Goal: Task Accomplishment & Management: Manage account settings

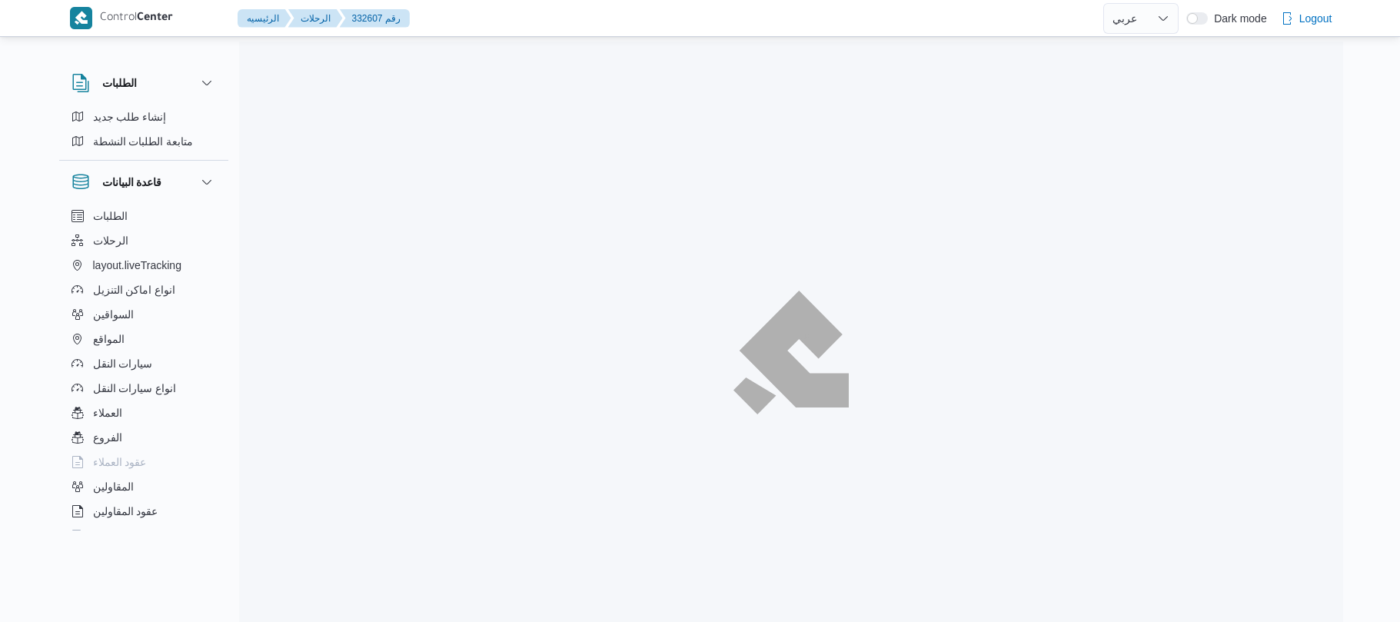
select select "ar"
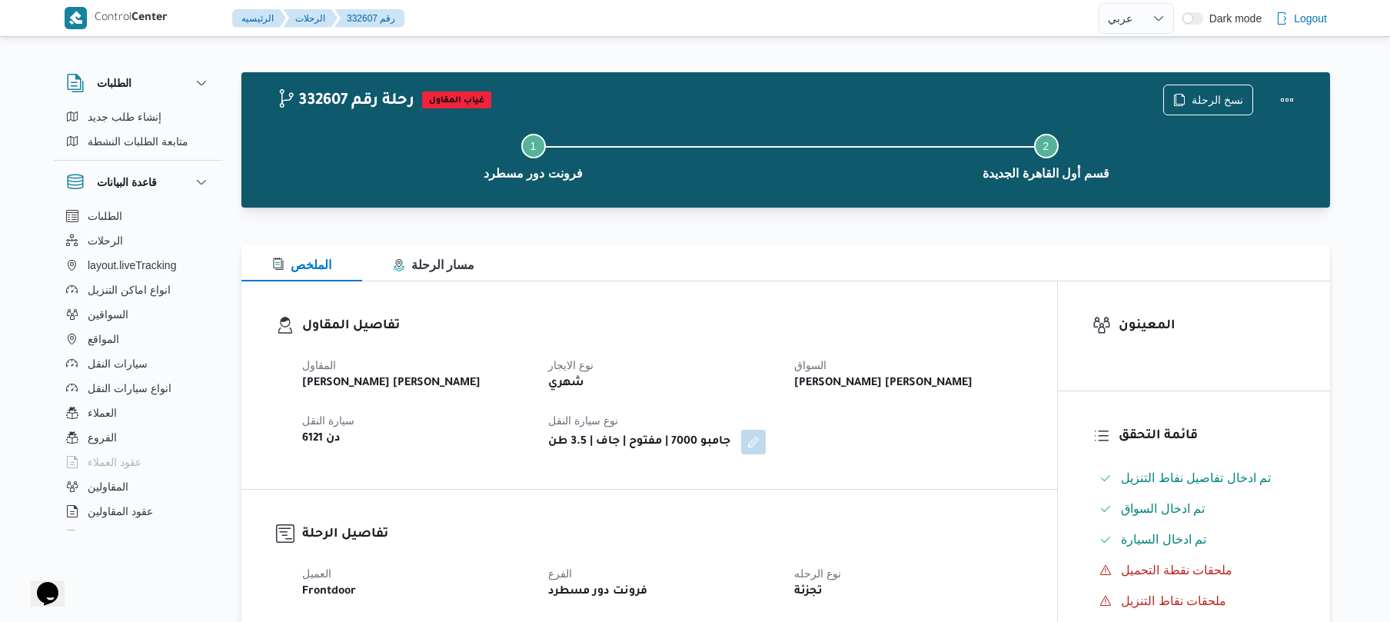
click at [689, 318] on h3 "تفاصيل المقاول" at bounding box center [662, 326] width 720 height 21
click at [789, 274] on div "الملخص مسار الرحلة" at bounding box center [785, 262] width 1089 height 37
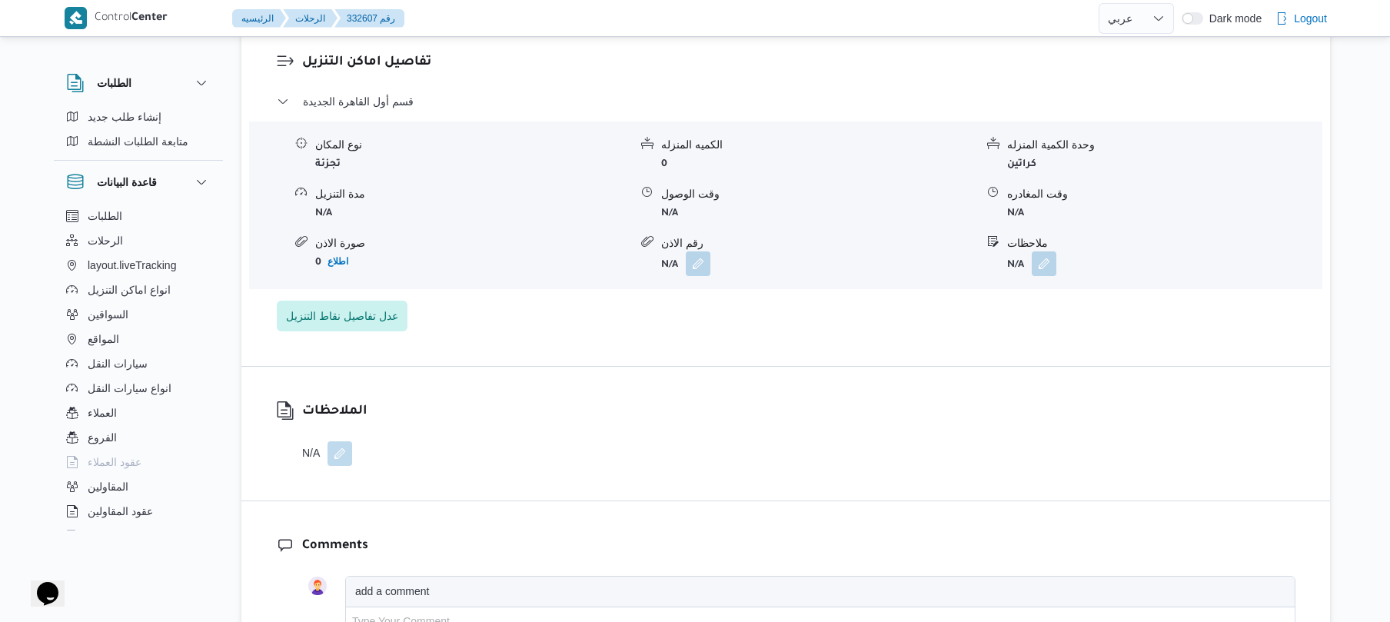
scroll to position [1230, 0]
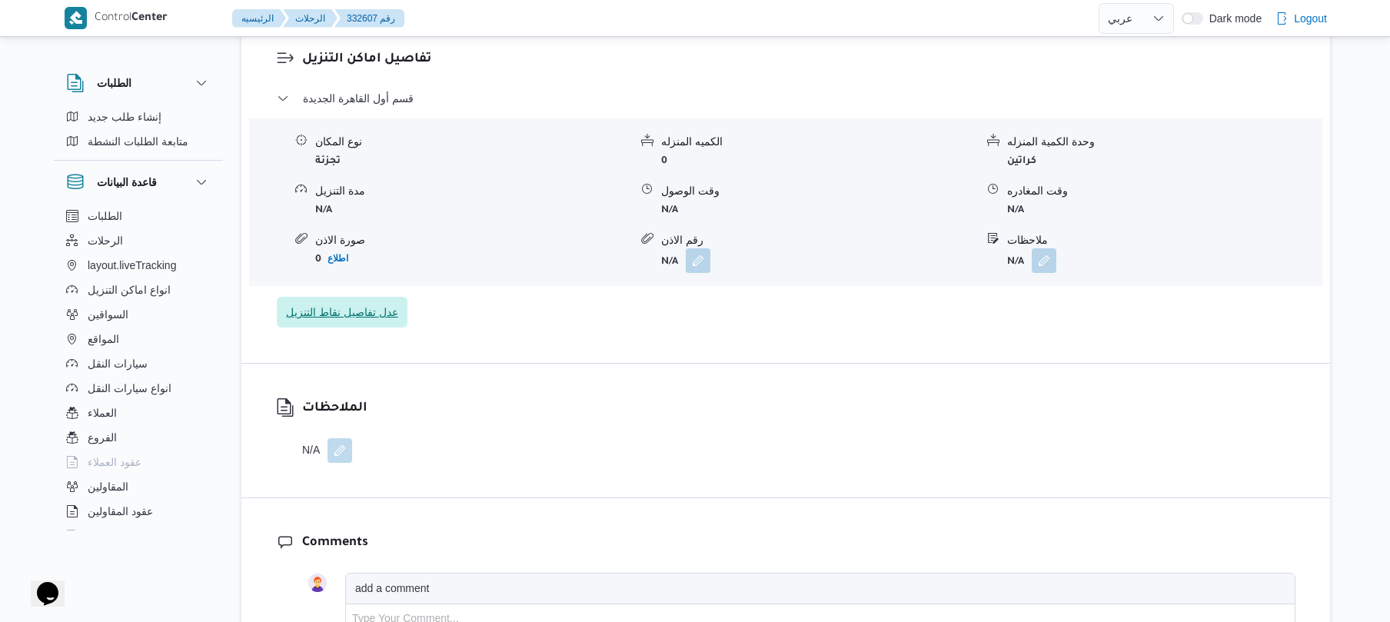
click at [370, 306] on span "عدل تفاصيل نقاط التنزيل" at bounding box center [342, 312] width 112 height 18
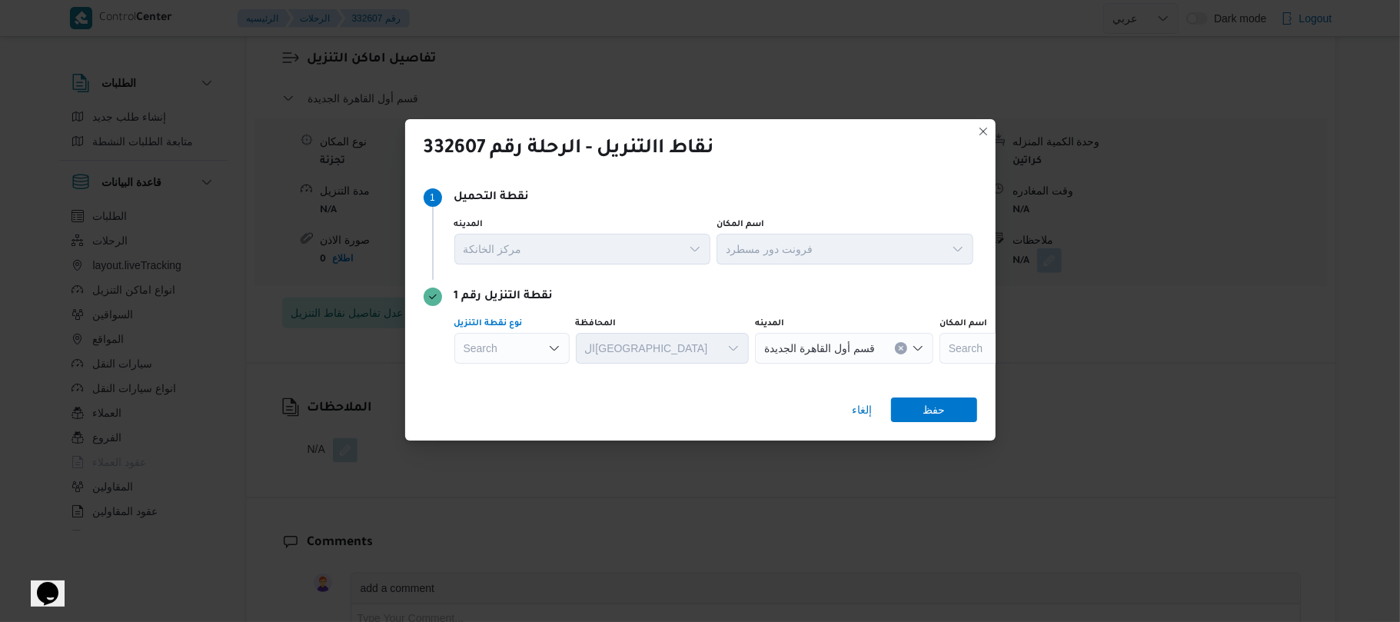
click at [549, 348] on icon "Open list of options" at bounding box center [554, 348] width 12 height 12
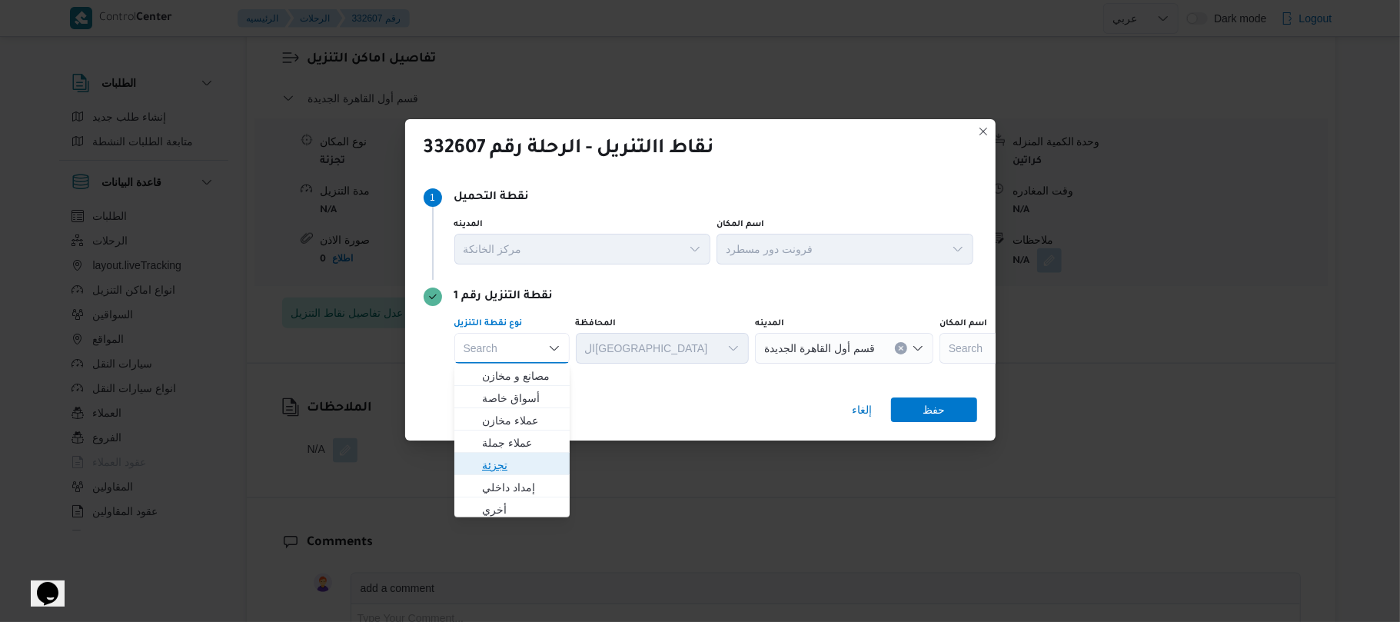
click at [511, 460] on span "تجزئة" at bounding box center [521, 465] width 78 height 18
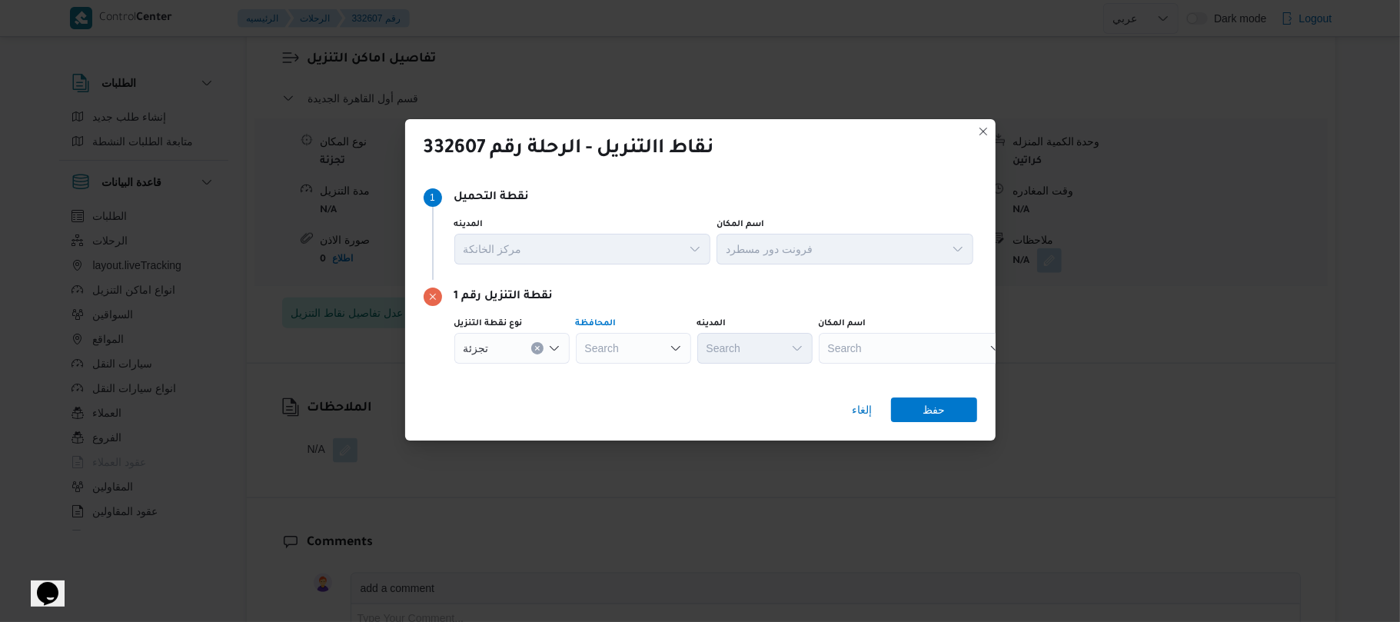
click at [653, 351] on div "Search" at bounding box center [633, 348] width 115 height 31
type input "الجيزه"
click at [630, 373] on span "الجيزة" at bounding box center [643, 376] width 78 height 18
click at [744, 351] on div "Search" at bounding box center [754, 348] width 115 height 31
type input "الهرم"
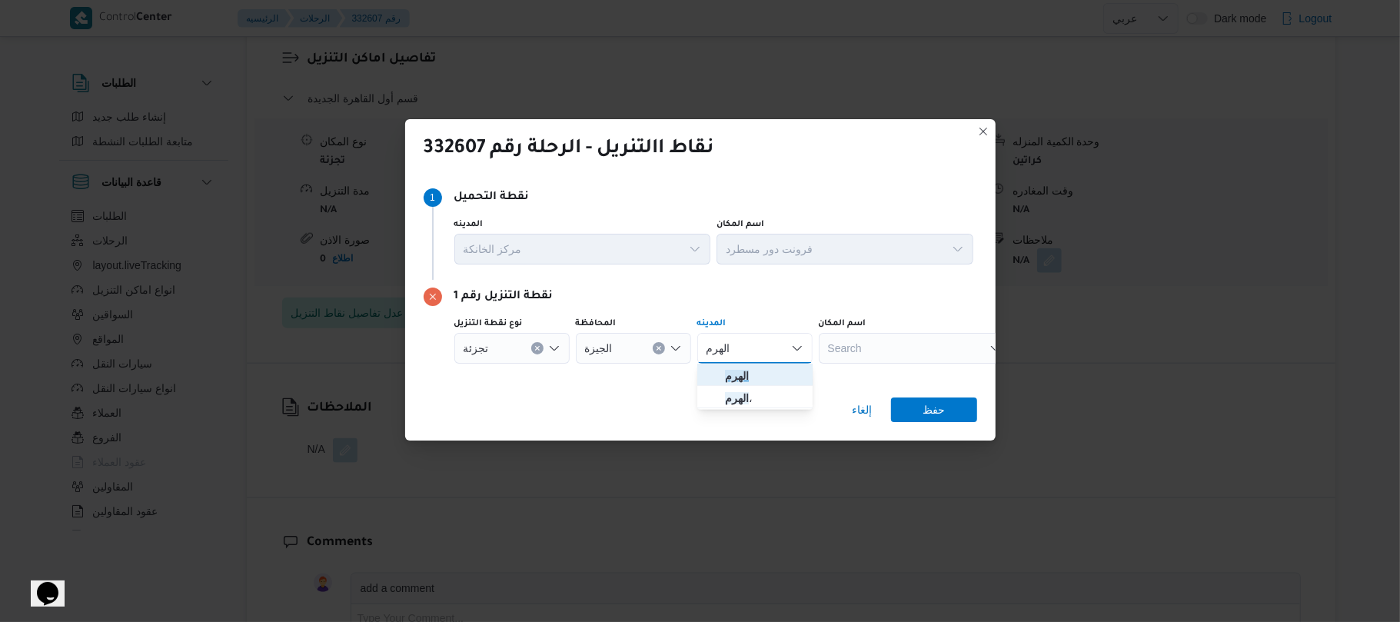
click at [751, 372] on span "الهرم" at bounding box center [764, 376] width 78 height 18
click at [921, 385] on div "إلغاء حفظ" at bounding box center [700, 412] width 590 height 55
click at [917, 407] on span "حفظ" at bounding box center [934, 409] width 86 height 25
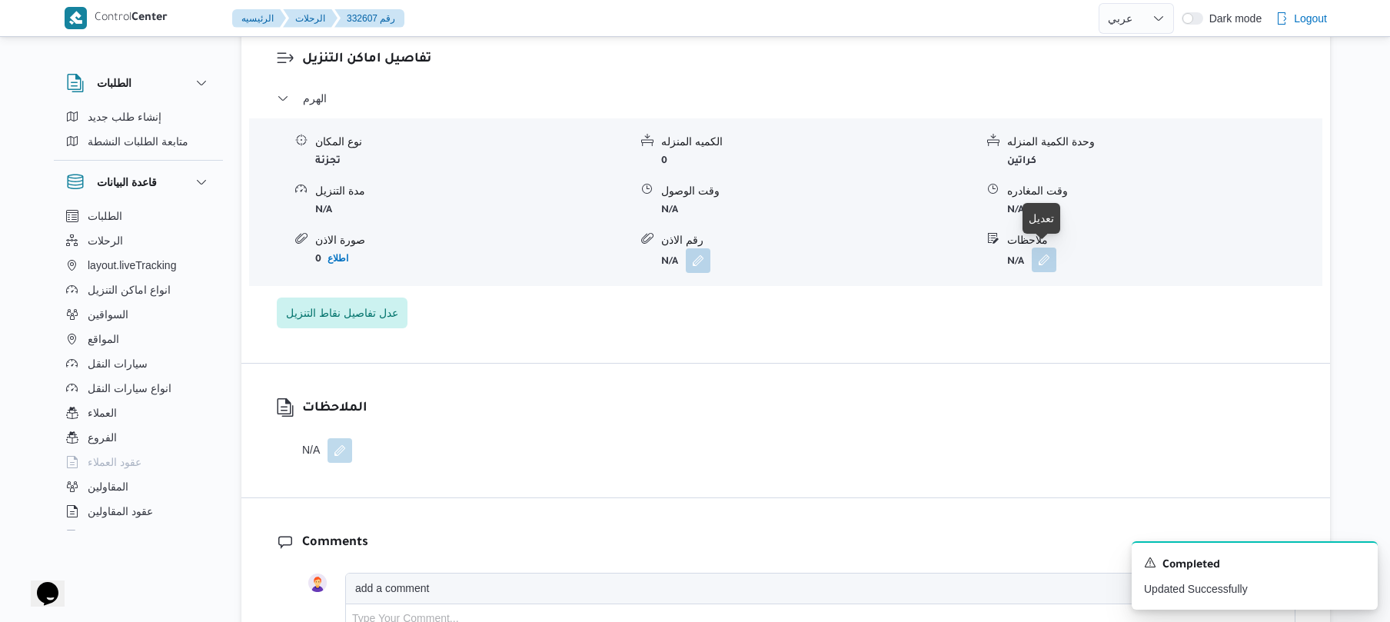
click at [1049, 262] on button "button" at bounding box center [1044, 260] width 25 height 25
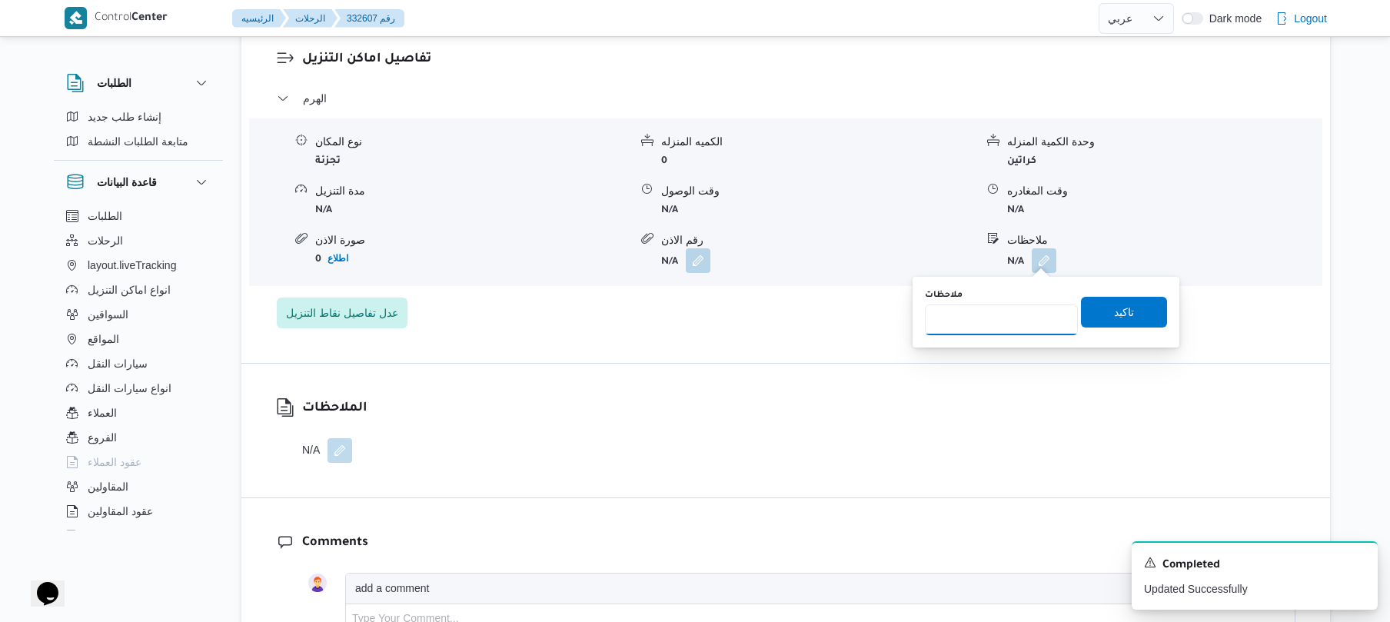
click at [989, 321] on input "ملاحظات" at bounding box center [1001, 319] width 153 height 31
type input "سبينس_كارفور"
click at [1124, 318] on span "تاكيد" at bounding box center [1124, 311] width 20 height 18
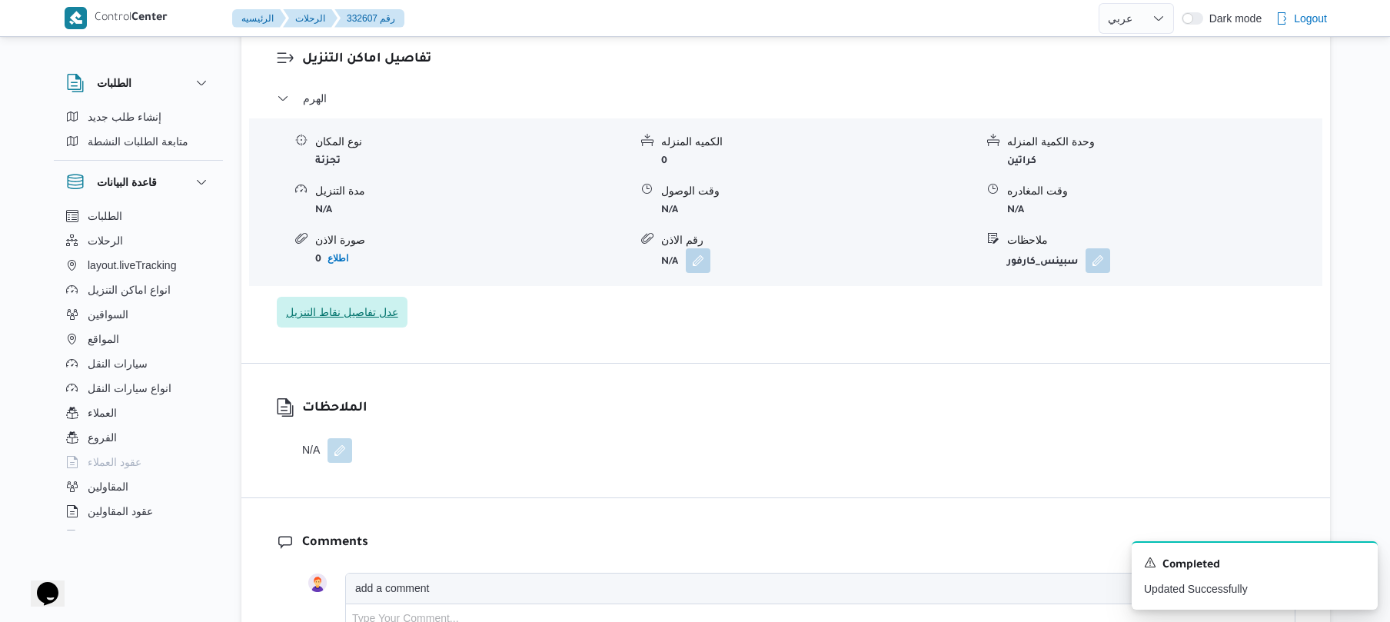
click at [373, 312] on span "عدل تفاصيل نقاط التنزيل" at bounding box center [342, 312] width 112 height 18
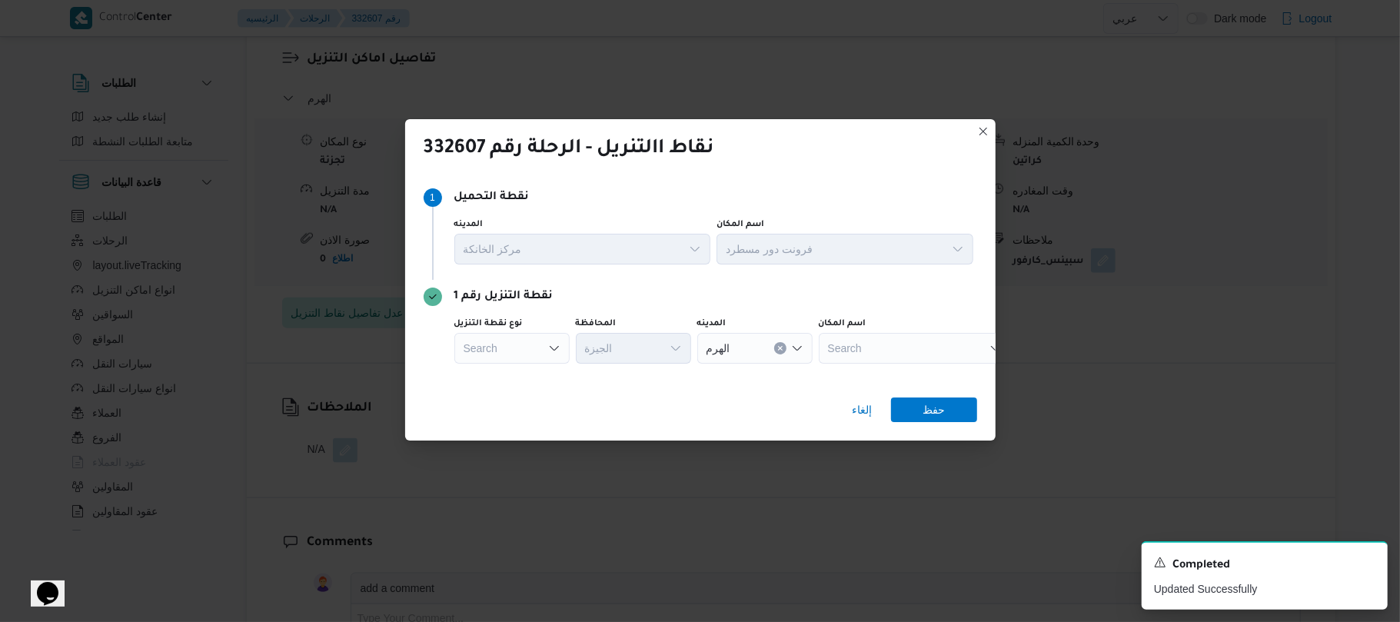
click at [807, 459] on div "نقاط االتنريل - الرحلة رقم 332607 Step 1 1 نقطة التحميل المدينه مركز الخانكة اس…" at bounding box center [700, 311] width 1400 height 622
click at [856, 407] on span "إلغاء" at bounding box center [863, 410] width 20 height 18
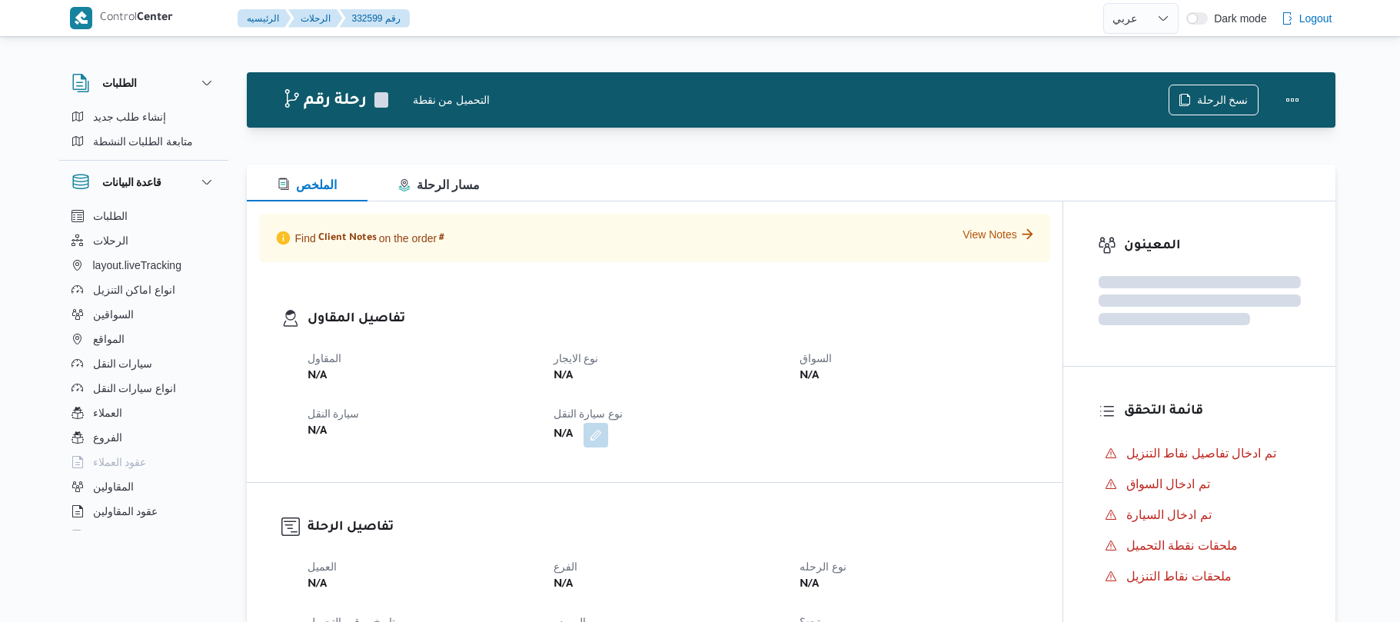
select select "ar"
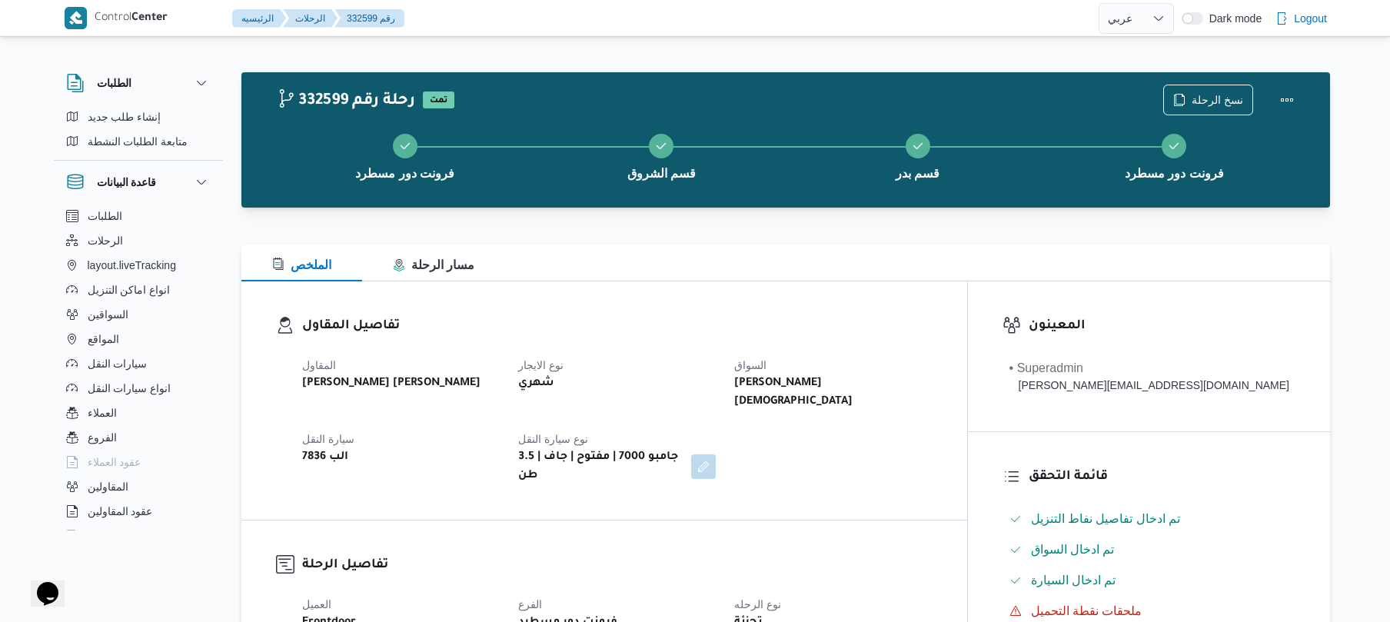
click at [812, 297] on div "تفاصيل المقاول المقاول [PERSON_NAME] [PERSON_NAME] نوع الايجار شهري السواق [PER…" at bounding box center [604, 400] width 726 height 238
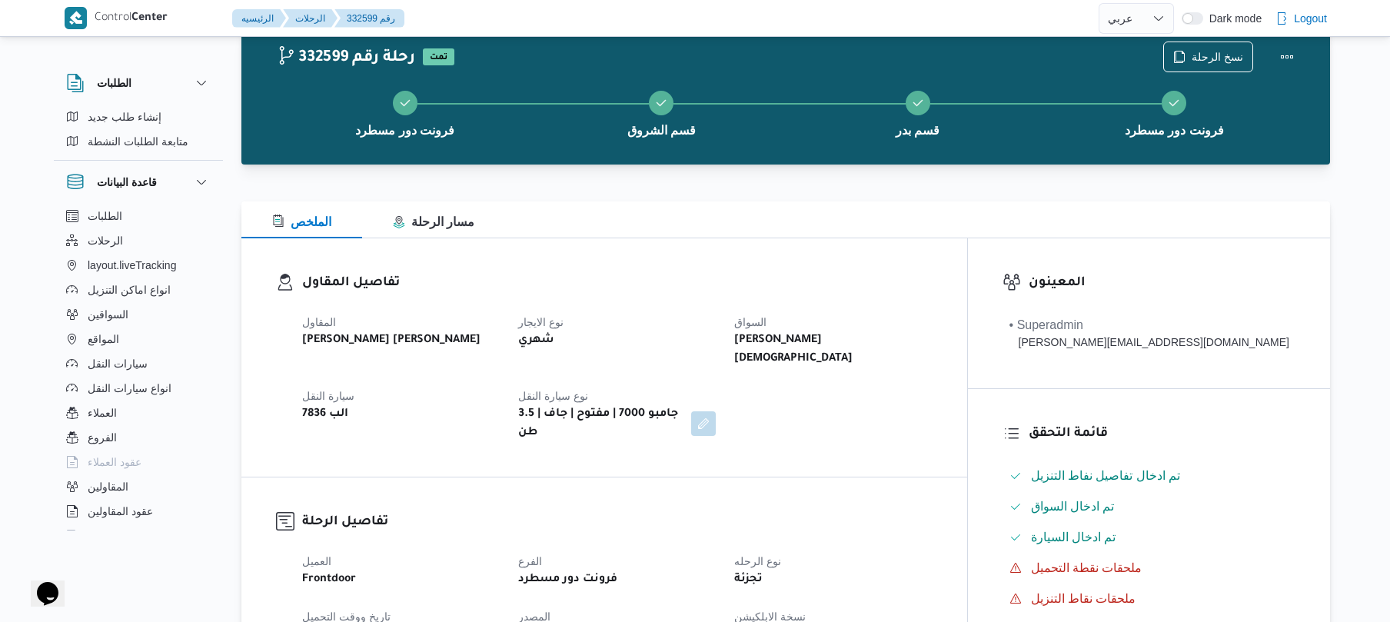
scroll to position [41, 0]
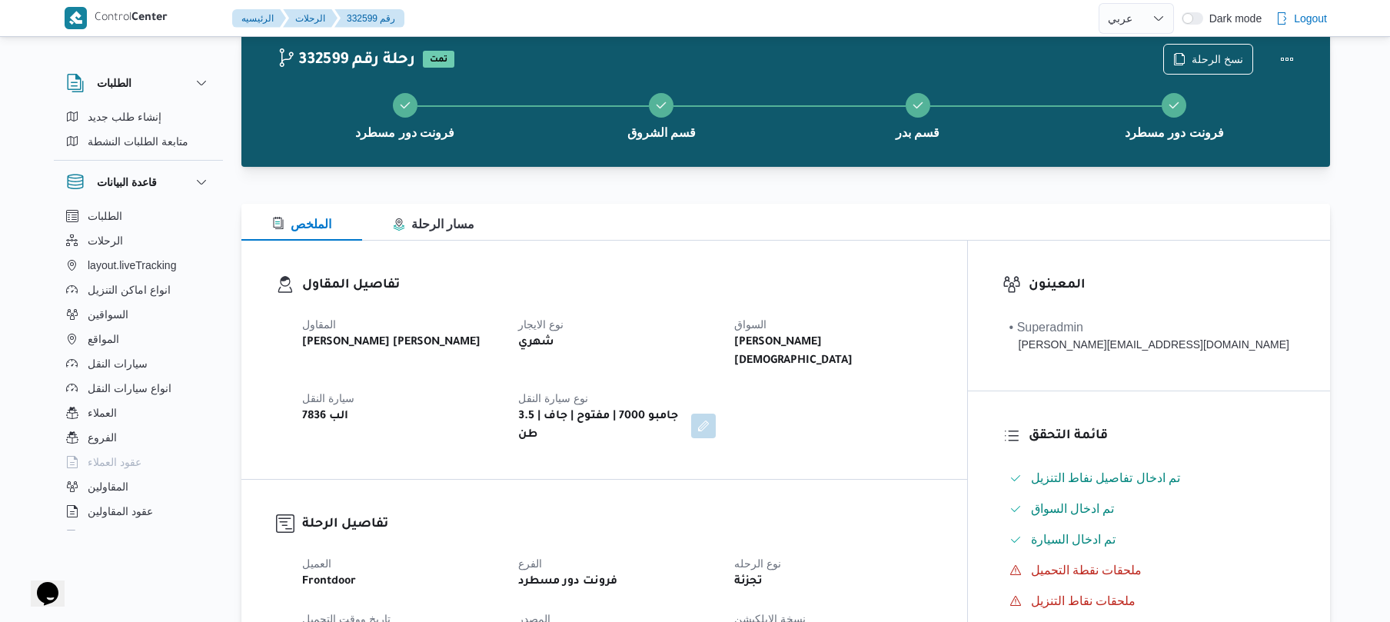
click at [880, 223] on div "الملخص مسار الرحلة" at bounding box center [785, 222] width 1089 height 37
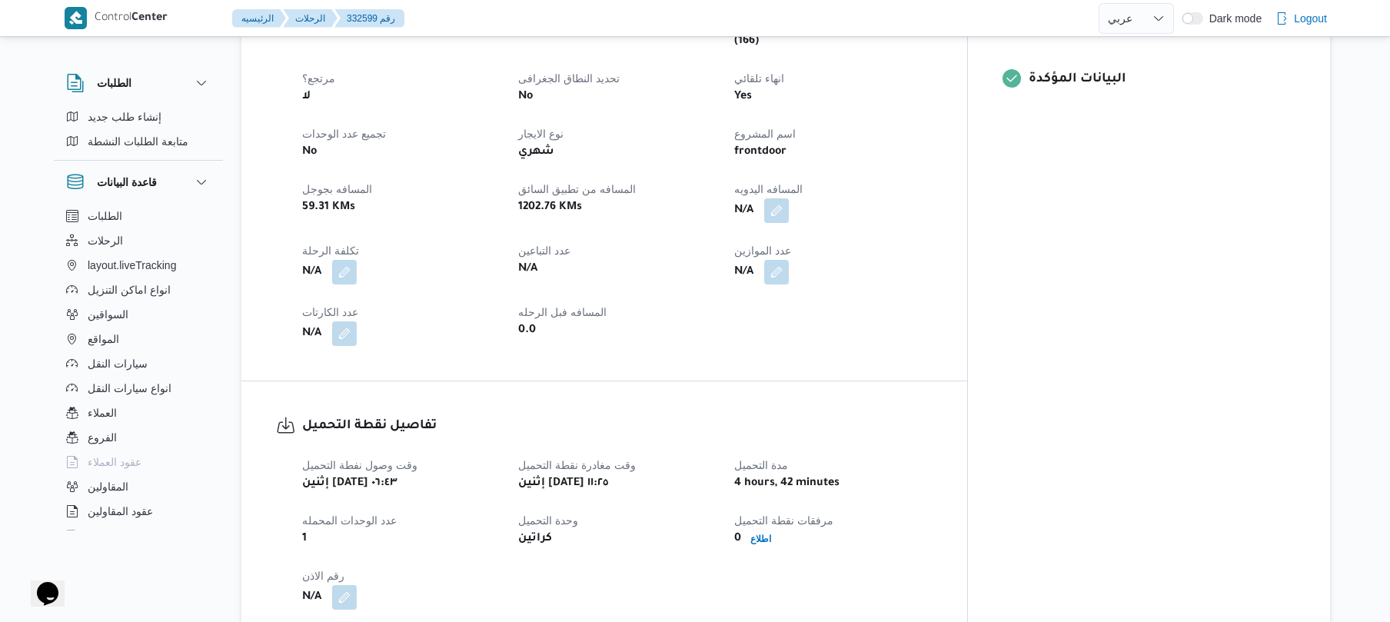
scroll to position [656, 0]
click at [850, 196] on div "N/A" at bounding box center [833, 210] width 201 height 28
click at [789, 197] on button "button" at bounding box center [776, 209] width 25 height 25
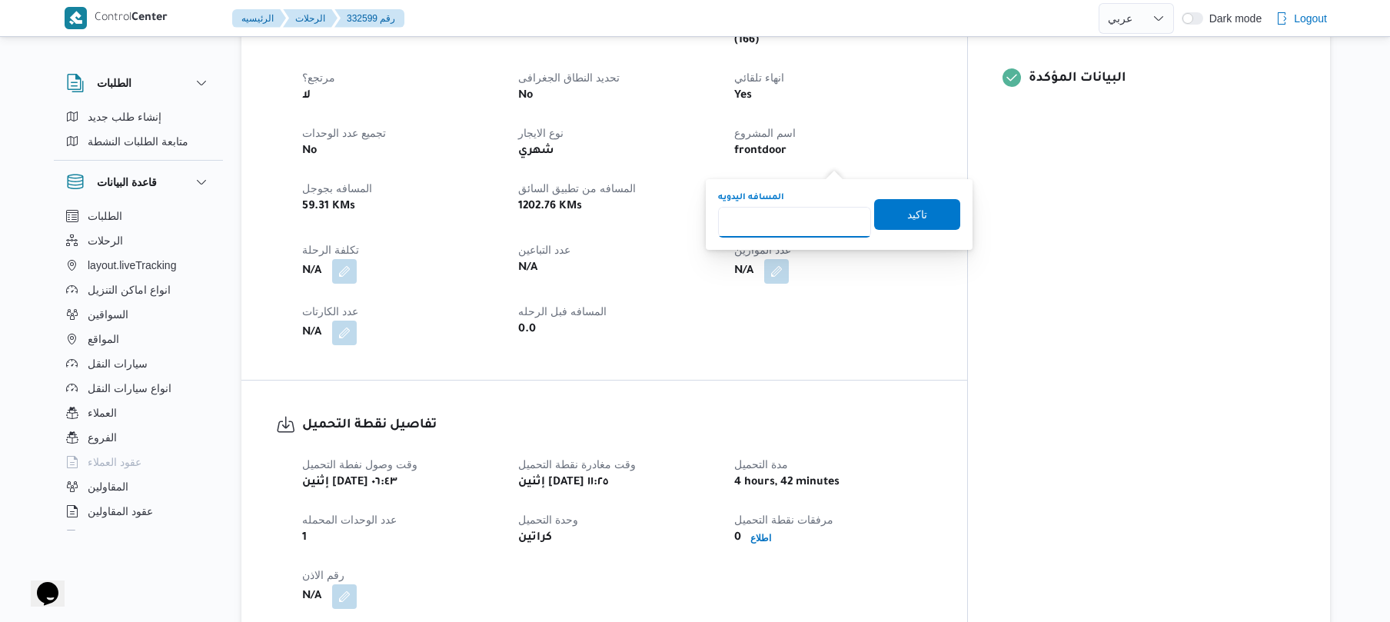
click at [815, 214] on input "المسافه اليدويه" at bounding box center [794, 222] width 153 height 31
type input "135"
click at [915, 218] on span "تاكيد" at bounding box center [917, 214] width 20 height 18
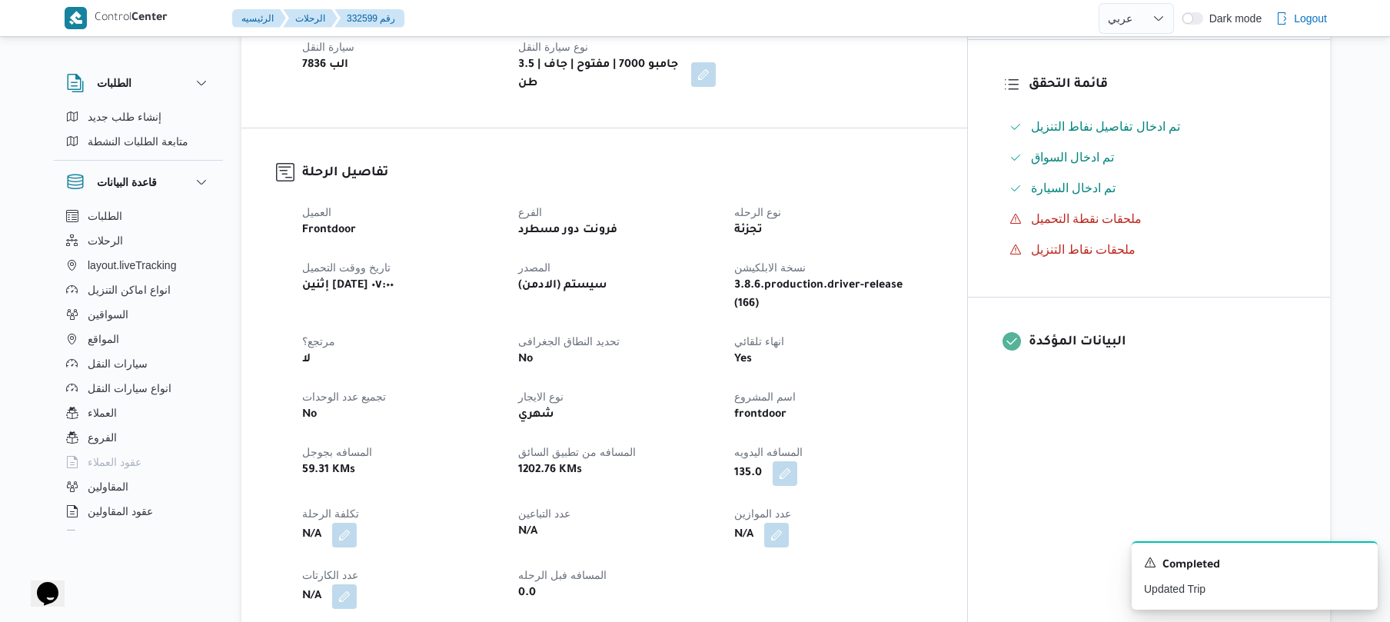
scroll to position [328, 0]
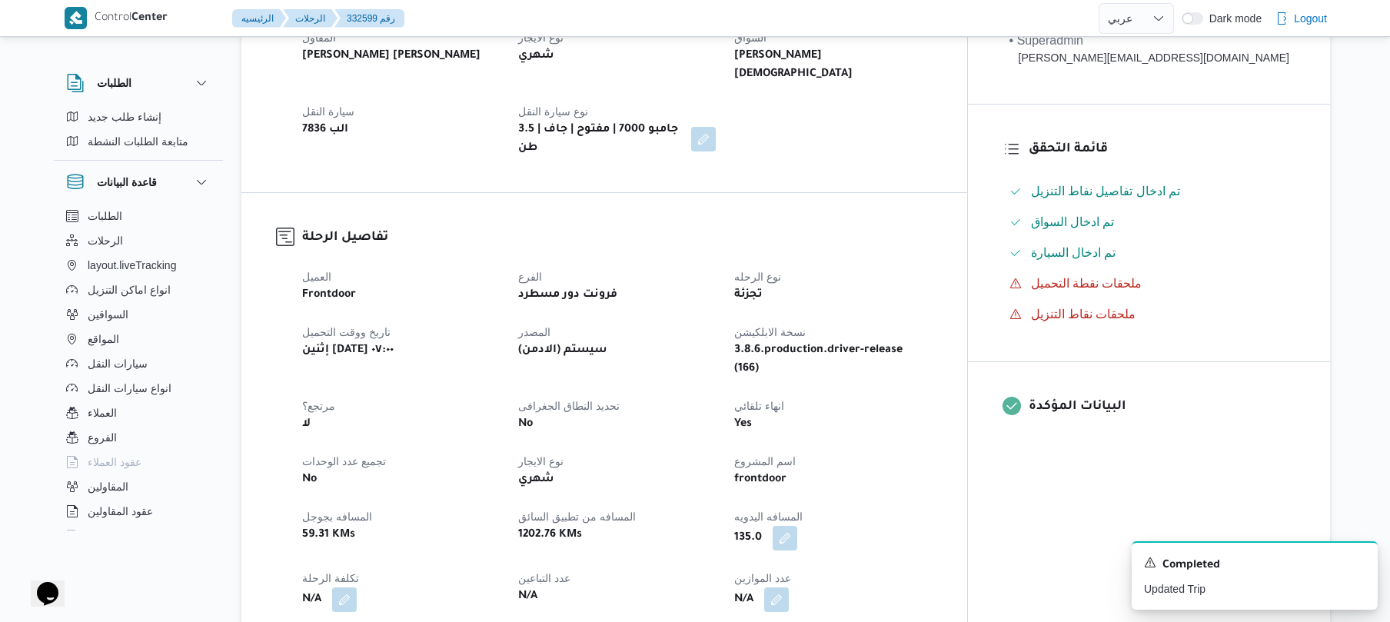
click at [942, 456] on div "العميل Frontdoor الفرع فرونت دور مسطرد نوع الرحله تجزئة تاريخ ووقت التحميل إثني…" at bounding box center [617, 470] width 649 height 424
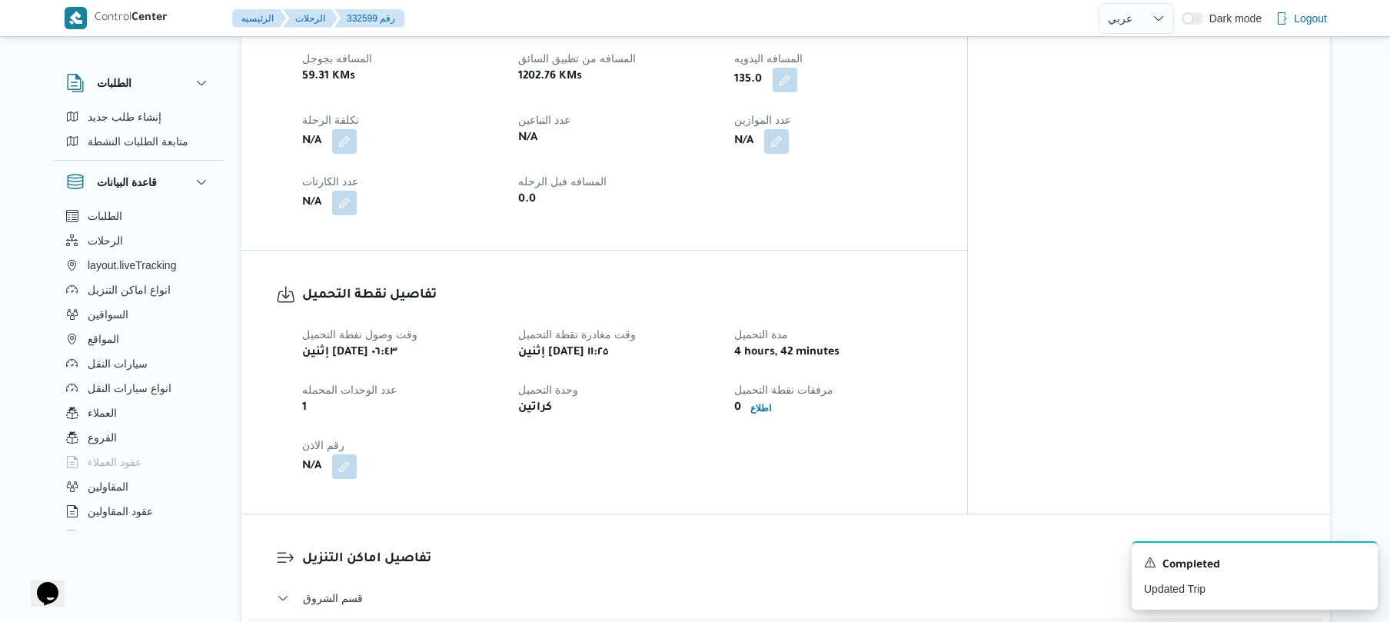
scroll to position [686, 0]
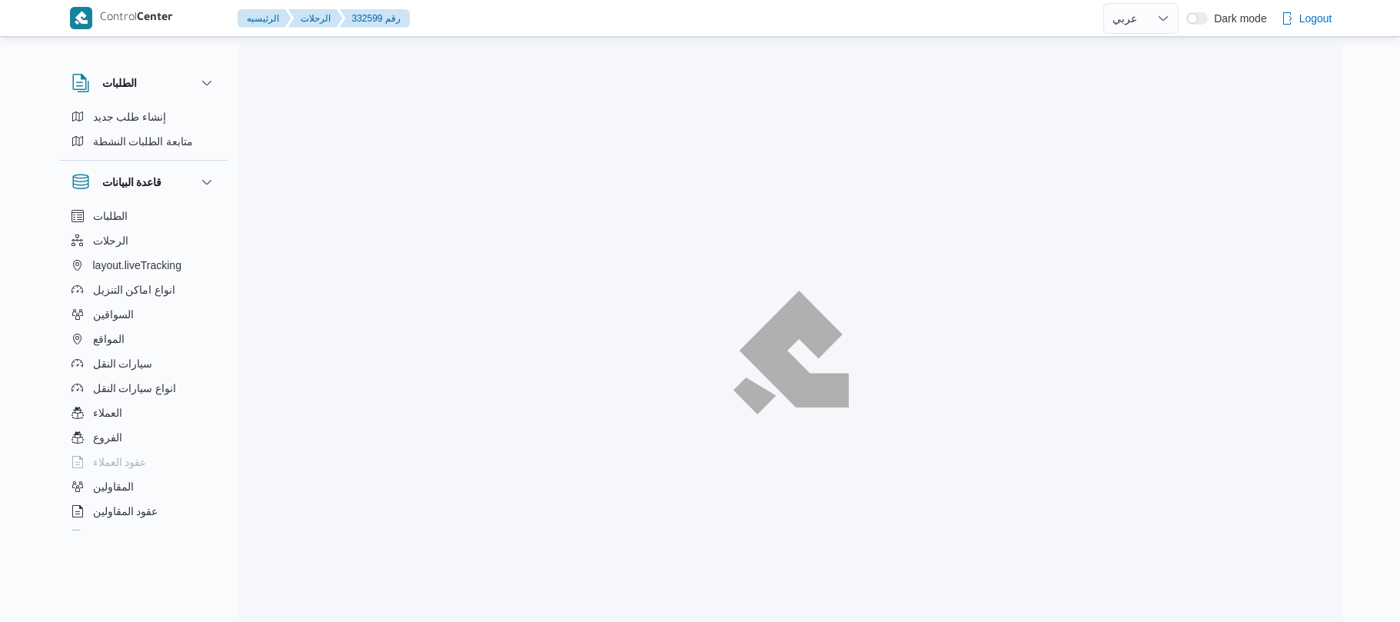
select select "ar"
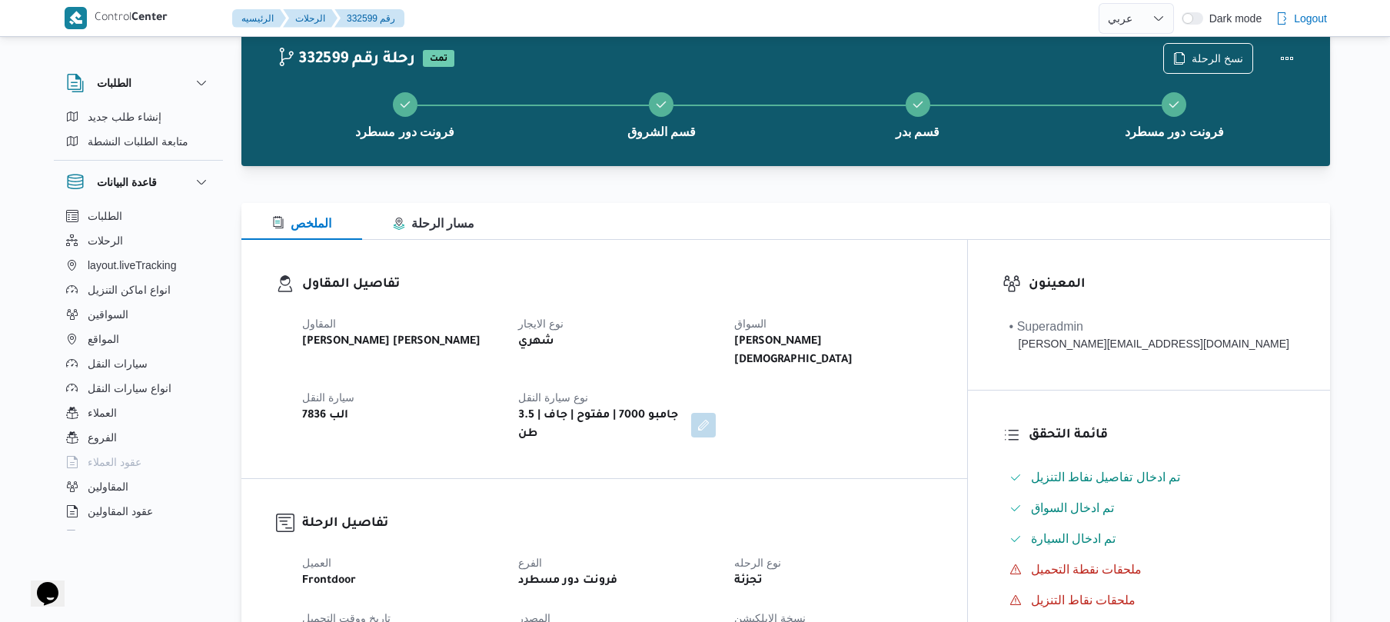
click at [781, 295] on dl "تفاصيل المقاول المقاول [PERSON_NAME] [PERSON_NAME] نوع الايجار شهري السواق [PER…" at bounding box center [617, 358] width 630 height 169
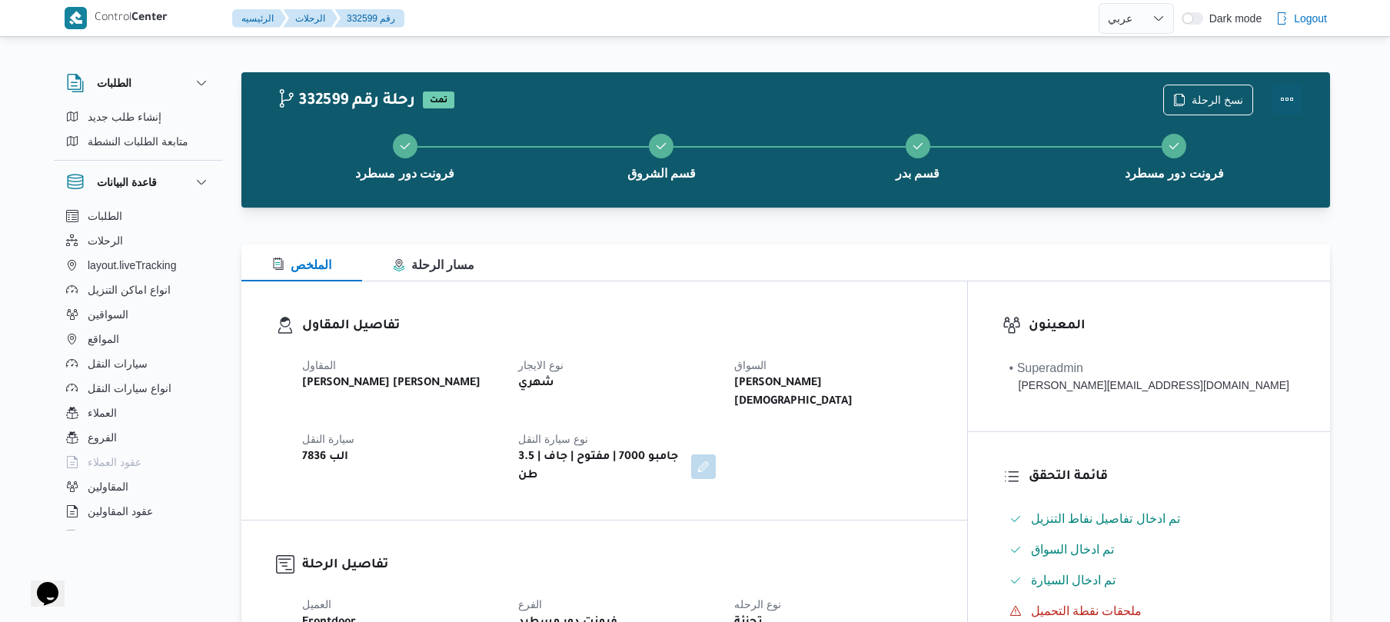
click at [1286, 94] on button "Actions" at bounding box center [1287, 99] width 31 height 31
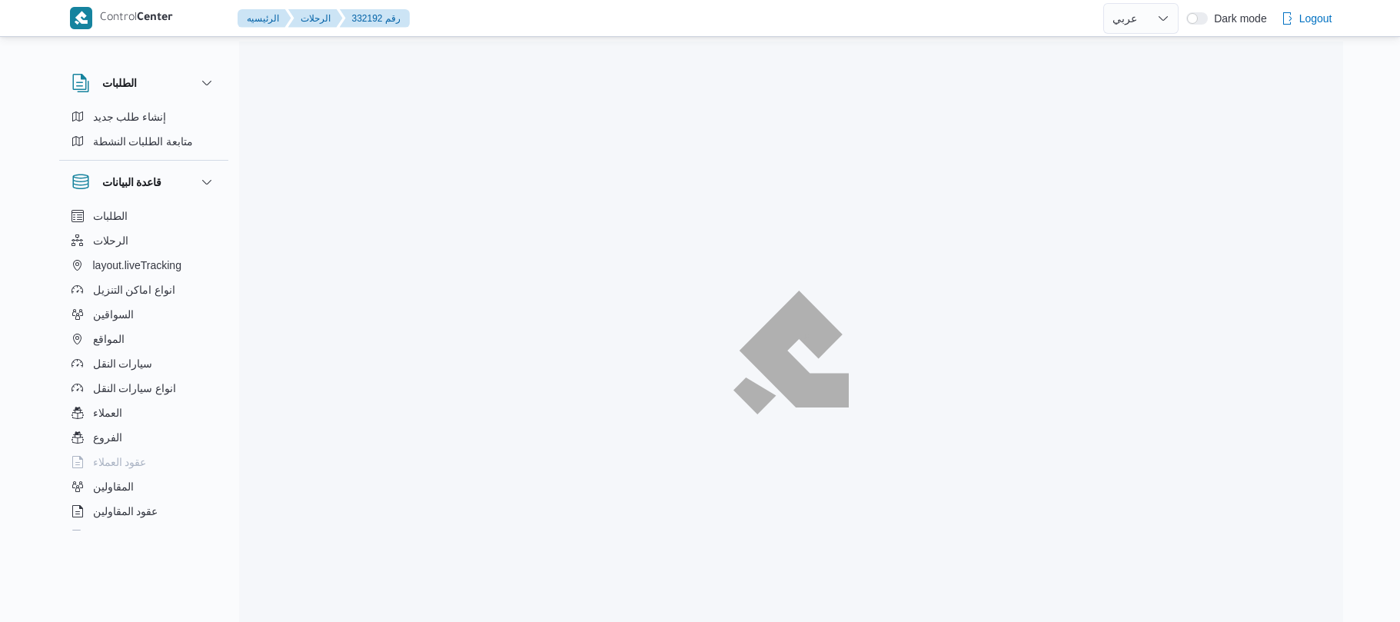
select select "ar"
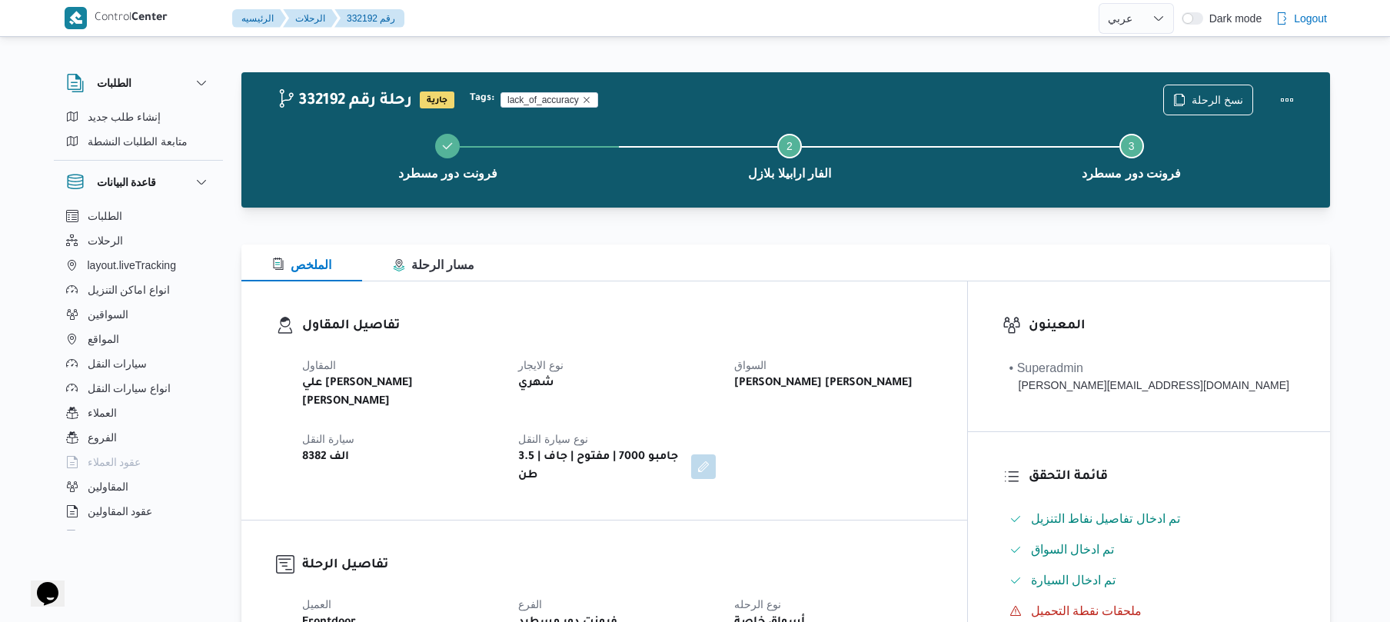
click at [711, 284] on div "تفاصيل المقاول المقاول علي يحيي علي مهران حسنين نوع الايجار شهري السواق محمد مح…" at bounding box center [604, 400] width 726 height 238
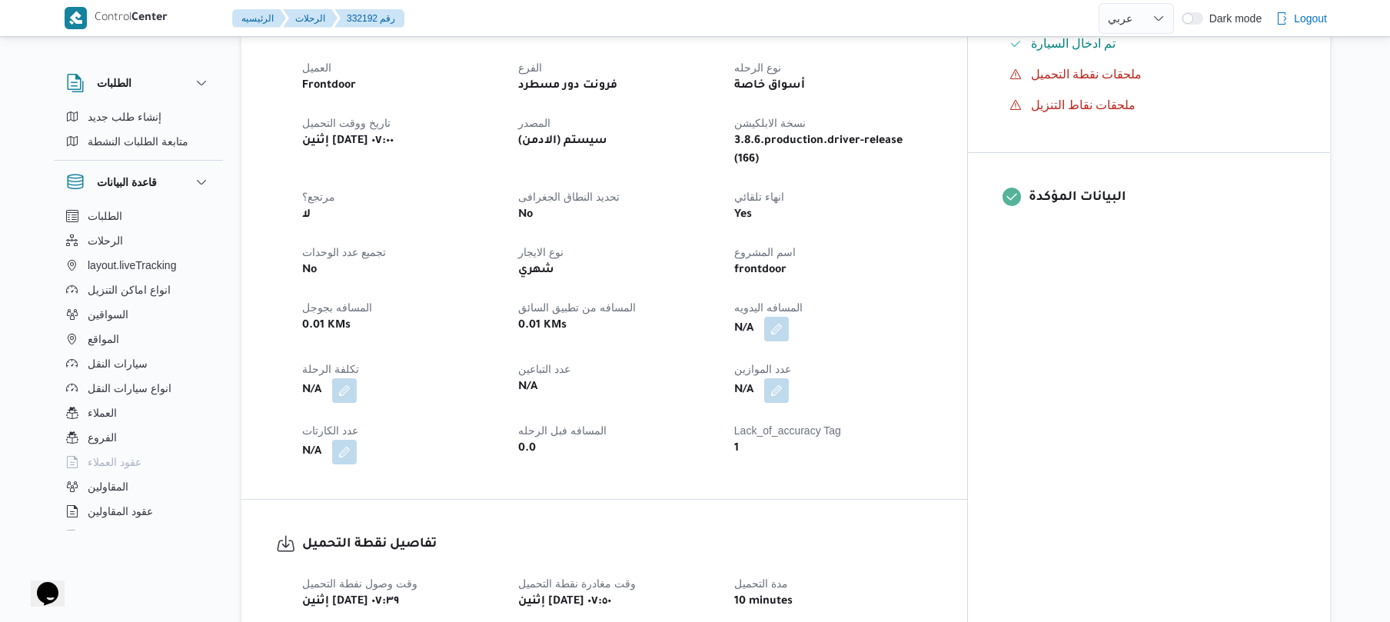
scroll to position [492, 0]
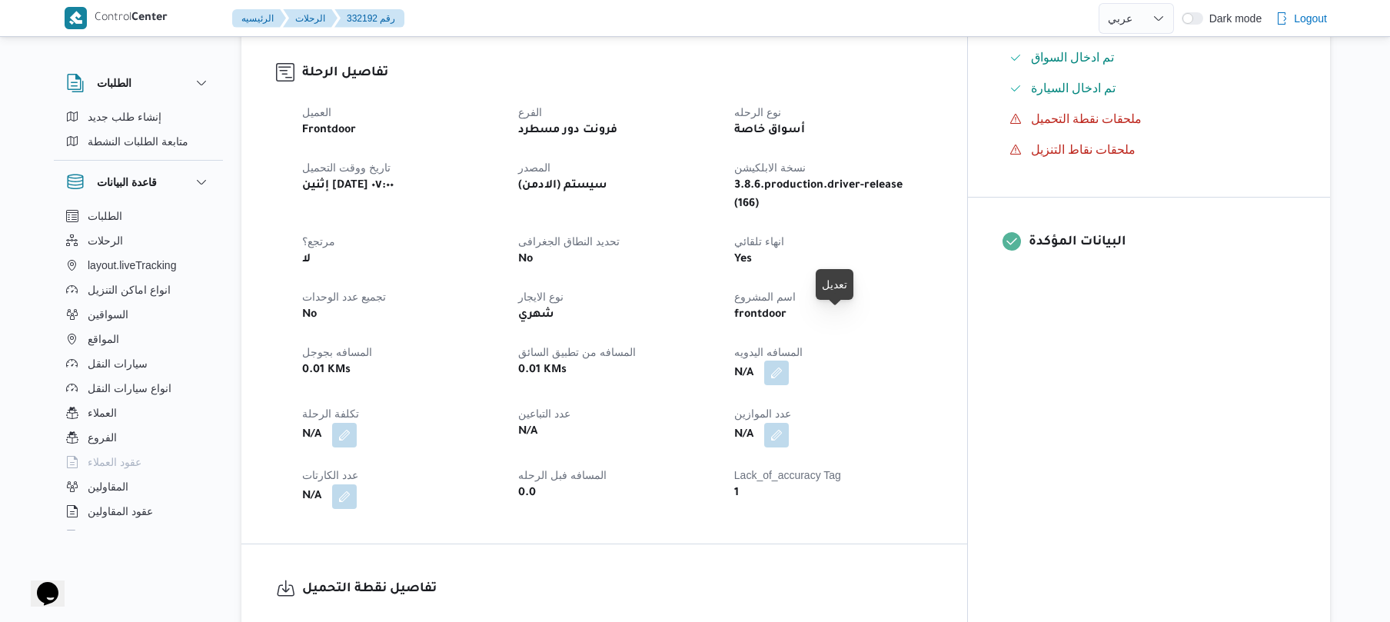
click at [789, 361] on button "button" at bounding box center [776, 373] width 25 height 25
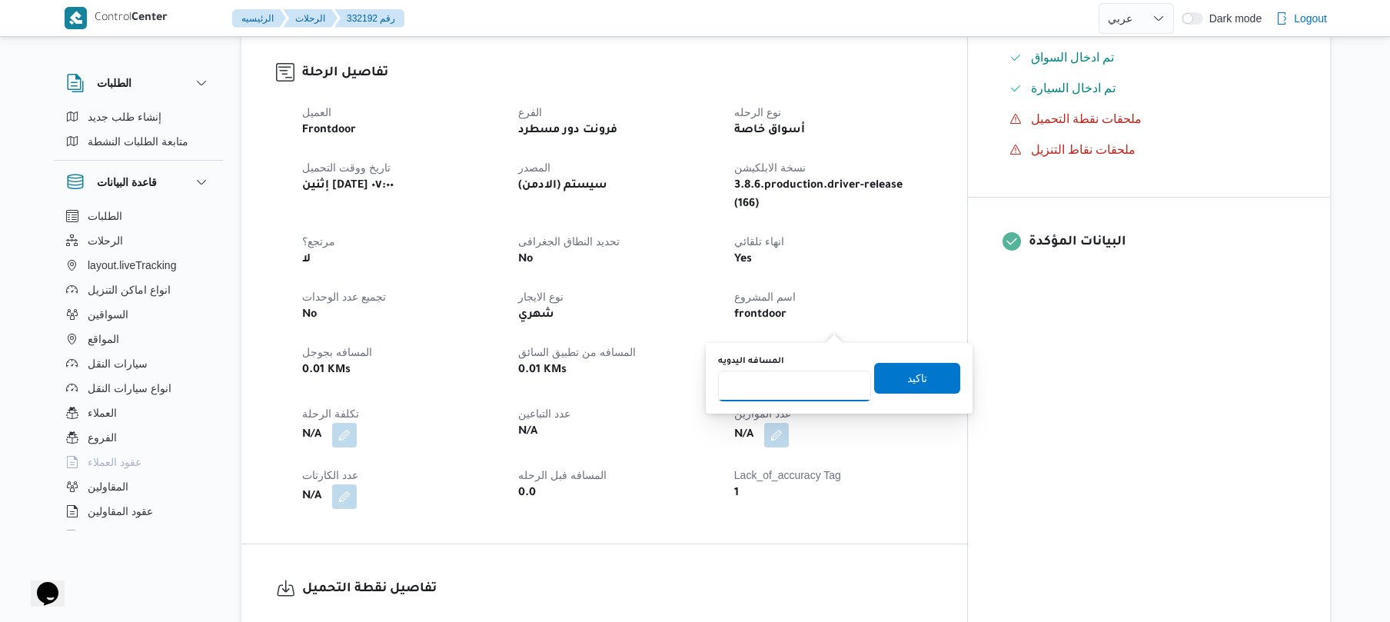
click at [766, 371] on input "المسافه اليدويه" at bounding box center [794, 386] width 153 height 31
type input "120"
click at [893, 391] on span "تاكيد" at bounding box center [917, 377] width 86 height 31
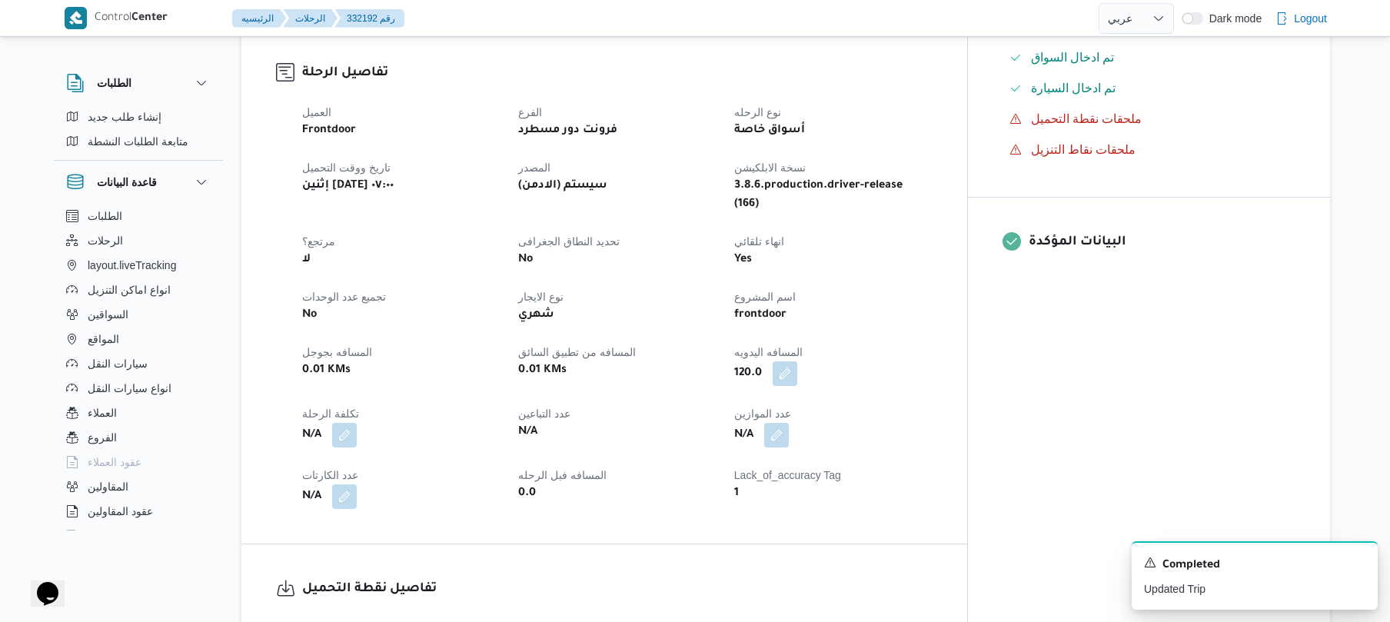
click at [942, 288] on div "العميل Frontdoor الفرع فرونت دور مسطرد نوع الرحله أسواق خاصة تاريخ ووقت التحميل…" at bounding box center [617, 306] width 649 height 424
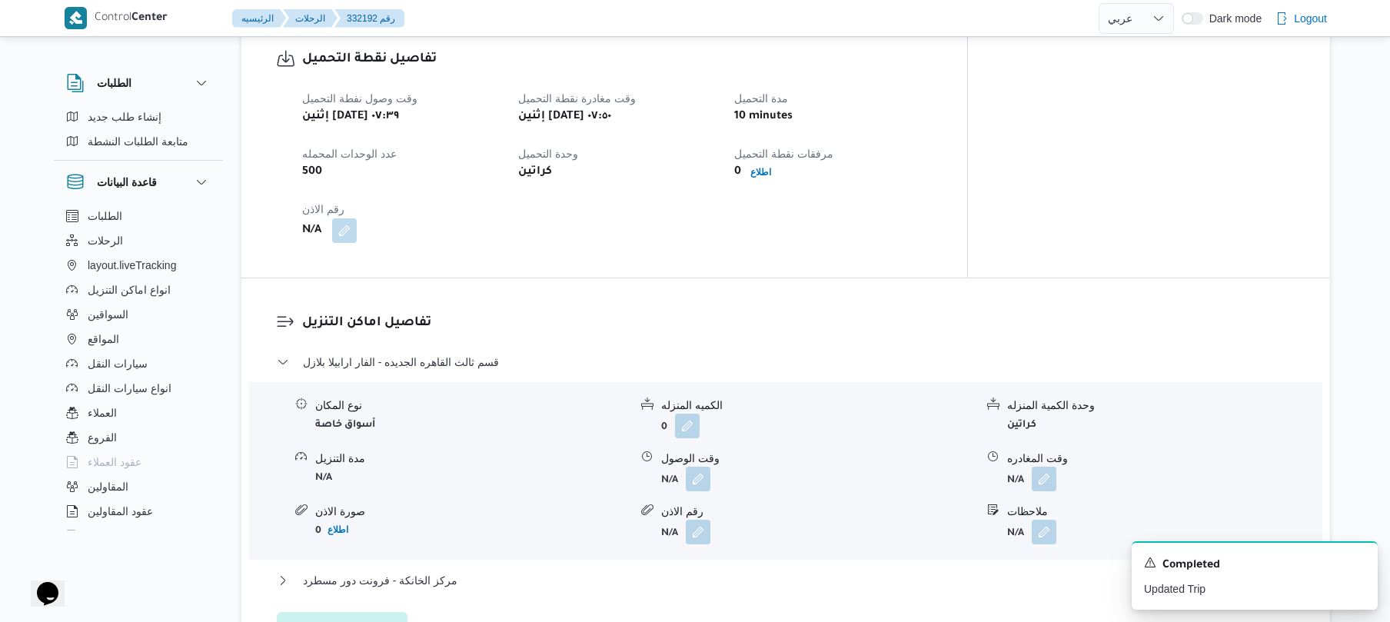
scroll to position [1025, 0]
click at [703, 463] on button "button" at bounding box center [698, 475] width 25 height 25
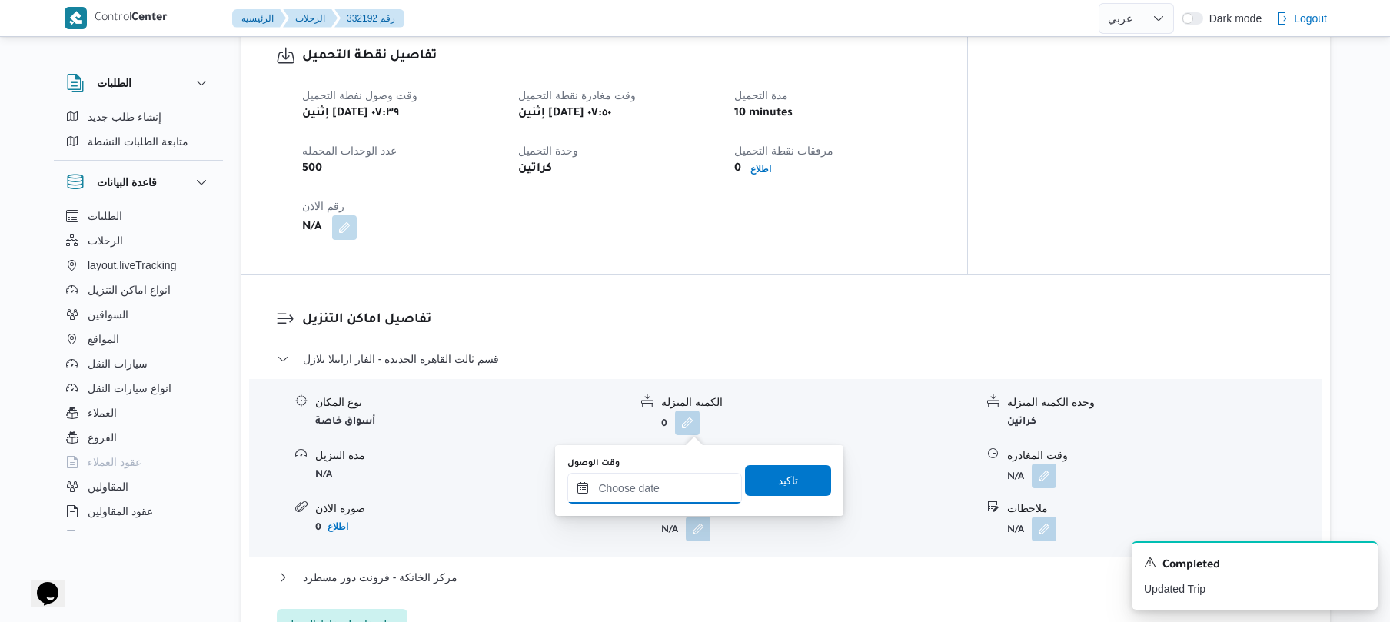
click at [628, 491] on input "وقت الوصول" at bounding box center [654, 488] width 175 height 31
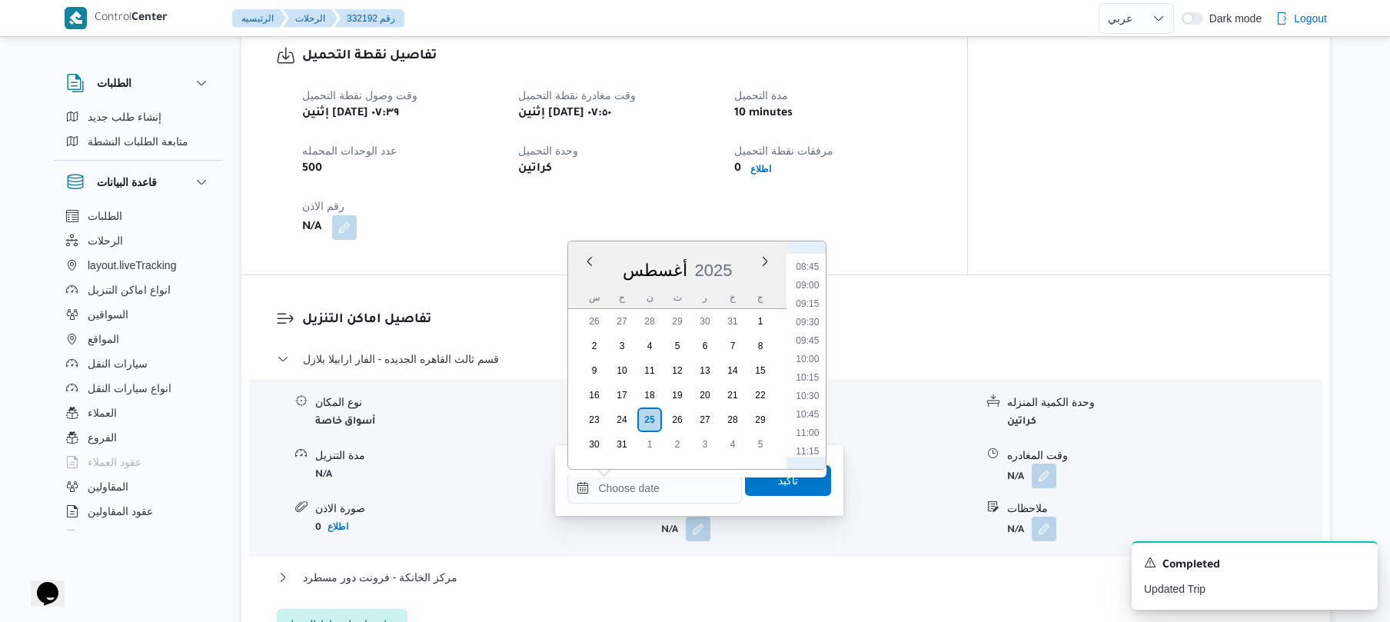
scroll to position [468, 0]
click at [807, 424] on li "08:30" at bounding box center [807, 420] width 35 height 15
type input "[DATE] ٠٨:٣٠"
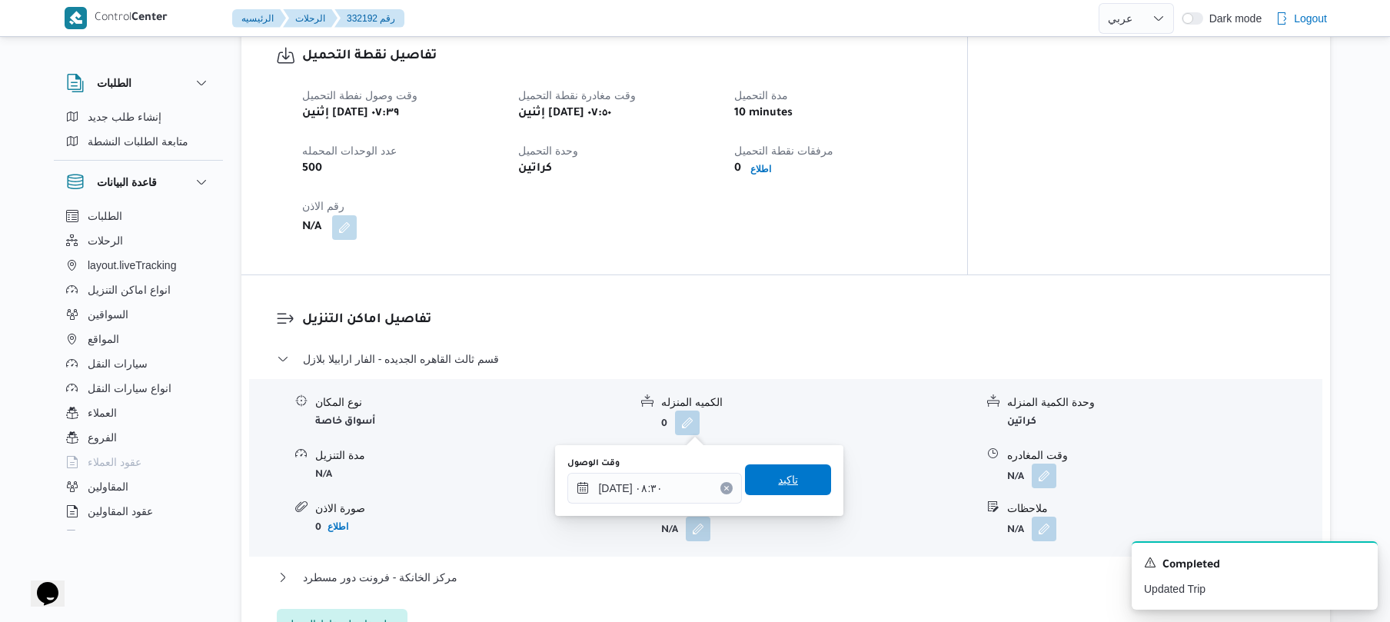
click at [790, 475] on span "تاكيد" at bounding box center [788, 479] width 86 height 31
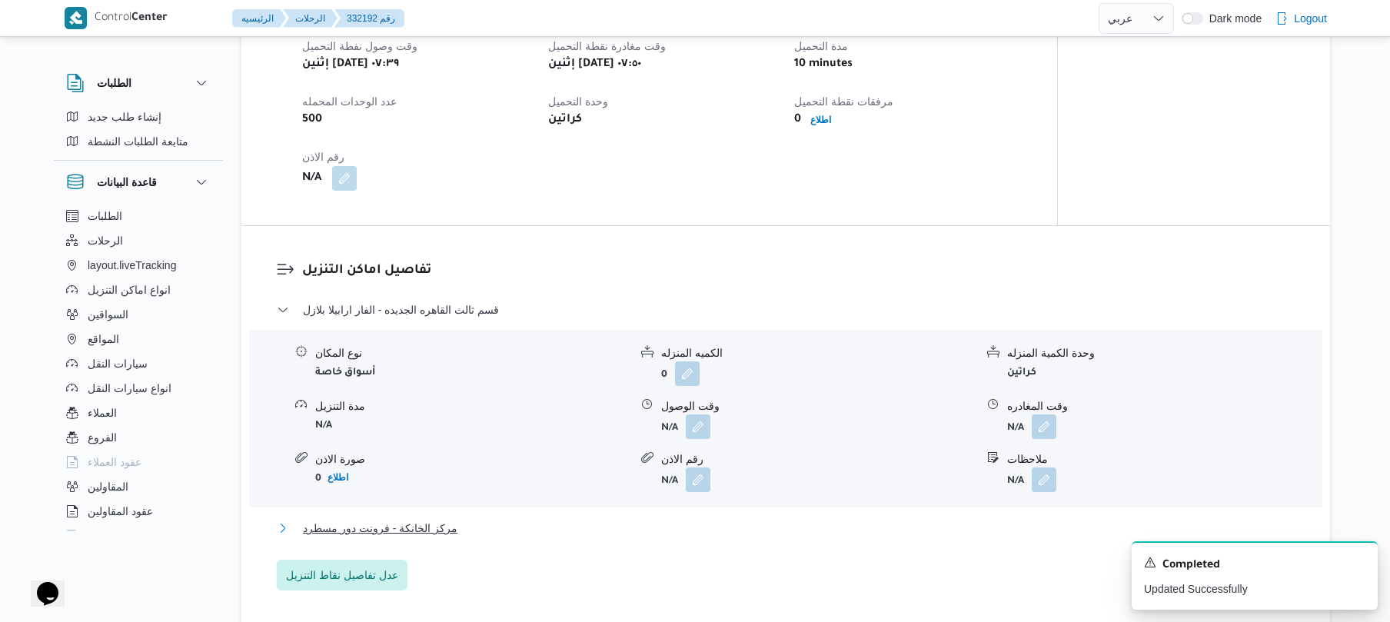
click at [718, 530] on button "مركز الخانكة - فرونت دور مسطرد" at bounding box center [786, 528] width 1019 height 18
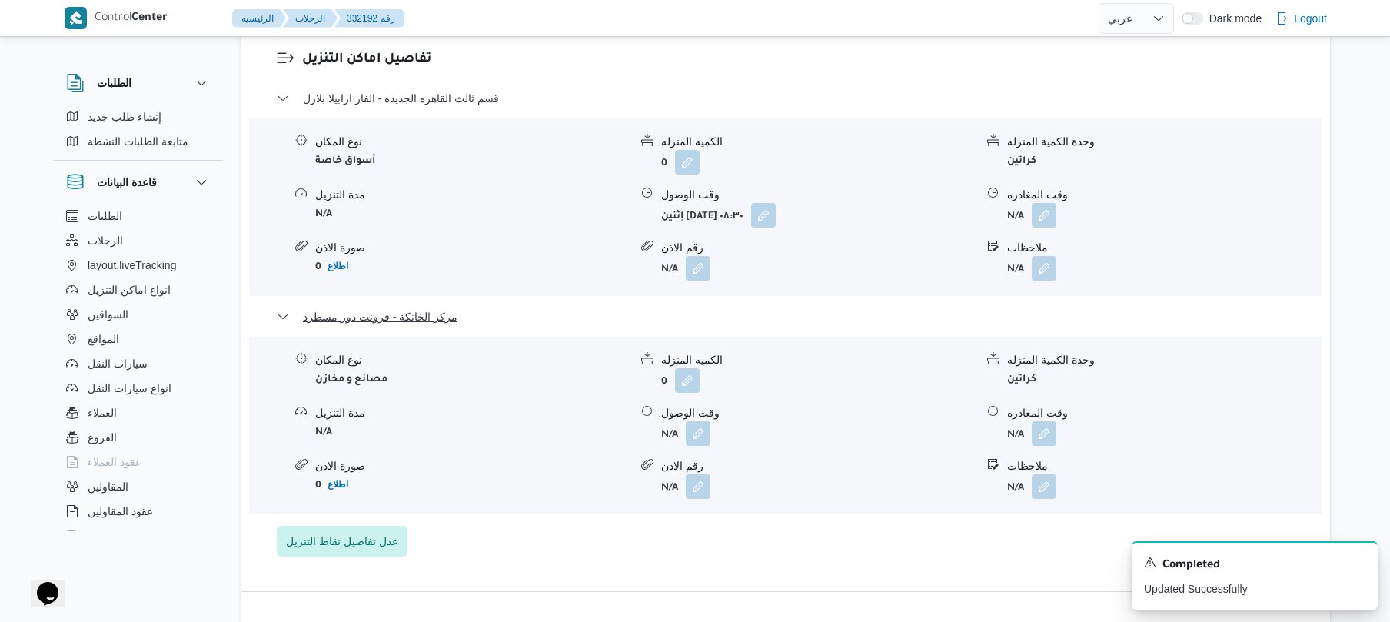
scroll to position [1353, 0]
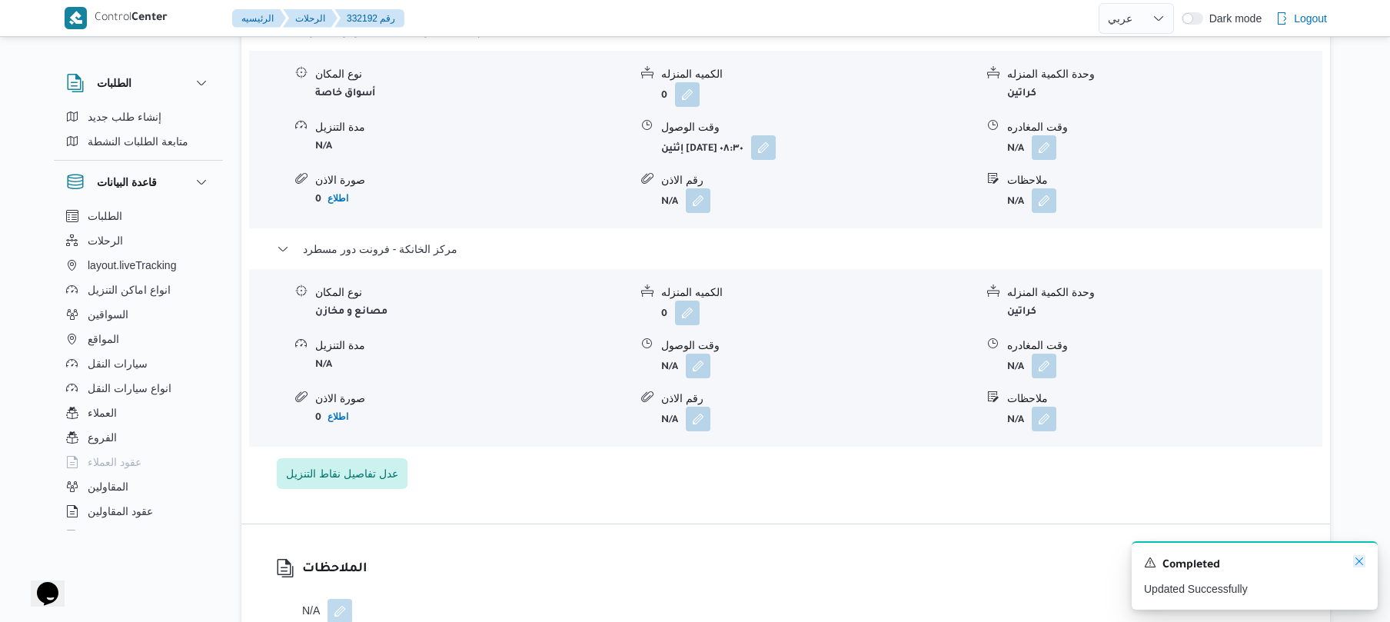
click at [1357, 558] on icon "Dismiss toast" at bounding box center [1359, 561] width 12 height 12
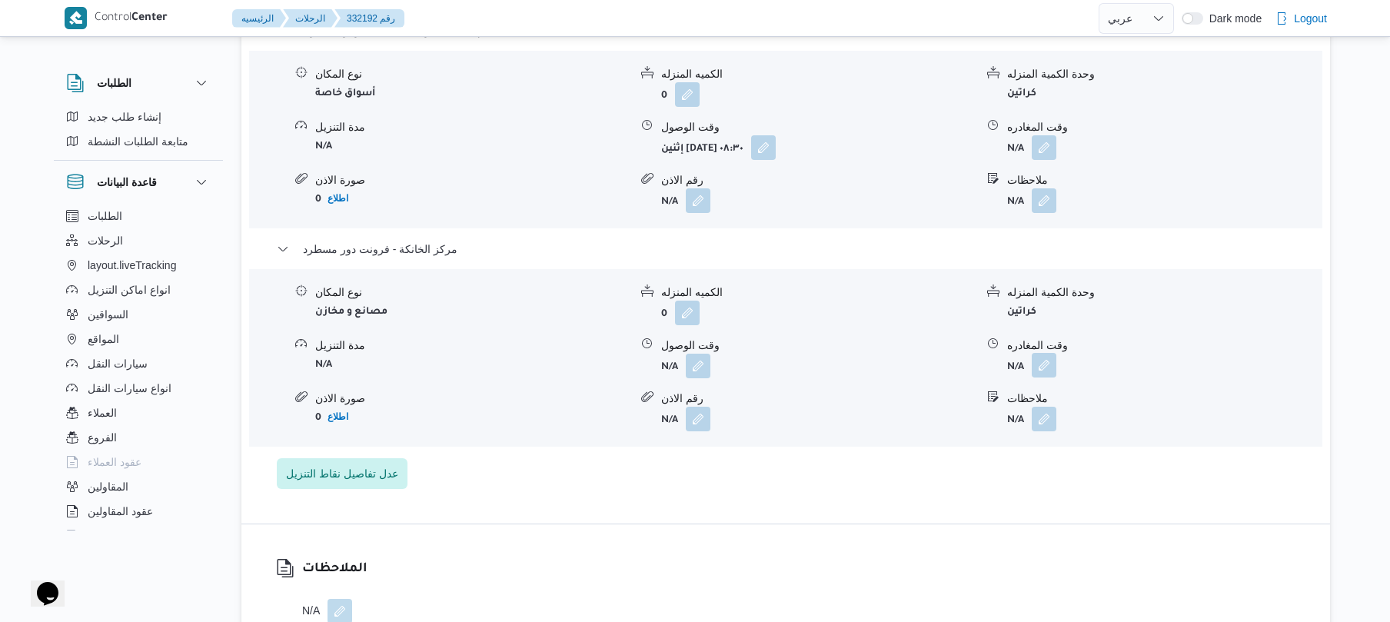
click at [1040, 353] on button "button" at bounding box center [1044, 365] width 25 height 25
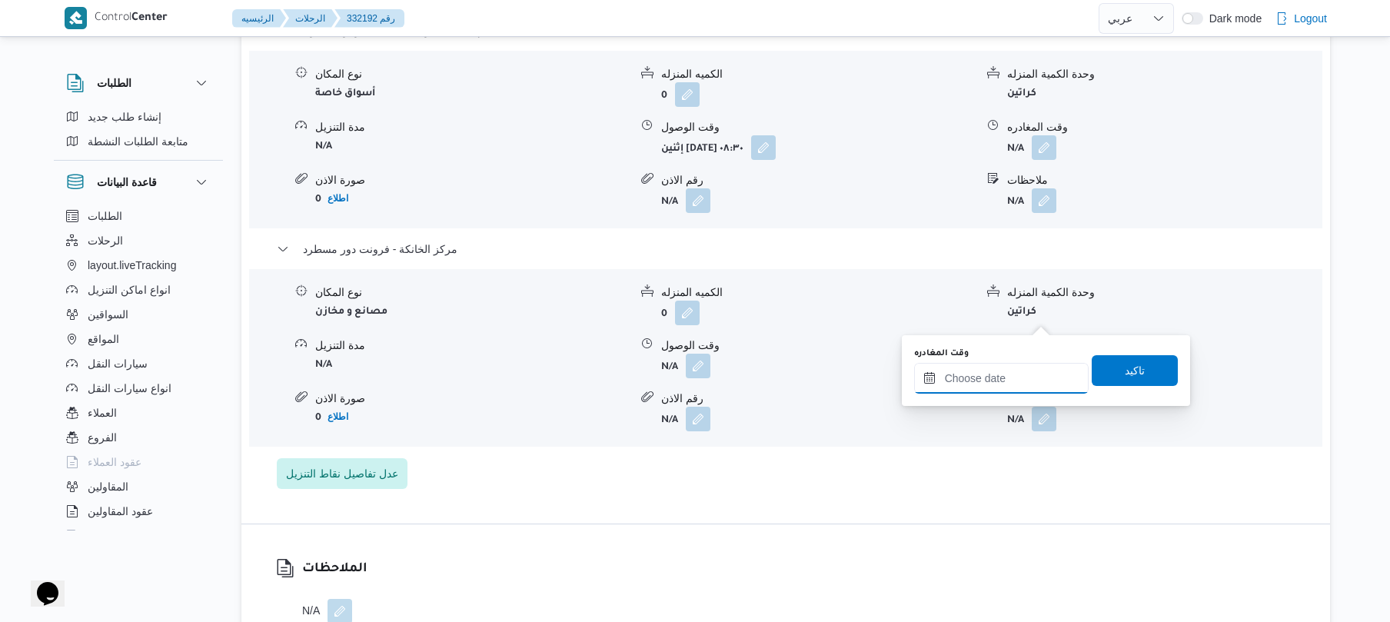
click at [979, 372] on input "وقت المغادره" at bounding box center [1001, 378] width 175 height 31
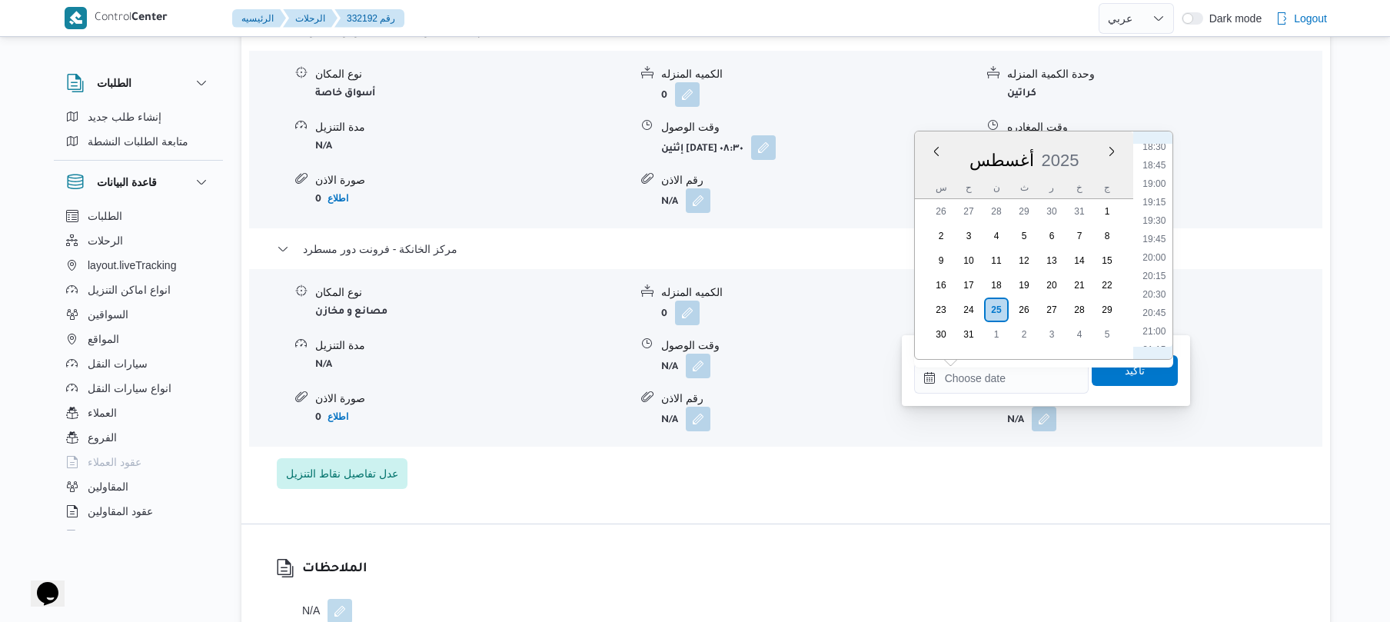
scroll to position [1329, 0]
click at [1164, 246] on li "19:15" at bounding box center [1153, 242] width 35 height 15
type input "٢٥/٠٨/٢٠٢٥ ١٩:١٥"
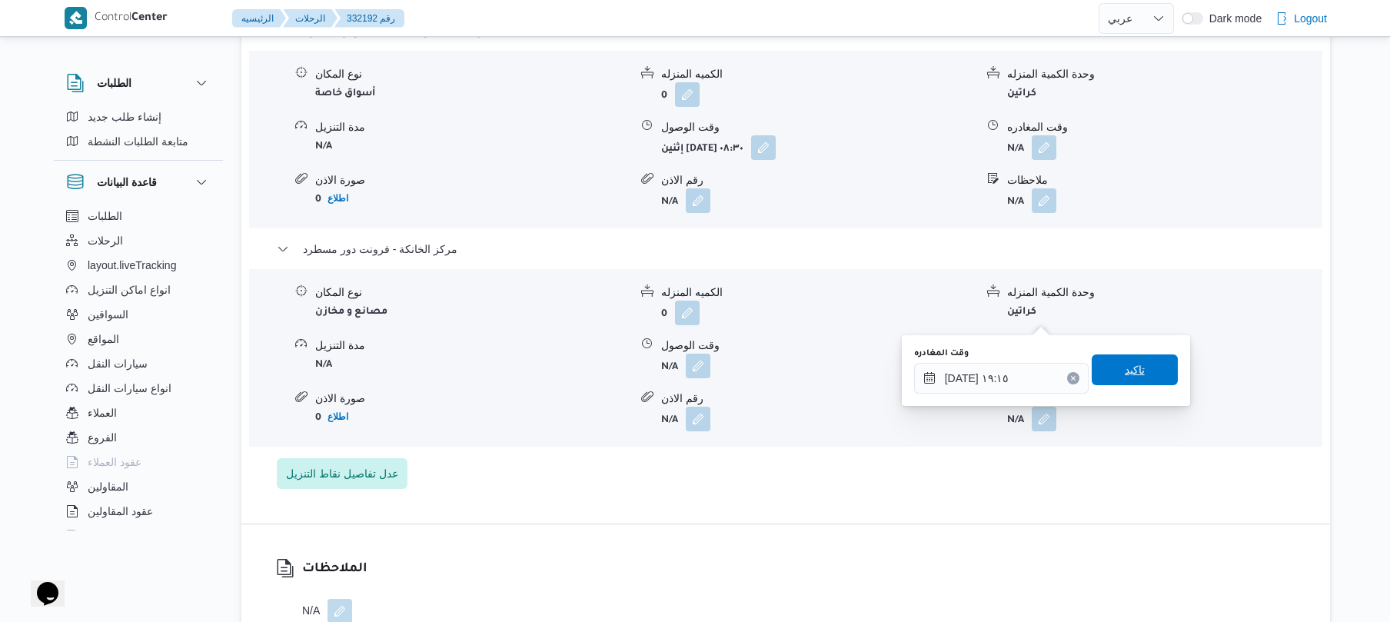
click at [1125, 378] on span "تاكيد" at bounding box center [1135, 370] width 20 height 18
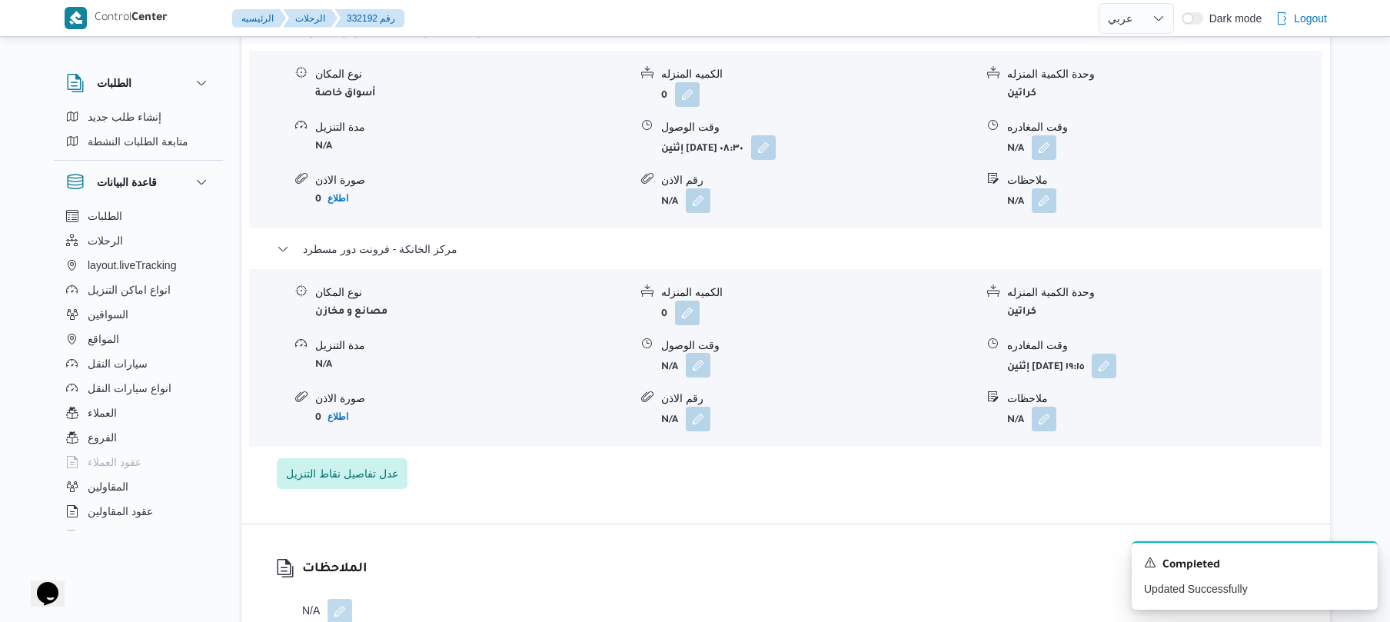
click at [708, 353] on button "button" at bounding box center [698, 365] width 25 height 25
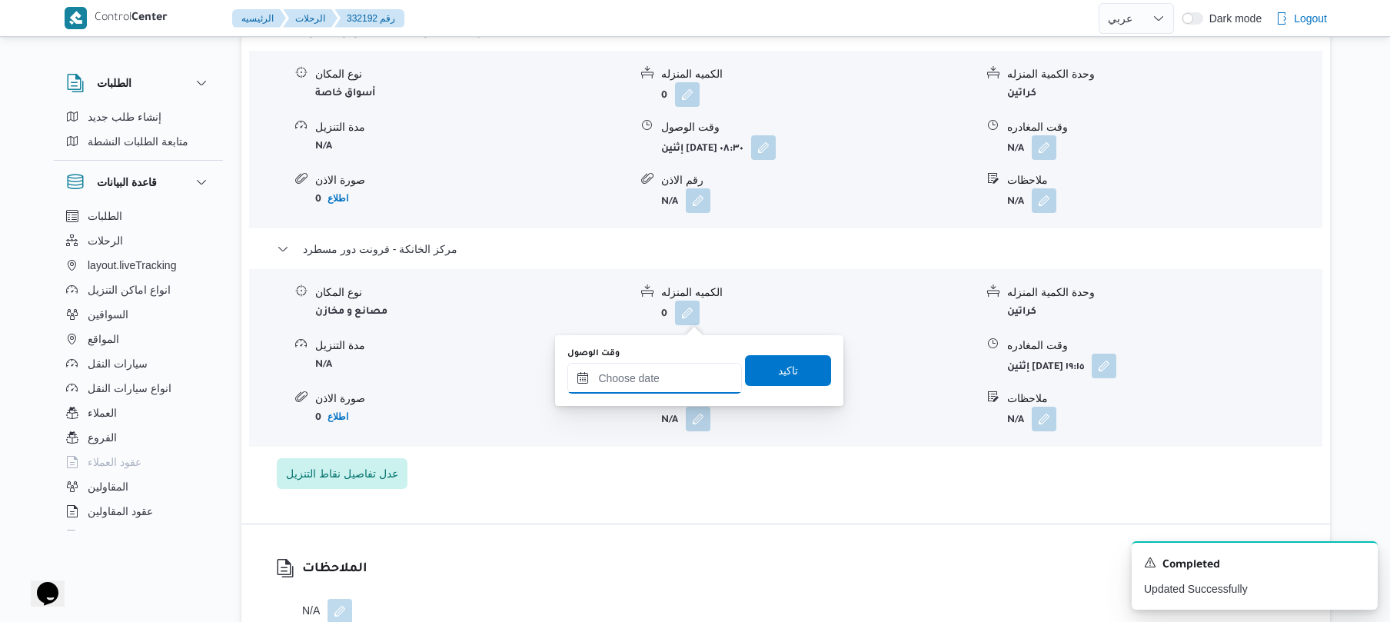
click at [673, 380] on input "وقت الوصول" at bounding box center [654, 378] width 175 height 31
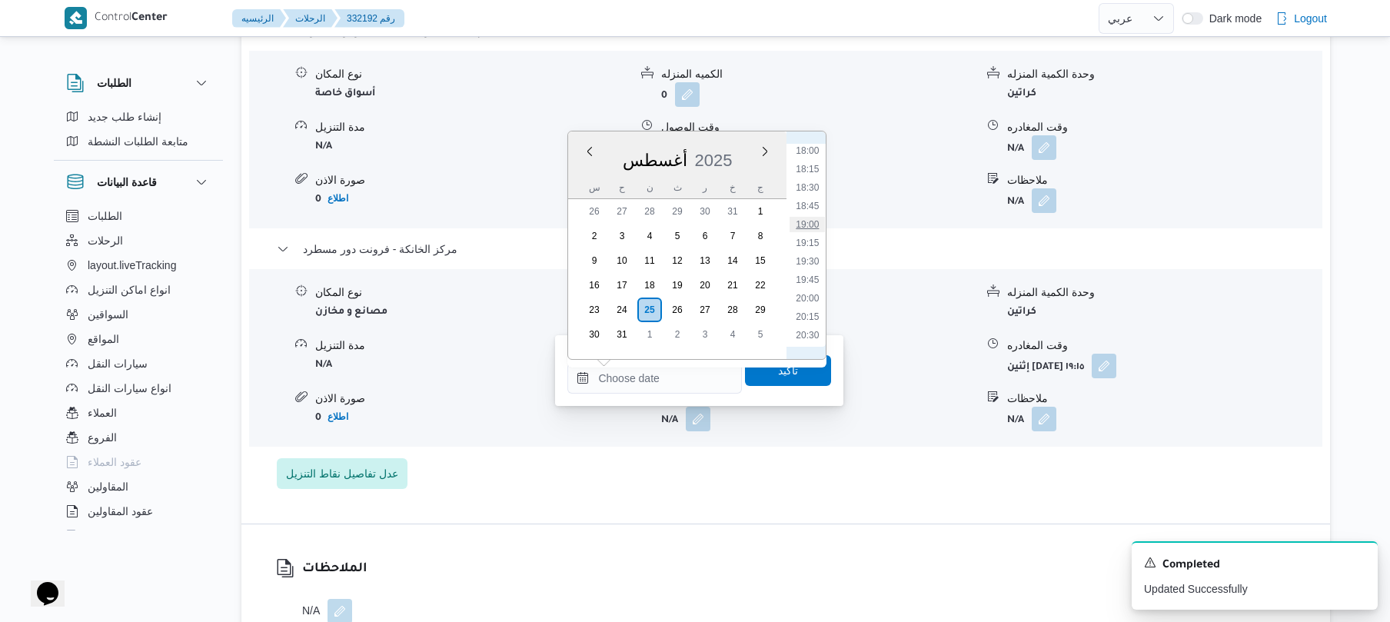
click at [818, 221] on li "19:00" at bounding box center [807, 224] width 35 height 15
type input "٢٥/٠٨/٢٠٢٥ ١٩:٠٠"
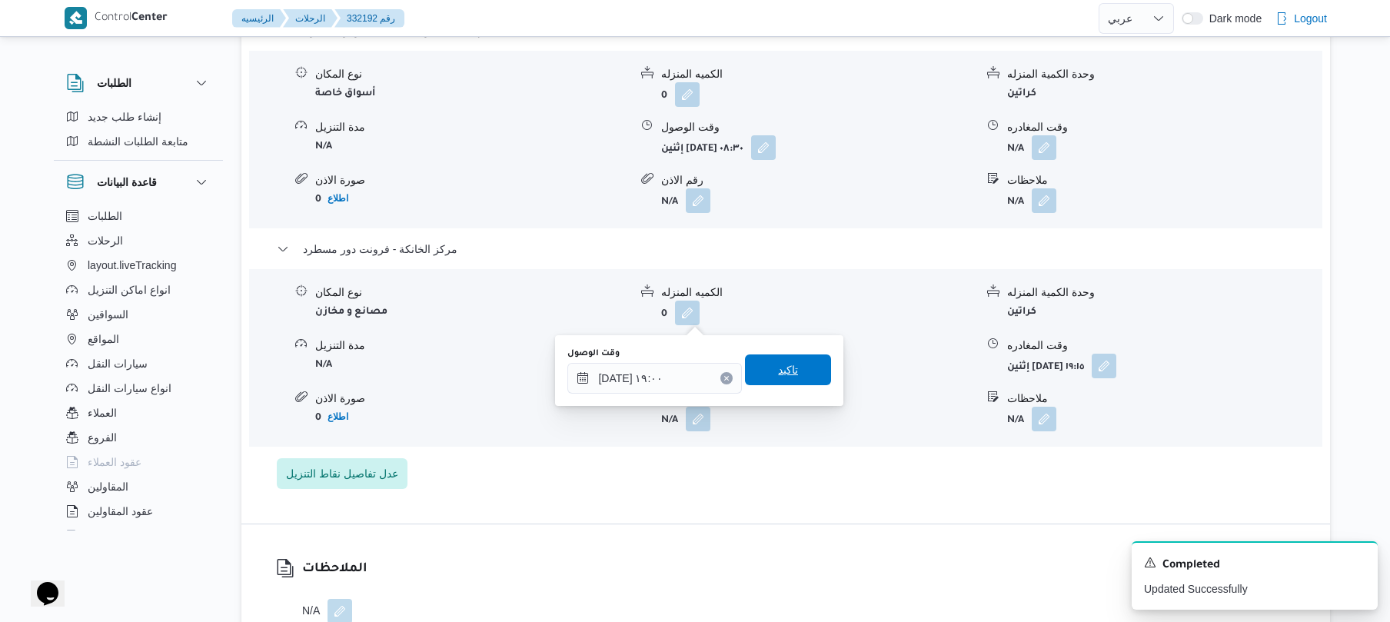
click at [783, 373] on span "تاكيد" at bounding box center [788, 370] width 20 height 18
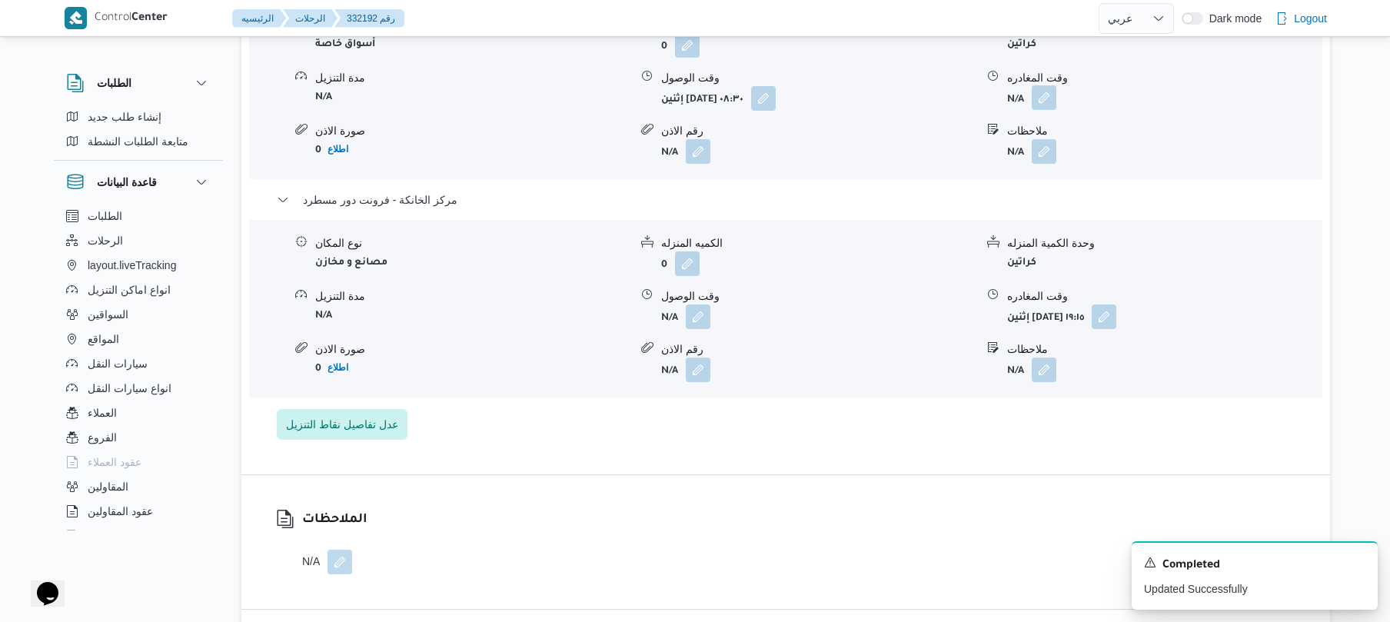
click at [1041, 103] on button "button" at bounding box center [1044, 97] width 25 height 25
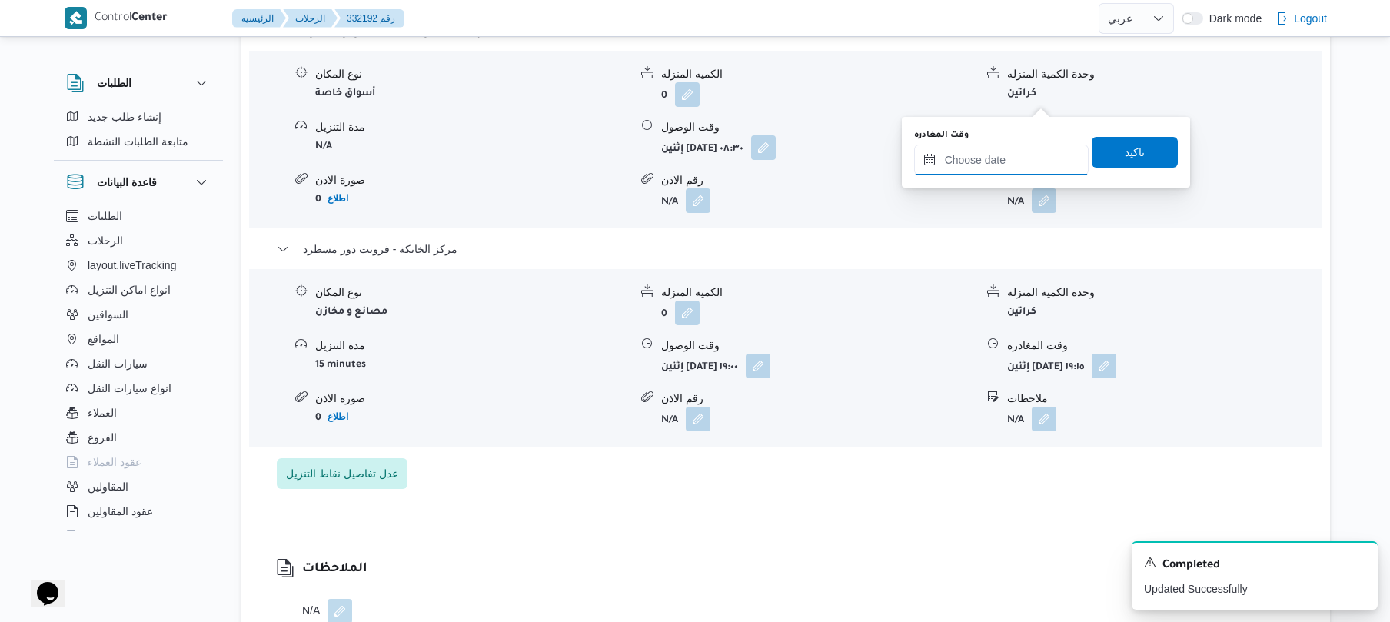
click at [978, 164] on input "وقت المغادره" at bounding box center [1001, 160] width 175 height 31
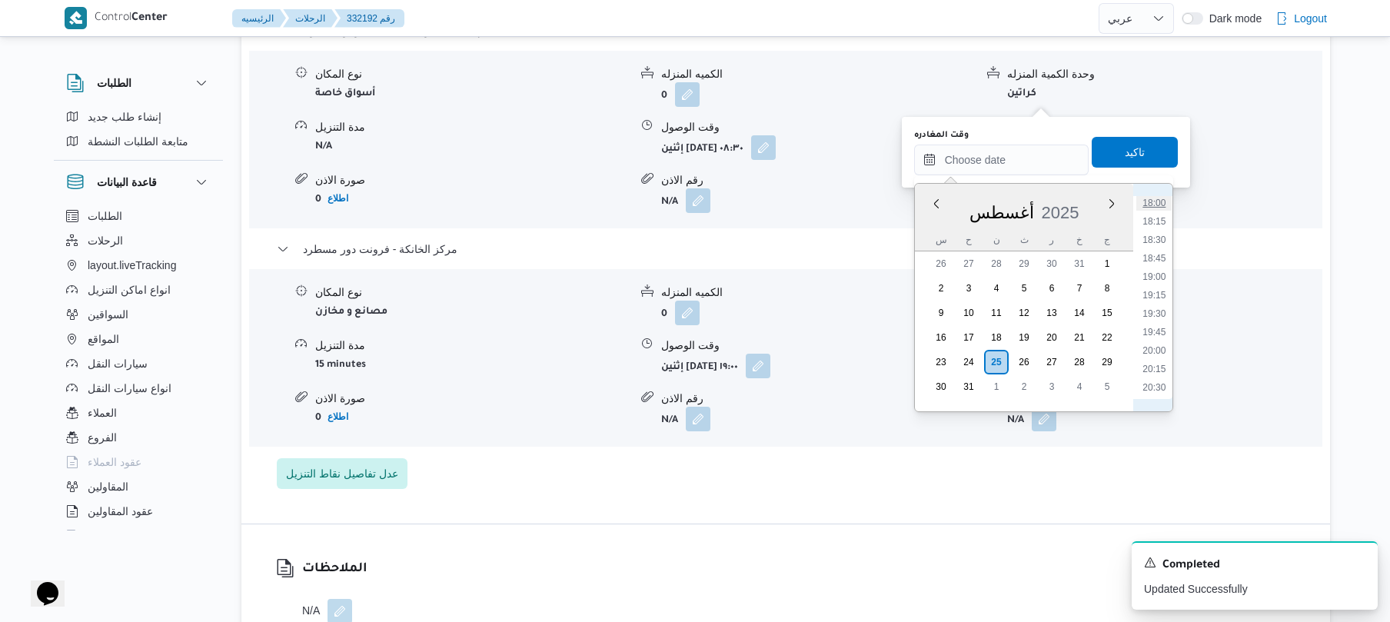
click at [1153, 204] on li "18:00" at bounding box center [1153, 202] width 35 height 15
type input "٢٥/٠٨/٢٠٢٥ ١٨:٠٠"
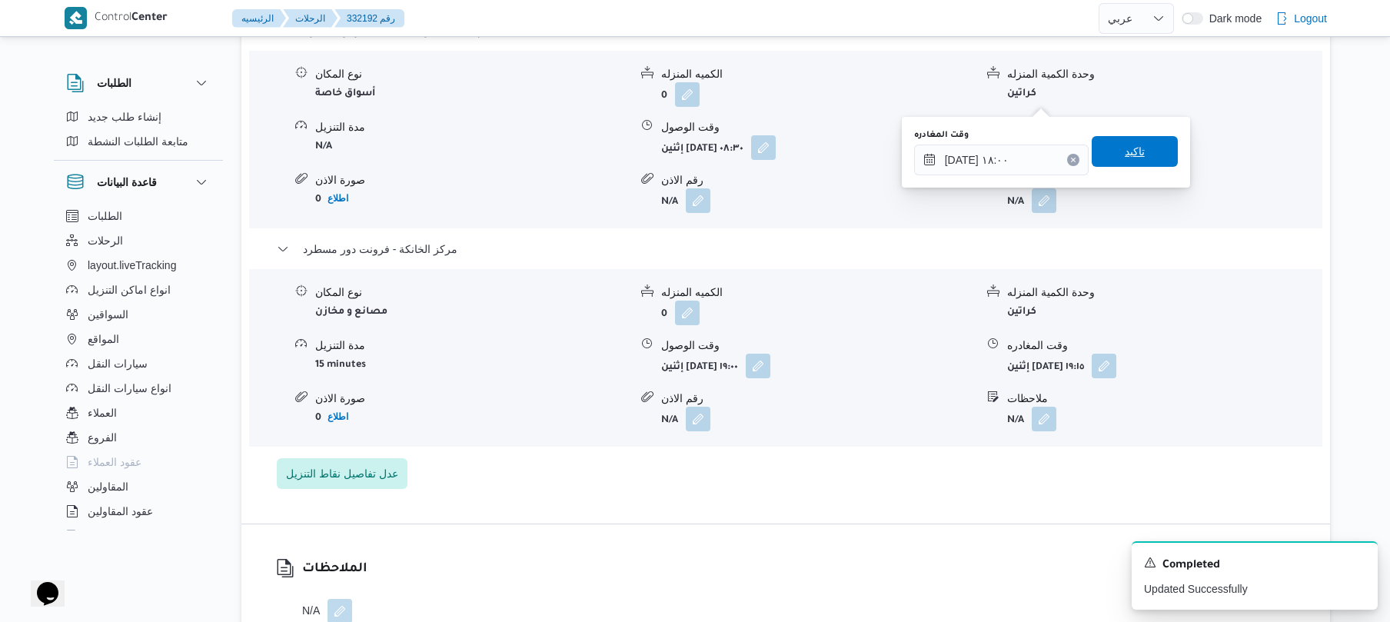
click at [1142, 161] on span "تاكيد" at bounding box center [1135, 151] width 86 height 31
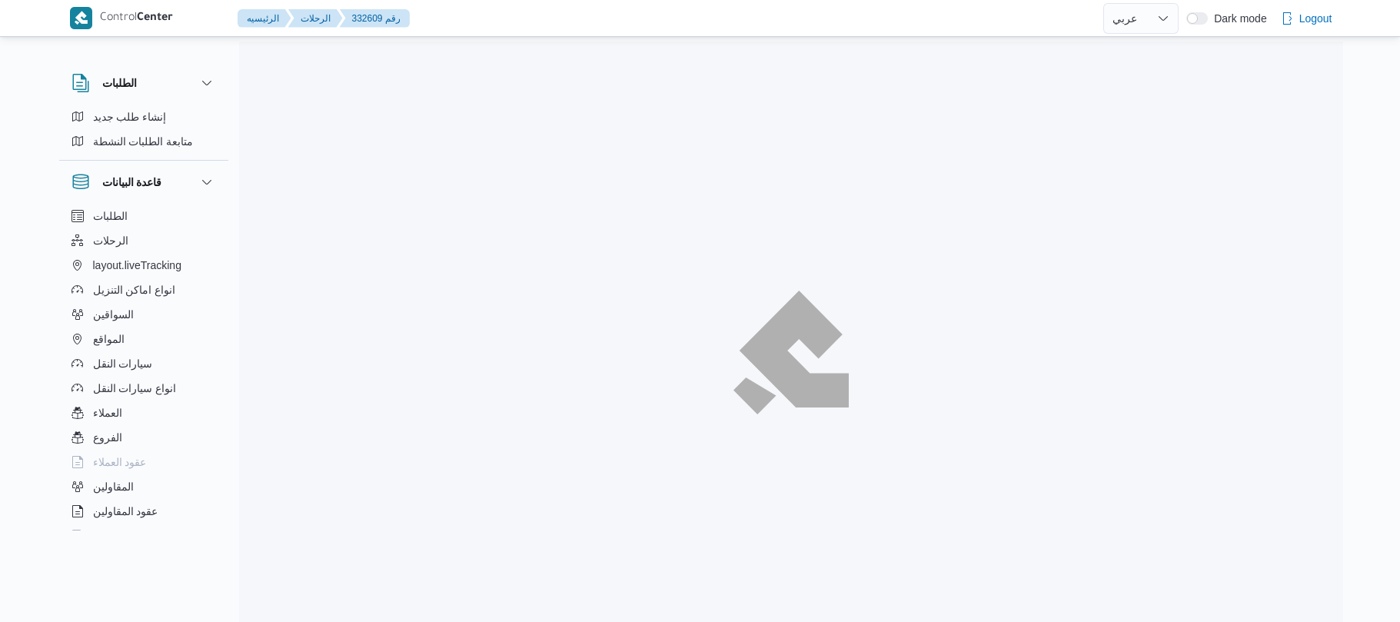
select select "ar"
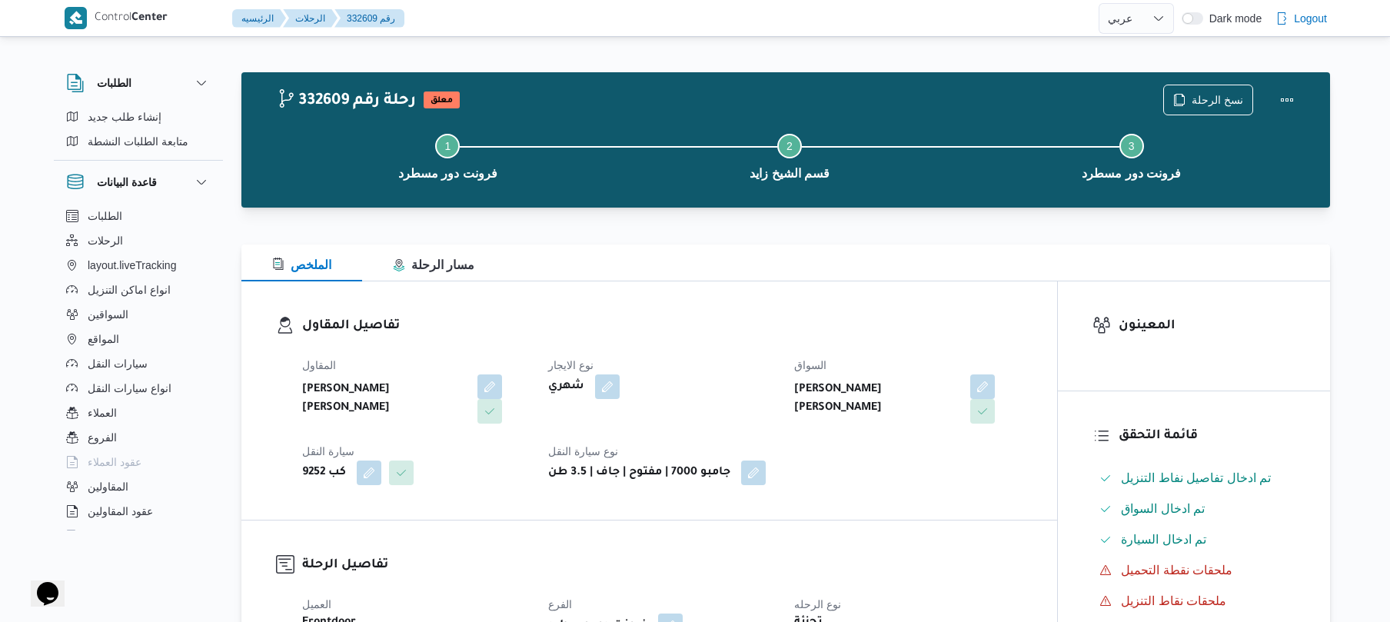
click at [746, 312] on div "تفاصيل المقاول المقاول [PERSON_NAME] [PERSON_NAME] نوع الايجار شهري السواق [PER…" at bounding box center [649, 400] width 816 height 238
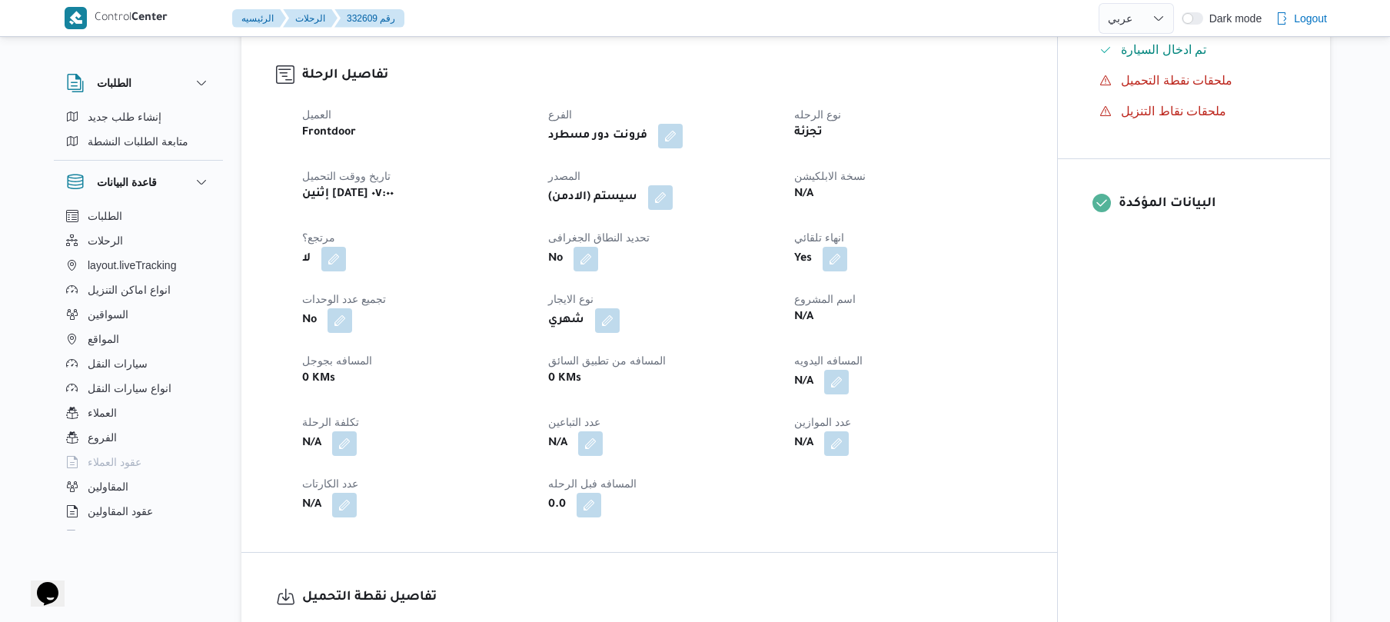
scroll to position [492, 0]
click at [834, 372] on button "button" at bounding box center [836, 379] width 25 height 25
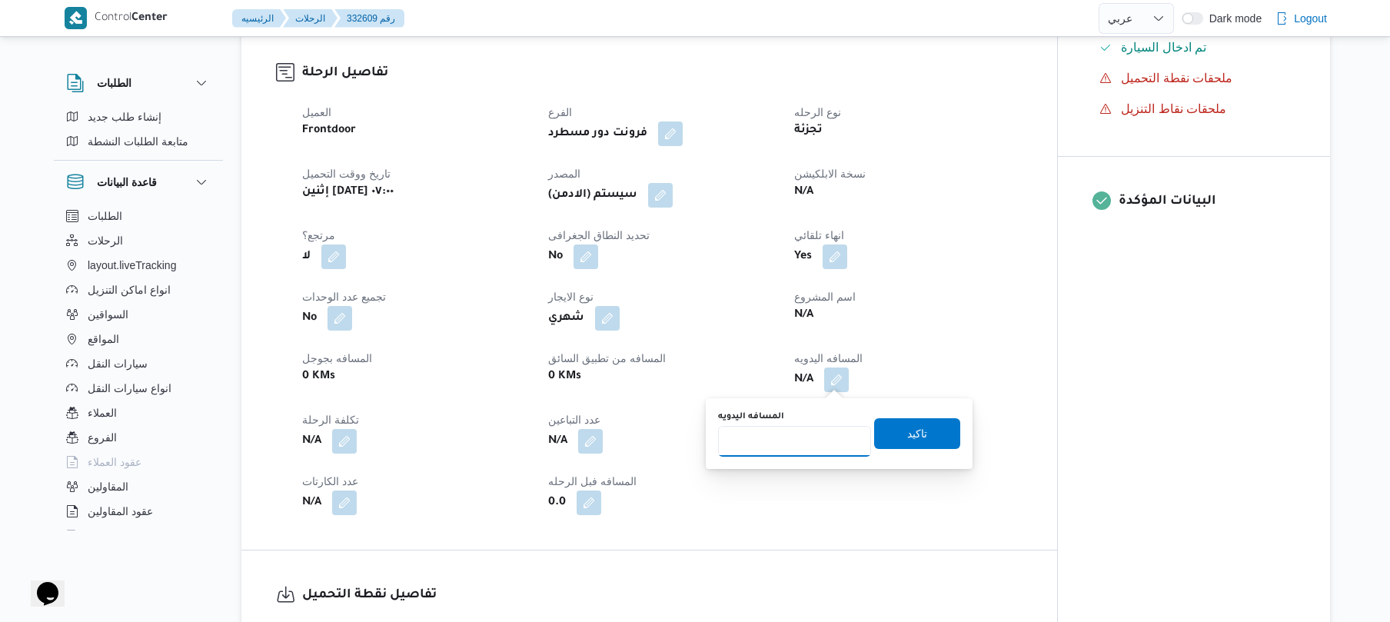
click at [791, 437] on input "المسافه اليدويه" at bounding box center [794, 441] width 153 height 31
type input "130"
click at [907, 437] on span "تاكيد" at bounding box center [917, 433] width 20 height 18
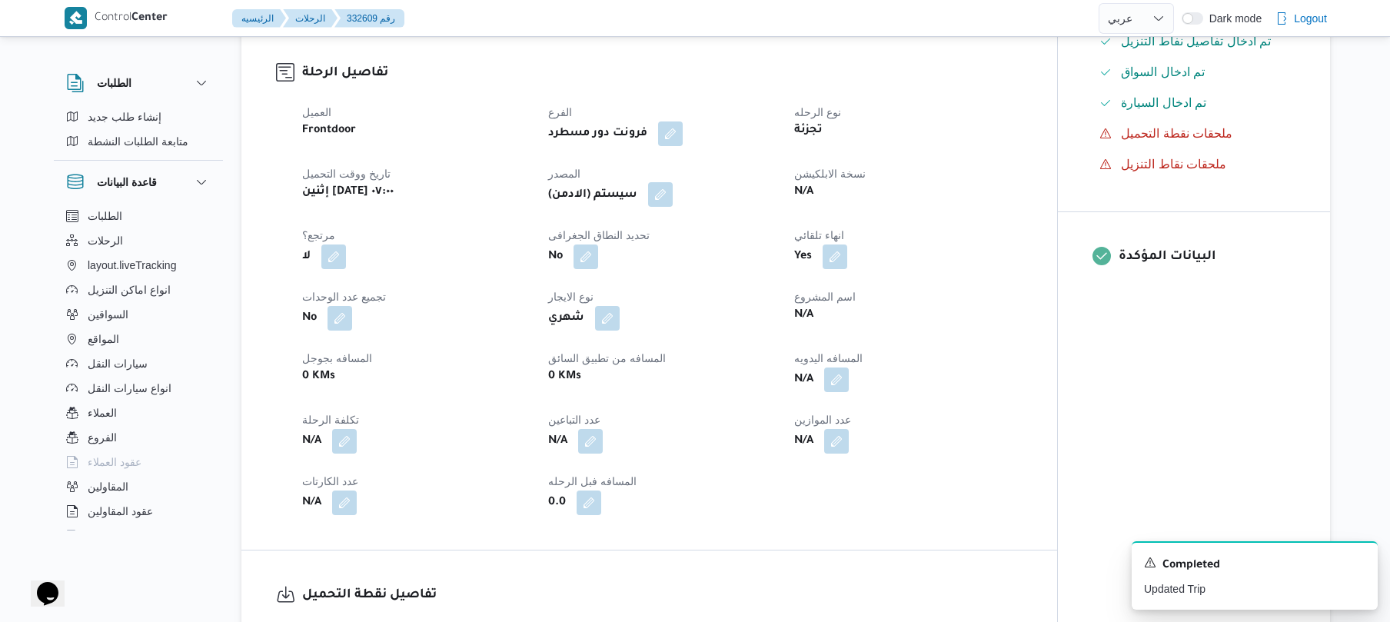
click at [666, 197] on button "button" at bounding box center [660, 194] width 25 height 25
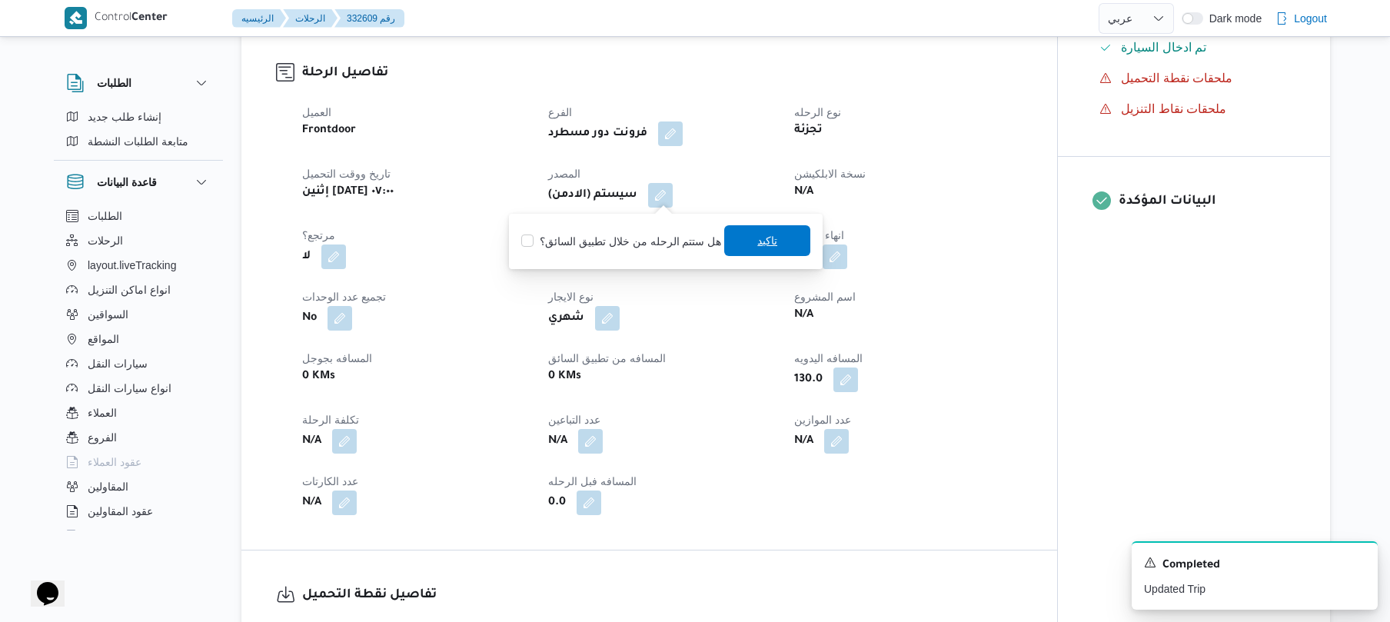
click at [757, 248] on span "تاكيد" at bounding box center [767, 240] width 20 height 18
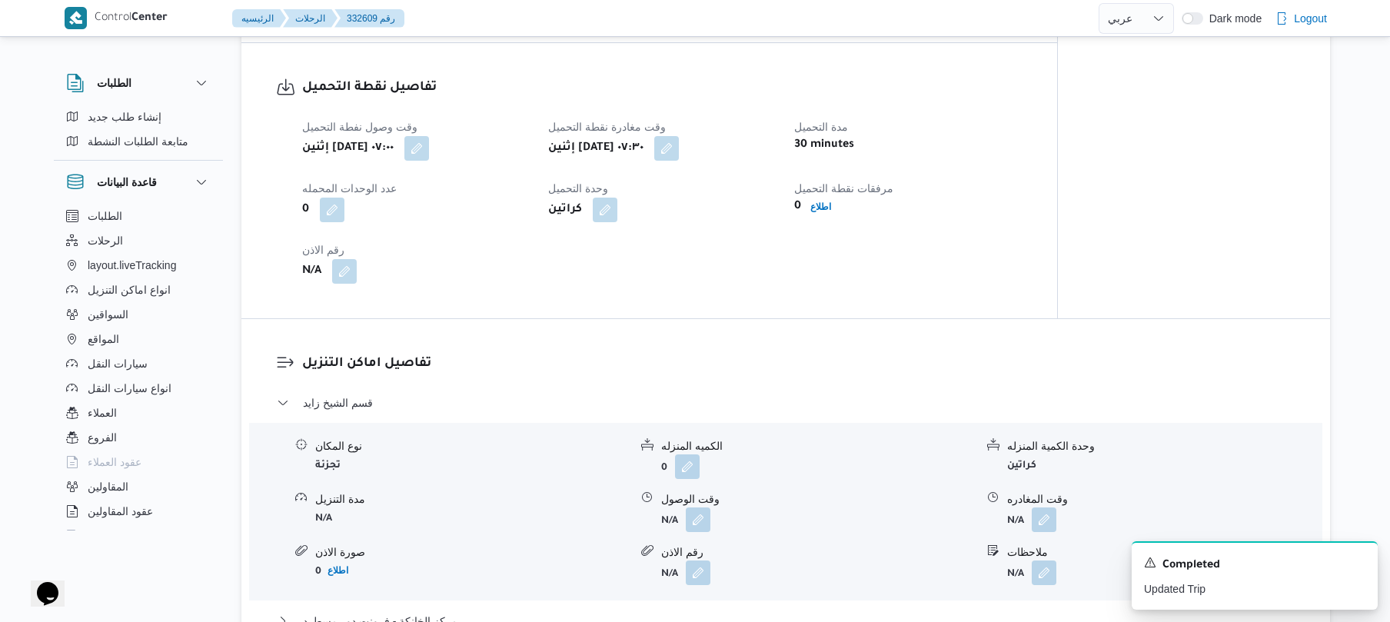
scroll to position [1066, 0]
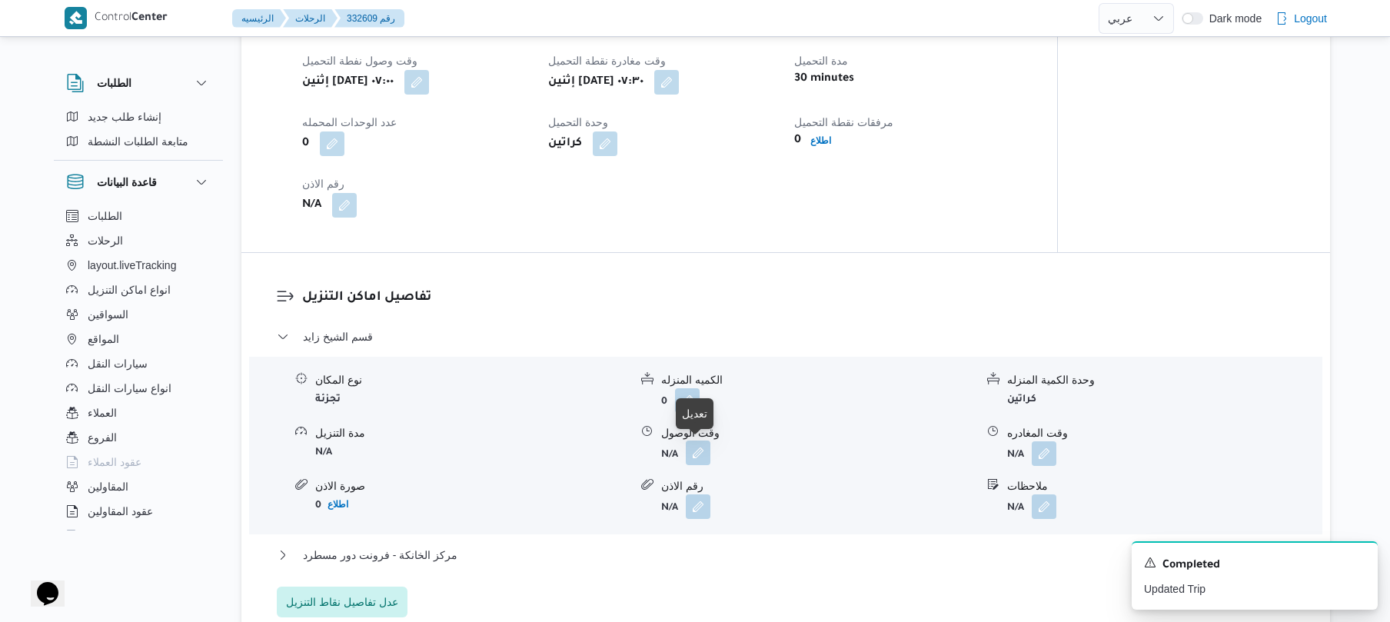
click at [699, 456] on button "button" at bounding box center [698, 453] width 25 height 25
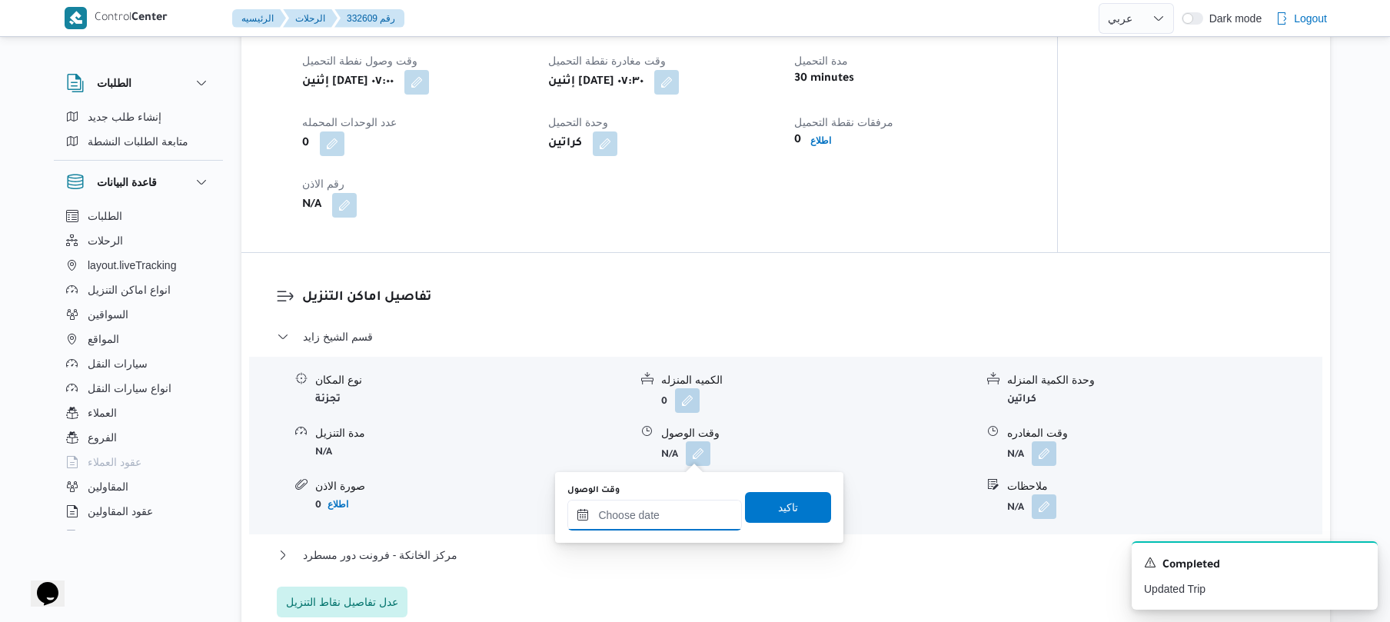
click at [668, 511] on input "وقت الوصول" at bounding box center [654, 515] width 175 height 31
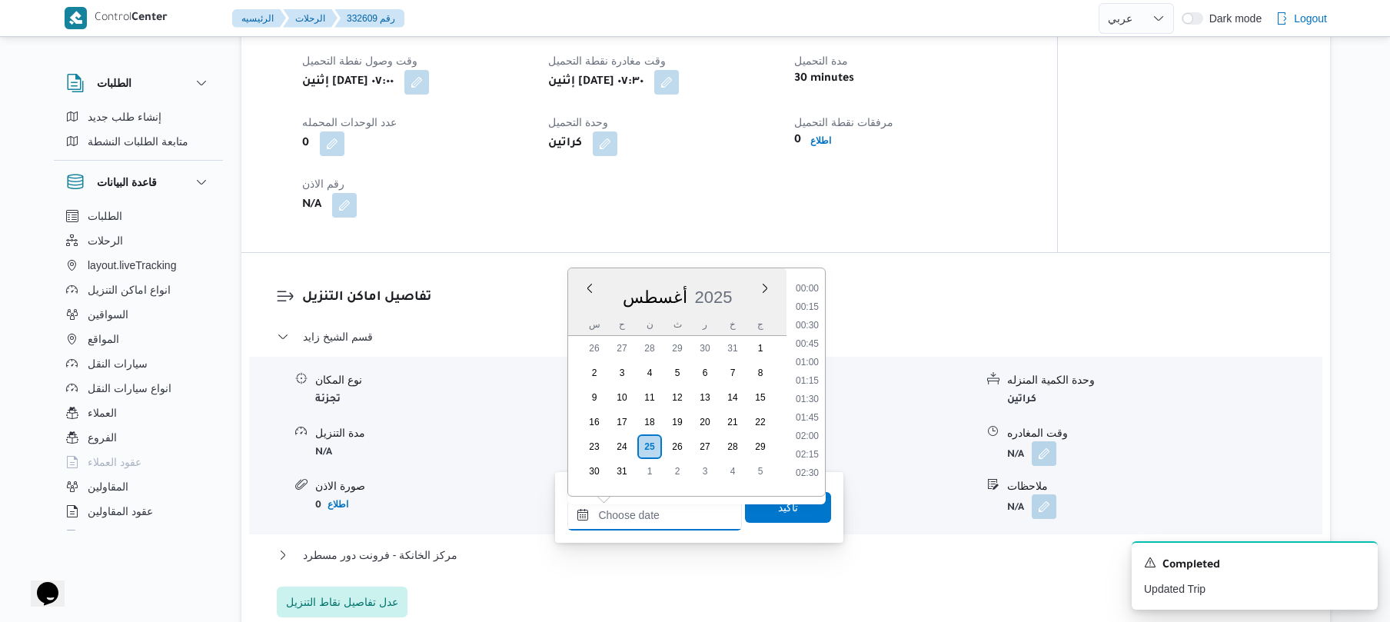
scroll to position [1502, 0]
click at [838, 308] on dl "تفاصيل اماكن التنزيل قسم الشيخ زايد نوع المكان تجزئة الكميه المنزله 0 وحدة الكم…" at bounding box center [798, 453] width 993 height 330
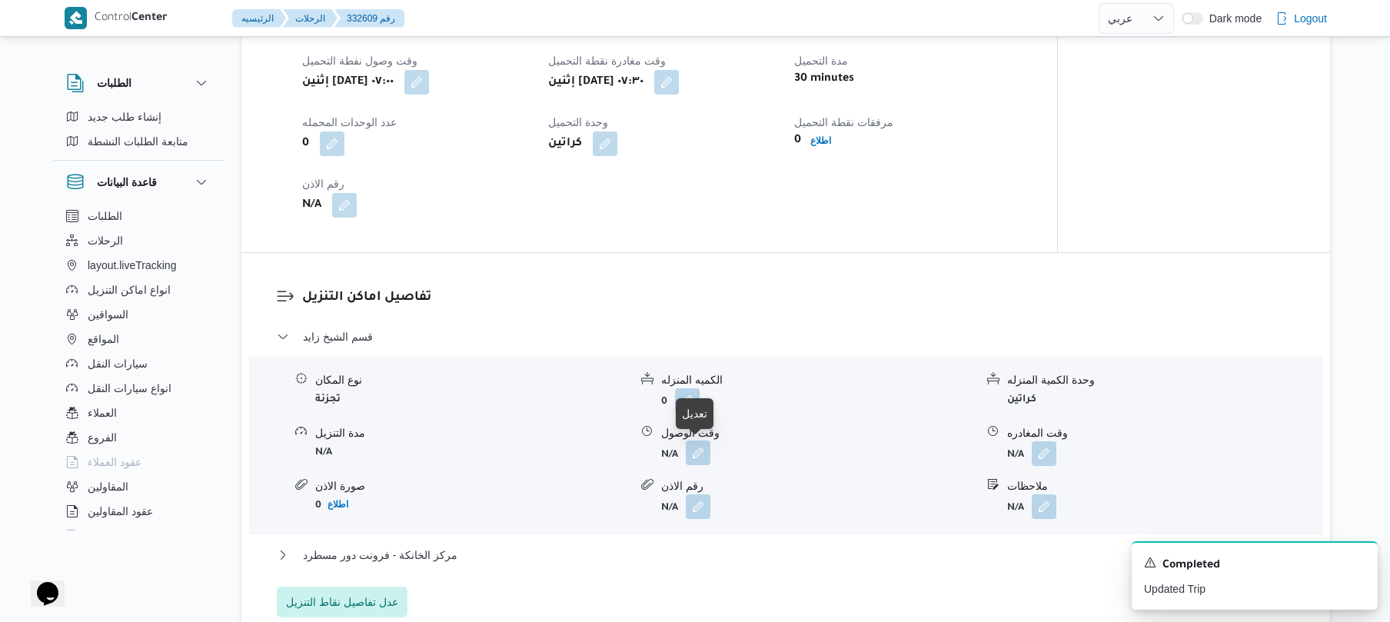
click at [697, 455] on button "button" at bounding box center [698, 453] width 25 height 25
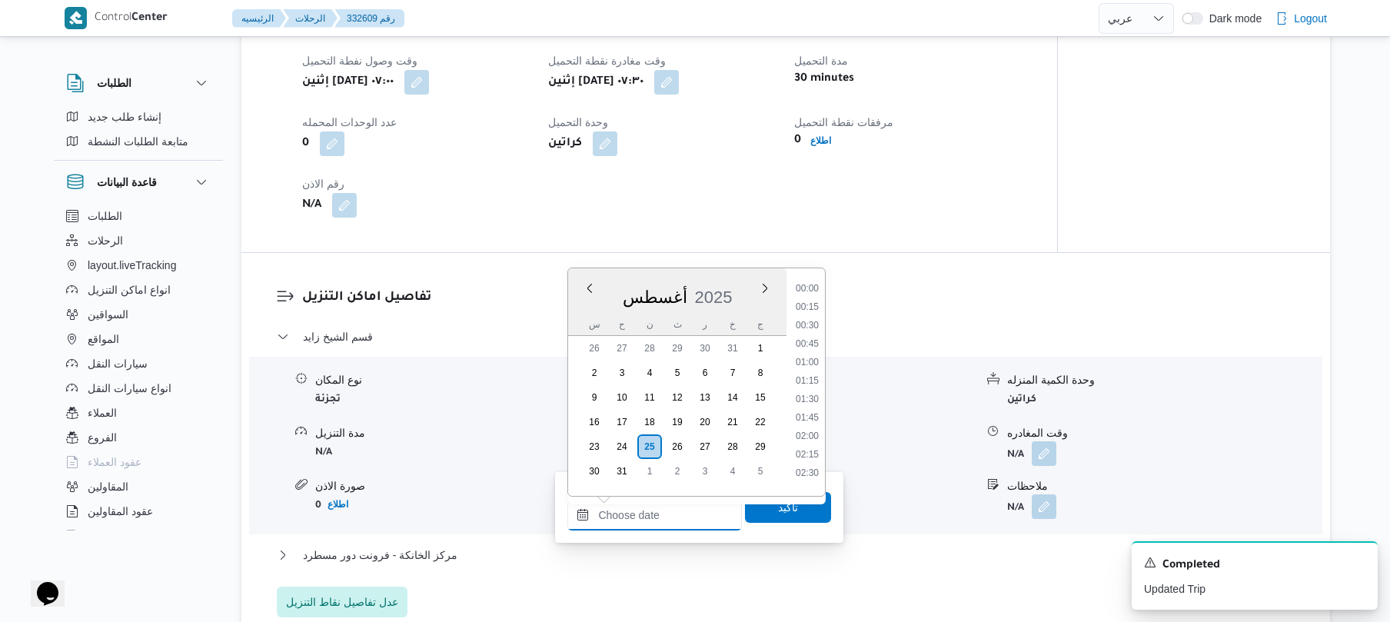
click at [680, 515] on input "وقت الوصول" at bounding box center [654, 515] width 175 height 31
click at [804, 441] on li "08:30" at bounding box center [807, 447] width 35 height 15
type input "٢٥/٠٨/٢٠٢٥ ٠٨:٣٠"
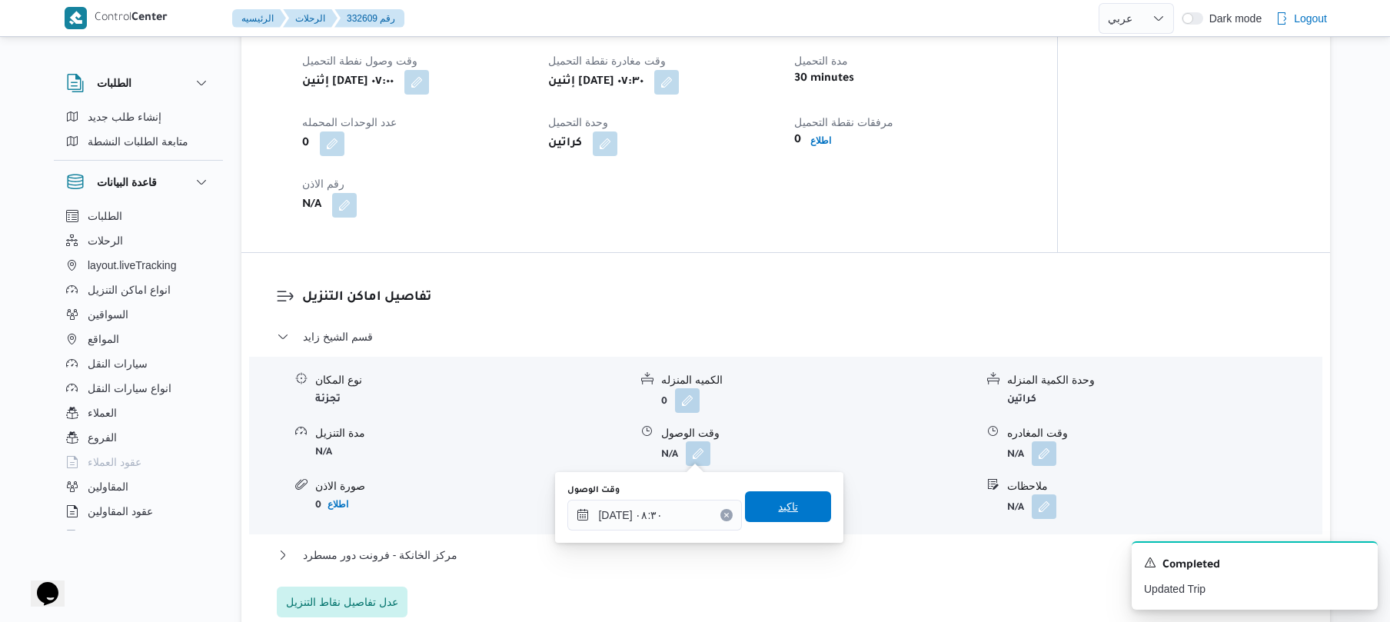
click at [785, 499] on span "تاكيد" at bounding box center [788, 506] width 20 height 18
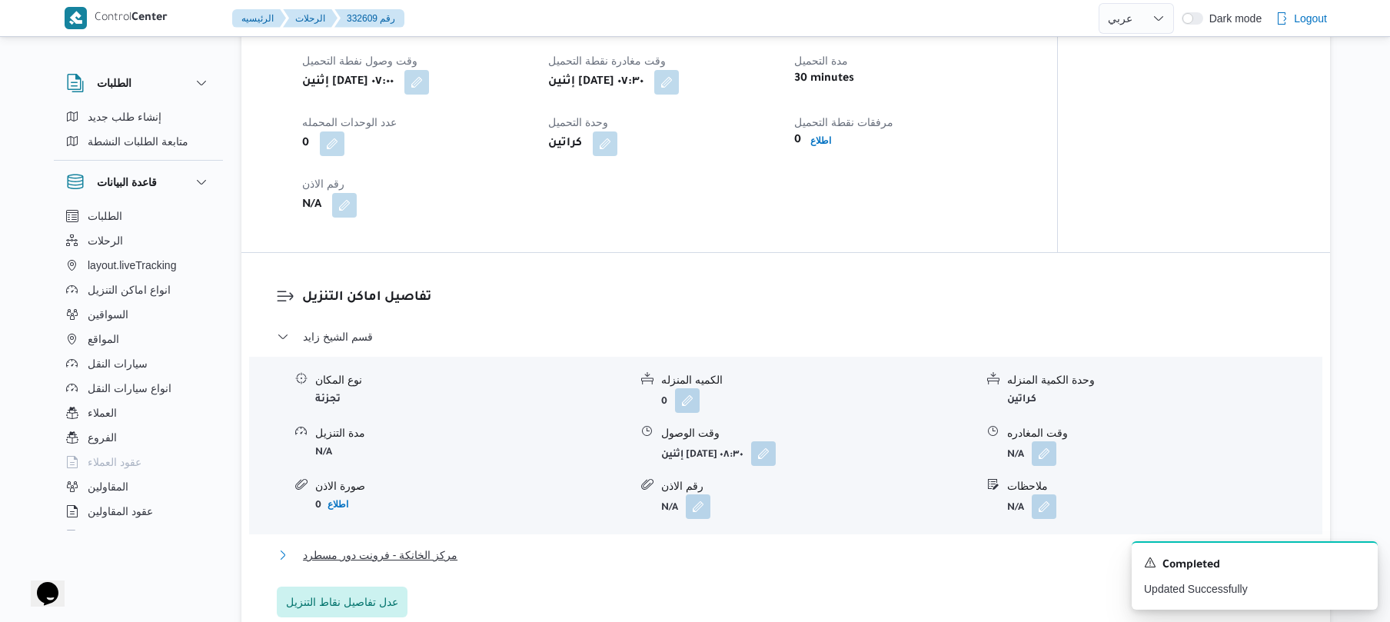
click at [712, 555] on button "مركز الخانكة - فرونت دور مسطرد" at bounding box center [786, 555] width 1019 height 18
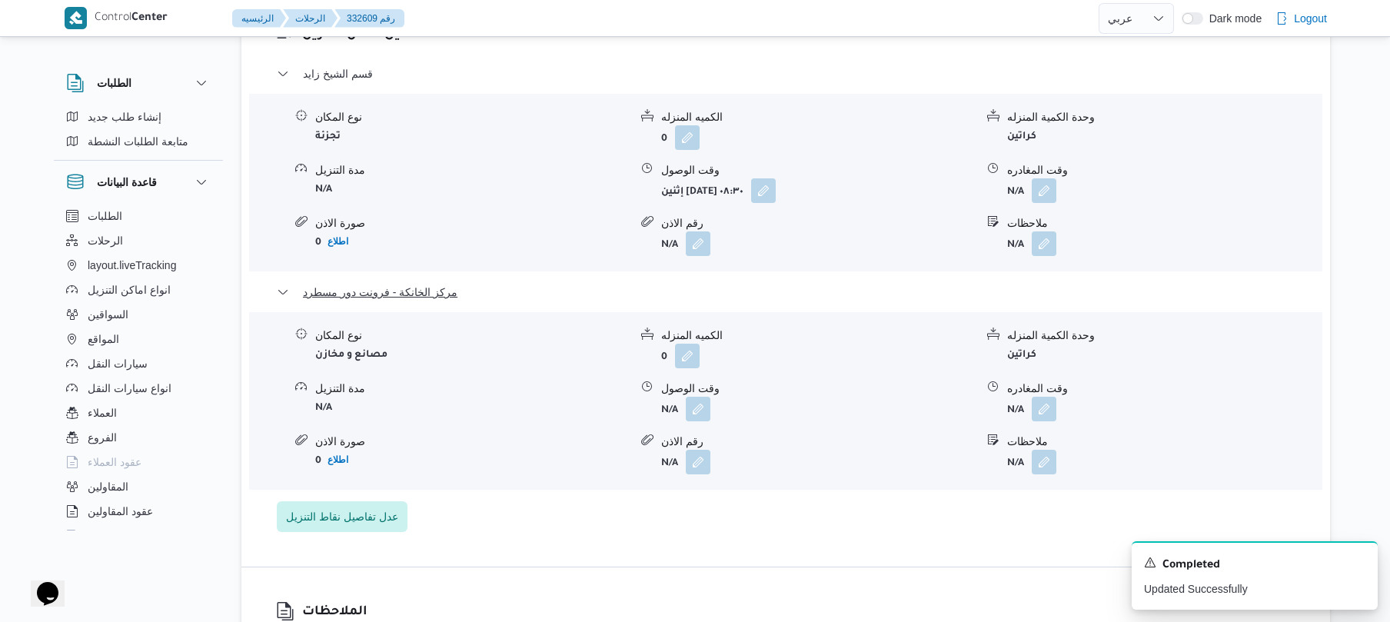
scroll to position [1394, 0]
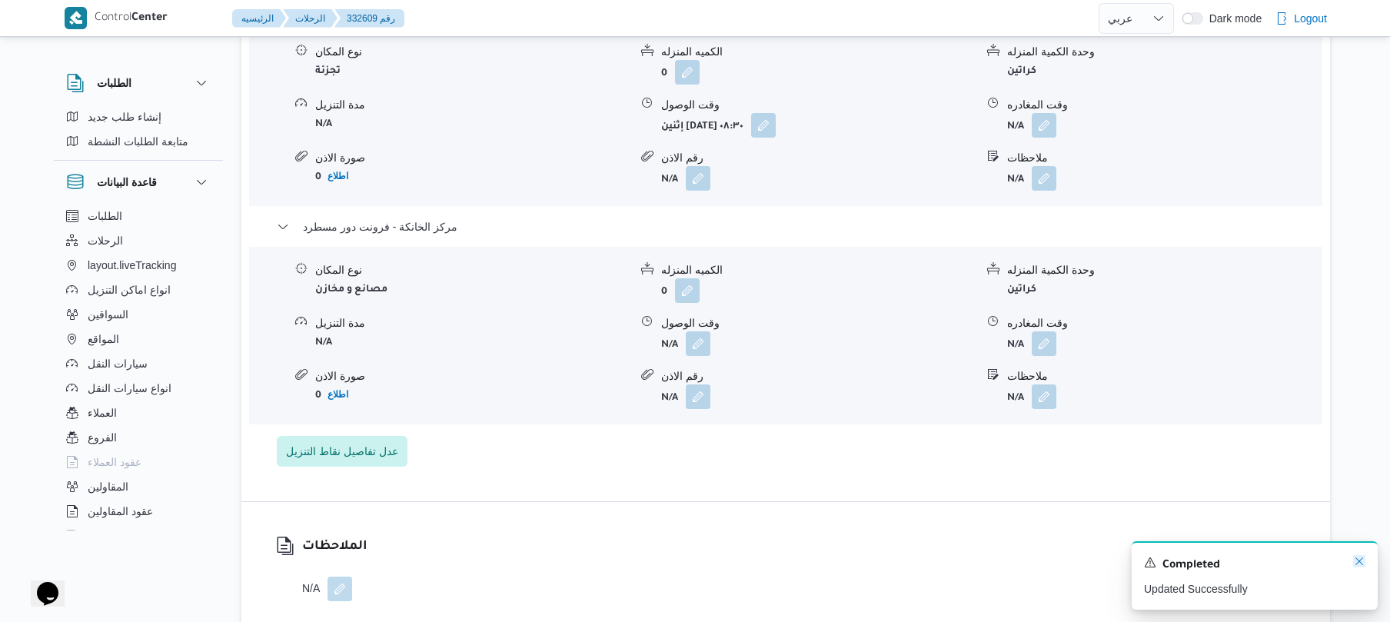
click at [1358, 563] on icon "Dismiss toast" at bounding box center [1359, 561] width 12 height 12
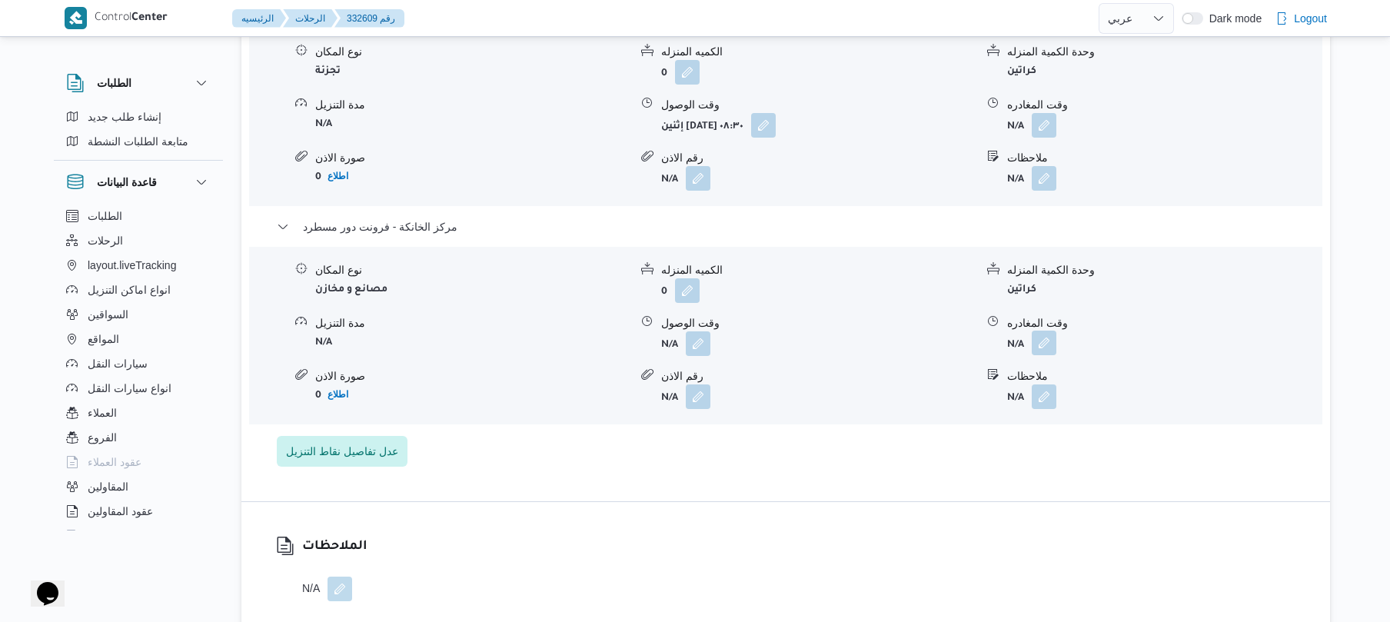
click at [1043, 338] on button "button" at bounding box center [1044, 343] width 25 height 25
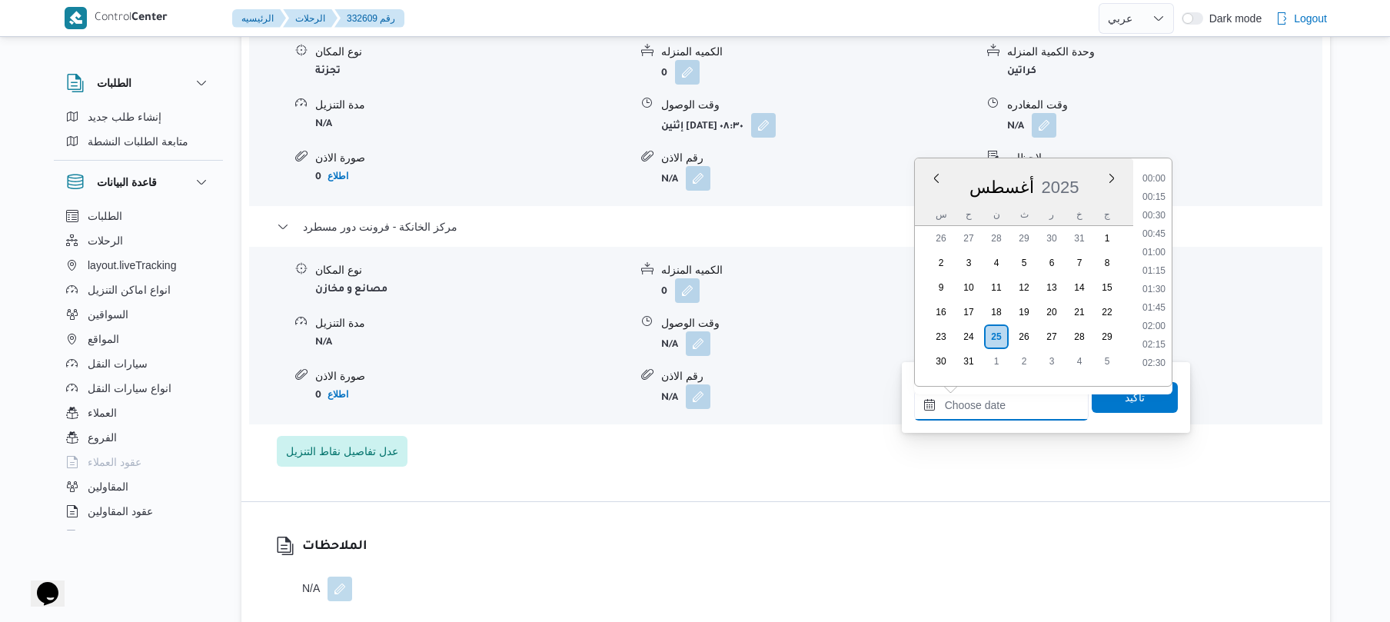
click at [988, 401] on input "وقت المغادره" at bounding box center [1001, 405] width 175 height 31
click at [1161, 287] on li "19:30" at bounding box center [1153, 288] width 35 height 15
type input "٢٥/٠٨/٢٠٢٥ ١٩:٣٠"
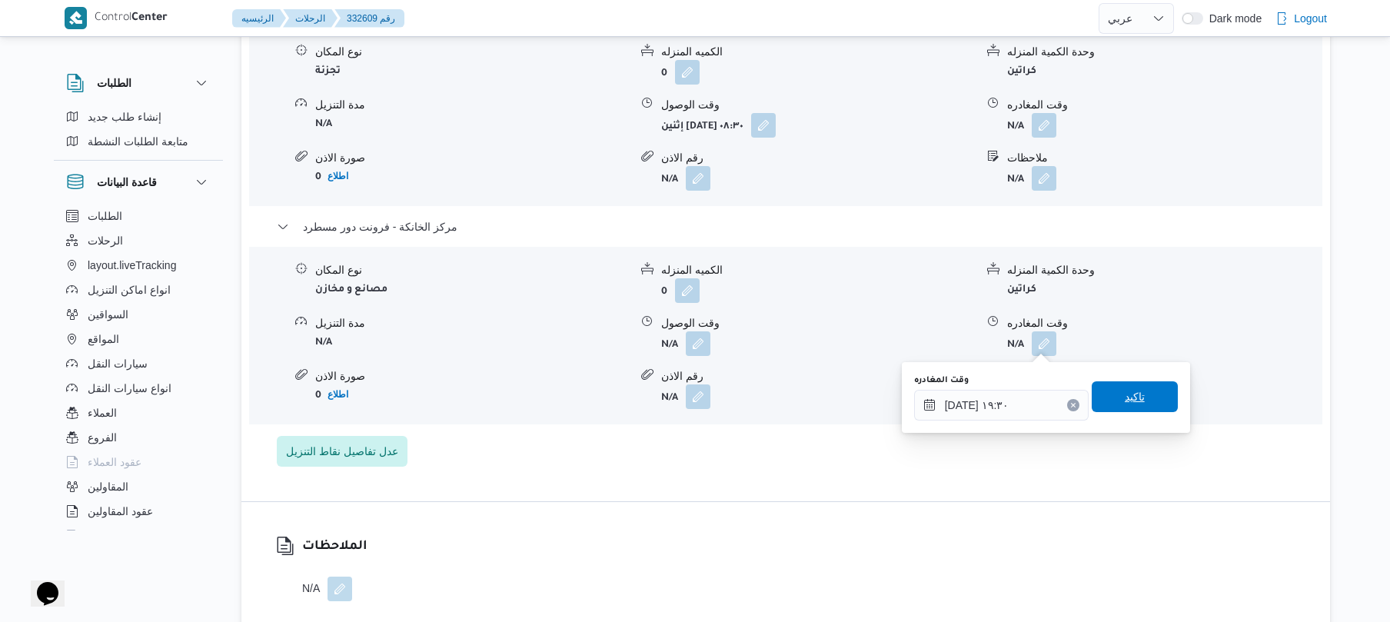
click at [1108, 397] on span "تاكيد" at bounding box center [1135, 396] width 86 height 31
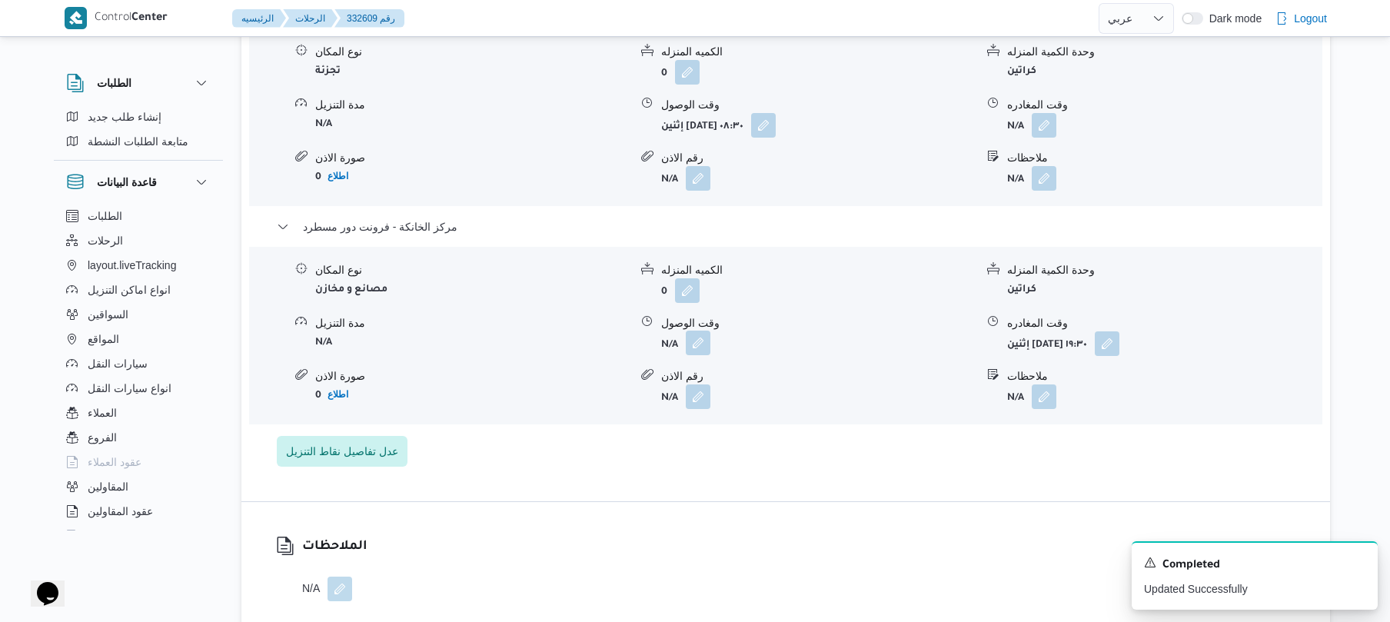
click at [693, 339] on button "button" at bounding box center [698, 343] width 25 height 25
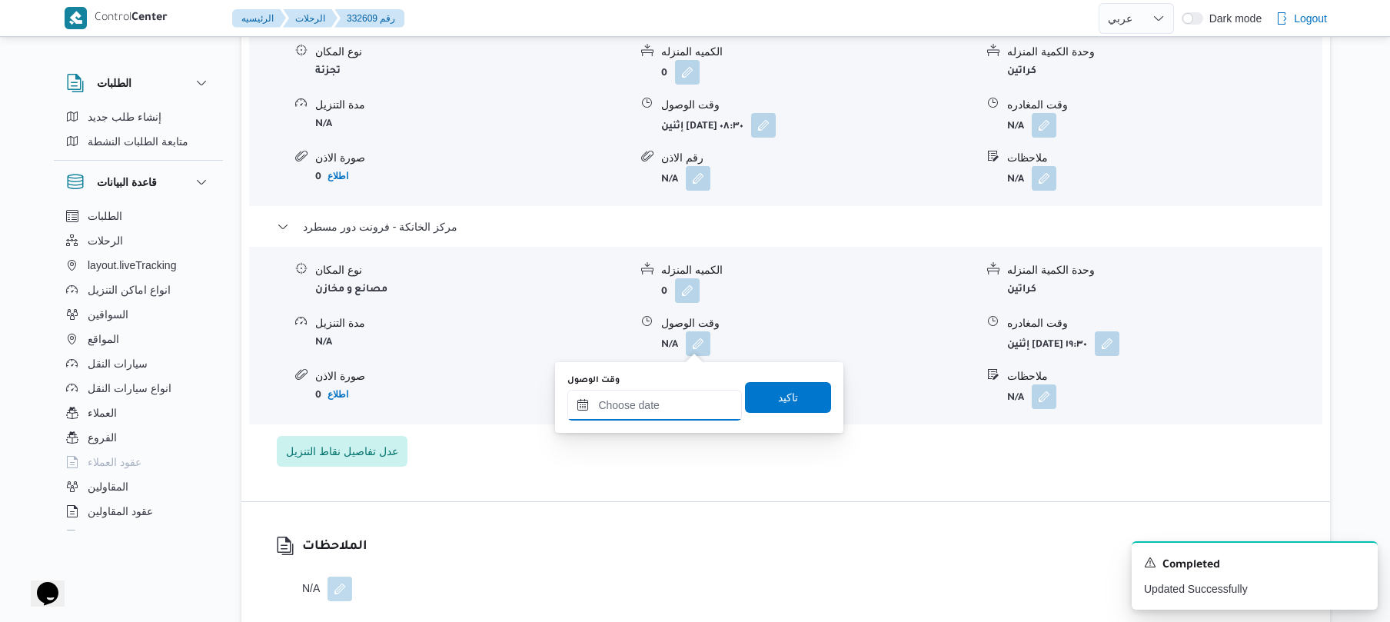
click at [673, 412] on input "وقت الوصول" at bounding box center [654, 405] width 175 height 31
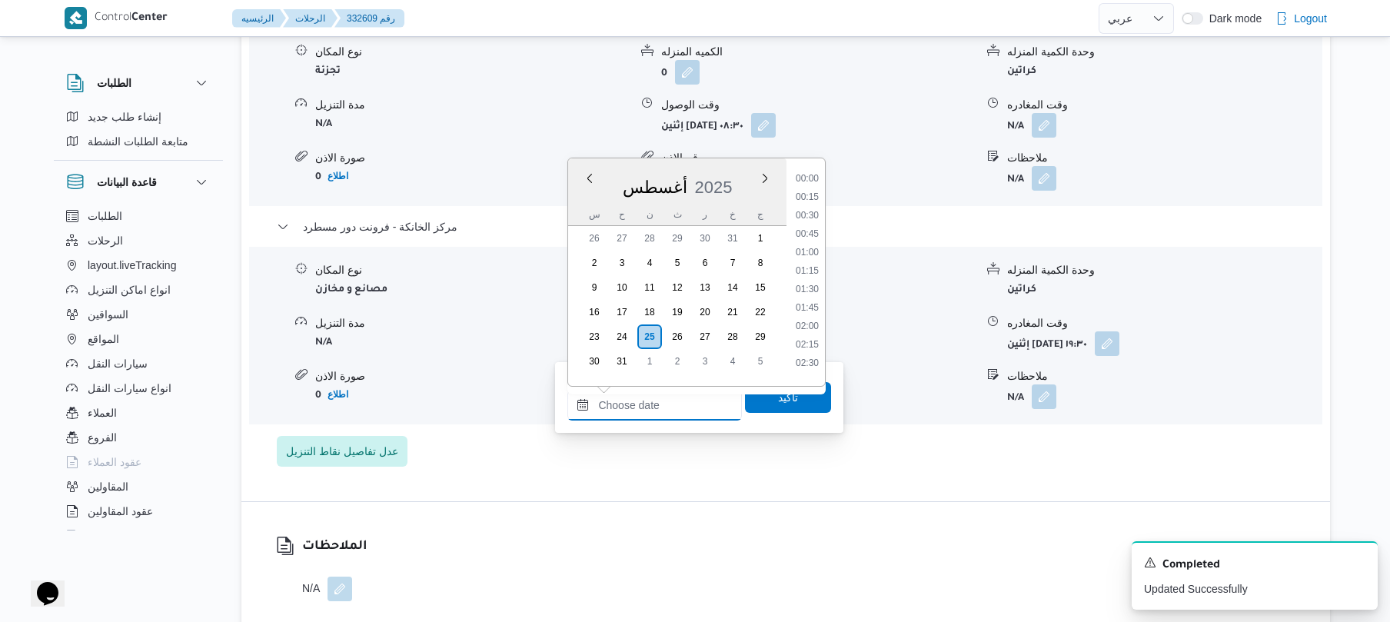
scroll to position [1502, 0]
click at [875, 536] on div "الملاحظات N/A" at bounding box center [785, 569] width 1089 height 134
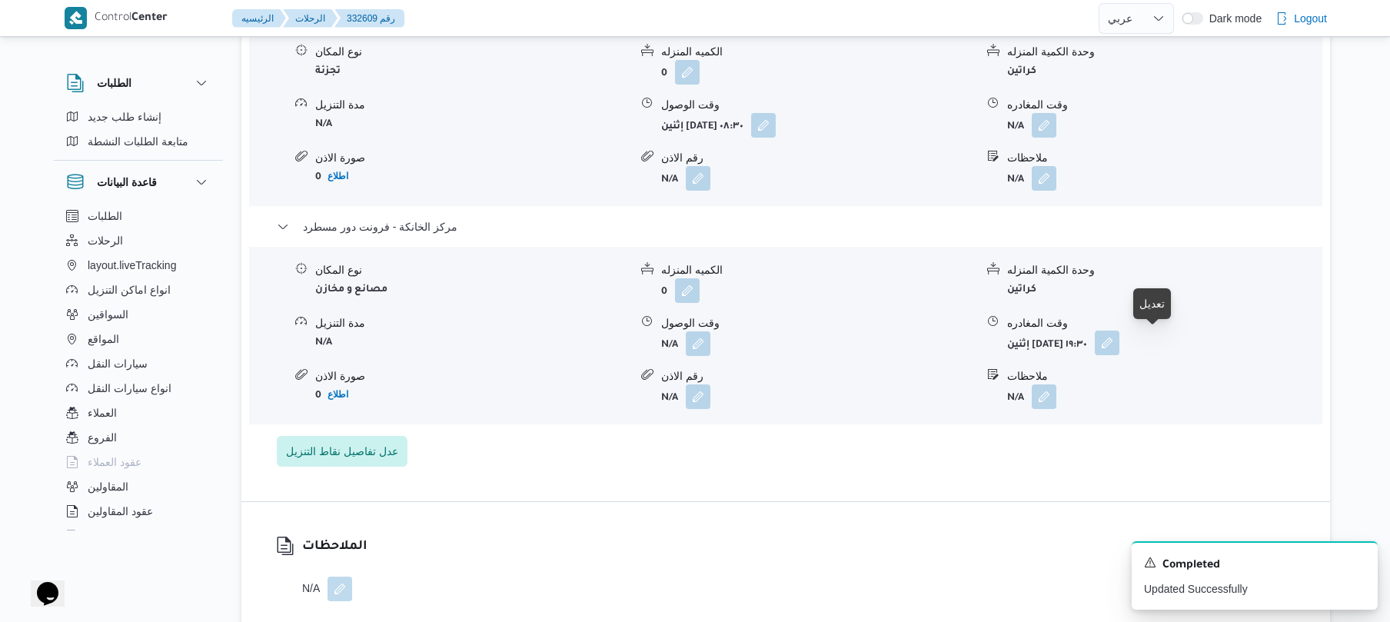
click at [1119, 344] on button "button" at bounding box center [1107, 343] width 25 height 25
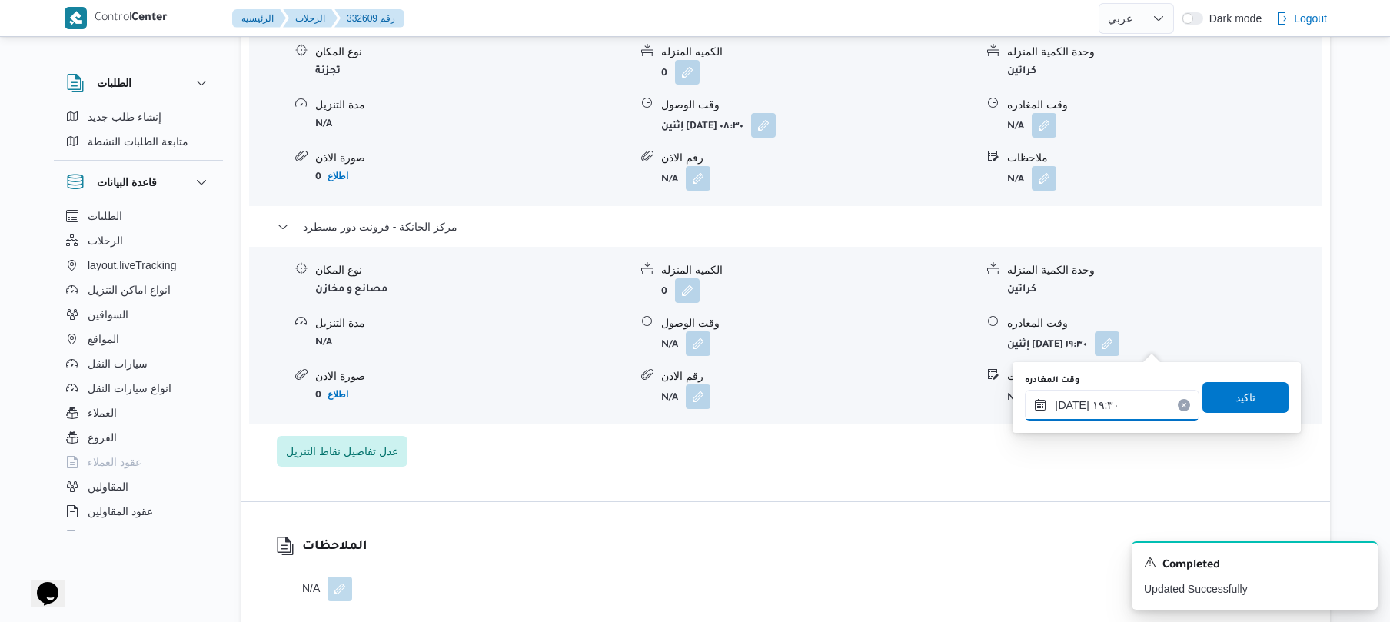
click at [1065, 406] on input "٢٥/٠٨/٢٠٢٥ ١٩:٣٠" at bounding box center [1112, 405] width 175 height 31
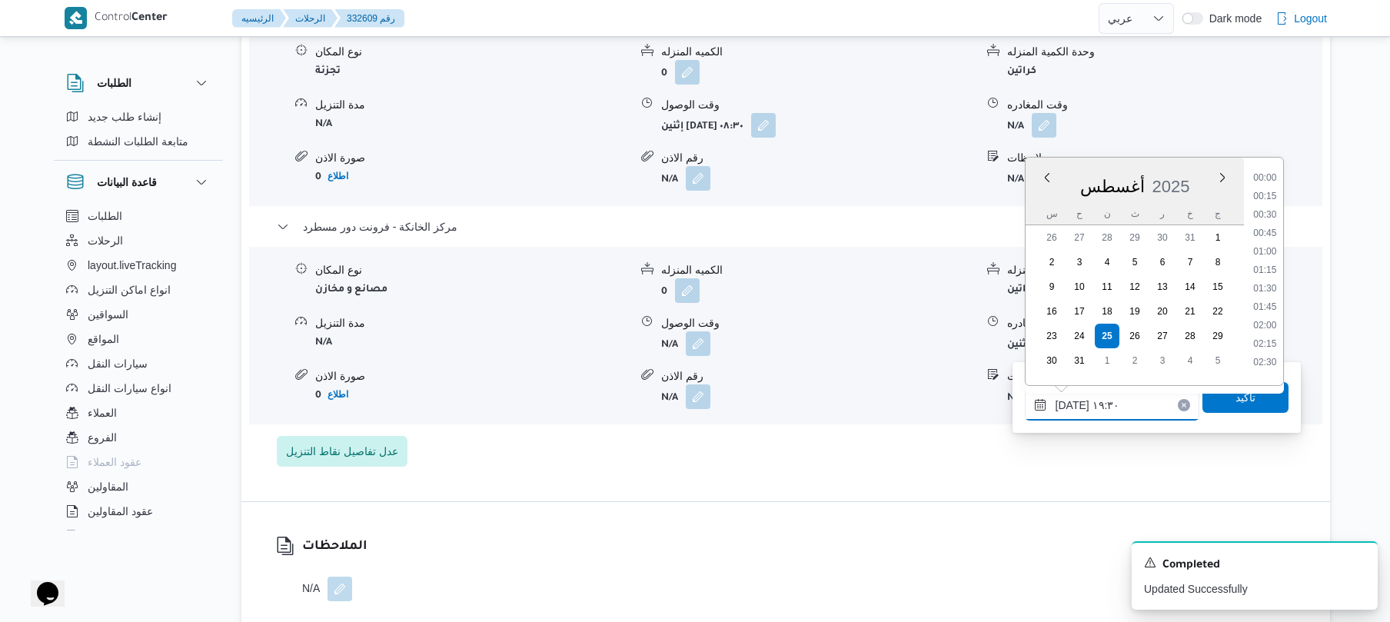
scroll to position [1335, 0]
click at [1272, 318] on li "20:00" at bounding box center [1264, 318] width 35 height 15
type input "[DATE] ٢٠:٠٠"
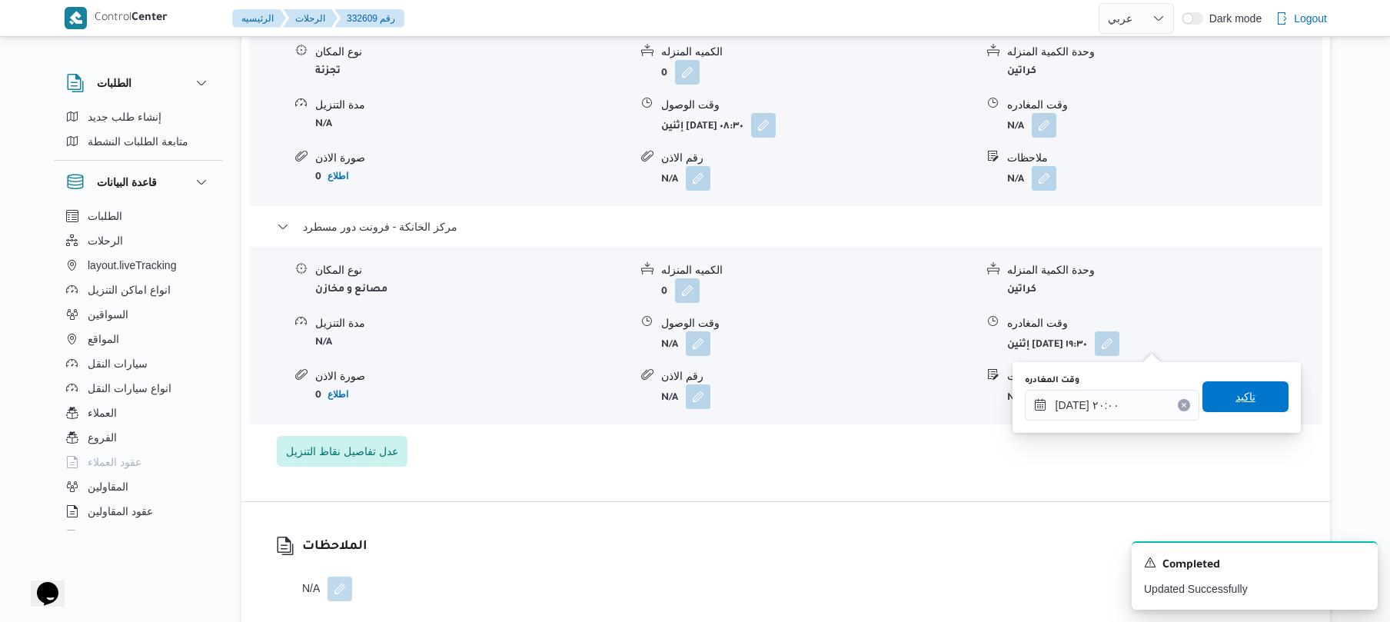
click at [1236, 389] on span "تاكيد" at bounding box center [1246, 396] width 20 height 18
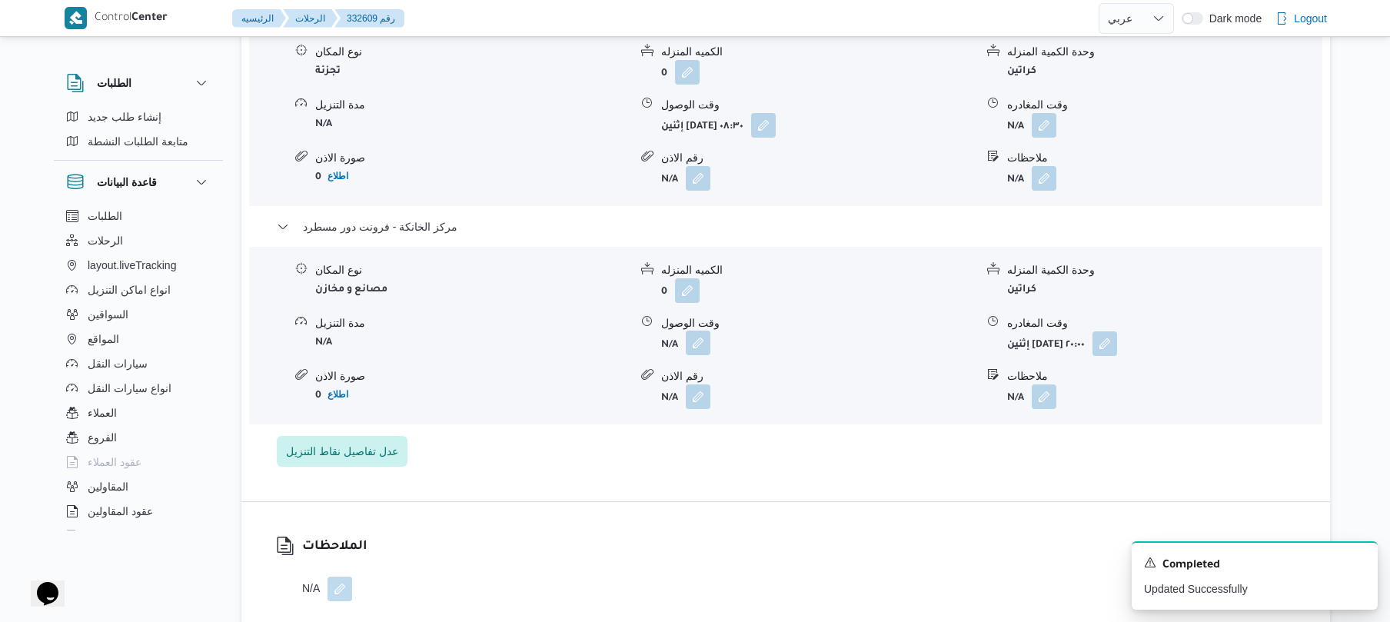
click at [708, 349] on button "button" at bounding box center [698, 343] width 25 height 25
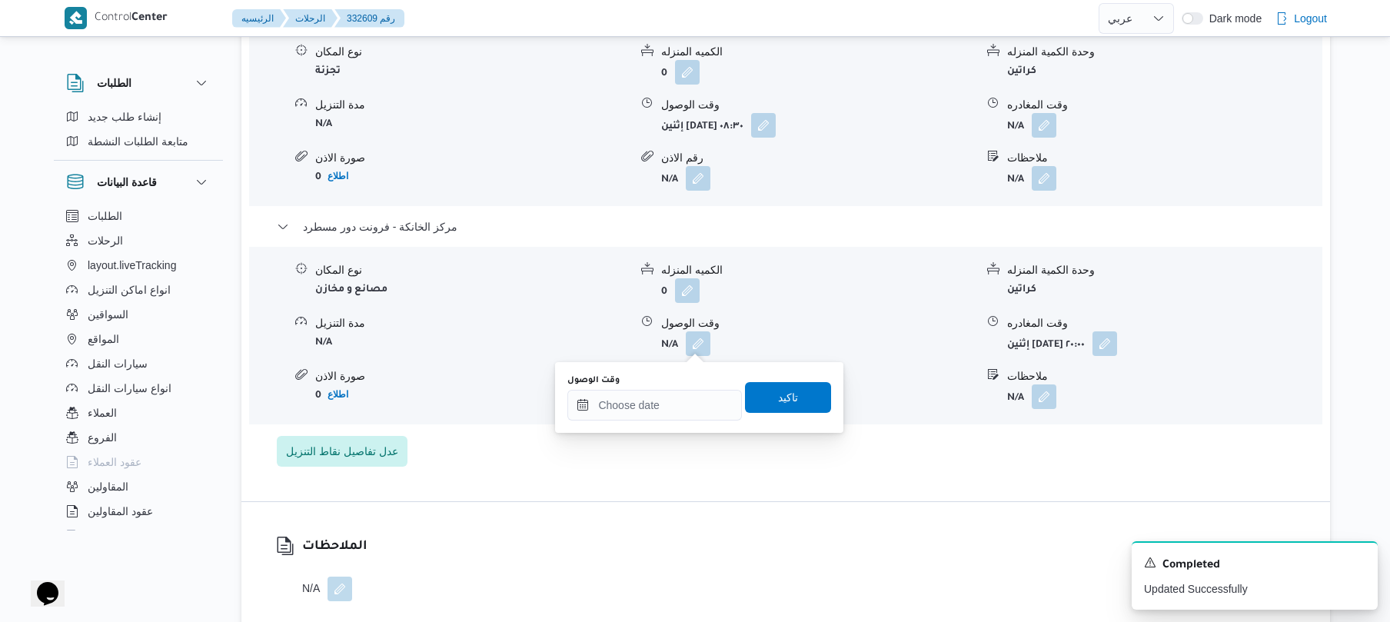
click at [680, 426] on div "You are in a dialog. To close this dialog, hit escape. وقت الوصول تاكيد" at bounding box center [699, 397] width 288 height 71
click at [683, 407] on input "وقت الوصول" at bounding box center [654, 405] width 175 height 31
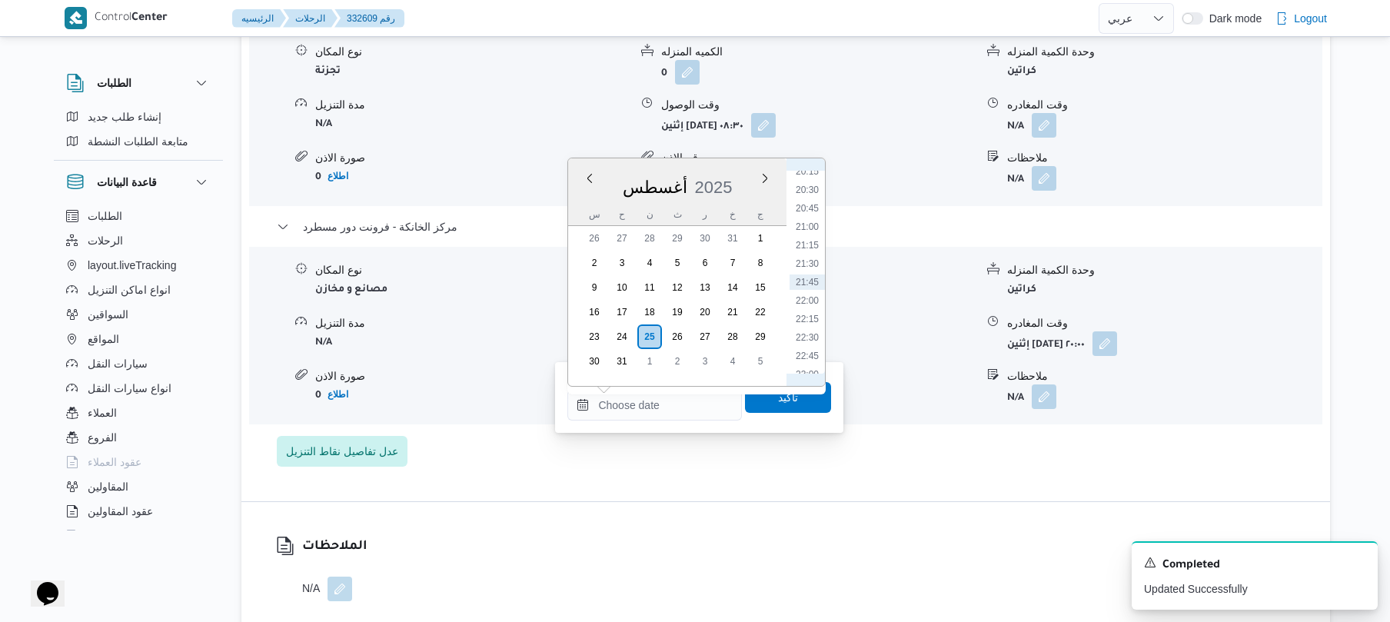
scroll to position [1329, 0]
click at [807, 301] on li "19:45" at bounding box center [807, 306] width 35 height 15
type input "٢٥/٠٨/٢٠٢٥ ١٩:٤٥"
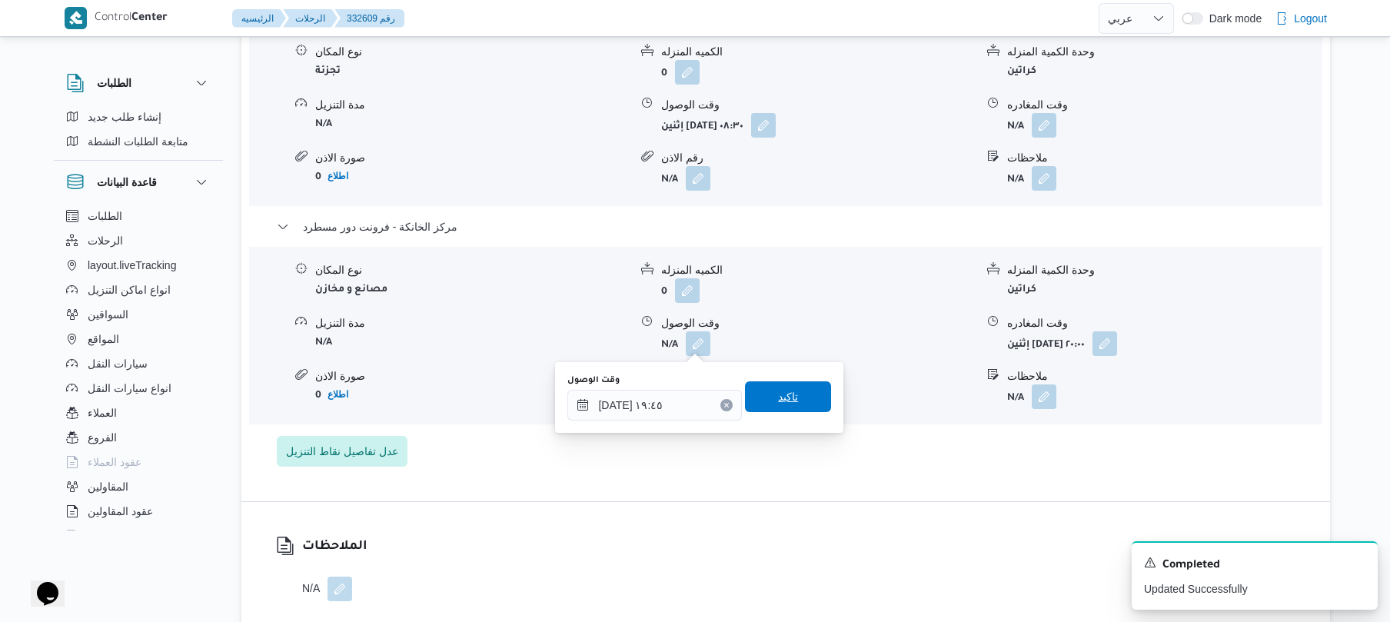
click at [780, 395] on span "تاكيد" at bounding box center [788, 396] width 20 height 18
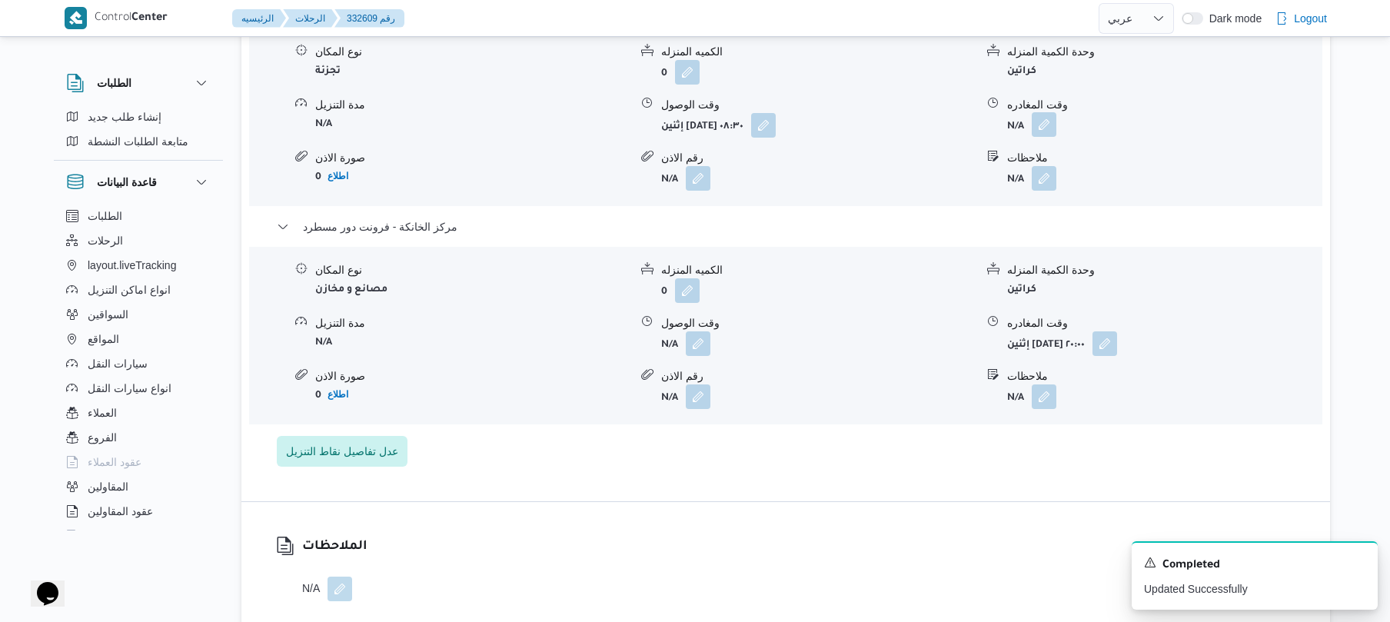
click at [1046, 130] on button "button" at bounding box center [1044, 124] width 25 height 25
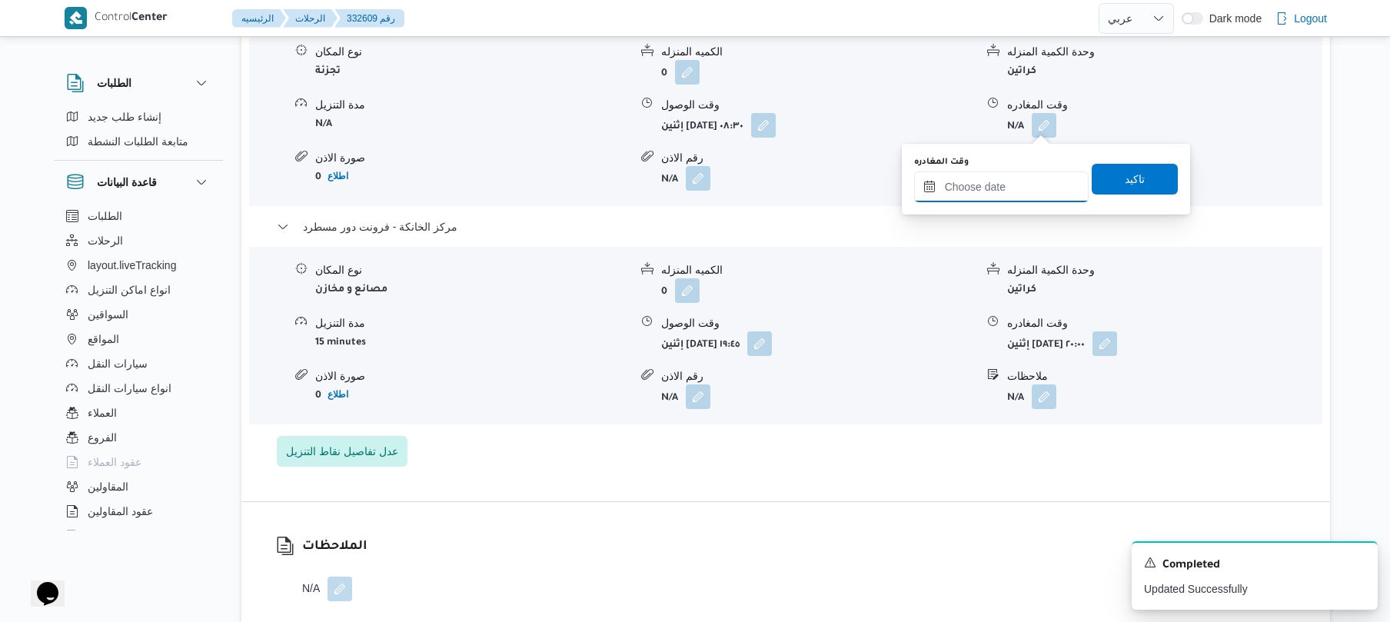
click at [1009, 183] on input "وقت المغادره" at bounding box center [1001, 186] width 175 height 31
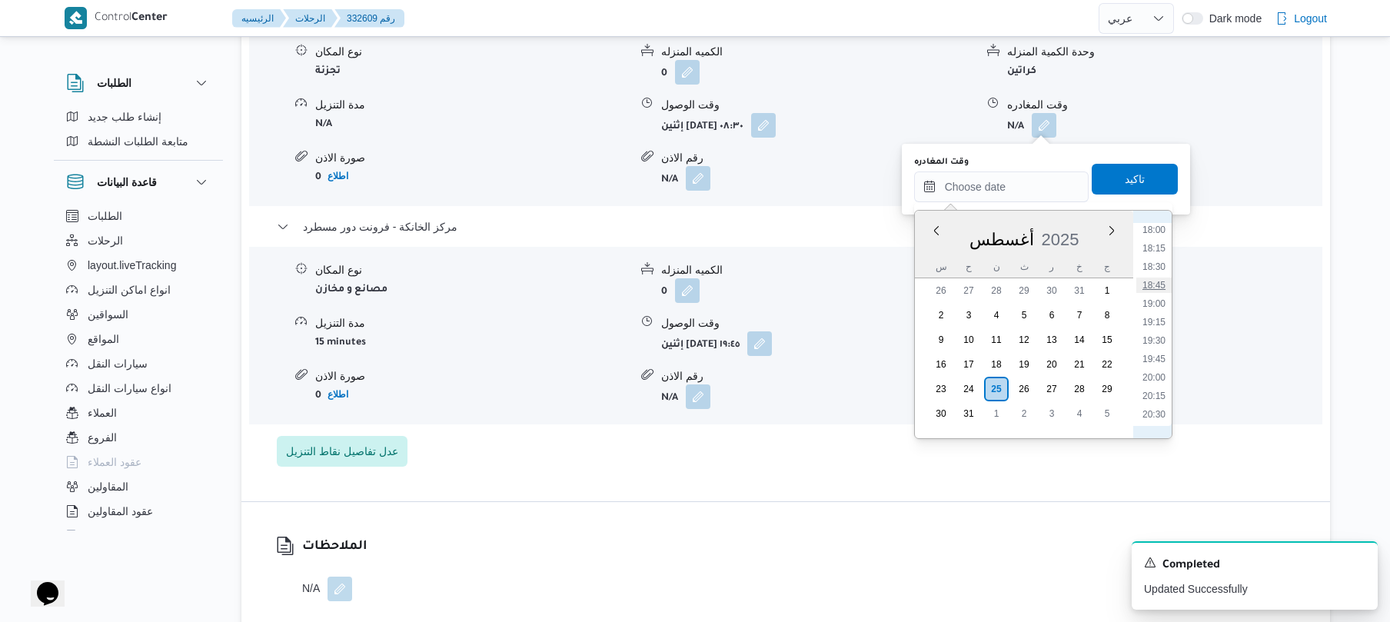
click at [1158, 283] on li "18:45" at bounding box center [1153, 285] width 35 height 15
type input "٢٥/٠٨/٢٠٢٥ ١٨:٤٥"
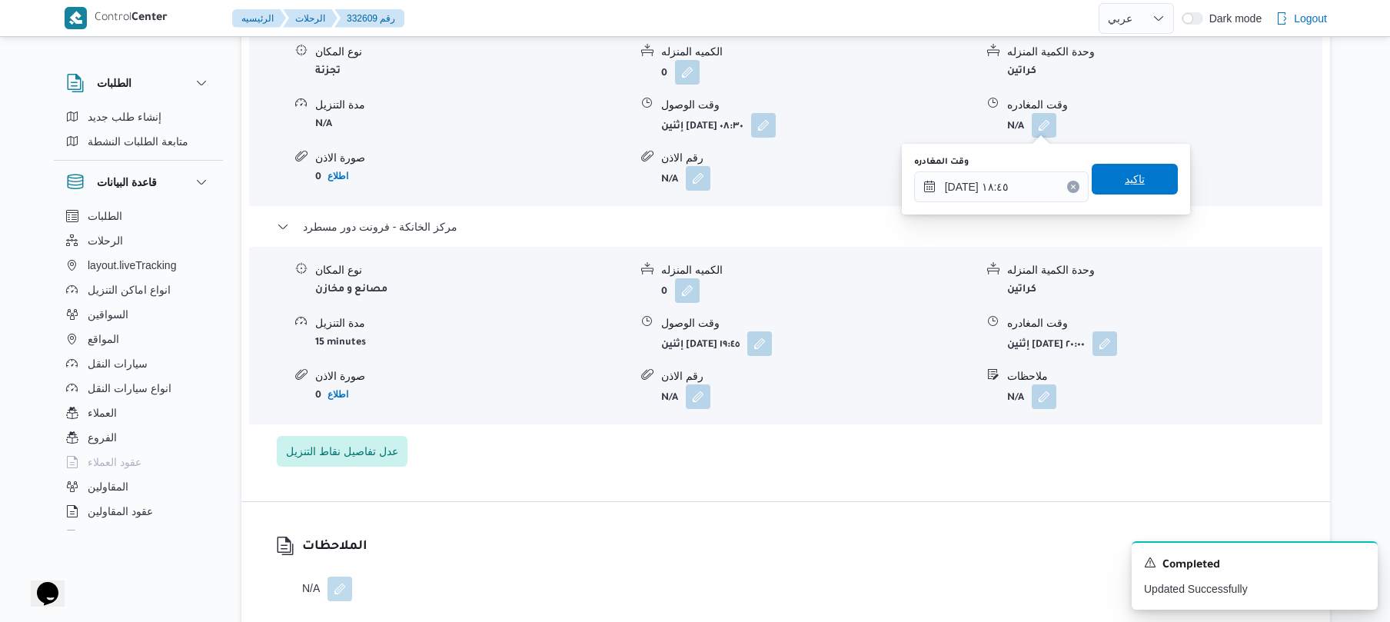
click at [1142, 180] on span "تاكيد" at bounding box center [1135, 179] width 86 height 31
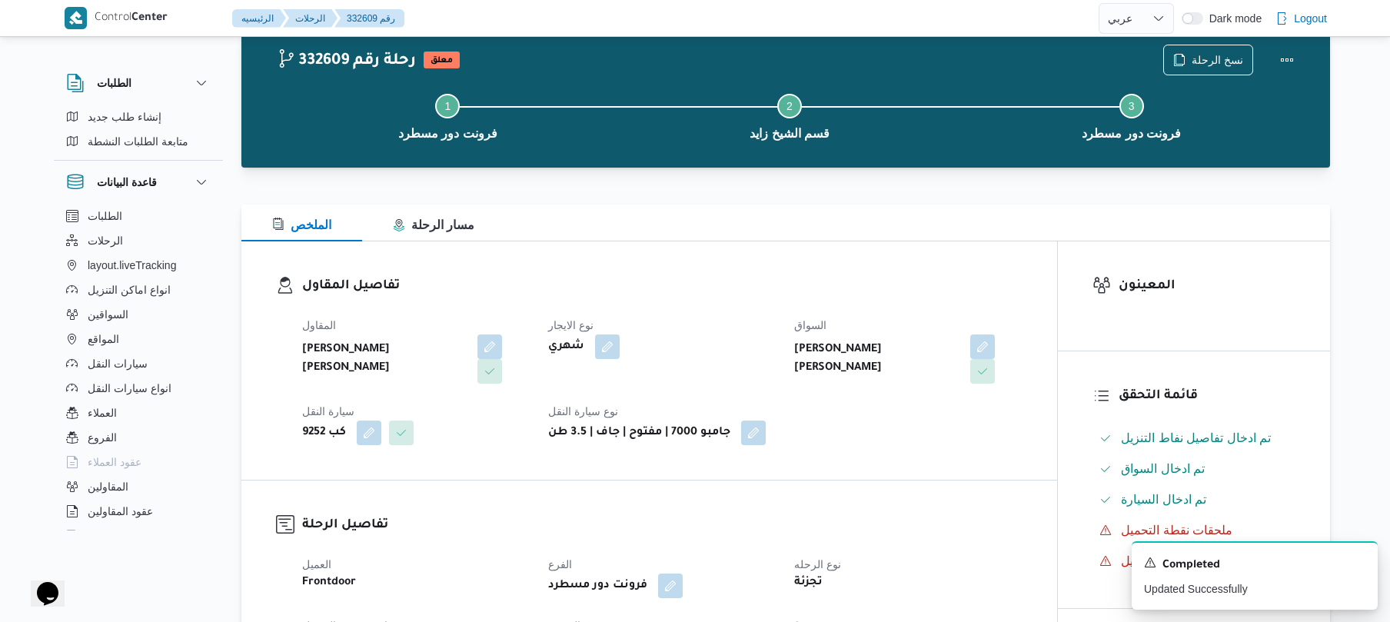
scroll to position [0, 0]
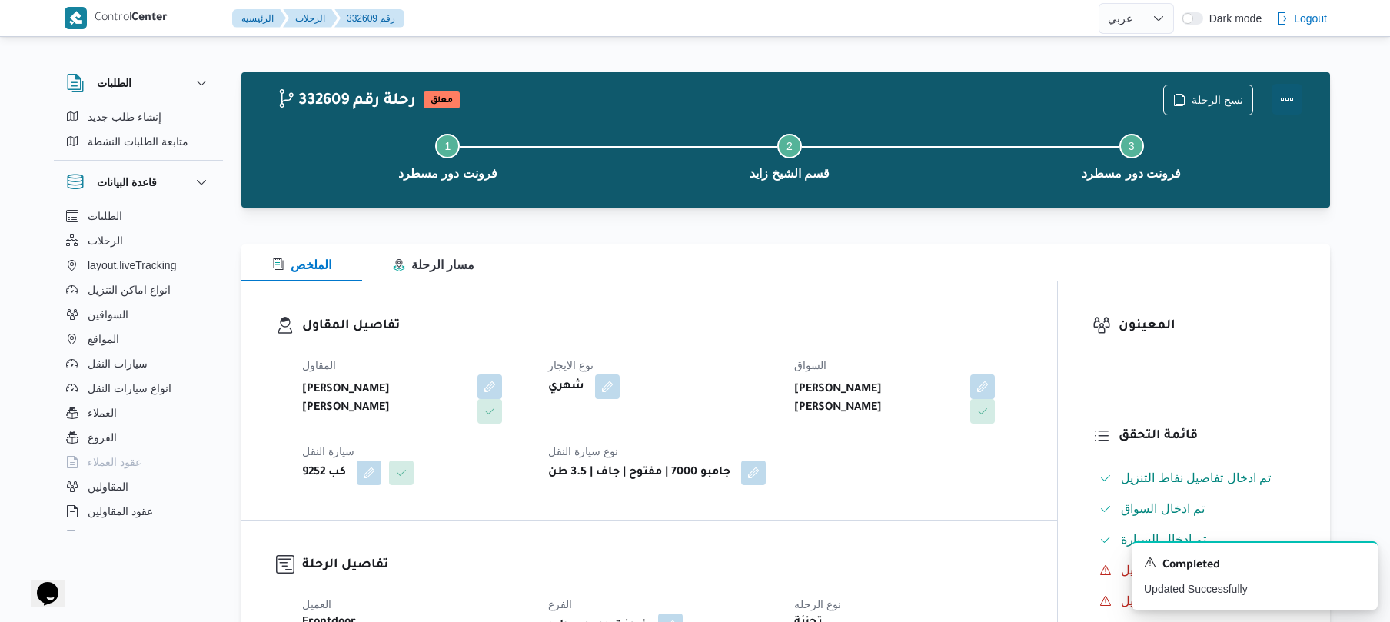
click at [1287, 99] on button "Actions" at bounding box center [1287, 99] width 31 height 31
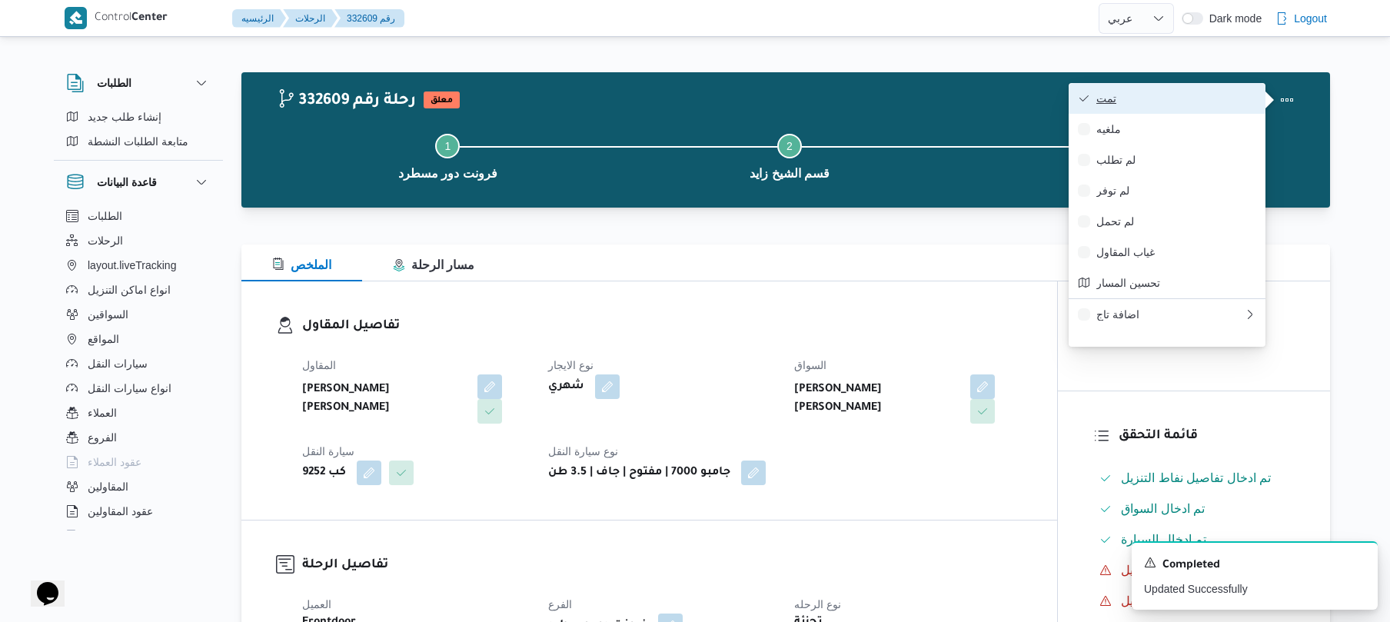
click at [1194, 102] on span "تمت" at bounding box center [1176, 98] width 160 height 12
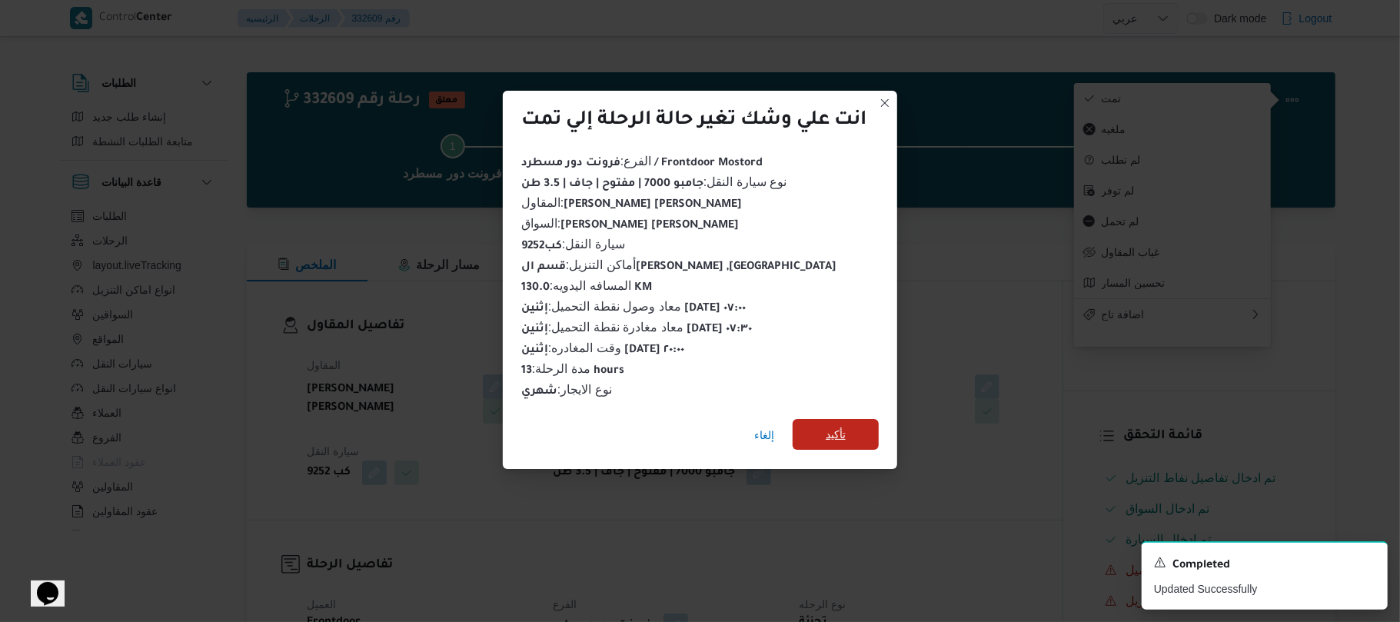
click at [865, 425] on span "تأكيد" at bounding box center [836, 434] width 86 height 31
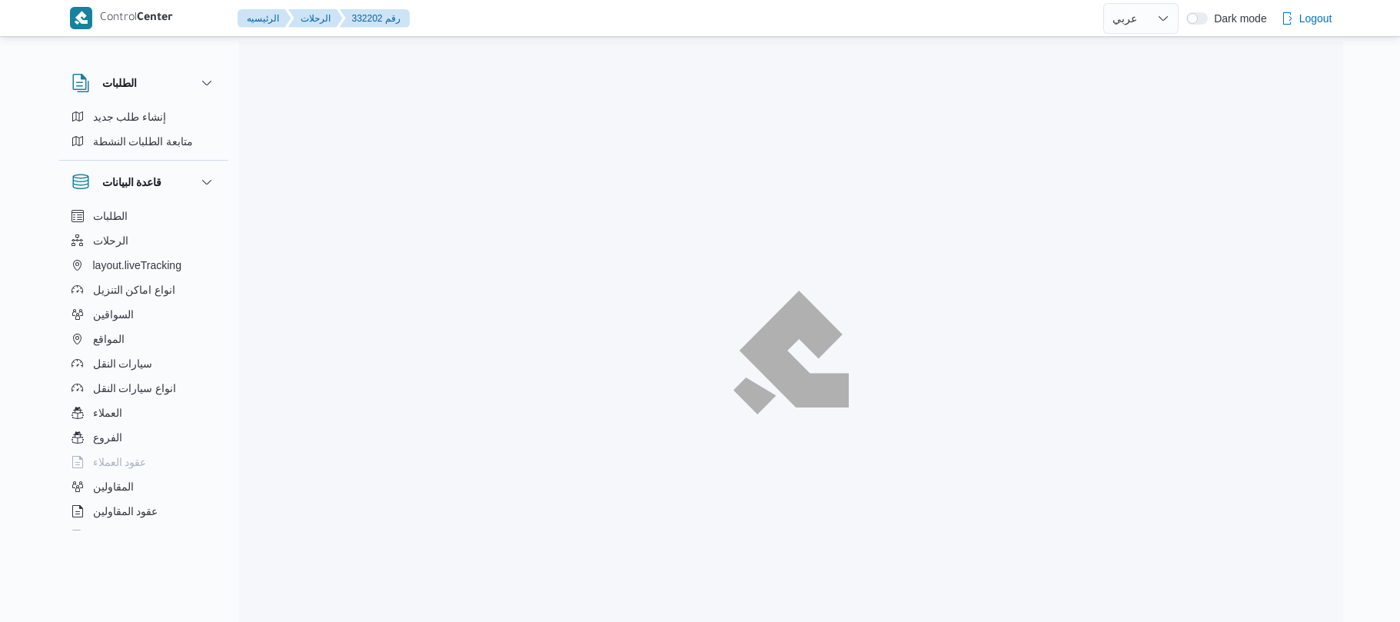
select select "ar"
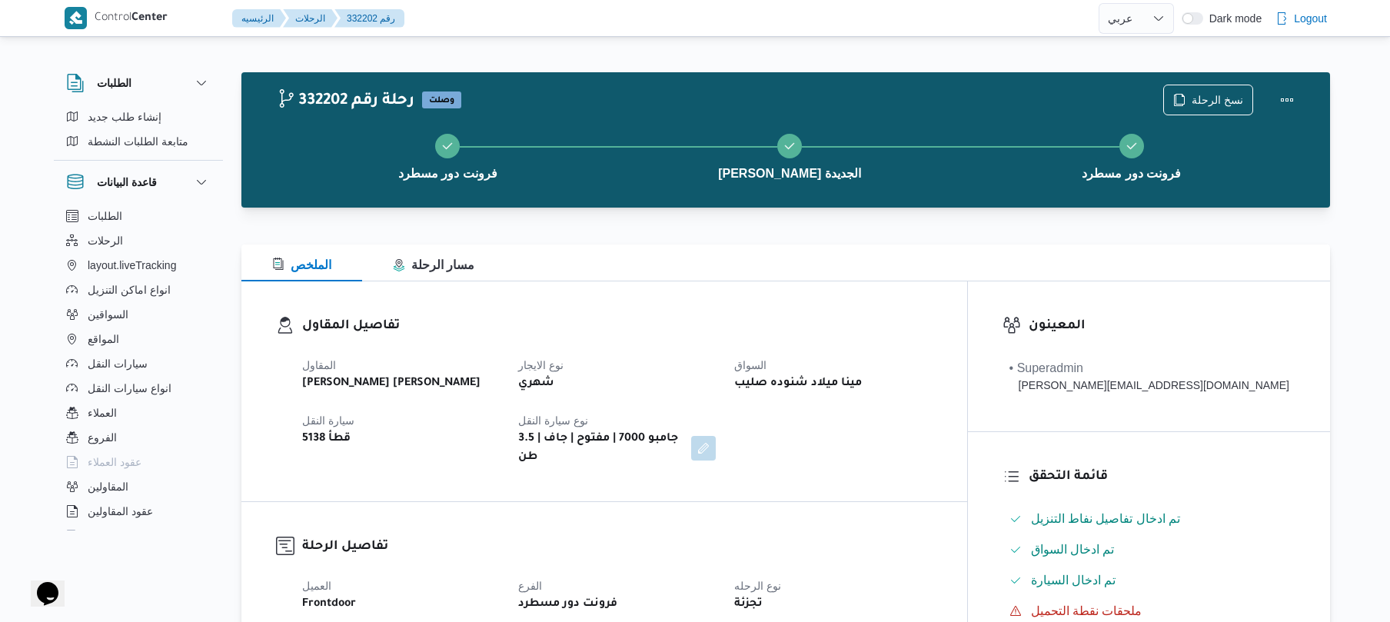
click at [717, 377] on div "شهري" at bounding box center [617, 384] width 201 height 22
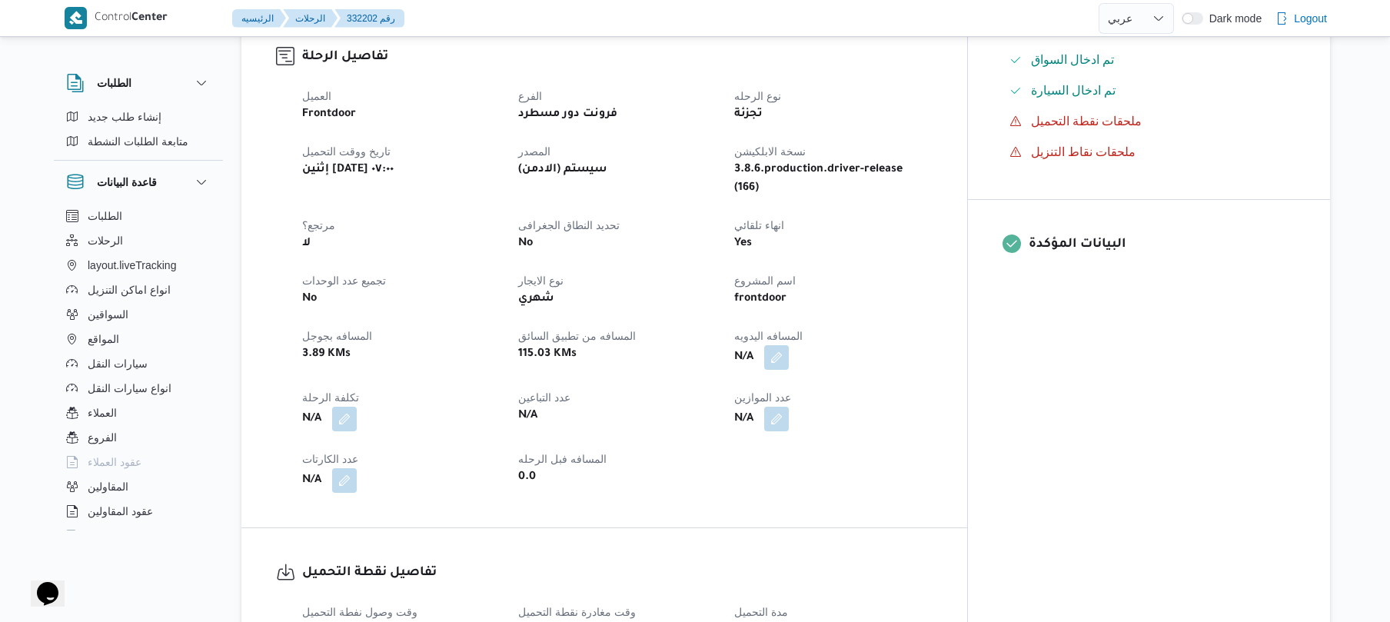
scroll to position [492, 0]
click at [789, 342] on button "button" at bounding box center [776, 354] width 25 height 25
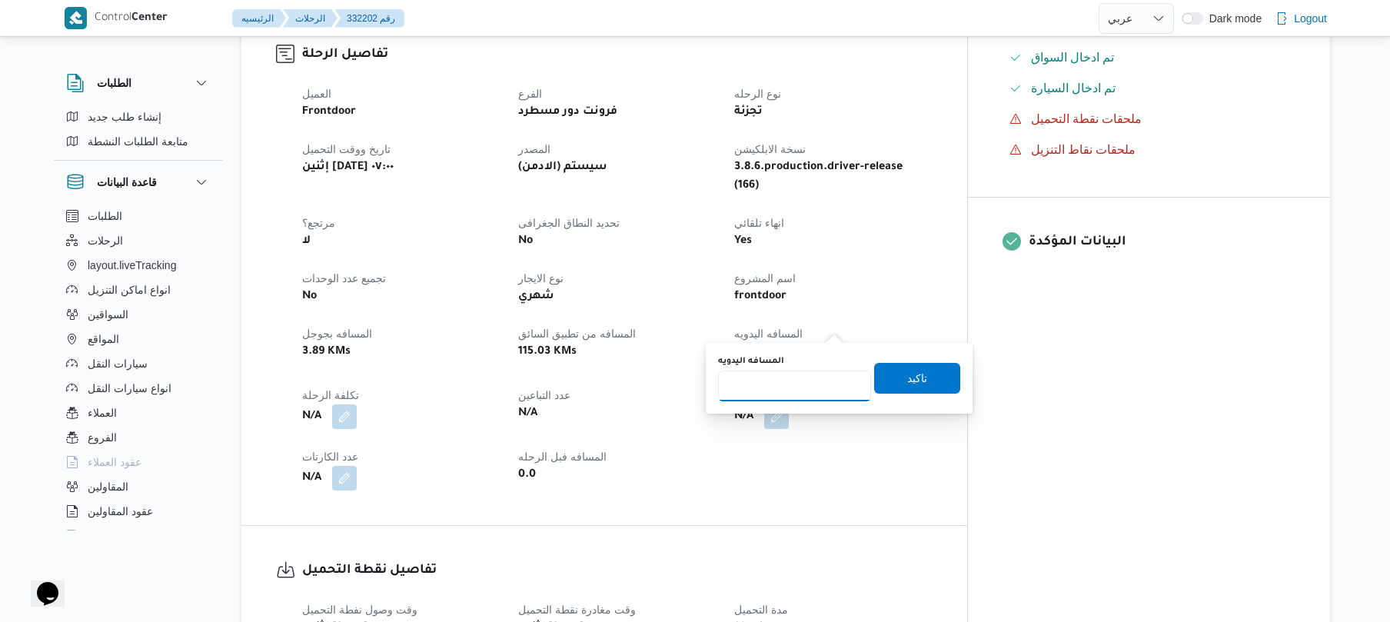
click at [789, 384] on input "المسافه اليدويه" at bounding box center [794, 386] width 153 height 31
type input "120"
click at [880, 382] on span "تاكيد" at bounding box center [917, 378] width 86 height 31
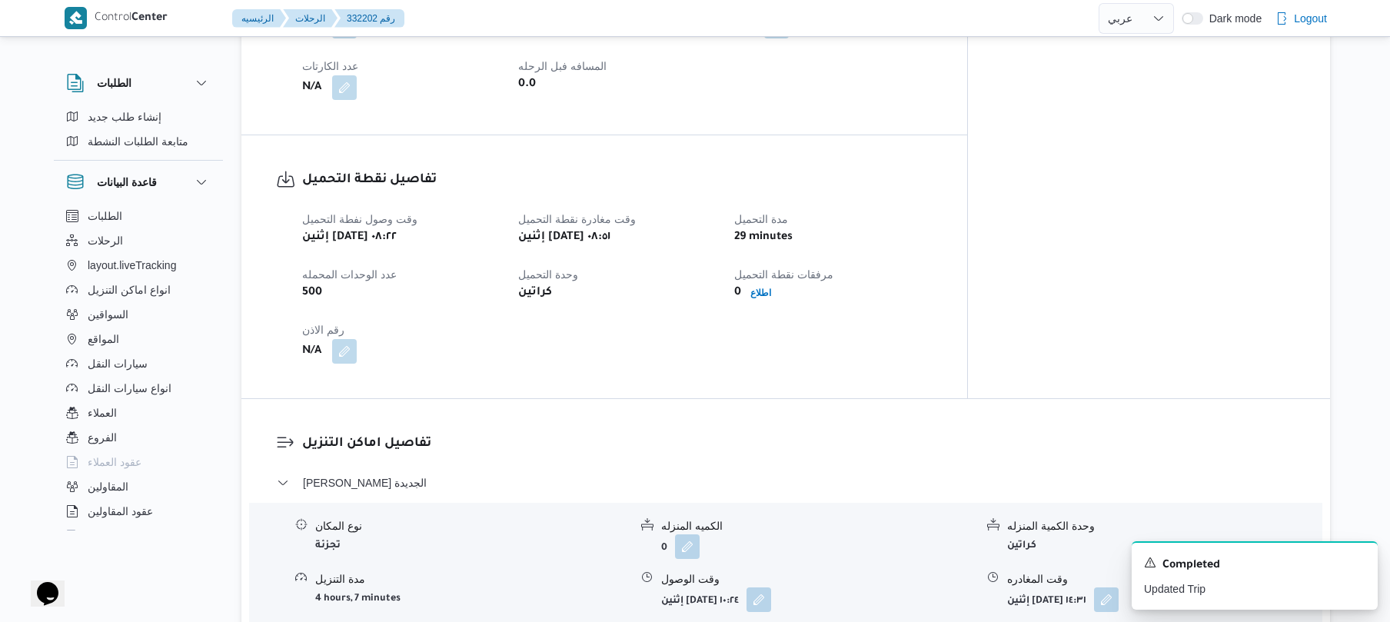
scroll to position [1107, 0]
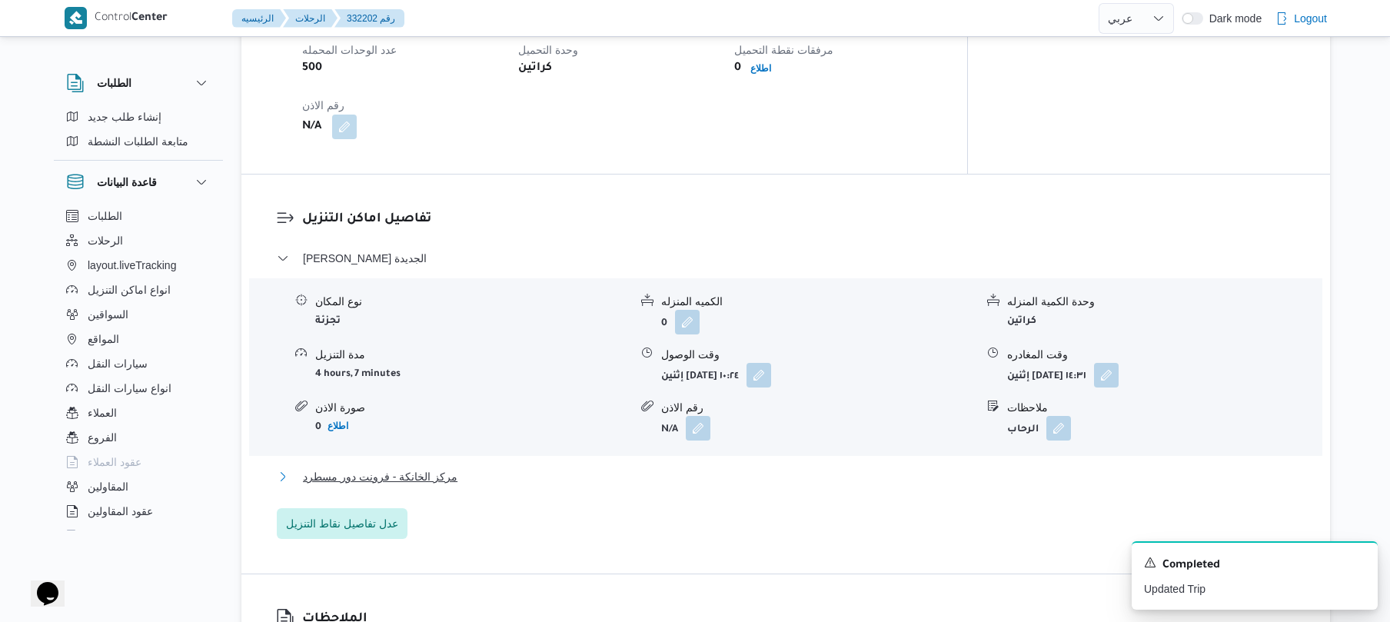
click at [740, 467] on button "مركز الخانكة - فرونت دور مسطرد" at bounding box center [786, 476] width 1019 height 18
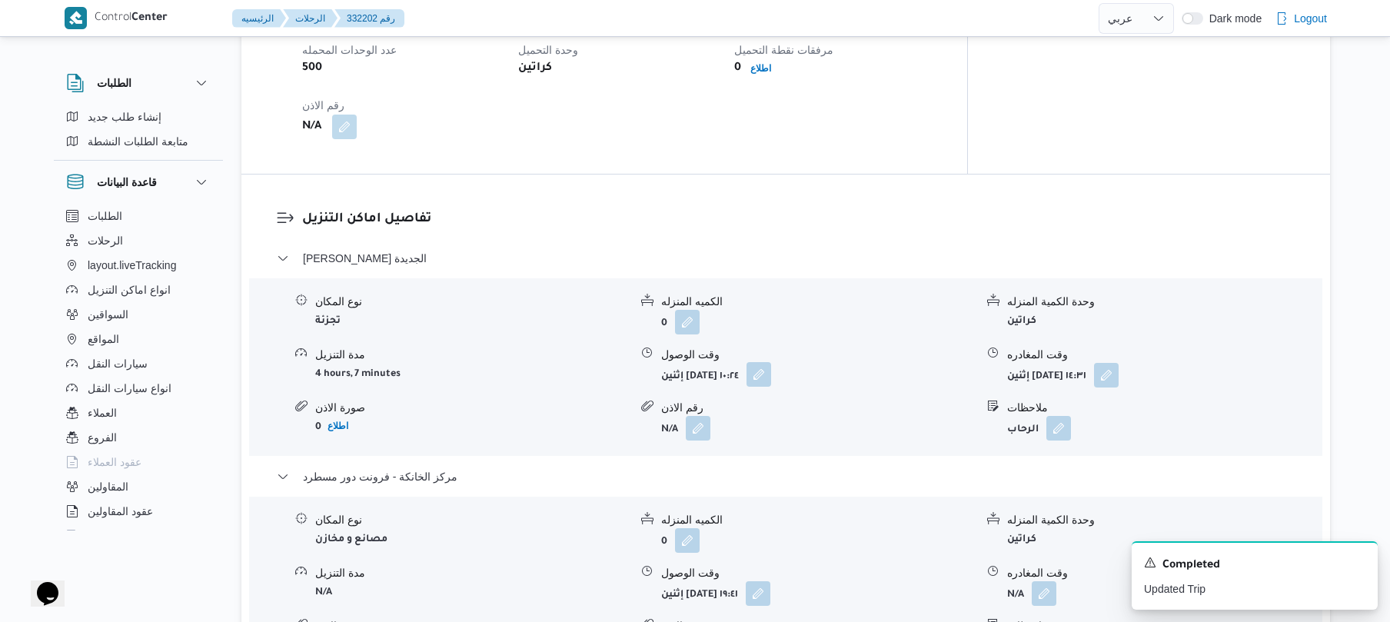
click at [771, 362] on button "button" at bounding box center [759, 374] width 25 height 25
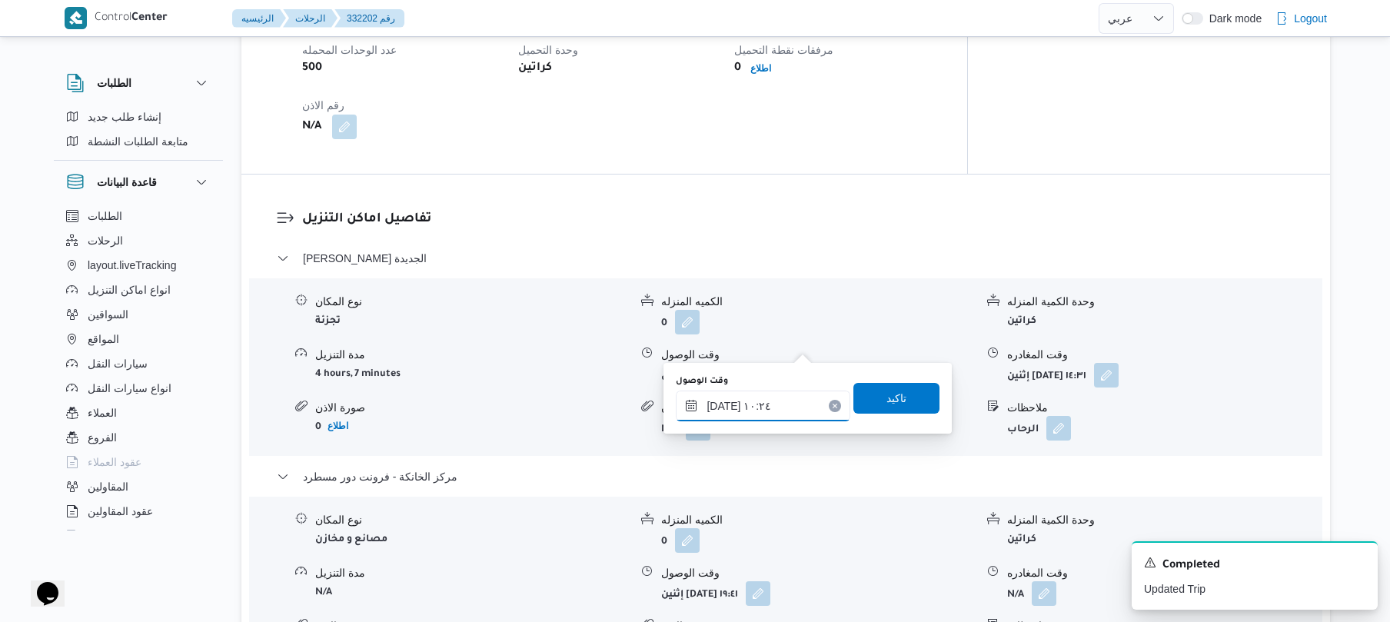
click at [741, 404] on input "[DATE] ١٠:٢٤" at bounding box center [763, 406] width 175 height 31
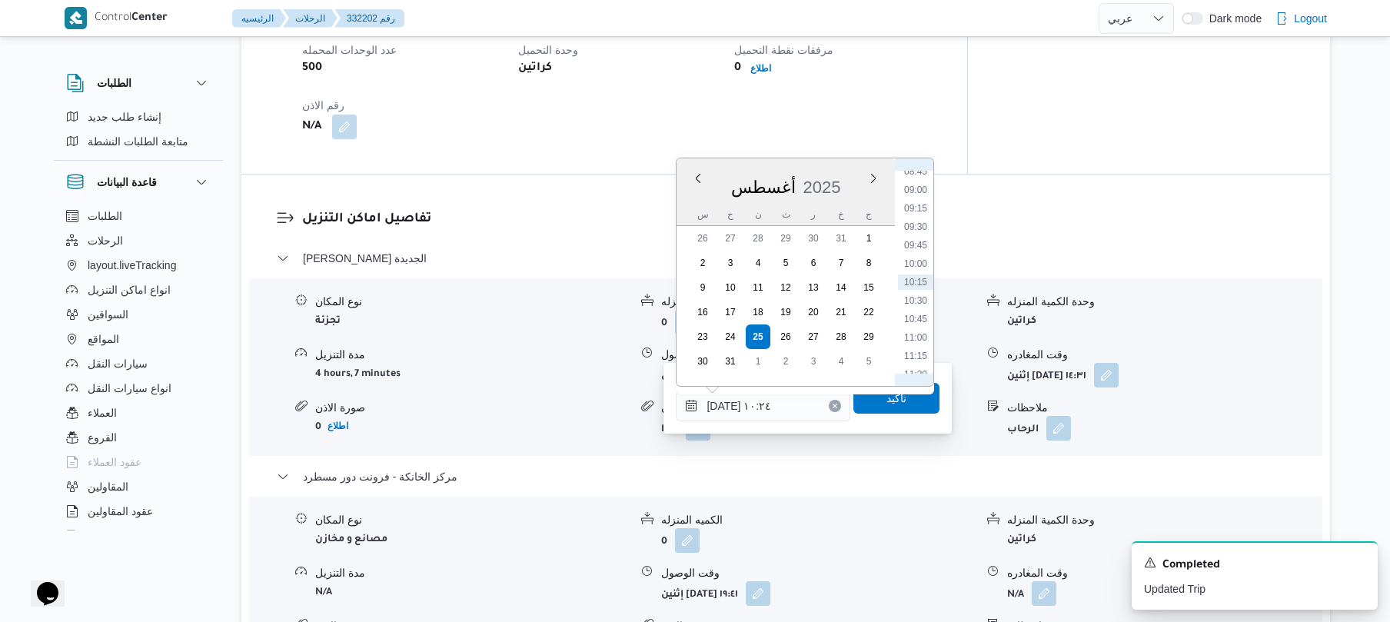
scroll to position [480, 0]
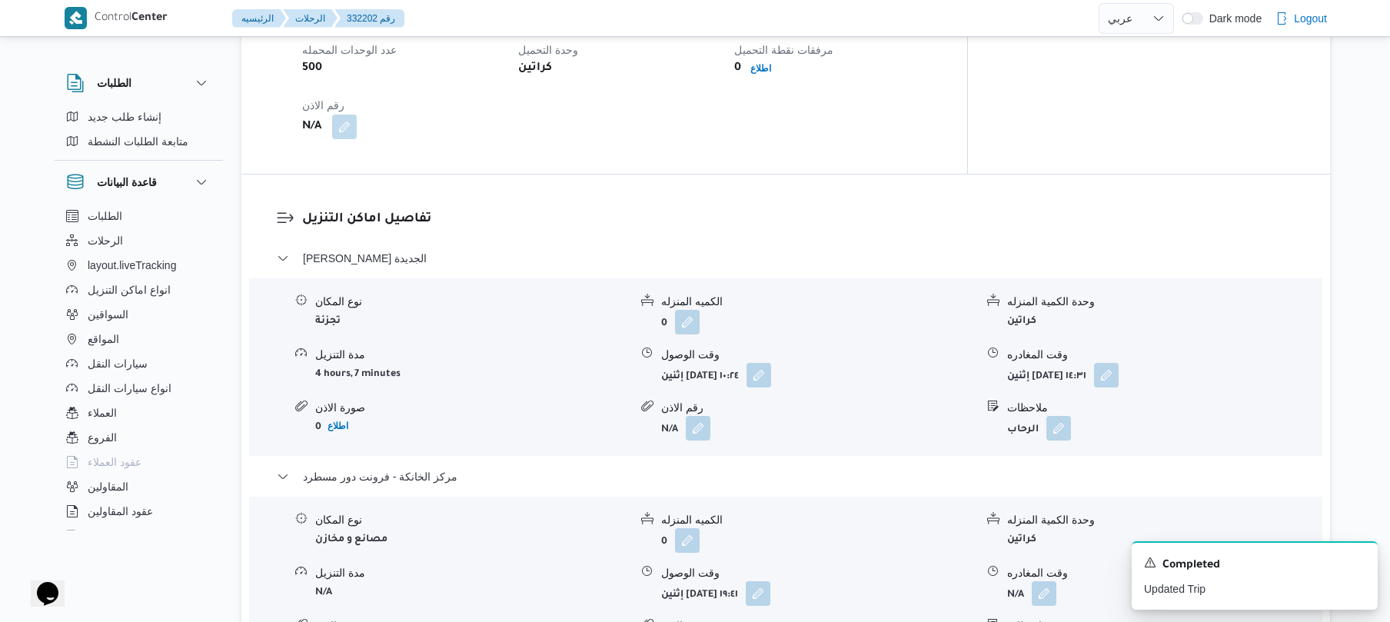
click at [771, 362] on button "button" at bounding box center [759, 374] width 25 height 25
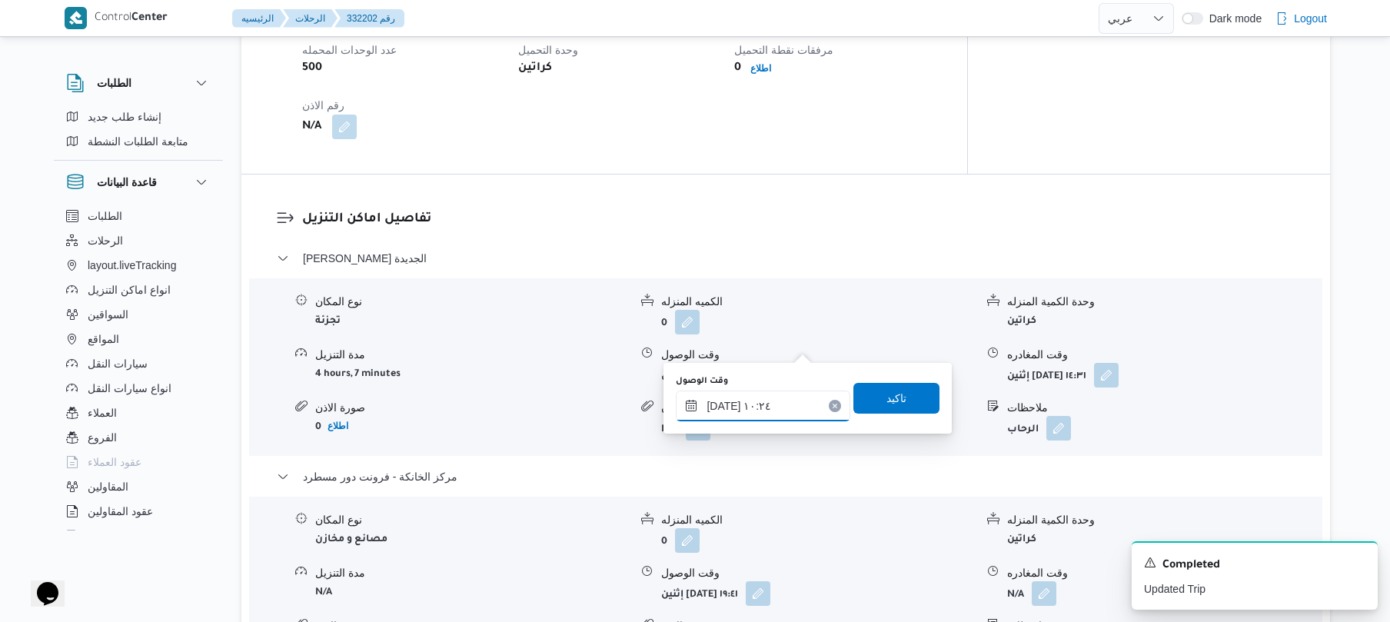
click at [780, 411] on input "[DATE] ١٠:٢٤" at bounding box center [763, 406] width 175 height 31
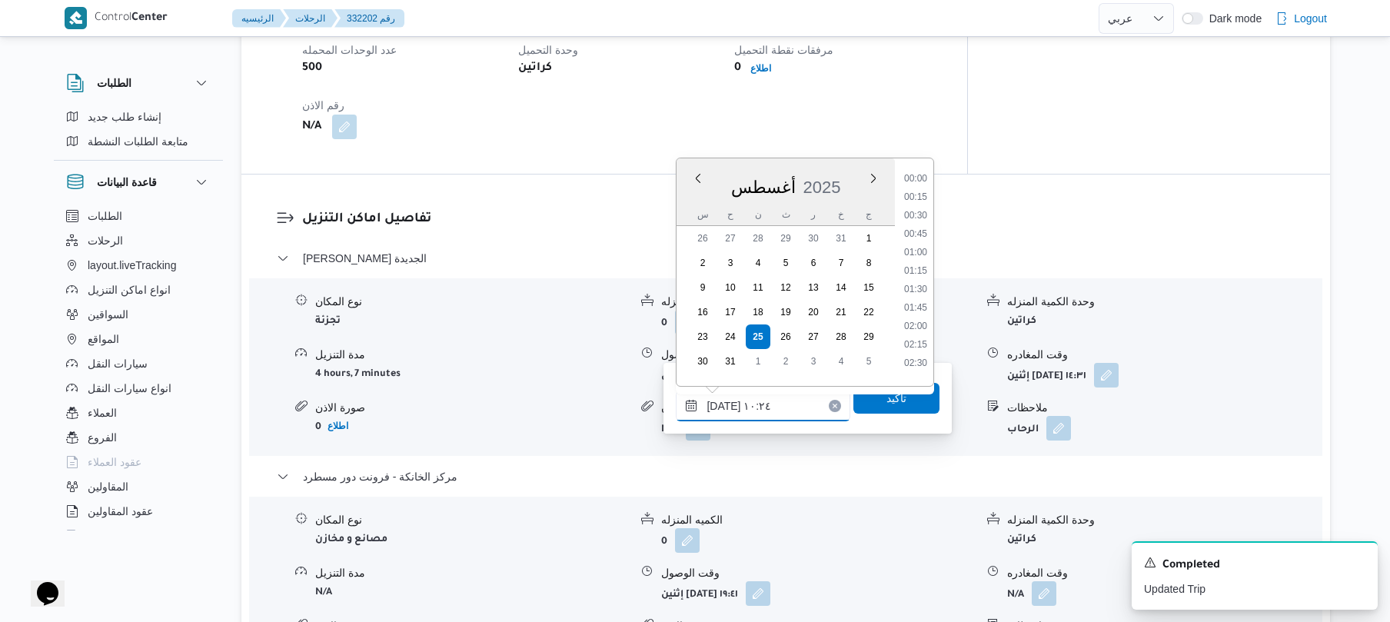
scroll to position [653, 0]
click at [920, 247] on li "09:45" at bounding box center [915, 245] width 35 height 15
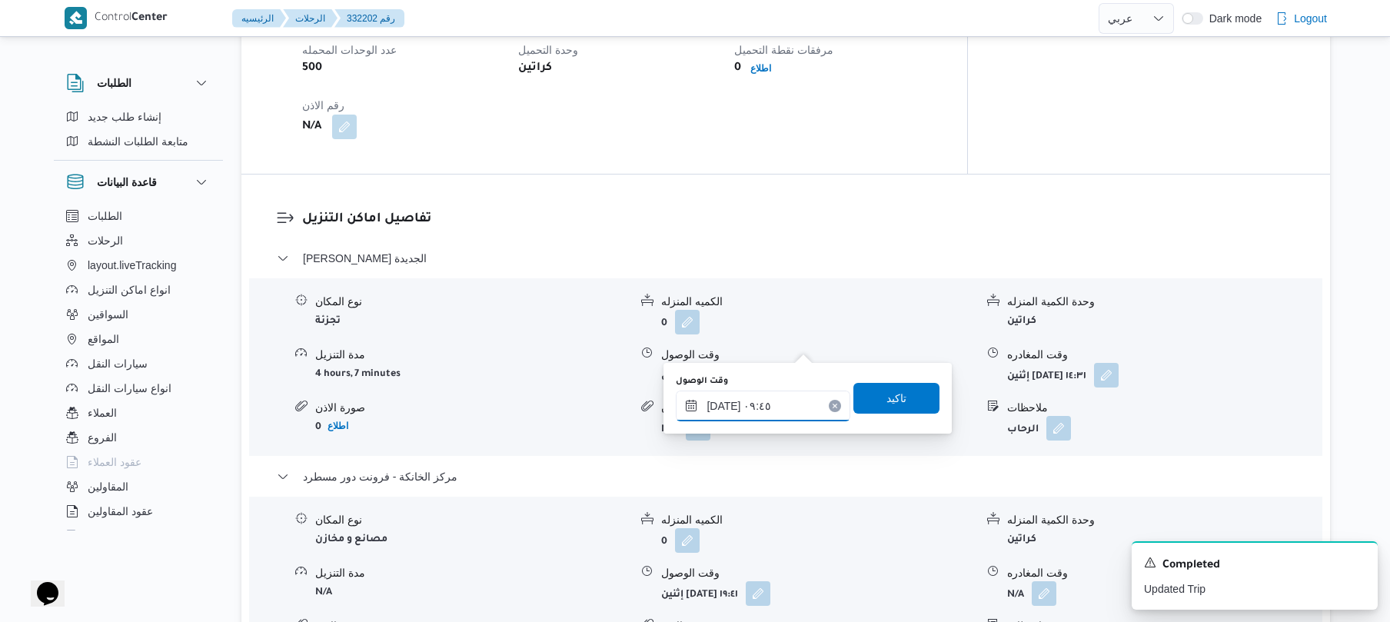
click at [727, 401] on input "[DATE] ٠٩:٤٥" at bounding box center [763, 406] width 175 height 31
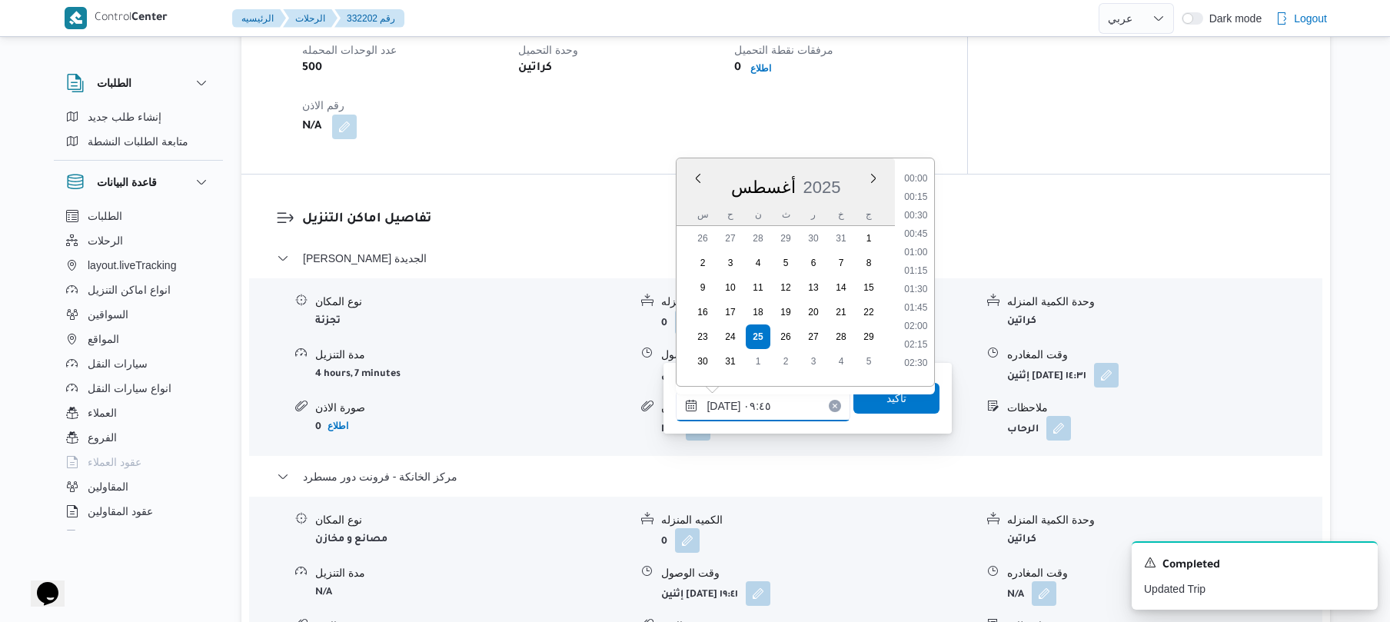
click at [727, 401] on input "[DATE] ٠٩:٤٥" at bounding box center [763, 406] width 175 height 31
type input "[DATE] ٠٩:40"
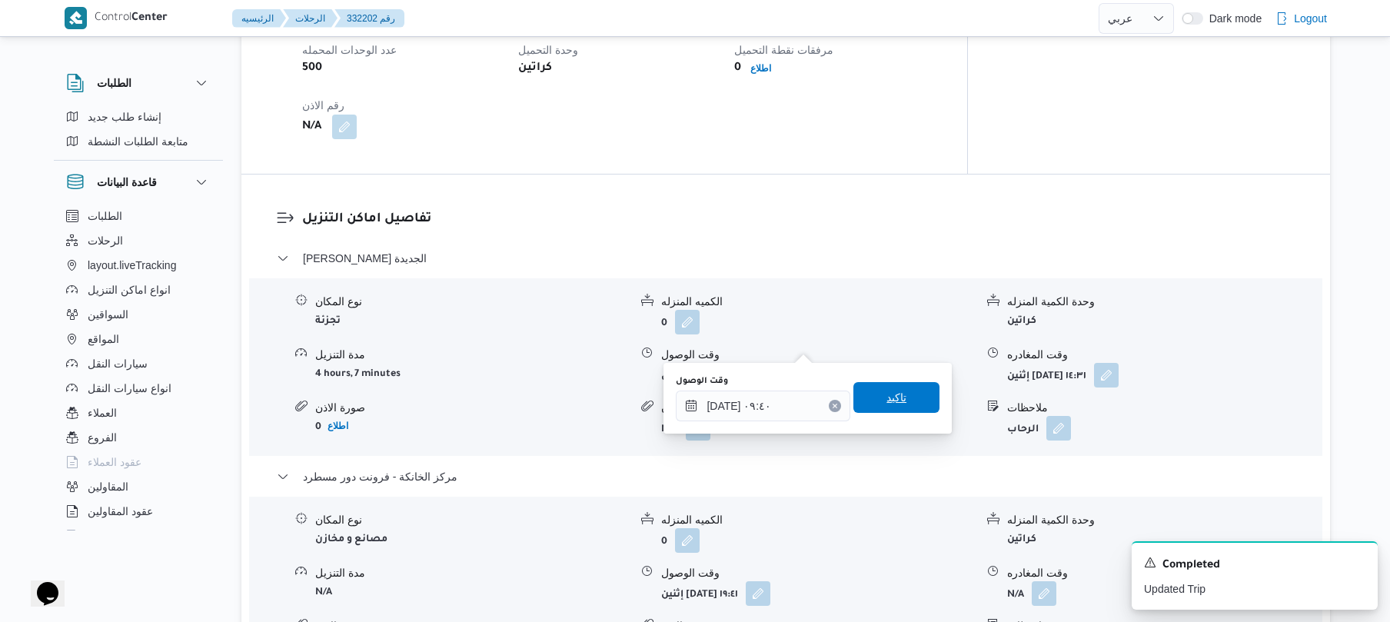
click at [886, 397] on span "تاكيد" at bounding box center [896, 397] width 20 height 18
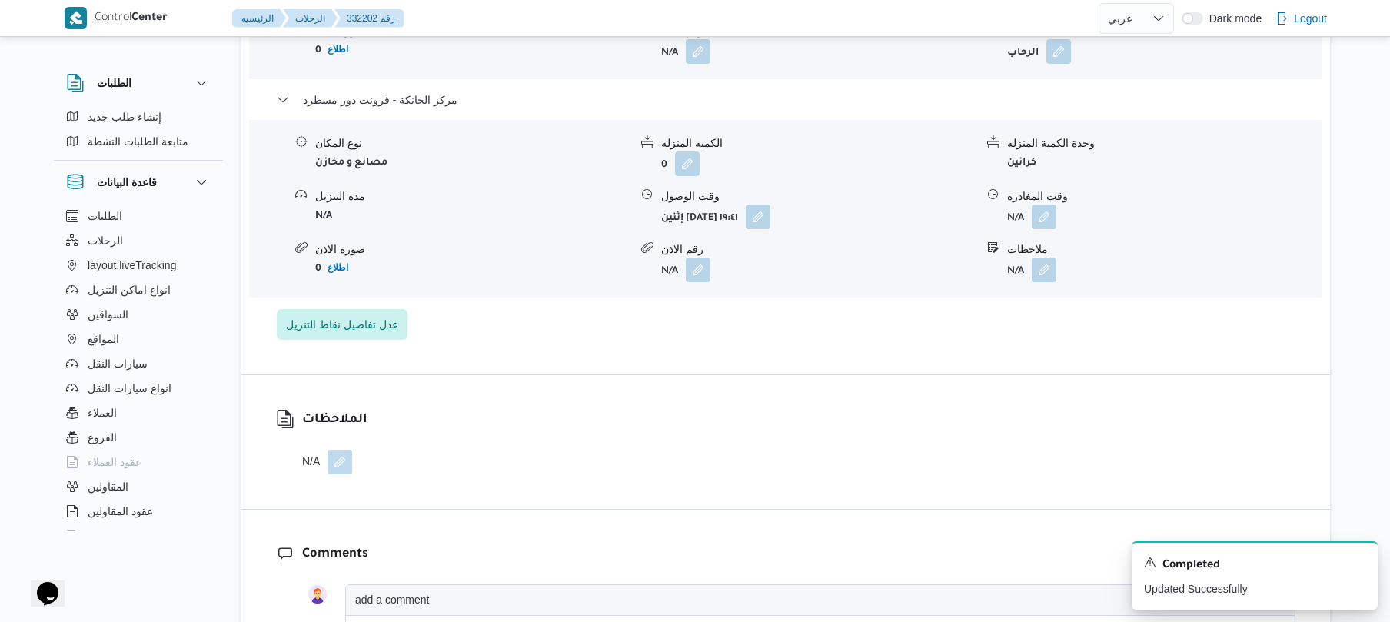
scroll to position [1476, 0]
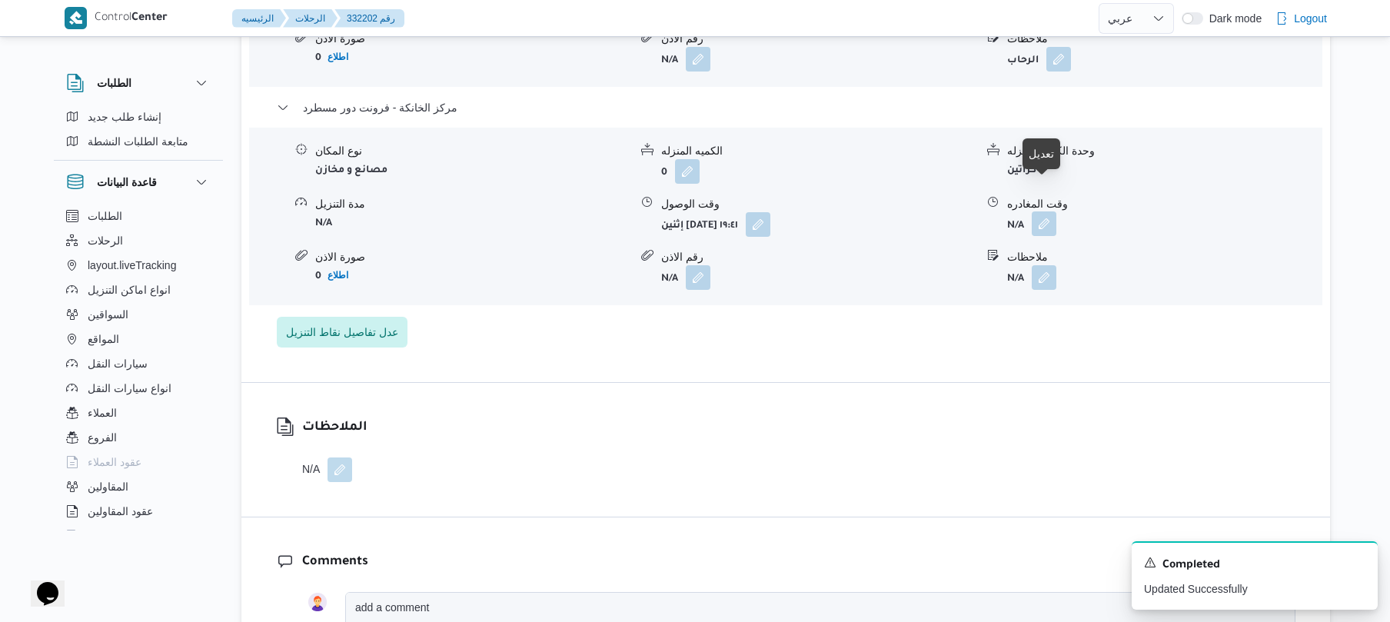
click at [1046, 211] on button "button" at bounding box center [1044, 223] width 25 height 25
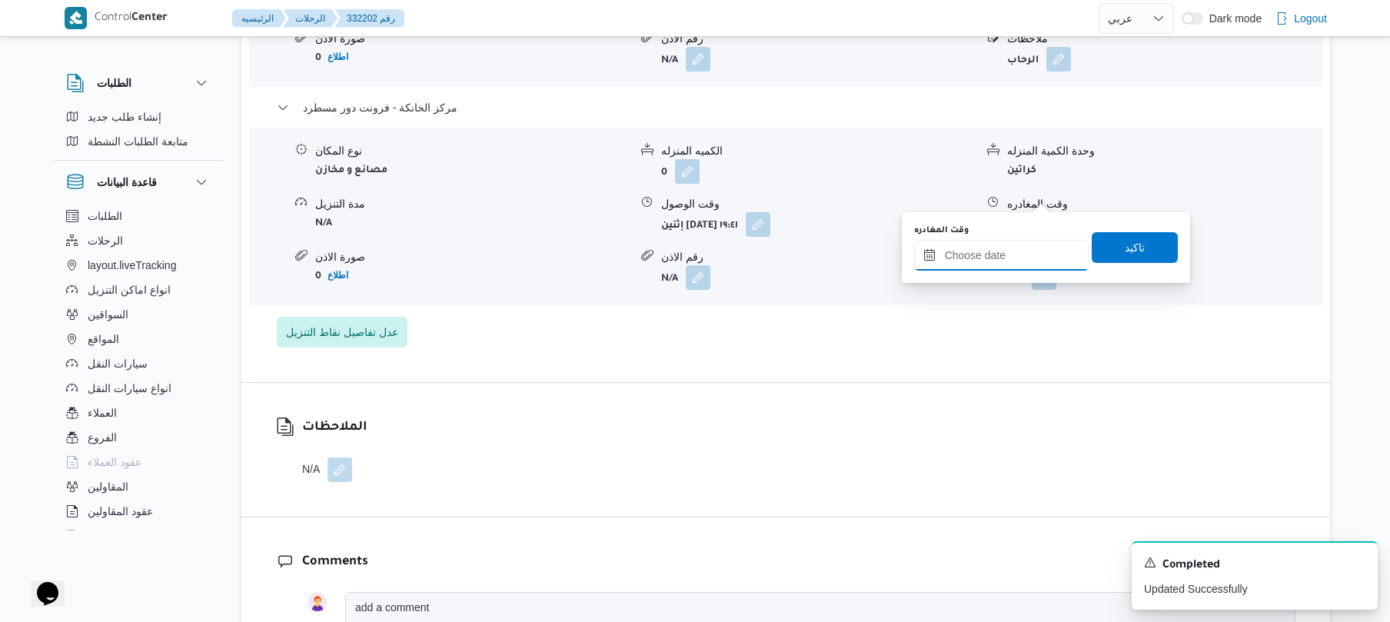
click at [987, 258] on input "وقت المغادره" at bounding box center [1001, 255] width 175 height 31
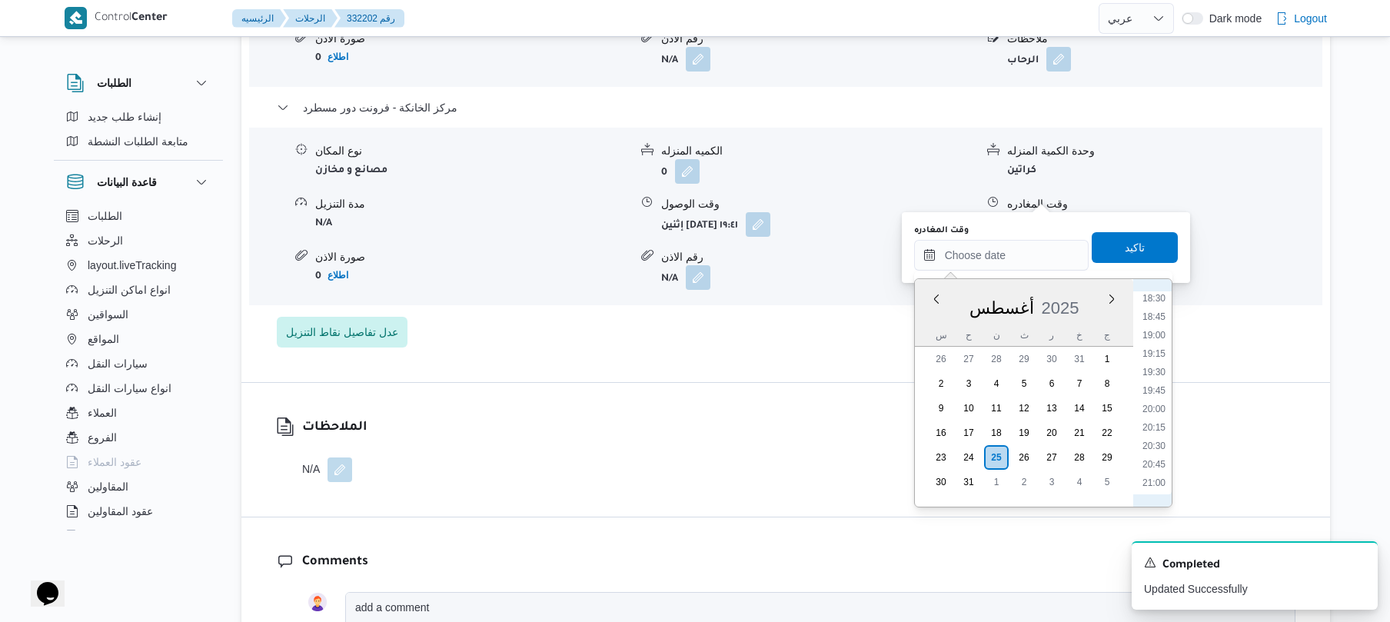
scroll to position [1329, 0]
click at [1153, 441] on li "20:00" at bounding box center [1153, 445] width 35 height 15
type input "[DATE] ٢٠:٠٠"
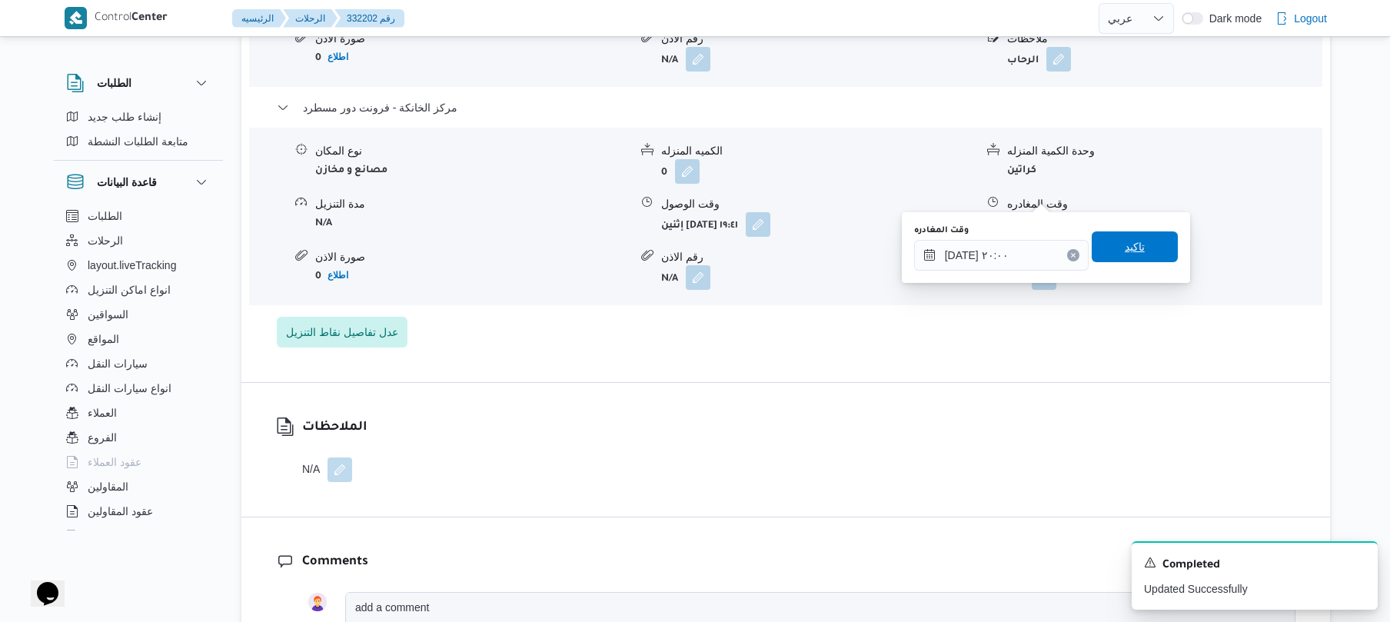
click at [1138, 253] on span "تاكيد" at bounding box center [1135, 246] width 86 height 31
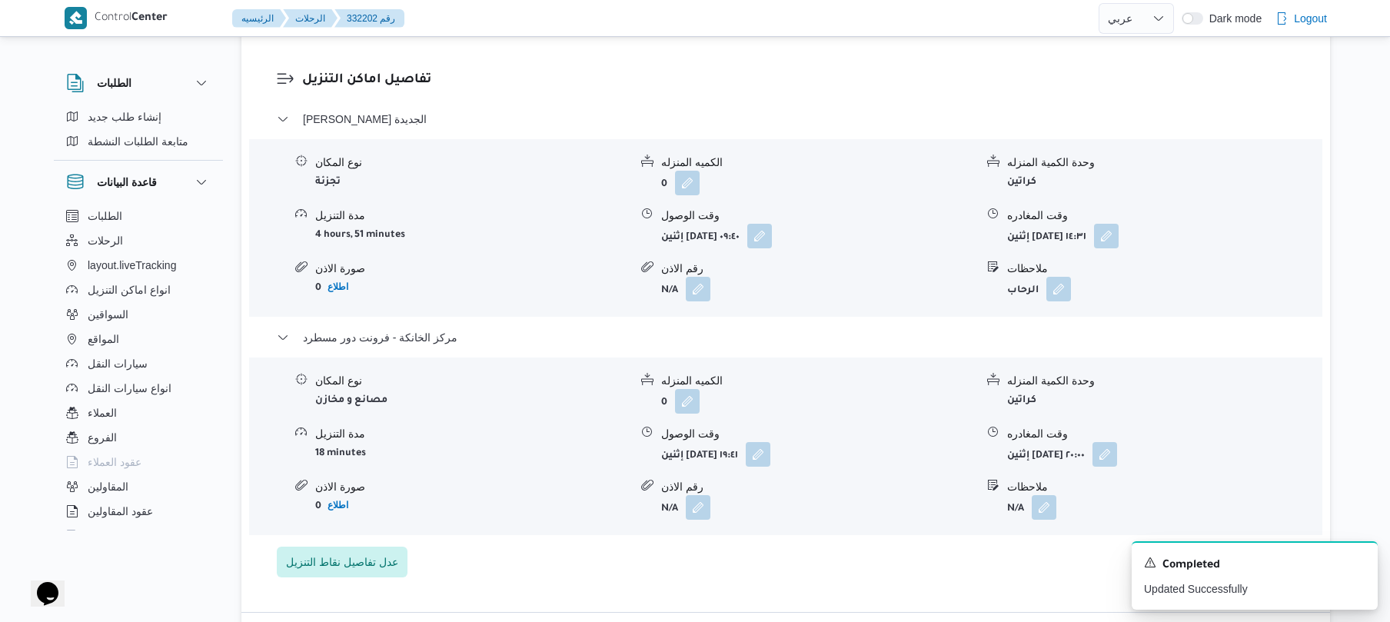
scroll to position [1230, 0]
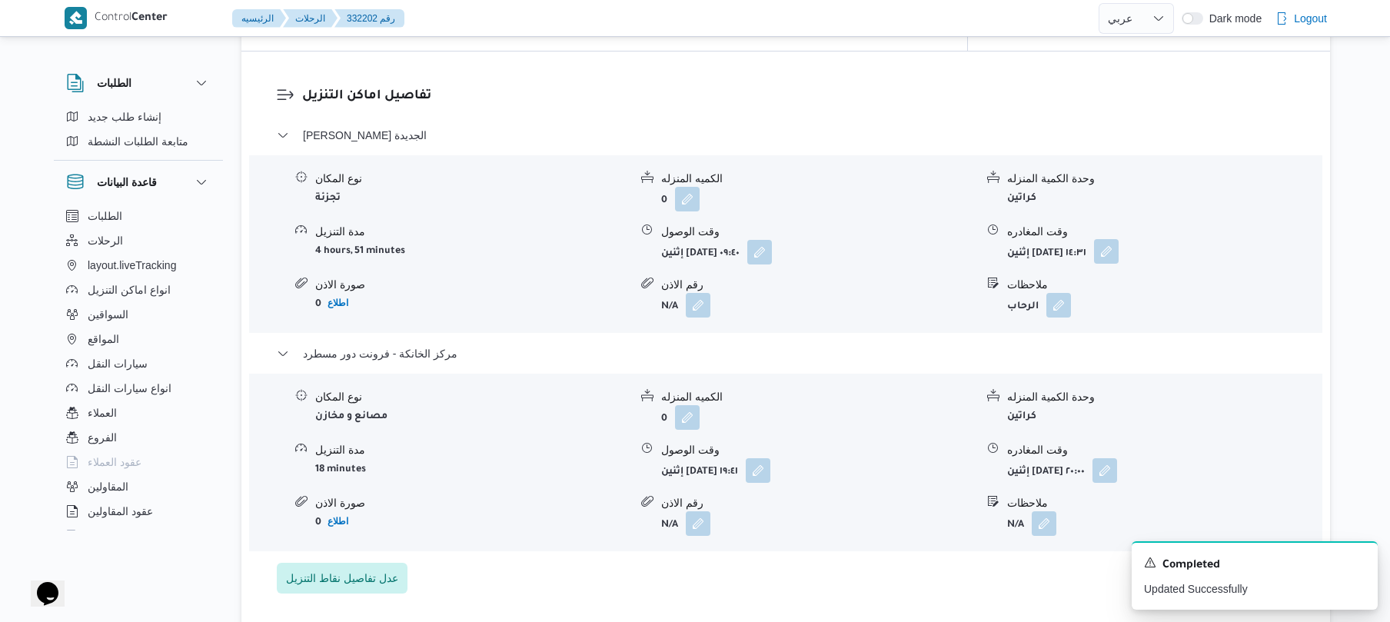
click at [1119, 239] on button "button" at bounding box center [1106, 251] width 25 height 25
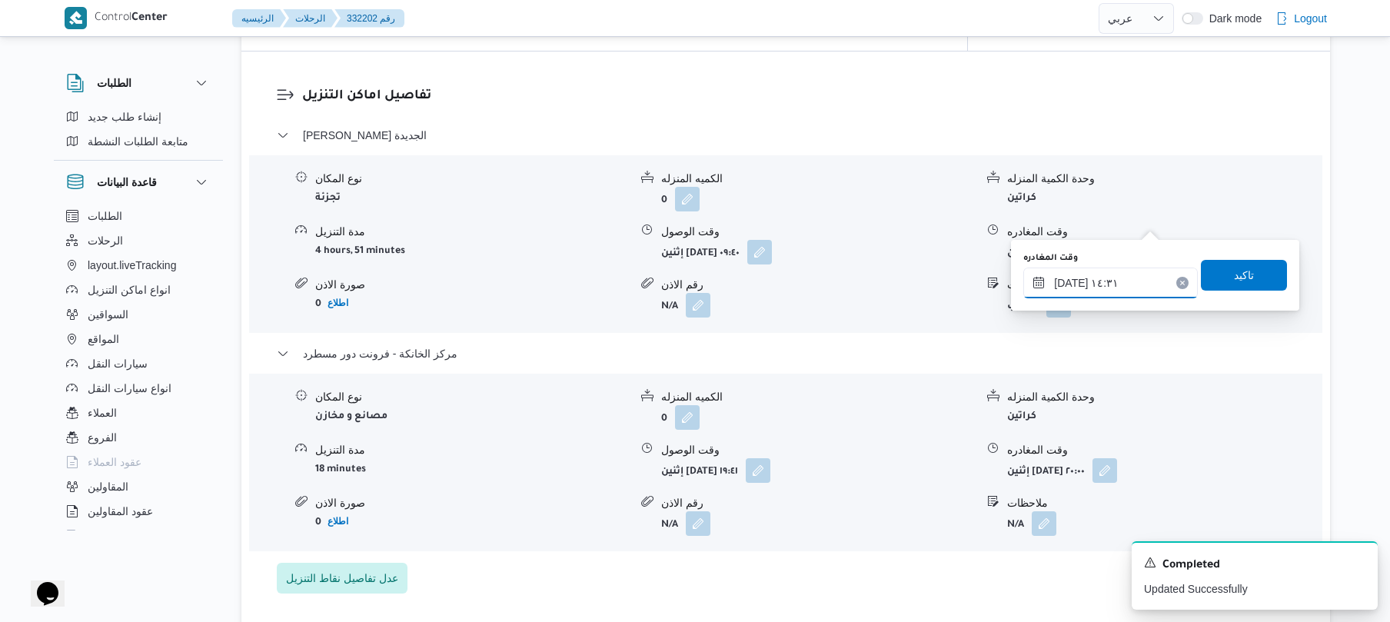
click at [1105, 272] on input "[DATE] ١٤:٣١" at bounding box center [1110, 283] width 175 height 31
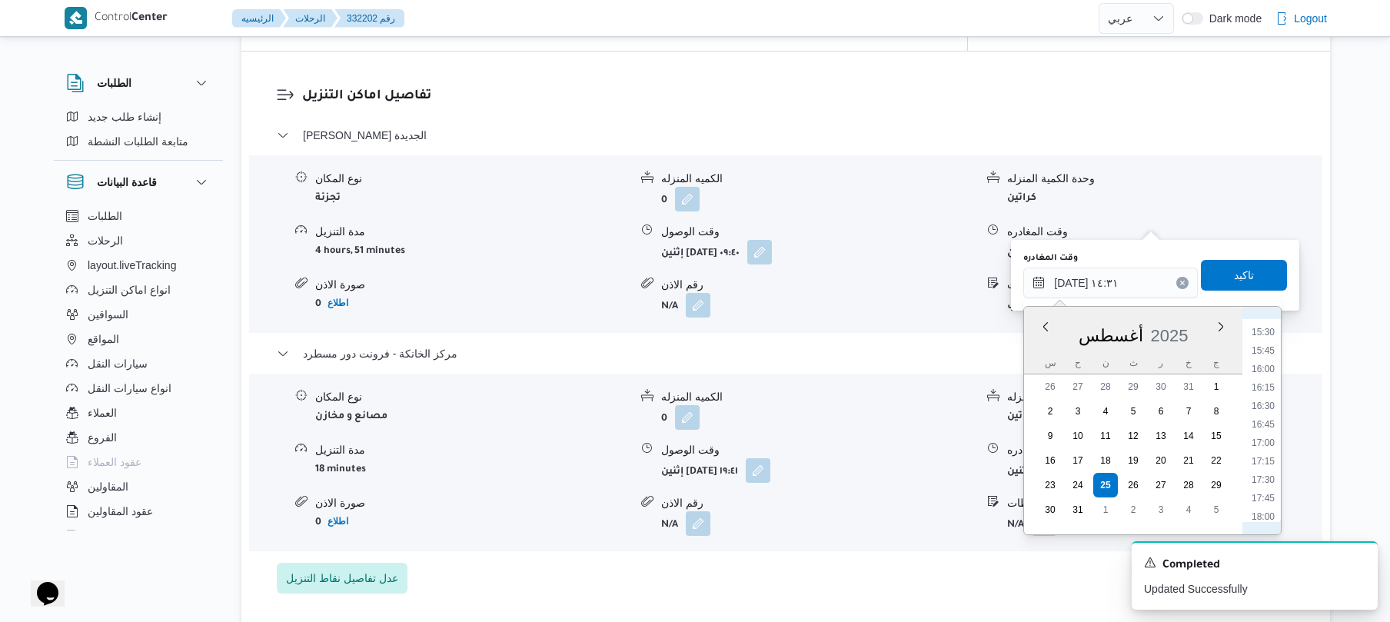
scroll to position [1311, 0]
click at [1269, 395] on li "18:45" at bounding box center [1263, 399] width 35 height 15
type input "٢٥/٠٨/٢٠٢٥ ١٨:٤٥"
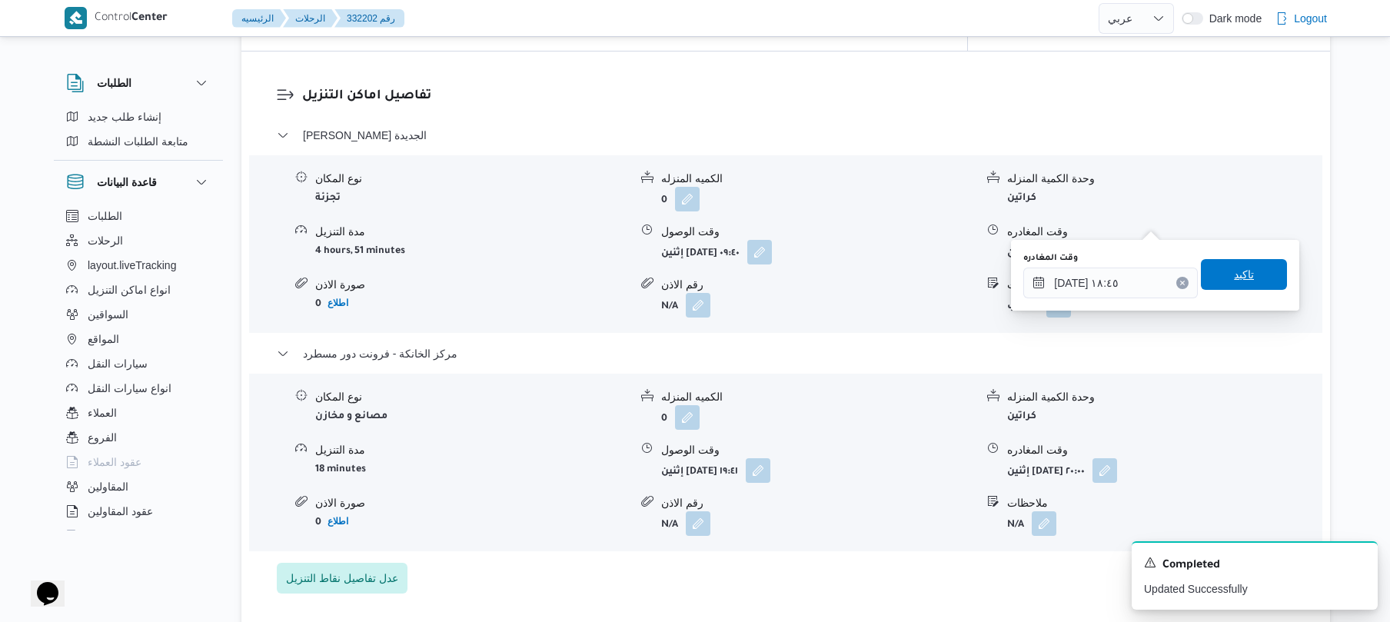
click at [1240, 275] on span "تاكيد" at bounding box center [1244, 274] width 20 height 18
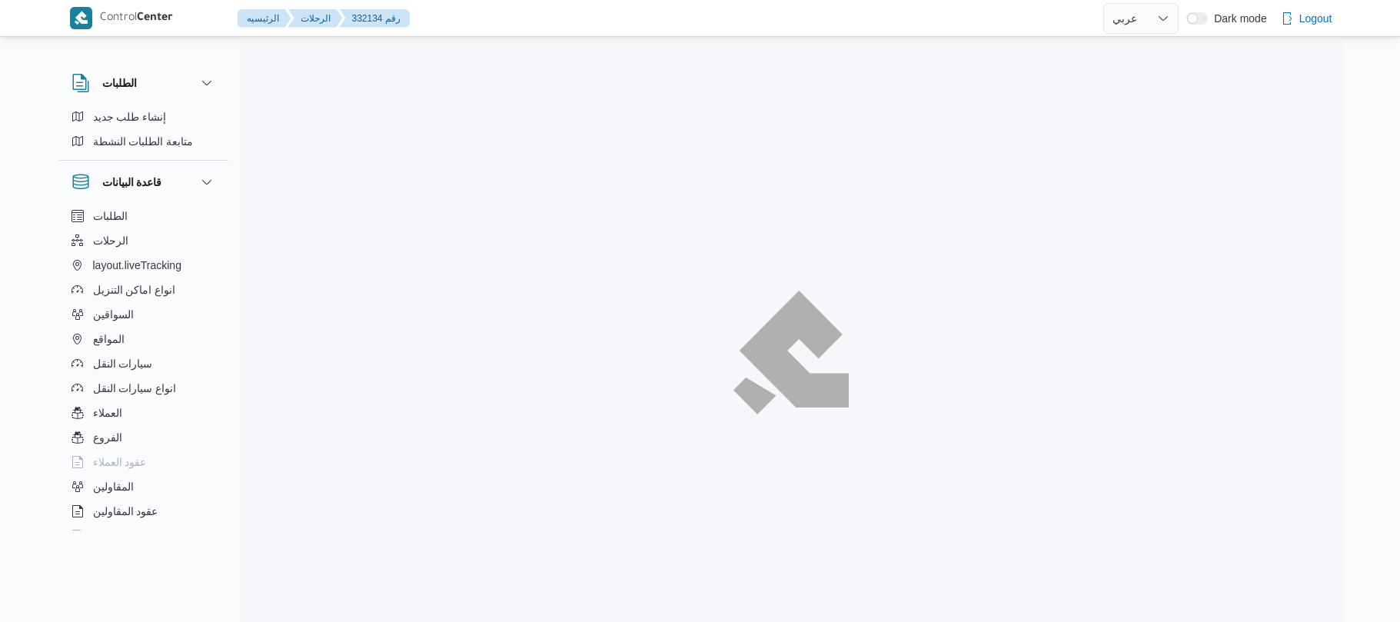
select select "ar"
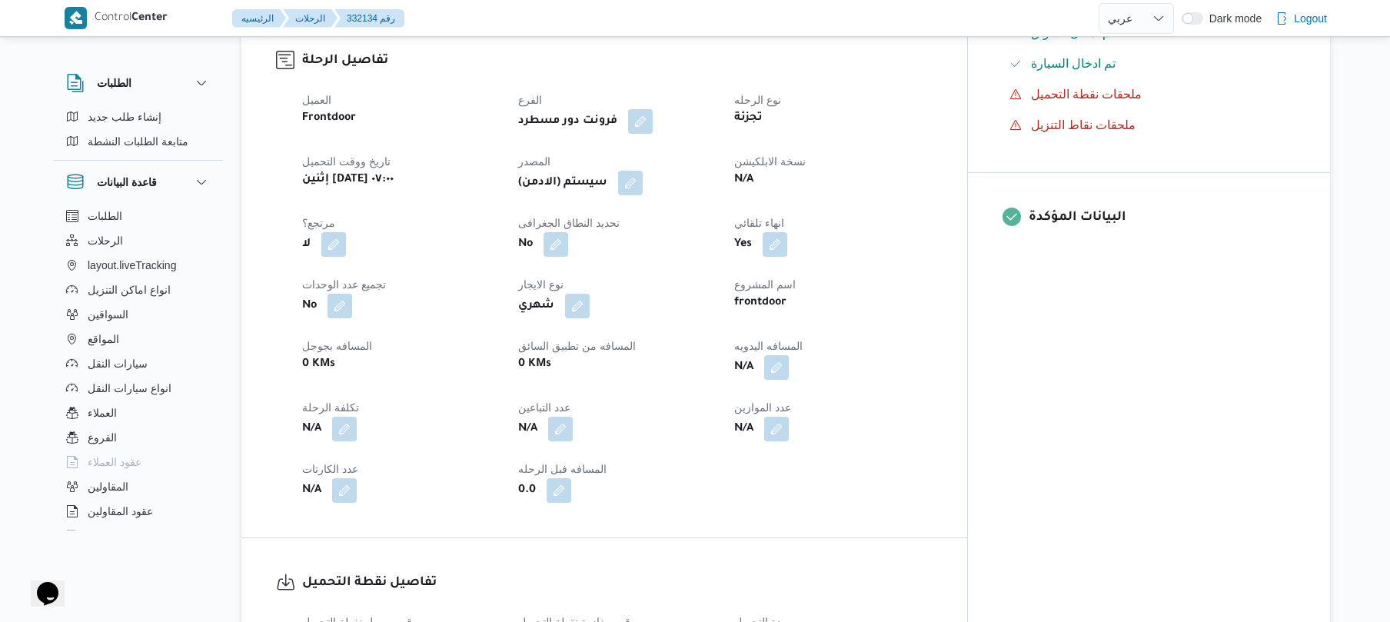
scroll to position [574, 0]
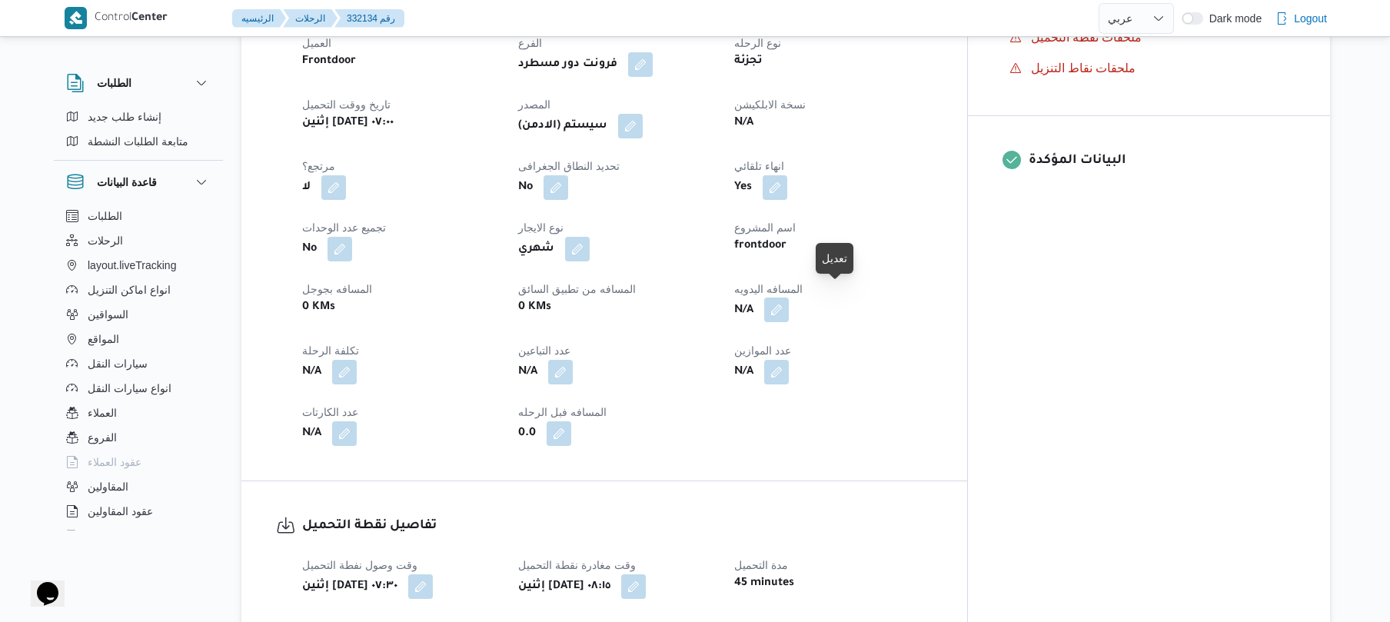
drag, startPoint x: 829, startPoint y: 305, endPoint x: 843, endPoint y: 294, distance: 18.6
click at [789, 298] on button "button" at bounding box center [776, 310] width 25 height 25
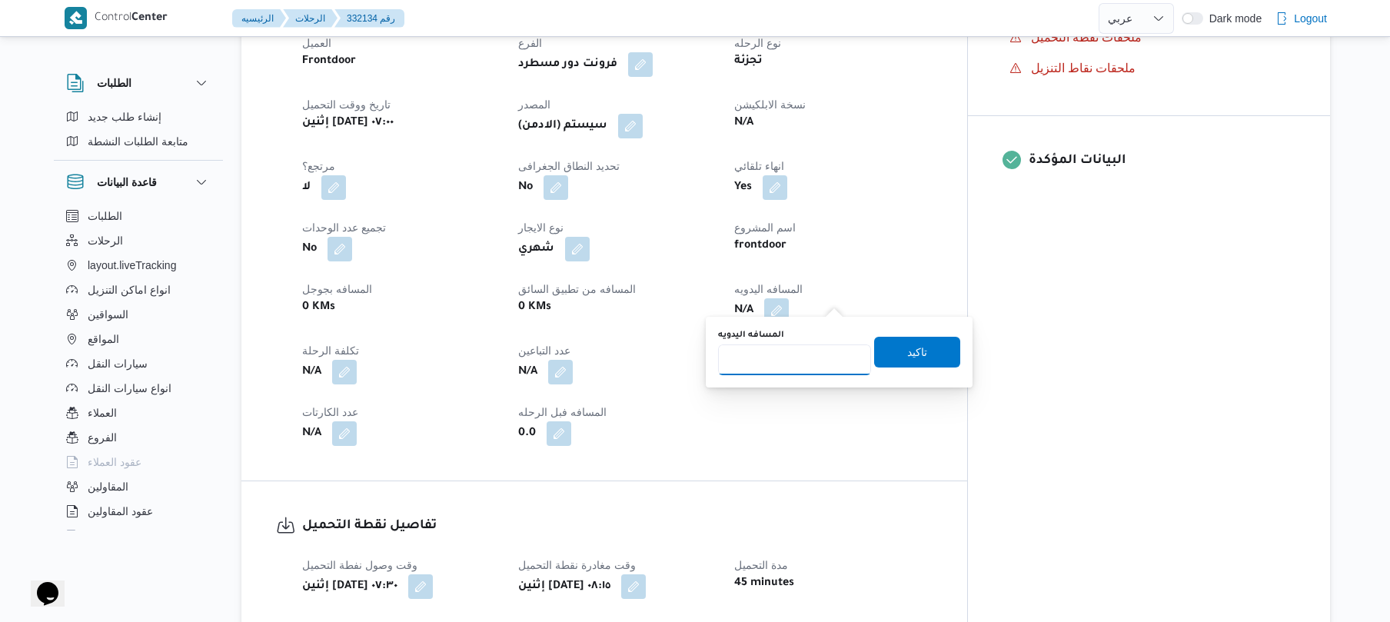
click at [798, 357] on input "المسافه اليدويه" at bounding box center [794, 359] width 153 height 31
type input "120"
click at [907, 354] on span "تاكيد" at bounding box center [917, 351] width 20 height 18
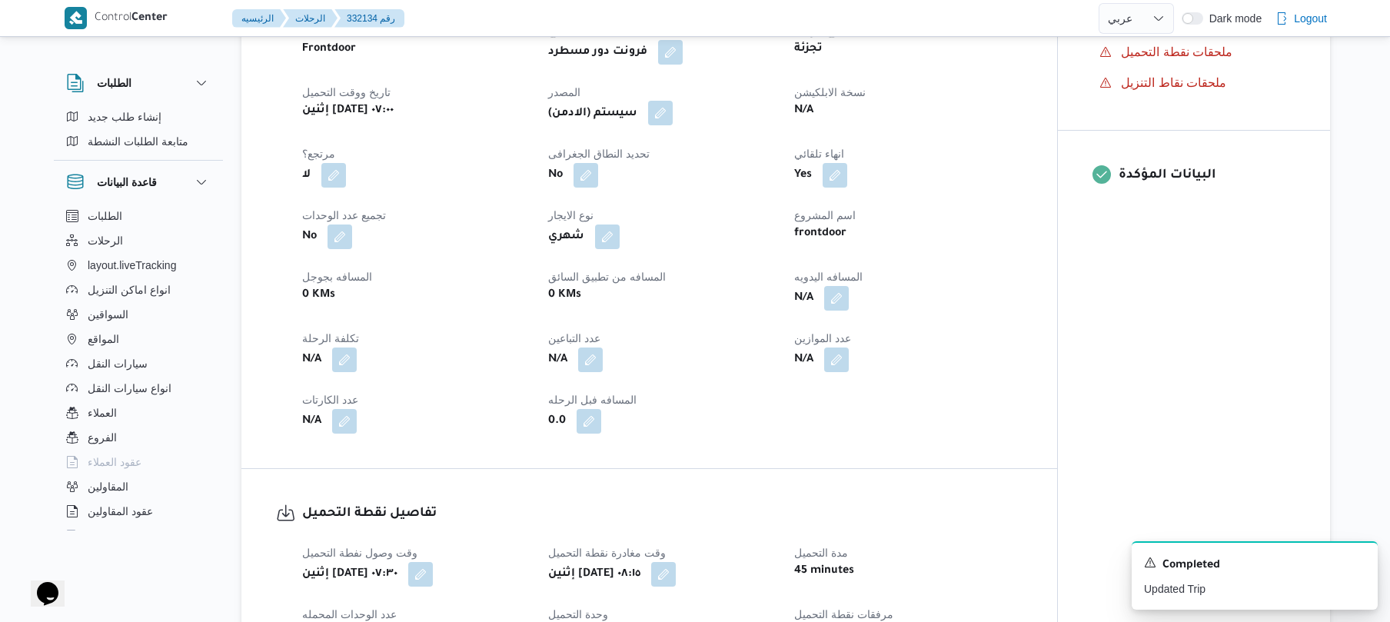
click at [666, 114] on button "button" at bounding box center [660, 113] width 25 height 25
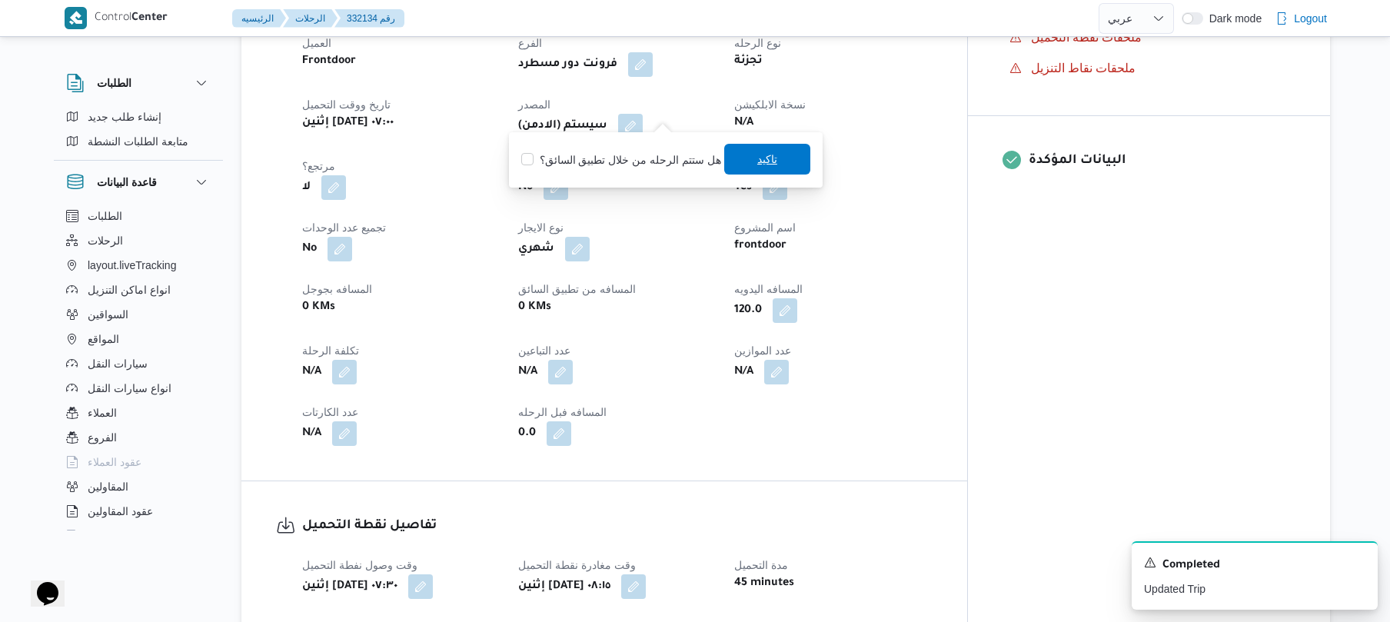
click at [745, 158] on span "تاكيد" at bounding box center [767, 159] width 86 height 31
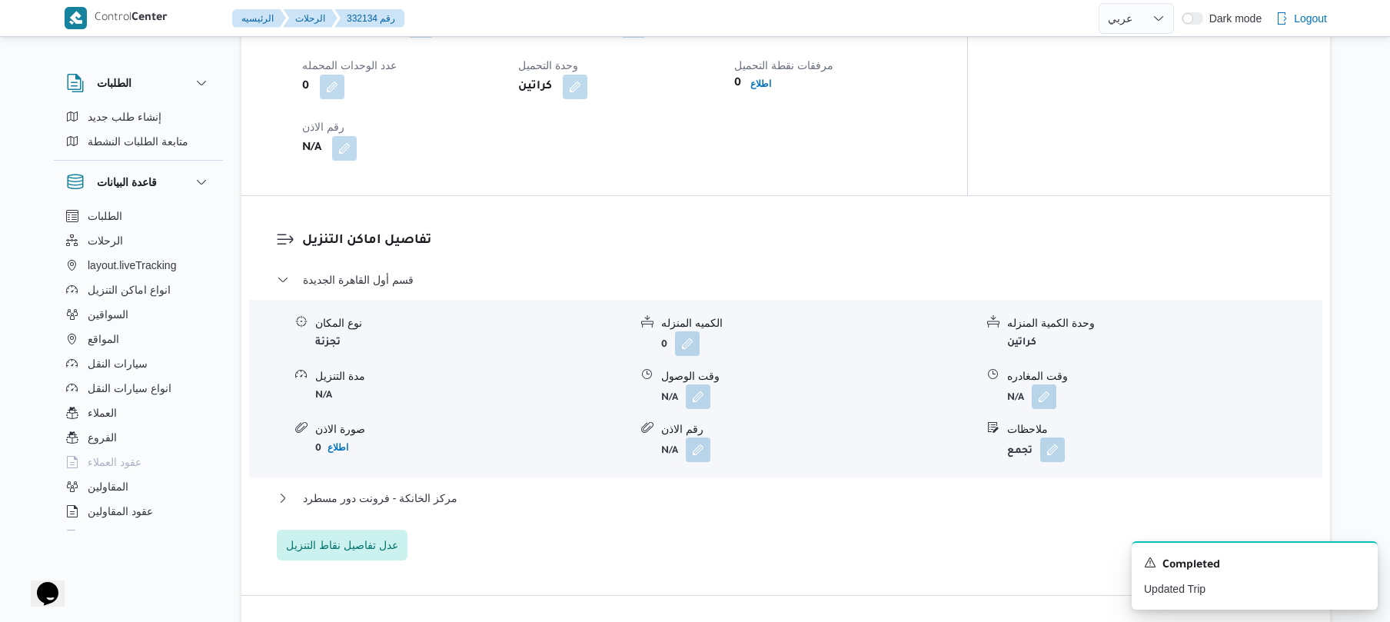
scroll to position [1148, 0]
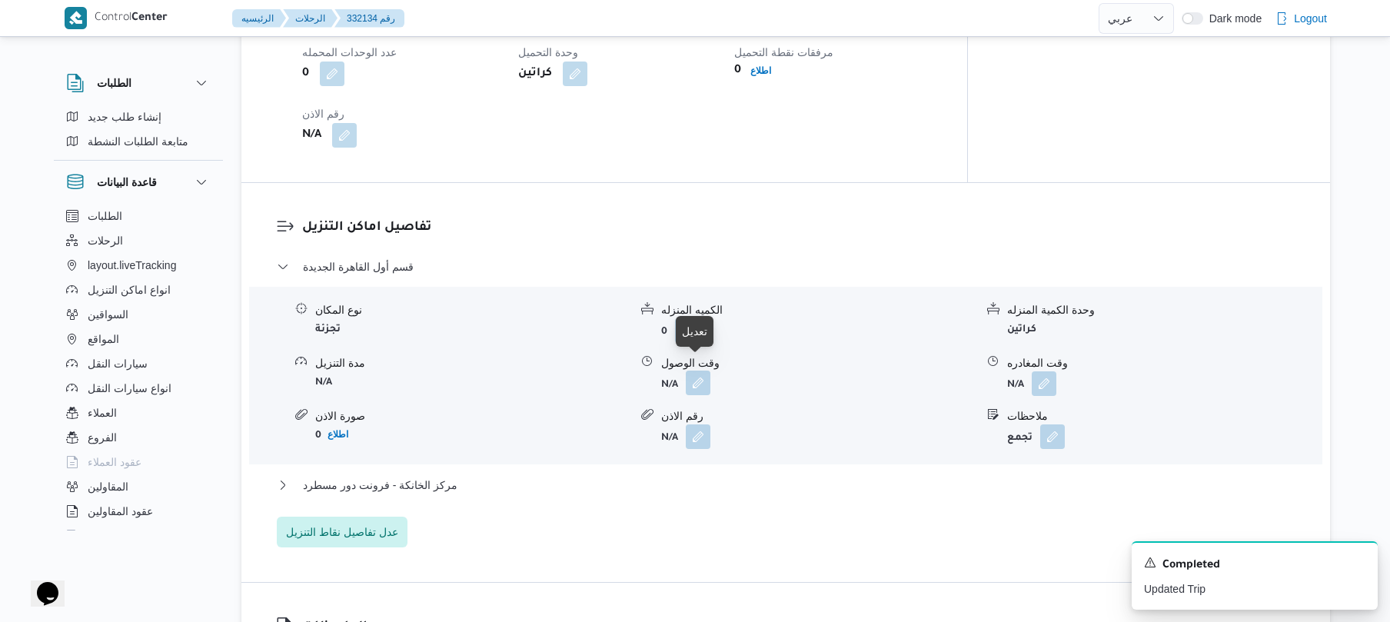
click at [709, 371] on button "button" at bounding box center [698, 383] width 25 height 25
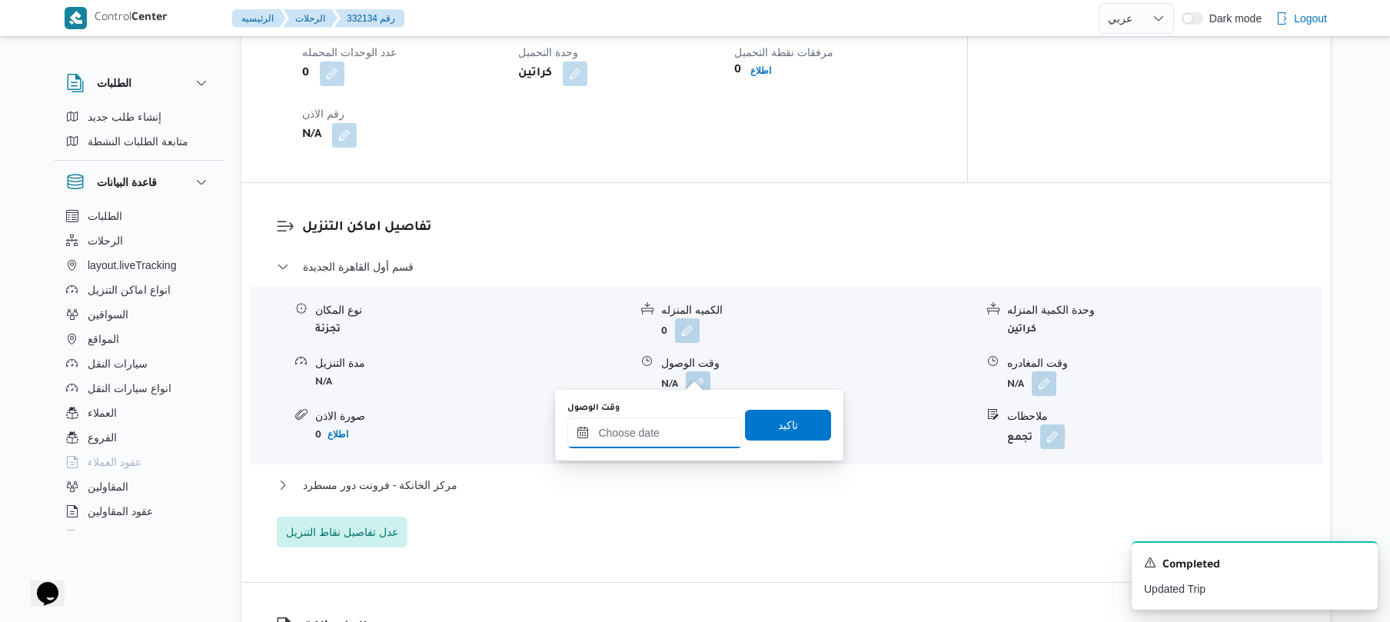
click at [674, 437] on input "وقت الوصول" at bounding box center [654, 432] width 175 height 31
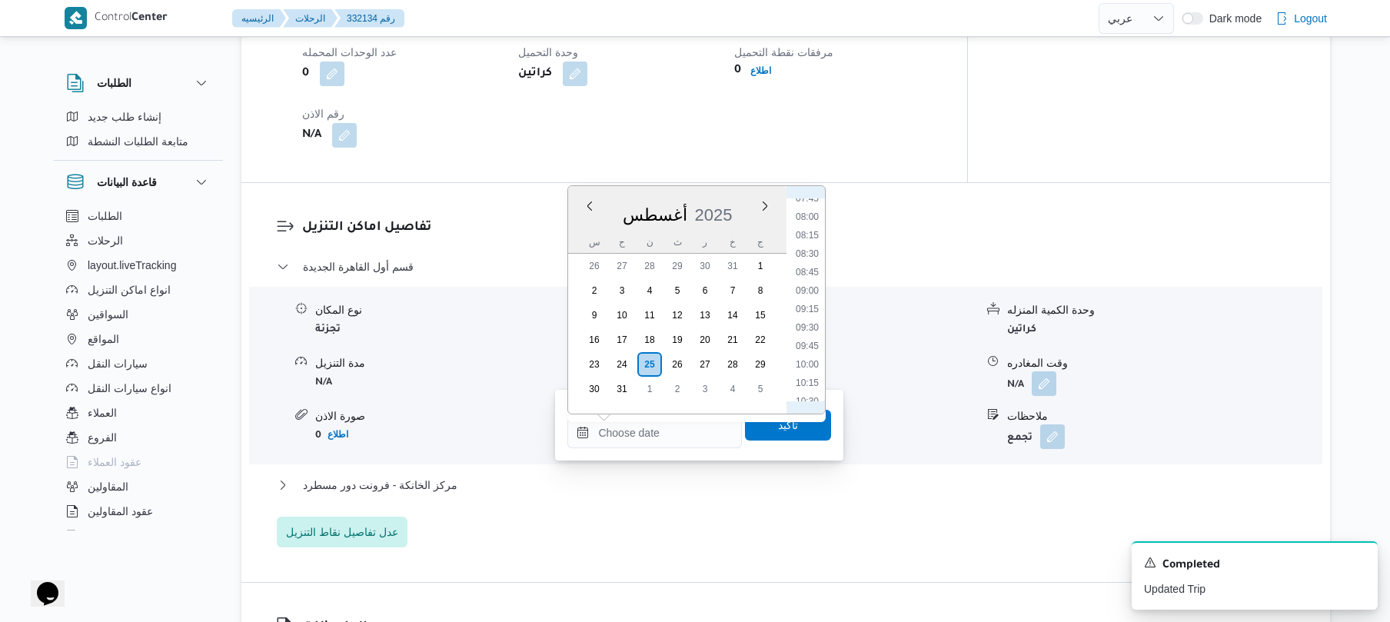
scroll to position [640, 0]
click at [812, 228] on li "09:00" at bounding box center [807, 229] width 35 height 15
type input "٢٥/٠٨/٢٠٢٥ ٠٩:٠٠"
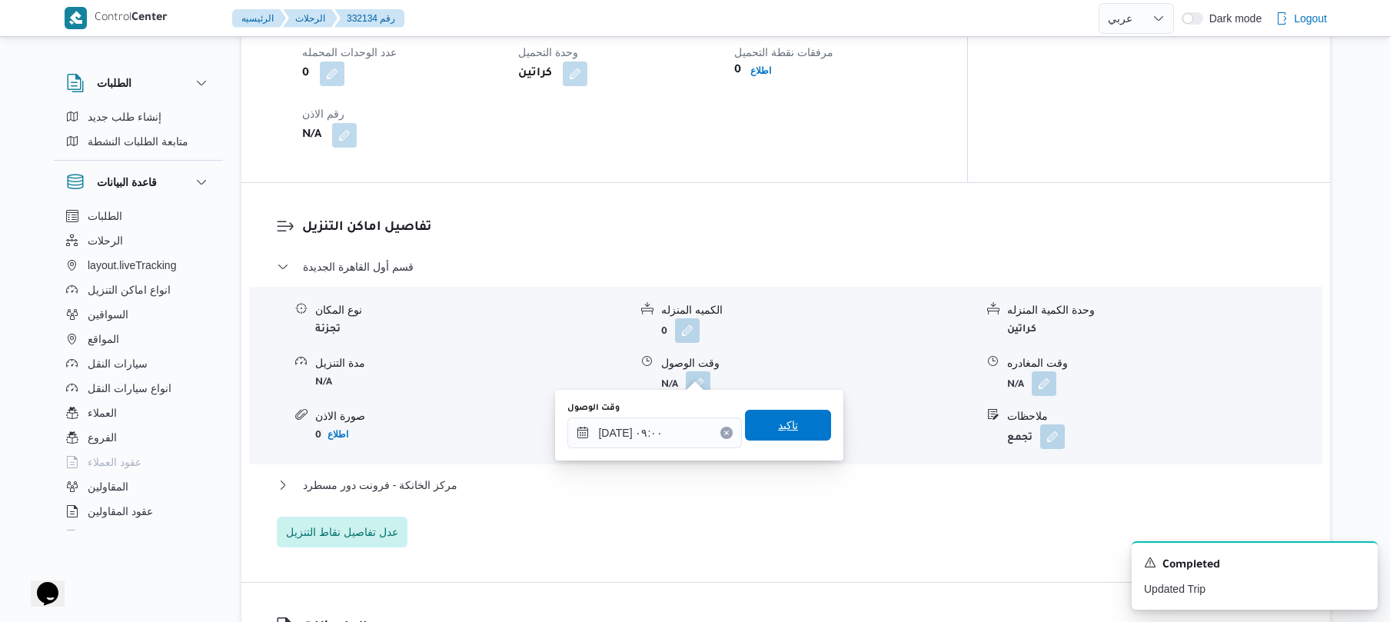
click at [787, 418] on span "تاكيد" at bounding box center [788, 425] width 20 height 18
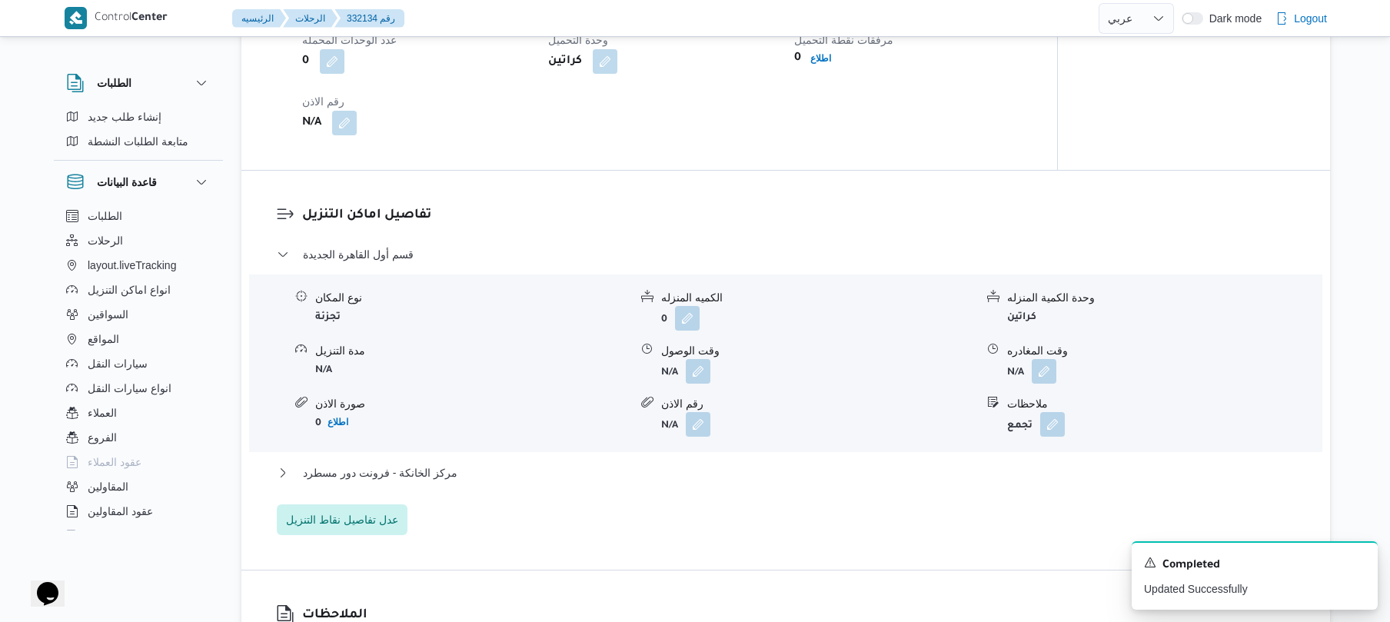
click at [744, 461] on div "قسم أول القاهرة الجديدة نوع المكان تجزئة الكميه المنزله 0 وحدة الكمية المنزله ك…" at bounding box center [786, 390] width 1019 height 290
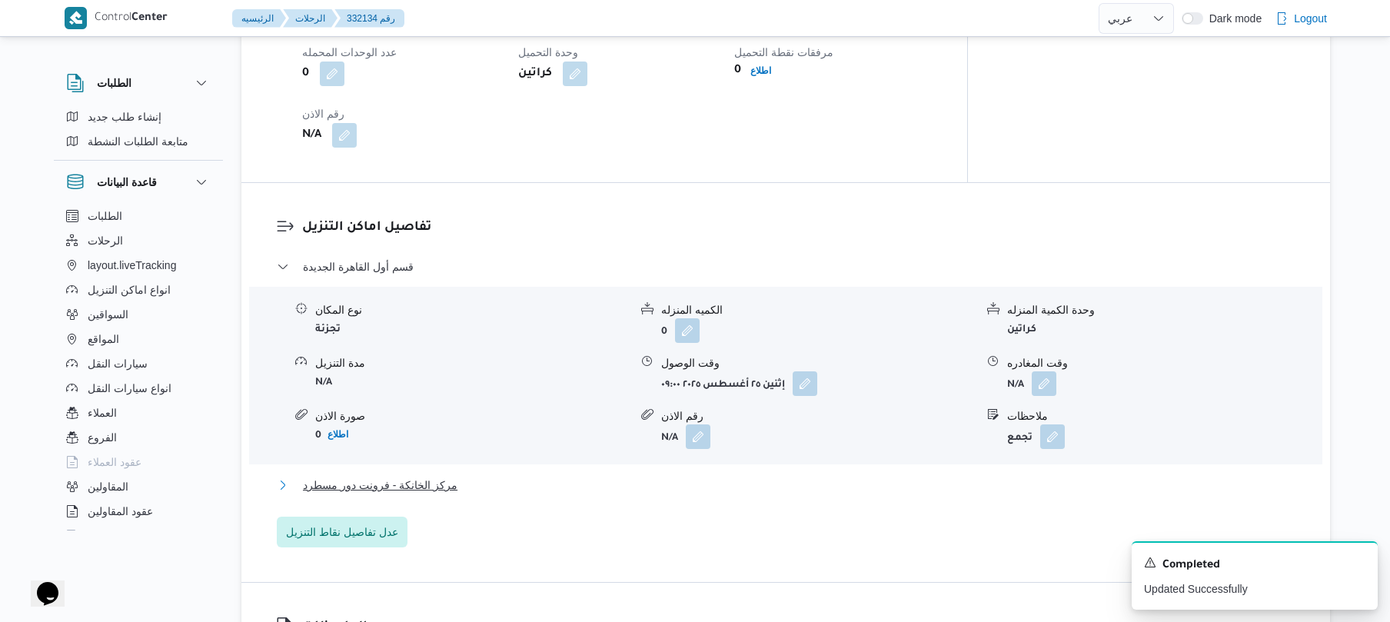
drag, startPoint x: 733, startPoint y: 481, endPoint x: 755, endPoint y: 477, distance: 22.6
click at [755, 477] on button "مركز الخانكة - فرونت دور مسطرد" at bounding box center [786, 485] width 1019 height 18
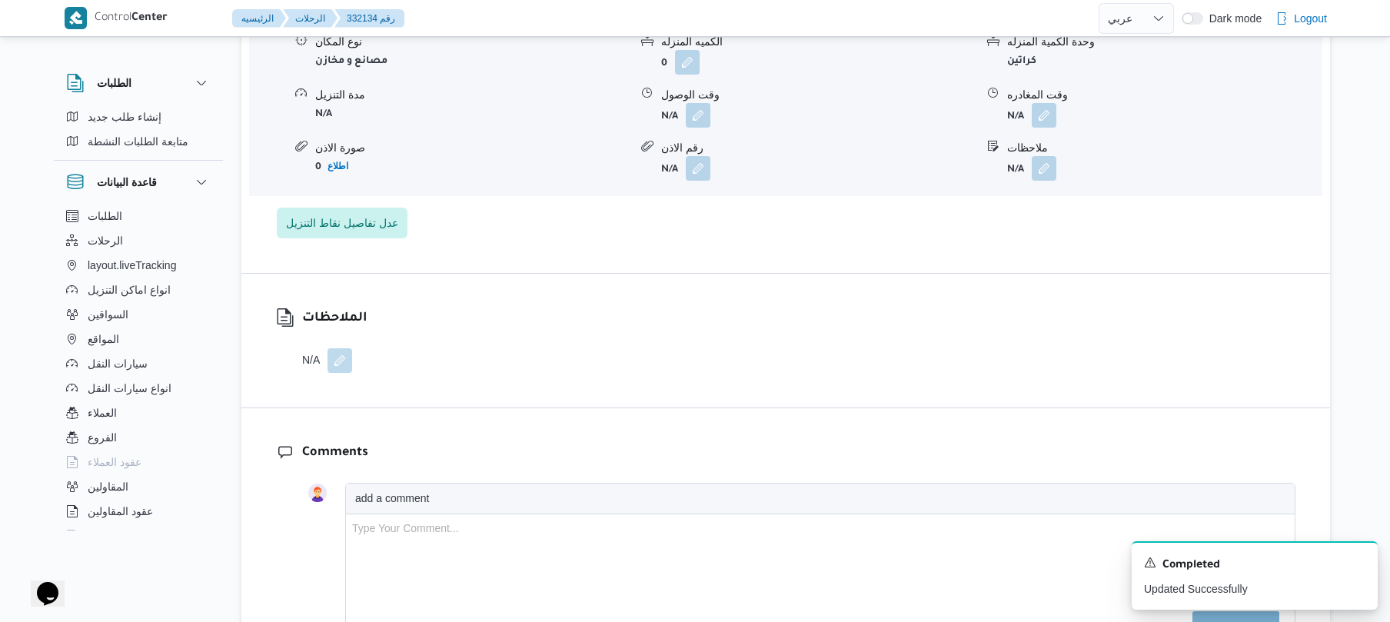
scroll to position [1640, 0]
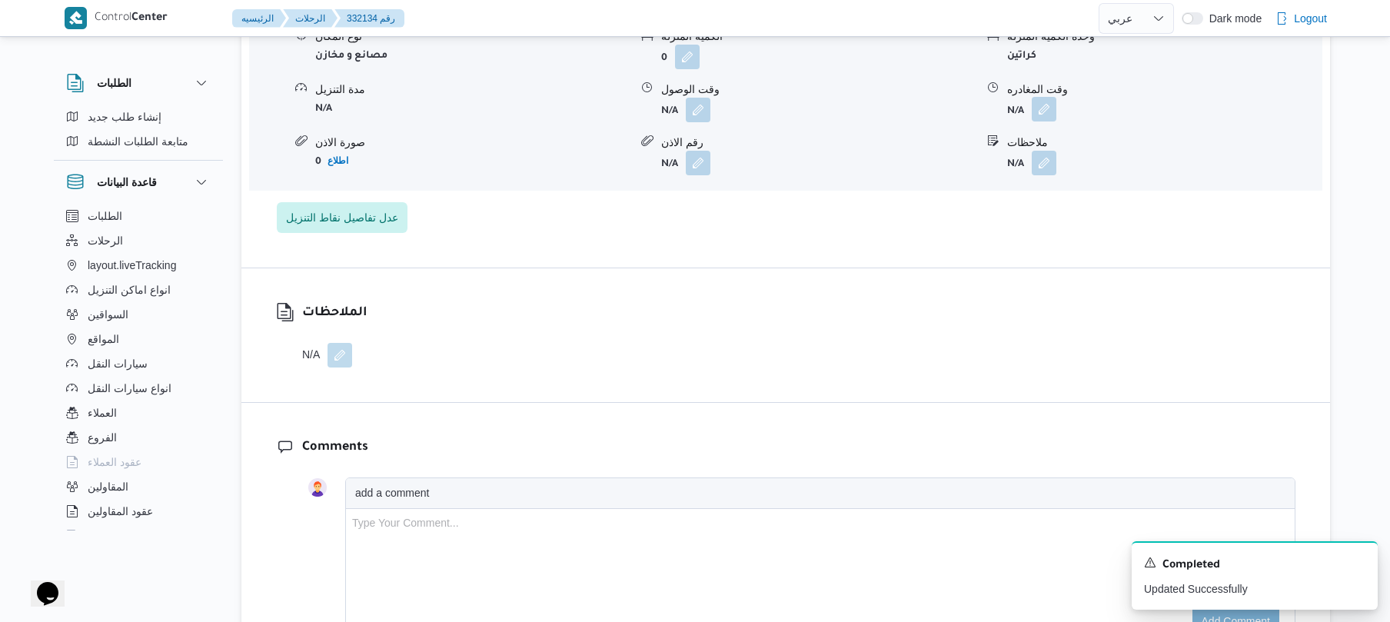
click at [1046, 97] on button "button" at bounding box center [1044, 109] width 25 height 25
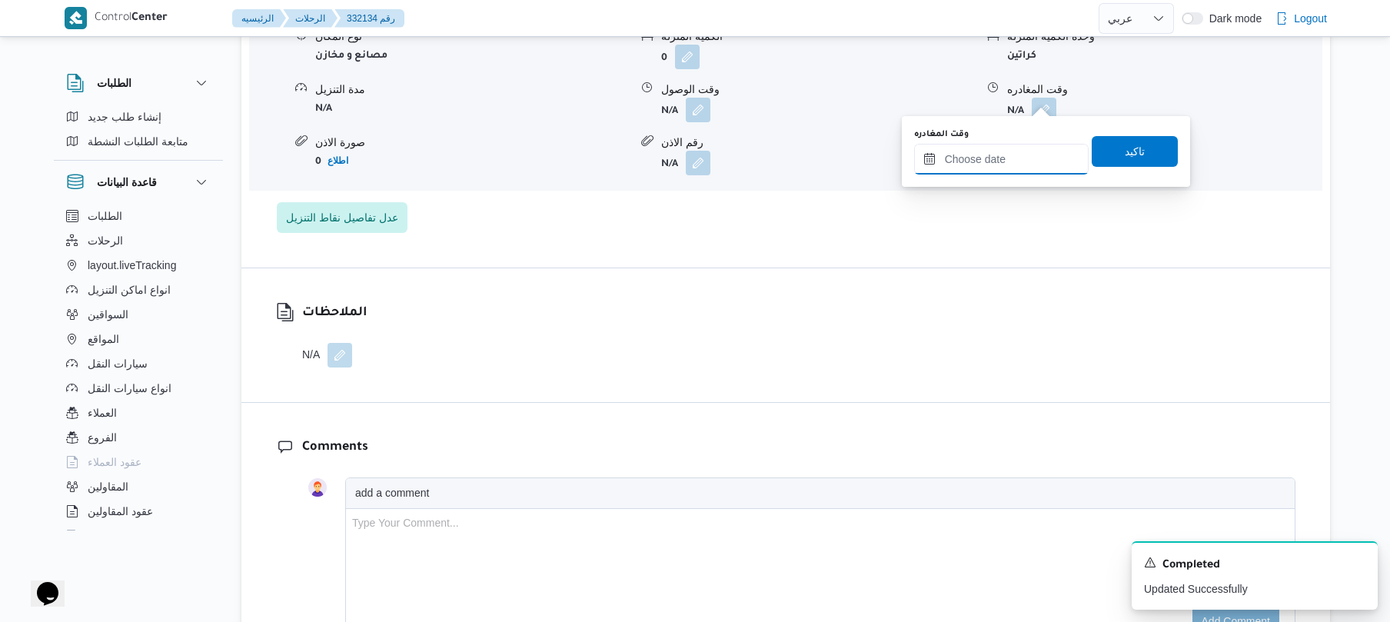
click at [998, 166] on input "وقت المغادره" at bounding box center [1001, 159] width 175 height 31
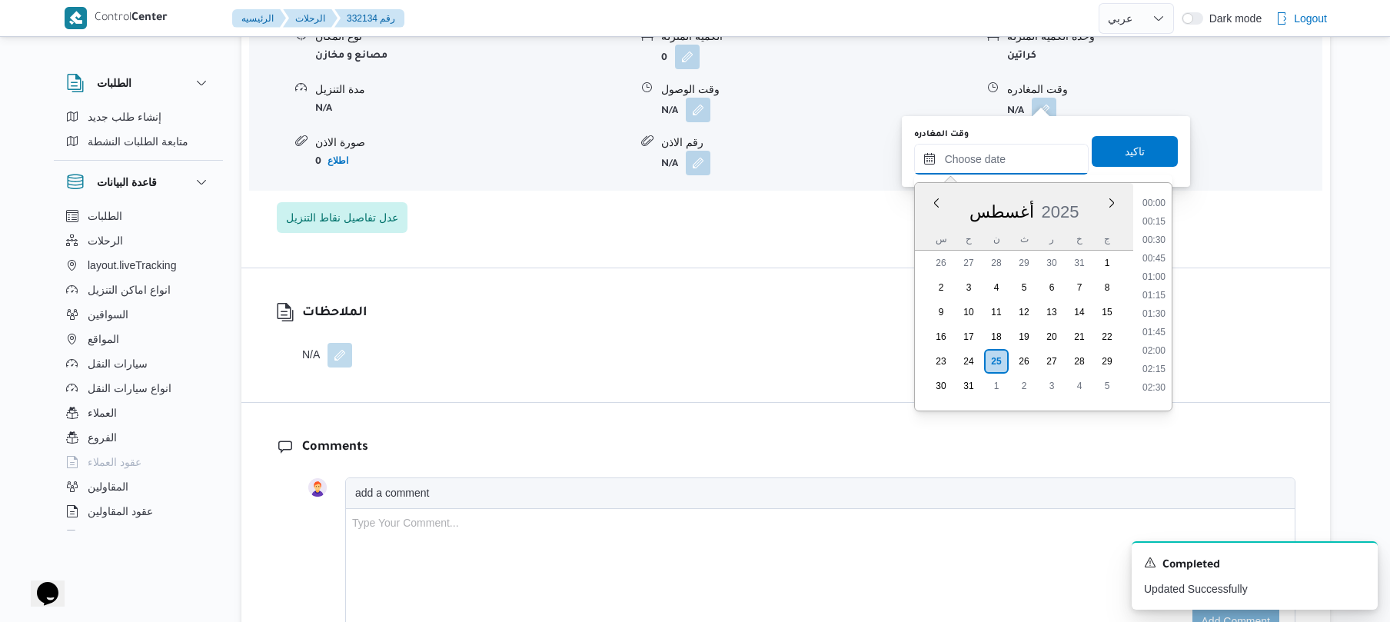
scroll to position [1502, 0]
click at [1153, 201] on li "20:15" at bounding box center [1153, 195] width 35 height 15
type input "٢٥/٠٨/٢٠٢٥ ٢٠:١٥"
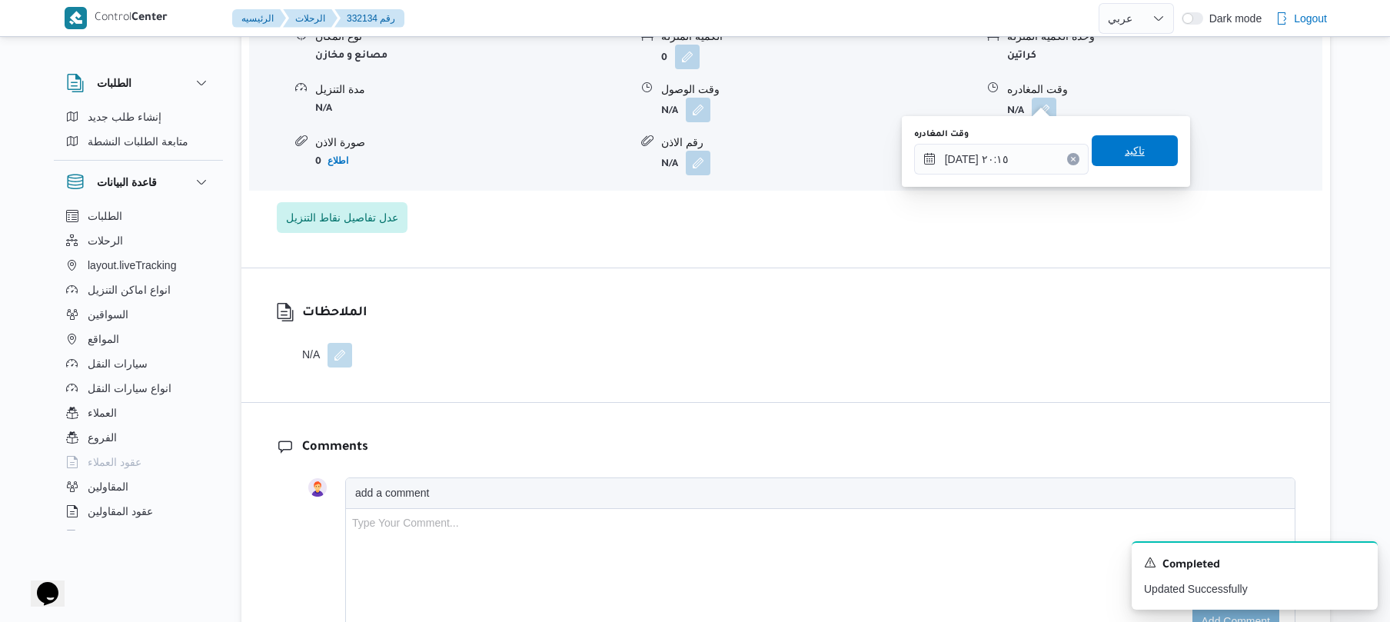
click at [1144, 151] on span "تاكيد" at bounding box center [1135, 150] width 86 height 31
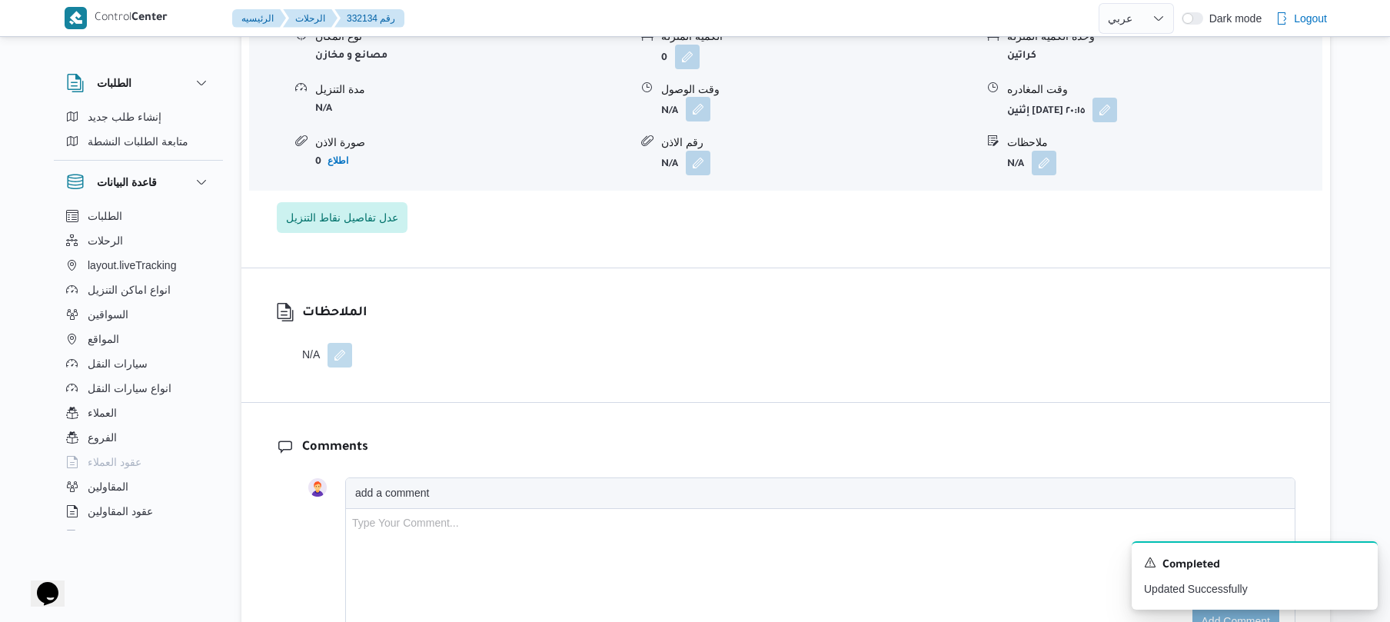
click at [700, 105] on button "button" at bounding box center [698, 109] width 25 height 25
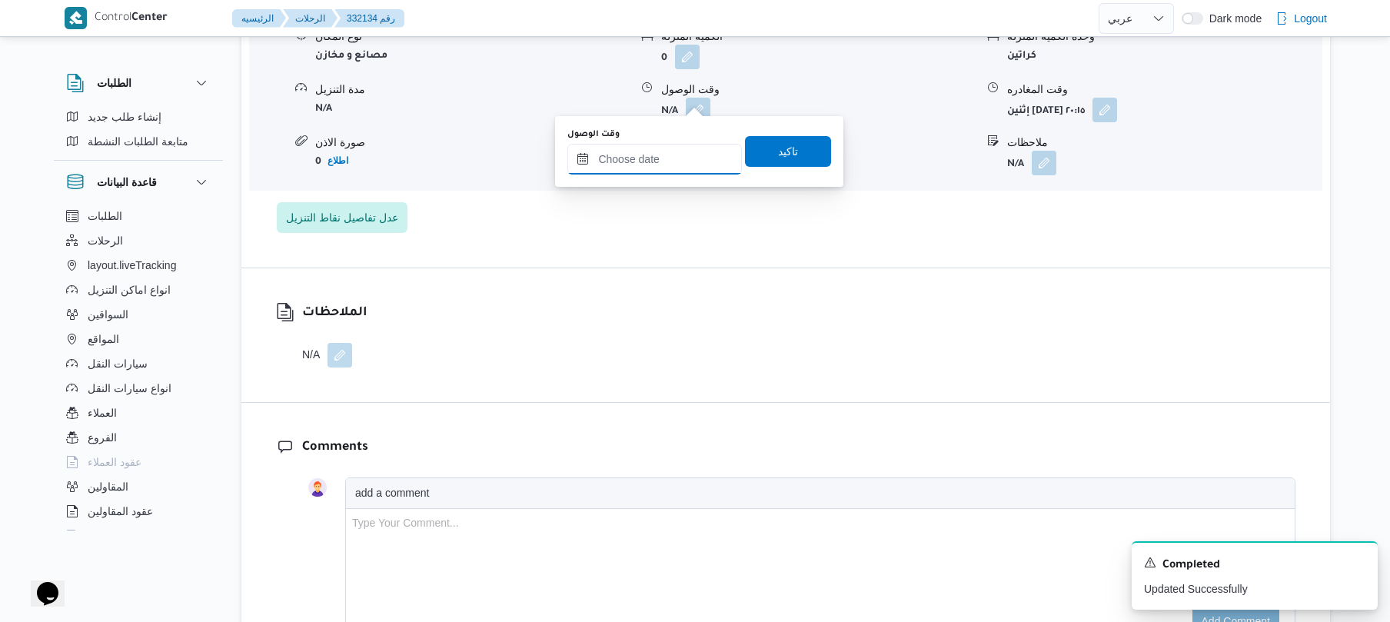
click at [668, 165] on input "وقت الوصول" at bounding box center [654, 159] width 175 height 31
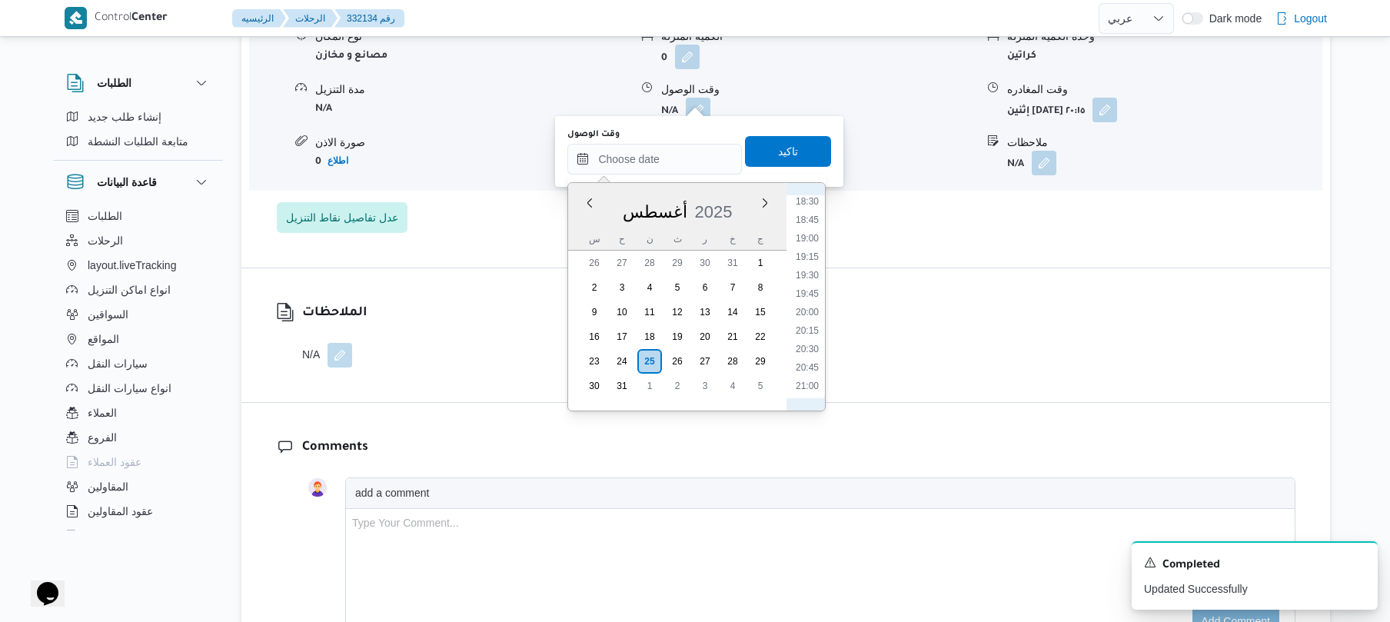
scroll to position [1329, 0]
click at [804, 348] on li "20:00" at bounding box center [807, 349] width 35 height 15
type input "٢٥/٠٨/٢٠٢٥ ٢٠:٠٠"
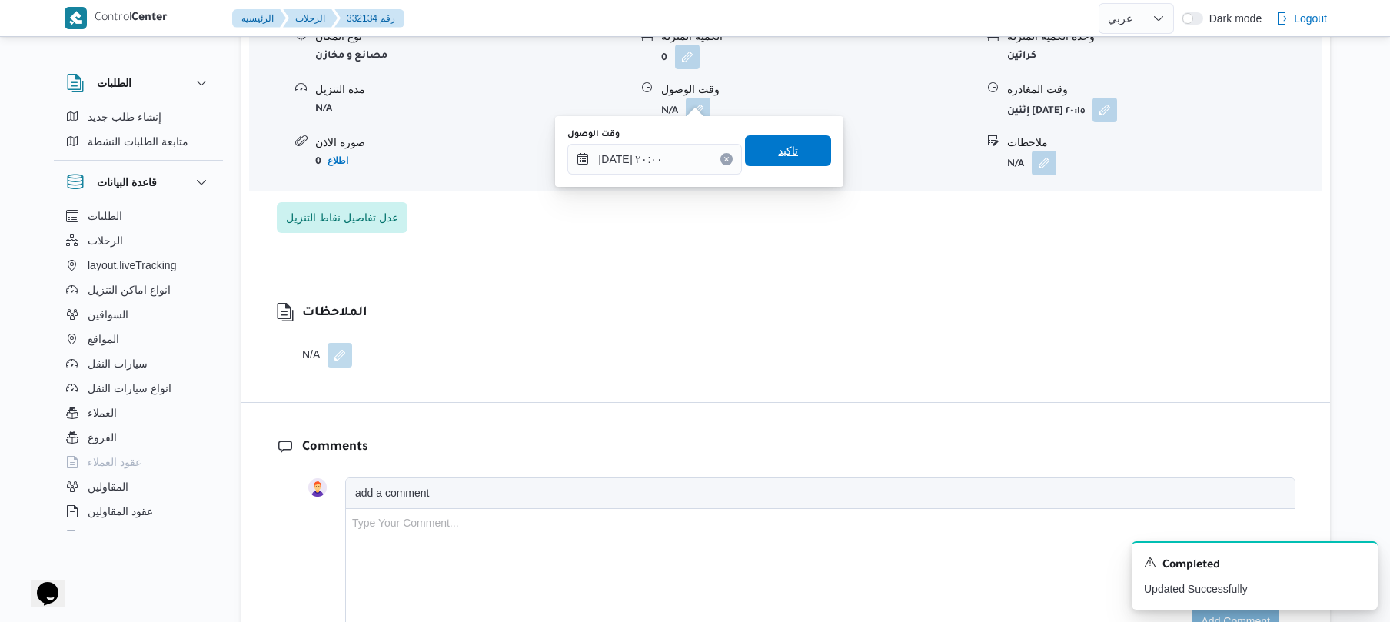
click at [797, 158] on span "تاكيد" at bounding box center [788, 150] width 86 height 31
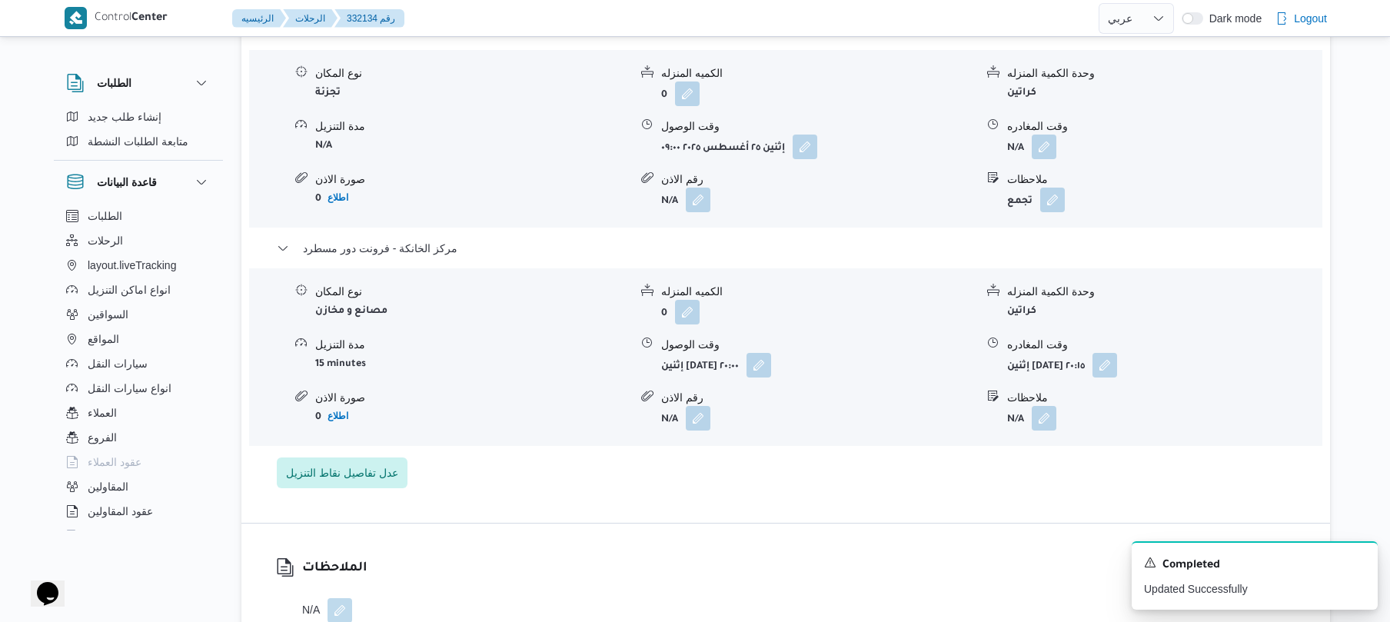
scroll to position [1353, 0]
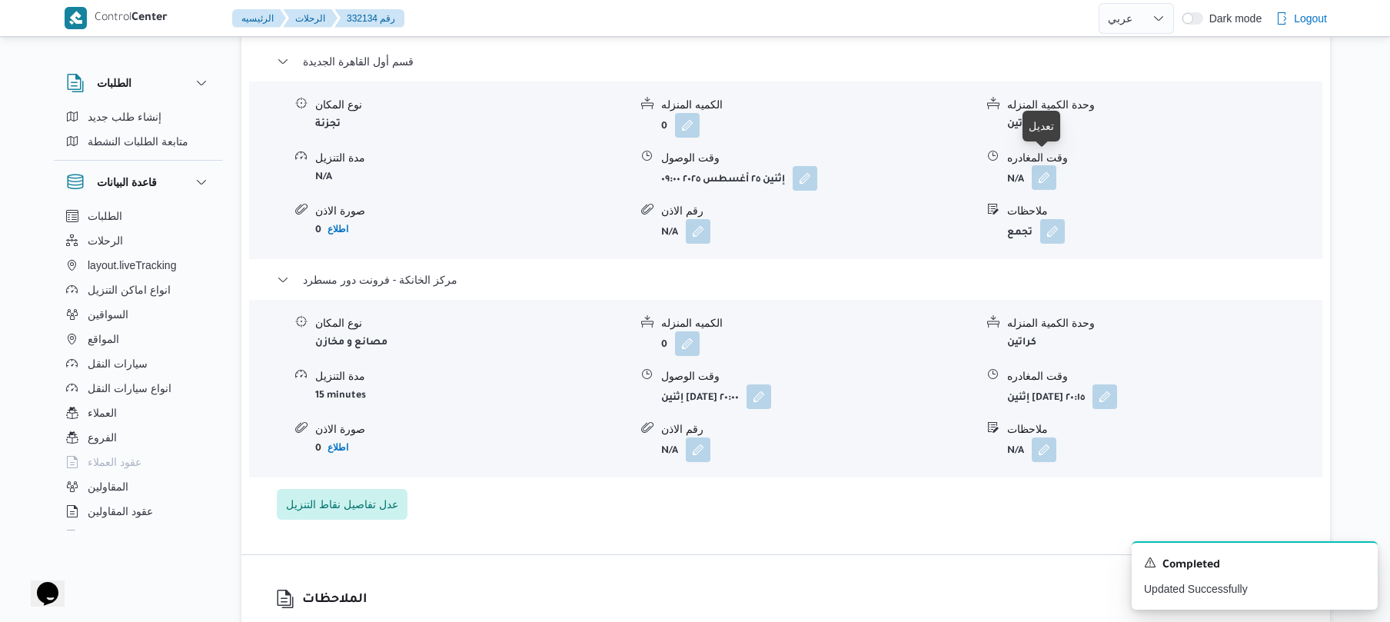
click at [1050, 165] on button "button" at bounding box center [1044, 177] width 25 height 25
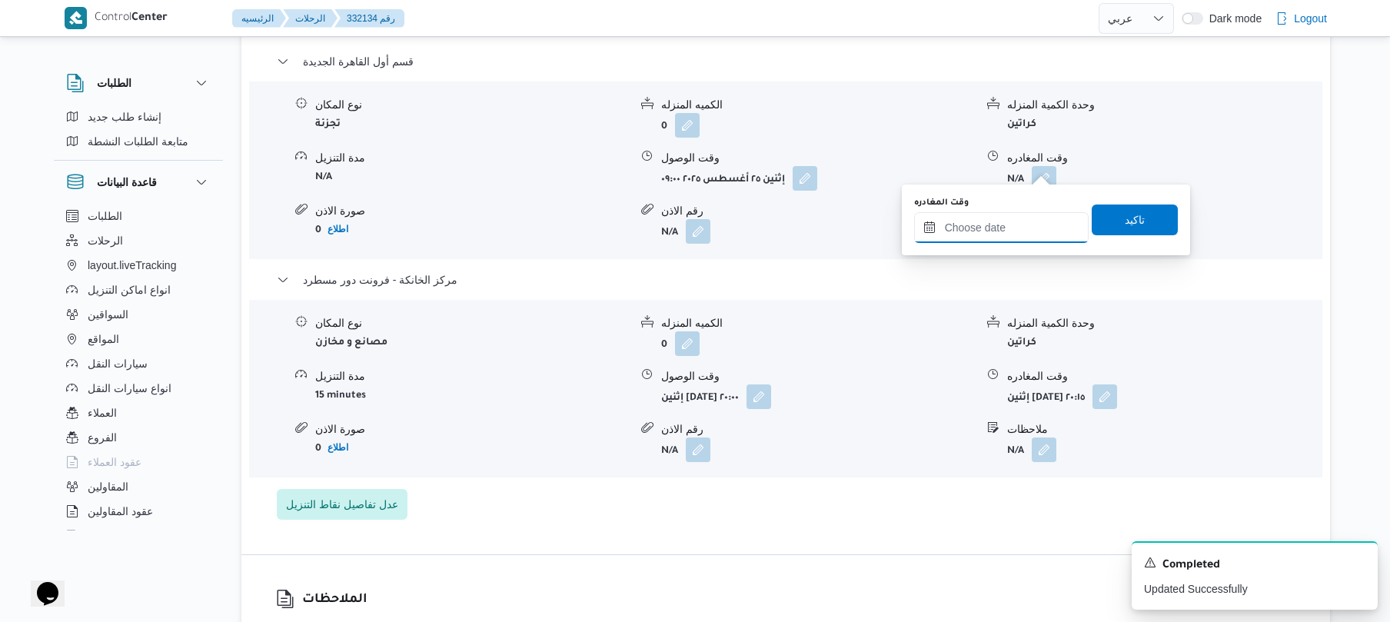
click at [986, 225] on input "وقت المغادره" at bounding box center [1001, 227] width 175 height 31
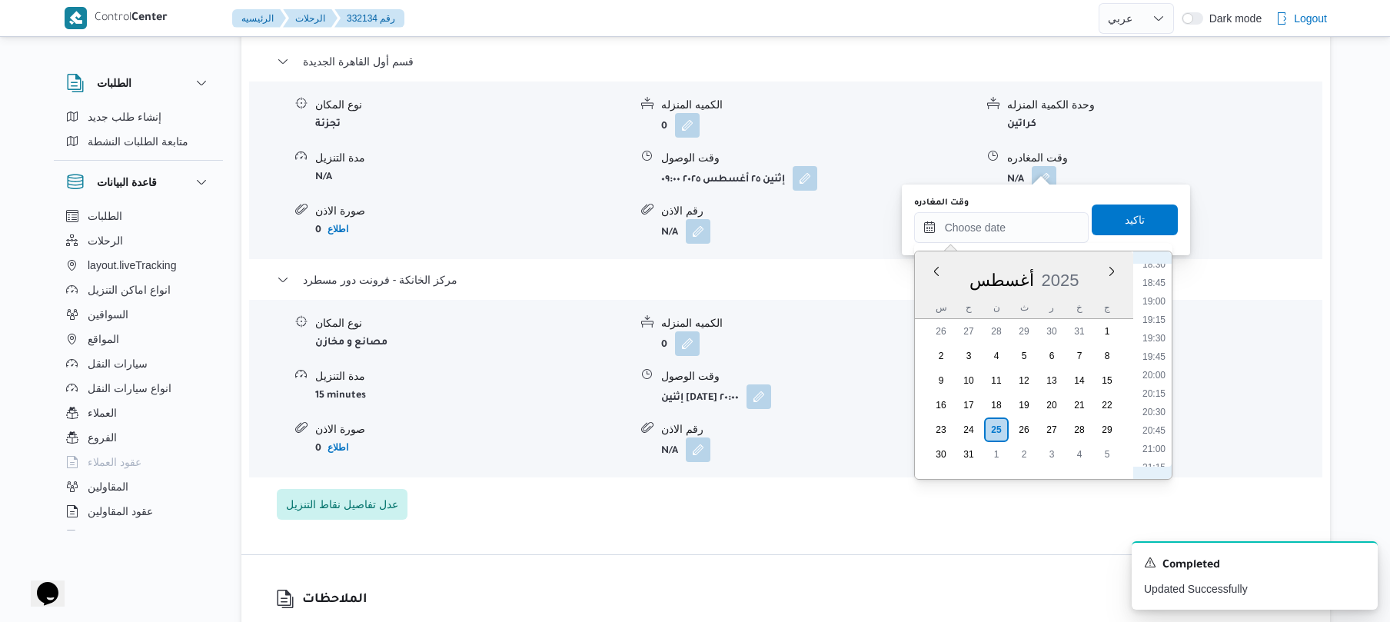
scroll to position [1329, 0]
click at [1152, 344] on li "19:00" at bounding box center [1153, 344] width 35 height 15
type input "٢٥/٠٨/٢٠٢٥ ١٩:٠٠"
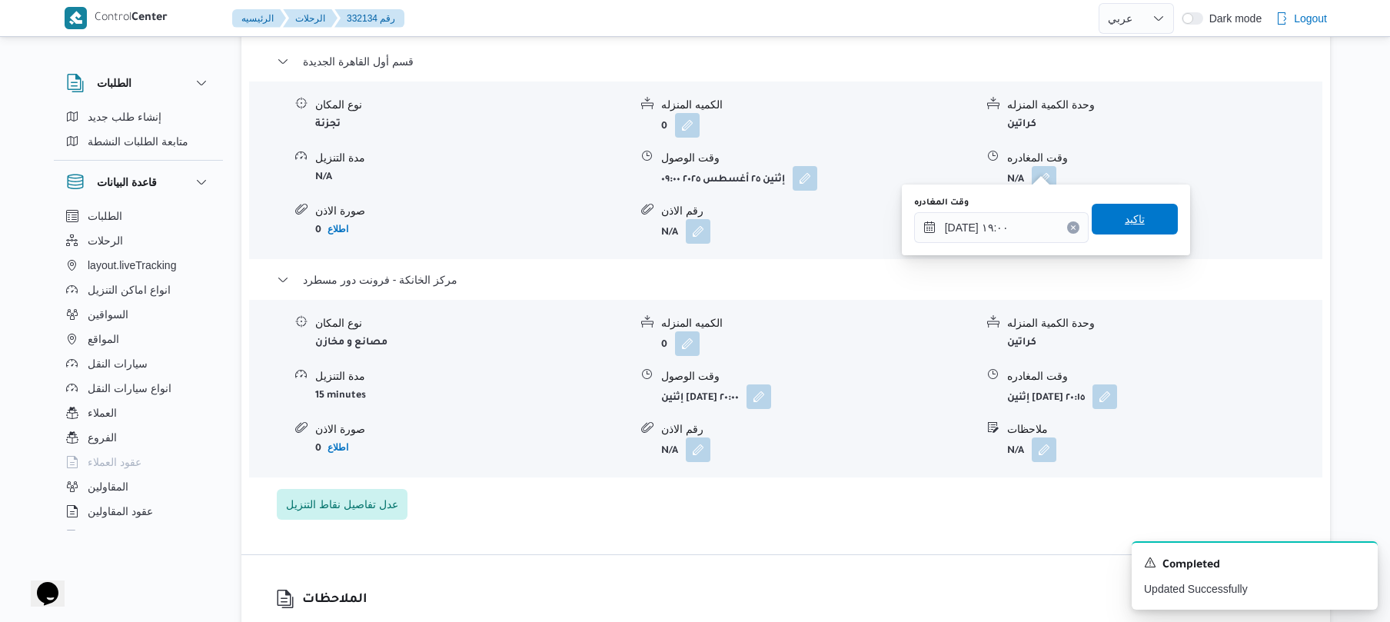
click at [1142, 225] on span "تاكيد" at bounding box center [1135, 219] width 86 height 31
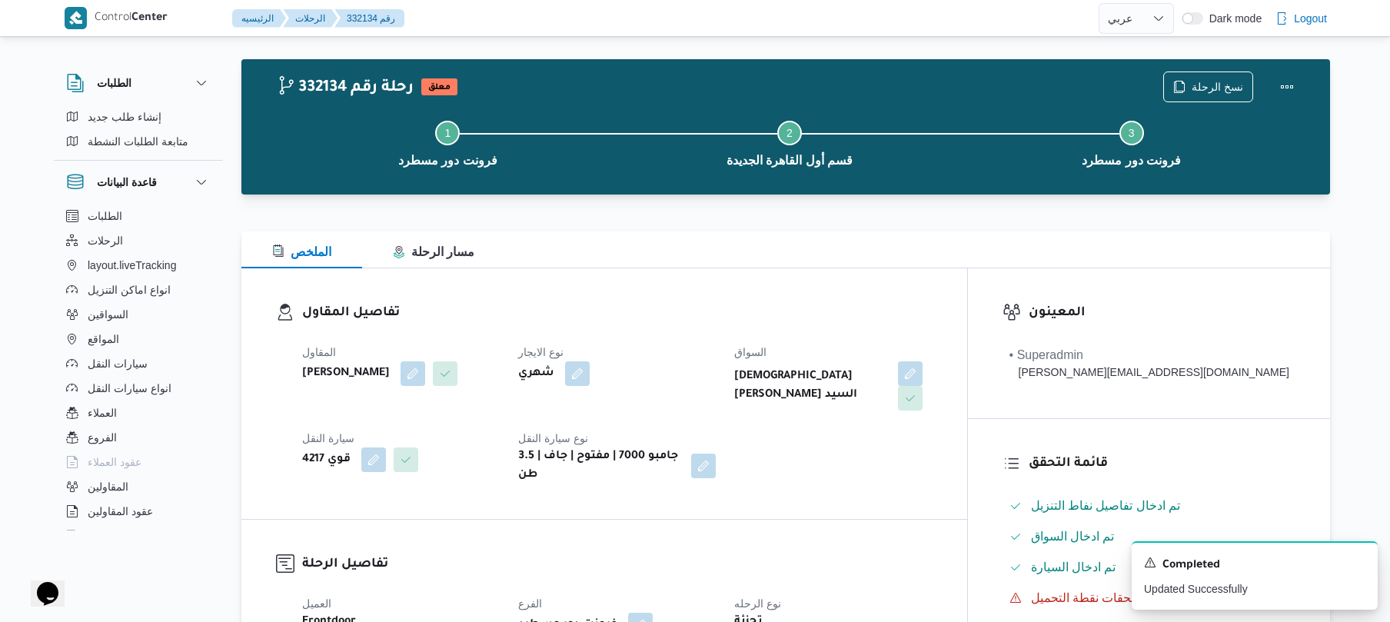
scroll to position [0, 0]
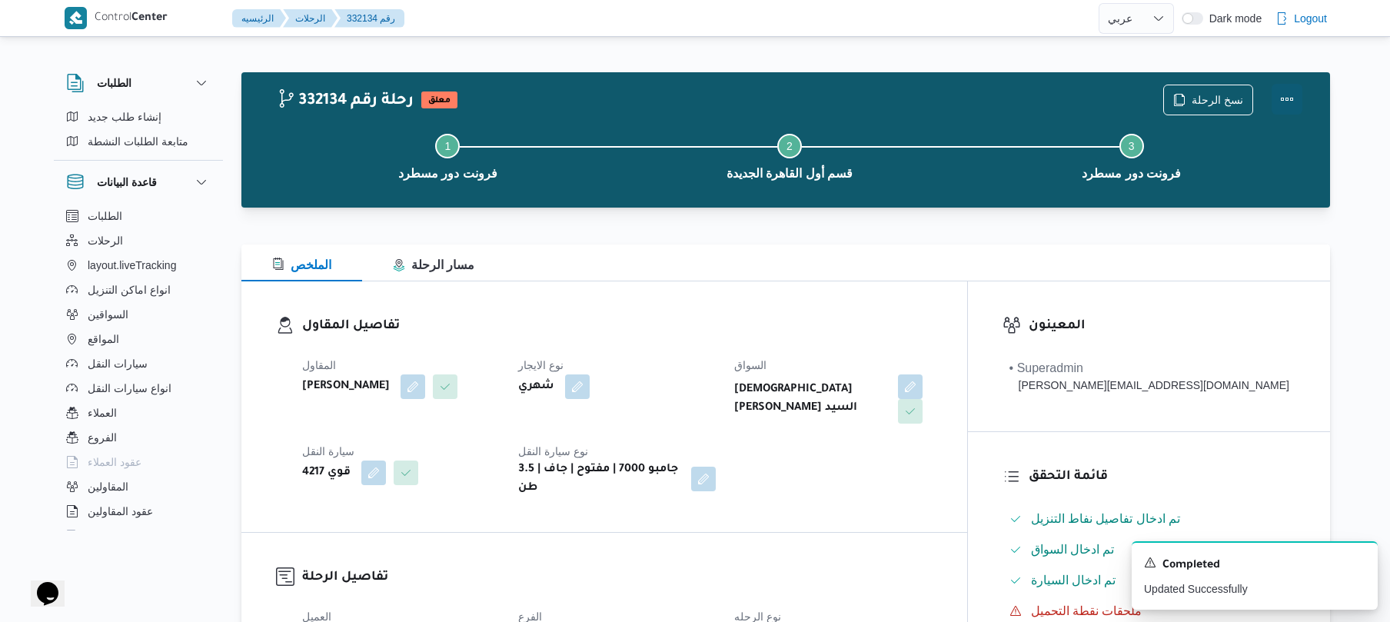
click at [1285, 97] on button "Actions" at bounding box center [1287, 99] width 31 height 31
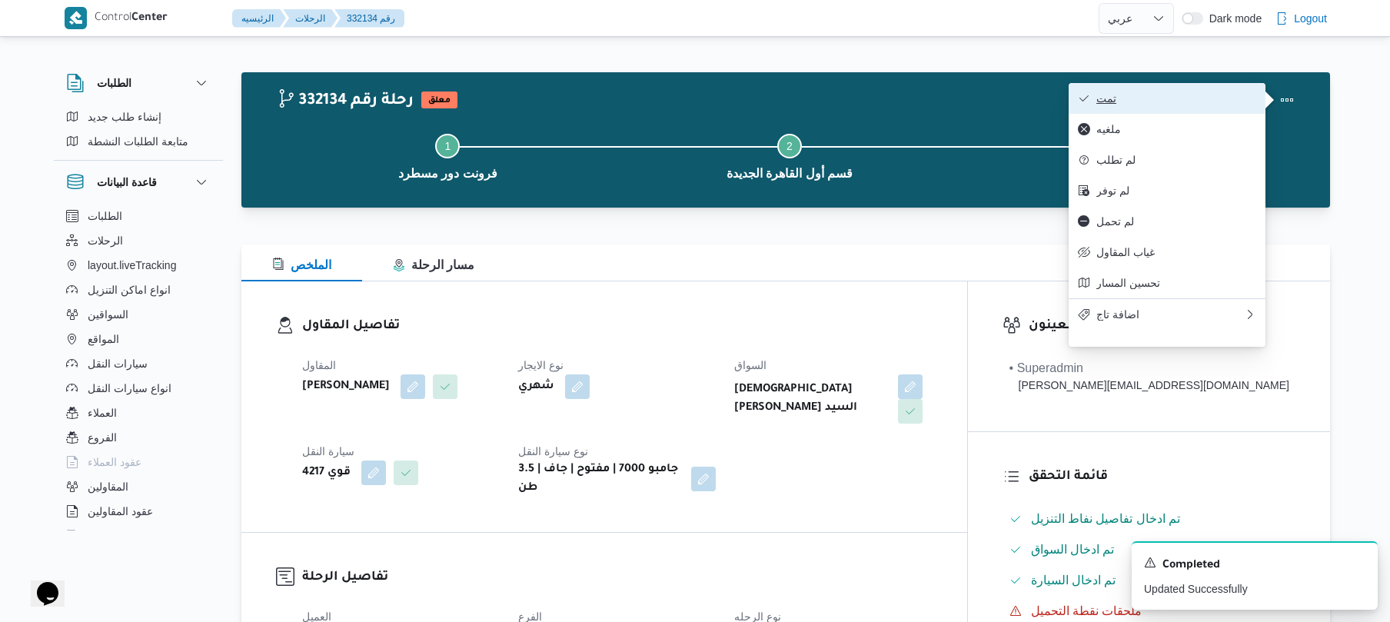
click at [1186, 106] on button "تمت" at bounding box center [1167, 98] width 197 height 31
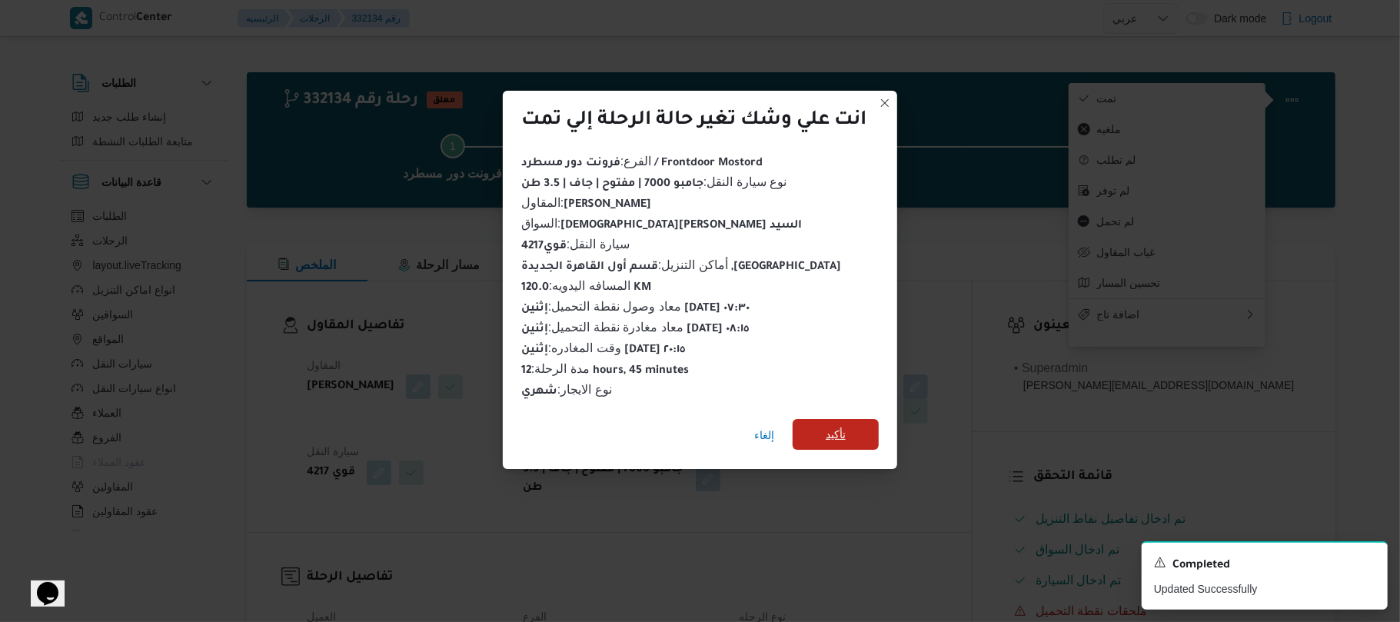
click at [856, 428] on span "تأكيد" at bounding box center [836, 434] width 86 height 31
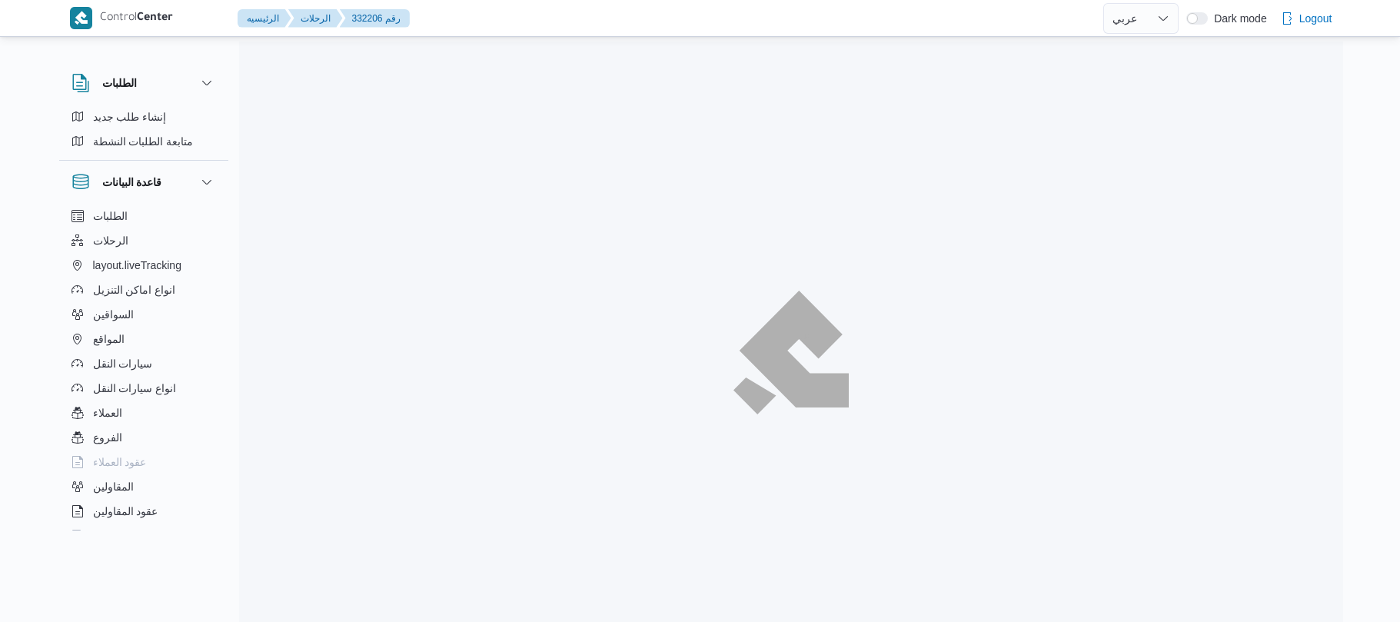
select select "ar"
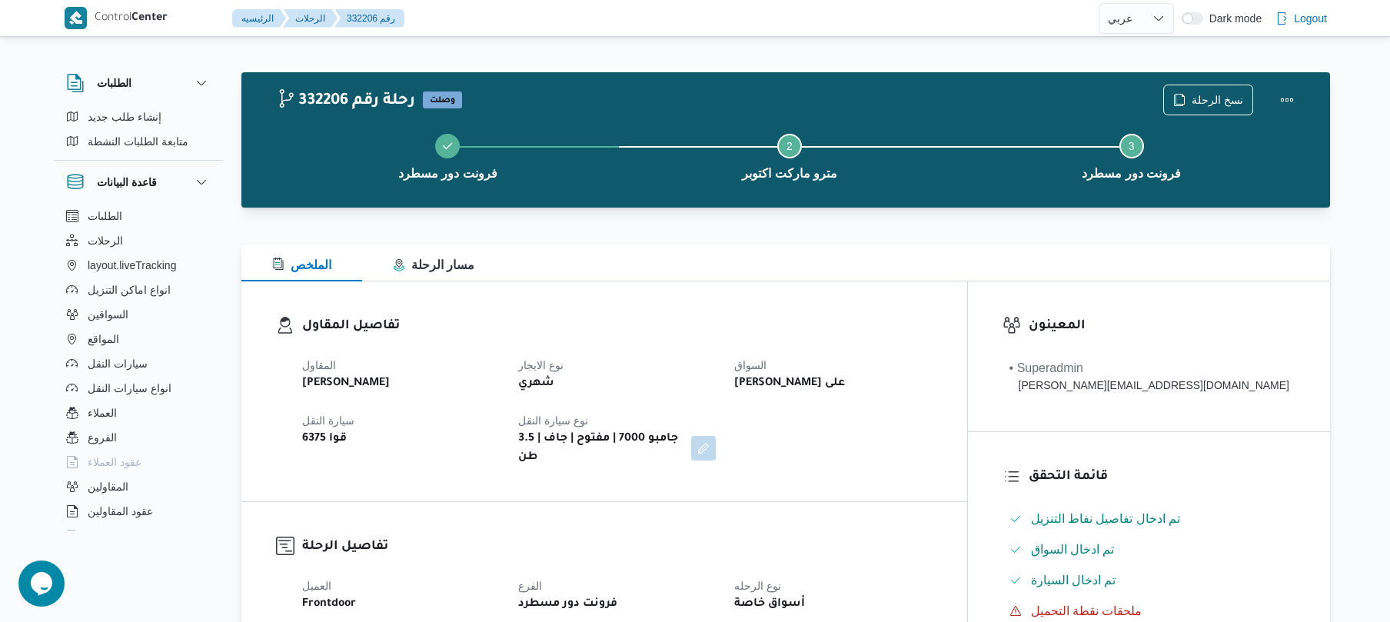
click at [801, 321] on h3 "تفاصيل المقاول" at bounding box center [617, 326] width 630 height 21
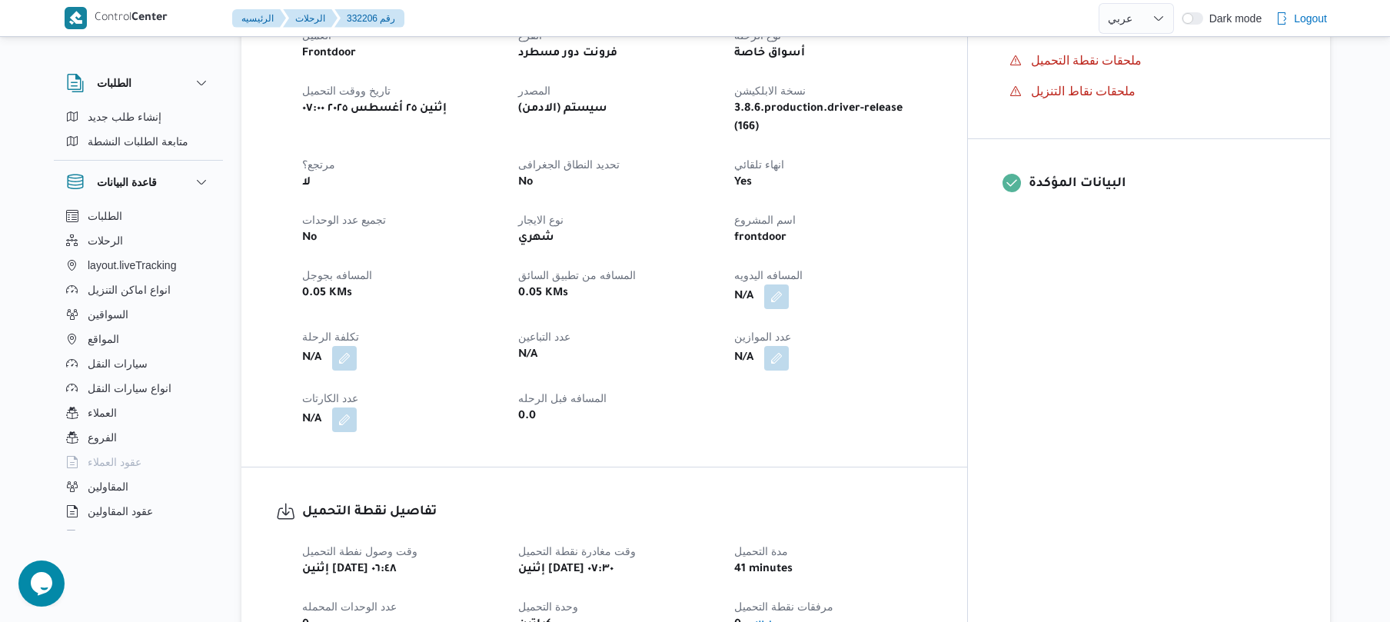
scroll to position [533, 0]
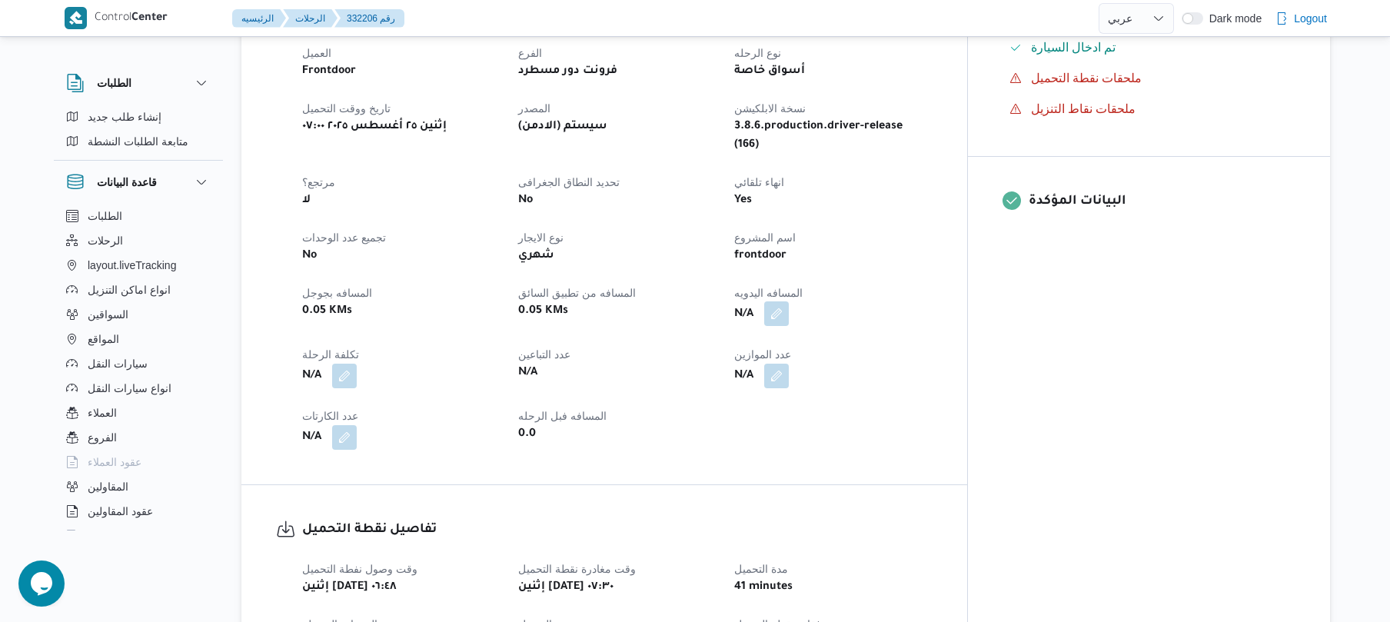
click at [789, 301] on button "button" at bounding box center [776, 313] width 25 height 25
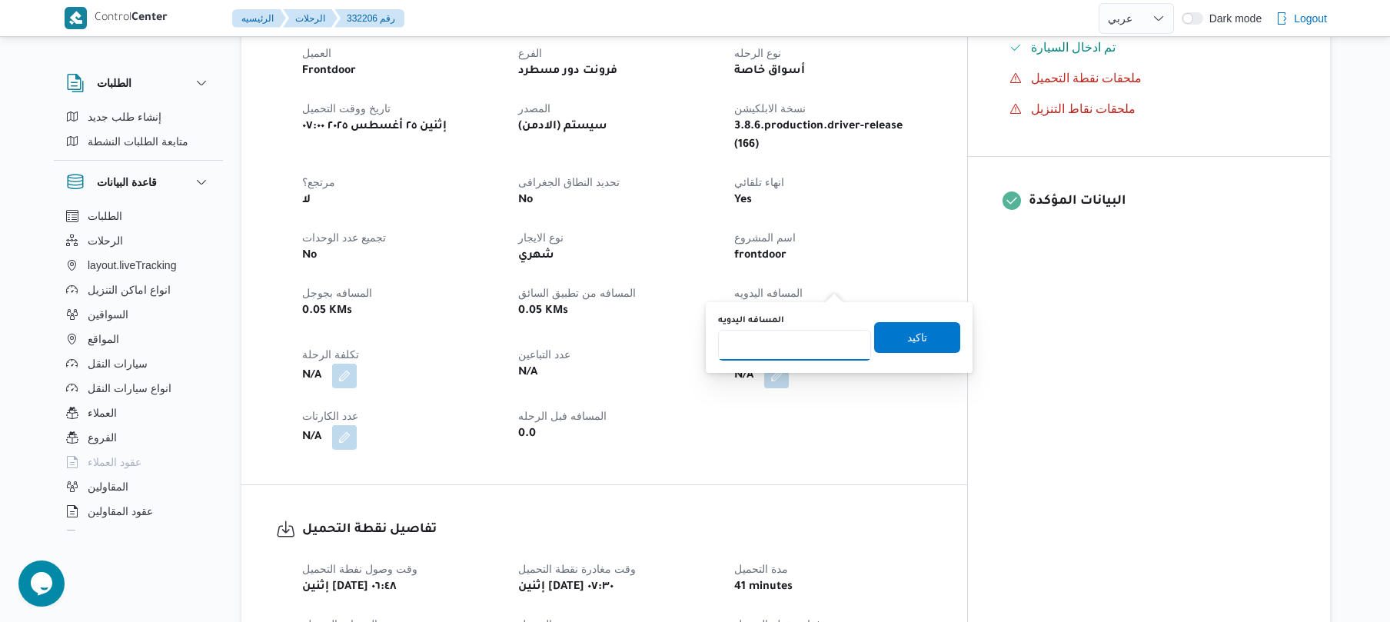
click at [810, 339] on input "المسافه اليدويه" at bounding box center [794, 345] width 153 height 31
type input "130"
click at [923, 339] on span "تاكيد" at bounding box center [917, 337] width 86 height 31
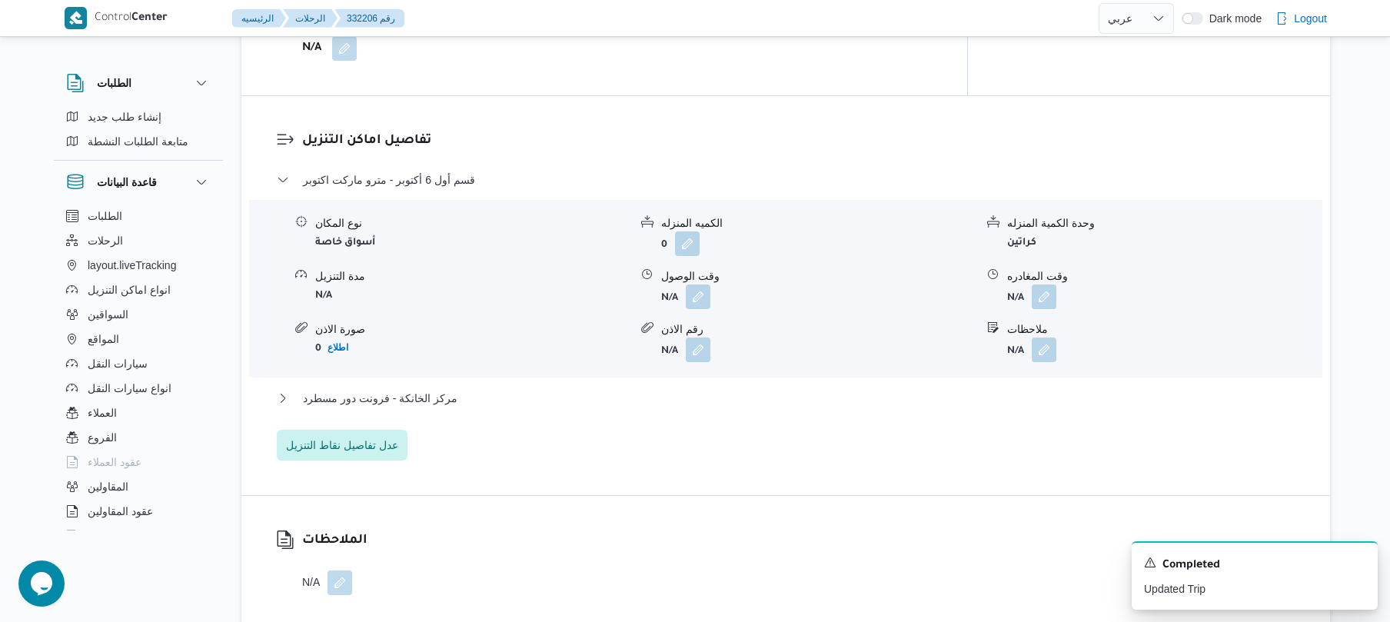
scroll to position [1148, 0]
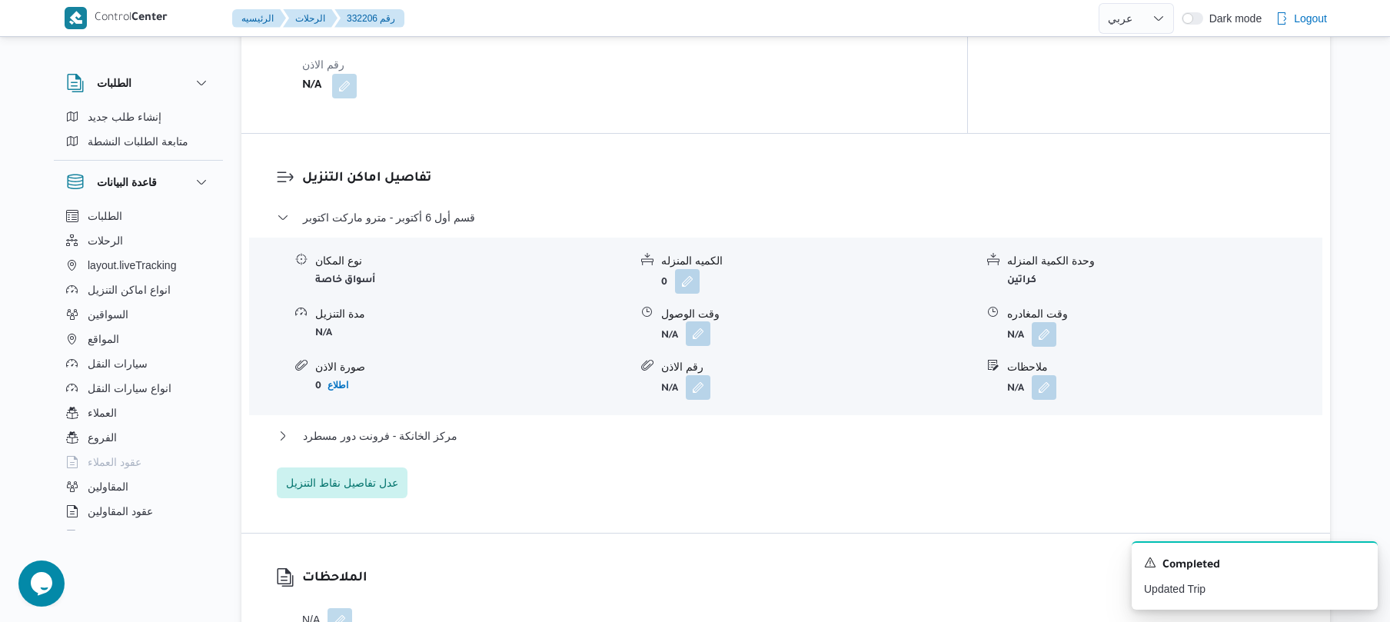
click at [703, 321] on button "button" at bounding box center [698, 333] width 25 height 25
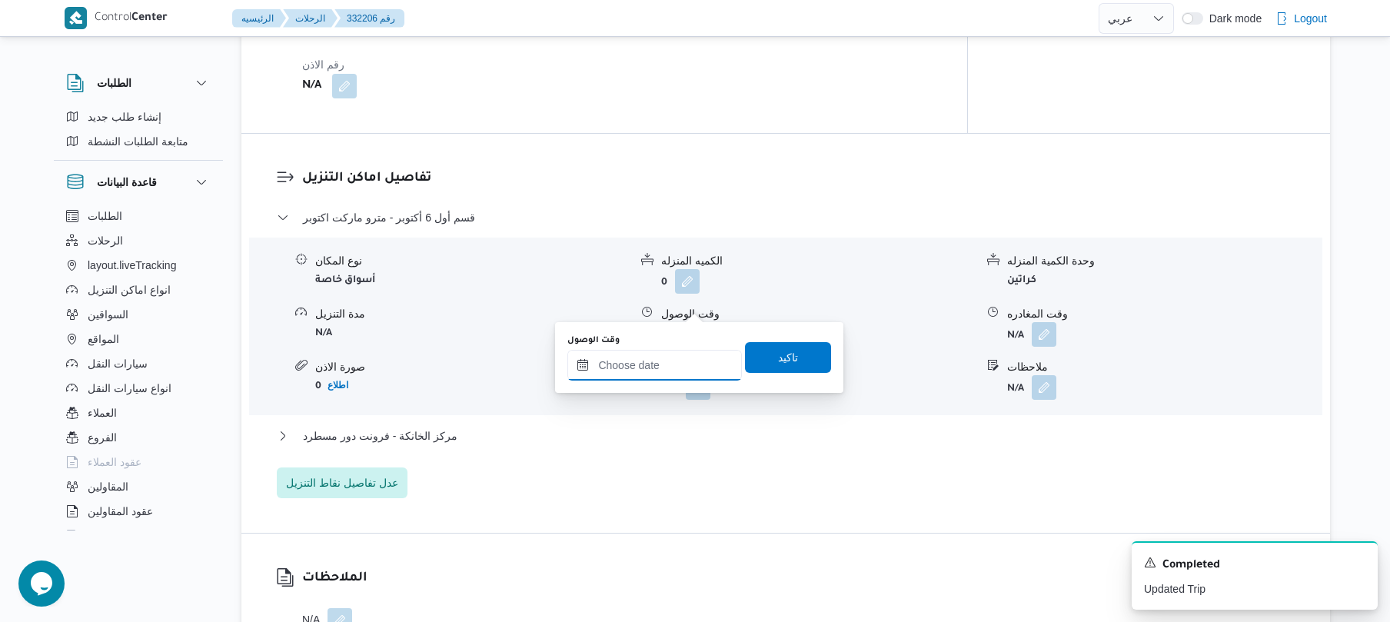
click at [683, 369] on input "وقت الوصول" at bounding box center [654, 365] width 175 height 31
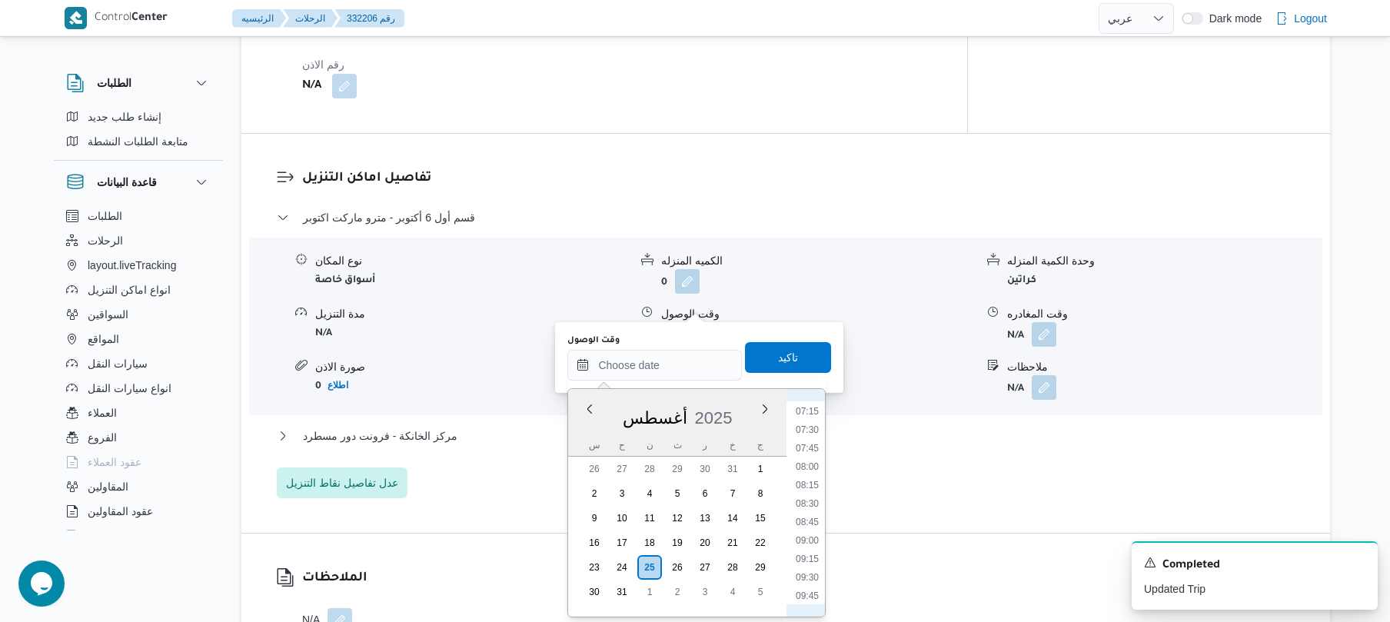
scroll to position [468, 0]
click at [803, 569] on li "08:30" at bounding box center [807, 567] width 35 height 15
type input "٢٥/٠٨/٢٠٢٥ ٠٨:٣٠"
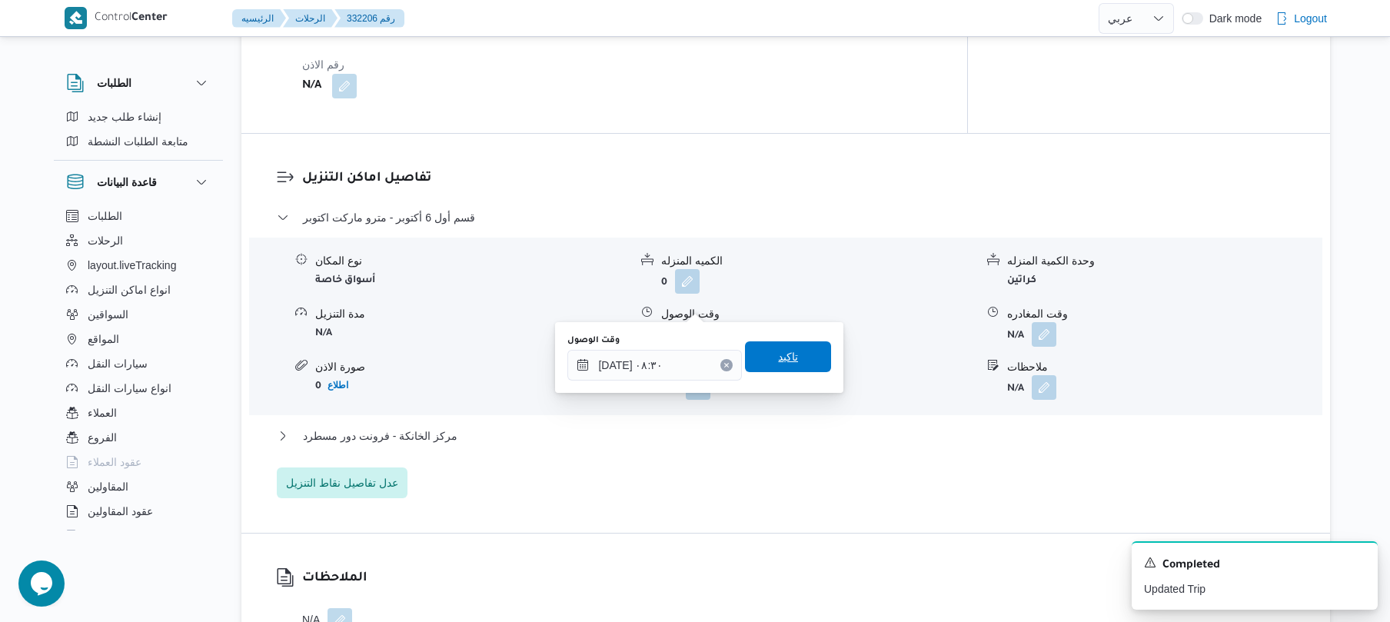
click at [787, 361] on span "تاكيد" at bounding box center [788, 357] width 20 height 18
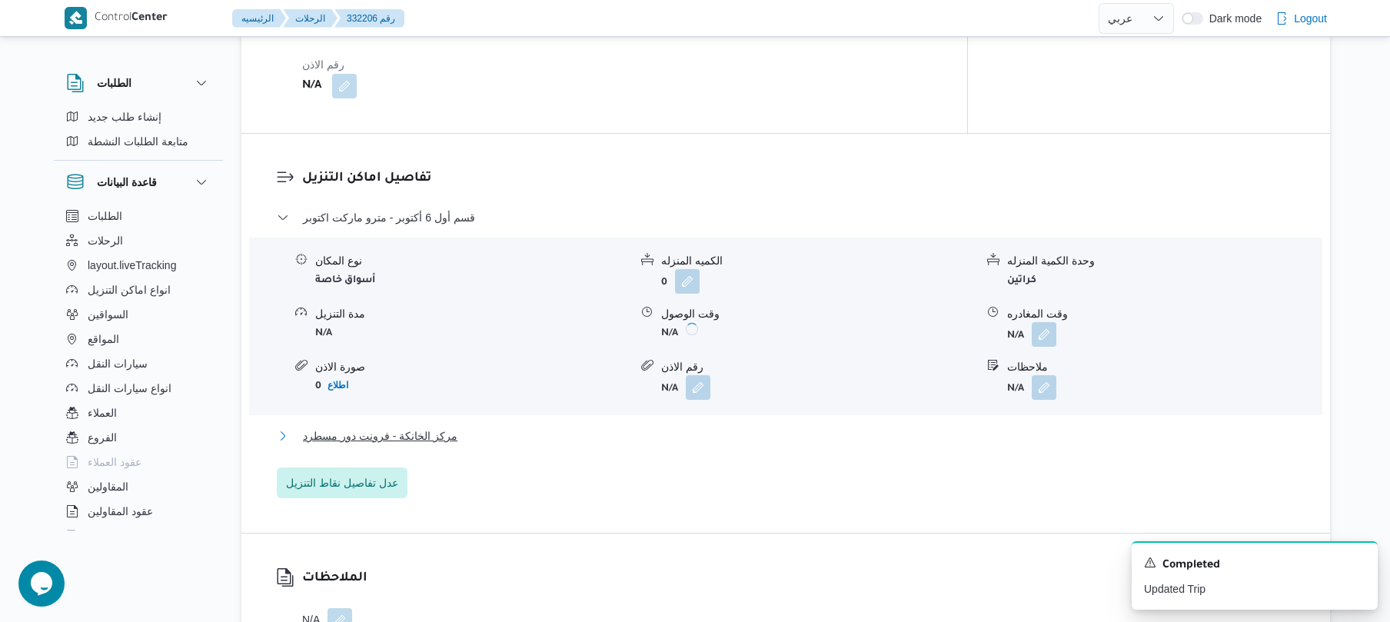
click at [760, 427] on button "مركز الخانكة - فرونت دور مسطرد" at bounding box center [786, 436] width 1019 height 18
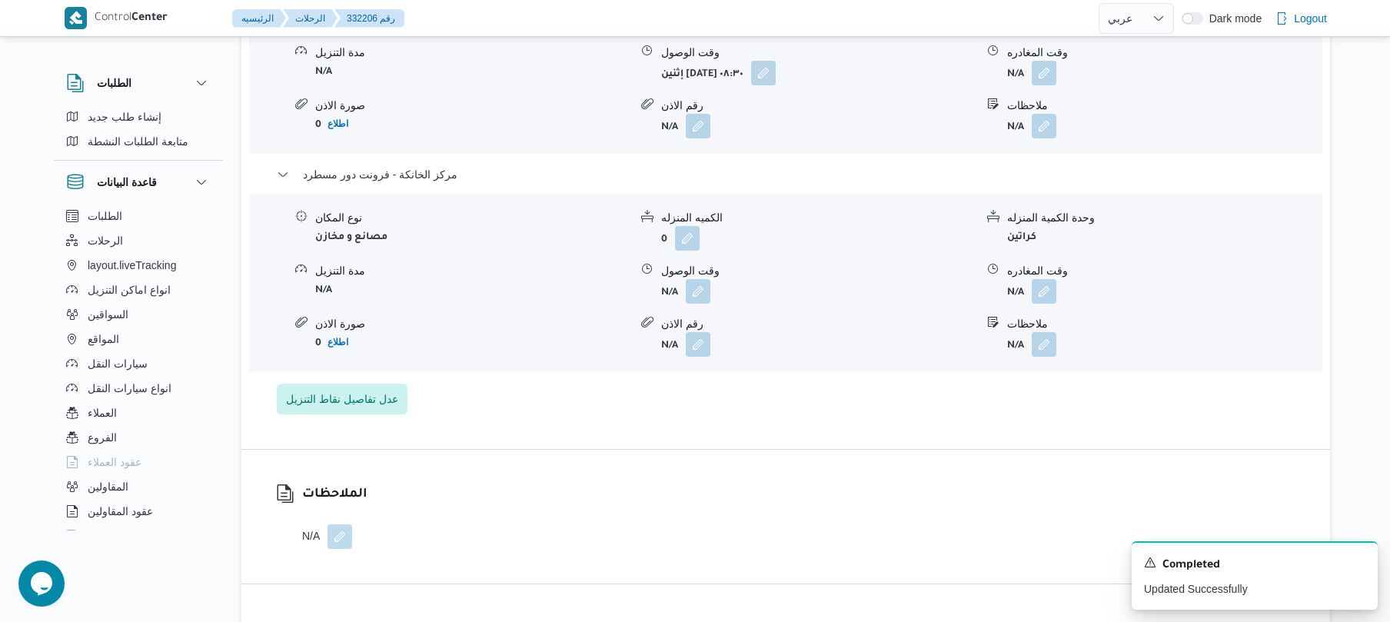
scroll to position [1476, 0]
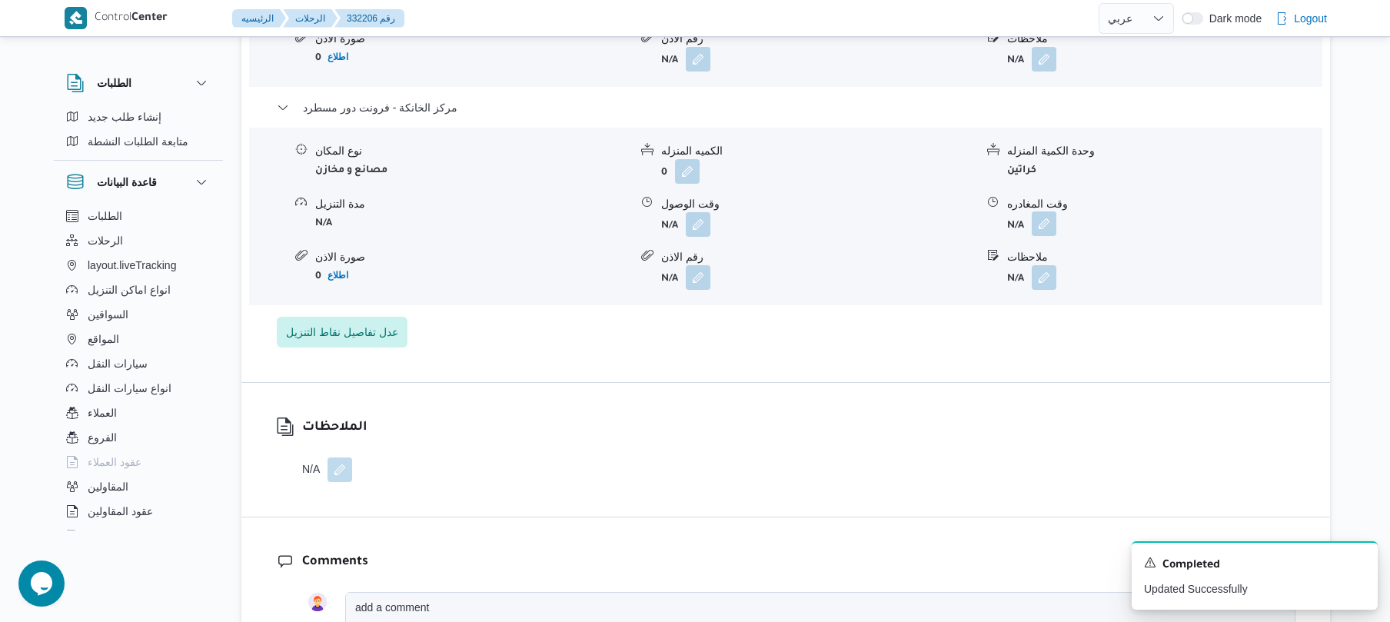
click at [1038, 211] on button "button" at bounding box center [1044, 223] width 25 height 25
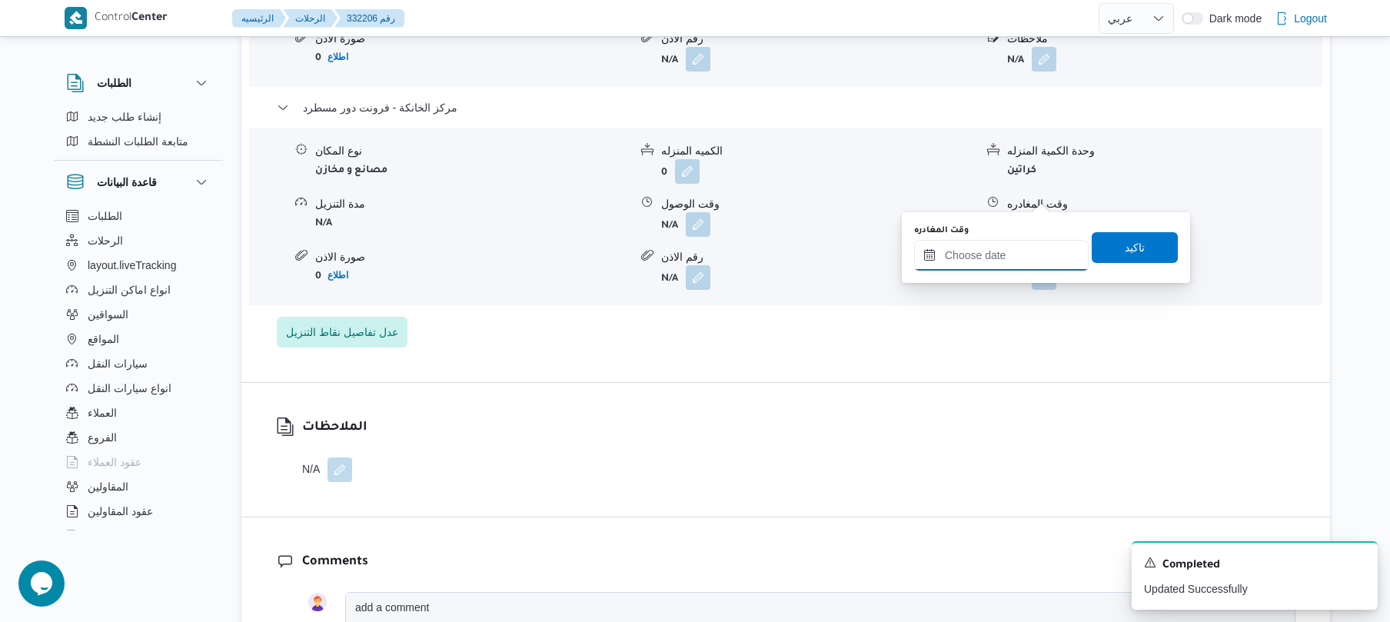
click at [1007, 244] on input "وقت المغادره" at bounding box center [1001, 255] width 175 height 31
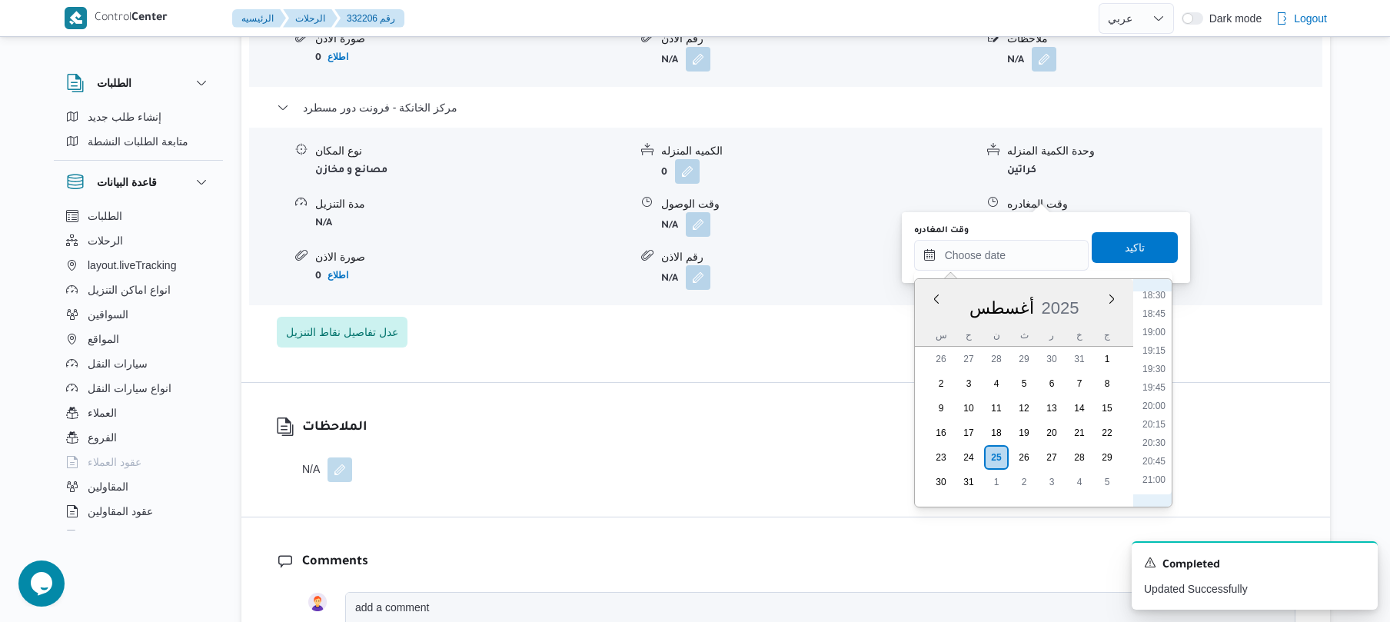
scroll to position [1329, 0]
click at [1160, 484] on li "20:30" at bounding box center [1153, 482] width 35 height 15
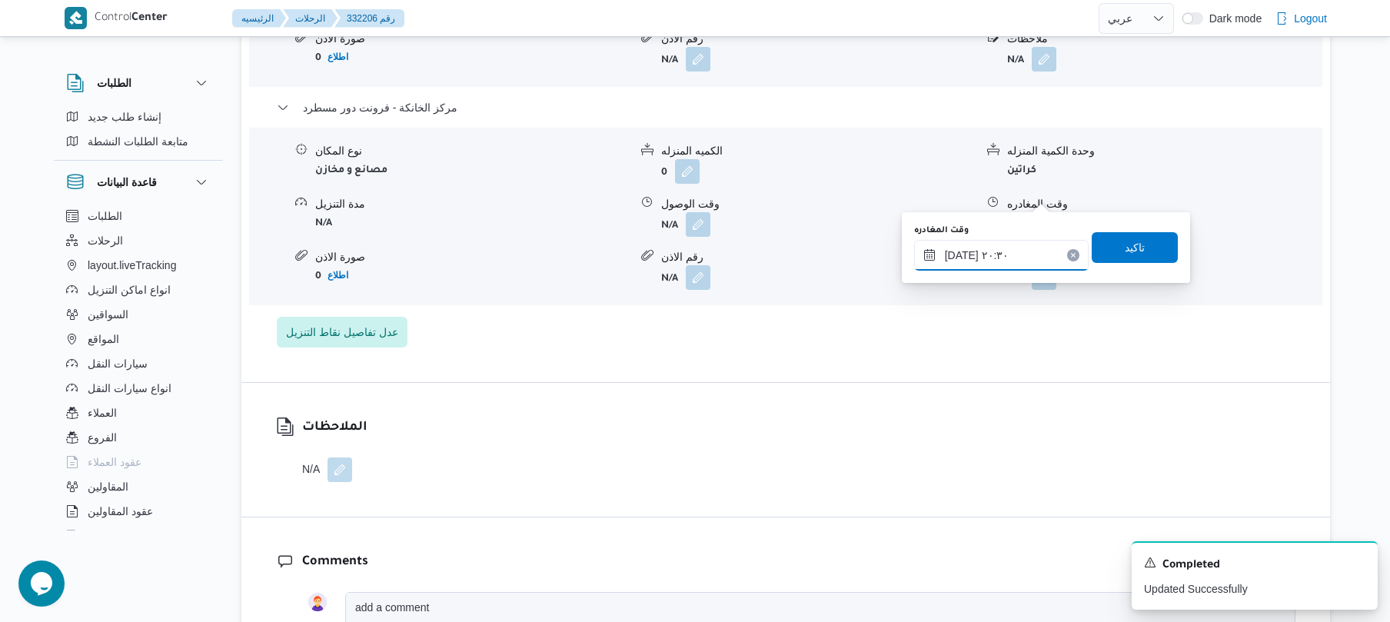
click at [1038, 249] on input "[DATE] ٢٠:٣٠" at bounding box center [1001, 255] width 175 height 31
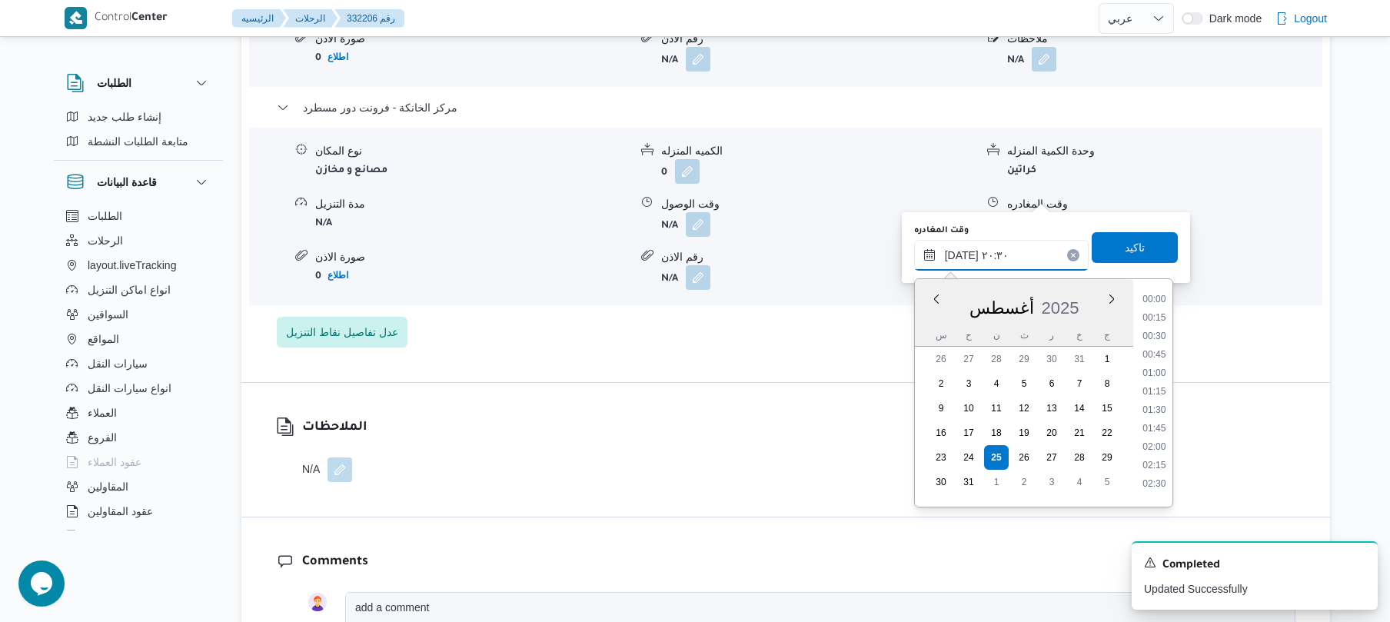
scroll to position [1409, 0]
click at [1161, 386] on li "20:15" at bounding box center [1153, 384] width 35 height 15
type input "[DATE] ٢٠:١٥"
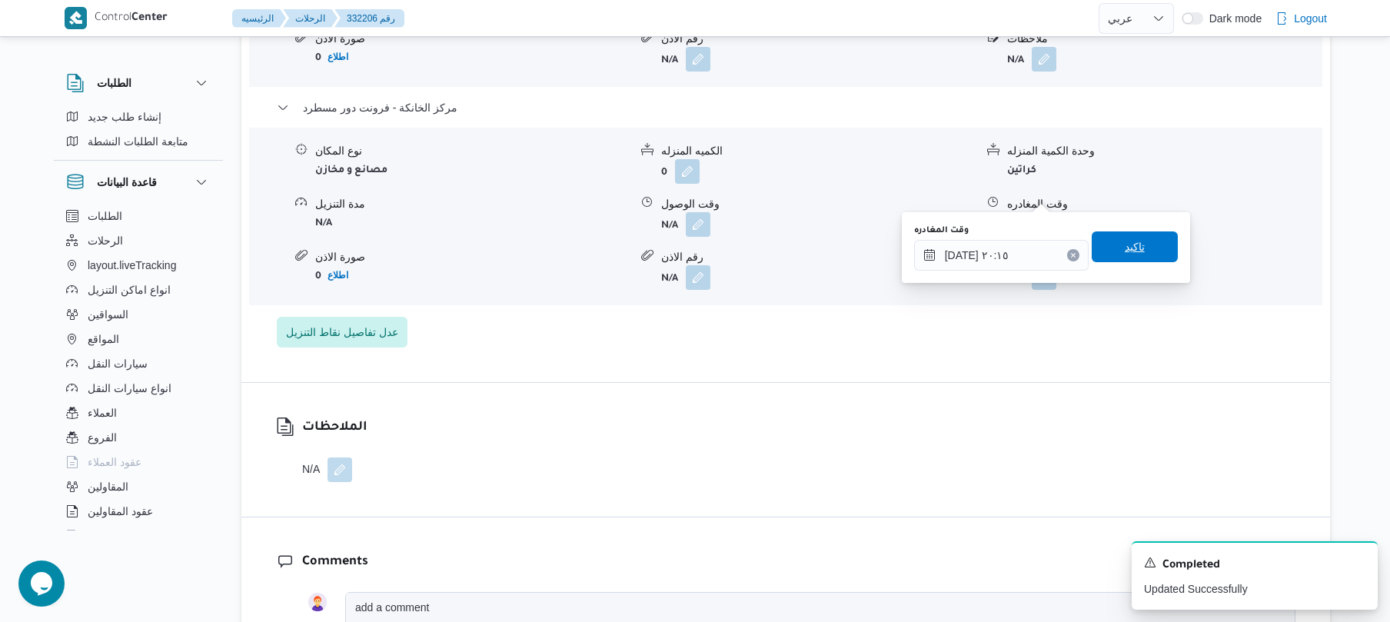
click at [1122, 260] on span "تاكيد" at bounding box center [1135, 246] width 86 height 31
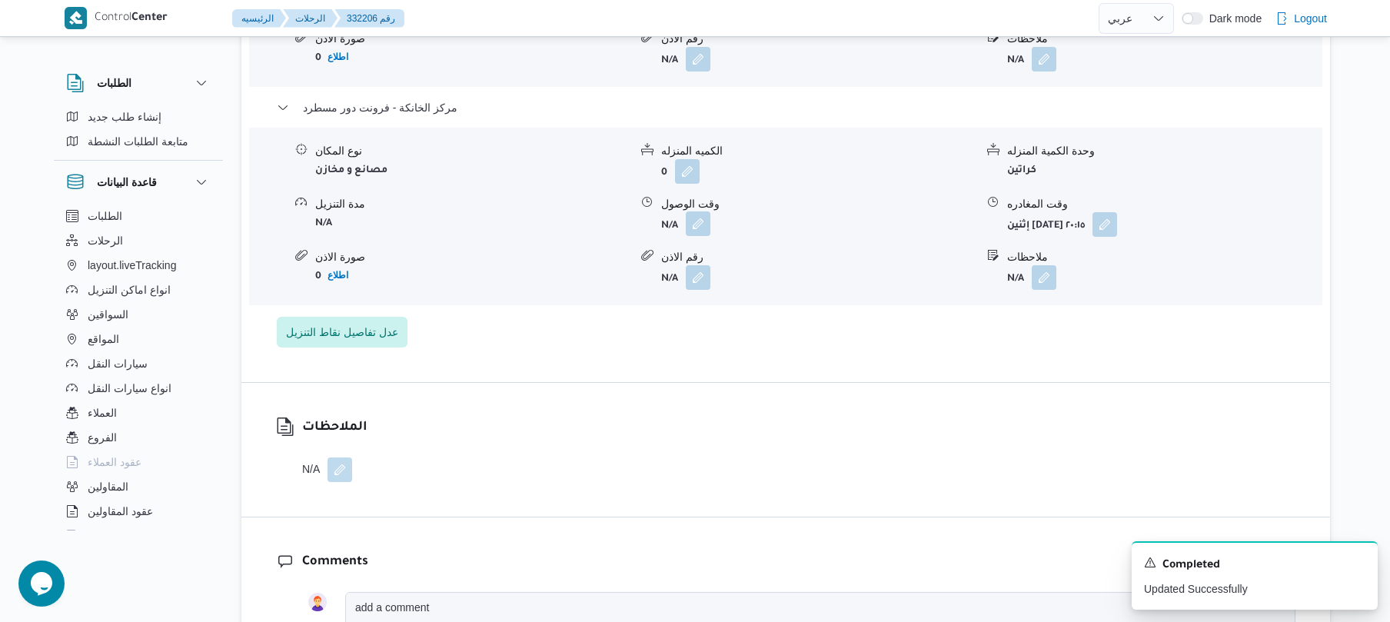
click at [701, 211] on button "button" at bounding box center [698, 223] width 25 height 25
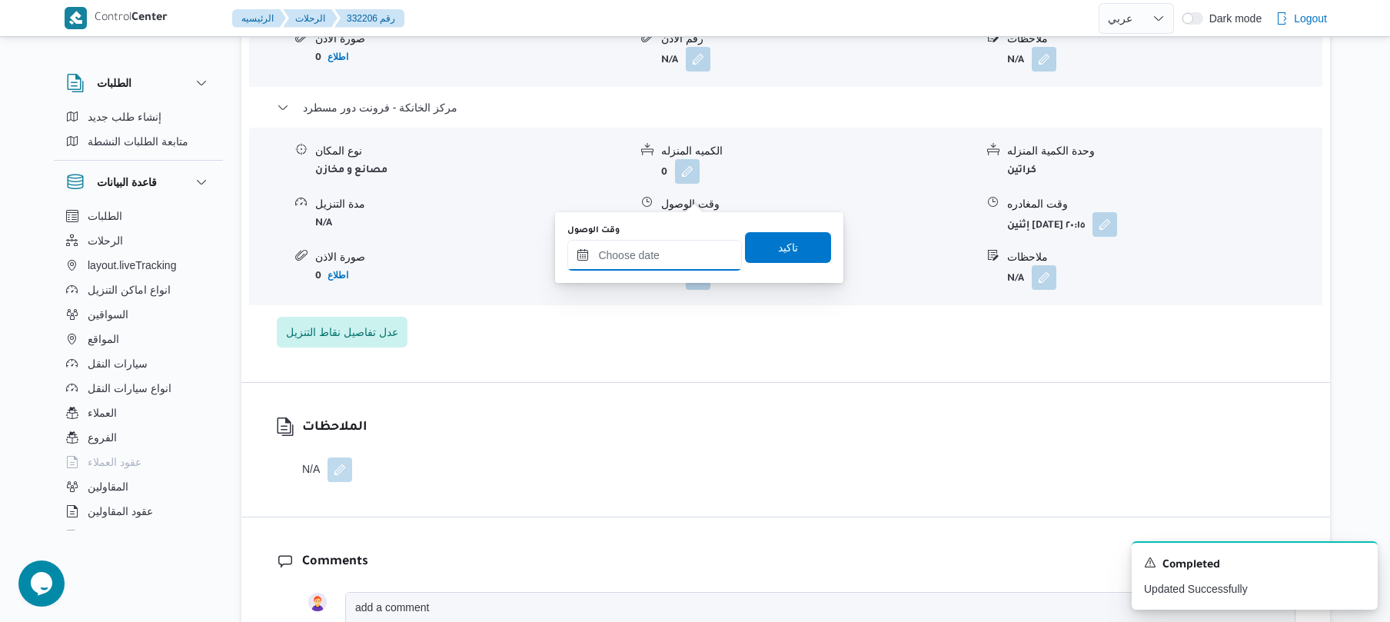
click at [671, 251] on input "وقت الوصول" at bounding box center [654, 255] width 175 height 31
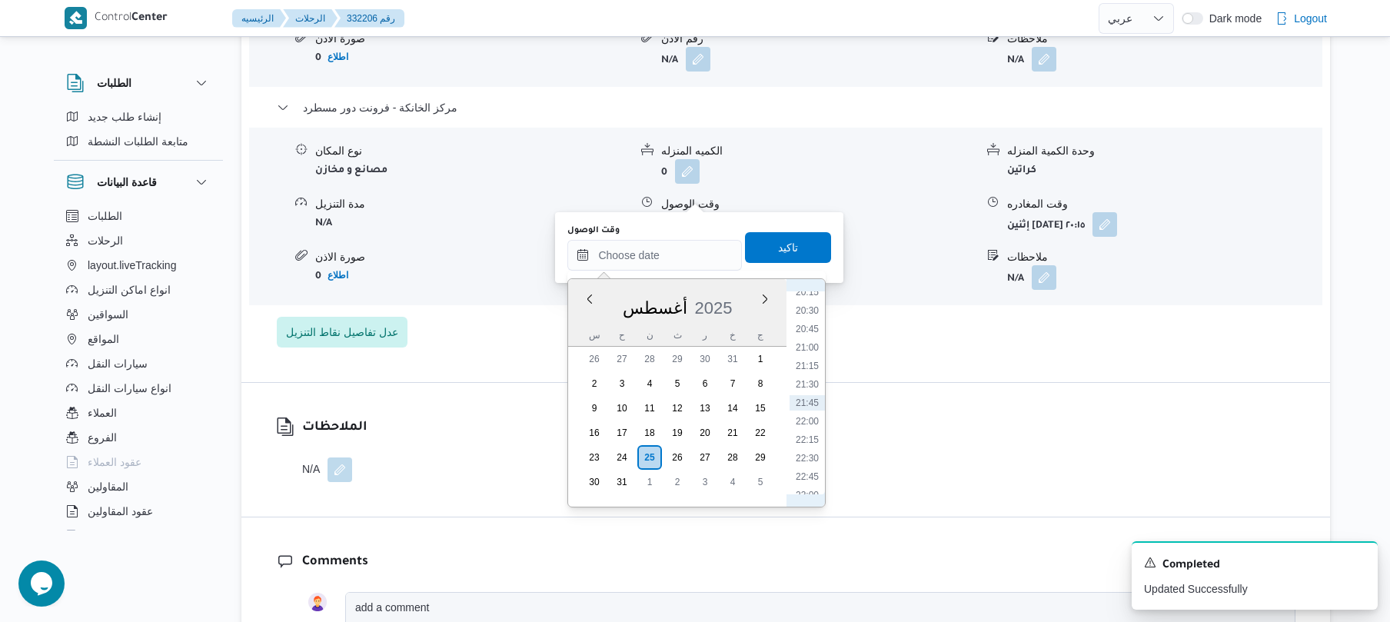
scroll to position [1329, 0]
click at [813, 447] on li "20:00" at bounding box center [807, 445] width 35 height 15
type input "٢٥/٠٨/٢٠٢٥ ٢٠:٠٠"
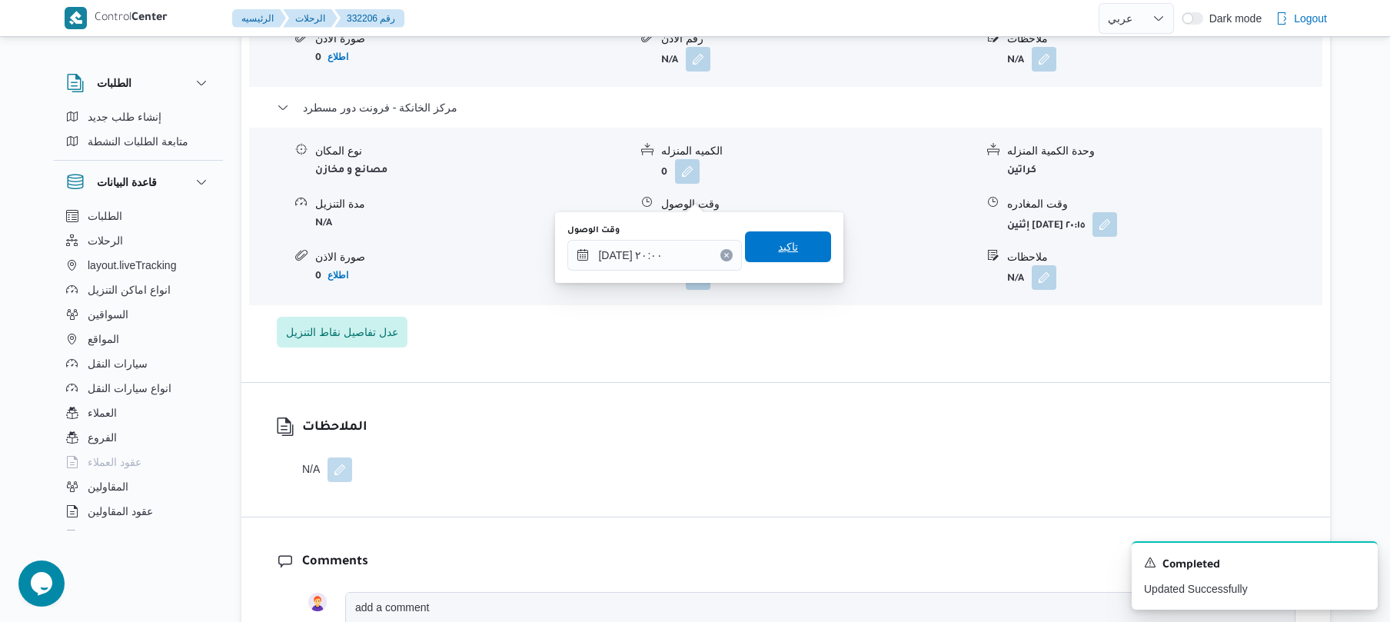
click at [792, 246] on span "تاكيد" at bounding box center [788, 246] width 86 height 31
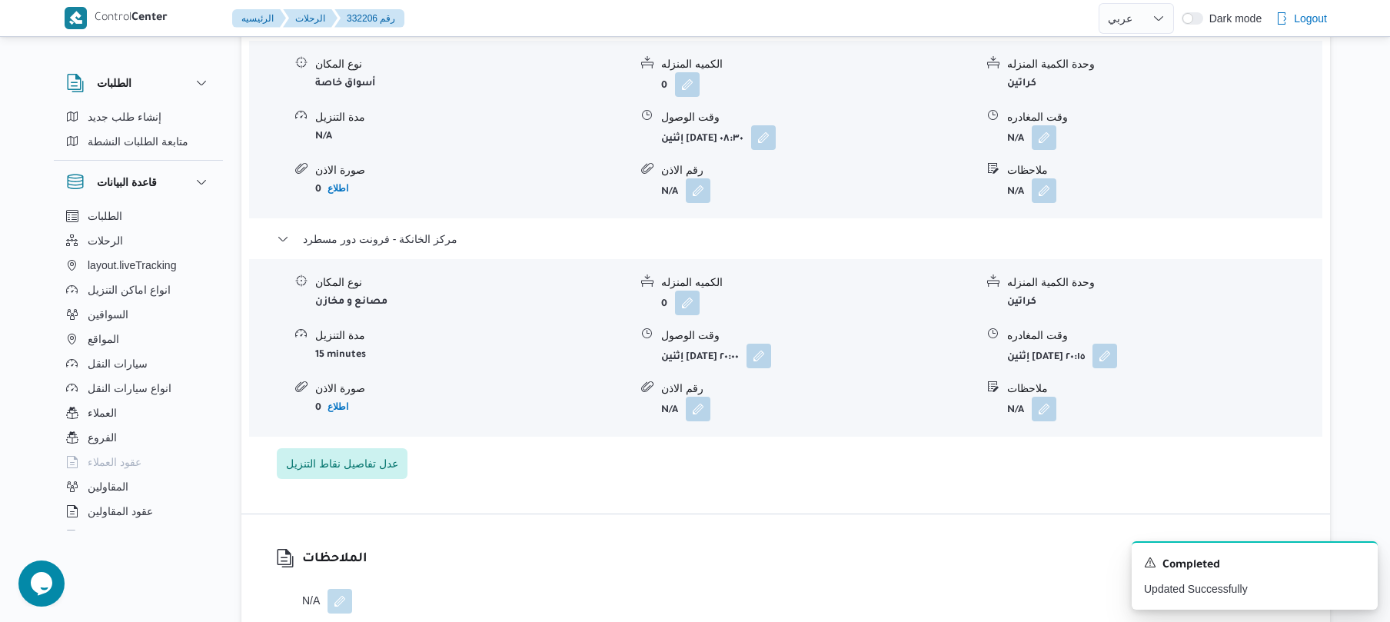
scroll to position [1312, 0]
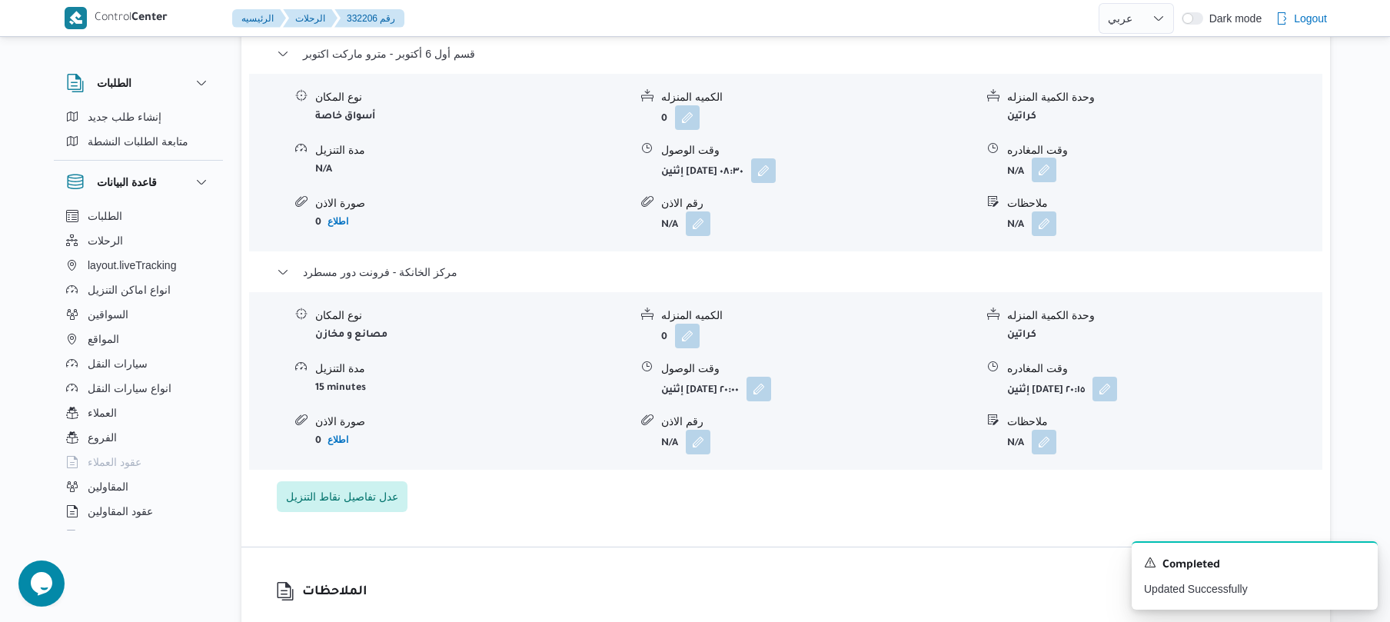
click at [1043, 158] on button "button" at bounding box center [1044, 170] width 25 height 25
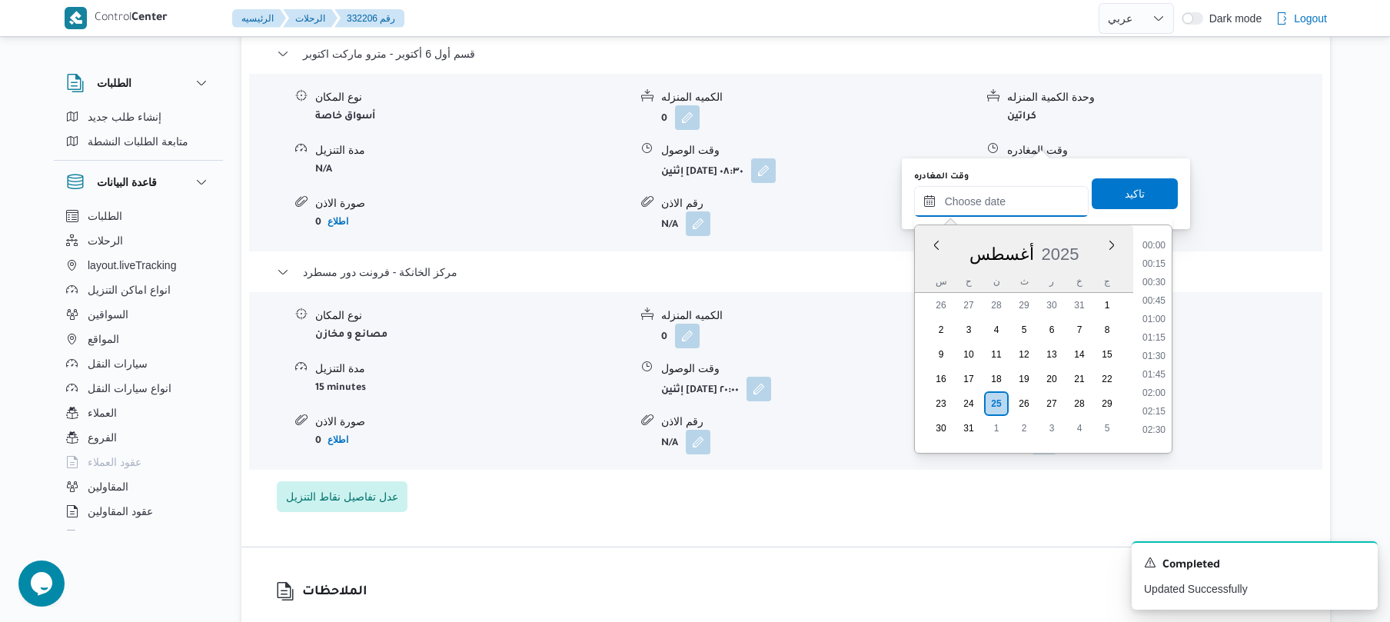
click at [984, 210] on input "وقت المغادره" at bounding box center [1001, 201] width 175 height 31
click at [1167, 264] on ul "00:00 00:15 00:30 00:45 01:00 01:15 01:30 01:45 02:00 02:15 02:30 02:45 03:00 0…" at bounding box center [1153, 339] width 35 height 203
click at [1152, 321] on li "19:00" at bounding box center [1153, 318] width 35 height 15
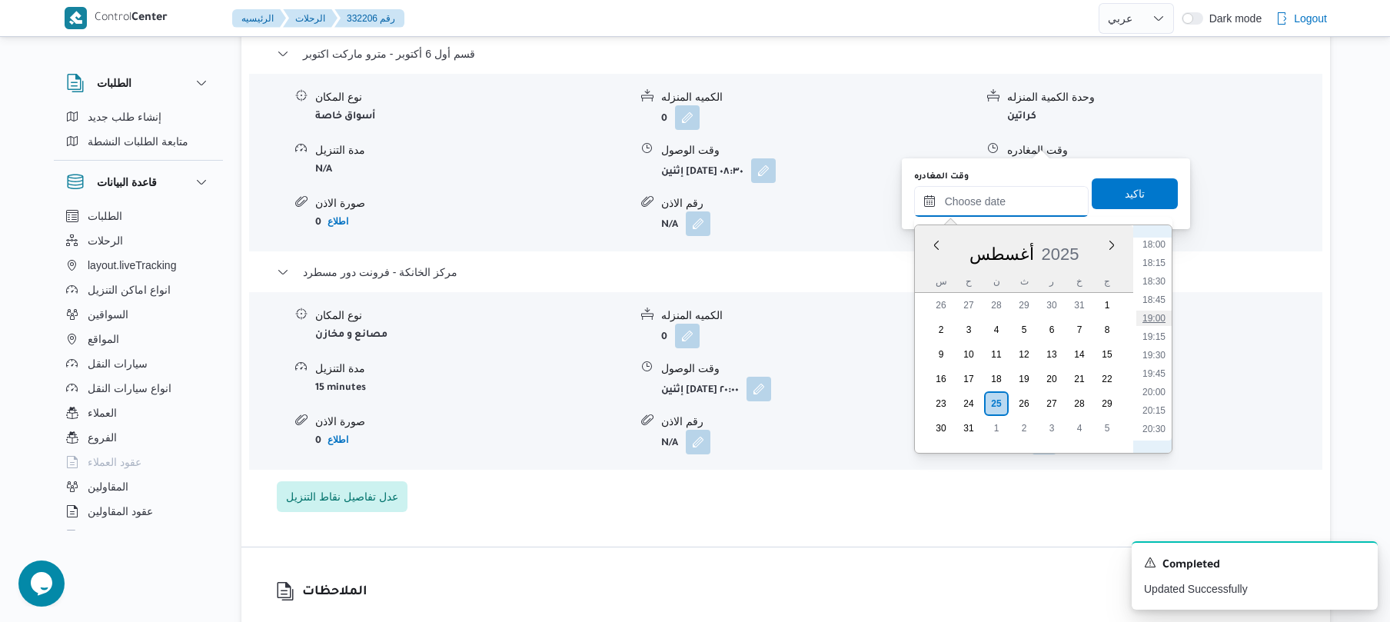
type input "٢٥/٠٨/٢٠٢٥ ١٩:٠٠"
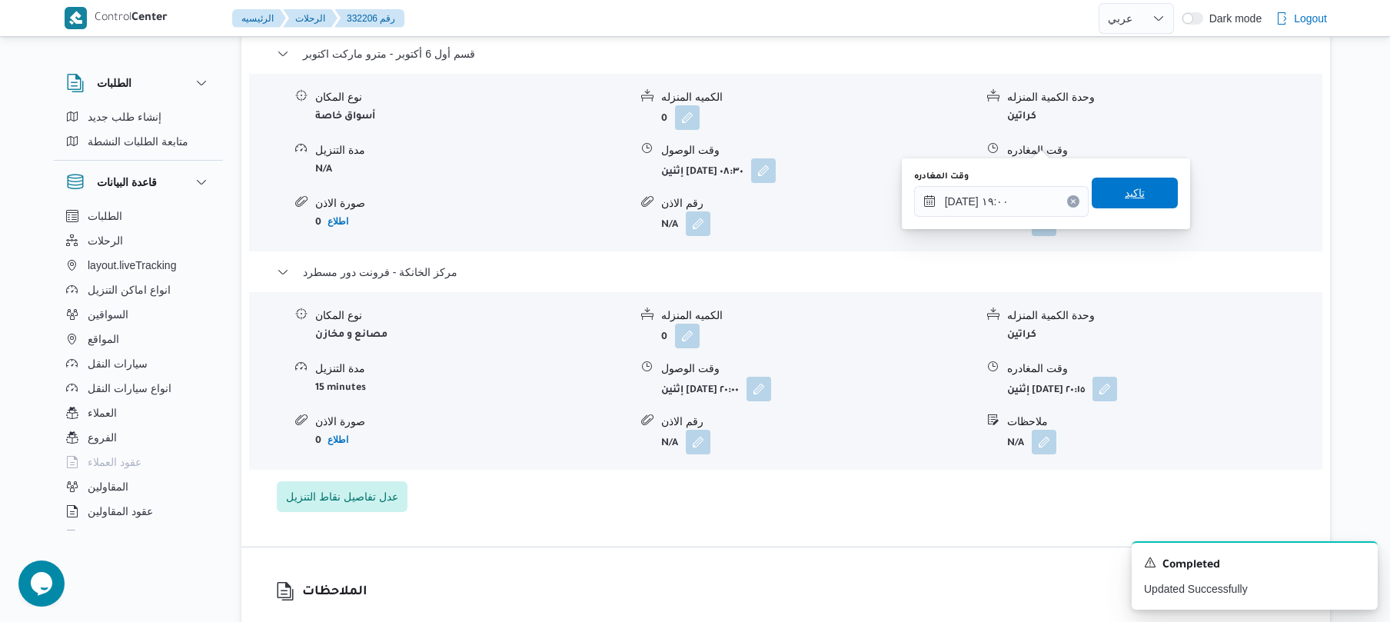
click at [1136, 178] on span "تاكيد" at bounding box center [1135, 193] width 86 height 31
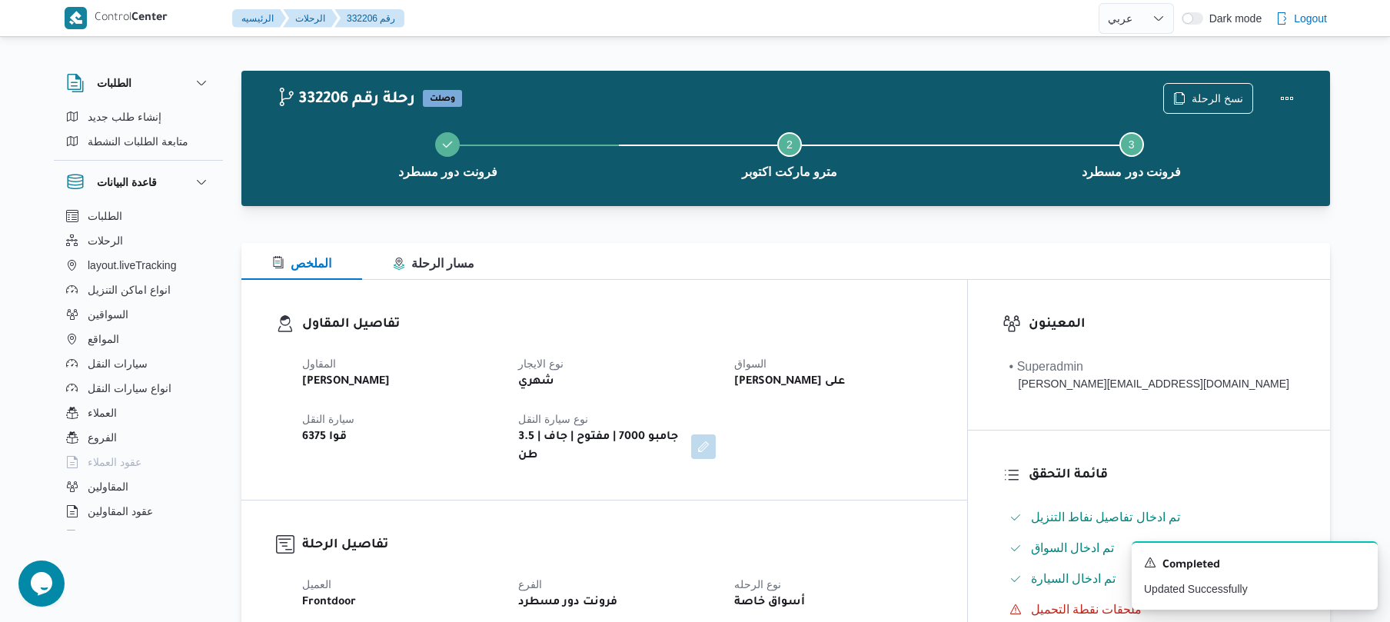
scroll to position [0, 0]
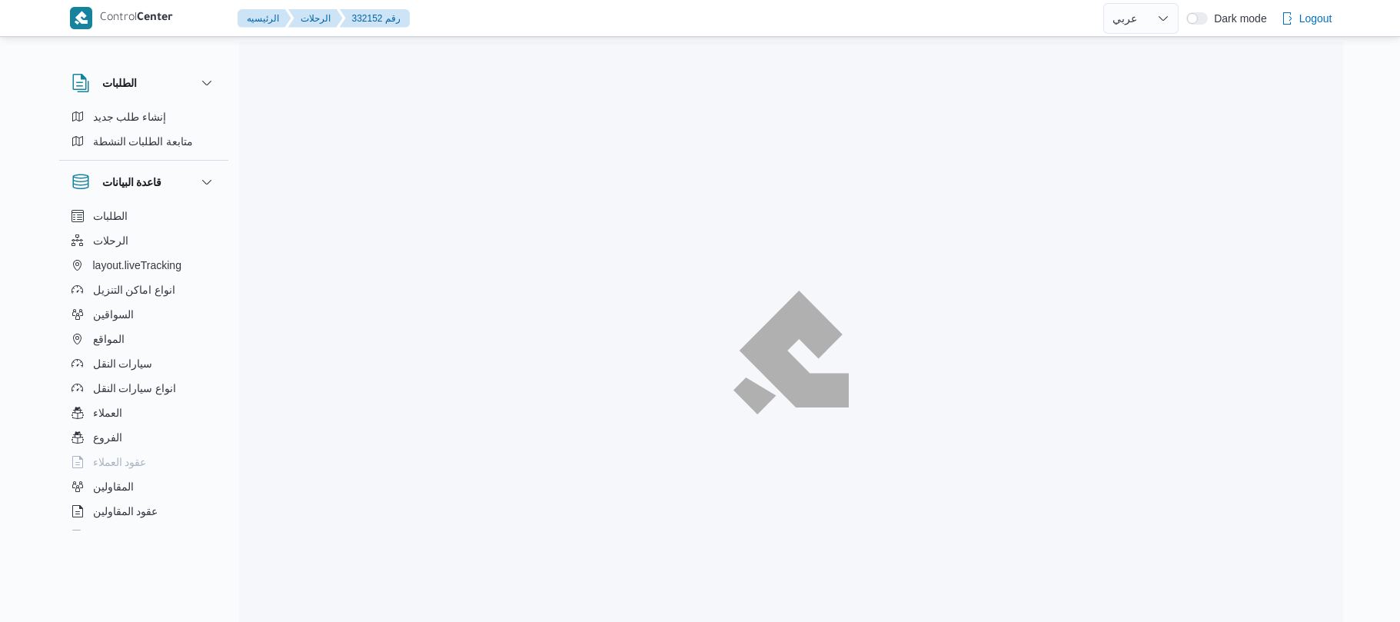
select select "ar"
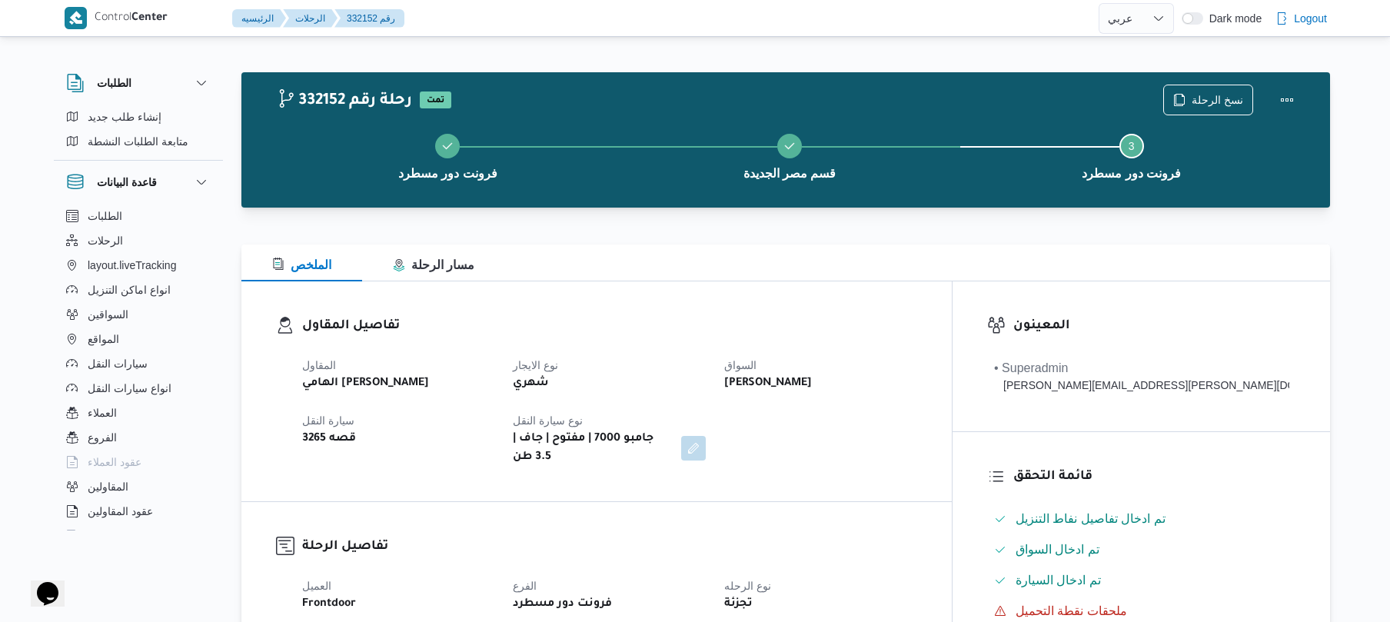
click at [844, 323] on h3 "تفاصيل المقاول" at bounding box center [609, 326] width 615 height 21
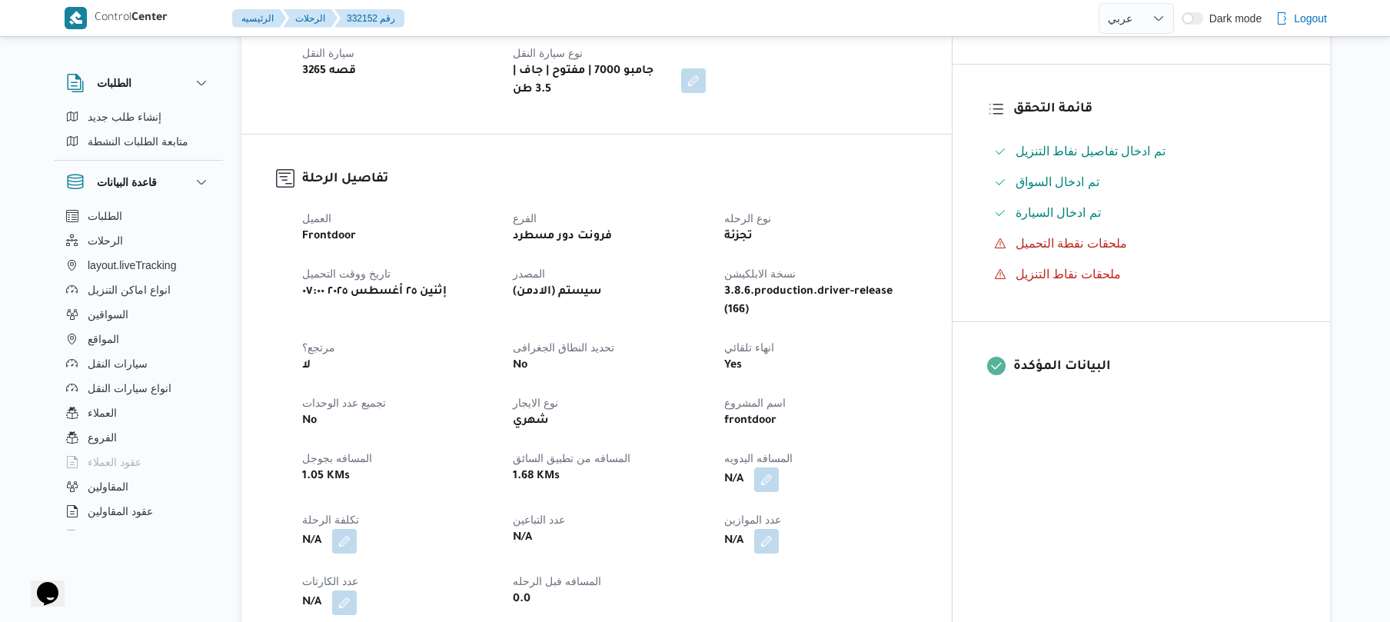
scroll to position [369, 0]
click at [779, 465] on button "button" at bounding box center [766, 477] width 25 height 25
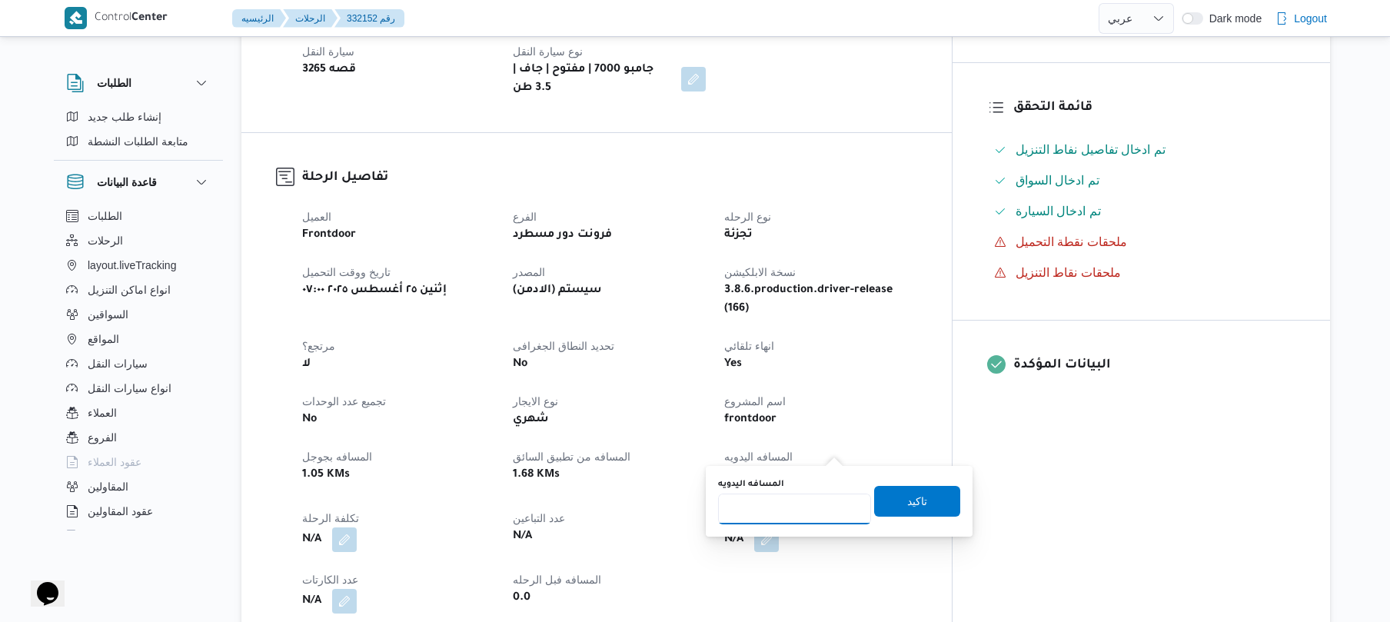
click at [785, 514] on input "المسافه اليدويه" at bounding box center [794, 509] width 153 height 31
type input "70"
click at [920, 500] on span "تاكيد" at bounding box center [917, 500] width 86 height 31
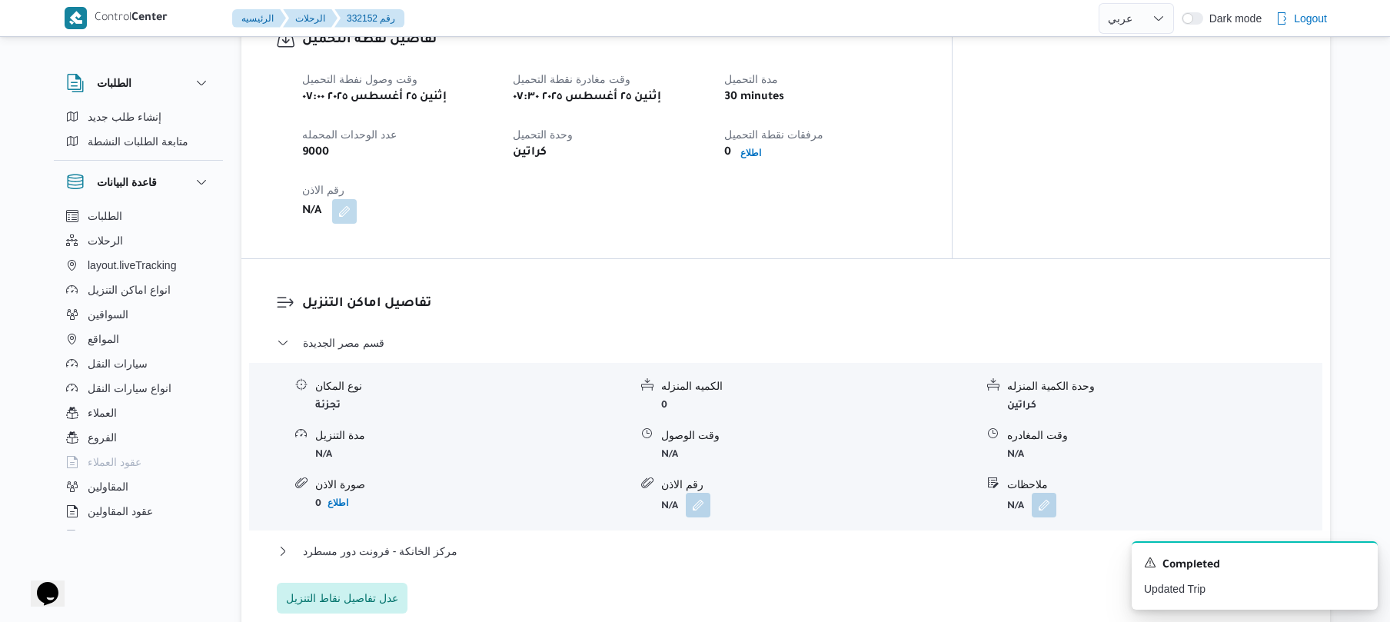
scroll to position [1025, 0]
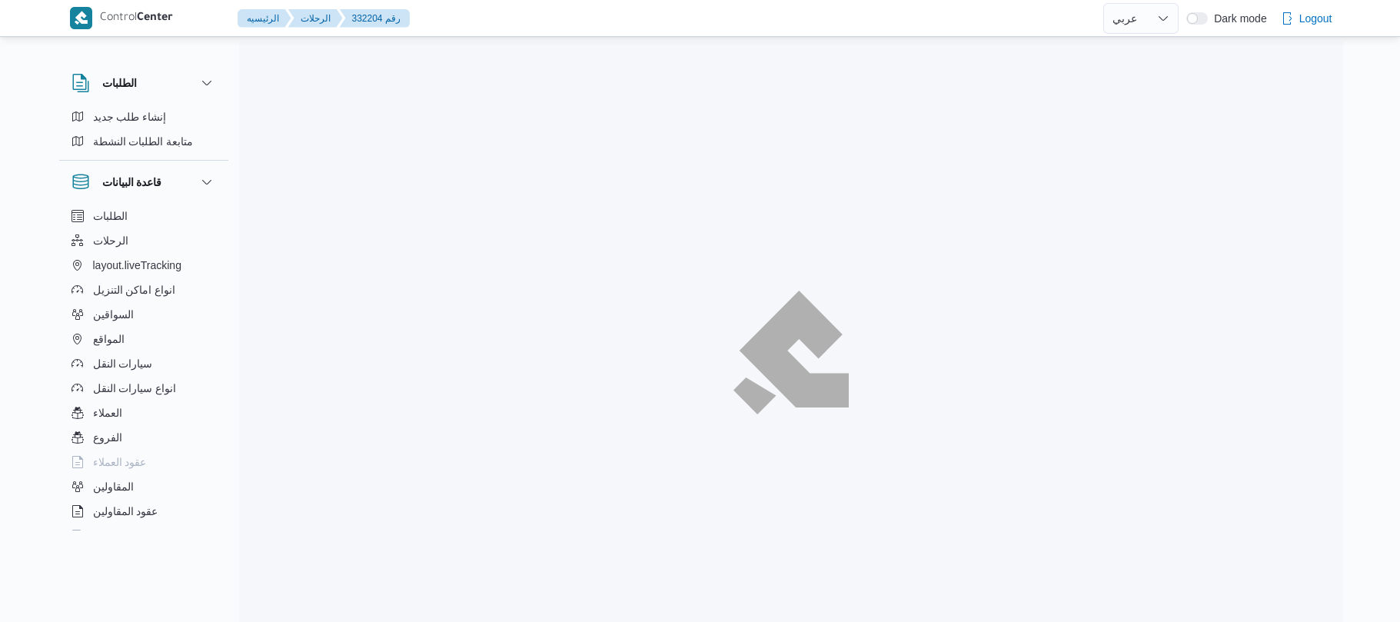
select select "ar"
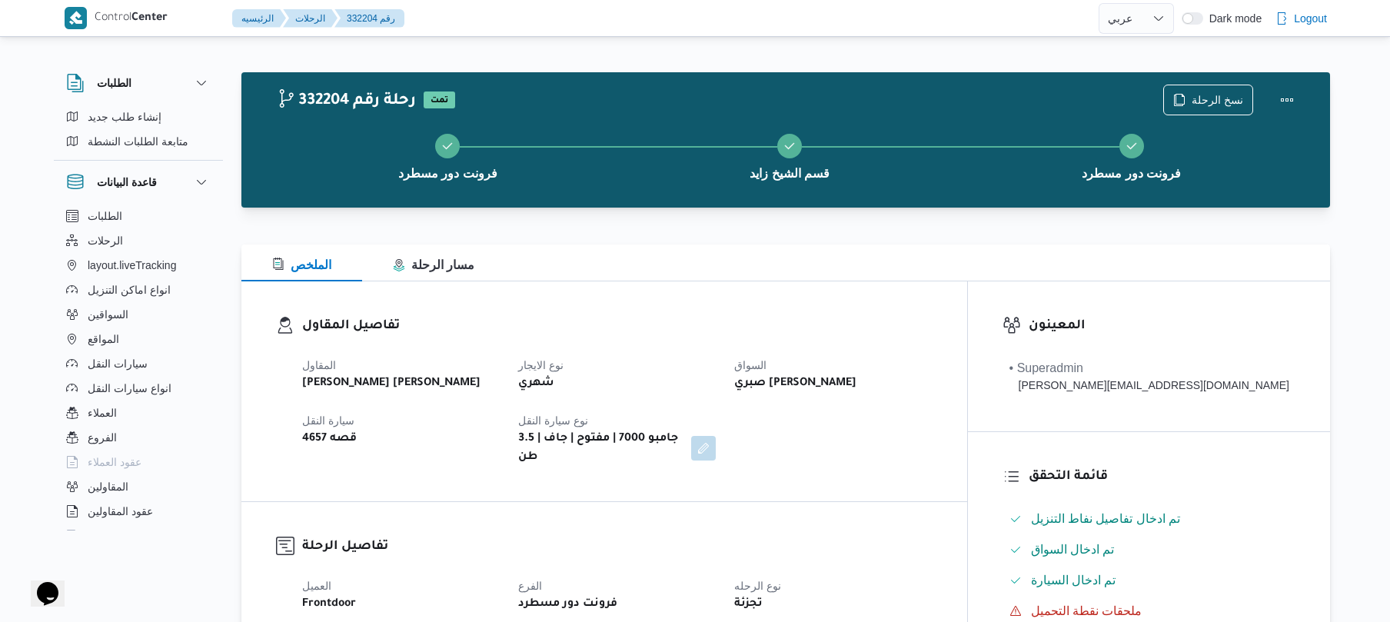
scroll to position [41, 0]
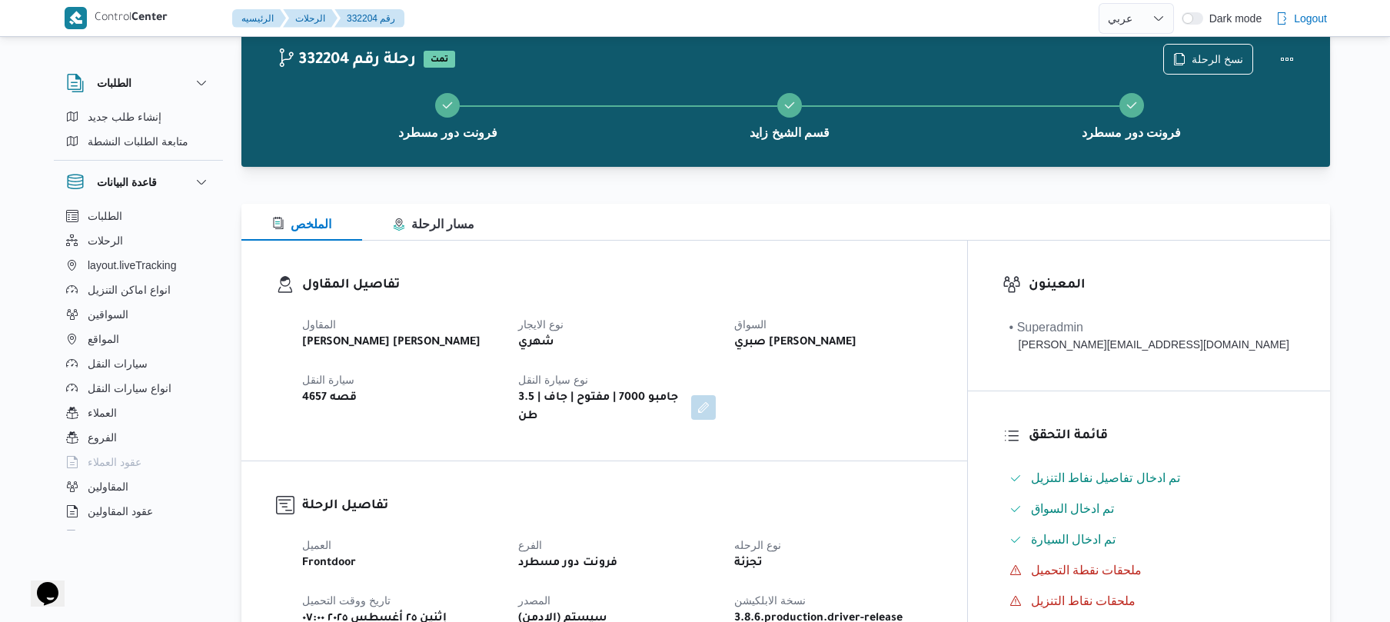
click at [942, 397] on div "المقاول [PERSON_NAME] [PERSON_NAME] نوع الايجار شهري السواق صبري [PERSON_NAME] …" at bounding box center [617, 370] width 649 height 129
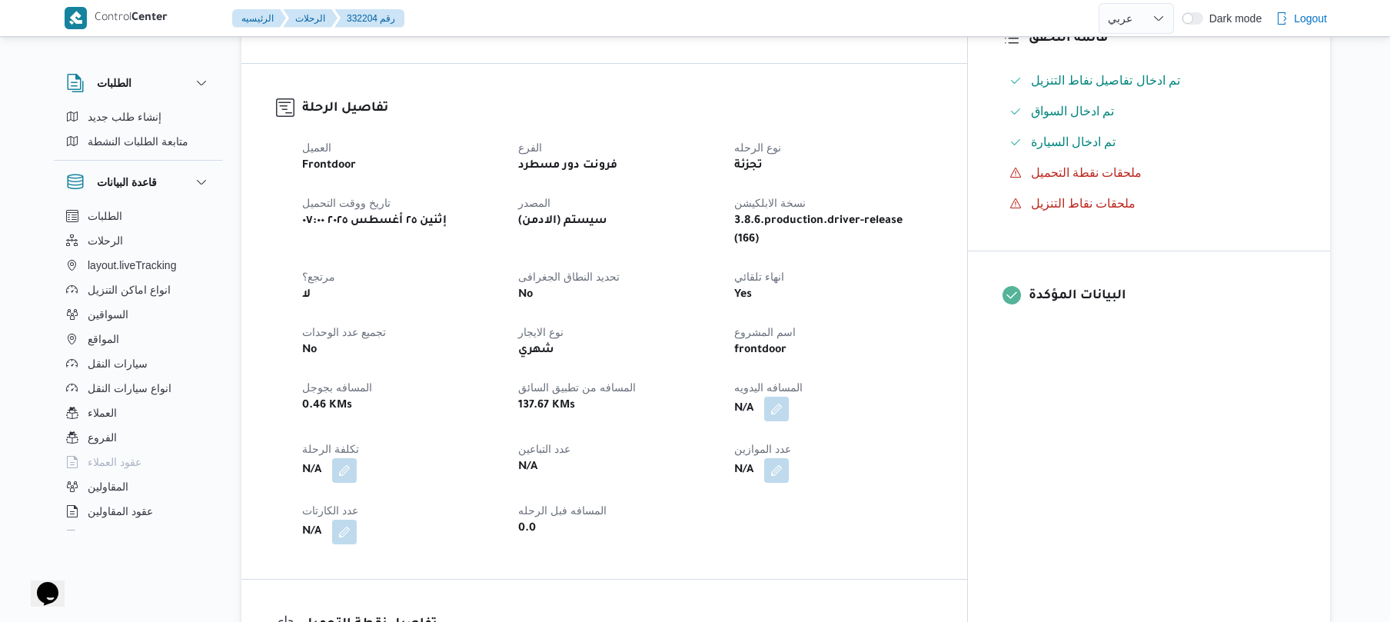
scroll to position [451, 0]
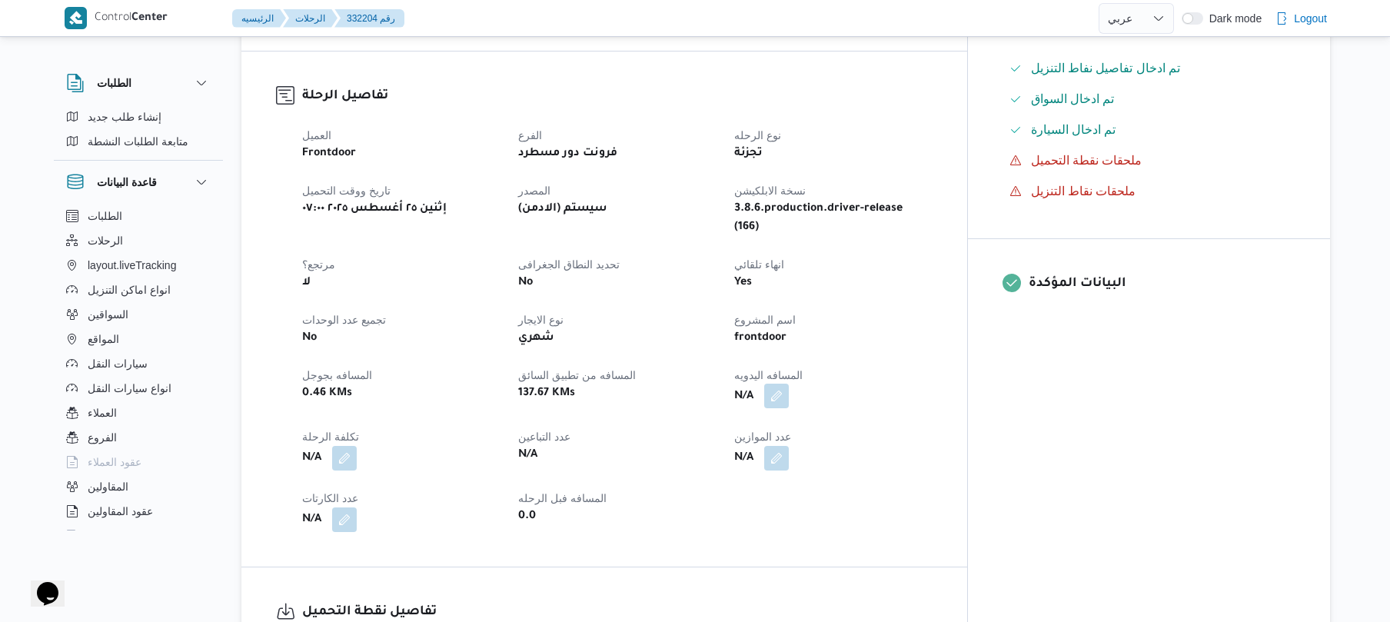
click at [789, 384] on button "button" at bounding box center [776, 396] width 25 height 25
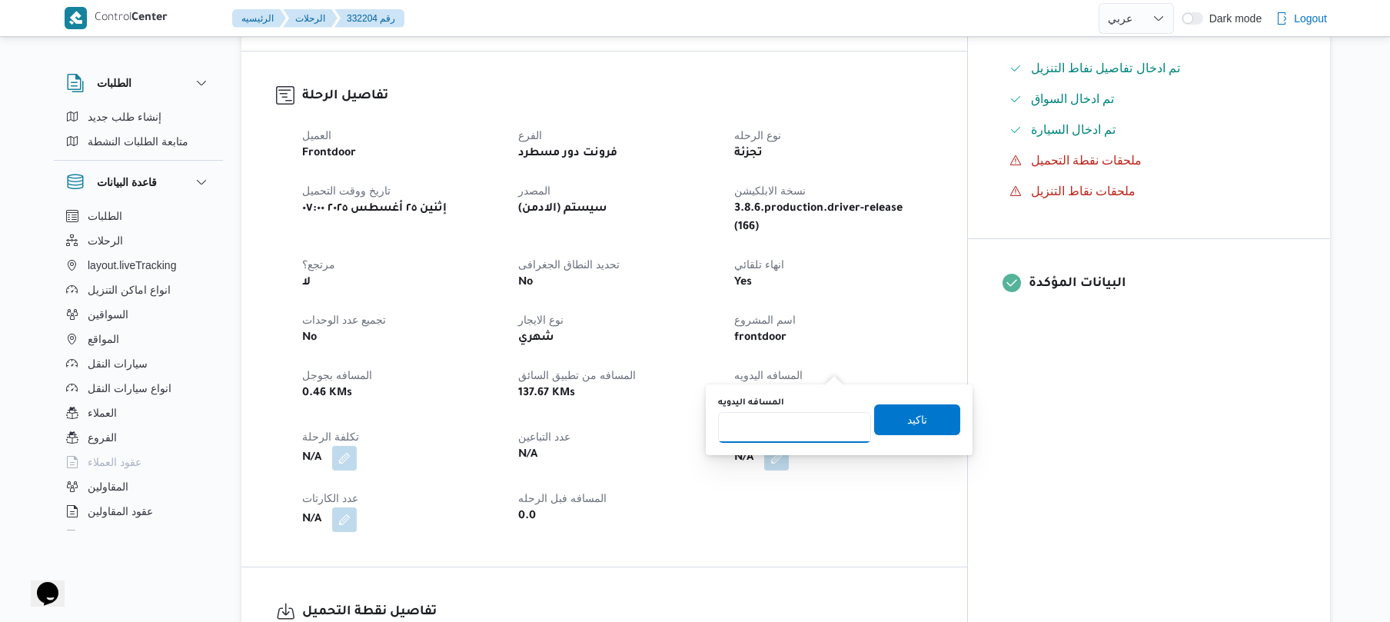
click at [793, 434] on input "المسافه اليدويه" at bounding box center [794, 427] width 153 height 31
type input "130"
click at [917, 420] on span "تاكيد" at bounding box center [917, 419] width 20 height 18
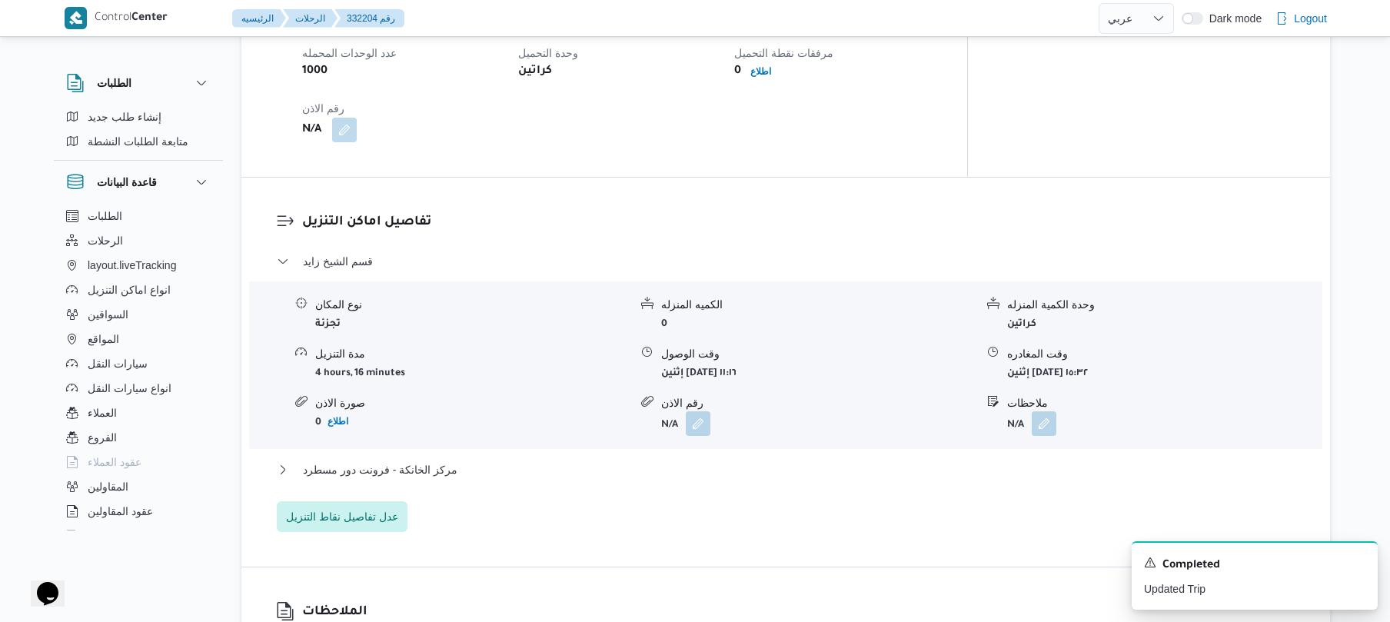
scroll to position [1148, 0]
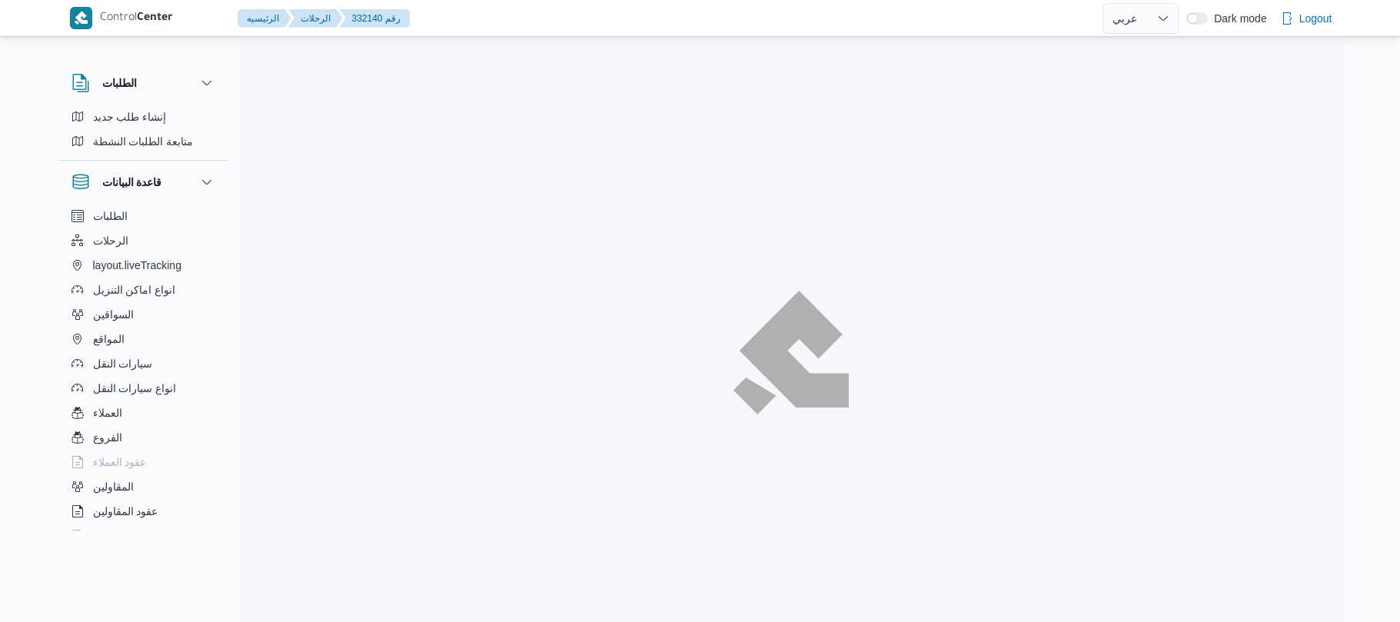
select select "ar"
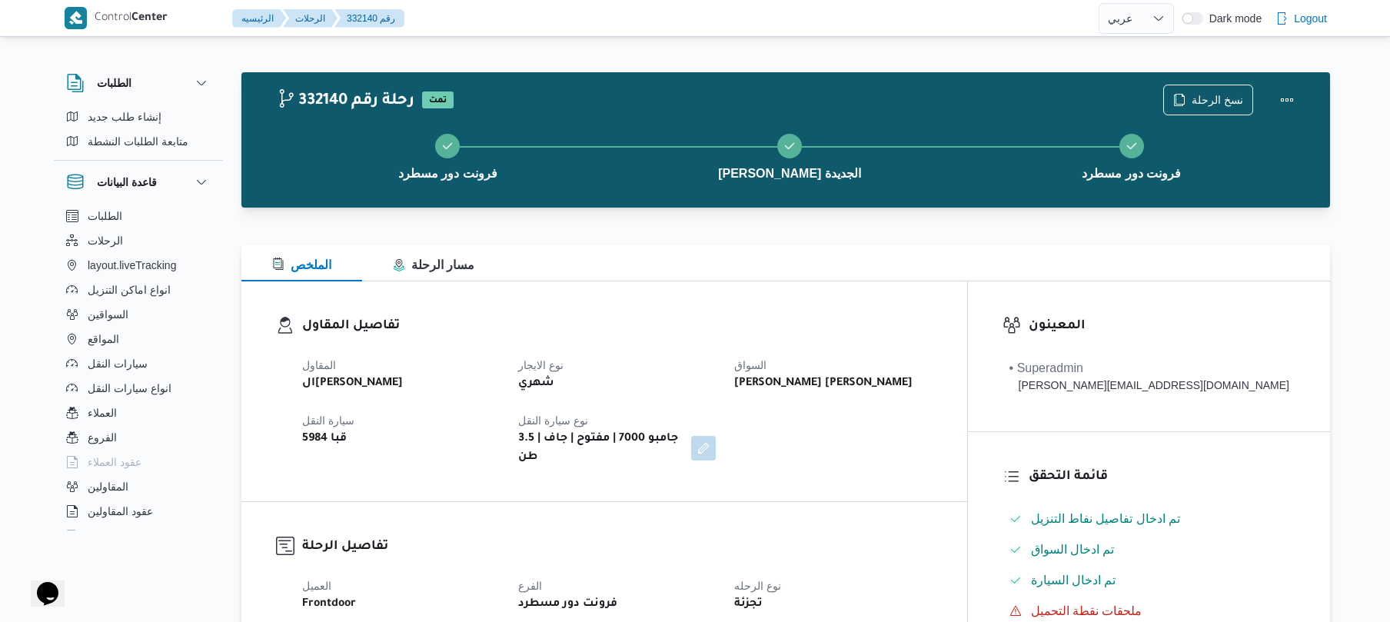
click at [932, 577] on dt "نوع الرحله" at bounding box center [833, 586] width 198 height 18
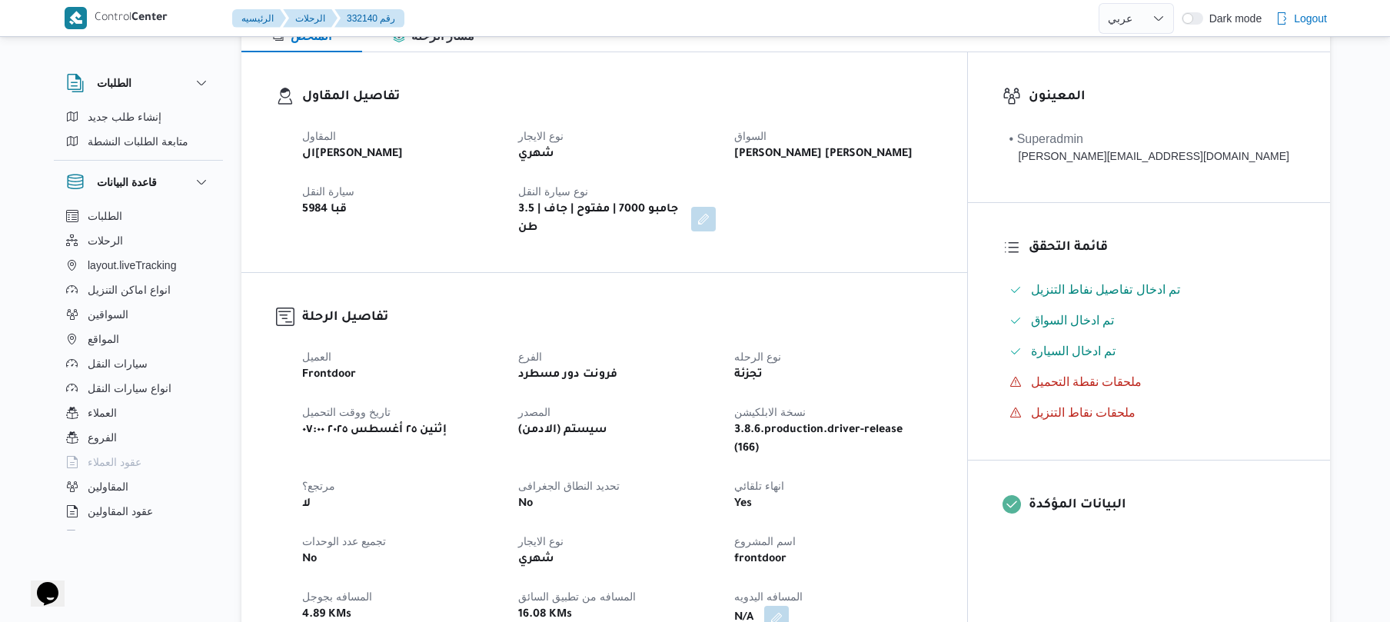
scroll to position [246, 0]
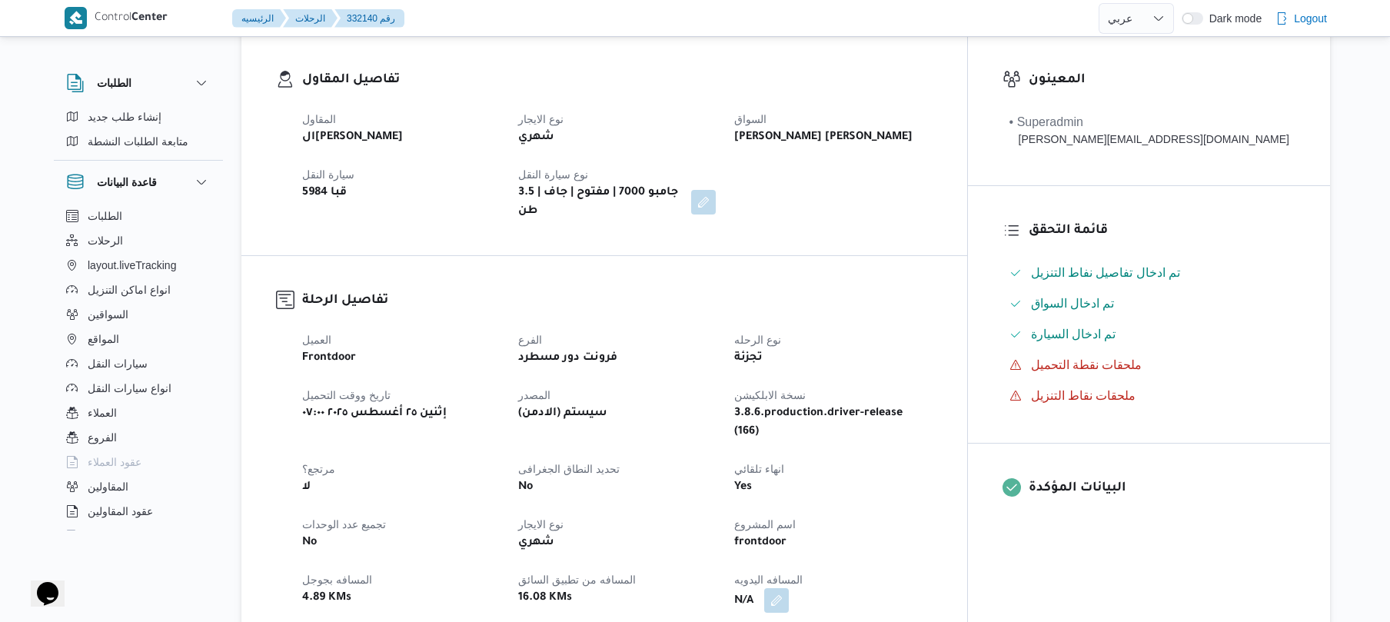
click at [789, 588] on button "button" at bounding box center [776, 600] width 25 height 25
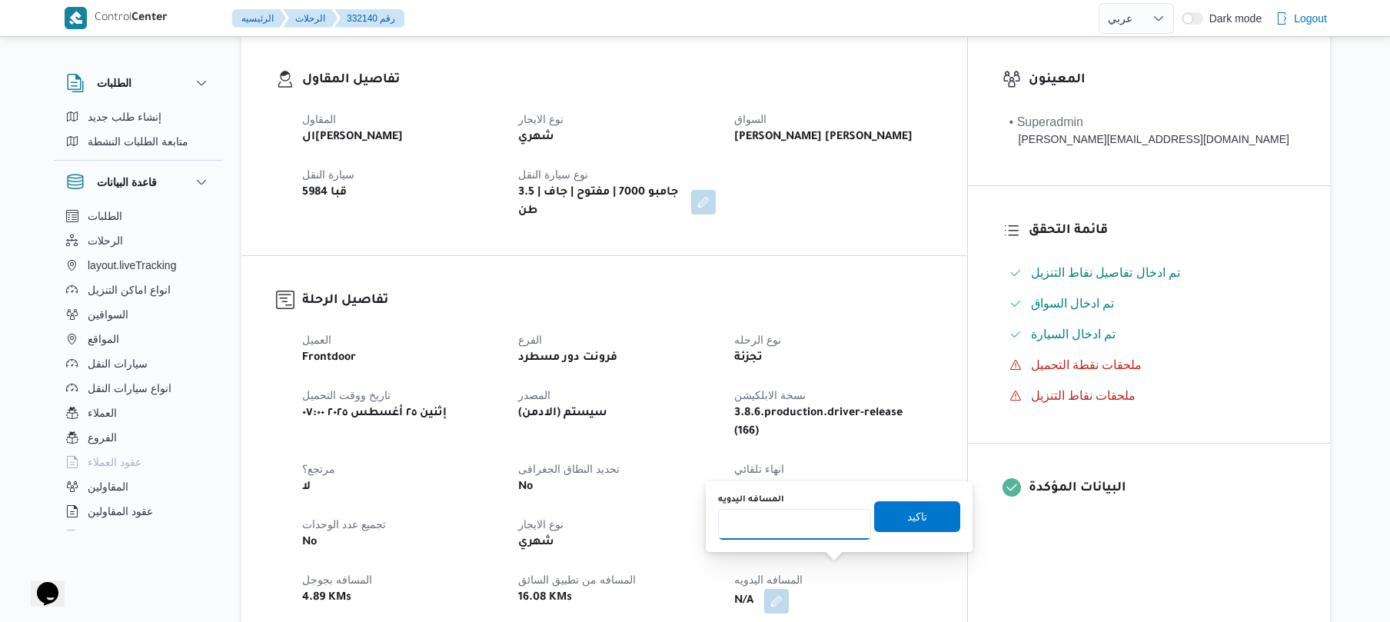
click at [797, 529] on input "المسافه اليدويه" at bounding box center [794, 524] width 153 height 31
type input "120"
click at [914, 507] on span "تاكيد" at bounding box center [917, 516] width 20 height 18
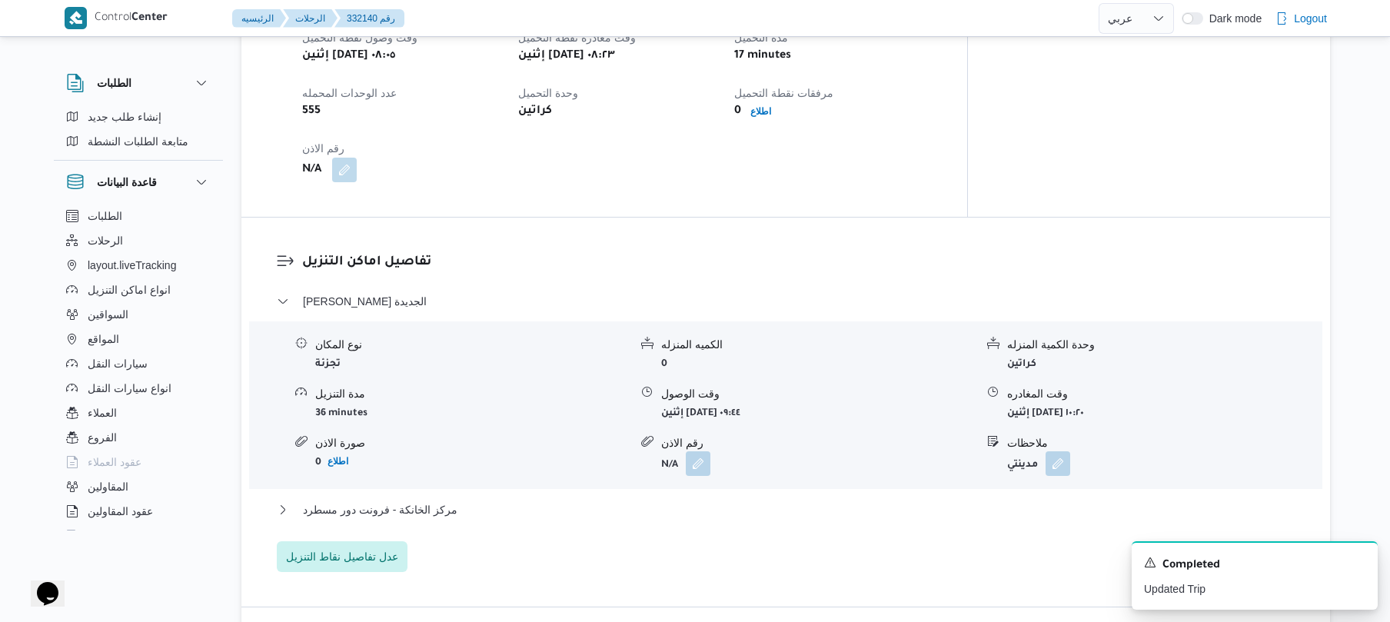
scroll to position [1066, 0]
click at [831, 499] on button "مركز الخانكة - فرونت دور مسطرد" at bounding box center [786, 508] width 1019 height 18
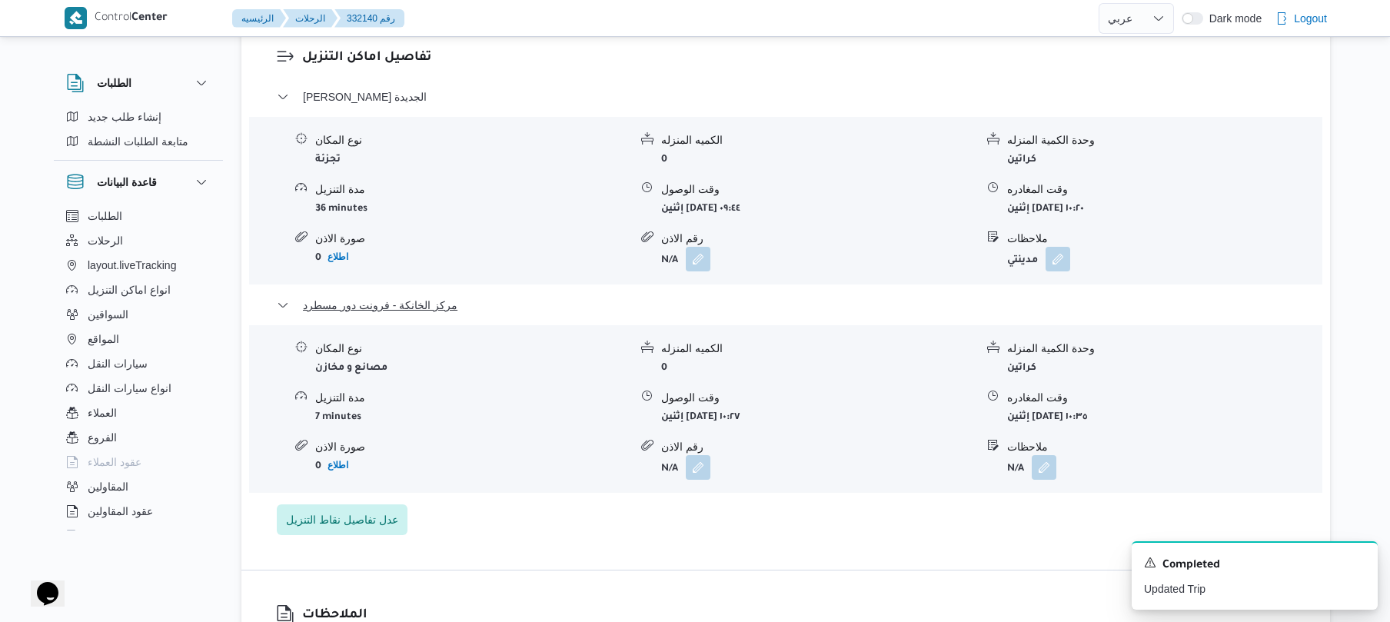
scroll to position [1271, 0]
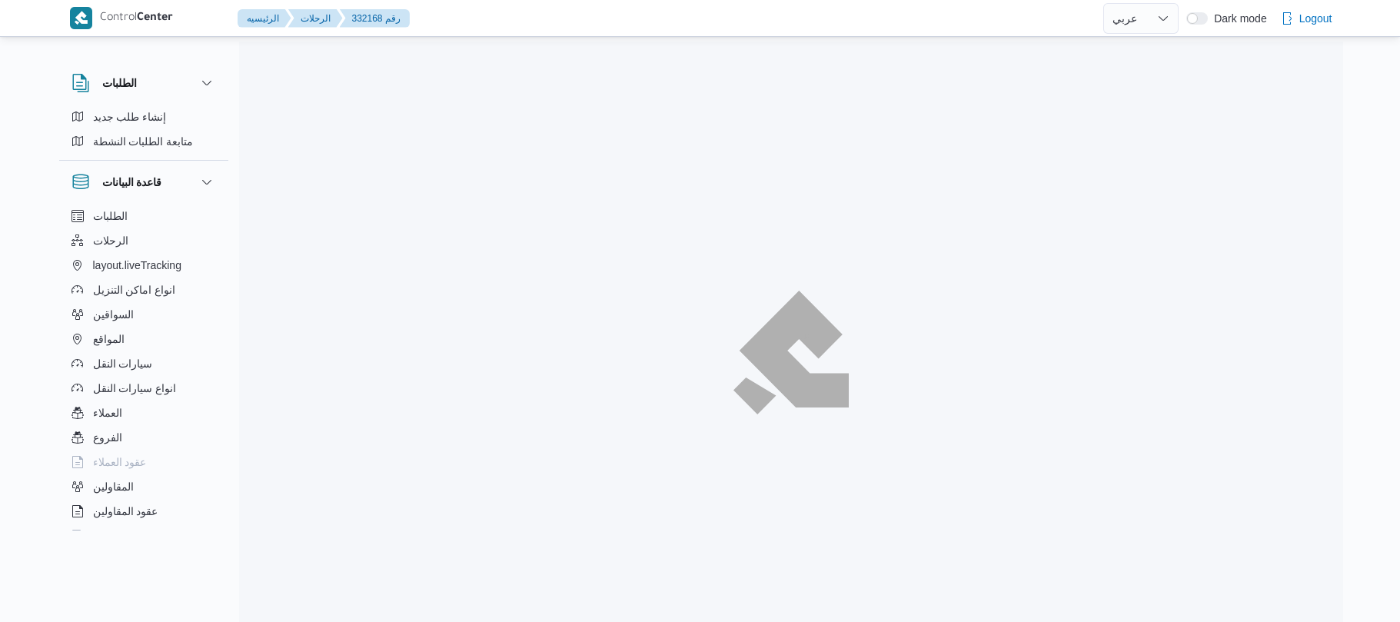
select select "ar"
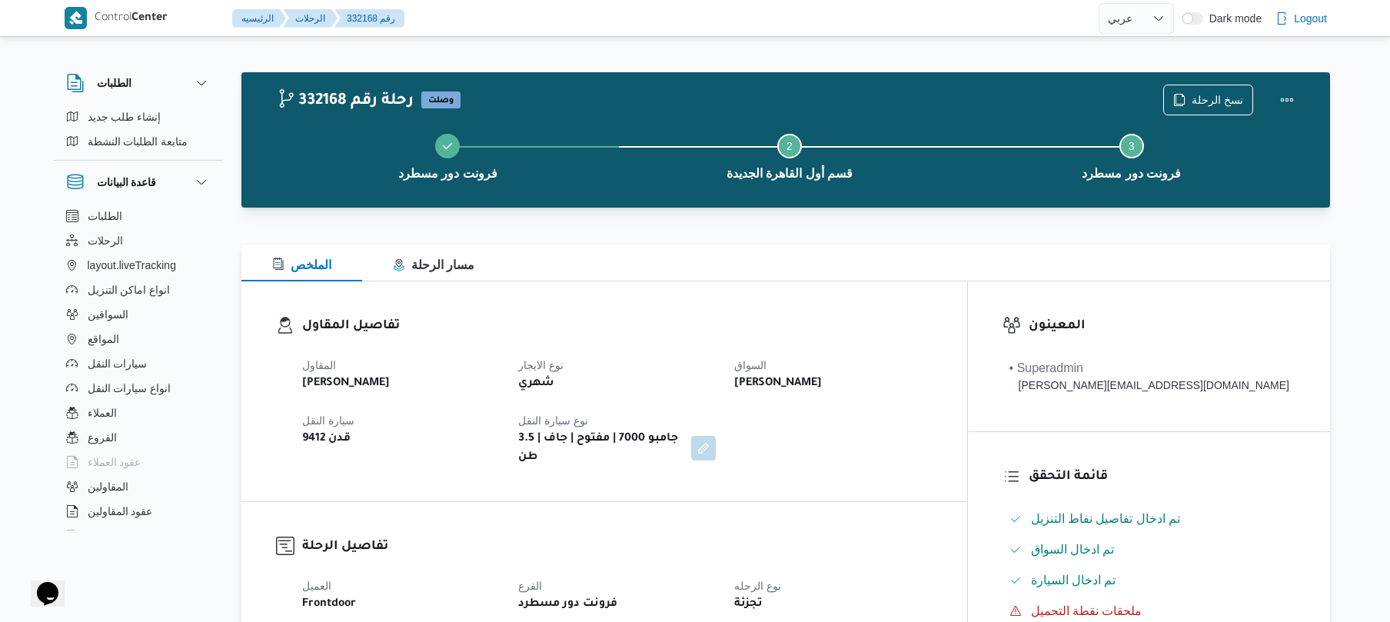
click at [890, 318] on h3 "تفاصيل المقاول" at bounding box center [617, 326] width 630 height 21
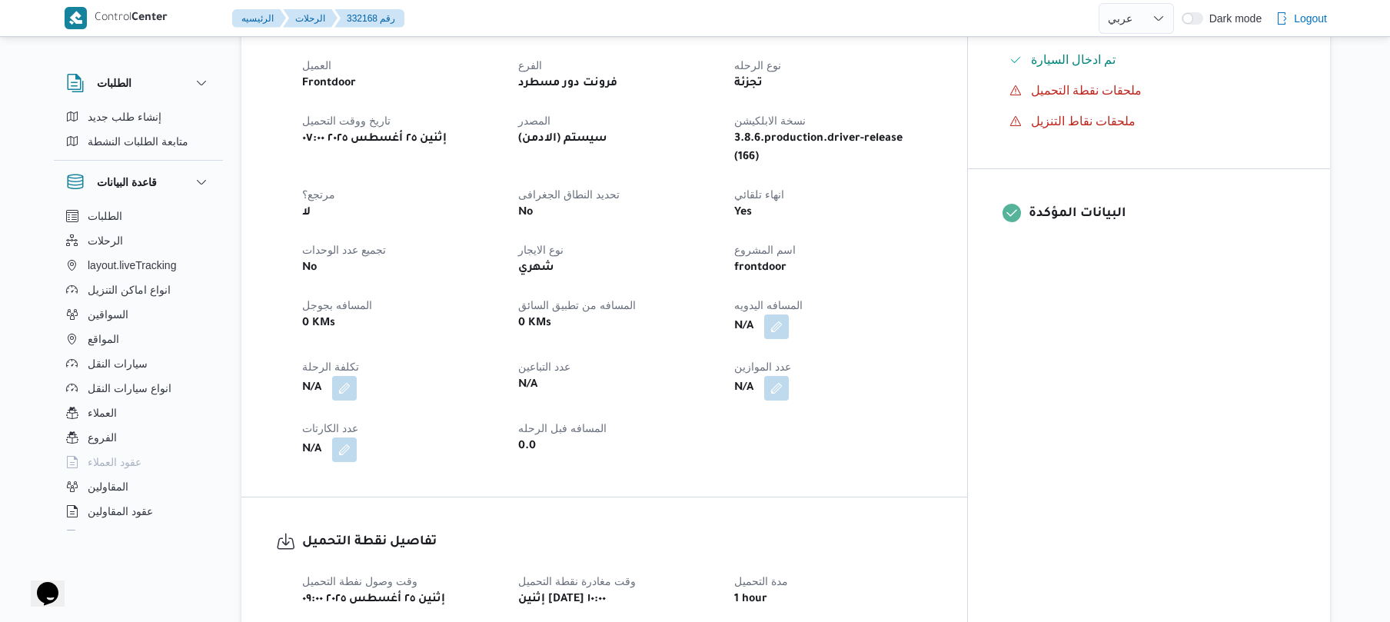
scroll to position [533, 0]
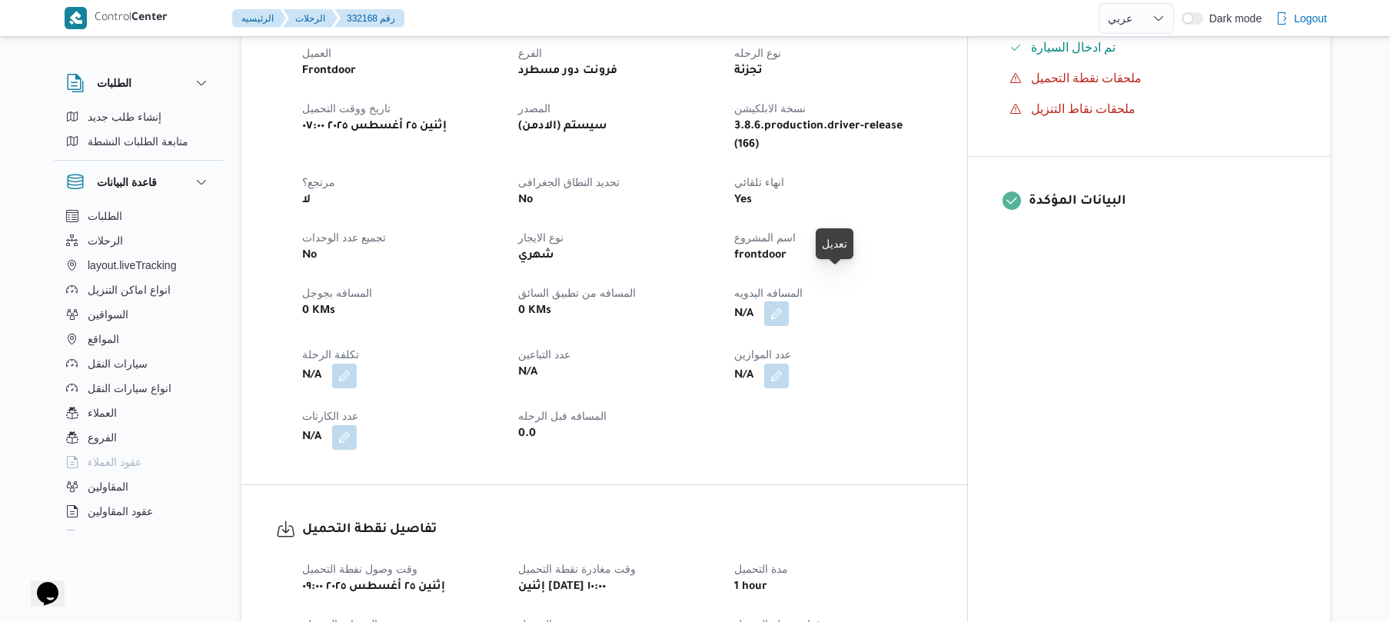
click at [789, 301] on button "button" at bounding box center [776, 313] width 25 height 25
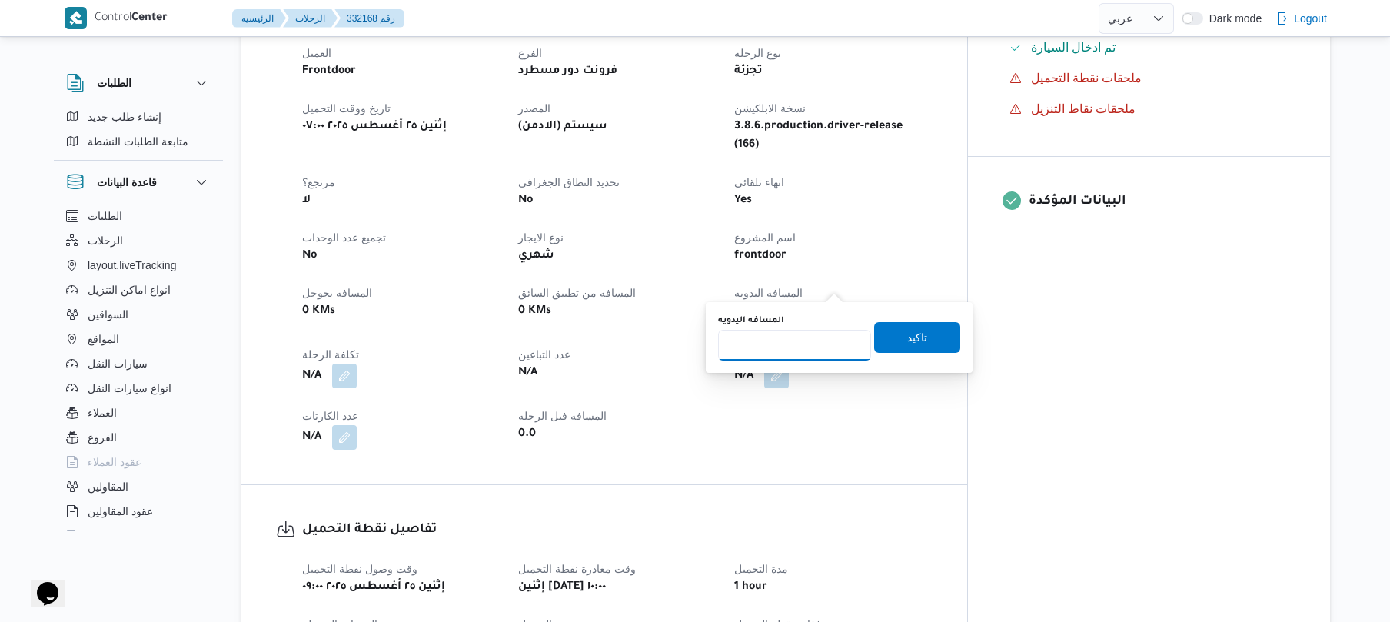
click at [794, 343] on input "المسافه اليدويه" at bounding box center [794, 345] width 153 height 31
type input "120"
click at [940, 338] on span "تاكيد" at bounding box center [917, 336] width 86 height 31
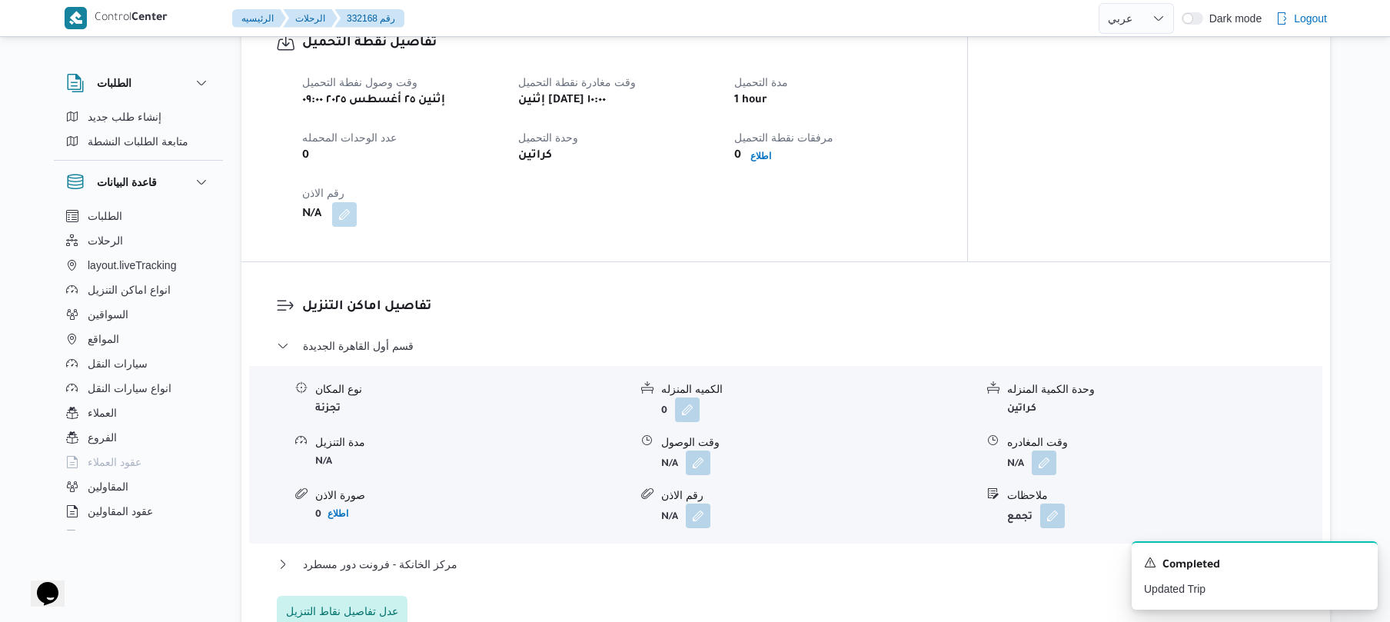
scroll to position [1023, 0]
click at [702, 447] on button "button" at bounding box center [698, 459] width 25 height 25
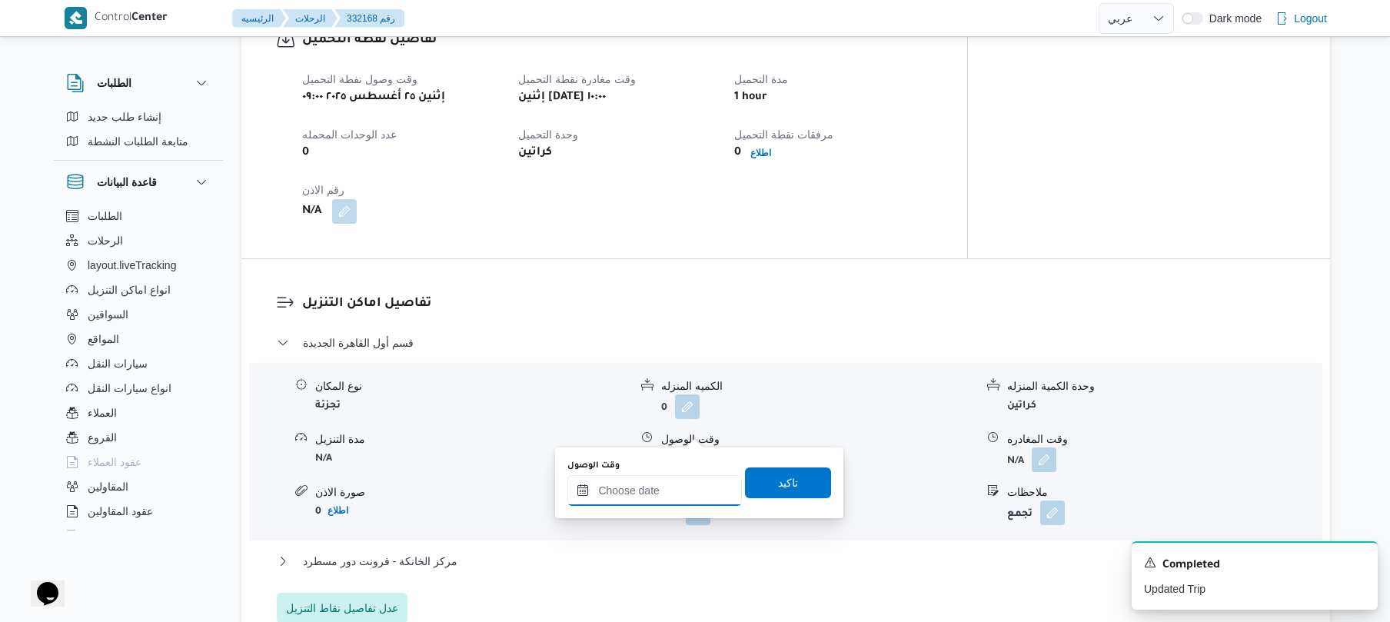
click at [661, 486] on input "وقت الوصول" at bounding box center [654, 490] width 175 height 31
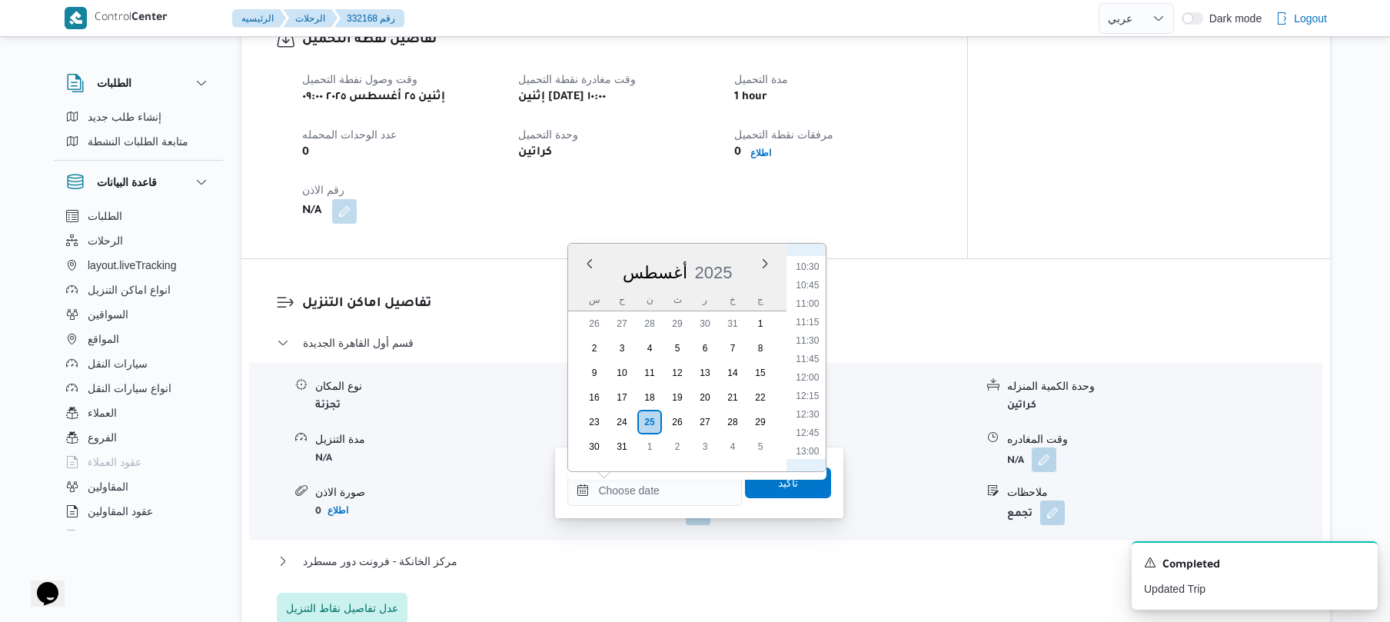
scroll to position [659, 0]
click at [810, 400] on li "10:45" at bounding box center [807, 398] width 35 height 15
type input "٢٥/٠٨/٢٠٢٥ ١٠:٤٥"
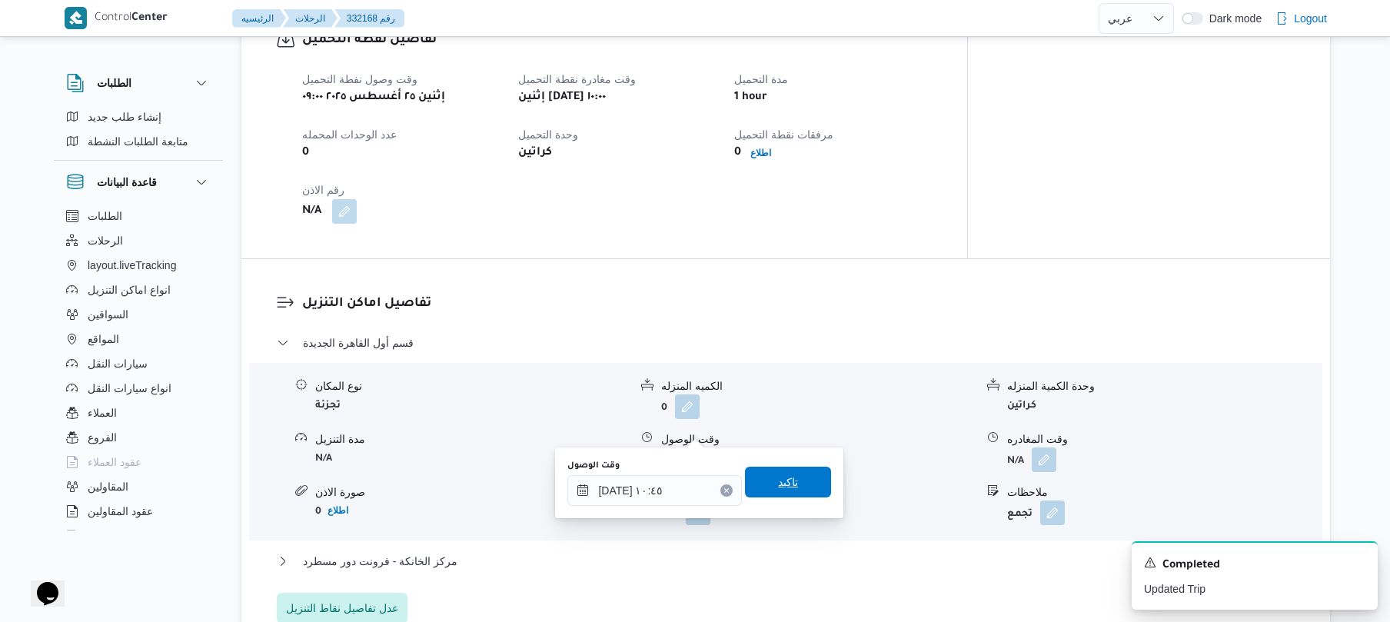
click at [767, 491] on span "تاكيد" at bounding box center [788, 482] width 86 height 31
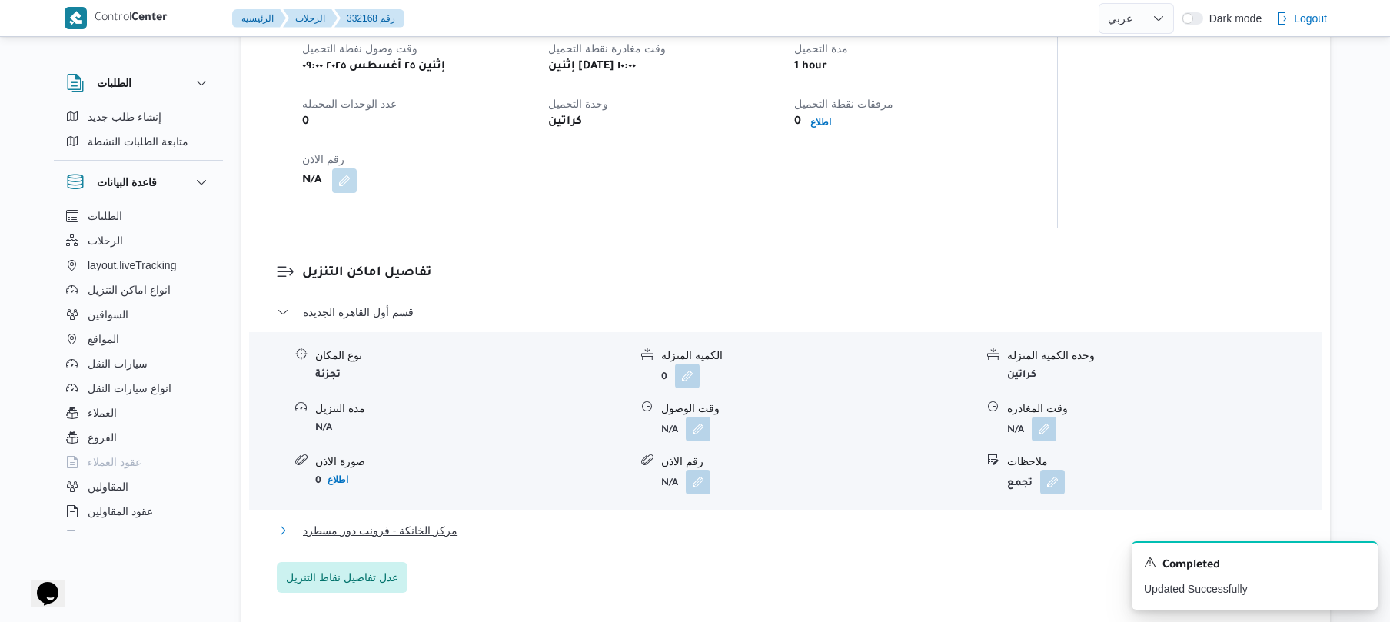
click at [720, 527] on button "مركز الخانكة - فرونت دور مسطرد" at bounding box center [786, 530] width 1019 height 18
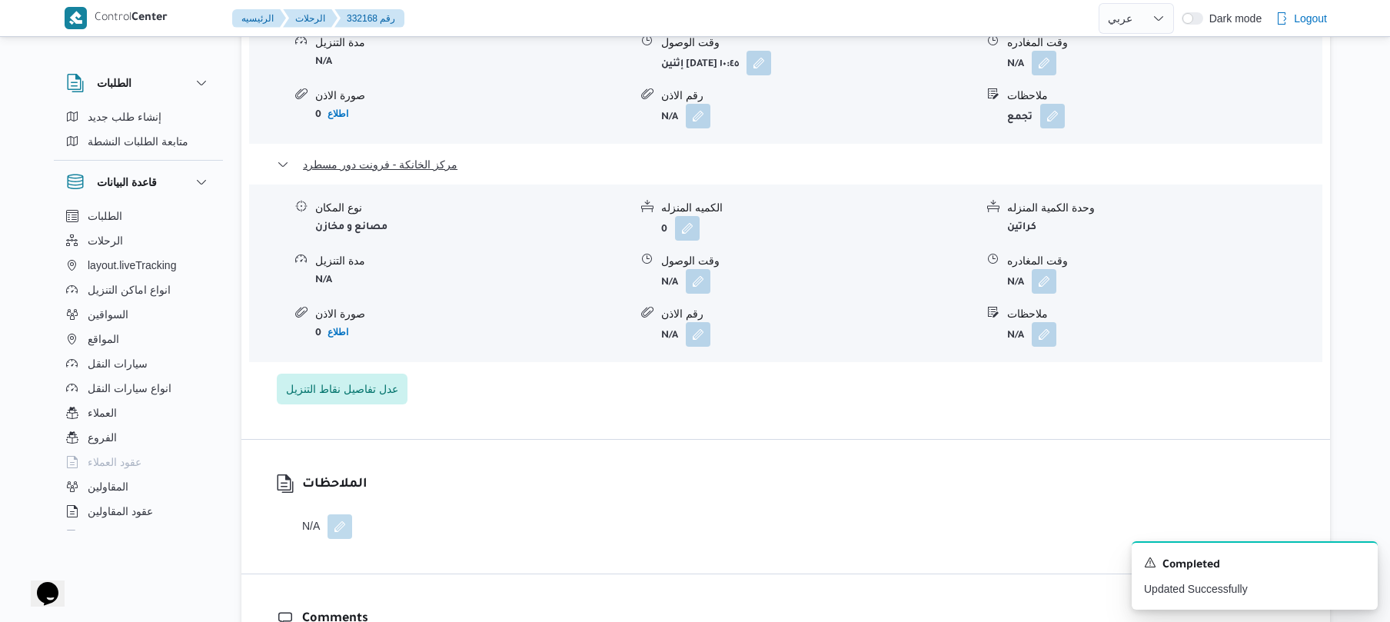
scroll to position [1433, 0]
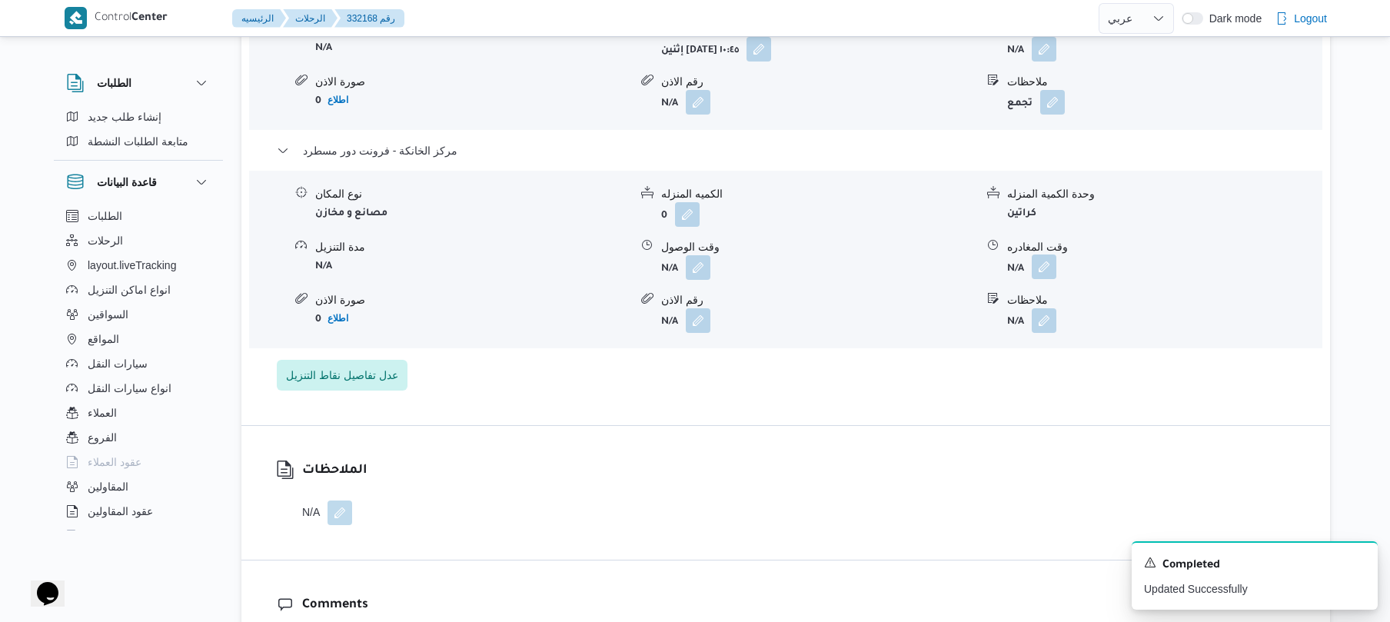
click at [1036, 254] on button "button" at bounding box center [1044, 266] width 25 height 25
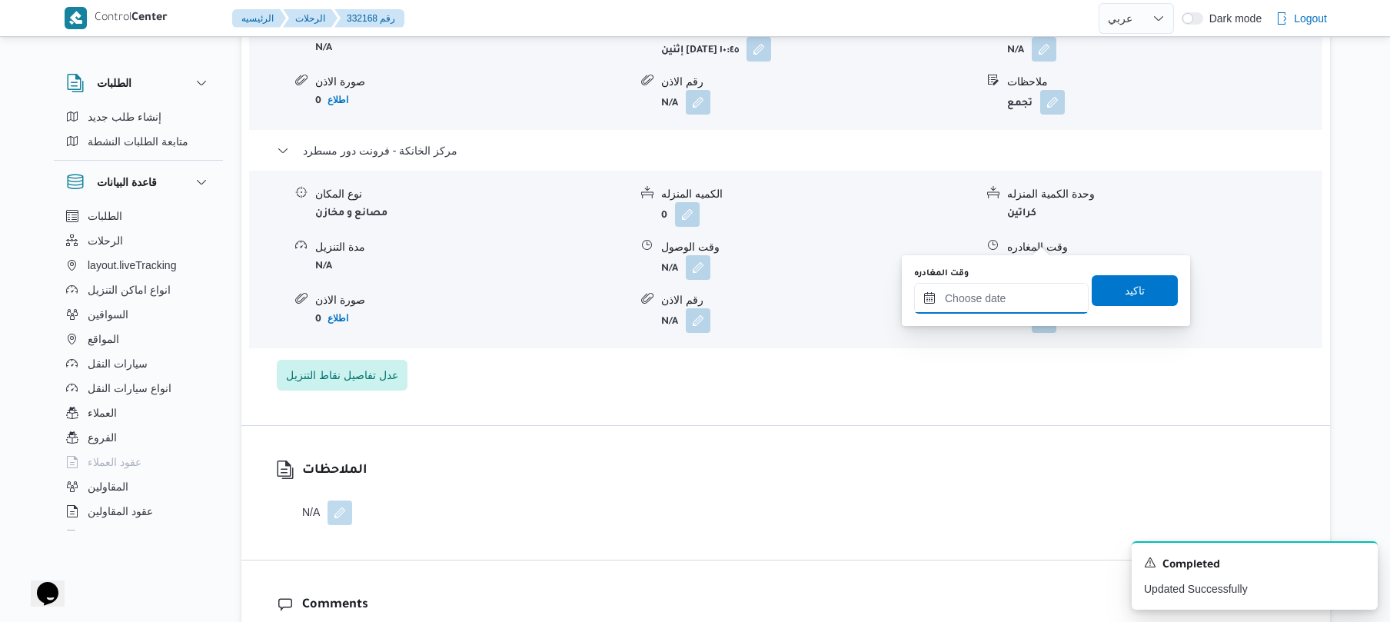
click at [995, 291] on input "وقت المغادره" at bounding box center [1001, 298] width 175 height 31
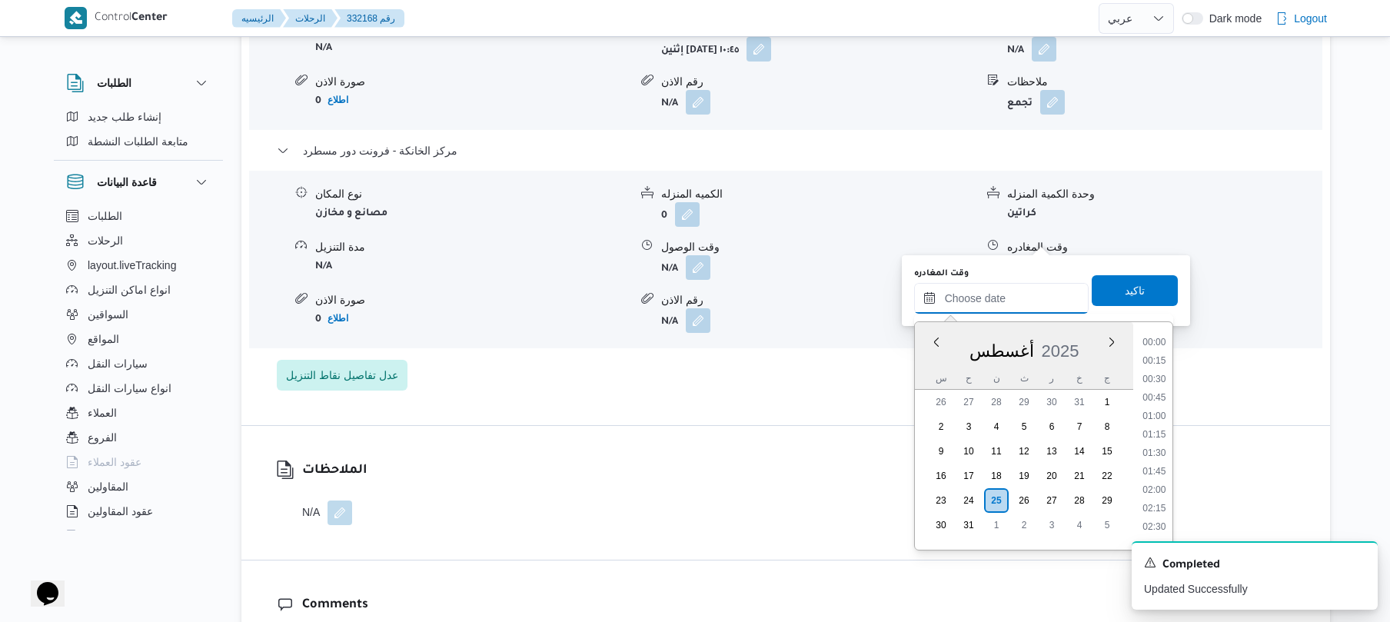
scroll to position [1520, 0]
click at [1166, 352] on li "20:45" at bounding box center [1153, 353] width 35 height 15
type input "٢٥/٠٨/٢٠٢٥ ٢٠:٤٥"
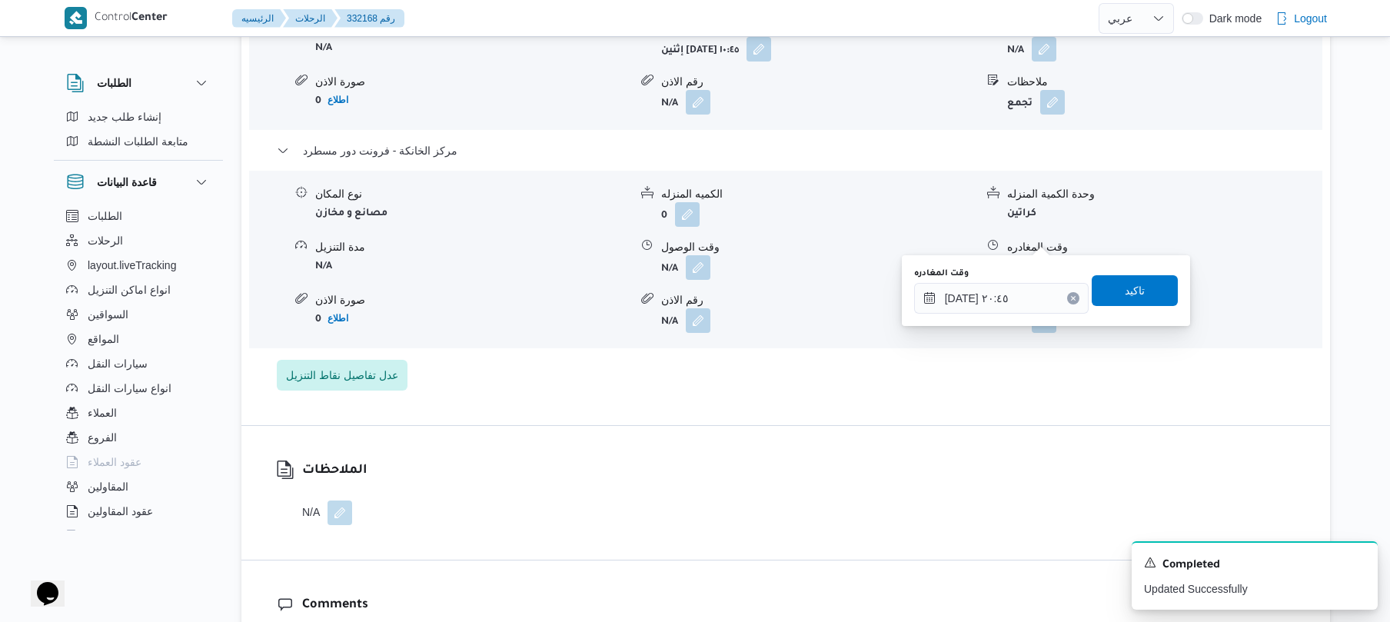
click at [1142, 306] on div "وقت المغادره ٢٥/٠٨/٢٠٢٥ ٢٠:٤٥ تاكيد" at bounding box center [1046, 290] width 267 height 49
click at [1129, 289] on span "تاكيد" at bounding box center [1135, 290] width 20 height 18
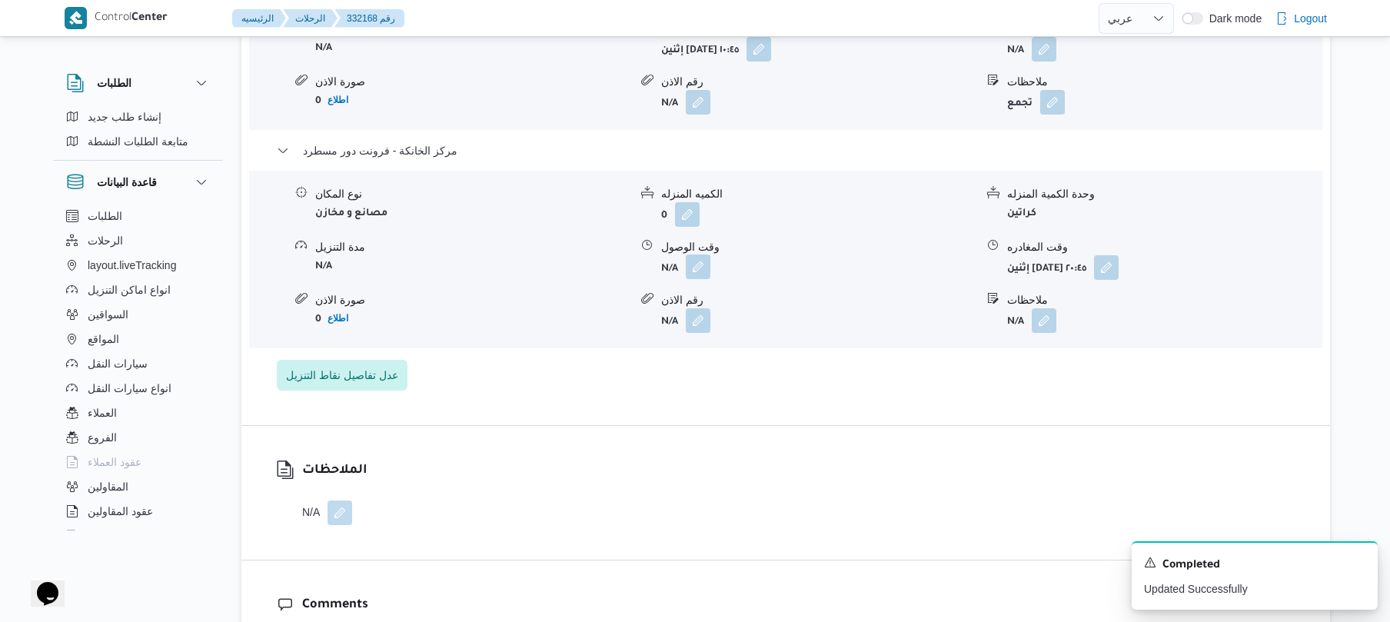
click at [698, 254] on button "button" at bounding box center [698, 266] width 25 height 25
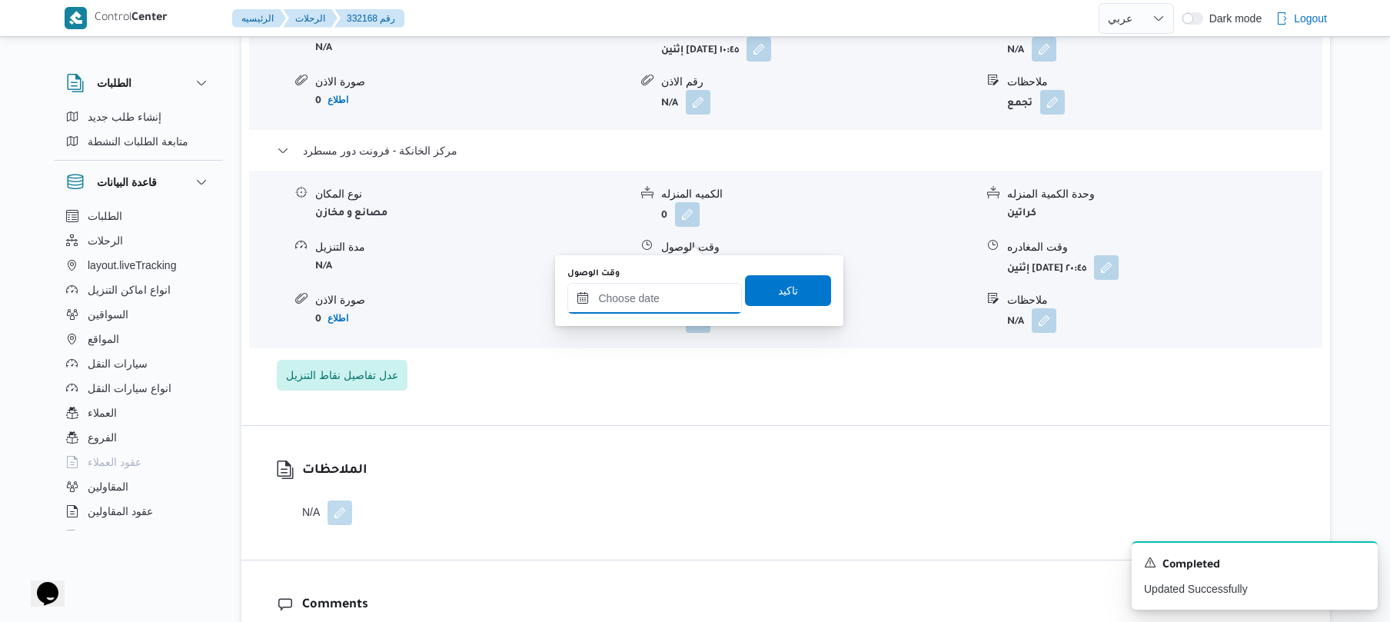
click at [671, 301] on input "وقت الوصول" at bounding box center [654, 298] width 175 height 31
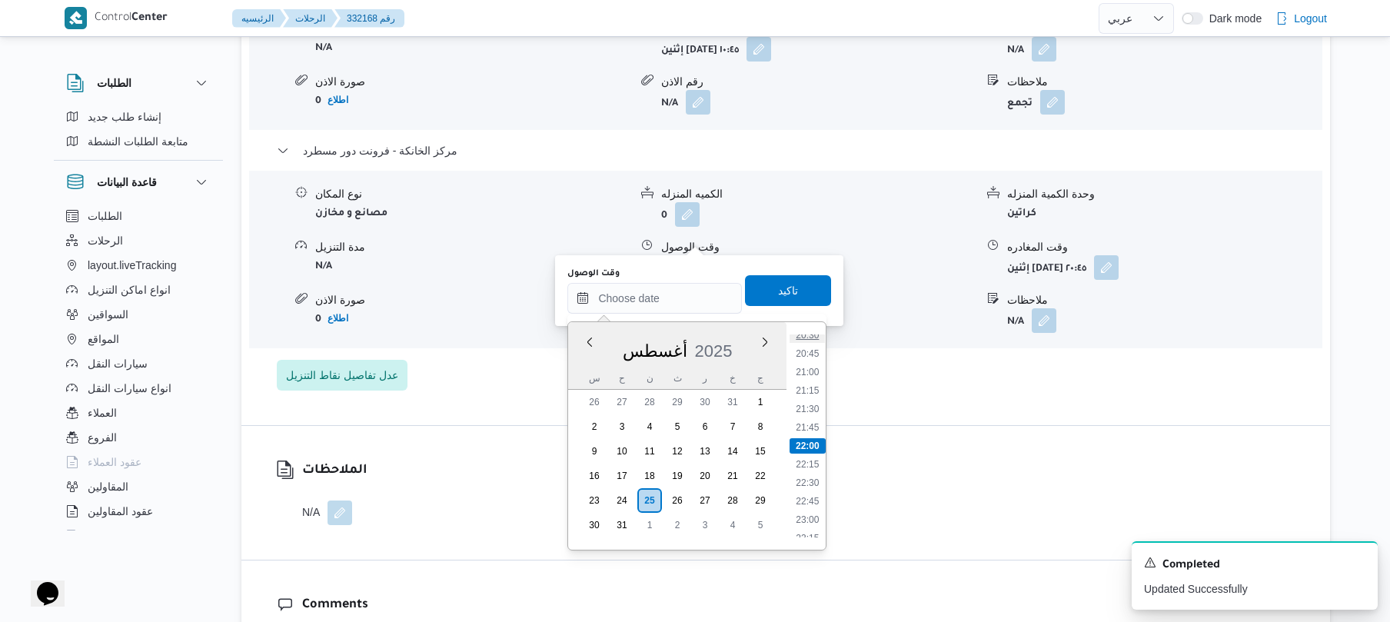
click at [813, 340] on li "20:30" at bounding box center [807, 335] width 35 height 15
type input "[DATE] ٢٠:٣٠"
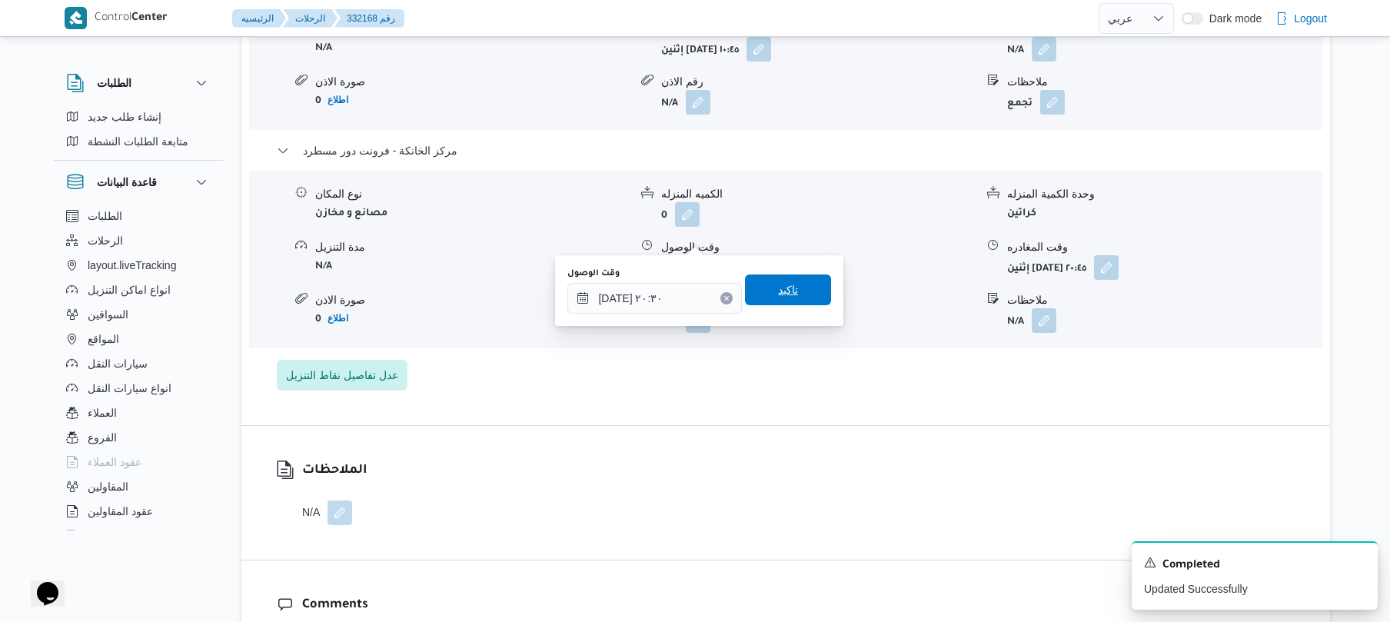
click at [790, 293] on span "تاكيد" at bounding box center [788, 289] width 86 height 31
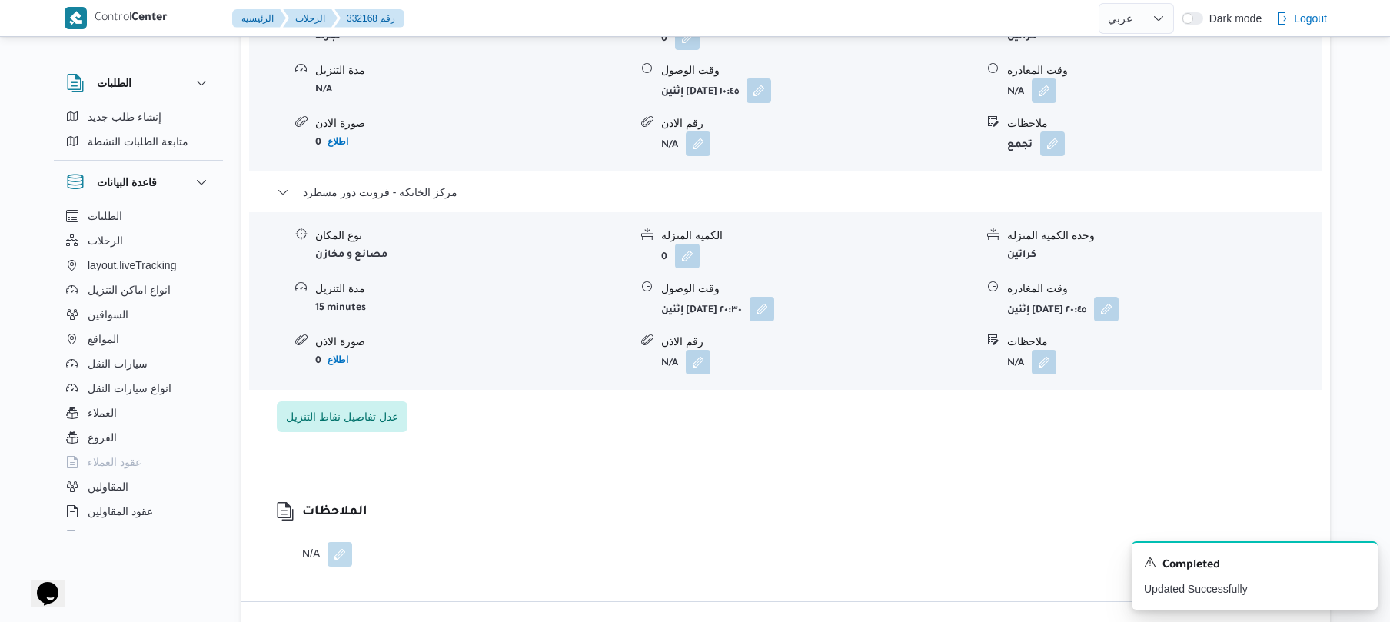
scroll to position [1351, 0]
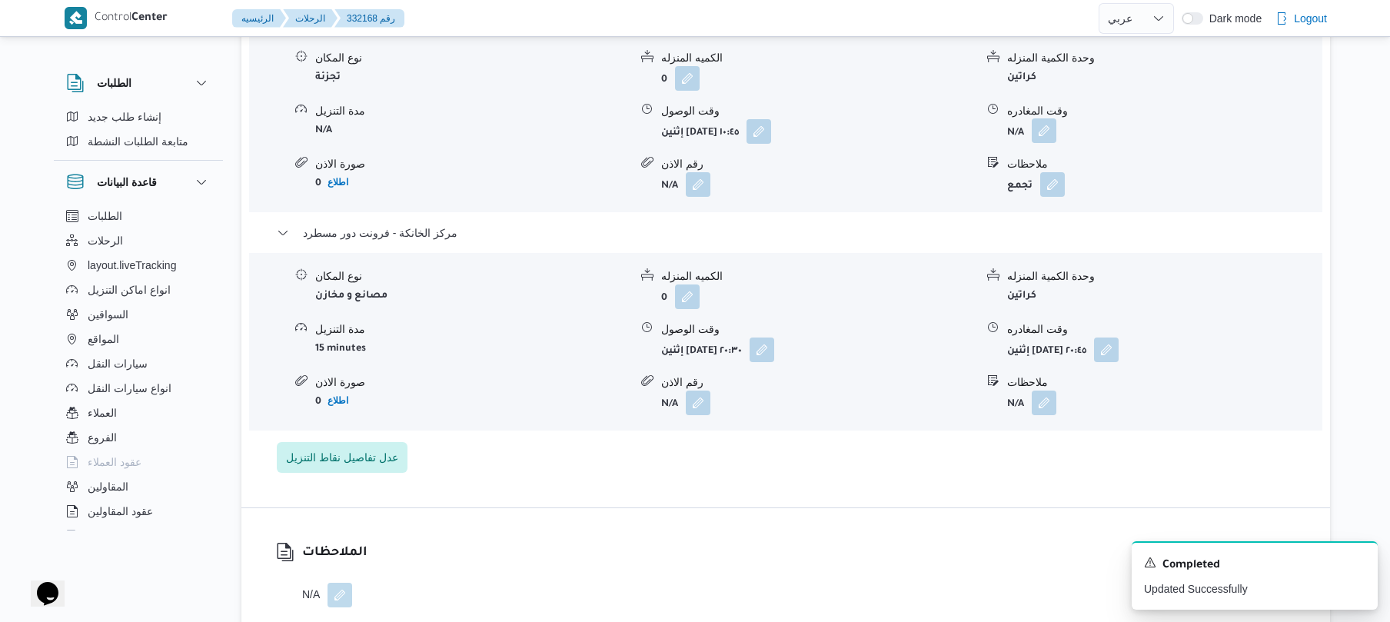
click at [1049, 118] on button "button" at bounding box center [1044, 130] width 25 height 25
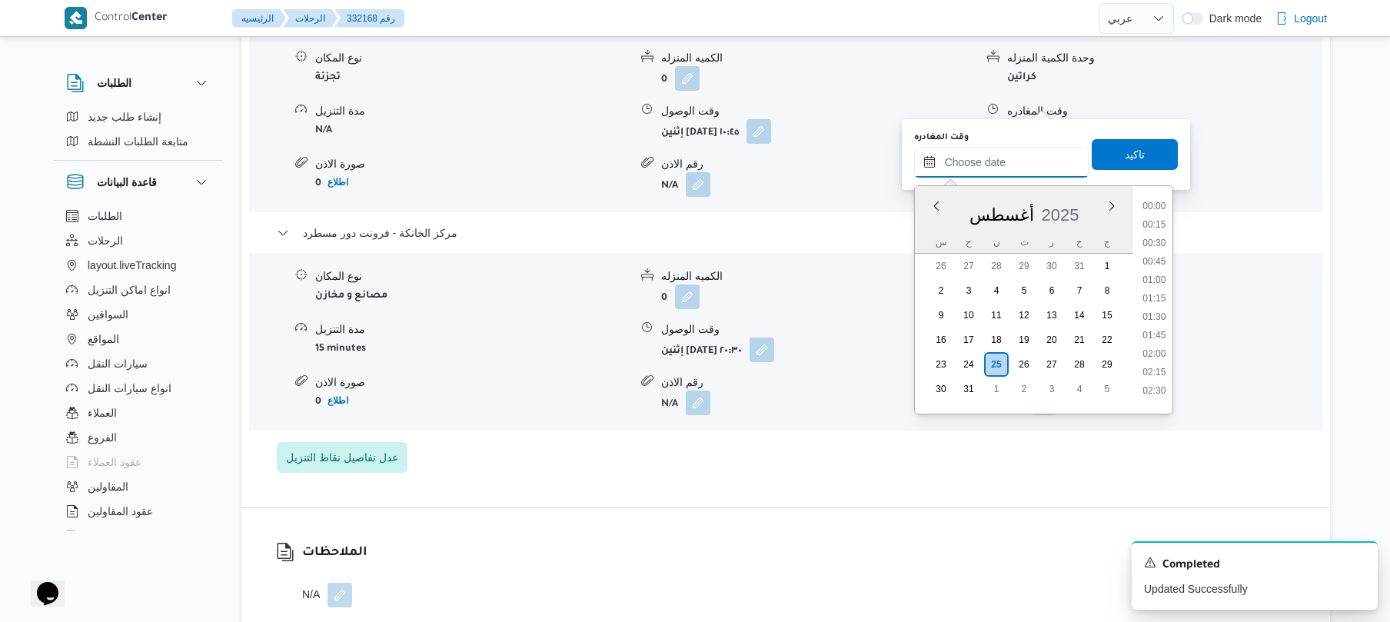
click at [979, 155] on input "وقت المغادره" at bounding box center [1001, 162] width 175 height 31
click at [1156, 318] on li "19:45" at bounding box center [1153, 315] width 35 height 15
type input "٢٥/٠٨/٢٠٢٥ ١٩:٤٥"
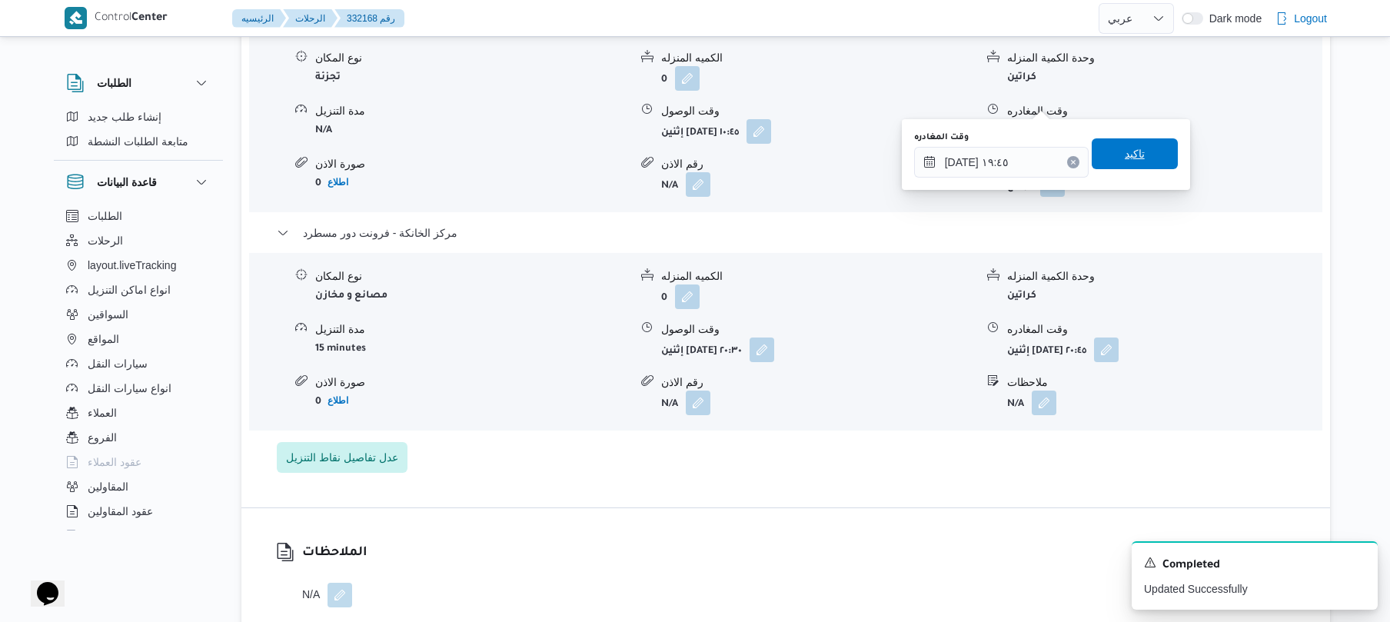
click at [1125, 161] on span "تاكيد" at bounding box center [1135, 154] width 20 height 18
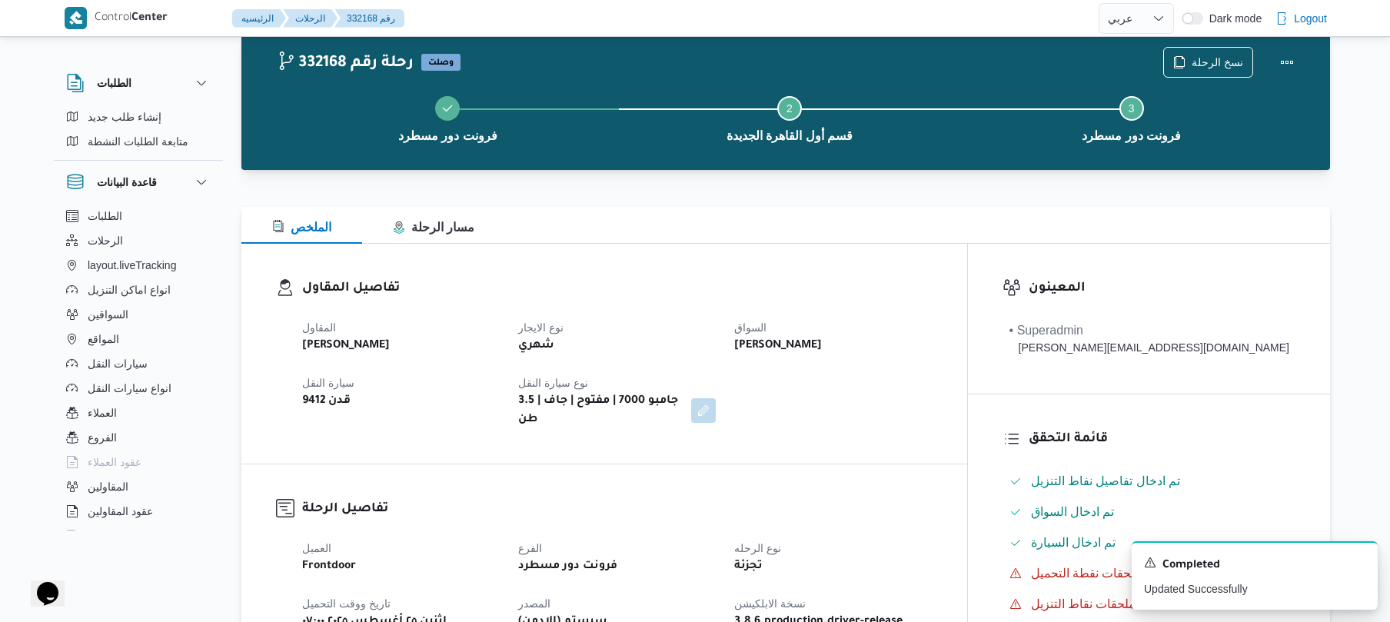
scroll to position [41, 0]
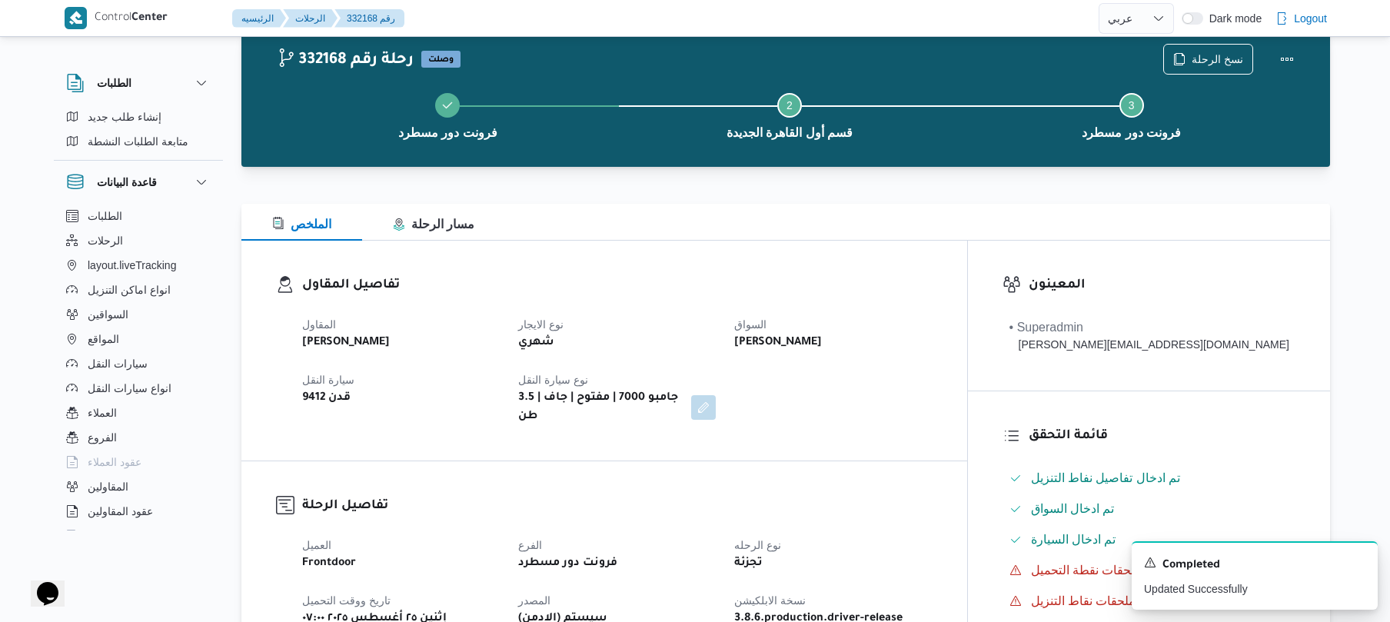
click at [933, 281] on h3 "تفاصيل المقاول" at bounding box center [617, 285] width 630 height 21
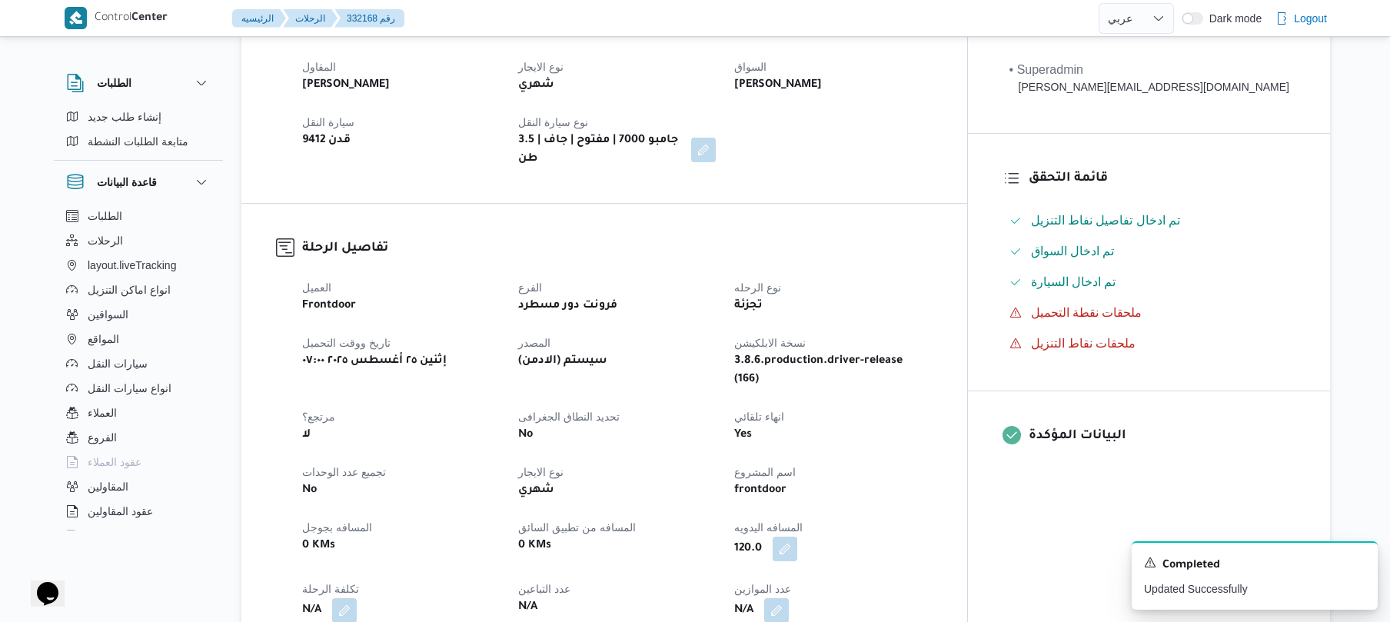
scroll to position [328, 0]
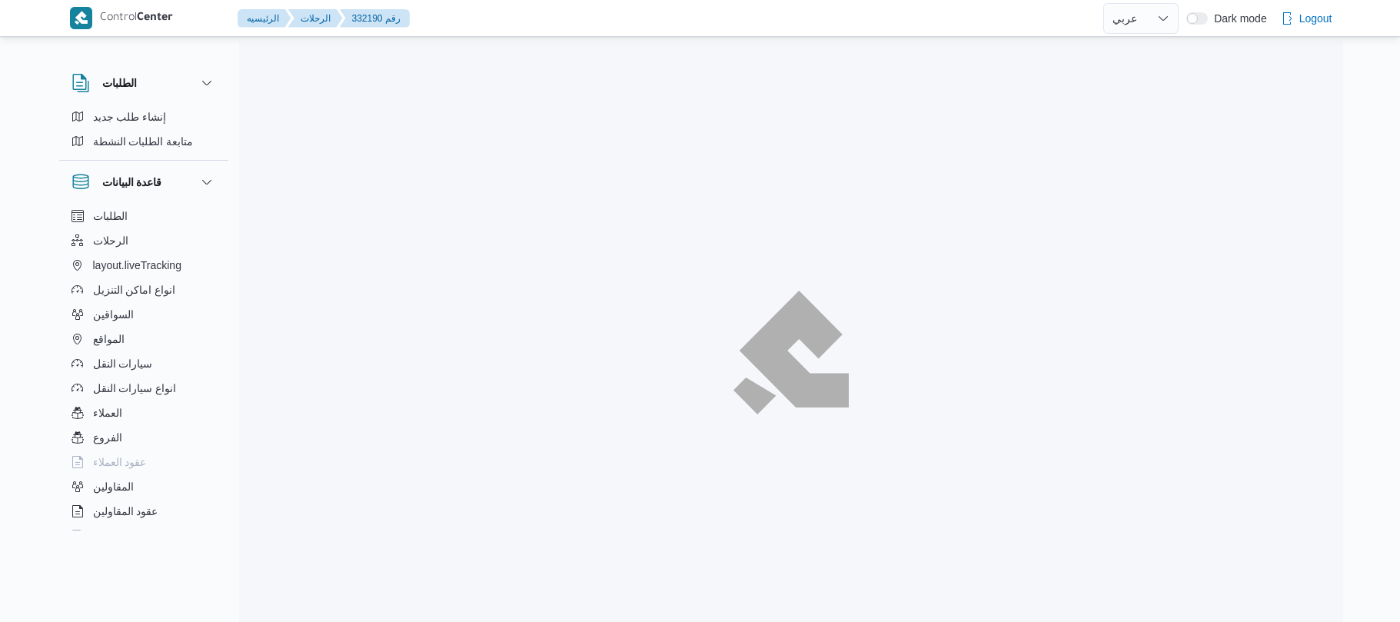
select select "ar"
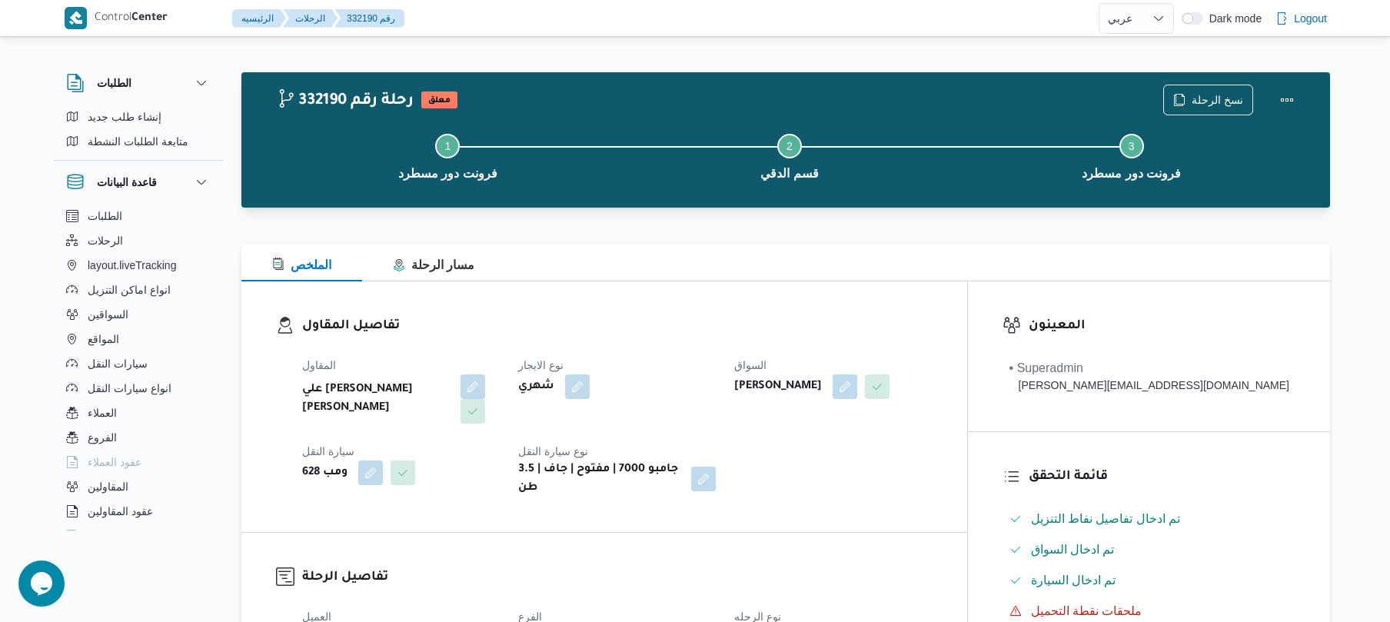
click at [779, 351] on div "المقاول علي [PERSON_NAME] [PERSON_NAME] نوع الايجار شهري السواق [PERSON_NAME] […" at bounding box center [617, 427] width 649 height 160
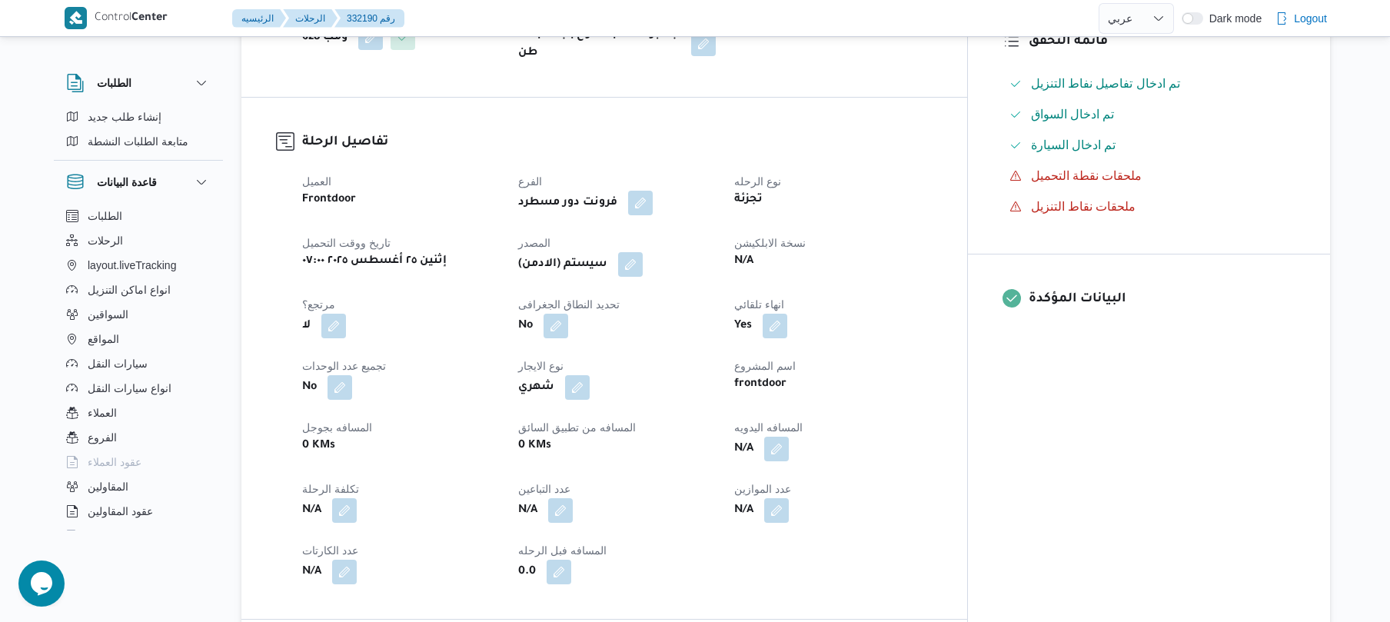
scroll to position [615, 0]
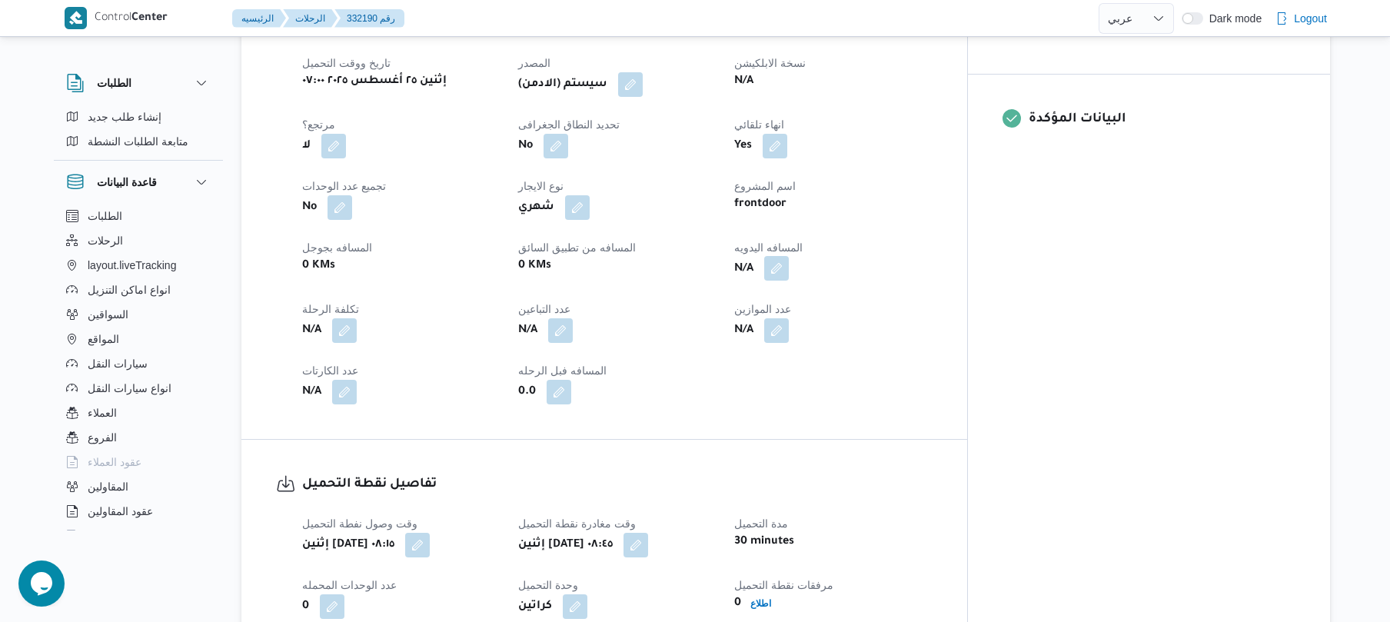
click at [789, 256] on button "button" at bounding box center [776, 268] width 25 height 25
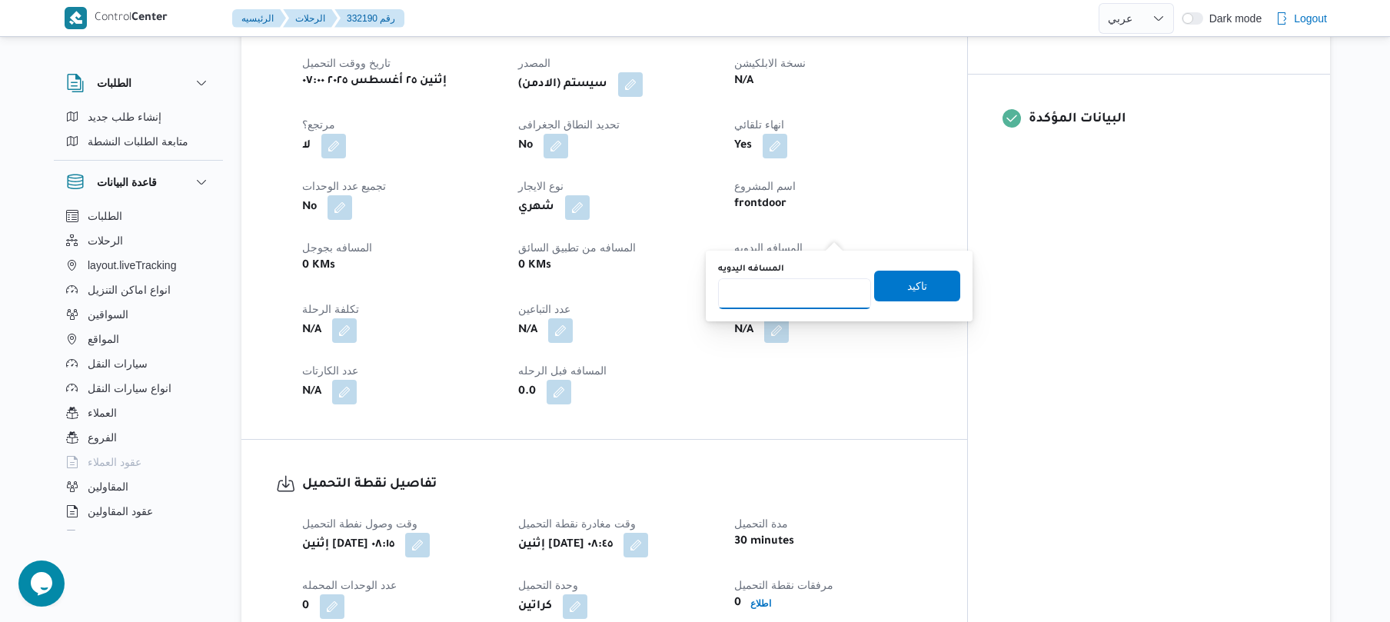
click at [807, 292] on input "المسافه اليدويه" at bounding box center [794, 293] width 153 height 31
type input "80"
click at [889, 292] on span "تاكيد" at bounding box center [917, 285] width 86 height 31
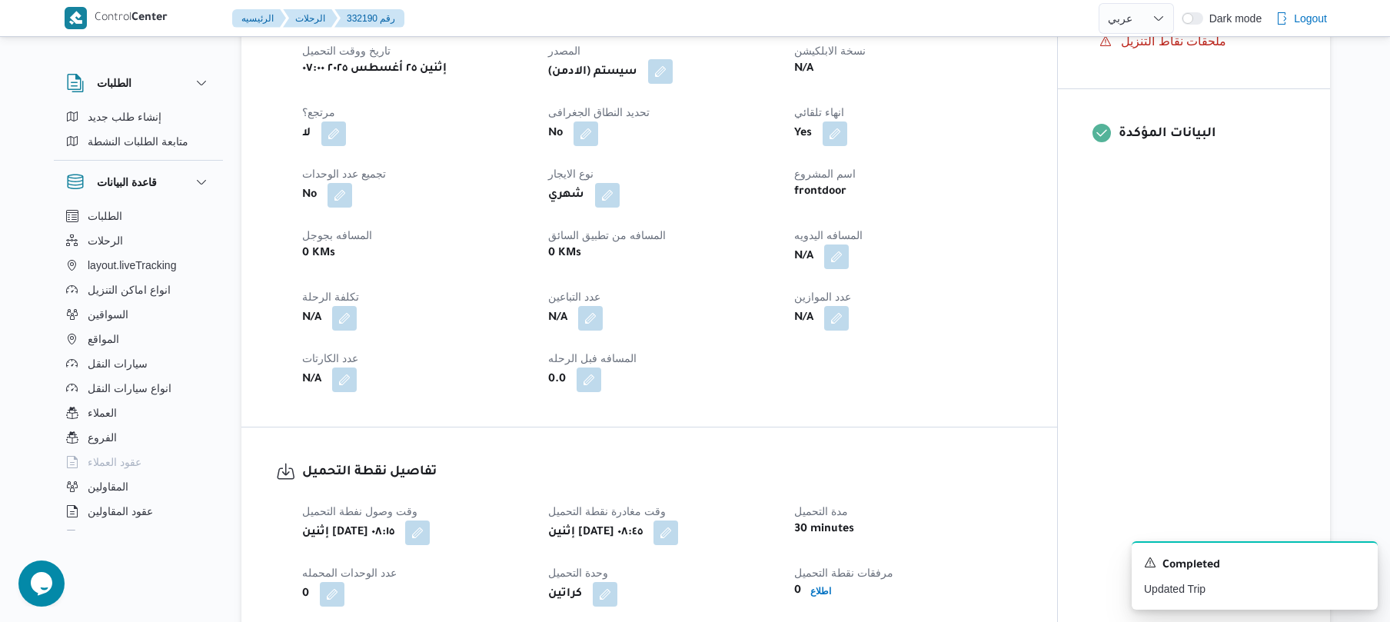
click at [660, 59] on button "button" at bounding box center [660, 71] width 25 height 25
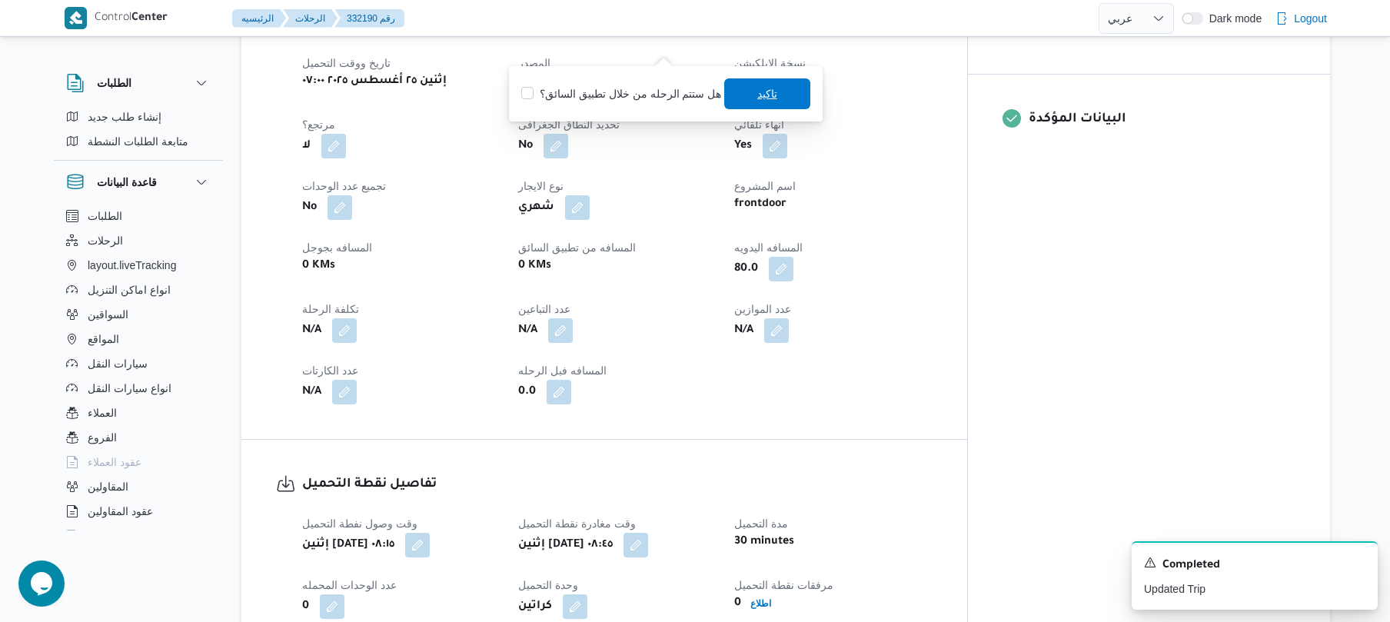
click at [737, 93] on span "تاكيد" at bounding box center [767, 93] width 86 height 31
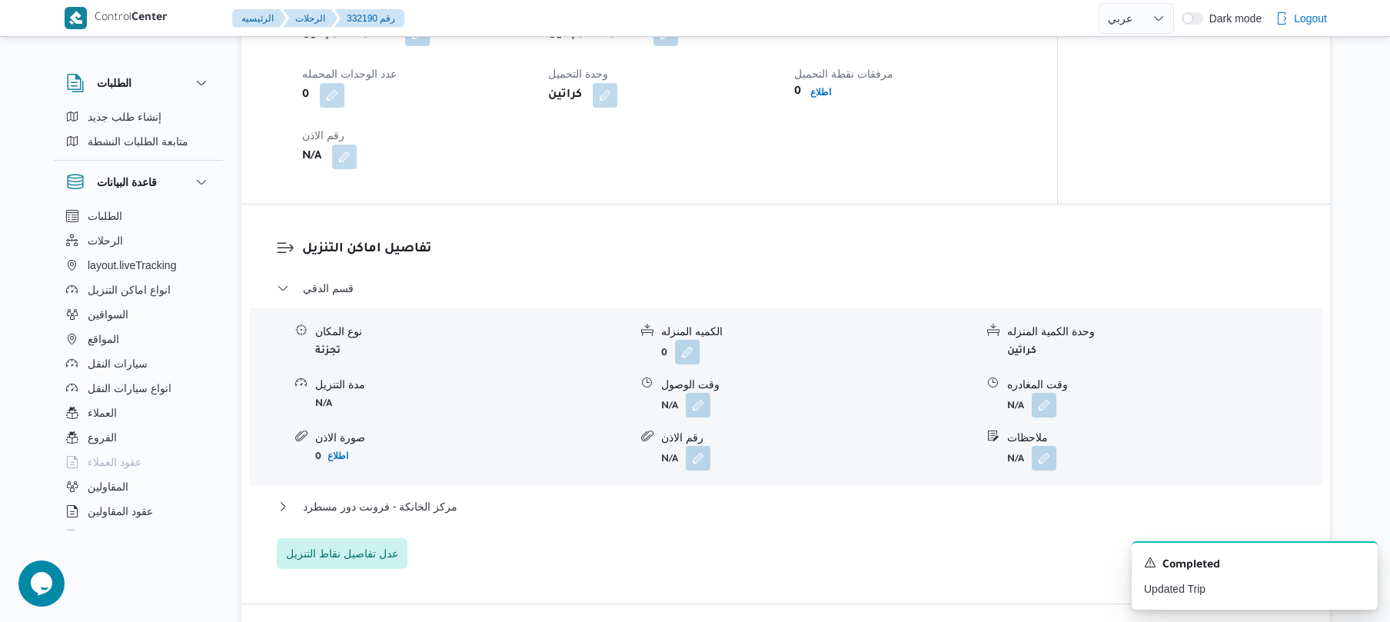
scroll to position [1148, 0]
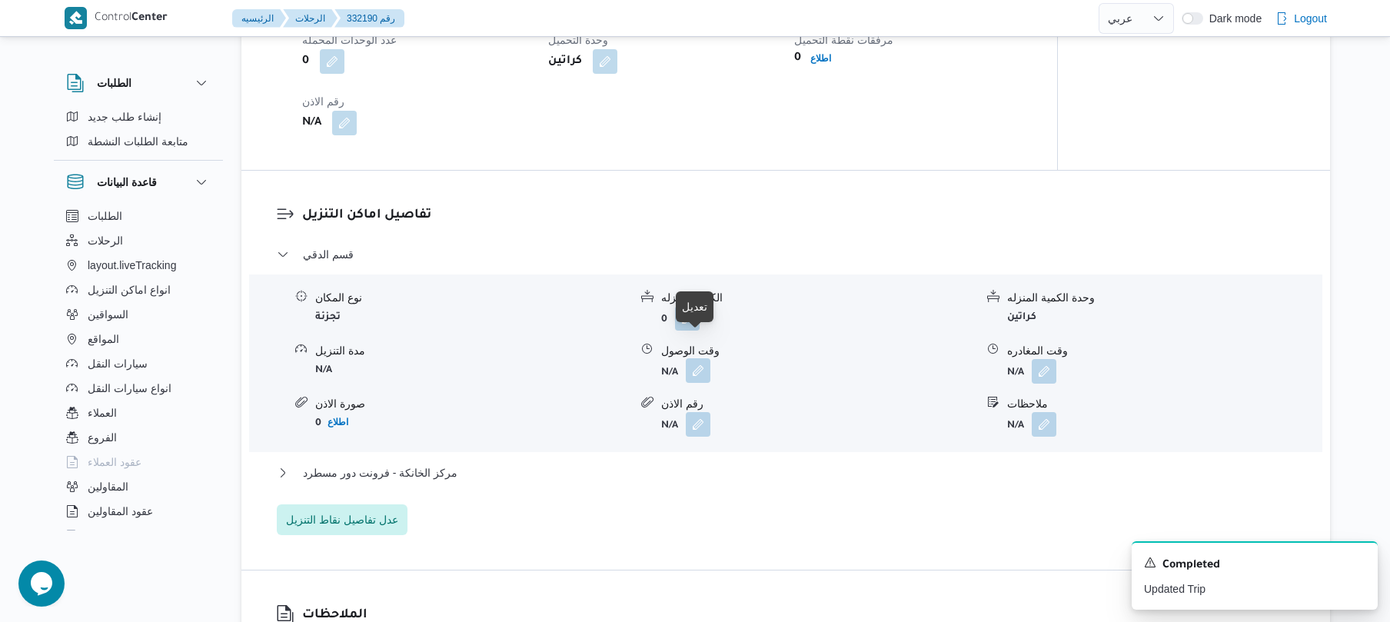
click at [697, 358] on button "button" at bounding box center [698, 370] width 25 height 25
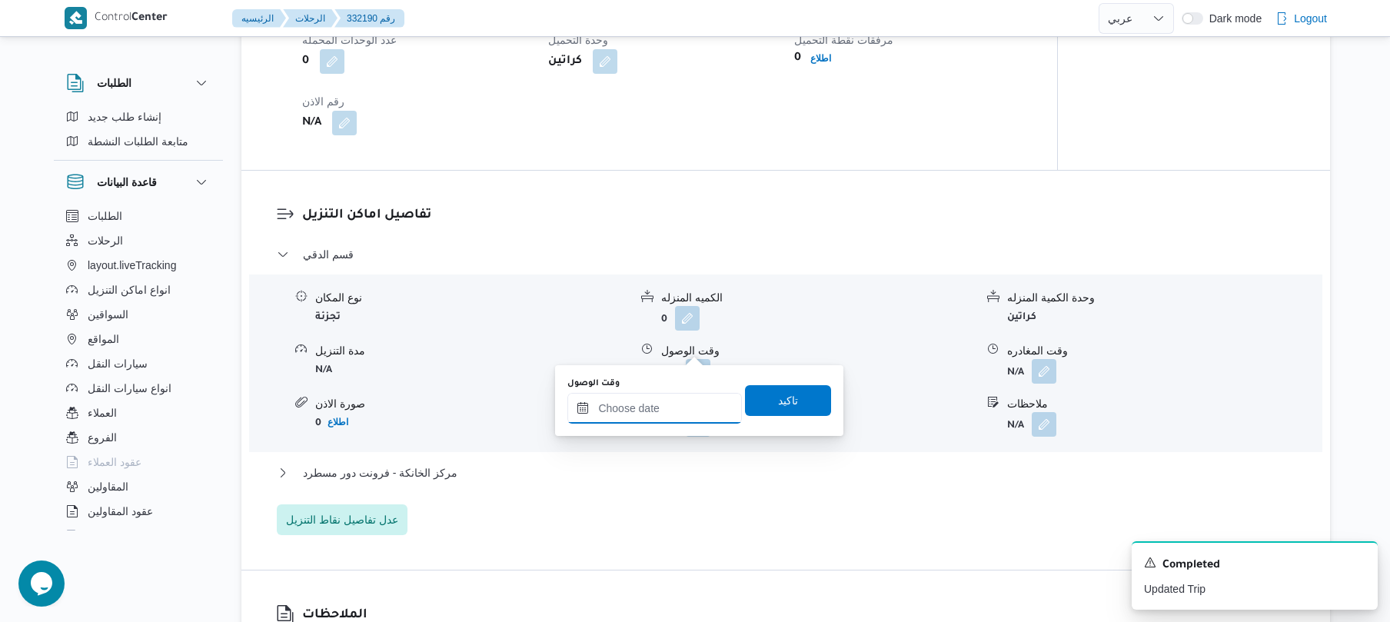
click at [650, 411] on input "وقت الوصول" at bounding box center [654, 408] width 175 height 31
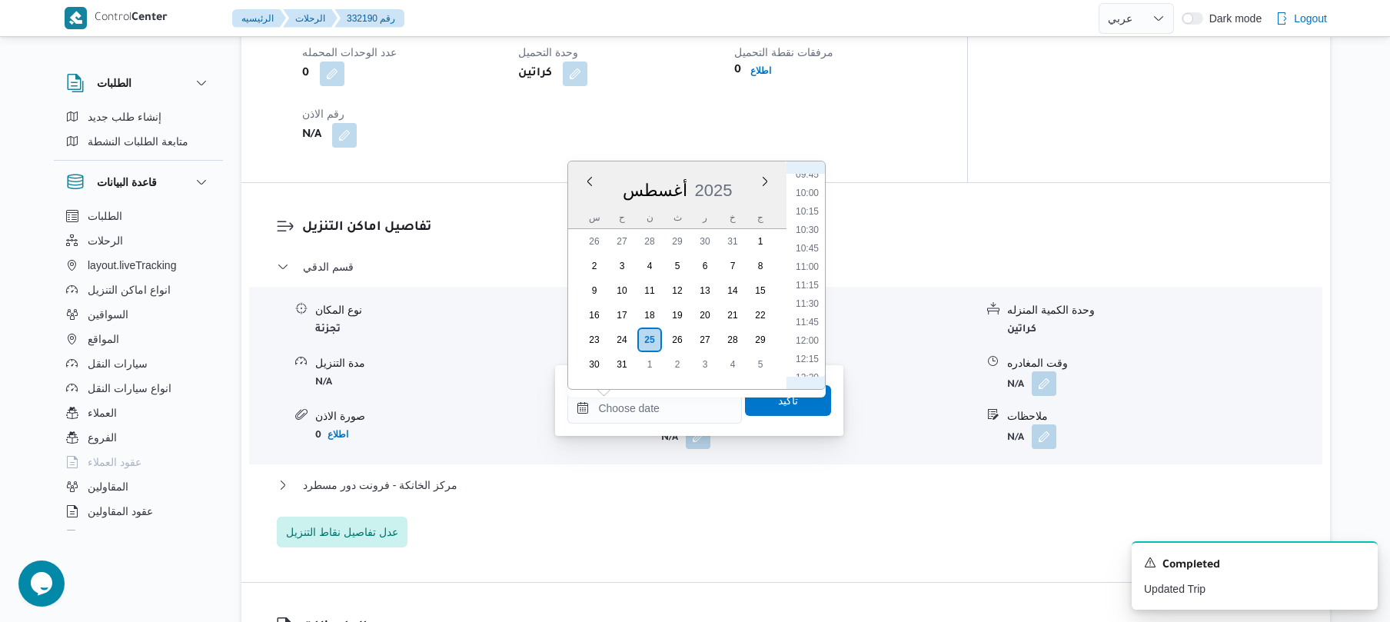
scroll to position [659, 0]
click at [809, 224] on li "09:30" at bounding box center [807, 223] width 35 height 15
type input "[DATE] ٠٩:٣٠"
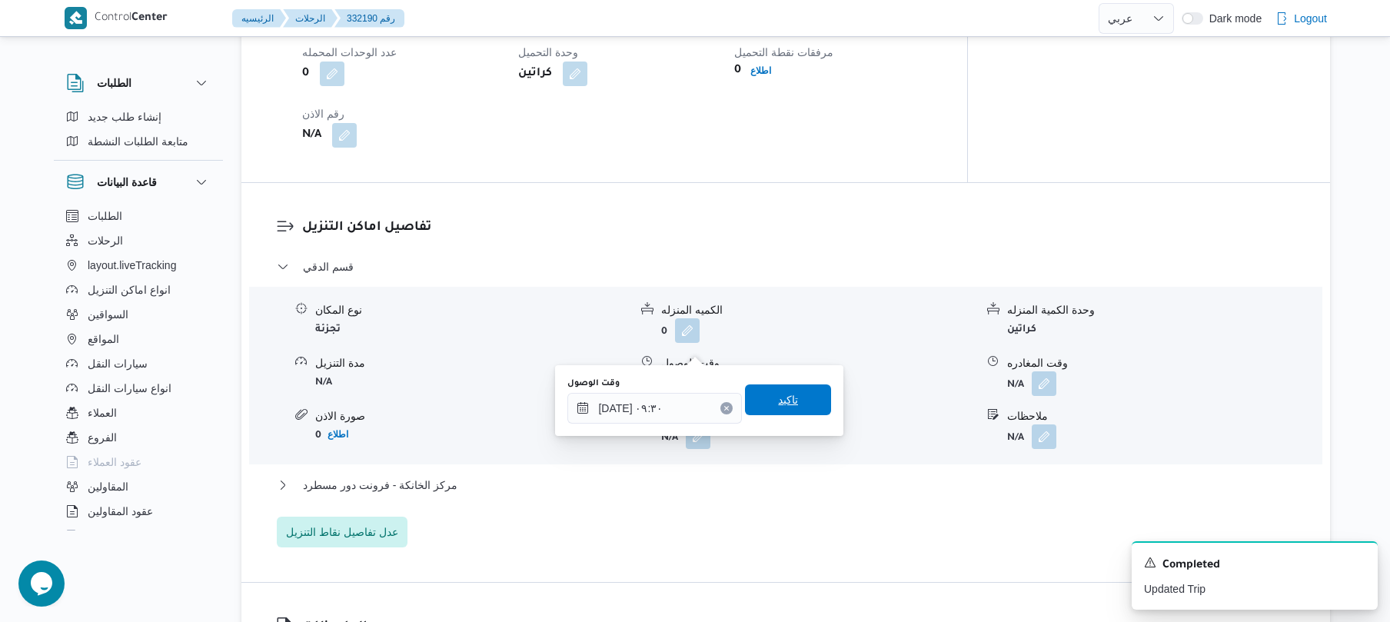
click at [778, 404] on span "تاكيد" at bounding box center [788, 400] width 20 height 18
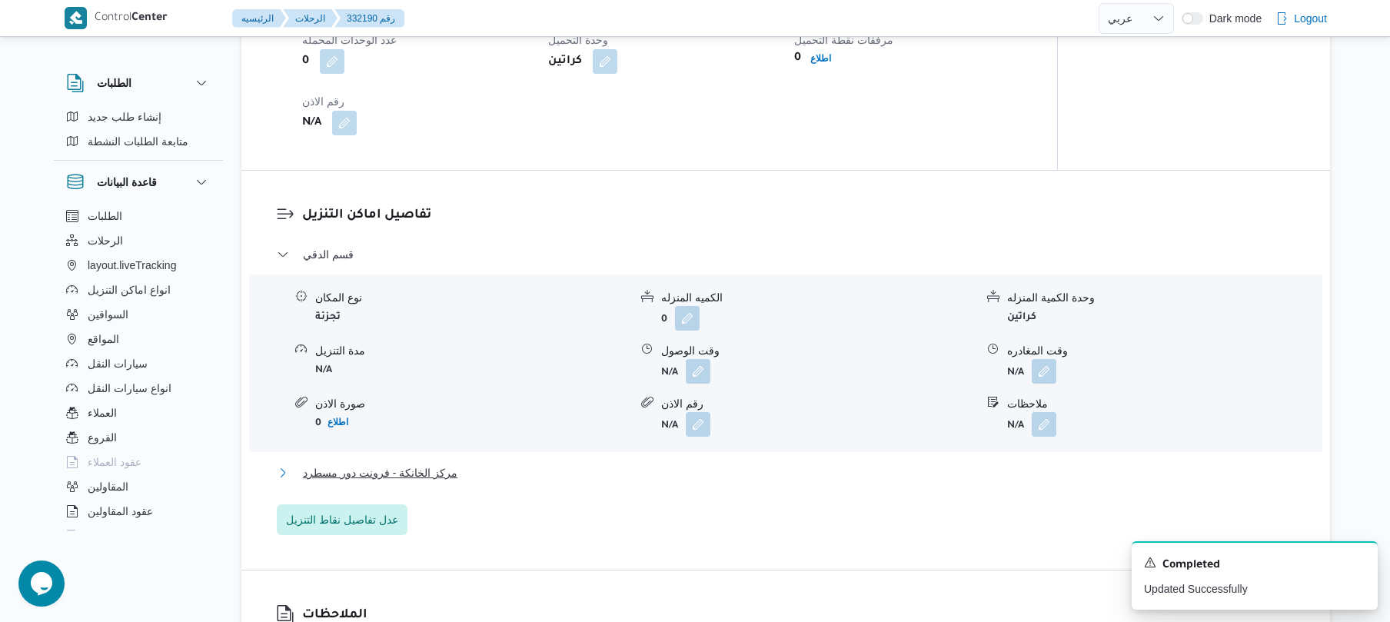
click at [695, 464] on button "مركز الخانكة - فرونت دور مسطرد" at bounding box center [786, 473] width 1019 height 18
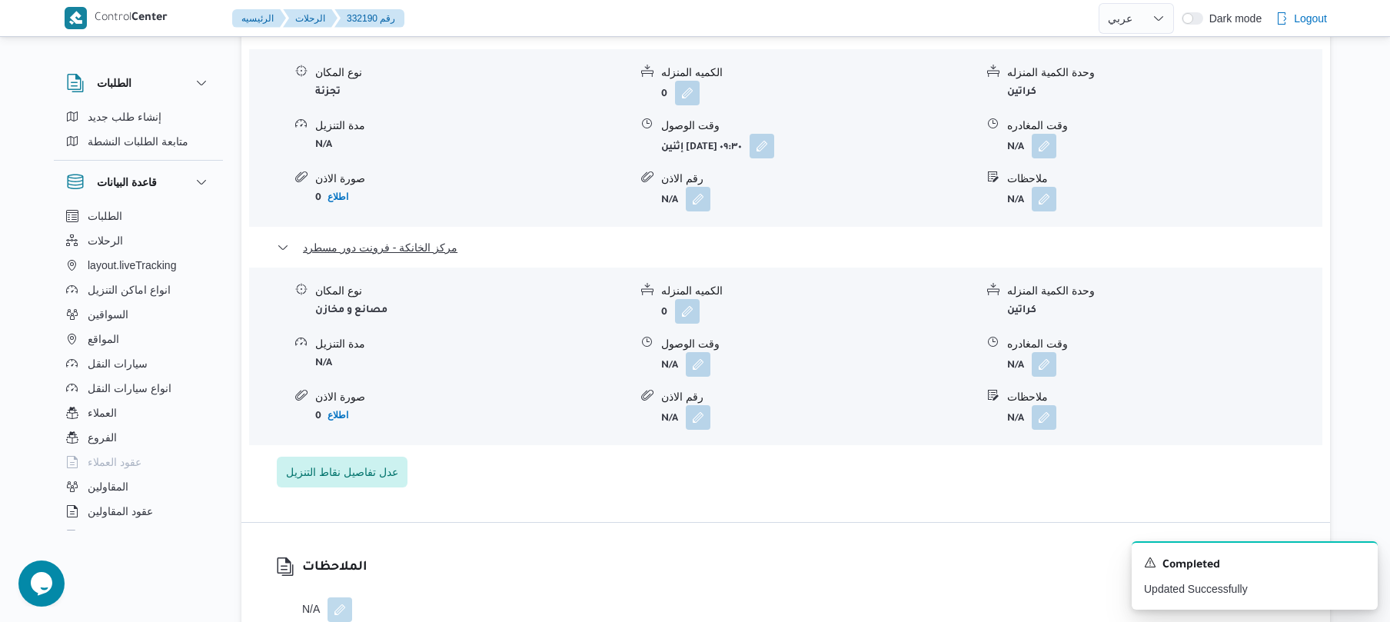
scroll to position [1435, 0]
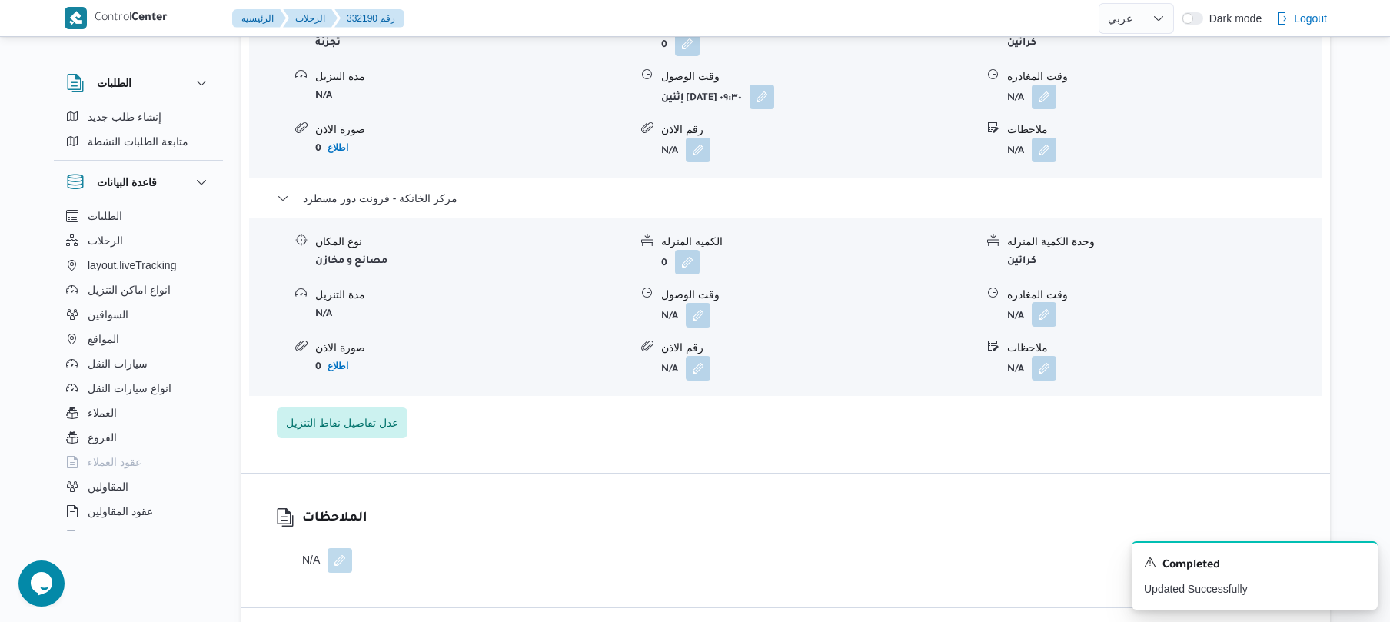
click at [1039, 302] on button "button" at bounding box center [1044, 314] width 25 height 25
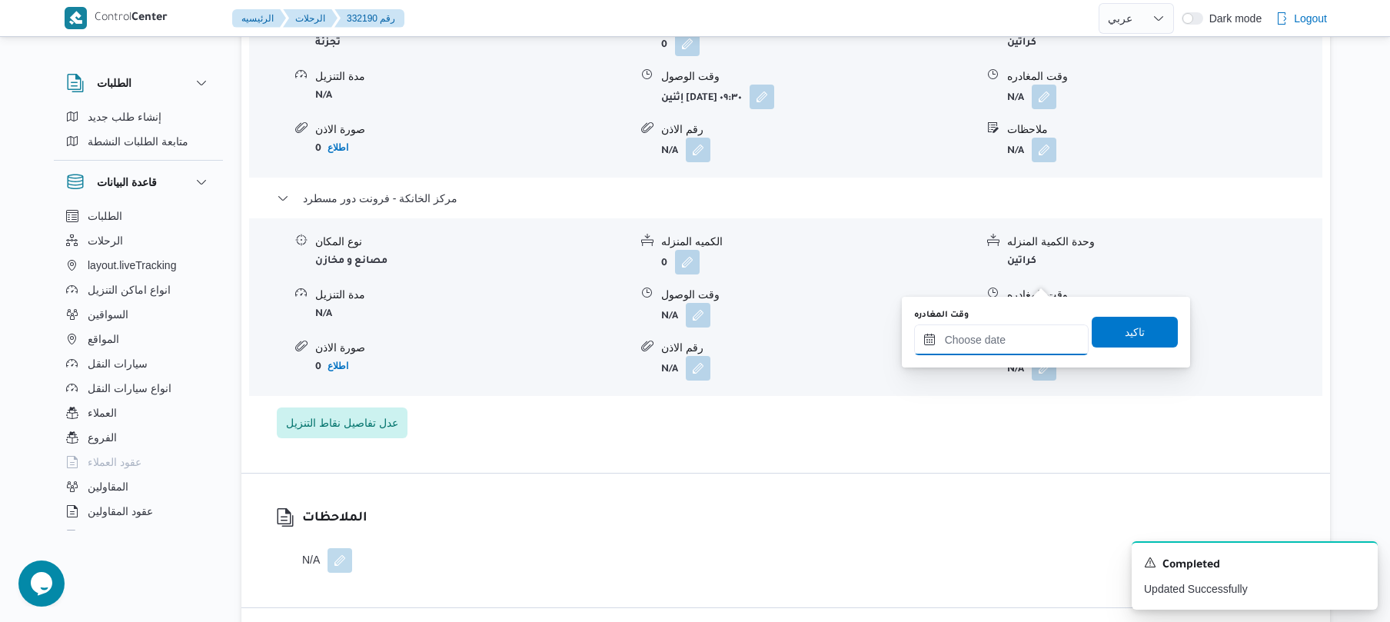
click at [979, 341] on input "وقت المغادره" at bounding box center [1001, 339] width 175 height 31
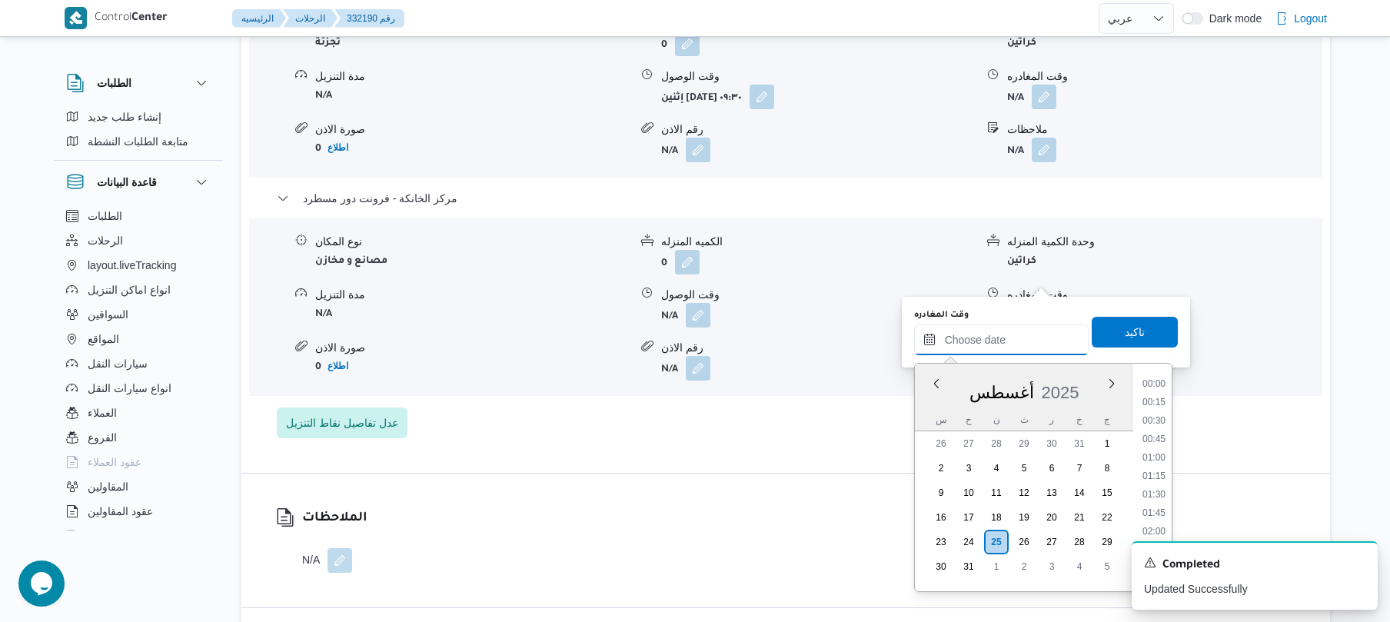
scroll to position [1520, 0]
click at [1160, 380] on li "20:30" at bounding box center [1153, 376] width 35 height 15
type input "[DATE] ٢٠:٣٠"
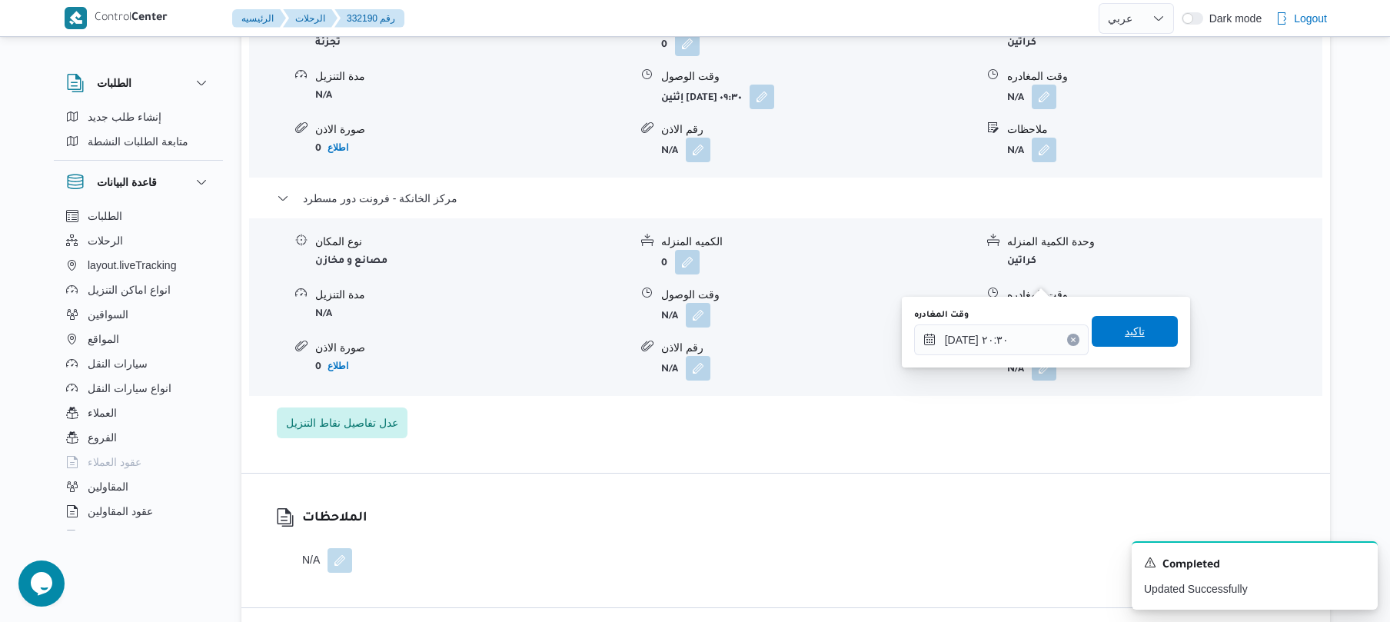
click at [1133, 338] on span "تاكيد" at bounding box center [1135, 331] width 20 height 18
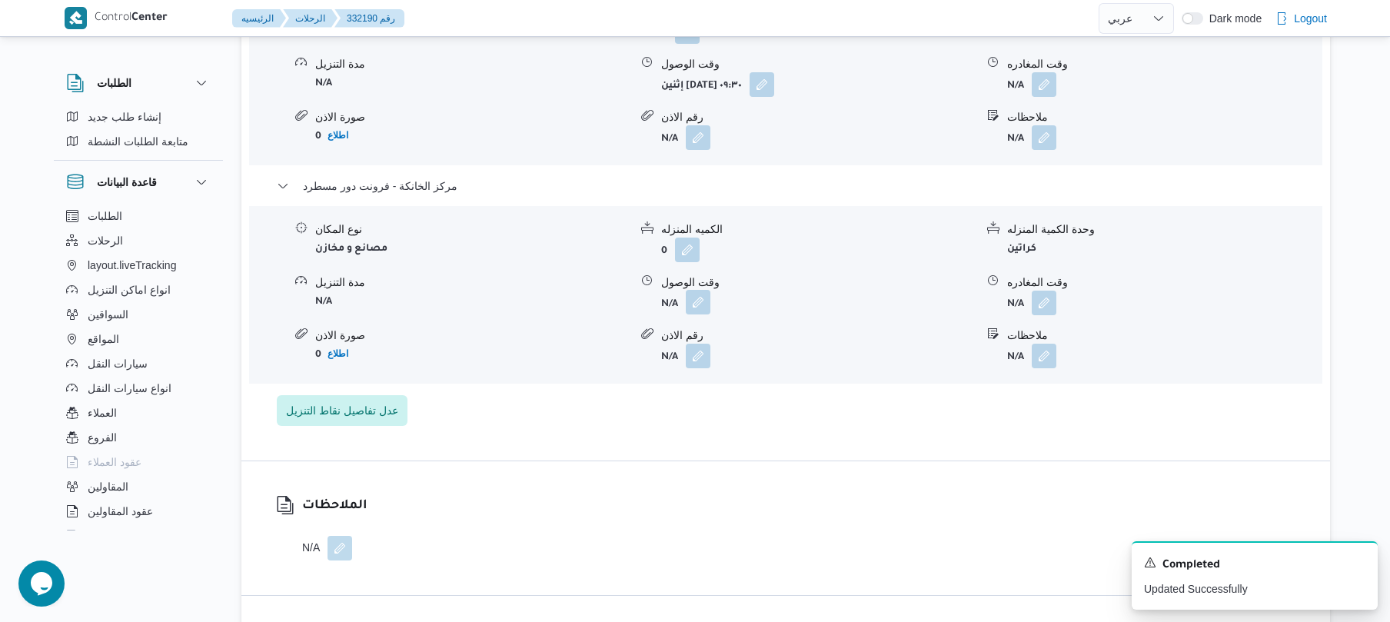
click at [698, 290] on button "button" at bounding box center [698, 302] width 25 height 25
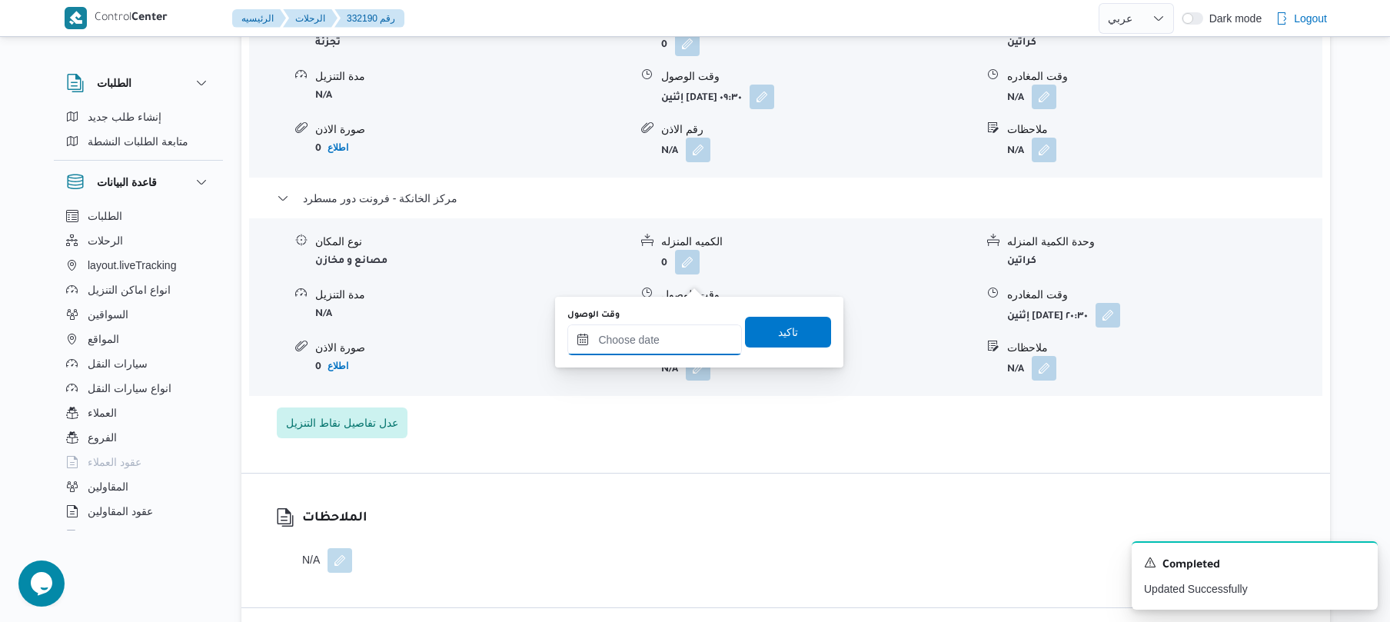
click at [668, 352] on input "وقت الوصول" at bounding box center [654, 339] width 175 height 31
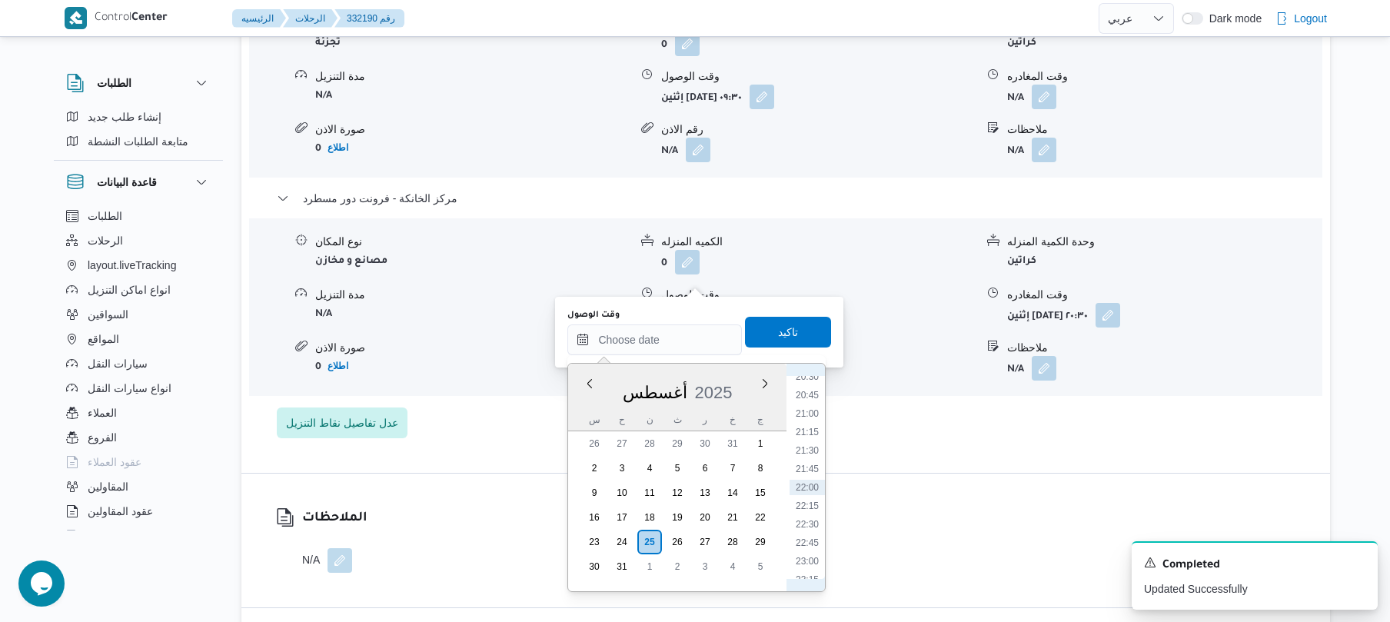
scroll to position [1348, 0]
click at [809, 527] on li "20:15" at bounding box center [807, 530] width 35 height 15
type input "[DATE] ٢٠:١٥"
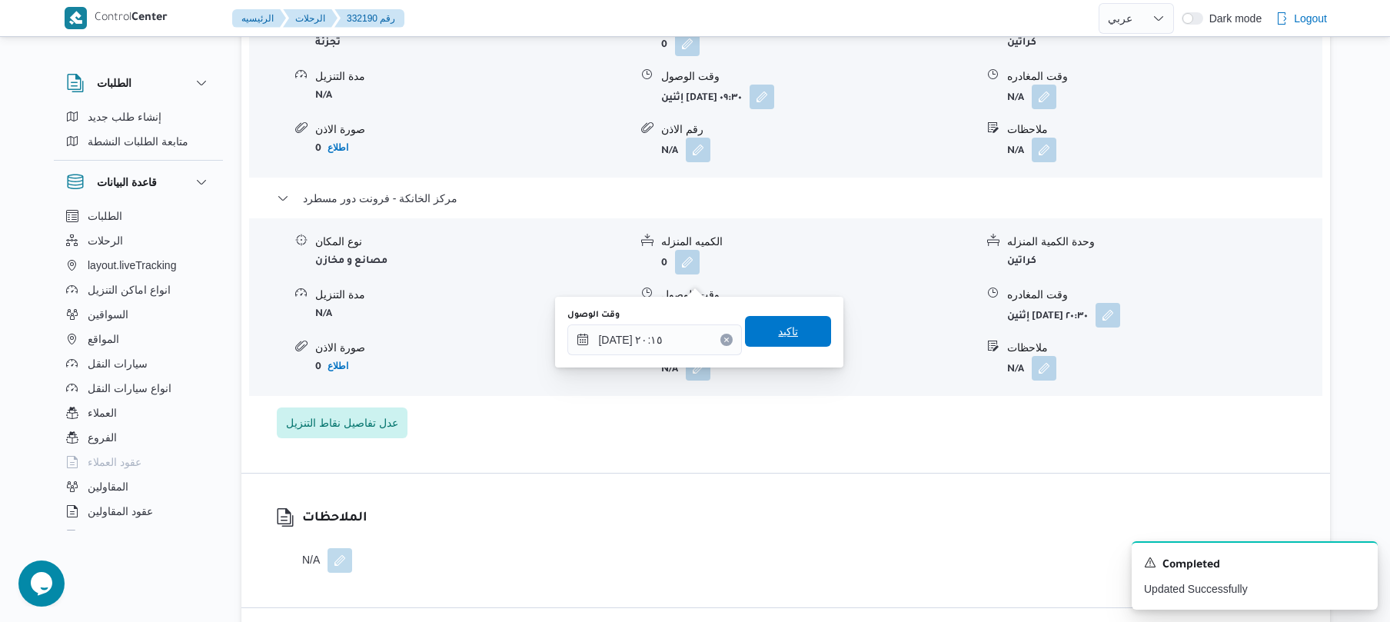
click at [793, 344] on span "تاكيد" at bounding box center [788, 331] width 86 height 31
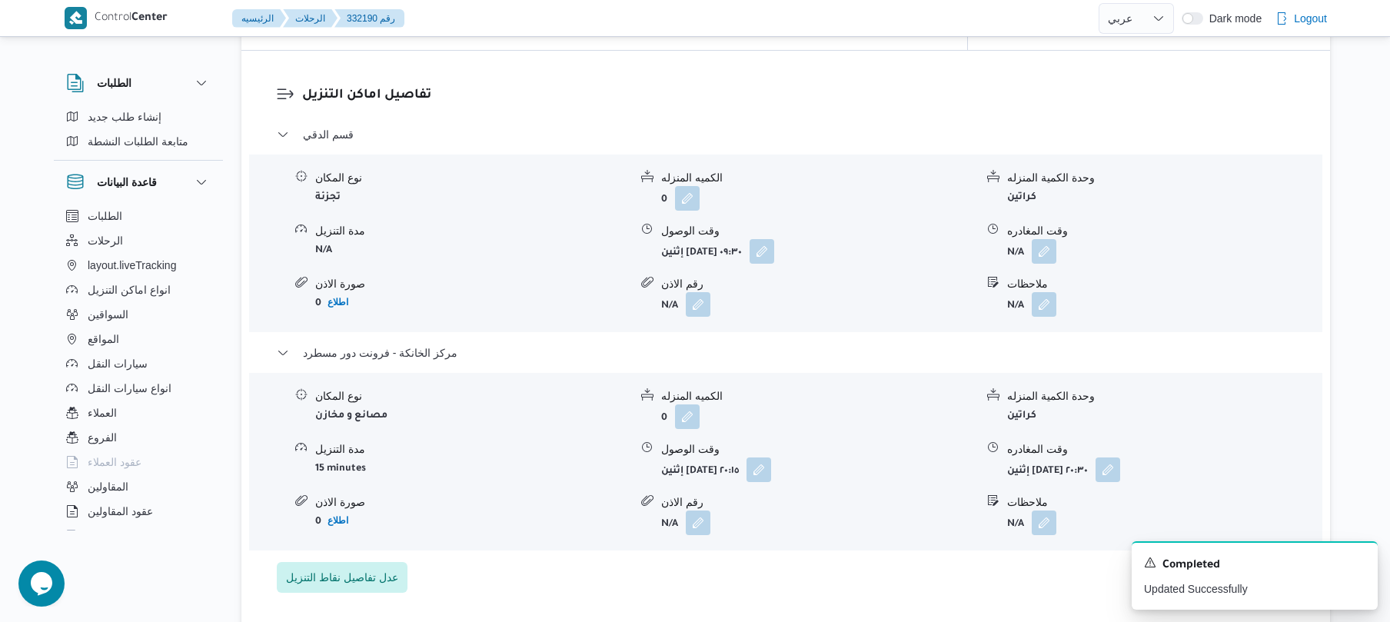
scroll to position [1271, 0]
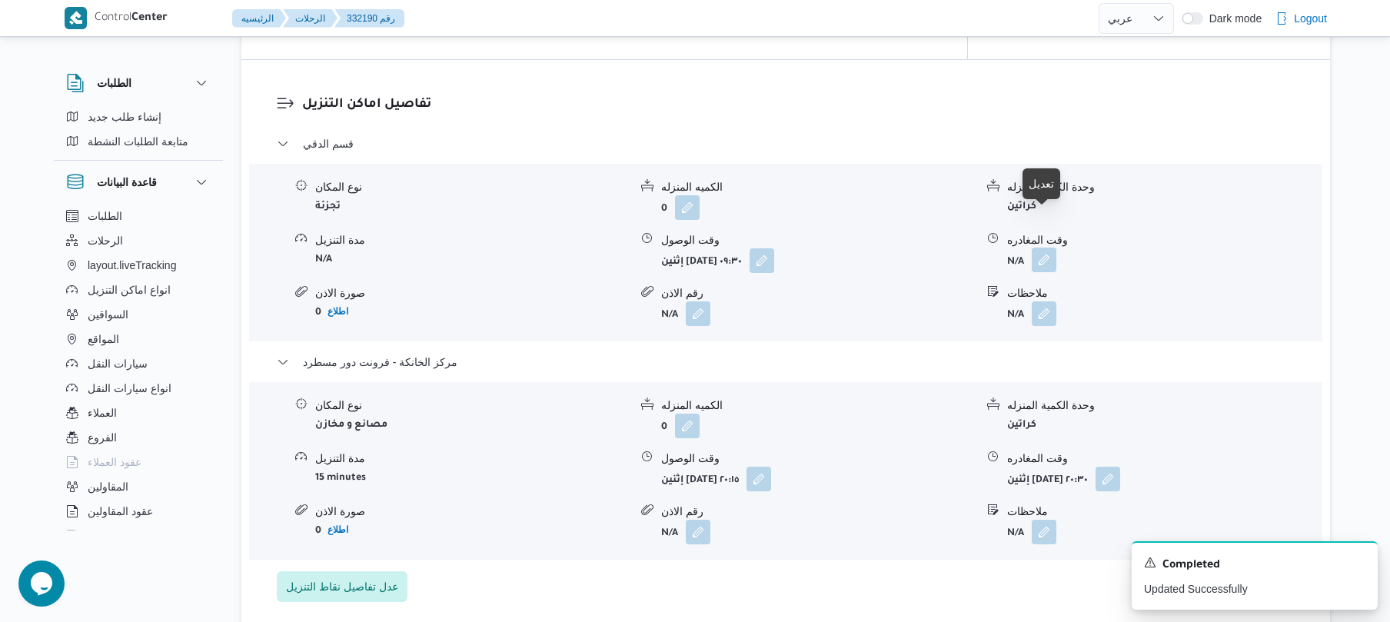
click at [1046, 248] on button "button" at bounding box center [1044, 260] width 25 height 25
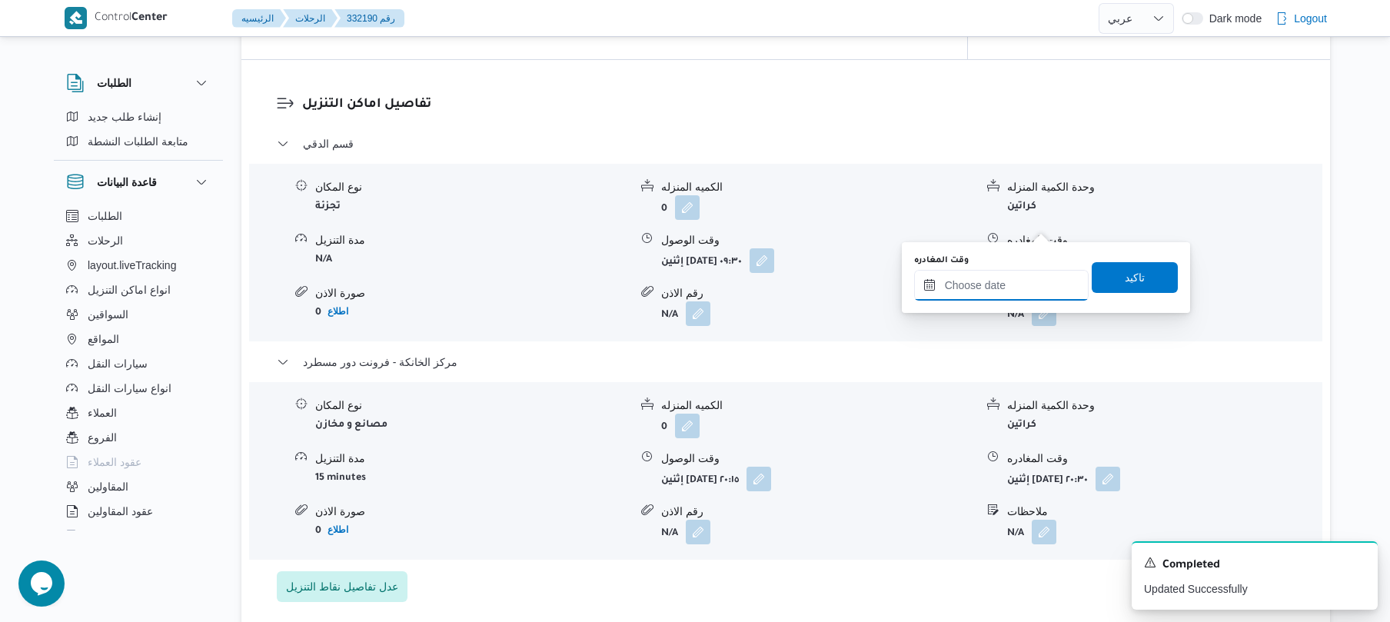
click at [990, 290] on input "وقت المغادره" at bounding box center [1001, 285] width 175 height 31
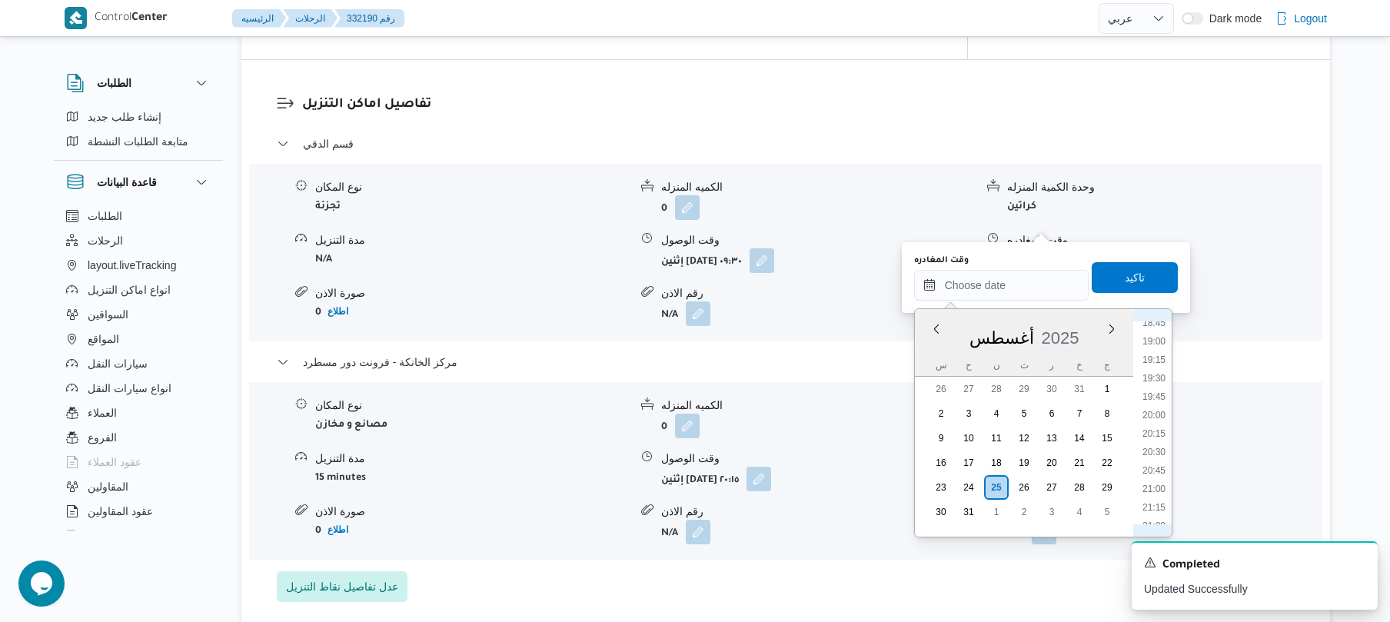
scroll to position [1348, 0]
click at [1155, 407] on li "19:15" at bounding box center [1153, 401] width 35 height 15
type input "[DATE] ١٩:١٥"
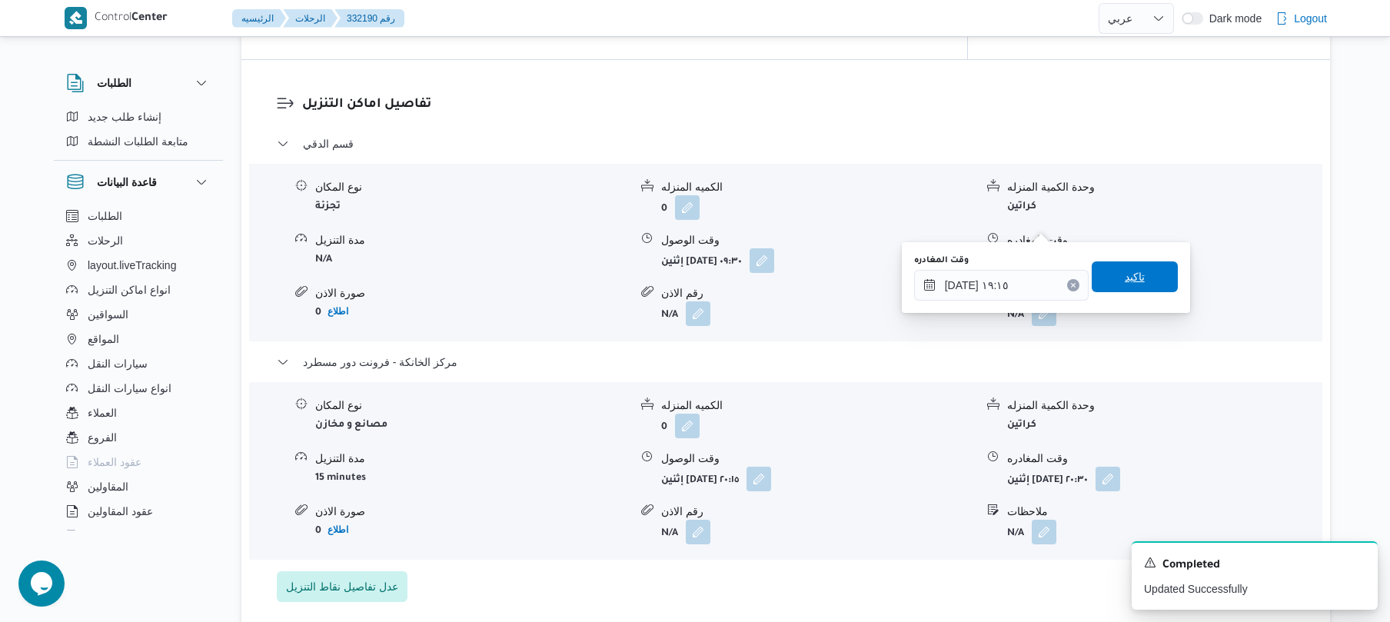
click at [1130, 281] on span "تاكيد" at bounding box center [1135, 277] width 20 height 18
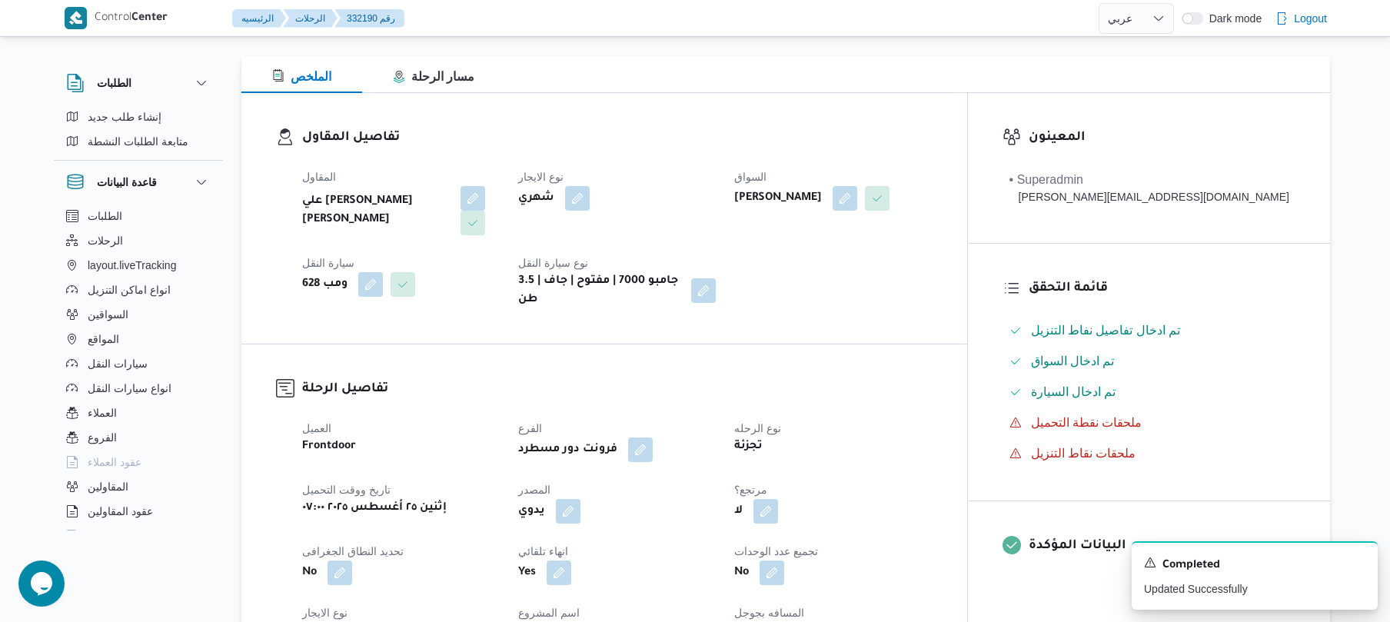
scroll to position [0, 0]
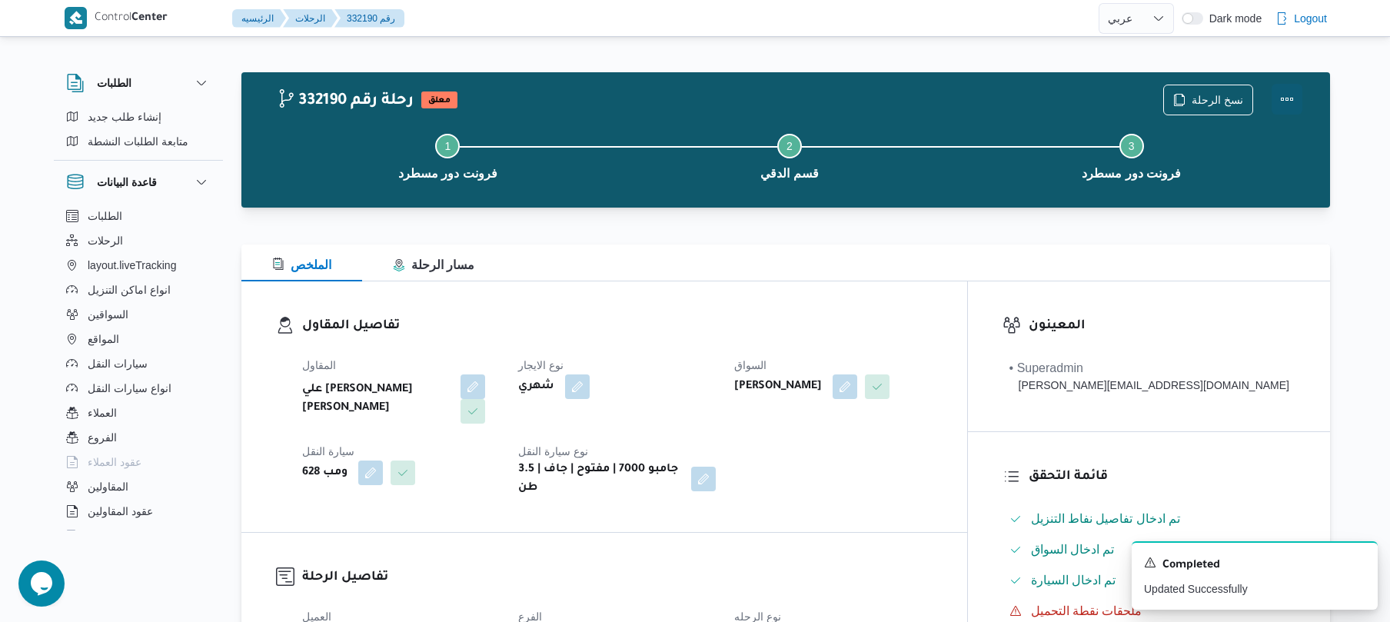
click at [1286, 95] on button "Actions" at bounding box center [1287, 99] width 31 height 31
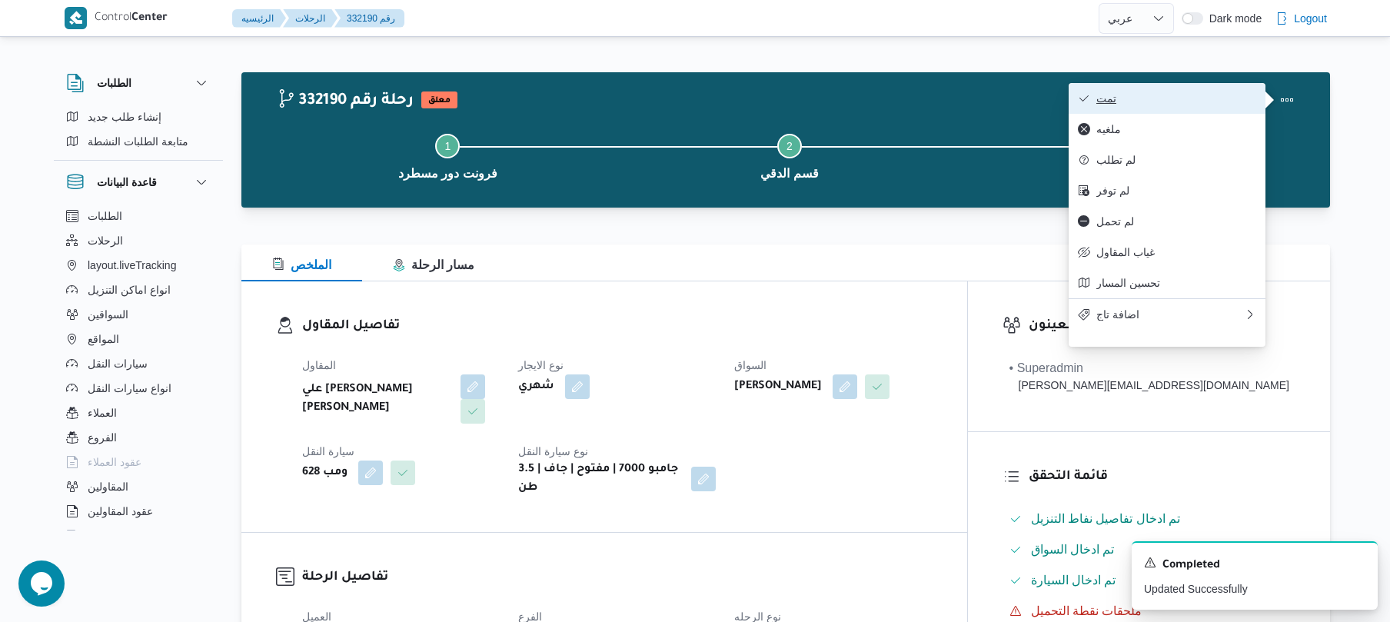
click at [1195, 97] on span "تمت" at bounding box center [1176, 98] width 160 height 12
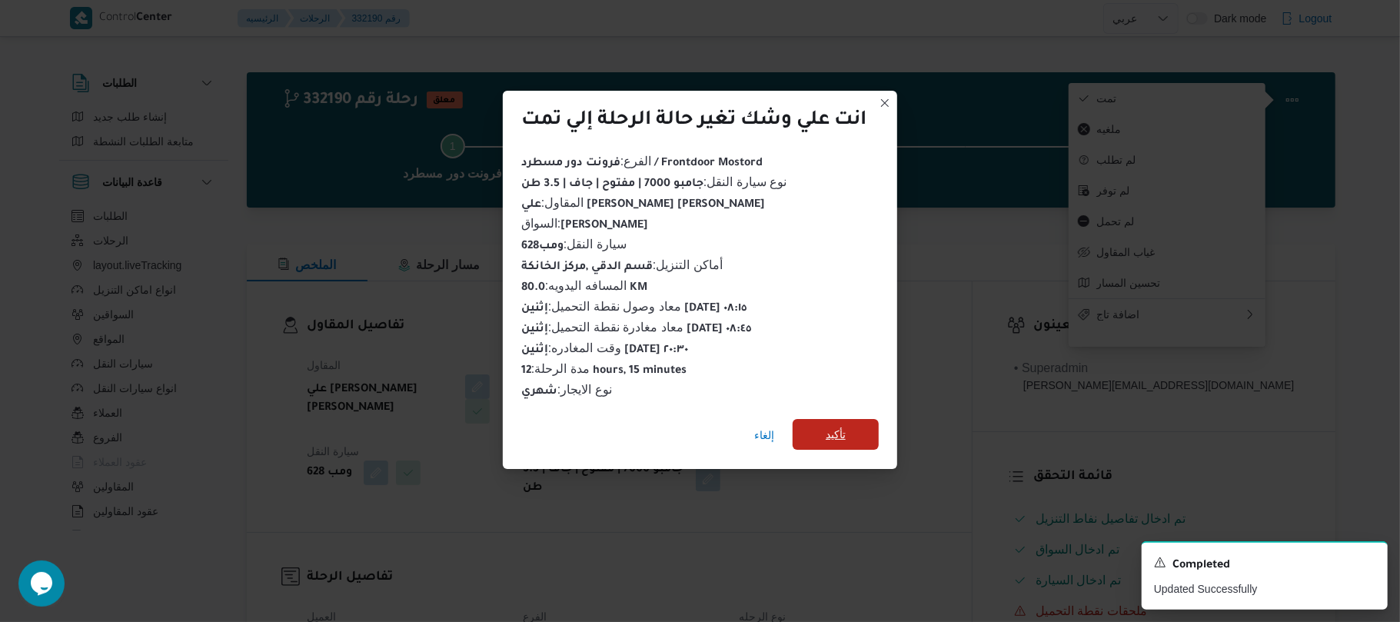
click at [870, 427] on span "تأكيد" at bounding box center [836, 434] width 86 height 31
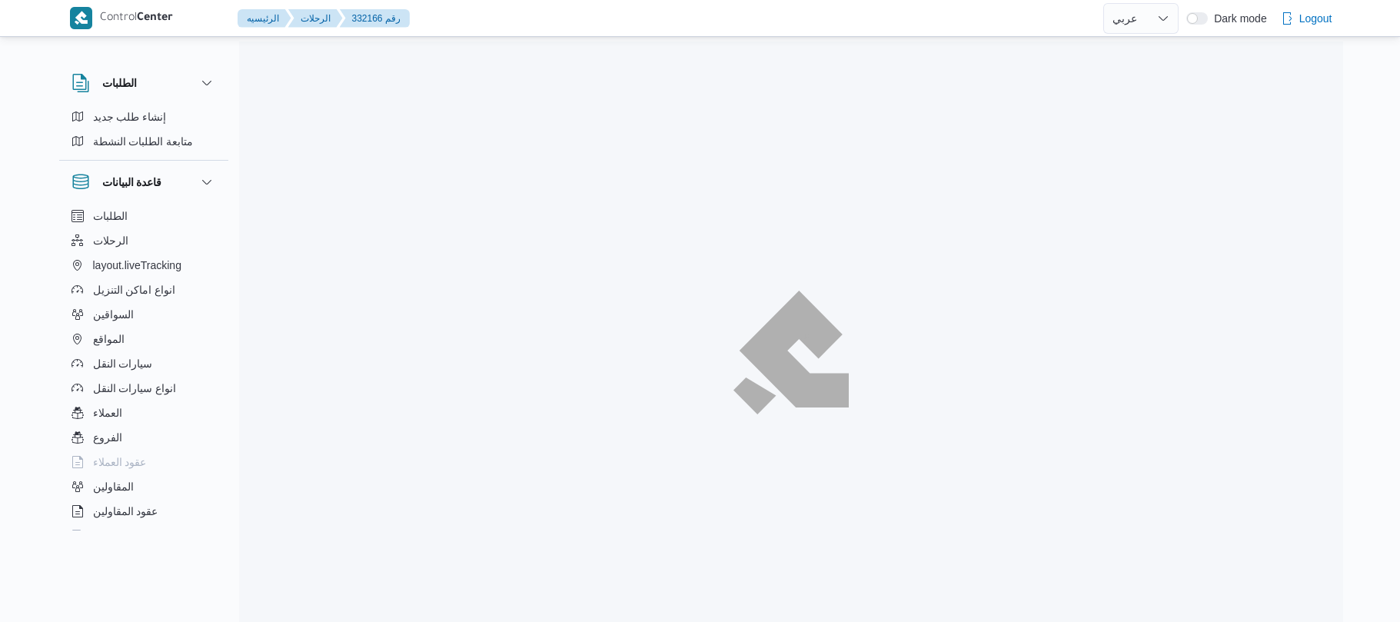
select select "ar"
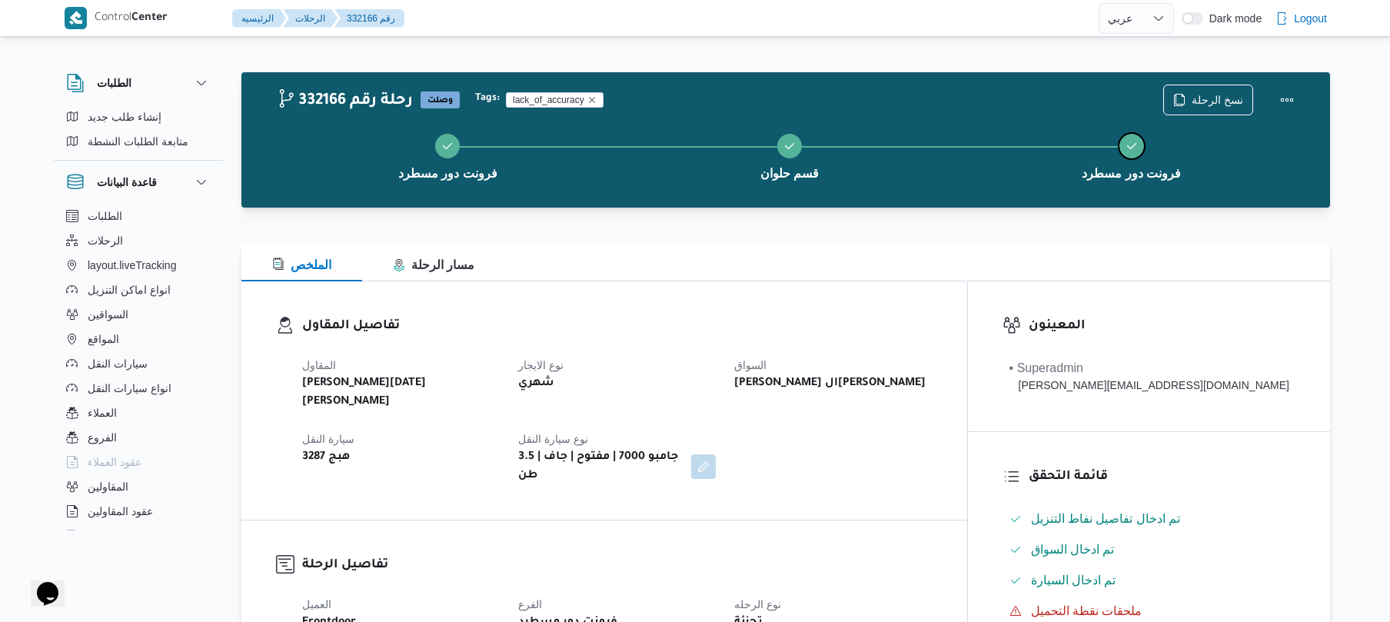
click at [988, 178] on button "فرونت دور مسطرد" at bounding box center [1131, 155] width 342 height 80
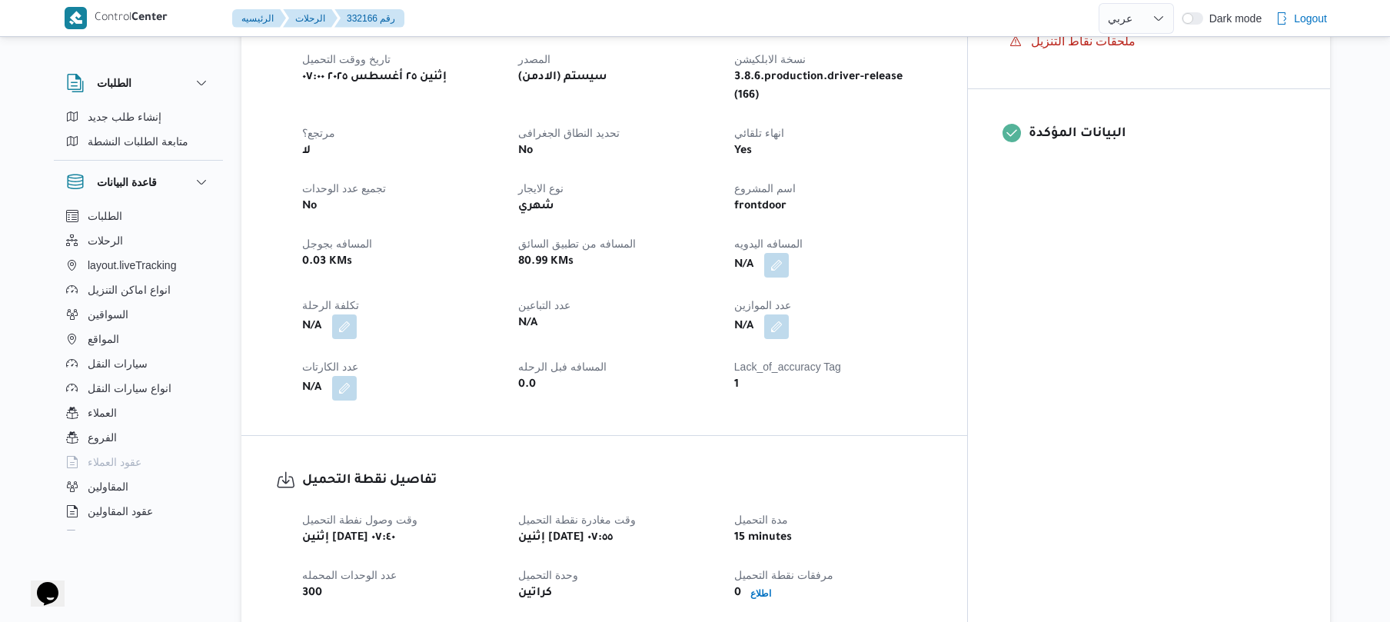
scroll to position [697, 0]
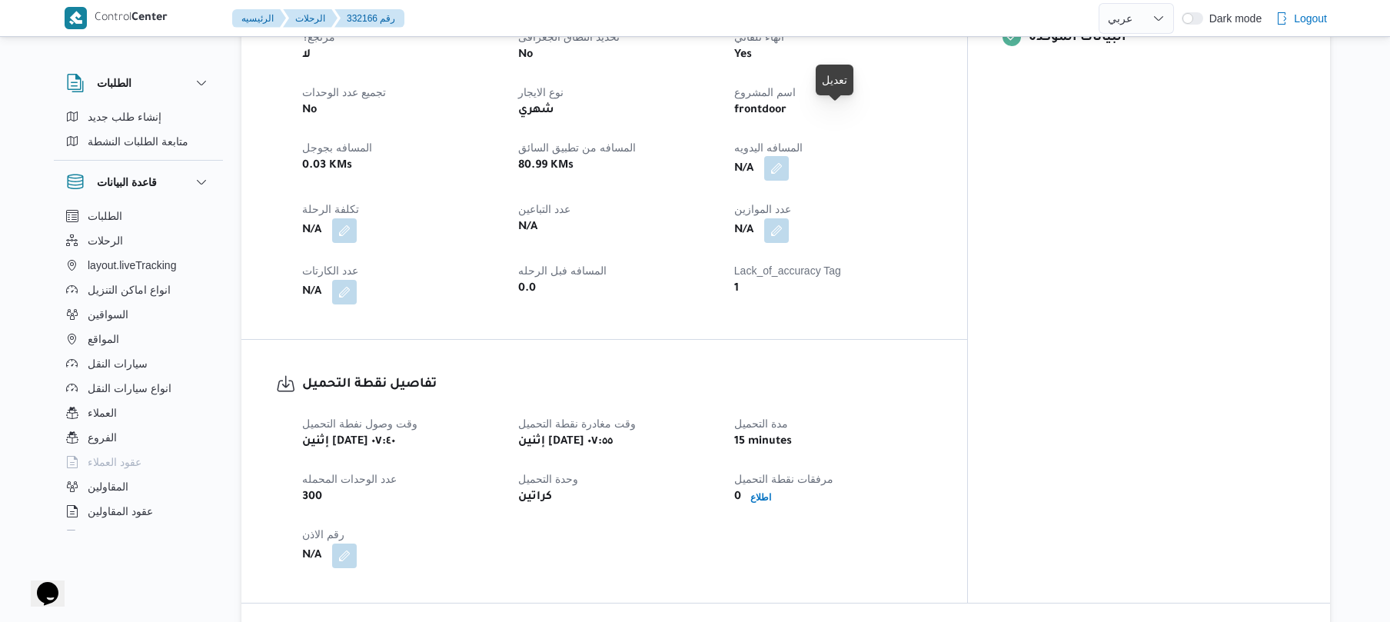
click at [789, 156] on button "button" at bounding box center [776, 168] width 25 height 25
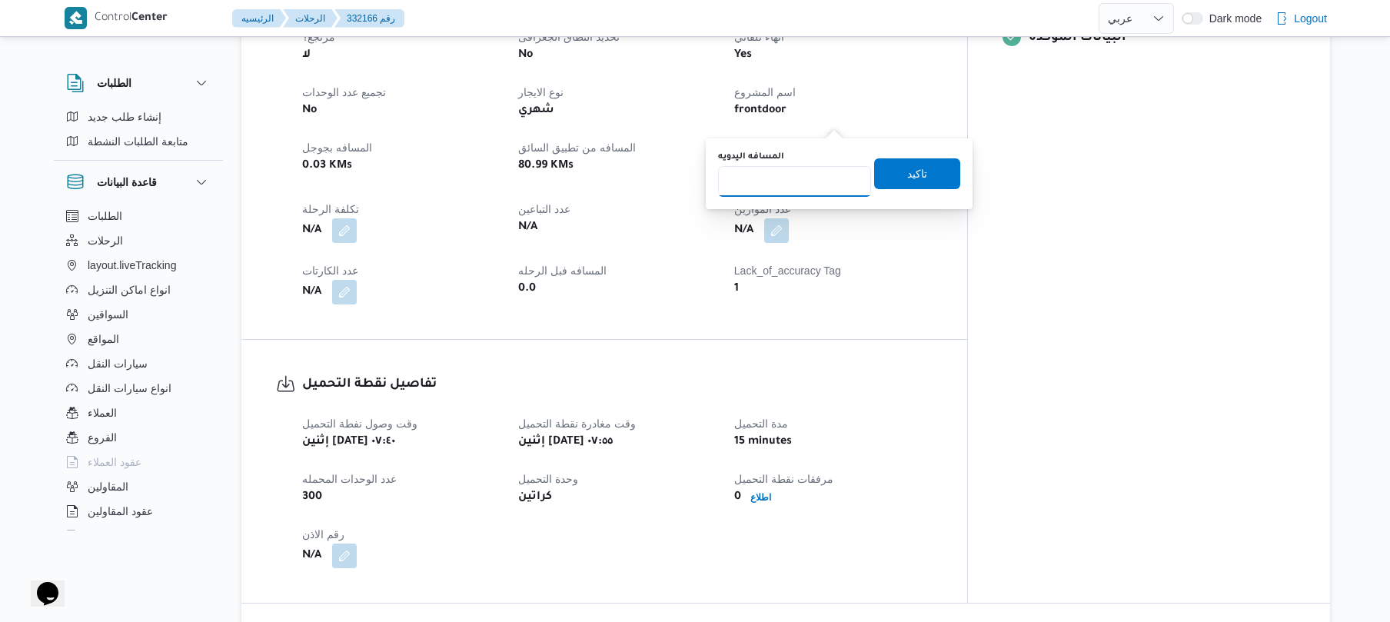
click at [826, 177] on input "المسافه اليدويه" at bounding box center [794, 181] width 153 height 31
type input "135"
click at [935, 185] on span "تاكيد" at bounding box center [917, 173] width 86 height 31
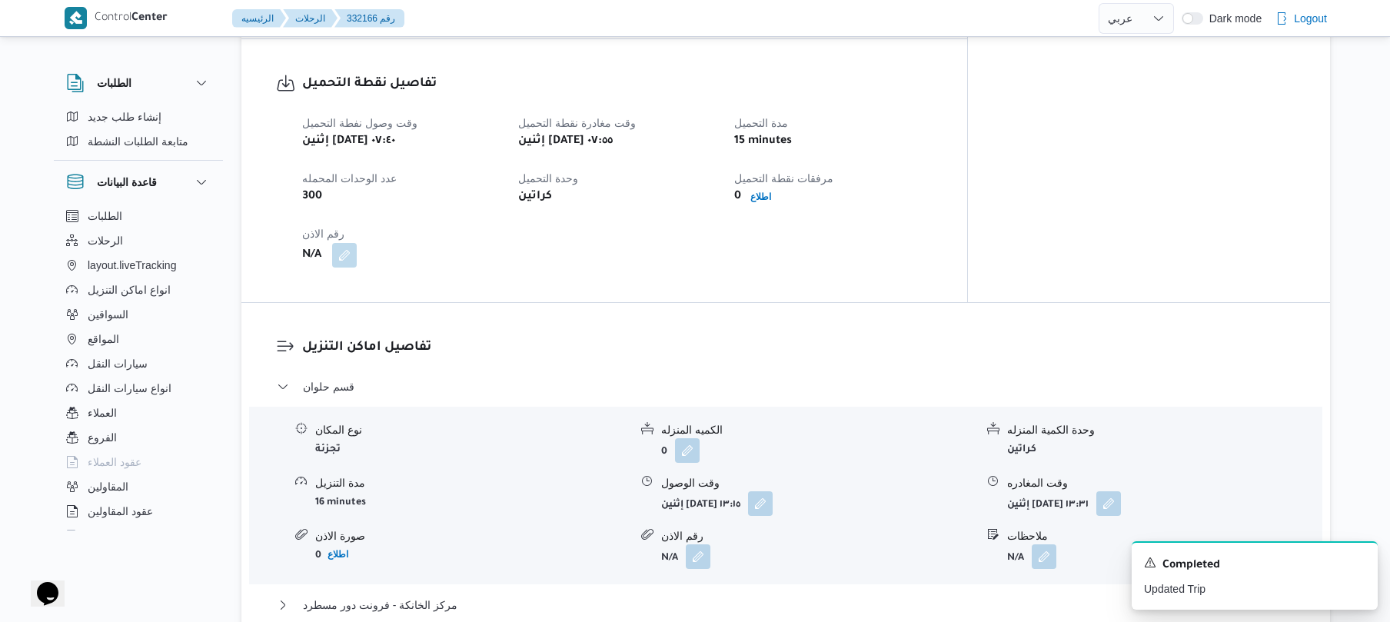
scroll to position [1230, 0]
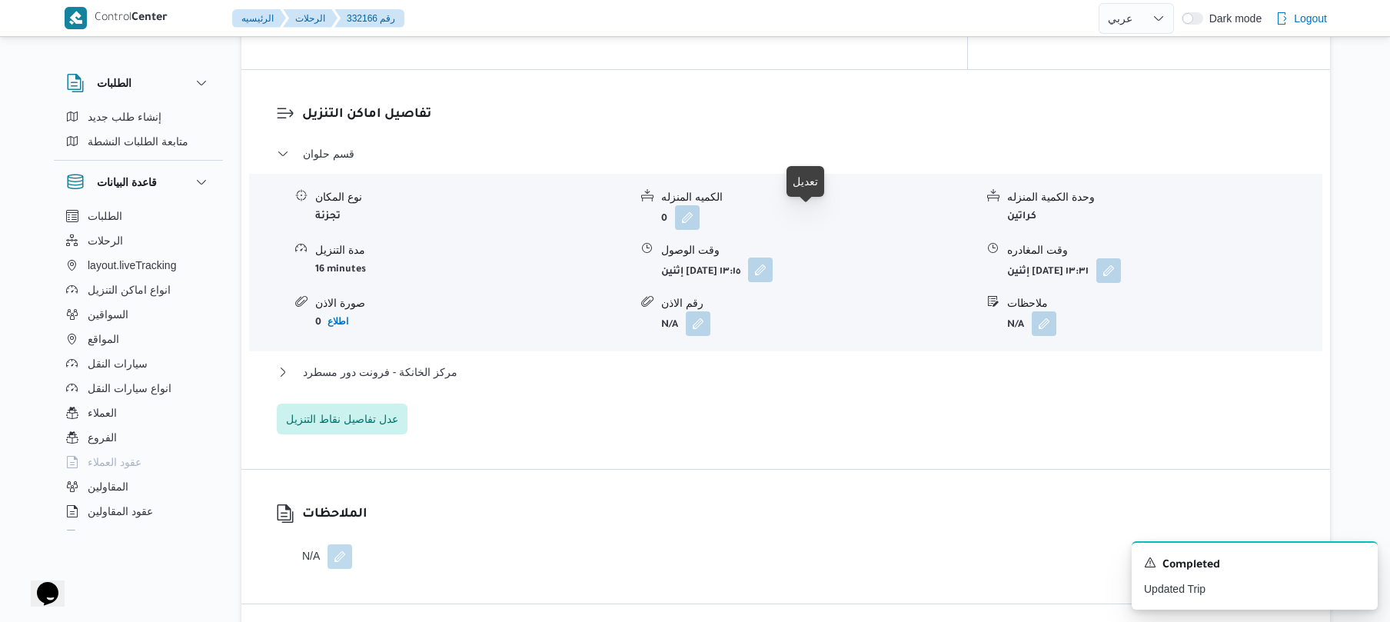
click at [773, 258] on button "button" at bounding box center [760, 270] width 25 height 25
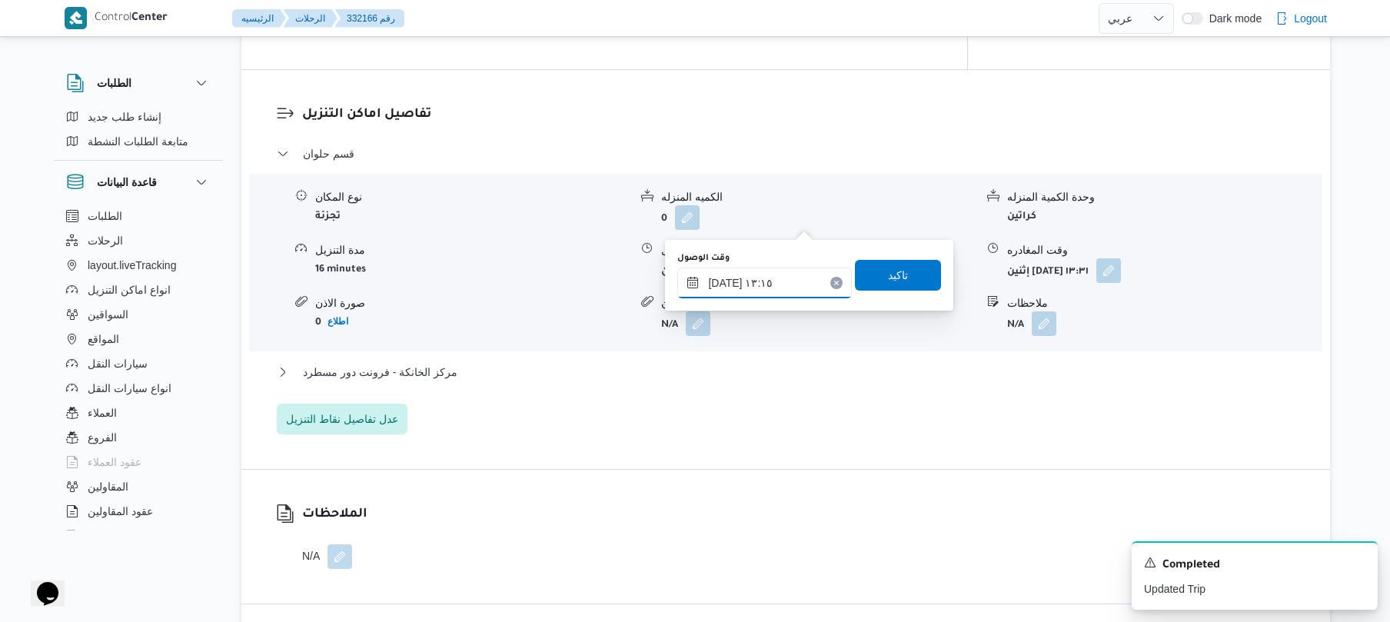
click at [764, 278] on input "٢٥/٠٨/٢٠٢٥ ١٣:١٥" at bounding box center [764, 283] width 175 height 31
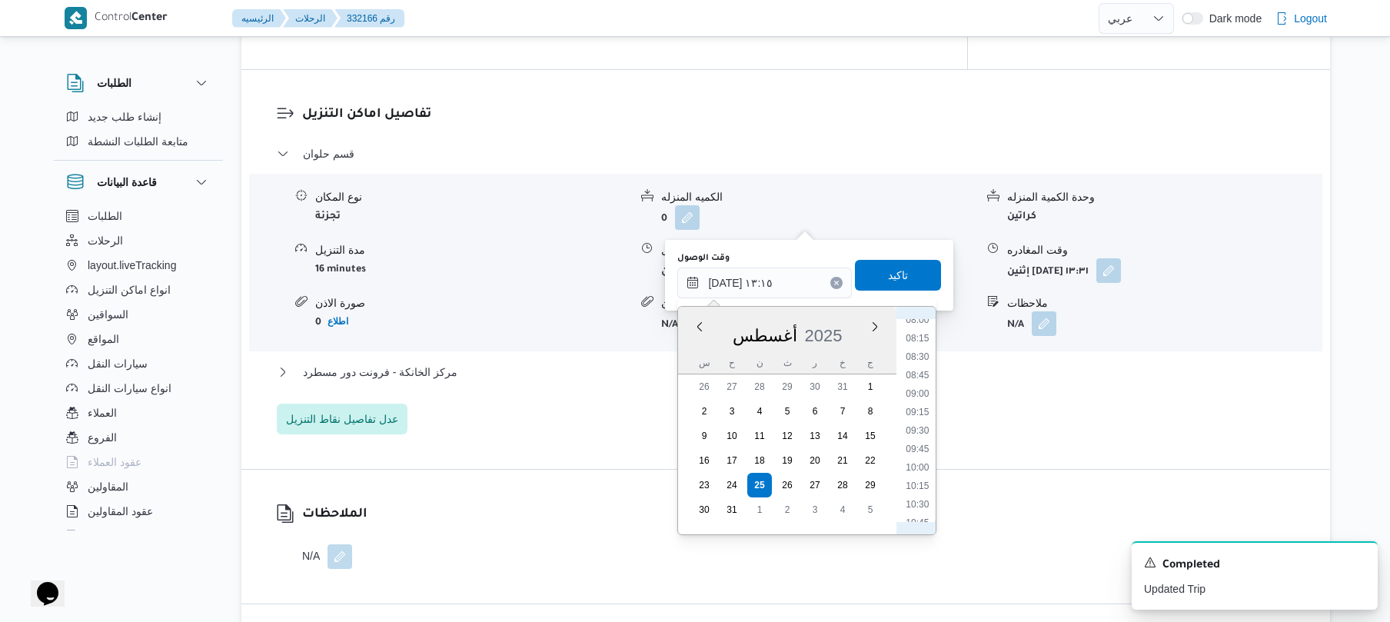
scroll to position [530, 0]
click at [926, 462] on li "09:00" at bounding box center [917, 461] width 35 height 15
type input "٢٥/٠٨/٢٠٢٥ ٠٩:٠٠"
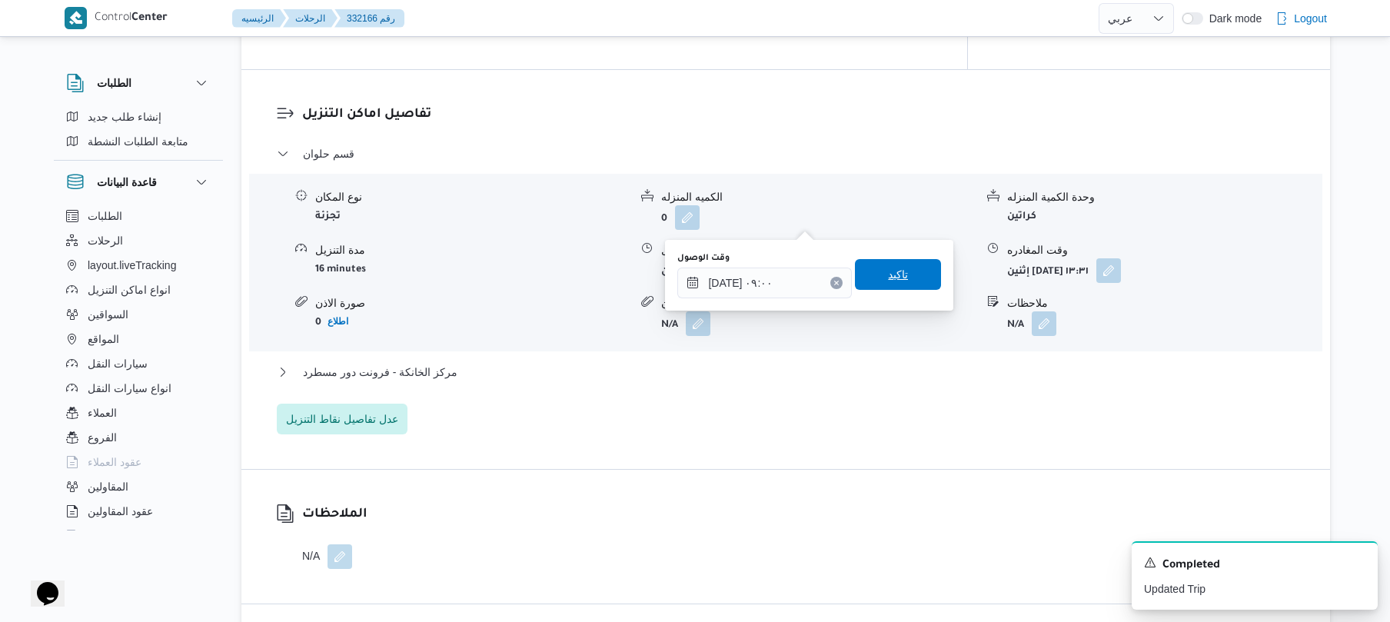
click at [899, 278] on span "تاكيد" at bounding box center [898, 274] width 20 height 18
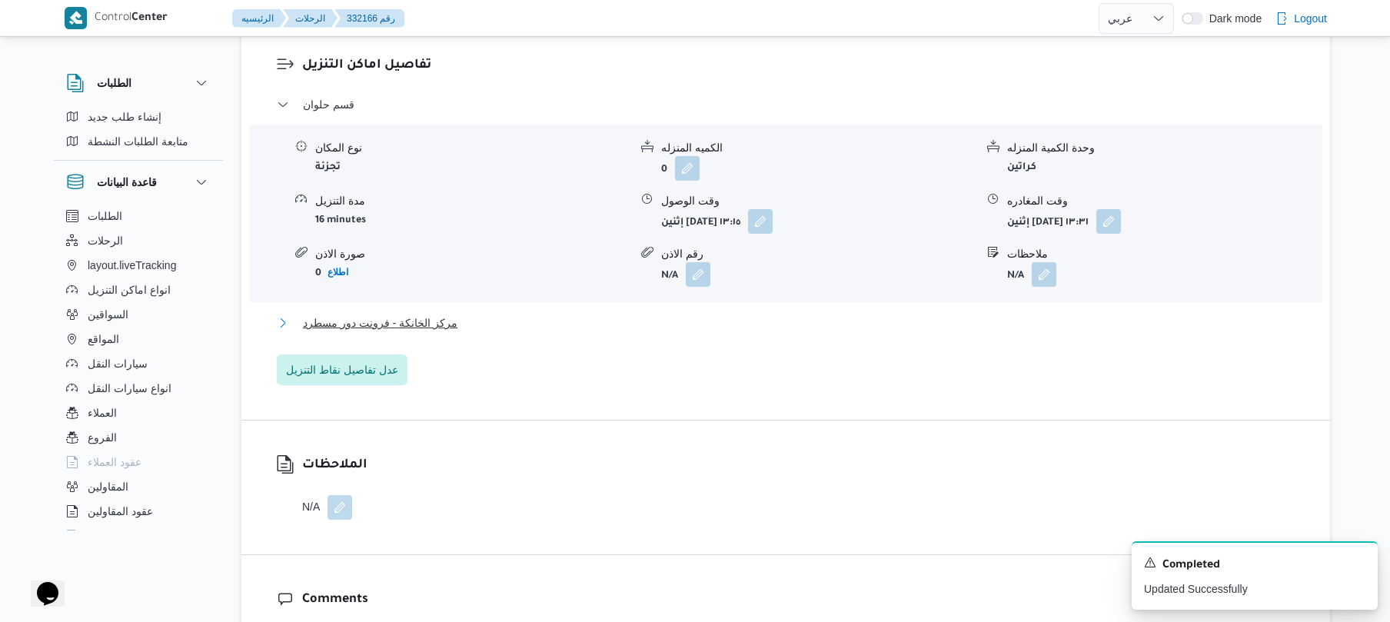
click at [826, 323] on button "مركز الخانكة - فرونت دور مسطرد" at bounding box center [786, 323] width 1019 height 18
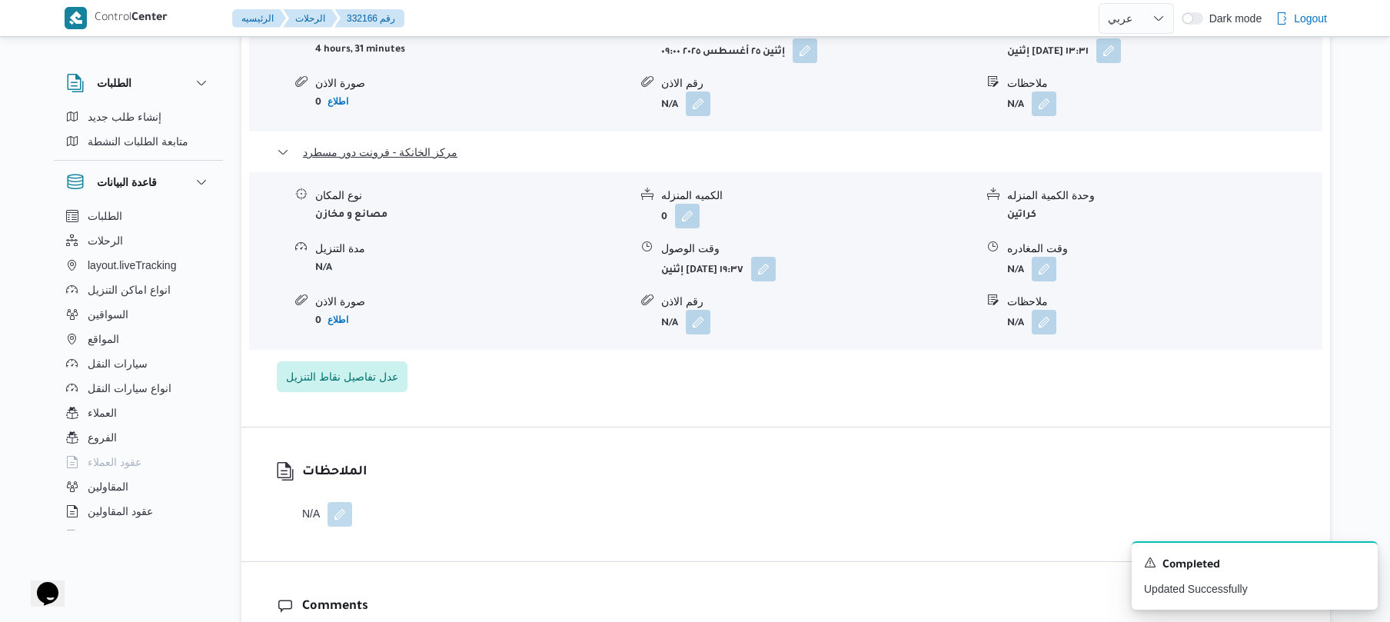
scroll to position [1558, 0]
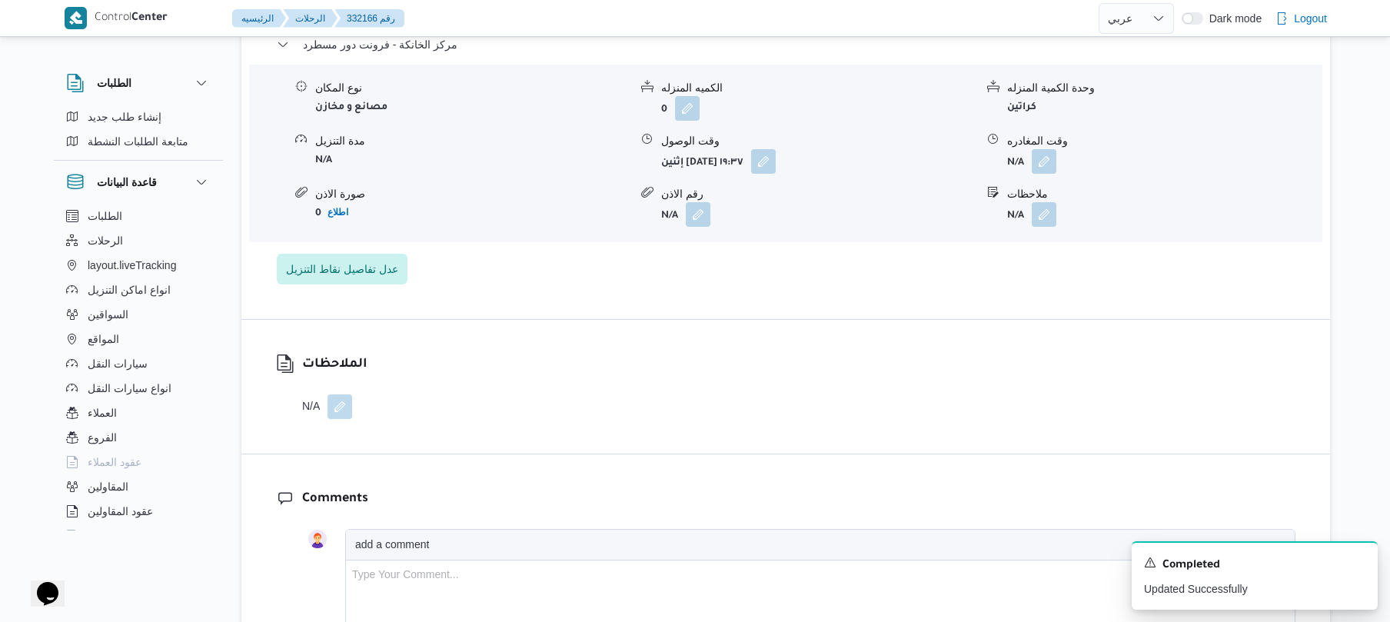
click at [1061, 149] on form "N/A" at bounding box center [1164, 161] width 314 height 25
click at [1049, 148] on button "button" at bounding box center [1044, 160] width 25 height 25
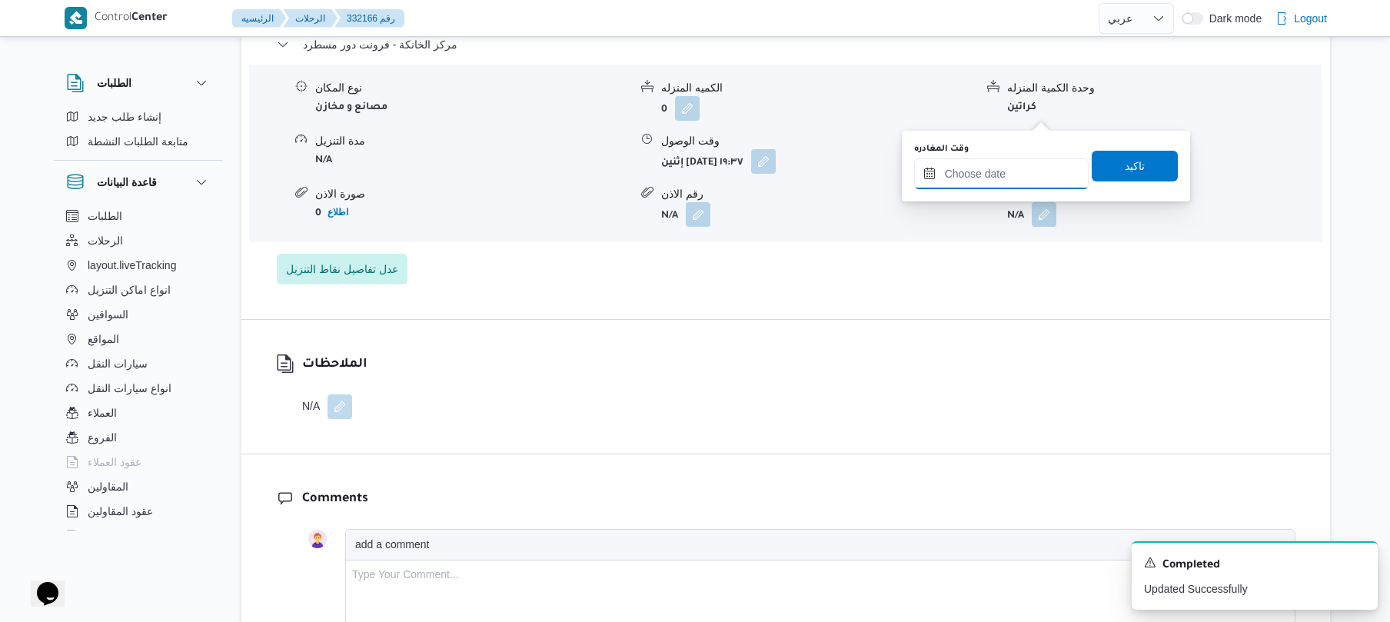
click at [982, 183] on input "وقت المغادره" at bounding box center [1001, 173] width 175 height 31
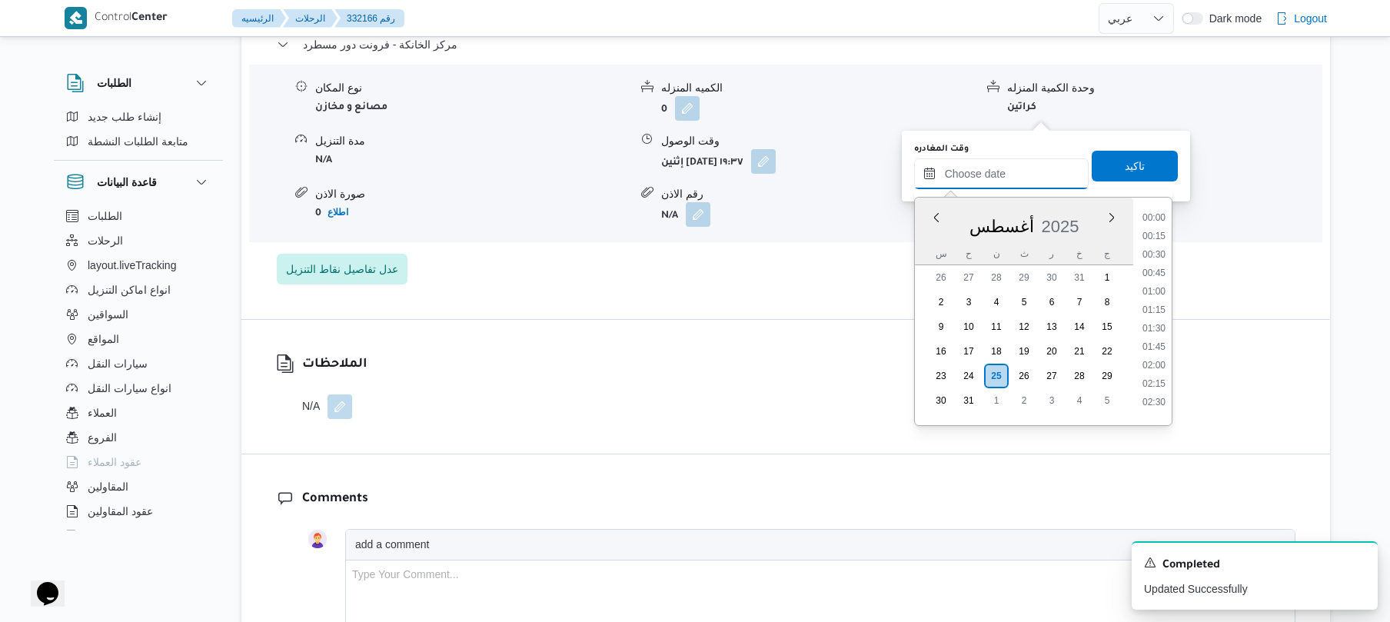
scroll to position [1520, 0]
click at [1157, 248] on li "21:00" at bounding box center [1153, 247] width 35 height 15
type input "[DATE] ٢١:٠٠"
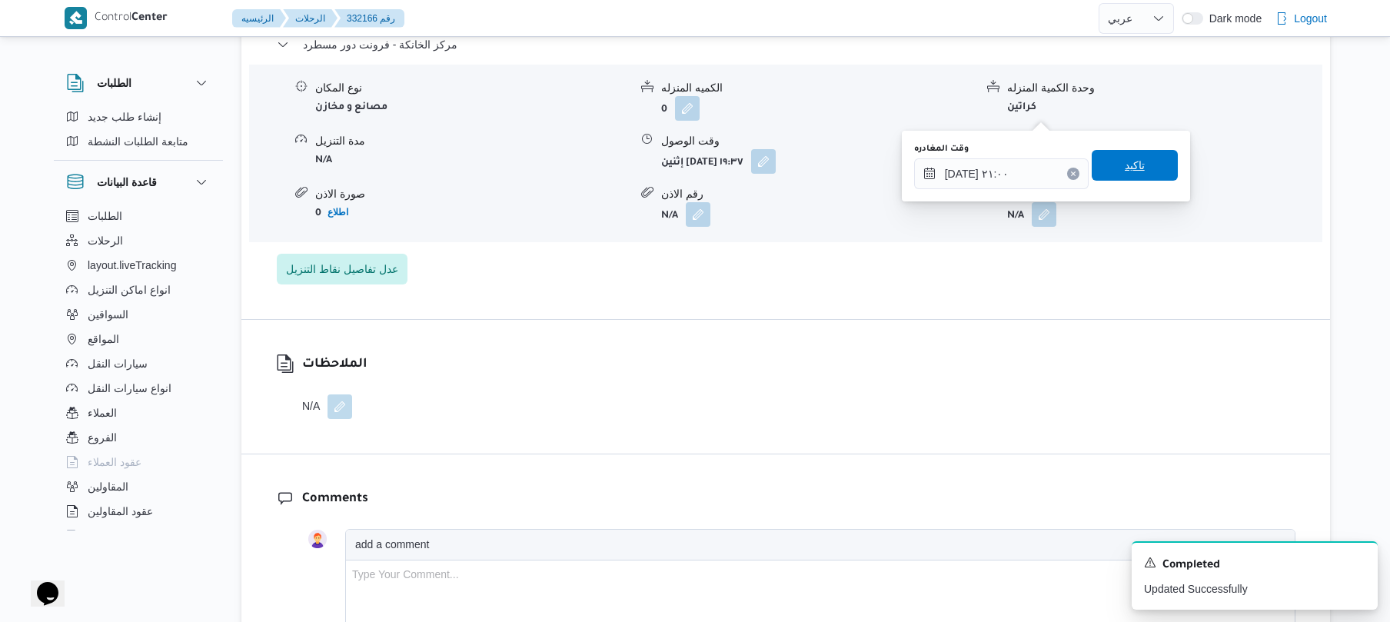
click at [1125, 163] on span "تاكيد" at bounding box center [1135, 165] width 20 height 18
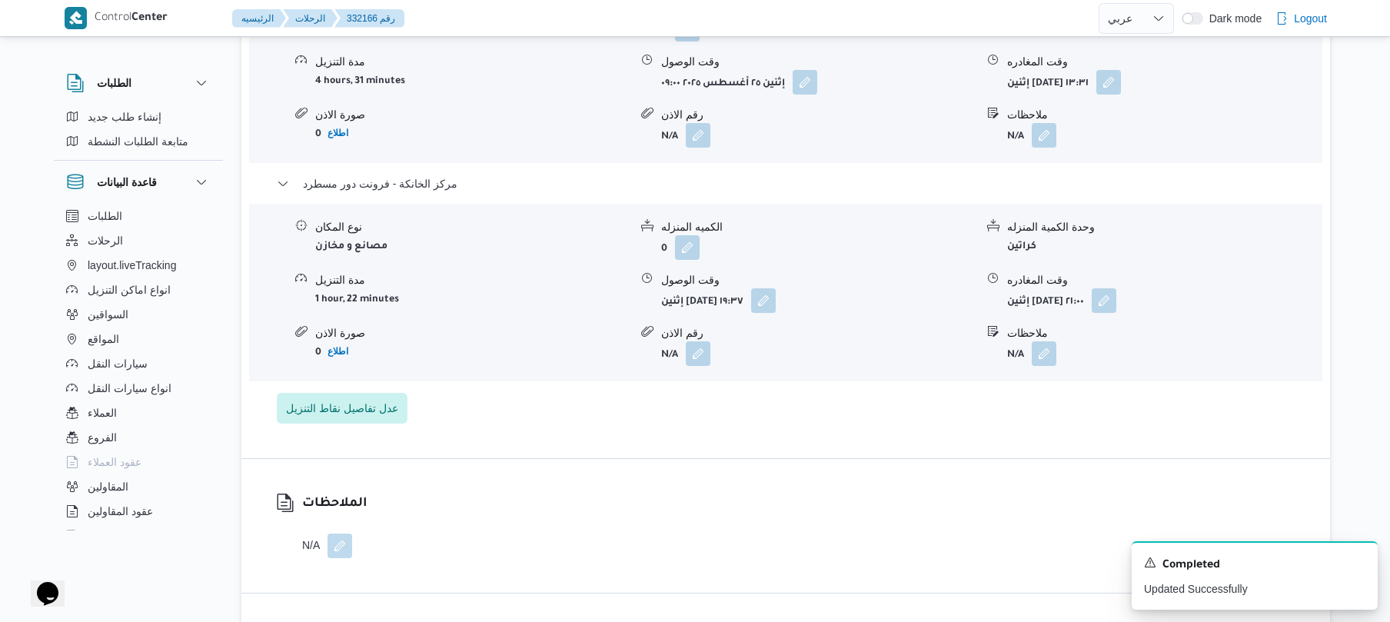
scroll to position [1394, 0]
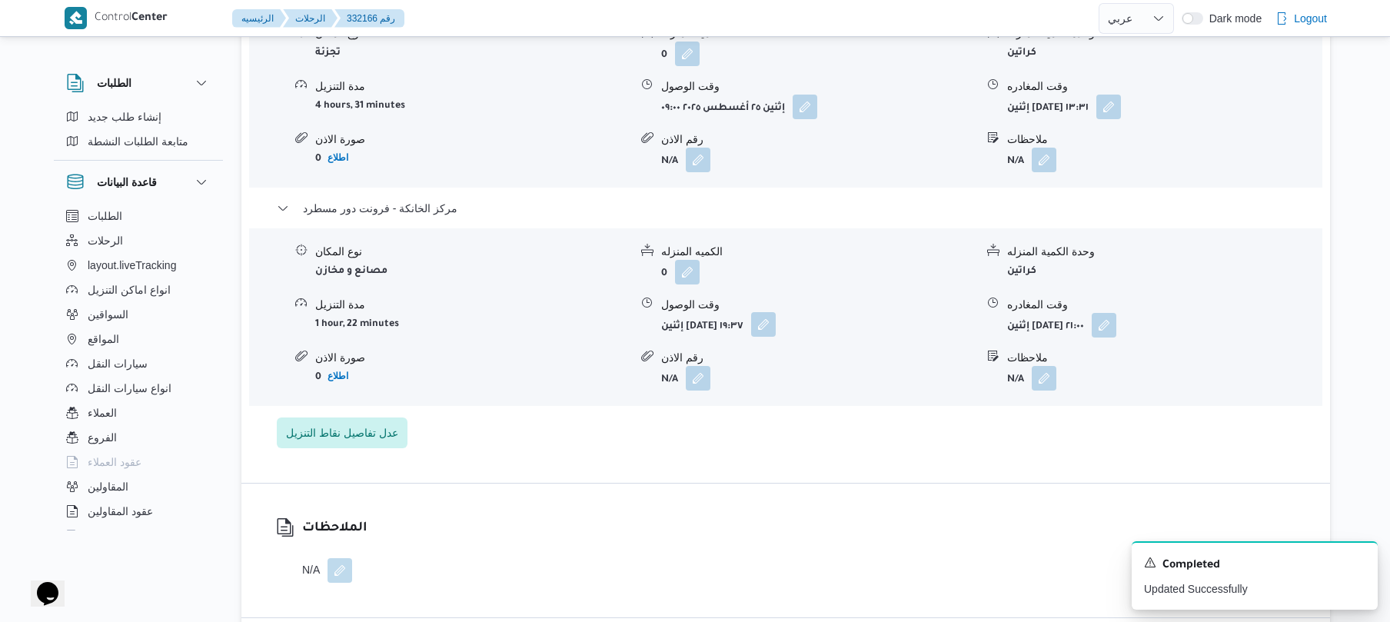
click at [776, 312] on button "button" at bounding box center [763, 324] width 25 height 25
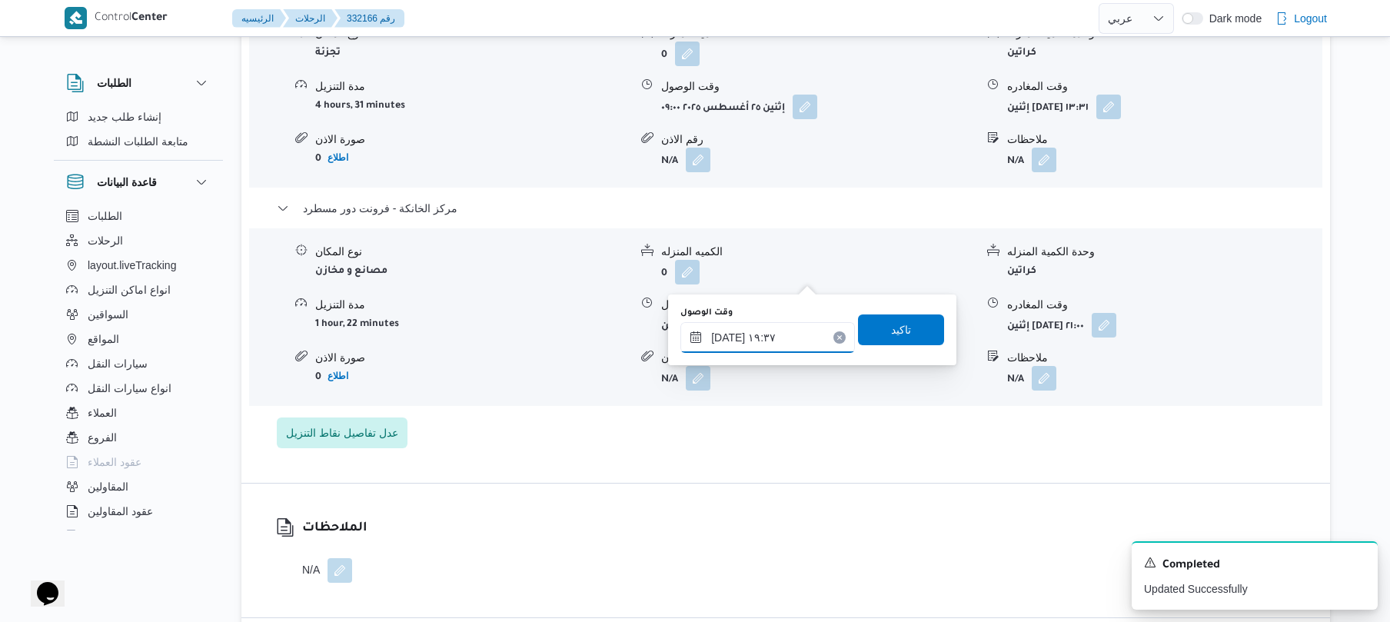
click at [785, 324] on input "٢٥/٠٨/٢٠٢٥ ١٩:٣٧" at bounding box center [767, 337] width 175 height 31
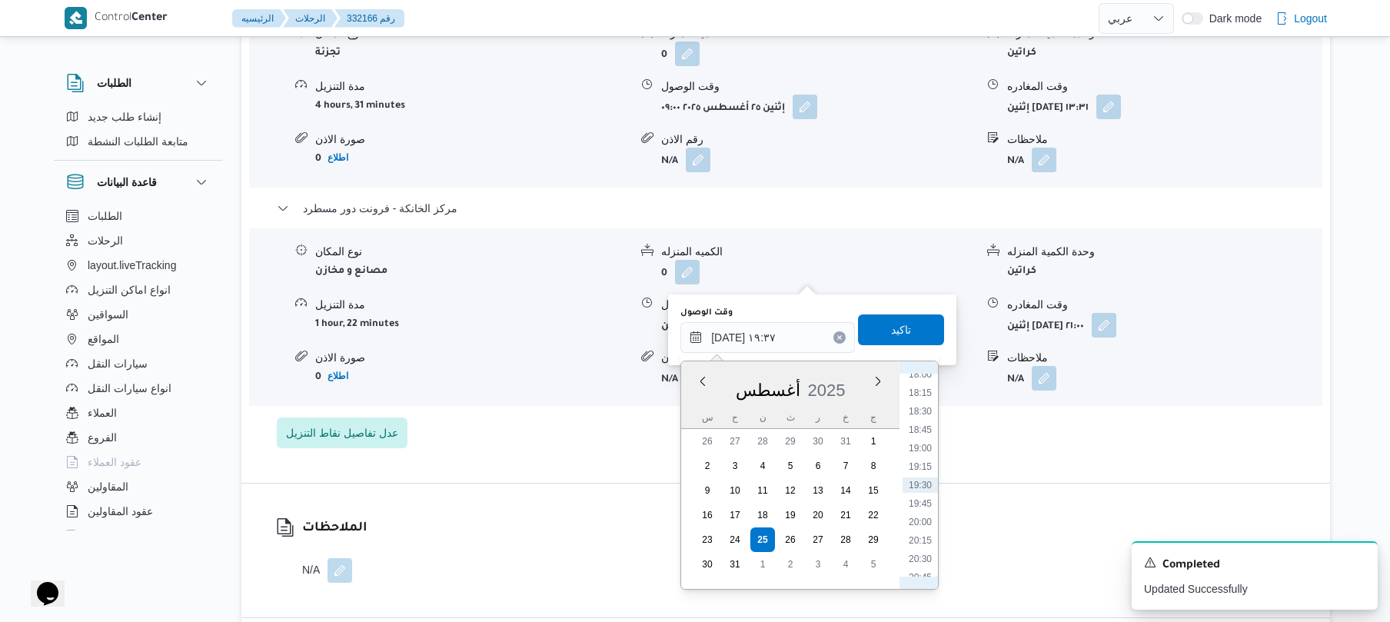
scroll to position [1508, 0]
click at [923, 406] on li "20:45" at bounding box center [920, 404] width 35 height 15
type input "[DATE] ٢٠:٤٥"
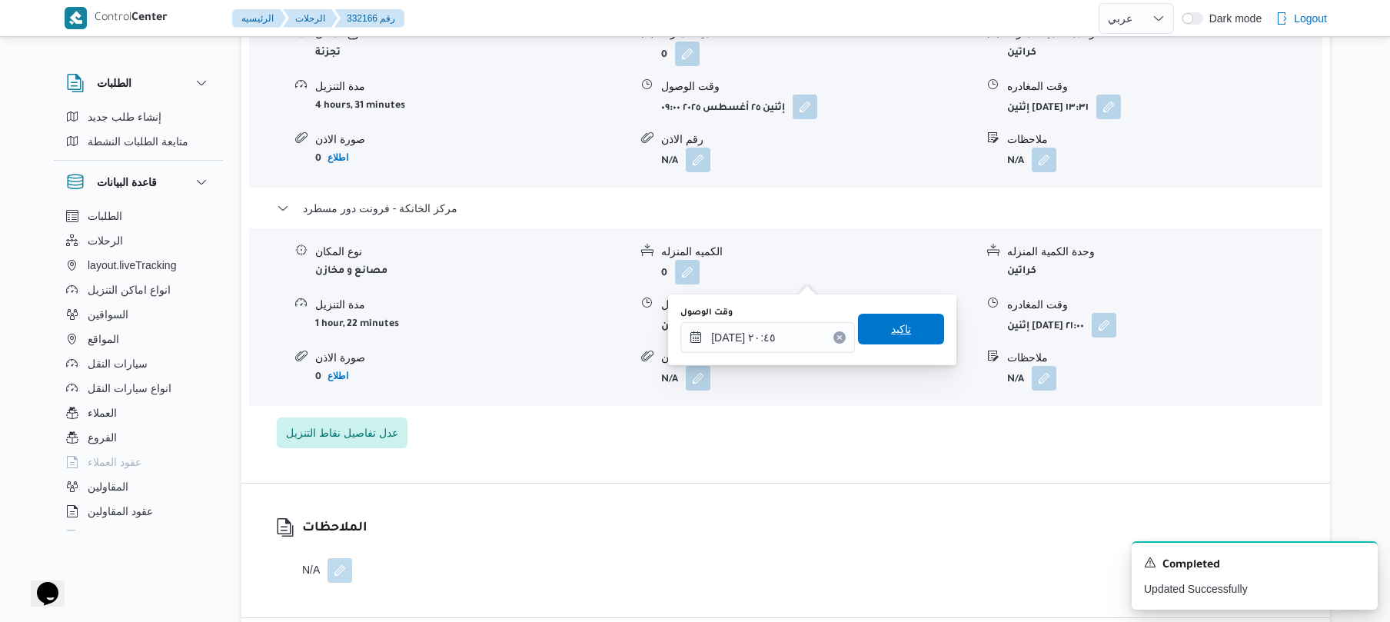
click at [909, 333] on span "تاكيد" at bounding box center [901, 329] width 86 height 31
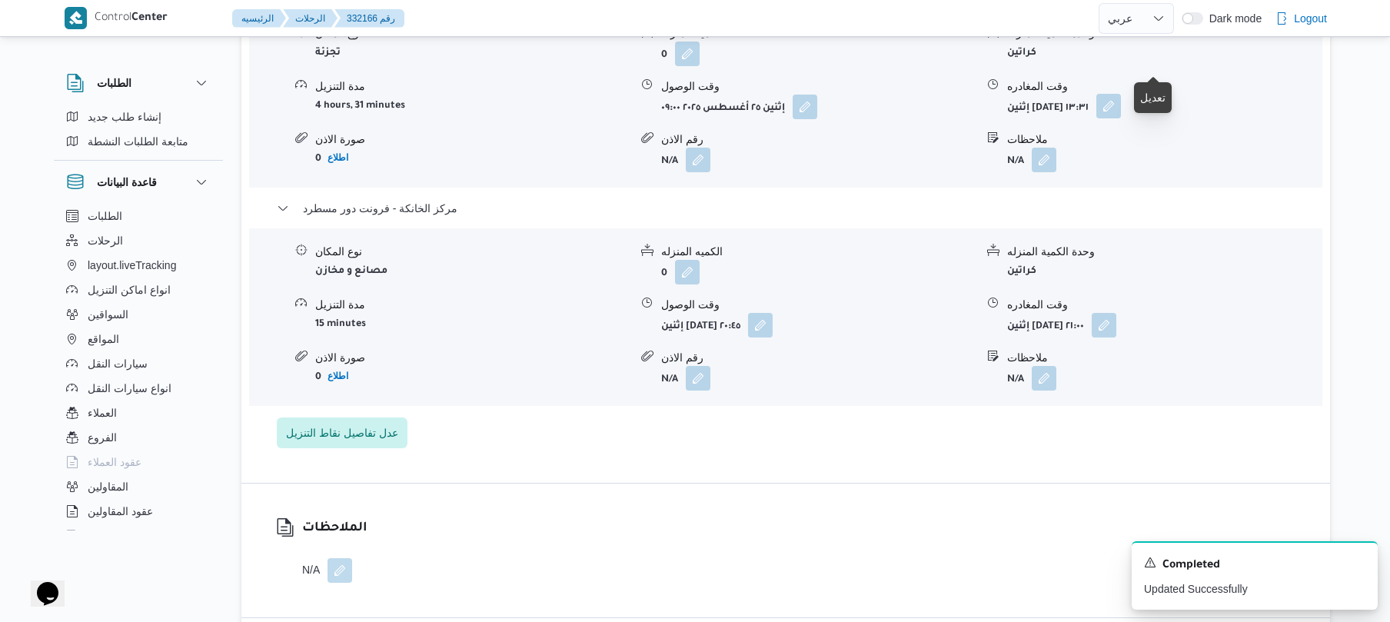
click at [1121, 94] on button "button" at bounding box center [1108, 106] width 25 height 25
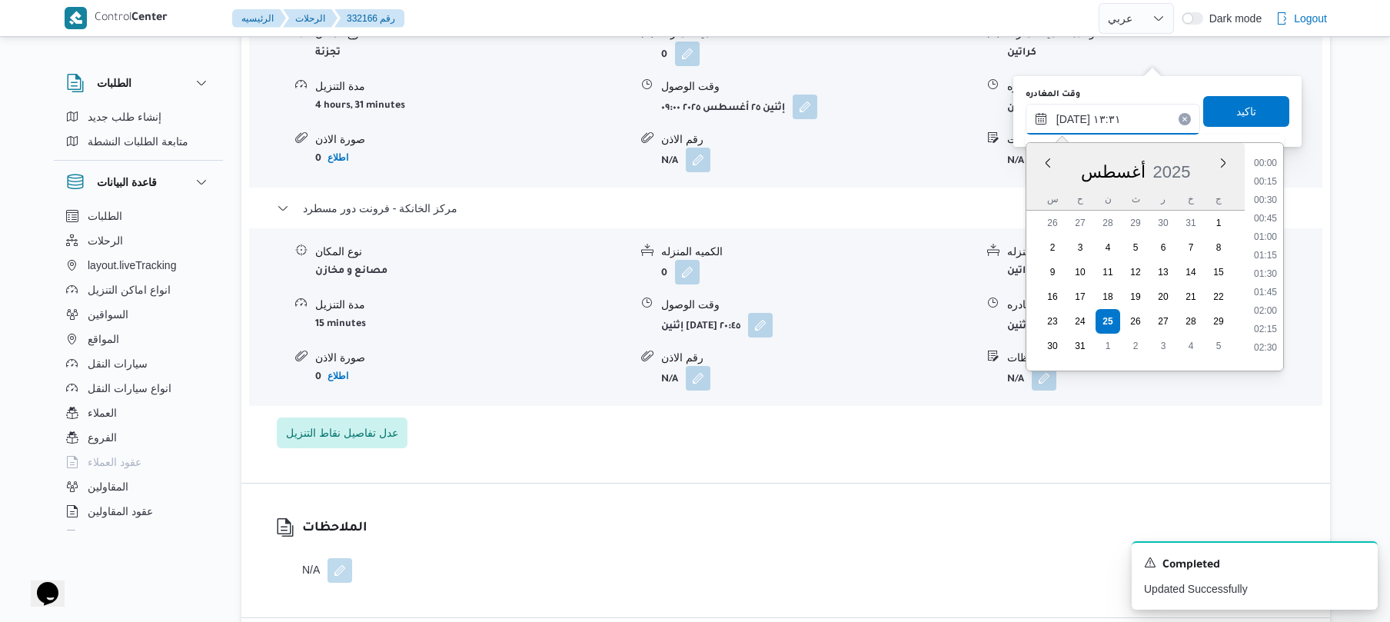
click at [1096, 120] on input "٢٥/٠٨/٢٠٢٥ ١٣:٣١" at bounding box center [1113, 119] width 175 height 31
click at [1267, 212] on li "19:45" at bounding box center [1265, 211] width 35 height 15
type input "[DATE] ١٩:٤٥"
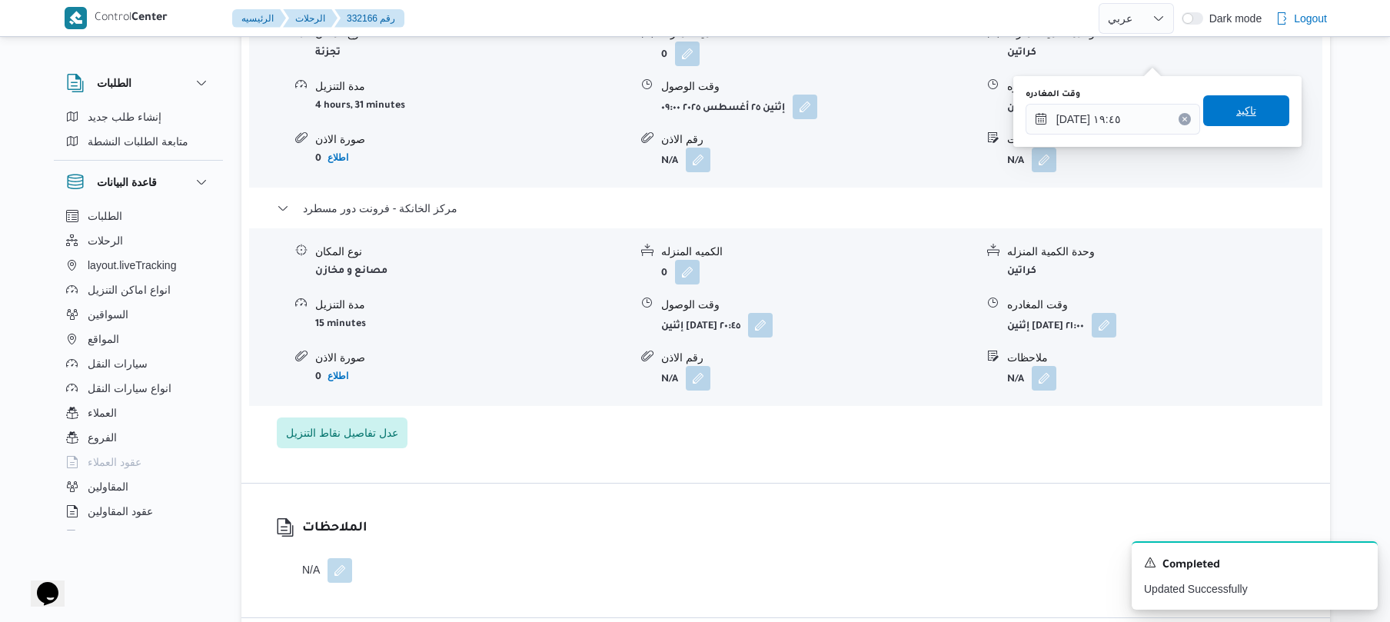
click at [1249, 118] on span "تاكيد" at bounding box center [1246, 110] width 86 height 31
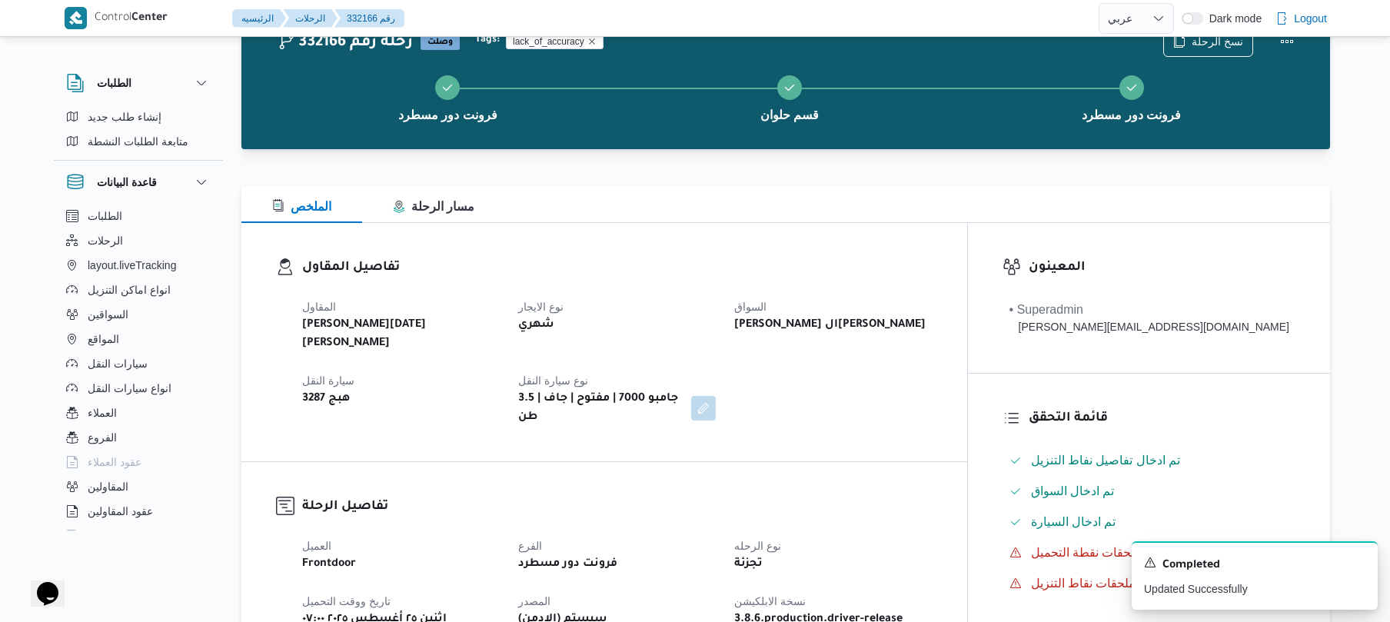
scroll to position [0, 0]
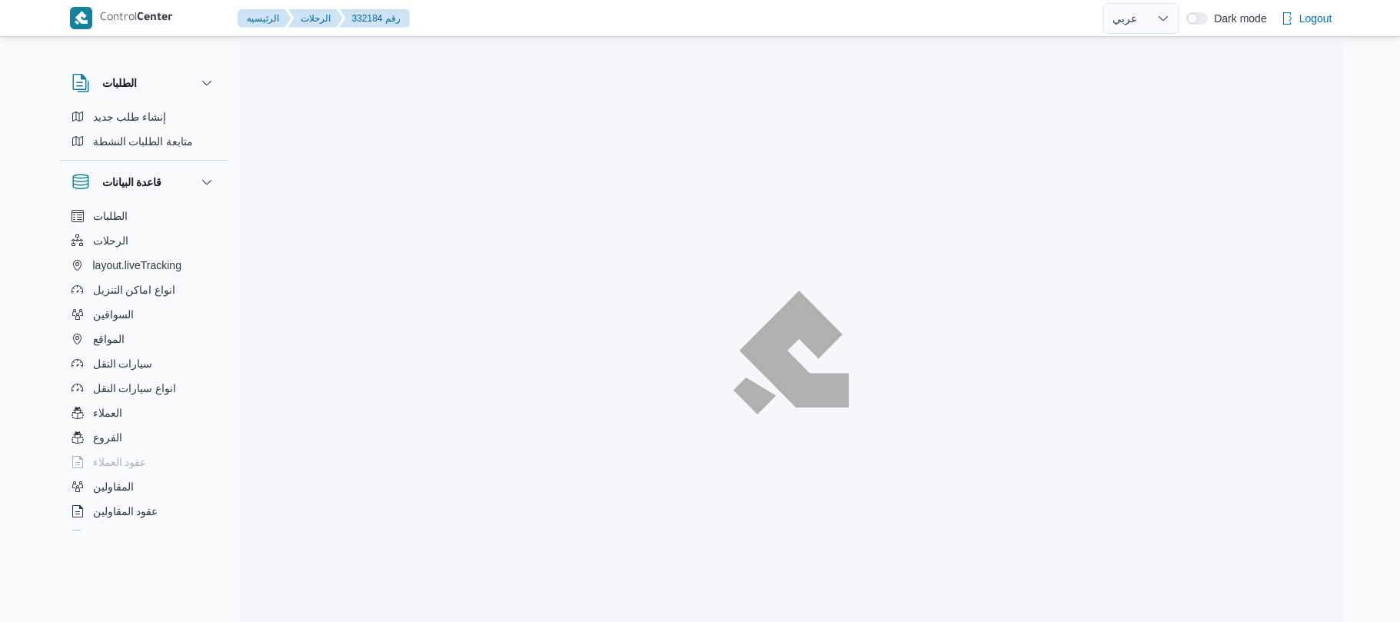
select select "ar"
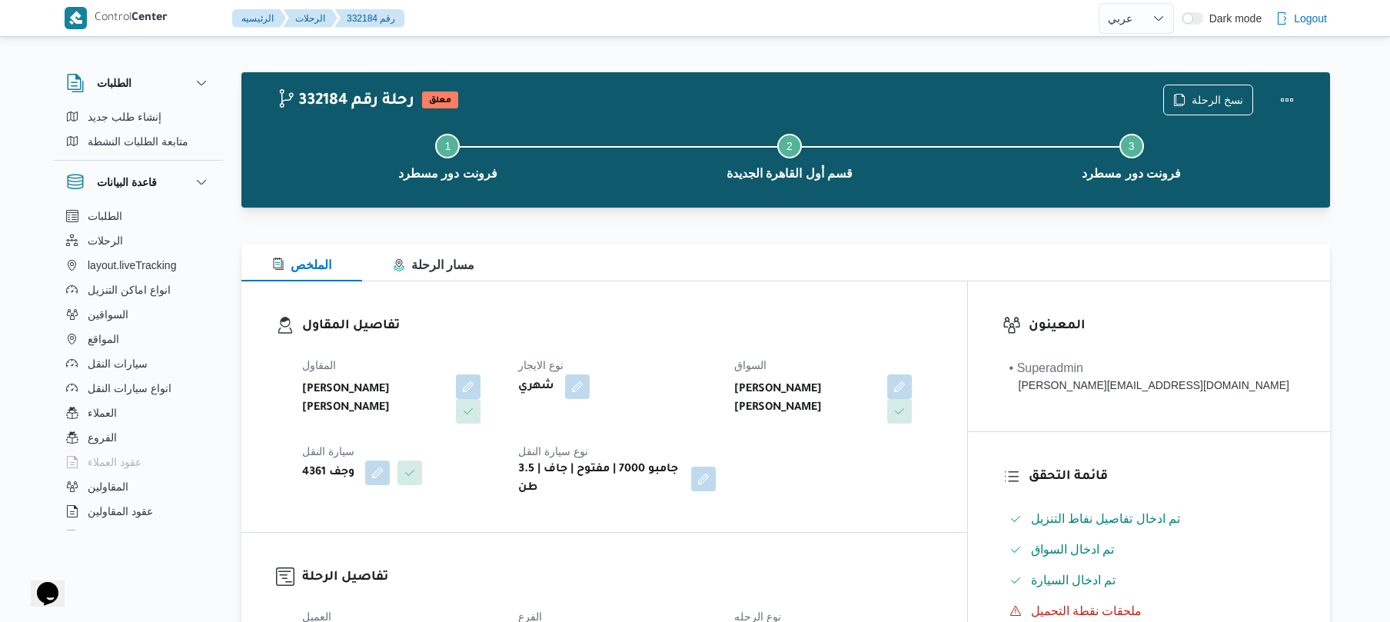
click at [813, 252] on div "الملخص مسار الرحلة" at bounding box center [785, 262] width 1089 height 37
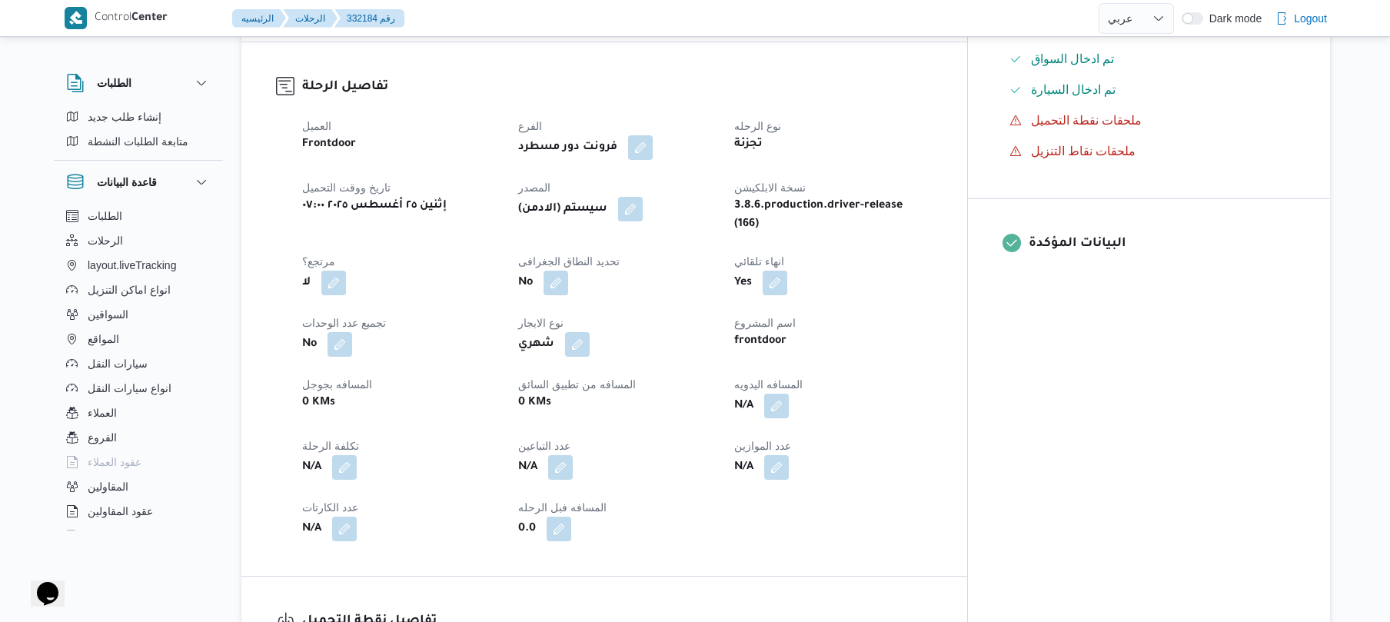
scroll to position [492, 0]
click at [789, 391] on button "button" at bounding box center [776, 403] width 25 height 25
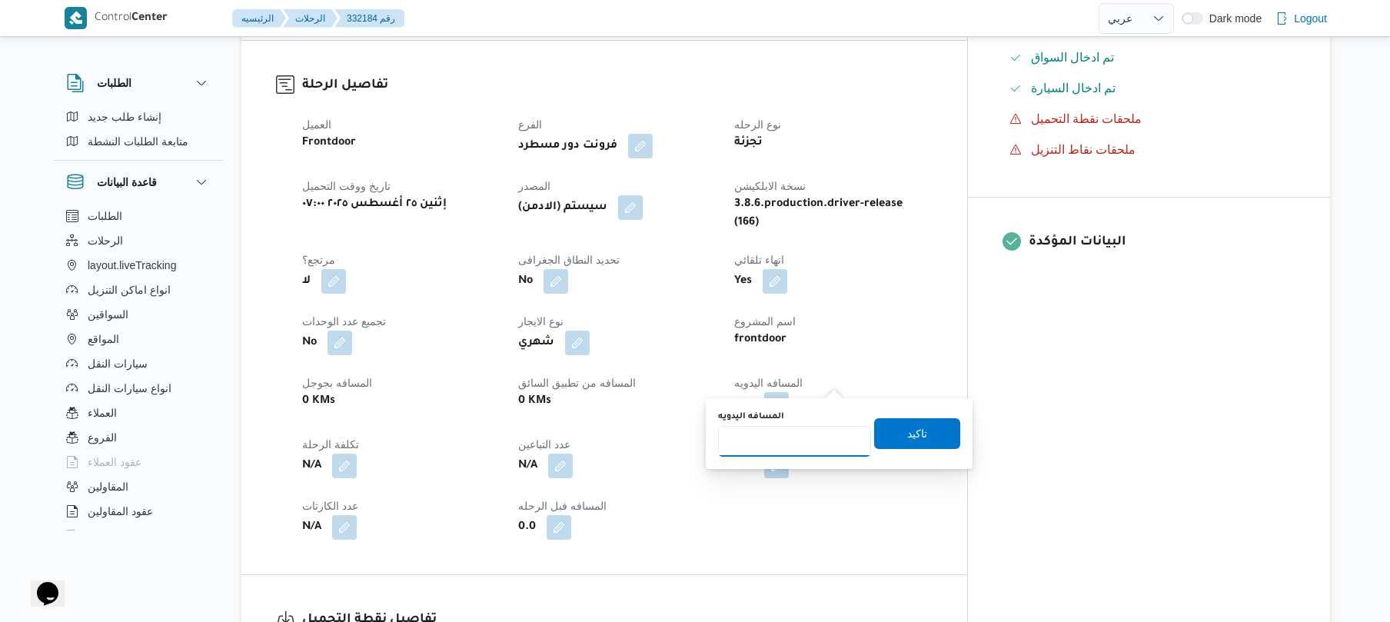
click at [807, 432] on input "المسافه اليدويه" at bounding box center [794, 441] width 153 height 31
type input "120"
click at [907, 437] on span "تاكيد" at bounding box center [917, 433] width 20 height 18
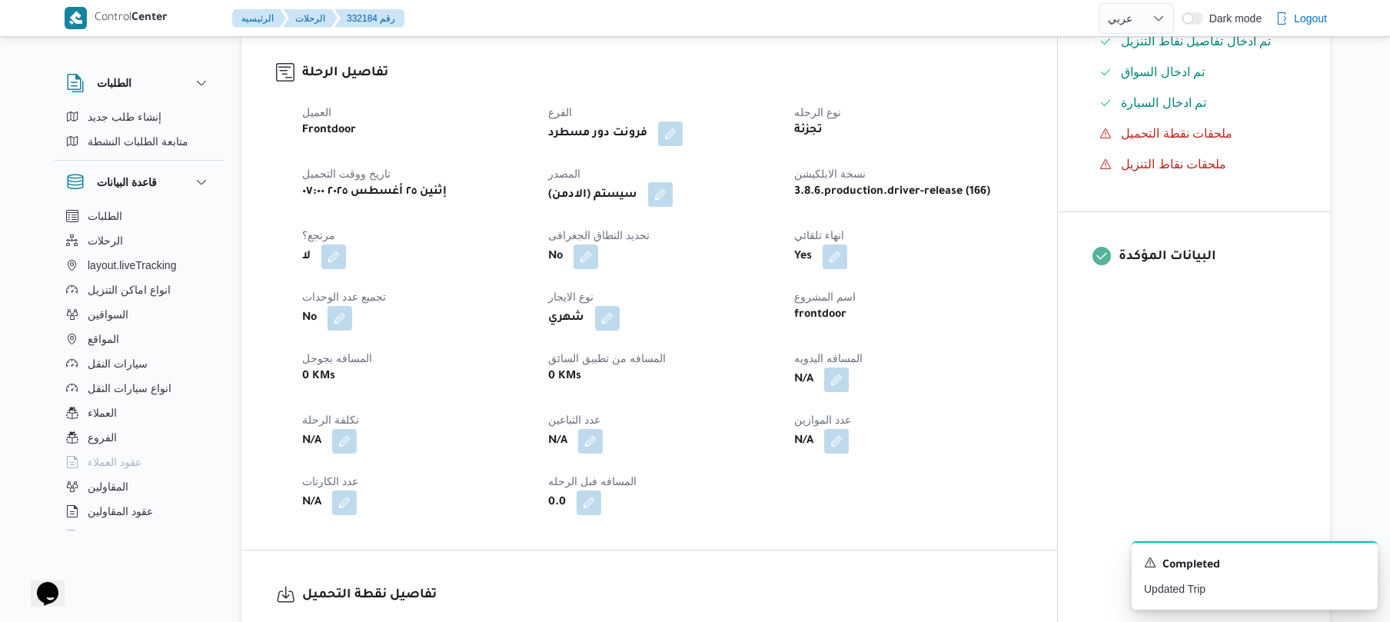
click at [655, 188] on button "button" at bounding box center [660, 194] width 25 height 25
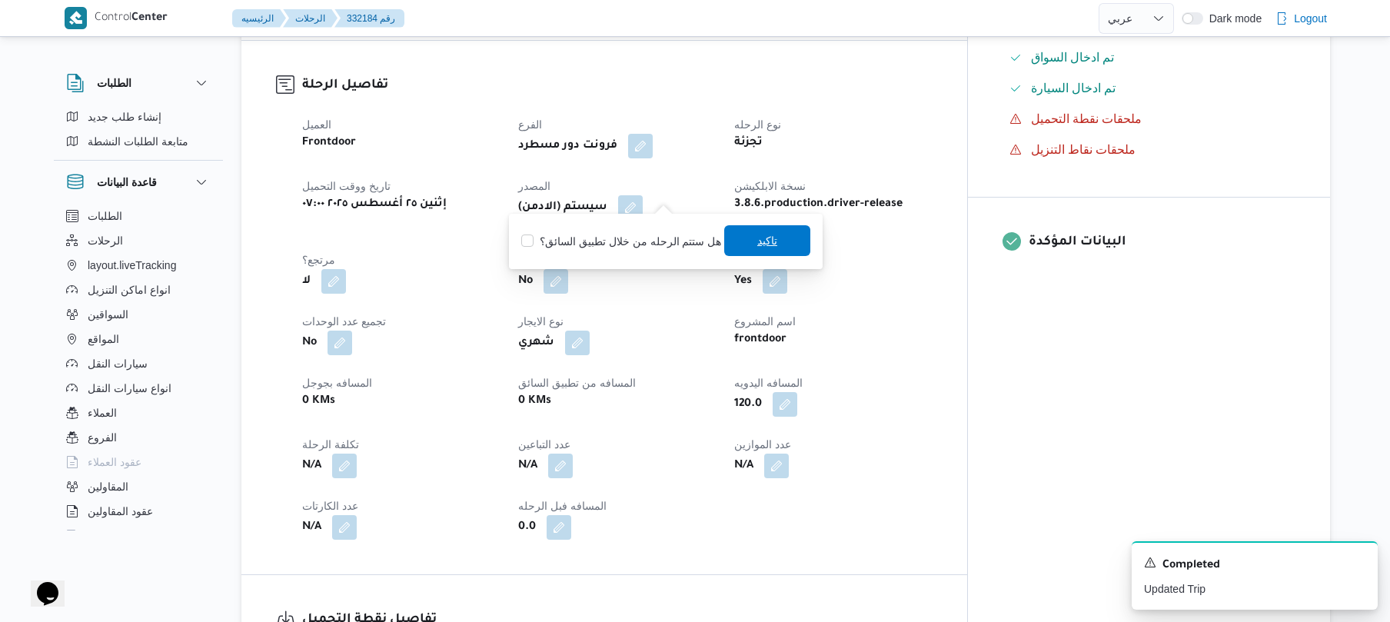
click at [763, 247] on span "تاكيد" at bounding box center [767, 240] width 20 height 18
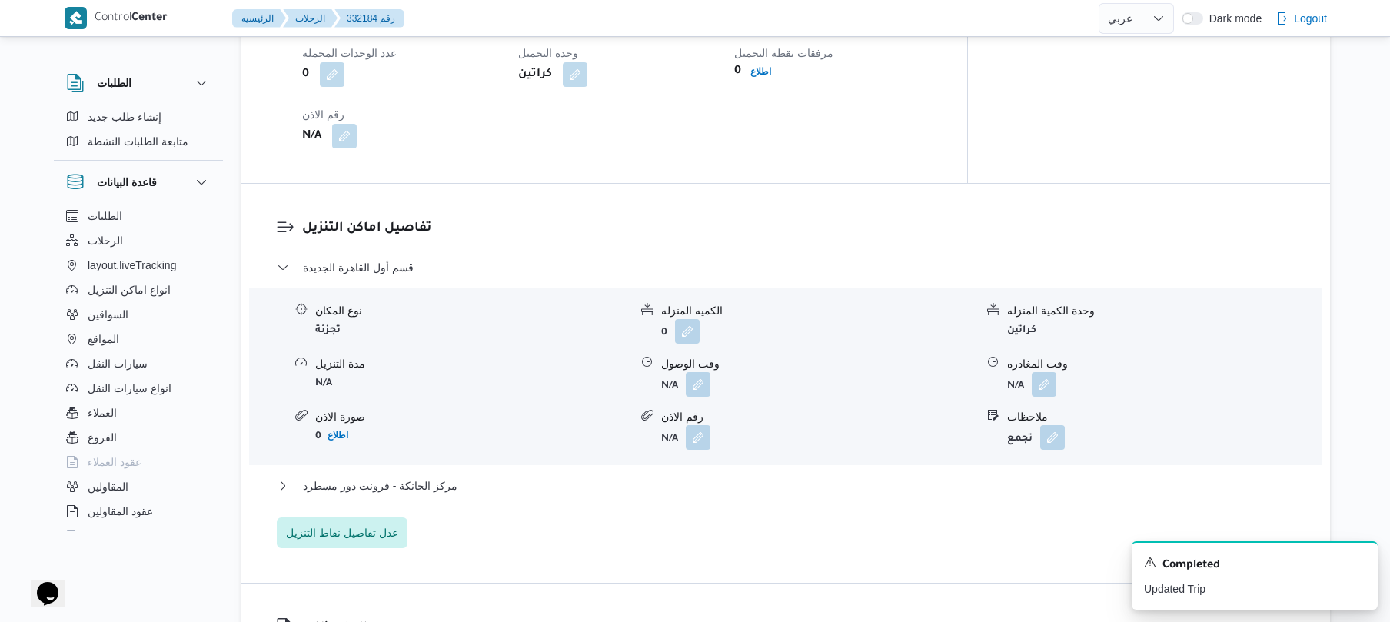
scroll to position [1148, 0]
click at [702, 371] on button "button" at bounding box center [698, 383] width 25 height 25
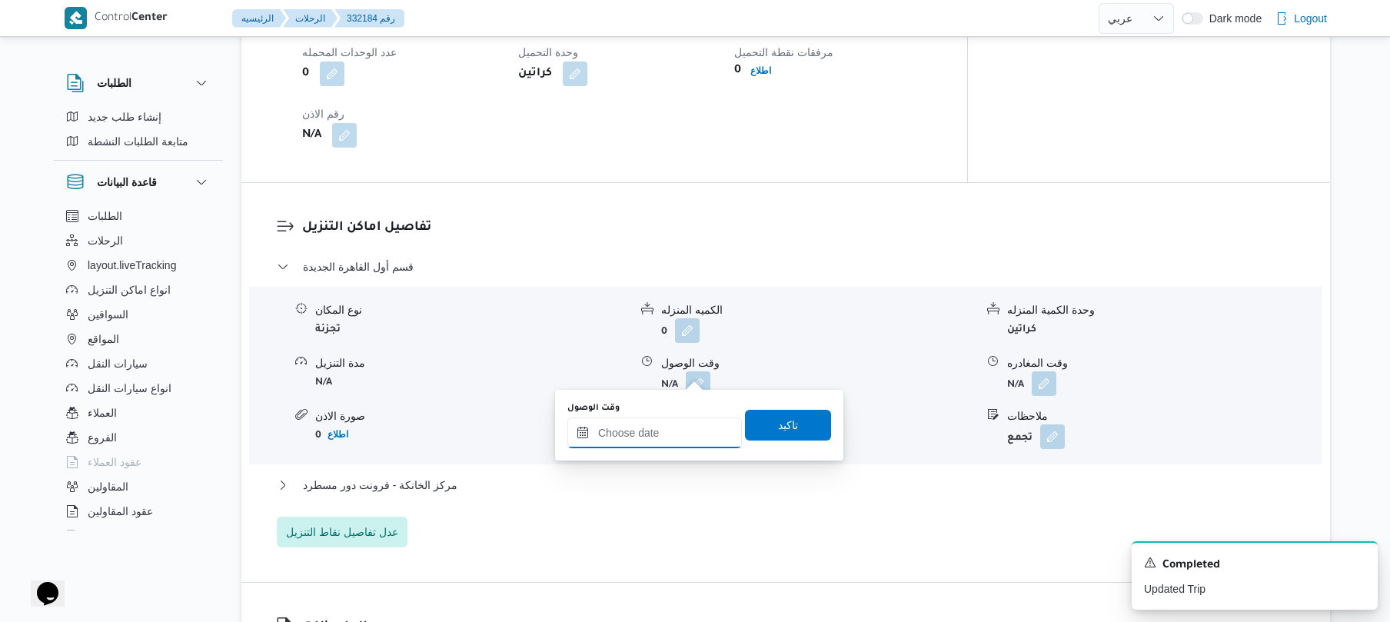
click at [678, 421] on input "وقت الوصول" at bounding box center [654, 432] width 175 height 31
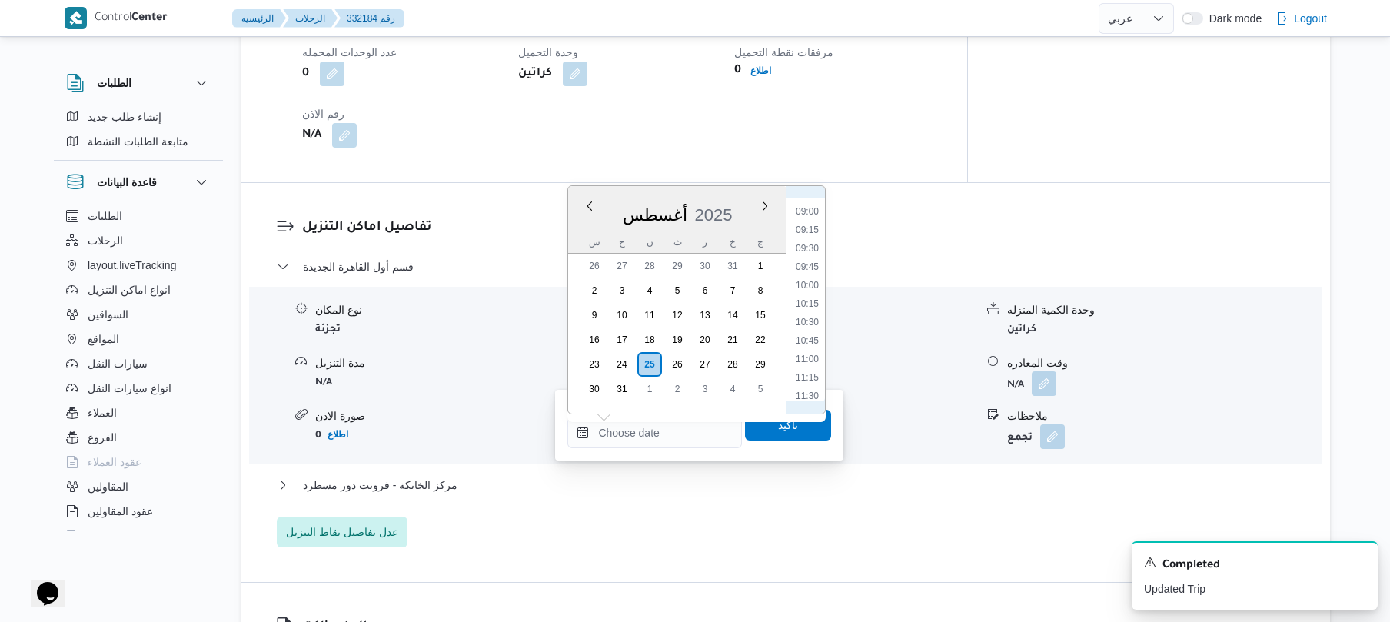
scroll to position [487, 0]
click at [807, 321] on li "08:15" at bounding box center [807, 328] width 35 height 15
type input "٢٥/٠٨/٢٠٢٥ ٠٨:١٥"
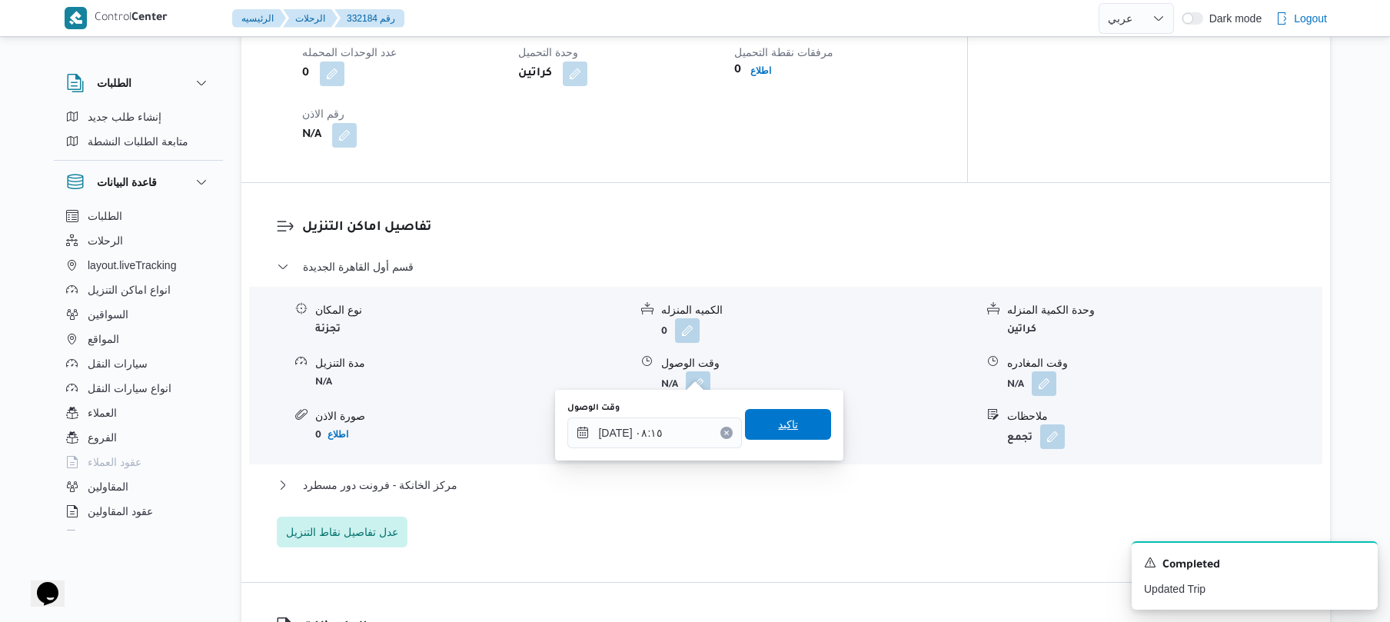
click at [786, 413] on span "تاكيد" at bounding box center [788, 424] width 86 height 31
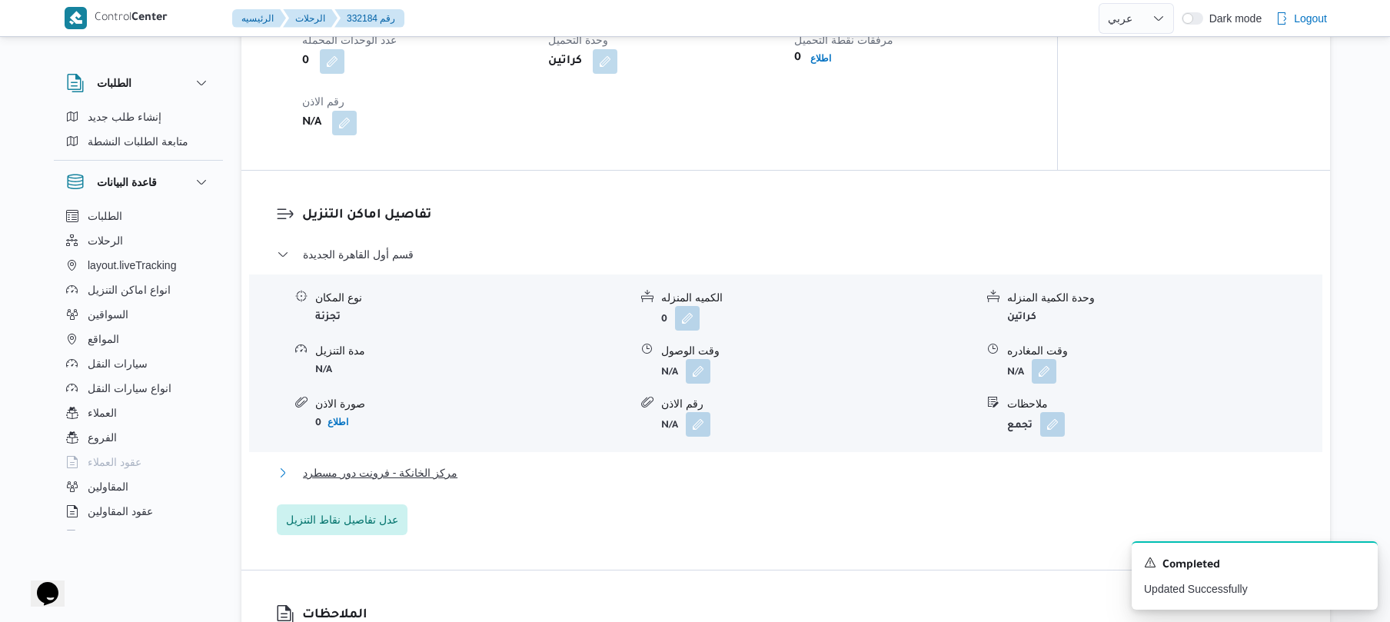
click at [717, 469] on button "مركز الخانكة - فرونت دور مسطرد" at bounding box center [786, 473] width 1019 height 18
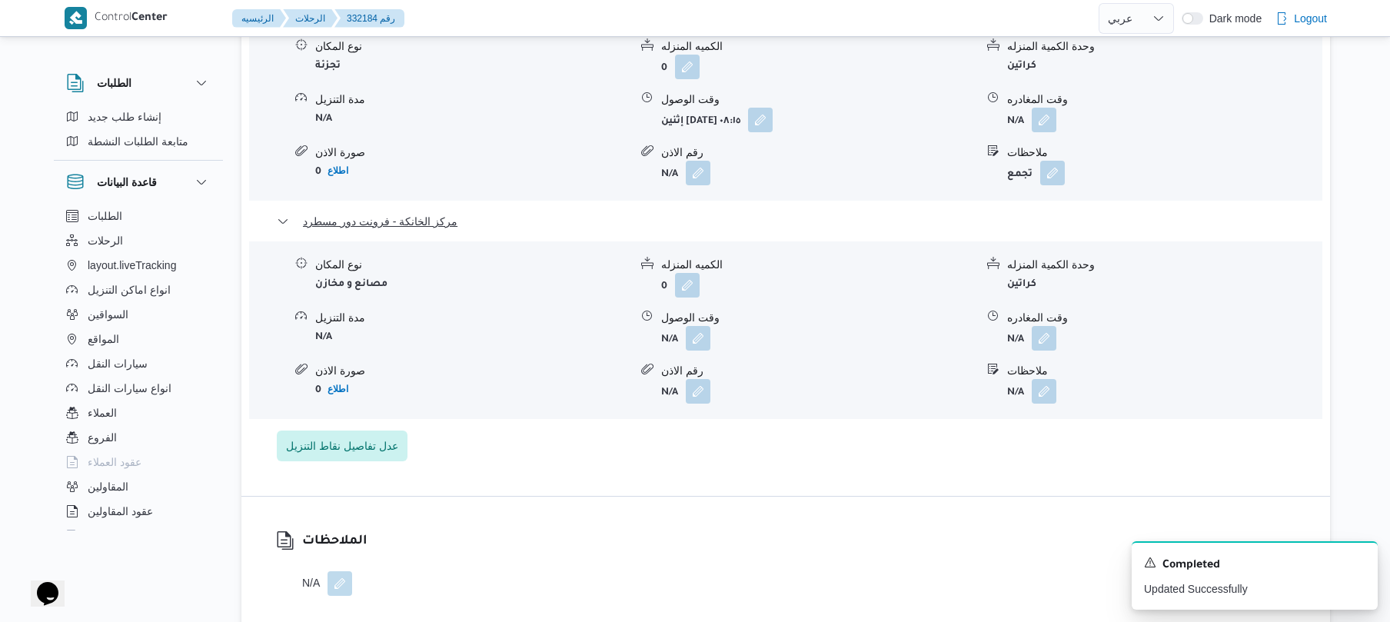
scroll to position [1476, 0]
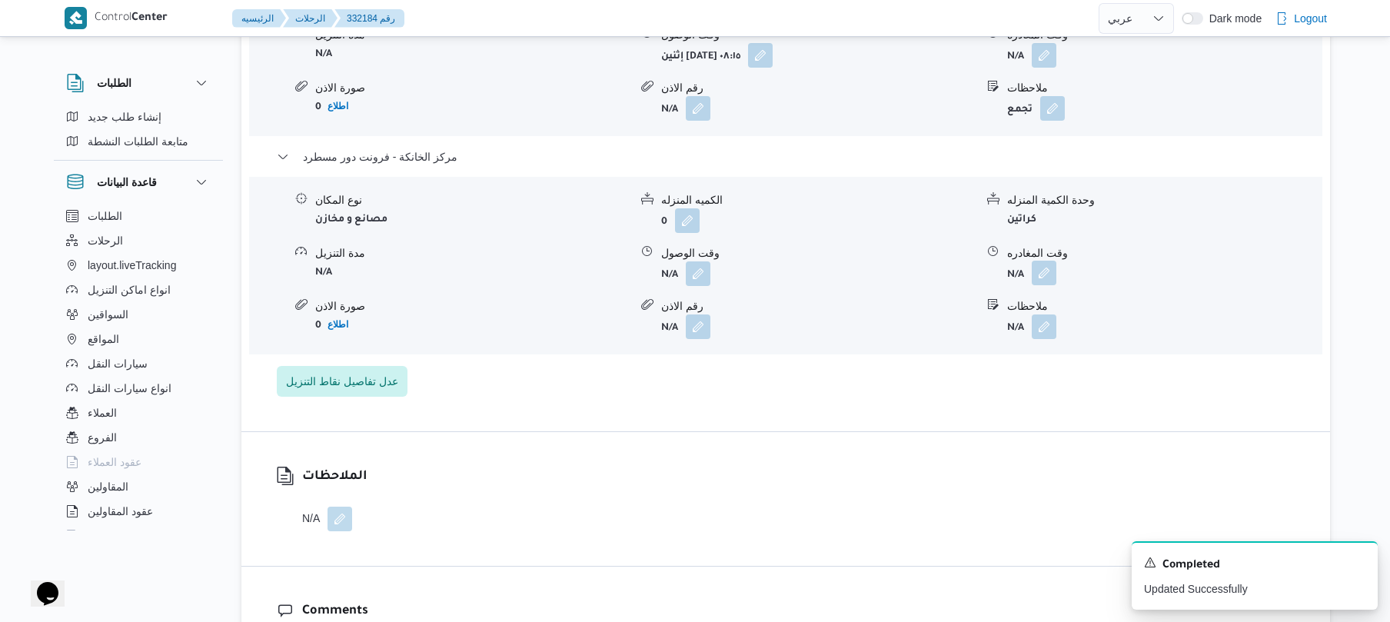
click at [1040, 261] on button "button" at bounding box center [1044, 273] width 25 height 25
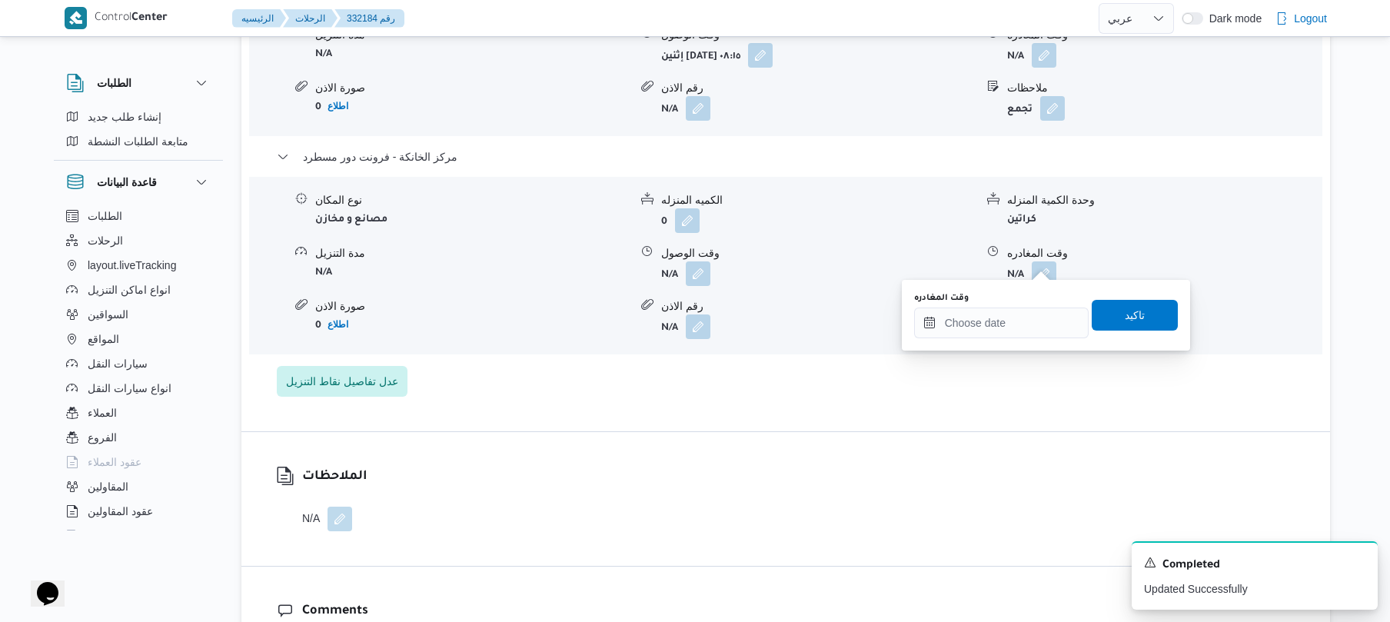
click at [1000, 305] on div "وقت المغادره" at bounding box center [1001, 315] width 175 height 46
click at [997, 321] on input "وقت المغادره" at bounding box center [1001, 323] width 175 height 31
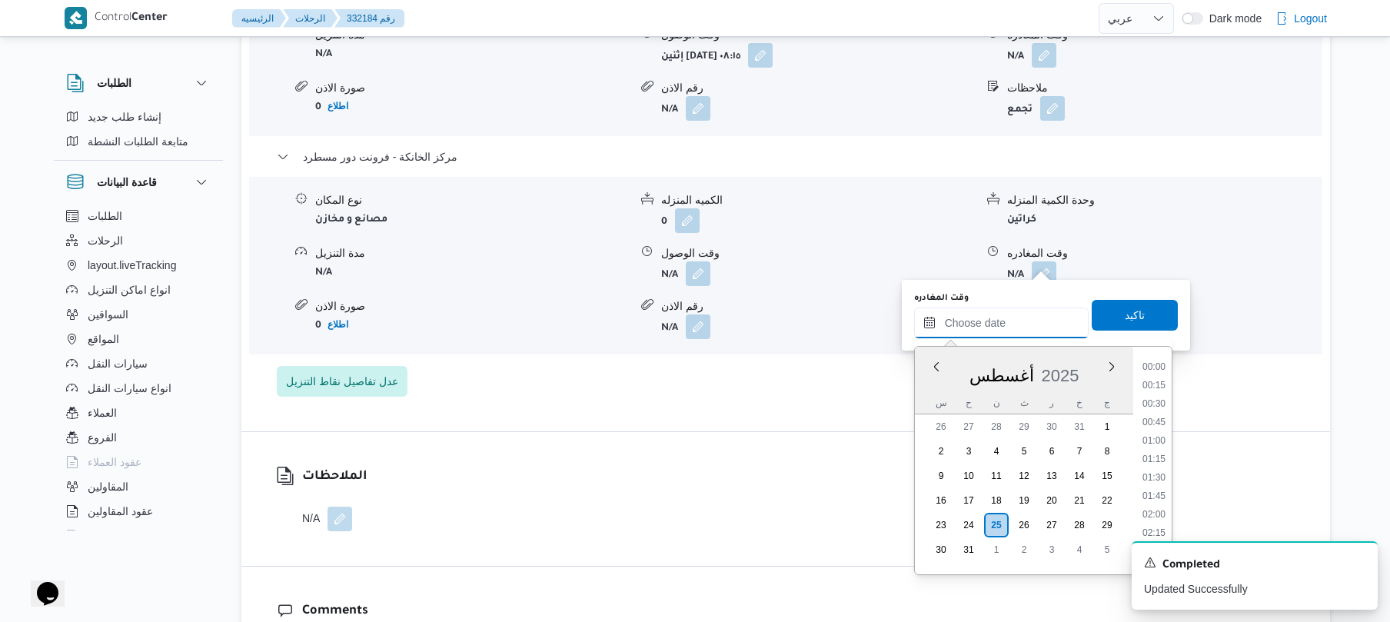
scroll to position [1520, 0]
click at [1156, 363] on li "20:30" at bounding box center [1153, 359] width 35 height 15
type input "٢٥/٠٨/٢٠٢٥ ٢٠:٣٠"
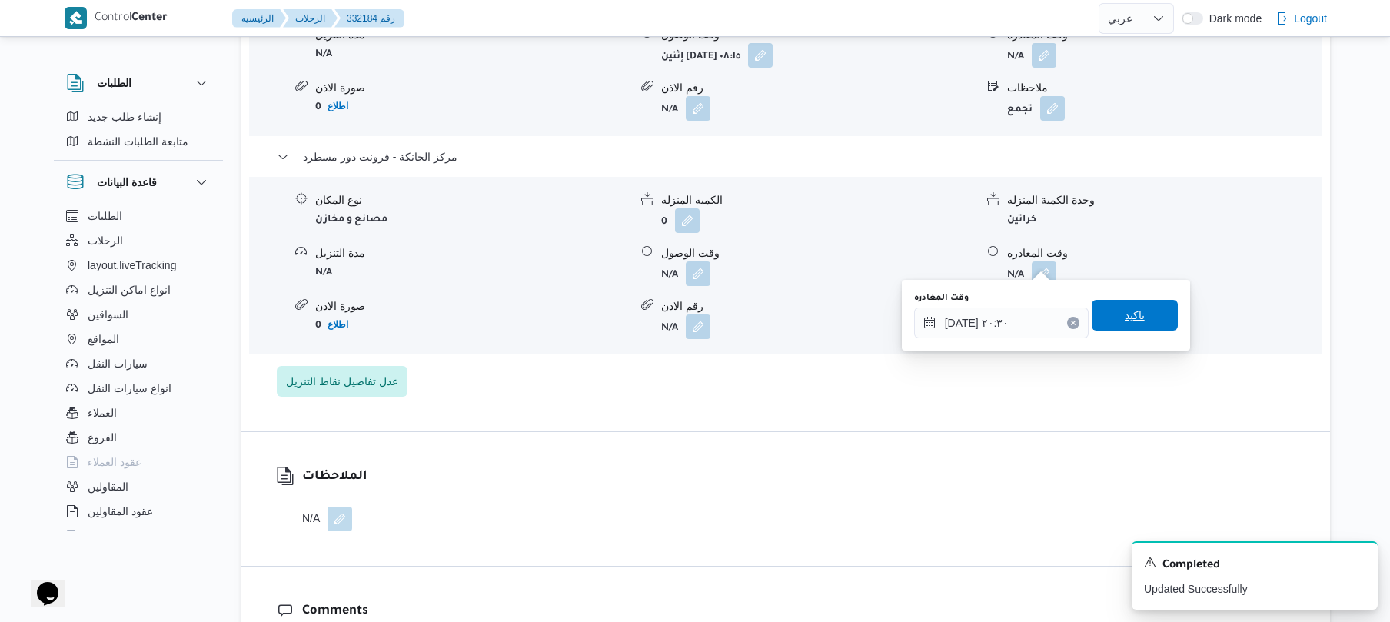
click at [1146, 321] on span "تاكيد" at bounding box center [1135, 315] width 86 height 31
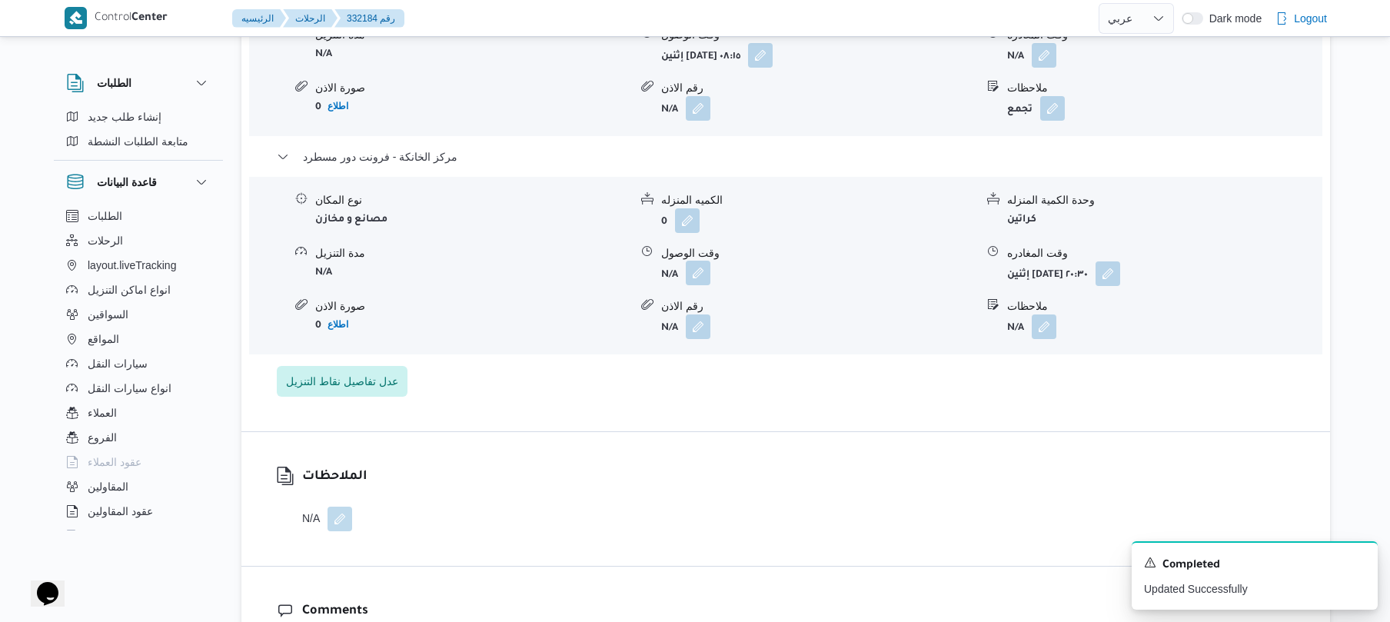
click at [702, 264] on button "button" at bounding box center [698, 273] width 25 height 25
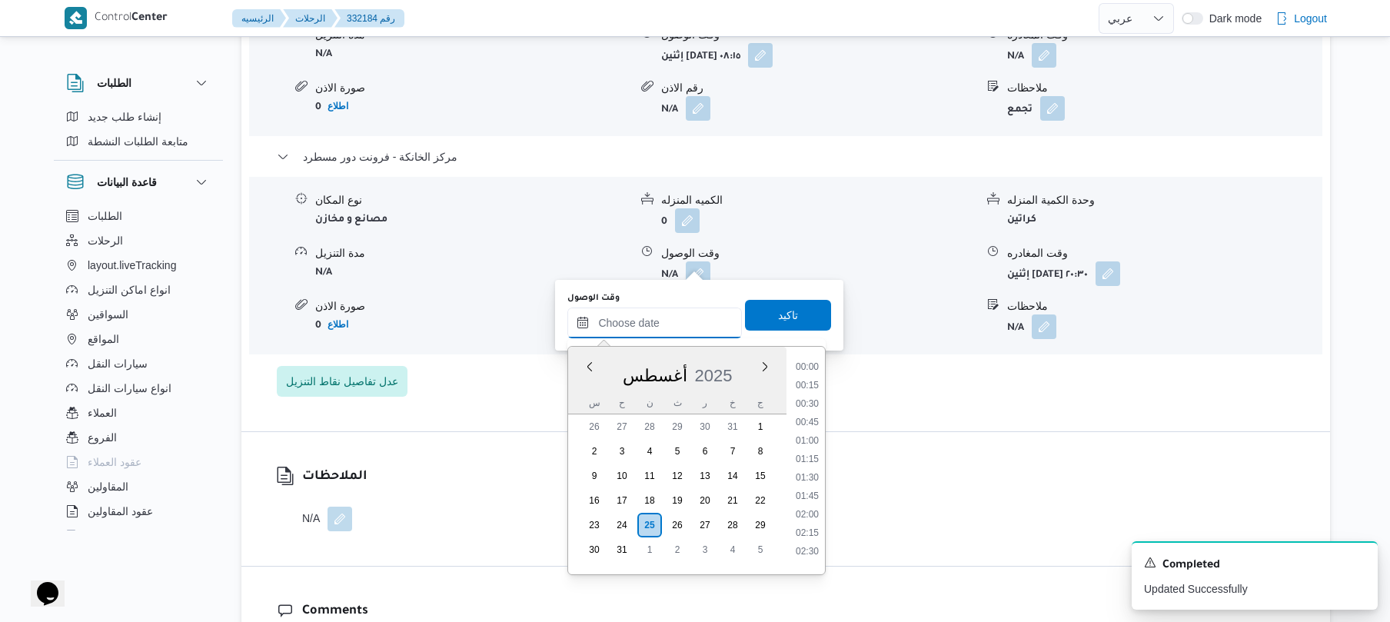
click at [650, 324] on input "وقت الوصول" at bounding box center [654, 323] width 175 height 31
click at [803, 512] on li "20:15" at bounding box center [807, 513] width 35 height 15
type input "٢٥/٠٨/٢٠٢٥ ٢٠:١٥"
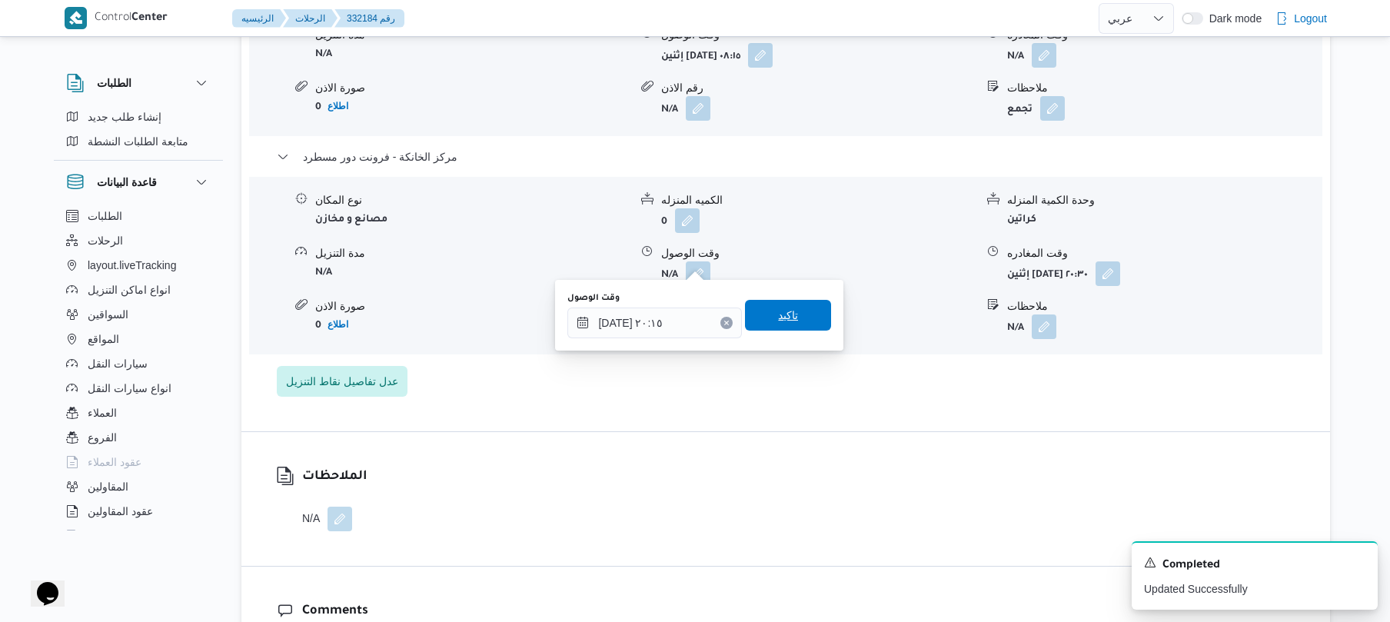
click at [791, 321] on span "تاكيد" at bounding box center [788, 315] width 86 height 31
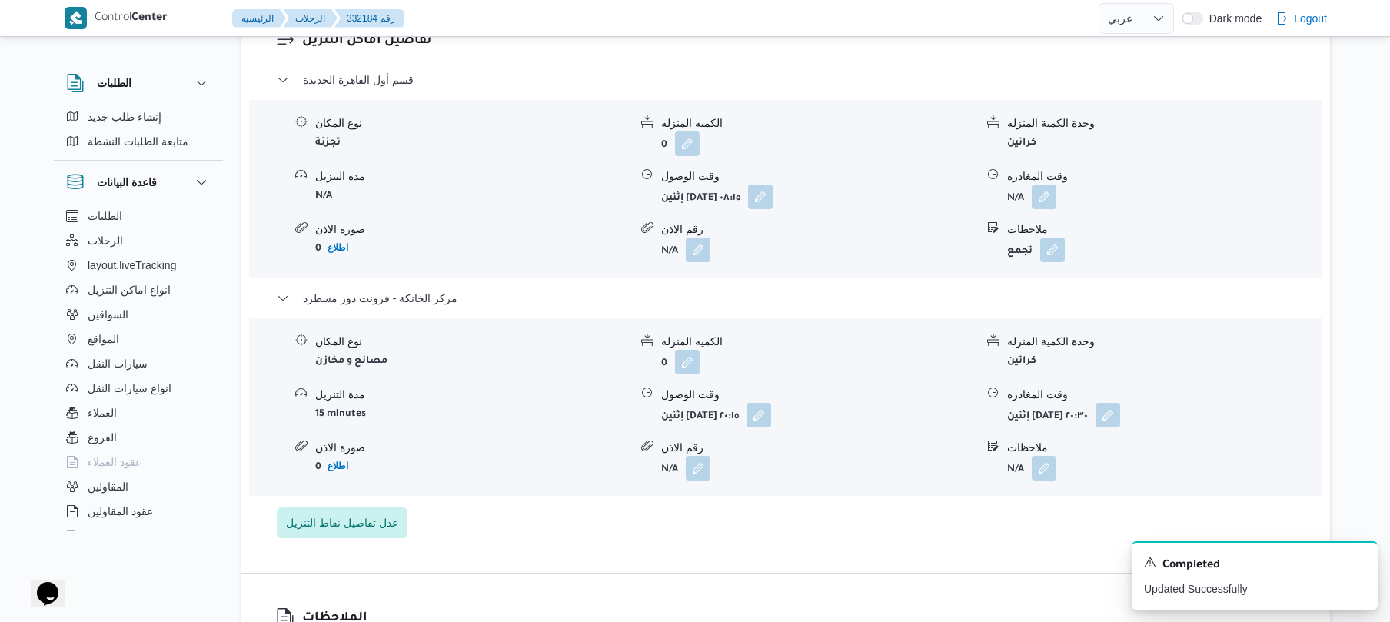
scroll to position [1312, 0]
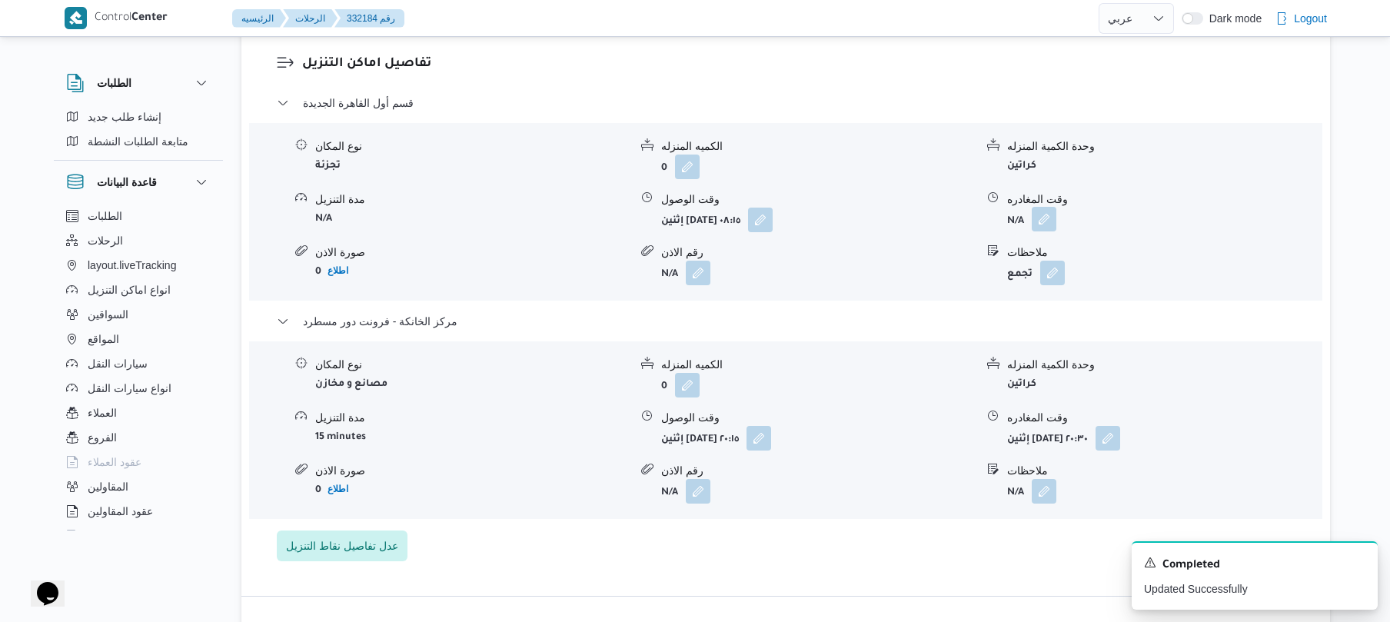
click at [1043, 207] on button "button" at bounding box center [1044, 219] width 25 height 25
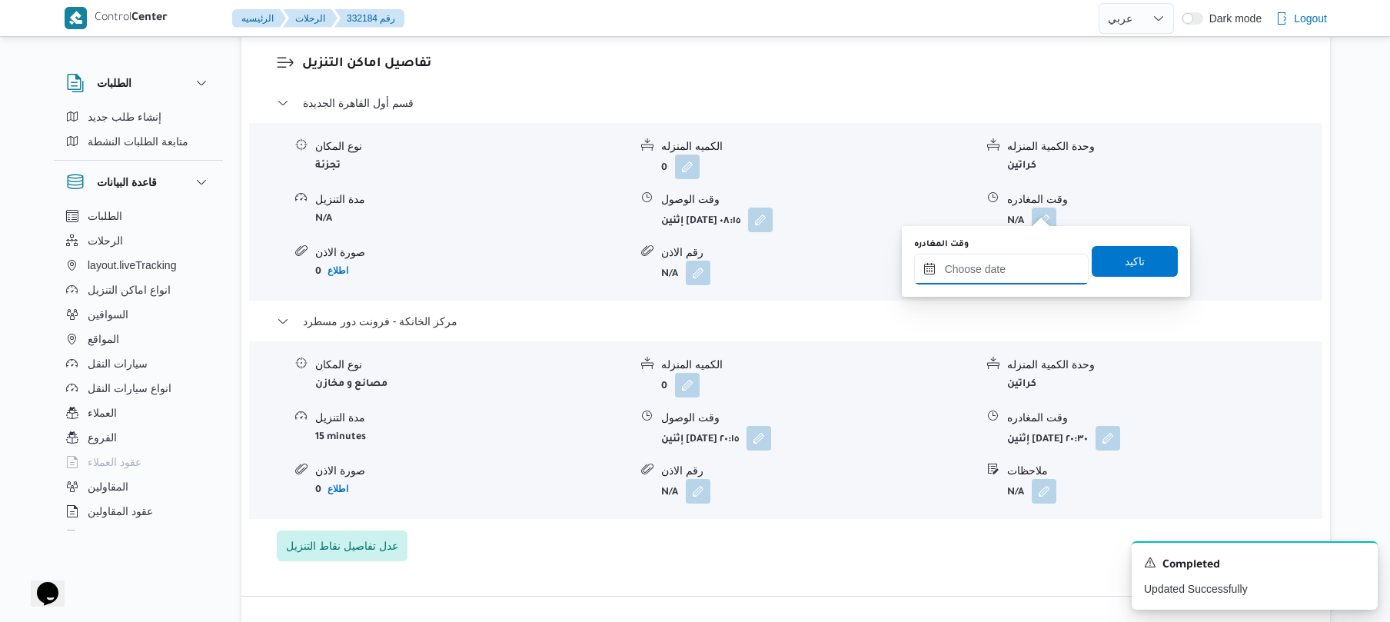
click at [1000, 262] on input "وقت المغادره" at bounding box center [1001, 269] width 175 height 31
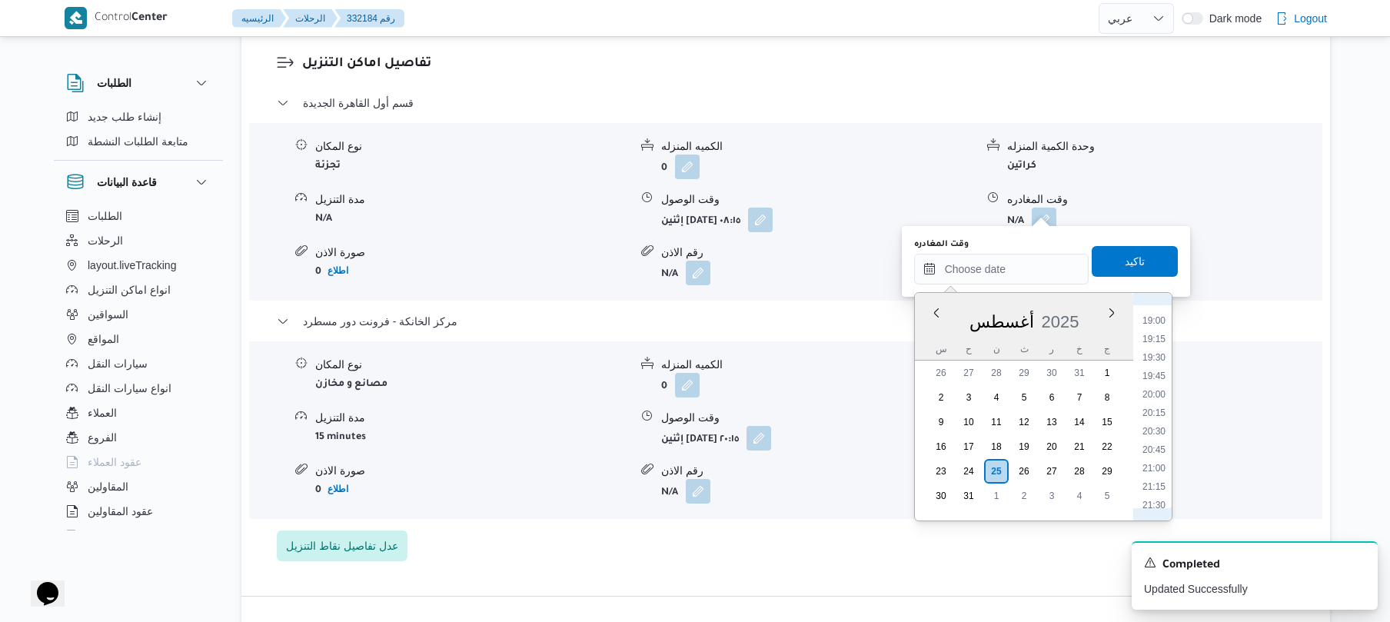
scroll to position [1348, 0]
click at [1157, 403] on li "19:30" at bounding box center [1153, 404] width 35 height 15
type input "٢٥/٠٨/٢٠٢٥ ١٩:٣٠"
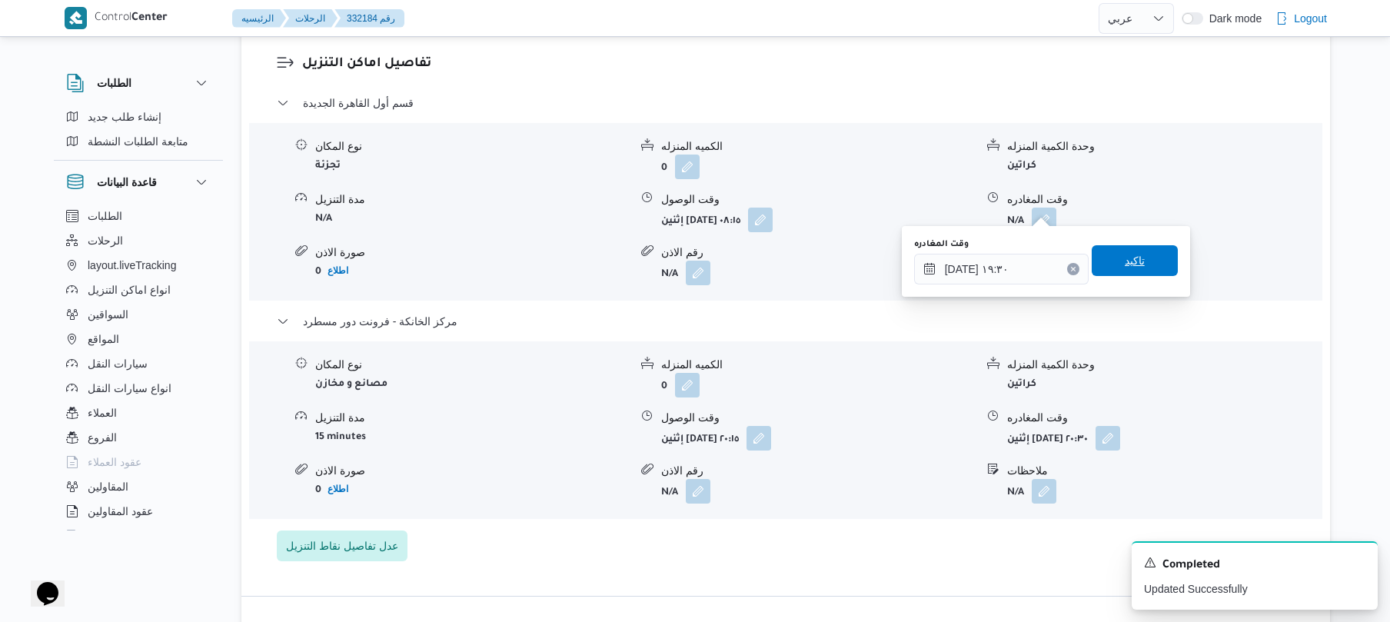
click at [1150, 263] on span "تاكيد" at bounding box center [1135, 260] width 86 height 31
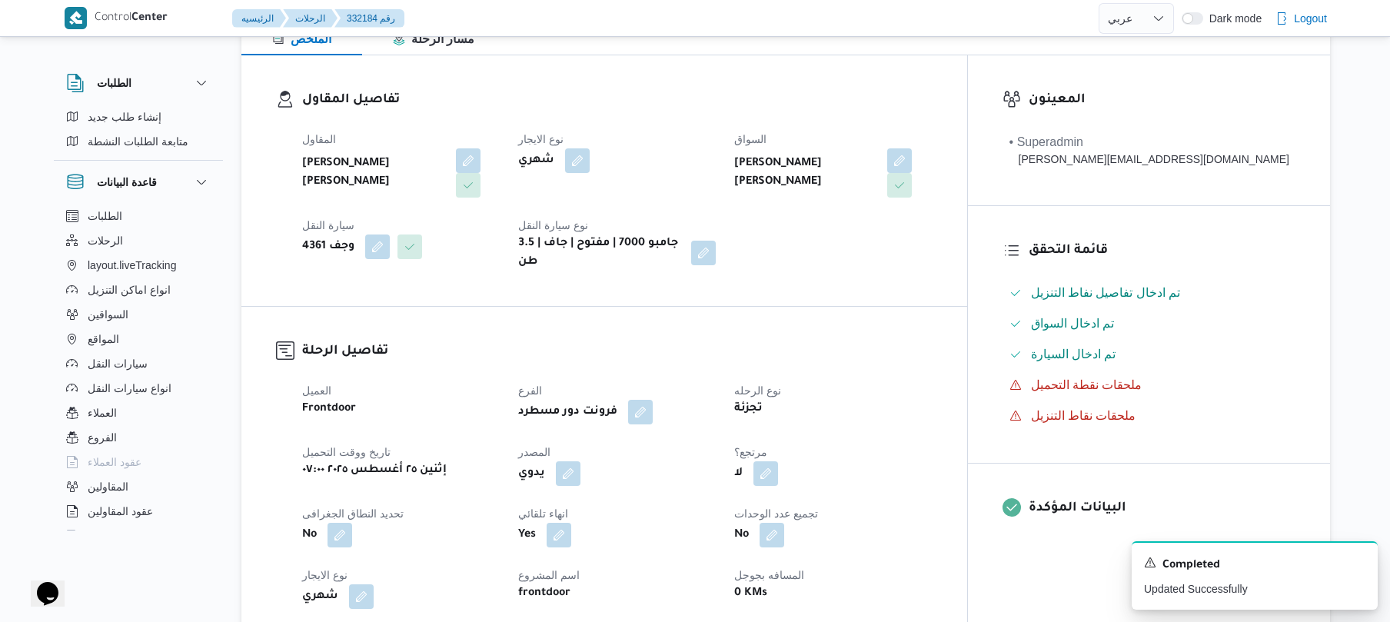
scroll to position [0, 0]
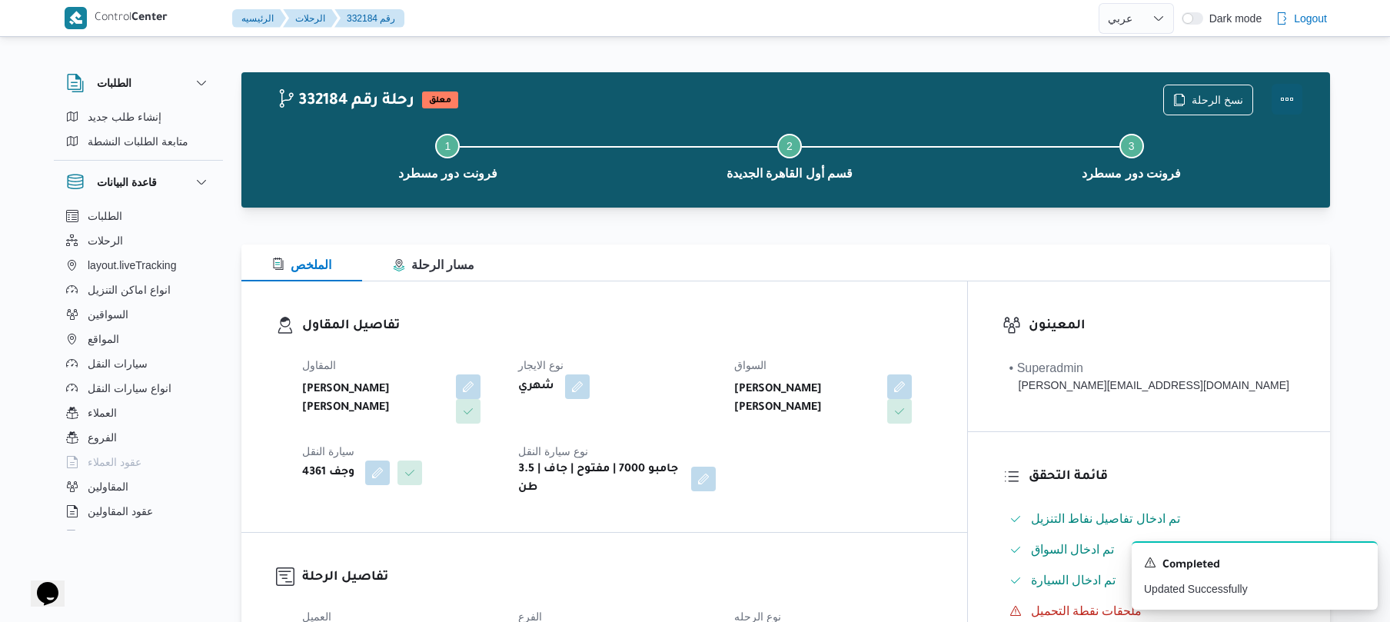
click at [1295, 102] on button "Actions" at bounding box center [1287, 99] width 31 height 31
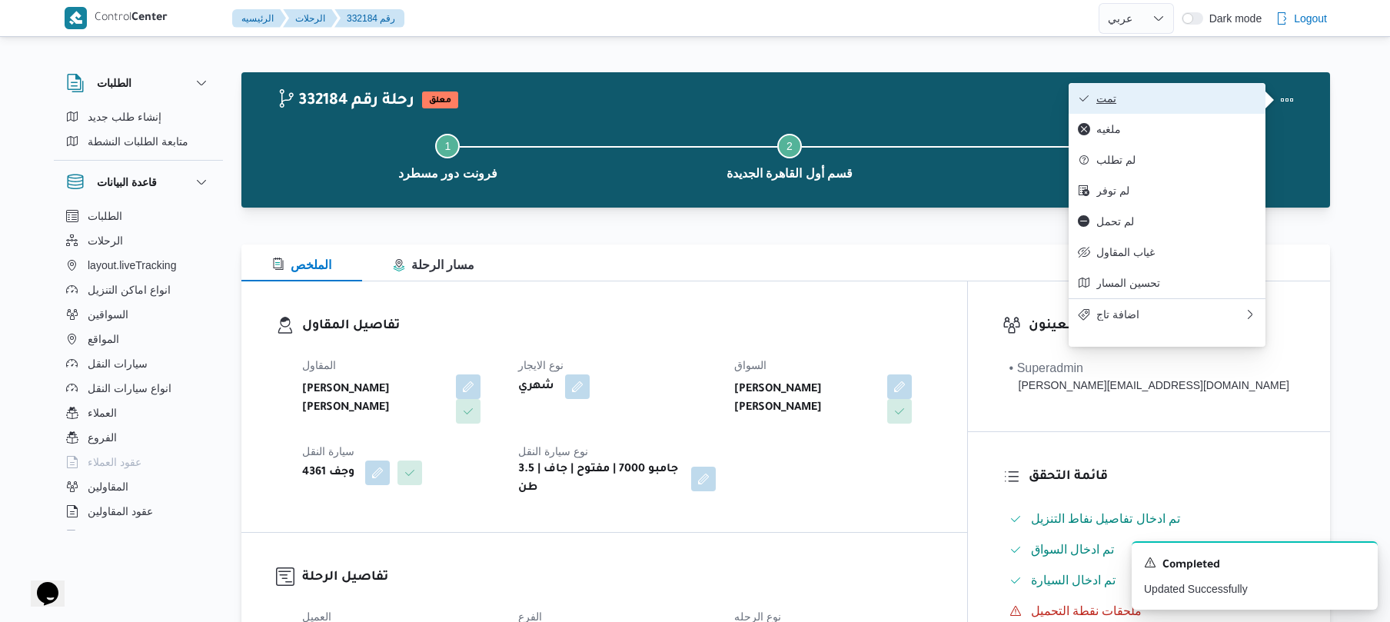
click at [1169, 89] on button "تمت" at bounding box center [1167, 98] width 197 height 31
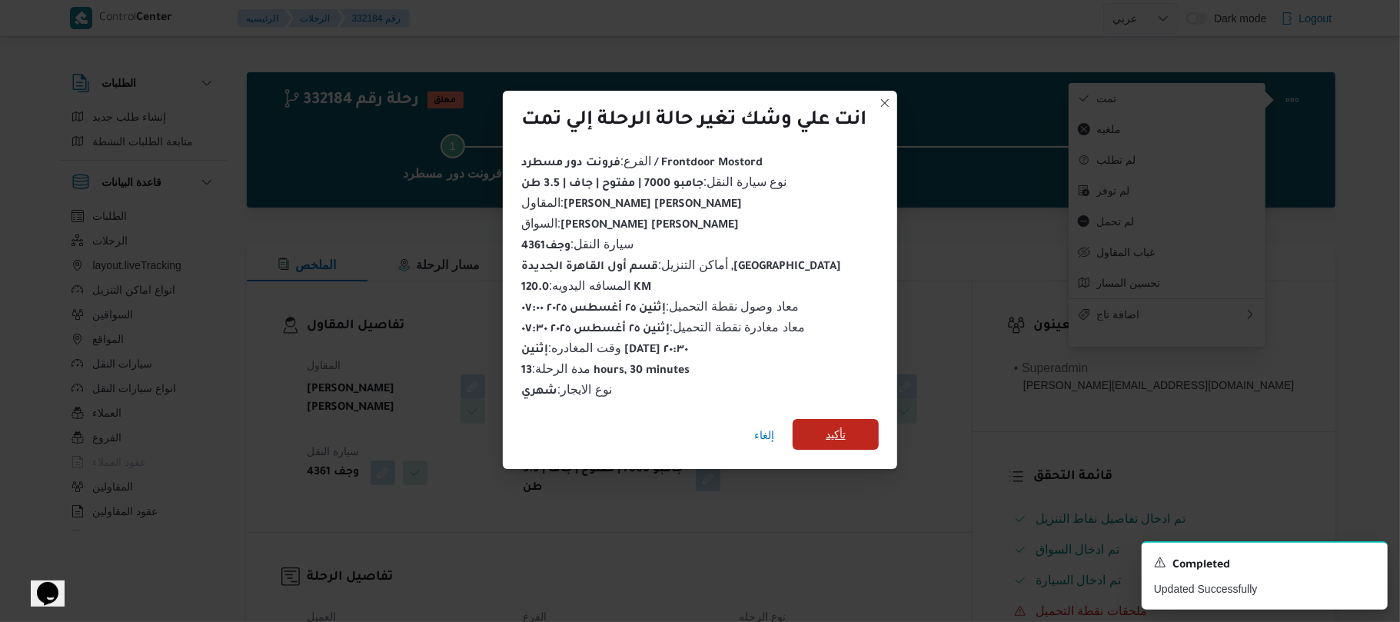
click at [846, 434] on span "تأكيد" at bounding box center [836, 434] width 20 height 18
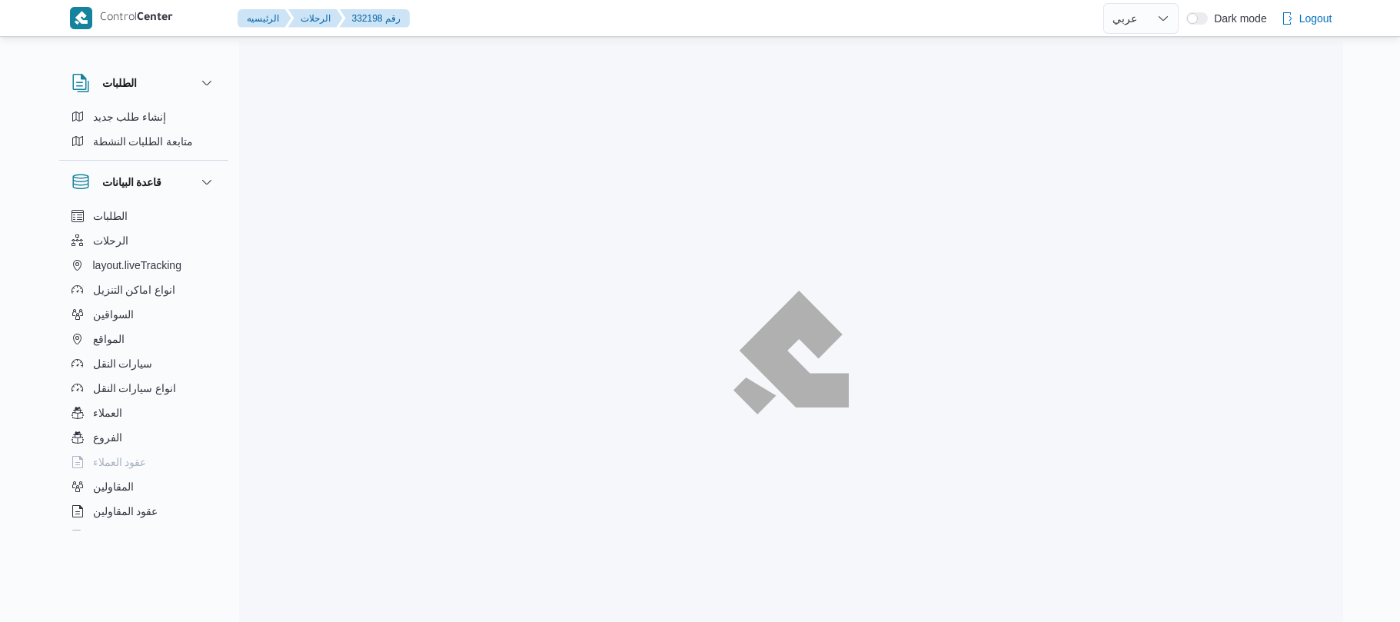
select select "ar"
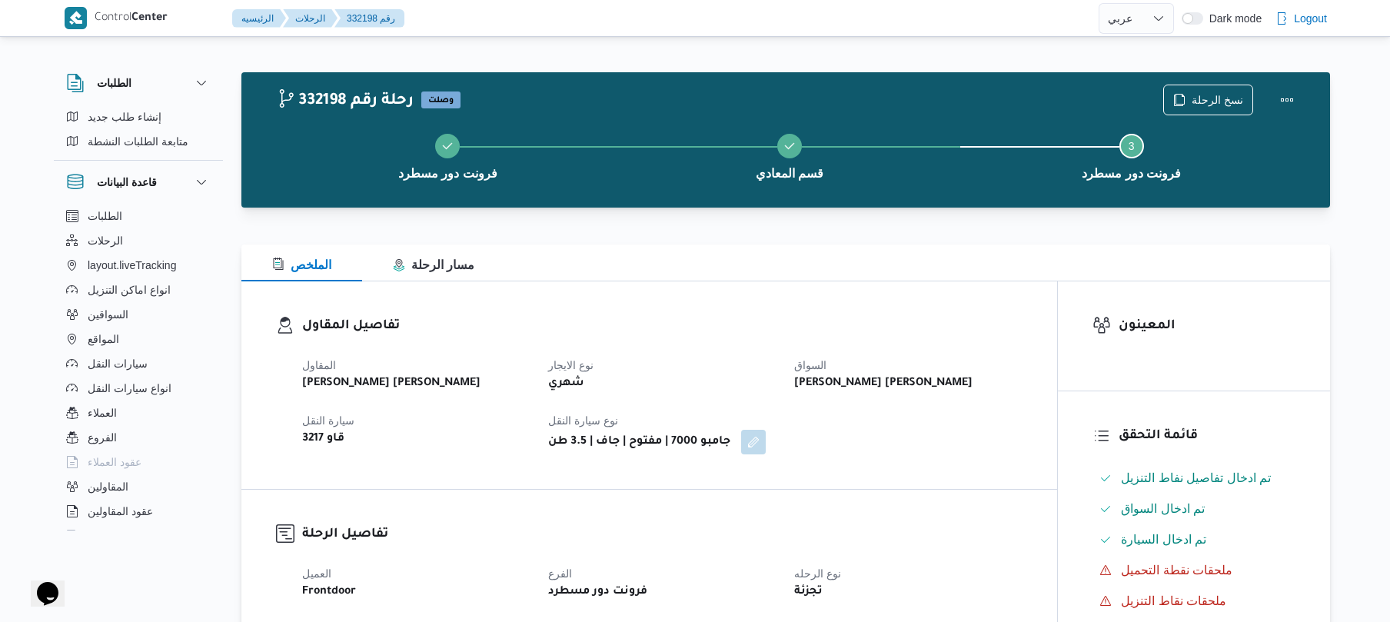
click at [896, 301] on div "تفاصيل المقاول المقاول [PERSON_NAME] [PERSON_NAME] نوع الايجار شهري السواق [PER…" at bounding box center [649, 385] width 816 height 208
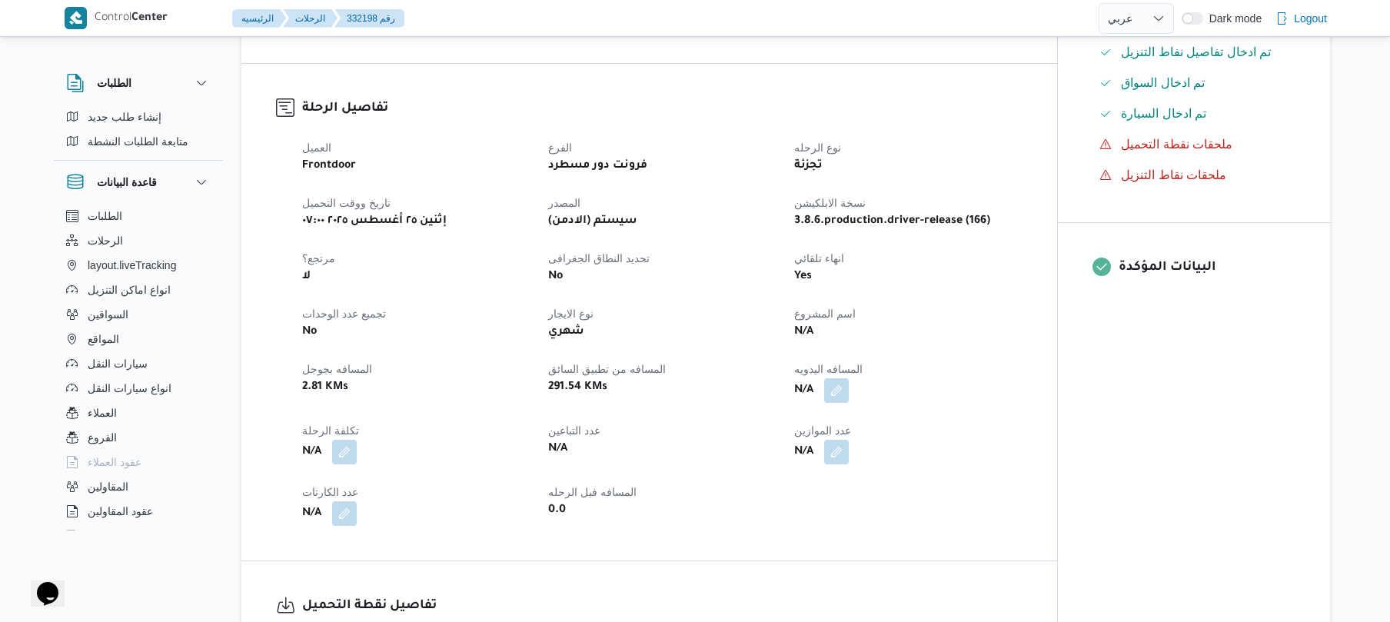
scroll to position [451, 0]
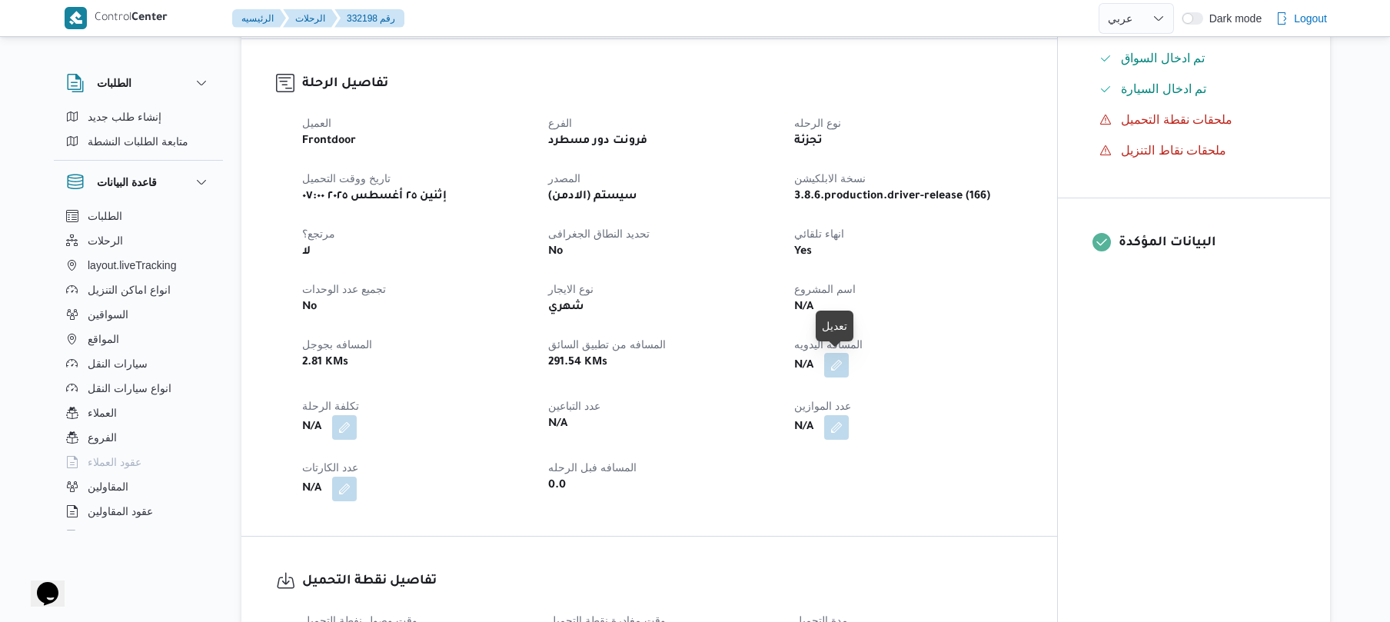
click at [832, 368] on button "button" at bounding box center [836, 365] width 25 height 25
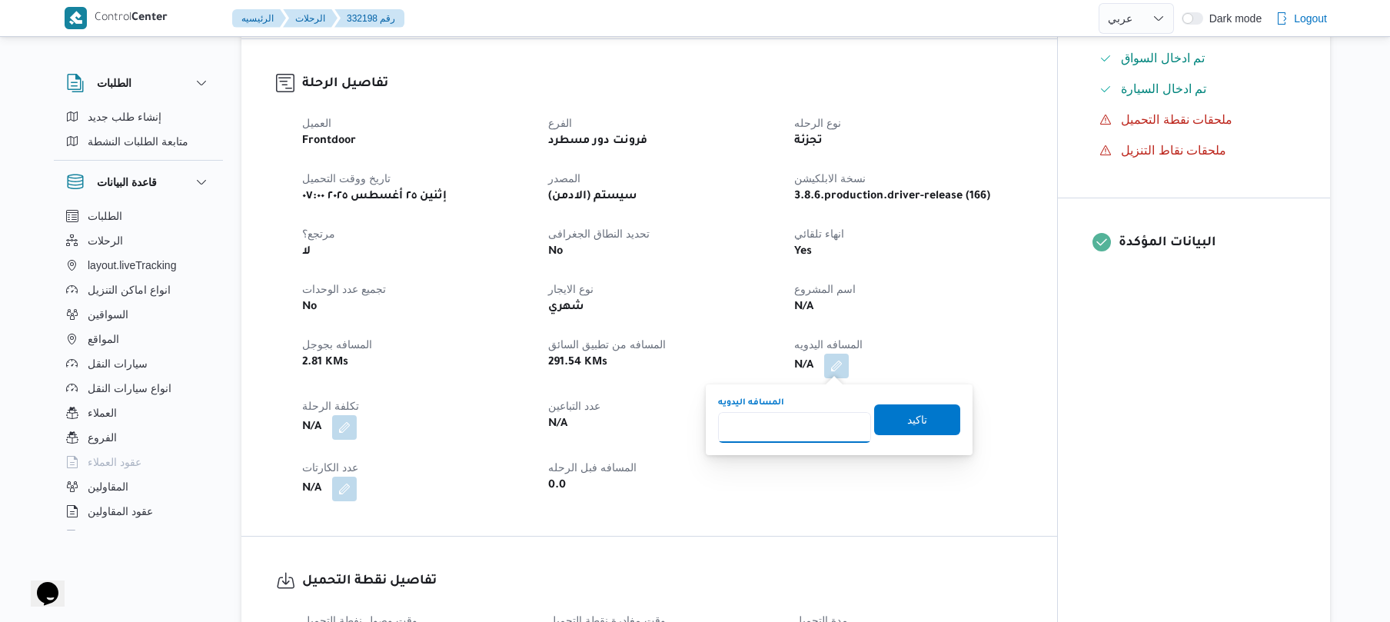
click at [793, 421] on input "المسافه اليدويه" at bounding box center [794, 427] width 153 height 31
type input "125"
click at [908, 429] on span "تاكيد" at bounding box center [917, 419] width 86 height 31
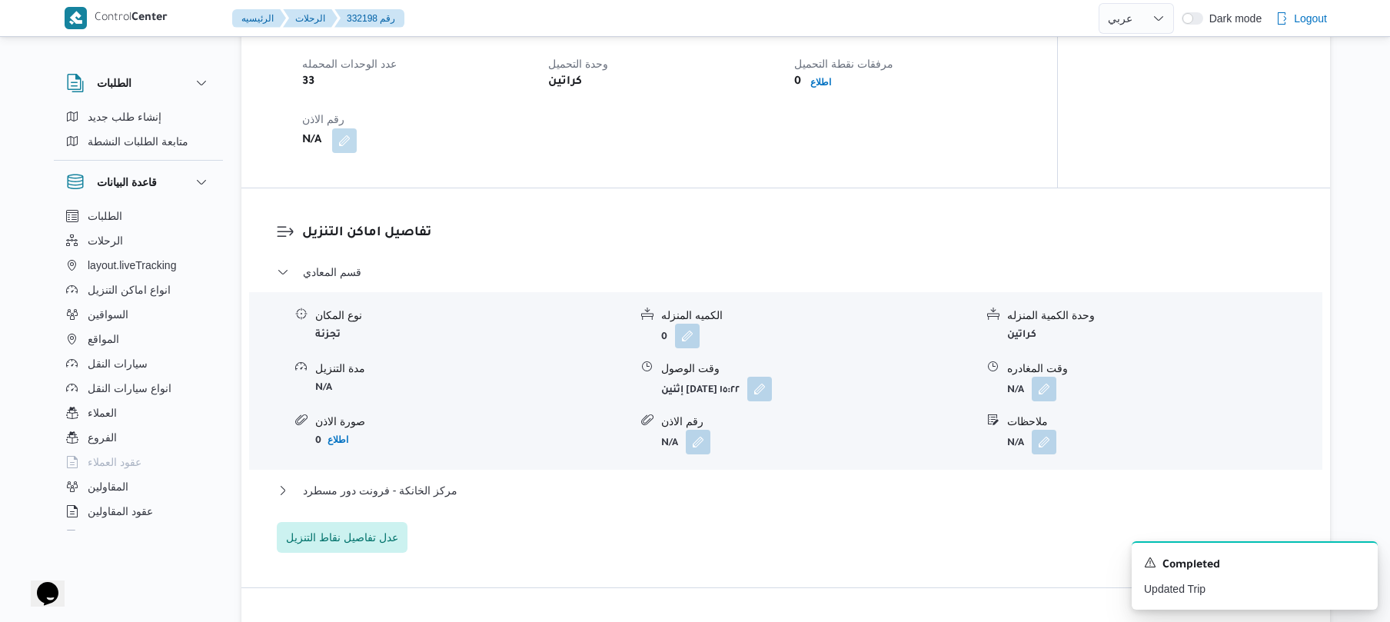
scroll to position [1066, 0]
click at [1356, 564] on icon "Dismiss toast" at bounding box center [1359, 561] width 12 height 12
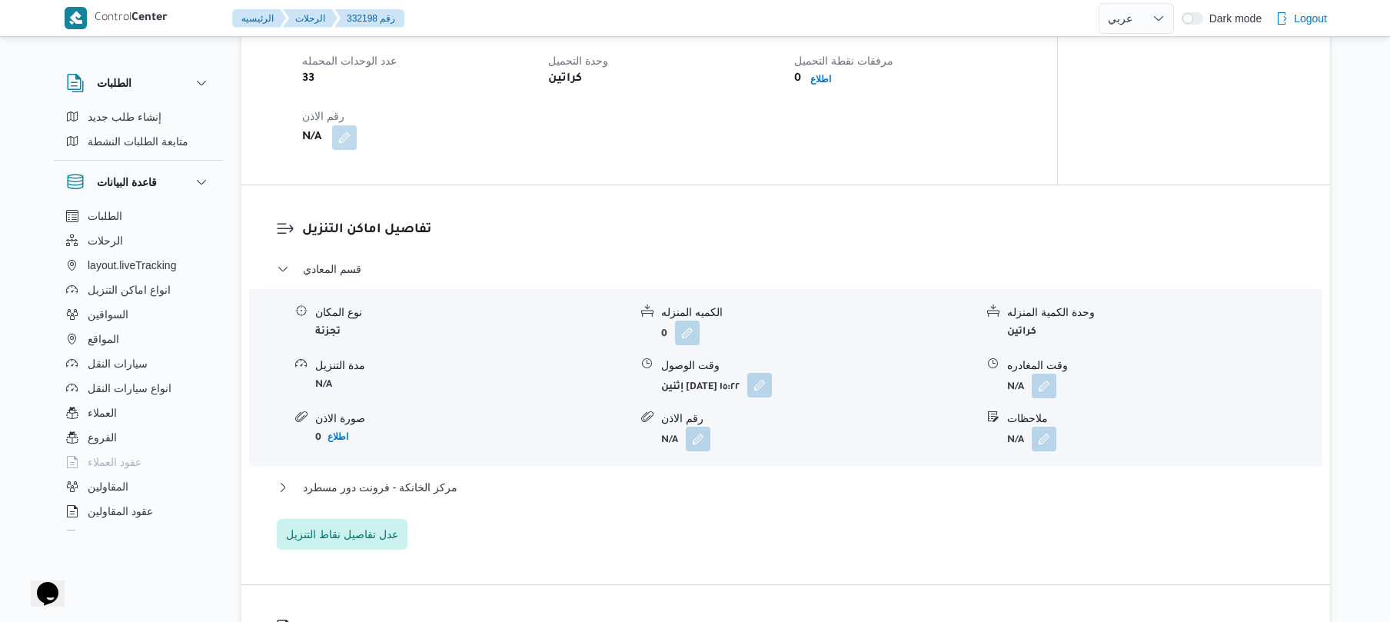
click at [772, 383] on button "button" at bounding box center [759, 385] width 25 height 25
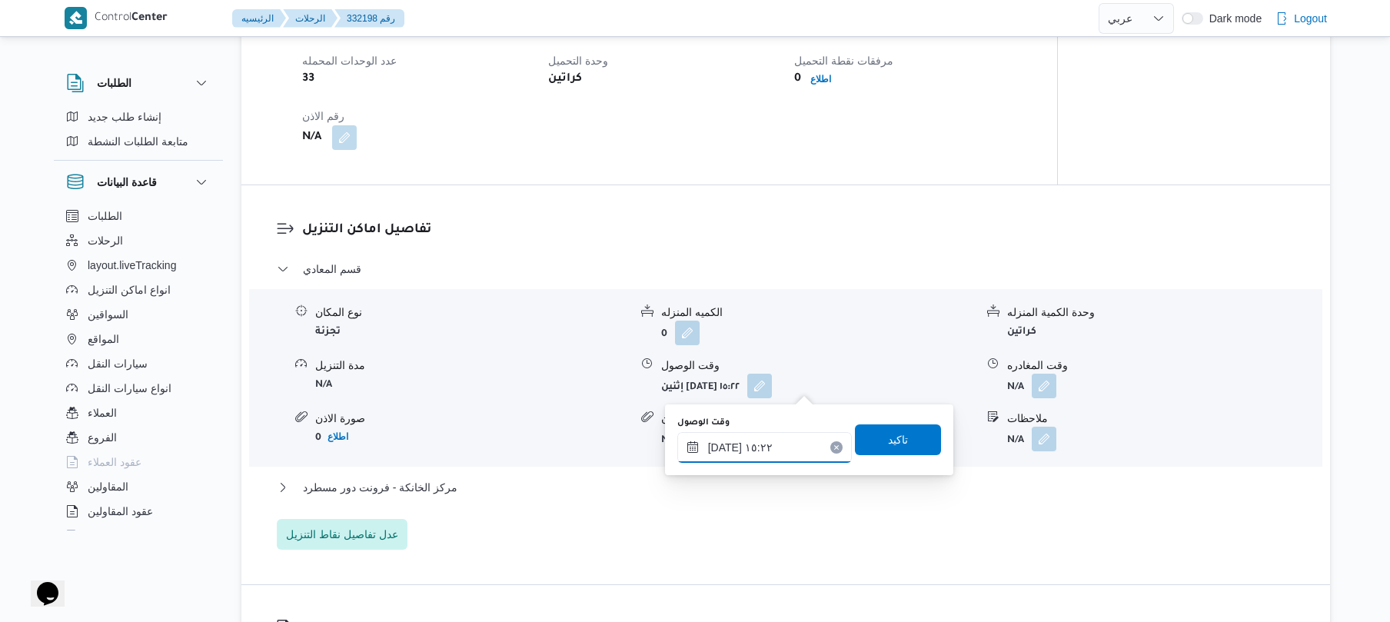
click at [753, 449] on input "[DATE] ١٥:٢٢" at bounding box center [764, 447] width 175 height 31
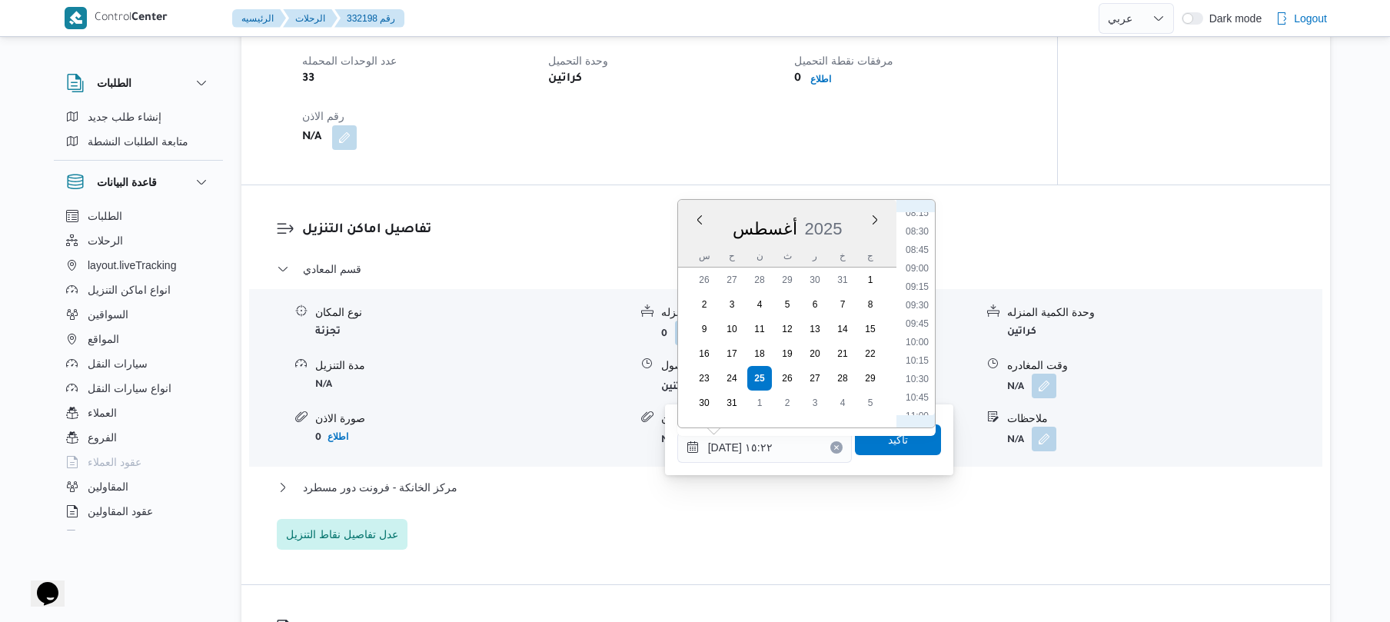
scroll to position [675, 0]
click at [923, 302] on li "10:15" at bounding box center [917, 301] width 35 height 15
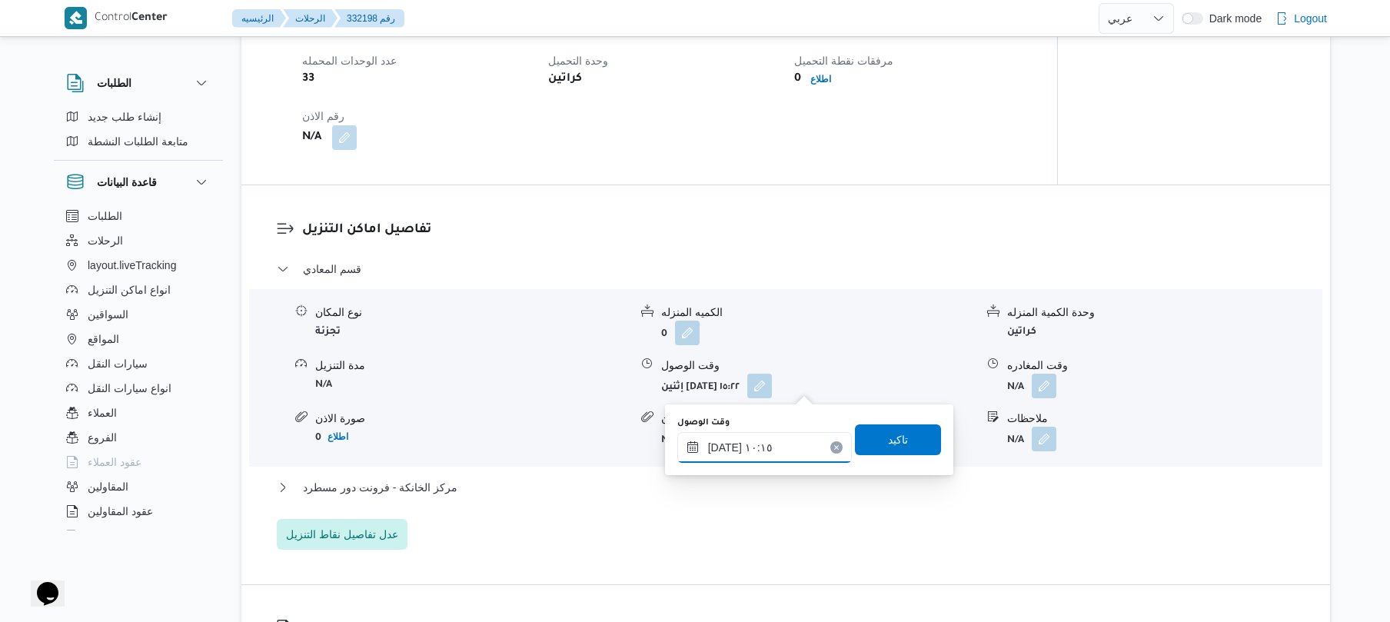
click at [770, 437] on input "٢٥/٠٨/٢٠٢٥ ١٠:١٥" at bounding box center [764, 447] width 175 height 31
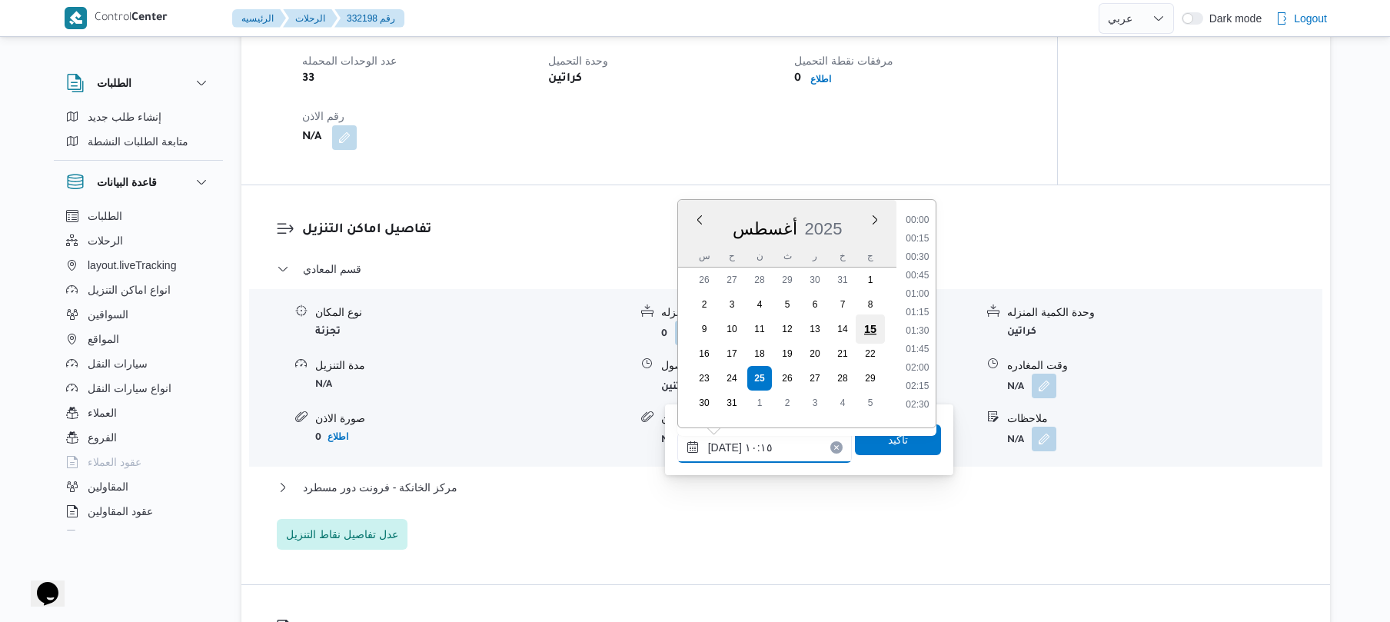
scroll to position [653, 0]
click at [917, 301] on li "10:00" at bounding box center [917, 305] width 35 height 15
type input "[DATE] ١٠:٠٠"
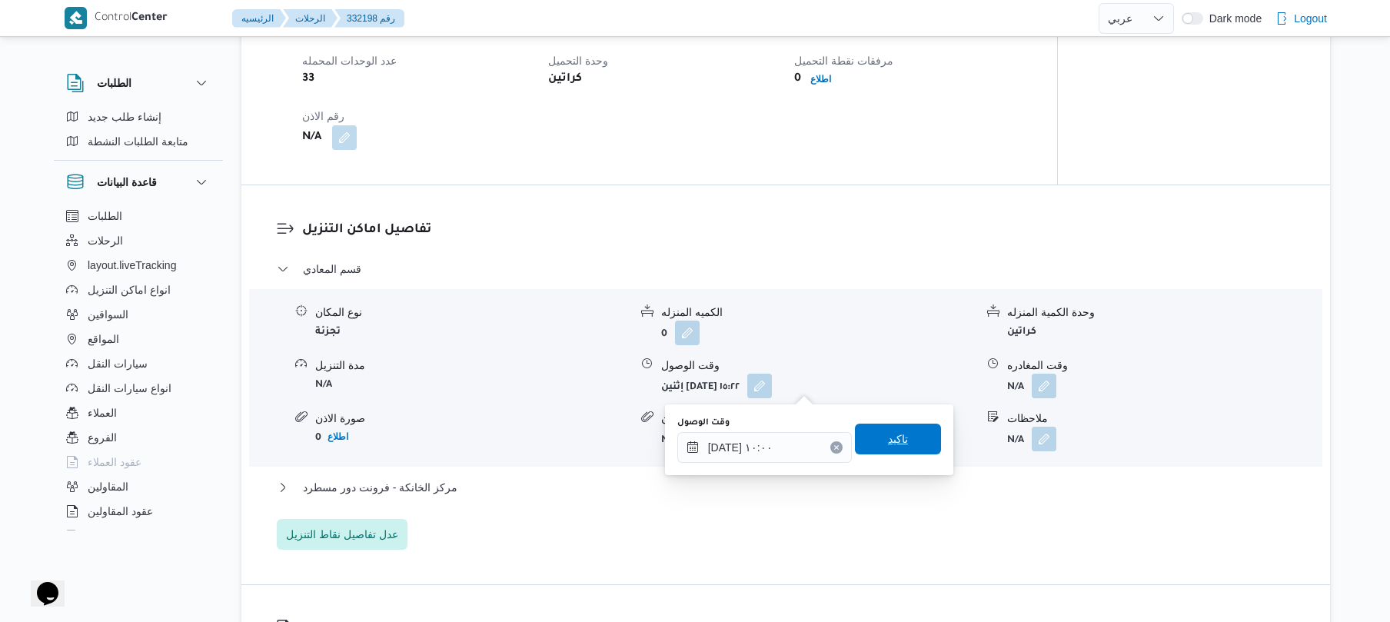
click at [889, 434] on span "تاكيد" at bounding box center [898, 439] width 20 height 18
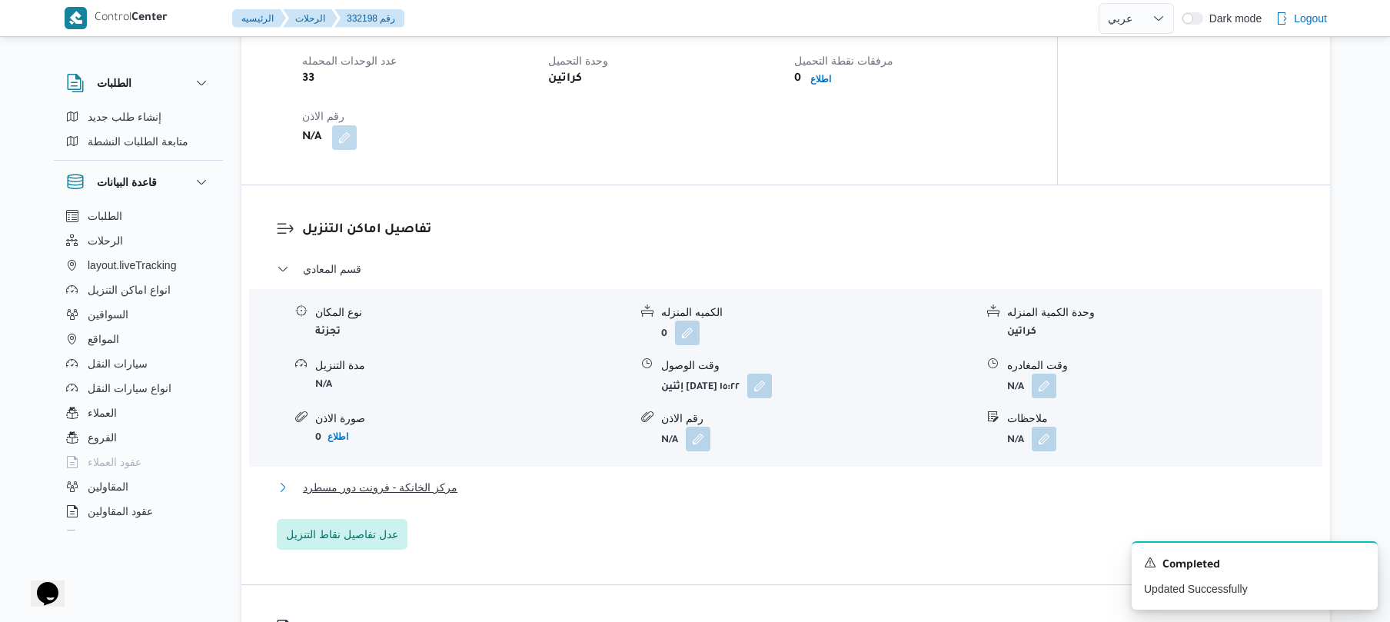
click at [810, 484] on button "مركز الخانكة - فرونت دور مسطرد" at bounding box center [786, 487] width 1019 height 18
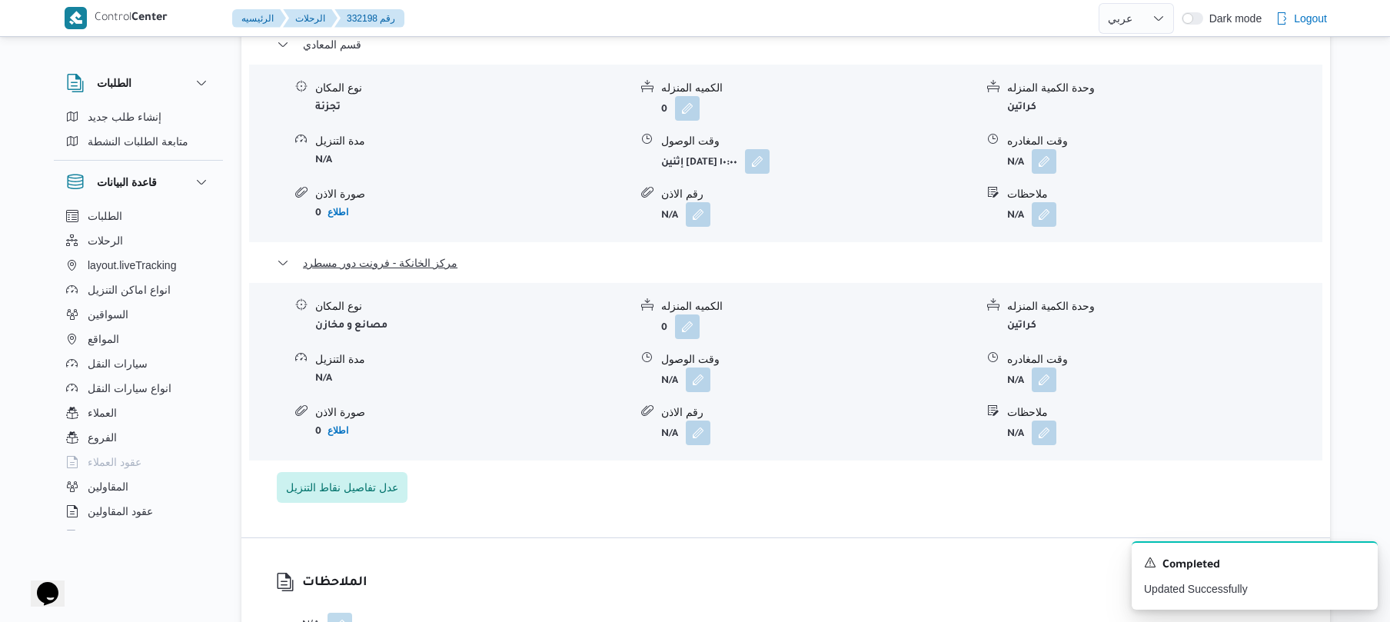
scroll to position [1353, 0]
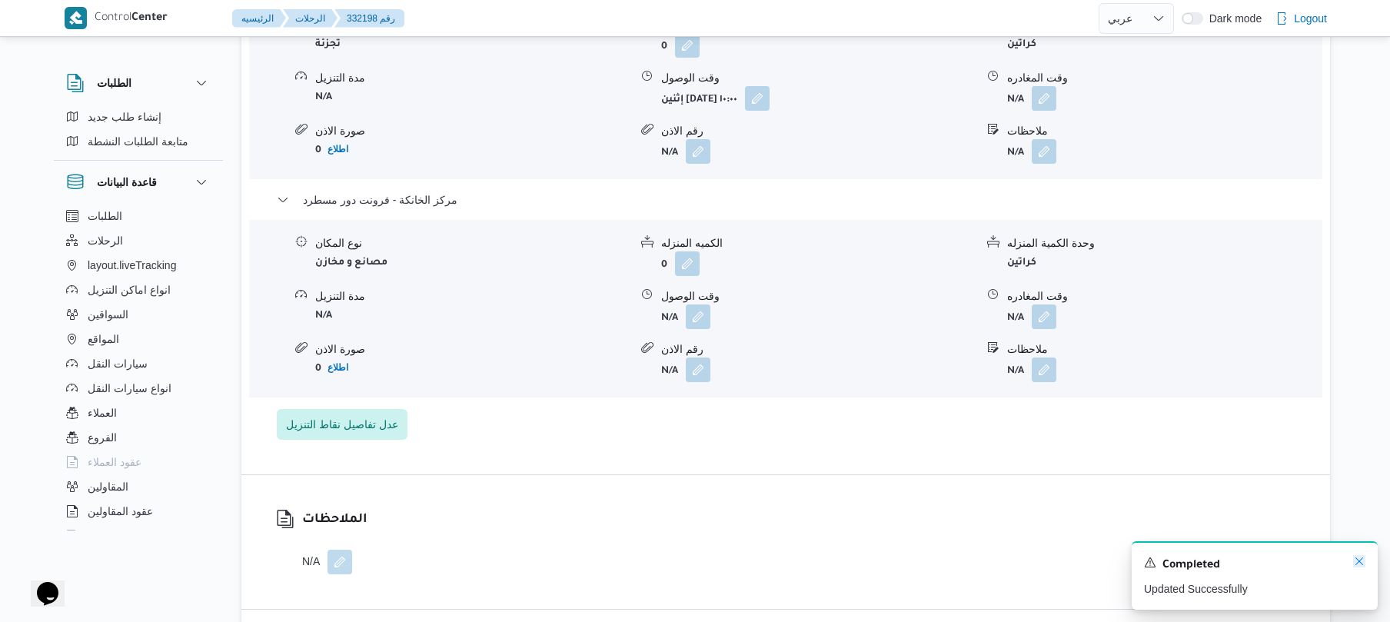
click at [1359, 558] on icon "Dismiss toast" at bounding box center [1359, 561] width 12 height 12
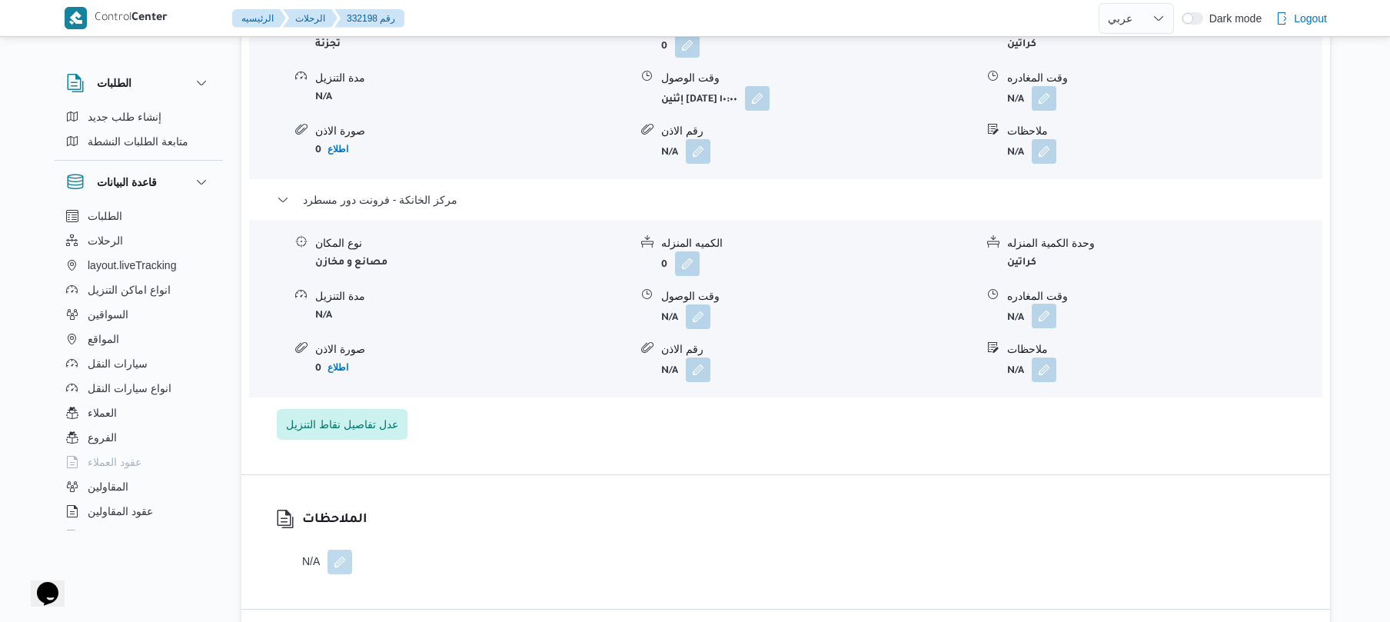
click at [1049, 318] on button "button" at bounding box center [1044, 316] width 25 height 25
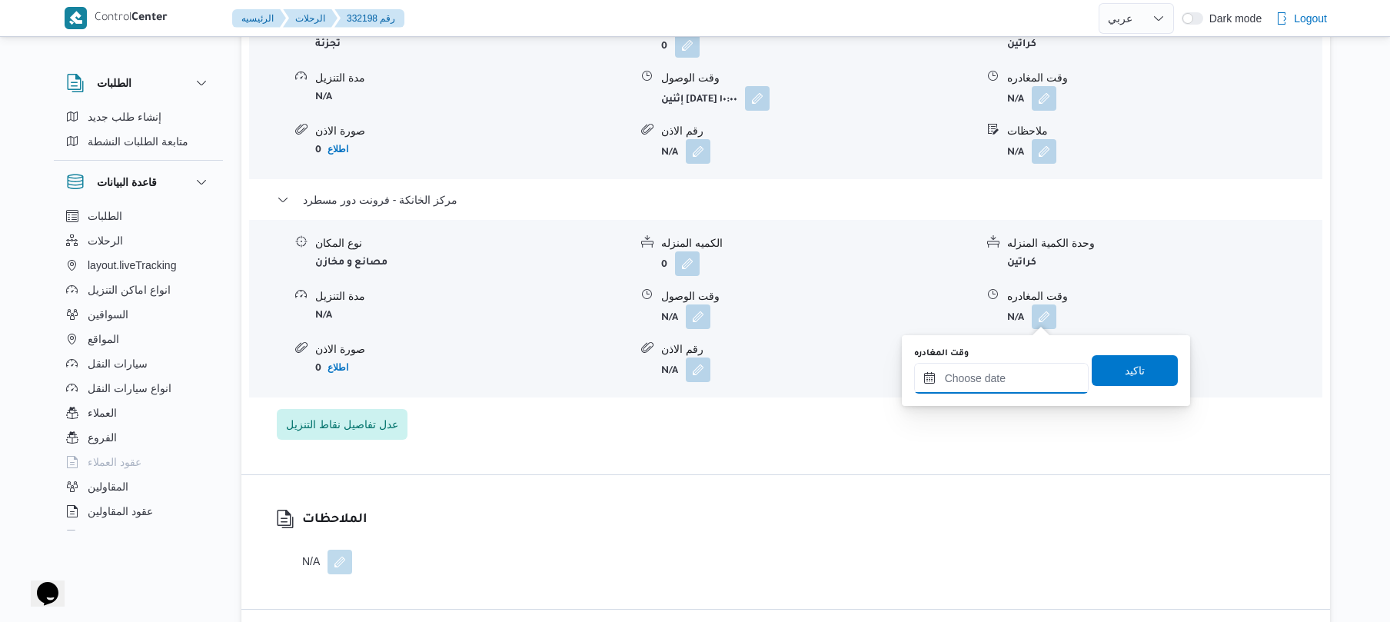
click at [990, 373] on input "وقت المغادره" at bounding box center [1001, 378] width 175 height 31
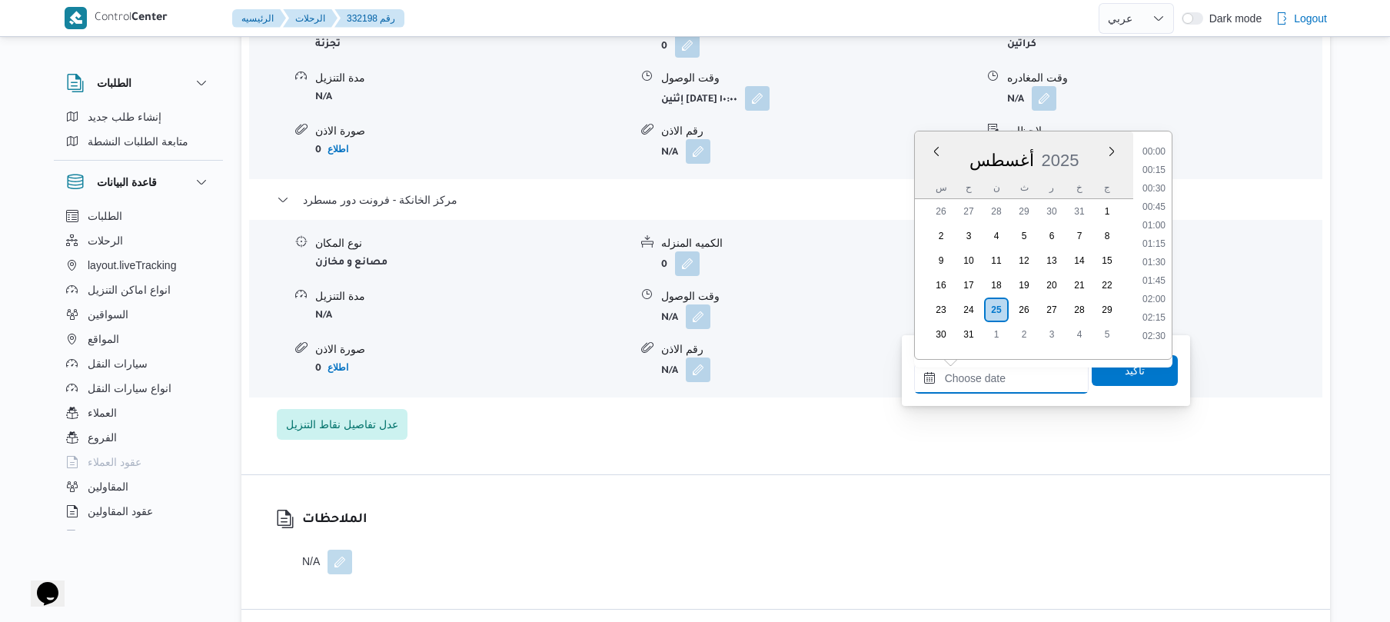
scroll to position [1520, 0]
click at [1156, 185] on li "21:00" at bounding box center [1153, 181] width 35 height 15
type input "[DATE] ٢١:٠٠"
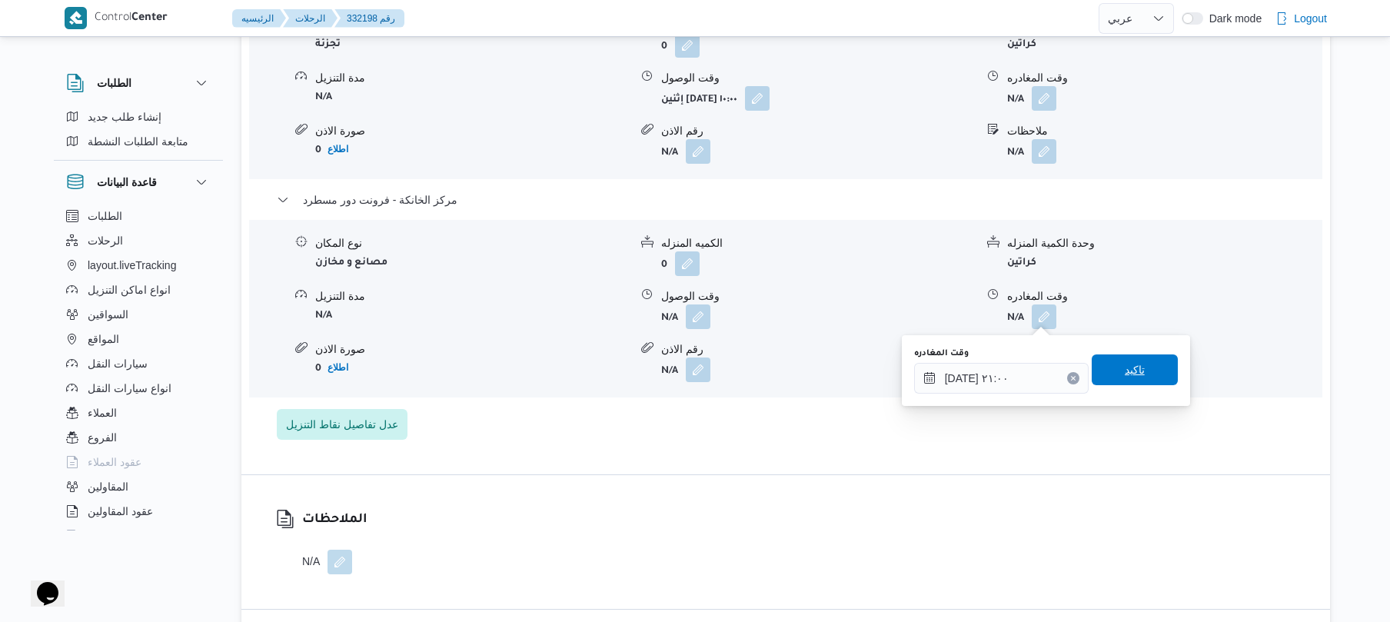
click at [1132, 373] on span "تاكيد" at bounding box center [1135, 370] width 20 height 18
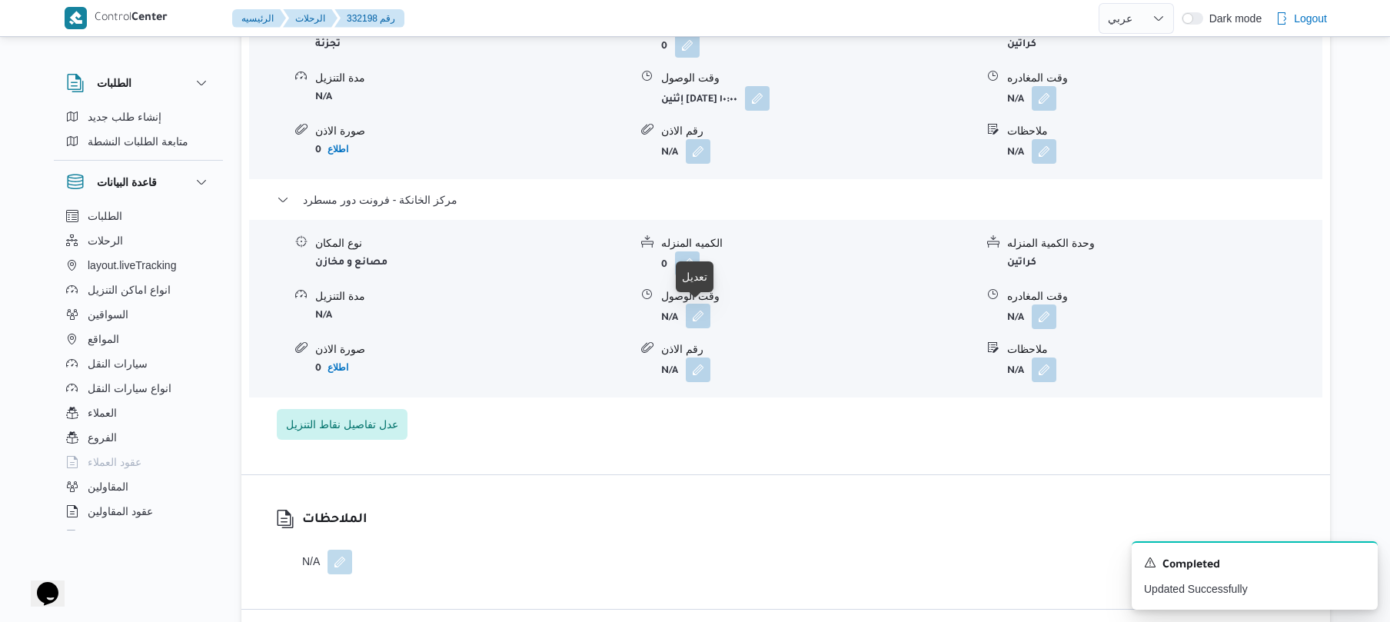
click at [700, 321] on button "button" at bounding box center [698, 316] width 25 height 25
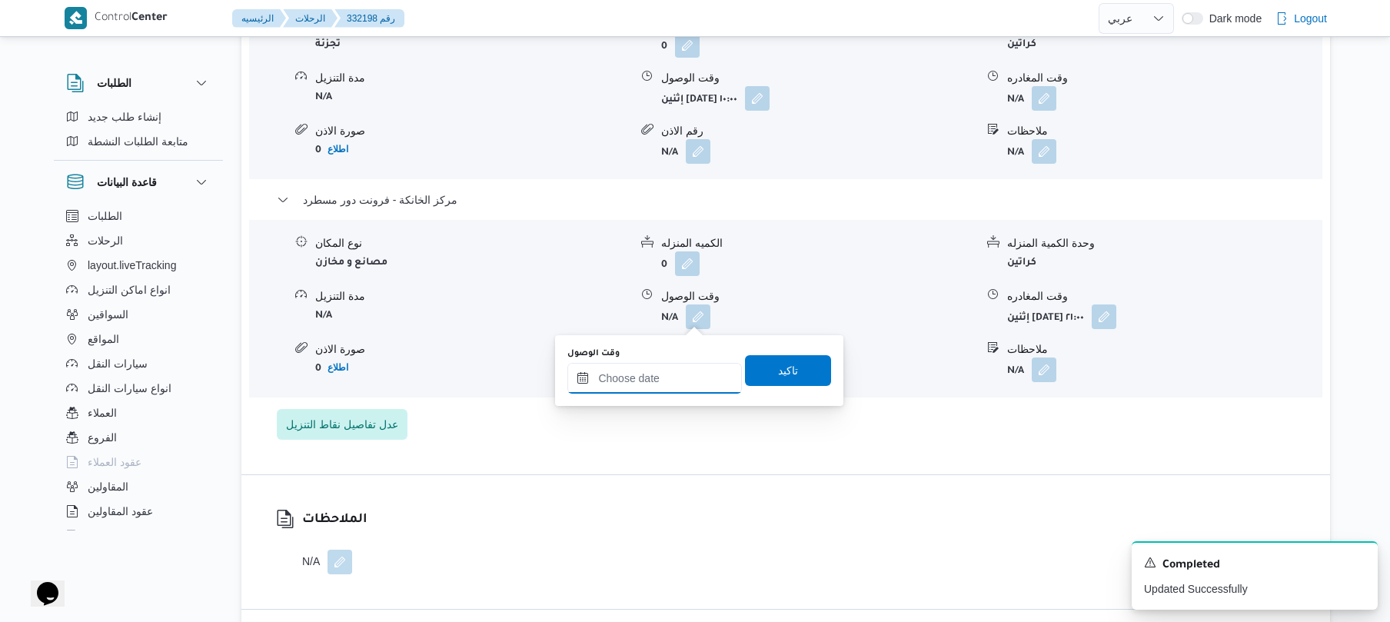
click at [658, 378] on input "وقت الوصول" at bounding box center [654, 378] width 175 height 31
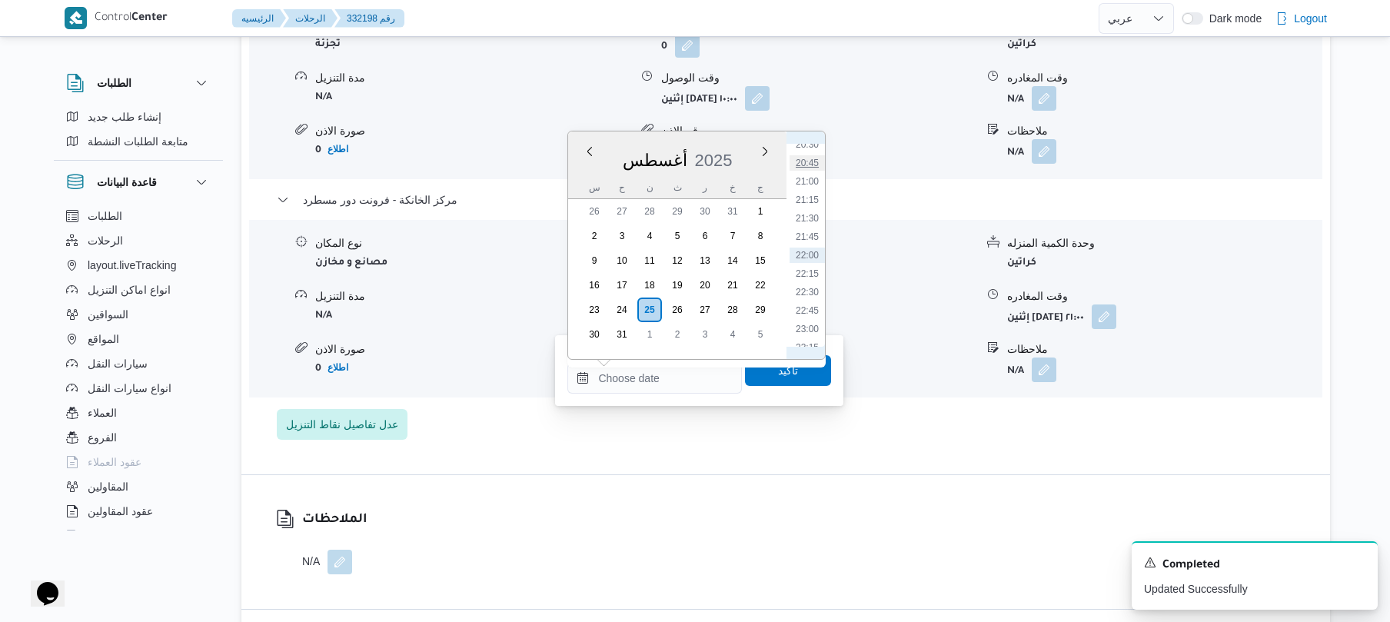
click at [819, 164] on li "20:45" at bounding box center [807, 162] width 35 height 15
type input "٢٥/٠٨/٢٠٢٥ ٢٠:٤٥"
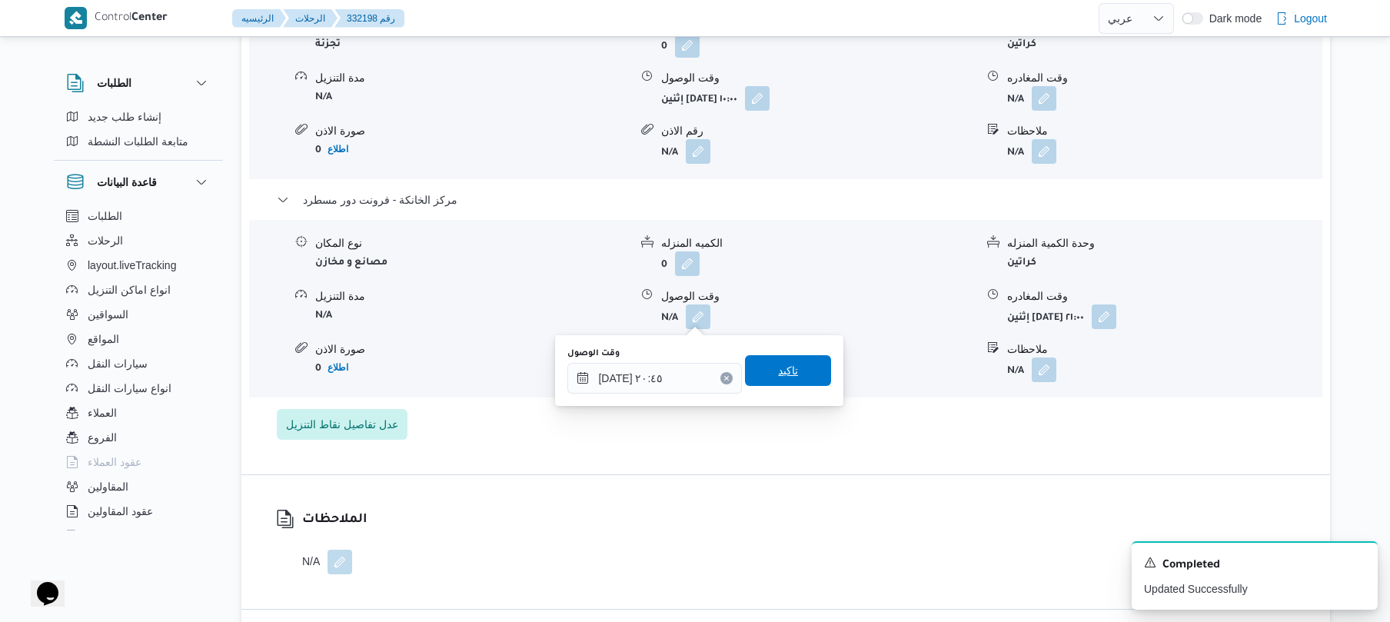
click at [791, 361] on span "تاكيد" at bounding box center [788, 370] width 86 height 31
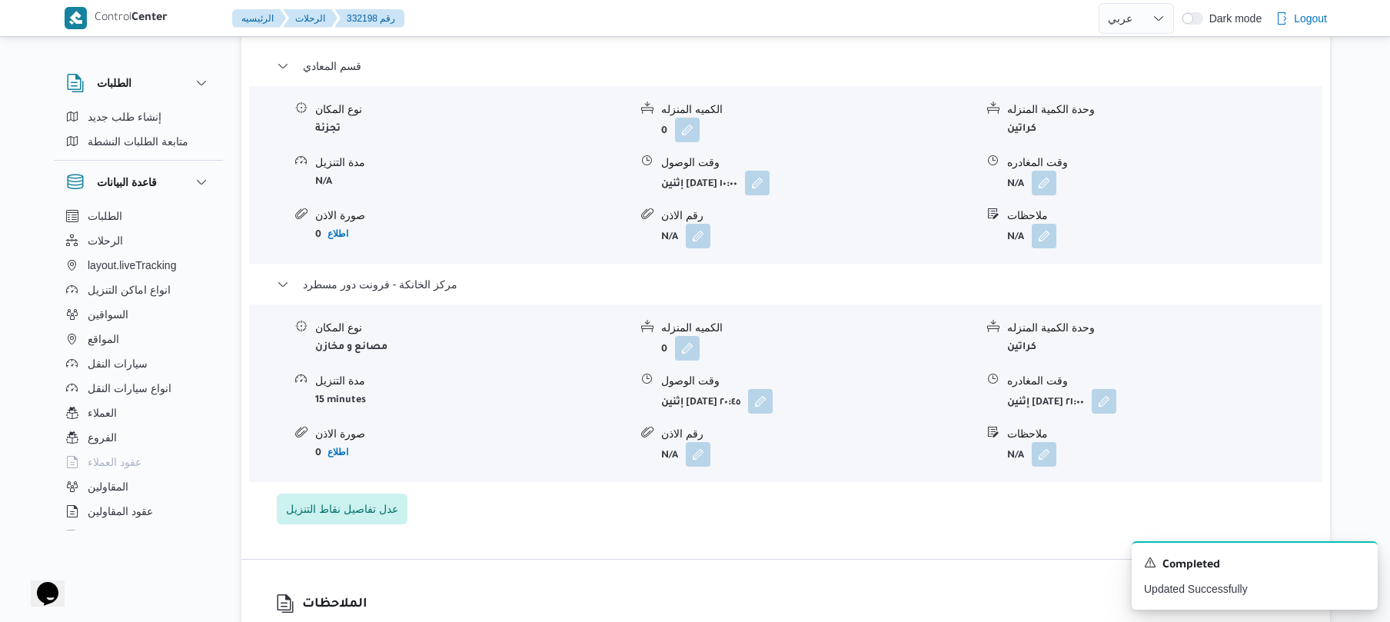
scroll to position [1271, 0]
click at [1053, 177] on button "button" at bounding box center [1044, 180] width 25 height 25
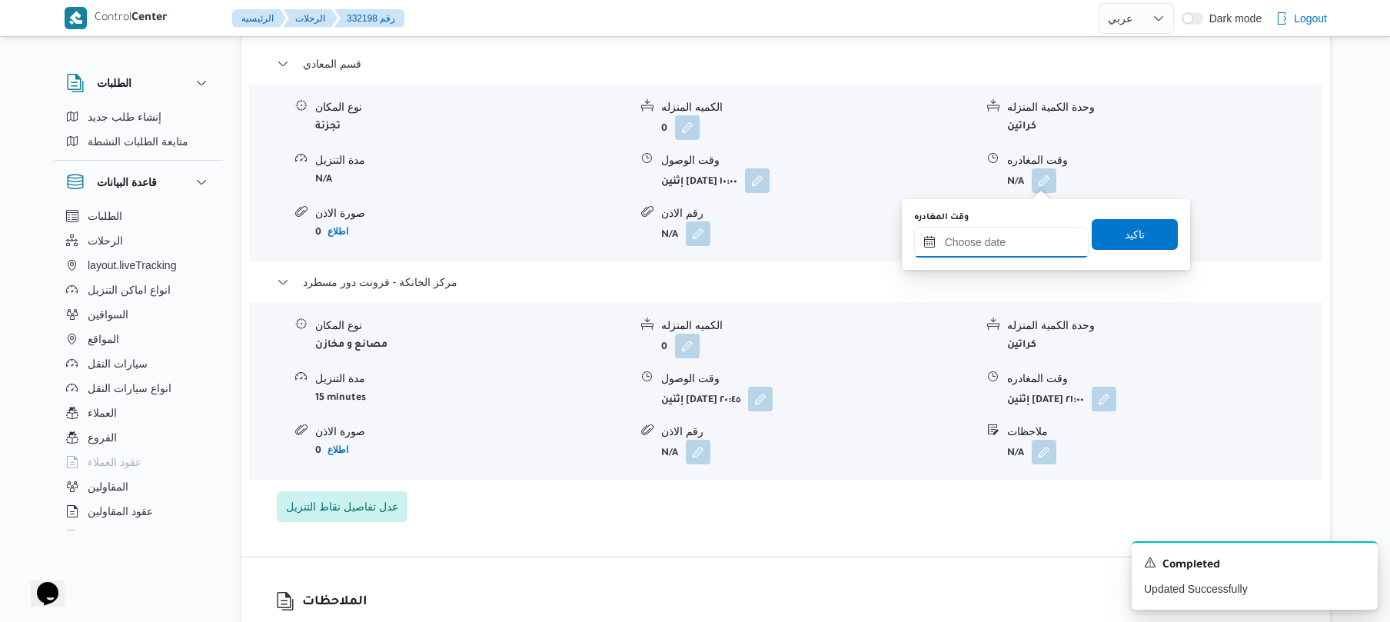
click at [988, 252] on input "وقت المغادره" at bounding box center [1001, 242] width 175 height 31
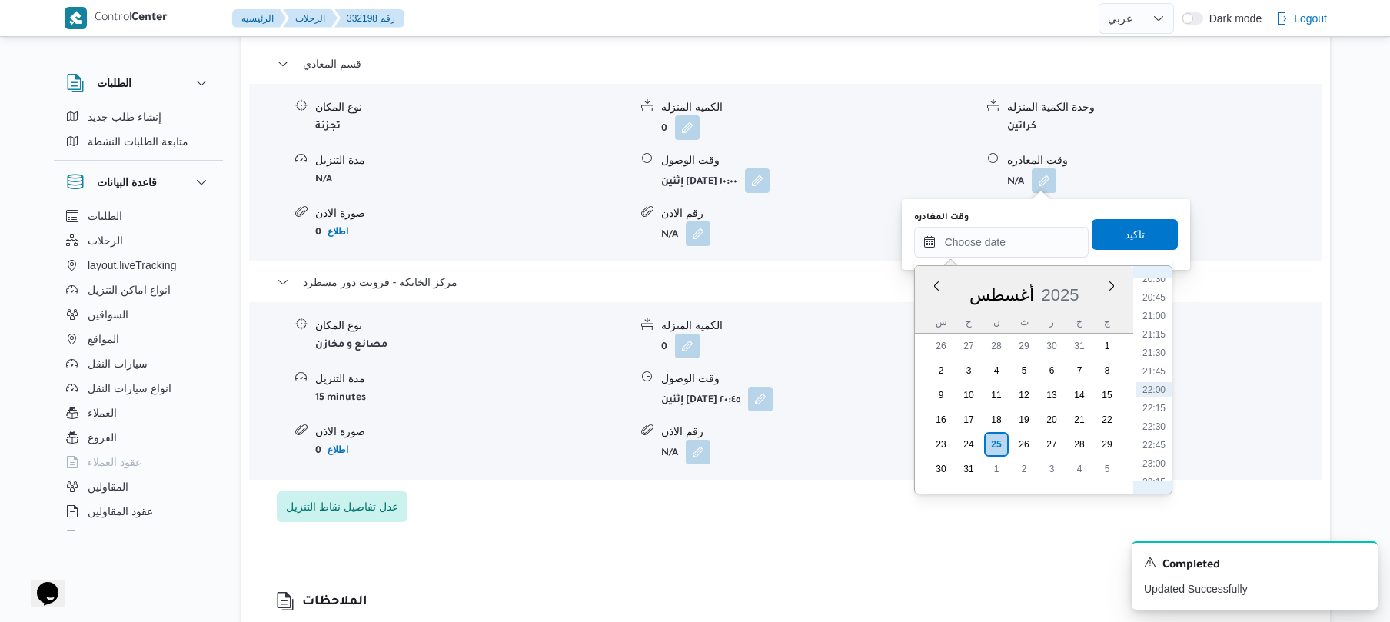
scroll to position [1348, 0]
click at [1151, 395] on li "19:45" at bounding box center [1153, 395] width 35 height 15
type input "٢٥/٠٨/٢٠٢٥ ١٩:٤٥"
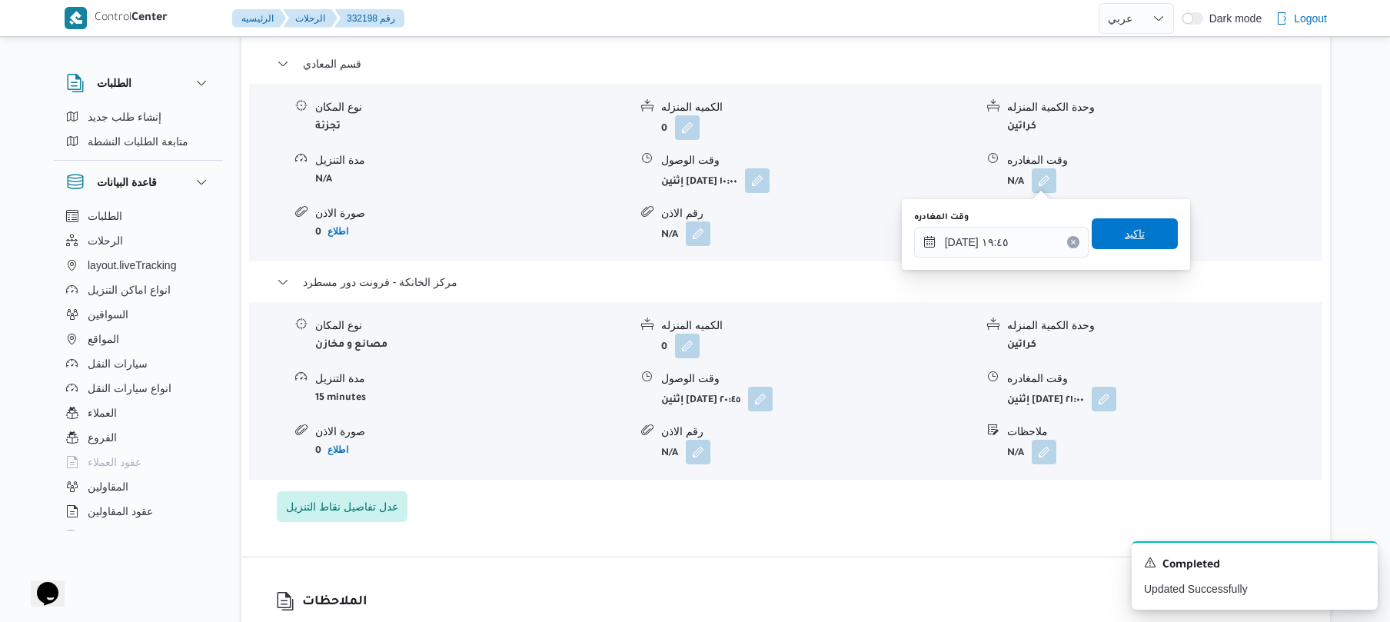
click at [1102, 234] on span "تاكيد" at bounding box center [1135, 233] width 86 height 31
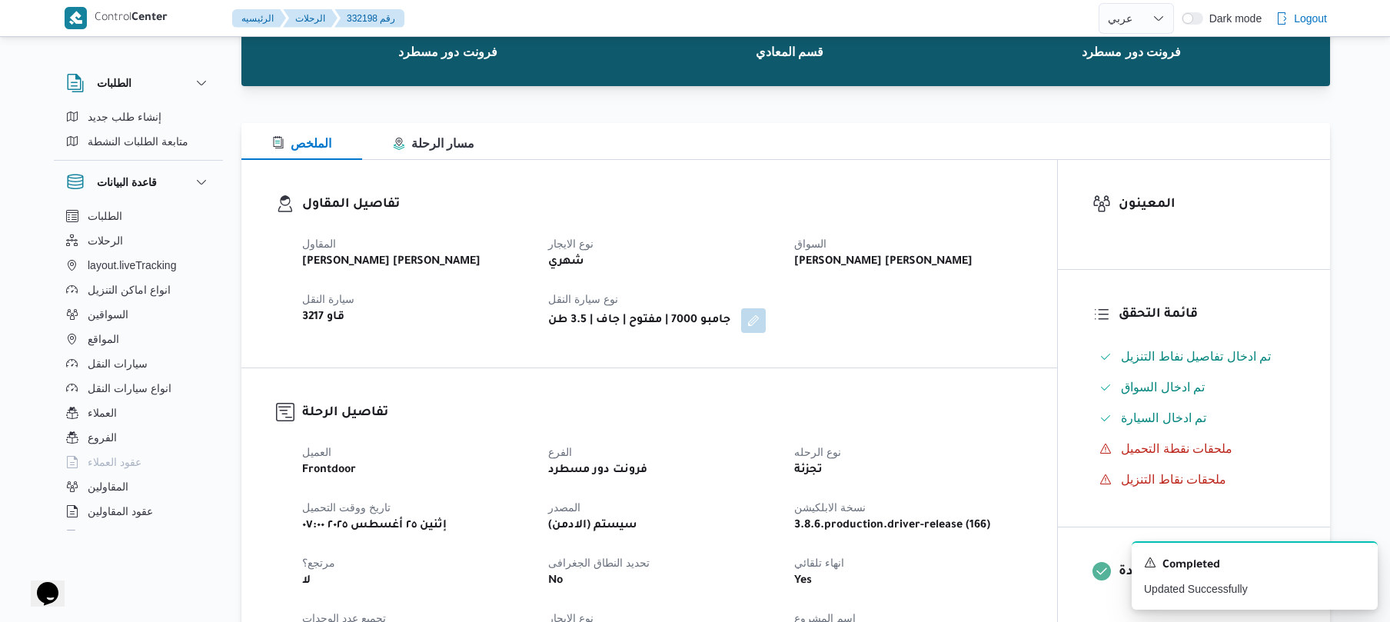
scroll to position [81, 0]
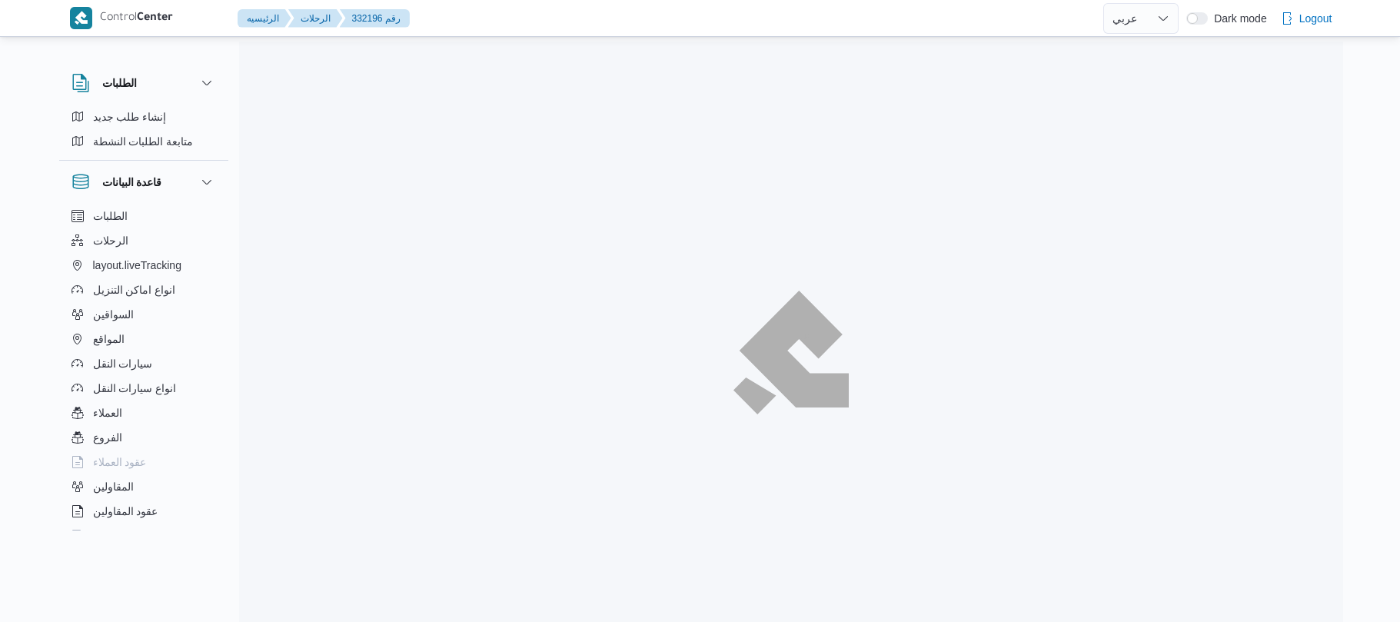
select select "ar"
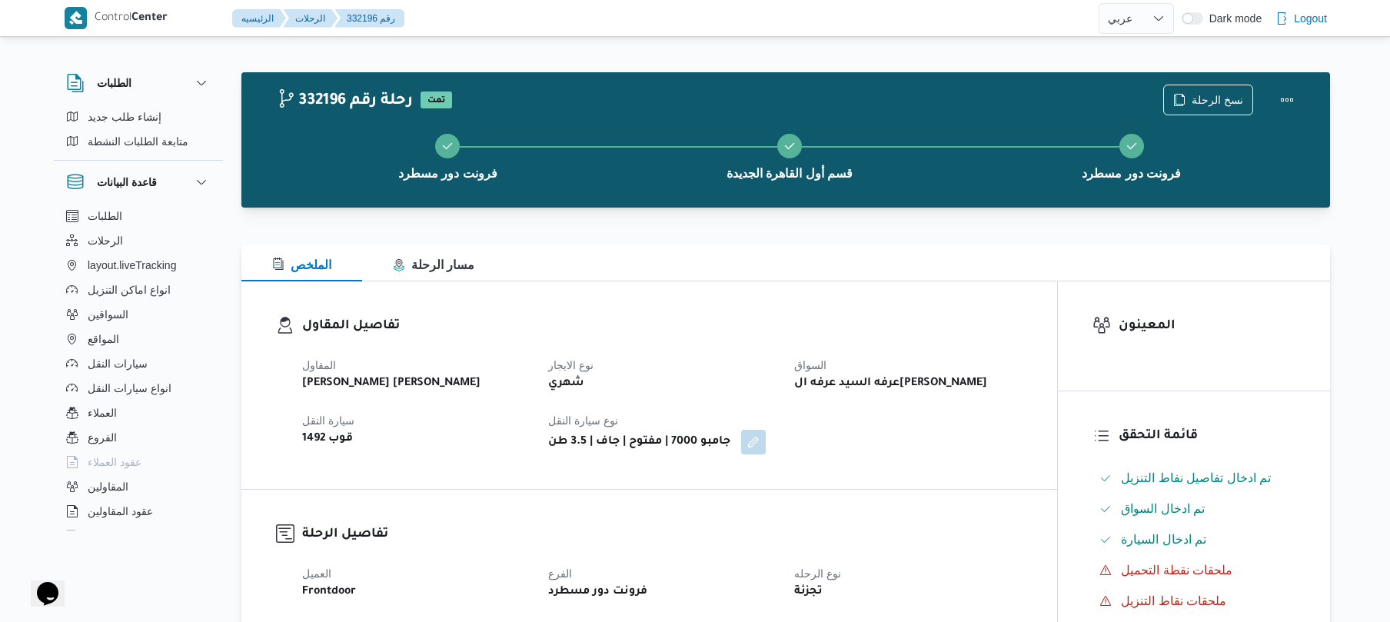
click at [988, 312] on div "تفاصيل المقاول المقاول [PERSON_NAME] [PERSON_NAME] نوع الايجار شهري السواق عرفه…" at bounding box center [649, 385] width 816 height 208
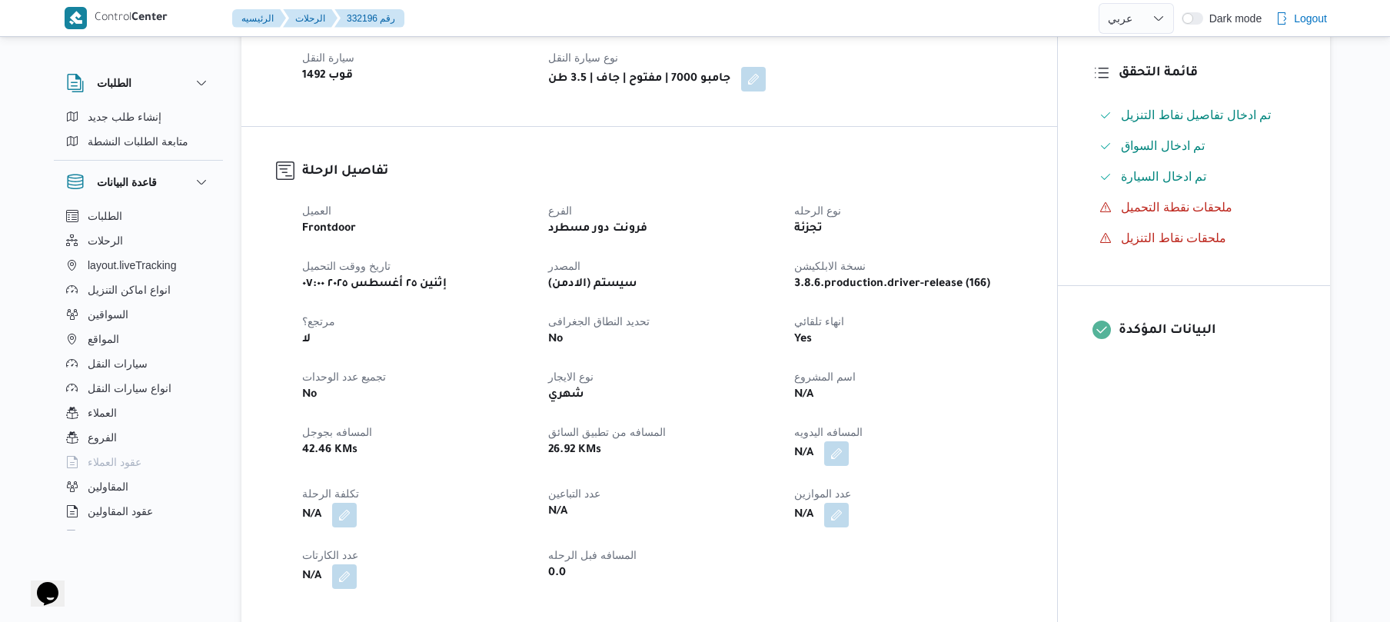
scroll to position [369, 0]
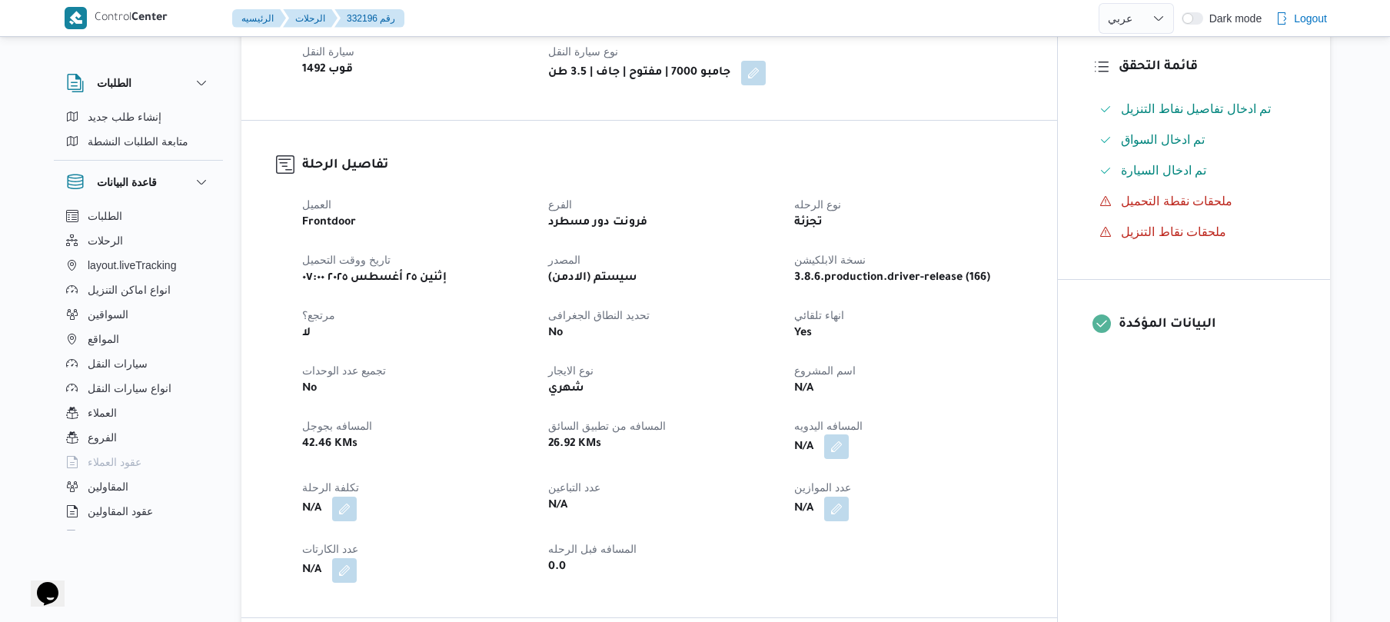
click at [840, 449] on button "button" at bounding box center [836, 446] width 25 height 25
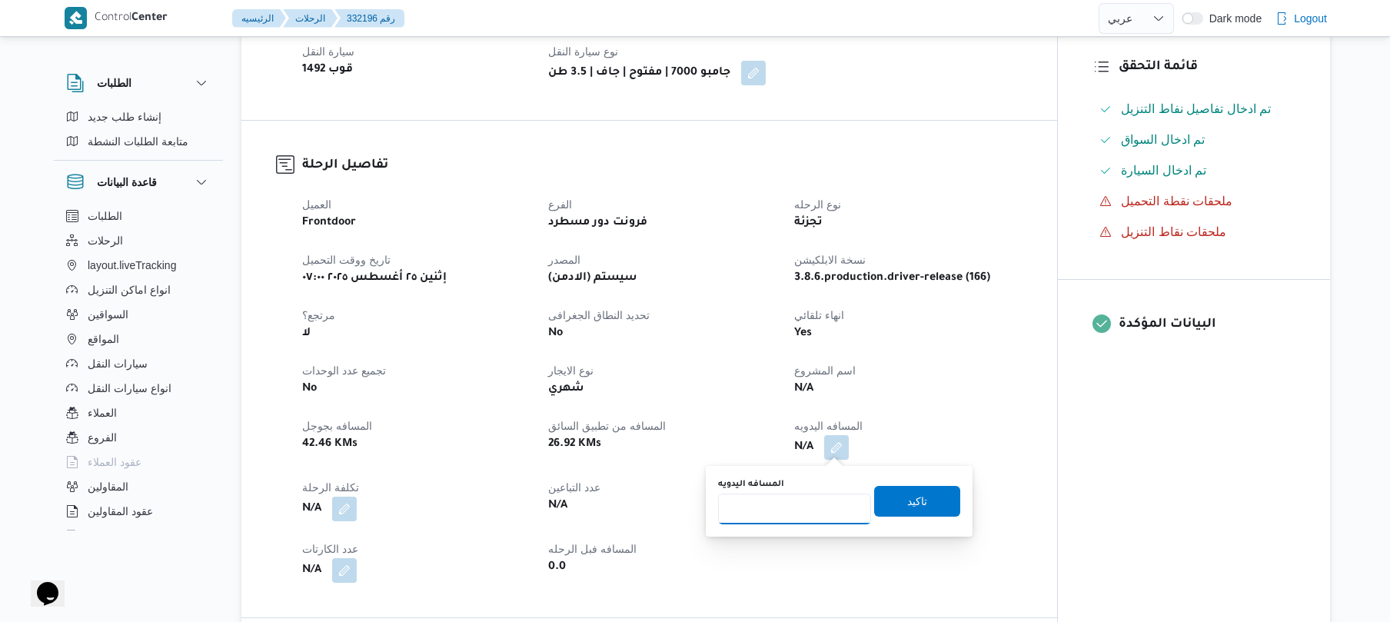
click at [800, 511] on input "المسافه اليدويه" at bounding box center [794, 509] width 153 height 31
type input "120"
click at [911, 500] on span "تاكيد" at bounding box center [917, 500] width 20 height 18
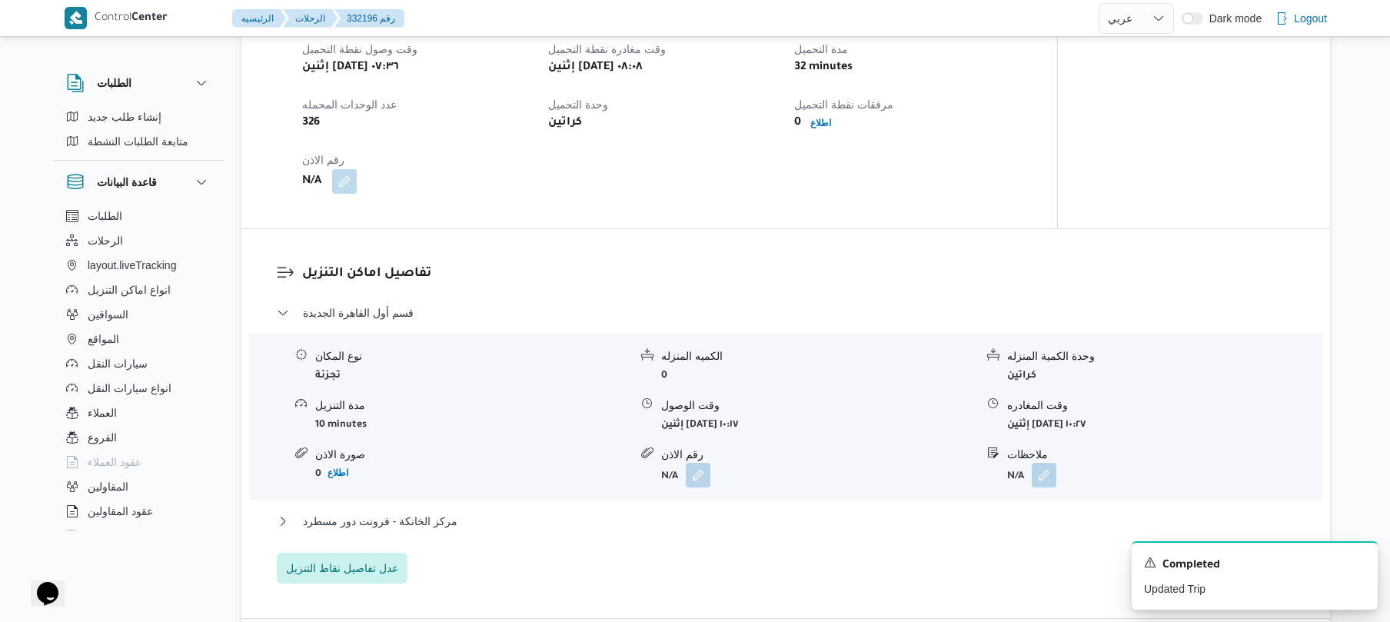
scroll to position [1025, 0]
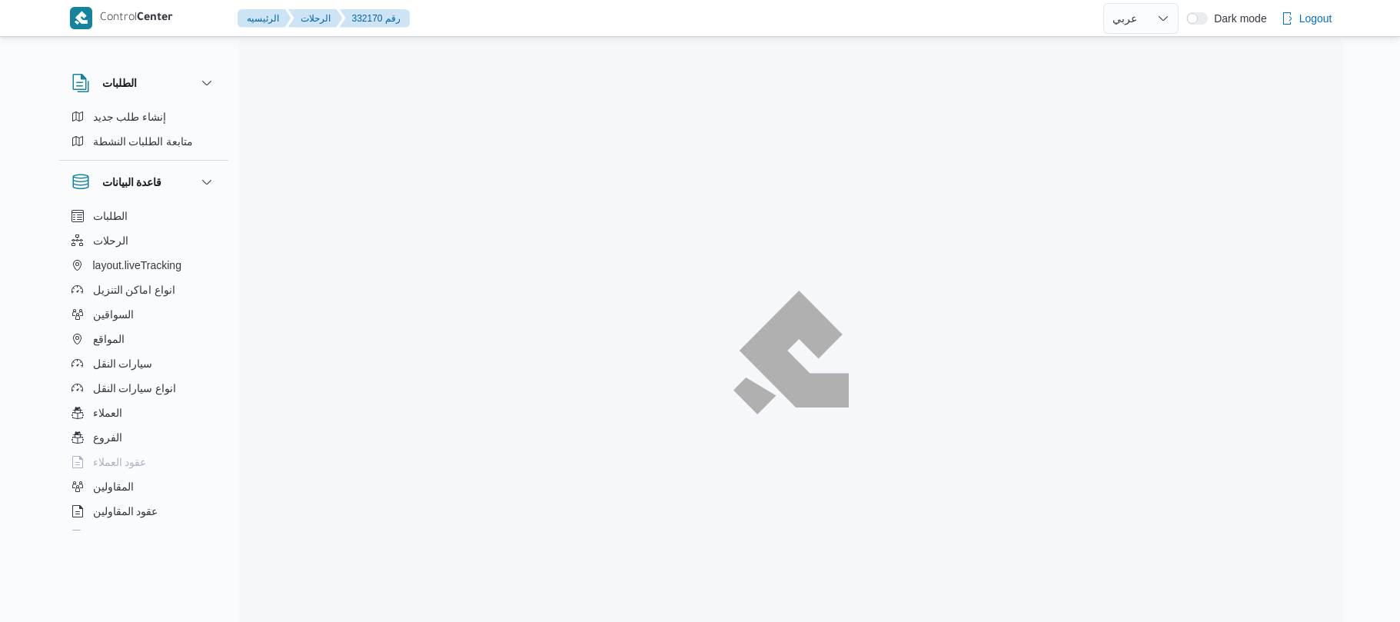
select select "ar"
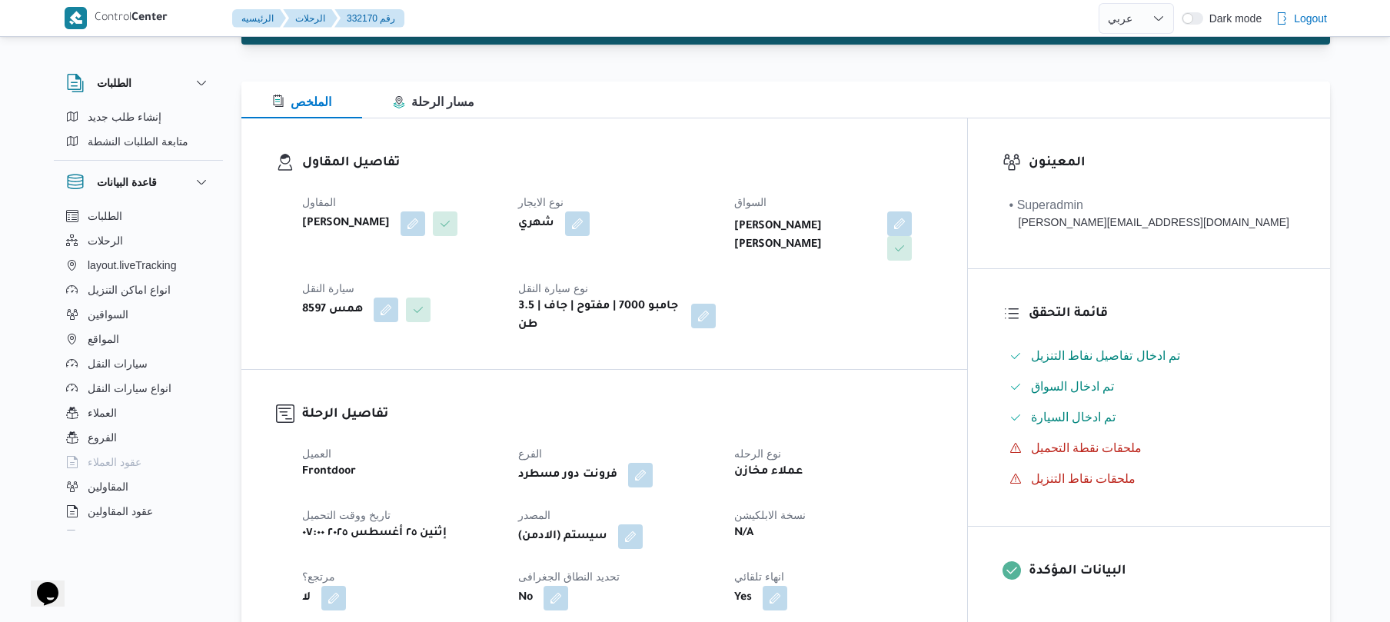
scroll to position [164, 0]
click at [800, 176] on dl "تفاصيل المقاول المقاول [PERSON_NAME] [PERSON_NAME] نوع الايجار شهري [PERSON_NAM…" at bounding box center [617, 242] width 630 height 181
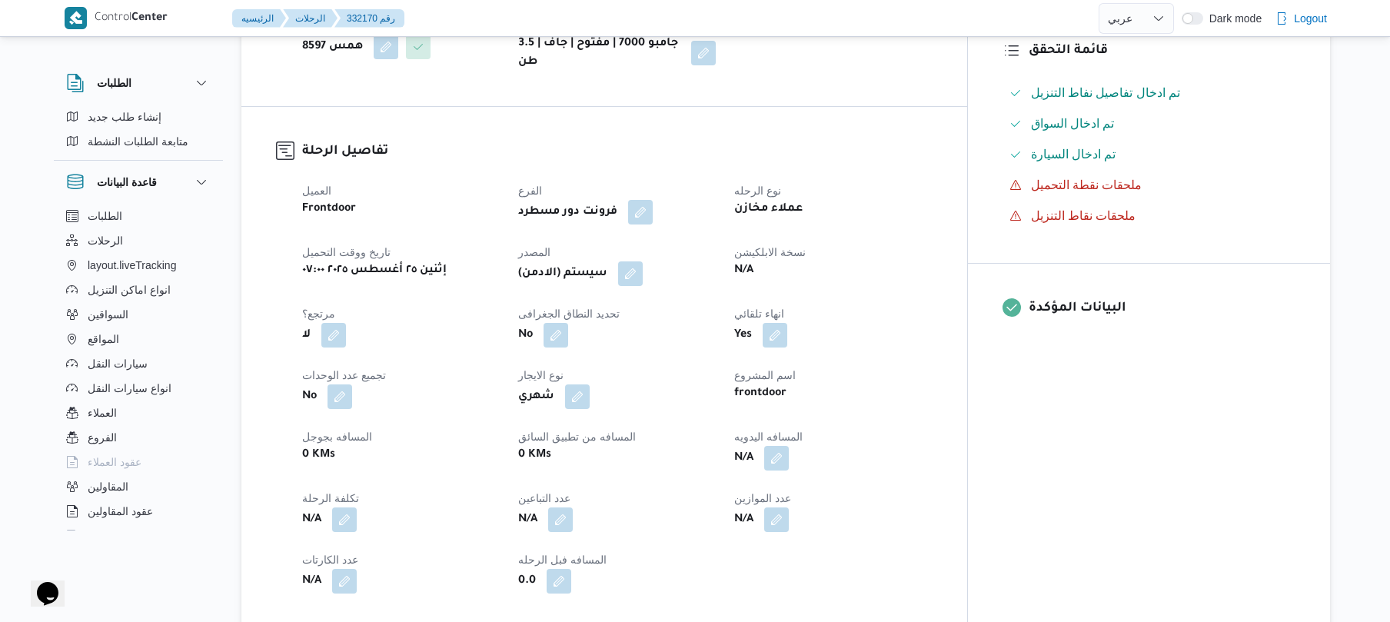
scroll to position [615, 0]
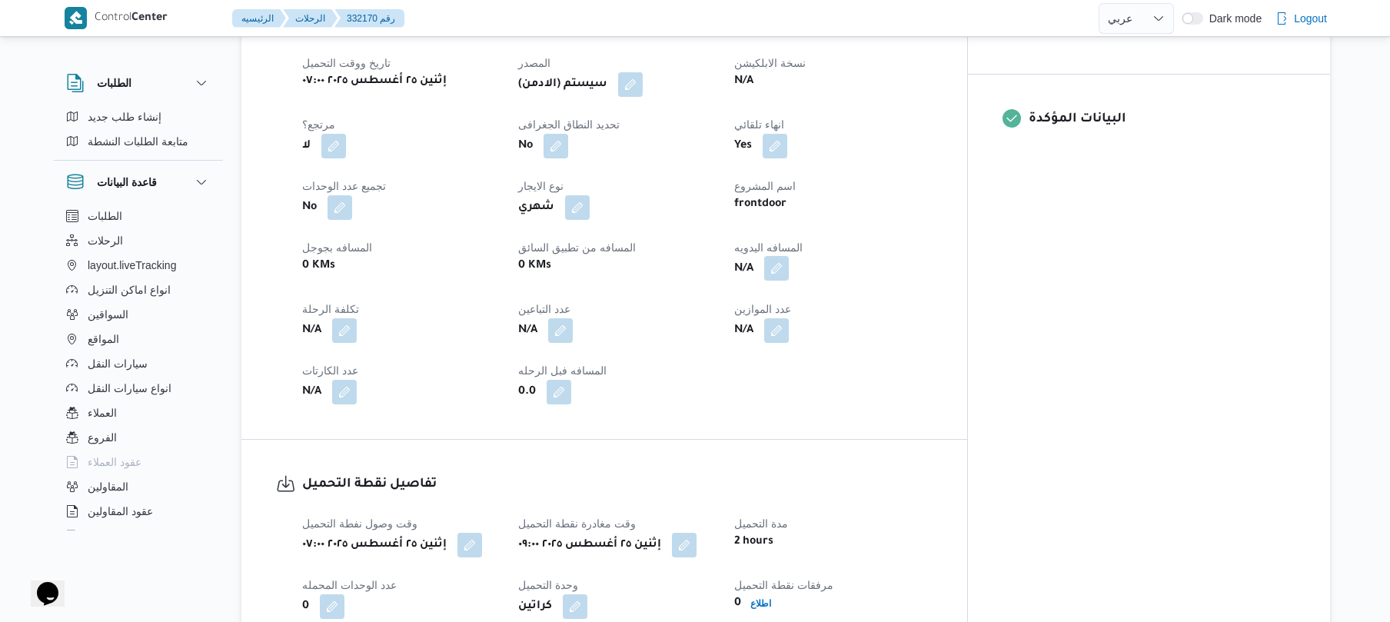
click at [789, 261] on button "button" at bounding box center [776, 268] width 25 height 25
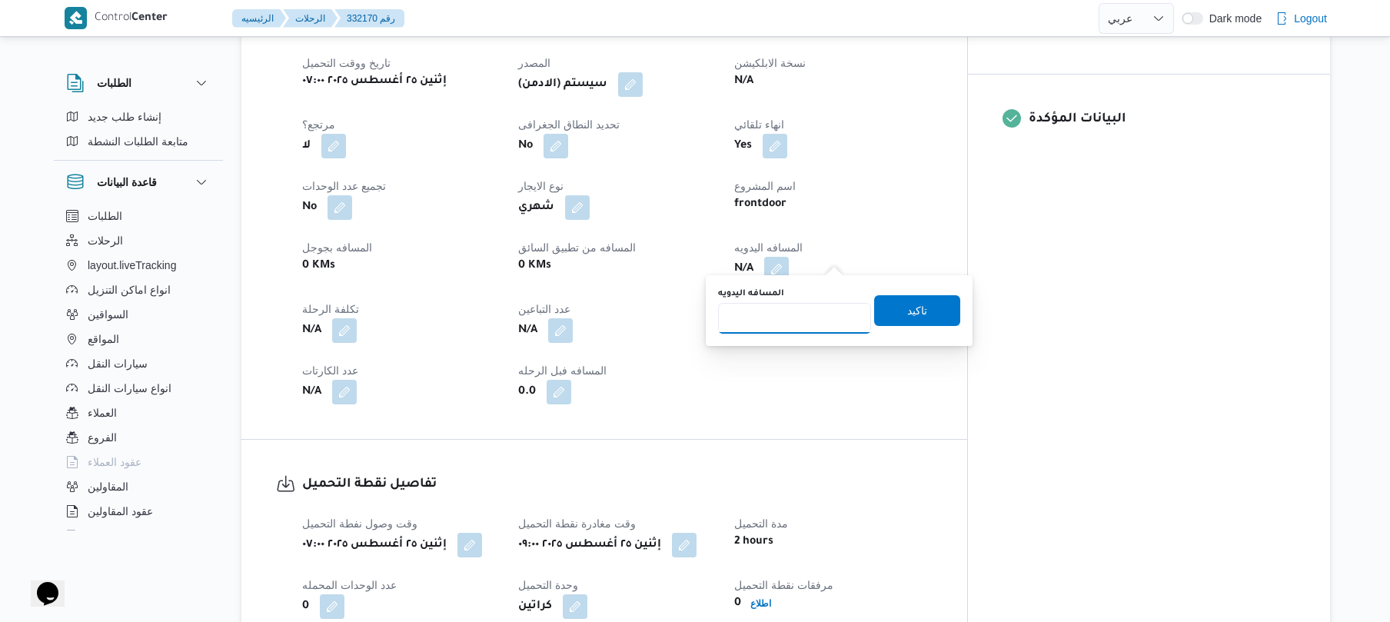
click at [798, 317] on input "المسافه اليدويه" at bounding box center [794, 318] width 153 height 31
type input "150"
click at [907, 314] on span "تاكيد" at bounding box center [917, 310] width 20 height 18
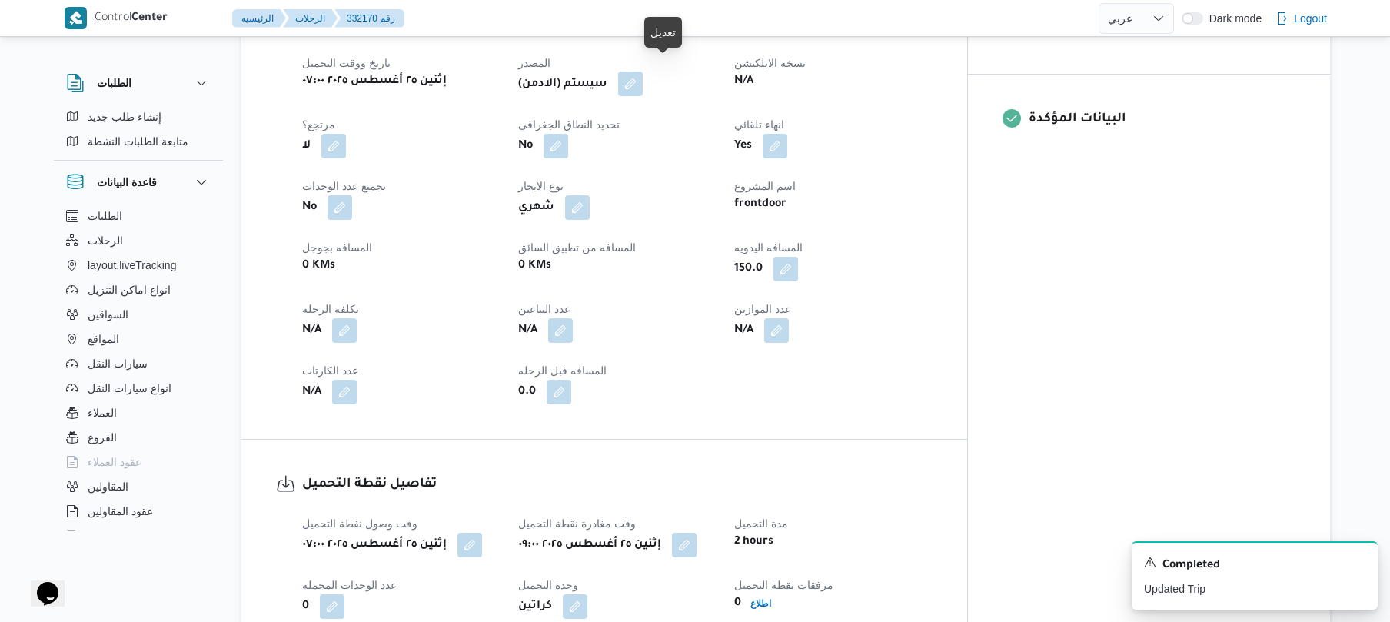
click at [643, 72] on button "button" at bounding box center [630, 84] width 25 height 25
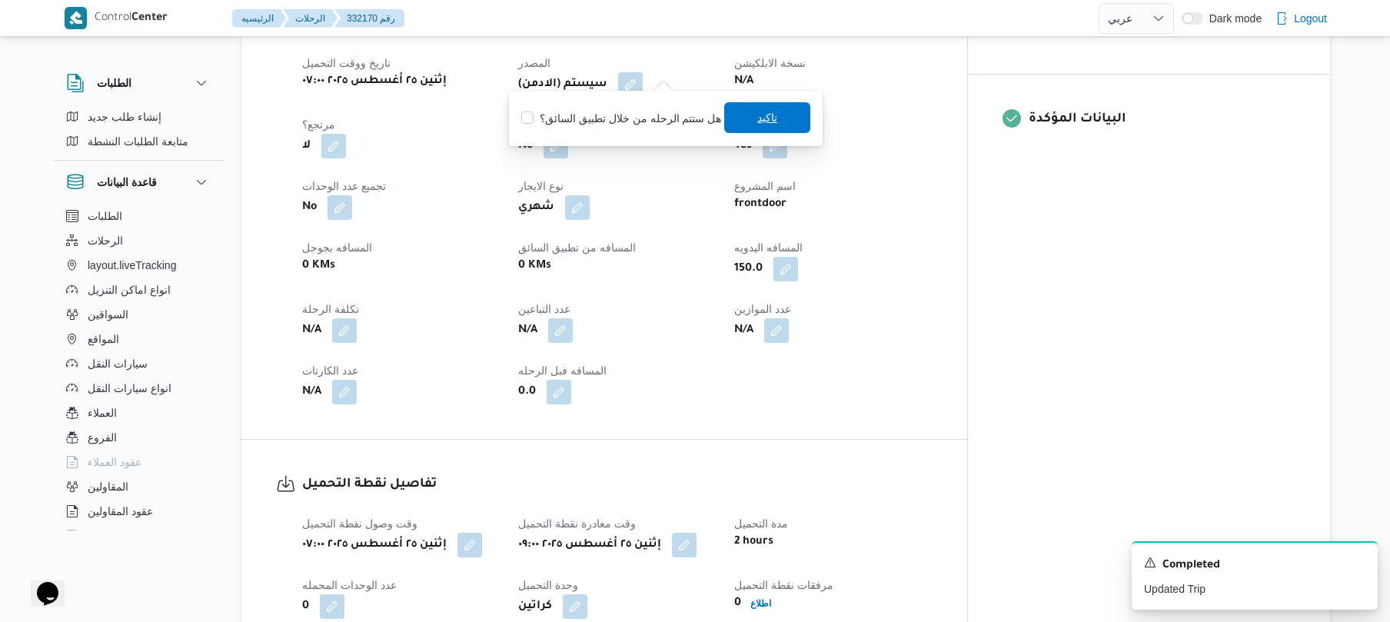
click at [737, 114] on span "تاكيد" at bounding box center [767, 117] width 86 height 31
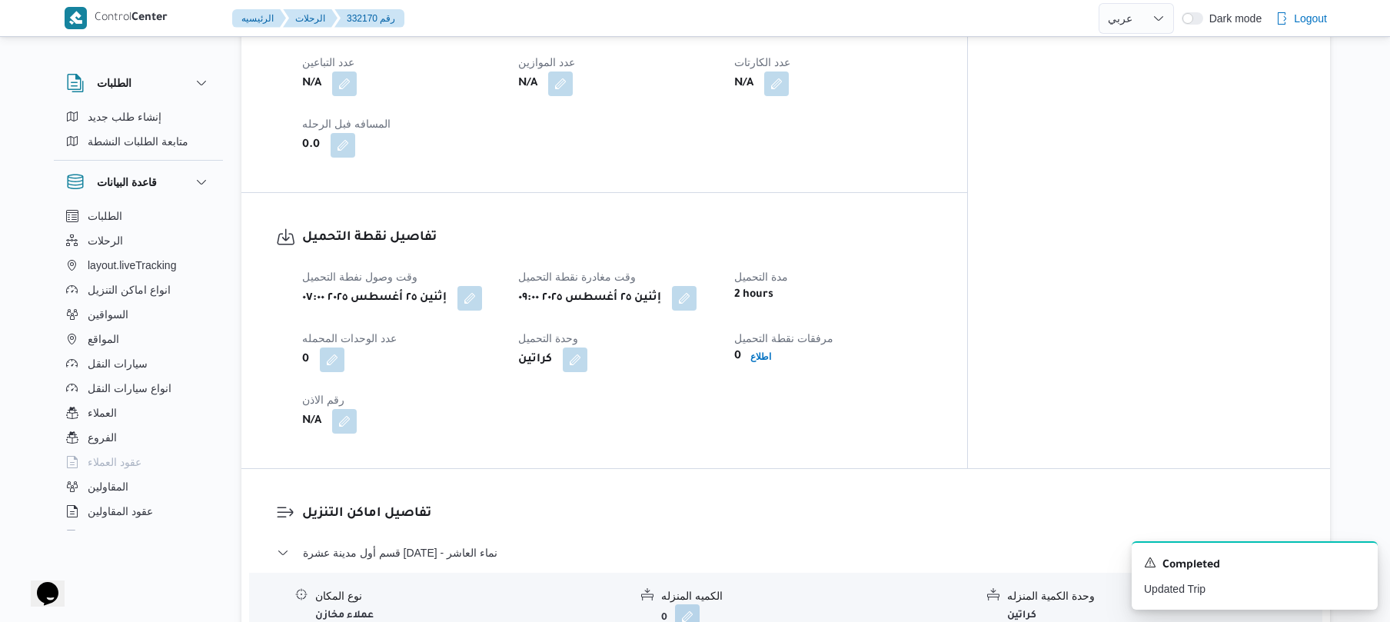
scroll to position [861, 0]
click at [874, 204] on div "تفاصيل نقطة التحميل وقت وصول نفطة التحميل إثنين ٢٥ أغسطس ٢٠٢٥ ٠٧:٠٠ وقت مغادرة …" at bounding box center [604, 331] width 726 height 275
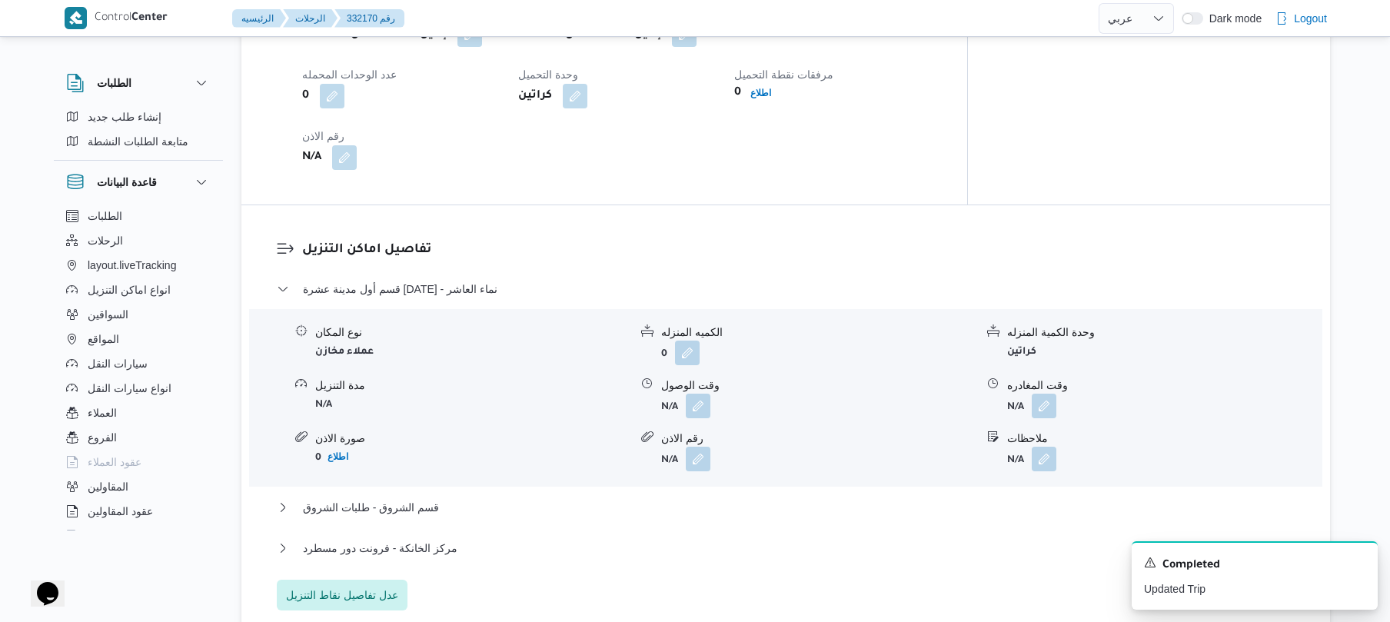
scroll to position [1230, 0]
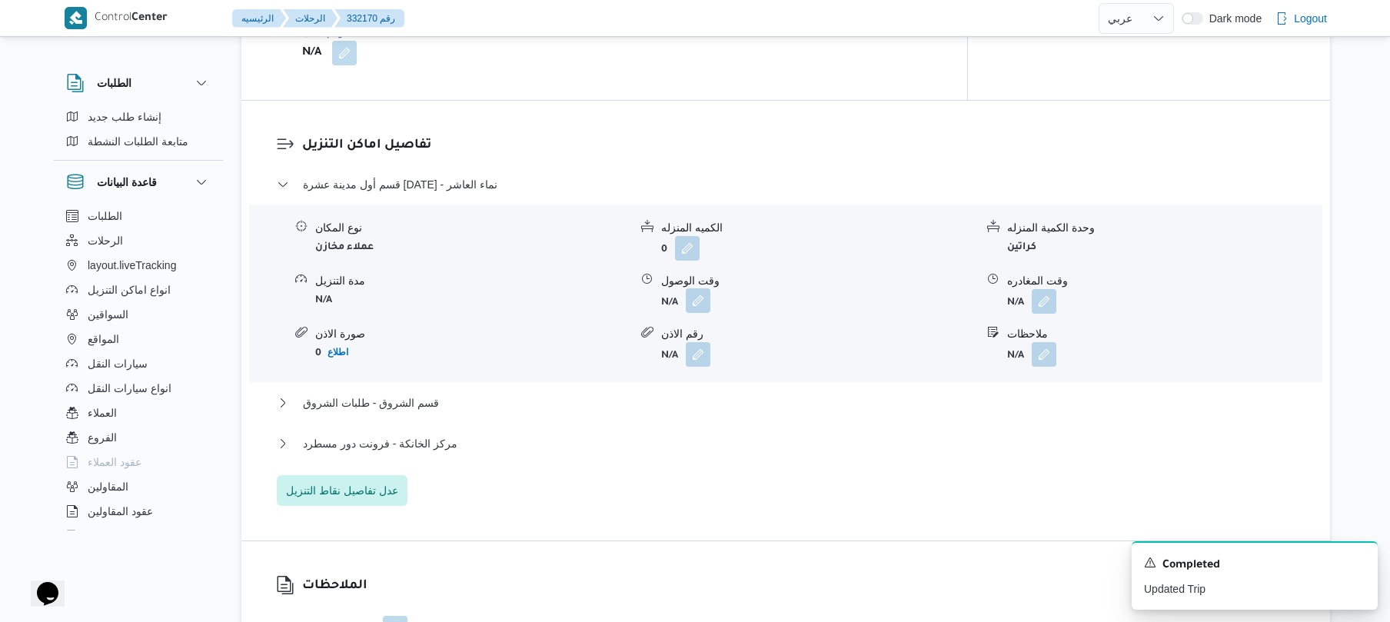
click at [696, 293] on button "button" at bounding box center [698, 300] width 25 height 25
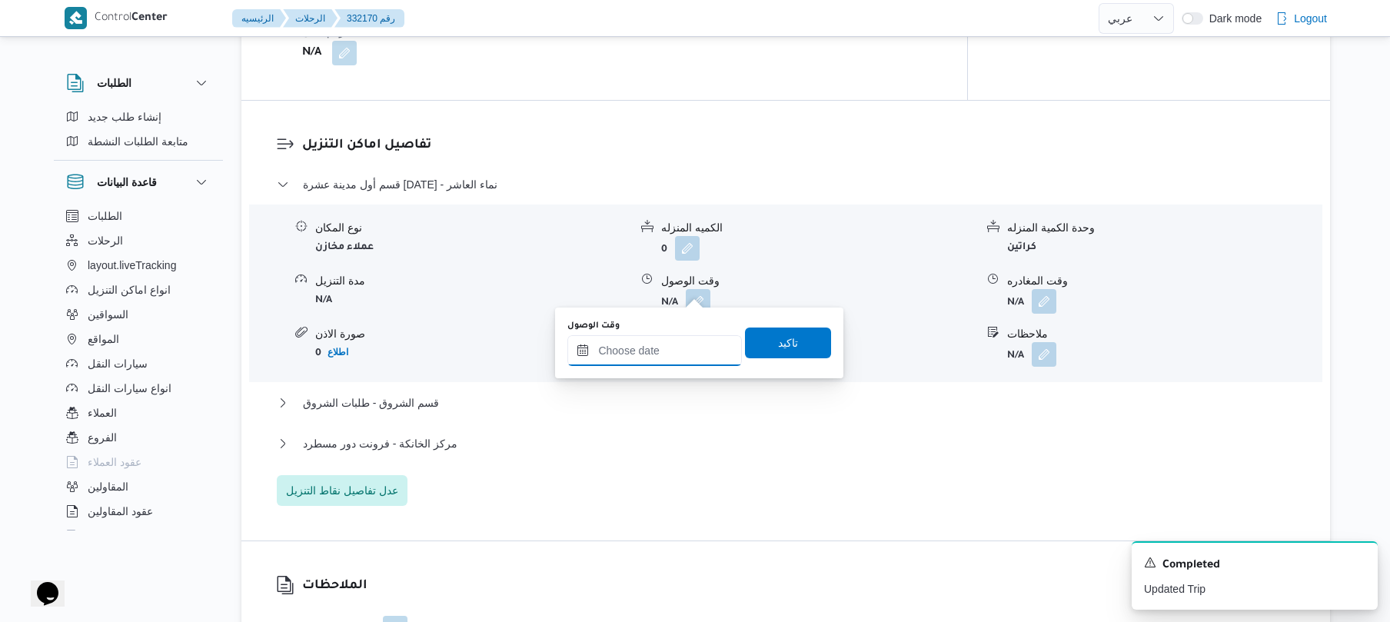
click at [681, 338] on input "وقت الوصول" at bounding box center [654, 350] width 175 height 31
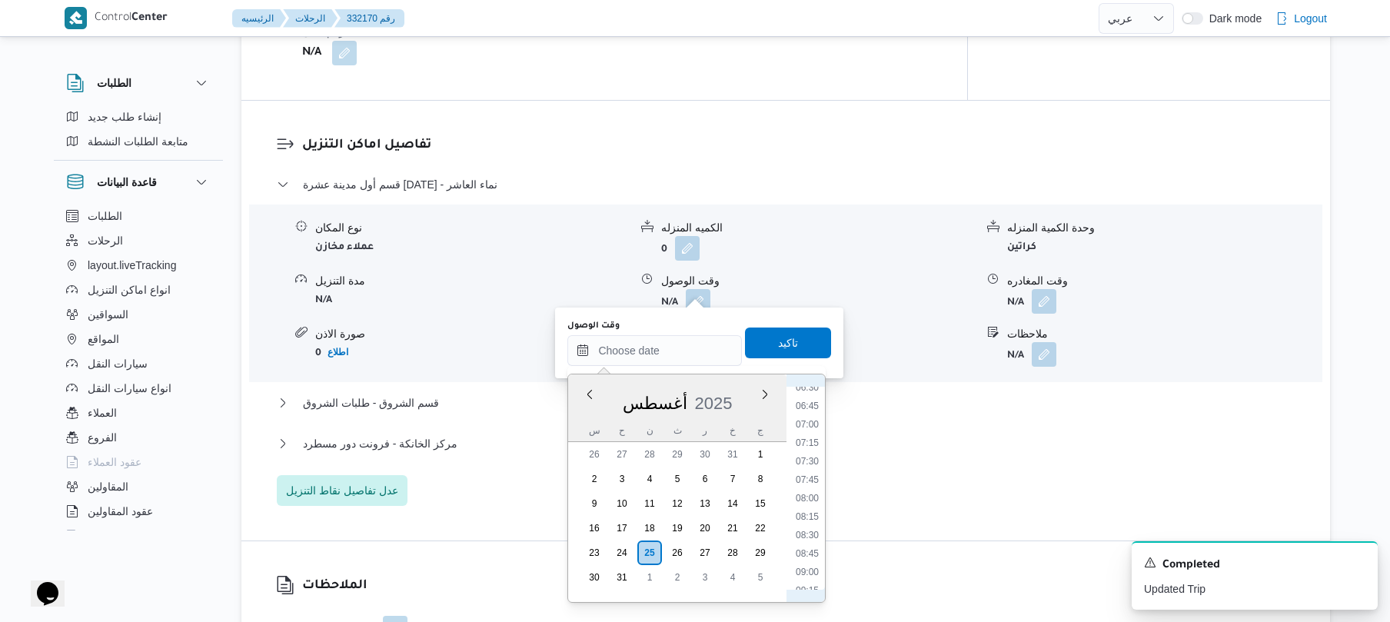
scroll to position [659, 0]
click at [813, 471] on li "10:00" at bounding box center [807, 473] width 35 height 15
type input "٢٥/٠٨/٢٠٢٥ ١٠:٠٠"
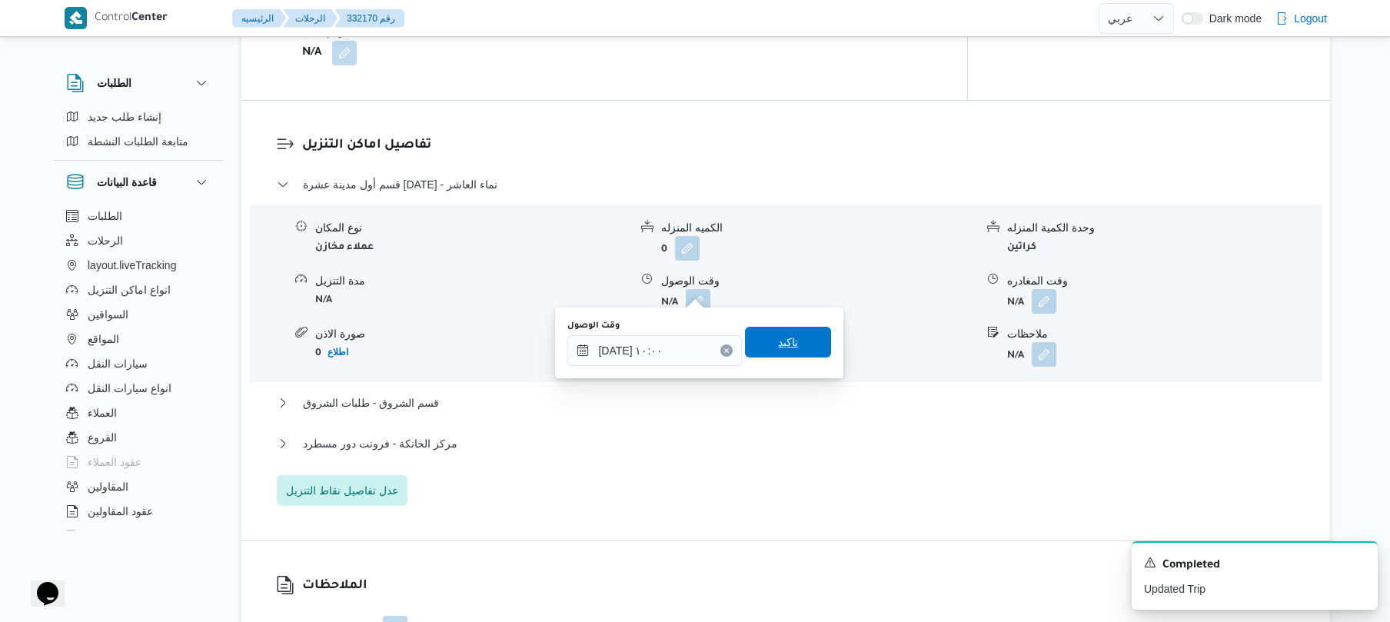
click at [794, 348] on span "تاكيد" at bounding box center [788, 342] width 86 height 31
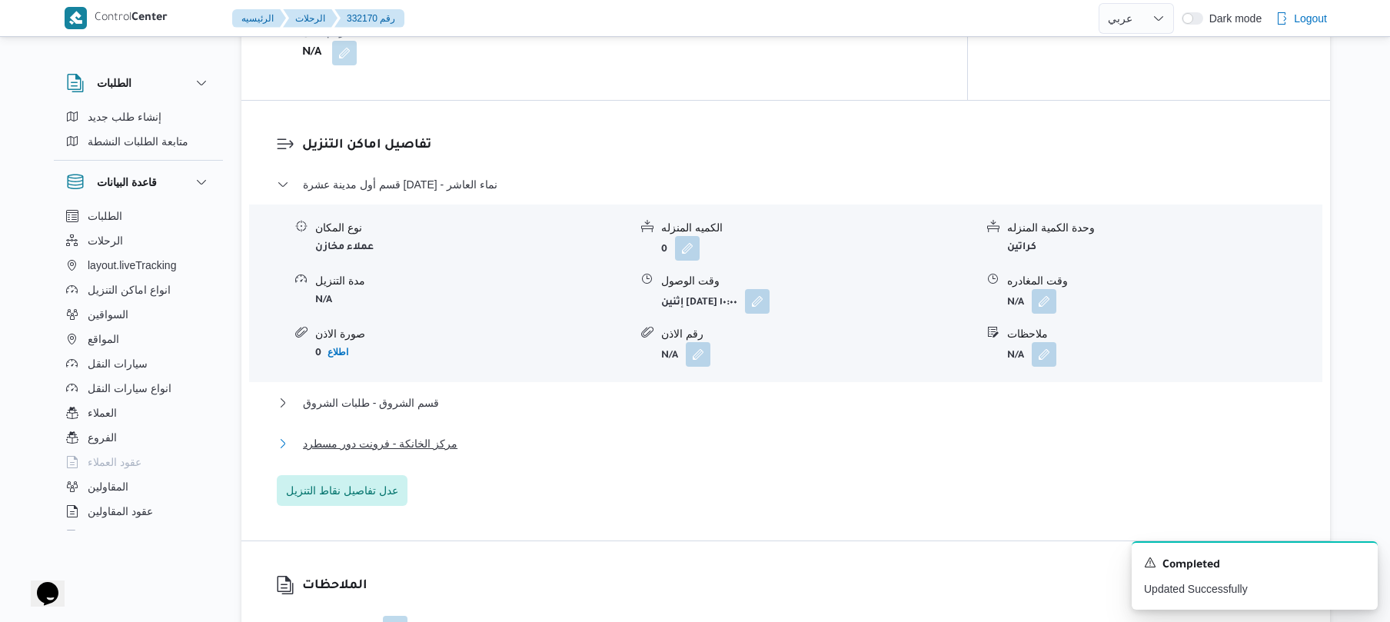
click at [700, 434] on button "مركز الخانكة - فرونت دور مسطرد" at bounding box center [786, 443] width 1019 height 18
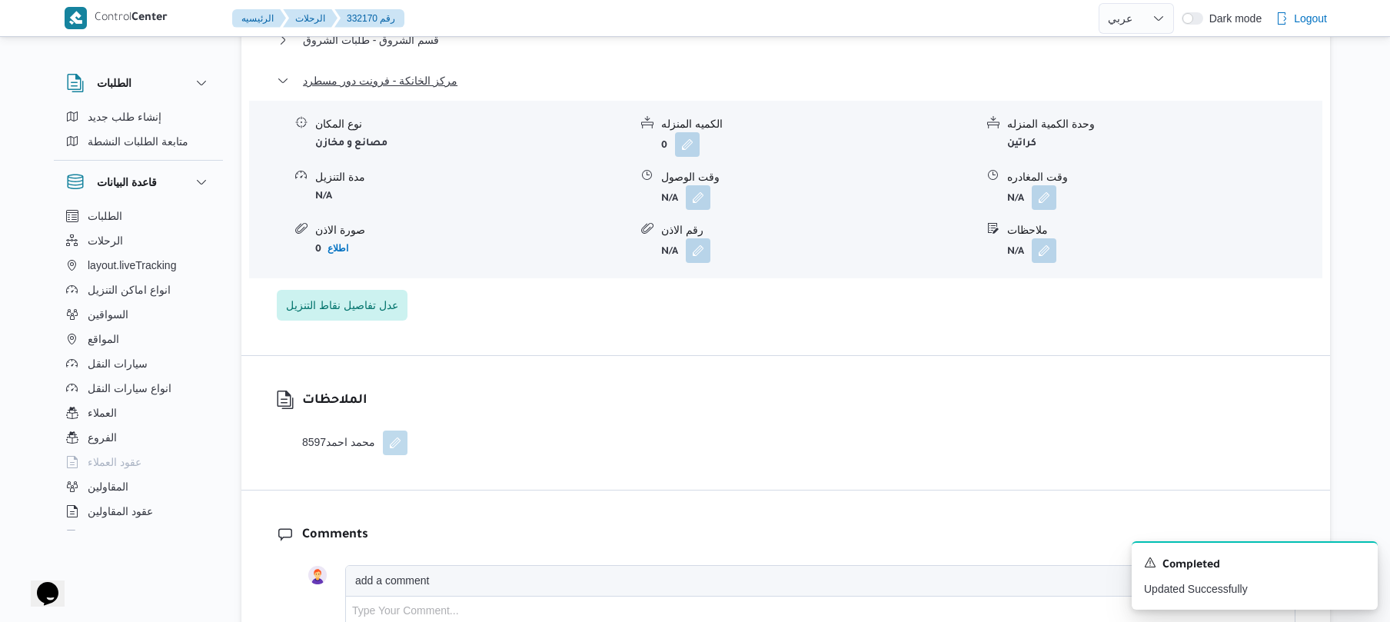
scroll to position [1599, 0]
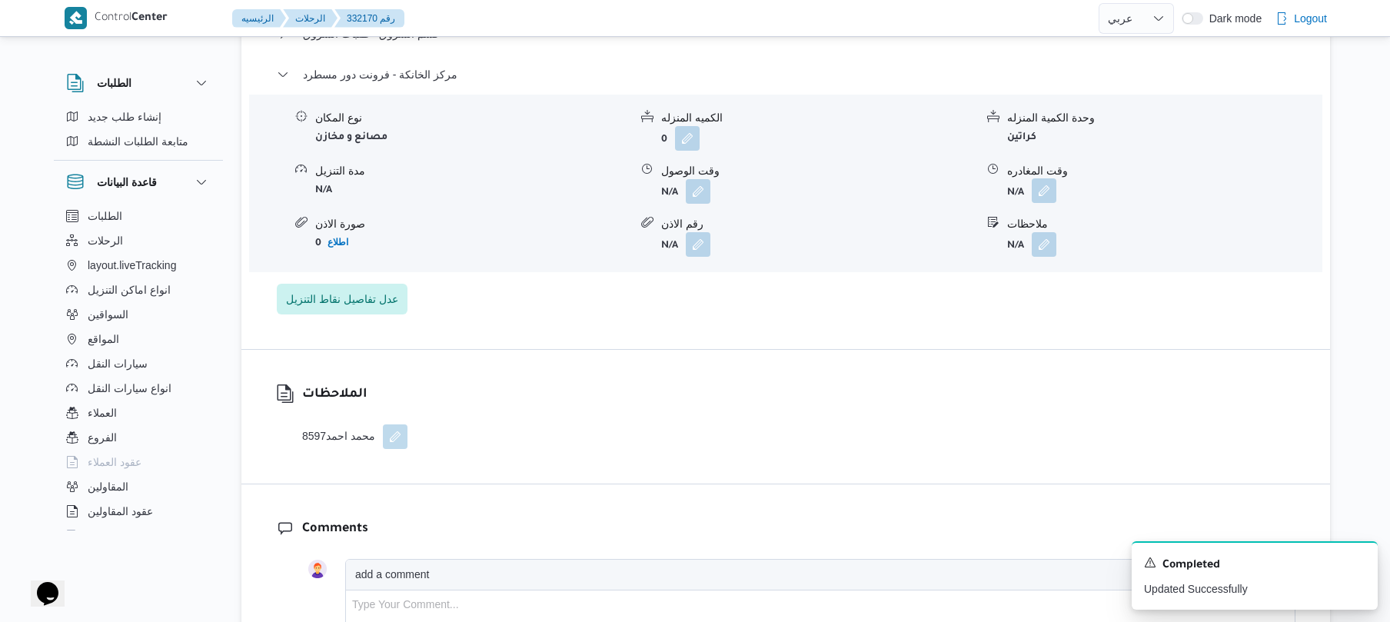
click at [1050, 178] on button "button" at bounding box center [1044, 190] width 25 height 25
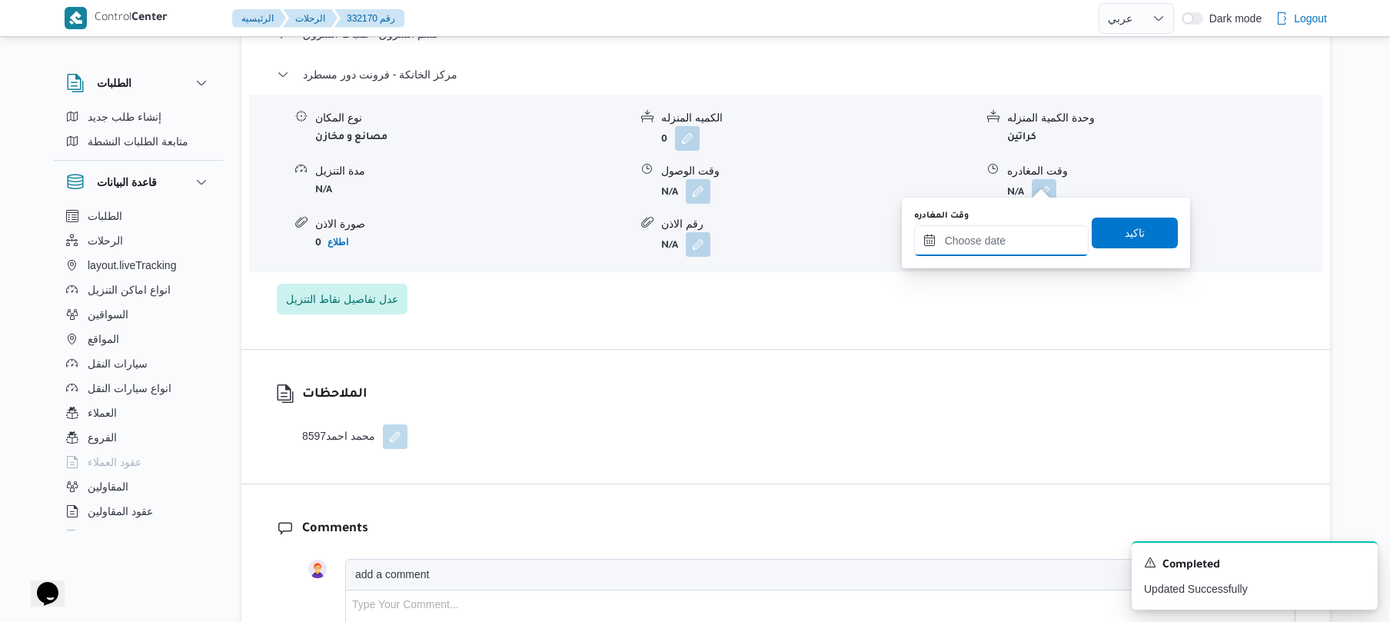
click at [1007, 231] on input "وقت المغادره" at bounding box center [1001, 240] width 175 height 31
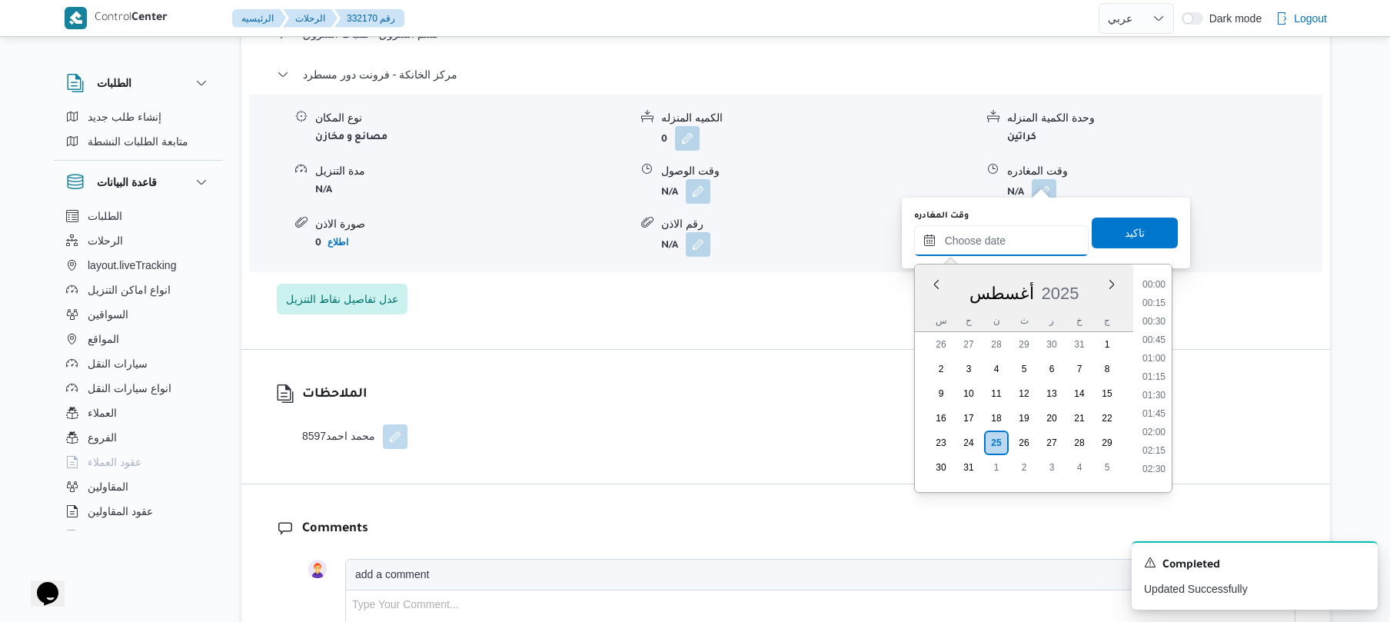
scroll to position [1520, 0]
click at [1157, 314] on li "21:00" at bounding box center [1153, 314] width 35 height 15
type input "٢٥/٠٨/٢٠٢٥ ٢١:٠٠"
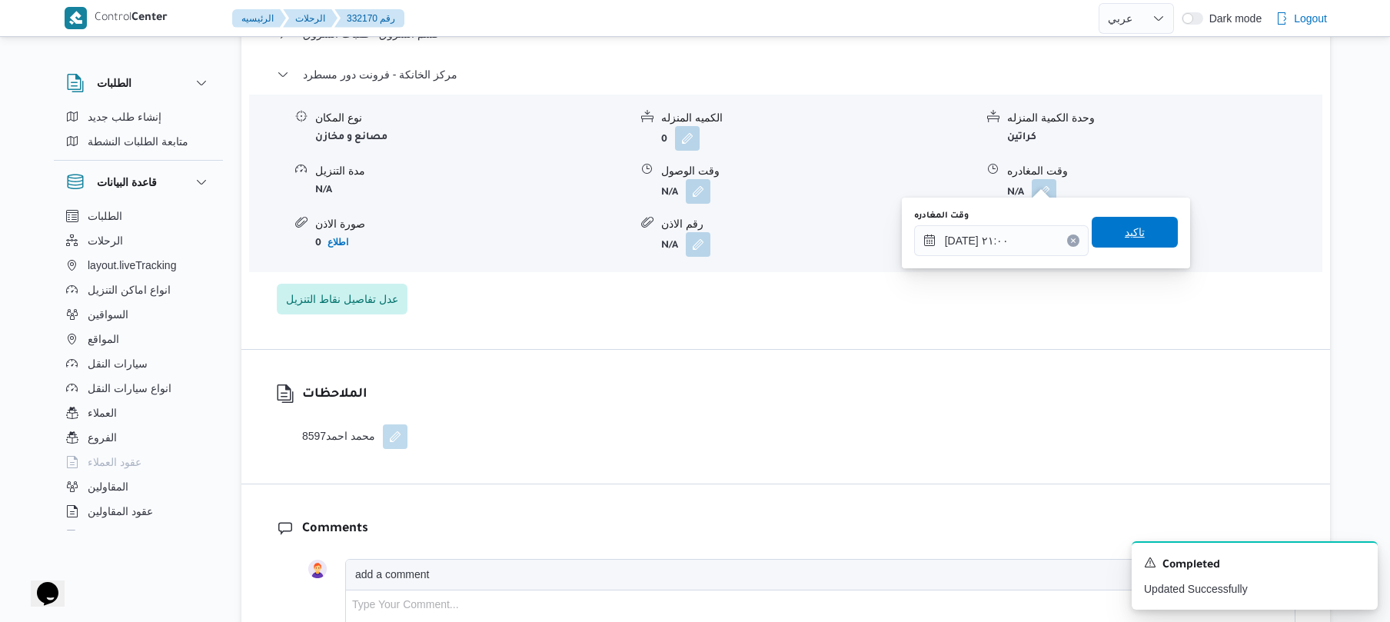
click at [1142, 241] on span "تاكيد" at bounding box center [1135, 232] width 86 height 31
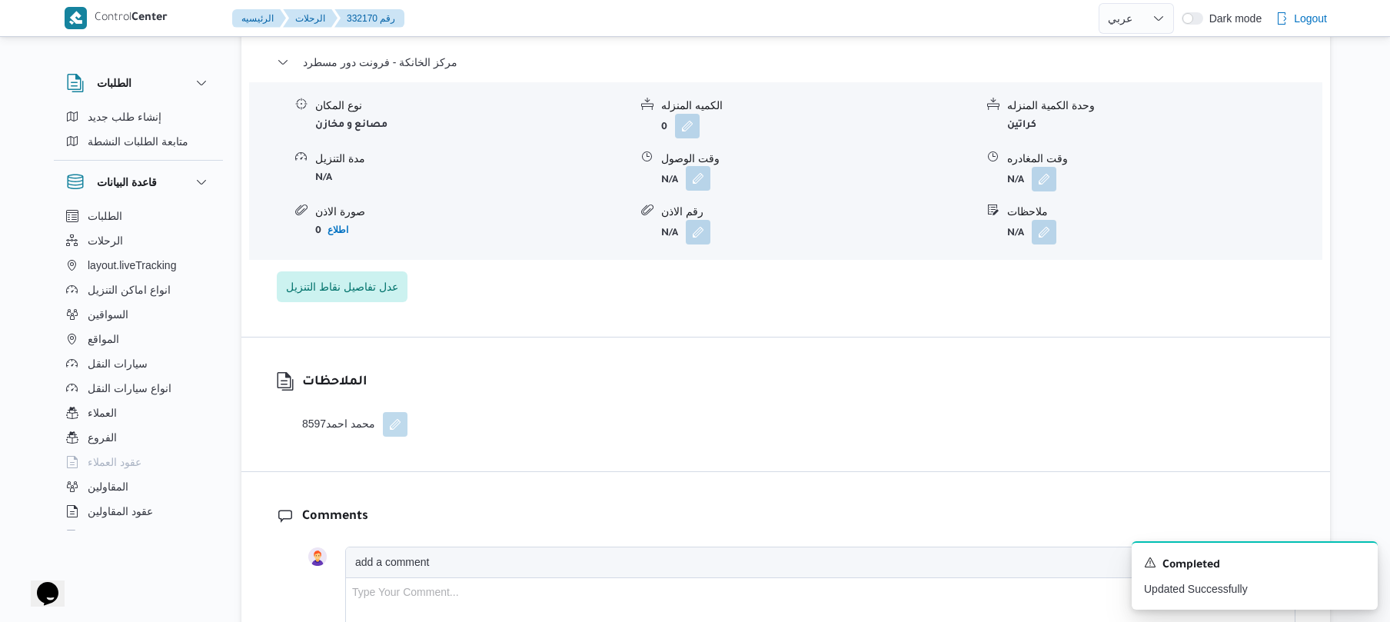
click at [701, 177] on button "button" at bounding box center [698, 178] width 25 height 25
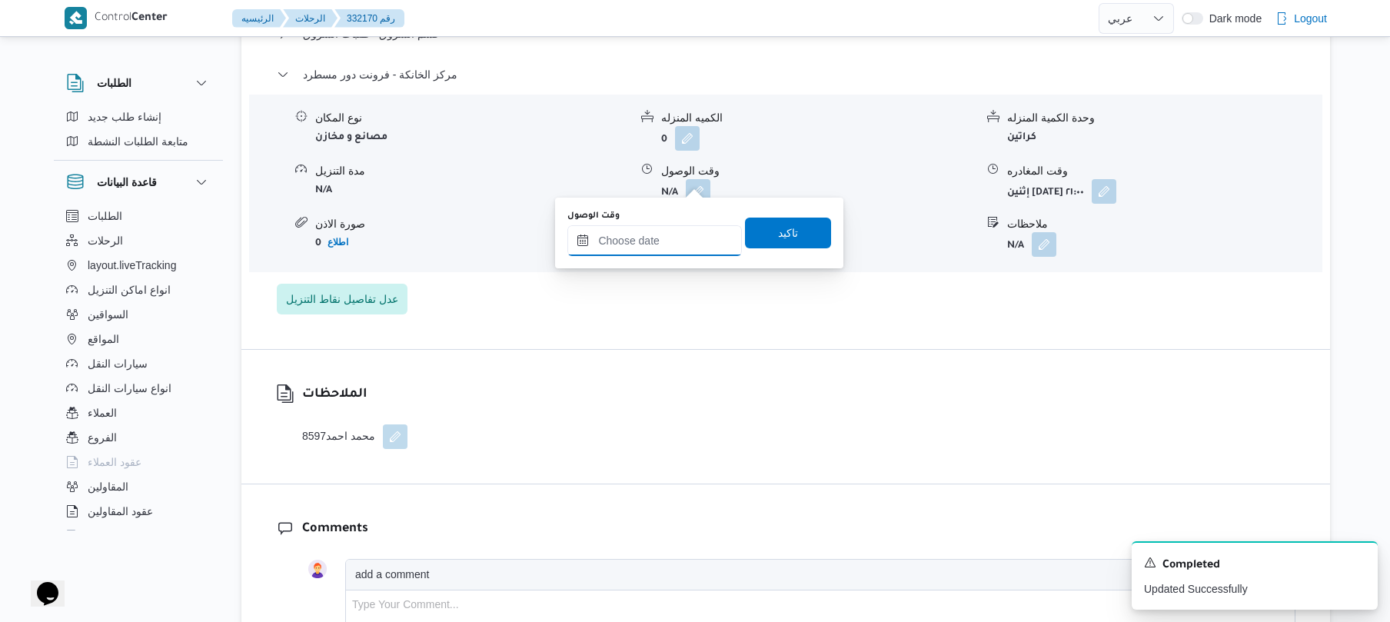
click at [681, 238] on input "وقت الوصول" at bounding box center [654, 240] width 175 height 31
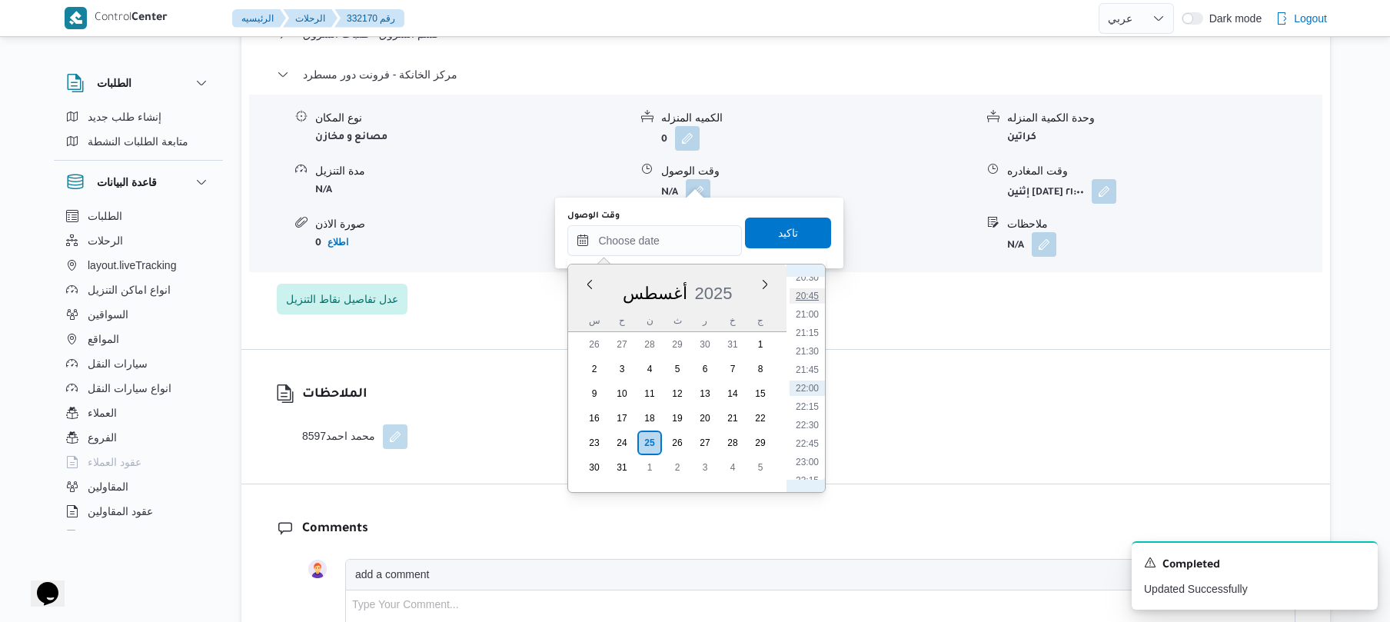
click at [815, 298] on li "20:45" at bounding box center [807, 295] width 35 height 15
type input "[DATE] ٢٠:٤٥"
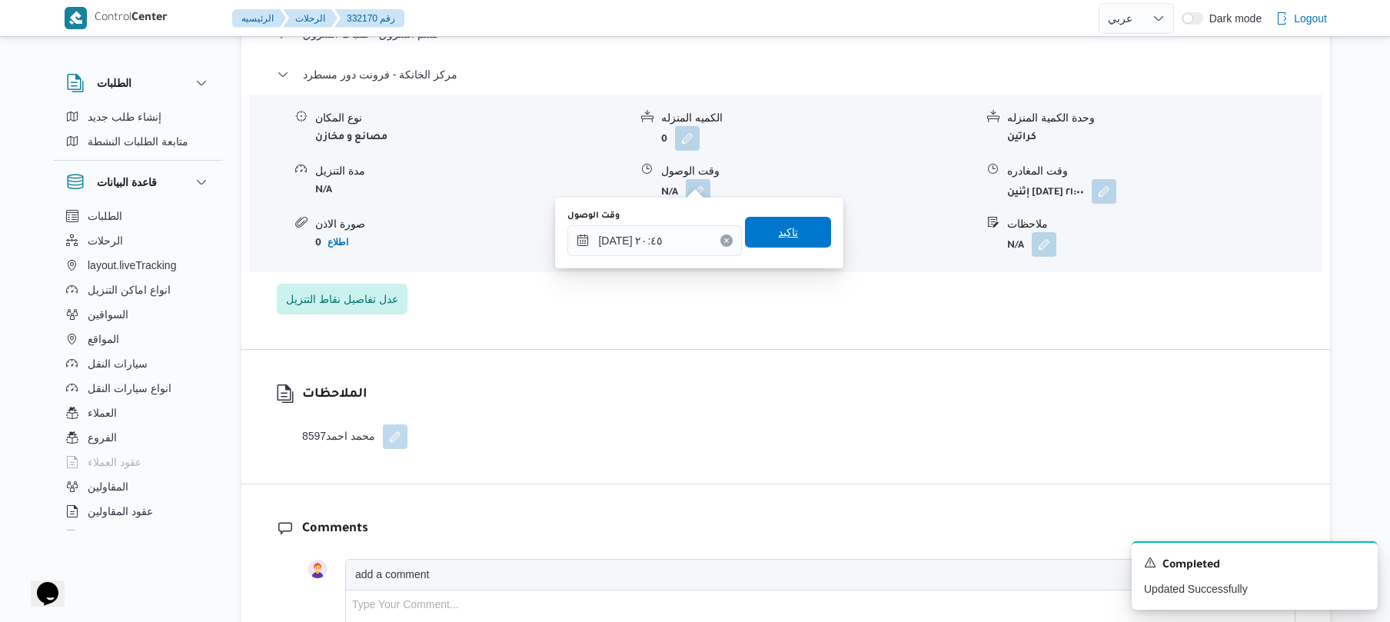
click at [794, 240] on span "تاكيد" at bounding box center [788, 232] width 86 height 31
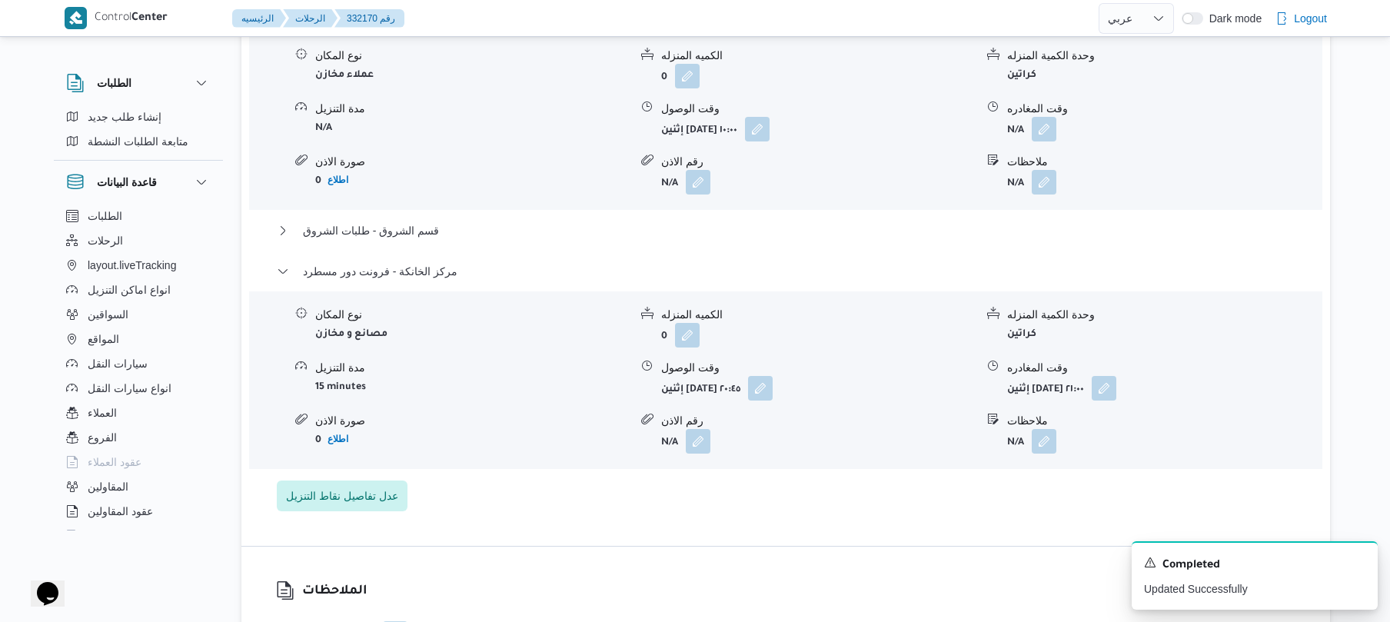
scroll to position [1394, 0]
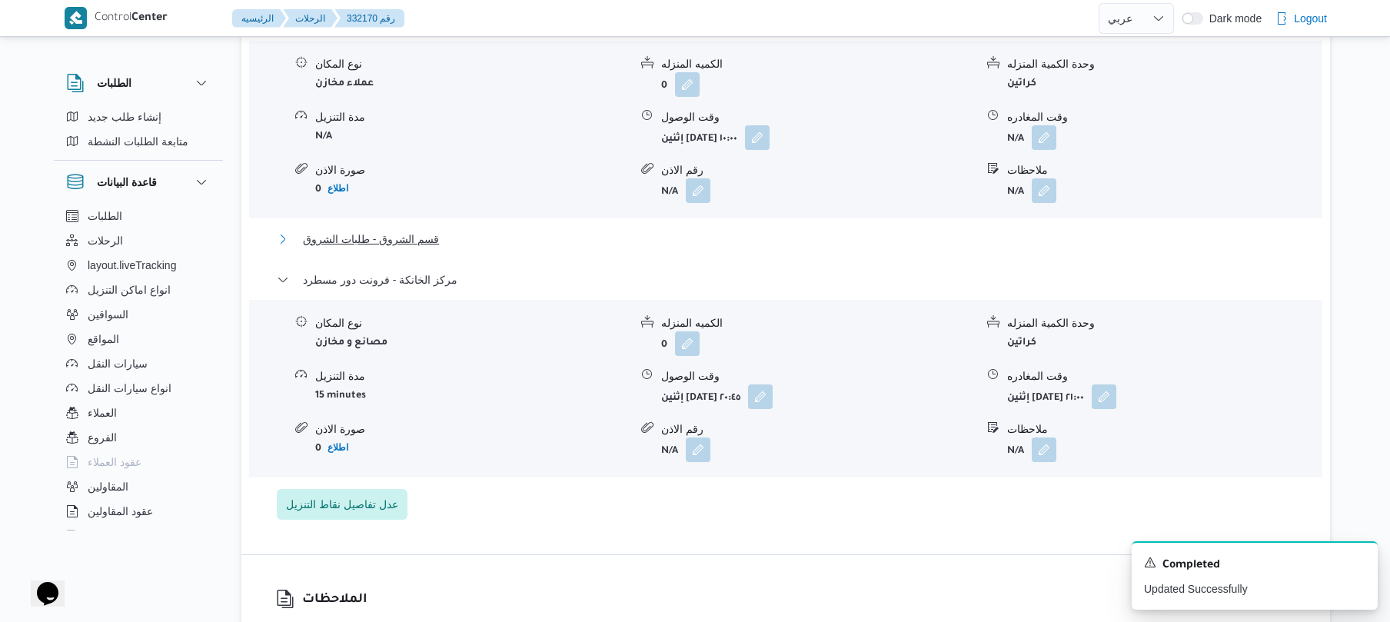
click at [783, 230] on button "قسم الشروق - طلبات الشروق" at bounding box center [786, 239] width 1019 height 18
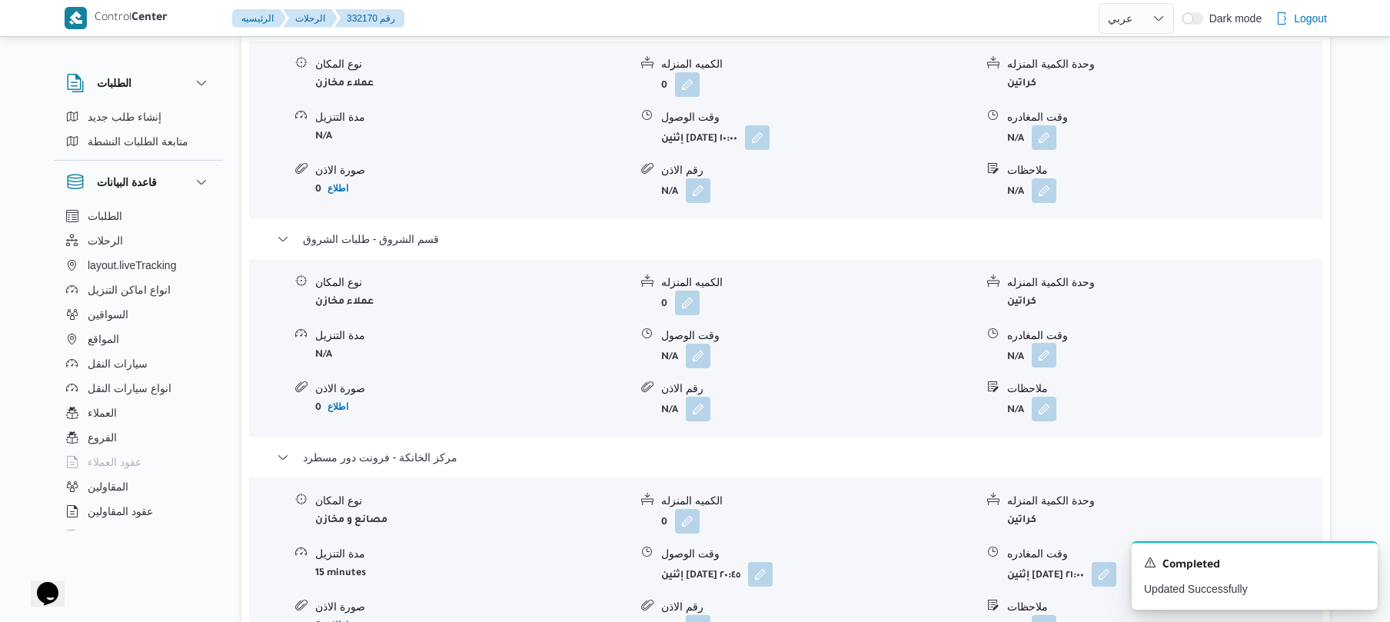
click at [1049, 343] on button "button" at bounding box center [1044, 355] width 25 height 25
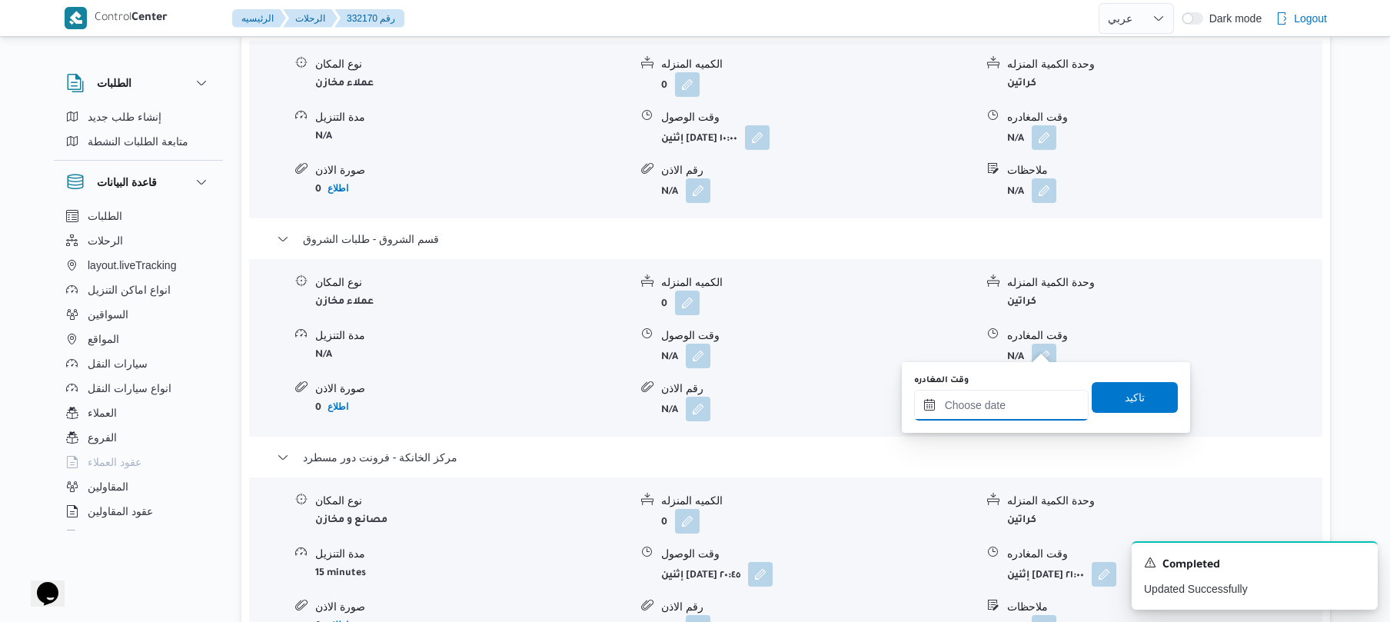
click at [989, 400] on input "وقت المغادره" at bounding box center [1001, 405] width 175 height 31
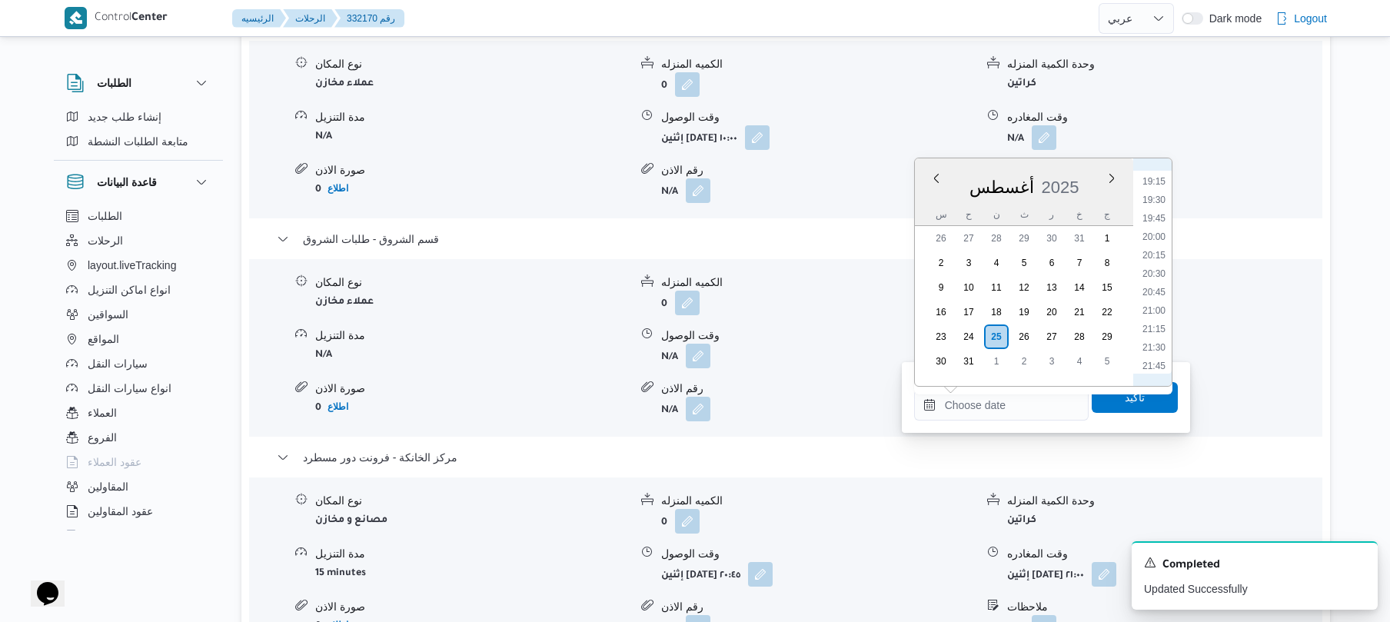
scroll to position [1348, 0]
click at [1155, 308] on li "20:00" at bounding box center [1153, 306] width 35 height 15
type input "[DATE] ٢٠:٠٠"
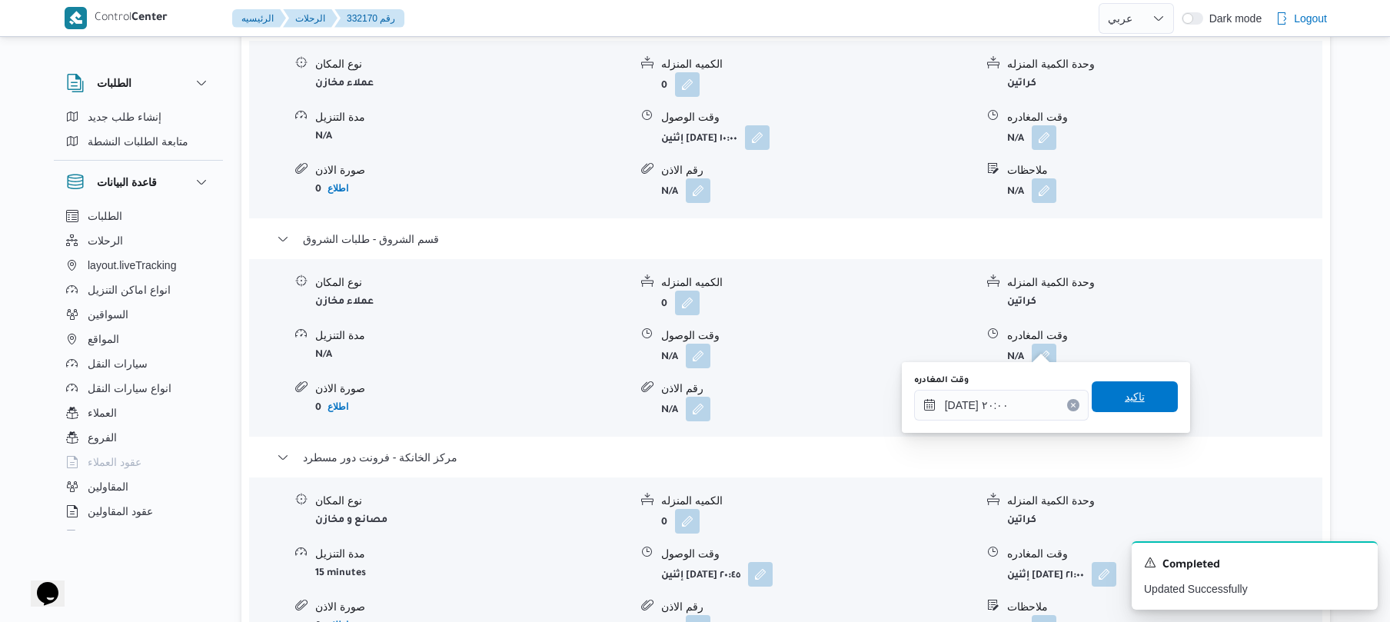
click at [1125, 394] on span "تاكيد" at bounding box center [1135, 396] width 20 height 18
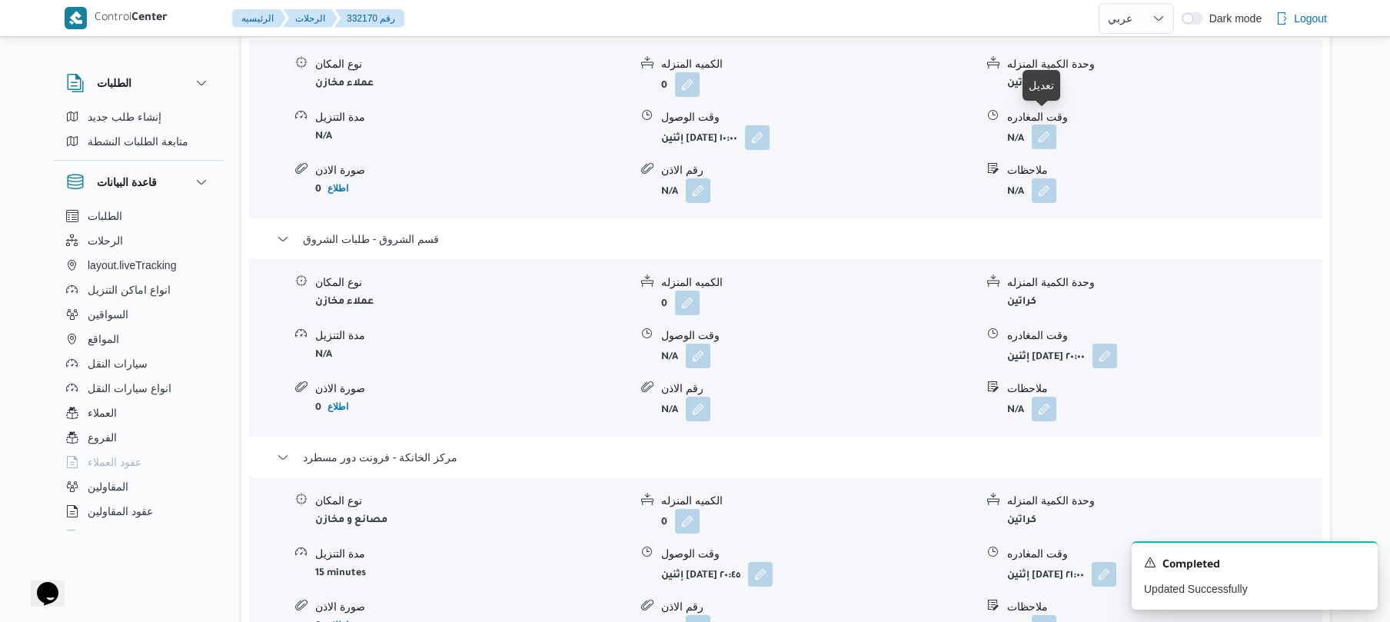
click at [1049, 125] on button "button" at bounding box center [1044, 137] width 25 height 25
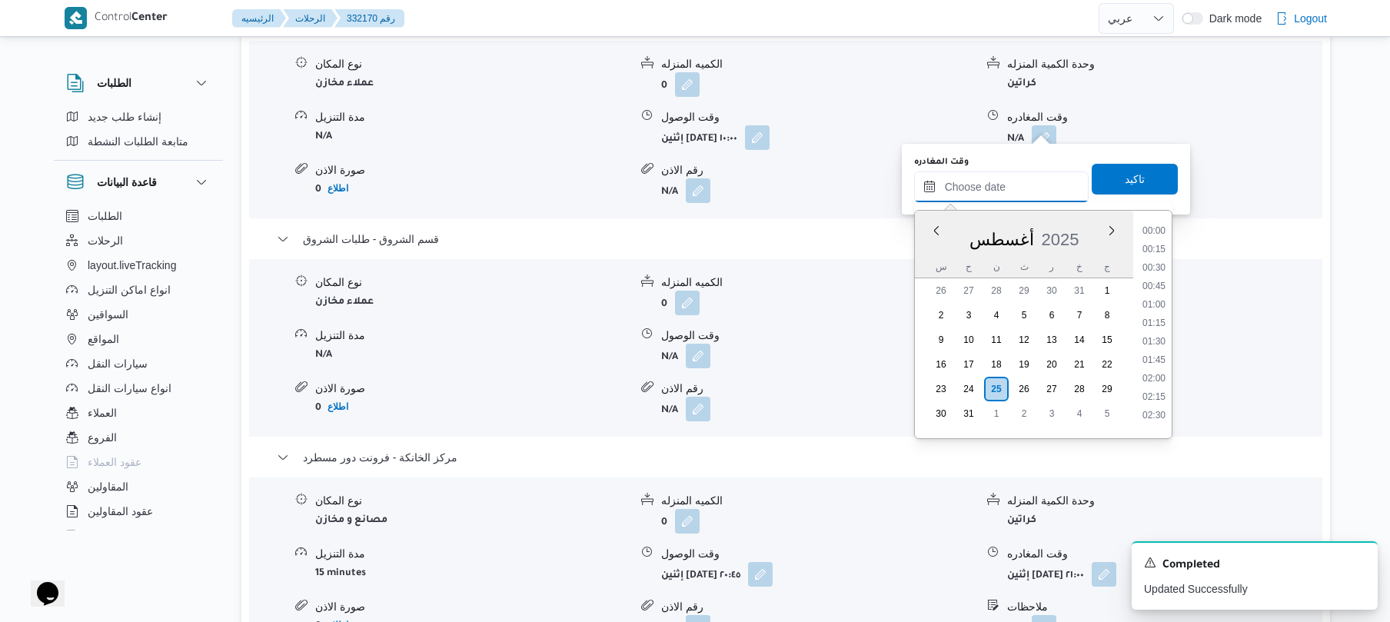
click at [982, 188] on input "وقت المغادره" at bounding box center [1001, 186] width 175 height 31
click at [1156, 284] on li "14:15" at bounding box center [1153, 278] width 35 height 15
type input "٢٥/٠٨/٢٠٢٥ ١٤:١٥"
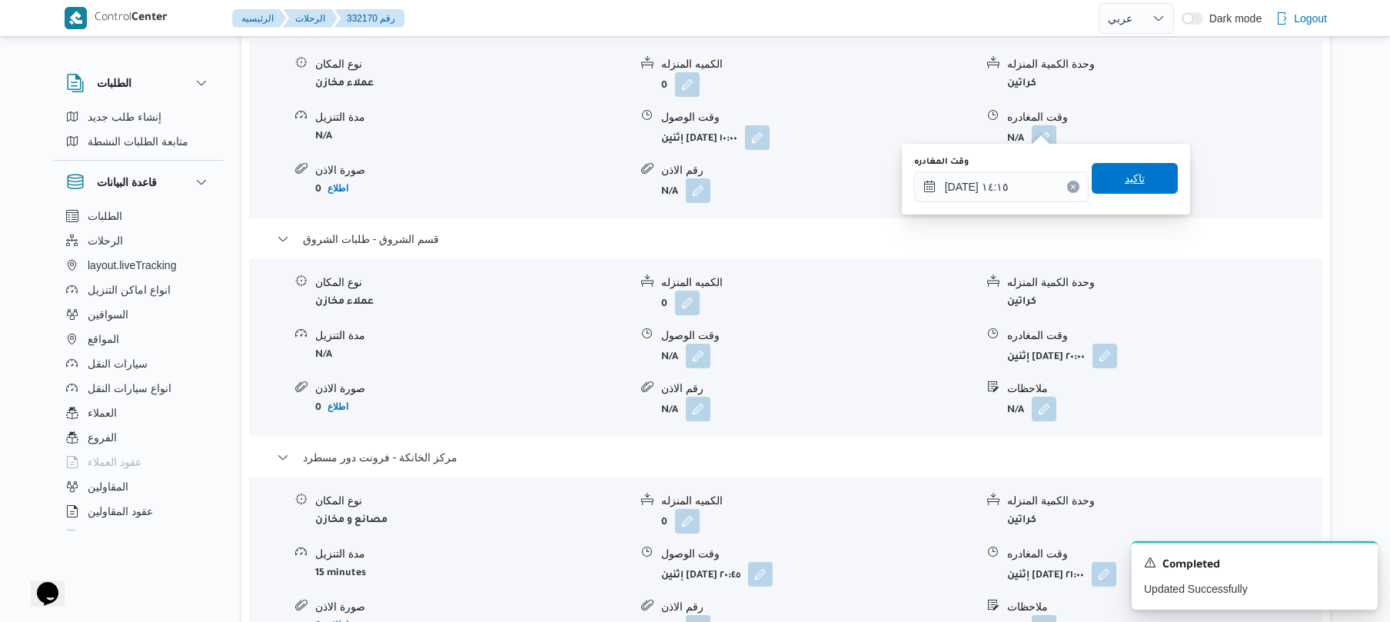
click at [1139, 186] on span "تاكيد" at bounding box center [1135, 178] width 86 height 31
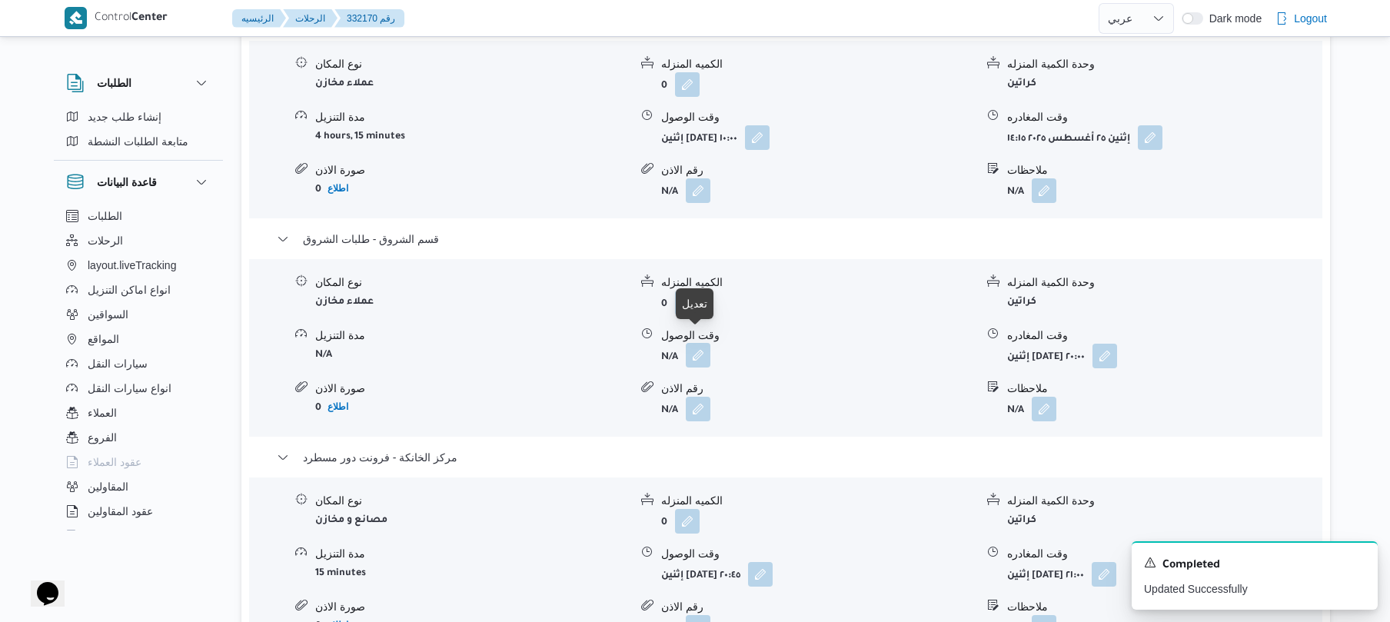
click at [700, 343] on button "button" at bounding box center [698, 355] width 25 height 25
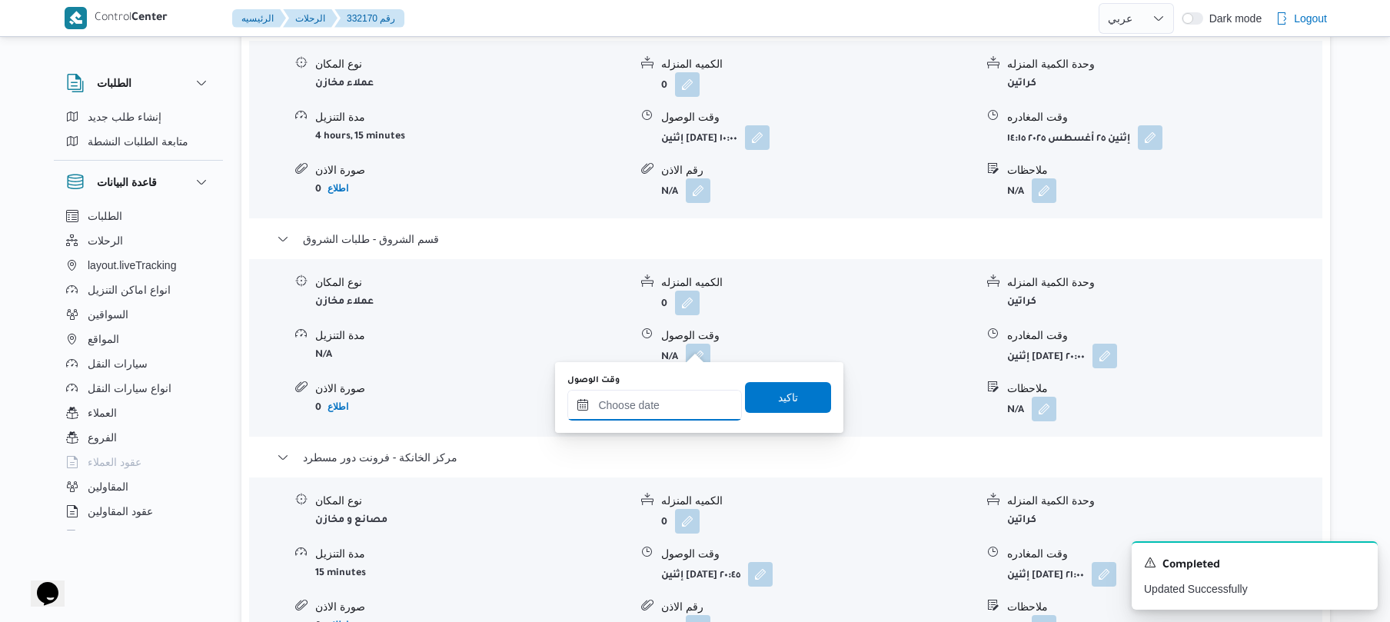
click at [671, 414] on input "وقت الوصول" at bounding box center [654, 405] width 175 height 31
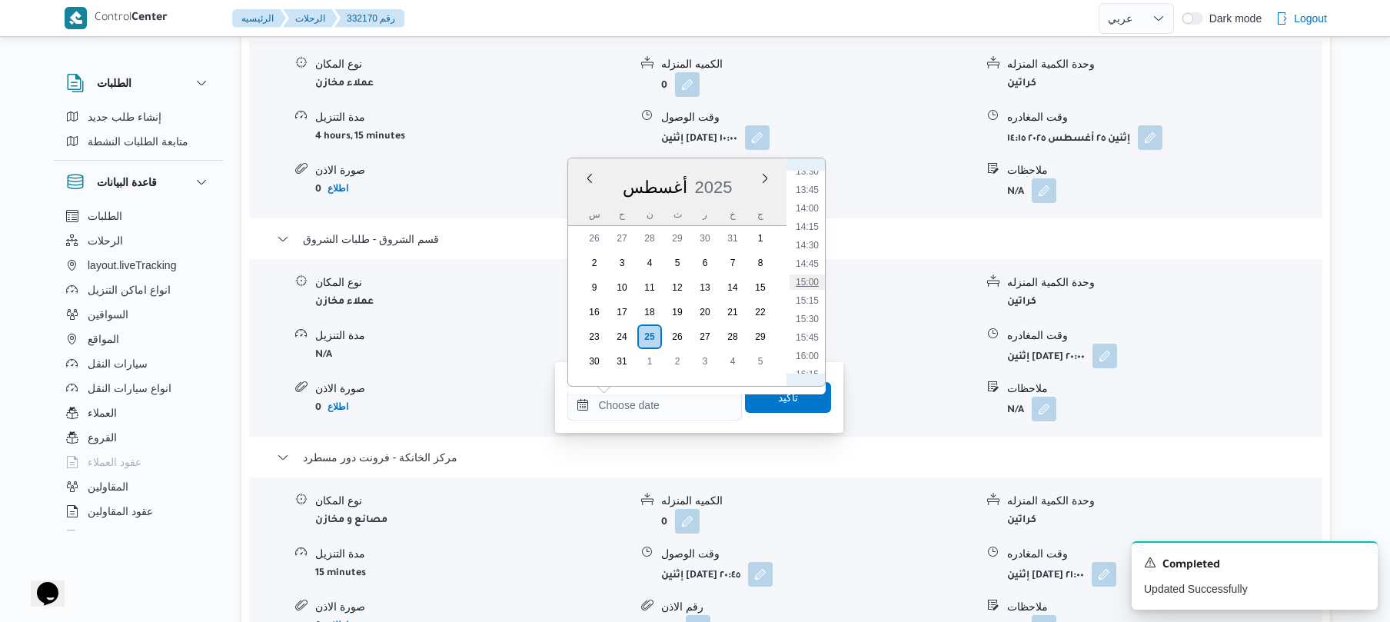
click at [813, 281] on li "15:00" at bounding box center [807, 281] width 35 height 15
type input "٢٥/٠٨/٢٠٢٥ ١٥:٠٠"
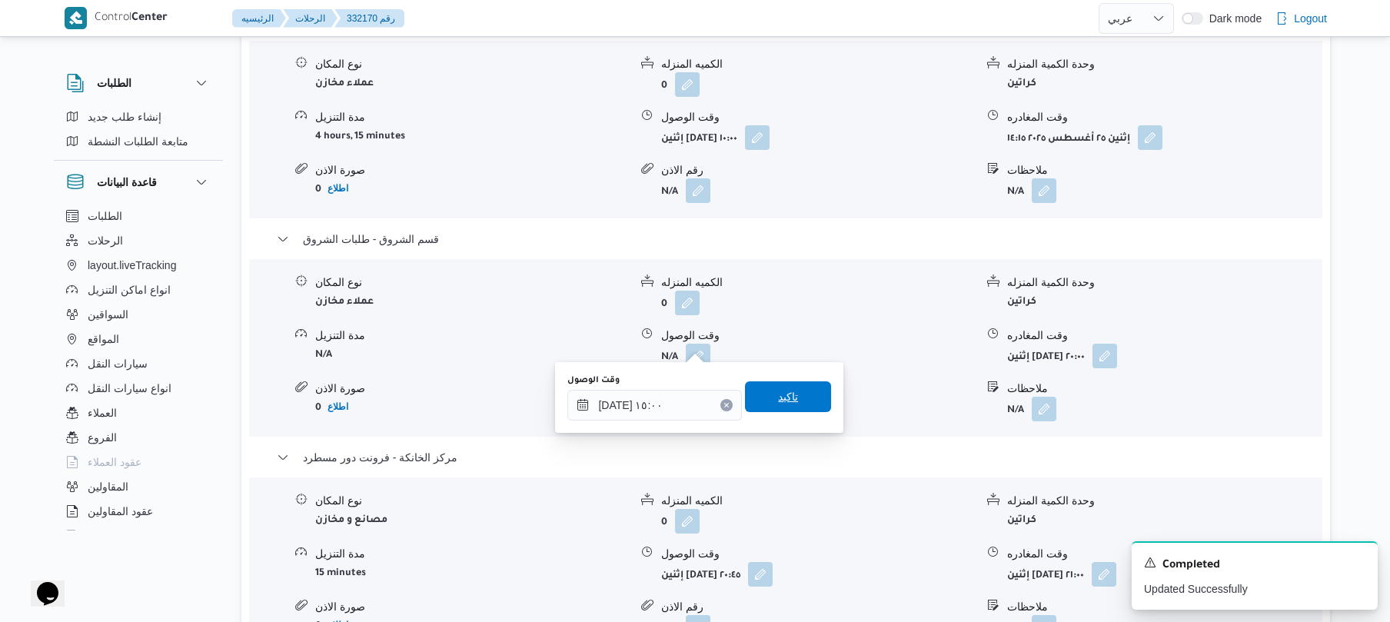
click at [778, 401] on span "تاكيد" at bounding box center [788, 396] width 20 height 18
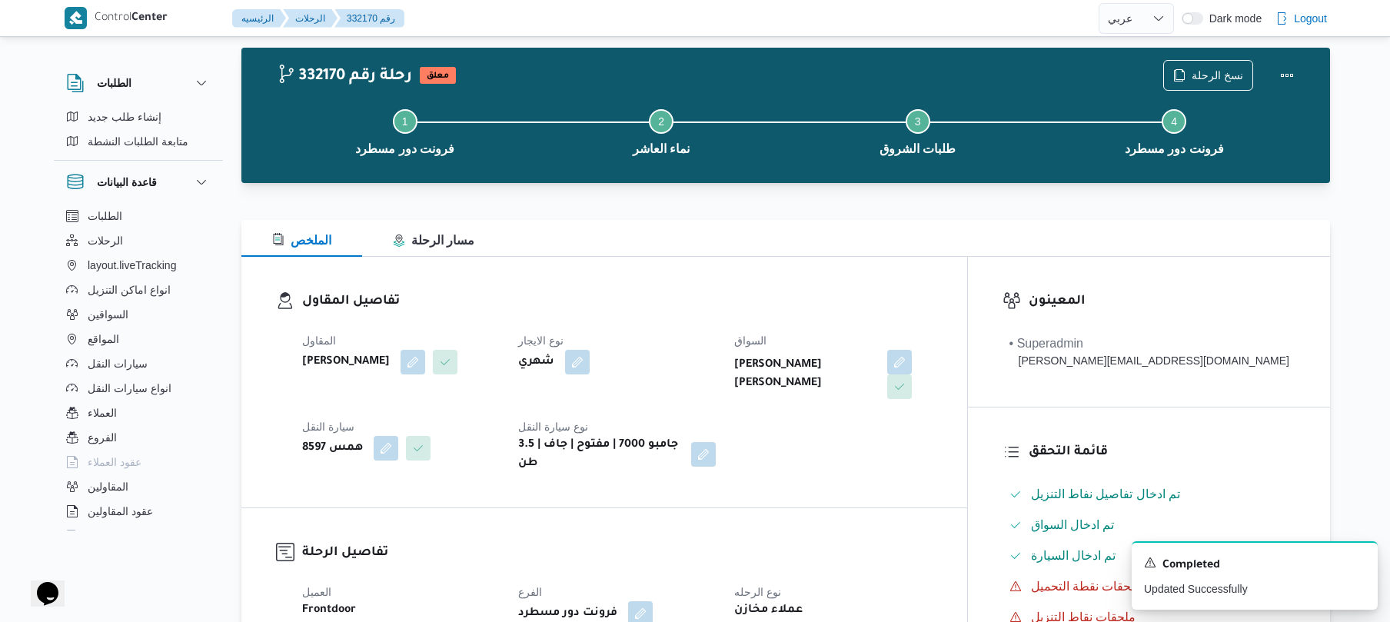
scroll to position [0, 0]
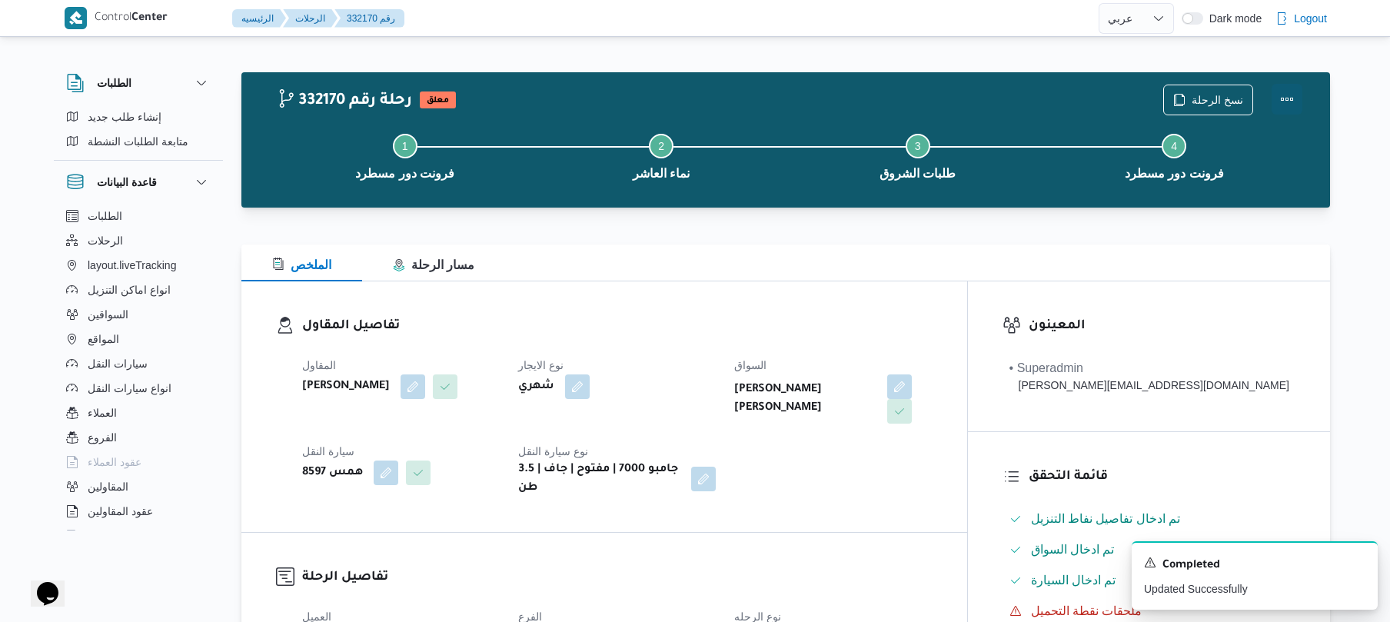
click at [1279, 91] on button "Actions" at bounding box center [1287, 99] width 31 height 31
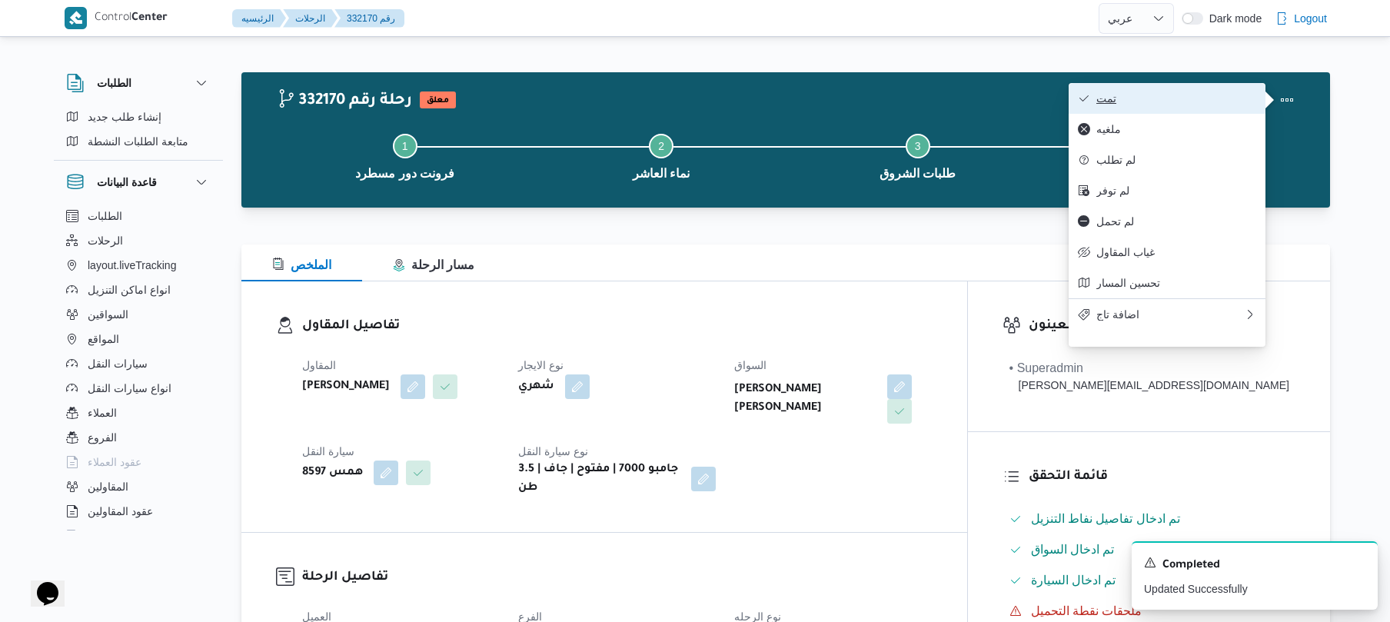
click at [1160, 108] on button "تمت" at bounding box center [1167, 98] width 197 height 31
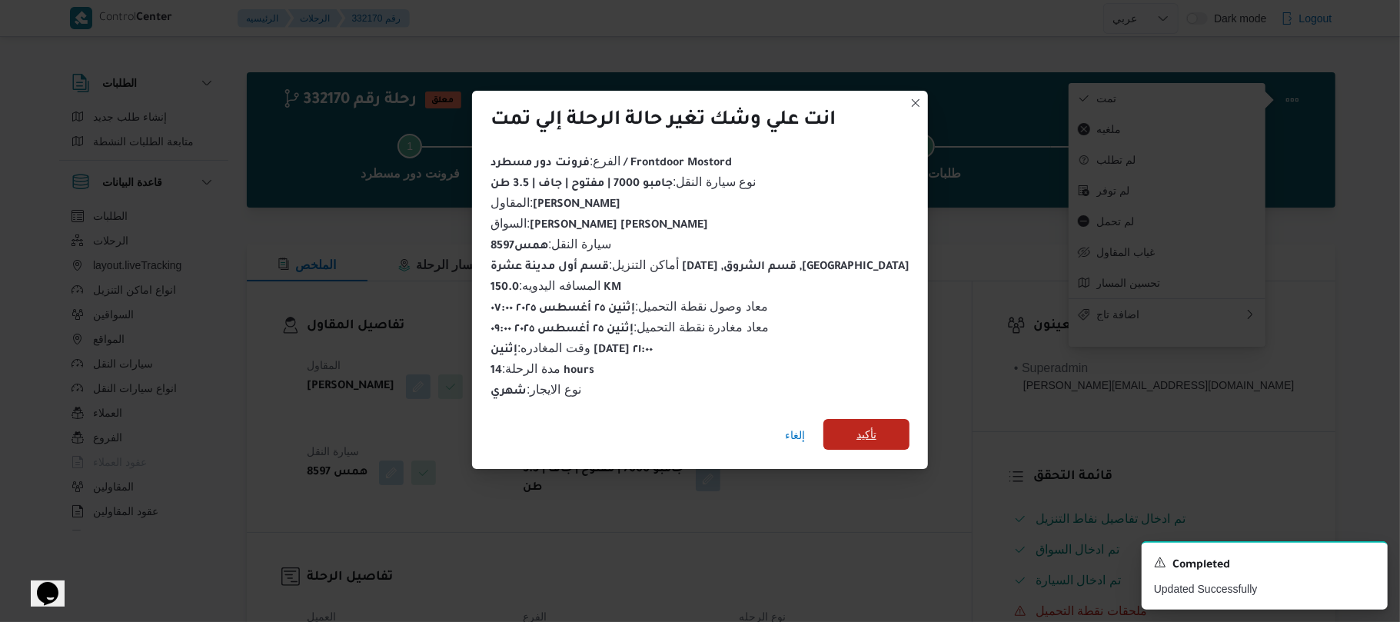
click at [856, 431] on span "تأكيد" at bounding box center [866, 434] width 86 height 31
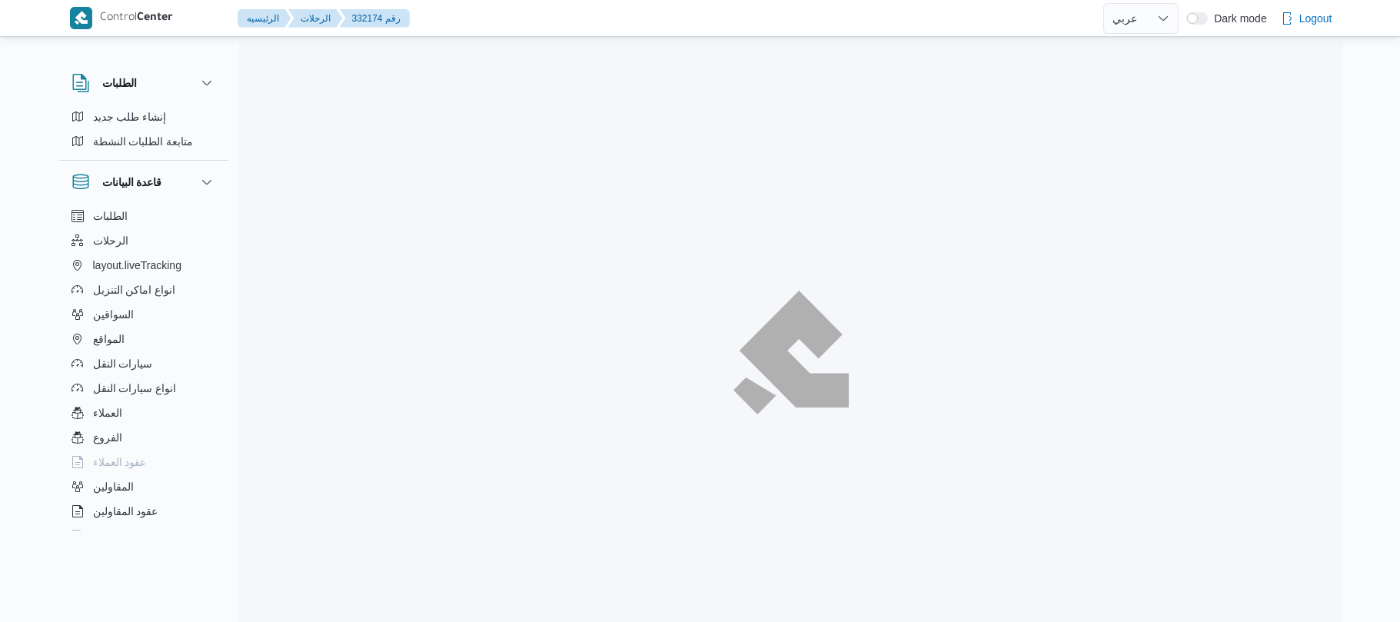
select select "ar"
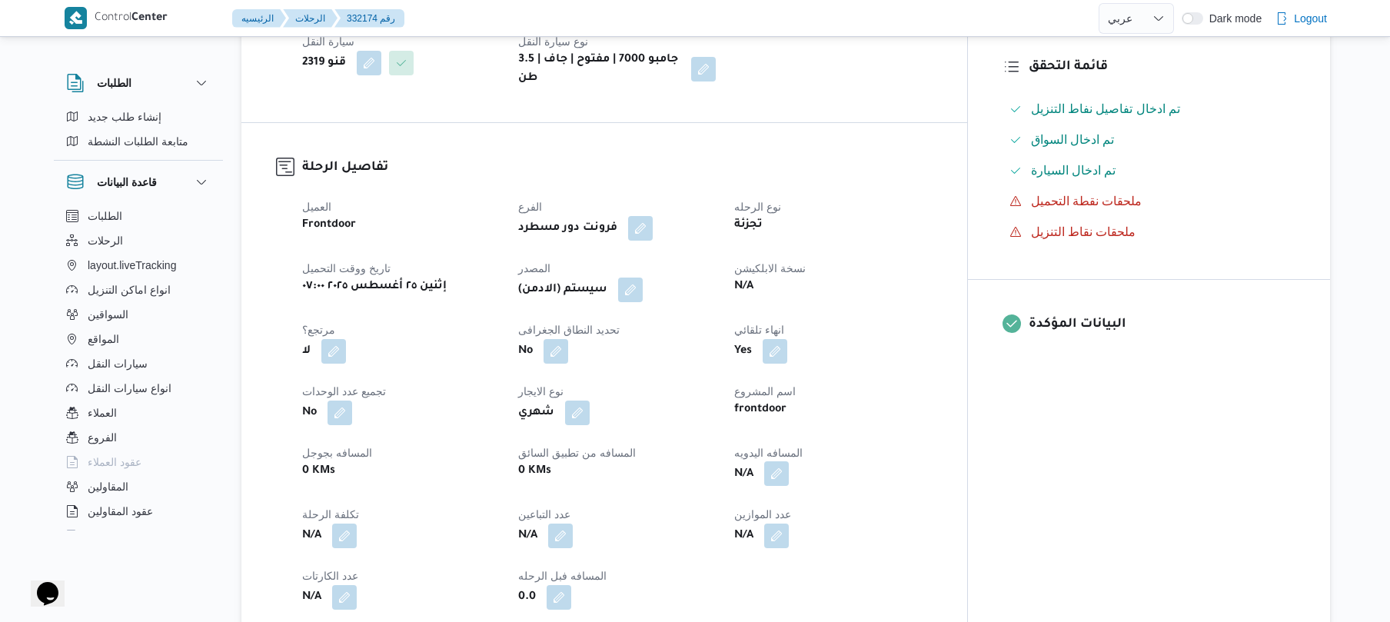
click at [789, 461] on button "button" at bounding box center [776, 473] width 25 height 25
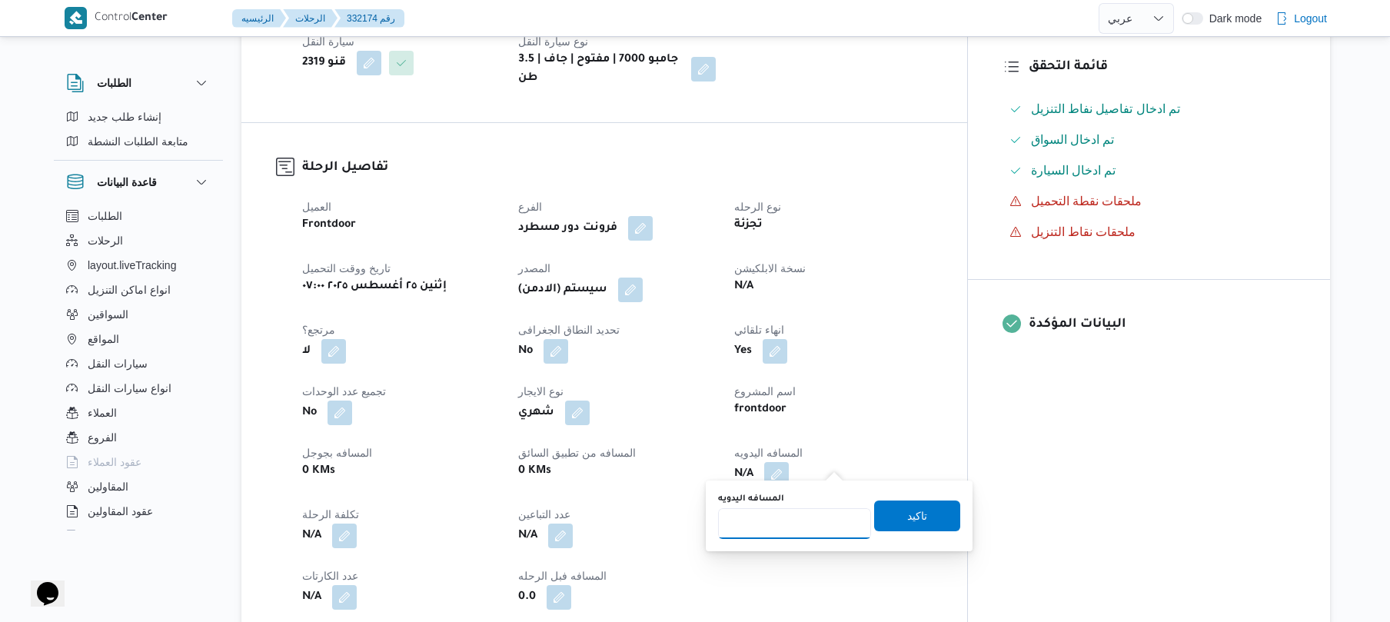
click at [790, 524] on input "المسافه اليدويه" at bounding box center [794, 523] width 153 height 31
type input "120"
click at [881, 527] on span "تاكيد" at bounding box center [917, 515] width 86 height 31
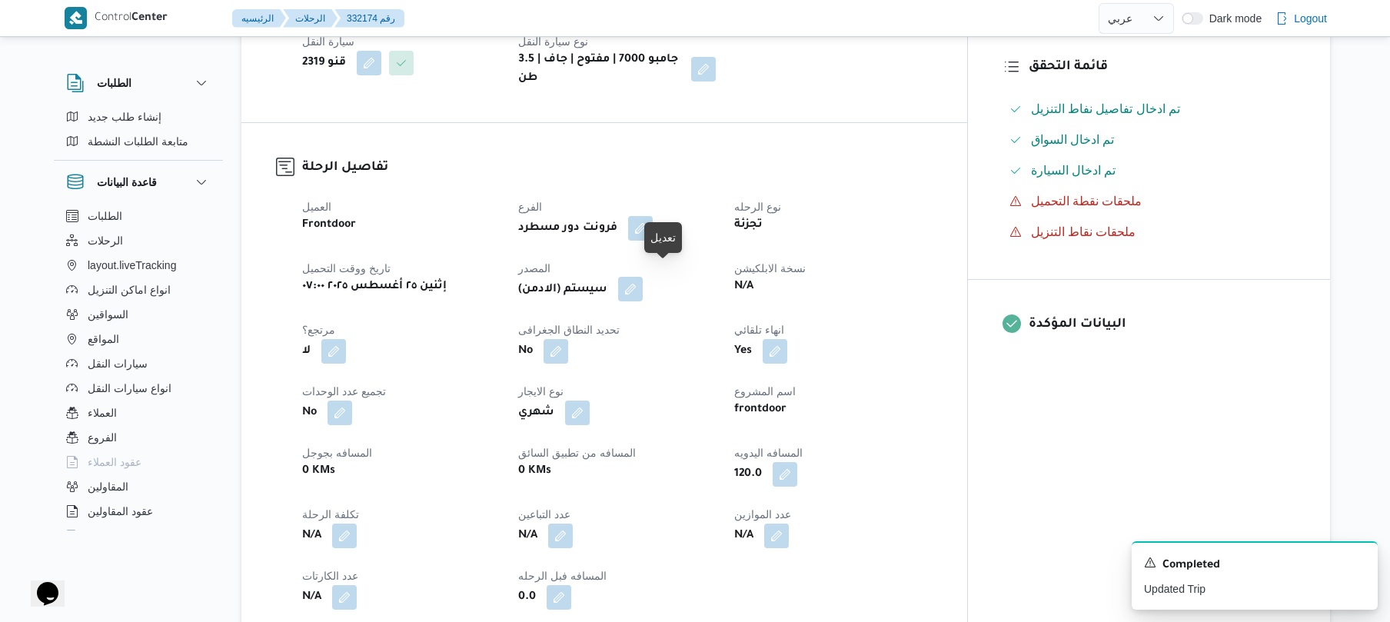
click at [643, 277] on button "button" at bounding box center [630, 289] width 25 height 25
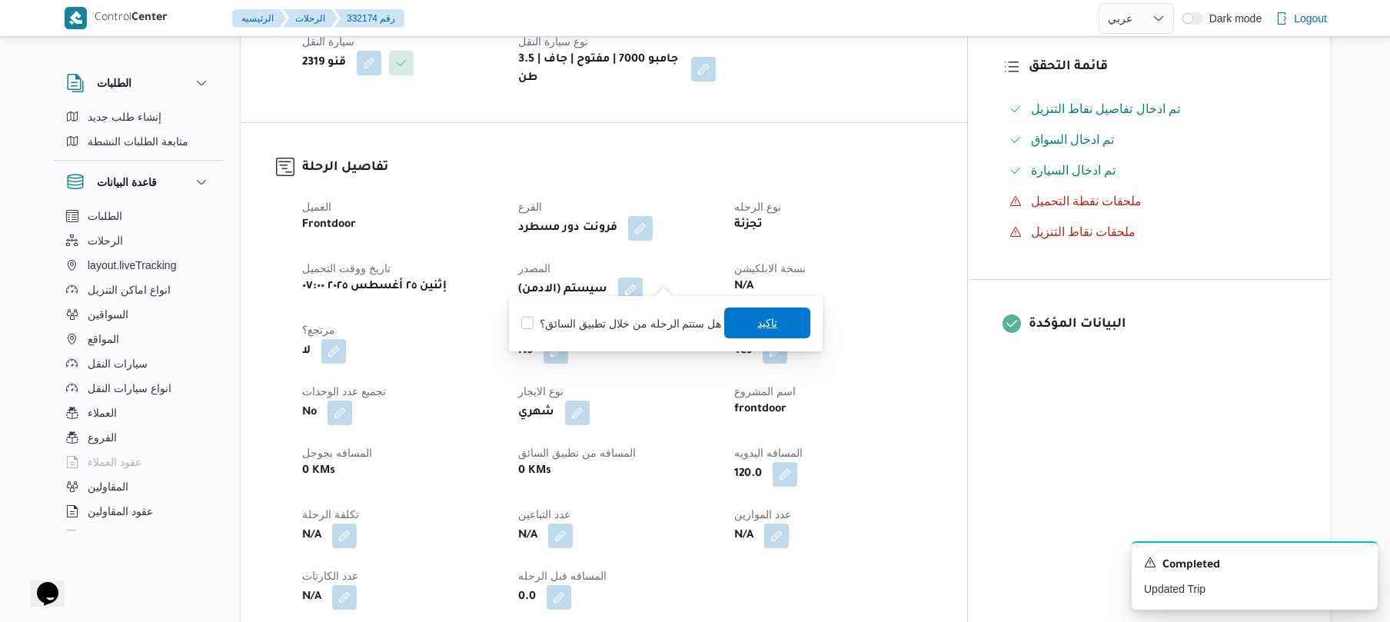
click at [743, 318] on span "تاكيد" at bounding box center [767, 323] width 86 height 31
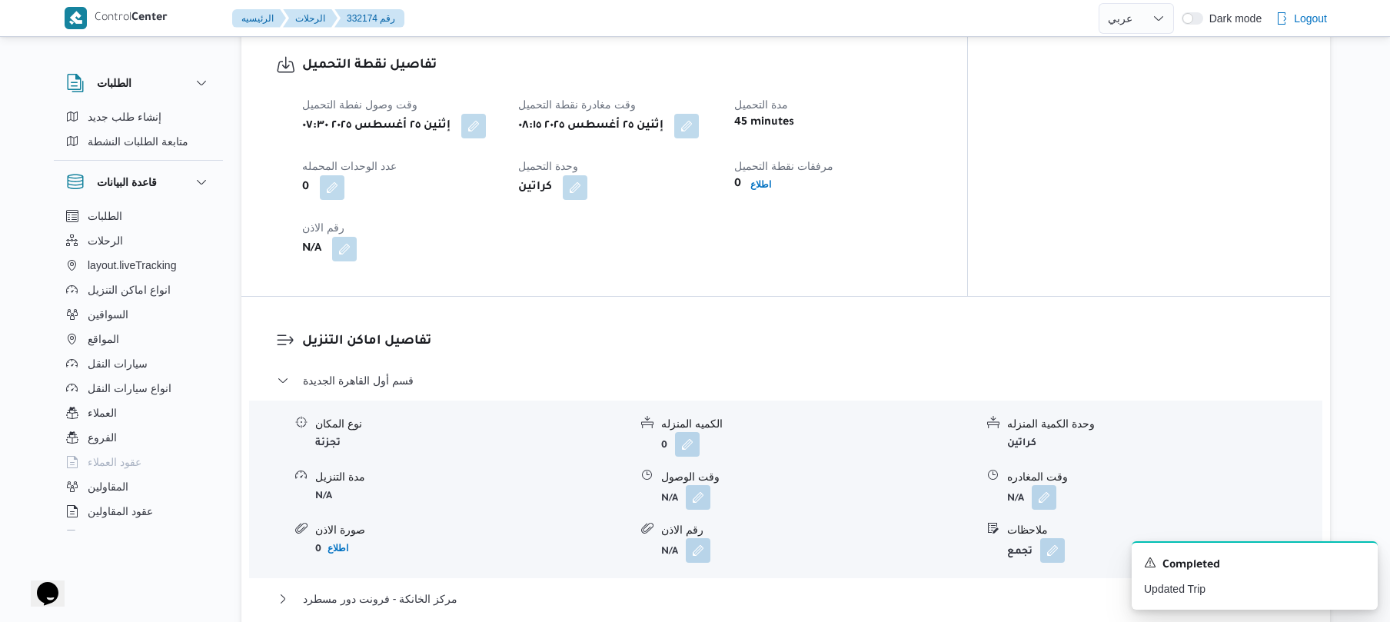
scroll to position [1066, 0]
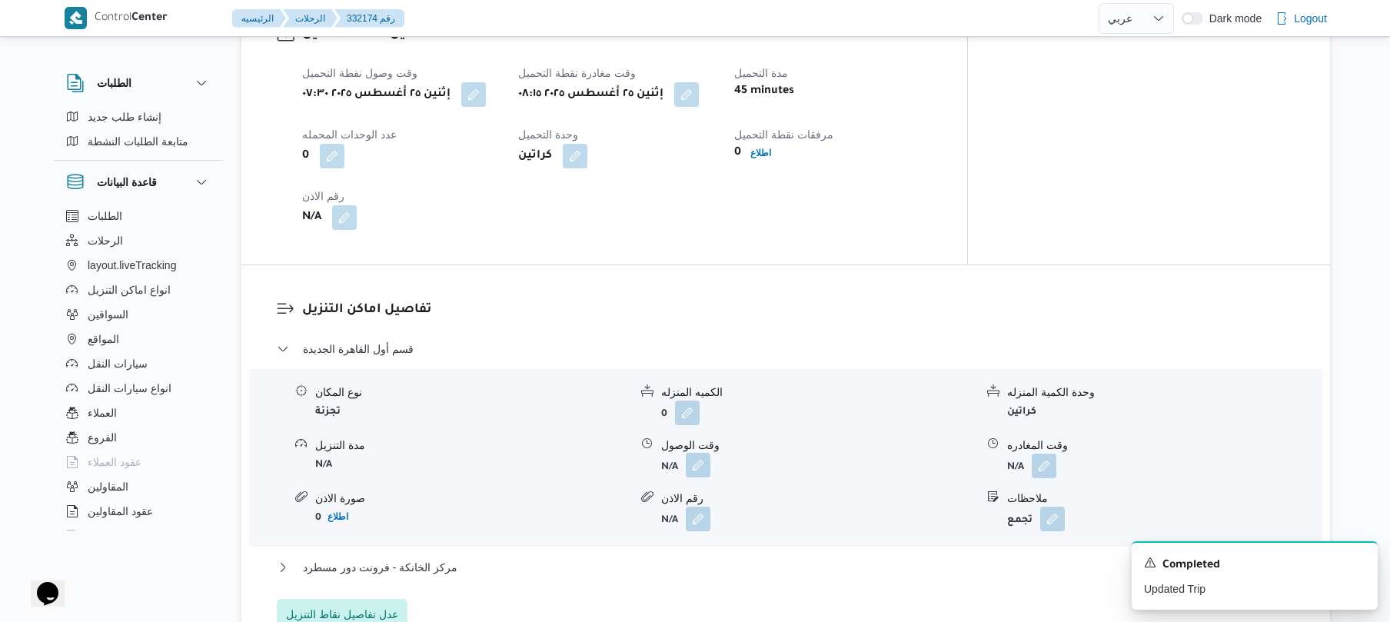
click at [701, 459] on button "button" at bounding box center [698, 465] width 25 height 25
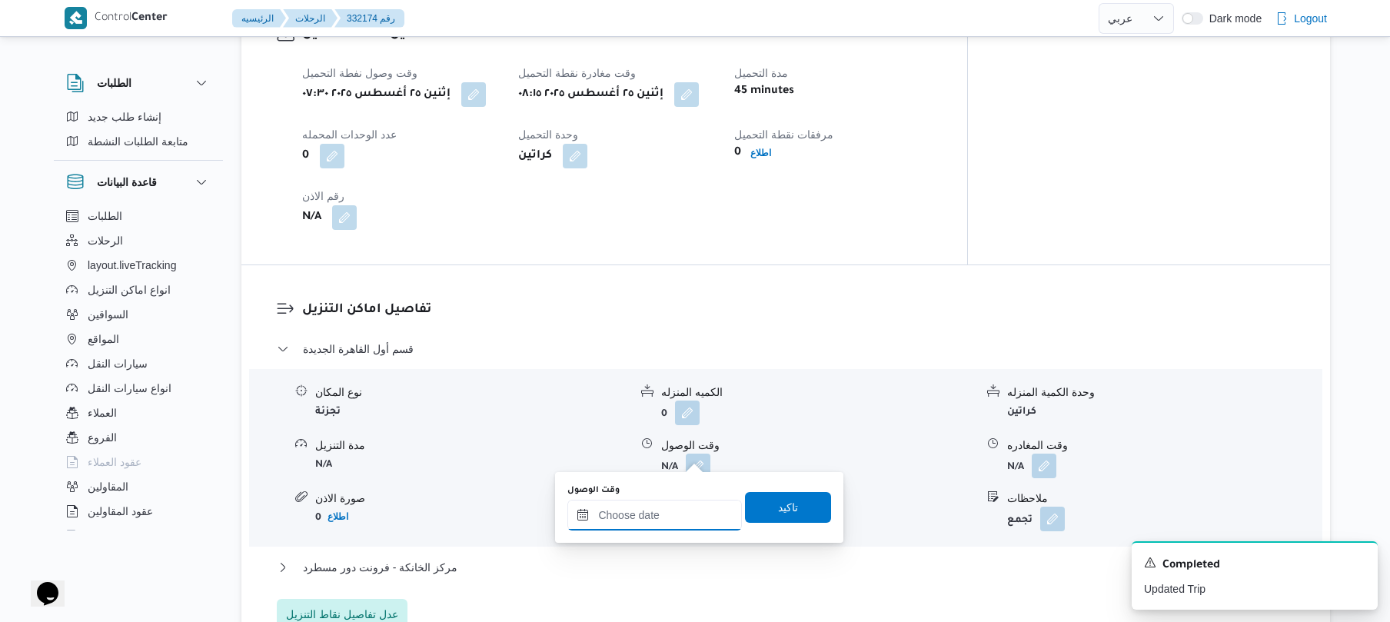
click at [669, 512] on input "وقت الوصول" at bounding box center [654, 515] width 175 height 31
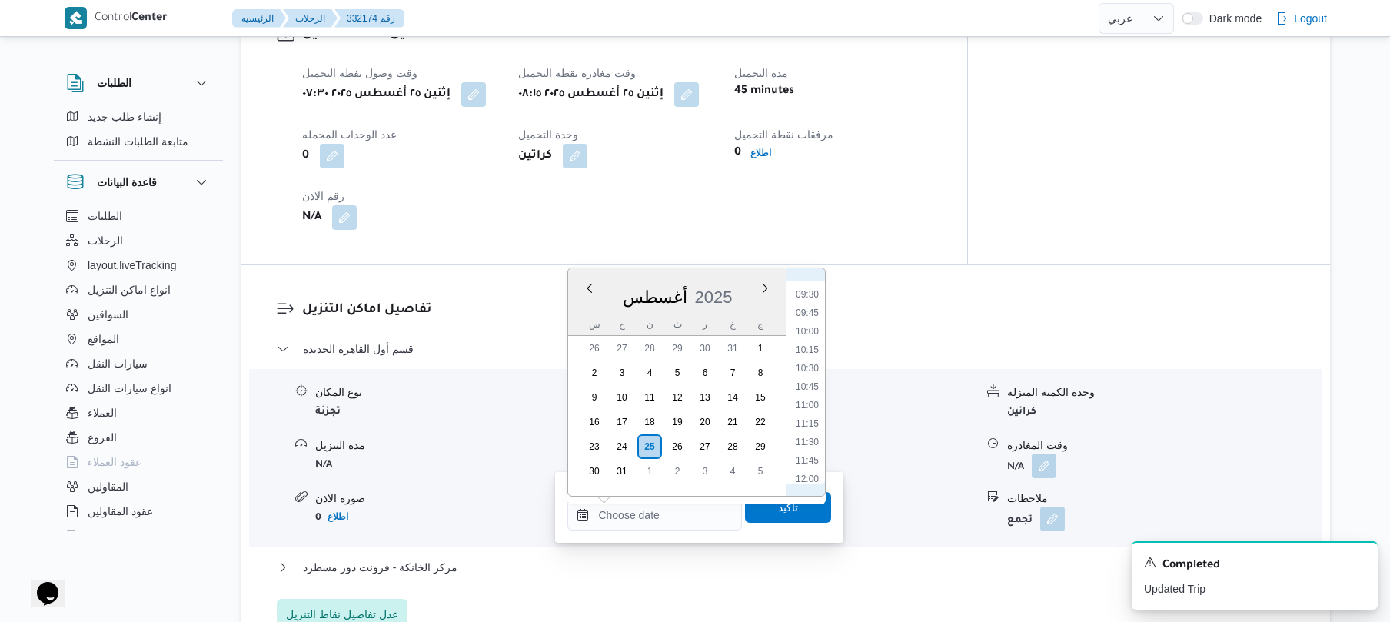
scroll to position [659, 0]
click at [809, 295] on li "09:00" at bounding box center [807, 293] width 35 height 15
type input "[DATE] ٠٩:٠٠"
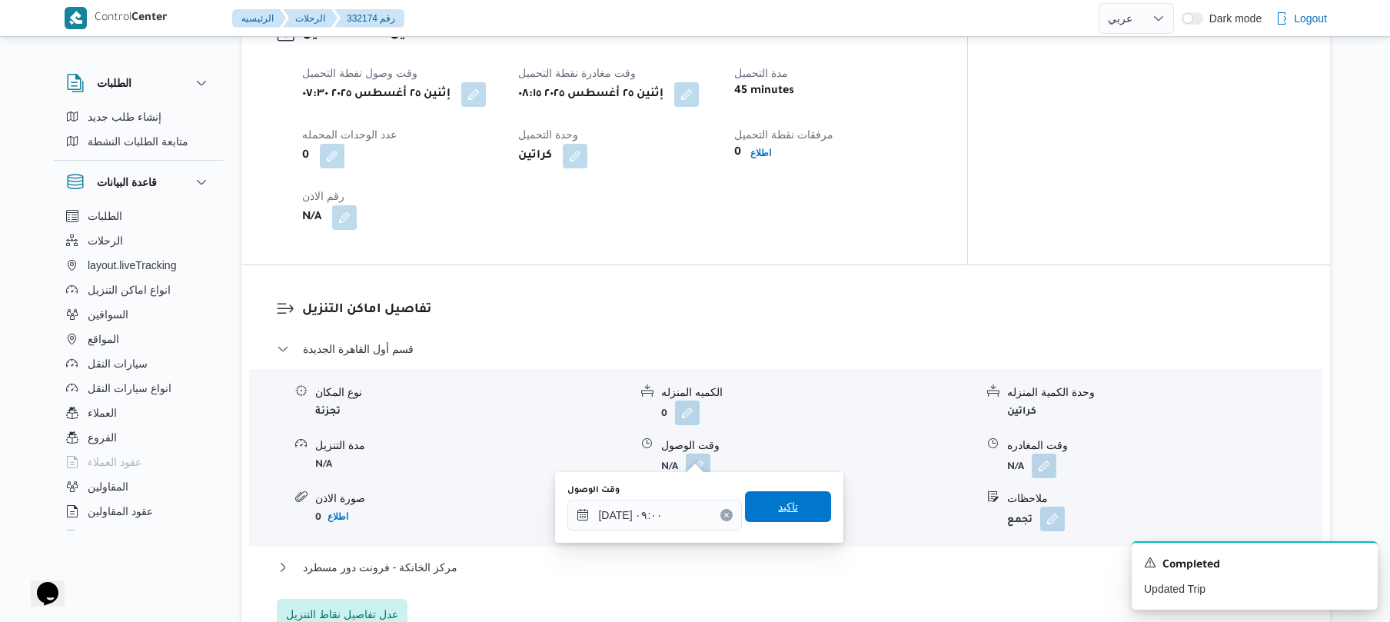
click at [778, 512] on span "تاكيد" at bounding box center [788, 506] width 20 height 18
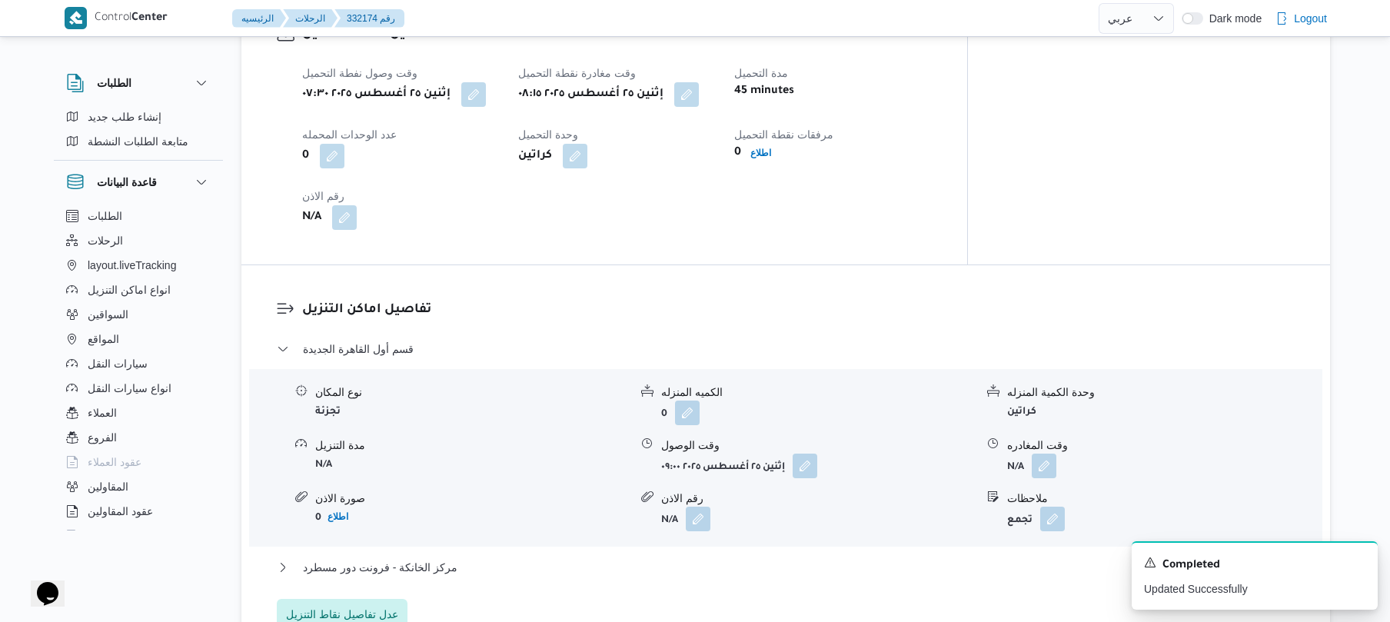
click at [699, 544] on div "قسم أول القاهرة الجديدة نوع المكان تجزئة الكميه المنزله 0 وحدة الكمية المنزله ك…" at bounding box center [786, 485] width 1019 height 290
click at [696, 558] on button "مركز الخانكة - فرونت دور مسطرد" at bounding box center [786, 567] width 1019 height 18
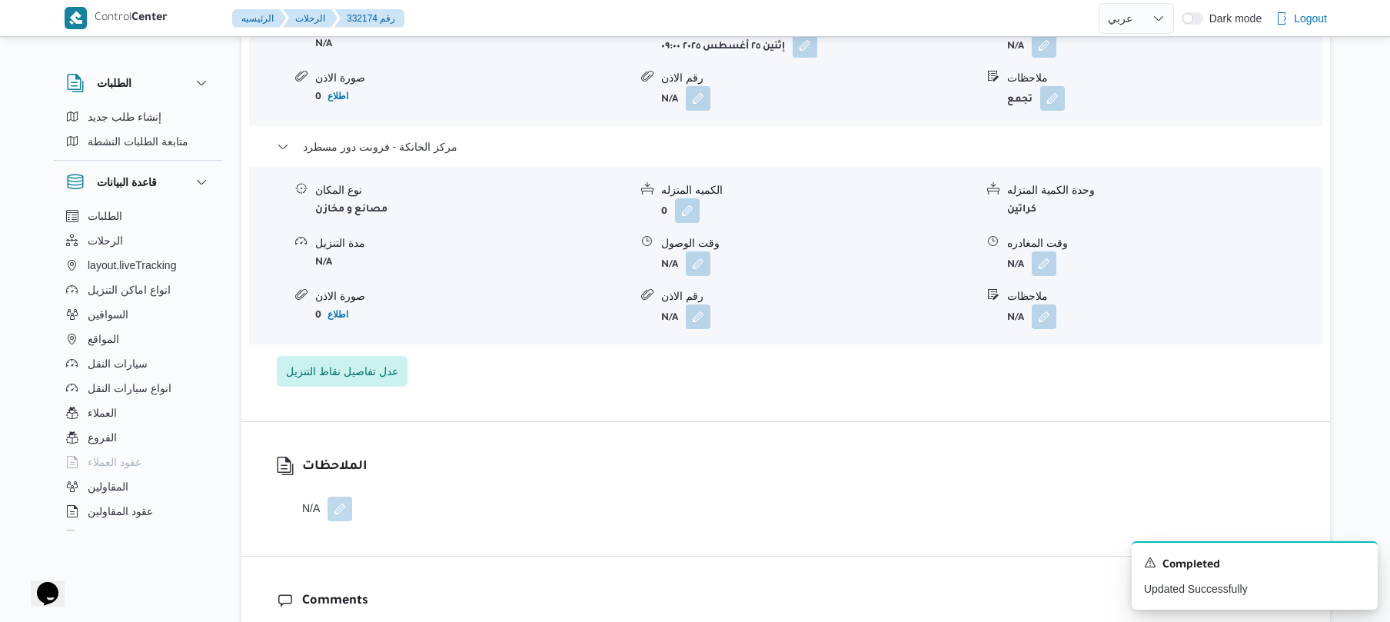
scroll to position [1517, 0]
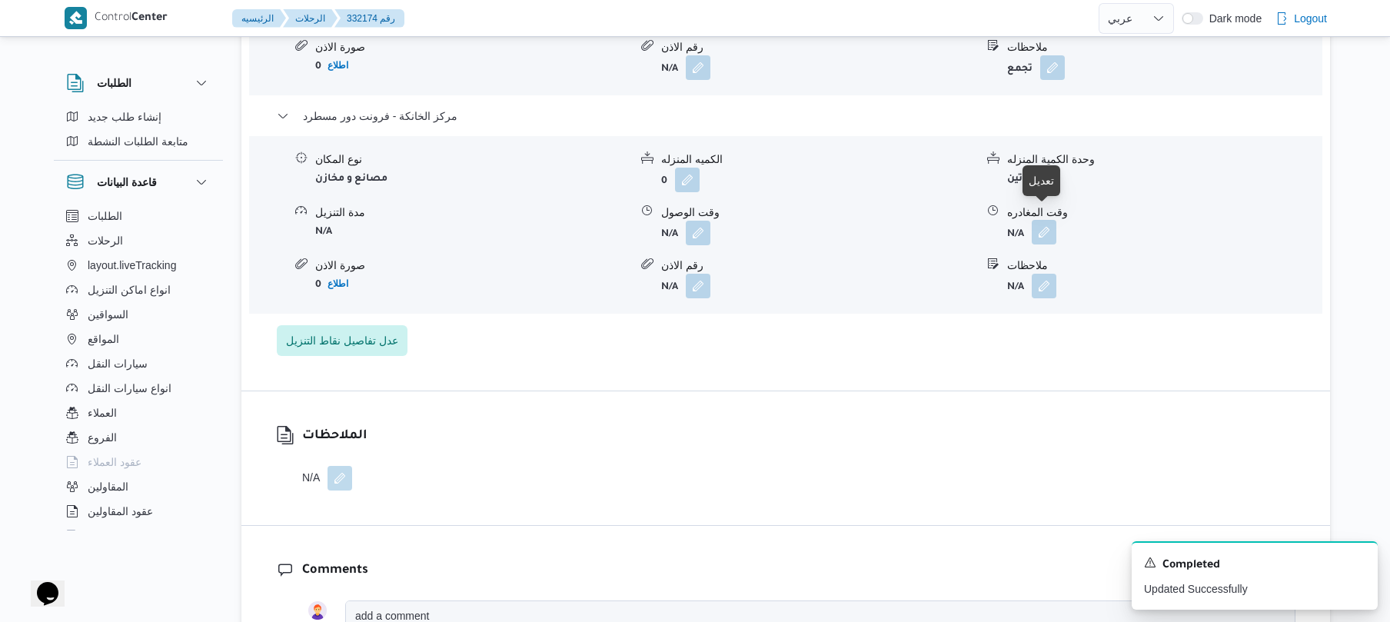
click at [1046, 220] on button "button" at bounding box center [1044, 232] width 25 height 25
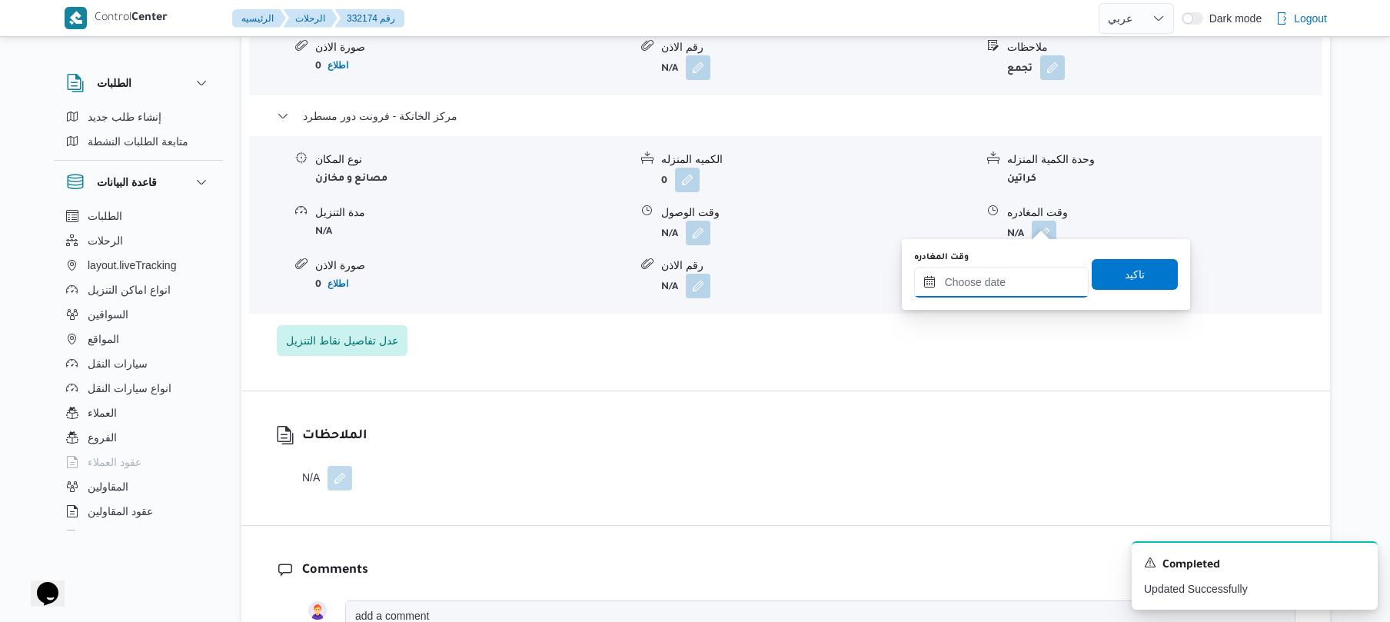
click at [984, 272] on input "وقت المغادره" at bounding box center [1001, 282] width 175 height 31
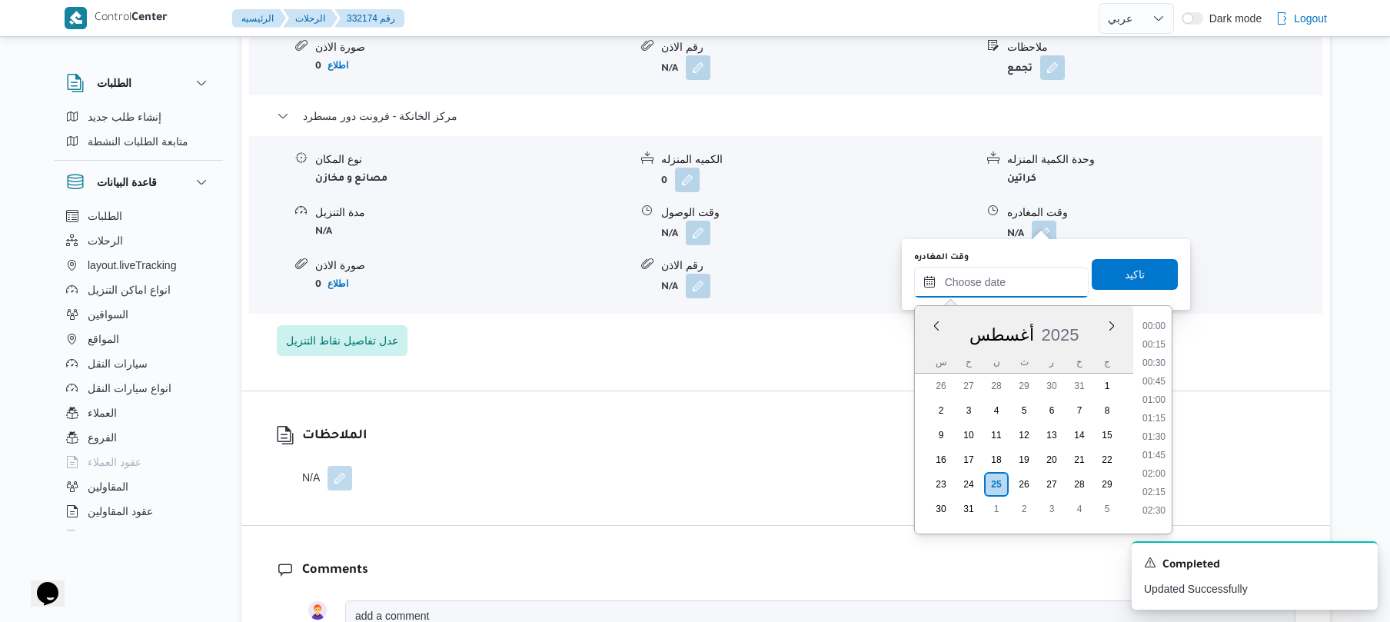
scroll to position [1520, 0]
click at [1157, 321] on li "20:30" at bounding box center [1153, 318] width 35 height 15
type input "[DATE] ٢٠:٣٠"
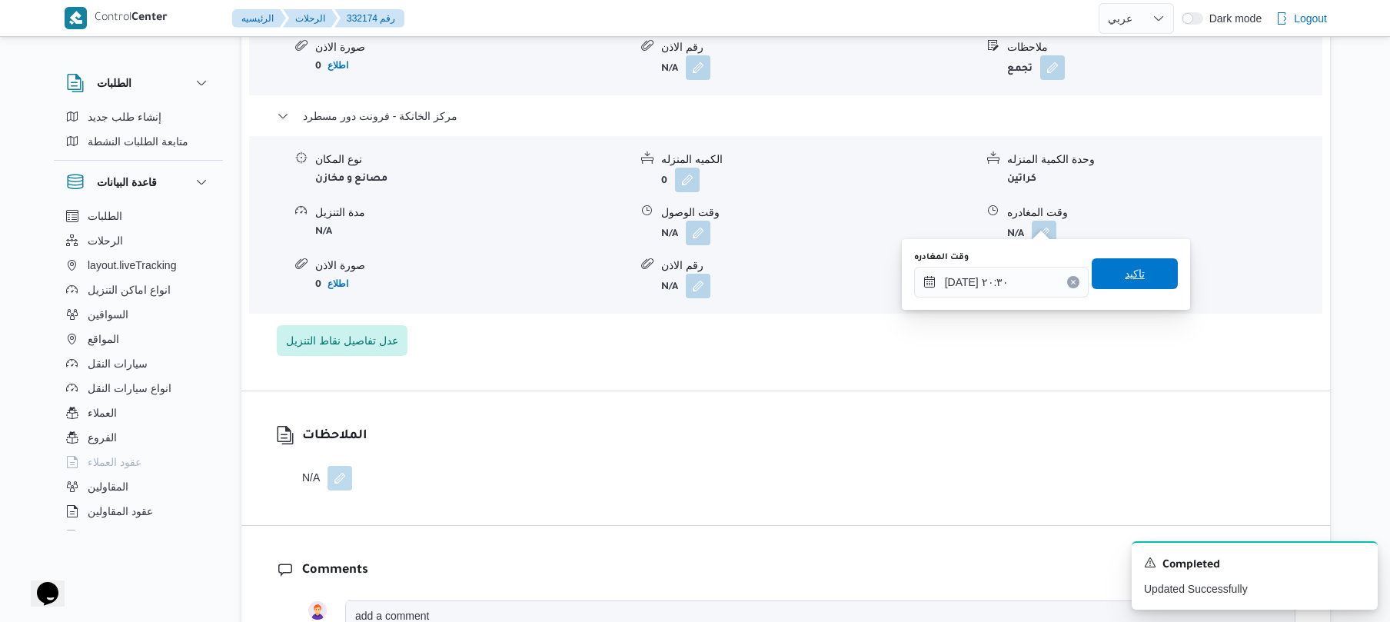
click at [1145, 284] on span "تاكيد" at bounding box center [1135, 273] width 86 height 31
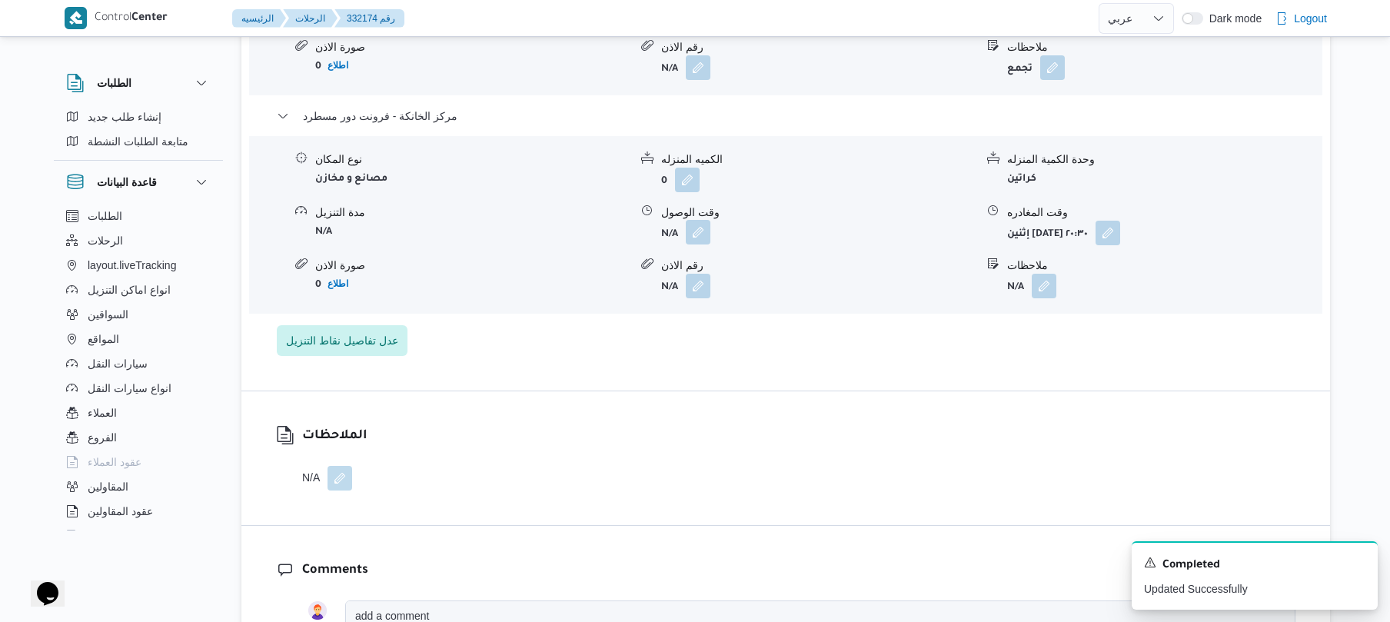
click at [697, 221] on button "button" at bounding box center [698, 232] width 25 height 25
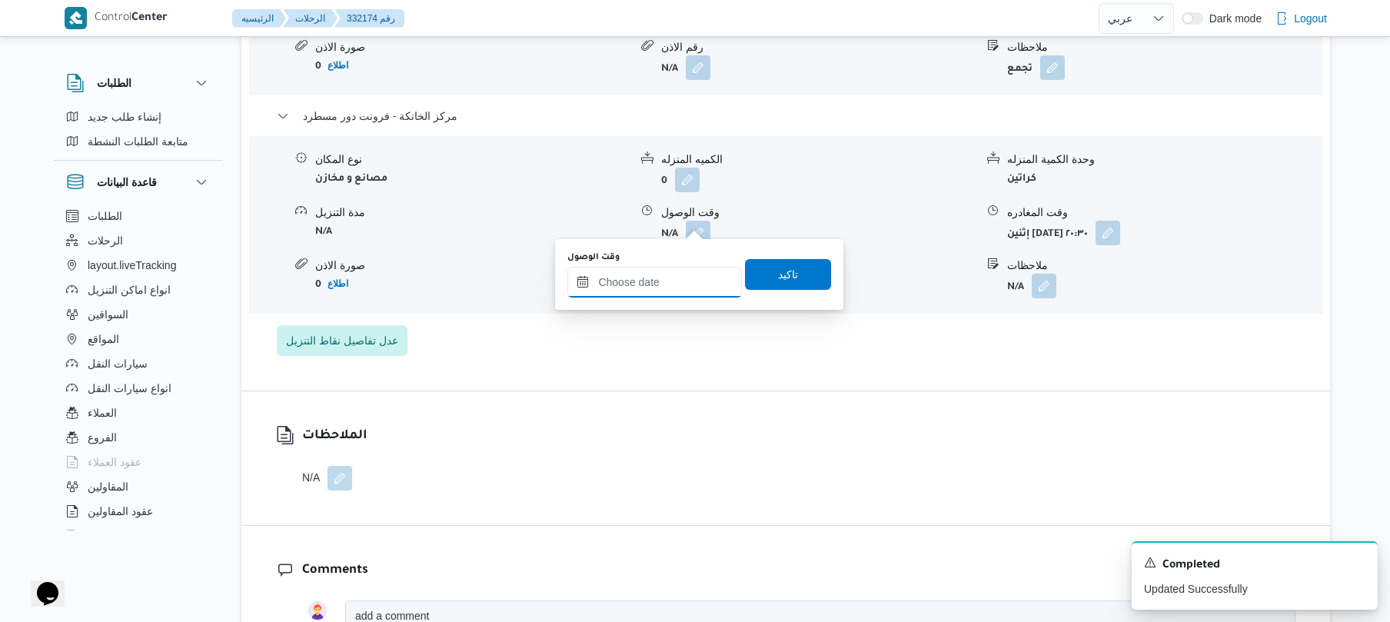
click at [658, 283] on input "وقت الوصول" at bounding box center [654, 282] width 175 height 31
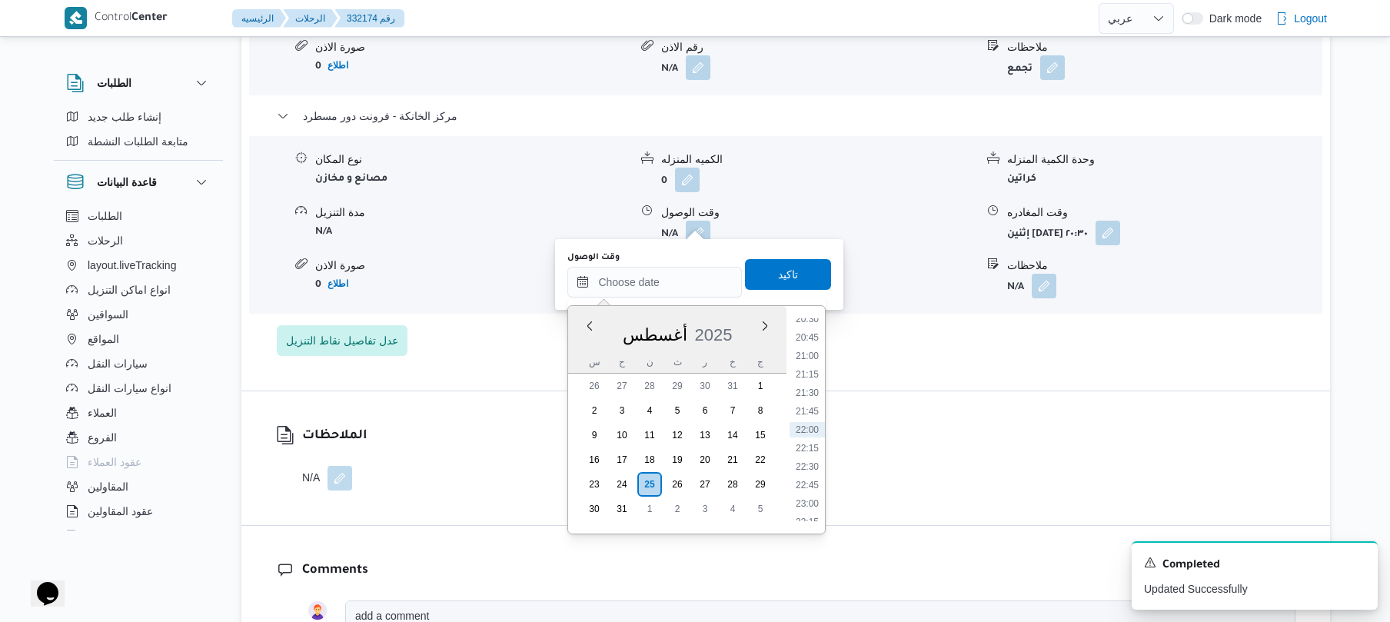
scroll to position [1348, 0]
click at [803, 474] on li "20:15" at bounding box center [807, 472] width 35 height 15
type input "٢٥/٠٨/٢٠٢٥ ٢٠:١٥"
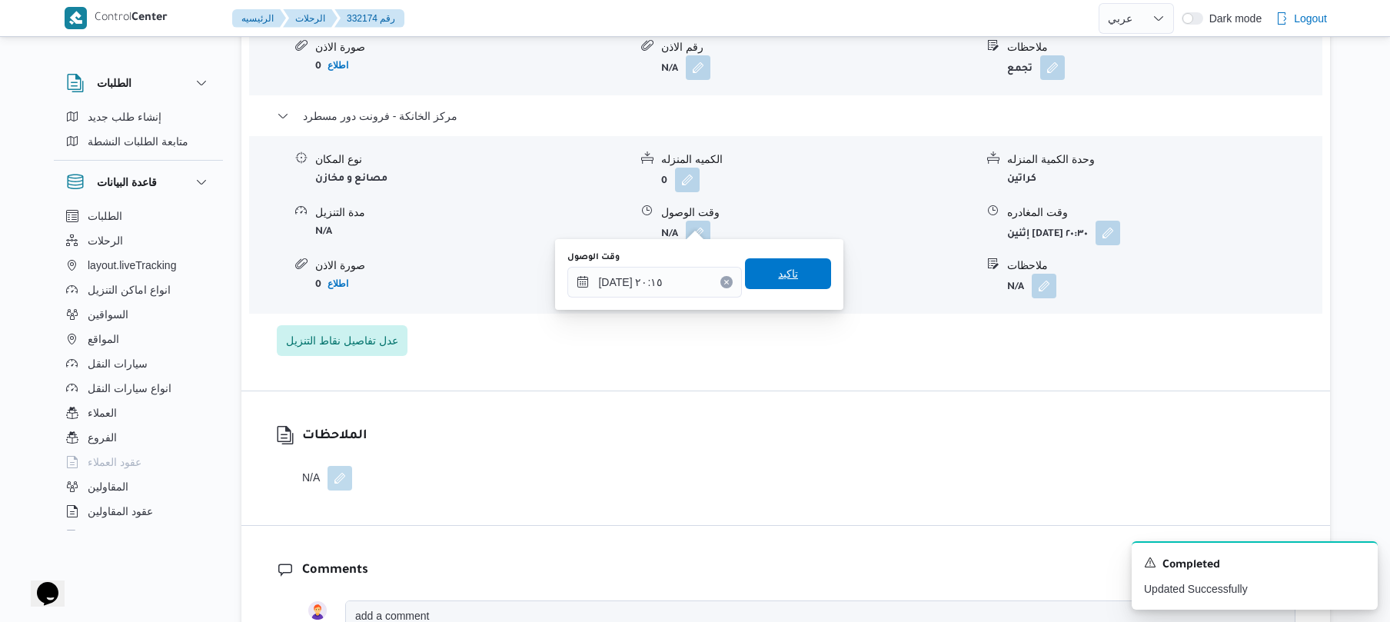
click at [804, 266] on span "تاكيد" at bounding box center [788, 273] width 86 height 31
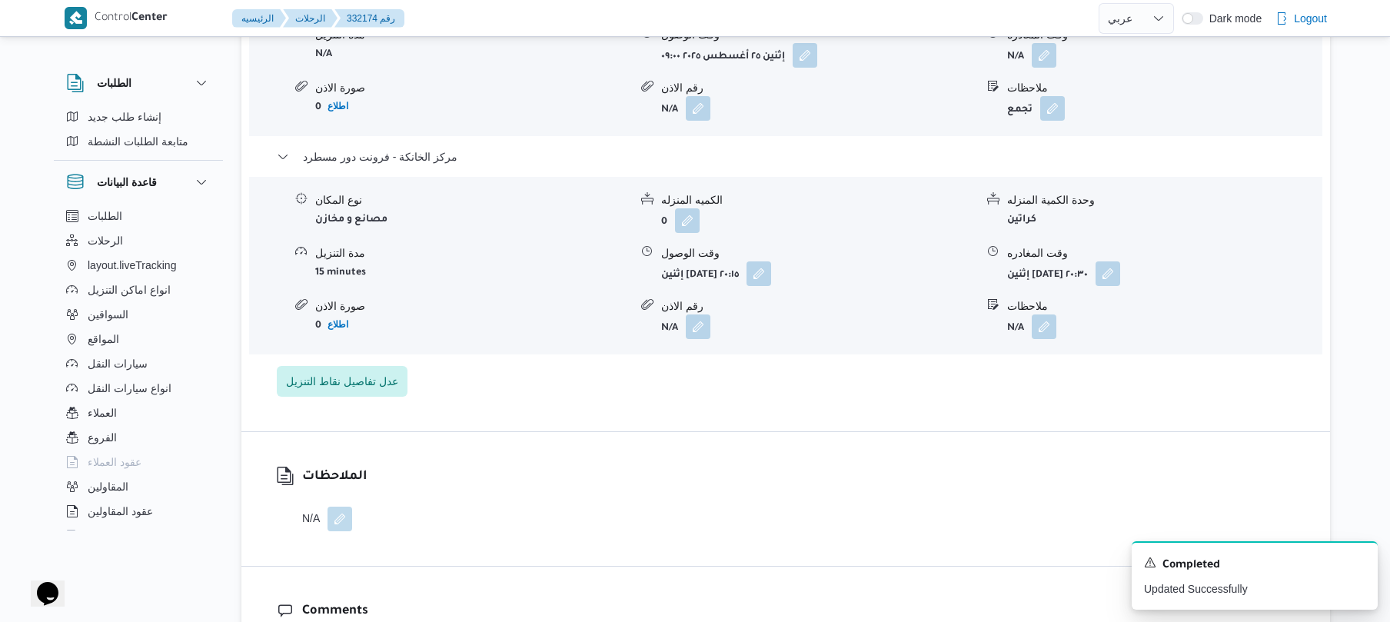
scroll to position [1312, 0]
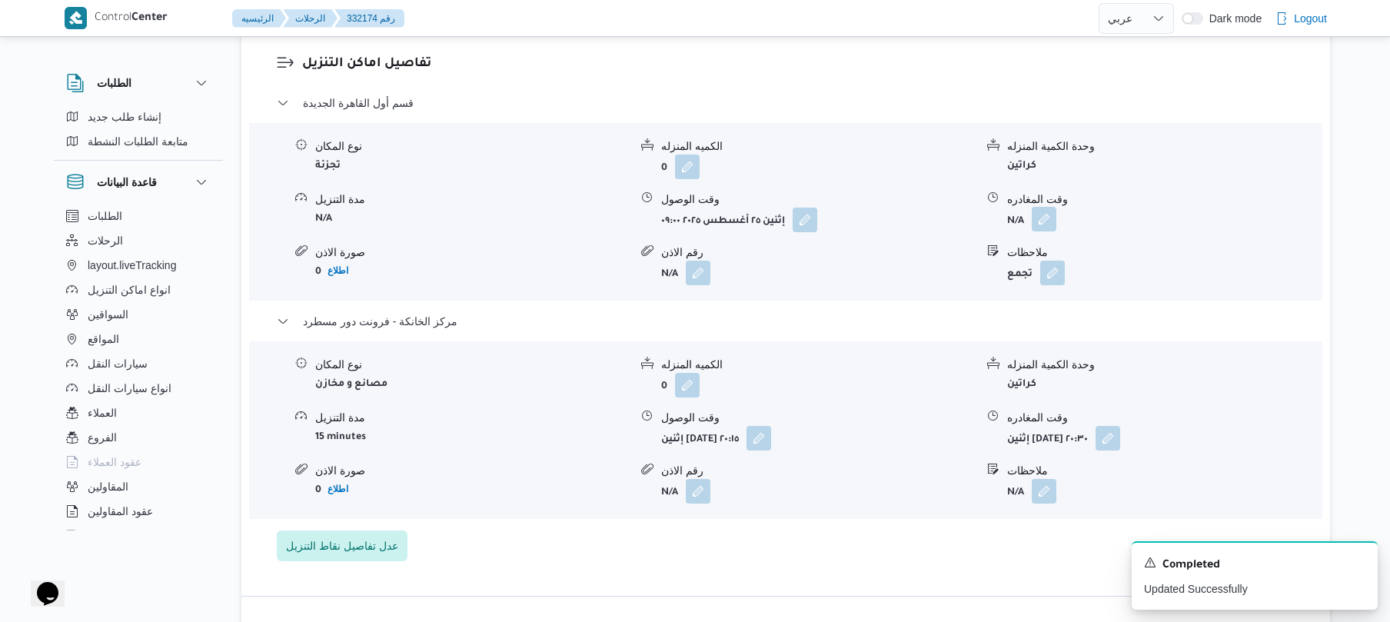
click at [1041, 209] on button "button" at bounding box center [1044, 219] width 25 height 25
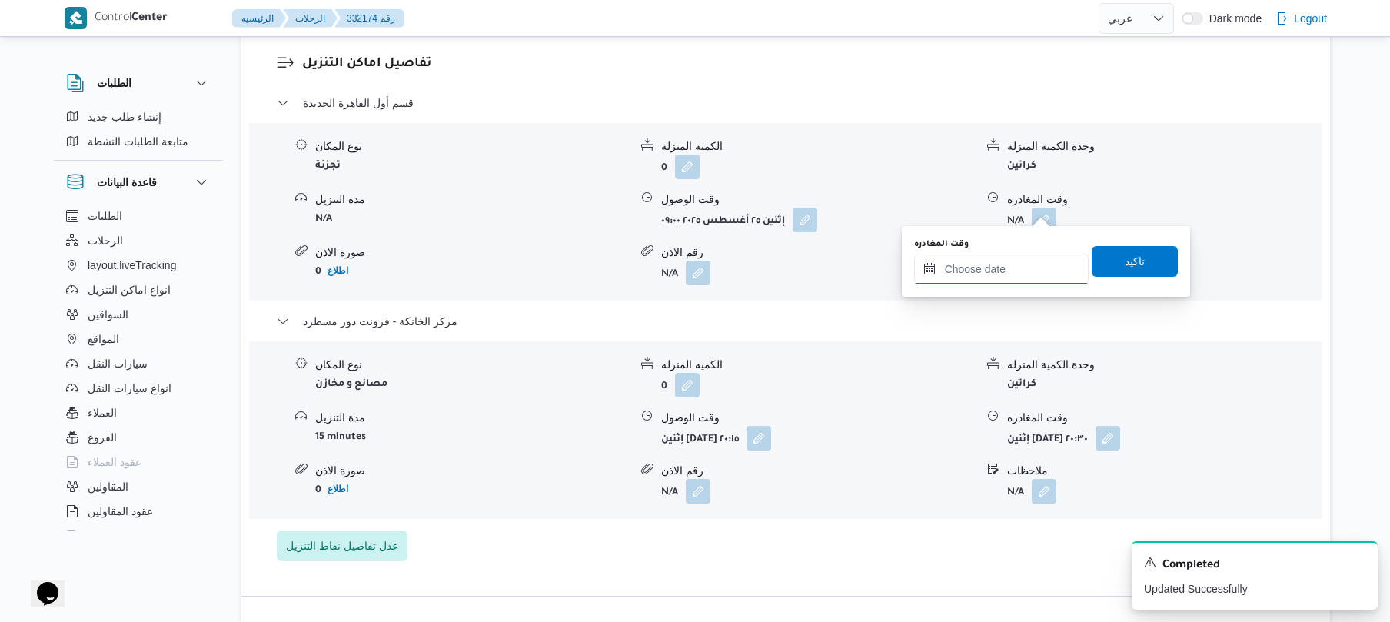
click at [995, 271] on input "وقت المغادره" at bounding box center [1001, 269] width 175 height 31
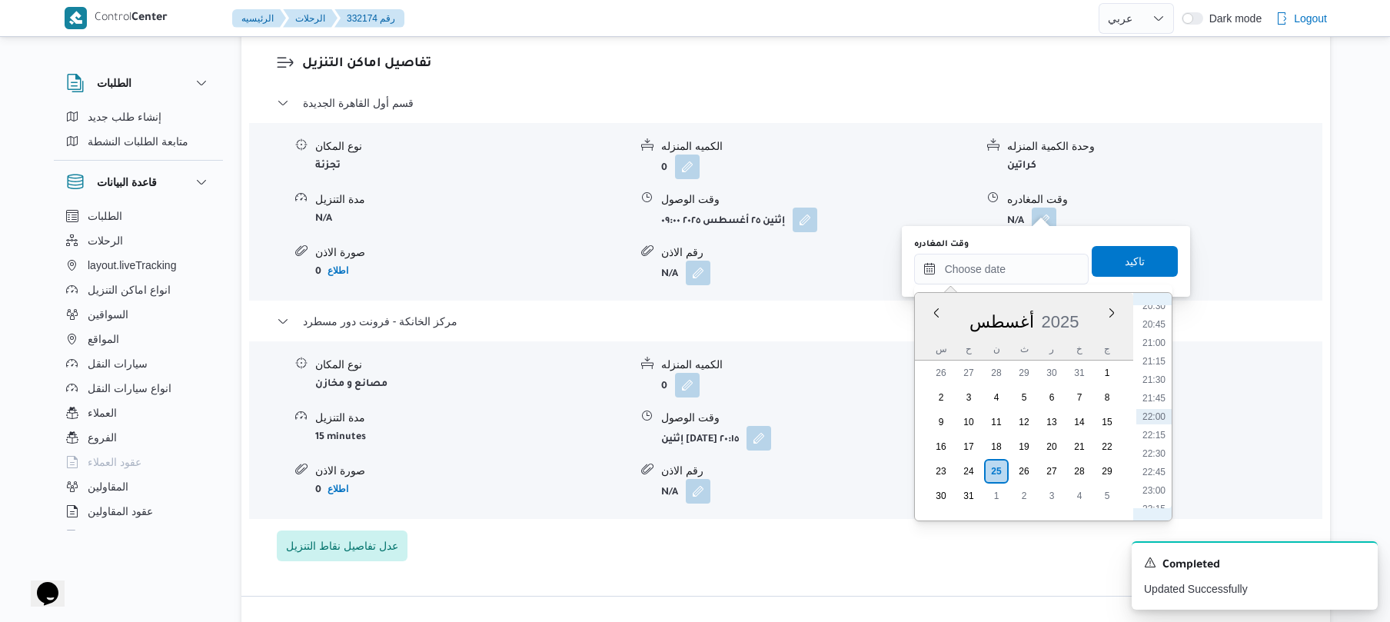
scroll to position [1348, 0]
click at [1159, 403] on li "19:30" at bounding box center [1153, 404] width 35 height 15
type input "٢٥/٠٨/٢٠٢٥ ١٩:٣٠"
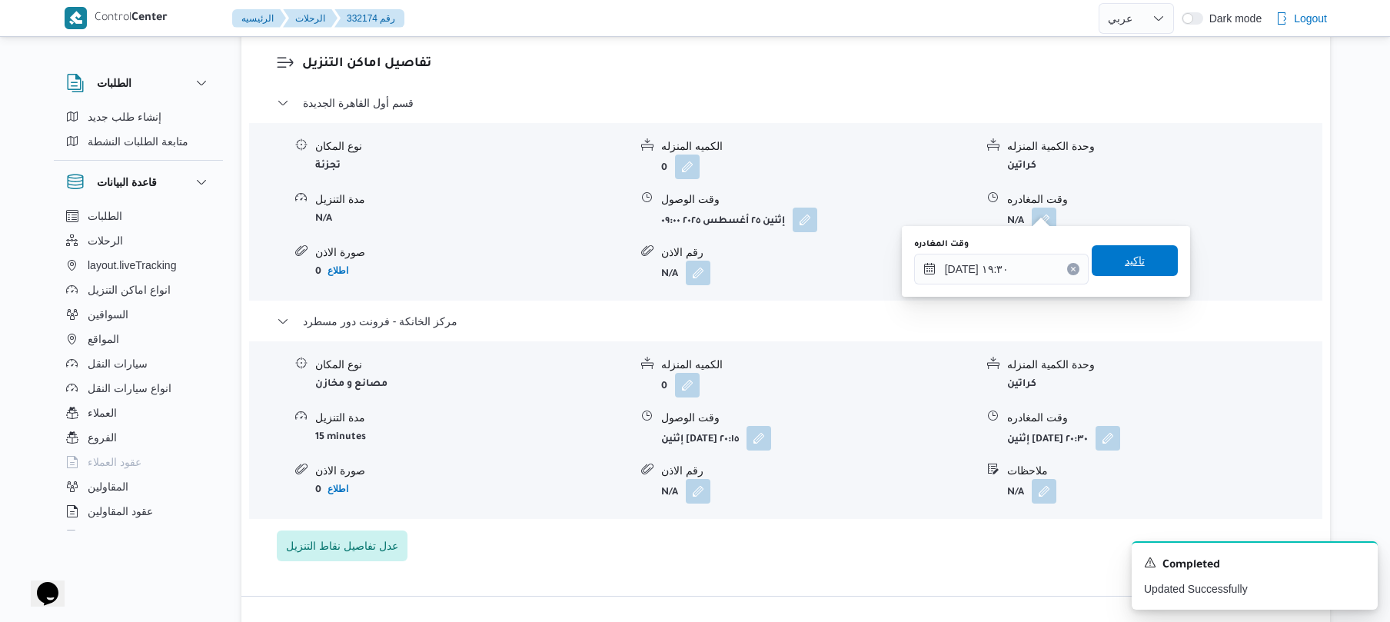
click at [1136, 264] on span "تاكيد" at bounding box center [1135, 260] width 86 height 31
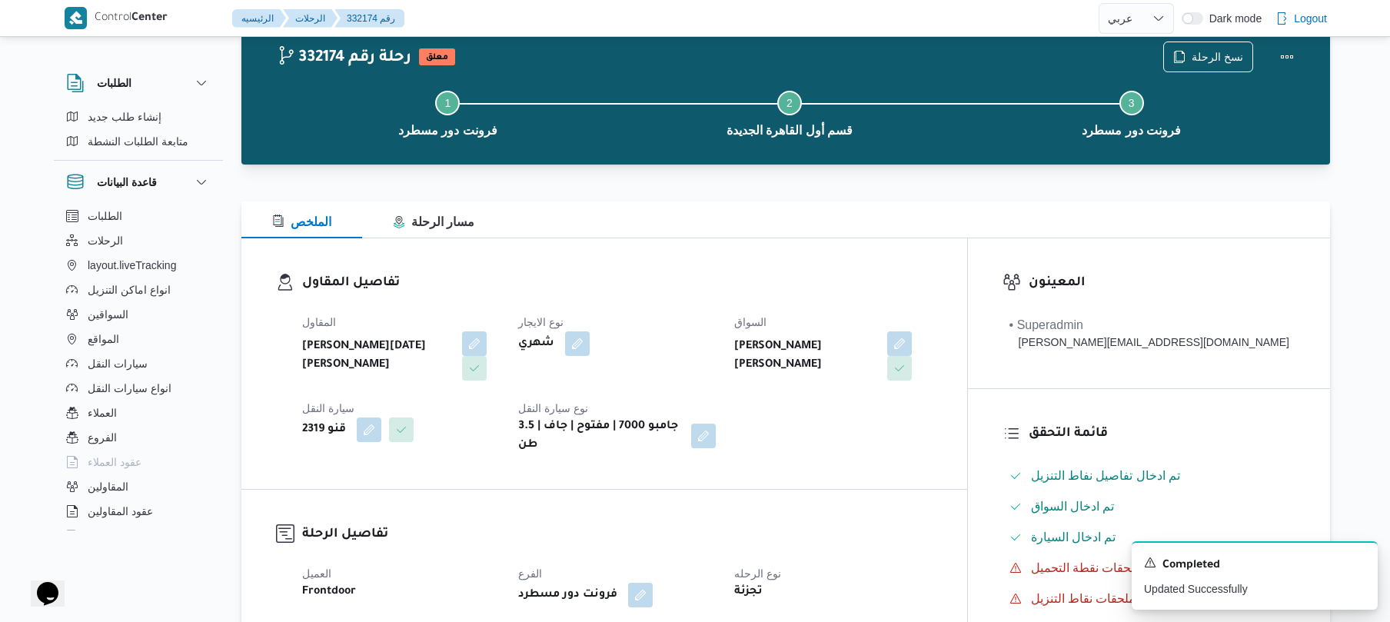
scroll to position [0, 0]
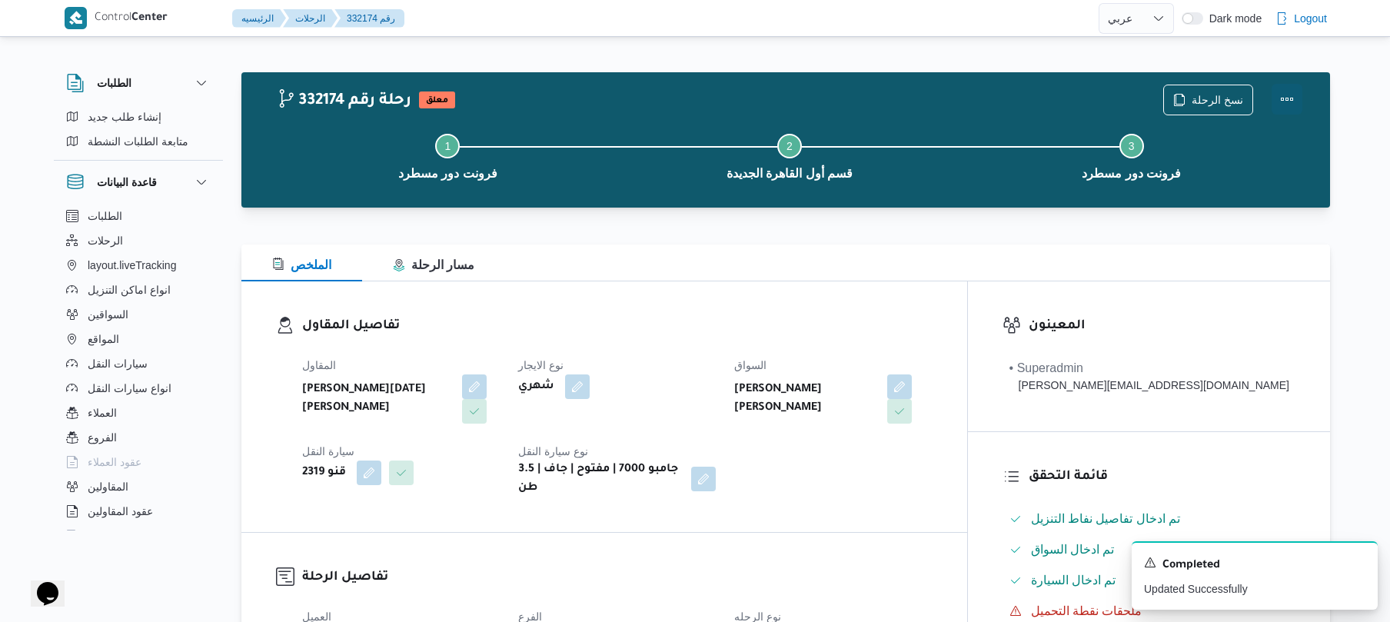
click at [1289, 97] on button "Actions" at bounding box center [1287, 99] width 31 height 31
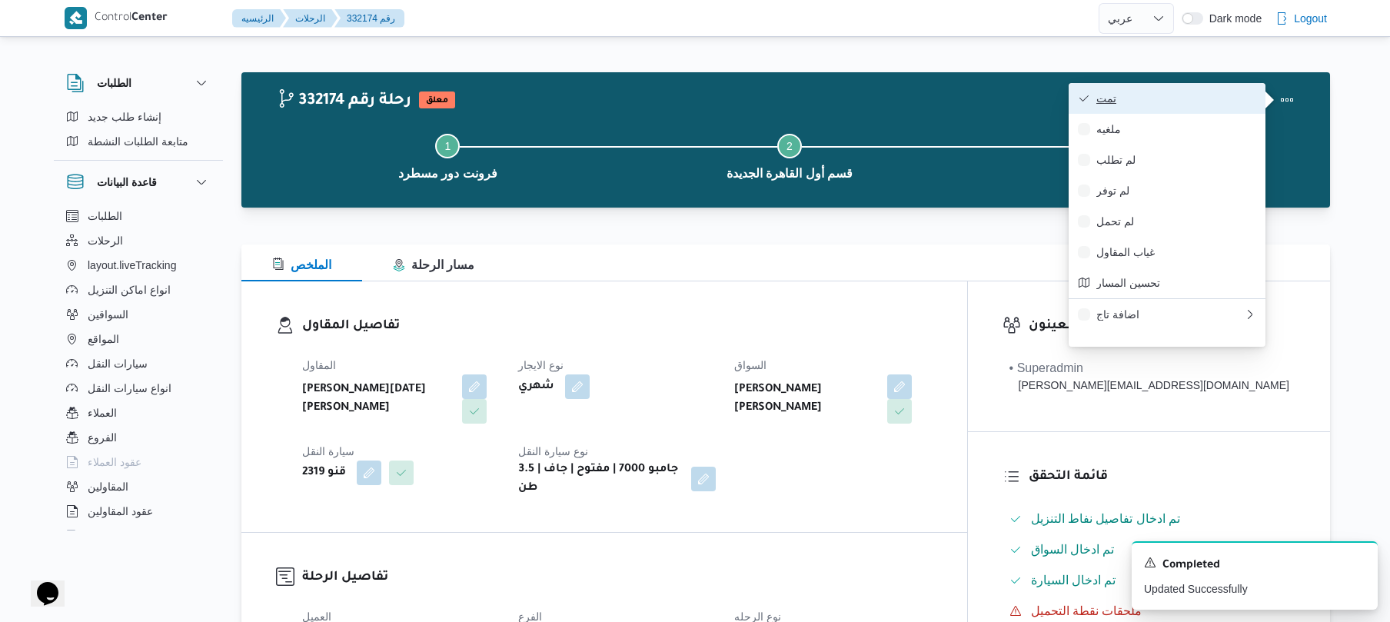
click at [1196, 105] on span "تمت" at bounding box center [1176, 98] width 160 height 12
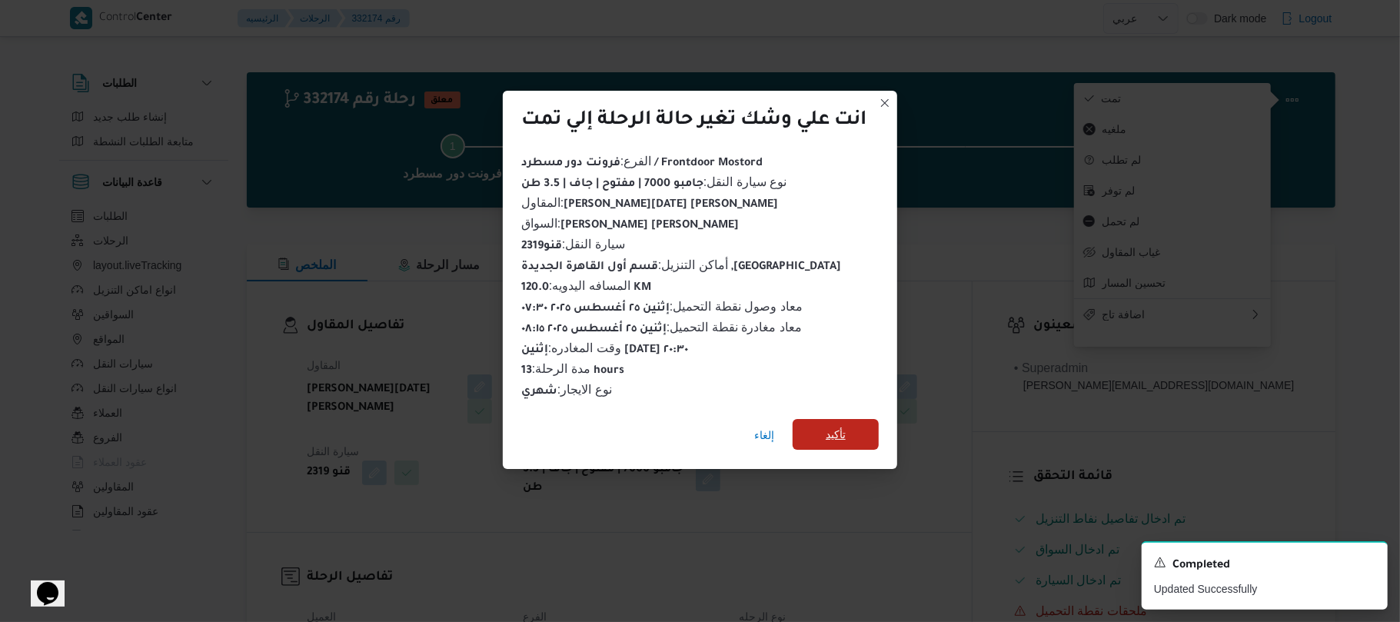
click at [864, 420] on span "تأكيد" at bounding box center [836, 434] width 86 height 31
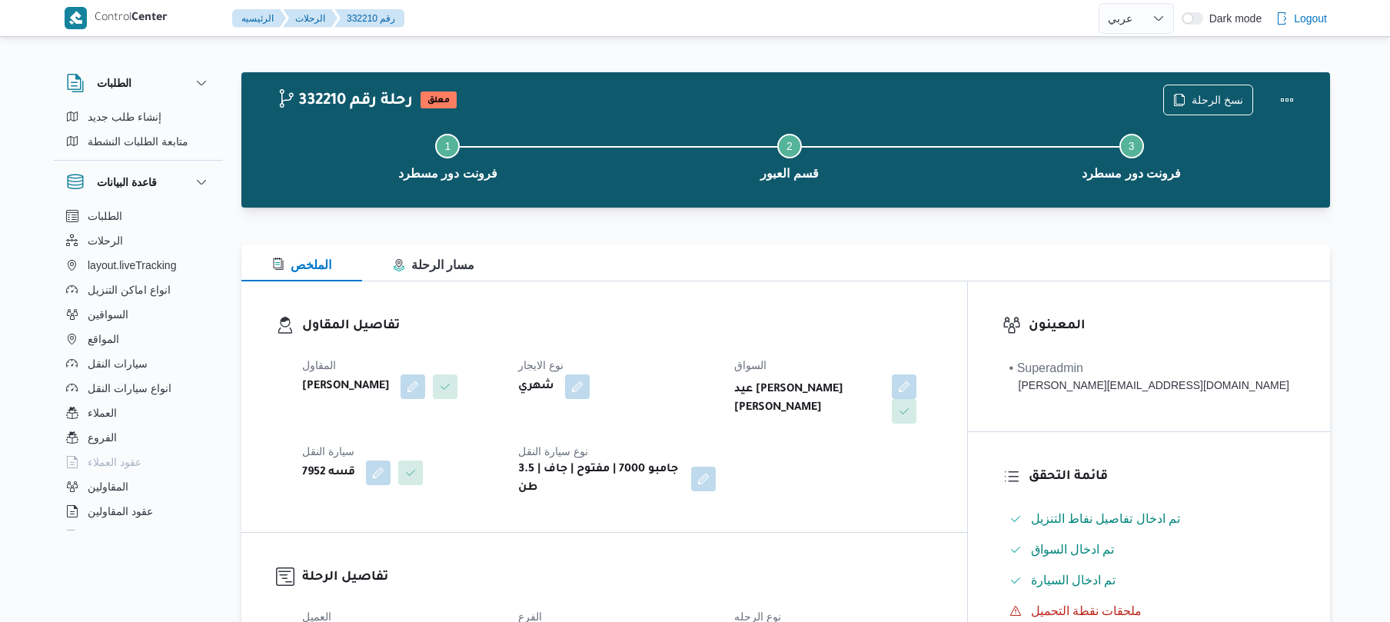
select select "ar"
click at [819, 287] on div "تفاصيل المقاول المقاول [PERSON_NAME] نوع الايجار شهري السواق عيد [PERSON_NAME] …" at bounding box center [604, 406] width 726 height 251
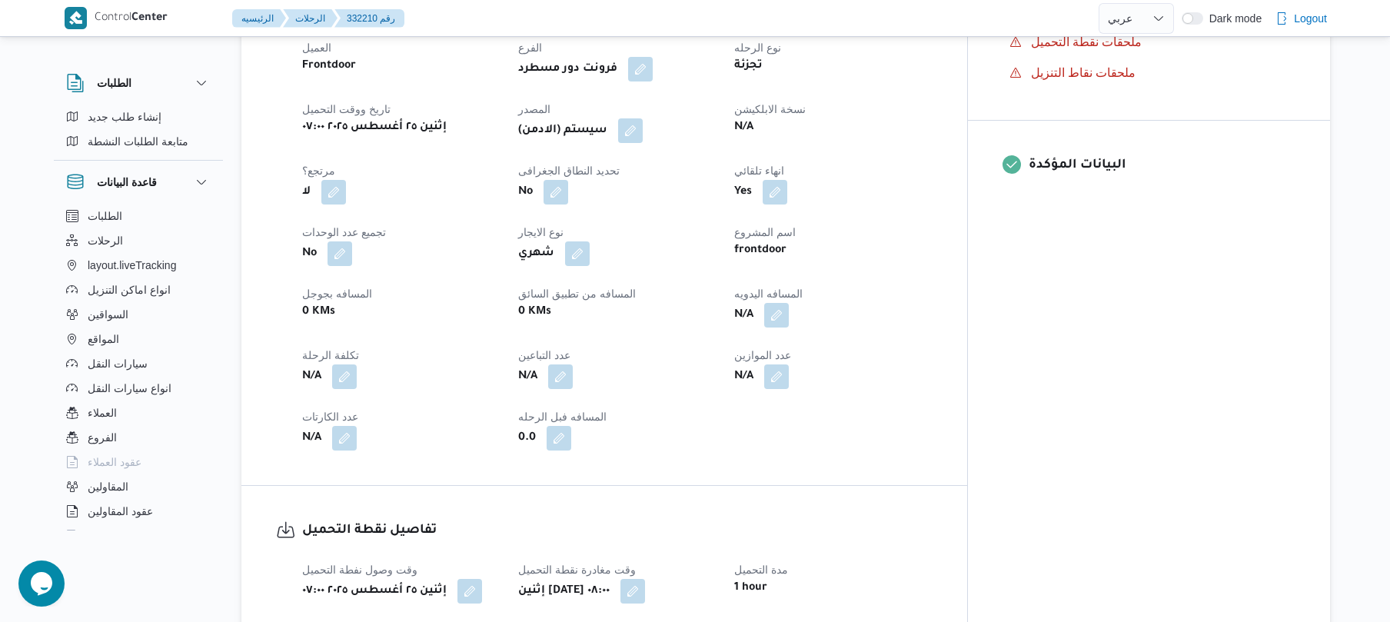
scroll to position [574, 0]
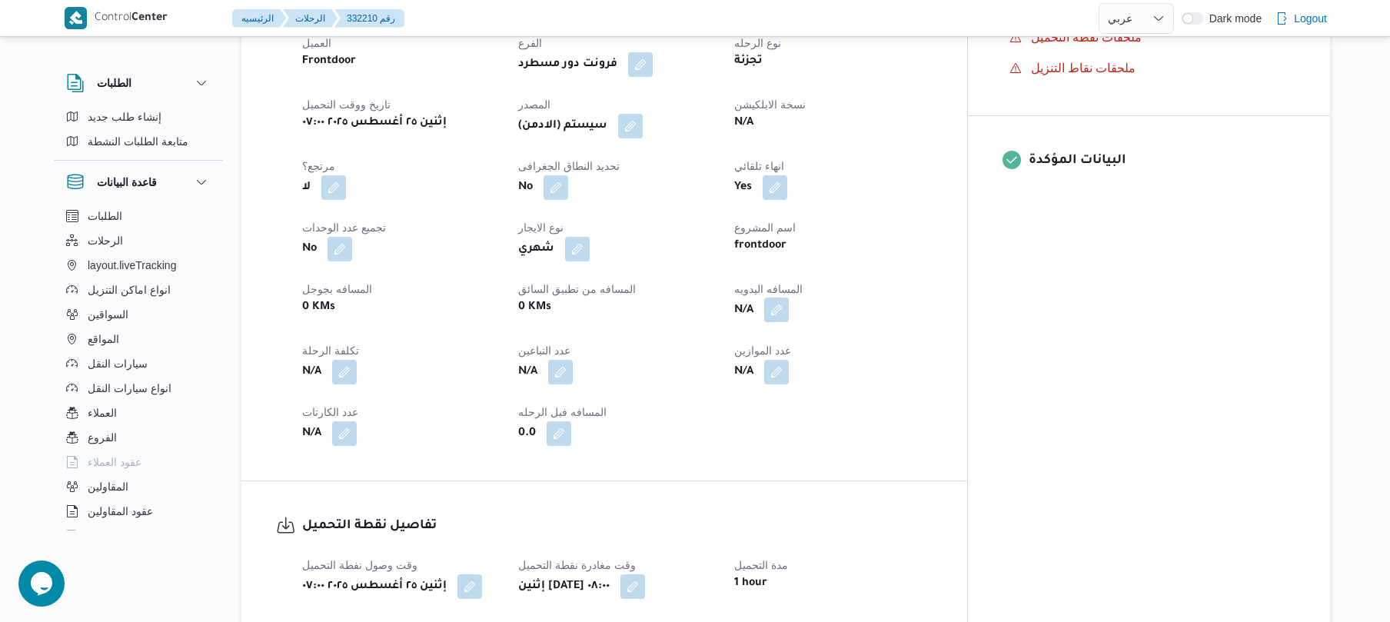
click at [789, 298] on button "button" at bounding box center [776, 310] width 25 height 25
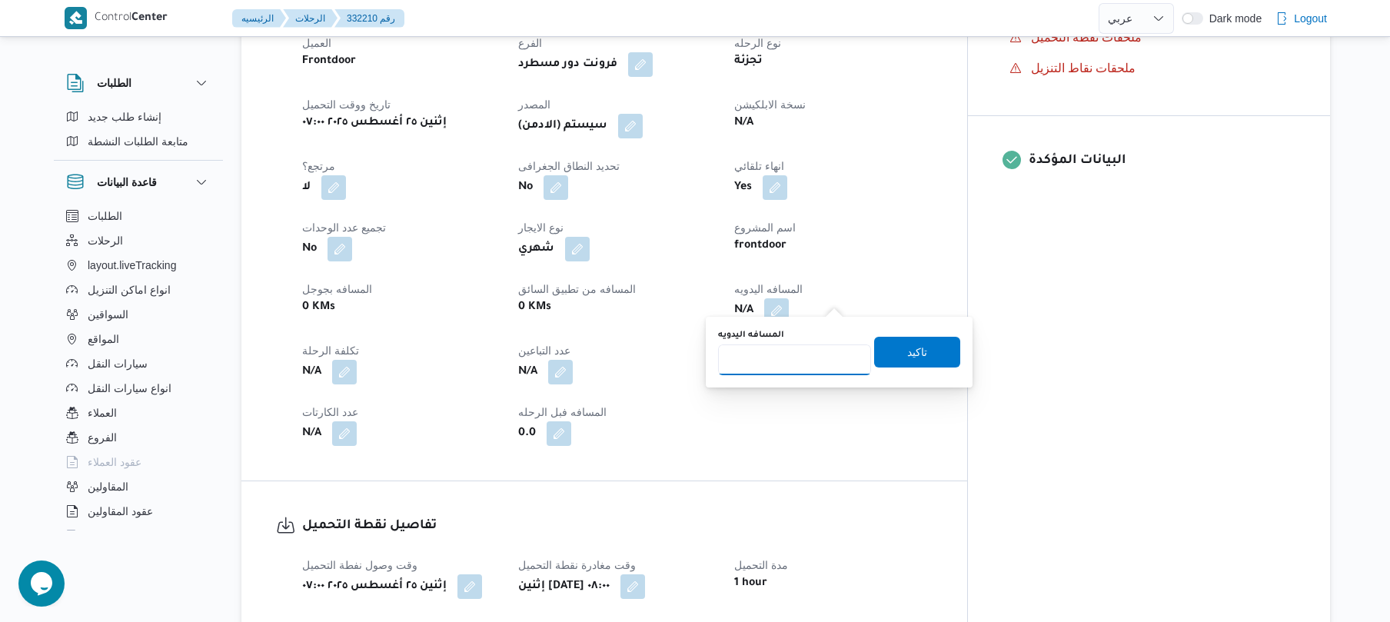
click at [807, 368] on input "المسافه اليدويه" at bounding box center [794, 359] width 153 height 31
type input "70"
click at [907, 345] on span "تاكيد" at bounding box center [917, 351] width 20 height 18
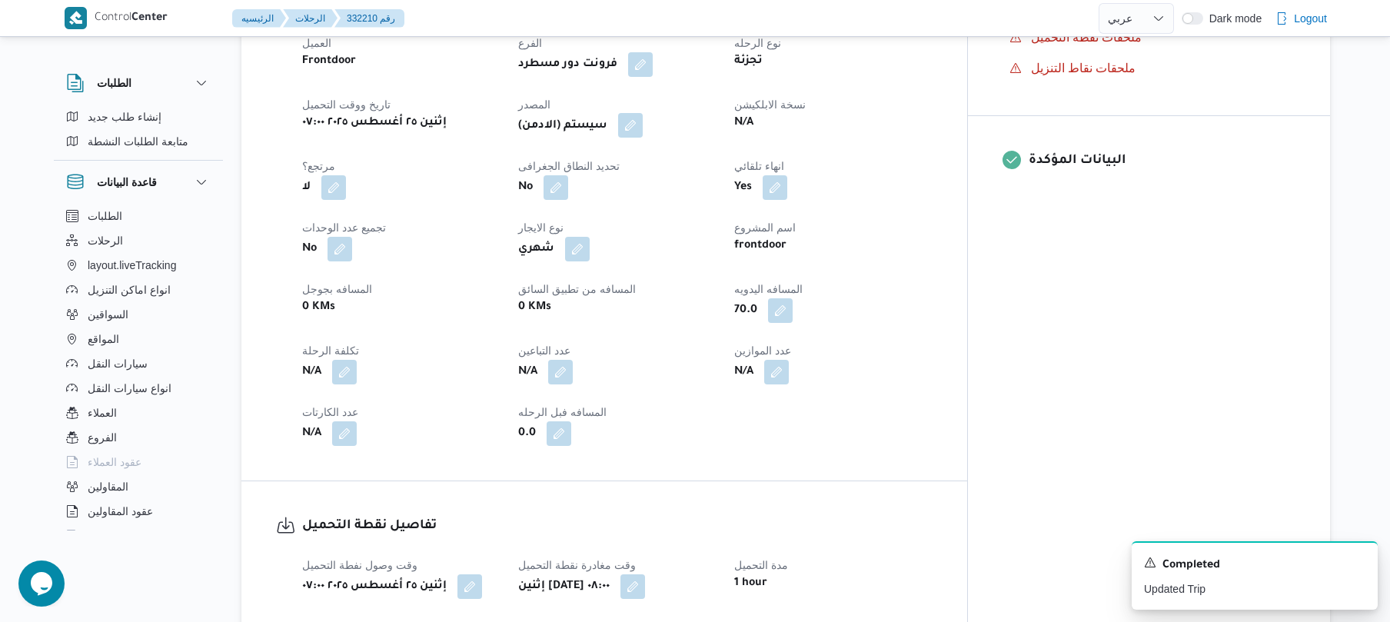
click at [643, 113] on button "button" at bounding box center [630, 125] width 25 height 25
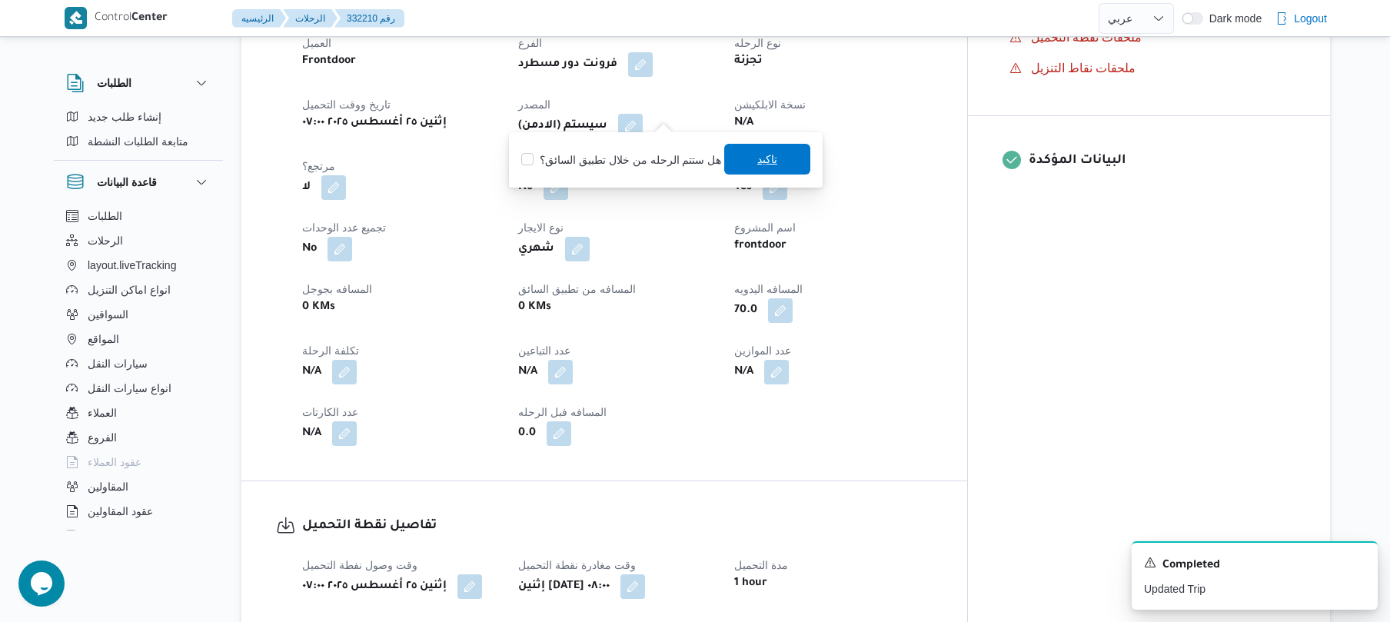
click at [757, 158] on span "تاكيد" at bounding box center [767, 159] width 20 height 18
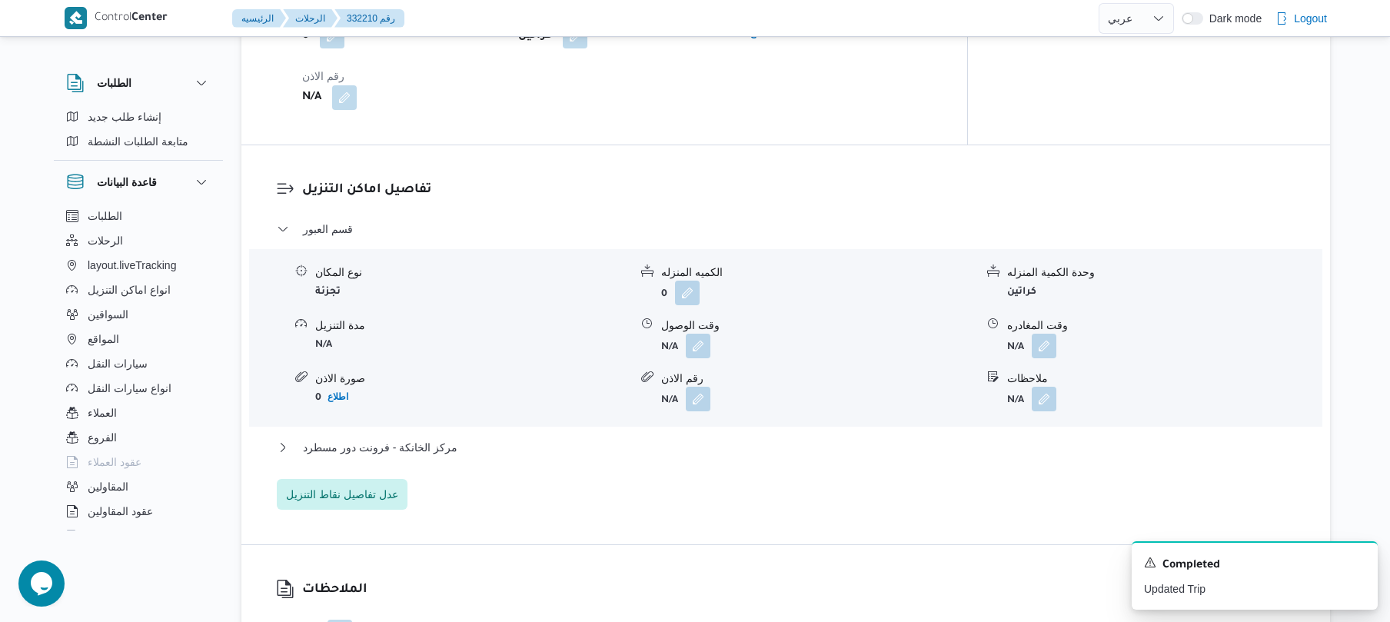
scroll to position [1189, 0]
click at [707, 330] on button "button" at bounding box center [698, 342] width 25 height 25
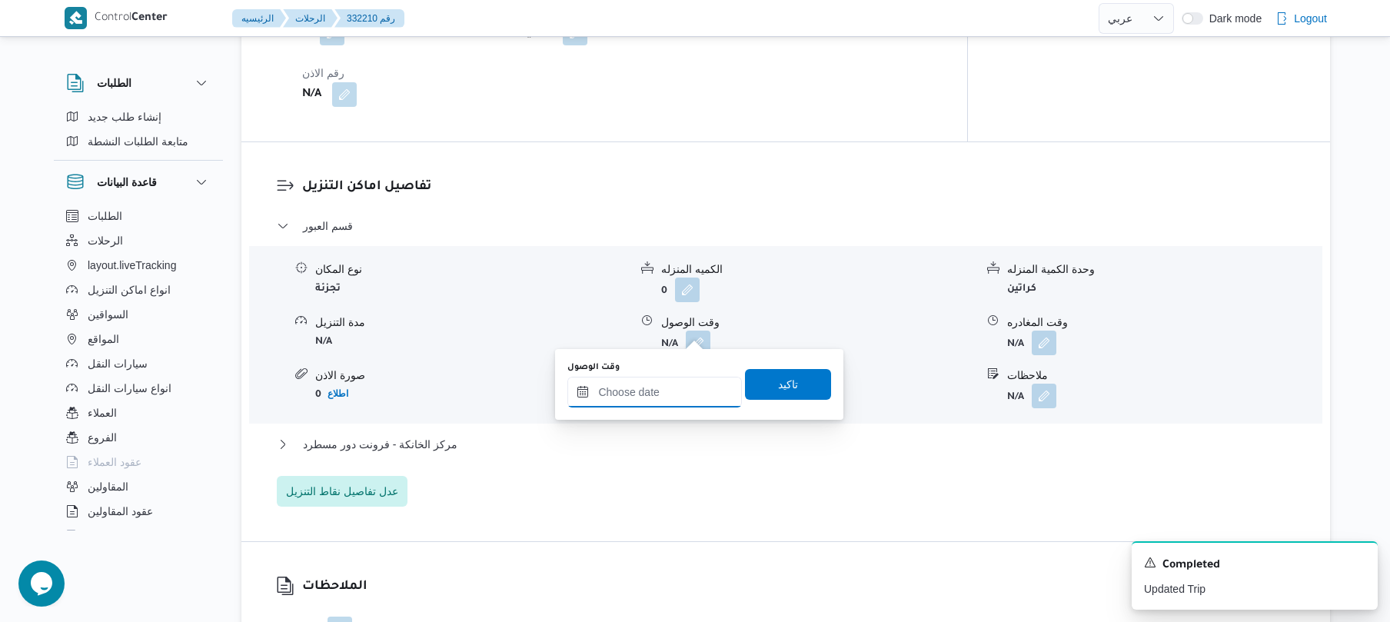
click at [659, 397] on input "وقت الوصول" at bounding box center [654, 392] width 175 height 31
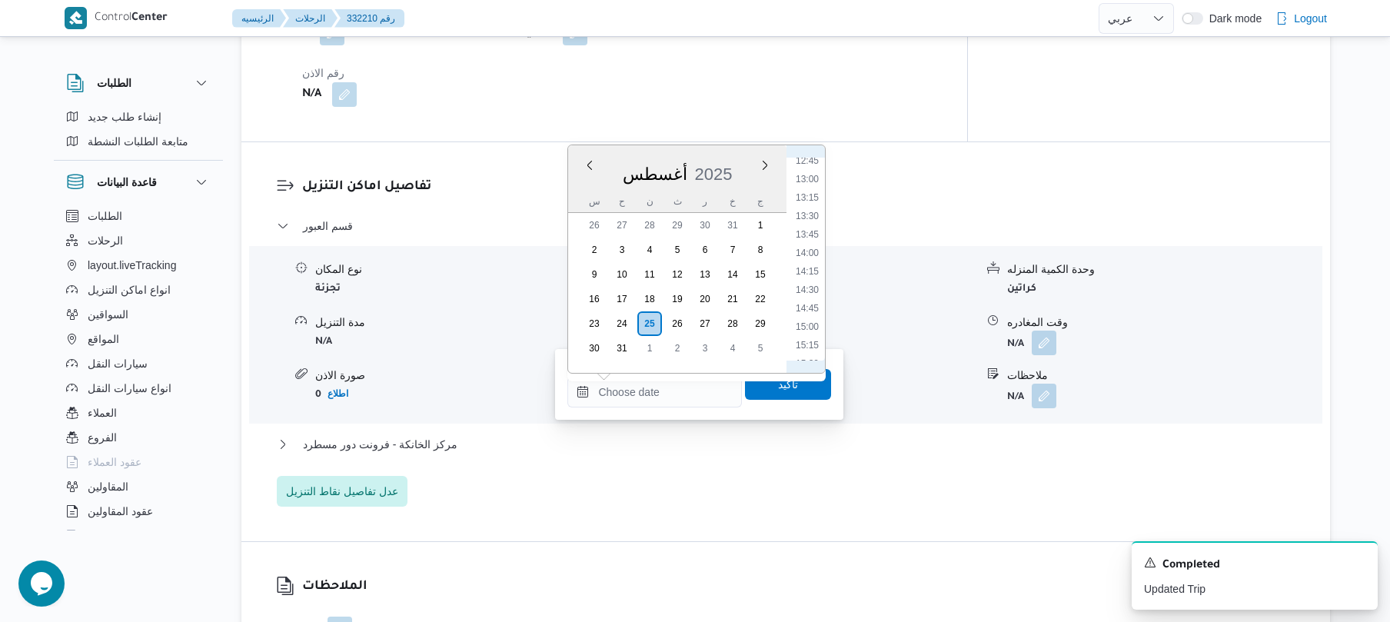
scroll to position [544, 0]
click at [800, 248] on li "08:30" at bounding box center [807, 248] width 35 height 15
type input "٢٥/٠٨/٢٠٢٥ ٠٨:٣٠"
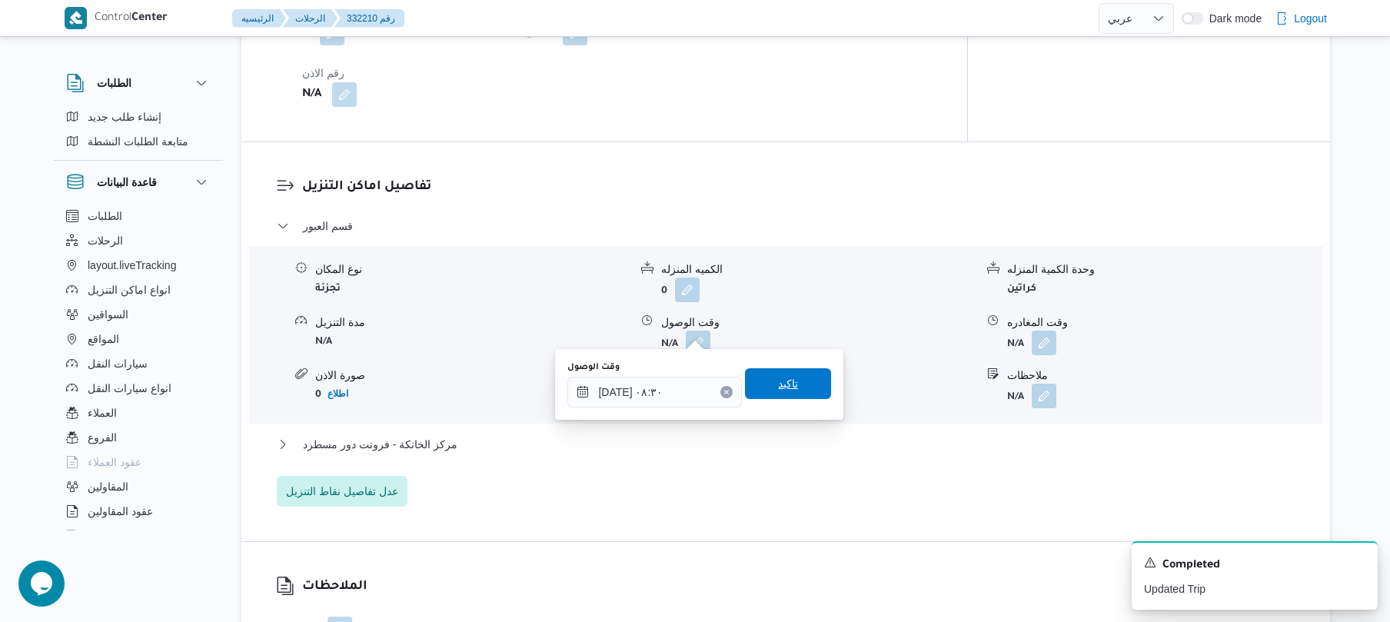
click at [778, 379] on span "تاكيد" at bounding box center [788, 383] width 20 height 18
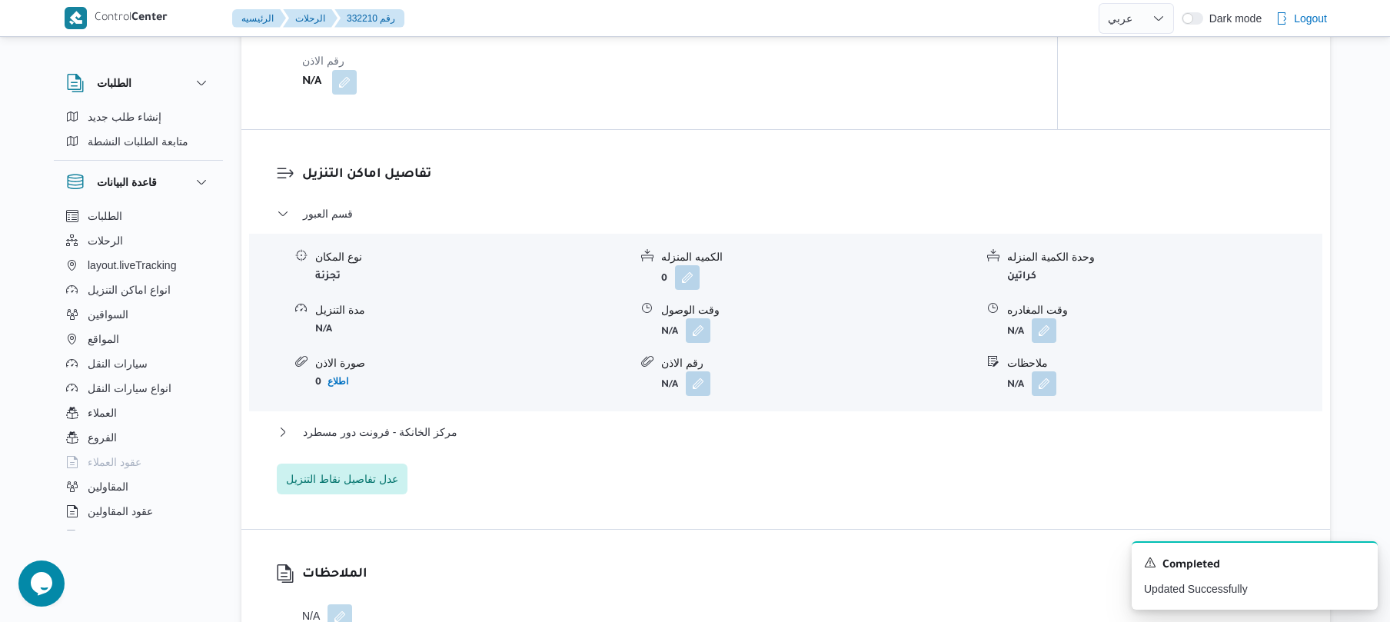
click at [704, 441] on div "مركز الخانكة - فرونت دور مسطرد" at bounding box center [786, 437] width 1019 height 29
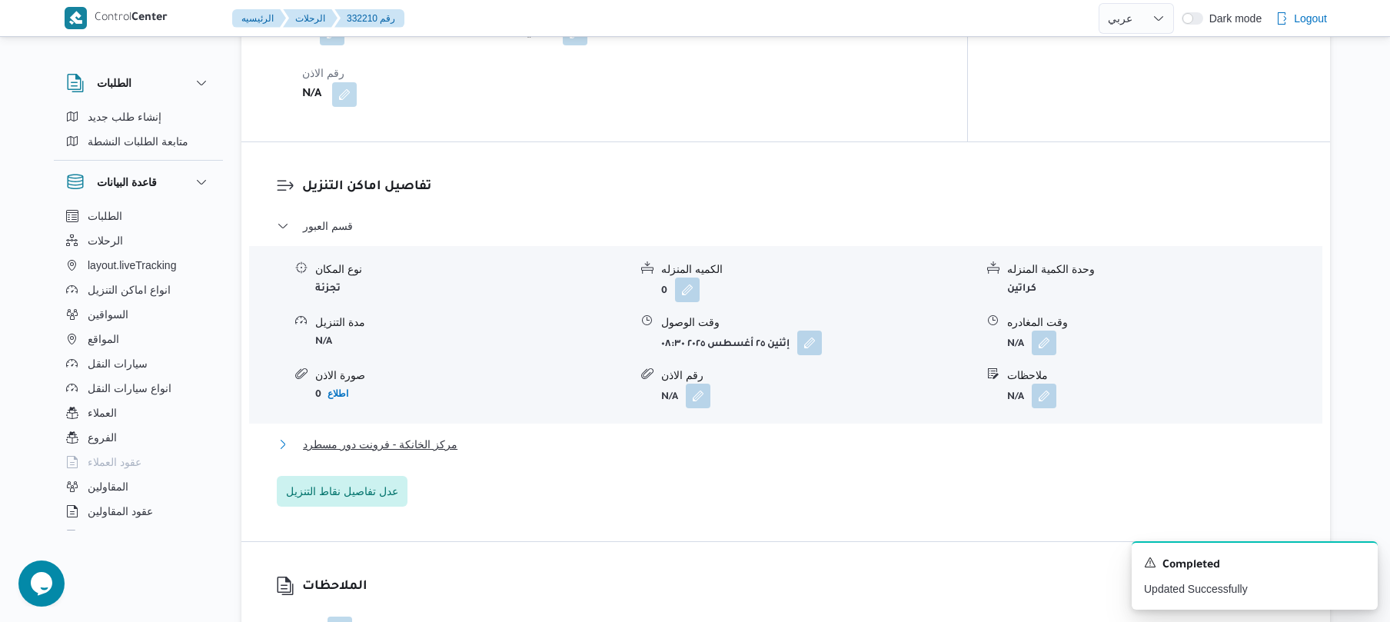
click at [709, 435] on button "مركز الخانكة - فرونت دور مسطرد" at bounding box center [786, 444] width 1019 height 18
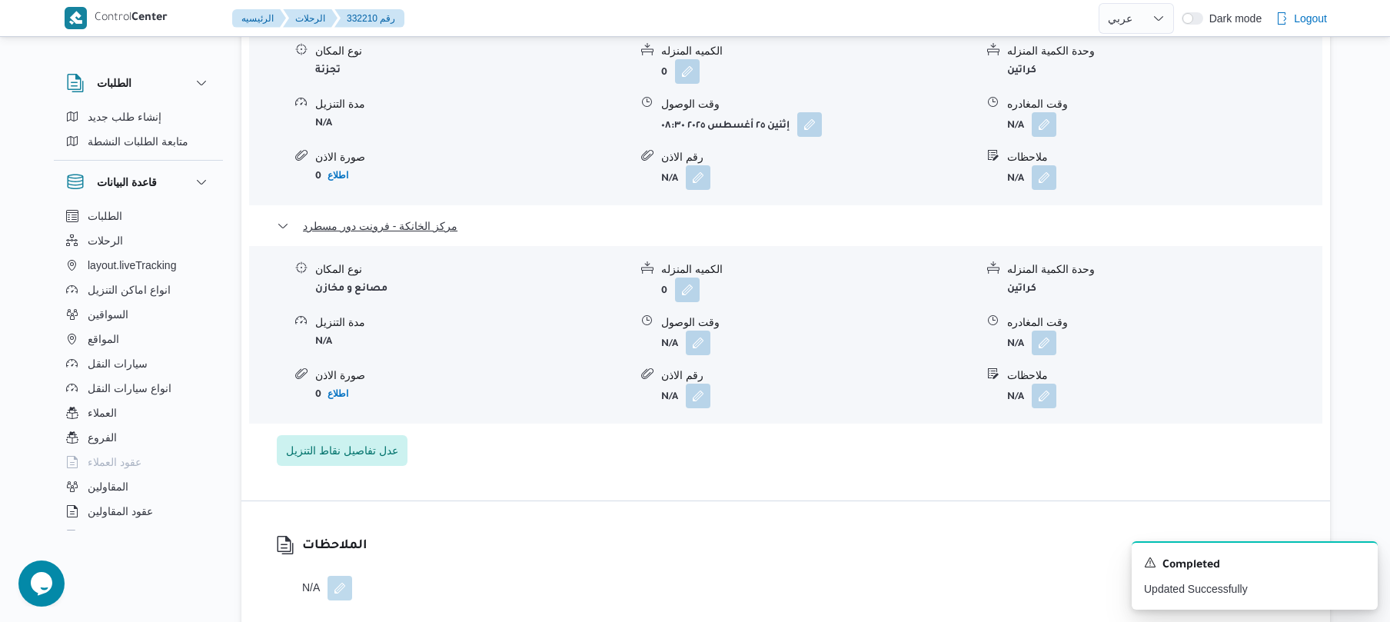
scroll to position [1476, 0]
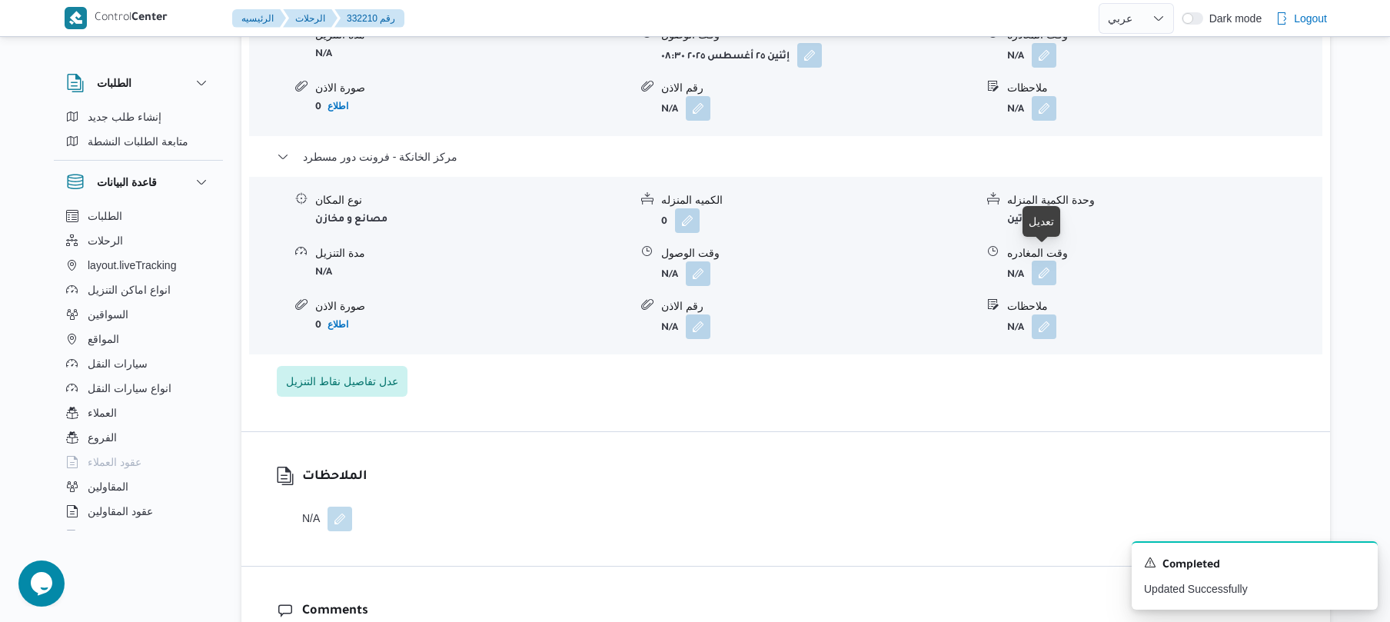
click at [1049, 264] on button "button" at bounding box center [1044, 273] width 25 height 25
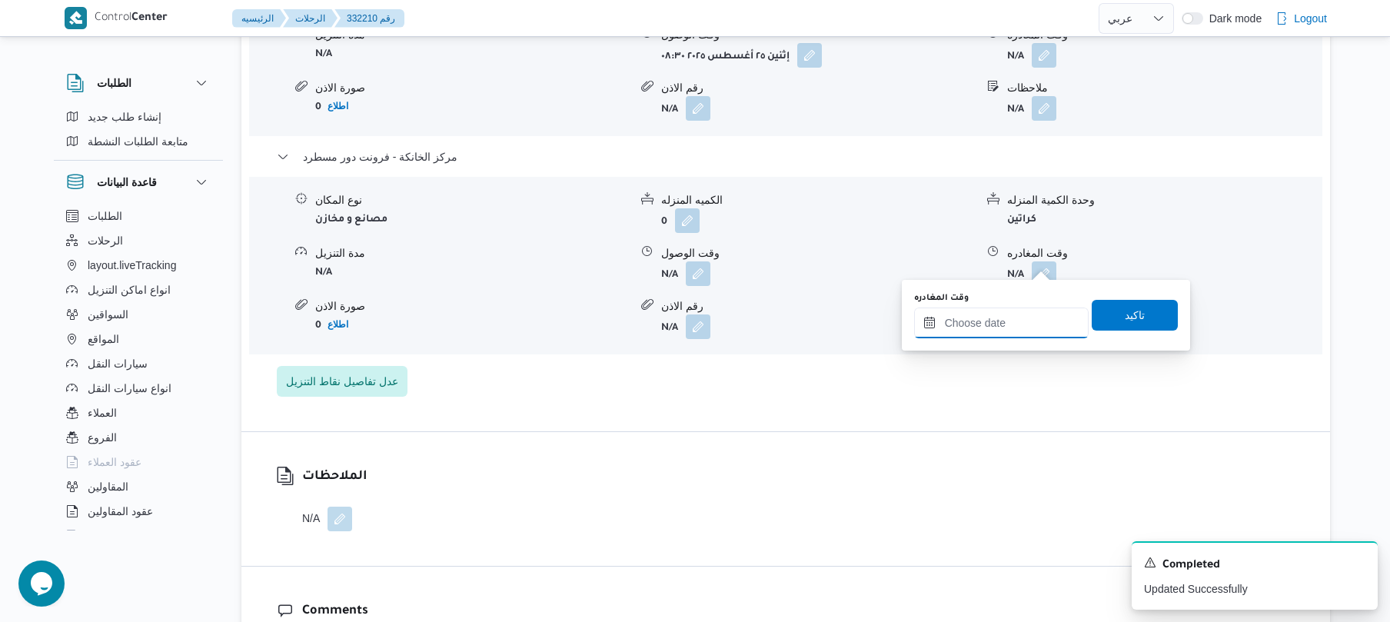
click at [975, 336] on input "وقت المغادره" at bounding box center [1001, 323] width 175 height 31
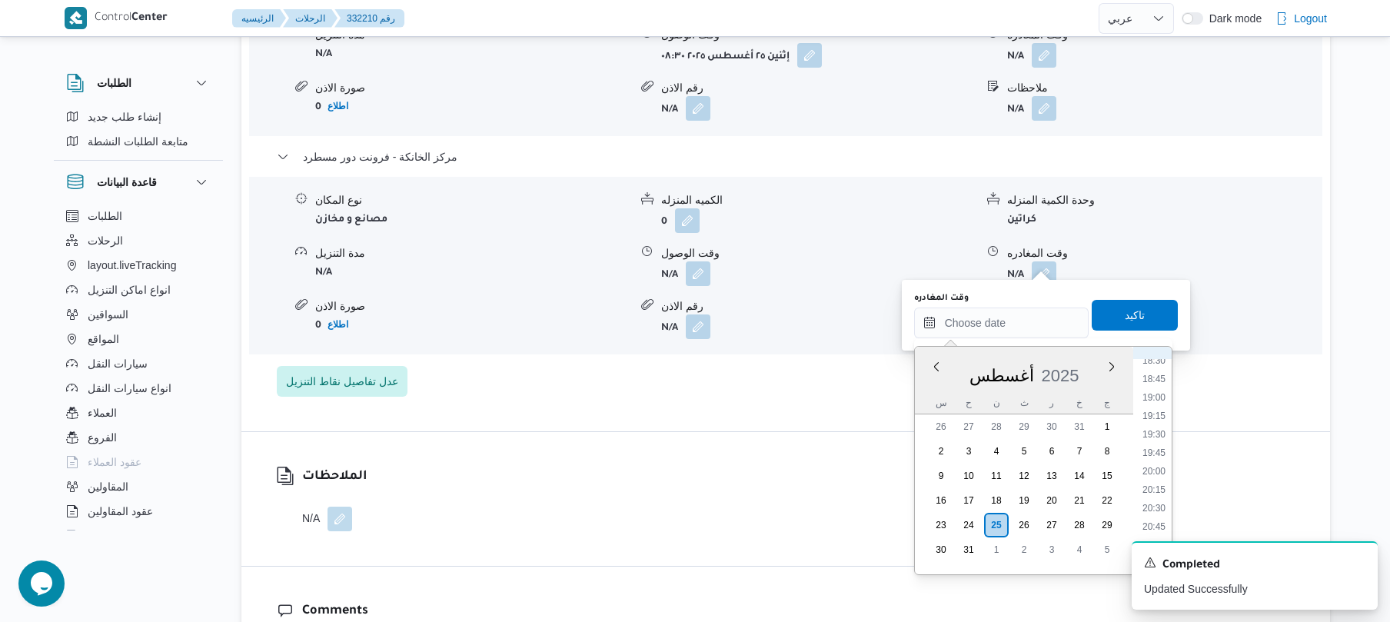
scroll to position [1348, 0]
click at [1150, 494] on li "20:00" at bounding box center [1153, 494] width 35 height 15
type input "[DATE] ٢٠:٠٠"
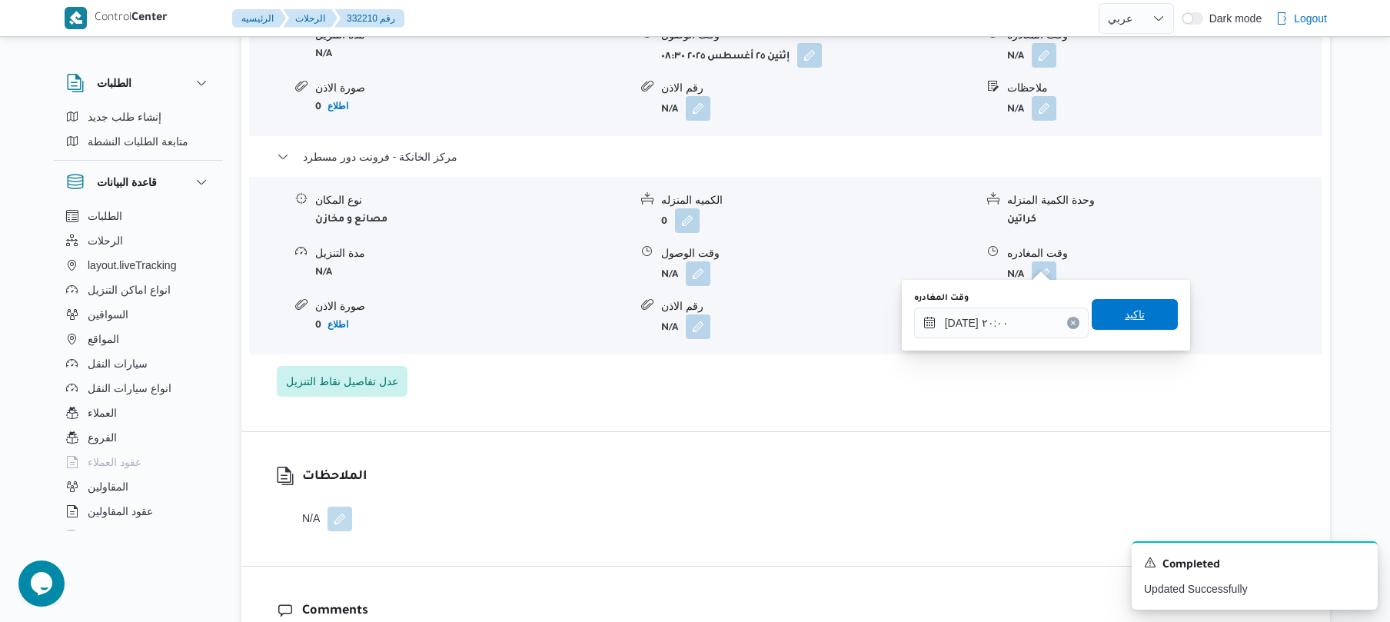
click at [1149, 324] on span "تاكيد" at bounding box center [1135, 314] width 86 height 31
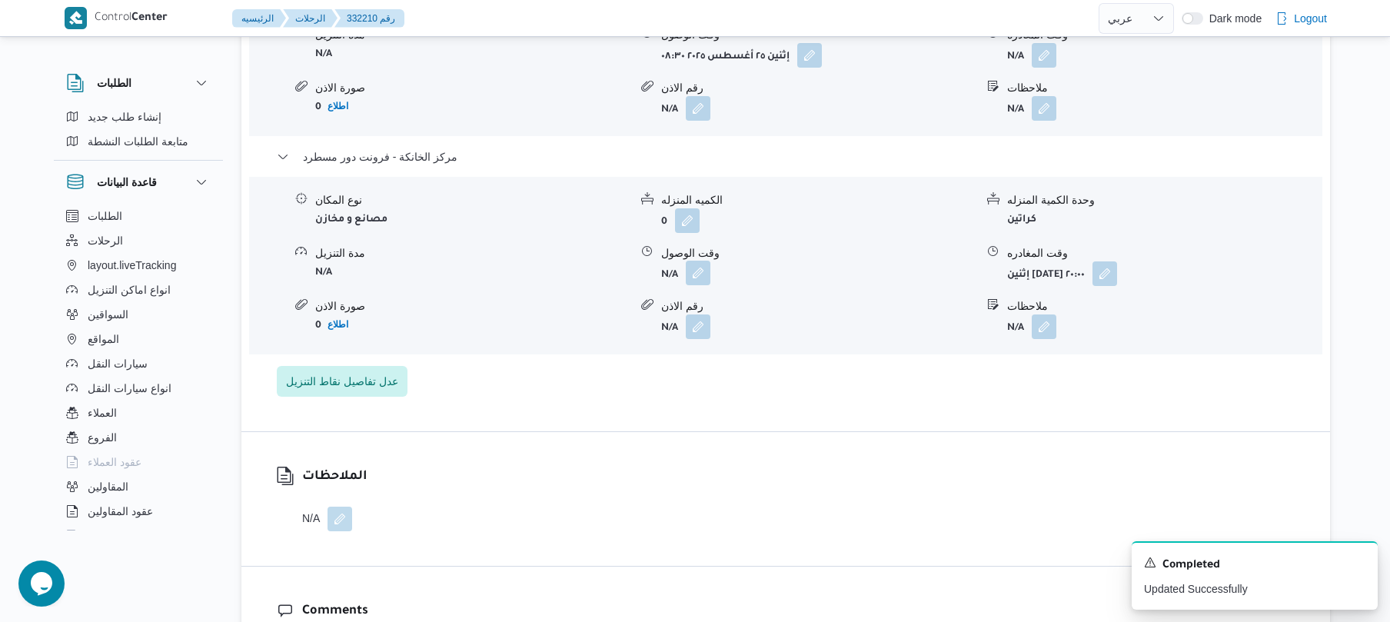
click at [692, 265] on button "button" at bounding box center [698, 273] width 25 height 25
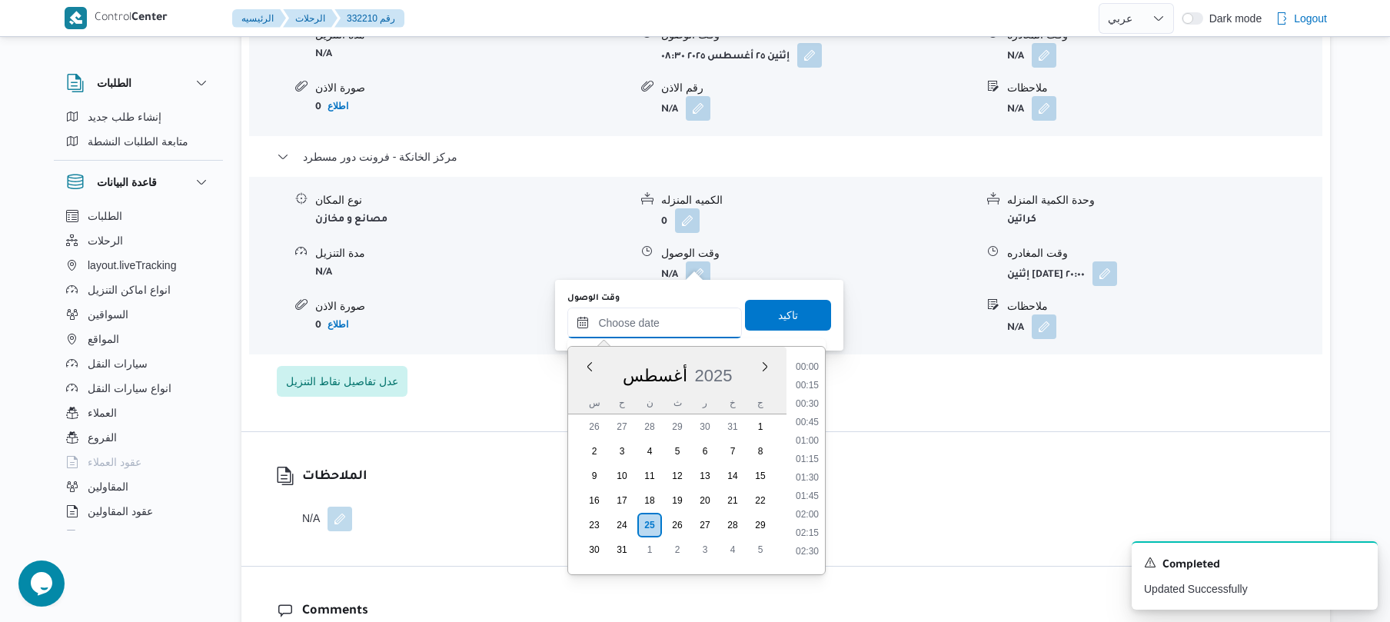
click at [662, 315] on input "وقت الوصول" at bounding box center [654, 323] width 175 height 31
click at [810, 480] on li "19:45" at bounding box center [807, 476] width 35 height 15
type input "[DATE] ١٩:٤٥"
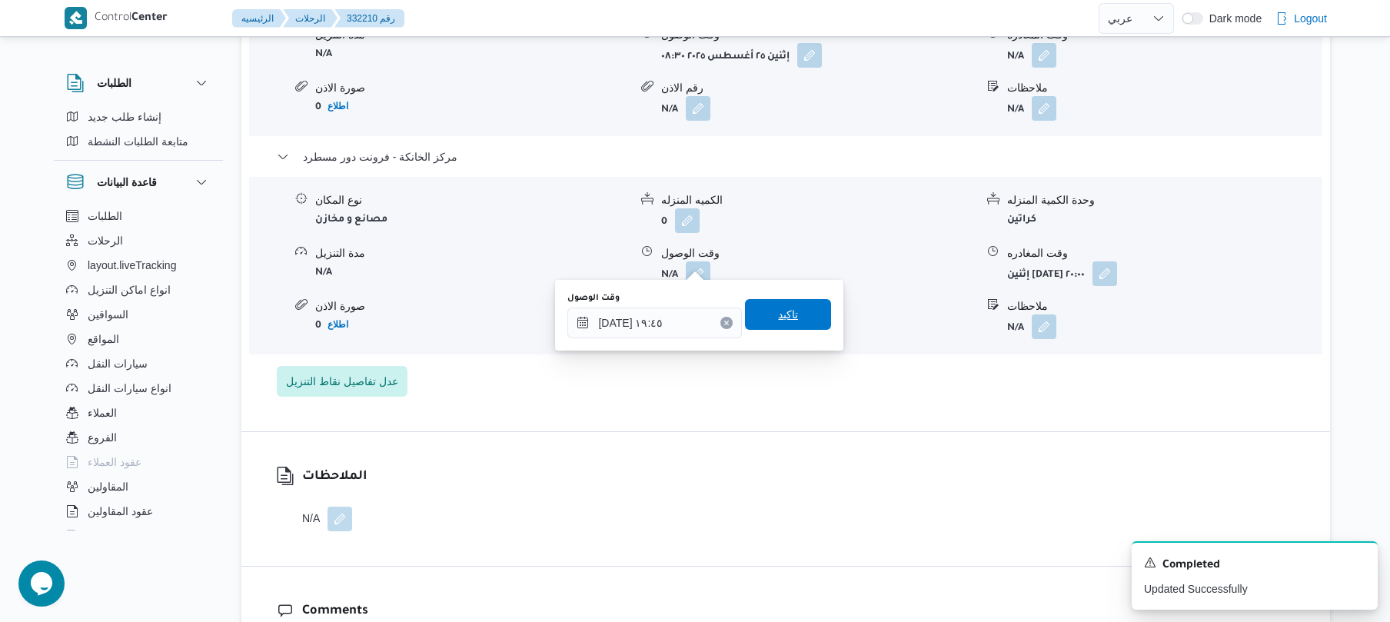
click at [798, 305] on span "تاكيد" at bounding box center [788, 314] width 86 height 31
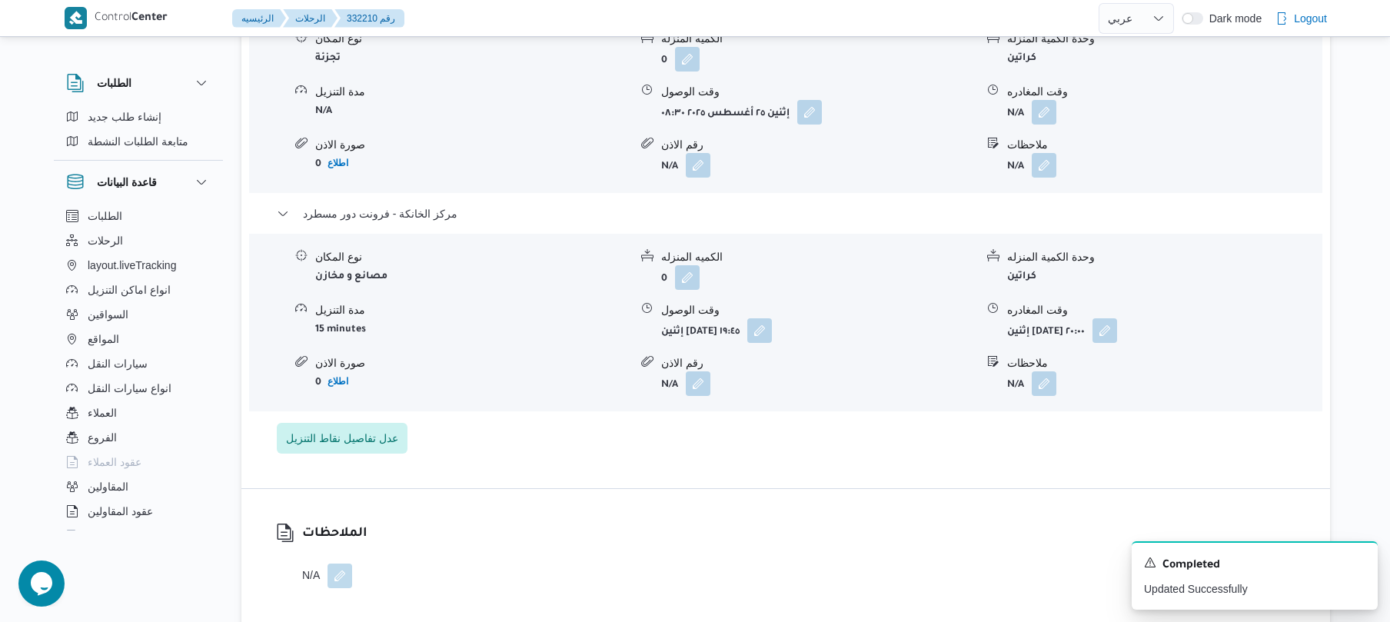
scroll to position [1394, 0]
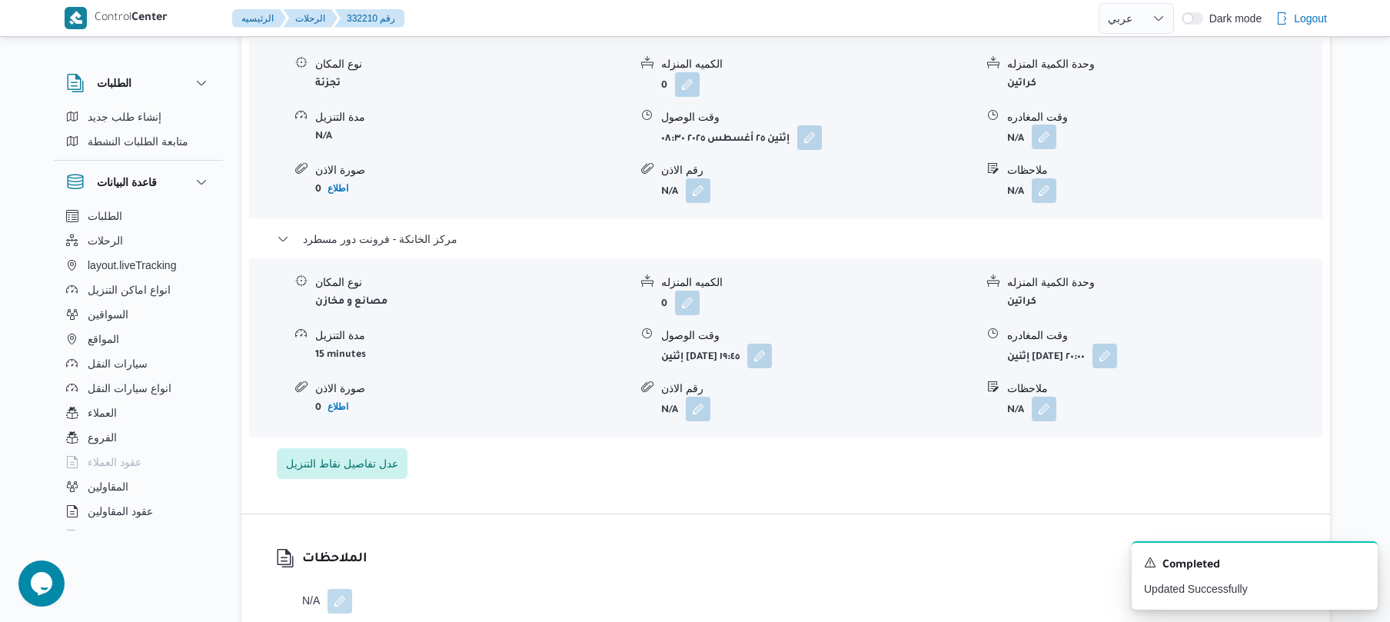
click at [1047, 129] on button "button" at bounding box center [1044, 137] width 25 height 25
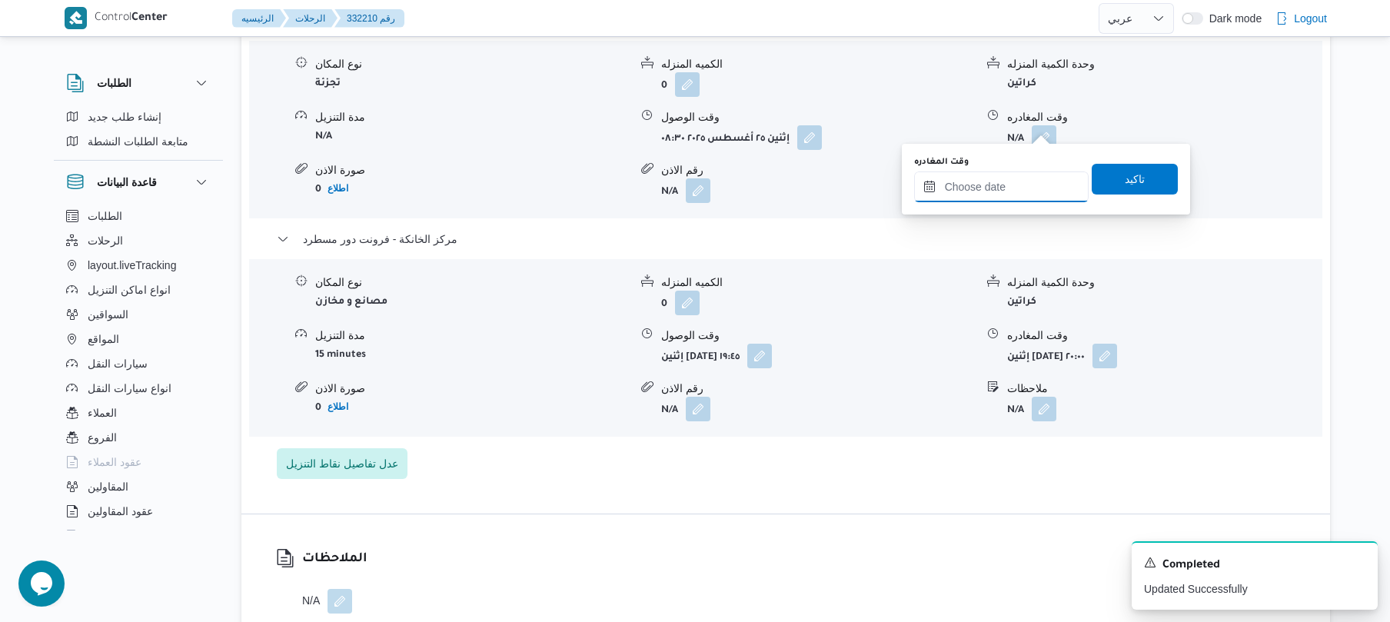
click at [1023, 183] on input "وقت المغادره" at bounding box center [1001, 186] width 175 height 31
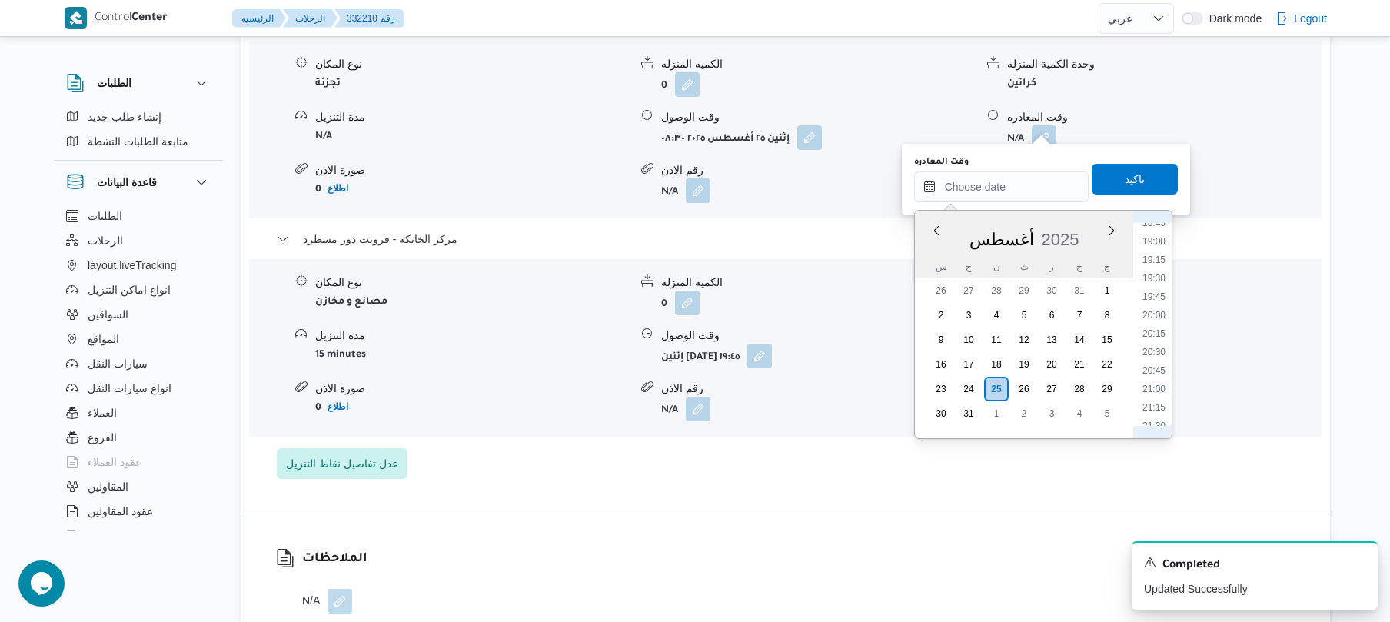
scroll to position [1348, 0]
click at [1155, 283] on li "19:00" at bounding box center [1153, 285] width 35 height 15
type input "[DATE] ١٩:٠٠"
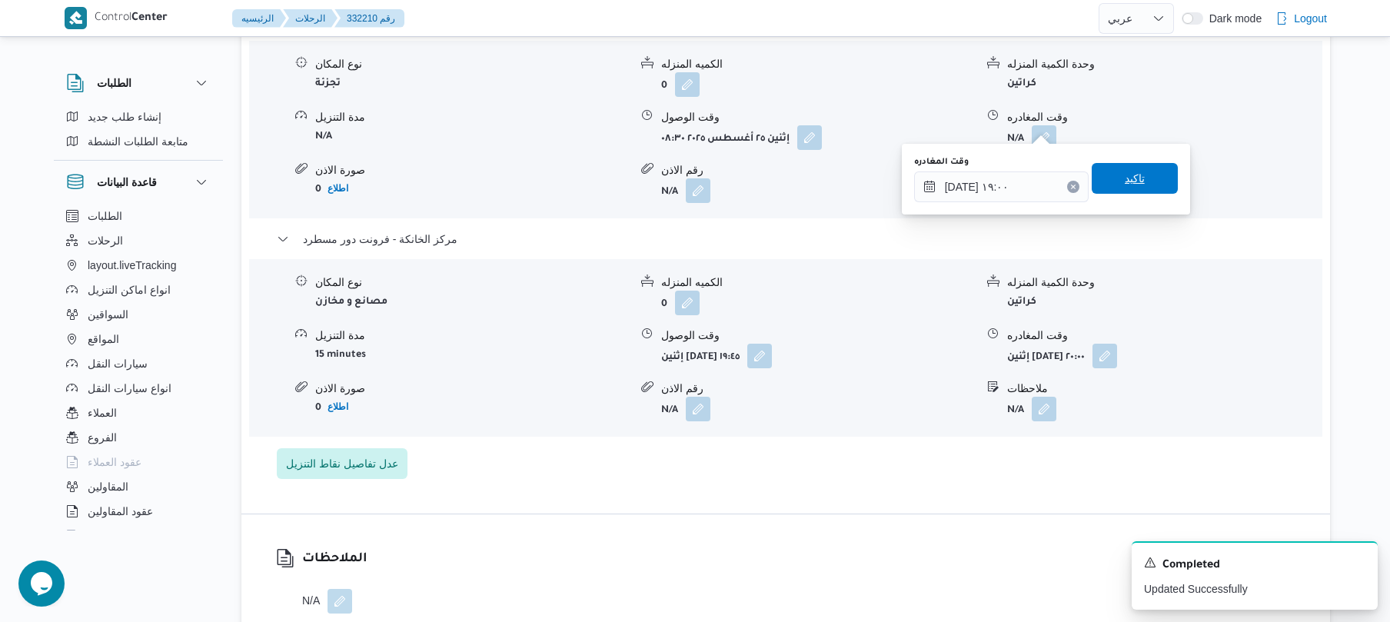
click at [1129, 189] on span "تاكيد" at bounding box center [1135, 178] width 86 height 31
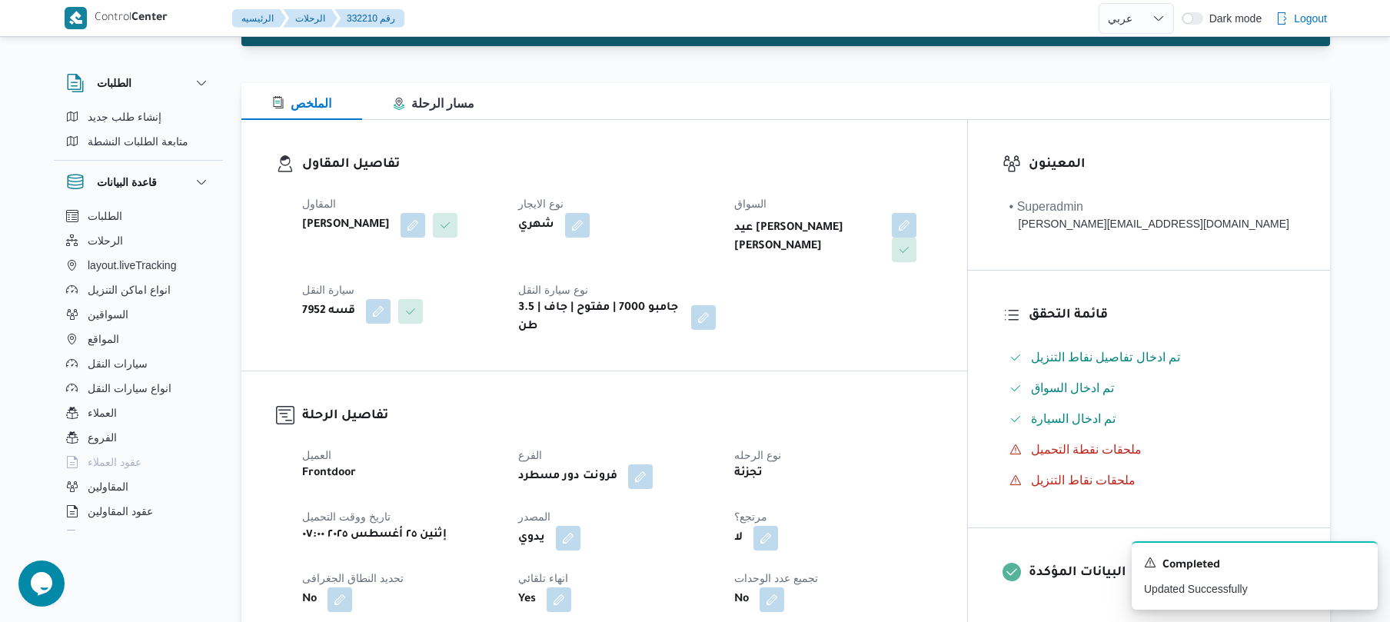
scroll to position [0, 0]
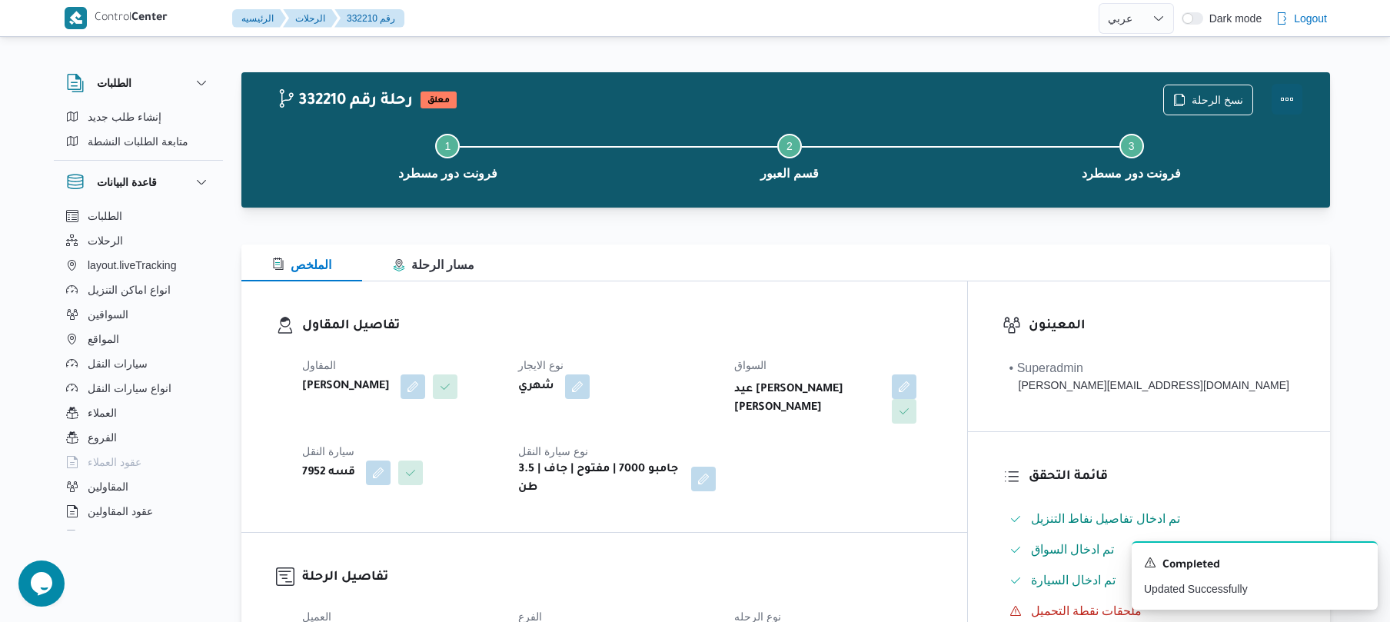
click at [1282, 96] on button "Actions" at bounding box center [1287, 99] width 31 height 31
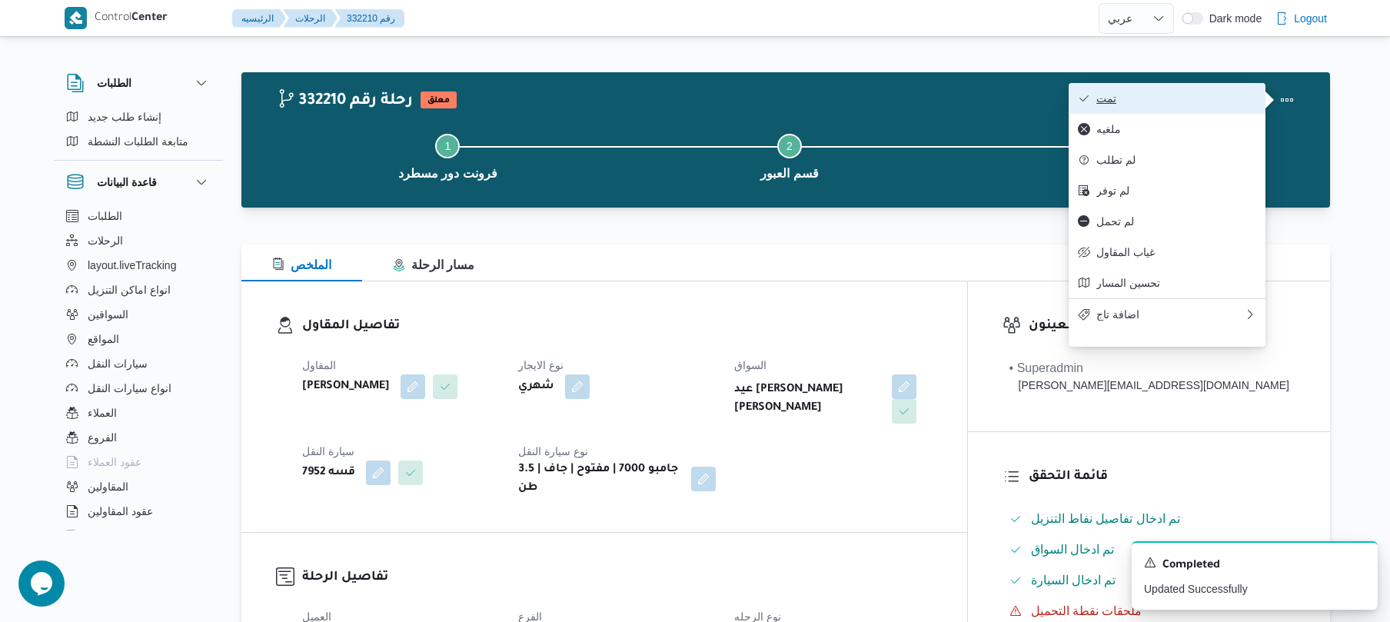
click at [1169, 103] on span "تمت" at bounding box center [1176, 98] width 160 height 12
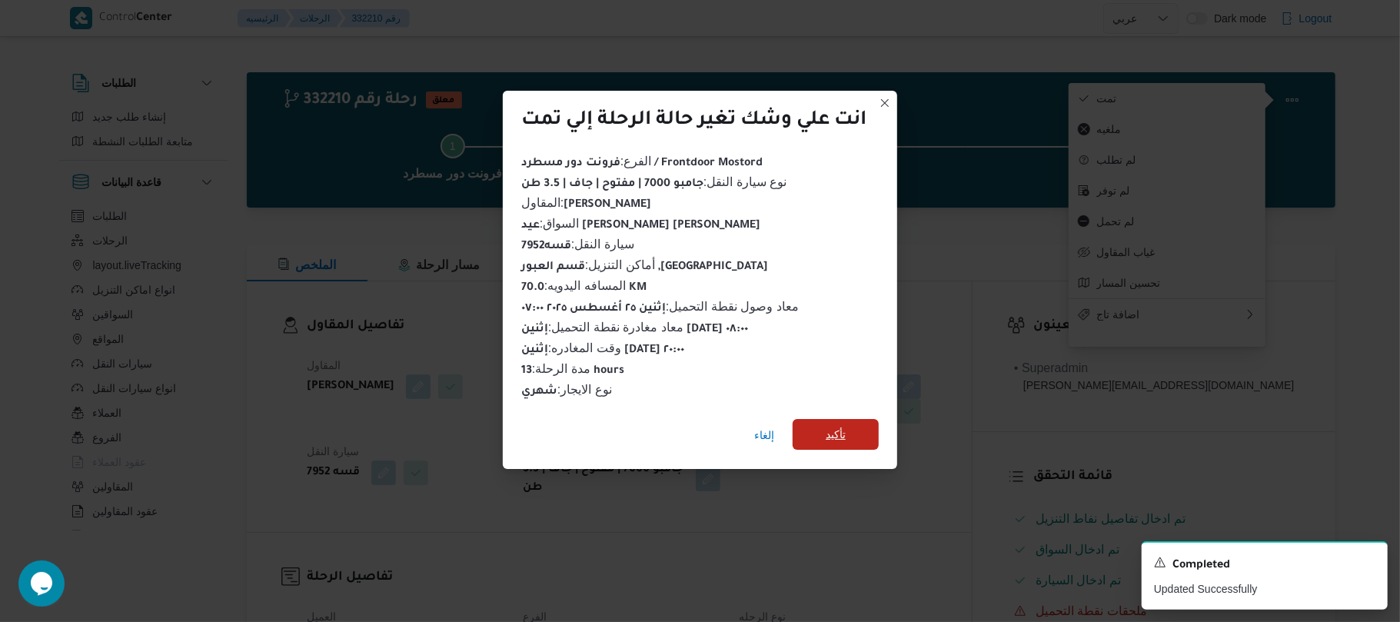
click at [853, 431] on span "تأكيد" at bounding box center [836, 434] width 86 height 31
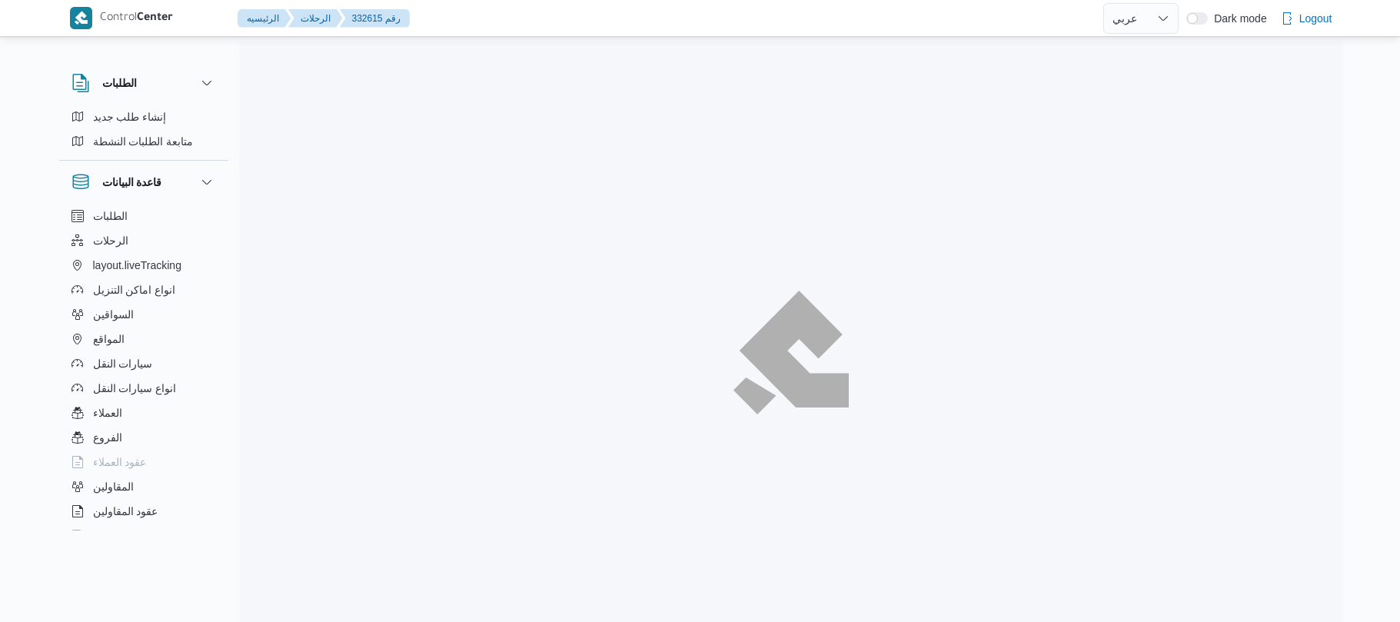
select select "ar"
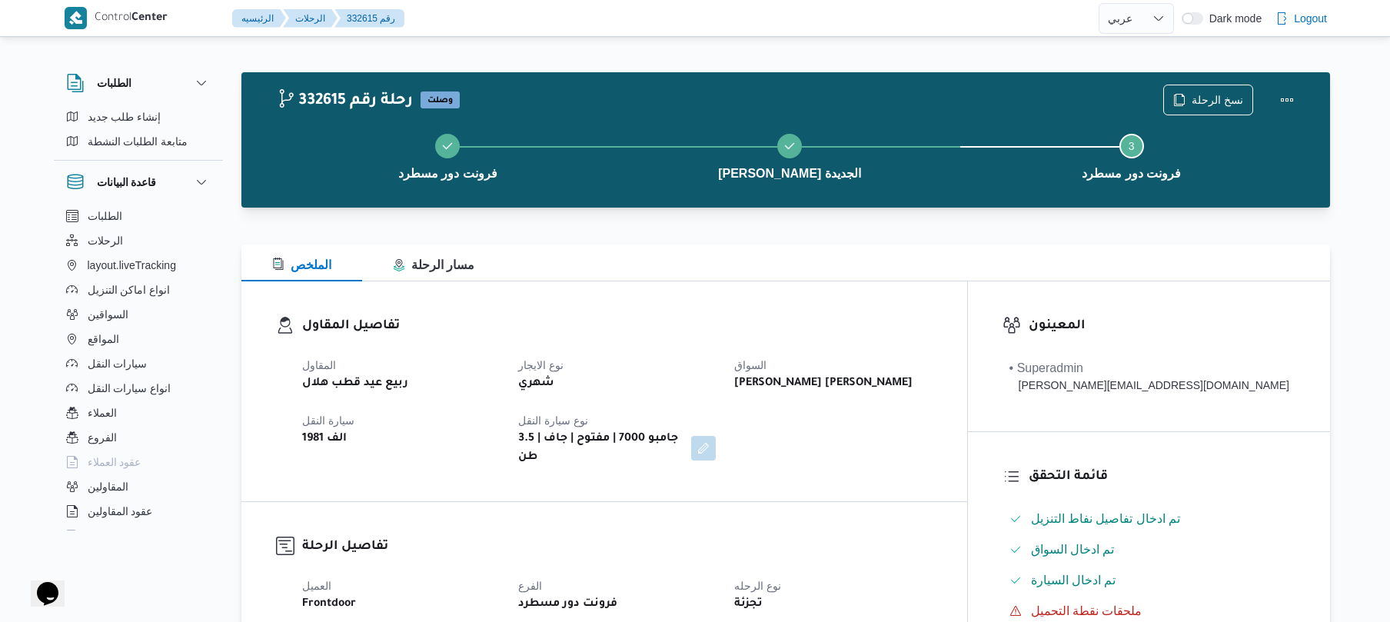
click at [789, 260] on div "الملخص مسار الرحلة" at bounding box center [785, 262] width 1089 height 37
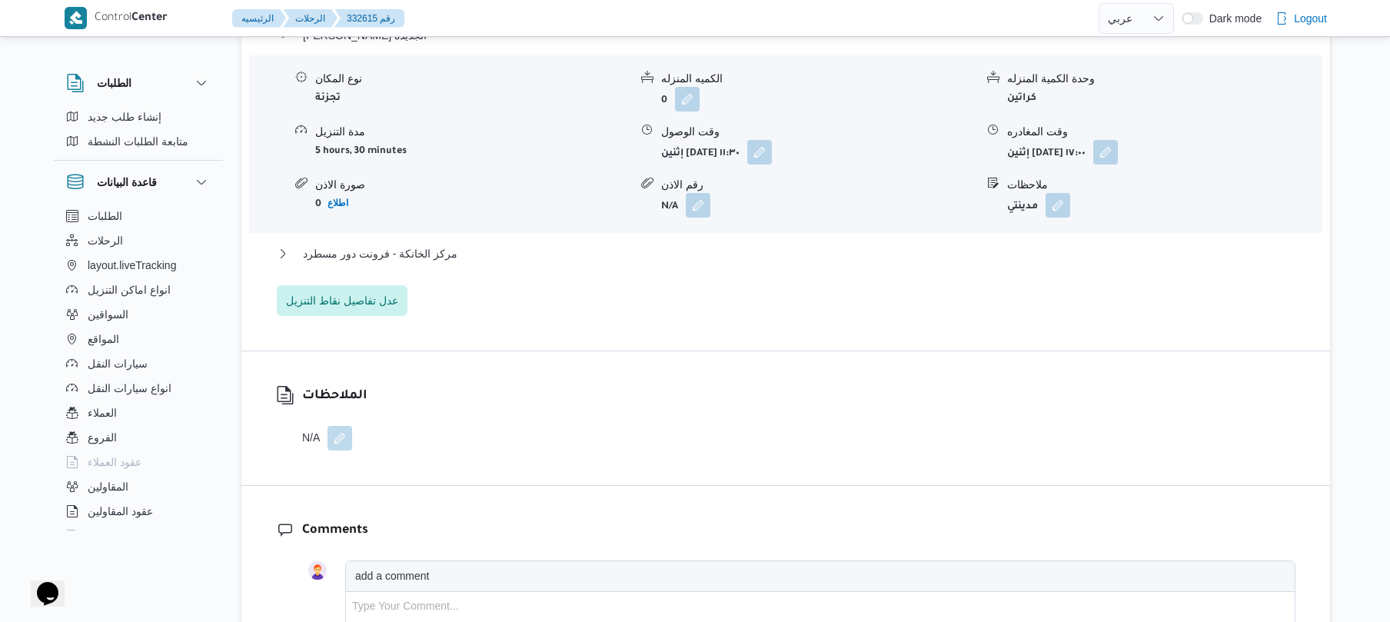
scroll to position [1192, 0]
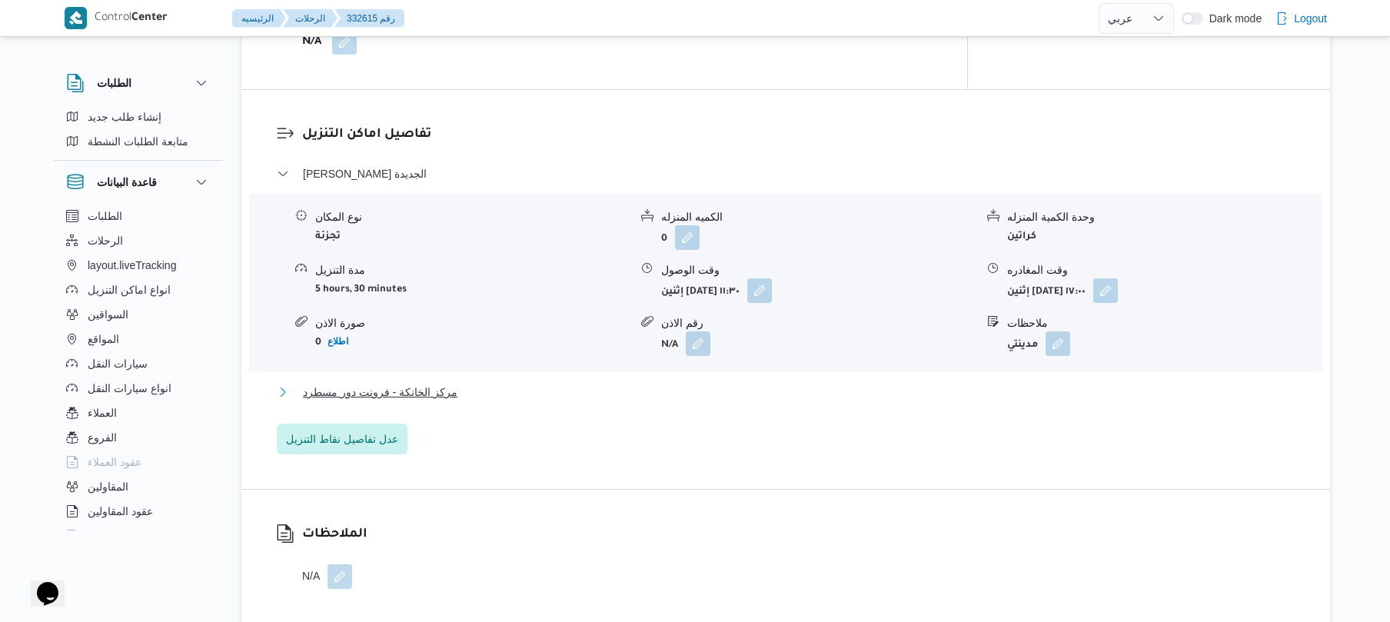
click at [723, 383] on button "مركز الخانكة - فرونت دور مسطرد" at bounding box center [786, 392] width 1019 height 18
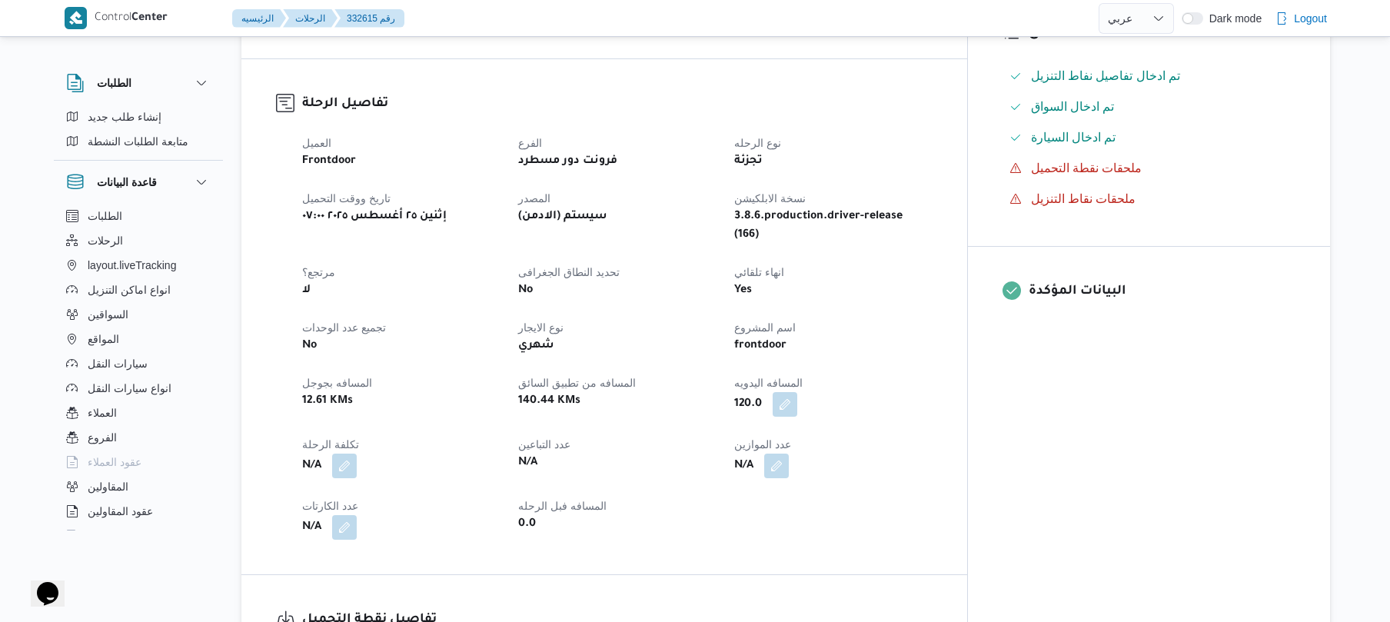
scroll to position [426, 0]
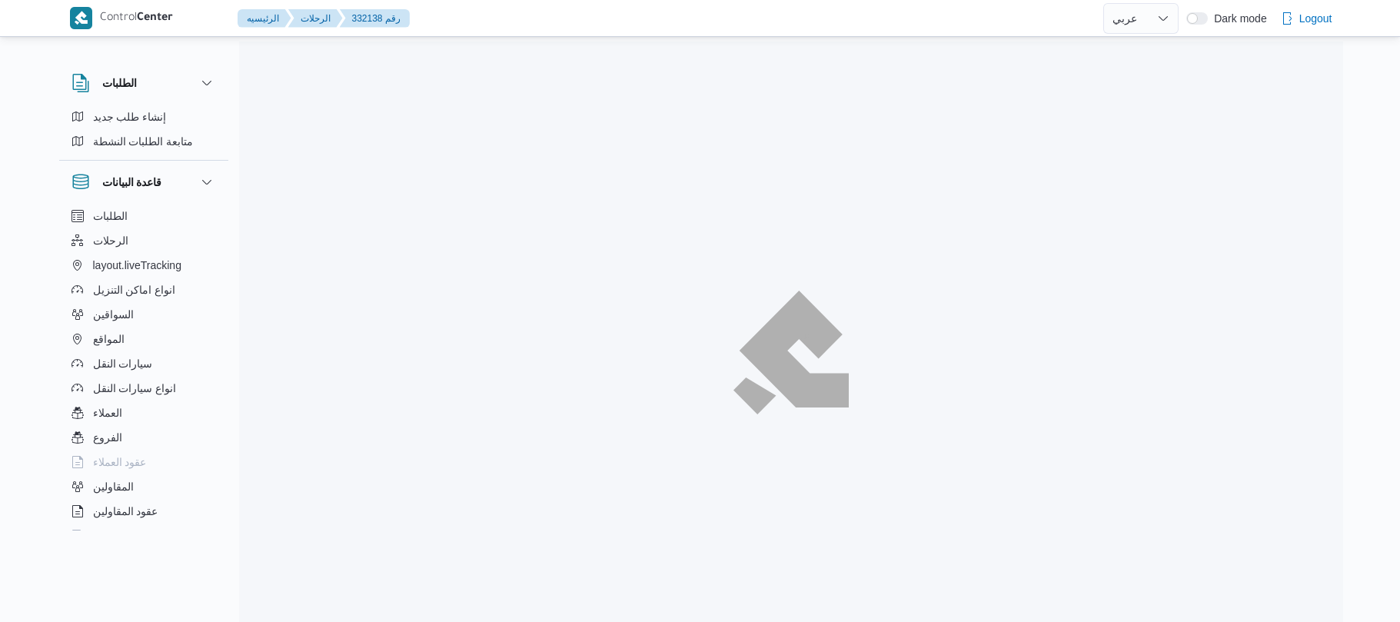
select select "ar"
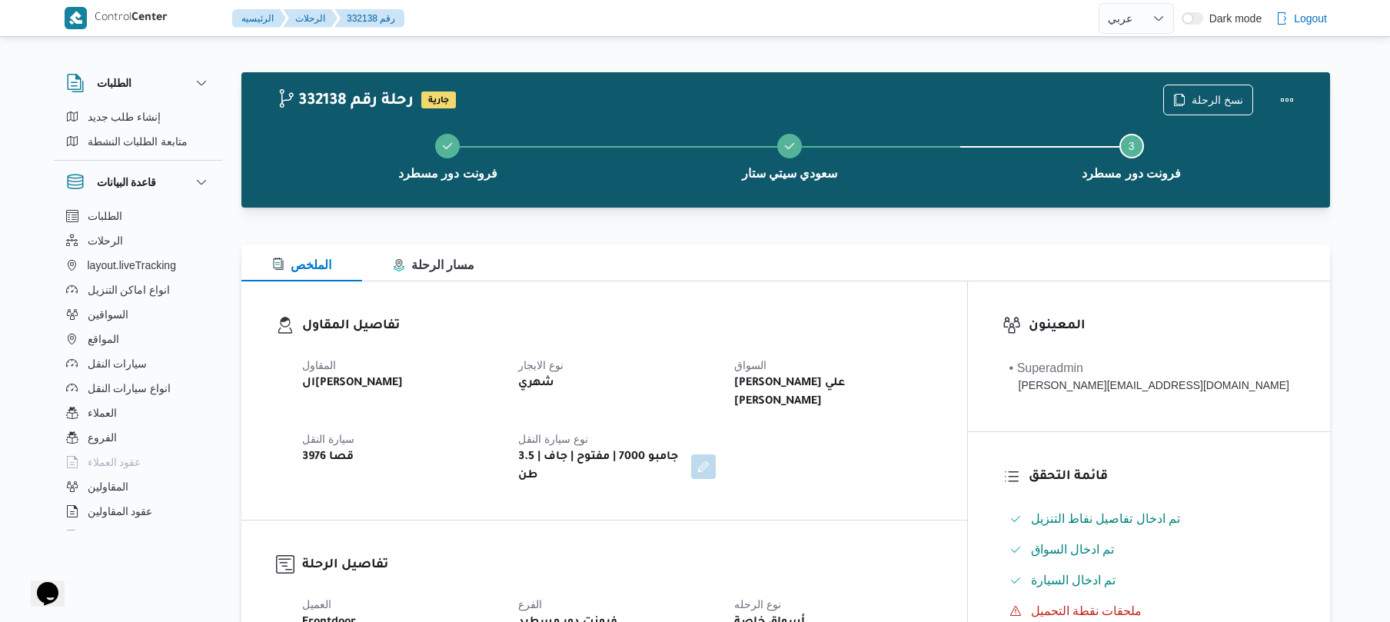
click at [806, 211] on div at bounding box center [785, 217] width 1089 height 18
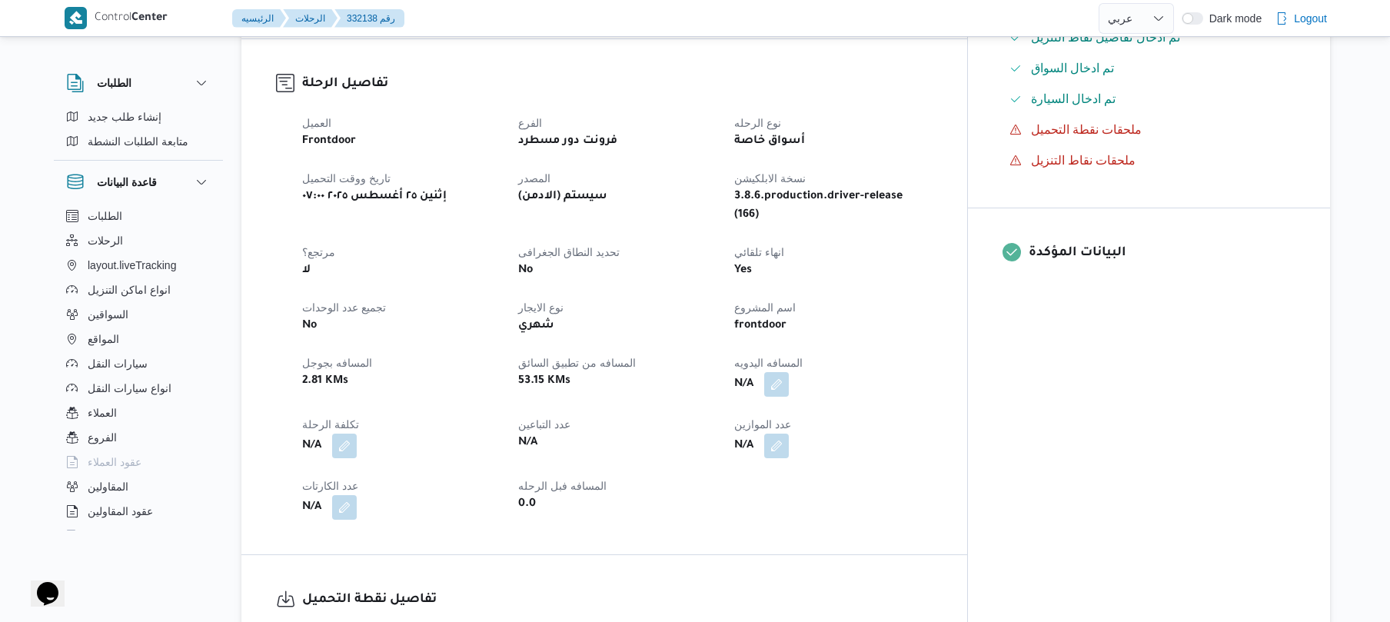
scroll to position [481, 0]
click at [789, 372] on button "button" at bounding box center [776, 384] width 25 height 25
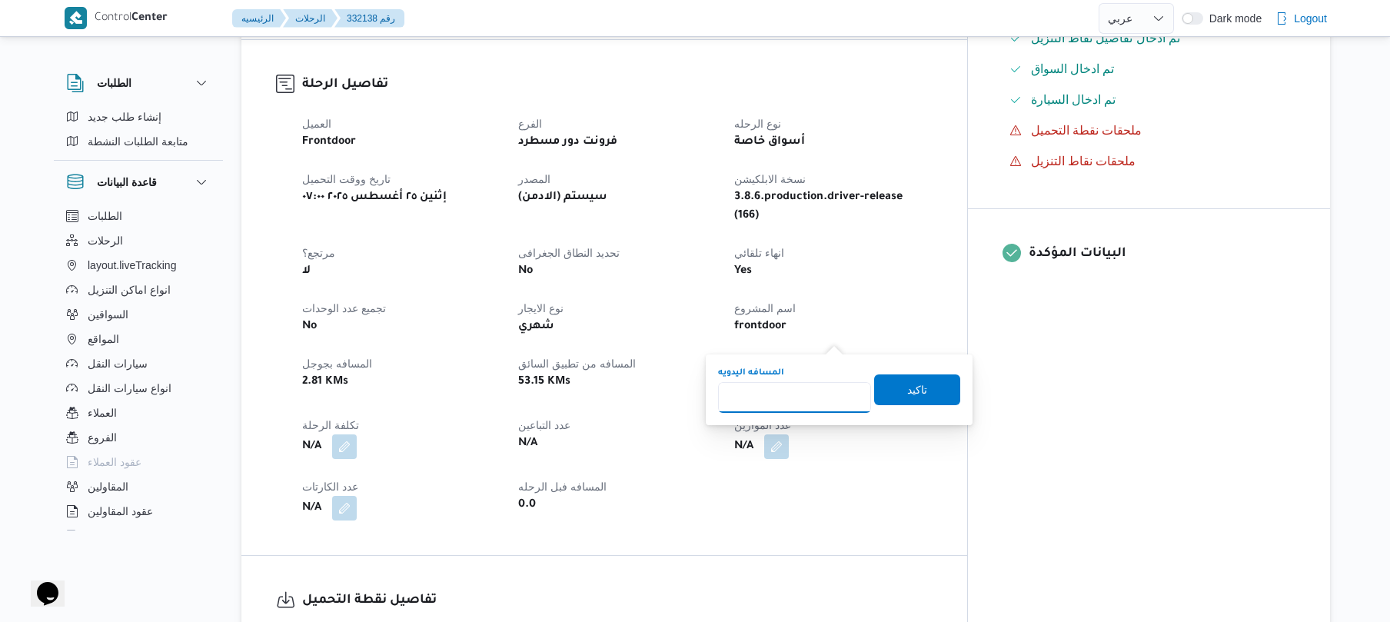
click at [791, 397] on input "المسافه اليدويه" at bounding box center [794, 397] width 153 height 31
type input "90"
click at [930, 391] on span "تاكيد" at bounding box center [917, 389] width 86 height 31
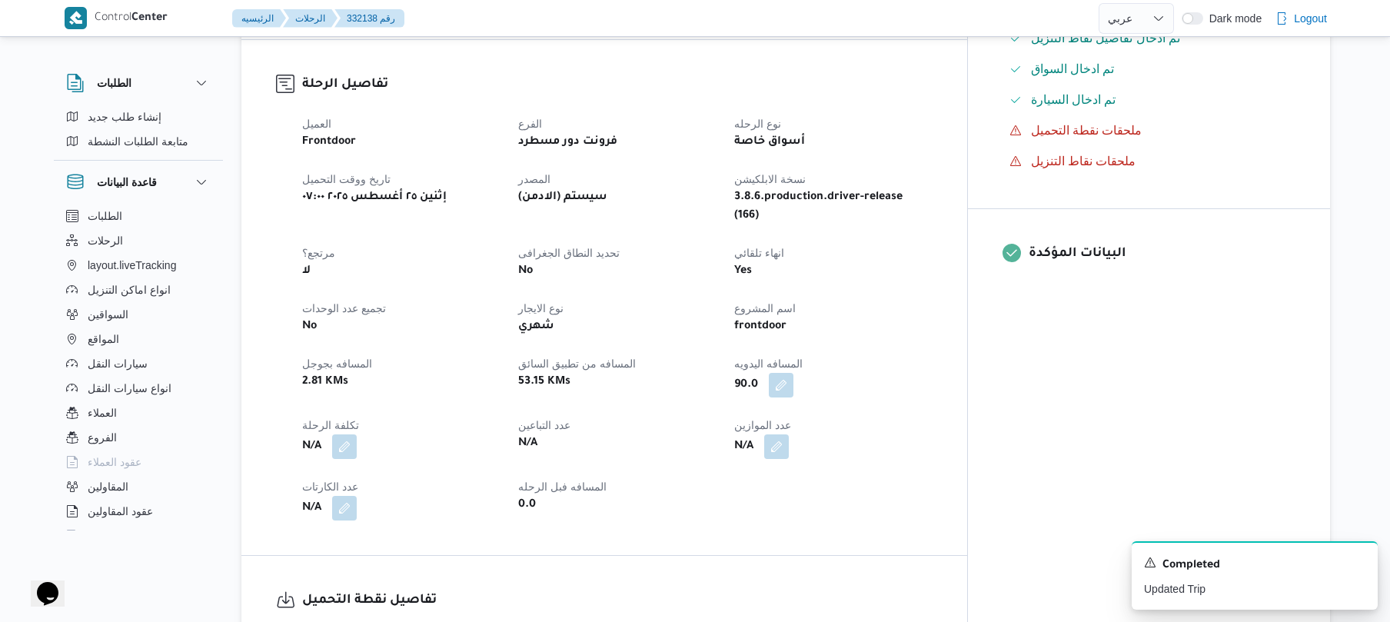
click at [942, 460] on div "العميل Frontdoor الفرع فرونت دور مسطرد نوع الرحله أسواق خاصة تاريخ ووقت التحميل…" at bounding box center [617, 317] width 649 height 424
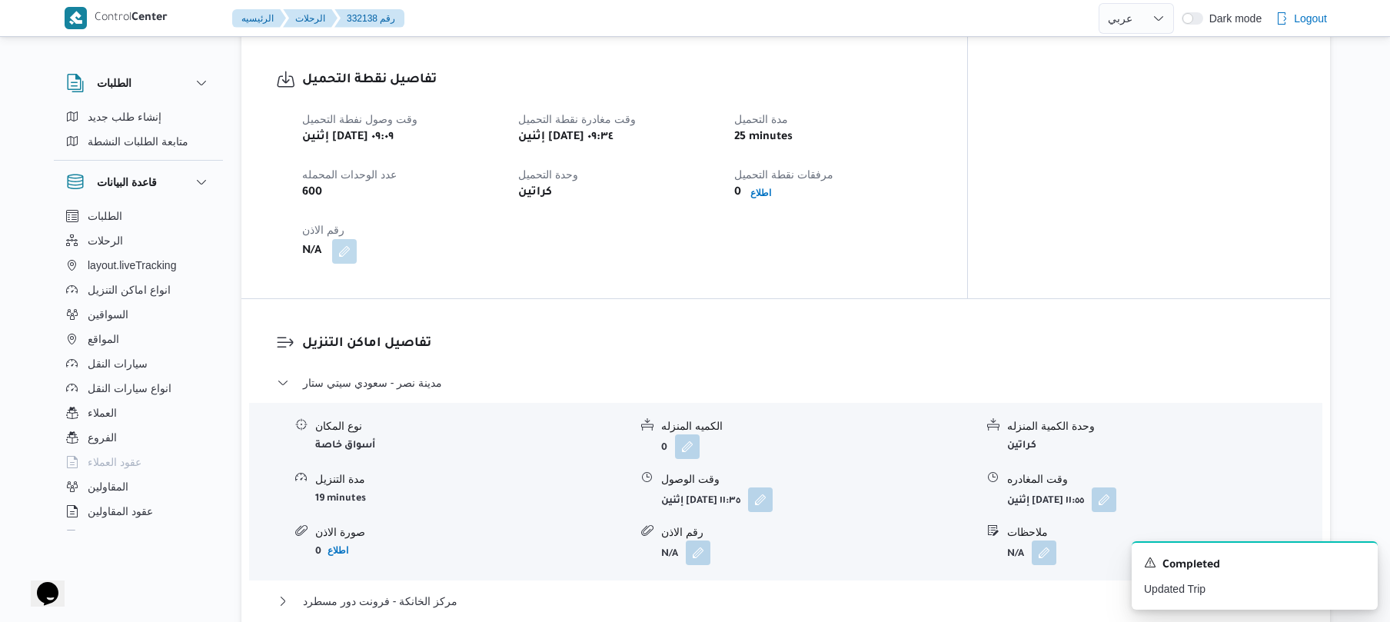
scroll to position [1013, 0]
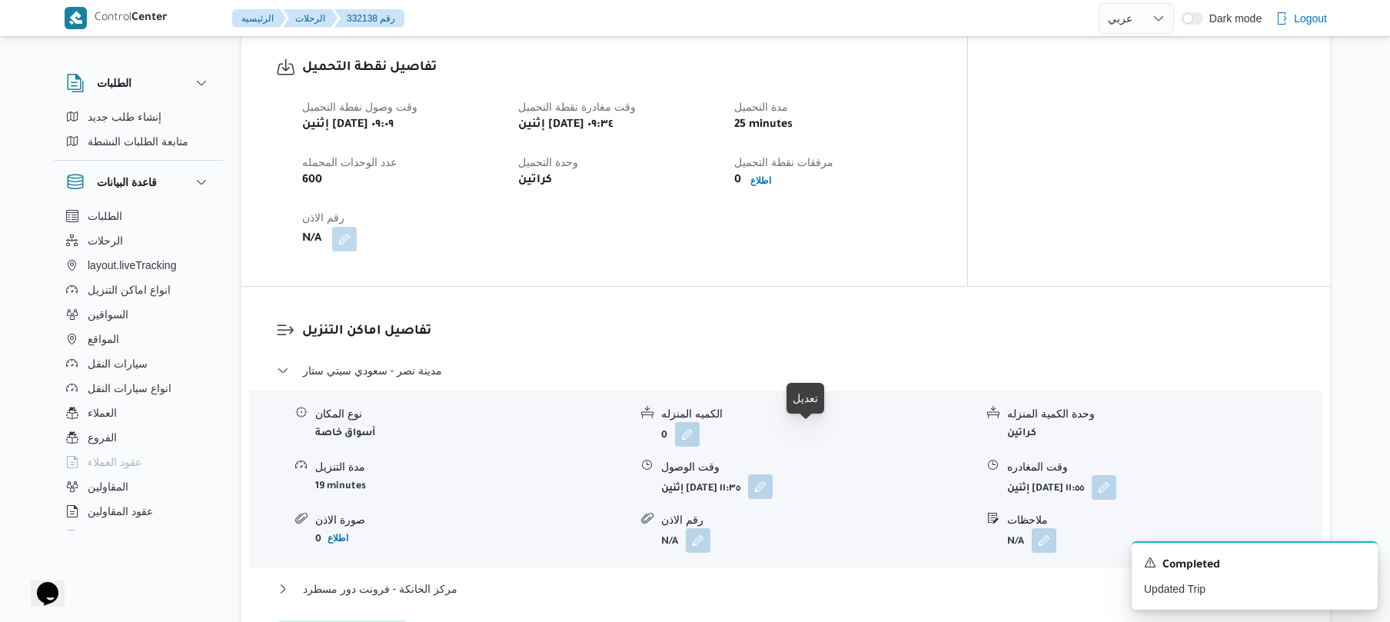
click at [773, 474] on button "button" at bounding box center [760, 486] width 25 height 25
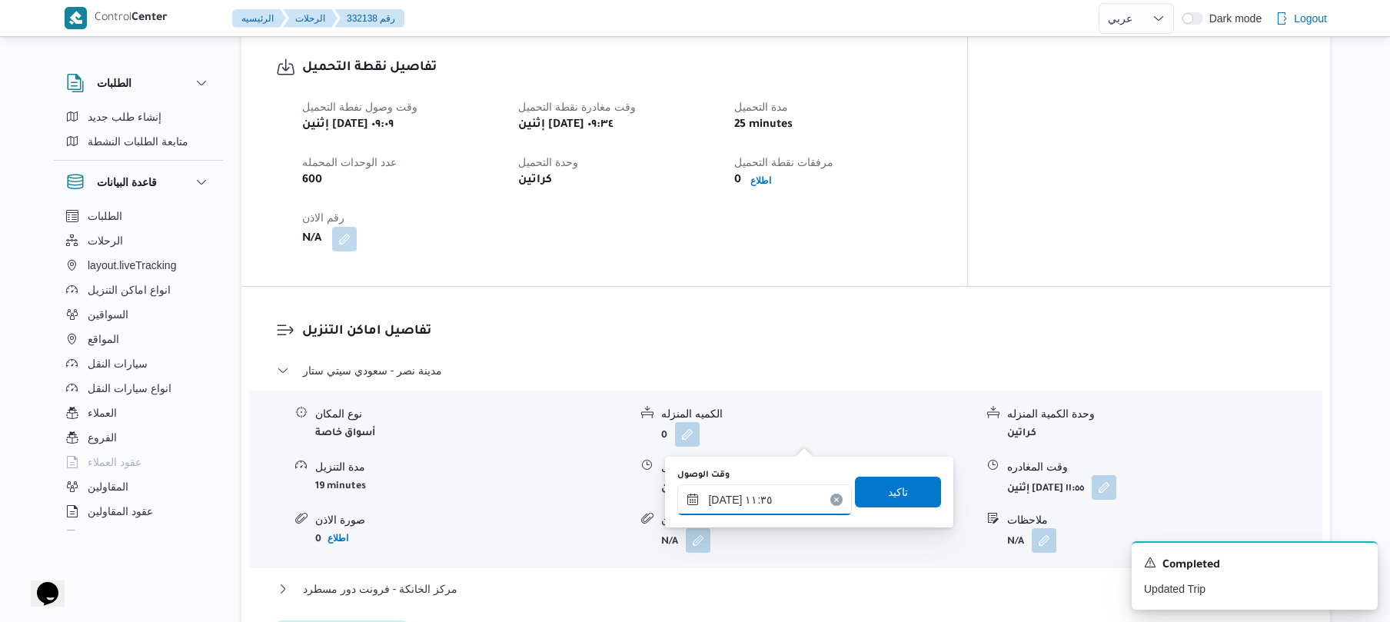
click at [746, 492] on input "[DATE] ١١:٣٥" at bounding box center [764, 499] width 175 height 31
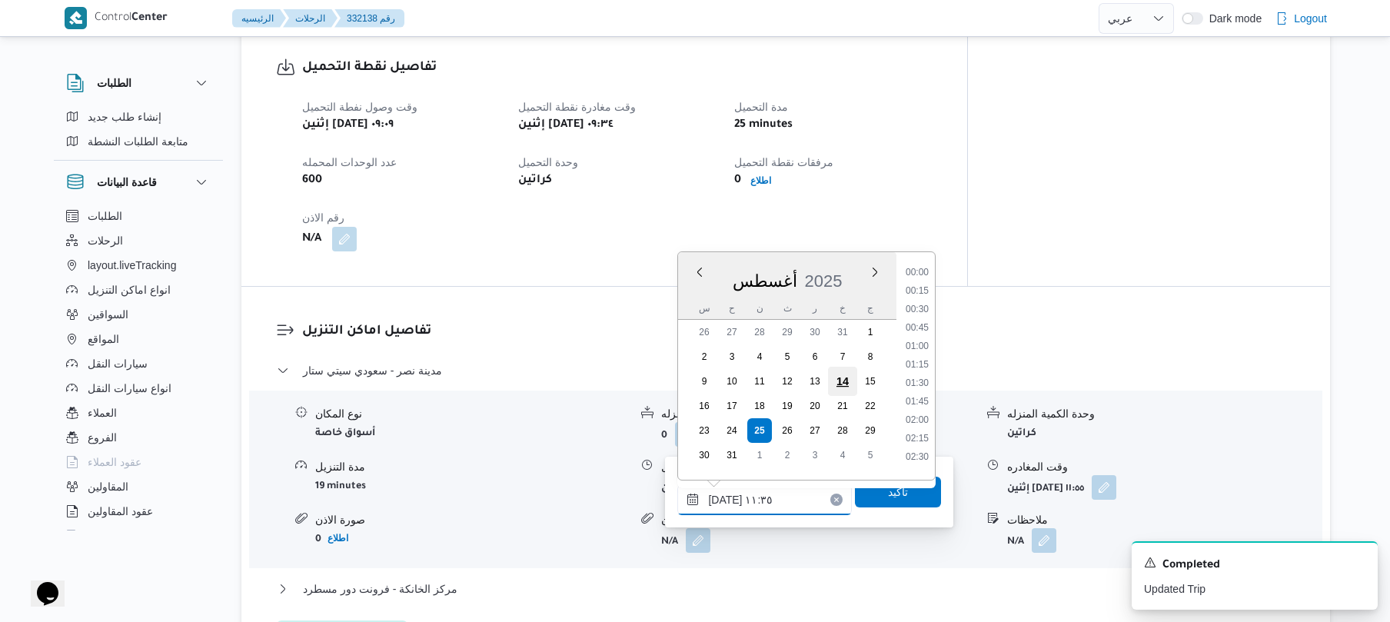
scroll to position [745, 0]
click at [923, 284] on li "10:15" at bounding box center [917, 283] width 35 height 15
type input "٢٥/٠٨/٢٠٢٥ ١٠:١٥"
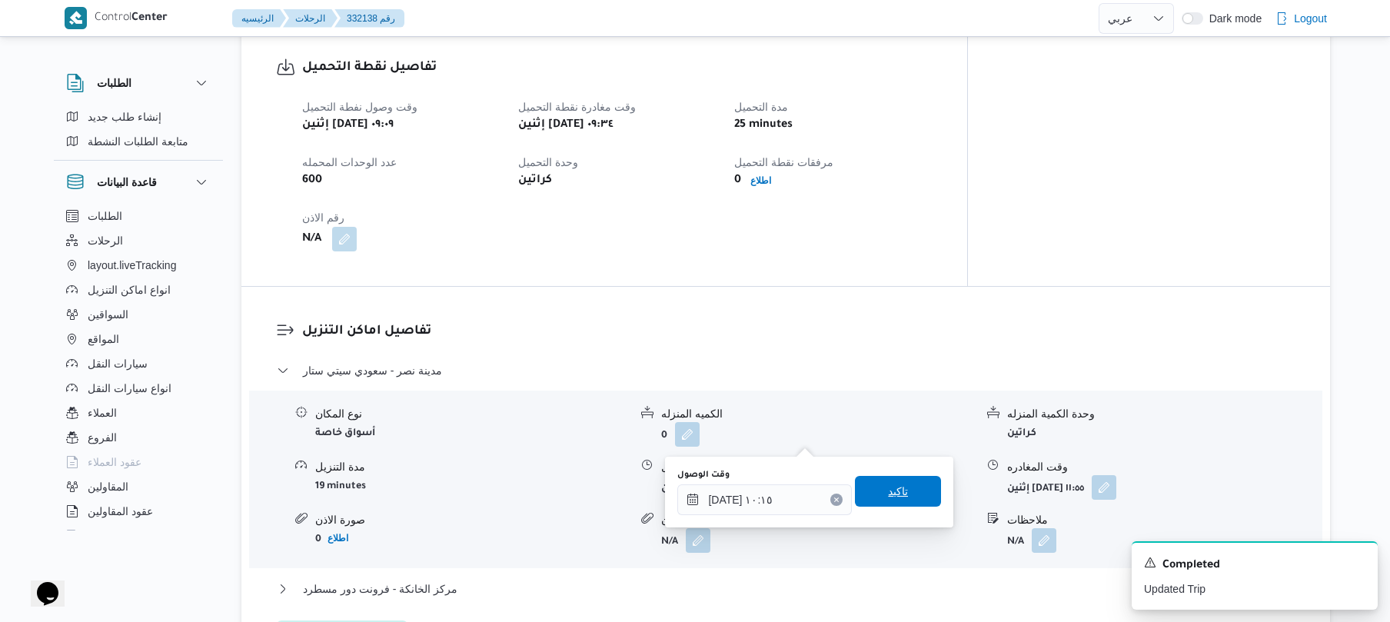
click at [888, 498] on span "تاكيد" at bounding box center [898, 491] width 20 height 18
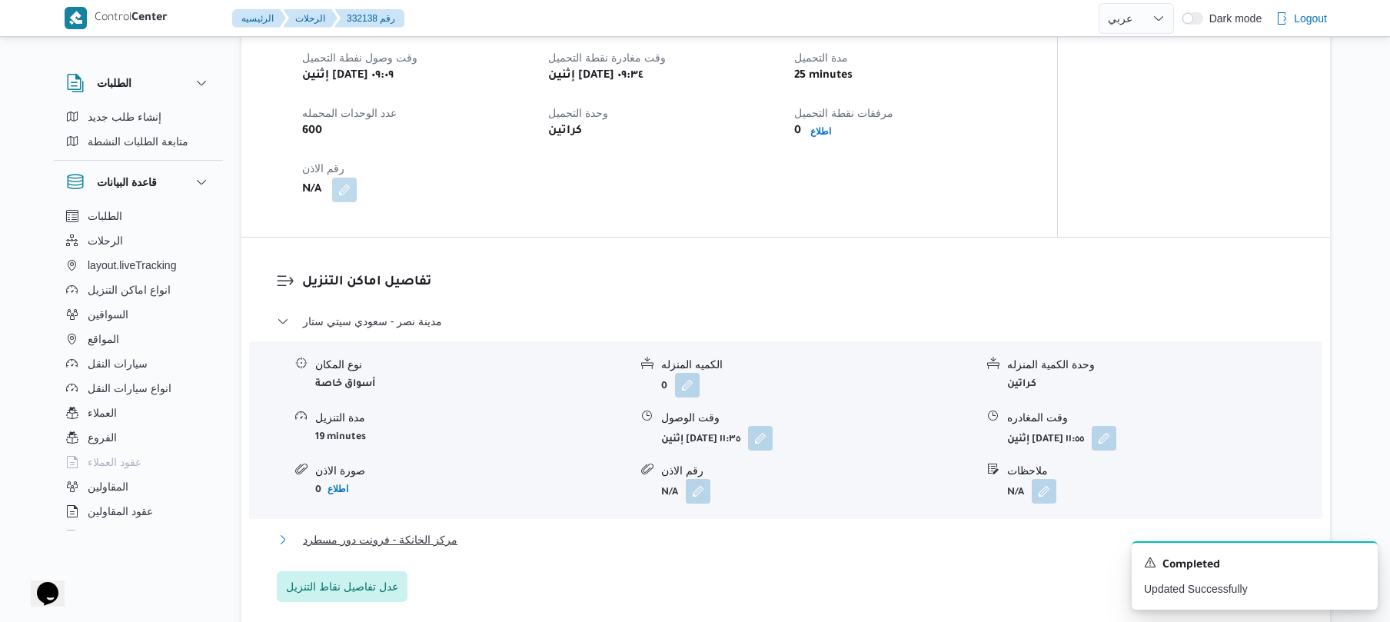
click at [797, 539] on button "مركز الخانكة - فرونت دور مسطرد" at bounding box center [786, 539] width 1019 height 18
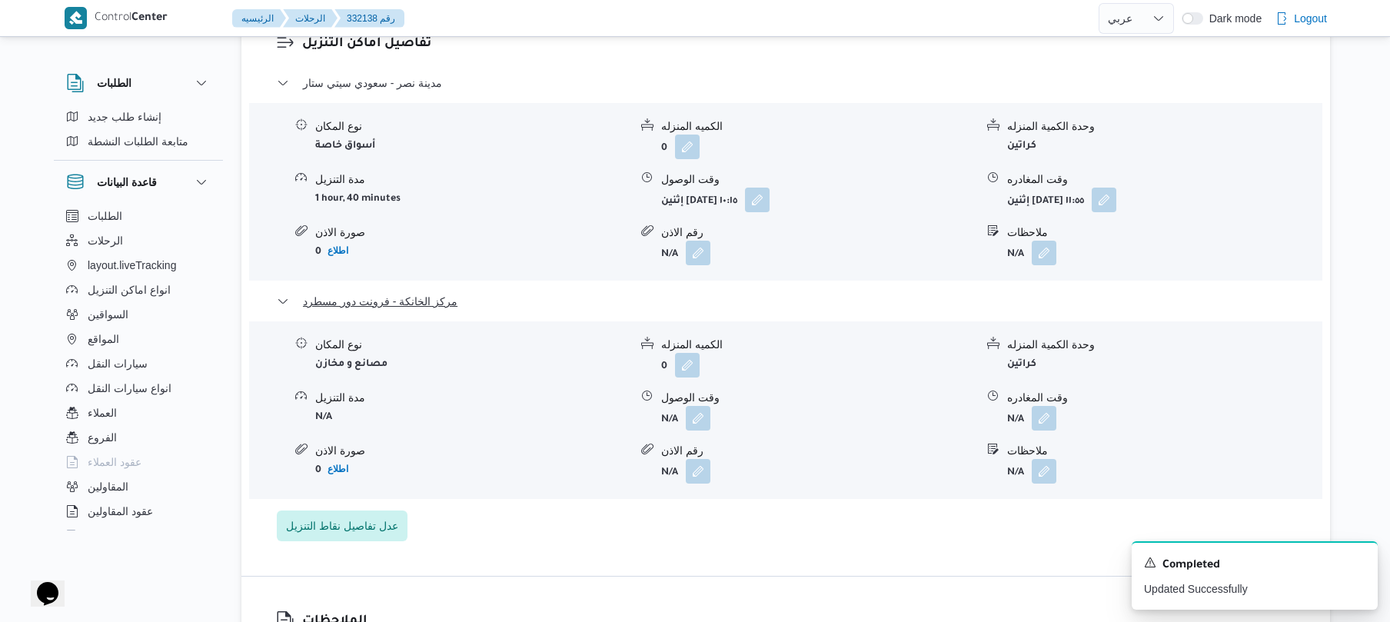
scroll to position [1382, 0]
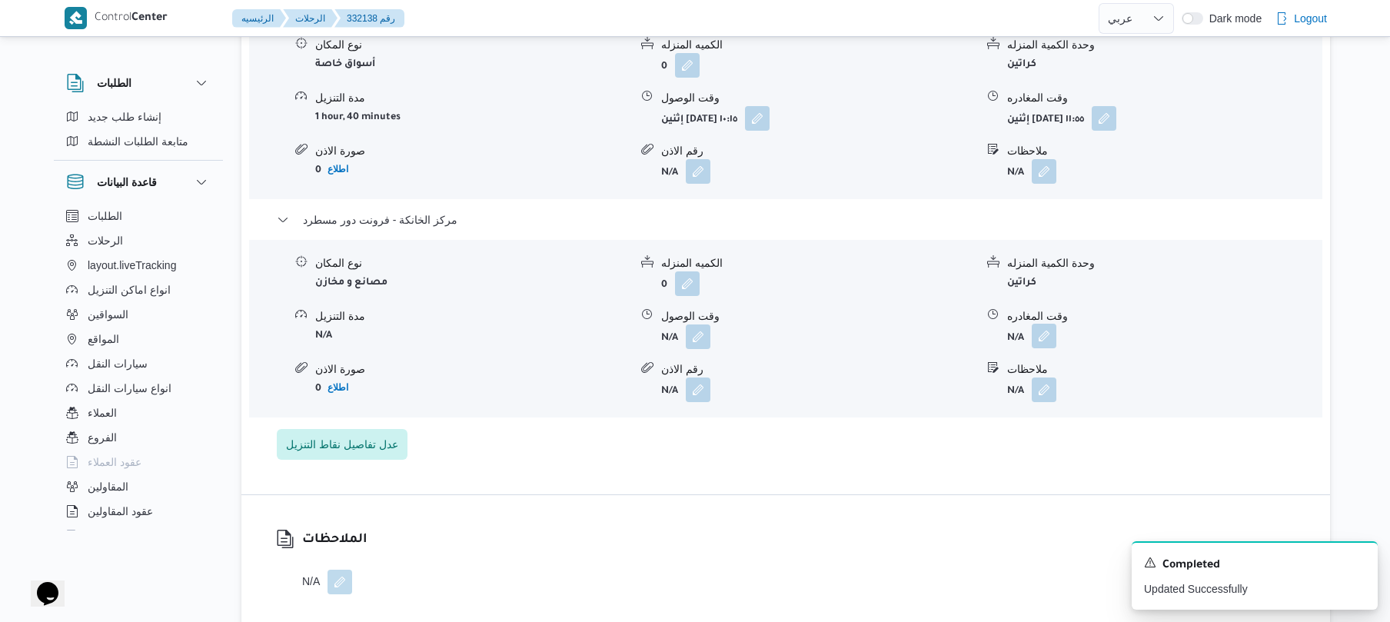
click at [1041, 324] on button "button" at bounding box center [1044, 336] width 25 height 25
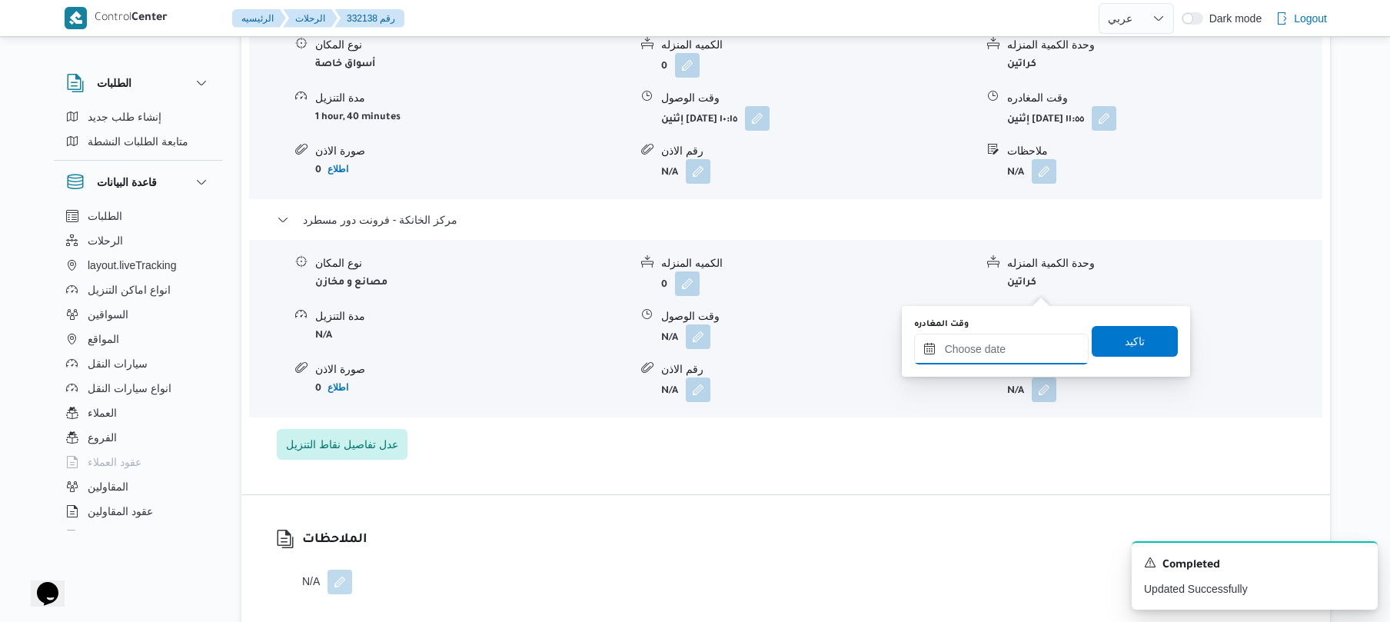
click at [978, 345] on input "وقت المغادره" at bounding box center [1001, 349] width 175 height 31
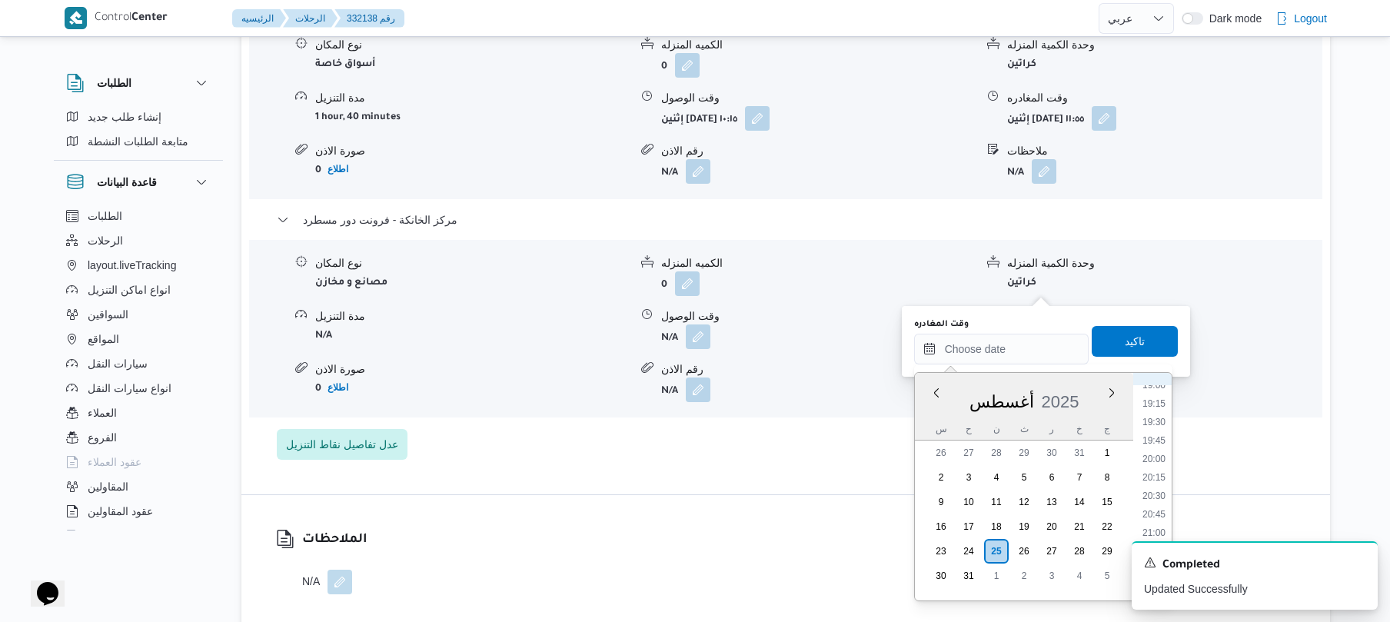
scroll to position [1366, 0]
click at [1152, 500] on li "20:00" at bounding box center [1153, 502] width 35 height 15
type input "[DATE] ٢٠:٠٠"
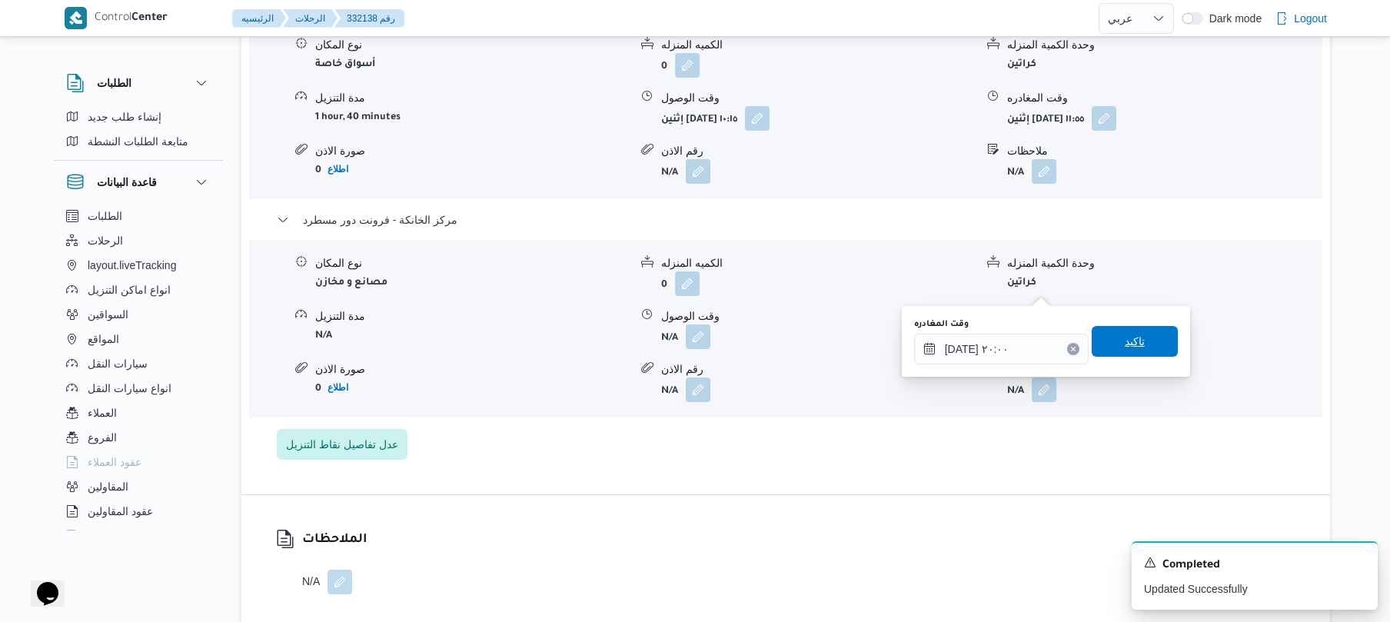
click at [1142, 358] on div "وقت المغادره ٢٥/٠٨/٢٠٢٥ ٢٠:٠٠ تاكيد" at bounding box center [1046, 341] width 267 height 49
click at [1098, 340] on span "تاكيد" at bounding box center [1135, 340] width 86 height 31
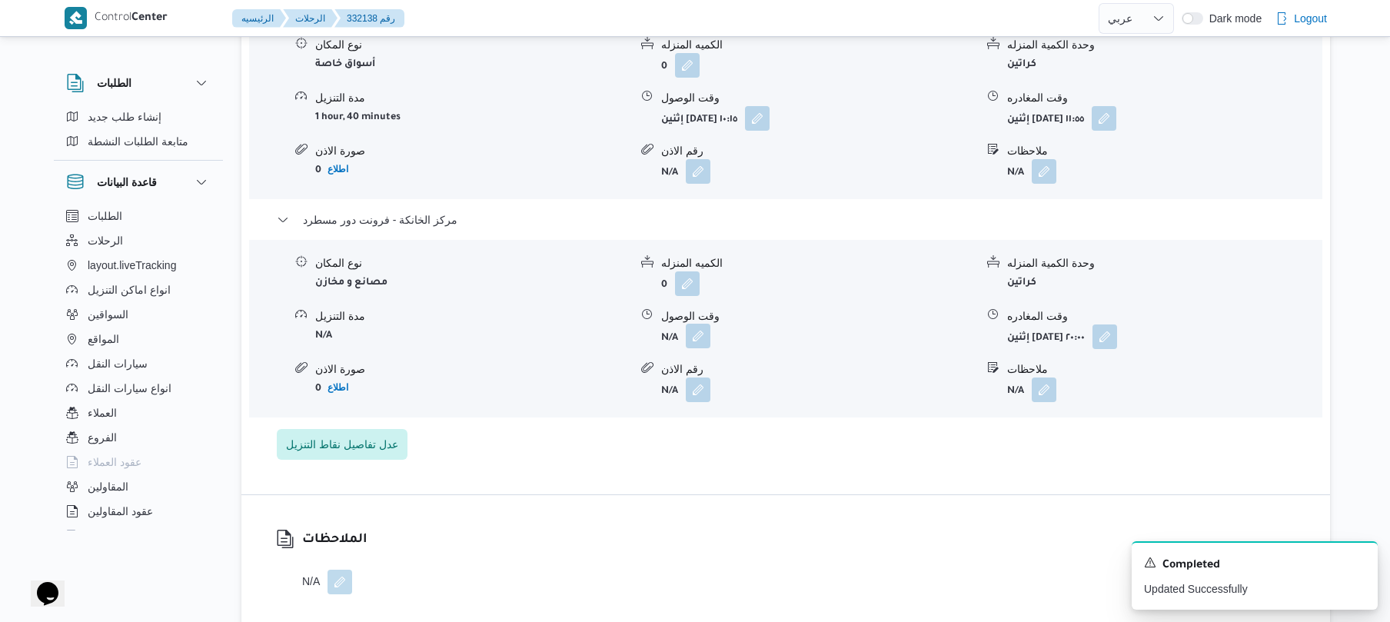
click at [693, 324] on button "button" at bounding box center [698, 336] width 25 height 25
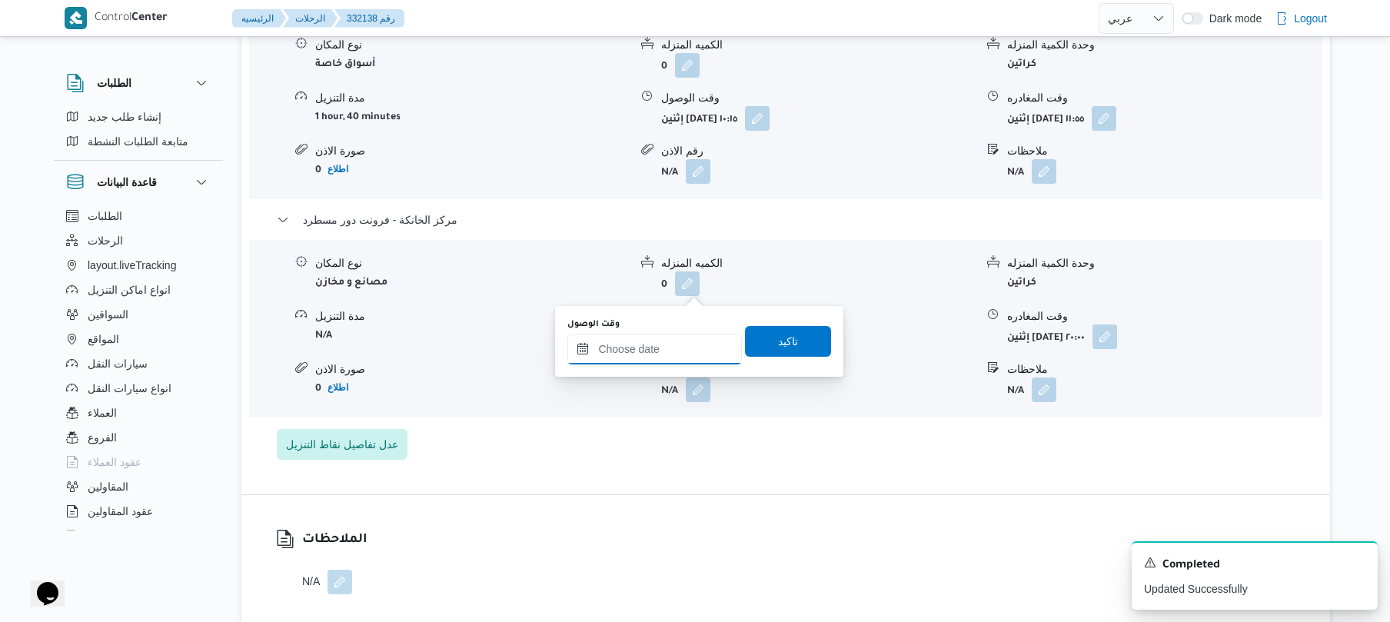
click at [662, 354] on input "وقت الوصول" at bounding box center [654, 349] width 175 height 31
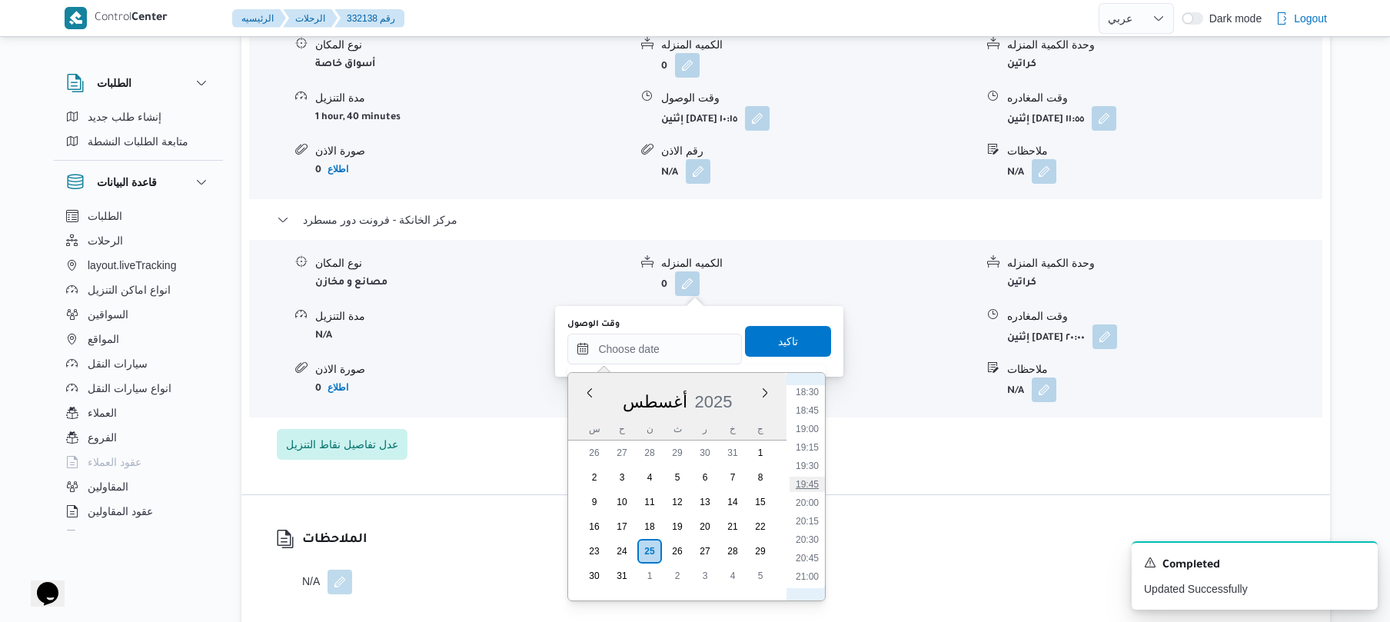
click at [803, 484] on li "19:45" at bounding box center [807, 484] width 35 height 15
type input "٢٥/٠٨/٢٠٢٥ ١٩:٤٥"
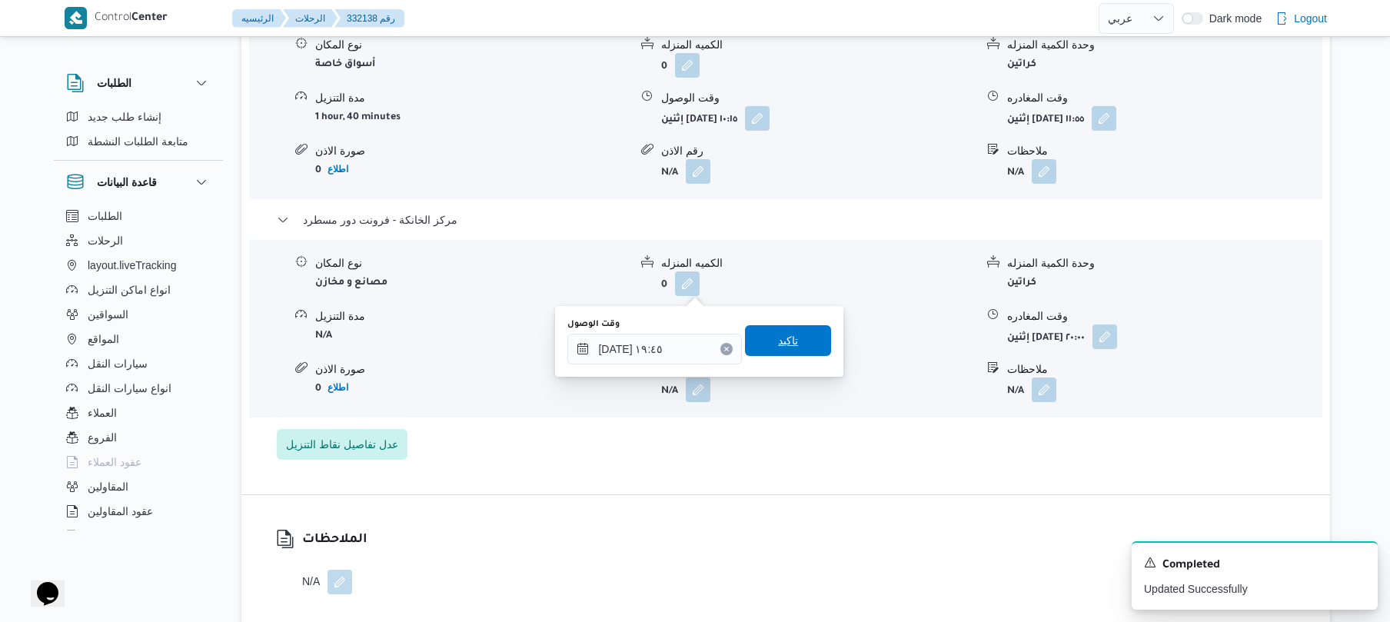
click at [797, 342] on span "تاكيد" at bounding box center [788, 340] width 86 height 31
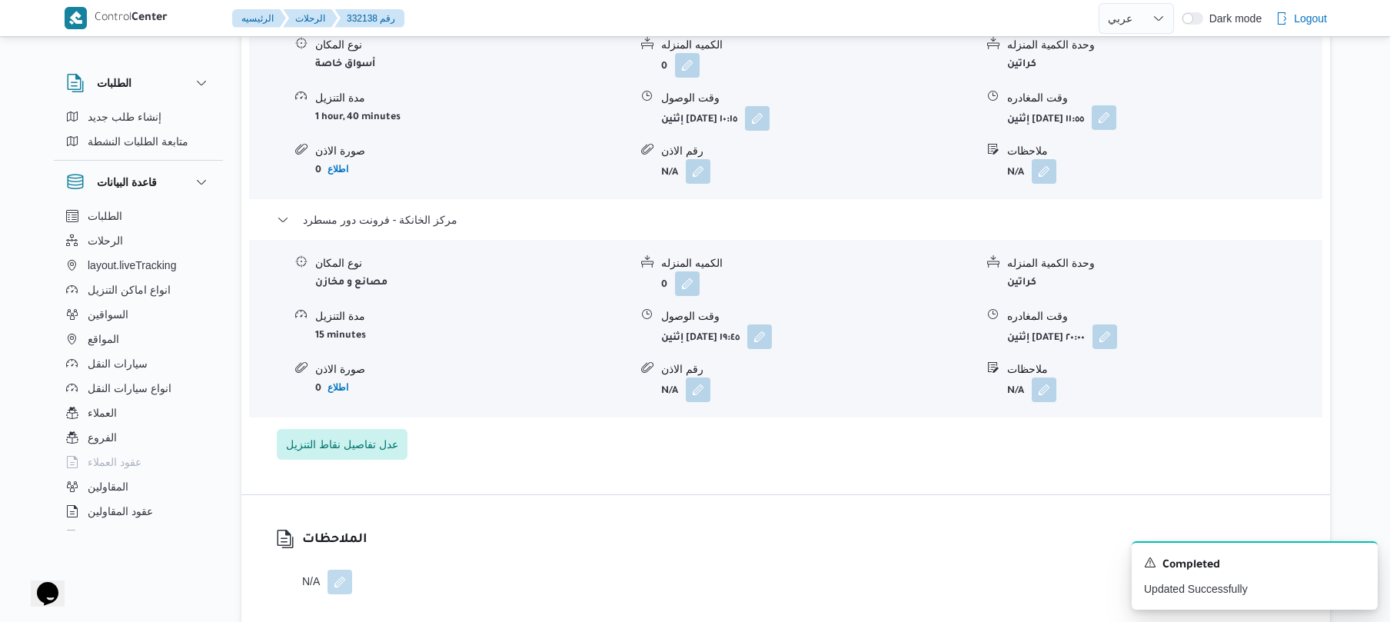
click at [1116, 105] on button "button" at bounding box center [1104, 117] width 25 height 25
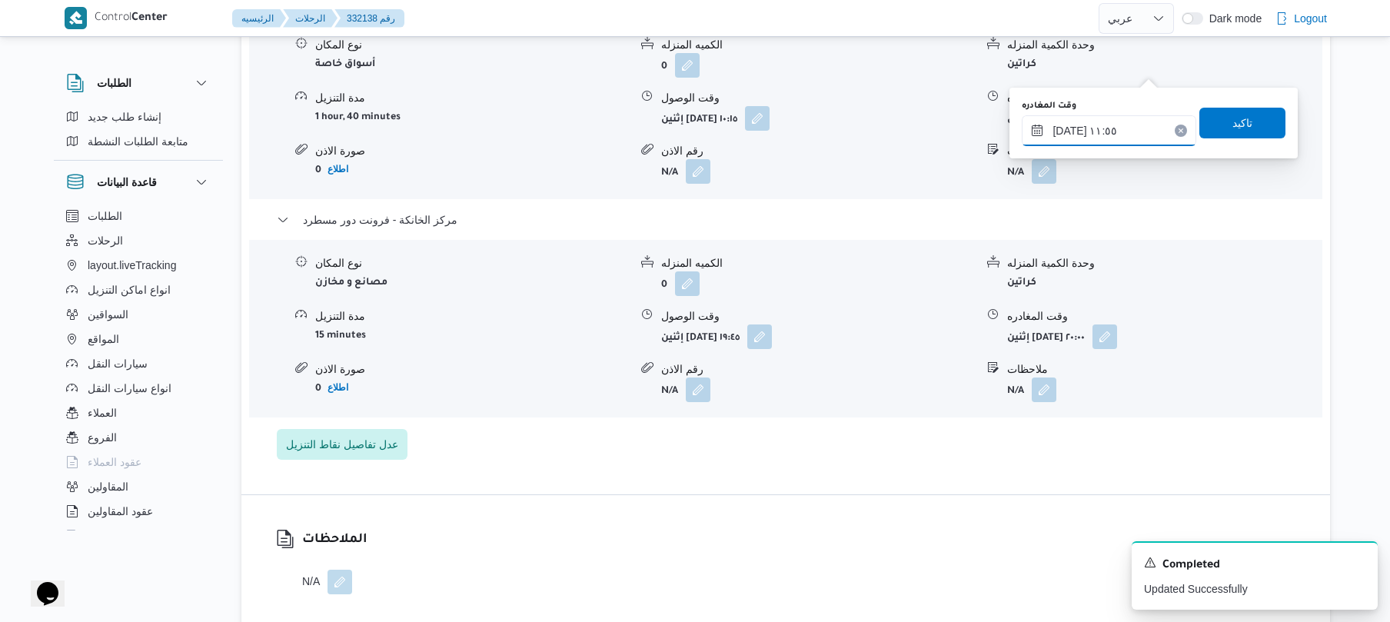
click at [1099, 120] on input "٢٥/٠٨/٢٠٢٥ ١١:٥٥" at bounding box center [1109, 130] width 175 height 31
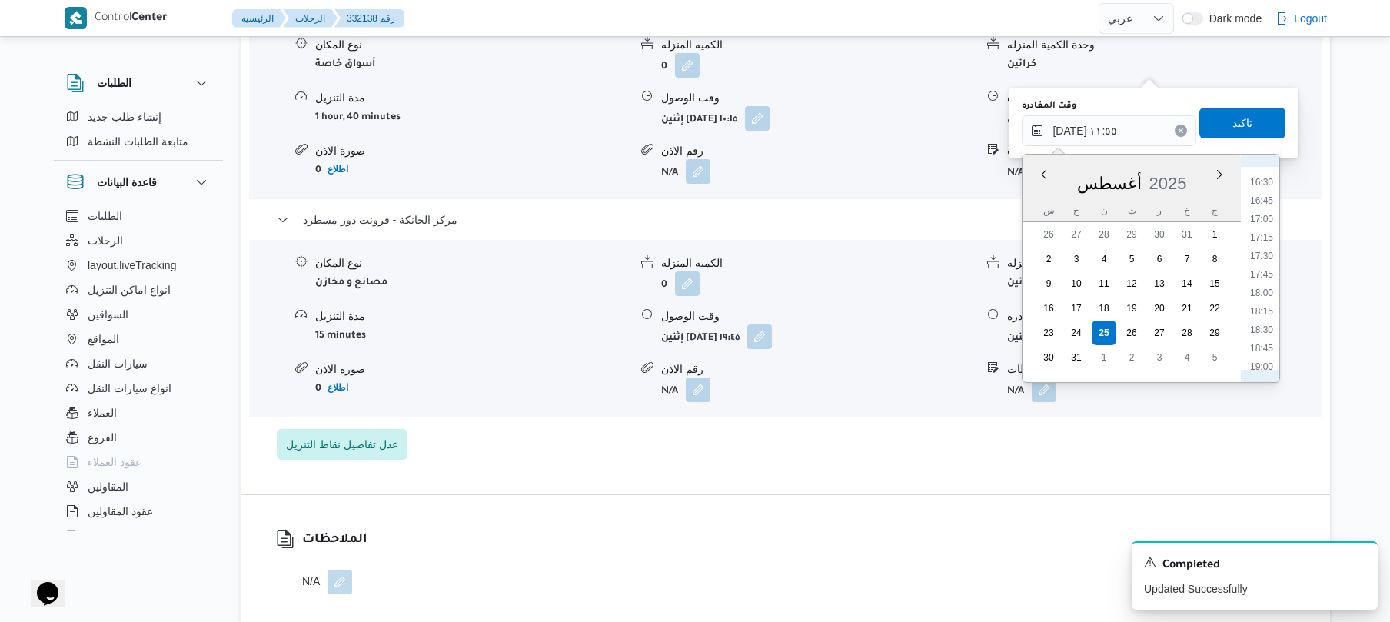
scroll to position [1280, 0]
click at [1264, 299] on li "19:00" at bounding box center [1261, 296] width 35 height 15
type input "٢٥/٠٨/٢٠٢٥ ١٩:٠٠"
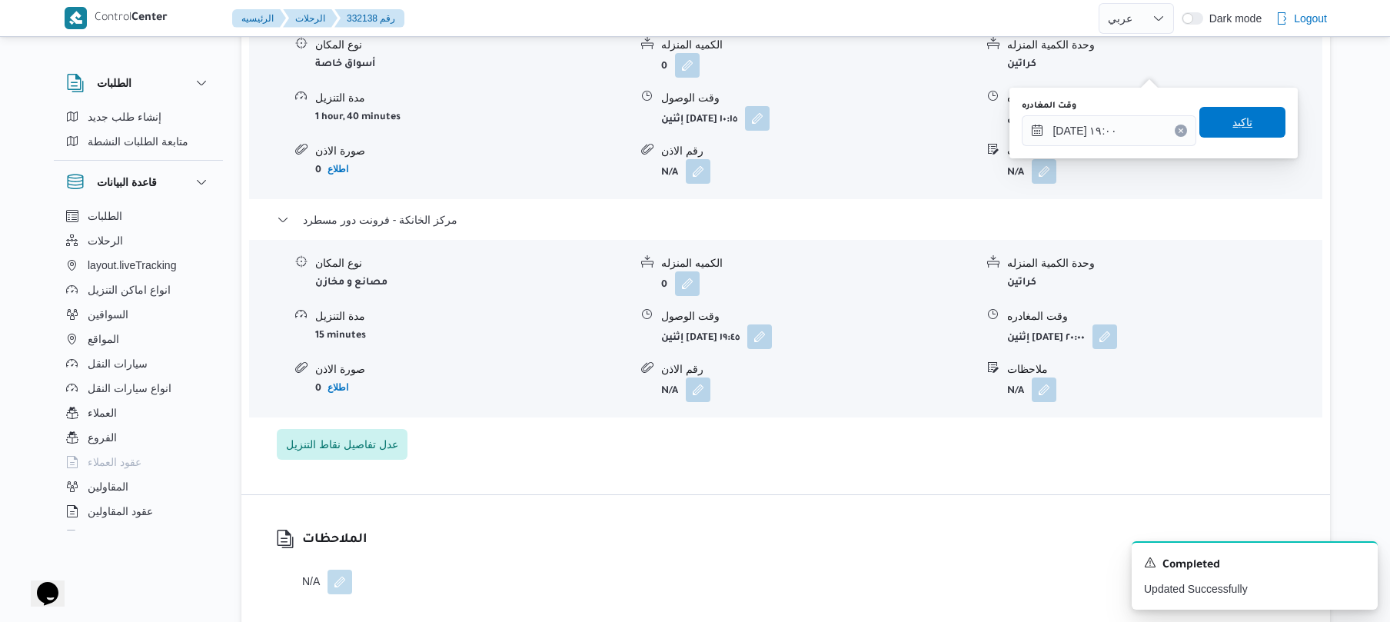
click at [1240, 126] on span "تاكيد" at bounding box center [1242, 122] width 20 height 18
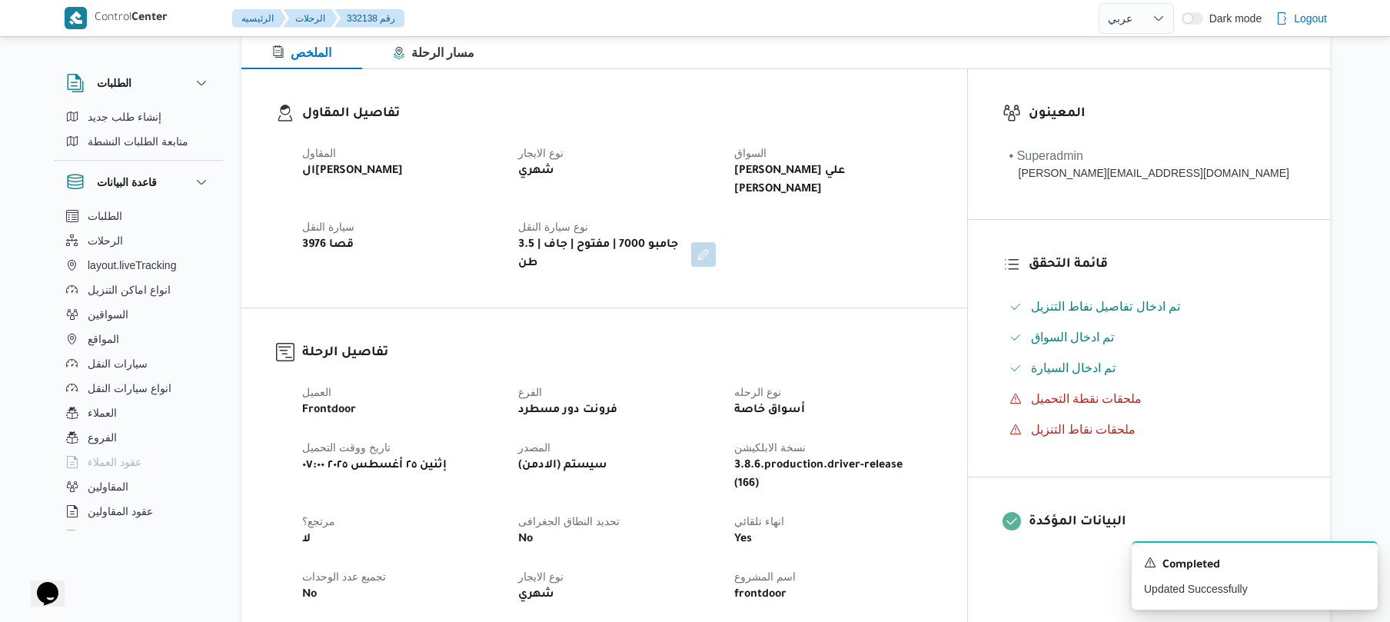
scroll to position [0, 0]
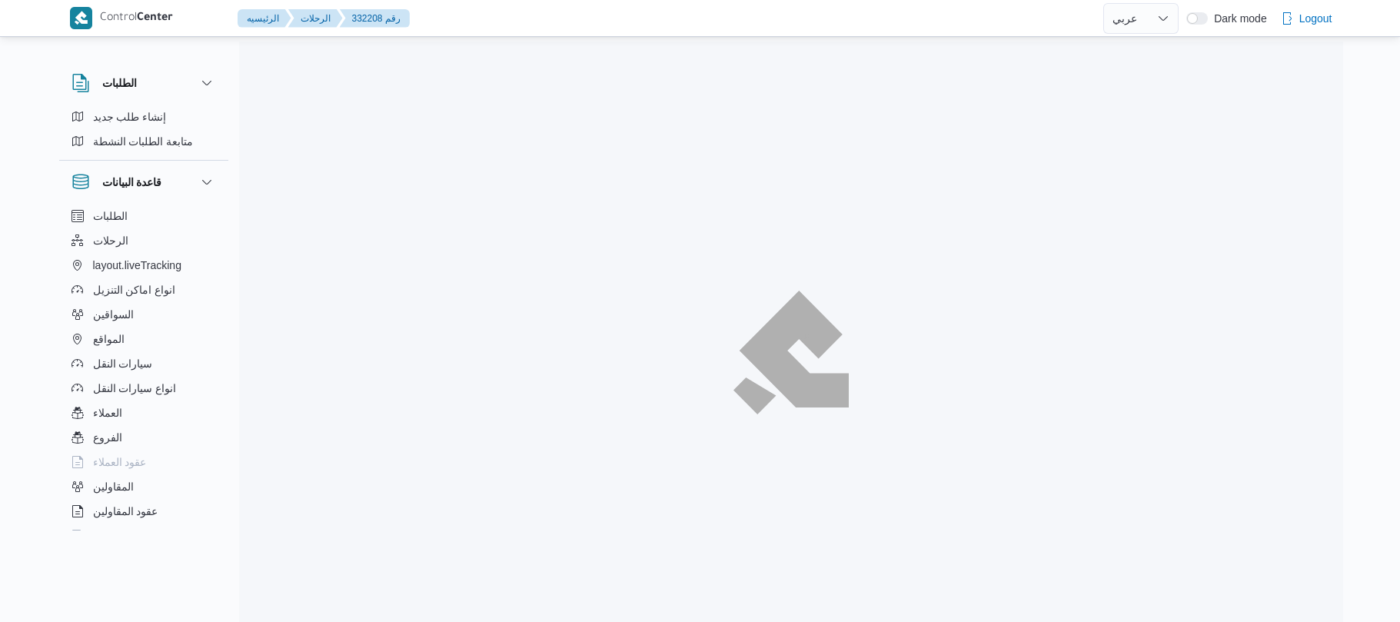
select select "ar"
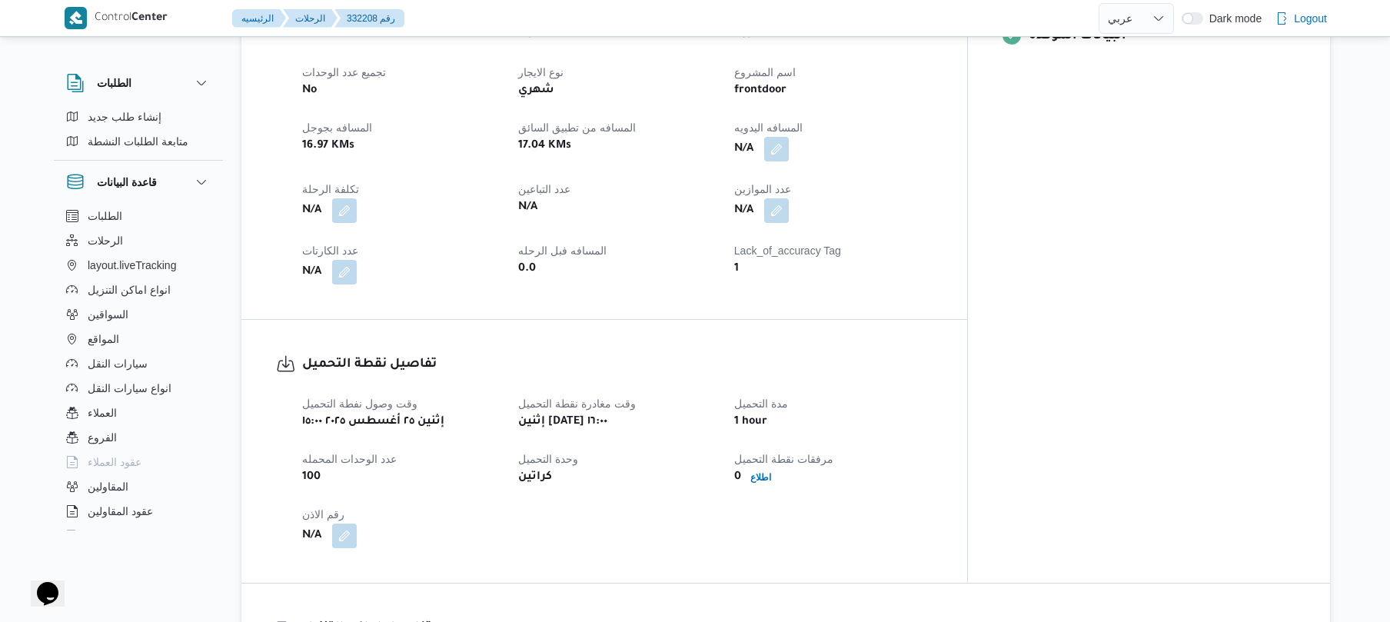
scroll to position [697, 0]
click at [920, 260] on div "1" at bounding box center [833, 271] width 201 height 22
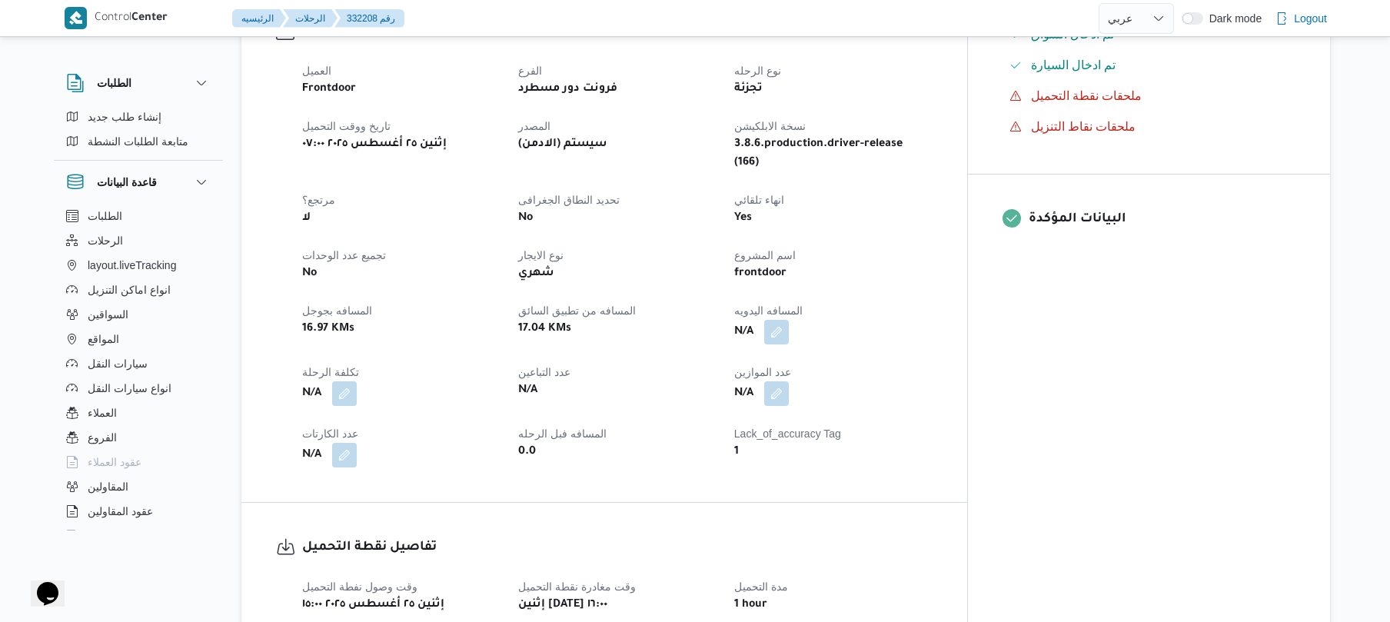
scroll to position [451, 0]
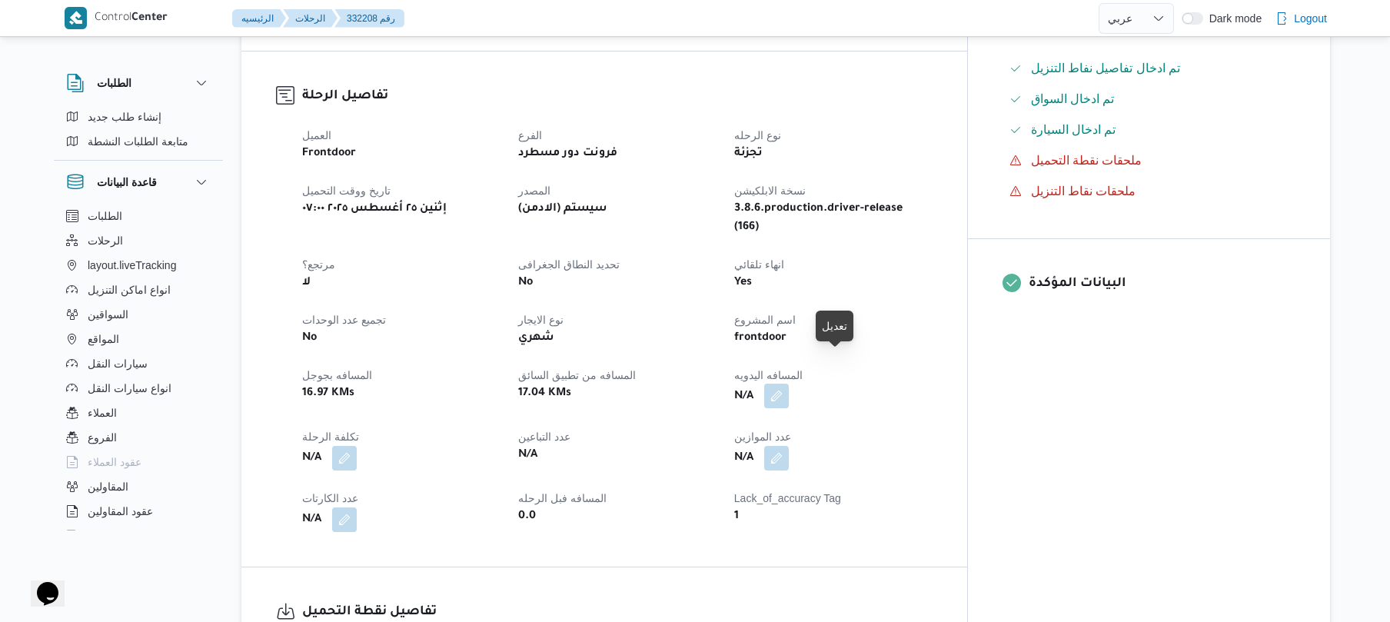
click at [789, 384] on button "button" at bounding box center [776, 396] width 25 height 25
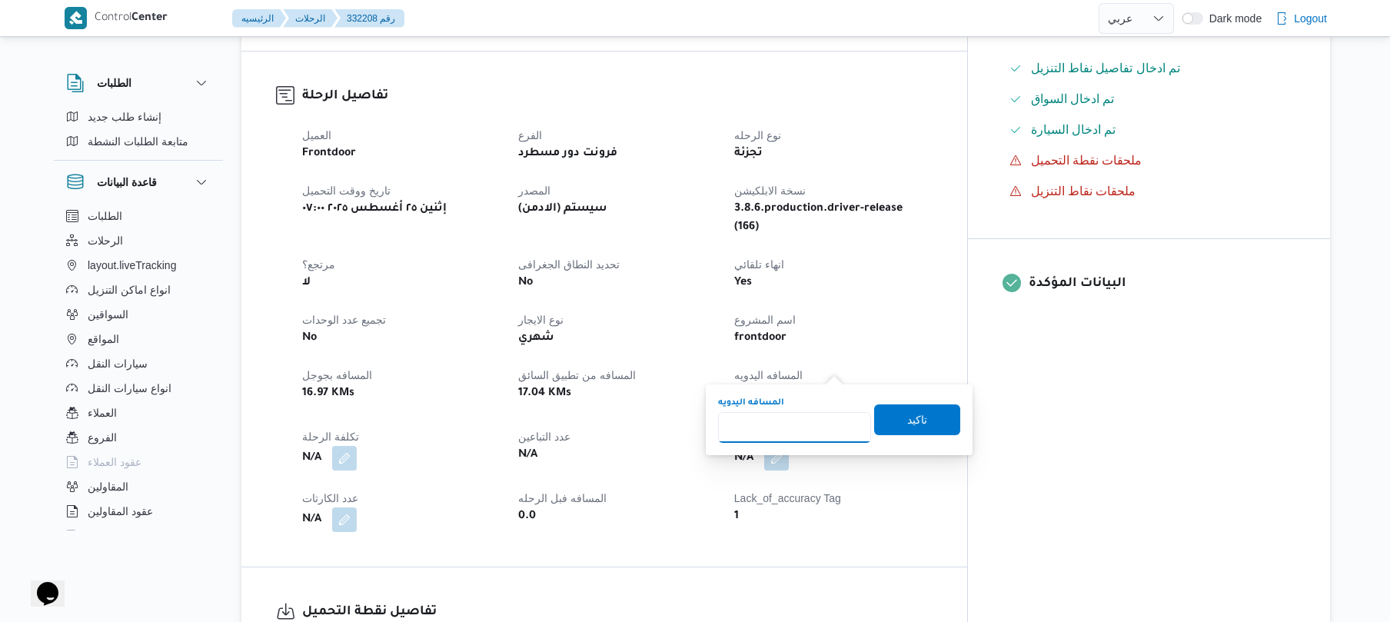
click at [810, 423] on input "المسافه اليدويه" at bounding box center [794, 427] width 153 height 31
type input "120"
click at [886, 418] on span "تاكيد" at bounding box center [917, 419] width 86 height 31
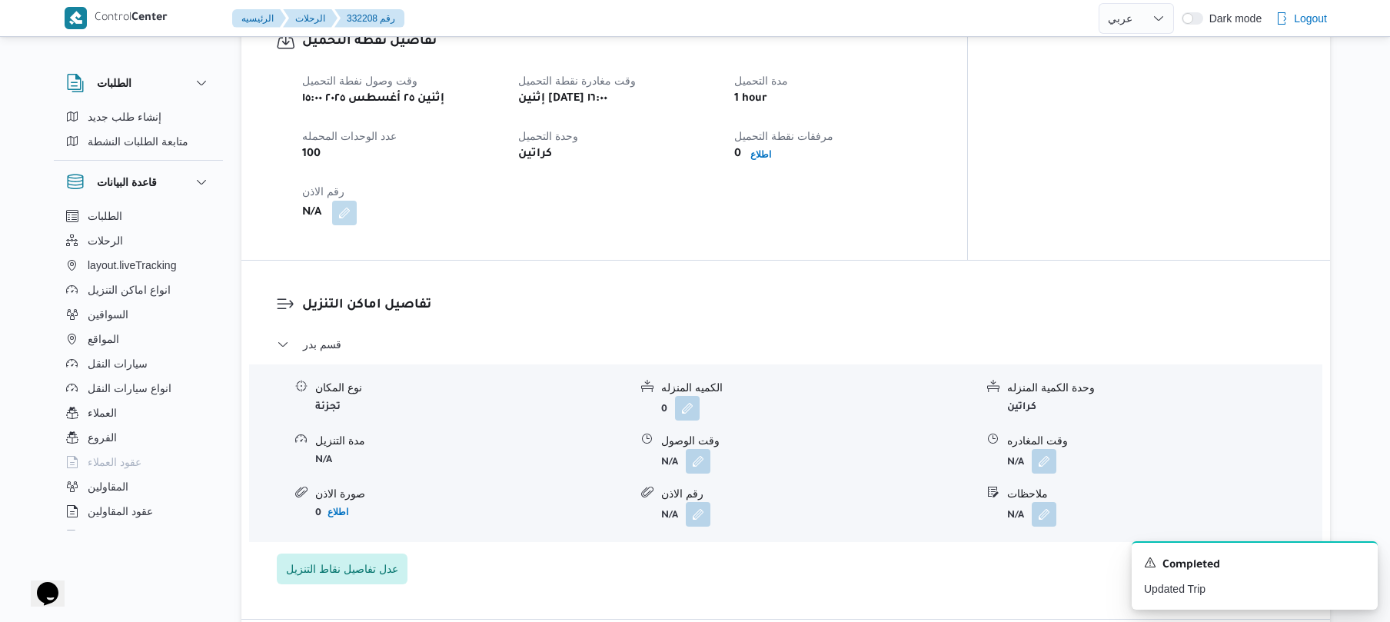
scroll to position [1066, 0]
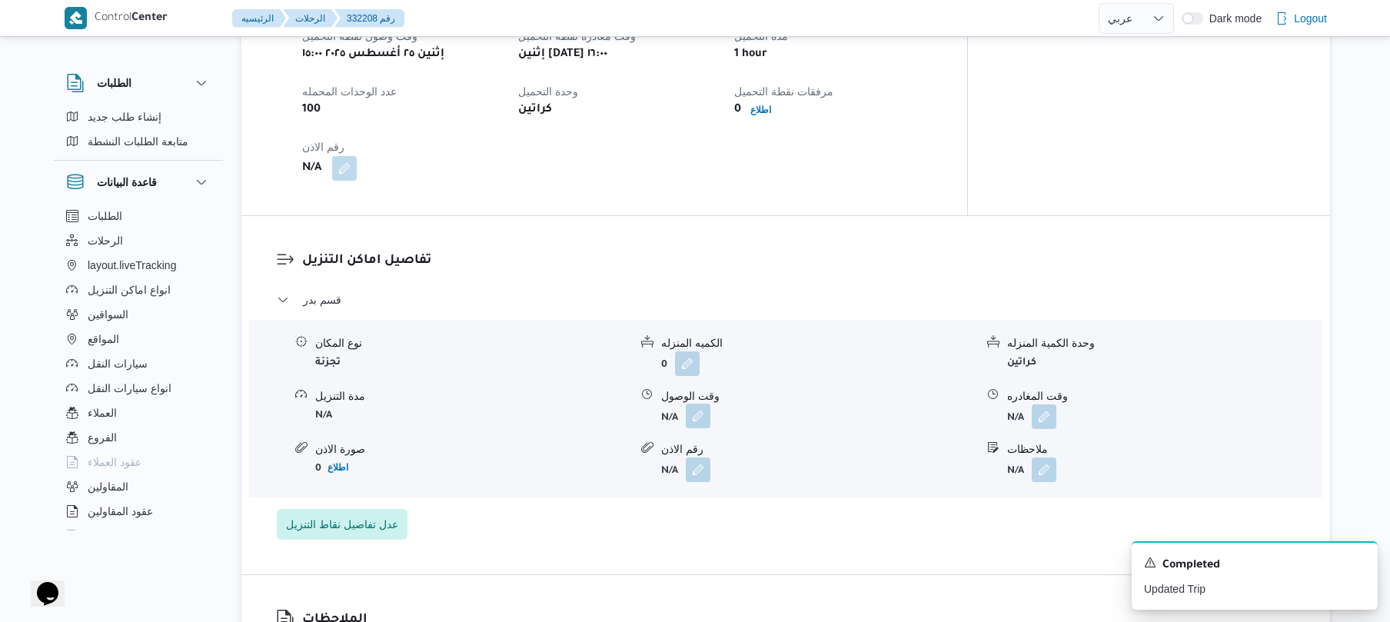
click at [708, 404] on button "button" at bounding box center [698, 416] width 25 height 25
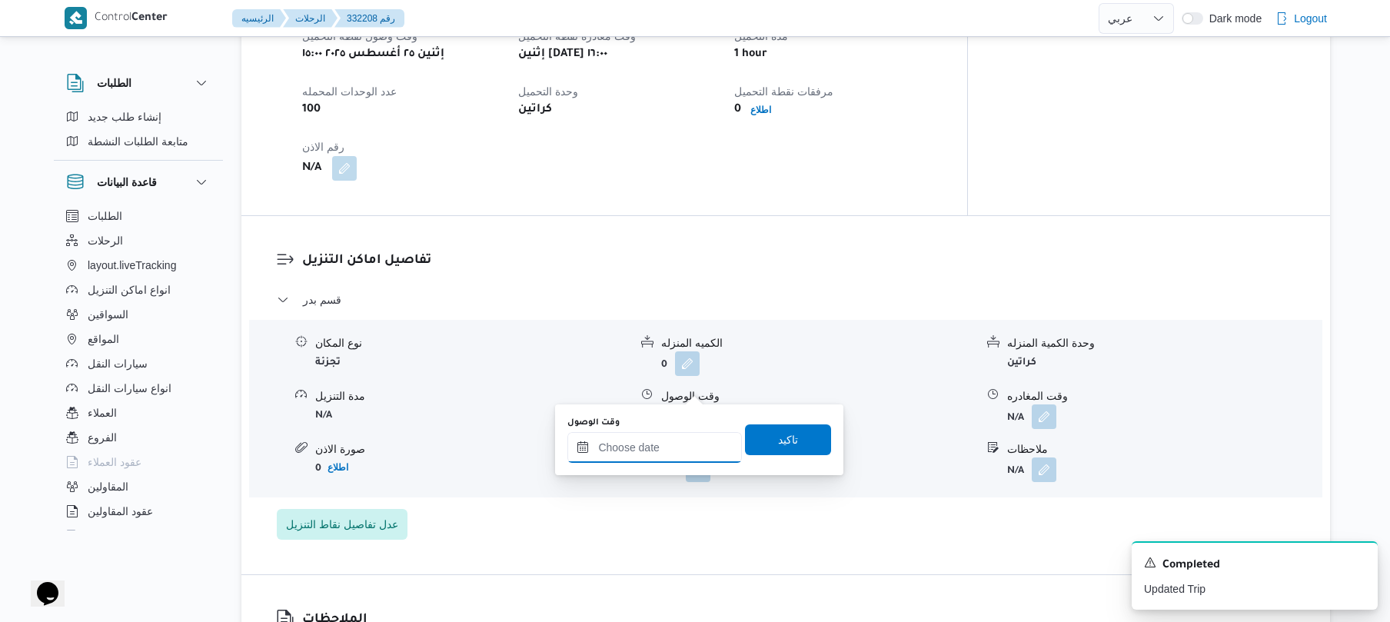
click at [666, 447] on input "وقت الوصول" at bounding box center [654, 447] width 175 height 31
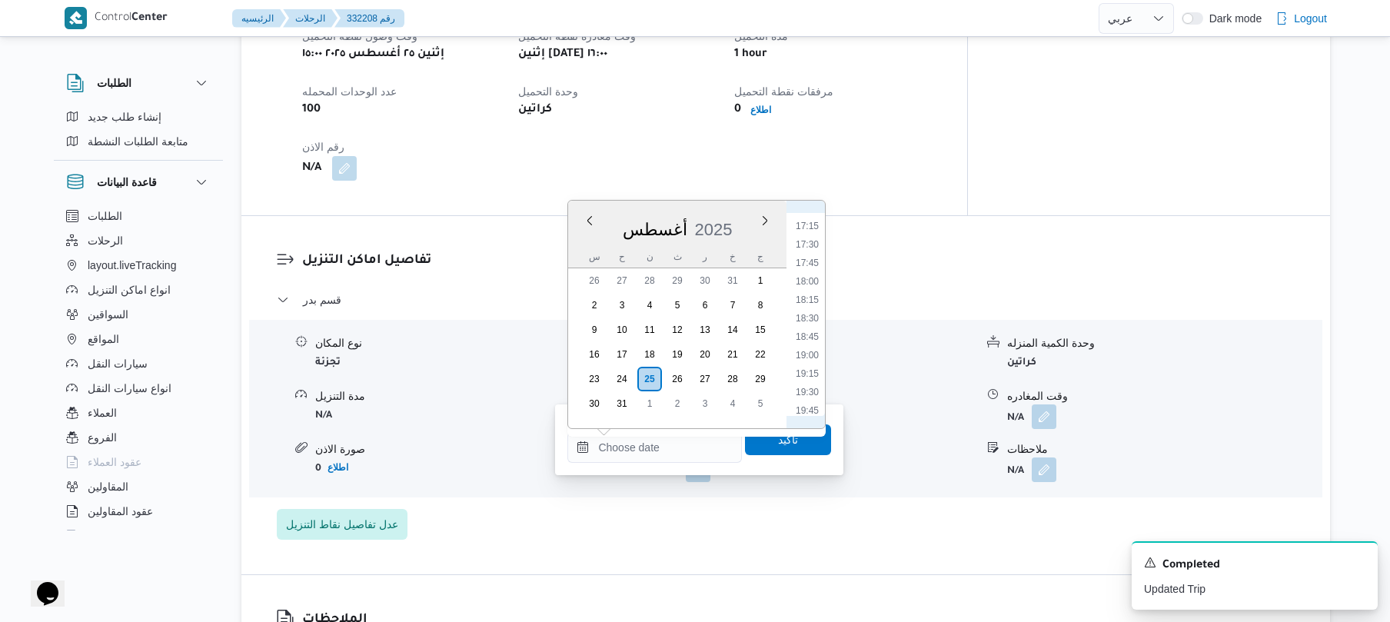
scroll to position [1194, 0]
click at [812, 278] on li "17:00" at bounding box center [807, 281] width 35 height 15
type input "[DATE] ١٧:٠٠"
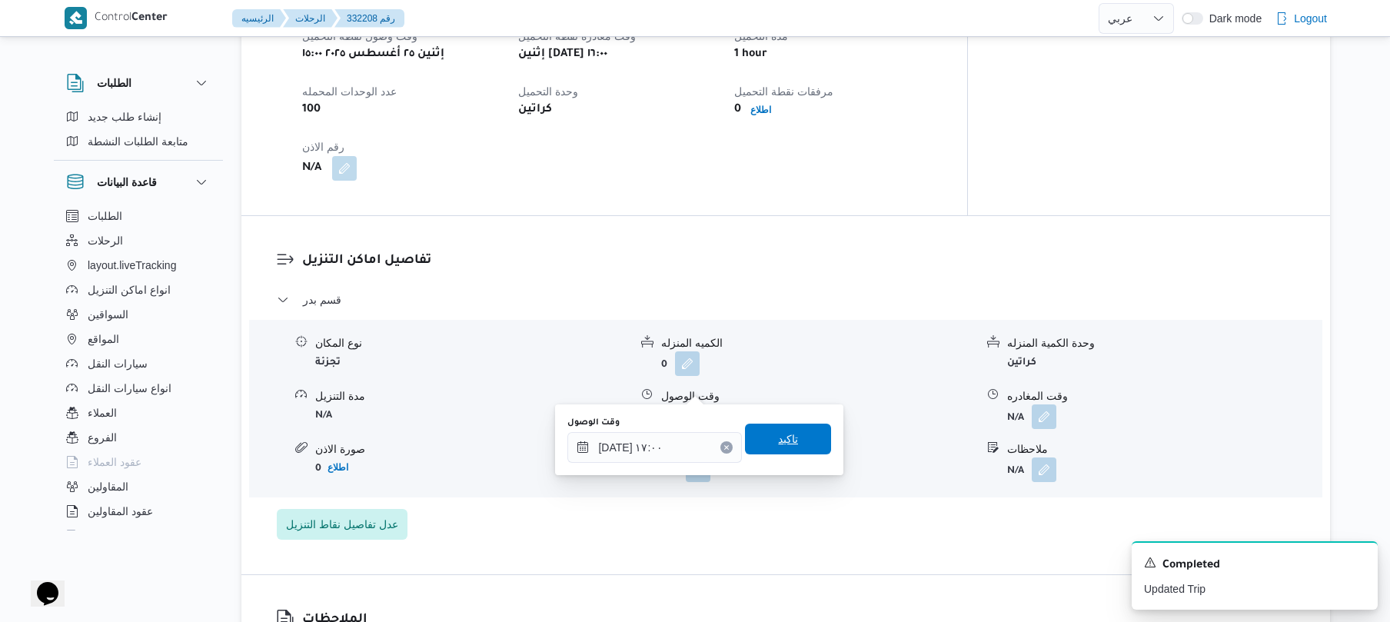
click at [778, 440] on span "تاكيد" at bounding box center [788, 439] width 20 height 18
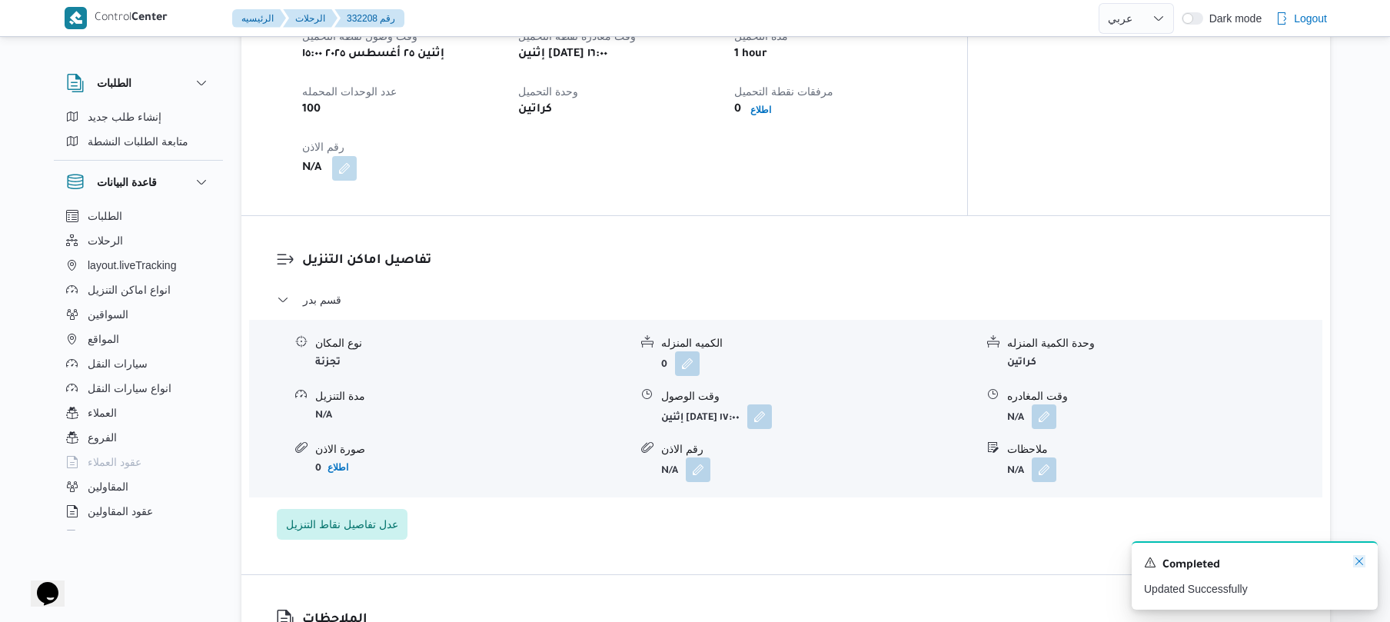
click at [1354, 564] on icon "Dismiss toast" at bounding box center [1359, 561] width 12 height 12
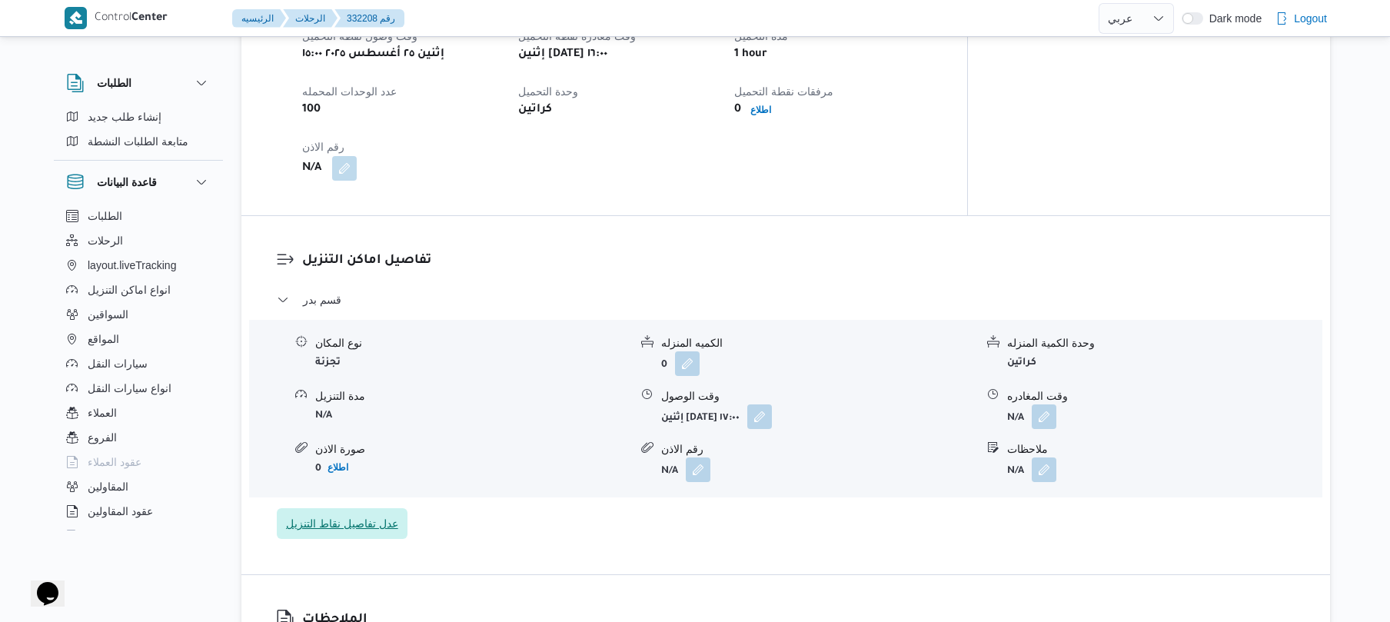
click at [364, 514] on span "عدل تفاصيل نقاط التنزيل" at bounding box center [342, 523] width 112 height 18
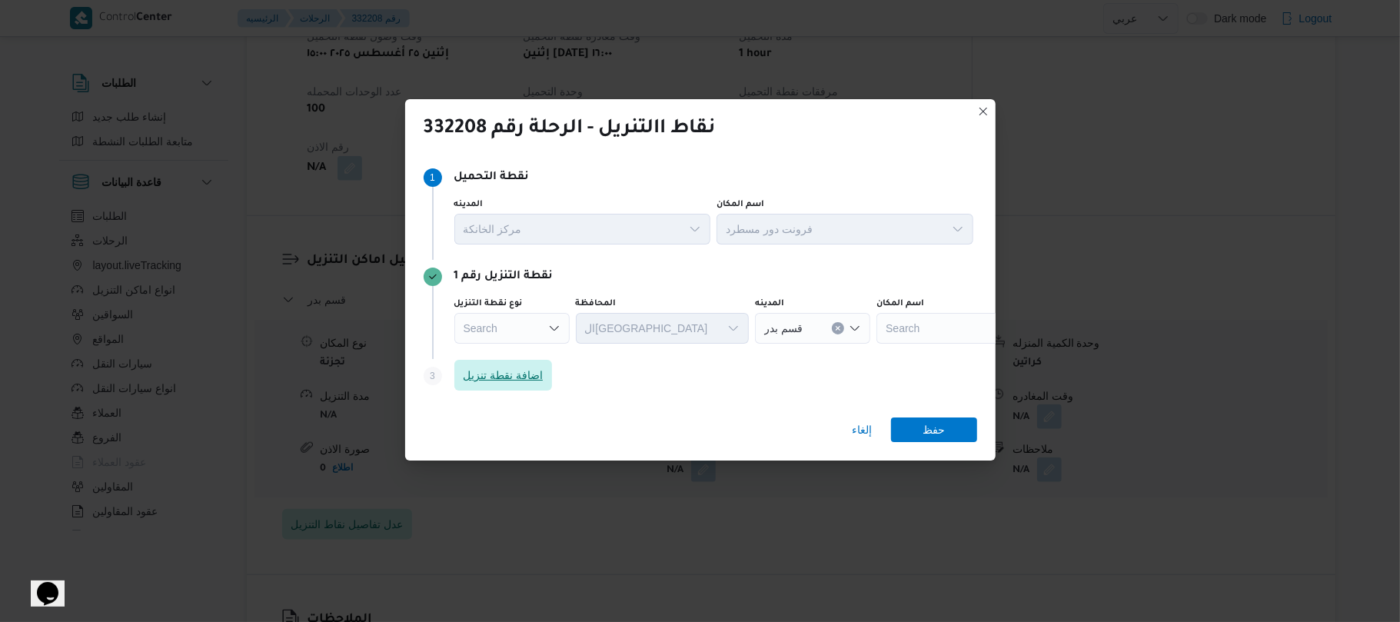
click at [492, 377] on span "اضافة نقطة تنزيل" at bounding box center [504, 375] width 80 height 18
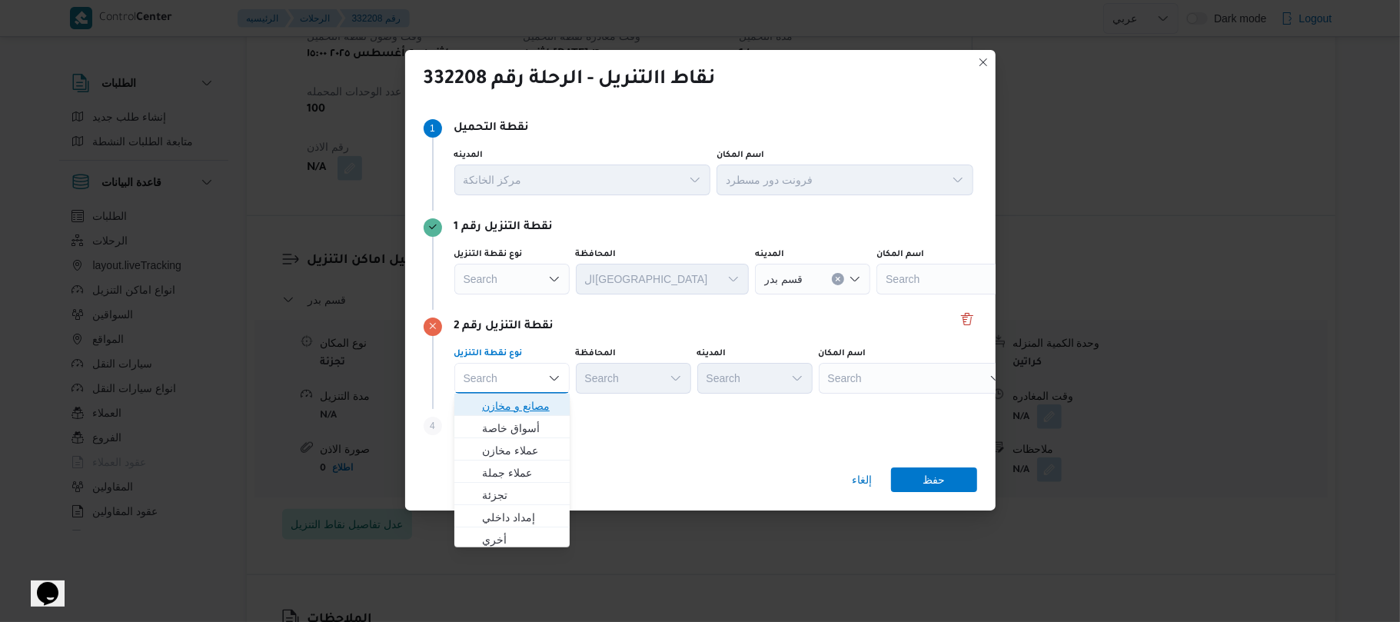
click at [520, 400] on span "مصانع و مخازن" at bounding box center [521, 406] width 78 height 18
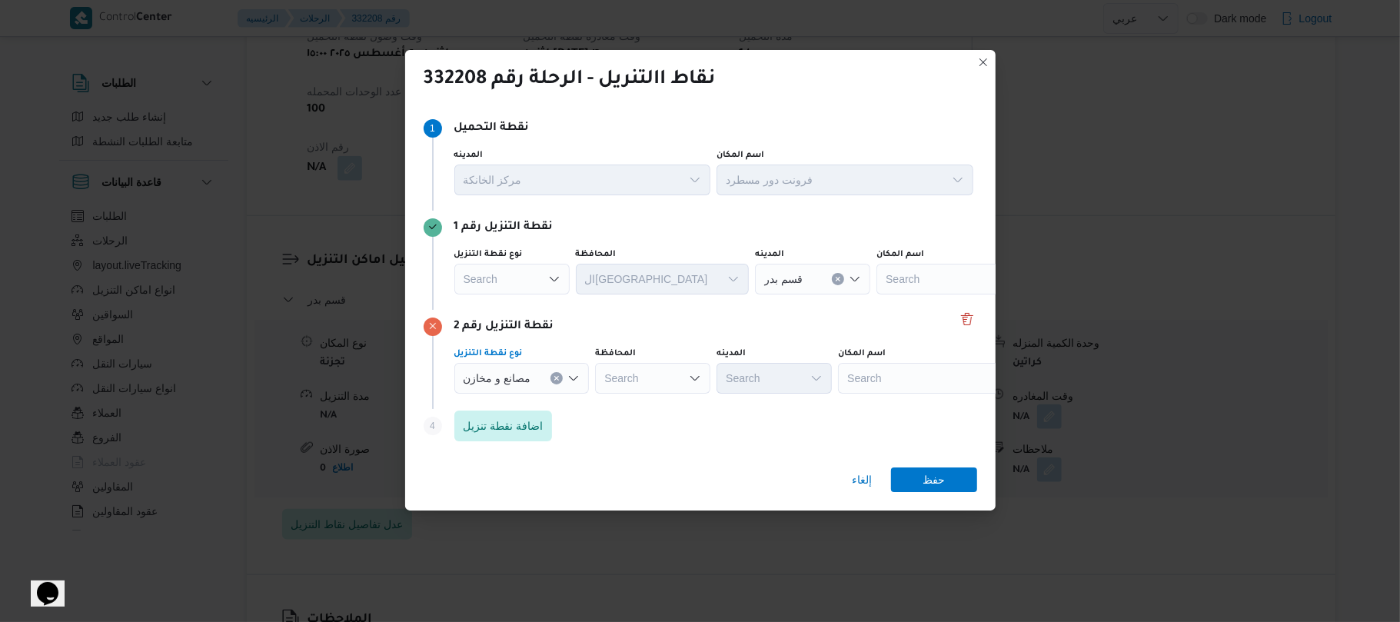
click at [886, 377] on div "Search" at bounding box center [934, 378] width 192 height 31
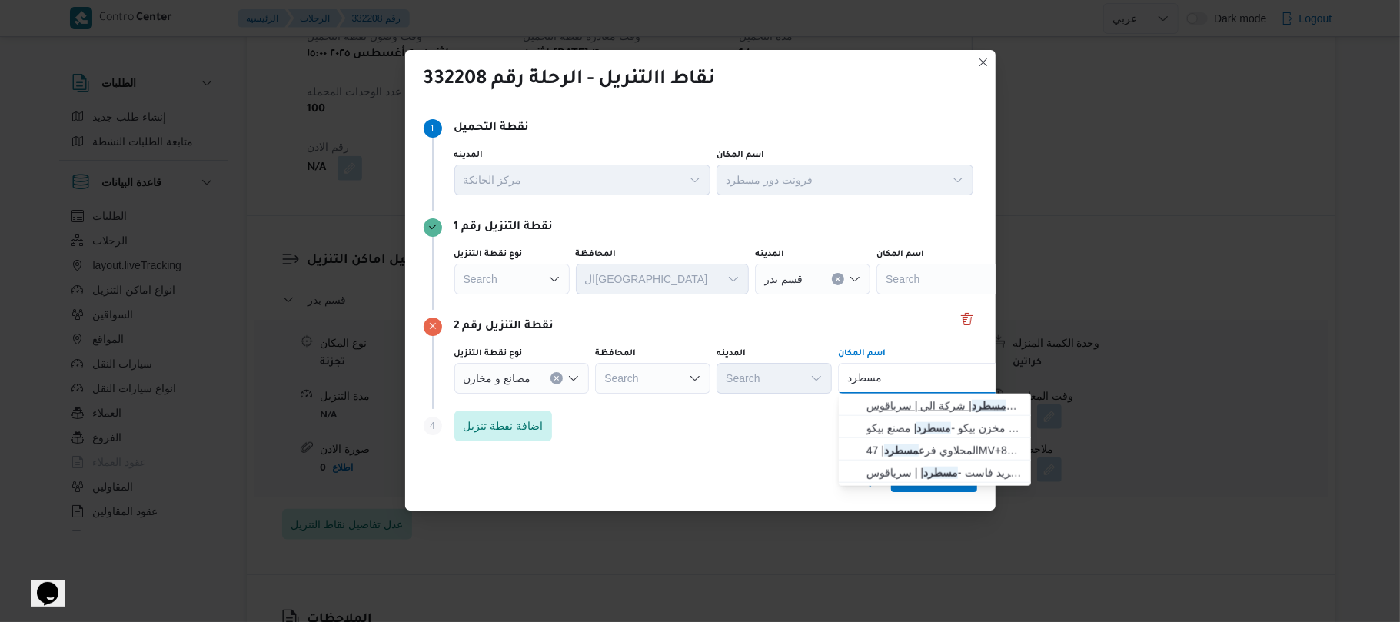
type input "مسطرد"
click at [898, 406] on span "فرونت دور مسطرد | شركة الي | سرياقوس" at bounding box center [943, 406] width 155 height 18
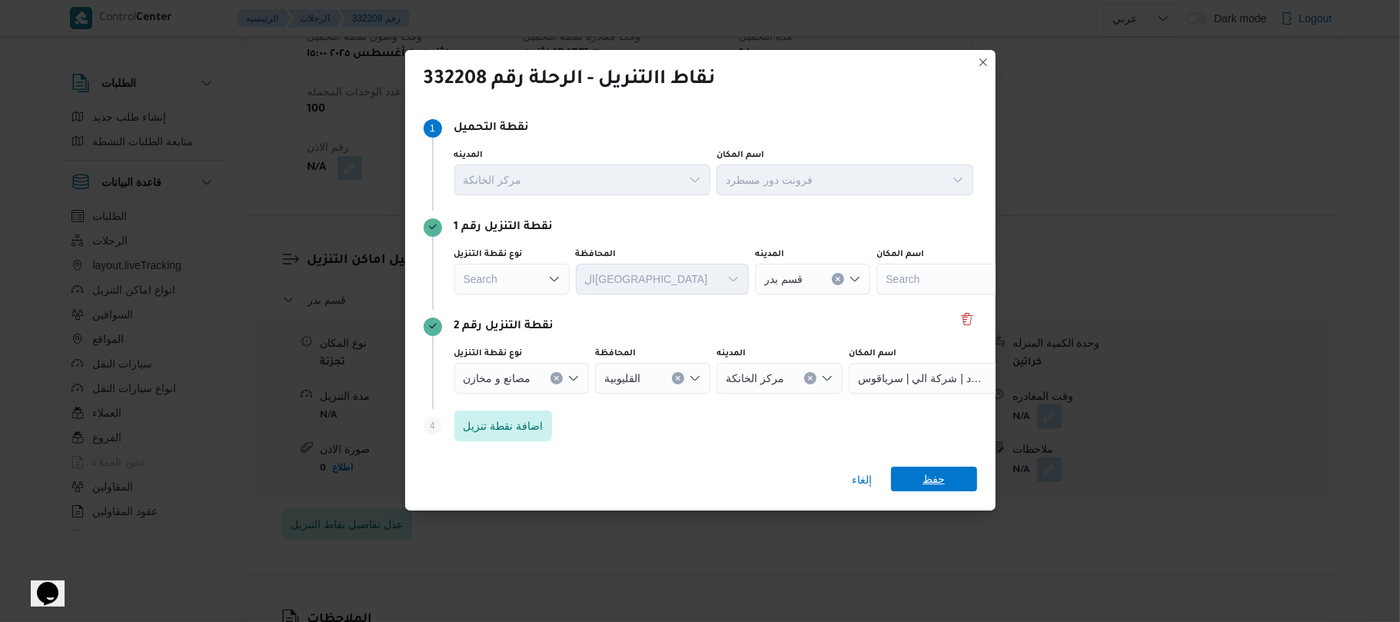
click at [906, 474] on span "حفظ" at bounding box center [934, 479] width 86 height 25
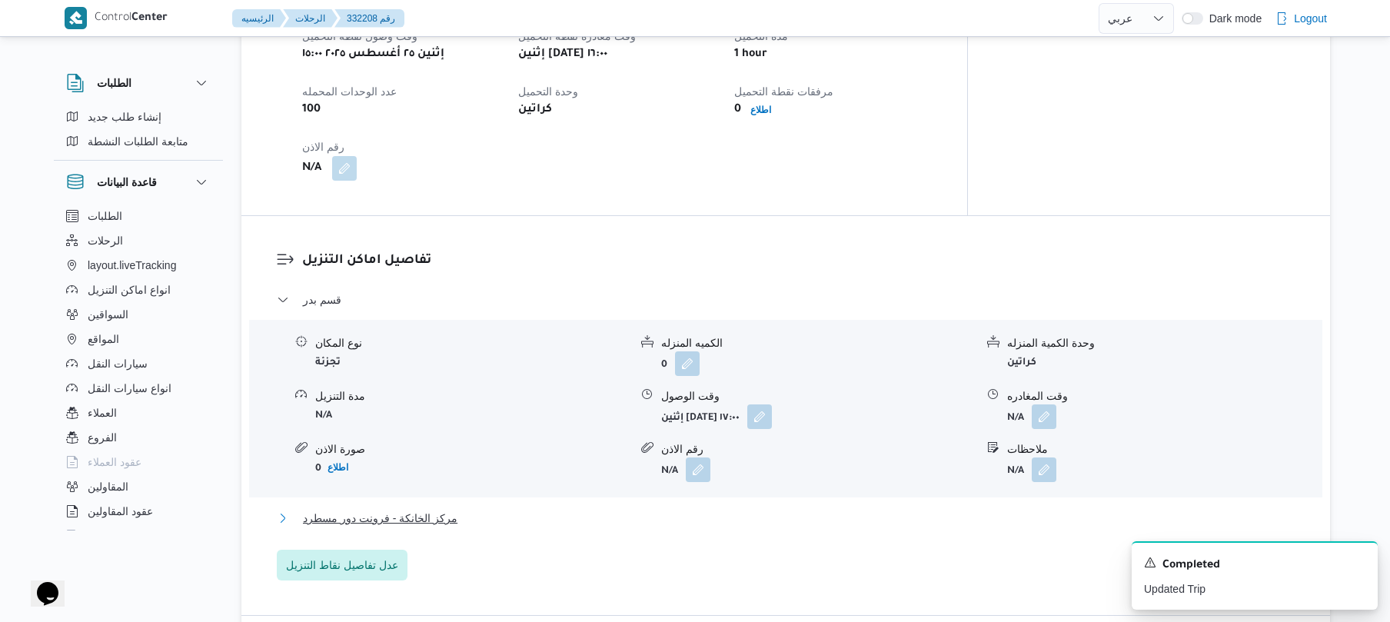
click at [832, 509] on button "مركز الخانكة - فرونت دور مسطرد" at bounding box center [786, 518] width 1019 height 18
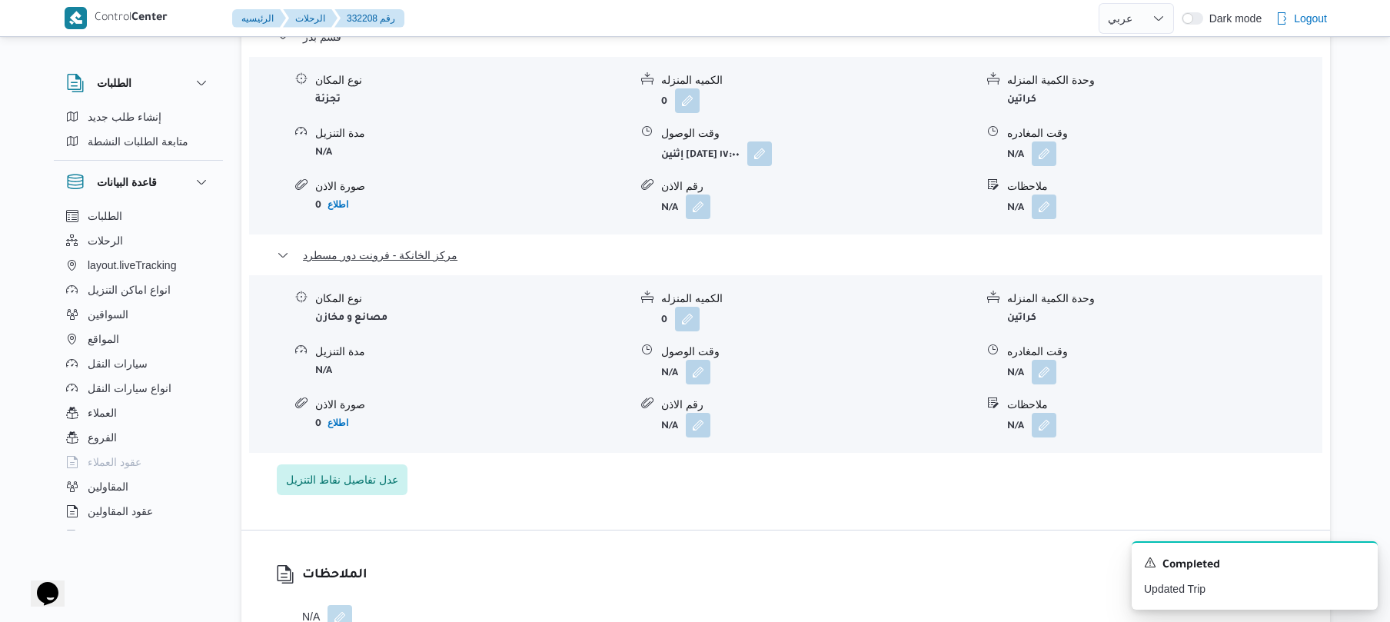
scroll to position [1394, 0]
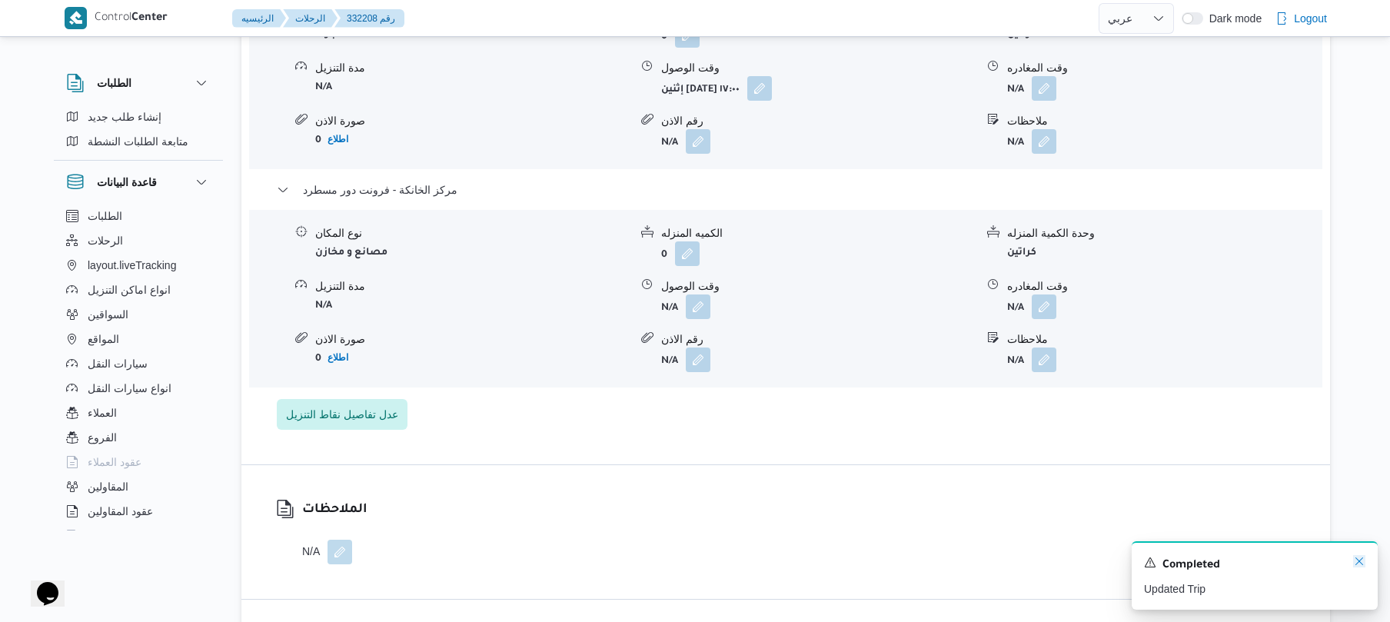
click at [1361, 561] on icon "Dismiss toast" at bounding box center [1359, 561] width 12 height 12
click at [1043, 294] on button "button" at bounding box center [1044, 306] width 25 height 25
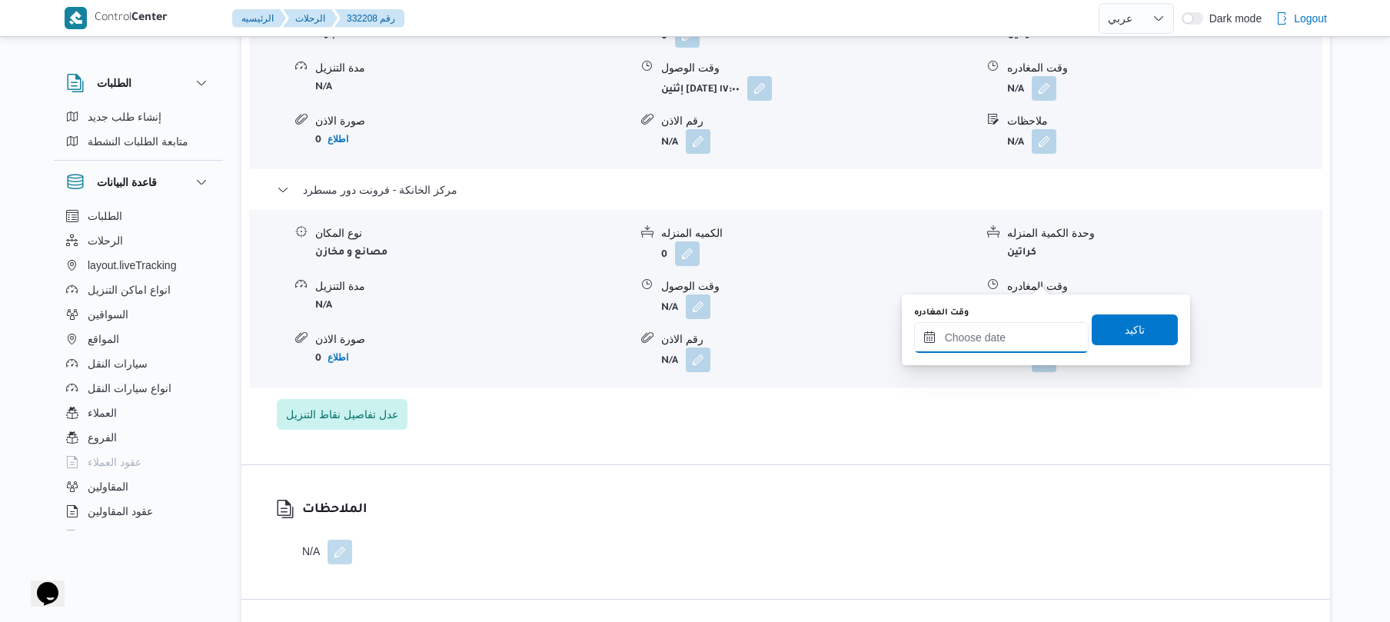
click at [988, 337] on input "وقت المغادره" at bounding box center [1001, 337] width 175 height 31
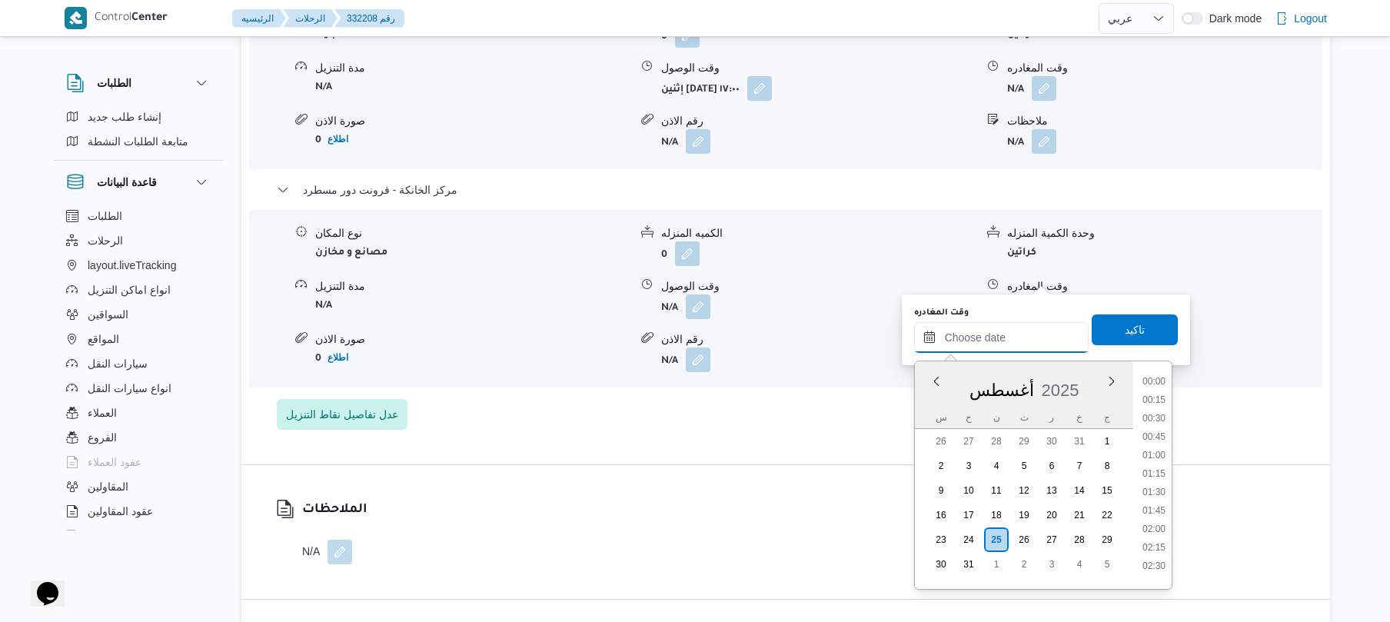
scroll to position [1538, 0]
click at [1157, 410] on li "21:15" at bounding box center [1153, 411] width 35 height 15
type input "٢٥/٠٨/٢٠٢٥ ٢١:١٥"
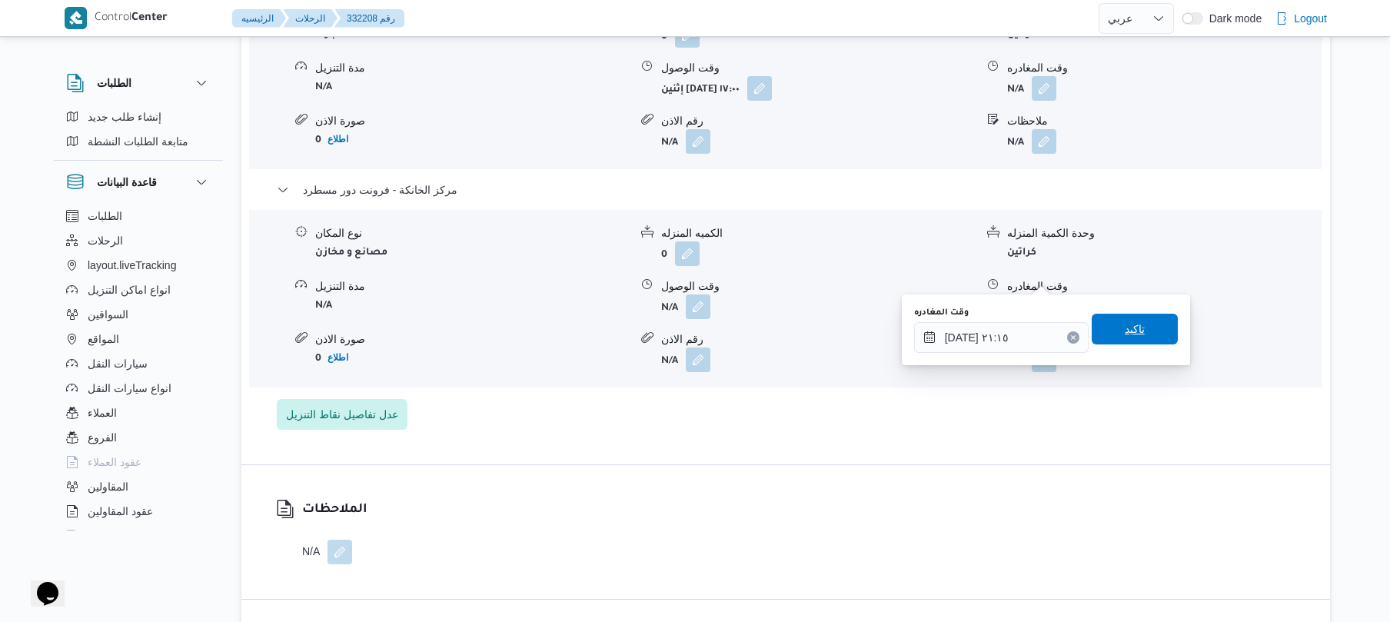
click at [1141, 330] on span "تاكيد" at bounding box center [1135, 329] width 86 height 31
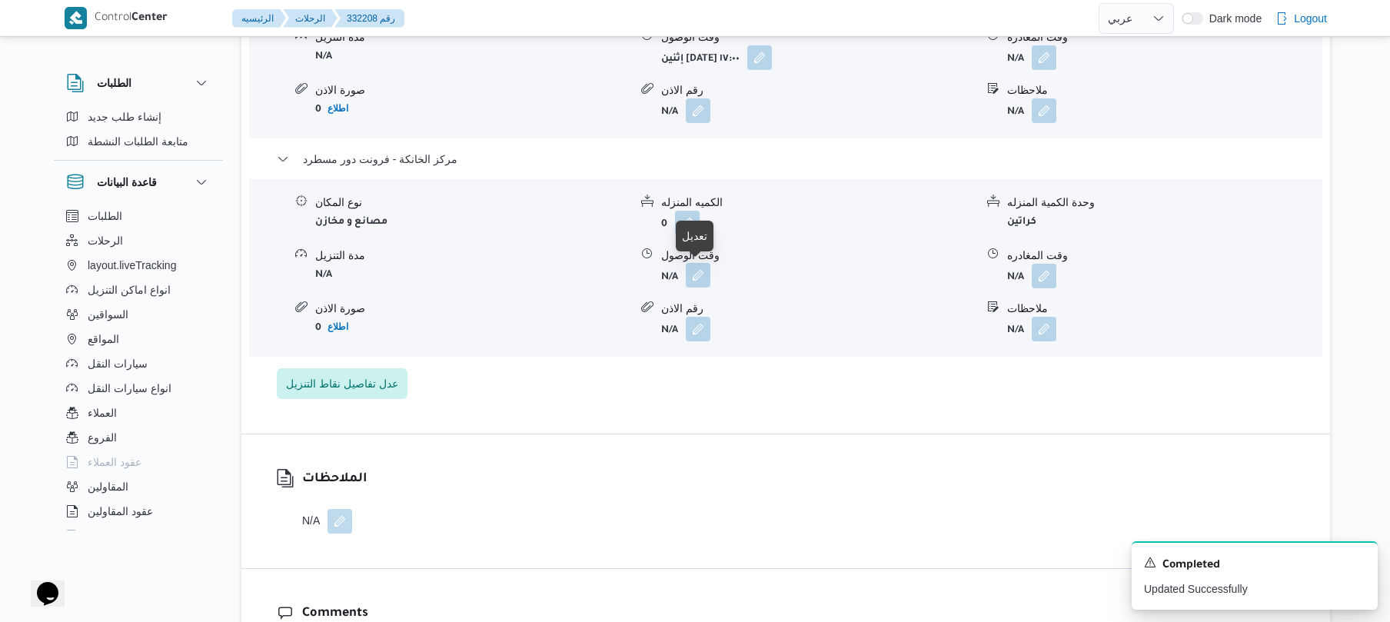
click at [703, 278] on button "button" at bounding box center [698, 275] width 25 height 25
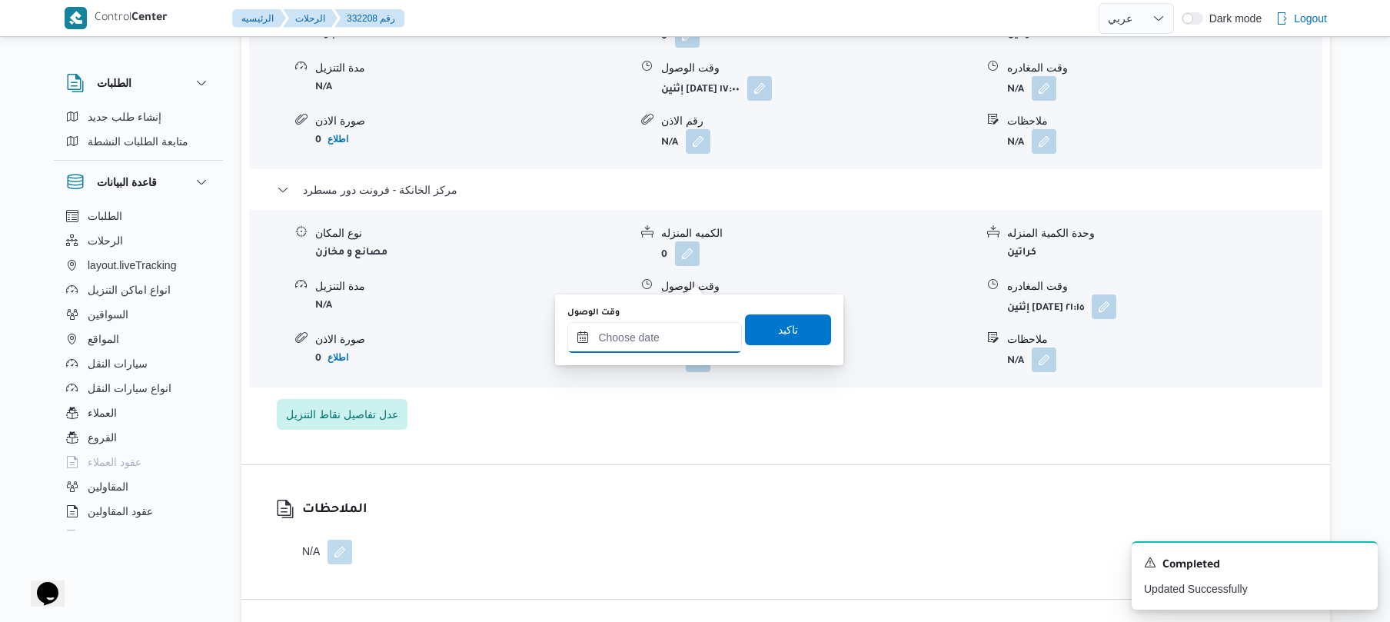
click at [681, 334] on input "وقت الوصول" at bounding box center [654, 337] width 175 height 31
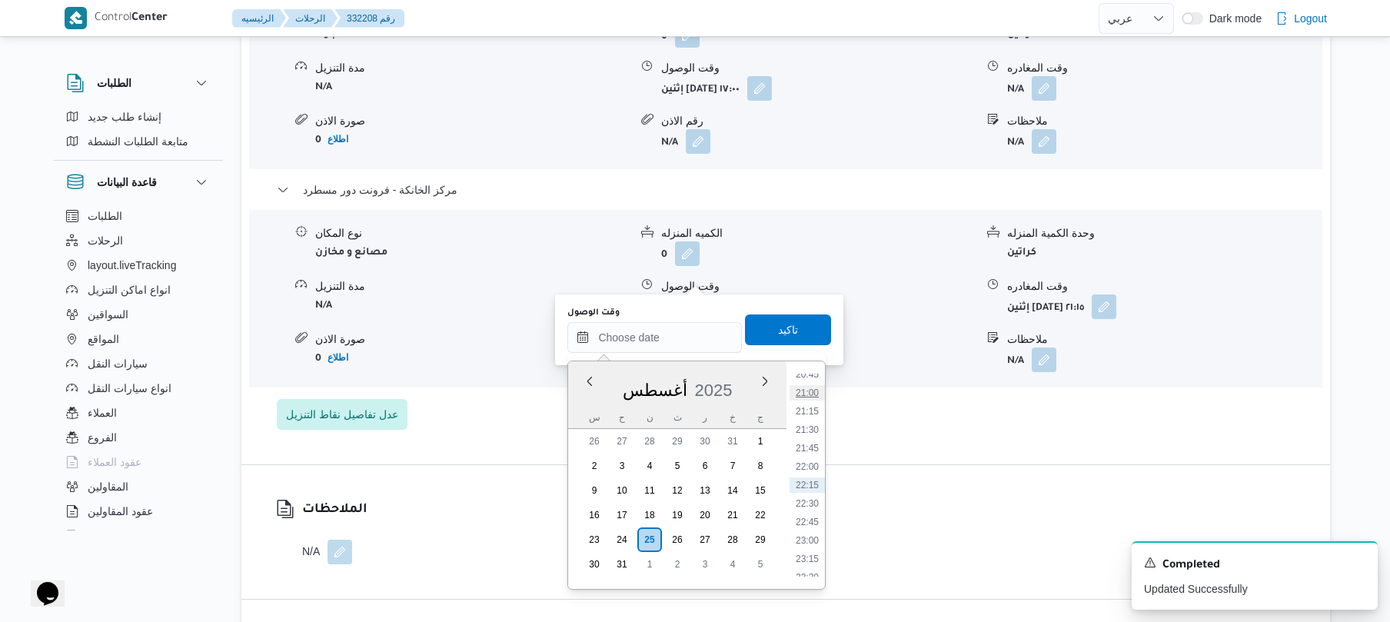
click at [810, 394] on li "21:00" at bounding box center [807, 392] width 35 height 15
type input "٢٥/٠٨/٢٠٢٥ ٢١:٠٠"
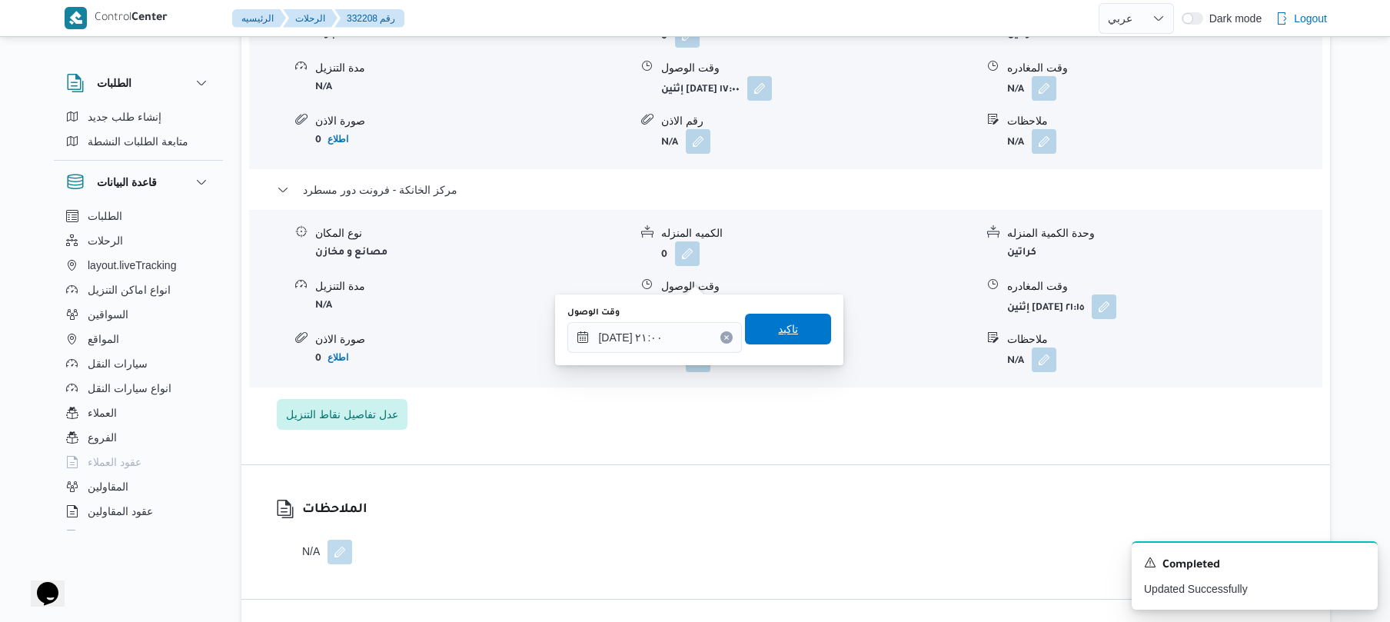
click at [806, 331] on span "تاكيد" at bounding box center [788, 329] width 86 height 31
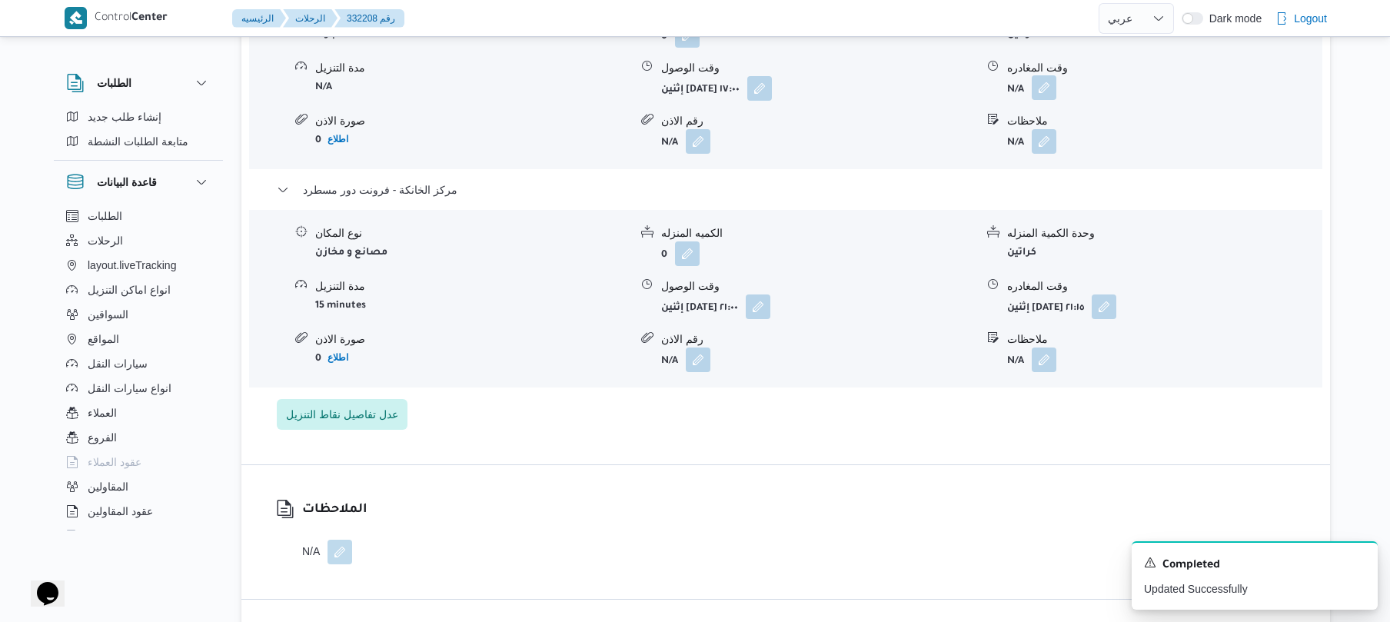
click at [1044, 75] on button "button" at bounding box center [1044, 87] width 25 height 25
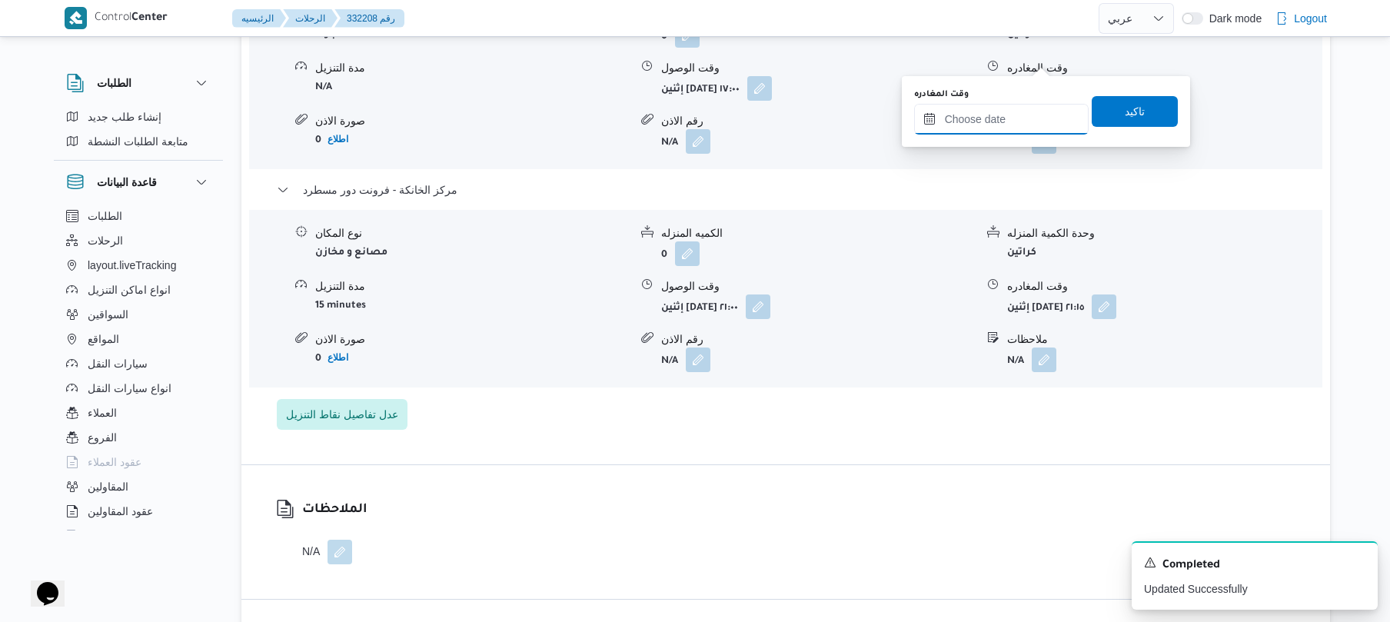
click at [1009, 106] on input "وقت المغادره" at bounding box center [1001, 119] width 175 height 31
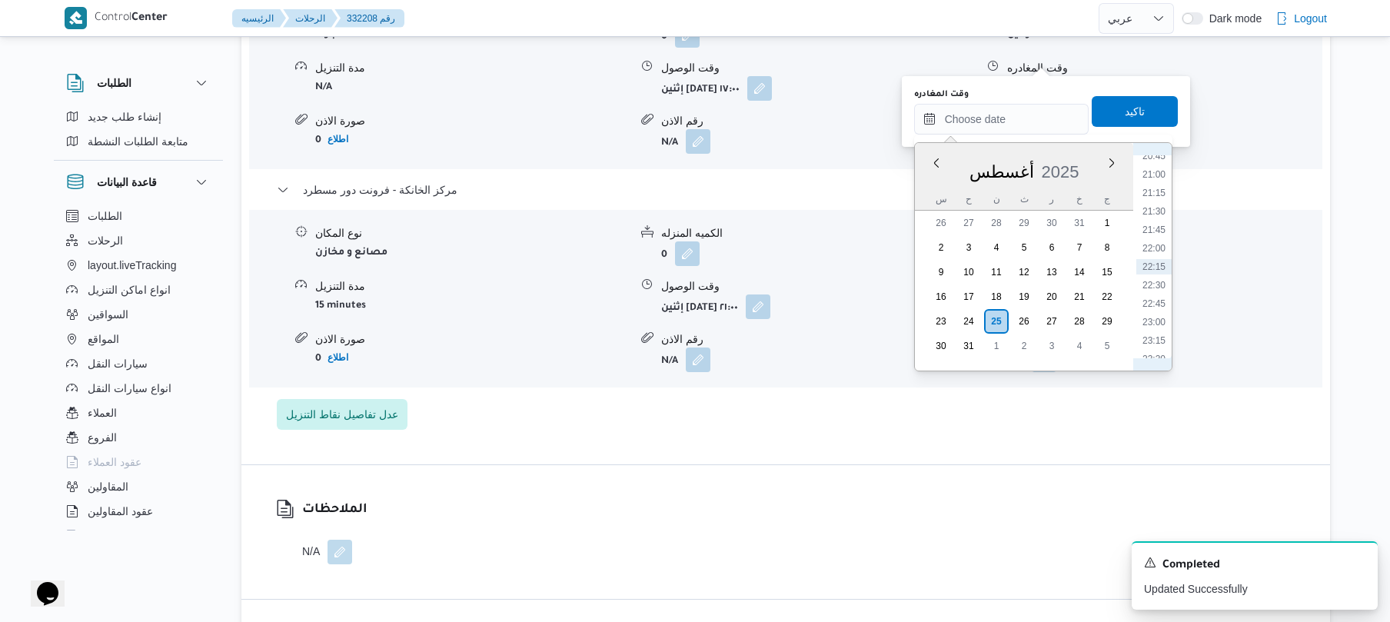
scroll to position [1366, 0]
click at [1154, 271] on li "20:00" at bounding box center [1153, 272] width 35 height 15
type input "٢٥/٠٨/٢٠٢٥ ٢٠:٠٠"
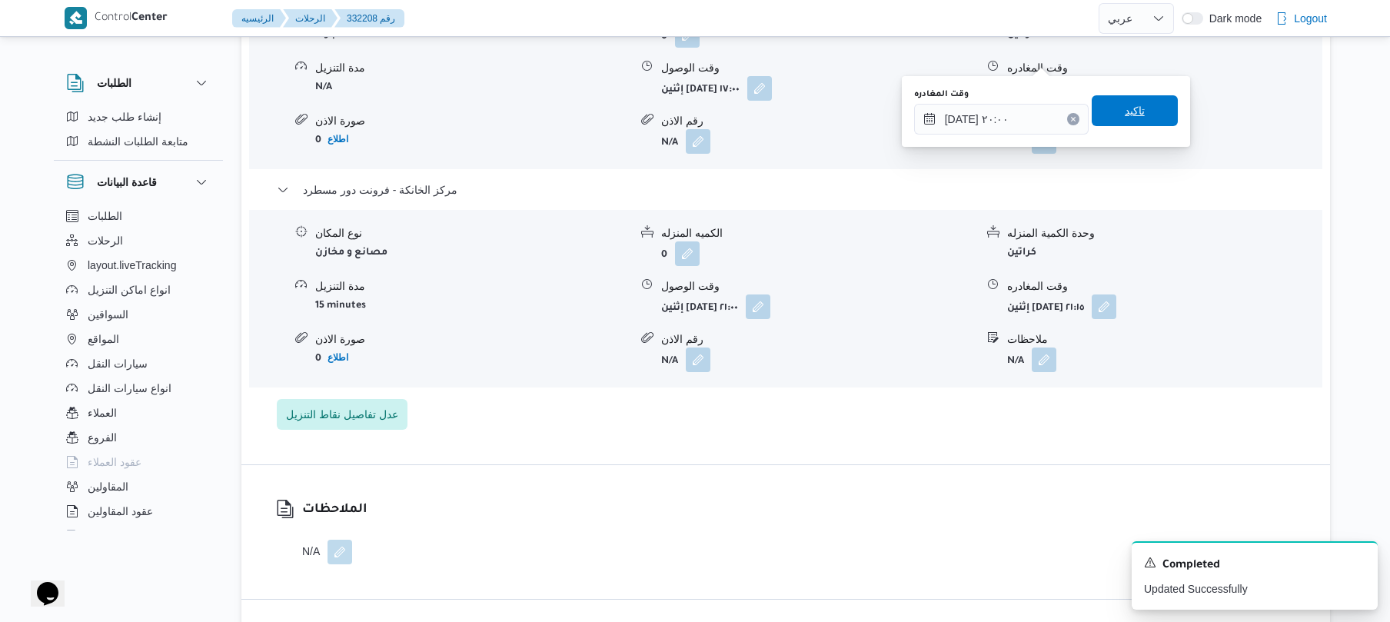
click at [1145, 118] on span "تاكيد" at bounding box center [1135, 110] width 86 height 31
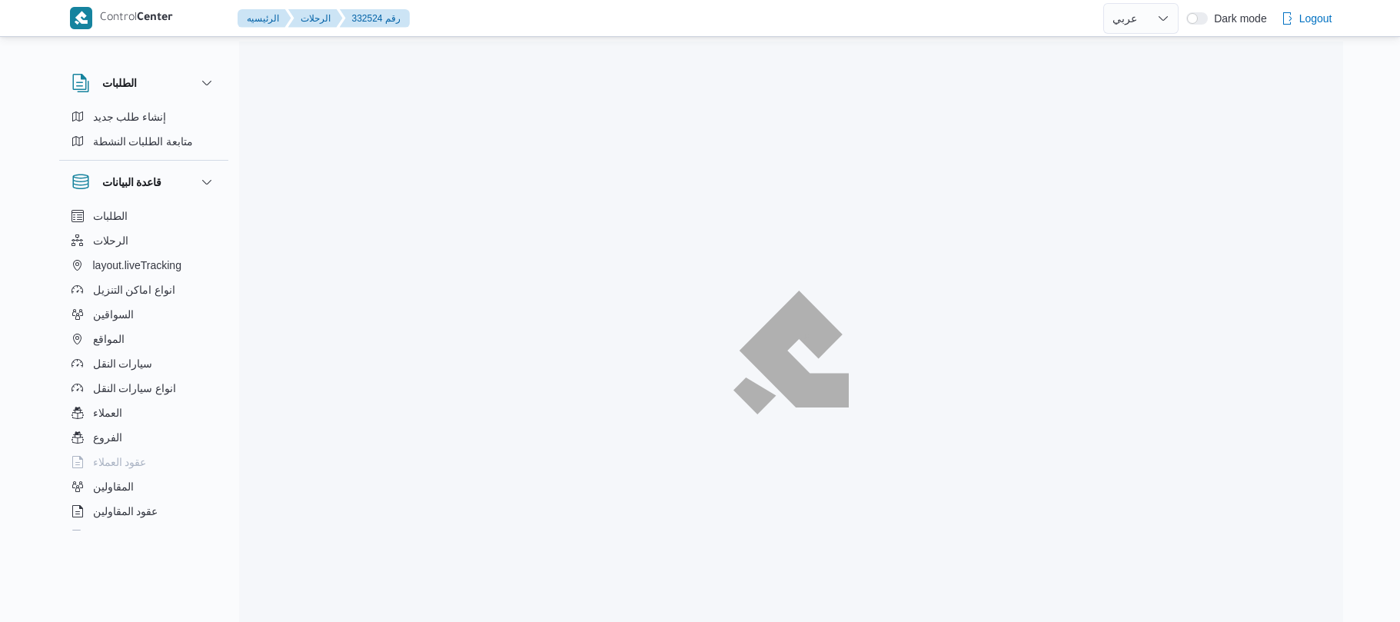
select select "ar"
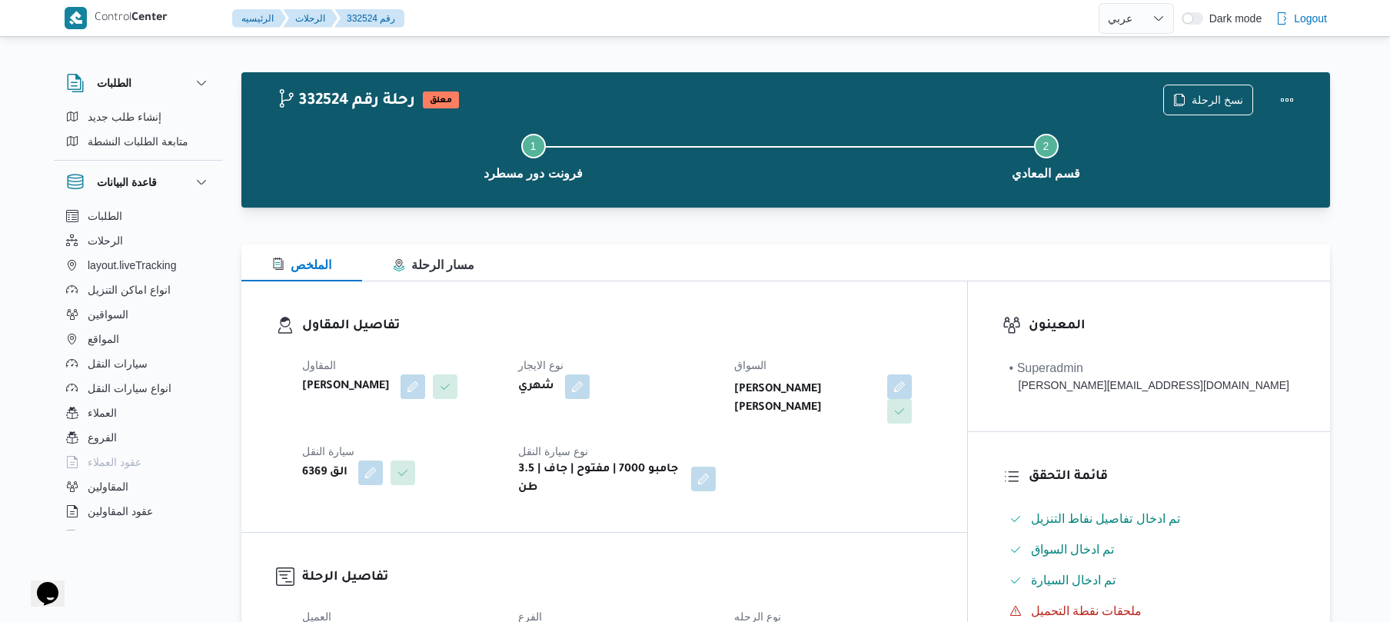
click at [924, 271] on div "الملخص مسار الرحلة" at bounding box center [785, 262] width 1089 height 37
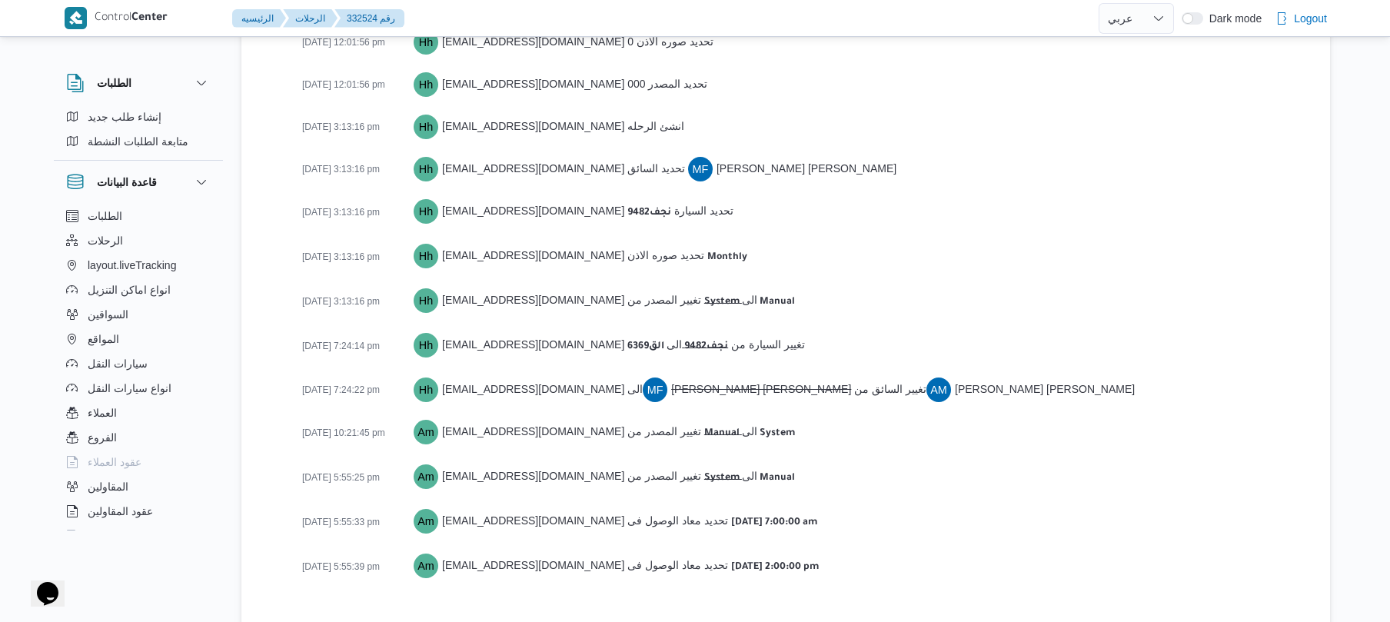
scroll to position [2233, 0]
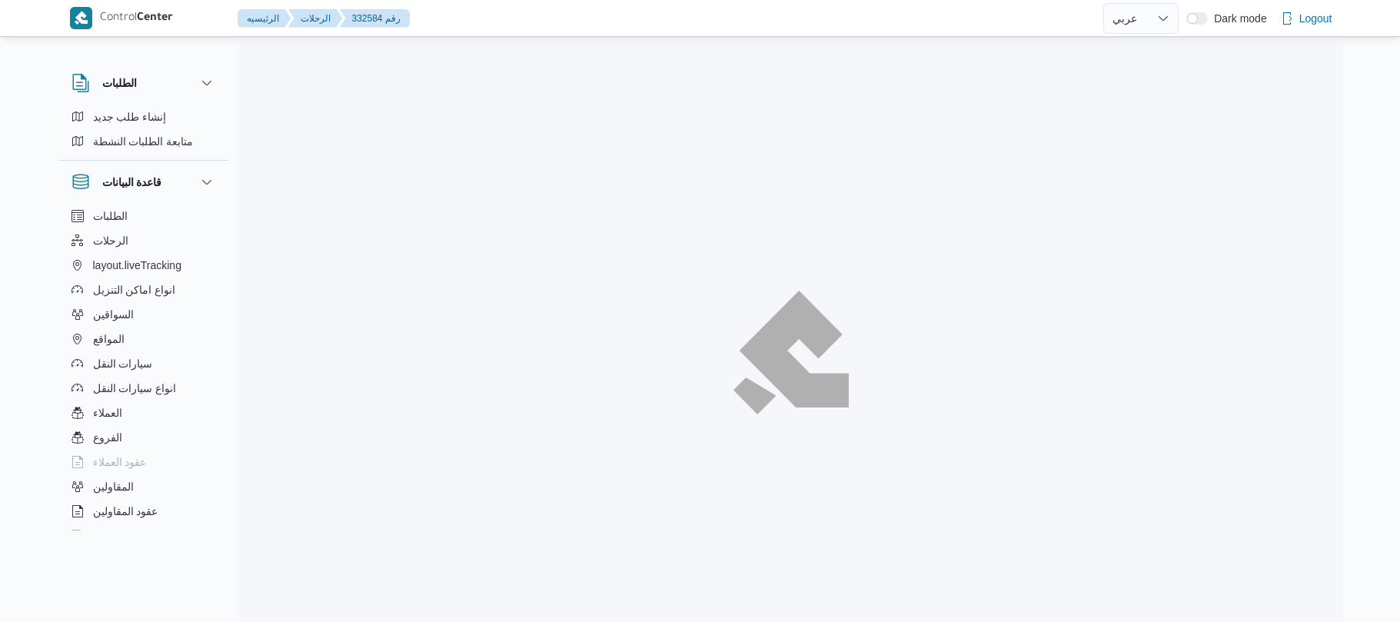
select select "ar"
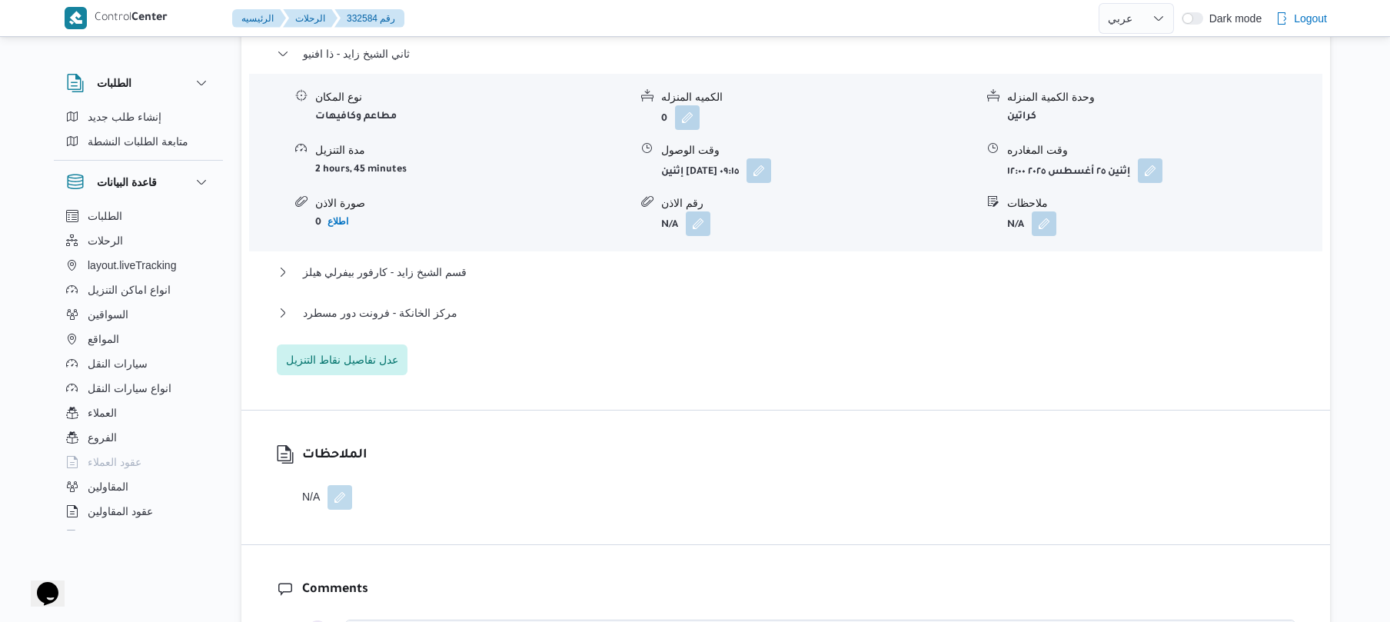
scroll to position [1353, 0]
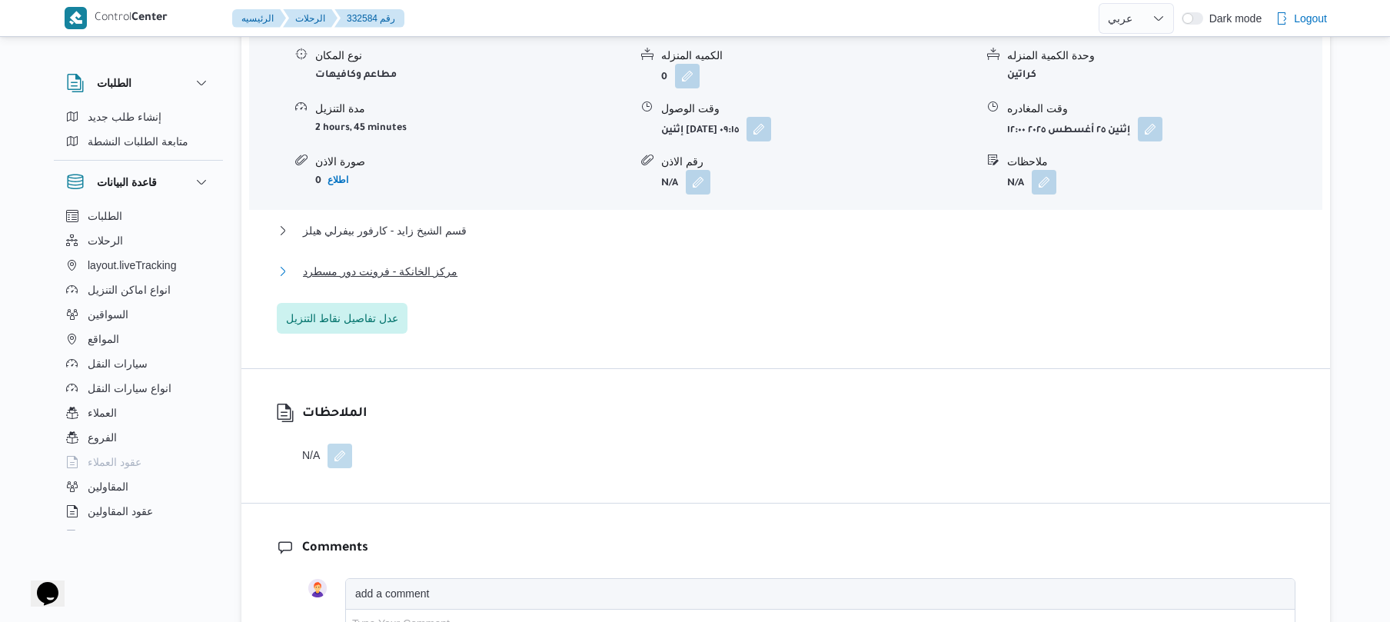
click at [863, 262] on button "مركز الخانكة - فرونت دور مسطرد" at bounding box center [786, 271] width 1019 height 18
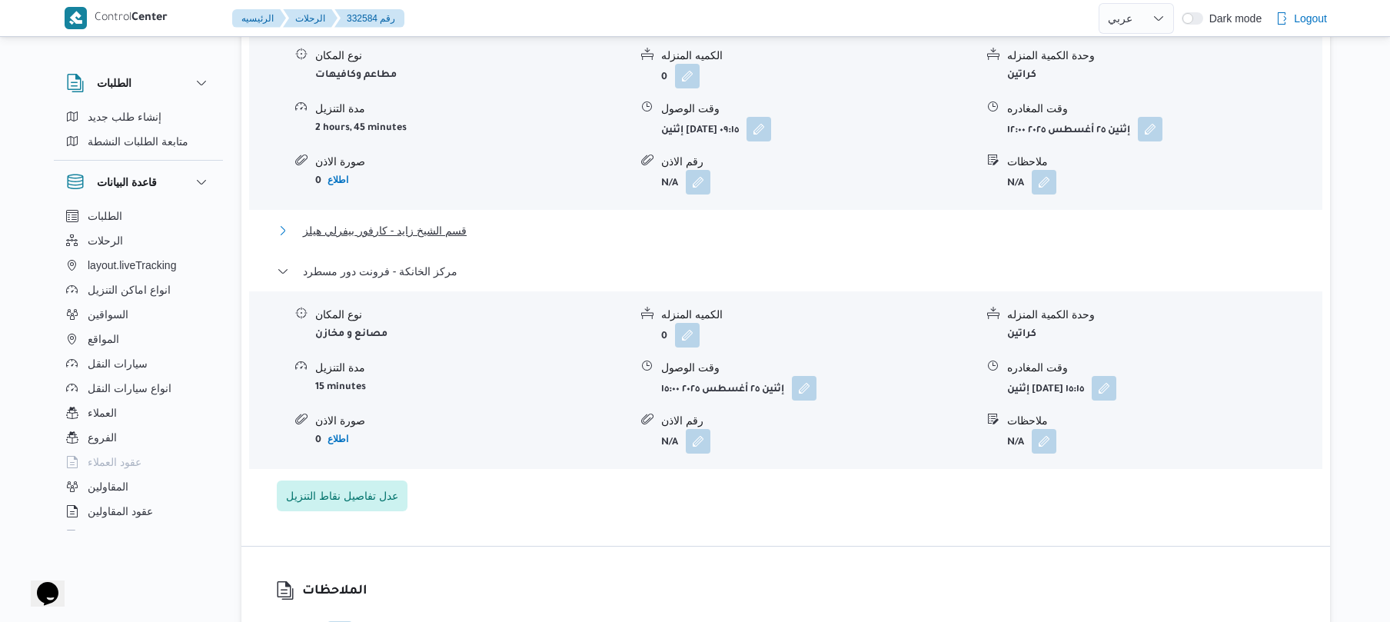
click at [890, 221] on button "قسم الشيخ زايد - كارفور بيفرلي هيلز" at bounding box center [786, 230] width 1019 height 18
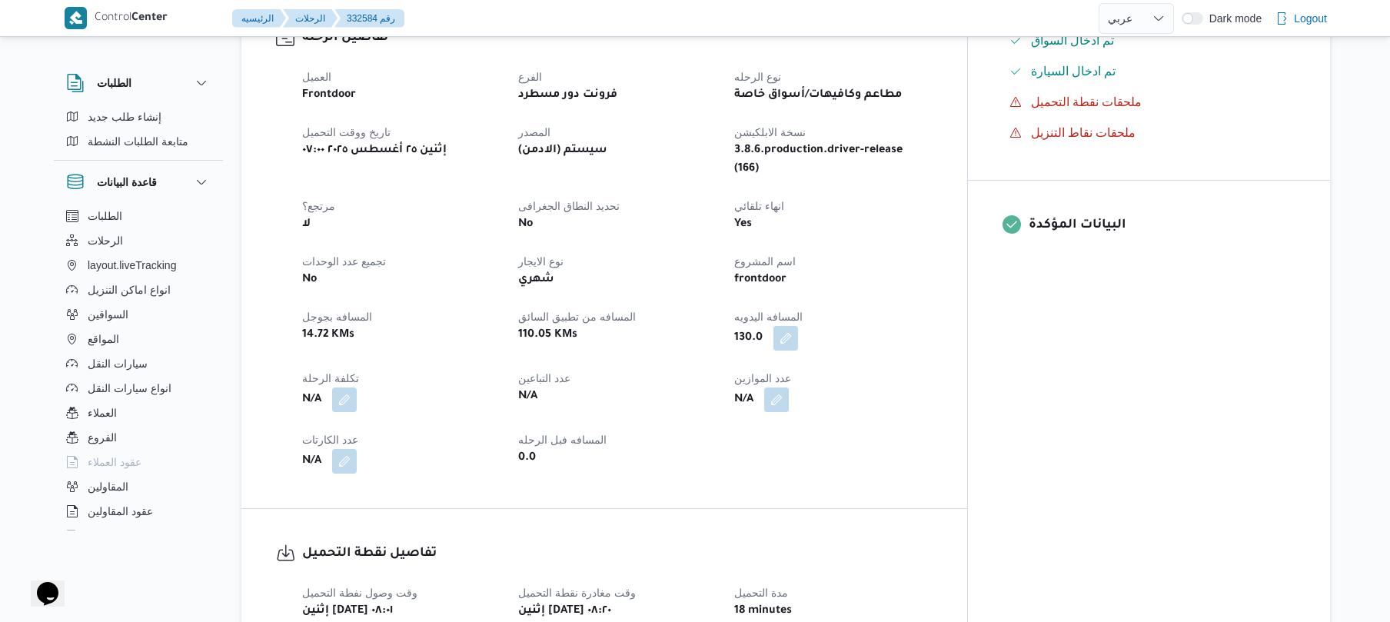
scroll to position [451, 0]
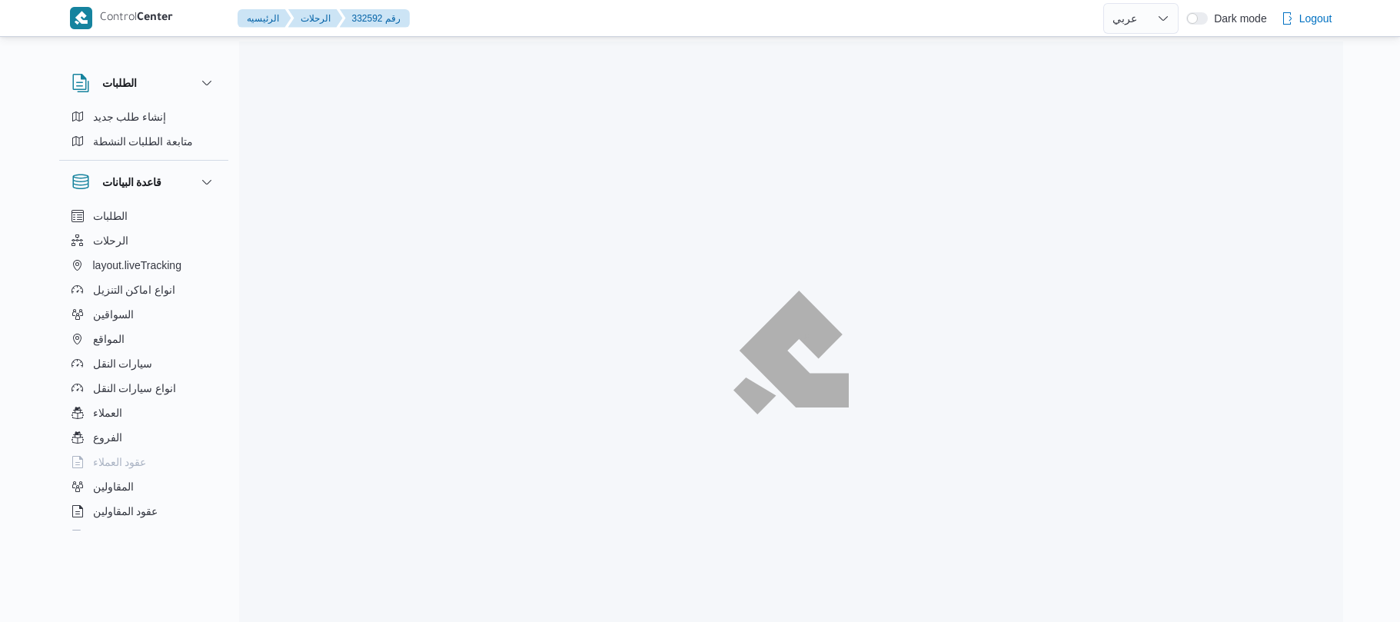
select select "ar"
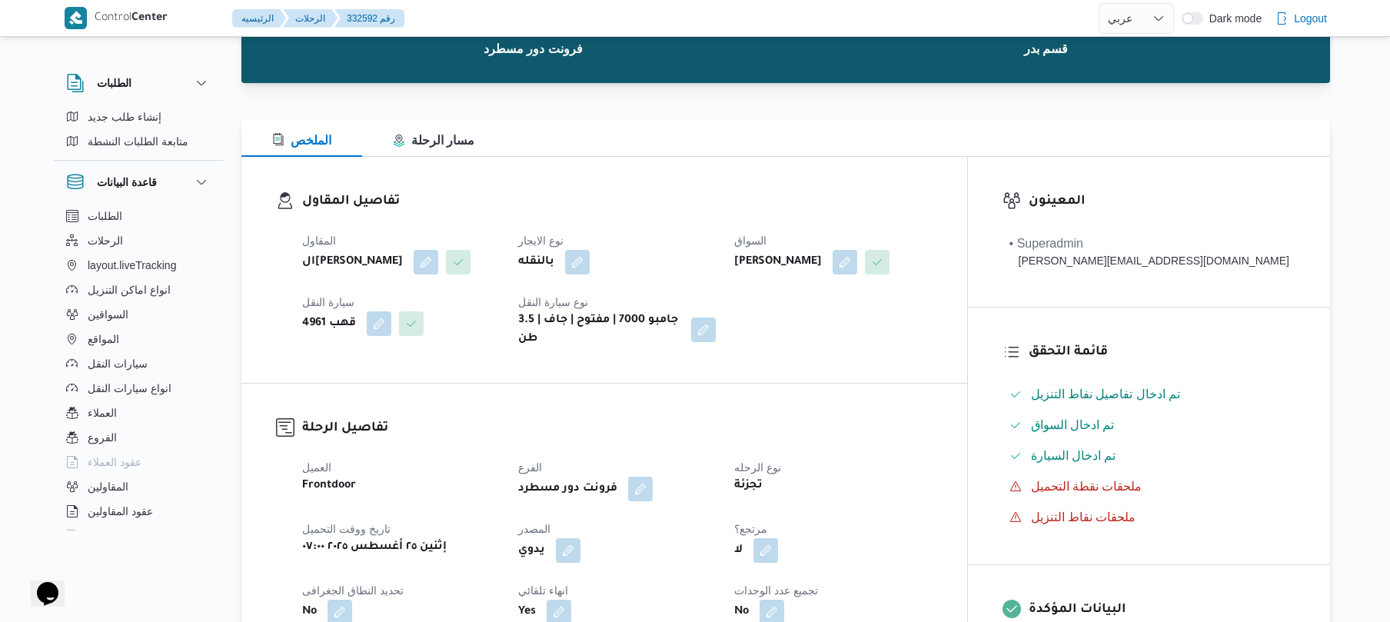
scroll to position [123, 0]
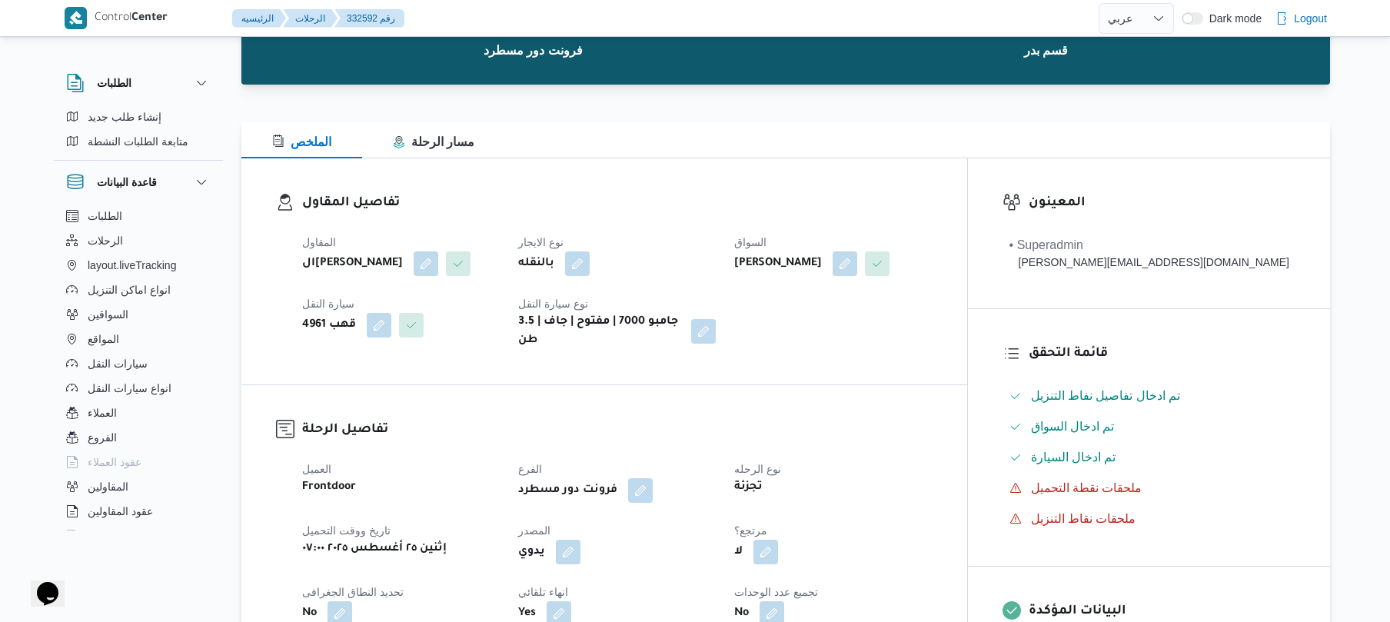
click at [904, 359] on div "المقاول الهامي [PERSON_NAME] نوع الايجار بالنقله السواق [PERSON_NAME] كامل [PER…" at bounding box center [617, 291] width 649 height 135
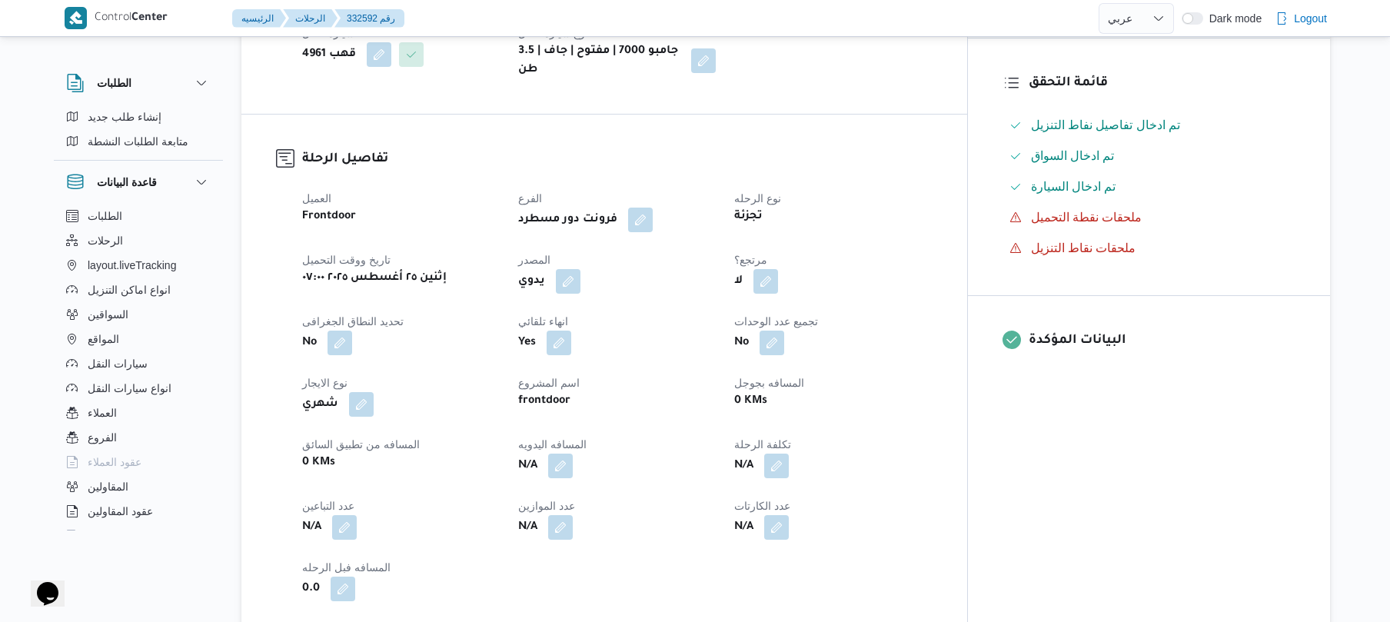
scroll to position [574, 0]
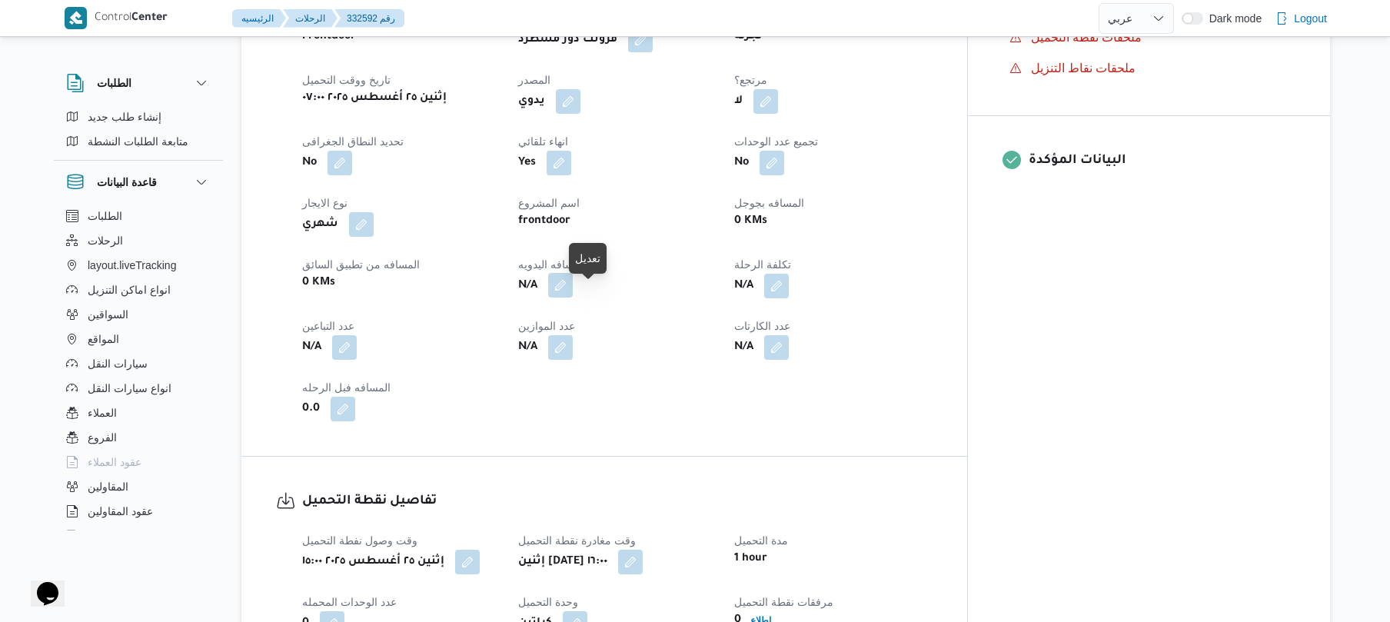
click at [573, 298] on button "button" at bounding box center [560, 285] width 25 height 25
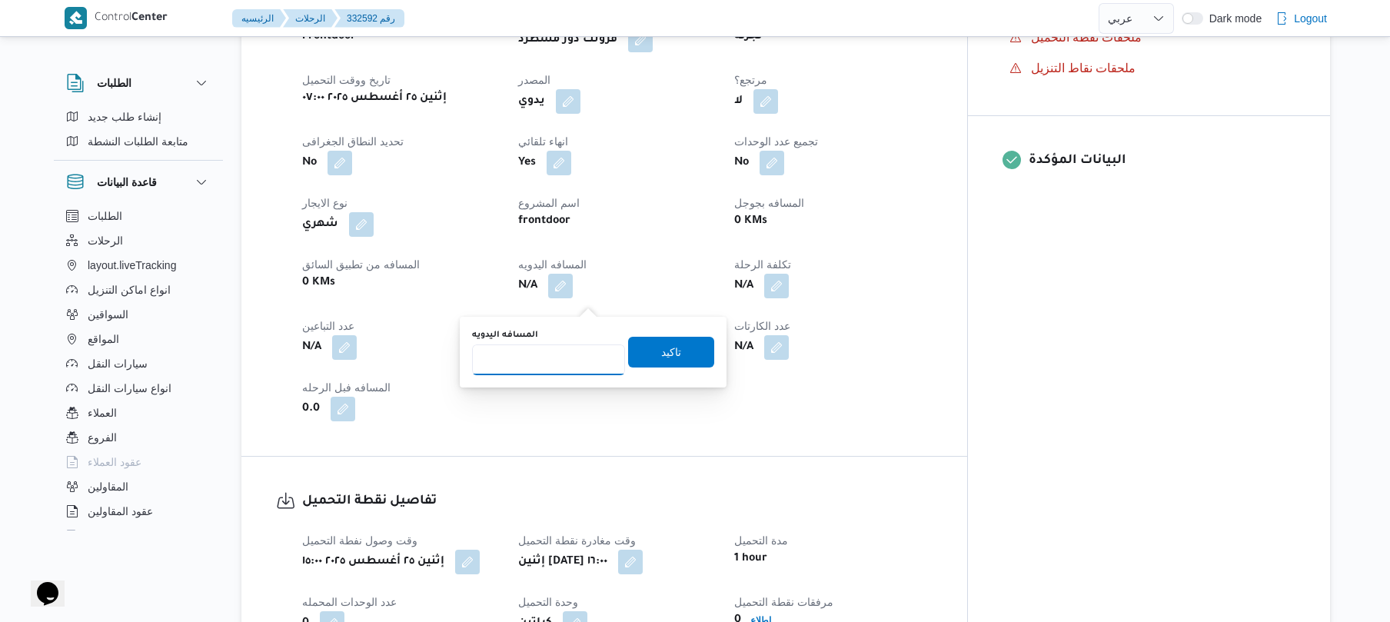
click at [558, 358] on input "المسافه اليدويه" at bounding box center [548, 359] width 153 height 31
type input "120"
click at [641, 351] on span "تاكيد" at bounding box center [671, 351] width 86 height 31
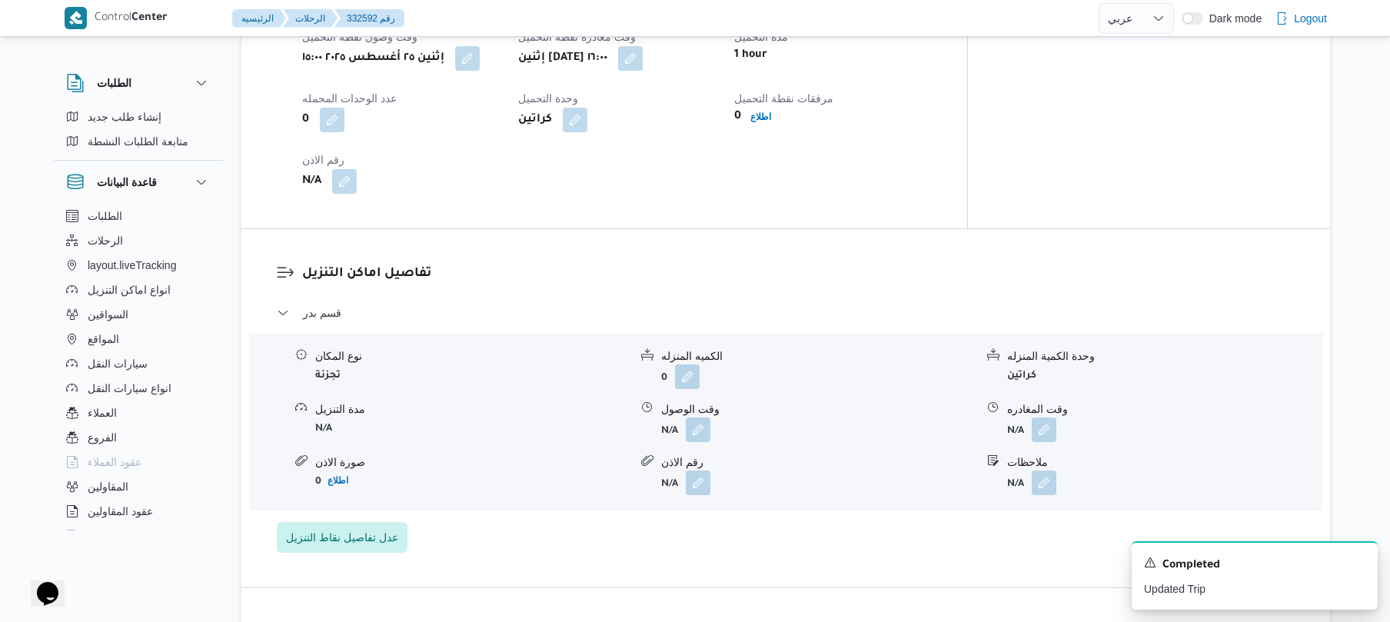
scroll to position [1107, 0]
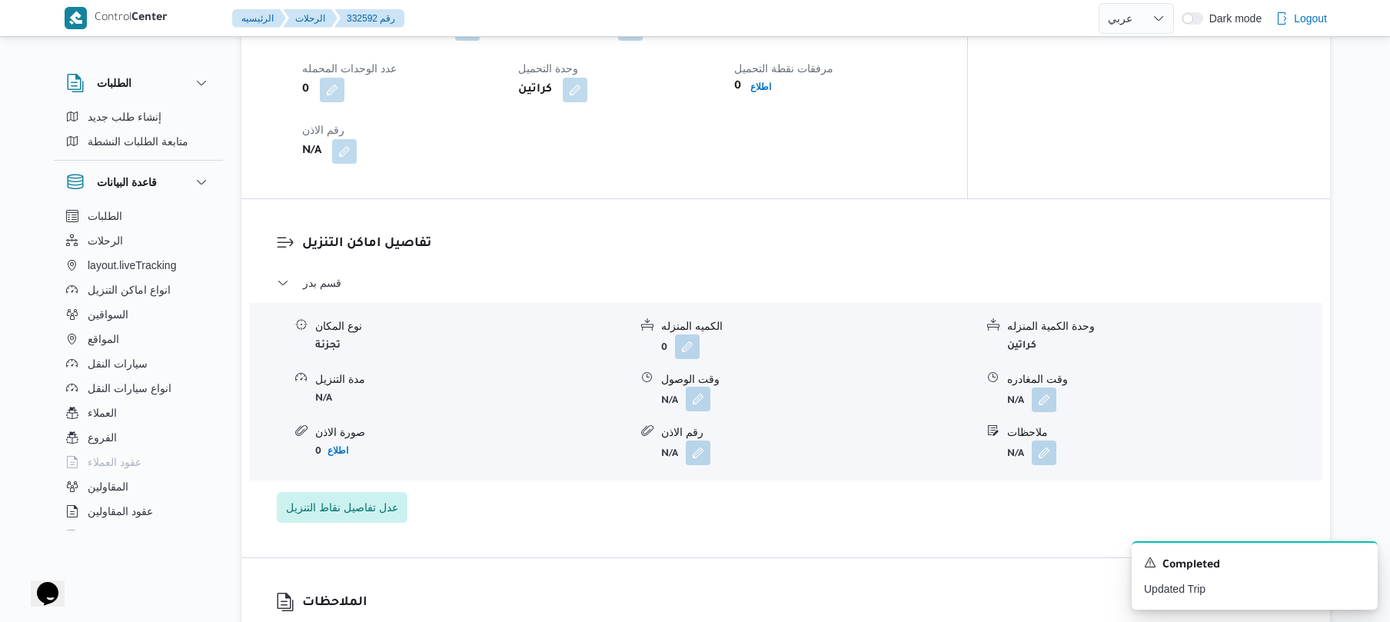
click at [699, 411] on button "button" at bounding box center [698, 399] width 25 height 25
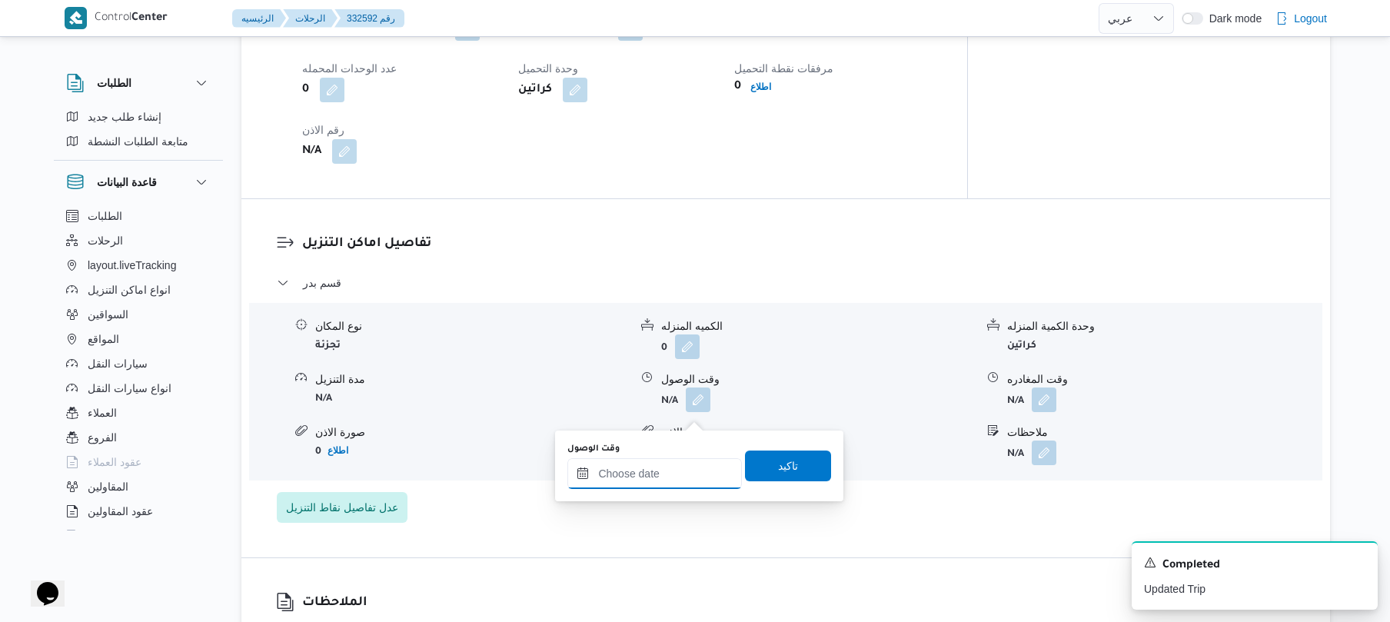
click at [649, 477] on input "وقت الوصول" at bounding box center [654, 473] width 175 height 31
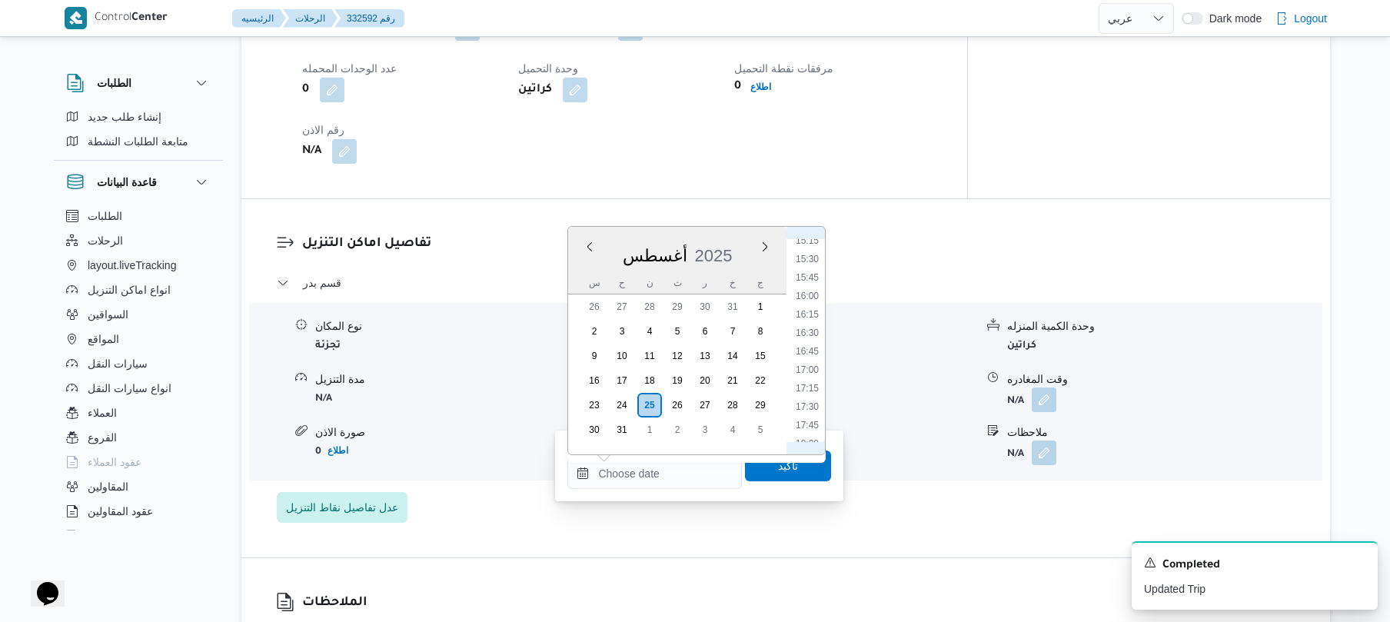
scroll to position [1194, 0]
click at [809, 312] on li "17:00" at bounding box center [807, 307] width 35 height 15
type input "[DATE] ١٧:٠٠"
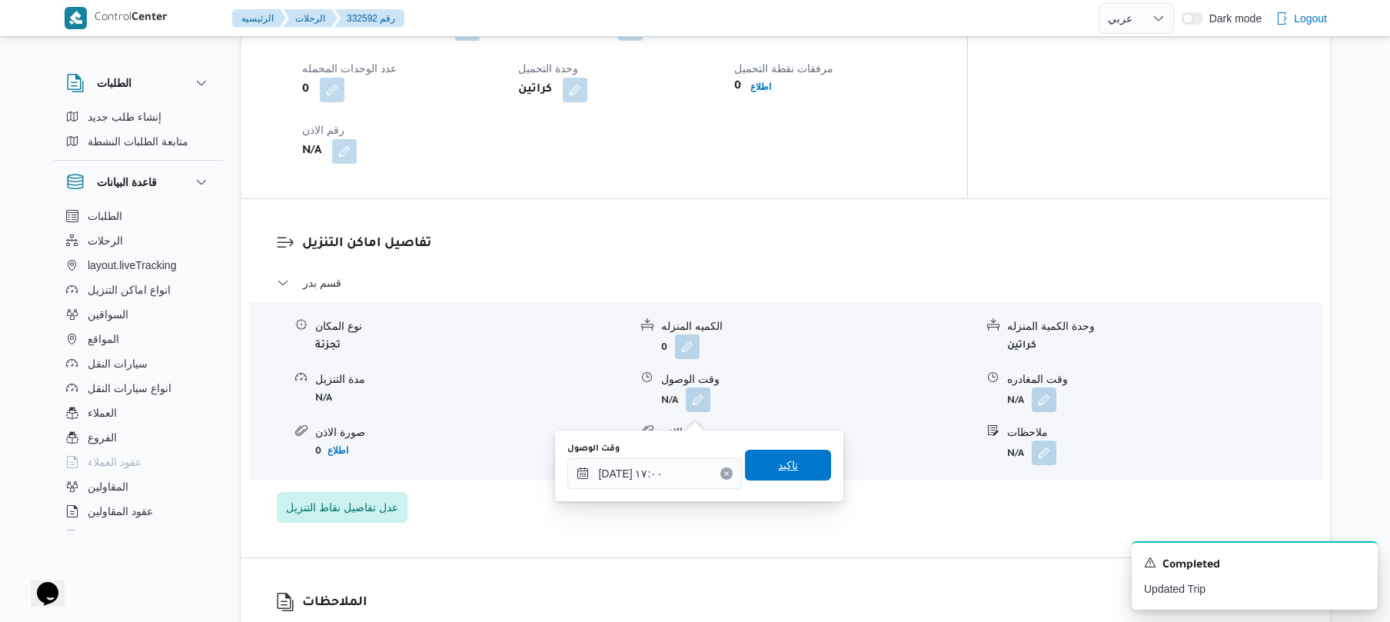
click at [778, 471] on span "تاكيد" at bounding box center [788, 465] width 20 height 18
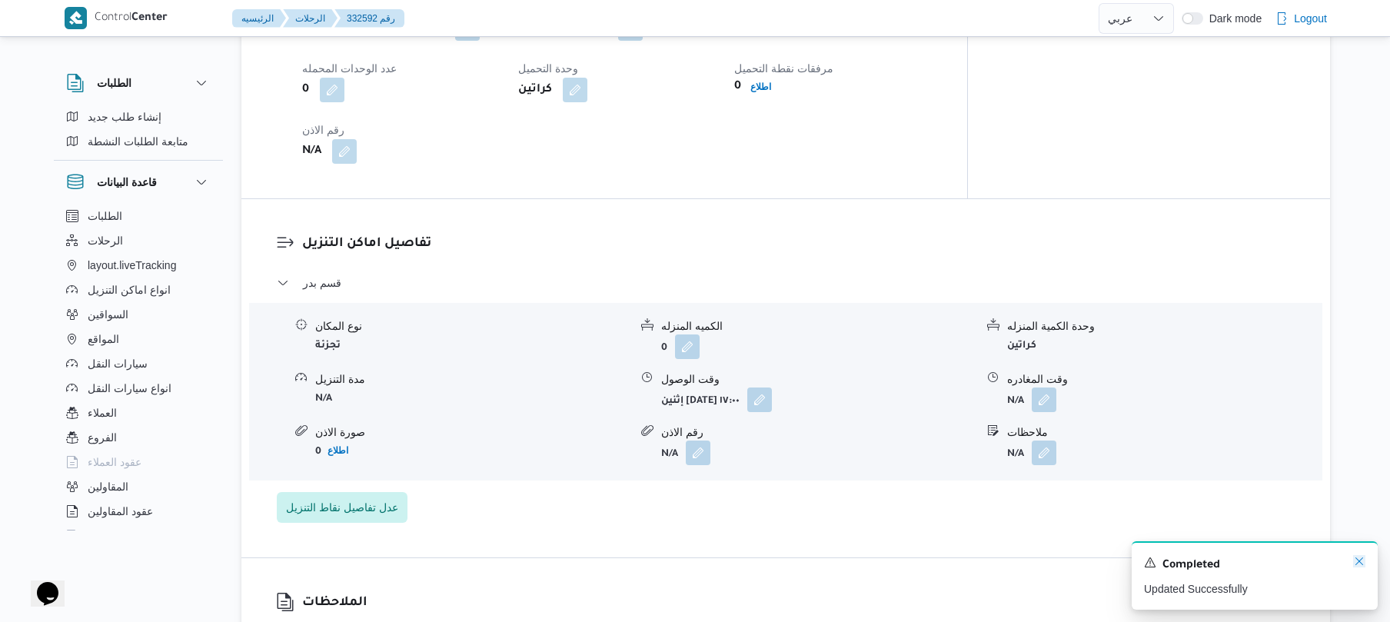
click at [1358, 560] on icon "Dismiss toast" at bounding box center [1359, 561] width 12 height 12
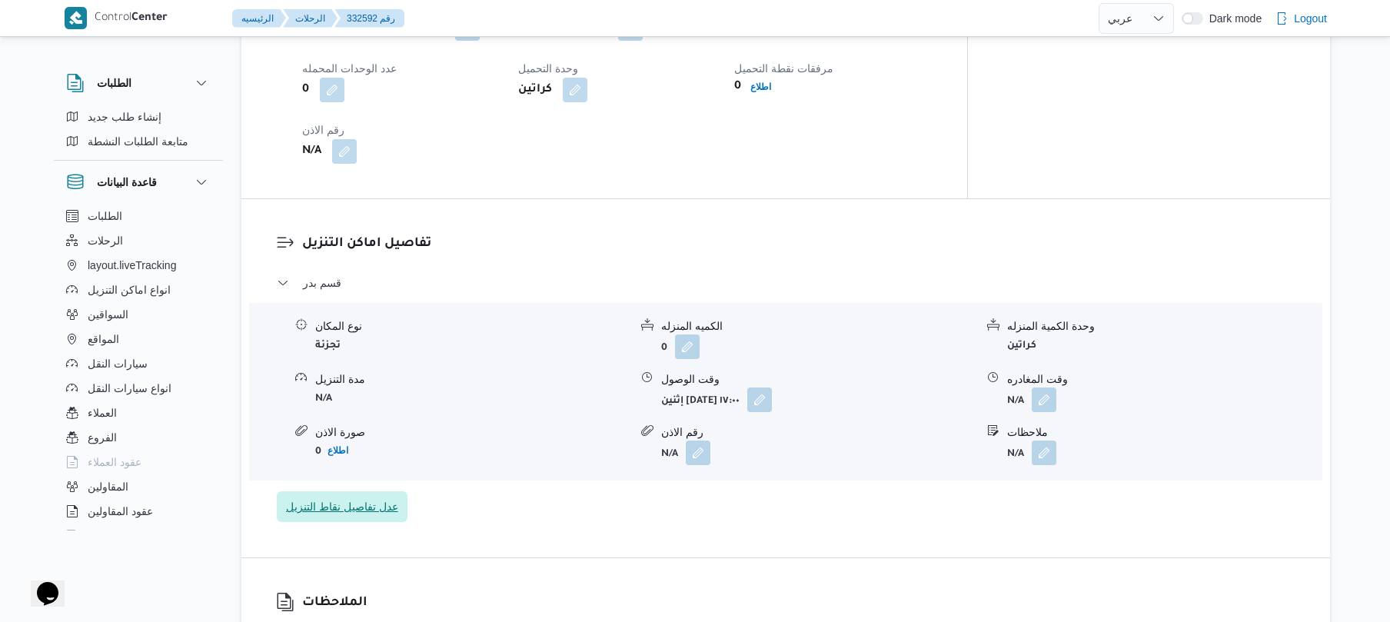
click at [336, 512] on span "عدل تفاصيل نقاط التنزيل" at bounding box center [342, 506] width 112 height 18
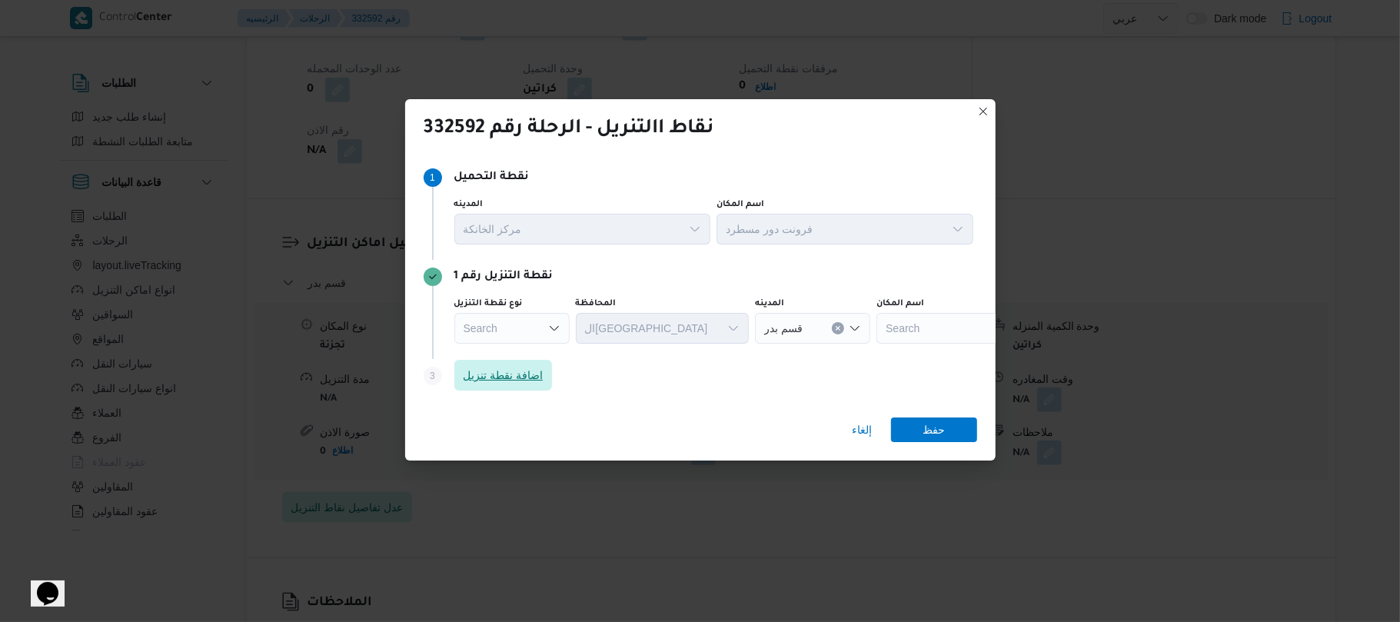
click at [518, 379] on span "اضافة نقطة تنزيل" at bounding box center [504, 375] width 80 height 18
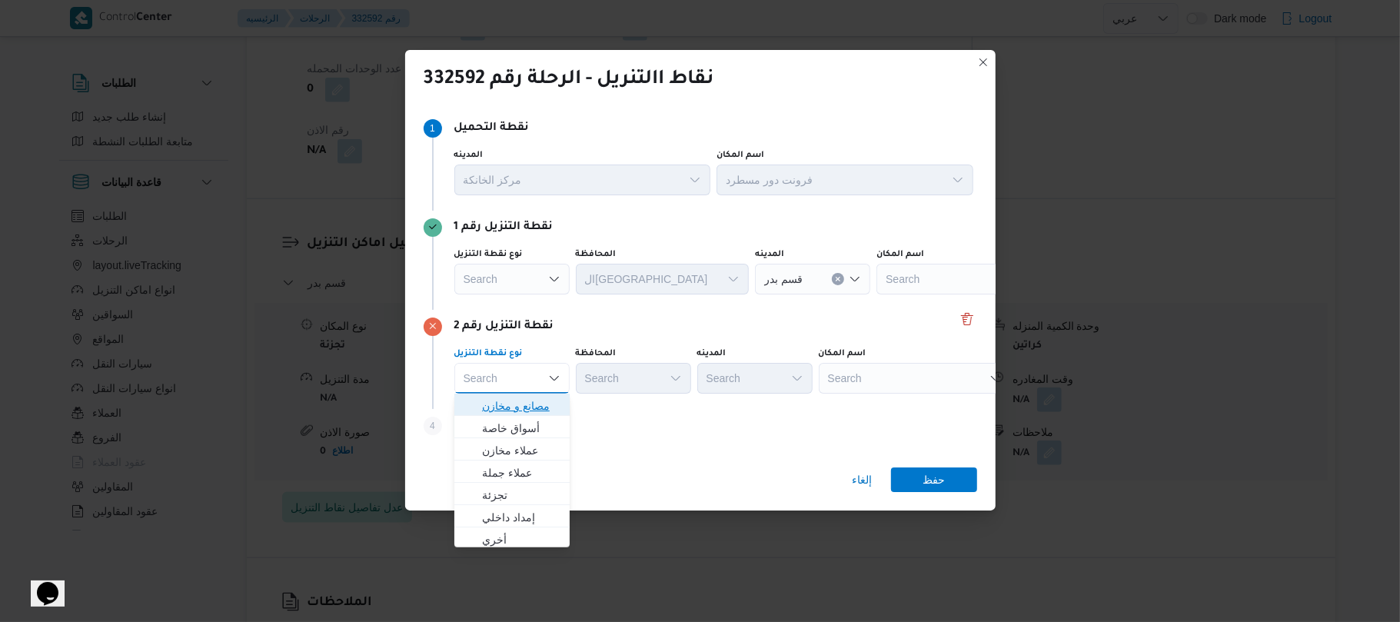
click at [529, 404] on span "مصانع و مخازن" at bounding box center [521, 406] width 78 height 18
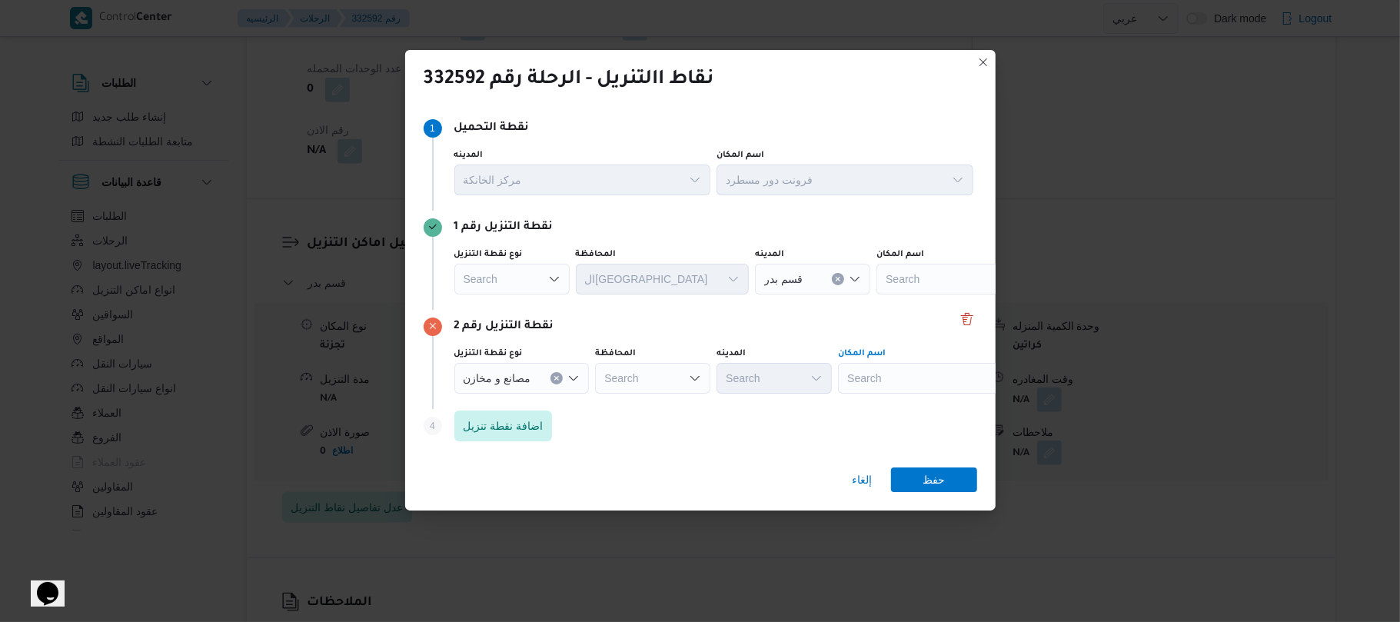
click at [907, 370] on div "Search" at bounding box center [934, 378] width 192 height 31
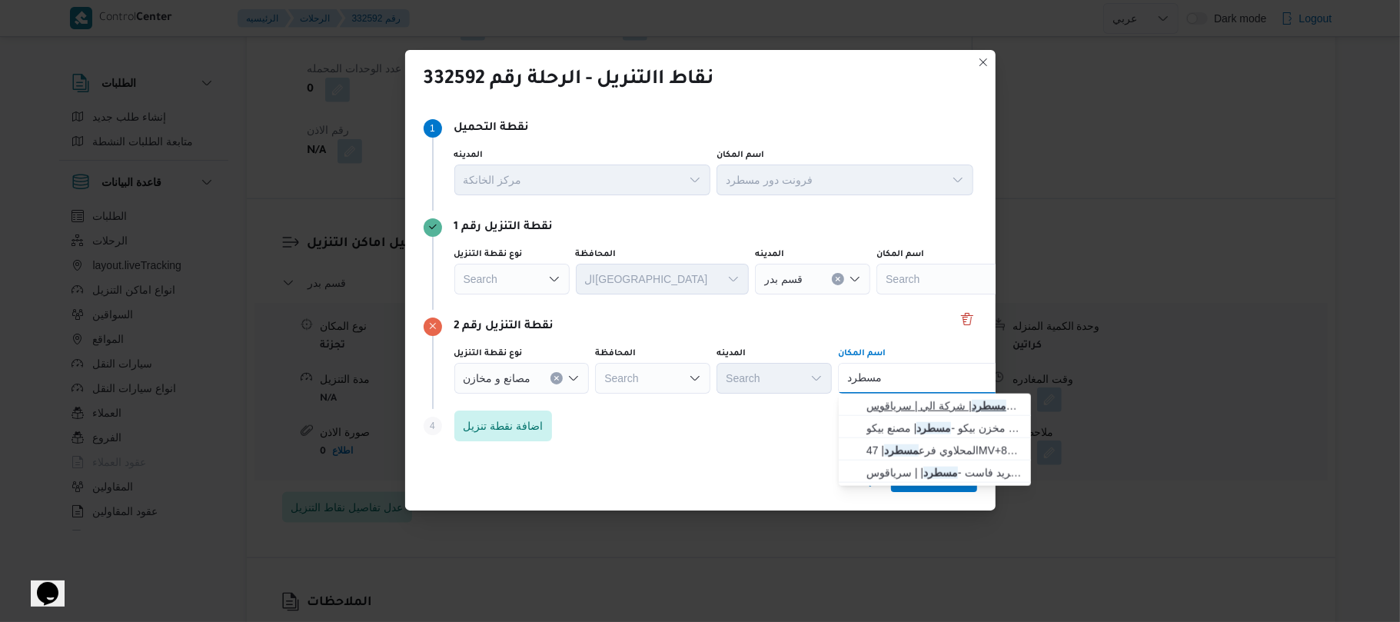
type input "مسطرد"
click at [927, 409] on span "فرونت دور مسطرد | شركة الي | سرياقوس" at bounding box center [943, 406] width 155 height 18
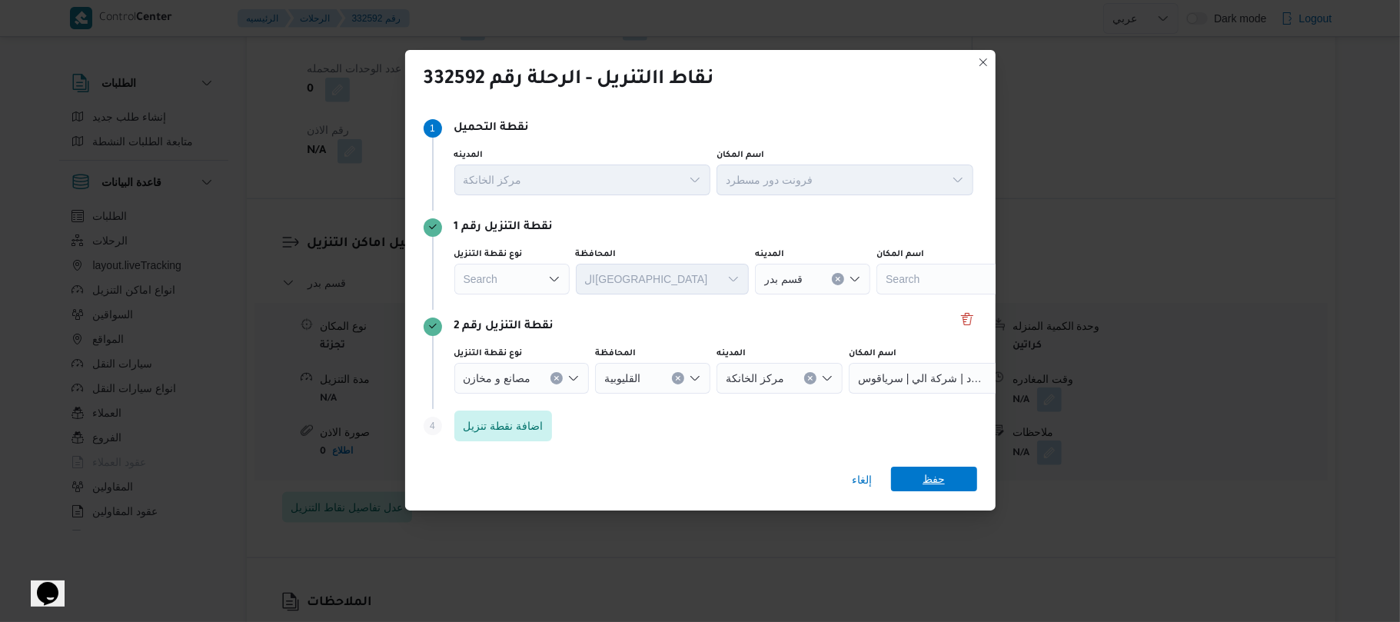
click at [924, 477] on span "حفظ" at bounding box center [934, 479] width 22 height 25
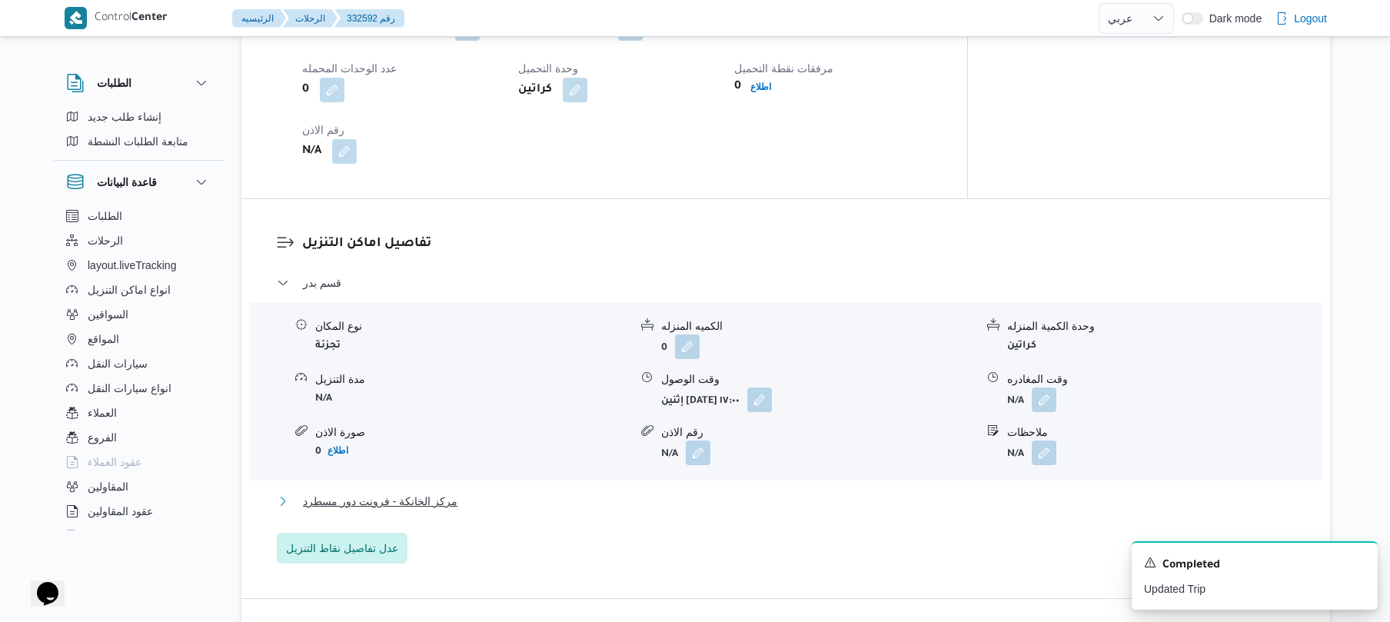
click at [770, 511] on button "مركز الخانكة - فرونت دور مسطرد" at bounding box center [786, 501] width 1019 height 18
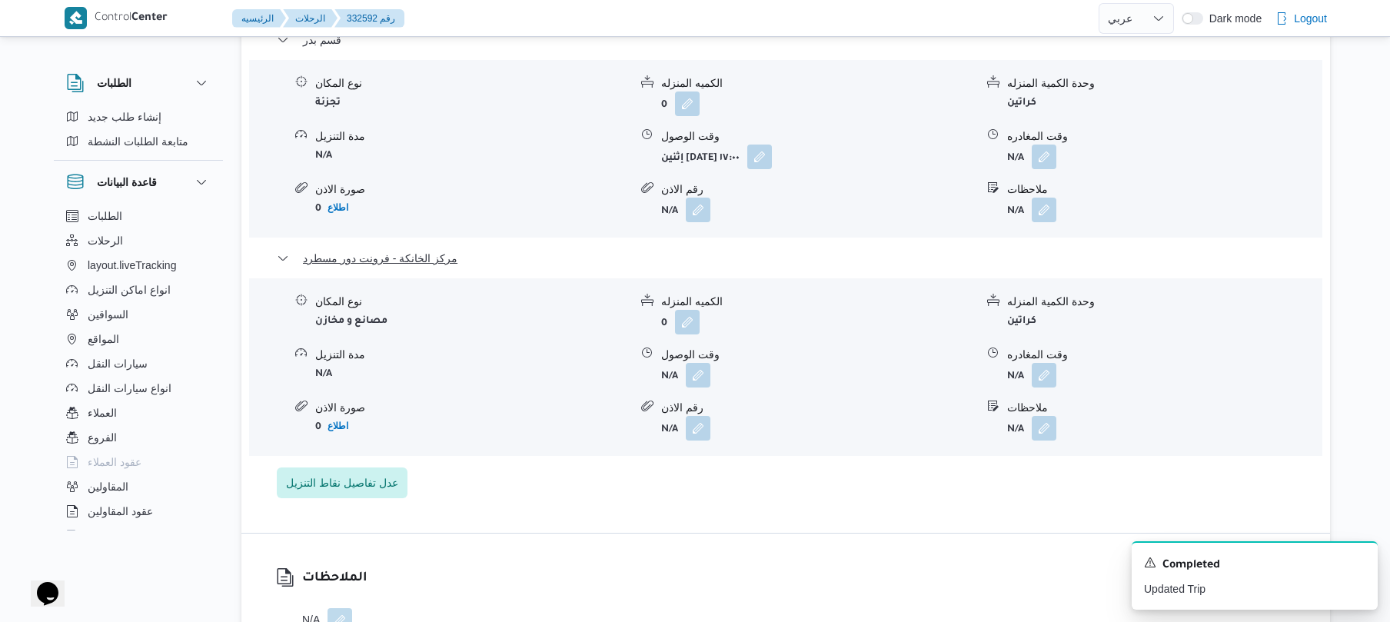
scroll to position [1435, 0]
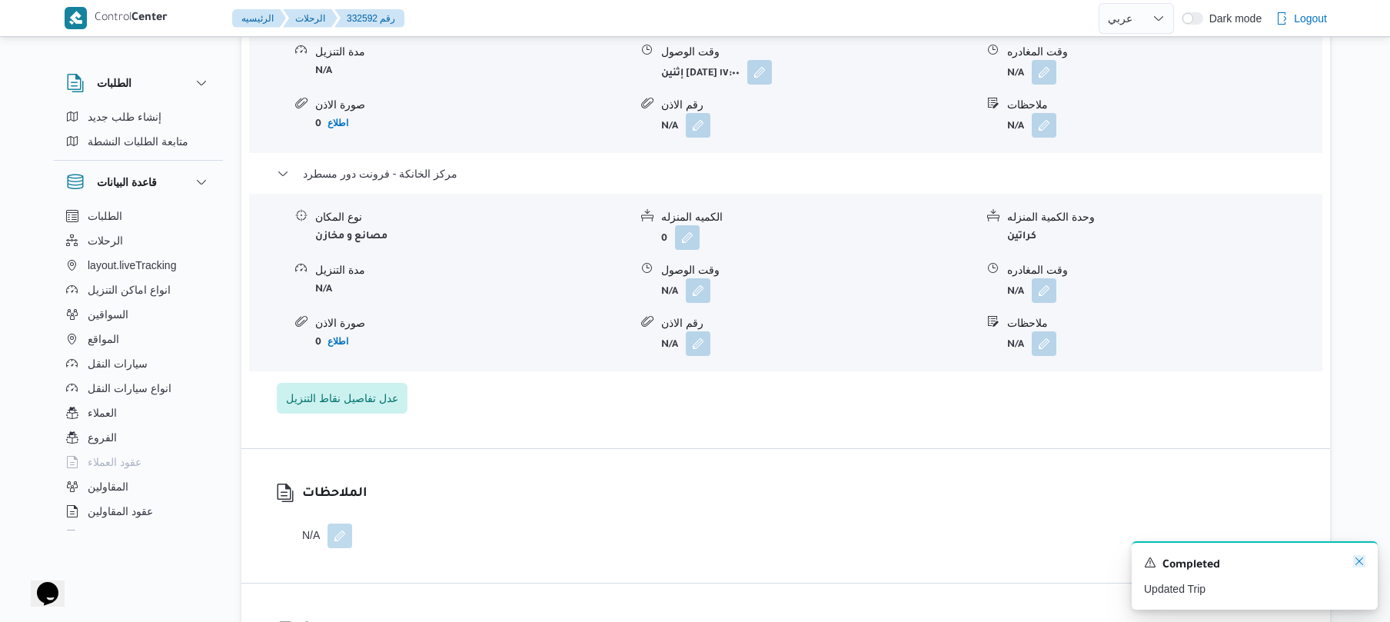
click at [1358, 564] on icon "Dismiss toast" at bounding box center [1359, 561] width 12 height 12
click at [1041, 296] on button "button" at bounding box center [1044, 290] width 25 height 25
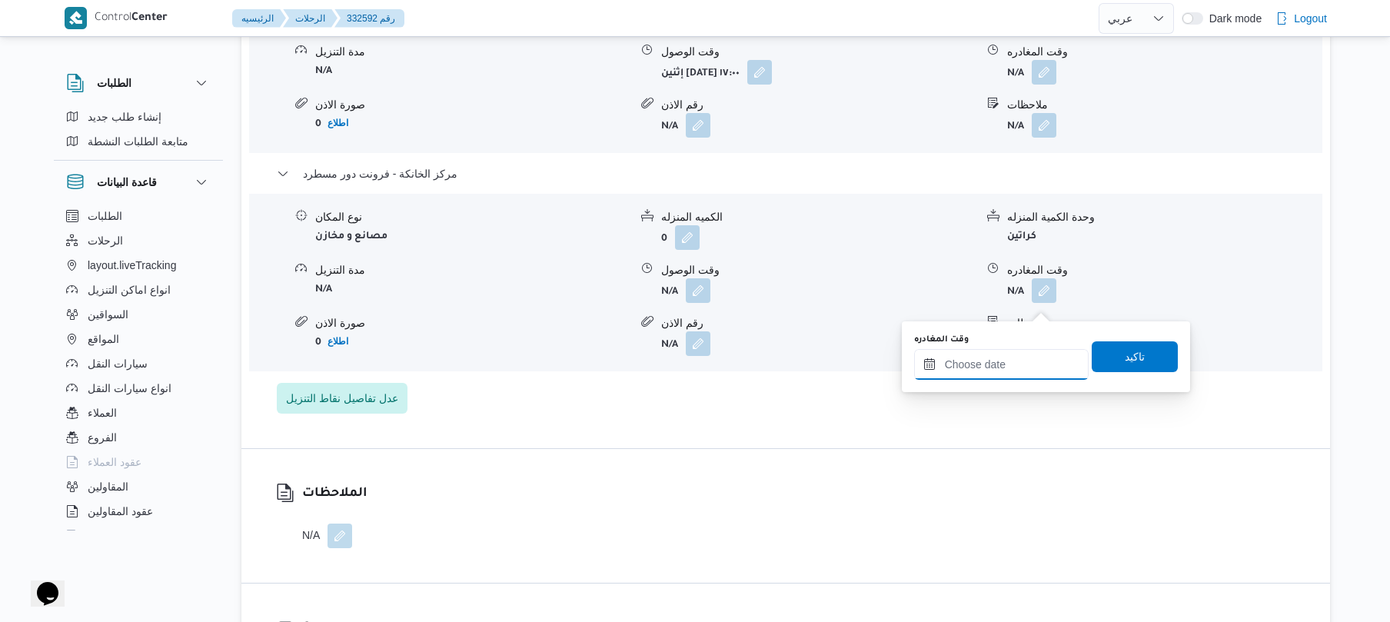
click at [1004, 358] on input "وقت المغادره" at bounding box center [1001, 364] width 175 height 31
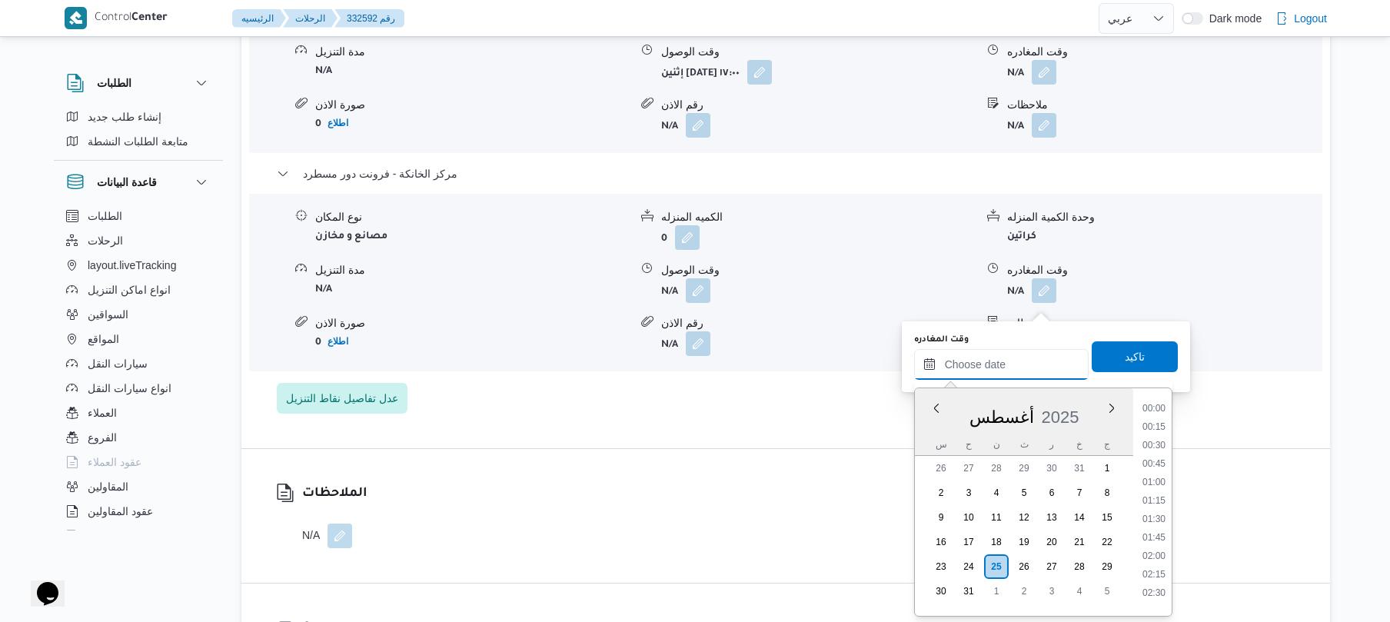
scroll to position [1538, 0]
click at [1156, 419] on li "21:00" at bounding box center [1153, 419] width 35 height 15
type input "[DATE] ٢١:٠٠"
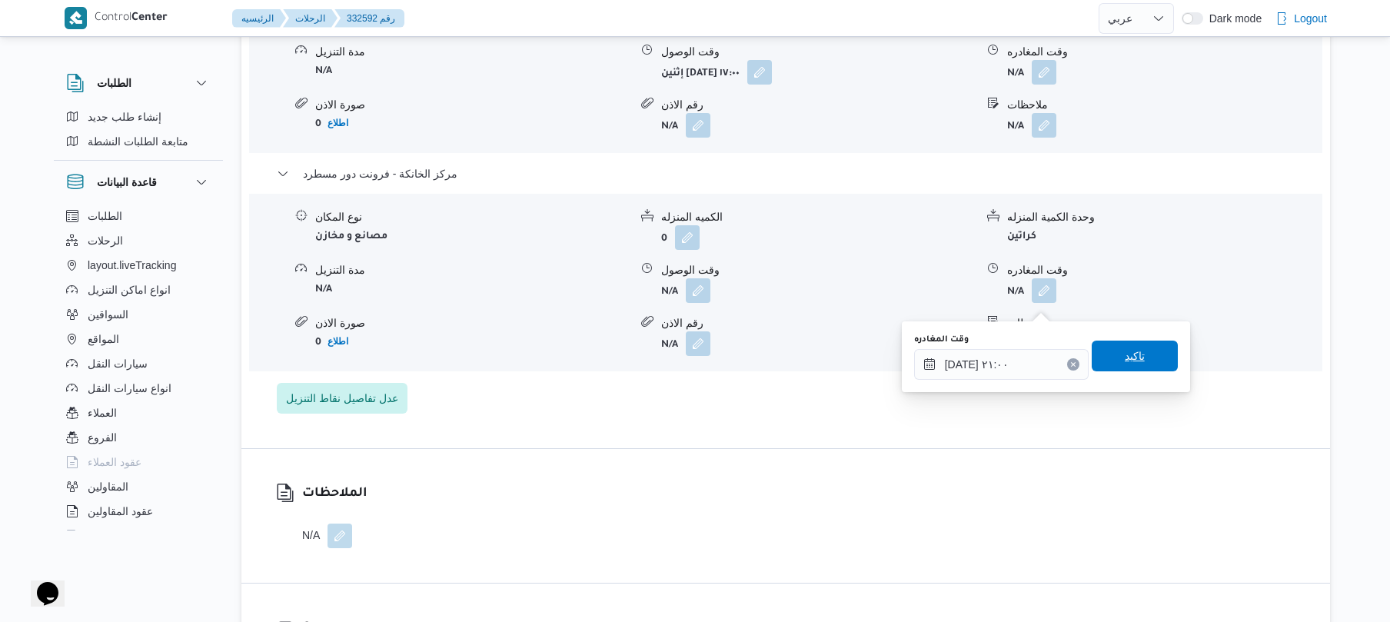
click at [1129, 358] on span "تاكيد" at bounding box center [1135, 356] width 20 height 18
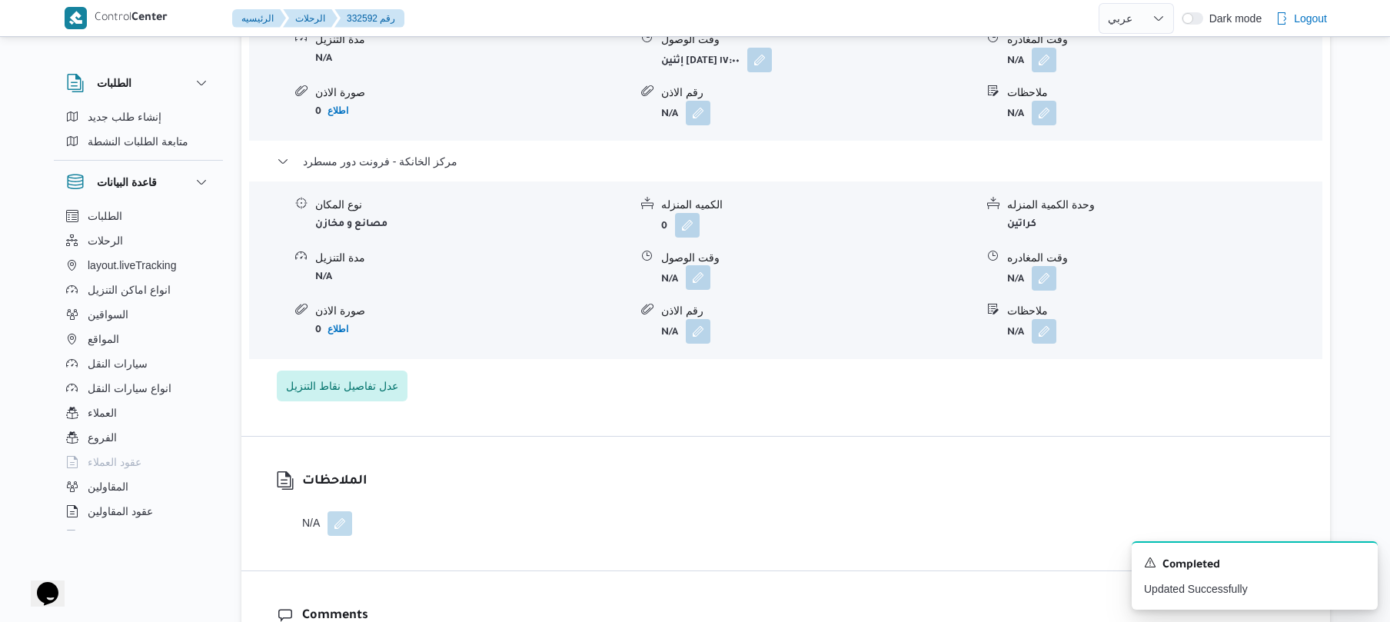
click at [702, 290] on button "button" at bounding box center [698, 277] width 25 height 25
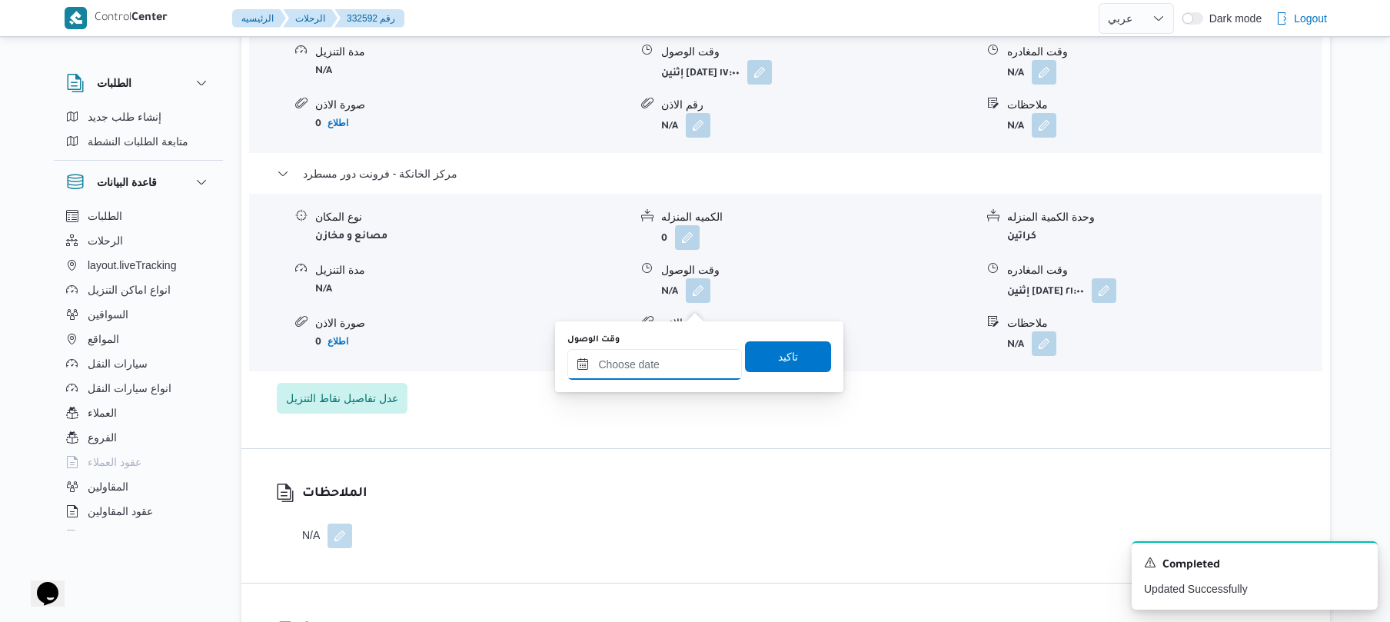
click at [687, 351] on input "وقت الوصول" at bounding box center [654, 364] width 175 height 31
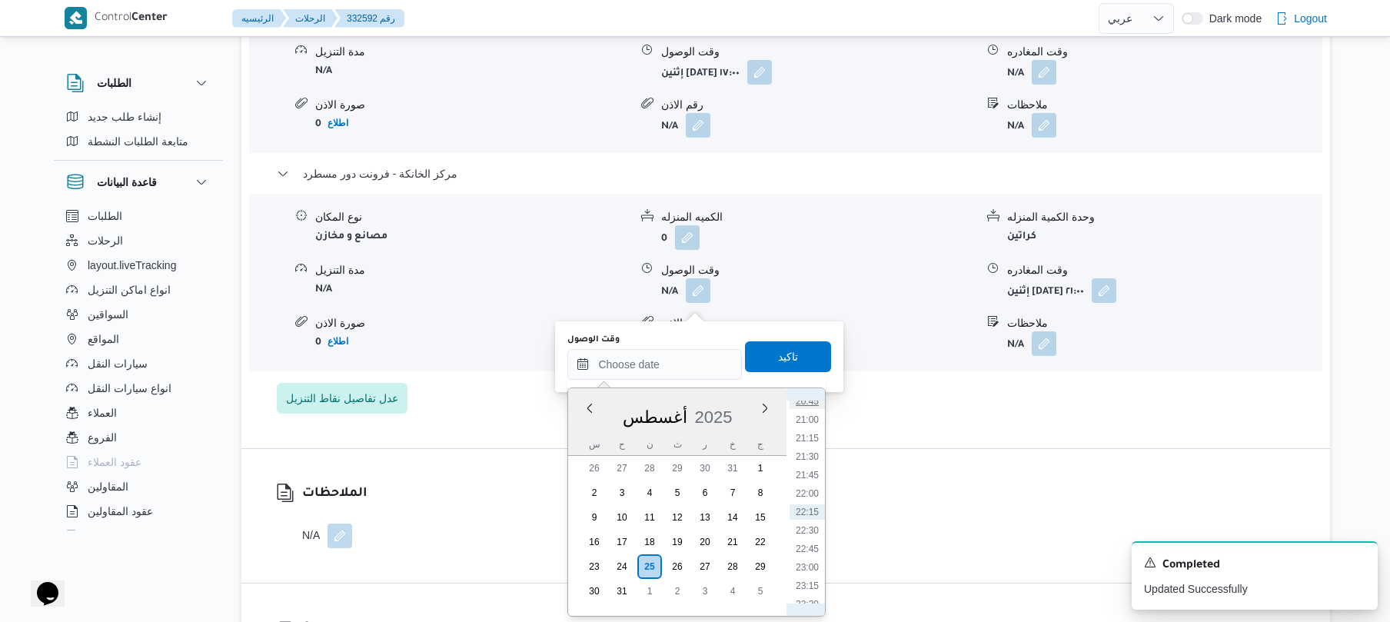
click at [810, 401] on li "20:45" at bounding box center [807, 401] width 35 height 15
type input "[DATE] ٢٠:٤٥"
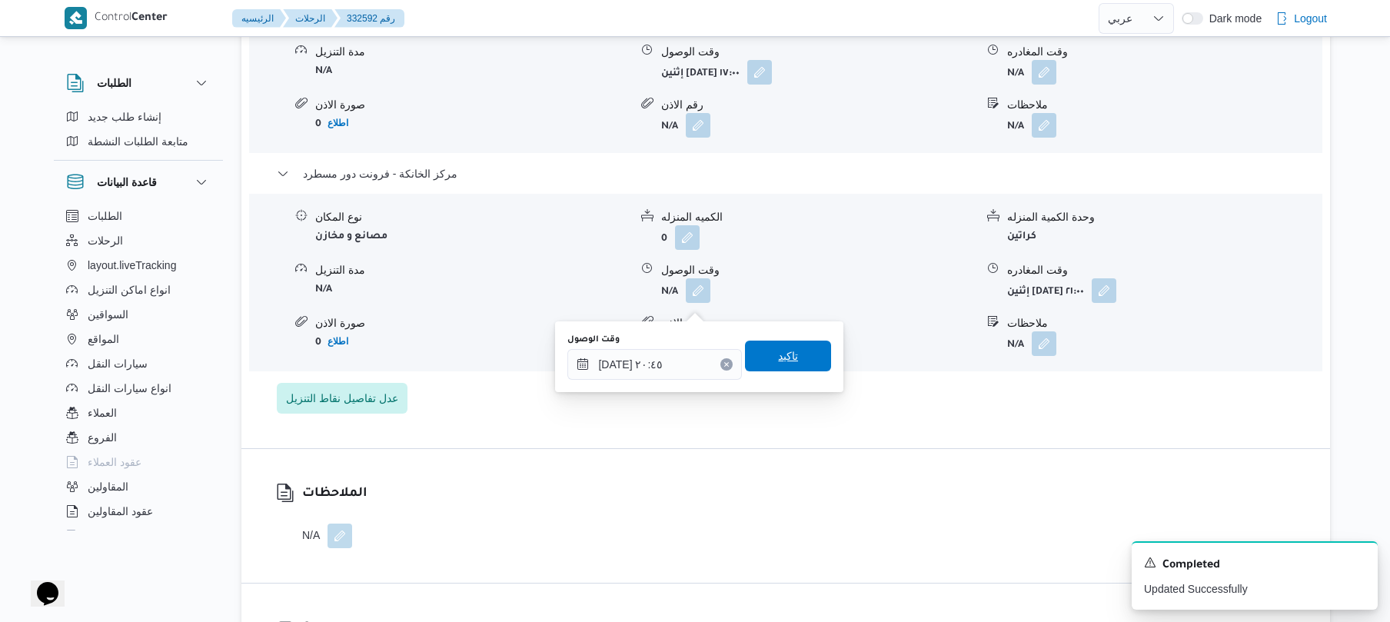
click at [794, 366] on span "تاكيد" at bounding box center [788, 356] width 86 height 31
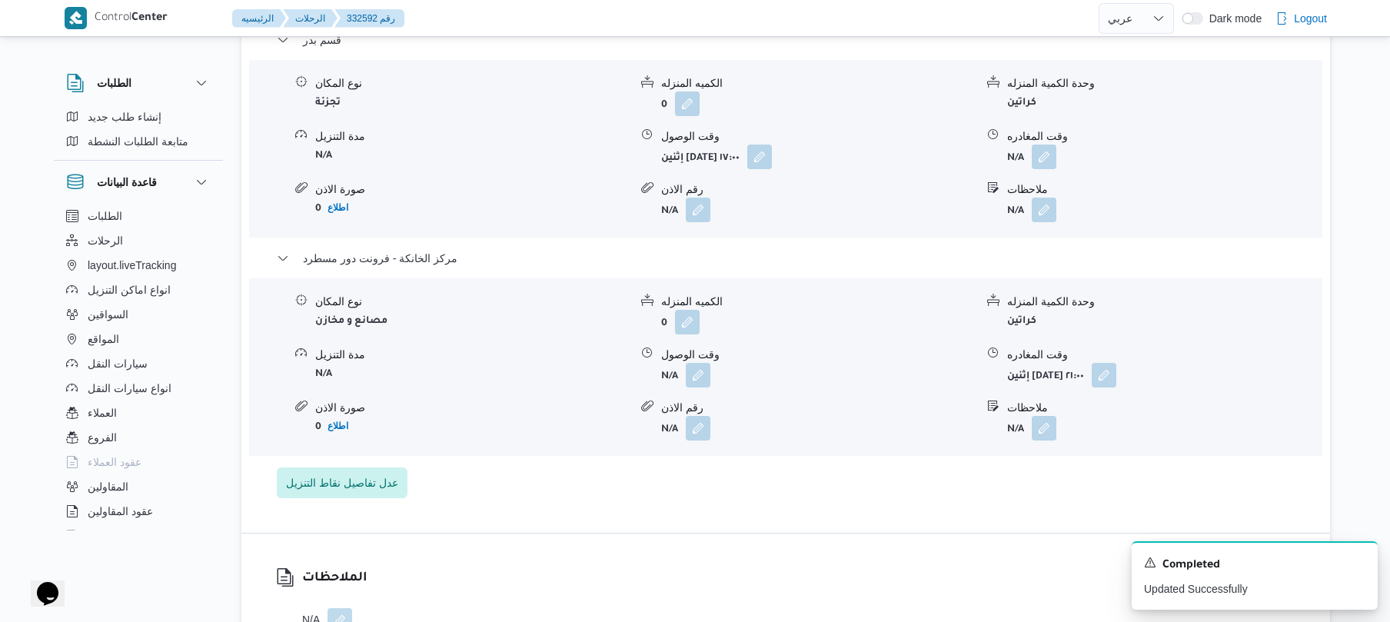
scroll to position [1312, 0]
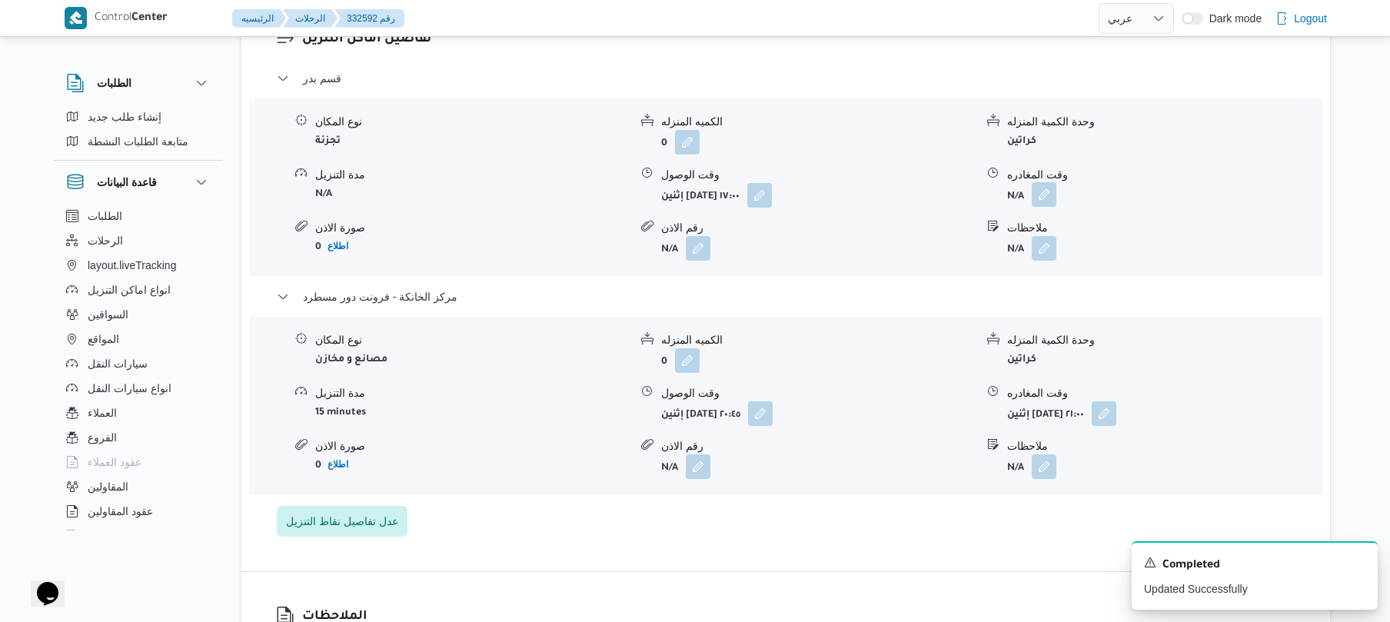
click at [1053, 205] on button "button" at bounding box center [1044, 194] width 25 height 25
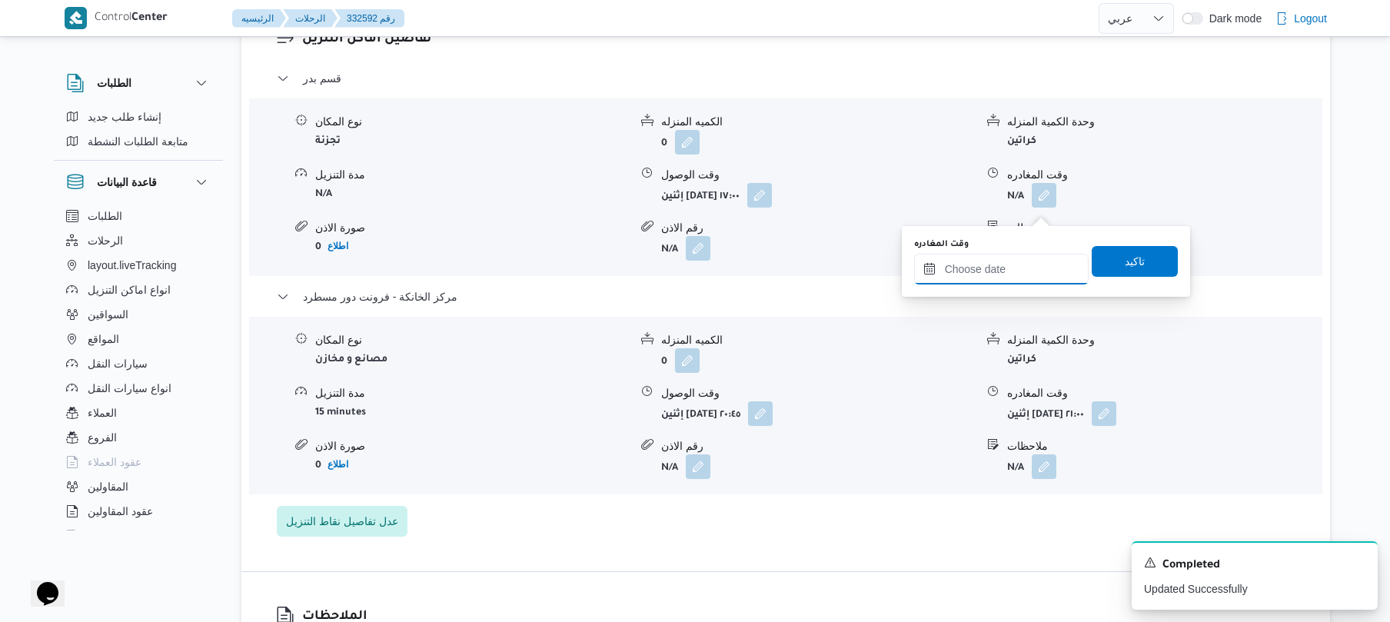
click at [993, 268] on input "وقت المغادره" at bounding box center [1001, 269] width 175 height 31
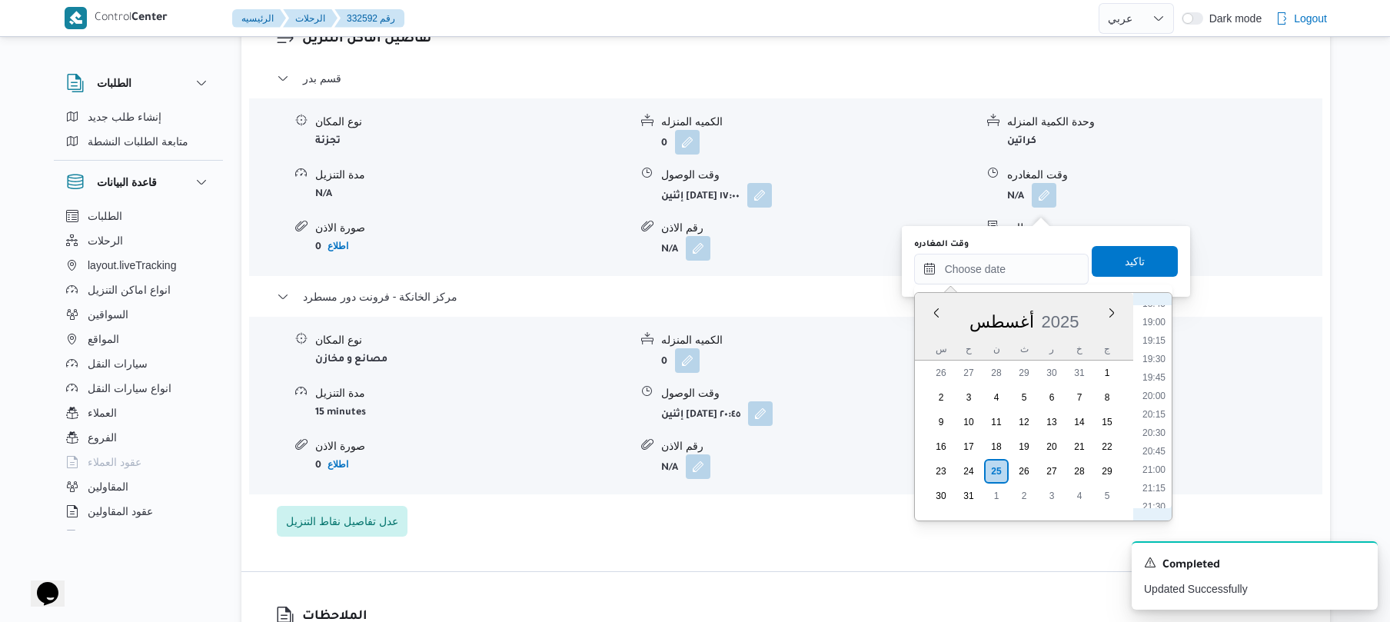
scroll to position [1366, 0]
click at [1154, 417] on li "20:00" at bounding box center [1153, 422] width 35 height 15
type input "[DATE] ٢٠:٠٠"
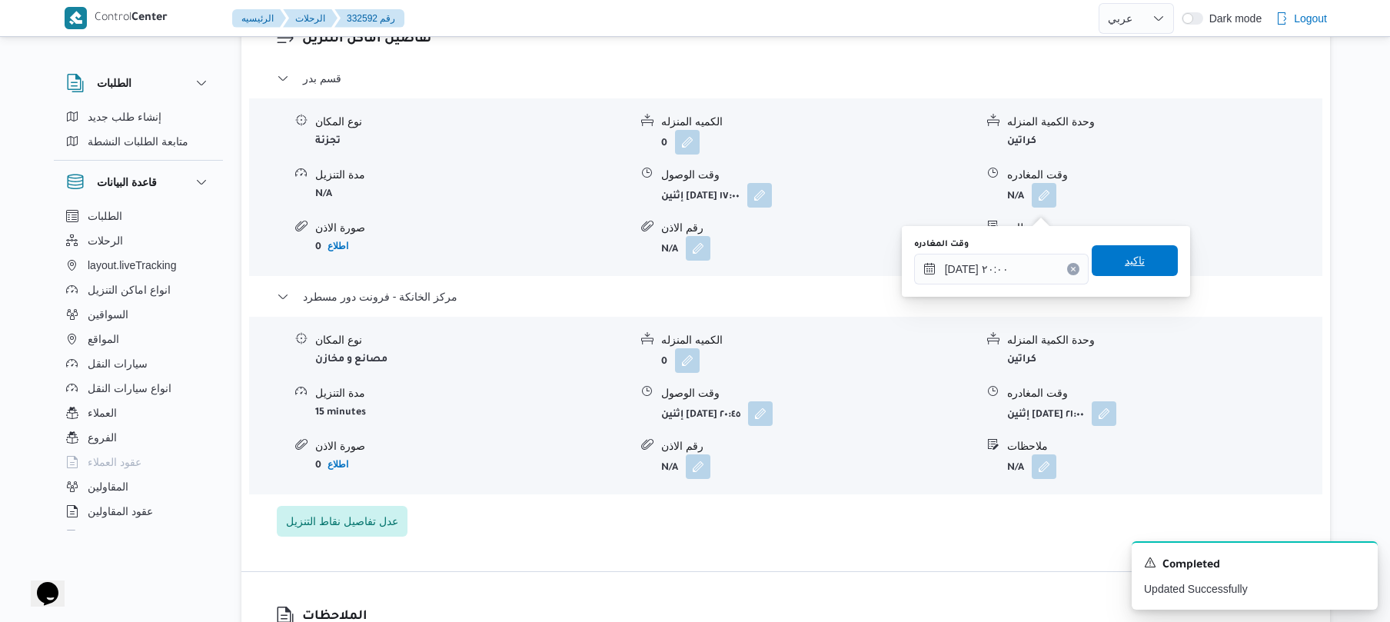
click at [1141, 265] on span "تاكيد" at bounding box center [1135, 260] width 86 height 31
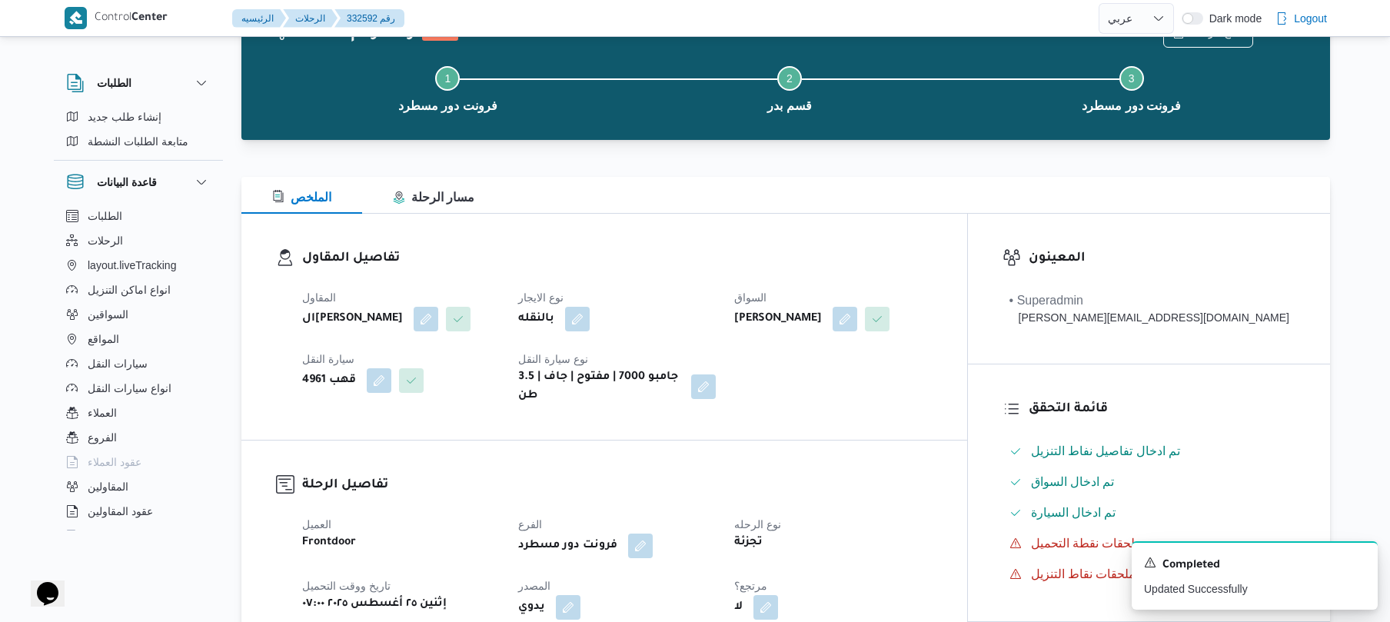
scroll to position [0, 0]
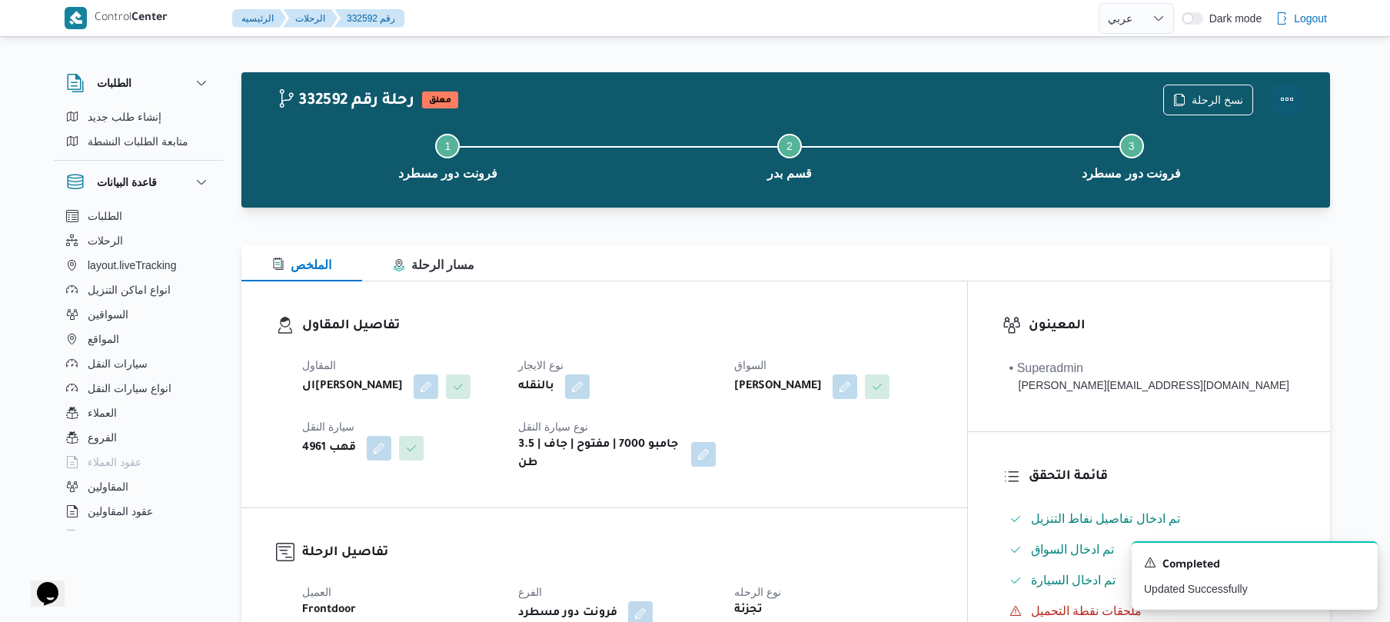
click at [1282, 90] on button "Actions" at bounding box center [1287, 99] width 31 height 31
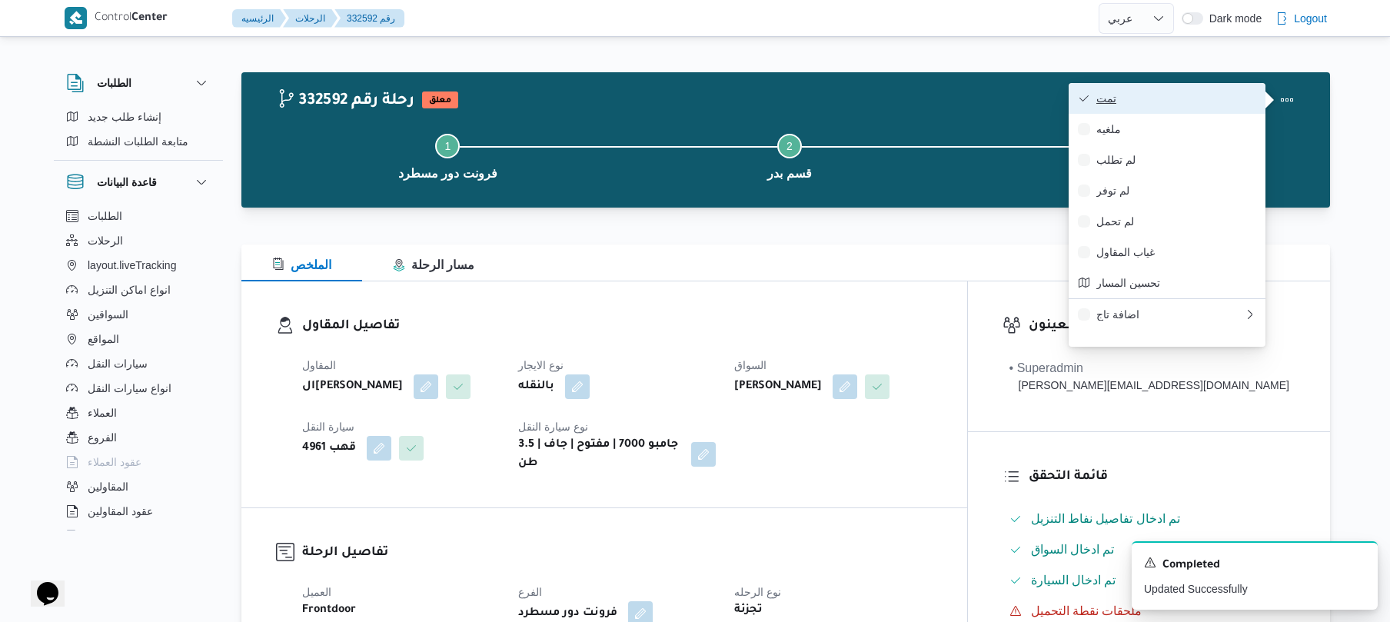
click at [1167, 99] on span "تمت" at bounding box center [1176, 98] width 160 height 12
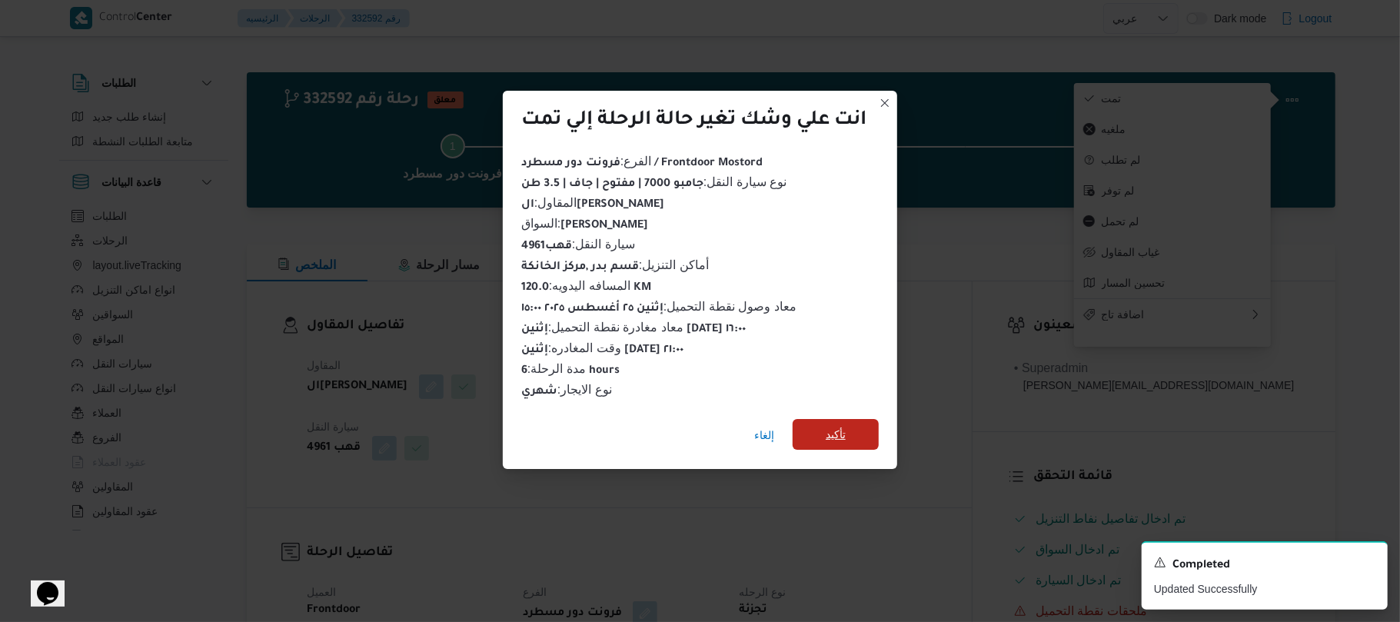
click at [843, 434] on span "تأكيد" at bounding box center [836, 434] width 20 height 18
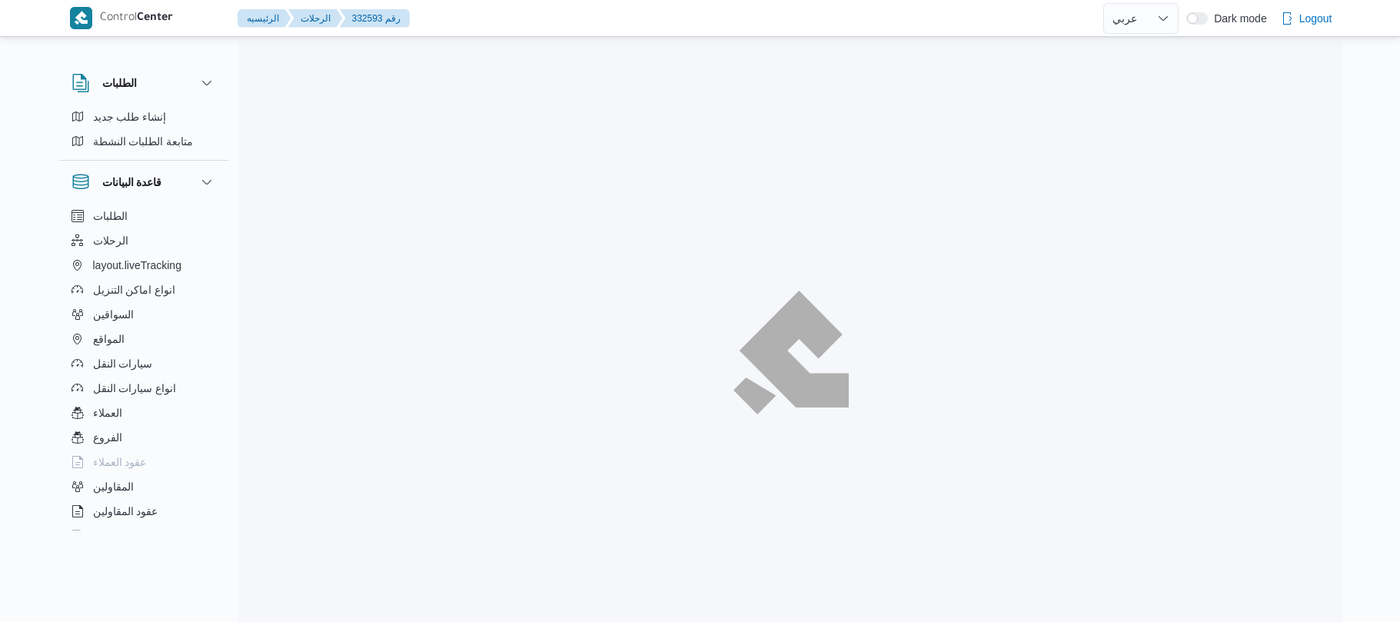
select select "ar"
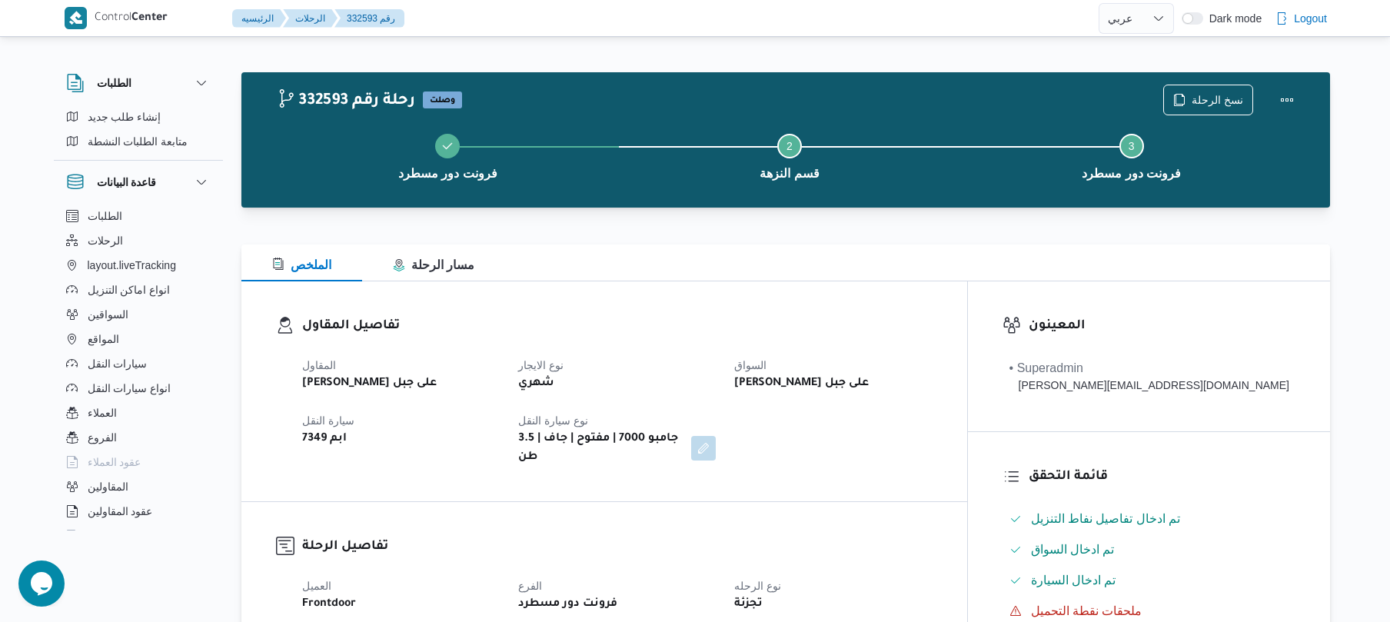
click at [929, 232] on div at bounding box center [785, 235] width 1089 height 18
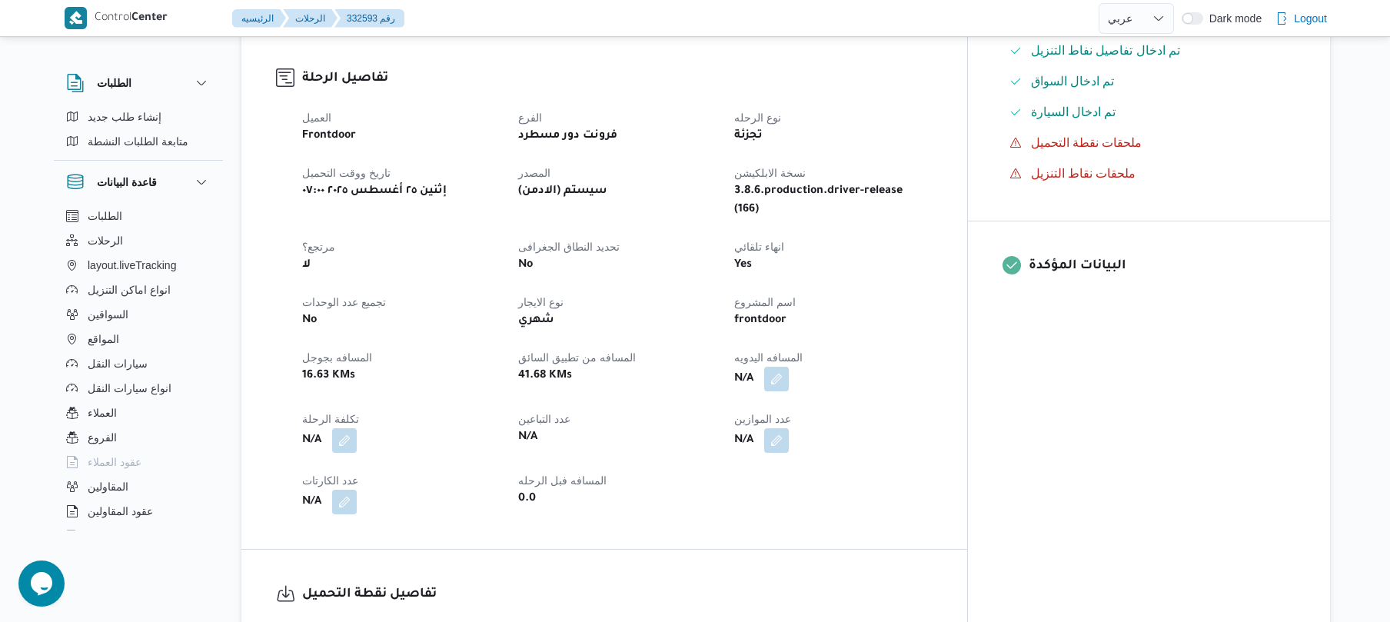
scroll to position [451, 0]
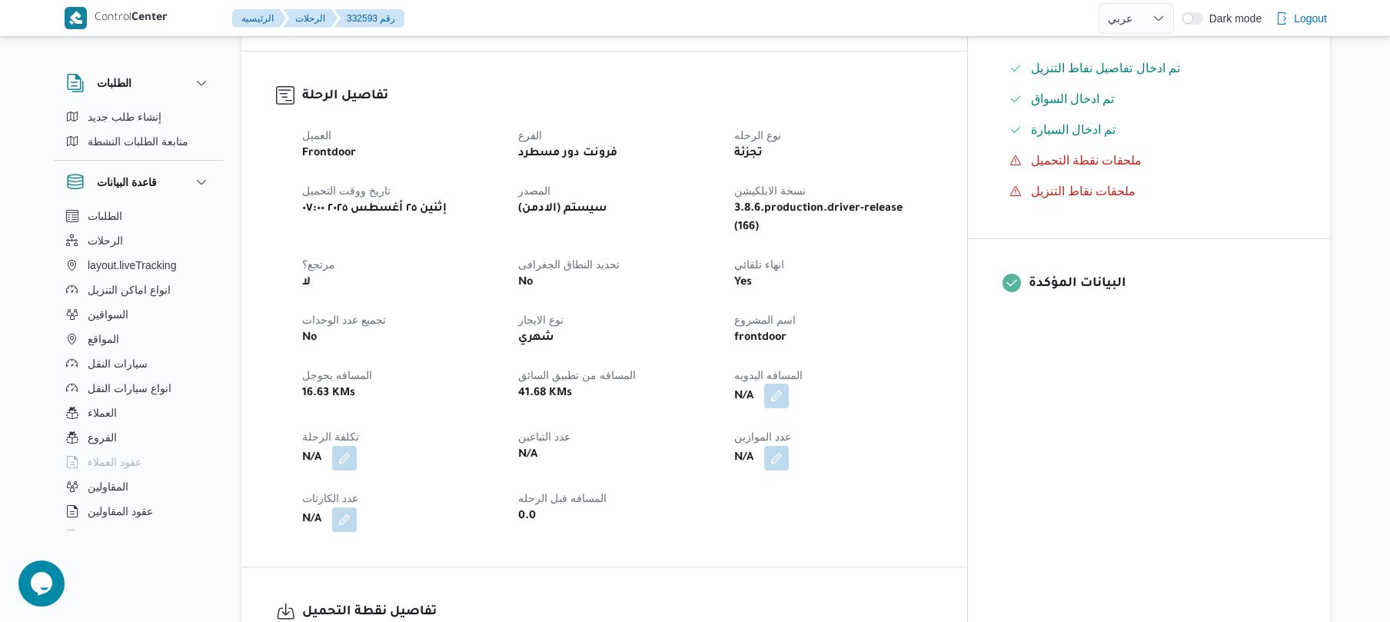
click at [789, 384] on button "button" at bounding box center [776, 396] width 25 height 25
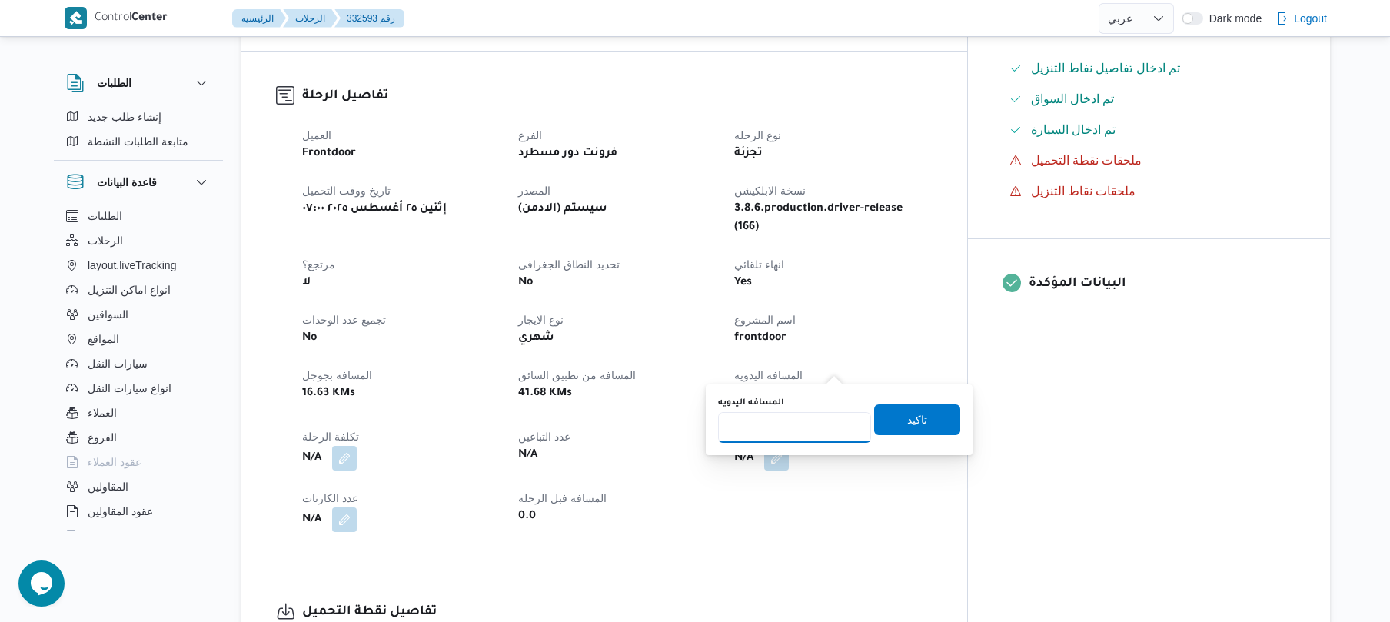
click at [797, 420] on input "المسافه اليدويه" at bounding box center [794, 427] width 153 height 31
type input "70"
click at [889, 421] on span "تاكيد" at bounding box center [917, 419] width 86 height 31
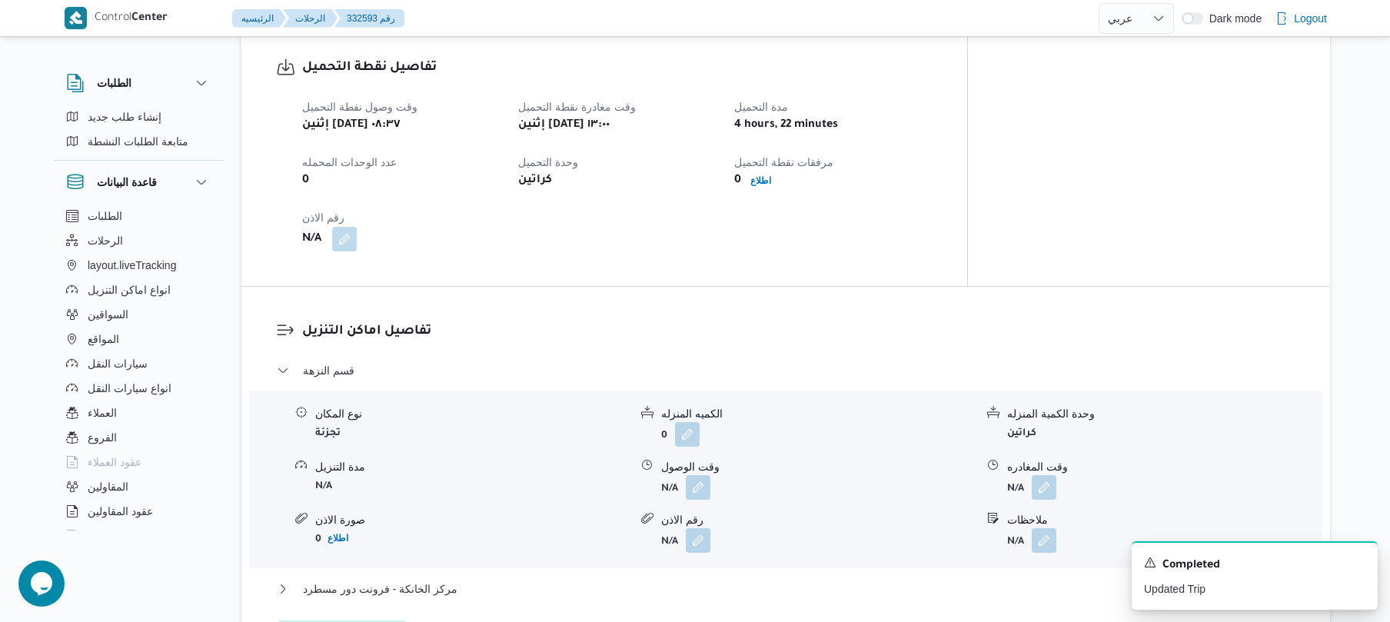
scroll to position [994, 0]
click at [570, 580] on button "مركز الخانكة - فرونت دور مسطرد" at bounding box center [786, 589] width 1019 height 18
click at [701, 475] on button "button" at bounding box center [698, 487] width 25 height 25
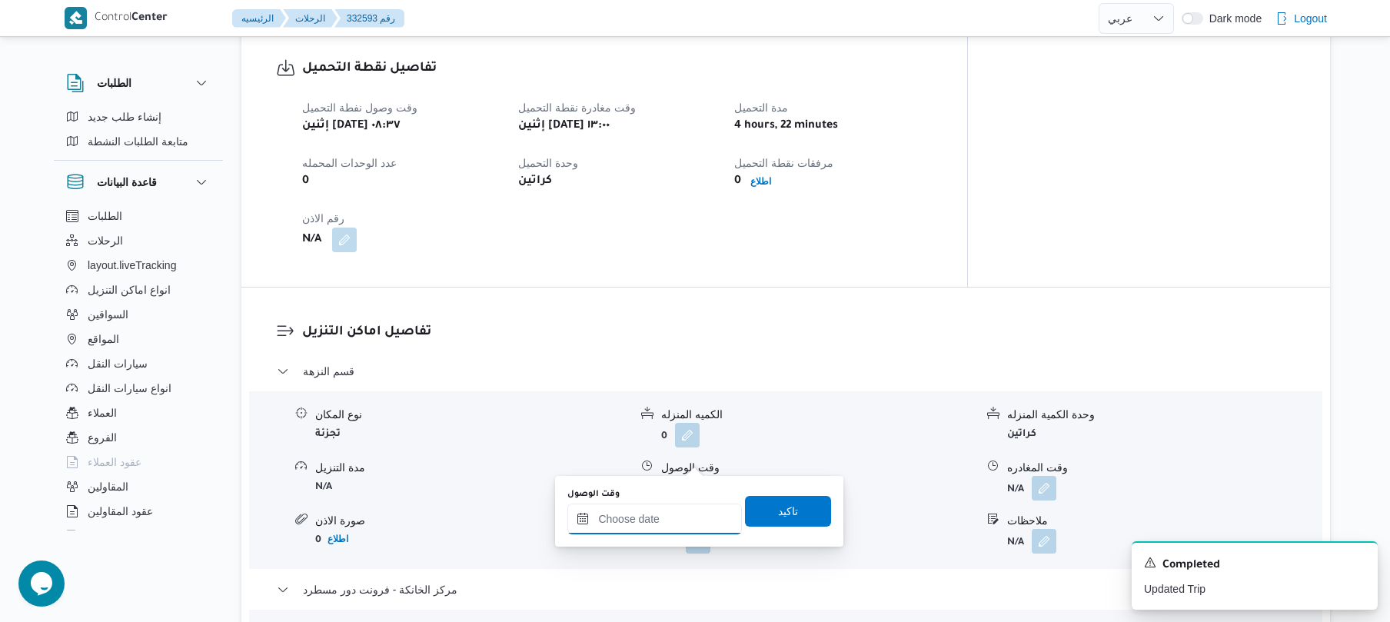
click at [625, 521] on input "وقت الوصول" at bounding box center [654, 519] width 175 height 31
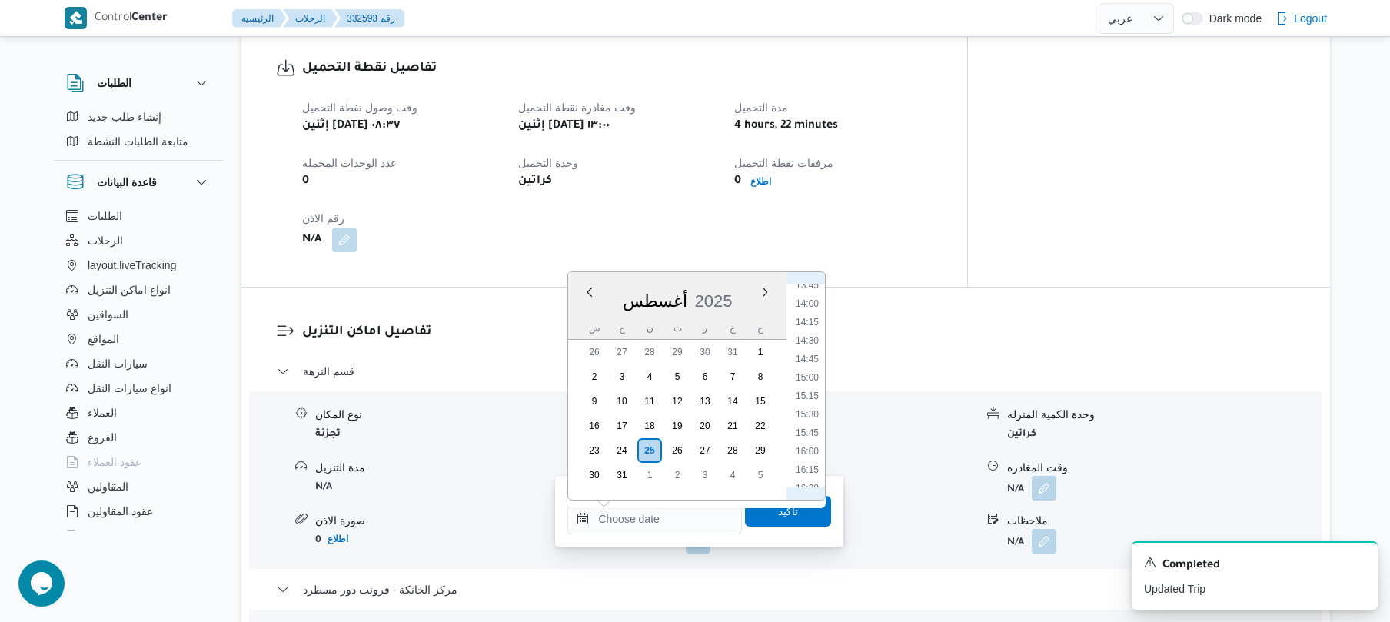
scroll to position [850, 0]
click at [804, 437] on li "13:30" at bounding box center [807, 438] width 35 height 15
type input "٢٥/٠٨/٢٠٢٥ ١٣:٣٠"
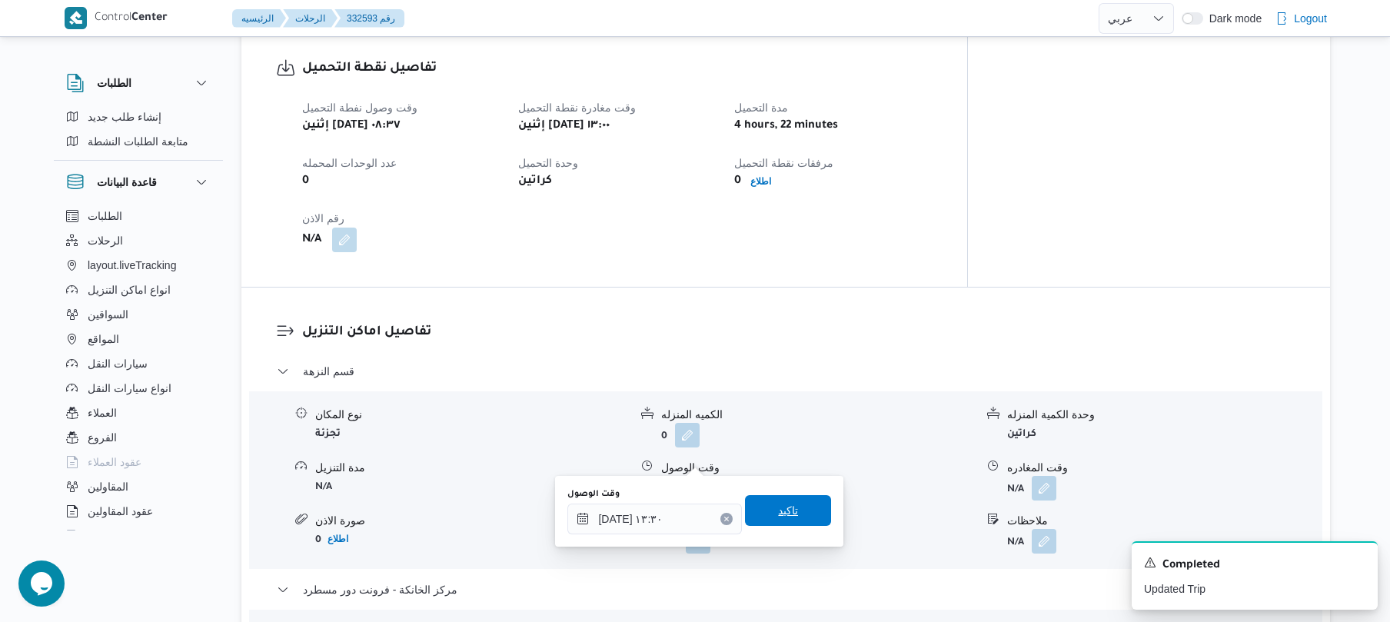
click at [779, 508] on span "تاكيد" at bounding box center [788, 510] width 20 height 18
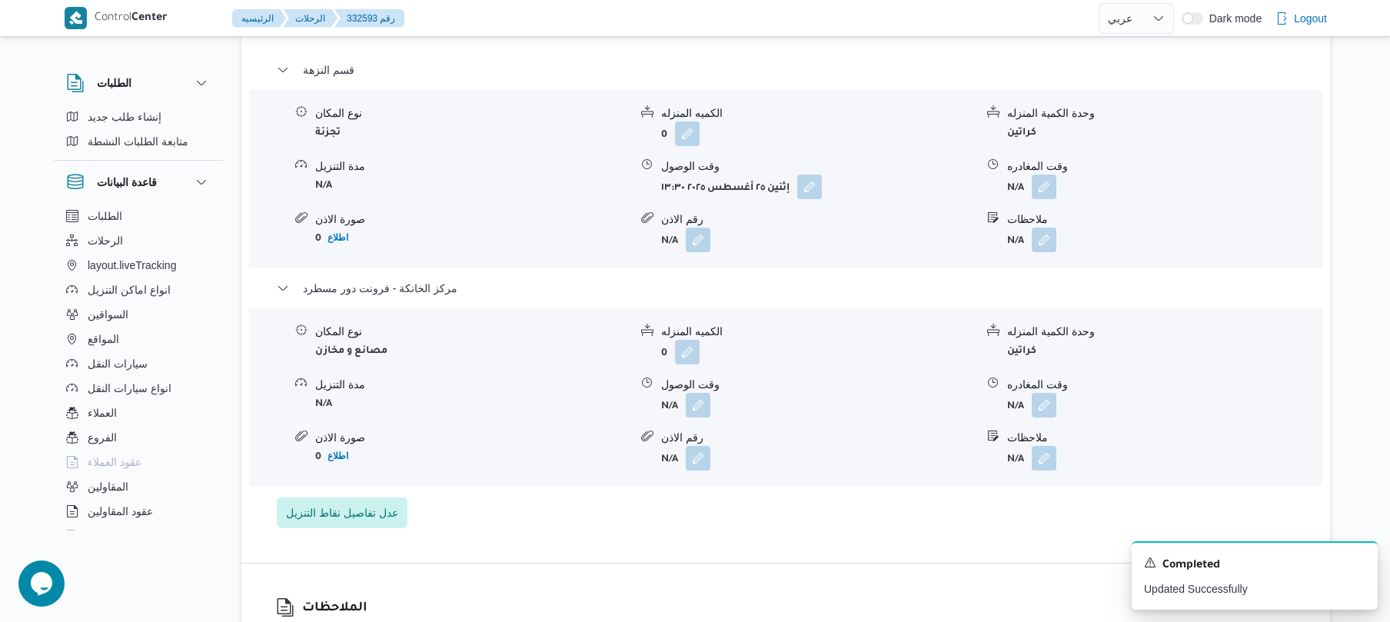
scroll to position [1363, 0]
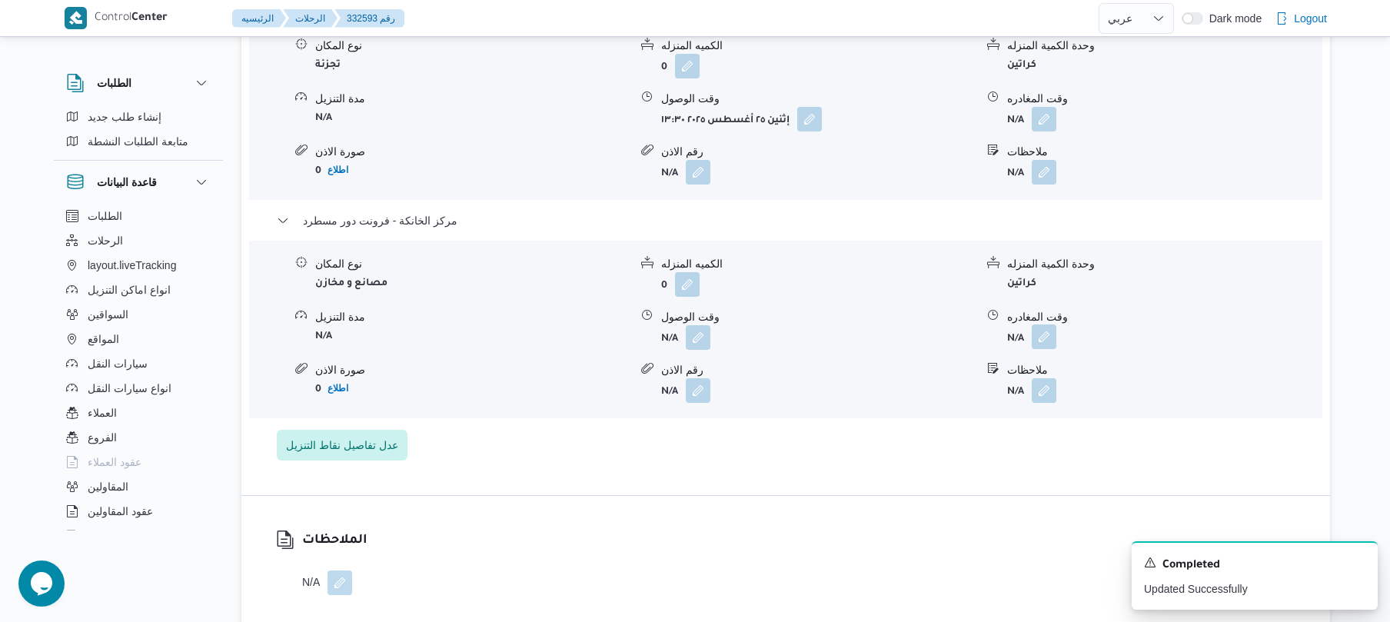
click at [1036, 324] on button "button" at bounding box center [1044, 336] width 25 height 25
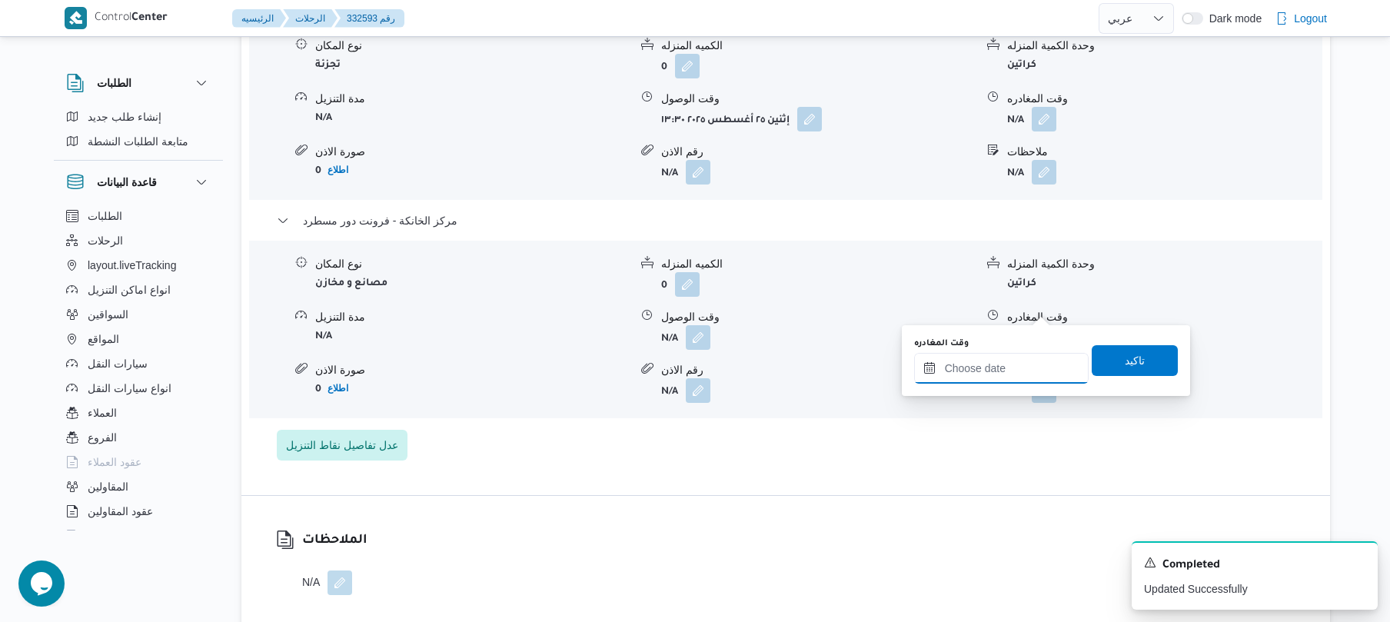
click at [986, 364] on input "وقت المغادره" at bounding box center [1001, 368] width 175 height 31
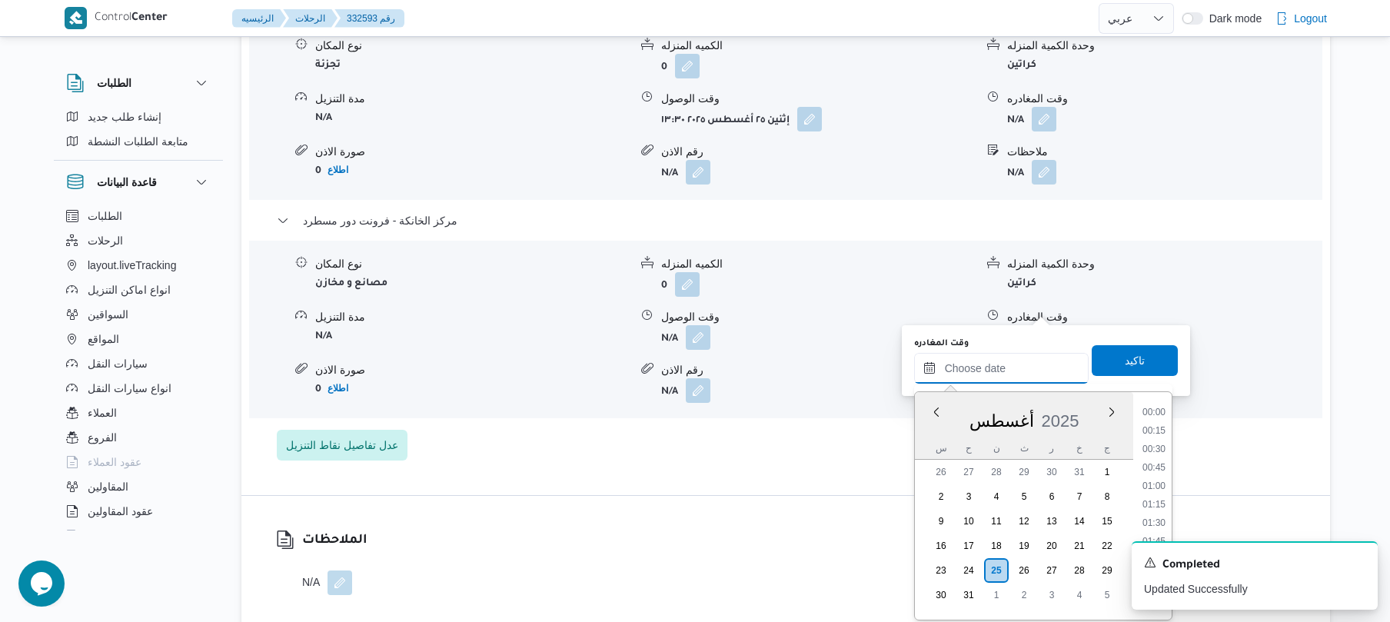
scroll to position [1538, 0]
click at [1160, 425] on li "21:00" at bounding box center [1153, 423] width 35 height 15
type input "٢٥/٠٨/٢٠٢٥ ٢١:٠٠"
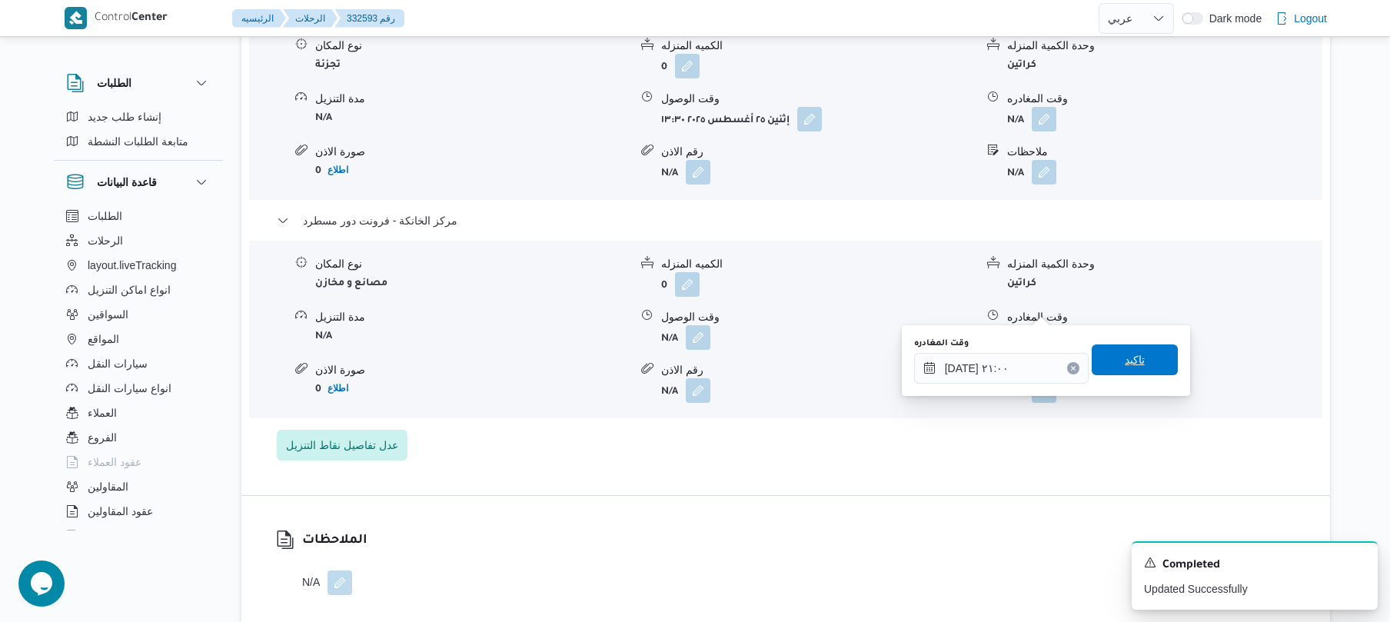
click at [1135, 351] on span "تاكيد" at bounding box center [1135, 359] width 86 height 31
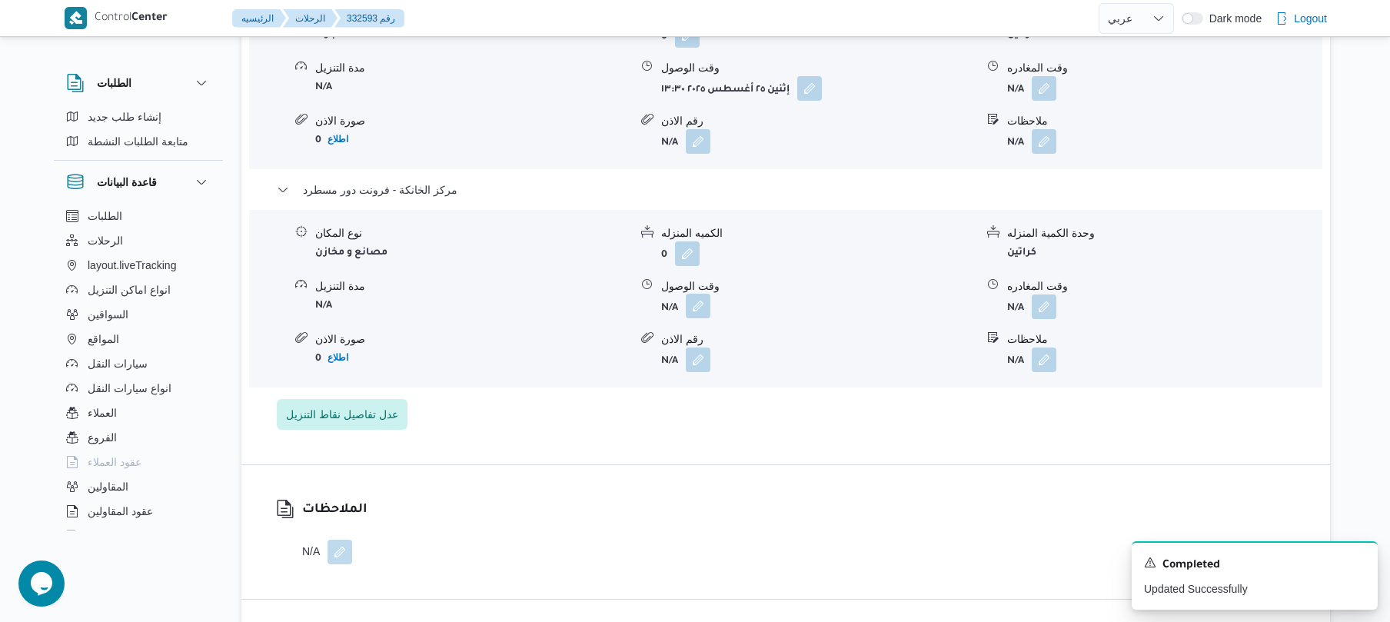
click at [700, 303] on button "button" at bounding box center [698, 306] width 25 height 25
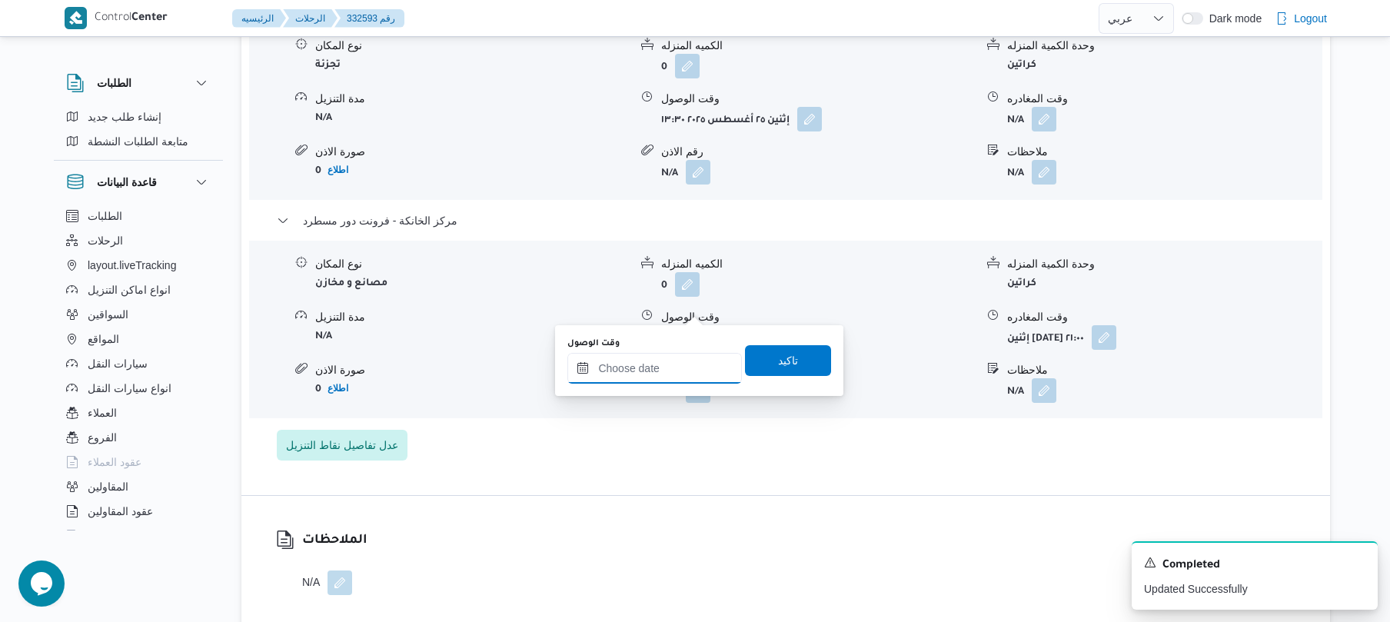
click at [664, 373] on input "وقت الوصول" at bounding box center [654, 368] width 175 height 31
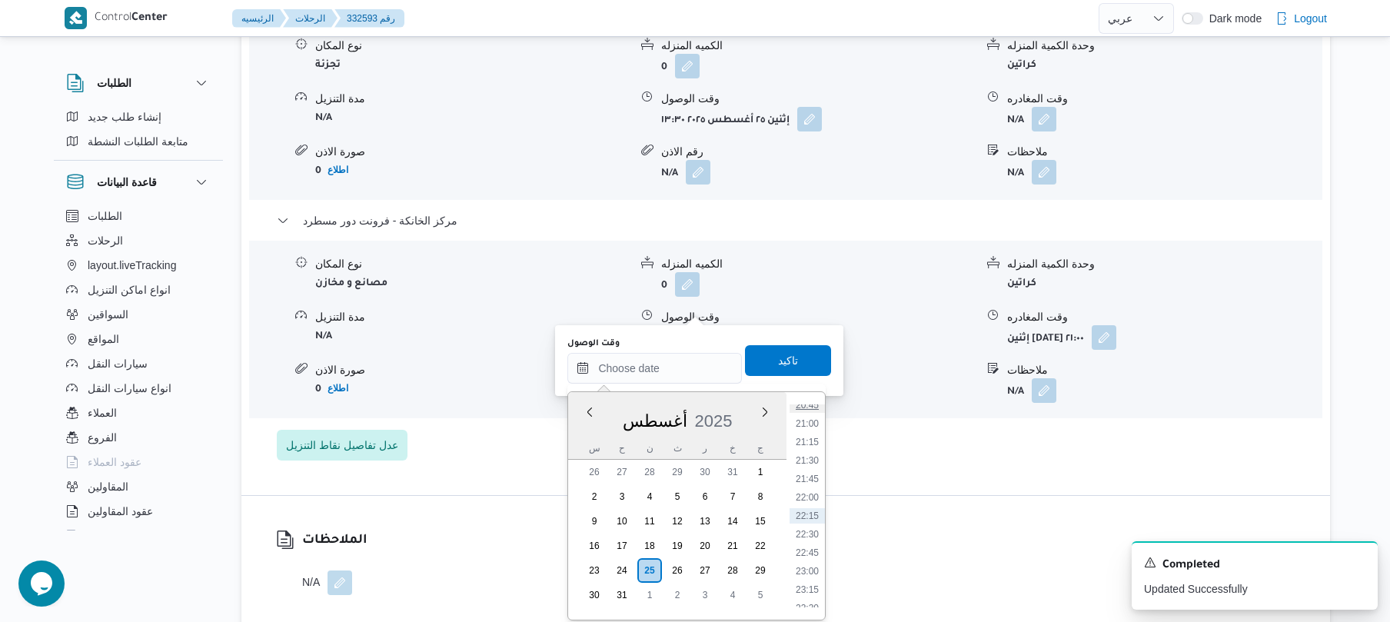
click at [813, 404] on li "20:45" at bounding box center [807, 404] width 35 height 15
type input "٢٥/٠٨/٢٠٢٥ ٢٠:٤٥"
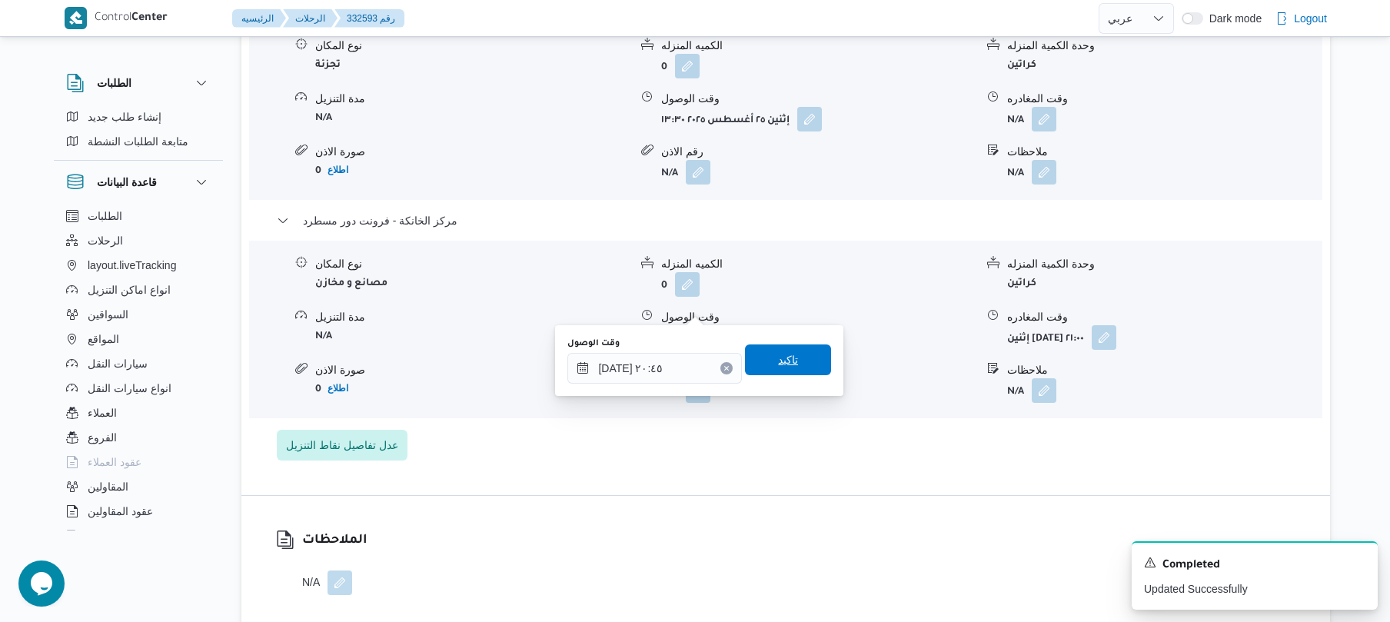
click at [795, 366] on span "تاكيد" at bounding box center [788, 359] width 86 height 31
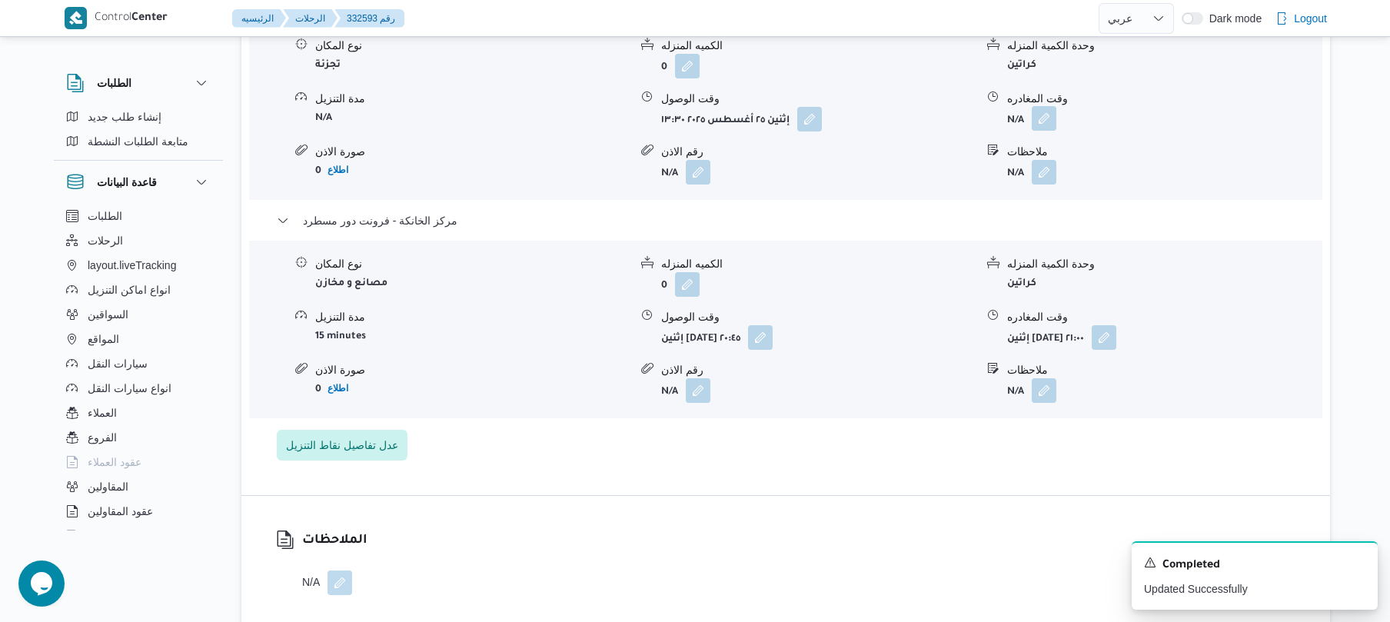
click at [1046, 106] on button "button" at bounding box center [1044, 118] width 25 height 25
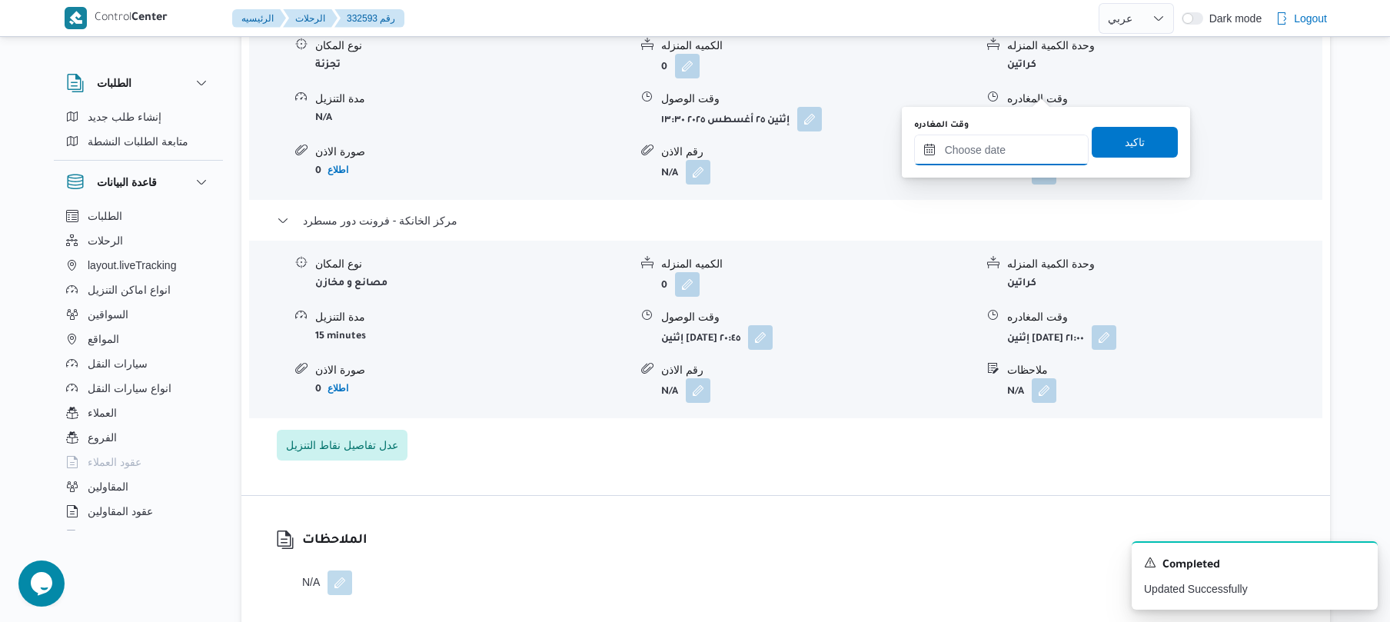
click at [996, 145] on input "وقت المغادره" at bounding box center [1001, 150] width 175 height 31
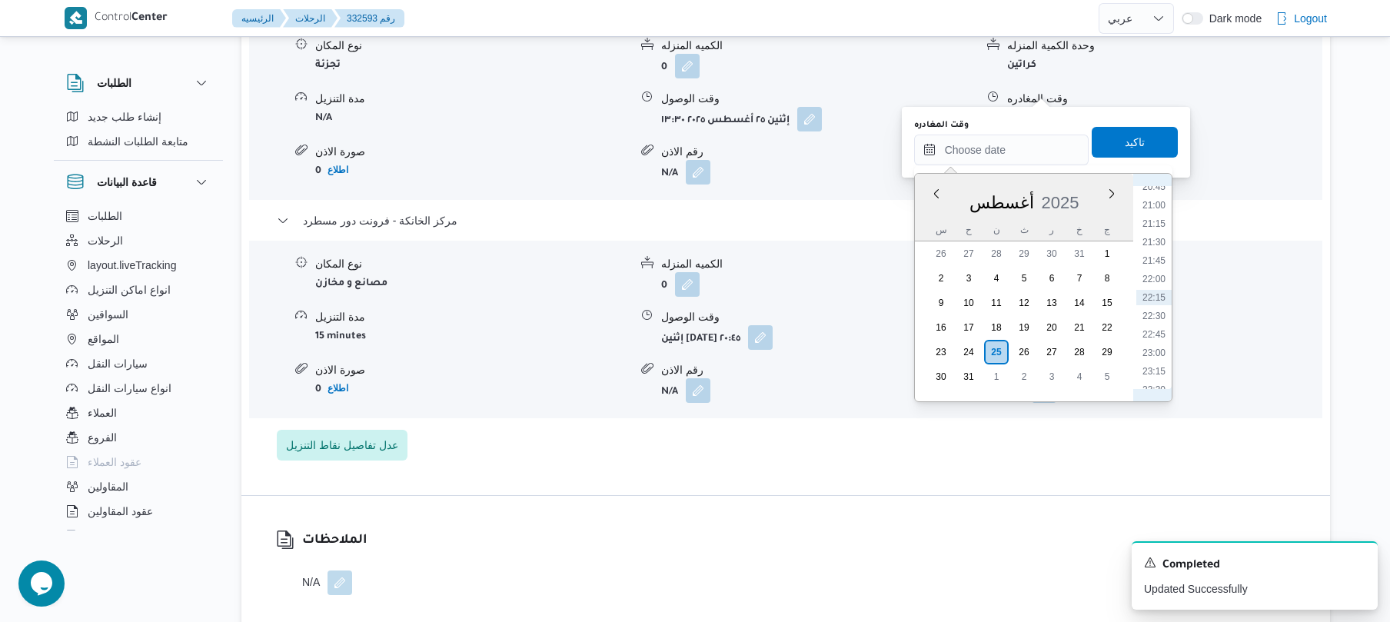
scroll to position [1366, 0]
click at [1153, 302] on li "20:00" at bounding box center [1153, 303] width 35 height 15
type input "٢٥/٠٨/٢٠٢٥ ٢٠:٠٠"
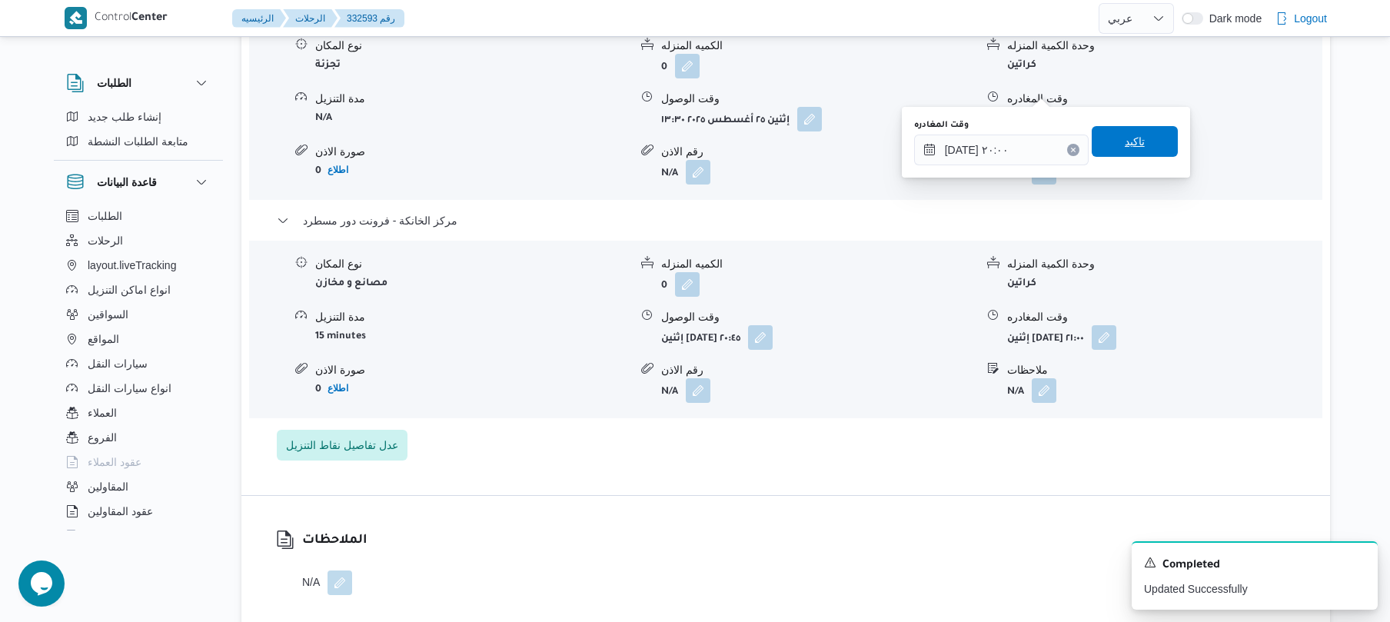
click at [1125, 146] on span "تاكيد" at bounding box center [1135, 141] width 20 height 18
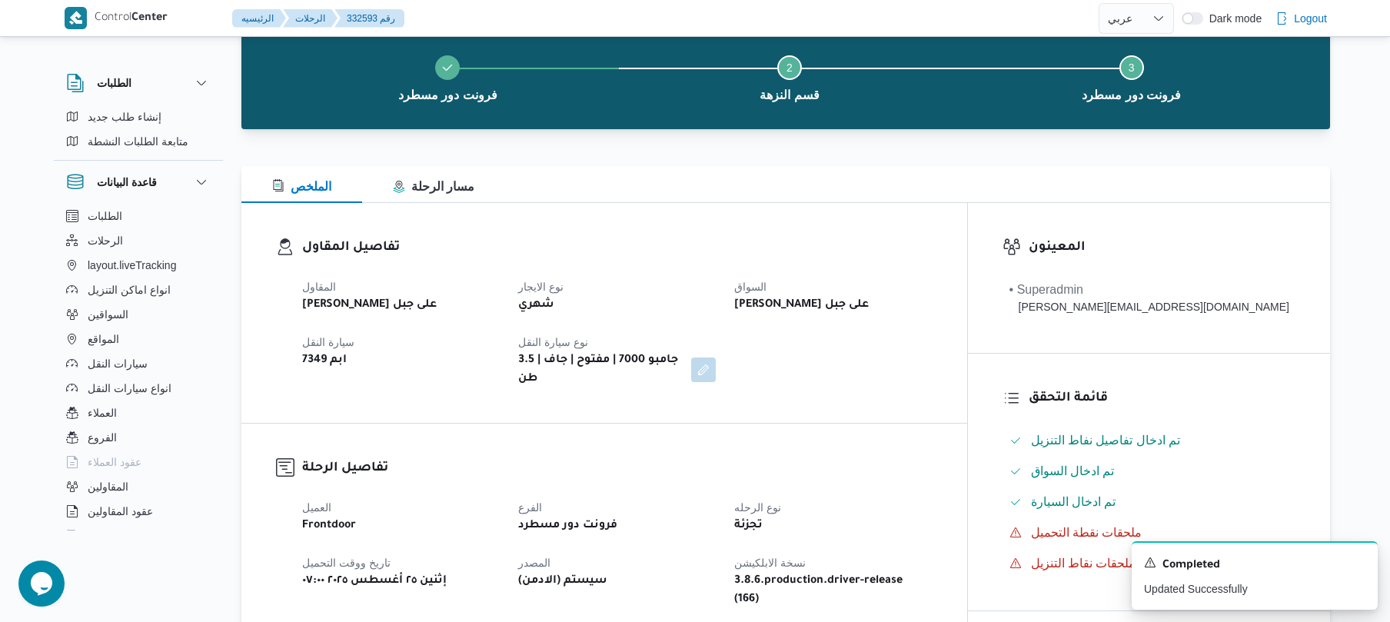
scroll to position [81, 0]
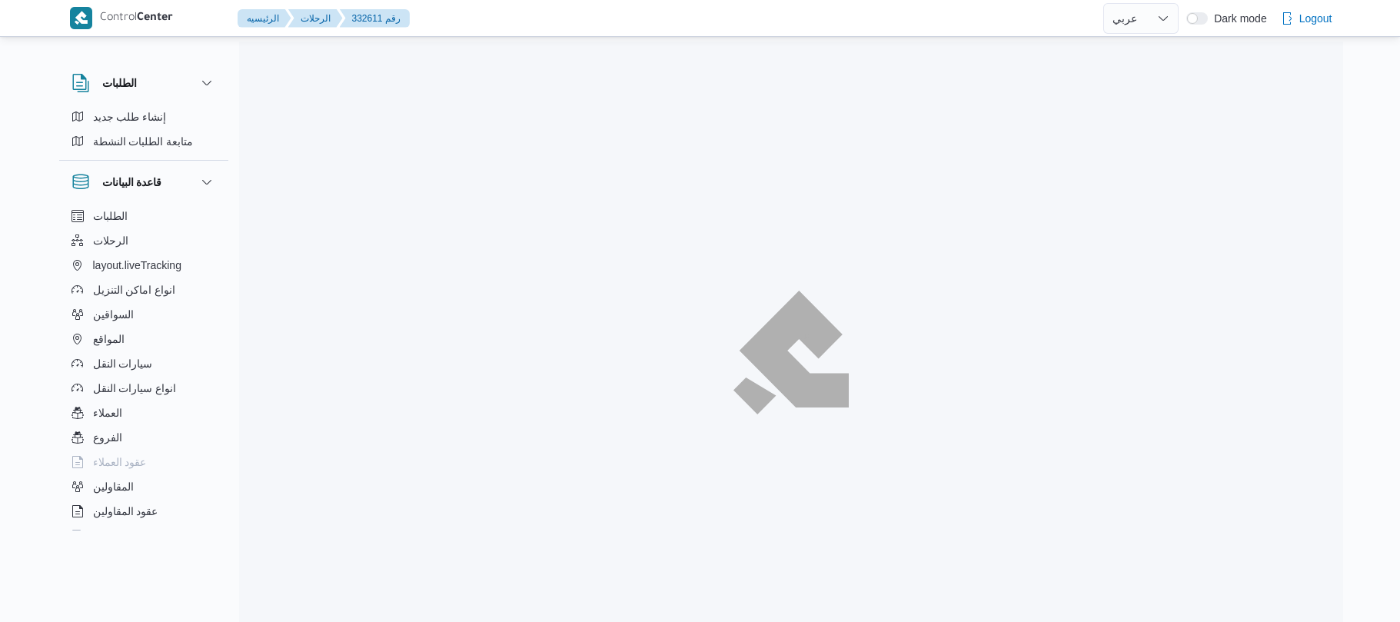
select select "ar"
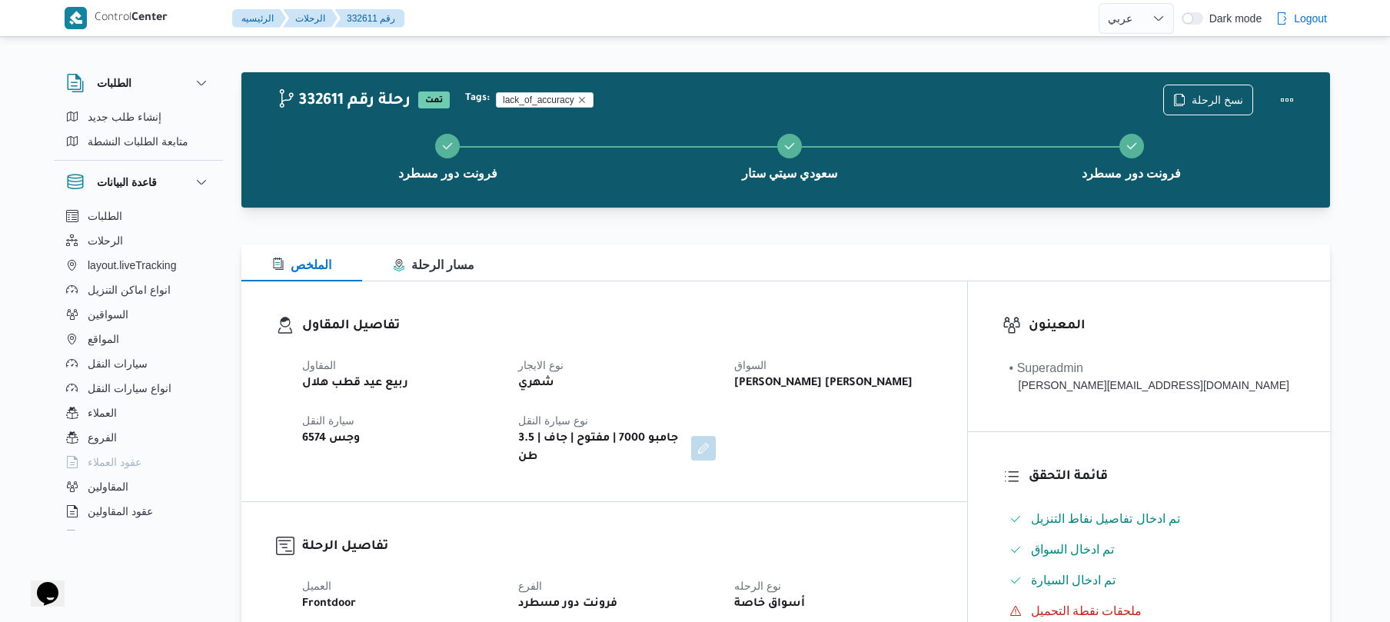
click at [755, 342] on dl "تفاصيل المقاول المقاول ربيع عيد قطب هلال نوع الايجار شهري السواق [PERSON_NAME] …" at bounding box center [617, 391] width 630 height 151
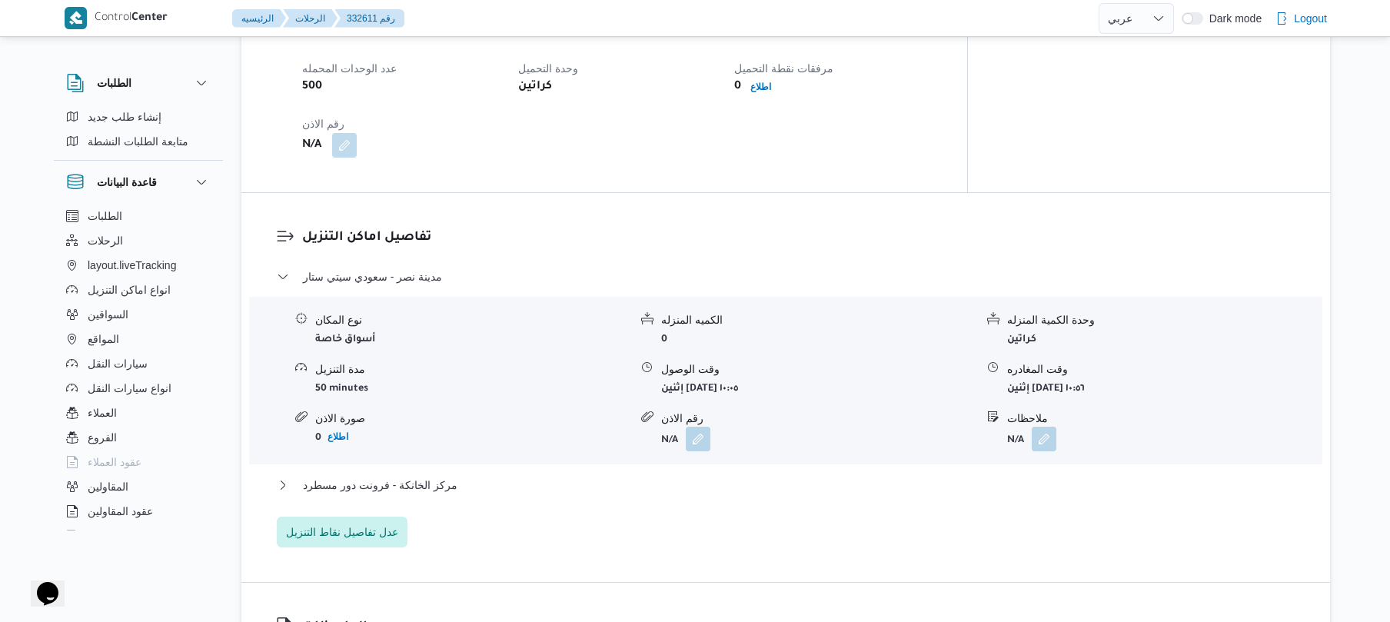
scroll to position [1090, 0]
click at [644, 474] on button "مركز الخانكة - فرونت دور مسطرد" at bounding box center [786, 483] width 1019 height 18
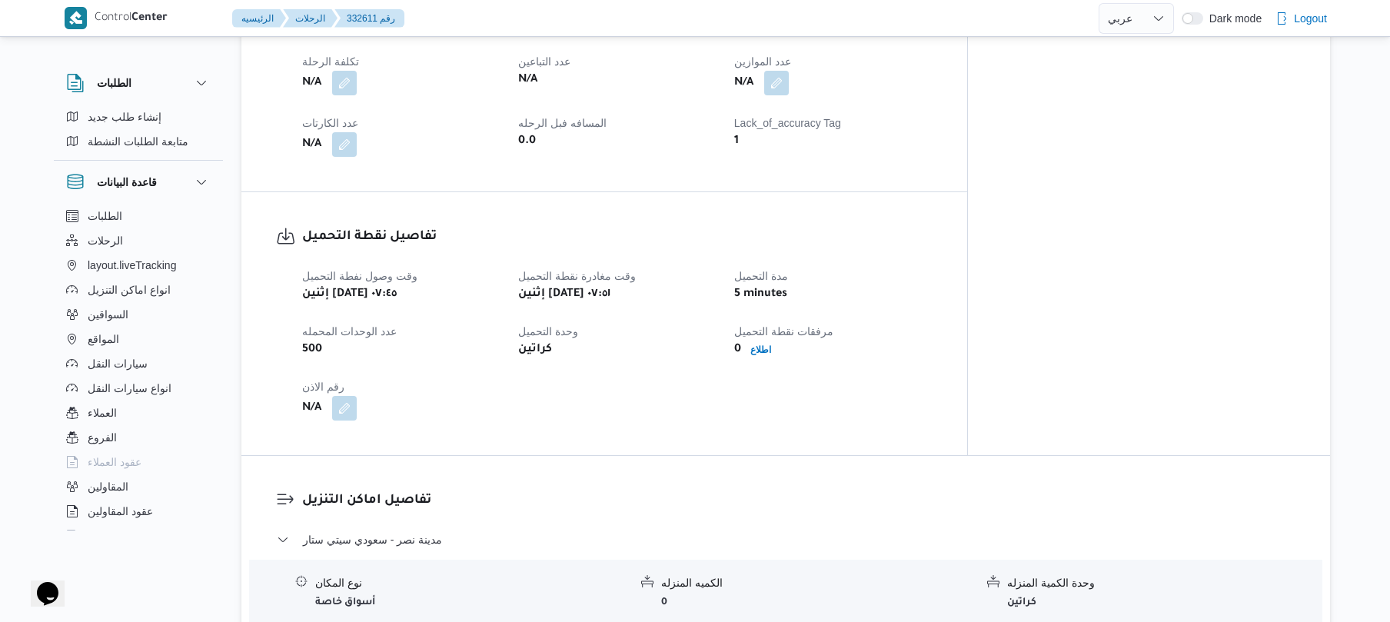
scroll to position [598, 0]
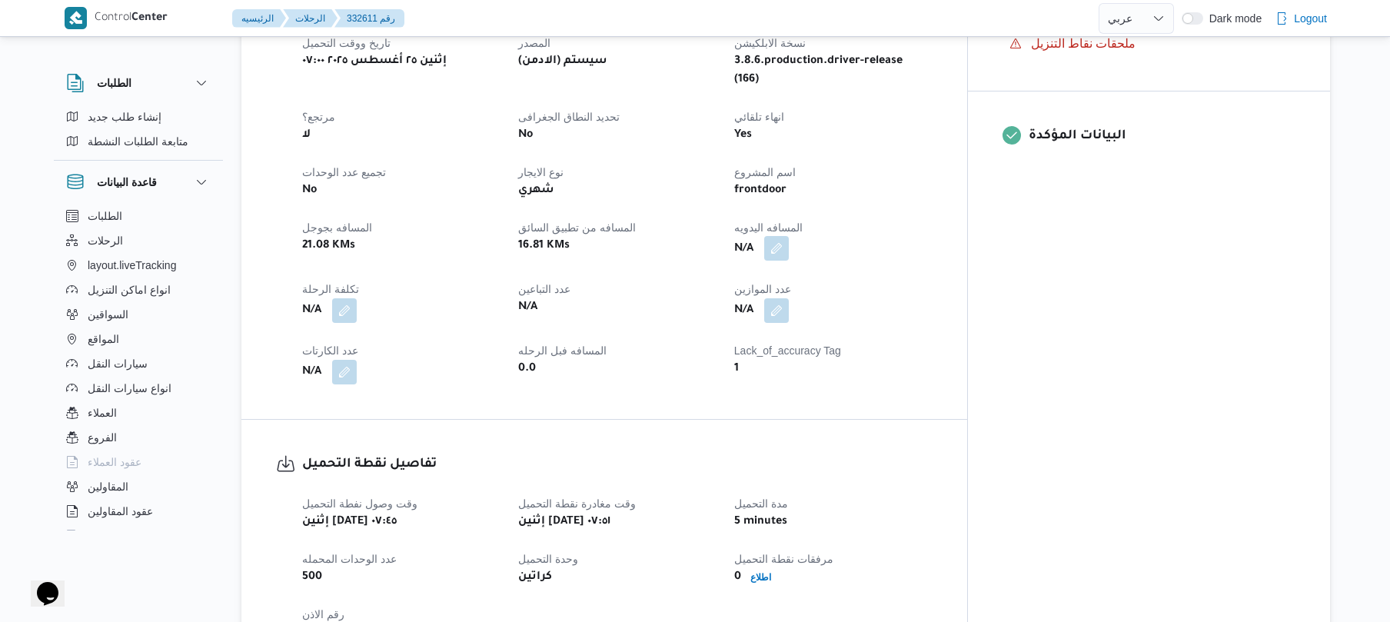
click at [789, 236] on button "button" at bounding box center [776, 248] width 25 height 25
click at [810, 284] on input "المسافه اليدويه" at bounding box center [794, 279] width 153 height 31
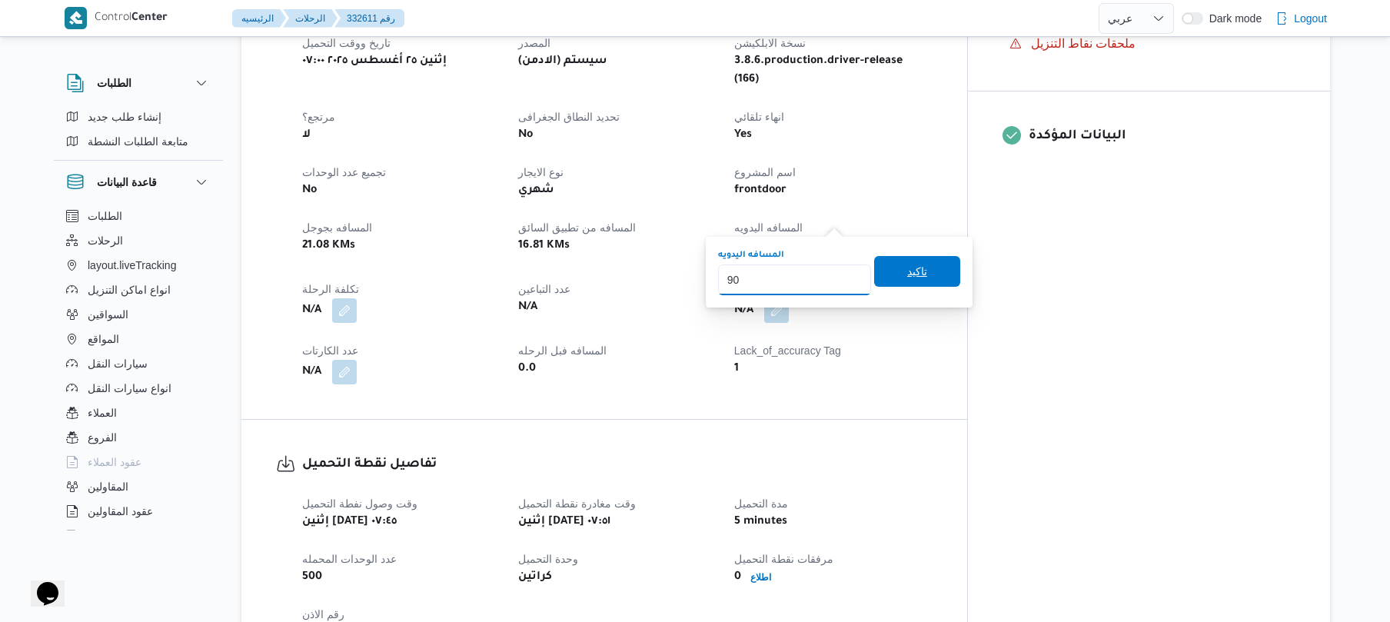
type input "90"
click at [893, 278] on span "تاكيد" at bounding box center [917, 271] width 86 height 31
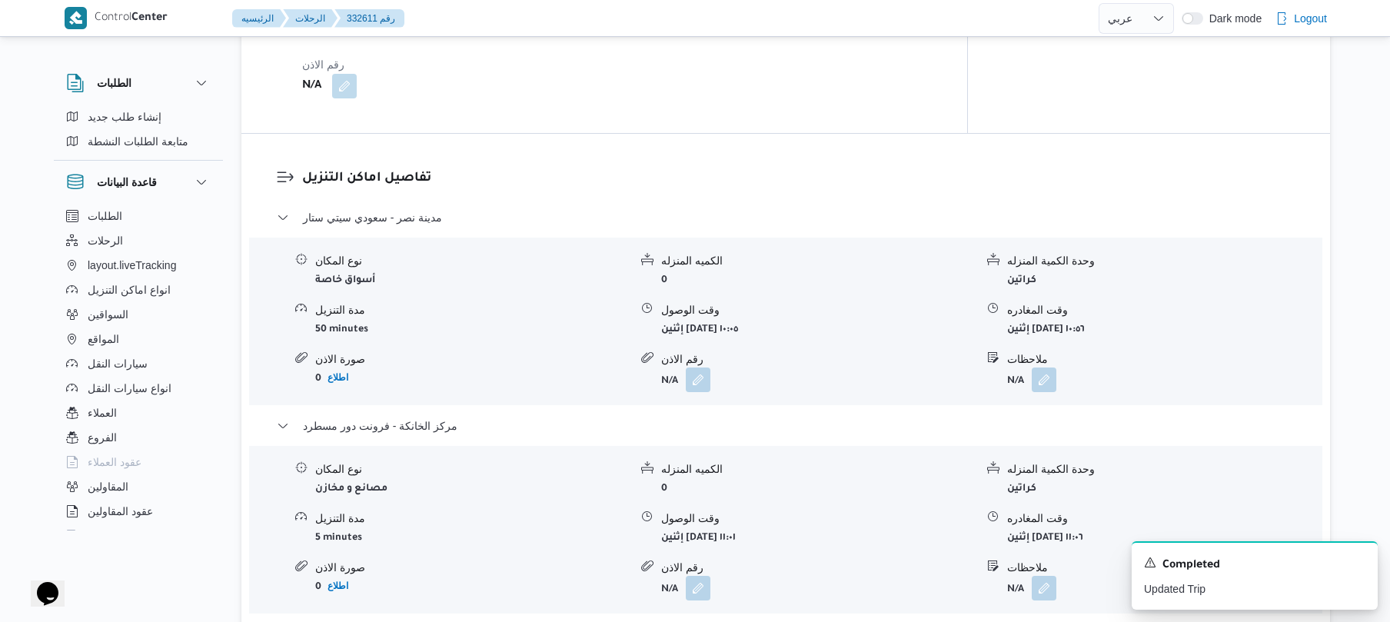
scroll to position [1172, 0]
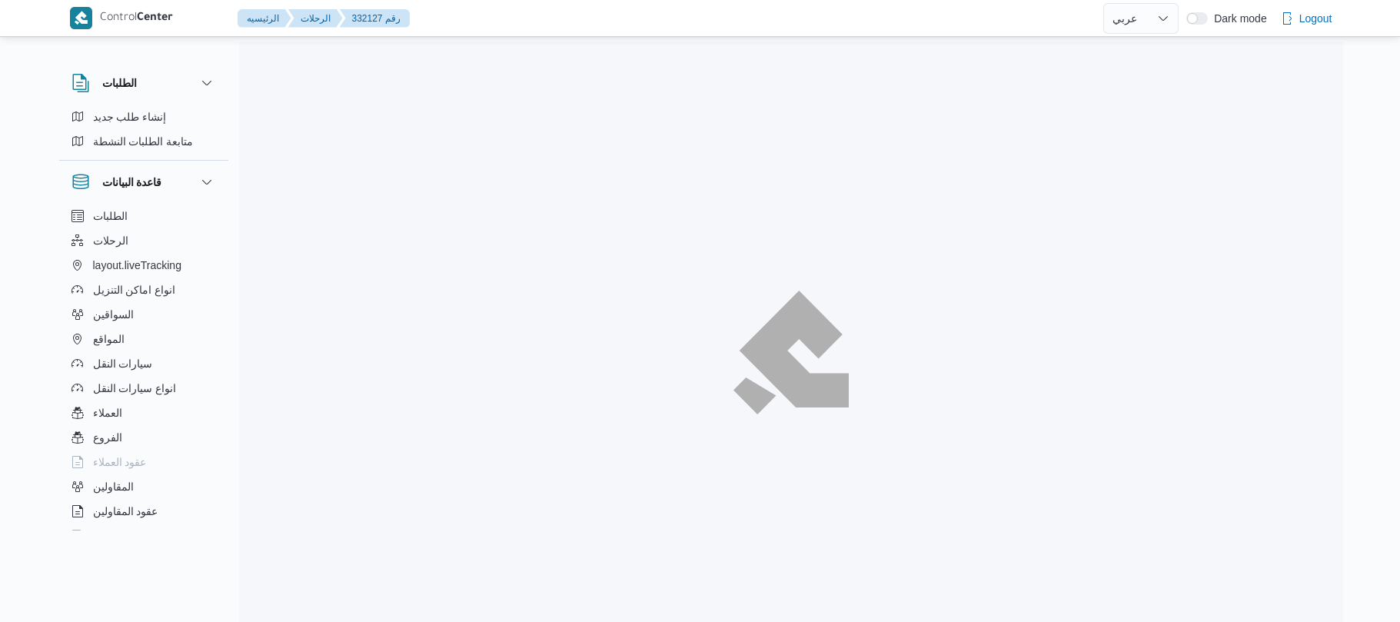
select select "ar"
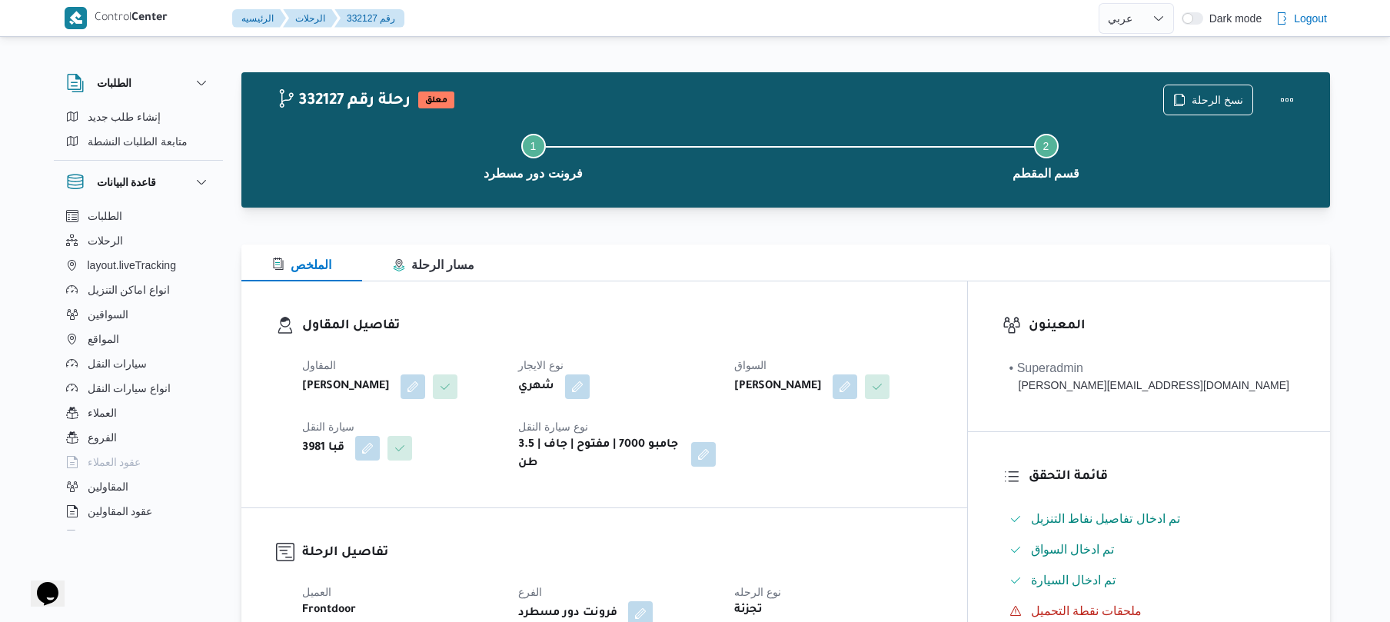
click at [870, 283] on div "تفاصيل المقاول المقاول [PERSON_NAME] نوع الايجار شهري السواق [PERSON_NAME] سيار…" at bounding box center [604, 394] width 726 height 226
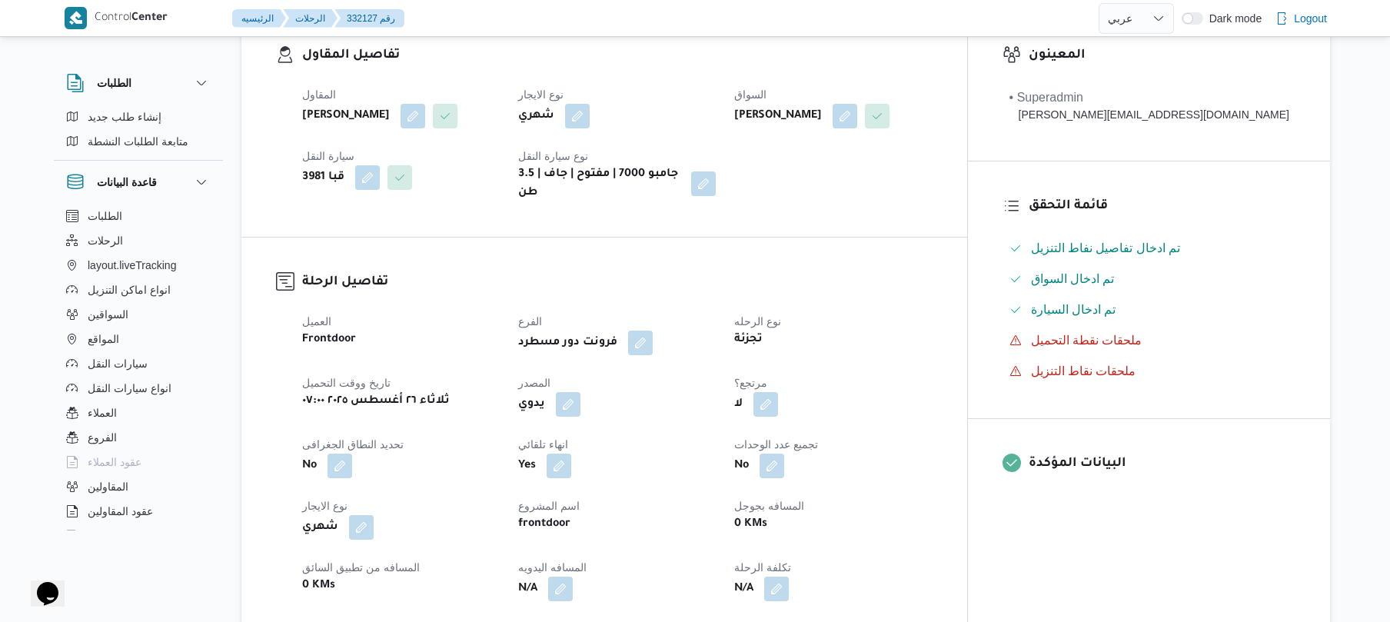
scroll to position [328, 0]
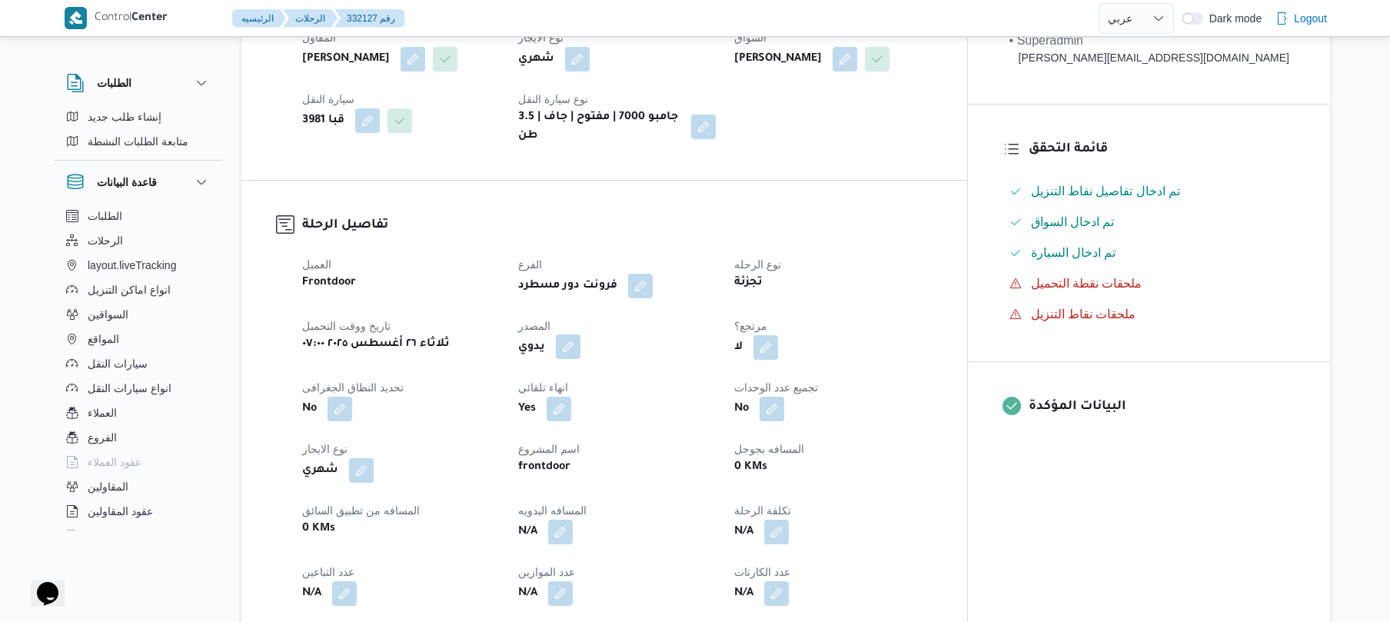
click at [580, 340] on button "button" at bounding box center [568, 346] width 25 height 25
click at [592, 386] on label "هل ستتم الرحله من خلال تطبيق السائق؟" at bounding box center [553, 381] width 200 height 18
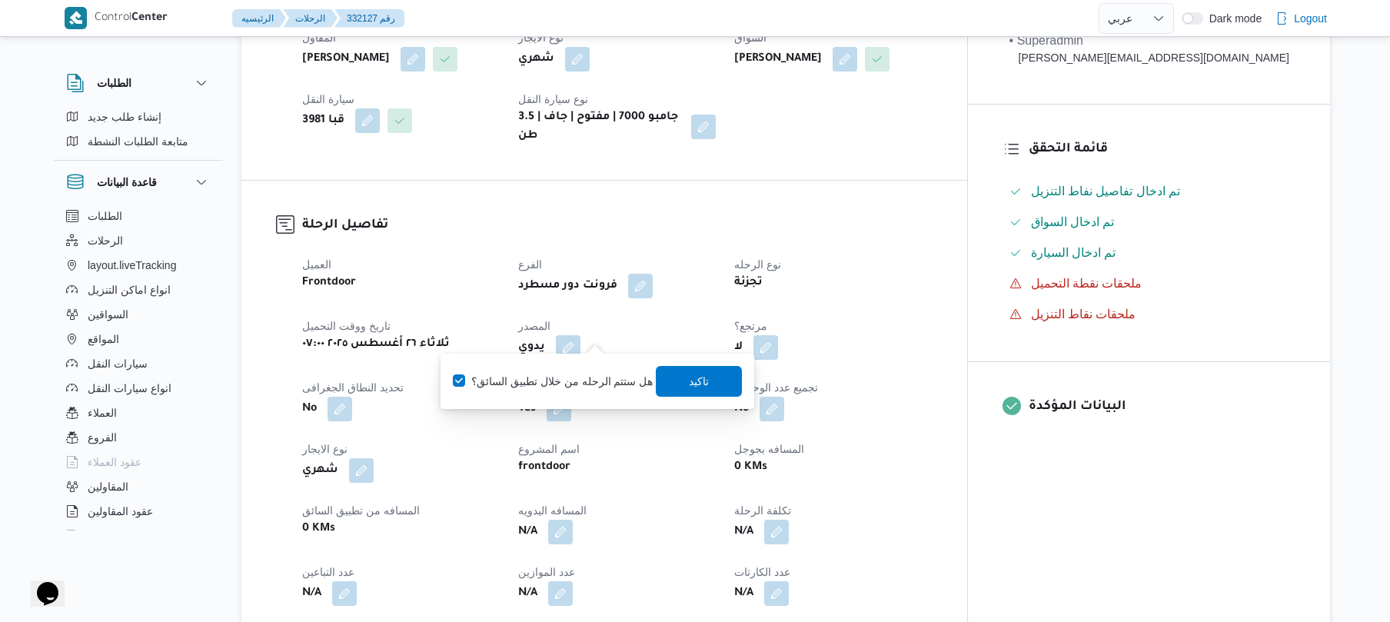
checkbox input "true"
click at [678, 382] on span "تاكيد" at bounding box center [700, 380] width 86 height 31
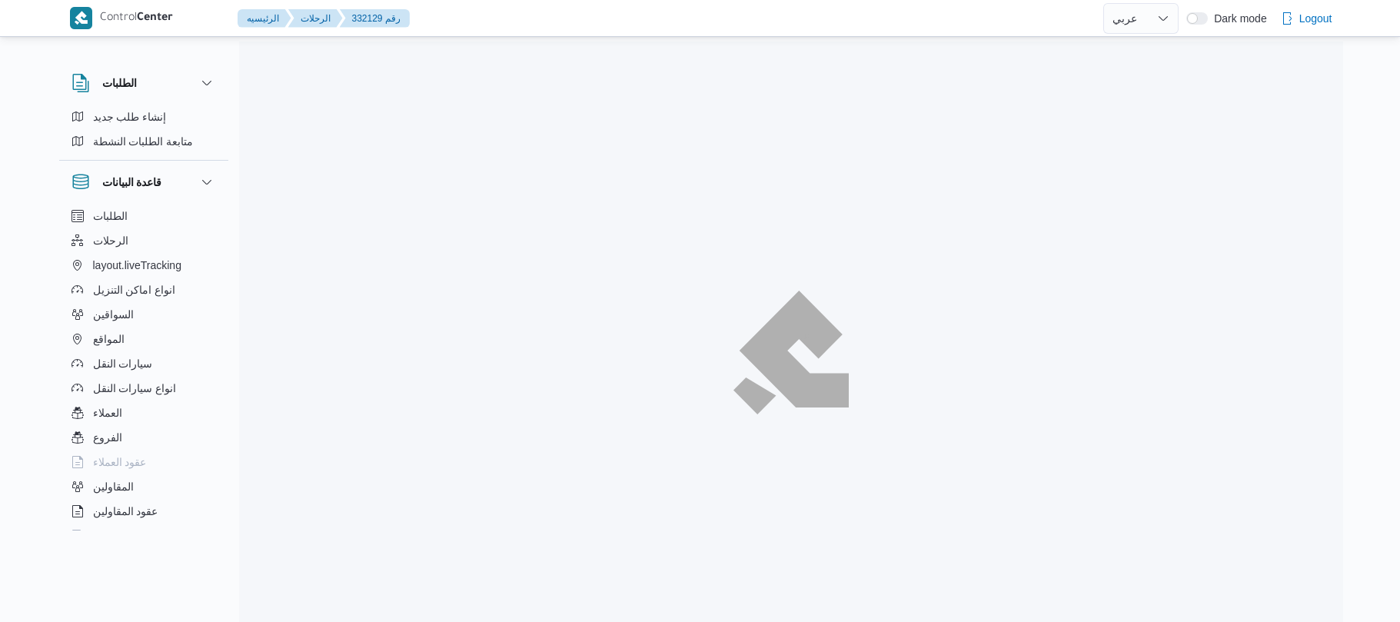
select select "ar"
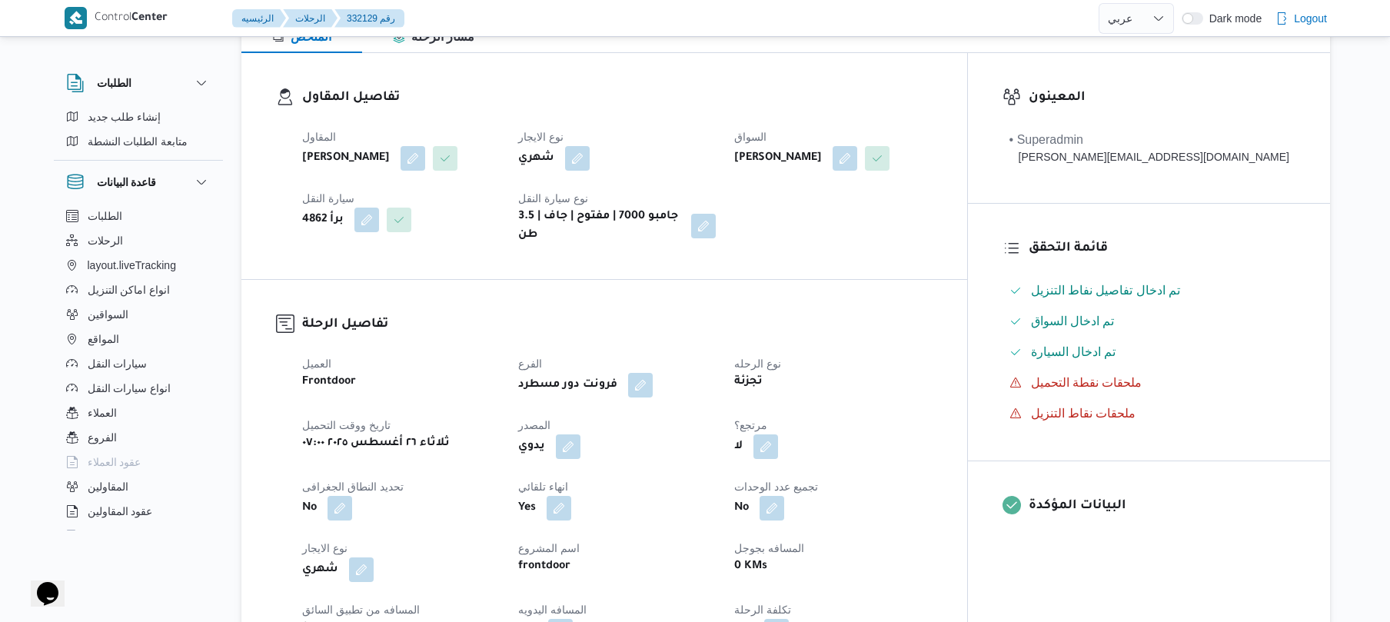
scroll to position [246, 0]
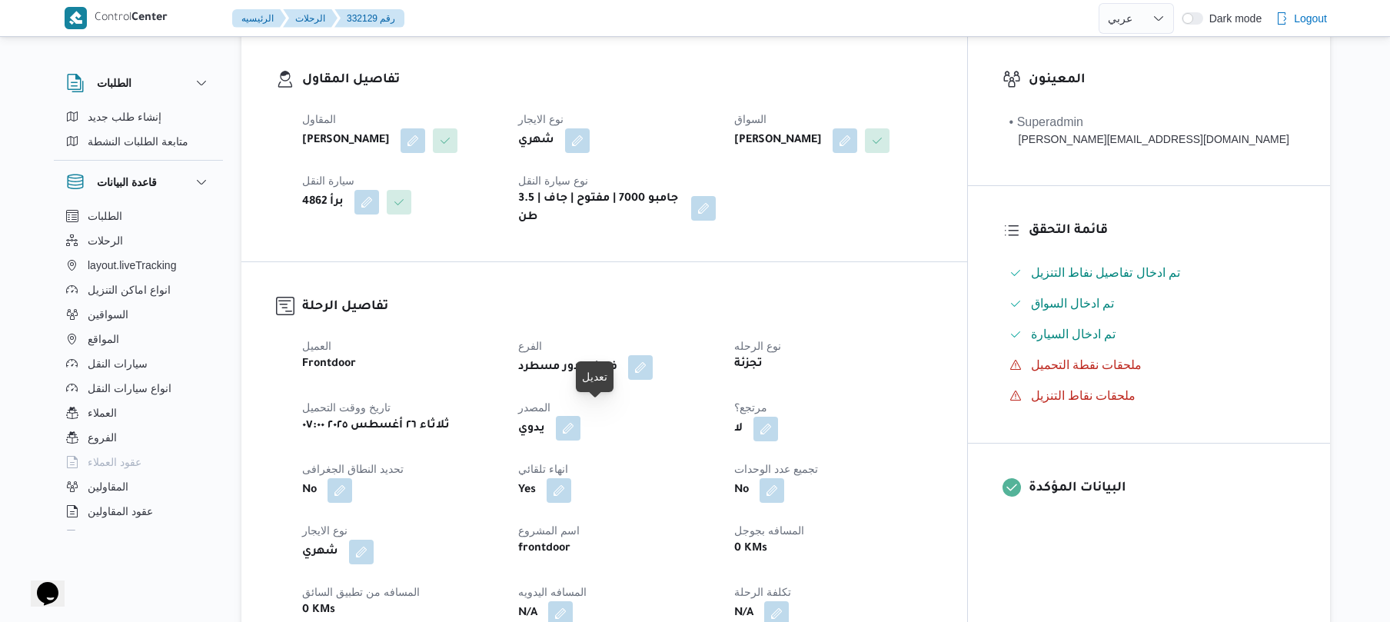
click at [580, 421] on button "button" at bounding box center [568, 428] width 25 height 25
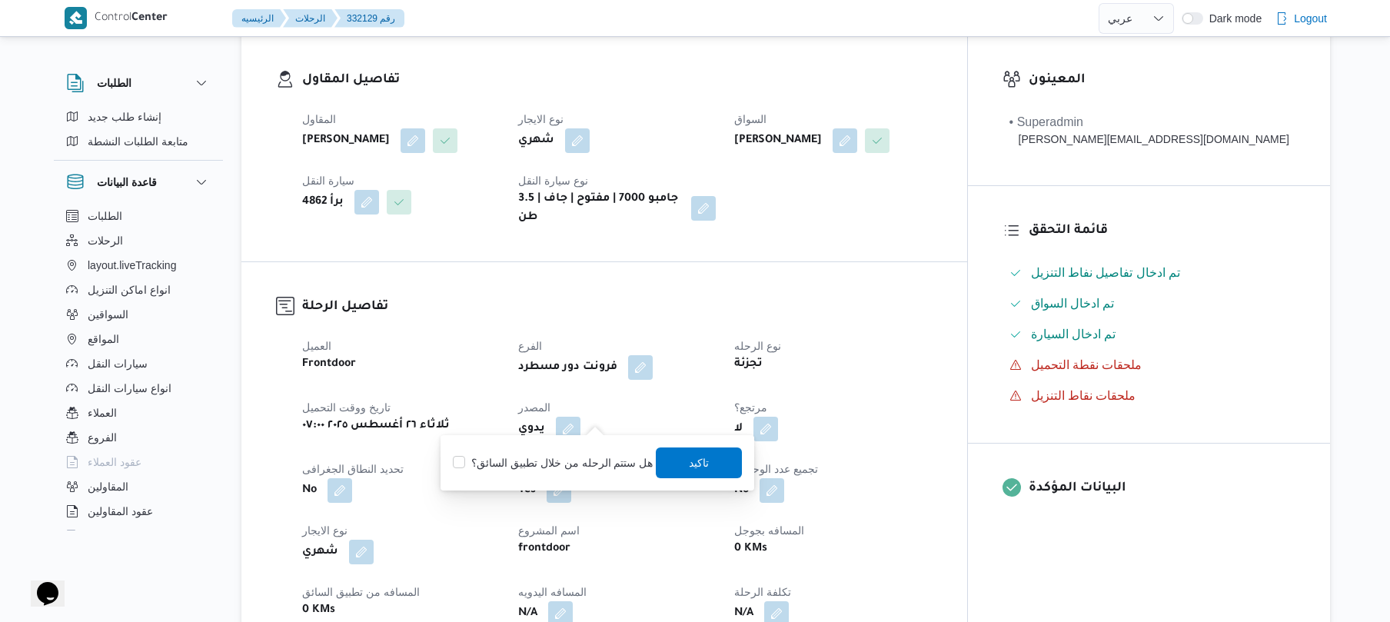
click at [595, 469] on label "هل ستتم الرحله من خلال تطبيق السائق؟" at bounding box center [553, 463] width 200 height 18
checkbox input "true"
click at [668, 472] on span "تاكيد" at bounding box center [700, 462] width 86 height 31
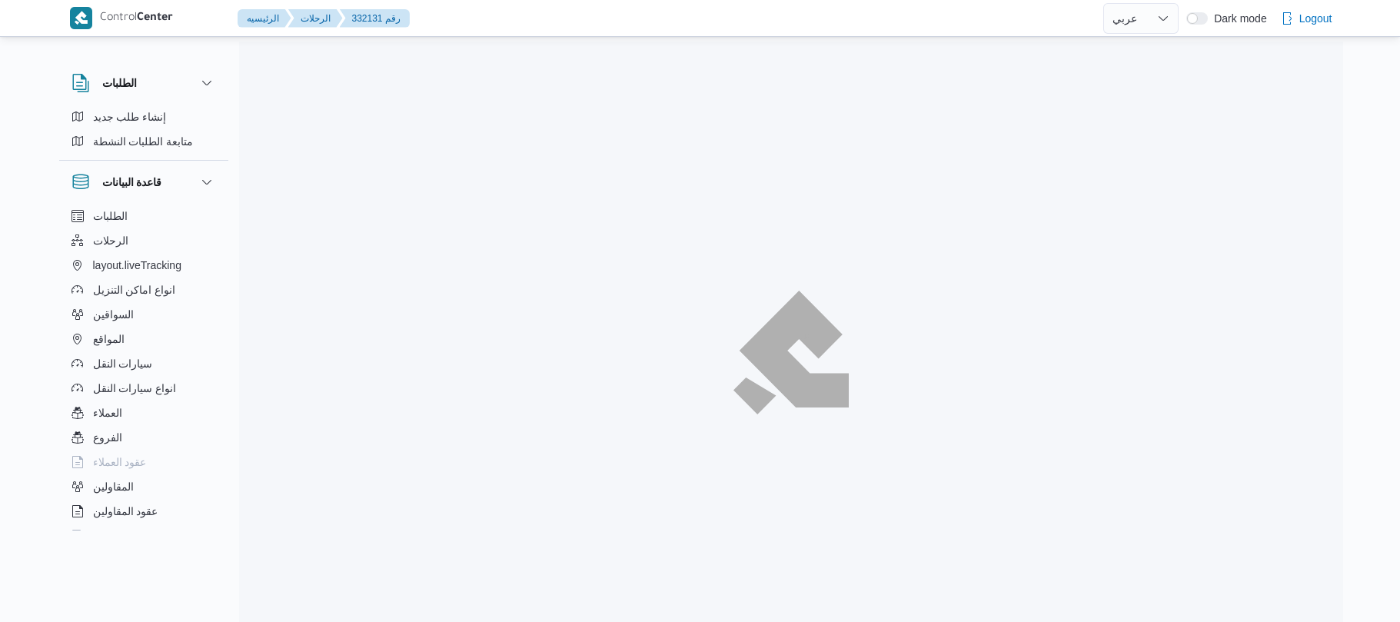
select select "ar"
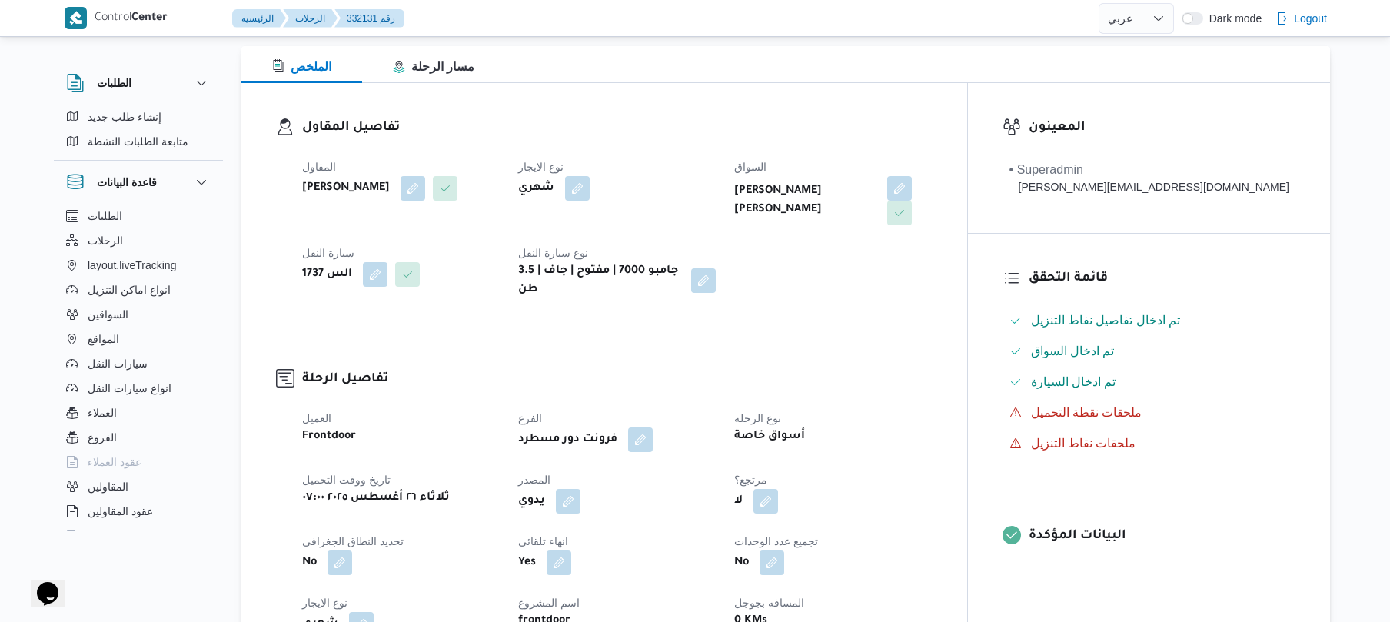
scroll to position [287, 0]
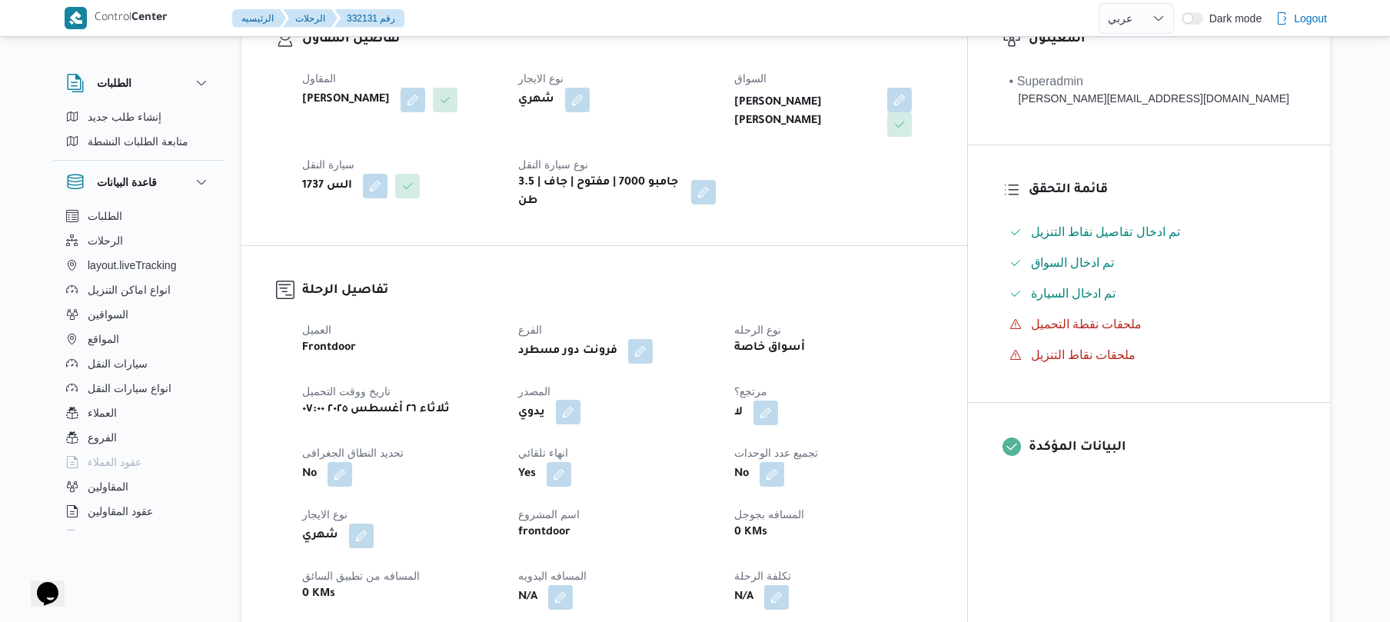
click at [580, 400] on button "button" at bounding box center [568, 412] width 25 height 25
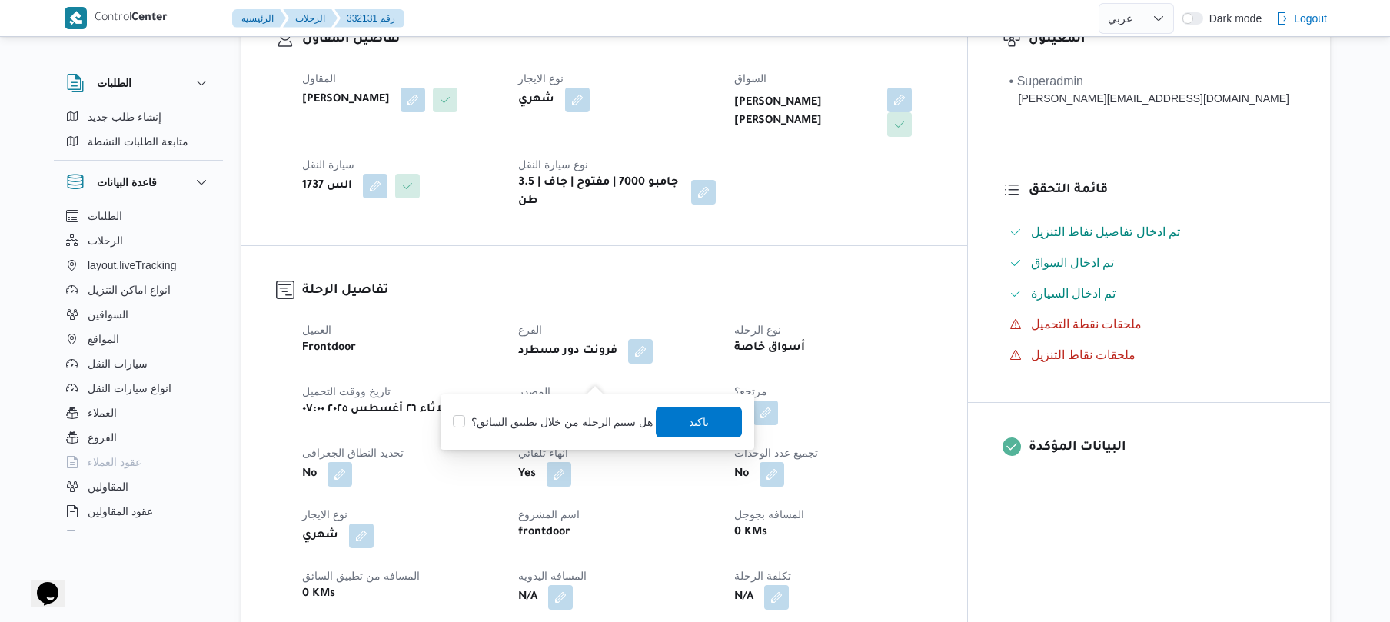
click at [584, 423] on label "هل ستتم الرحله من خلال تطبيق السائق؟" at bounding box center [553, 422] width 200 height 18
checkbox input "true"
click at [690, 418] on span "تاكيد" at bounding box center [700, 421] width 20 height 18
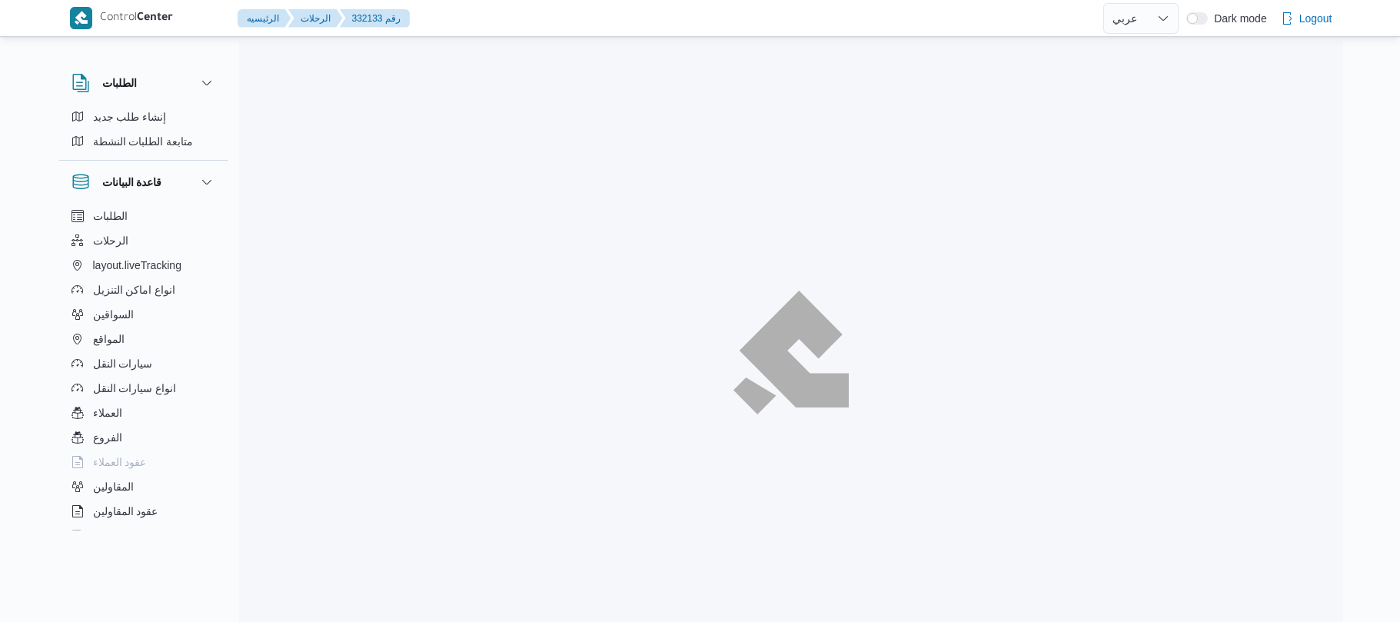
select select "ar"
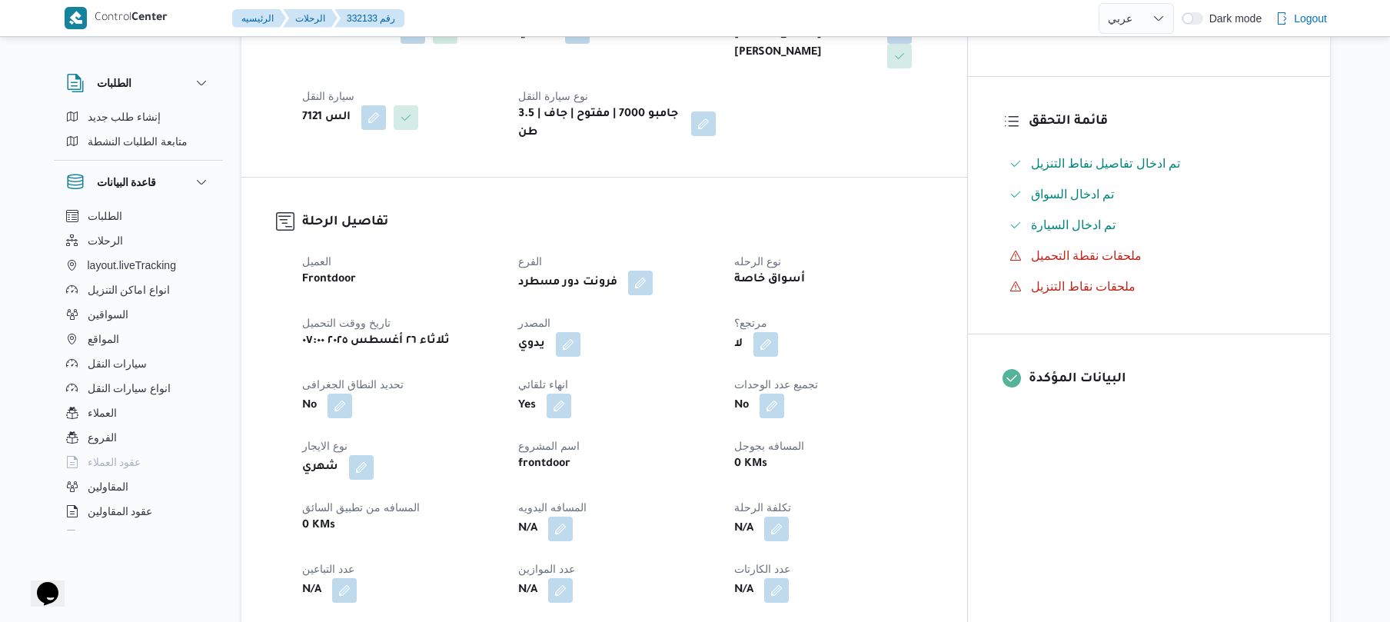
scroll to position [369, 0]
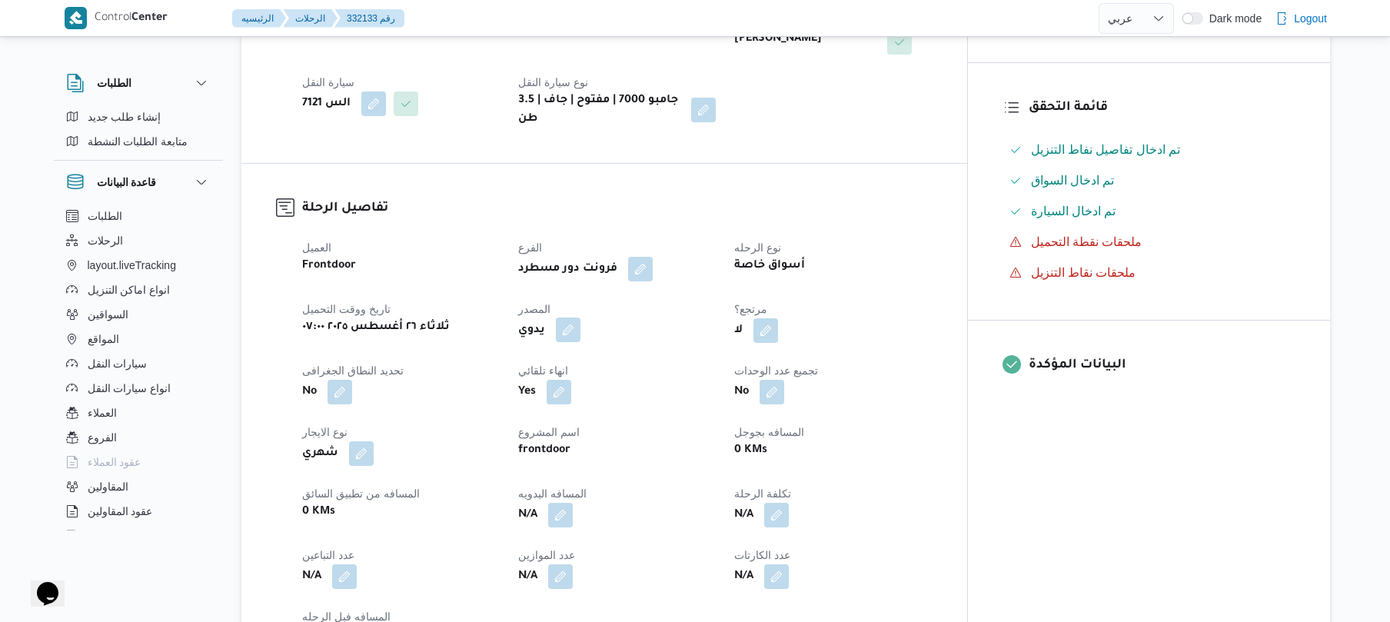
click at [580, 318] on button "button" at bounding box center [568, 330] width 25 height 25
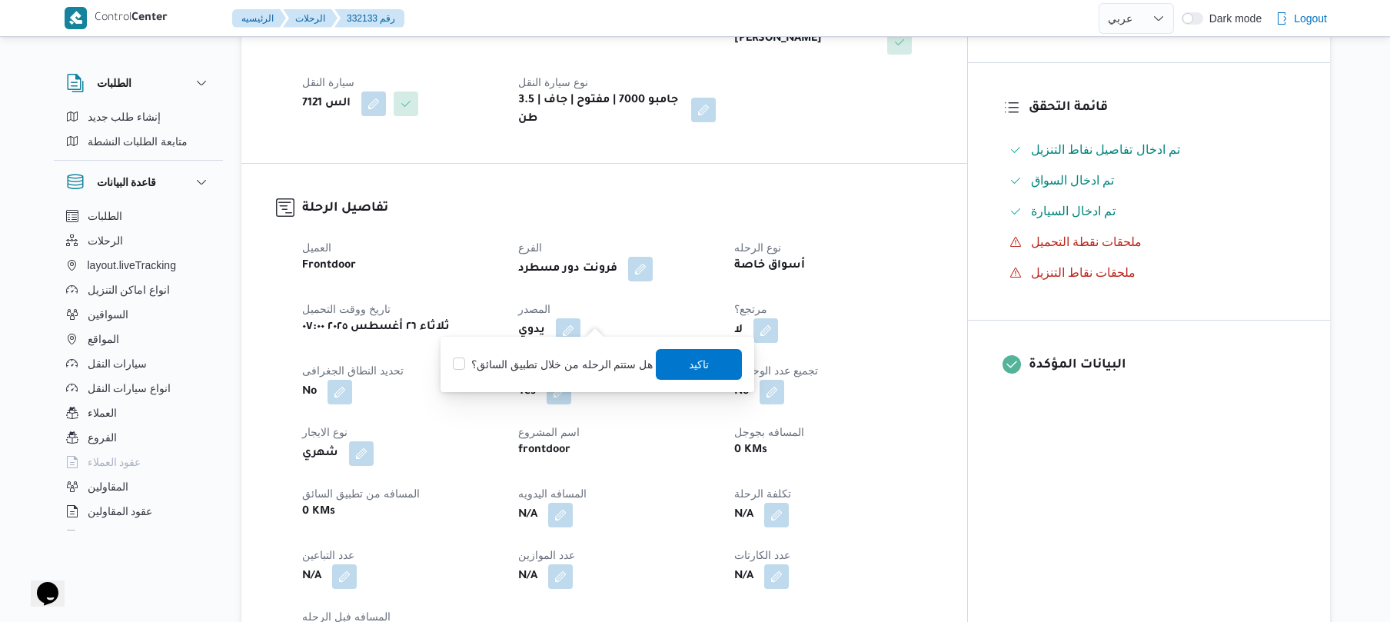
click at [598, 358] on label "هل ستتم الرحله من خلال تطبيق السائق؟" at bounding box center [553, 364] width 200 height 18
checkbox input "true"
click at [677, 366] on span "تاكيد" at bounding box center [700, 363] width 86 height 31
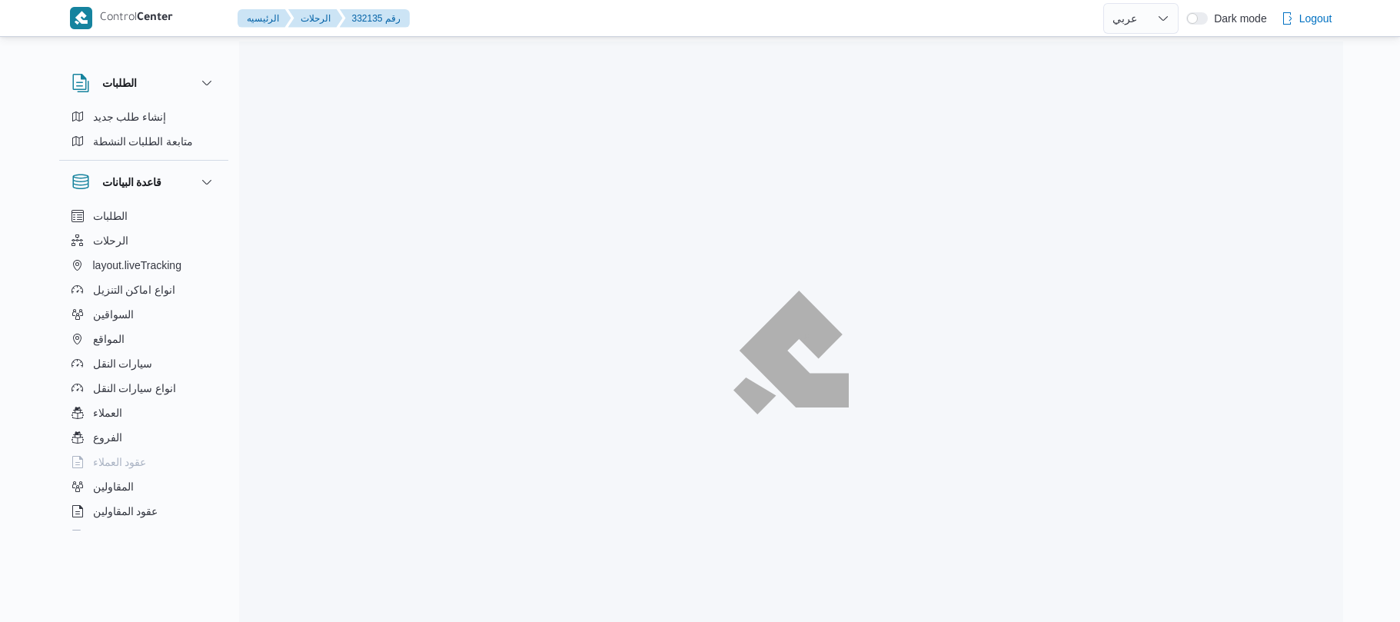
select select "ar"
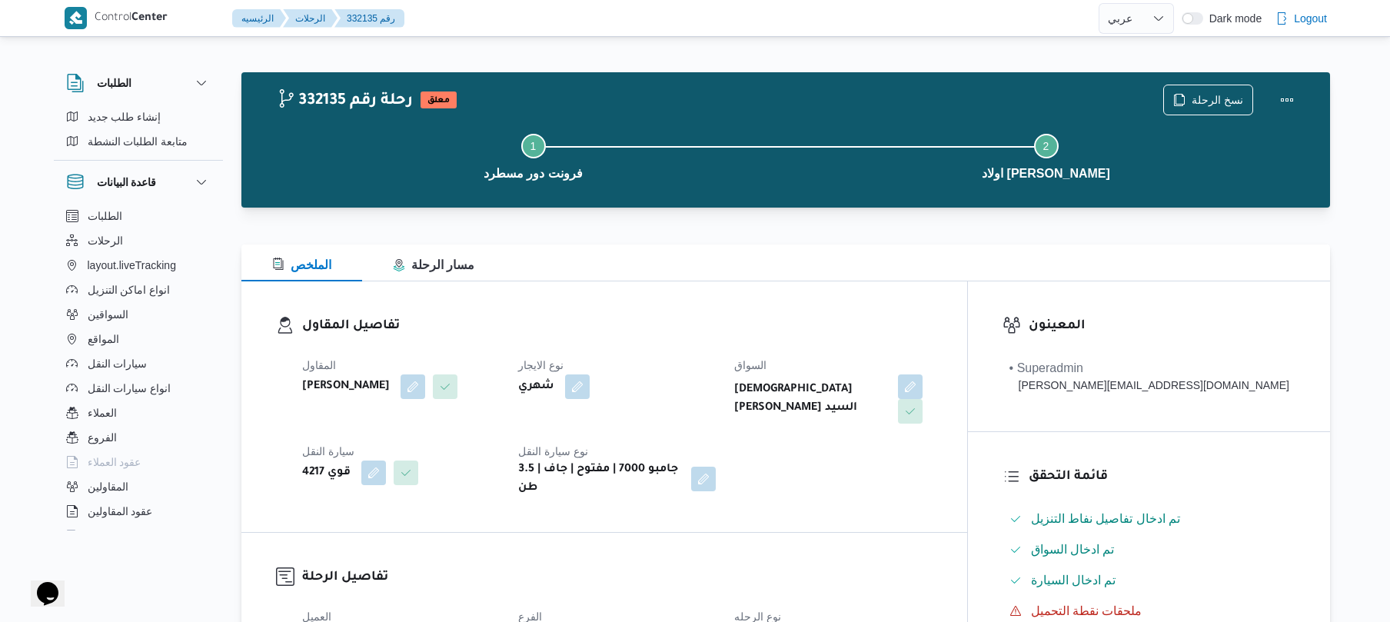
click at [979, 274] on div "الملخص مسار الرحلة" at bounding box center [785, 262] width 1089 height 37
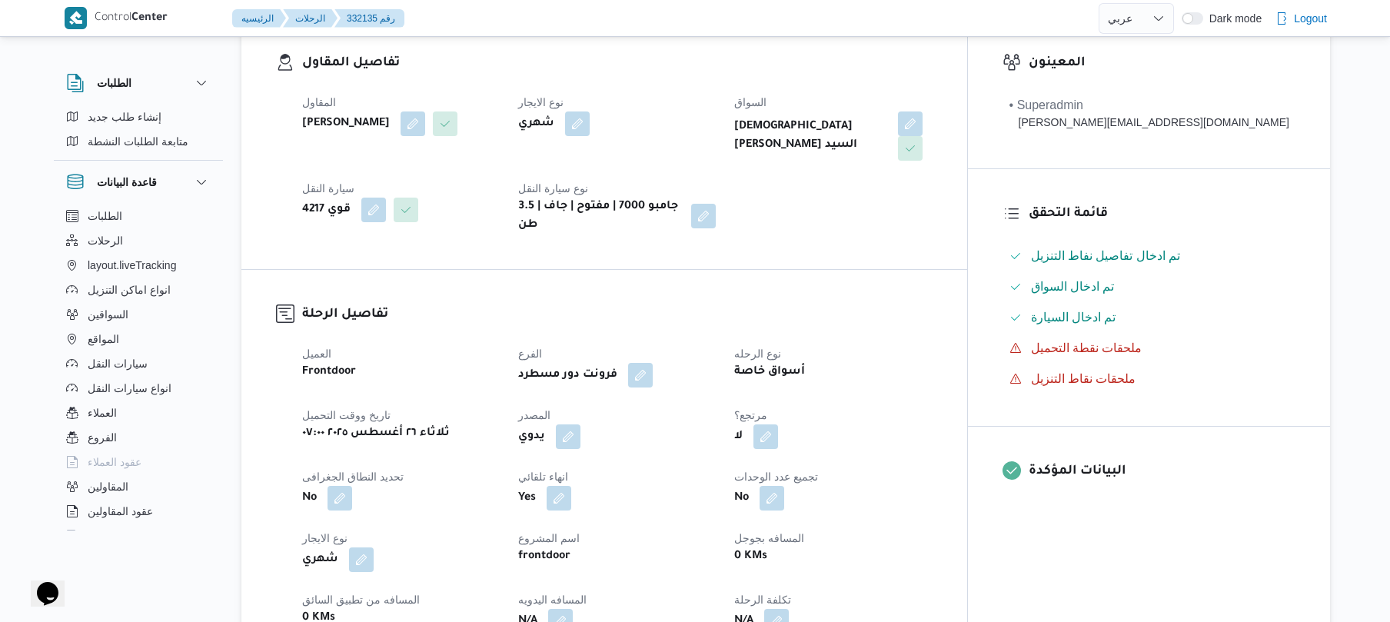
scroll to position [328, 0]
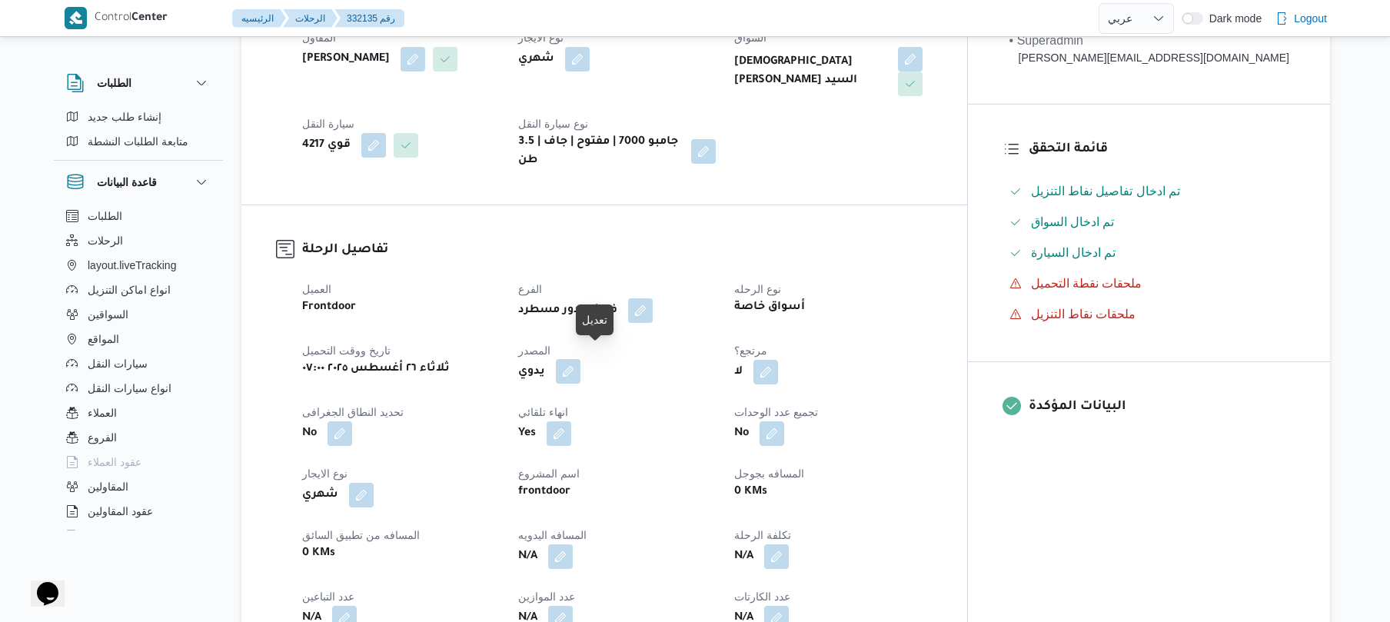
click at [580, 361] on button "button" at bounding box center [568, 371] width 25 height 25
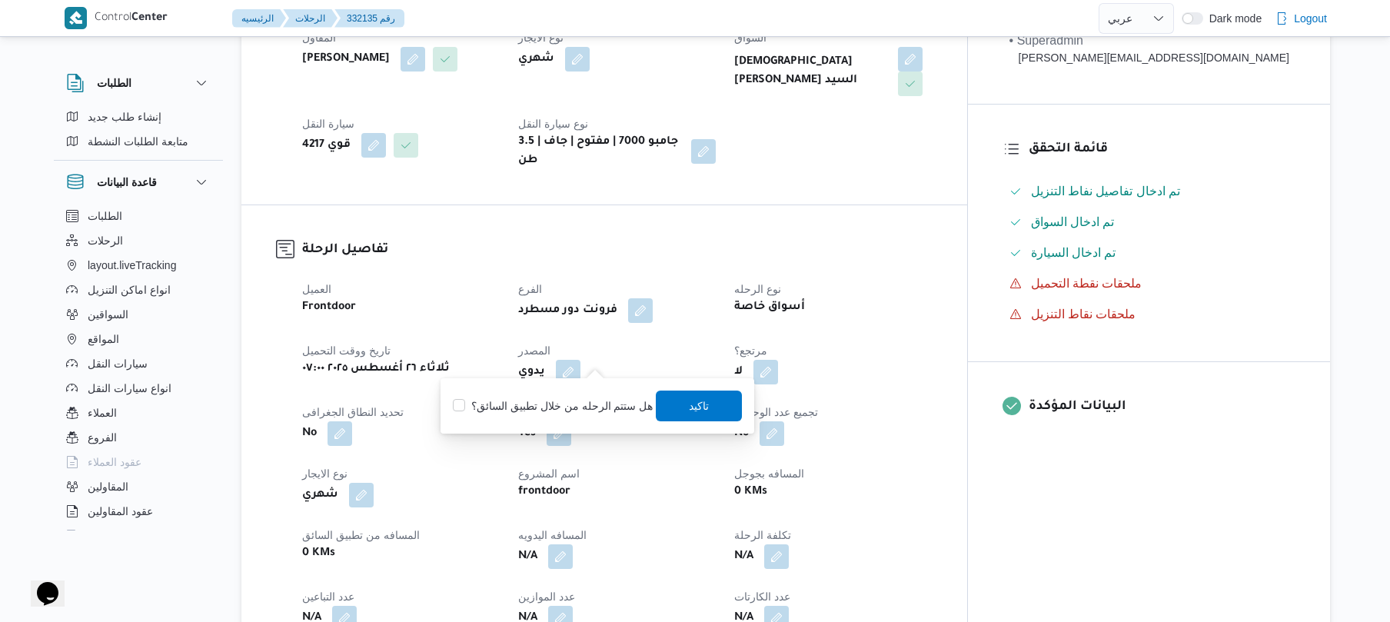
click at [567, 410] on label "هل ستتم الرحله من خلال تطبيق السائق؟" at bounding box center [553, 406] width 200 height 18
checkbox input "true"
click at [680, 406] on span "تاكيد" at bounding box center [700, 405] width 86 height 31
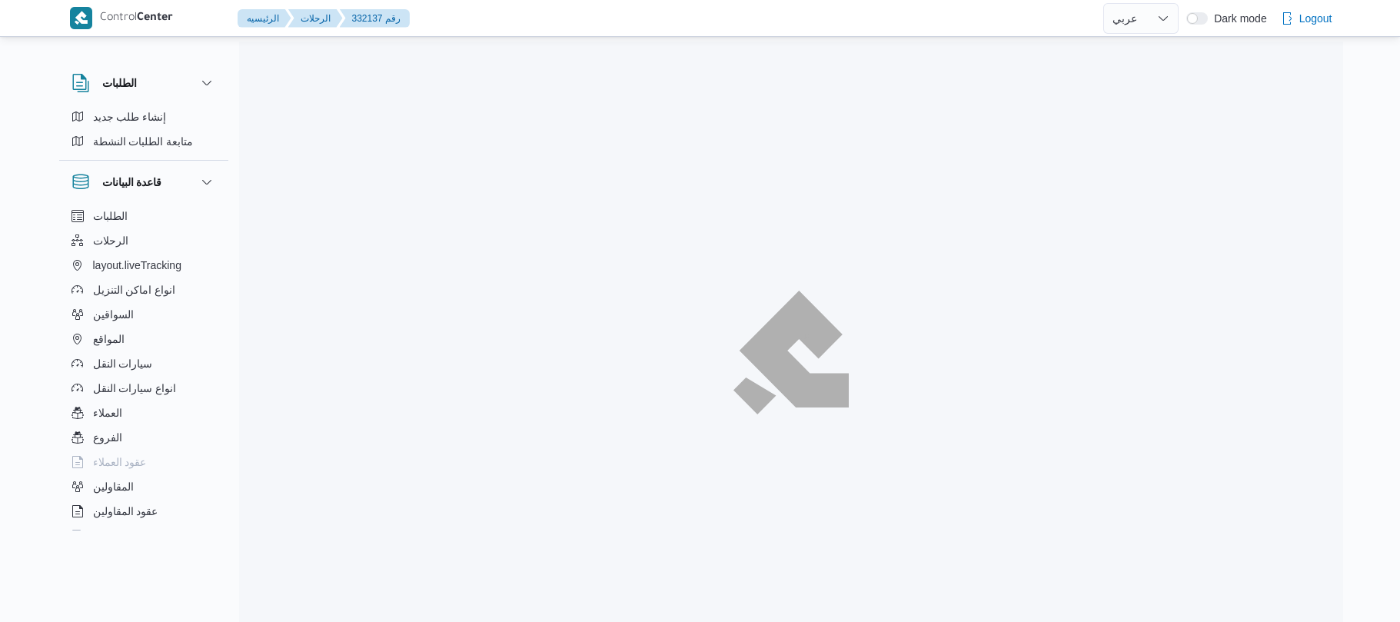
select select "ar"
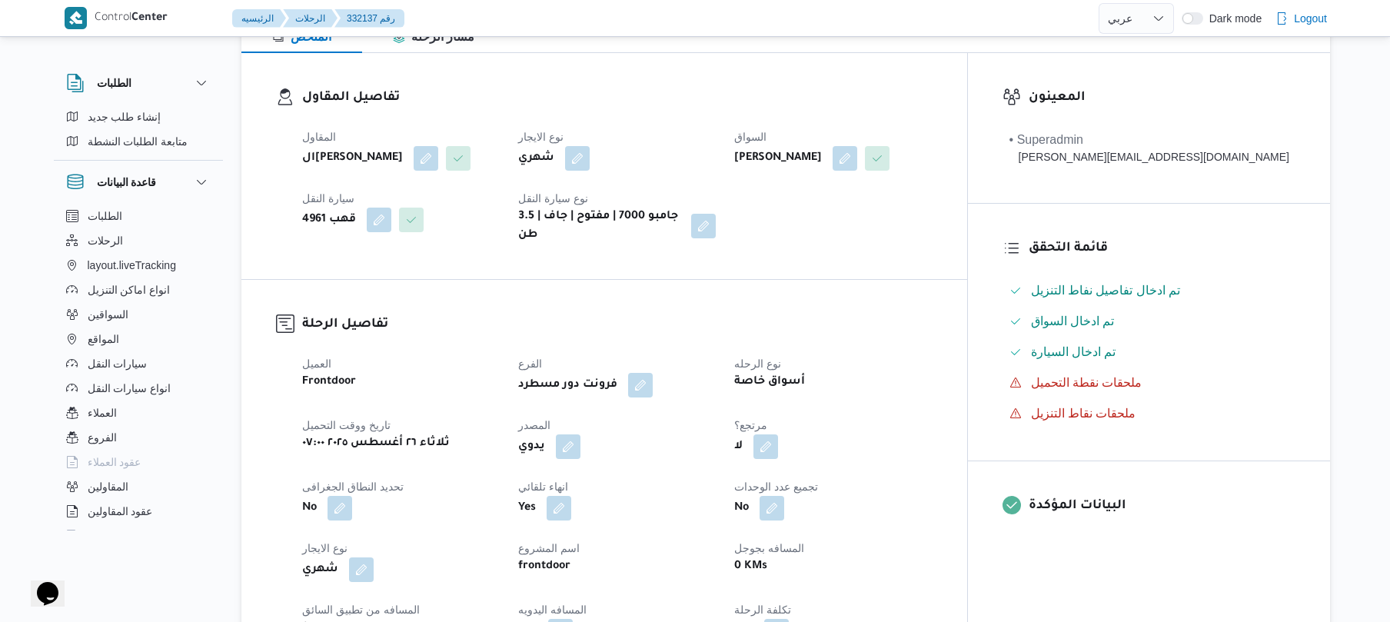
scroll to position [246, 0]
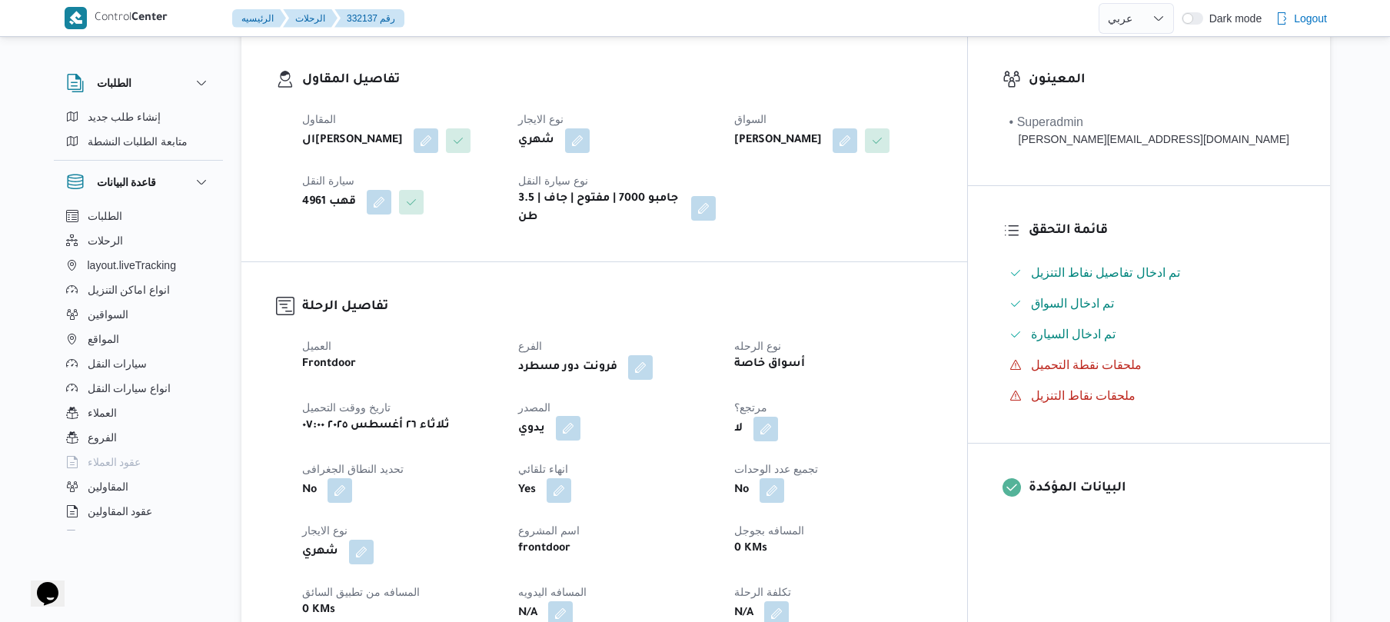
click at [580, 441] on button "button" at bounding box center [568, 428] width 25 height 25
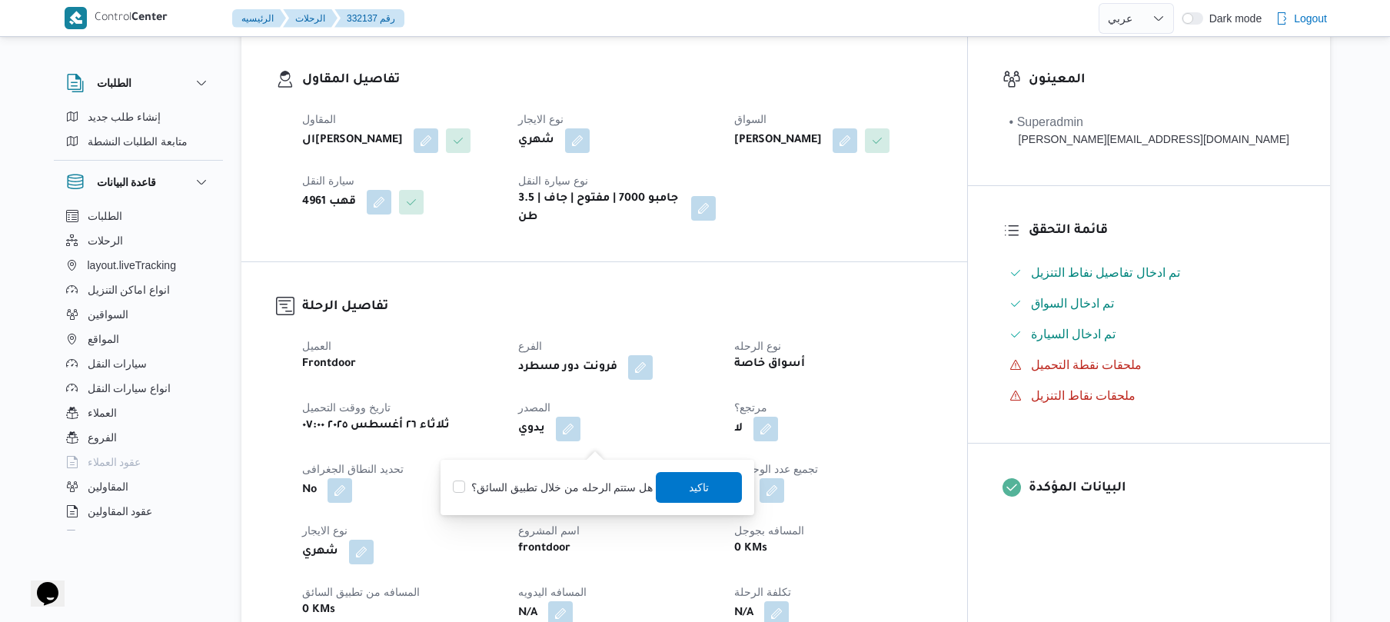
click at [600, 486] on label "هل ستتم الرحله من خلال تطبيق السائق؟" at bounding box center [553, 487] width 200 height 18
checkbox input "true"
click at [678, 484] on span "تاكيد" at bounding box center [700, 486] width 86 height 31
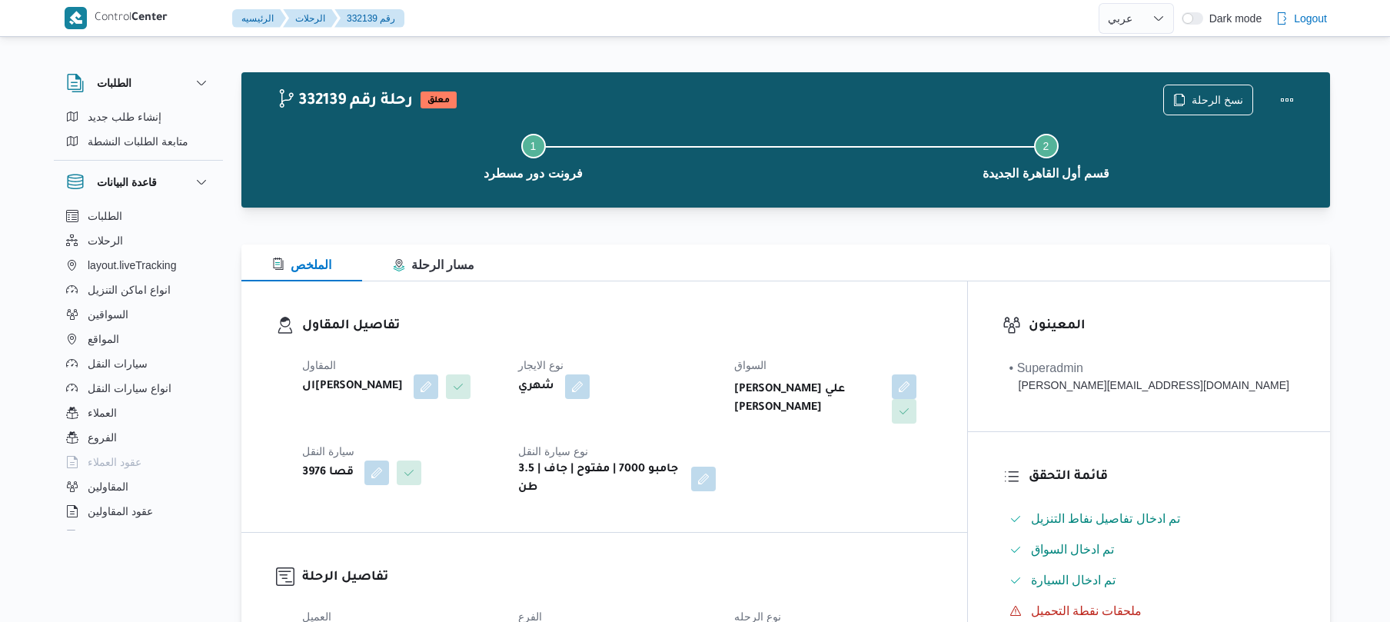
select select "ar"
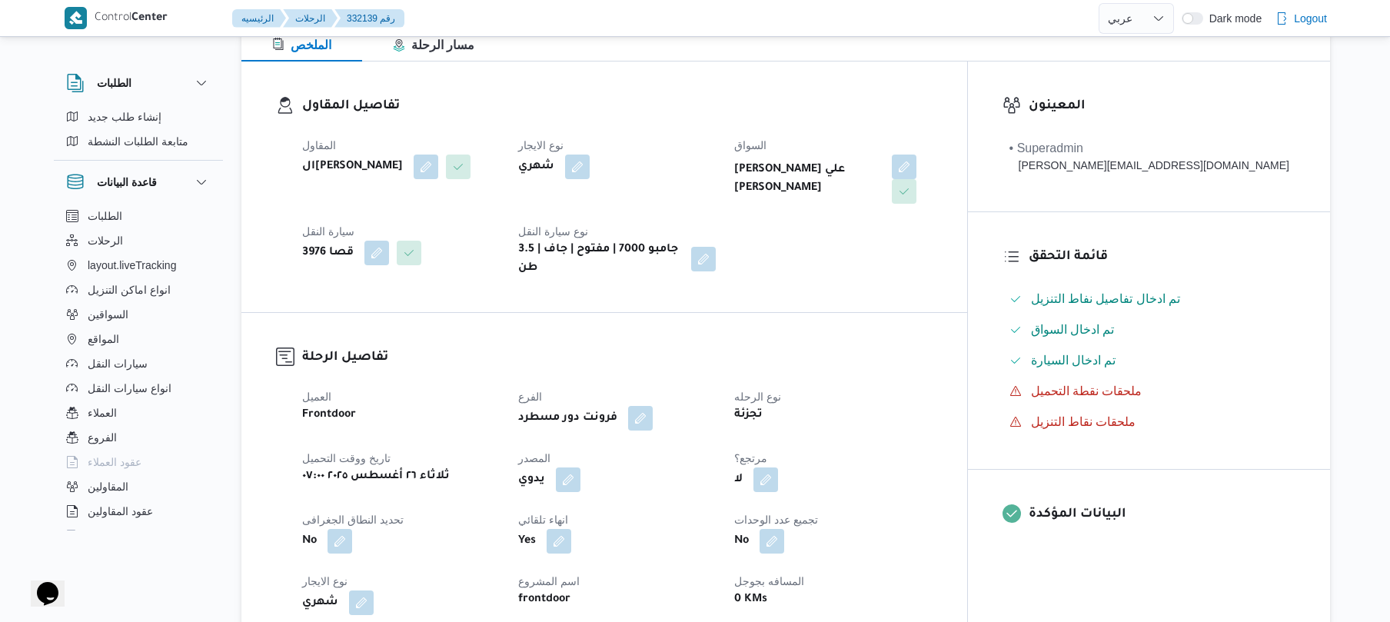
scroll to position [451, 0]
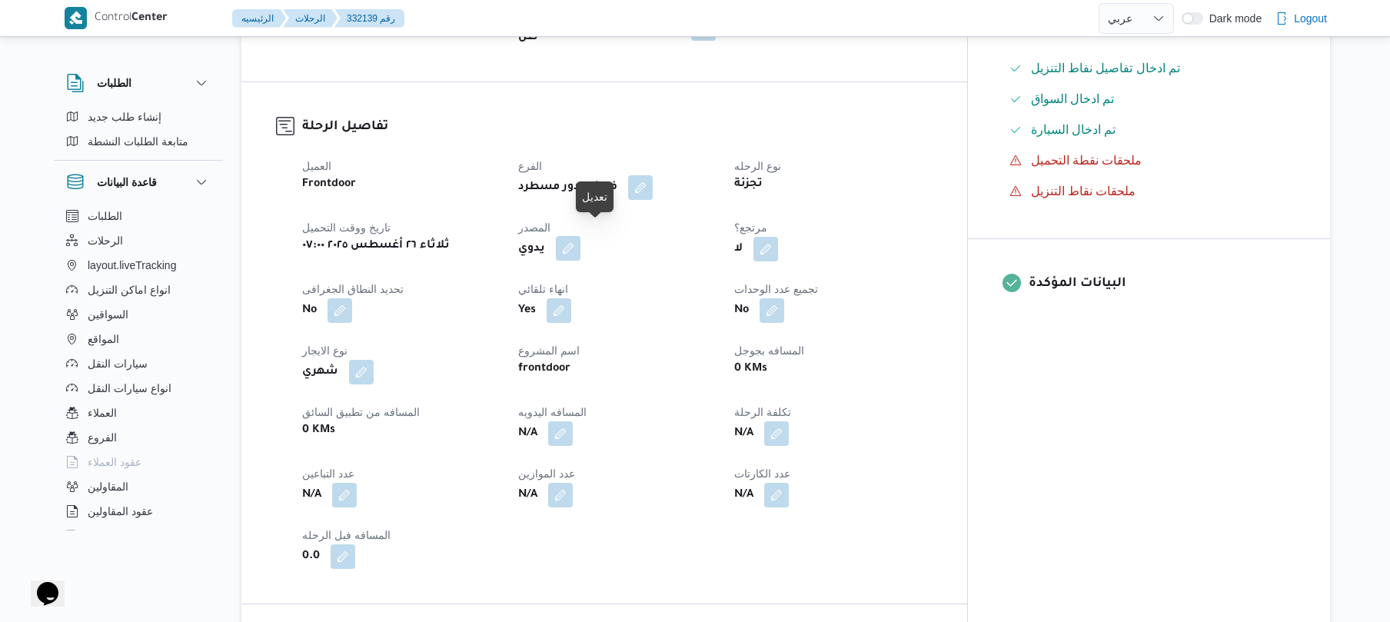
click at [580, 236] on button "button" at bounding box center [568, 248] width 25 height 25
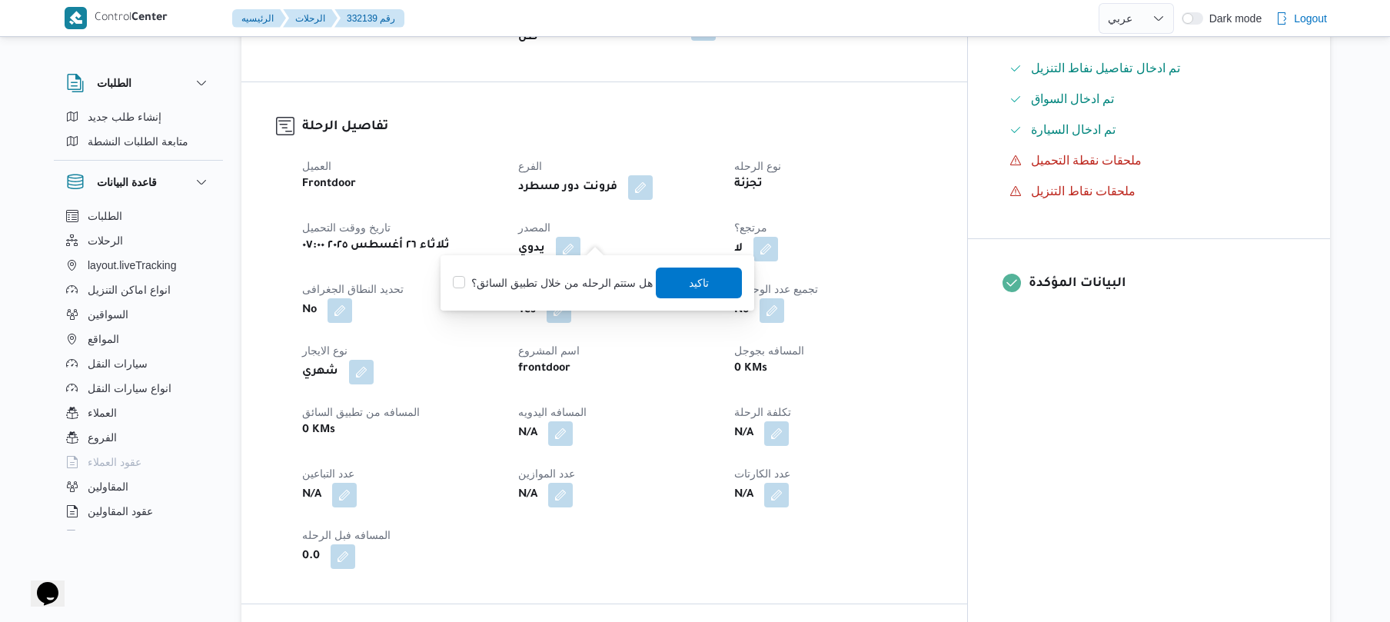
click at [603, 295] on div "هل ستتم الرحله من خلال تطبيق السائق؟ [GEOGRAPHIC_DATA]" at bounding box center [597, 283] width 292 height 34
click at [610, 281] on label "هل ستتم الرحله من خلال تطبيق السائق؟" at bounding box center [553, 283] width 200 height 18
checkbox input "true"
click at [690, 289] on span "تاكيد" at bounding box center [700, 282] width 20 height 18
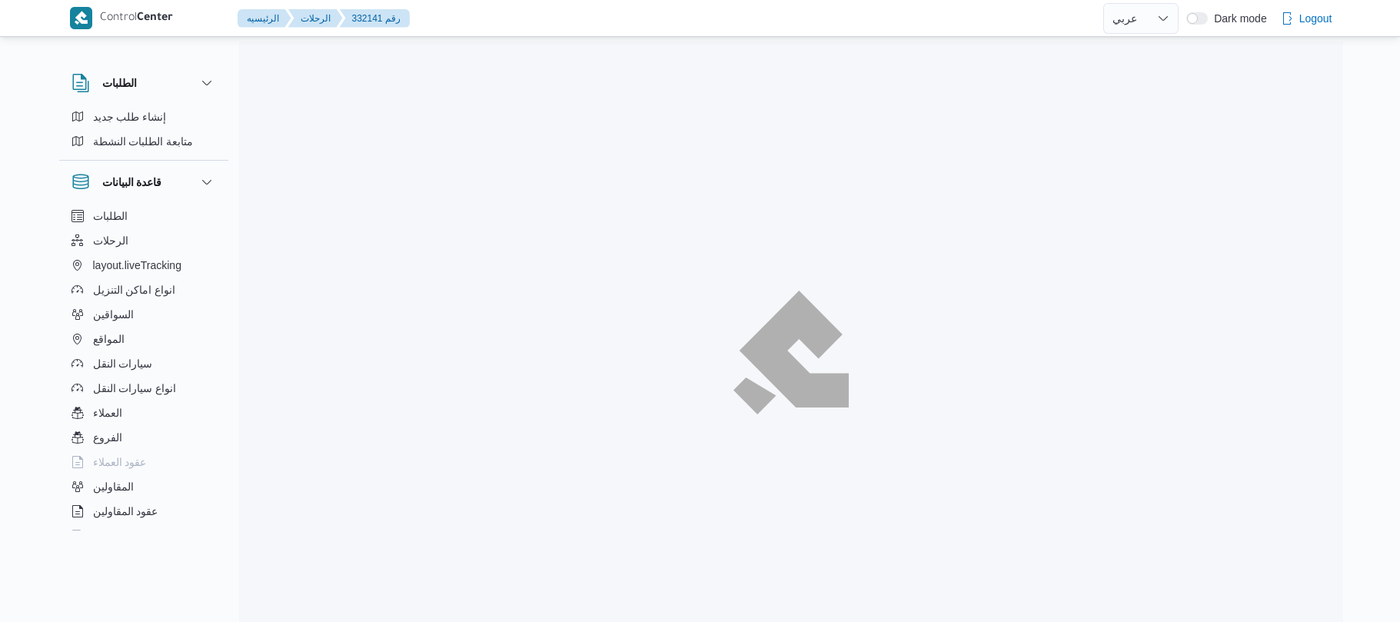
select select "ar"
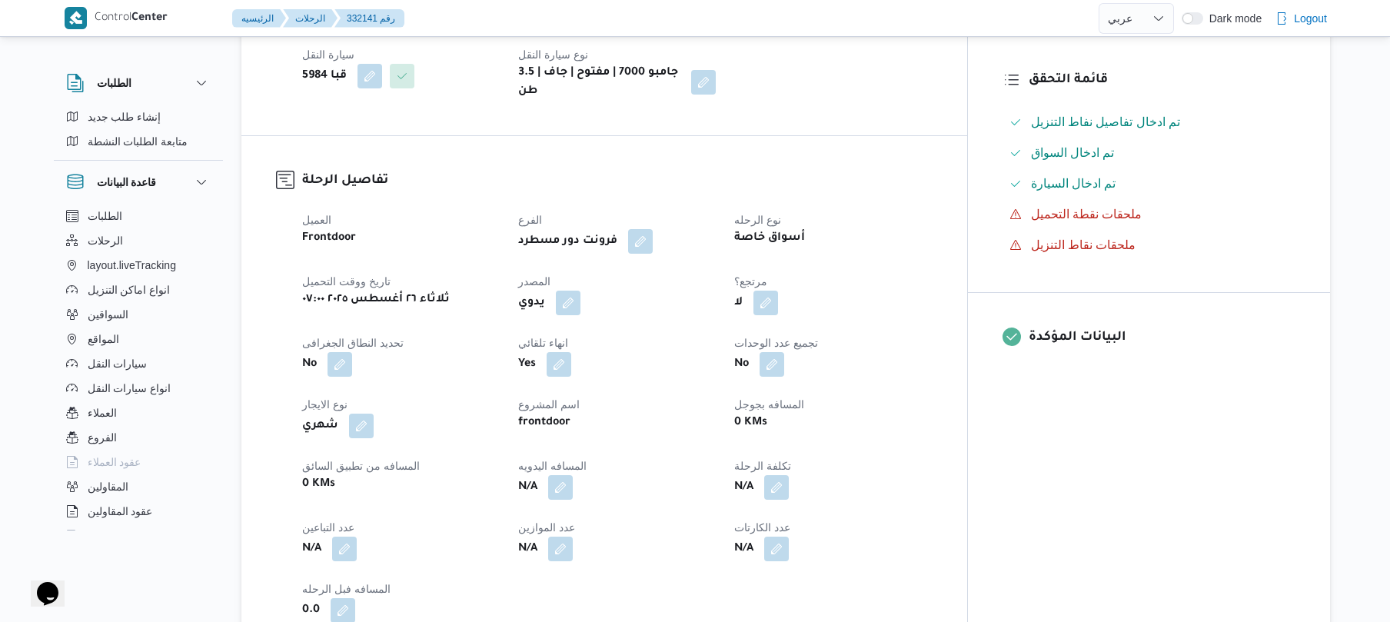
scroll to position [410, 0]
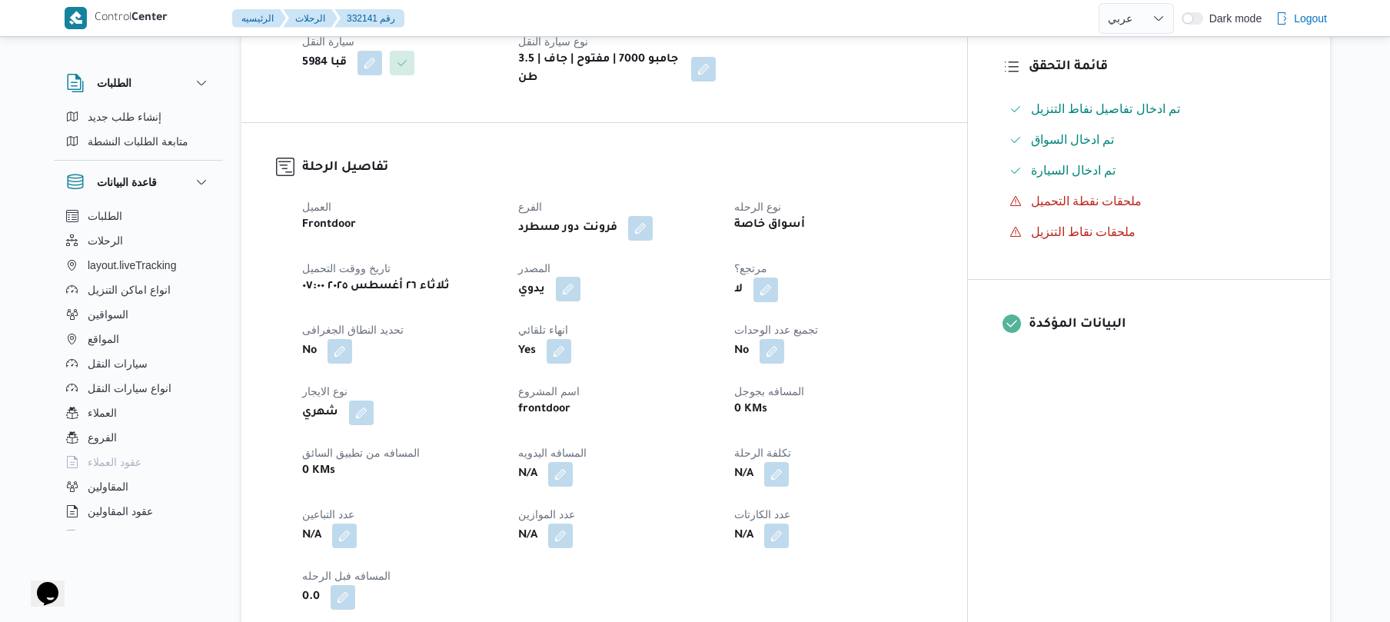
click at [580, 277] on button "button" at bounding box center [568, 289] width 25 height 25
click at [595, 321] on label "هل ستتم الرحله من خلال تطبيق السائق؟" at bounding box center [553, 323] width 200 height 18
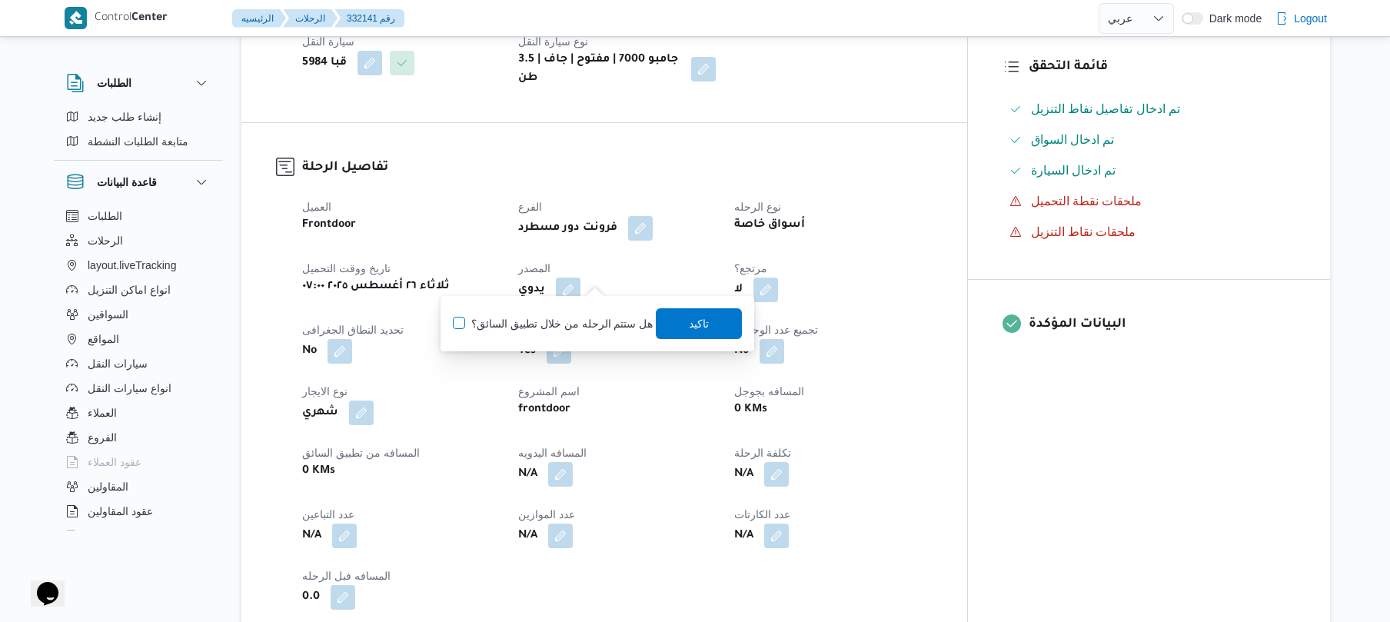
checkbox input "true"
click at [707, 321] on span "تاكيد" at bounding box center [700, 323] width 86 height 31
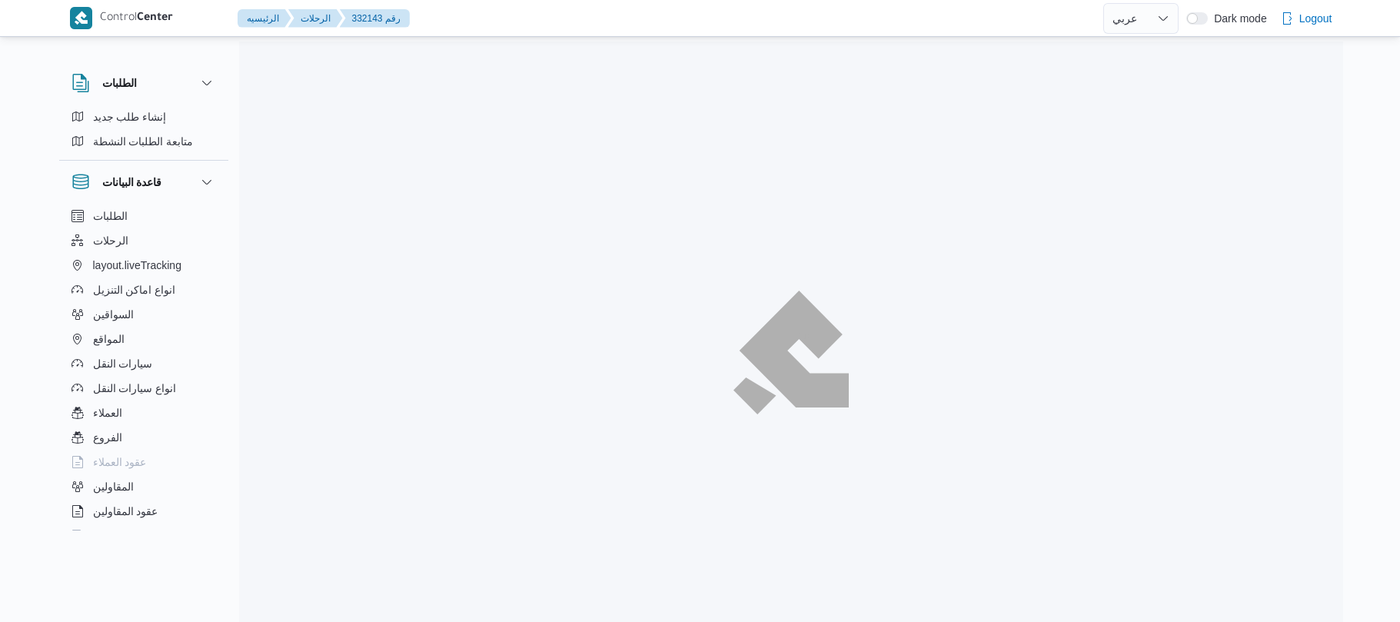
select select "ar"
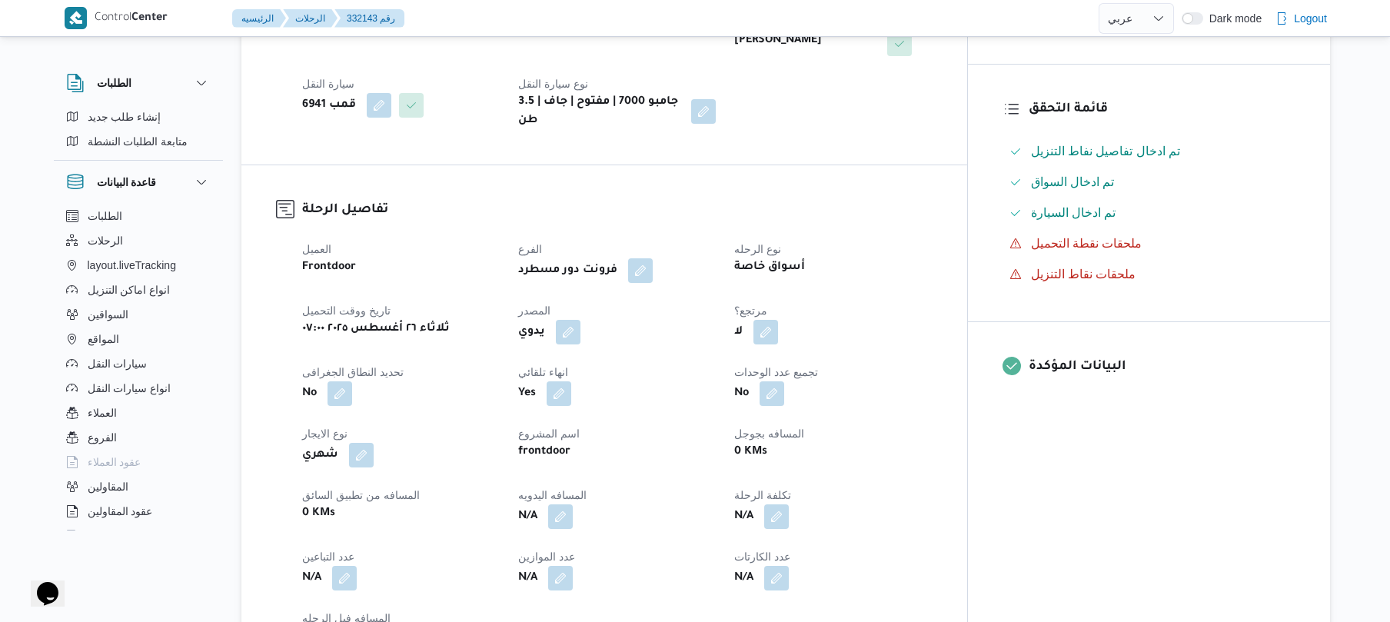
scroll to position [369, 0]
click at [580, 318] on button "button" at bounding box center [568, 330] width 25 height 25
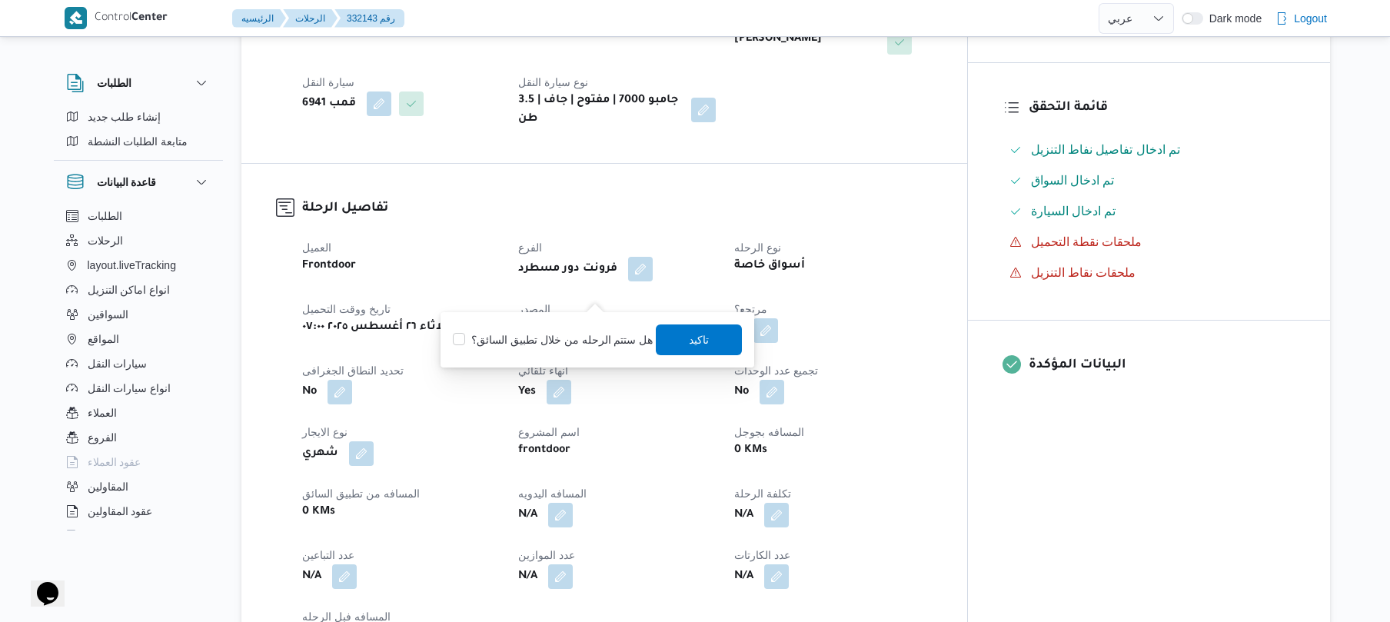
click at [583, 343] on label "هل ستتم الرحله من خلال تطبيق السائق؟" at bounding box center [553, 340] width 200 height 18
checkbox input "true"
click at [707, 346] on span "تاكيد" at bounding box center [700, 339] width 86 height 31
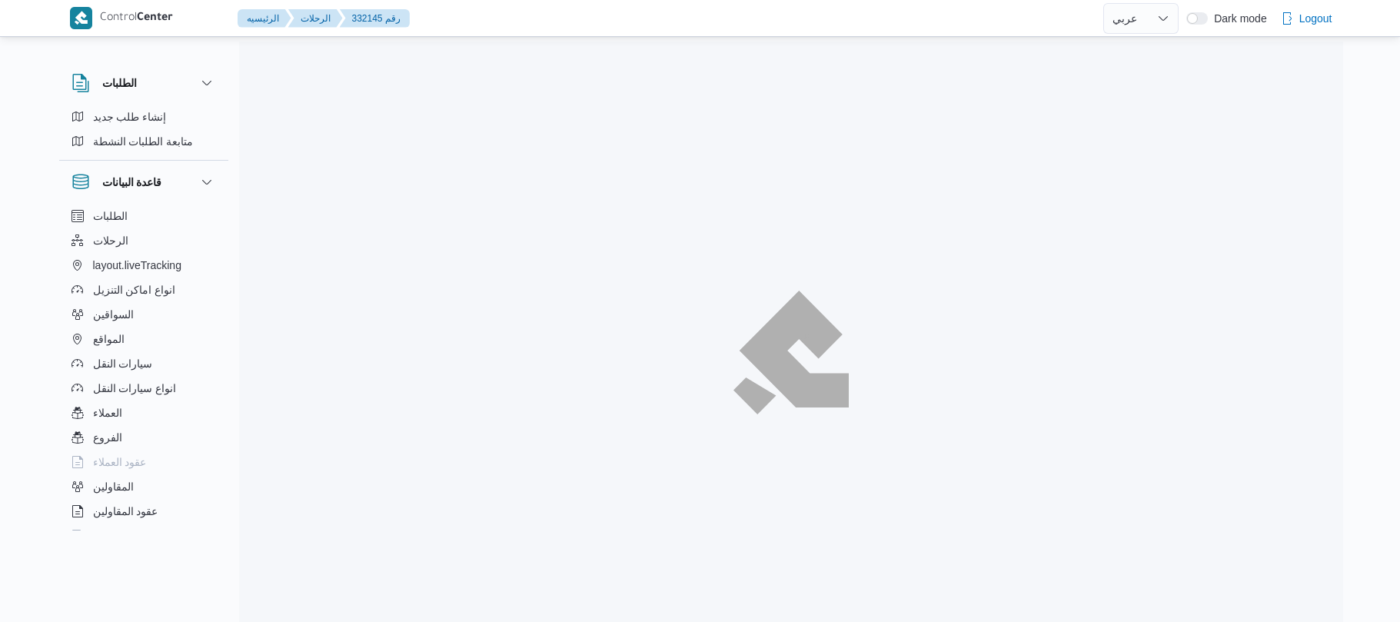
select select "ar"
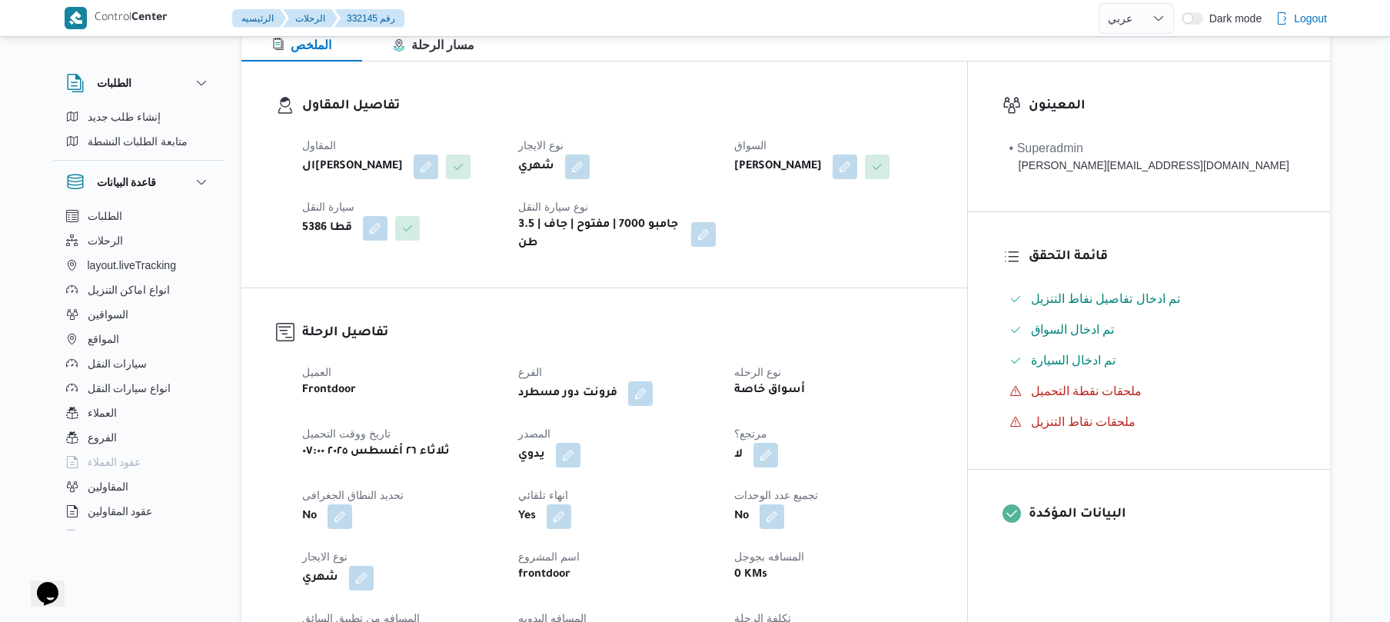
scroll to position [410, 0]
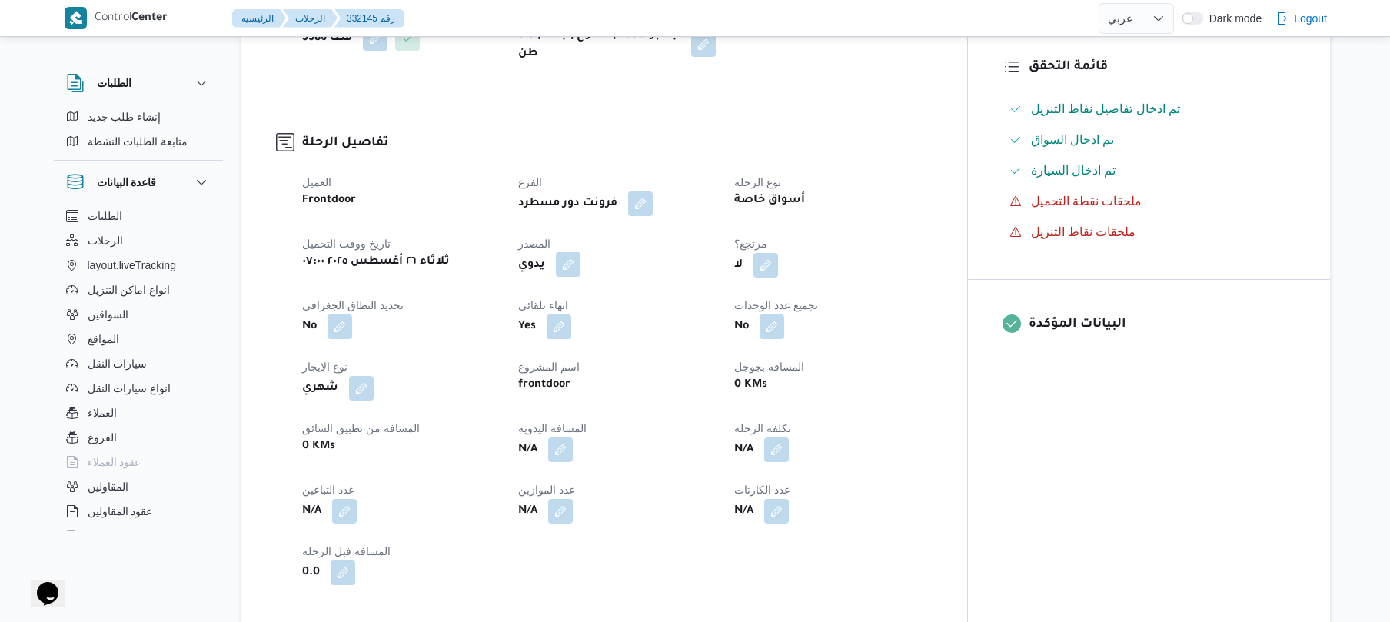
click at [580, 258] on button "button" at bounding box center [568, 264] width 25 height 25
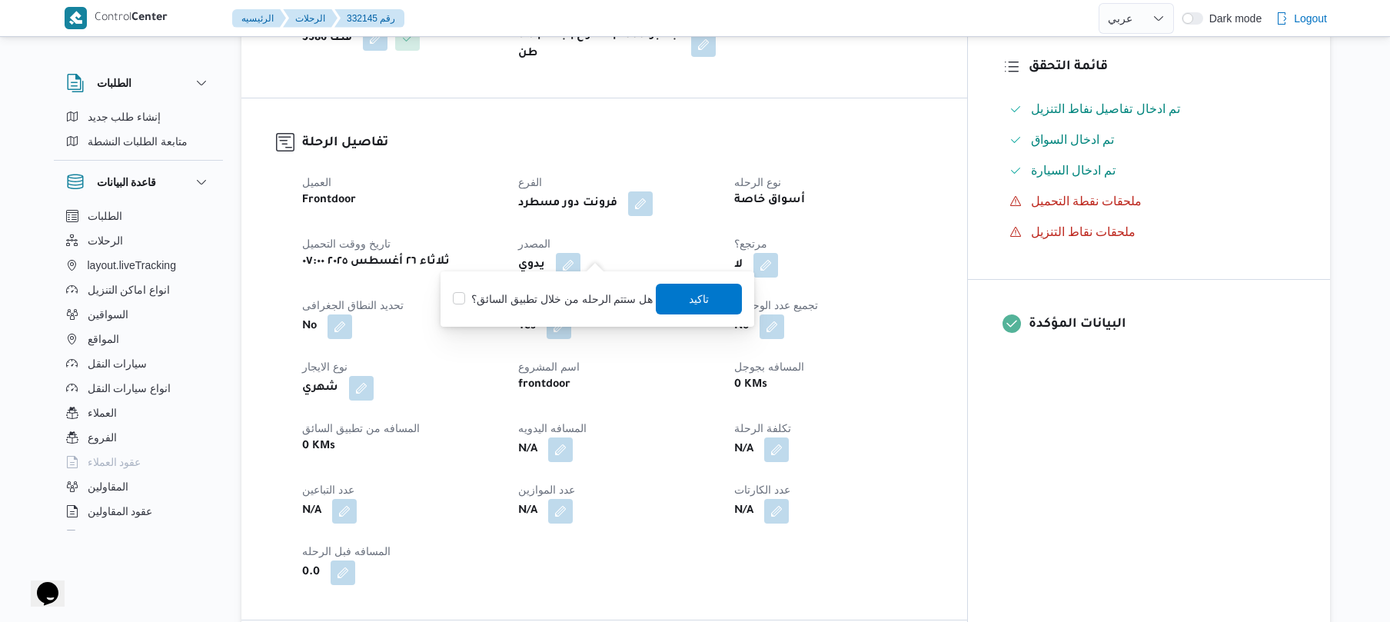
click at [584, 305] on label "هل ستتم الرحله من خلال تطبيق السائق؟" at bounding box center [553, 299] width 200 height 18
checkbox input "true"
click at [697, 300] on span "تاكيد" at bounding box center [700, 298] width 20 height 18
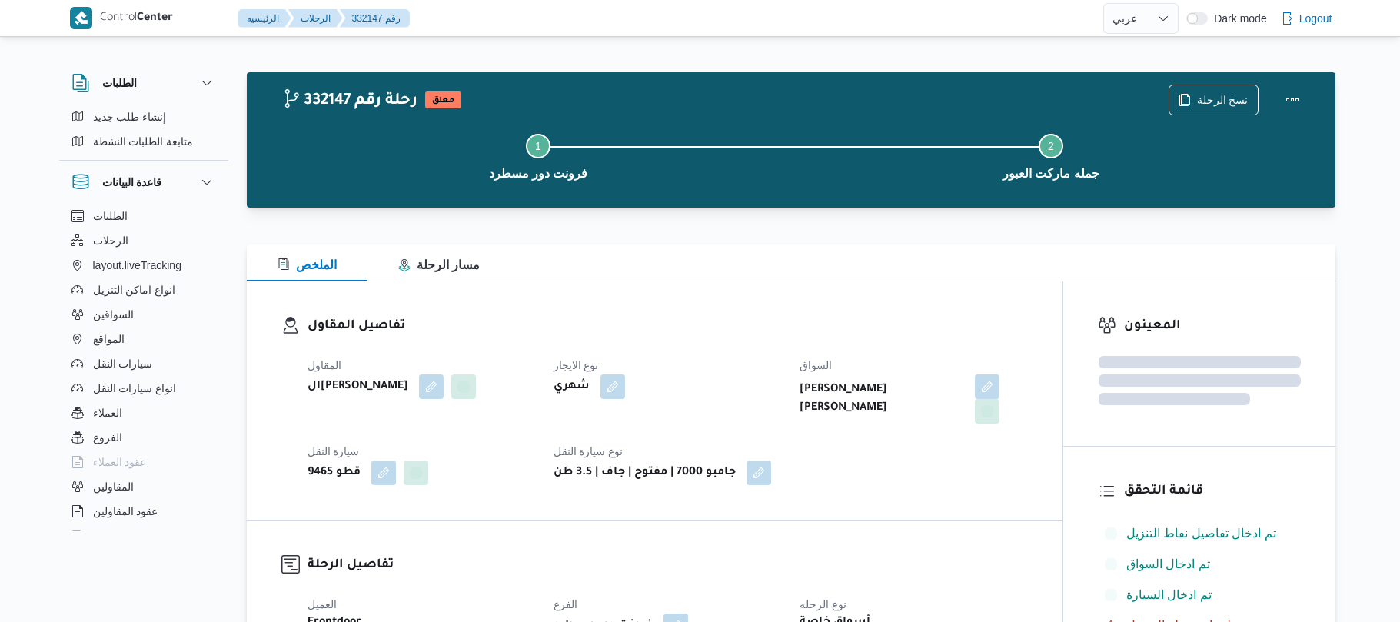
select select "ar"
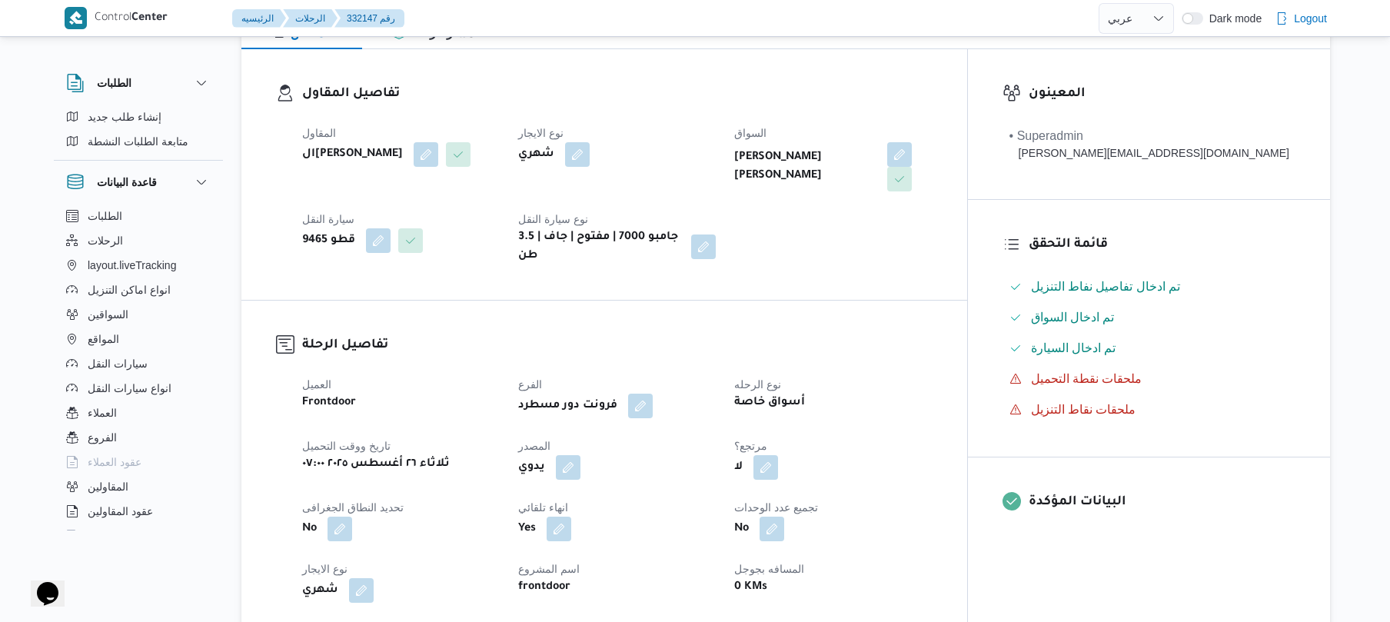
scroll to position [328, 0]
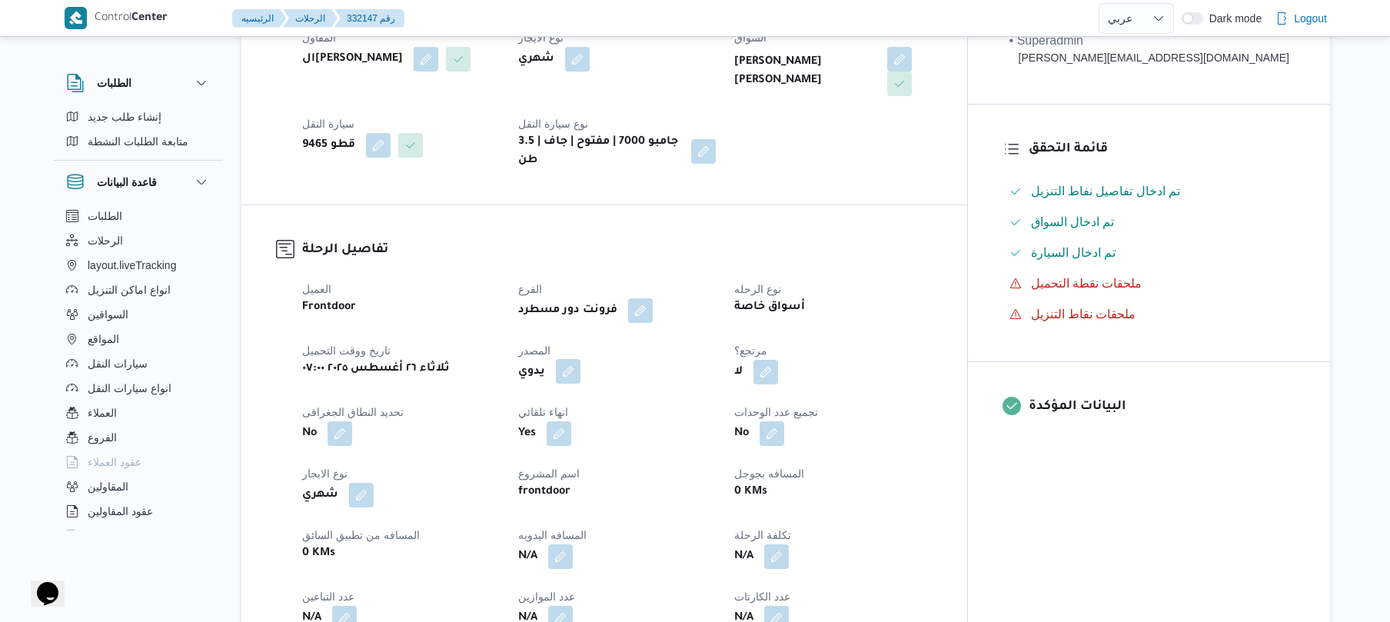
click at [580, 359] on button "button" at bounding box center [568, 371] width 25 height 25
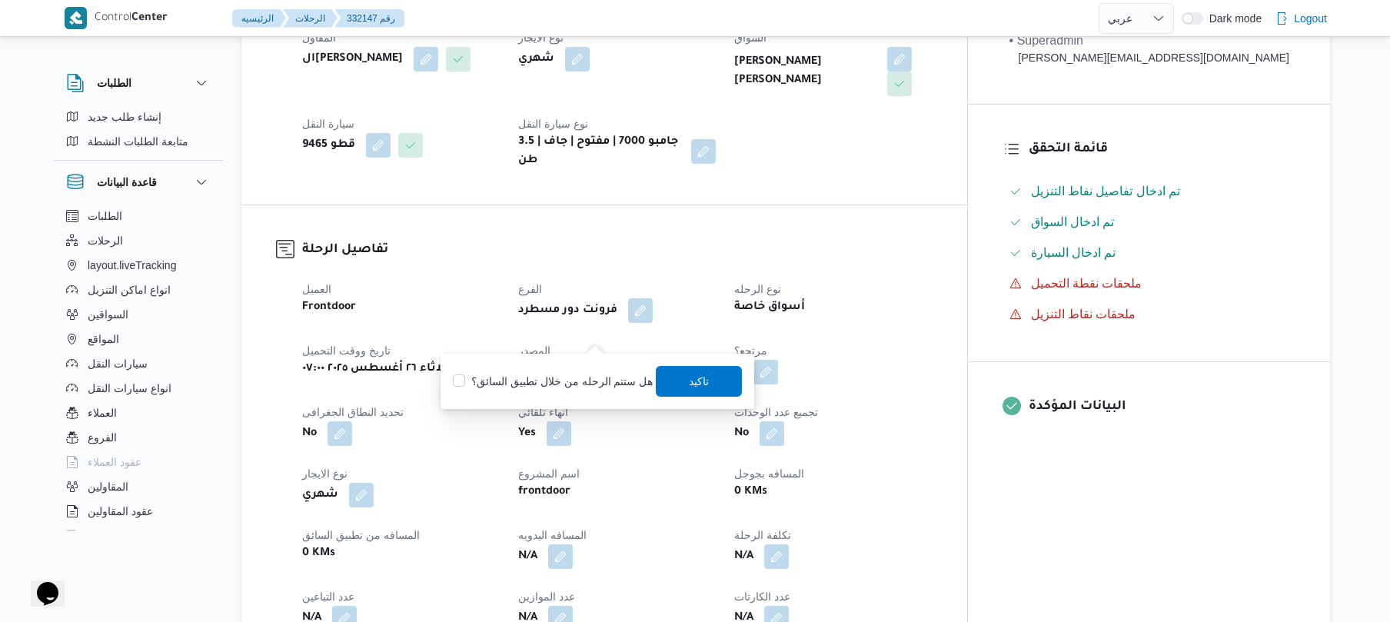
click at [569, 391] on div "هل ستتم الرحله من خلال تطبيق السائق؟ تاكيد" at bounding box center [597, 381] width 292 height 34
click at [589, 380] on label "هل ستتم الرحله من خلال تطبيق السائق؟" at bounding box center [553, 381] width 200 height 18
checkbox input "true"
click at [690, 383] on span "تاكيد" at bounding box center [700, 380] width 20 height 18
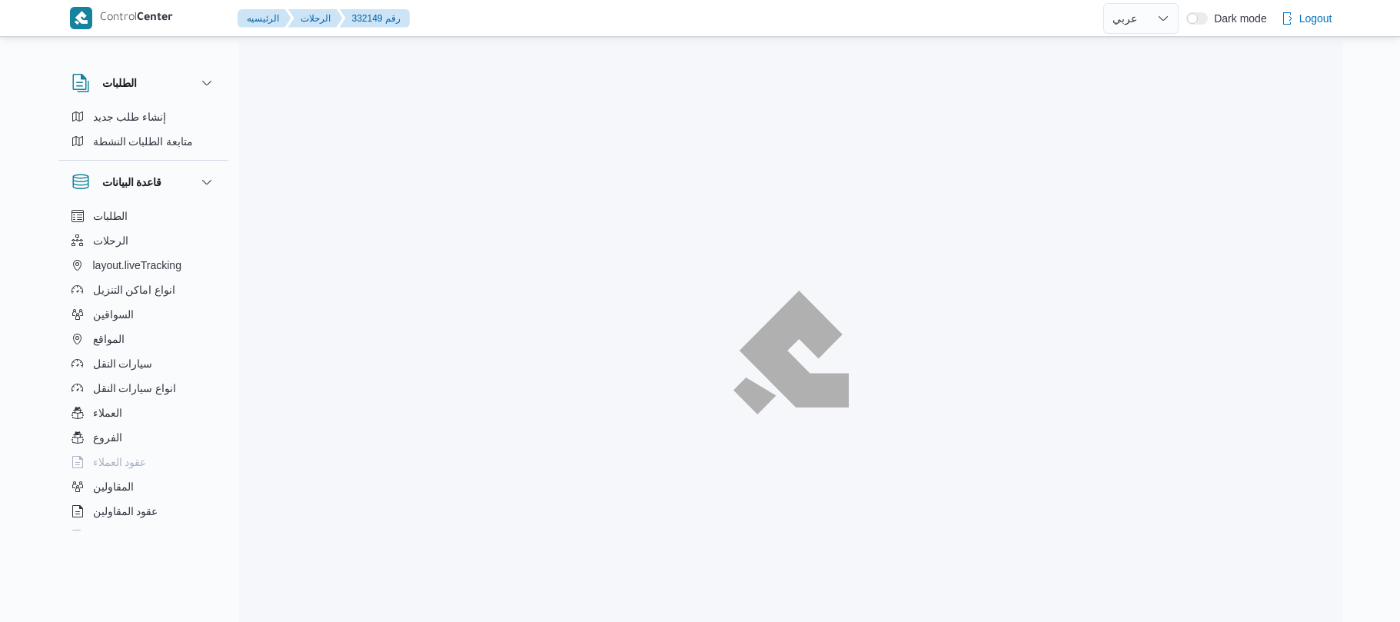
select select "ar"
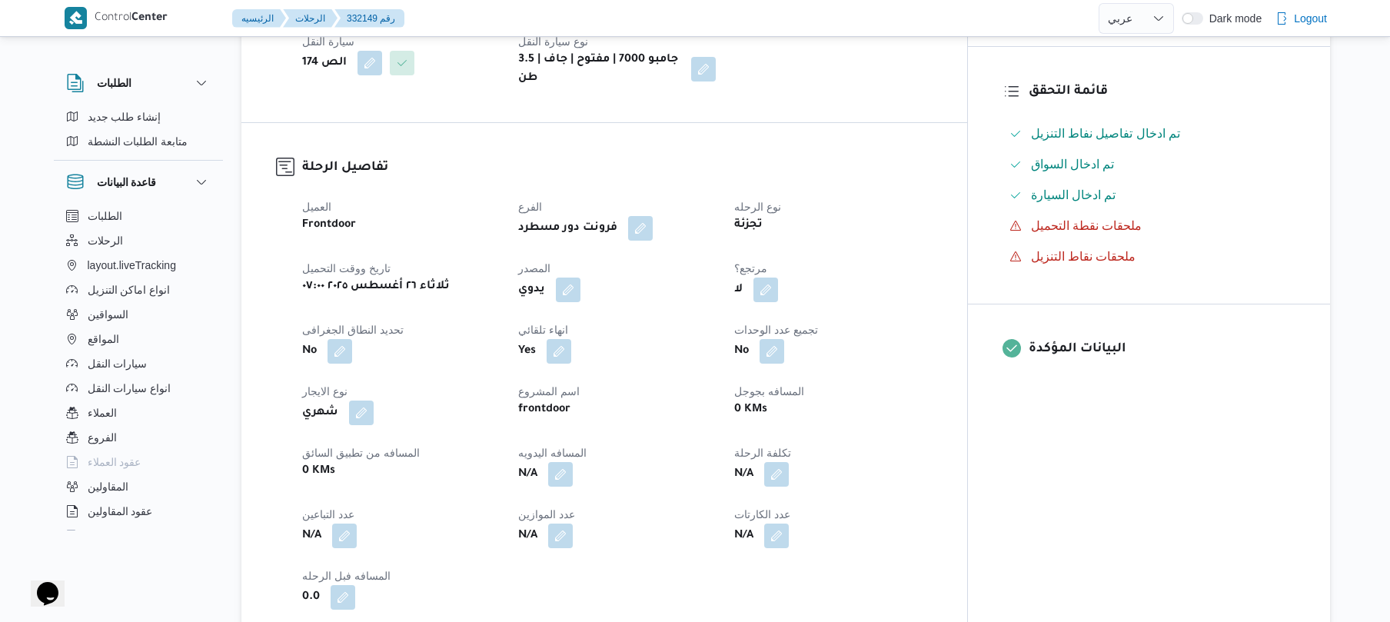
scroll to position [410, 0]
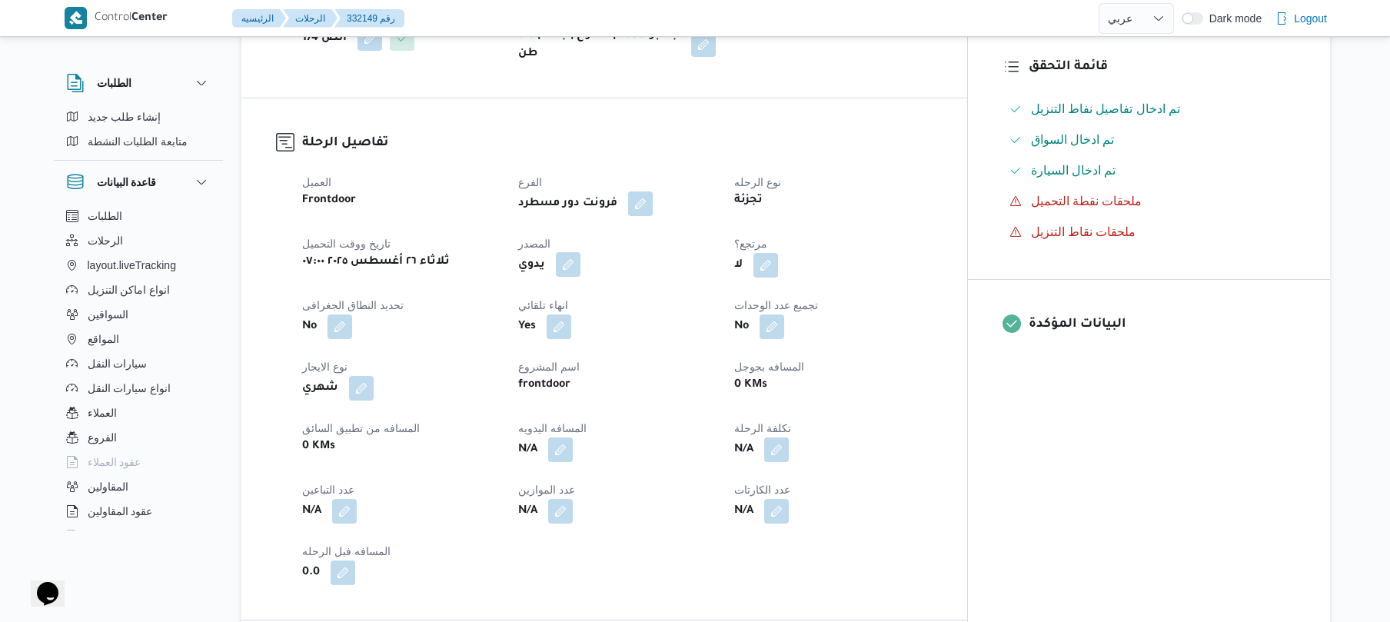
click at [580, 252] on button "button" at bounding box center [568, 264] width 25 height 25
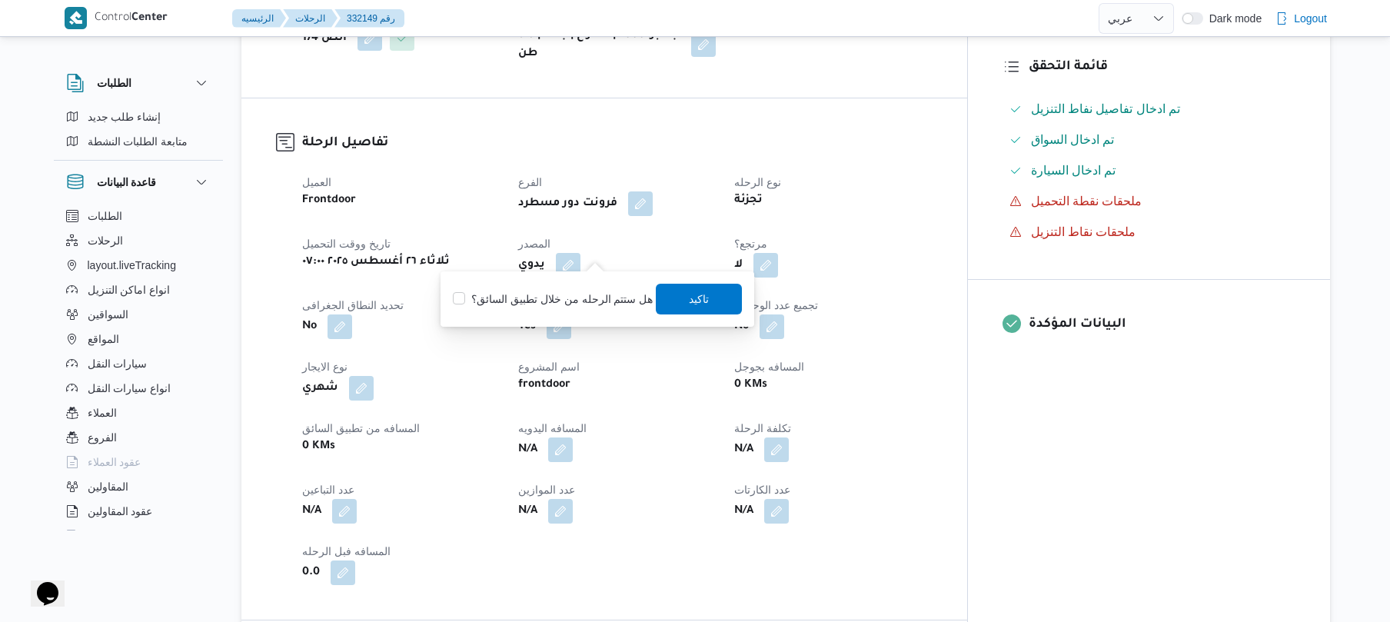
click at [577, 312] on div "هل ستتم الرحله من خلال تطبيق السائق؟ تاكيد" at bounding box center [597, 299] width 292 height 34
click at [589, 298] on label "هل ستتم الرحله من خلال تطبيق السائق؟" at bounding box center [553, 299] width 200 height 18
checkbox input "true"
click at [690, 292] on span "تاكيد" at bounding box center [700, 298] width 20 height 18
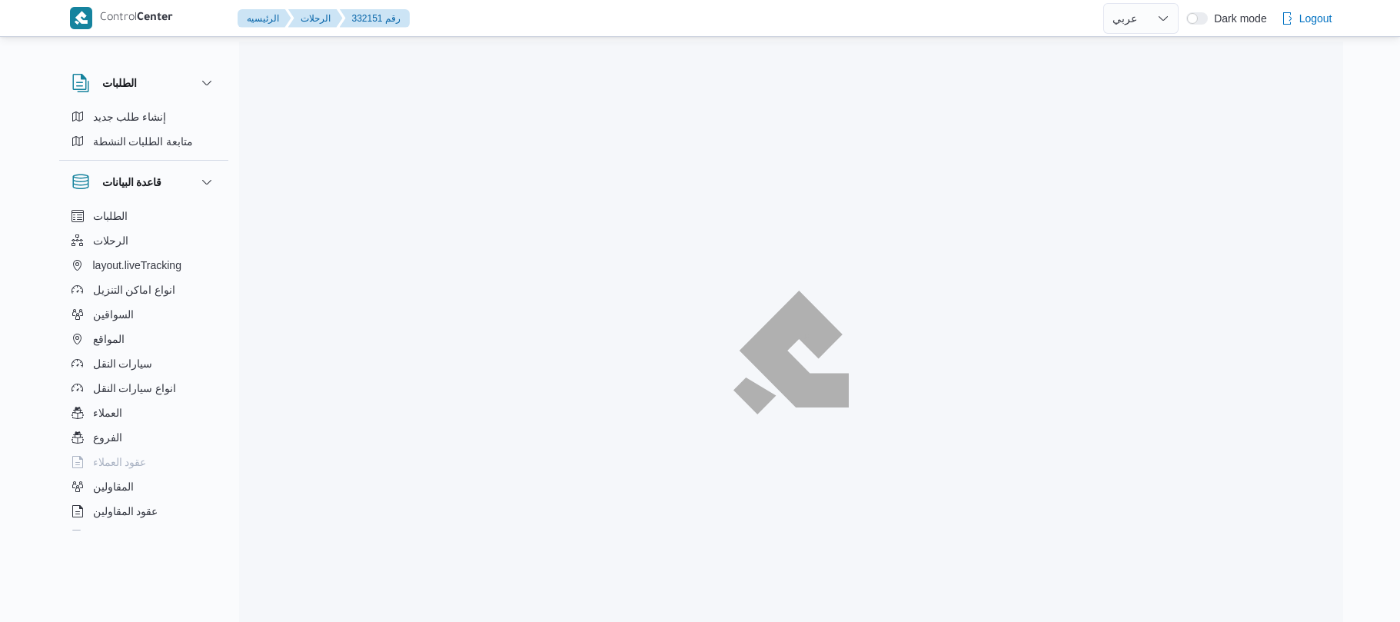
select select "ar"
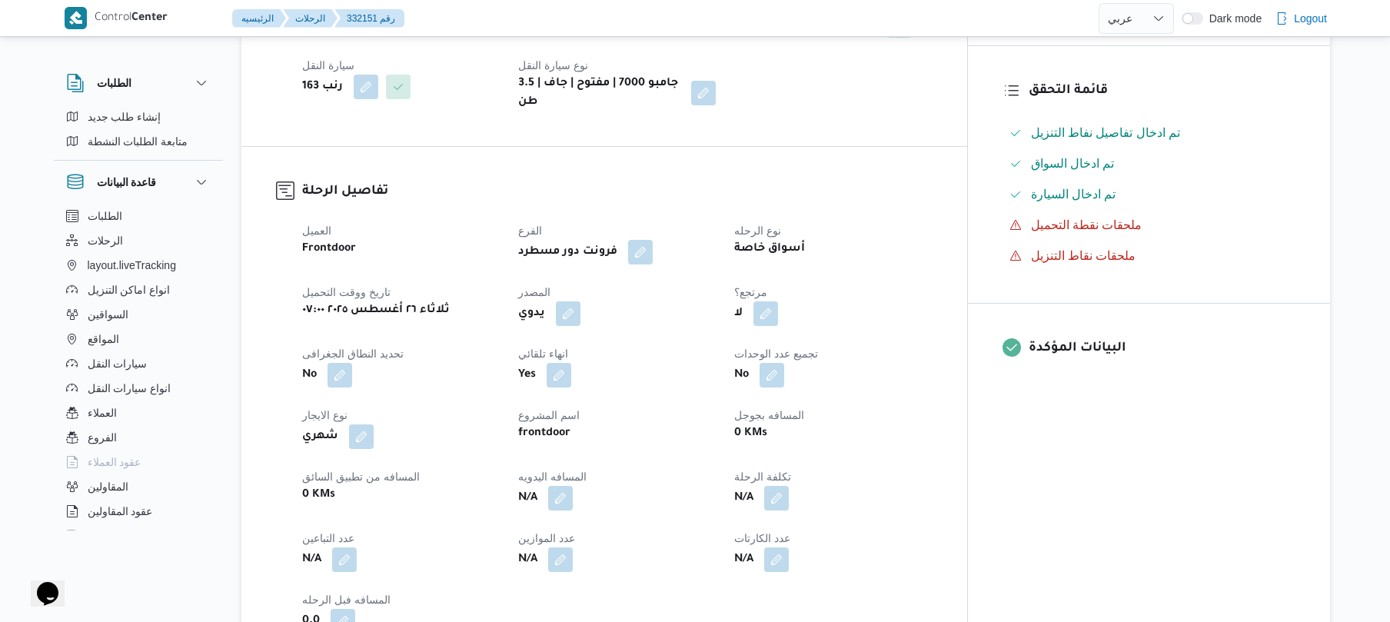
scroll to position [410, 0]
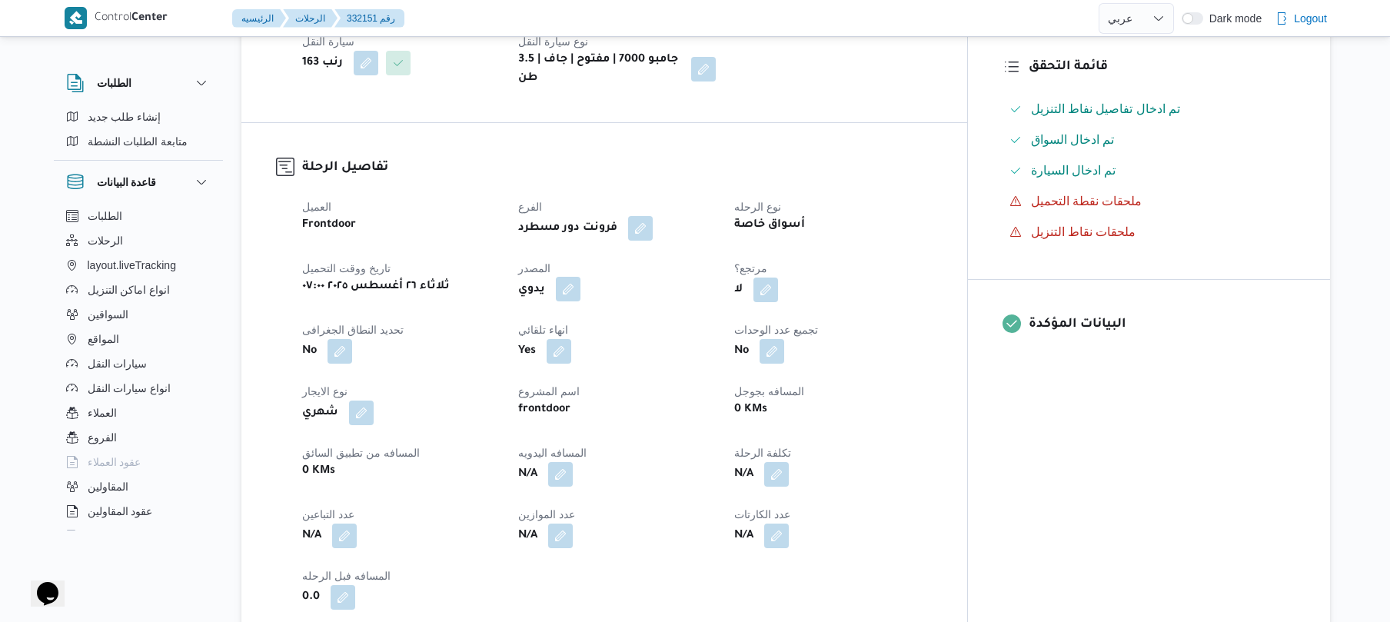
click at [580, 278] on button "button" at bounding box center [568, 289] width 25 height 25
click at [588, 321] on label "هل ستتم الرحله من خلال تطبيق السائق؟" at bounding box center [553, 323] width 200 height 18
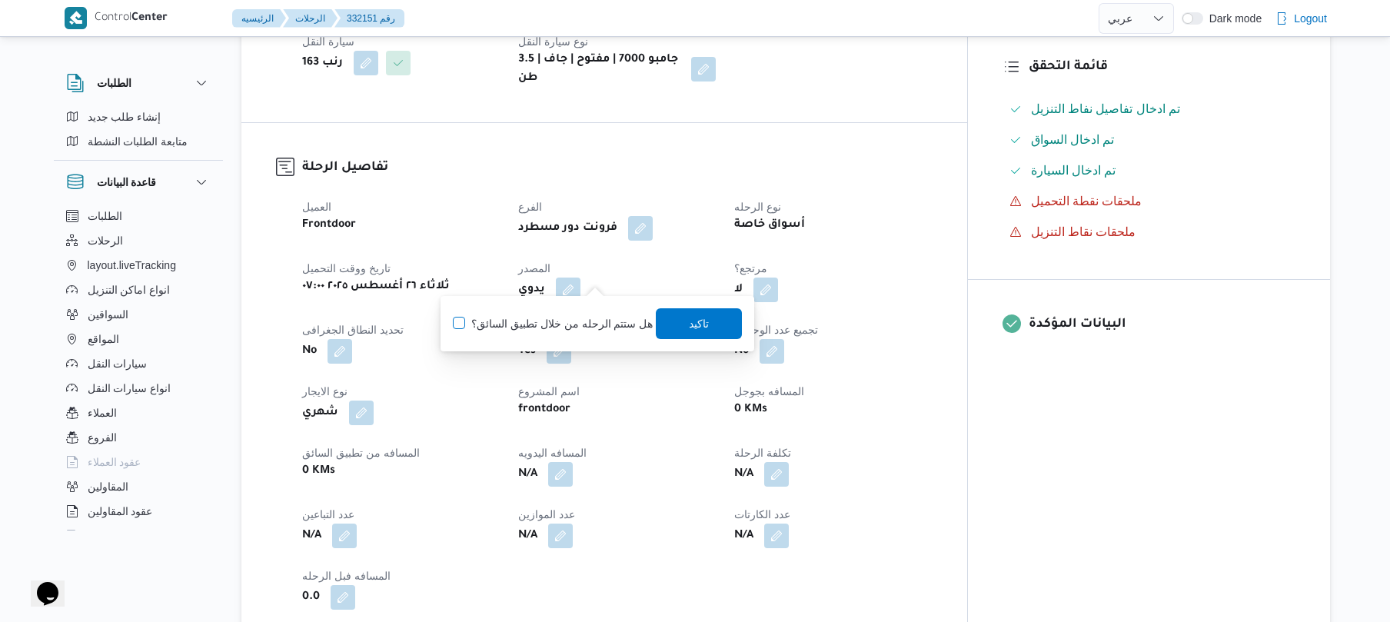
checkbox input "true"
click at [692, 309] on span "تاكيد" at bounding box center [700, 323] width 86 height 31
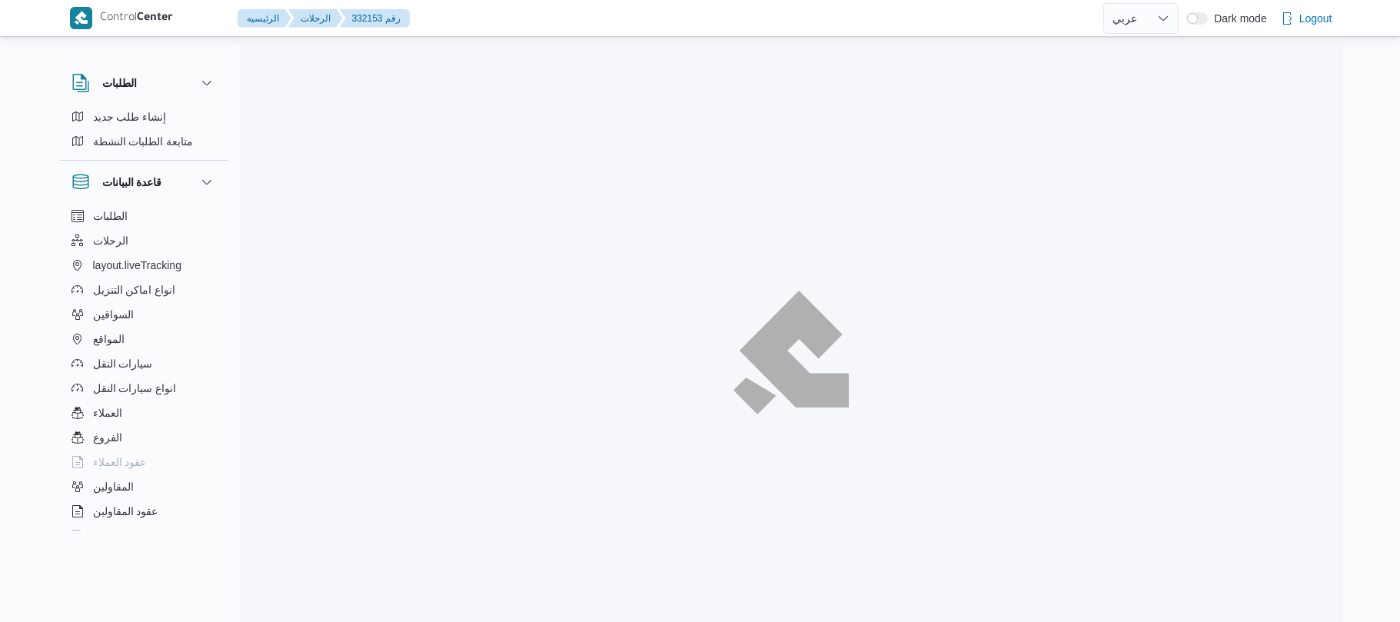
select select "ar"
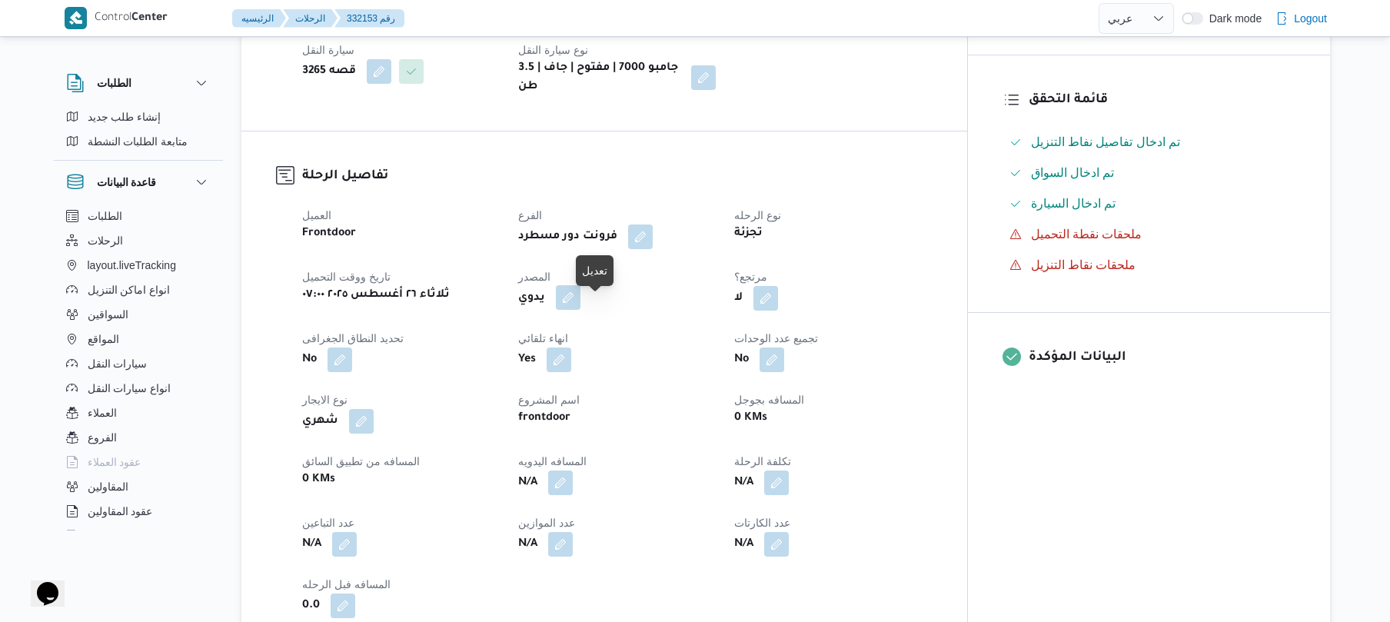
click at [580, 310] on button "button" at bounding box center [568, 297] width 25 height 25
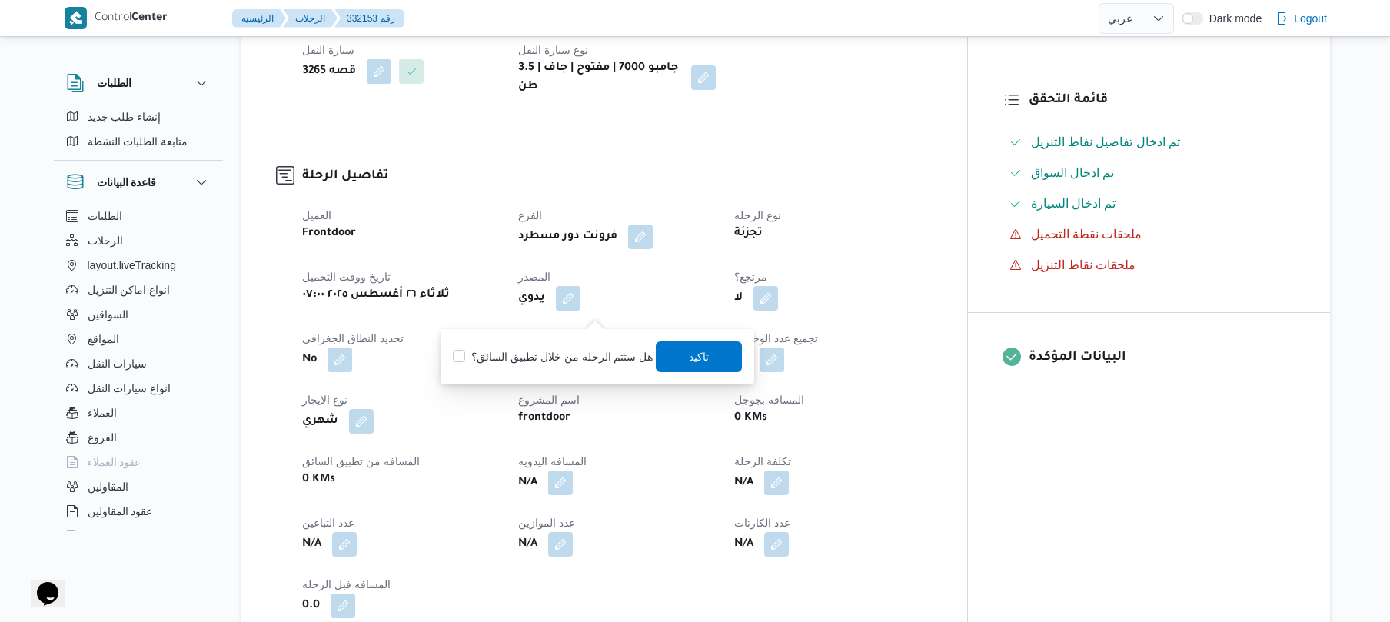
click at [581, 364] on label "هل ستتم الرحله من خلال تطبيق السائق؟" at bounding box center [553, 357] width 200 height 18
checkbox input "true"
click at [713, 360] on span "تاكيد" at bounding box center [700, 356] width 86 height 31
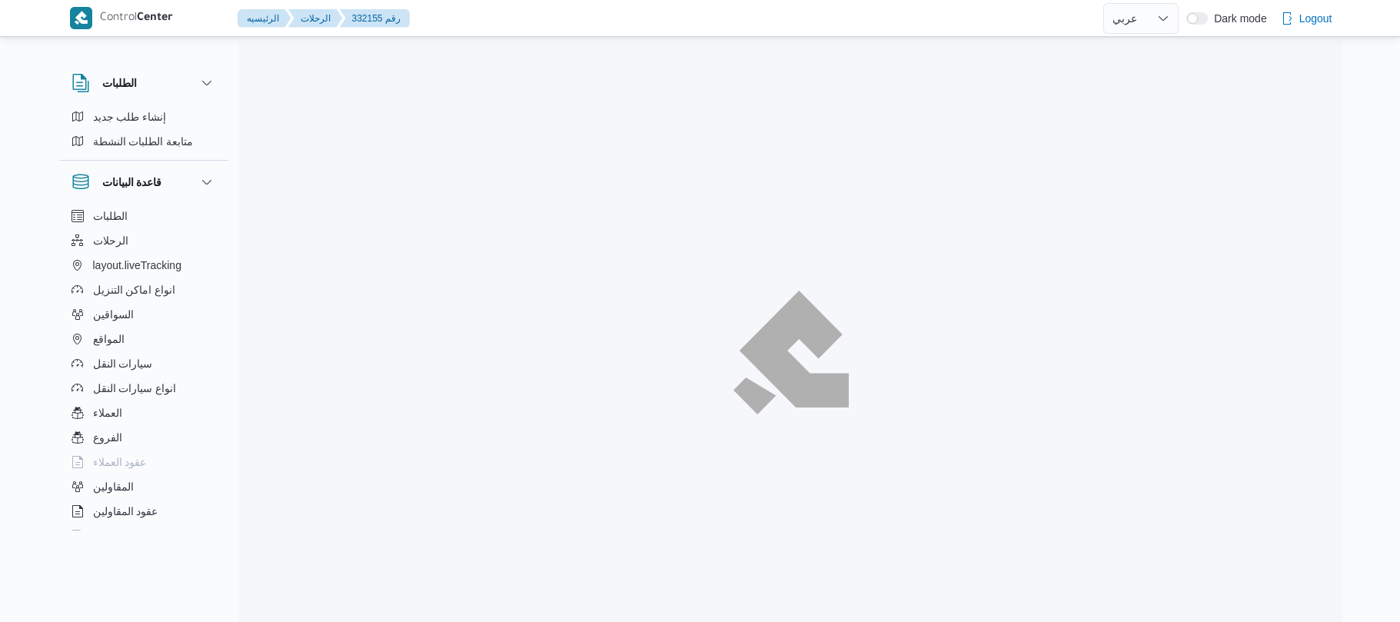
select select "ar"
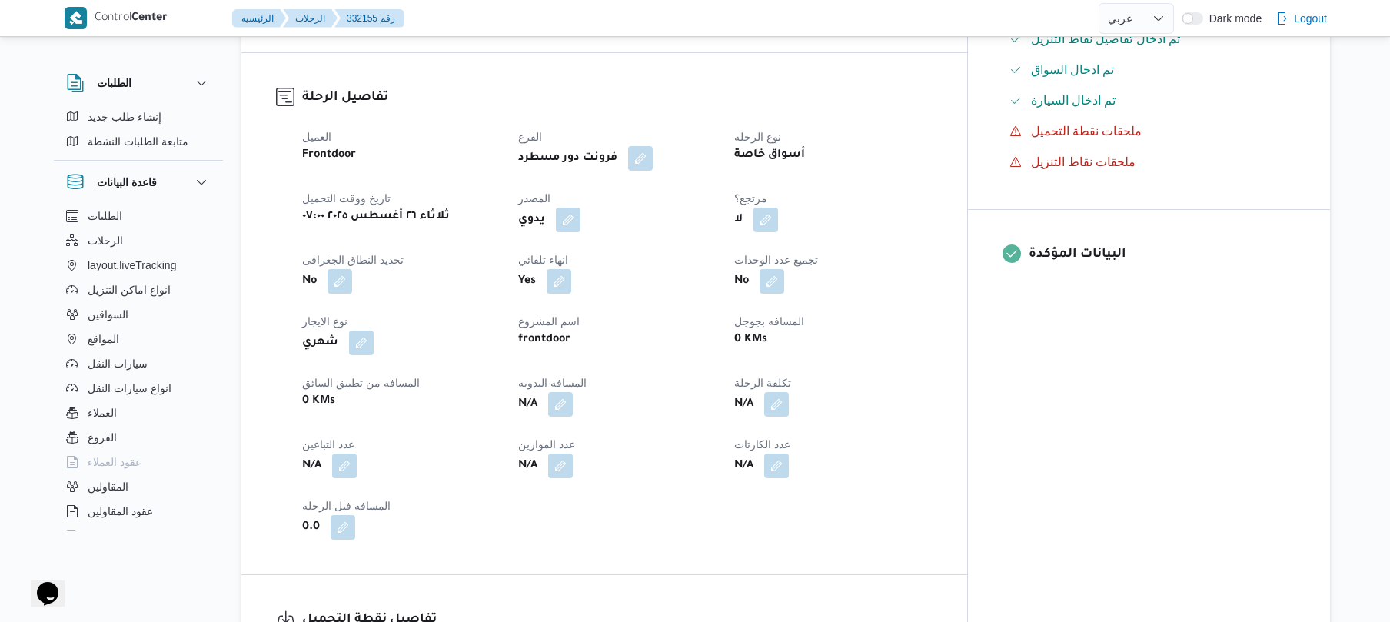
scroll to position [492, 0]
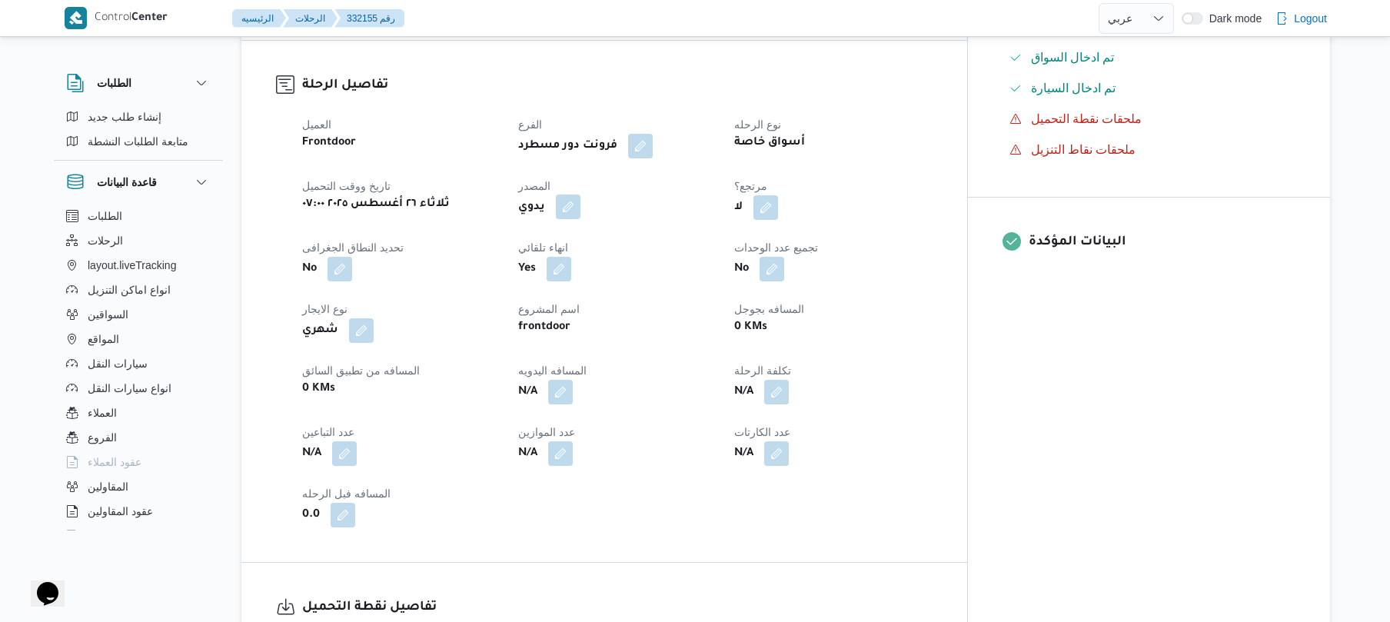
click at [580, 195] on button "button" at bounding box center [568, 207] width 25 height 25
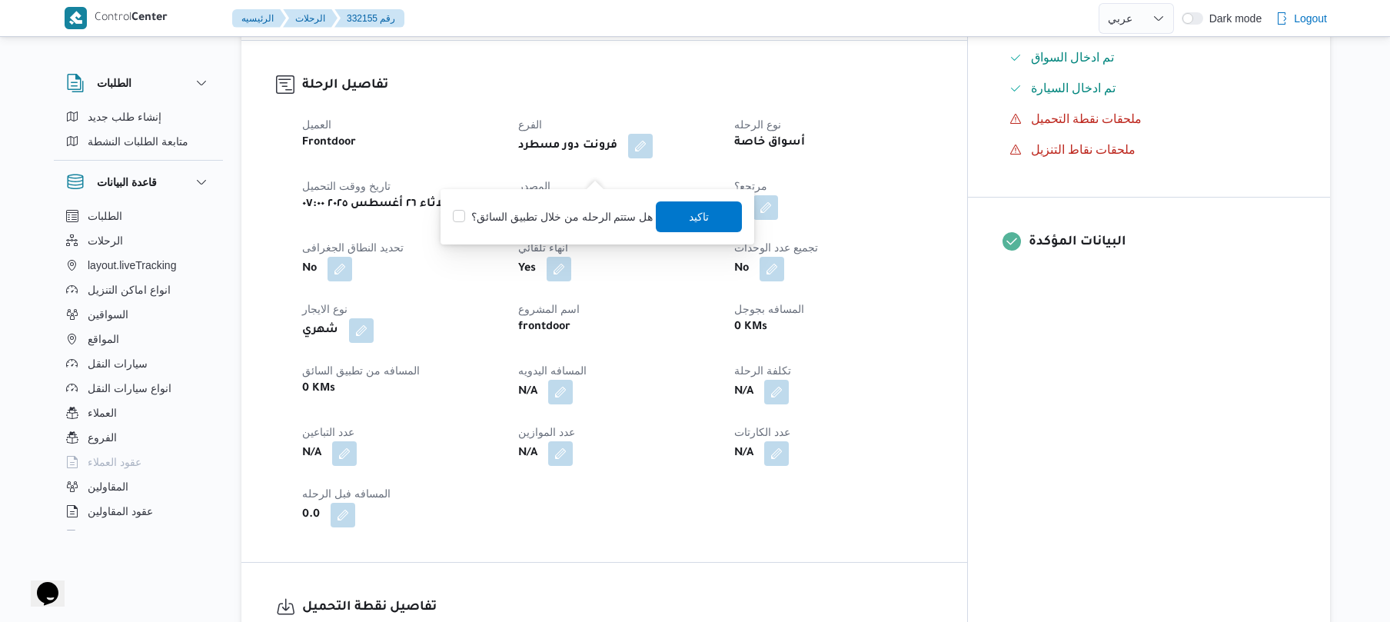
click at [588, 221] on label "هل ستتم الرحله من خلال تطبيق السائق؟" at bounding box center [553, 217] width 200 height 18
checkbox input "true"
click at [680, 218] on span "تاكيد" at bounding box center [700, 216] width 86 height 31
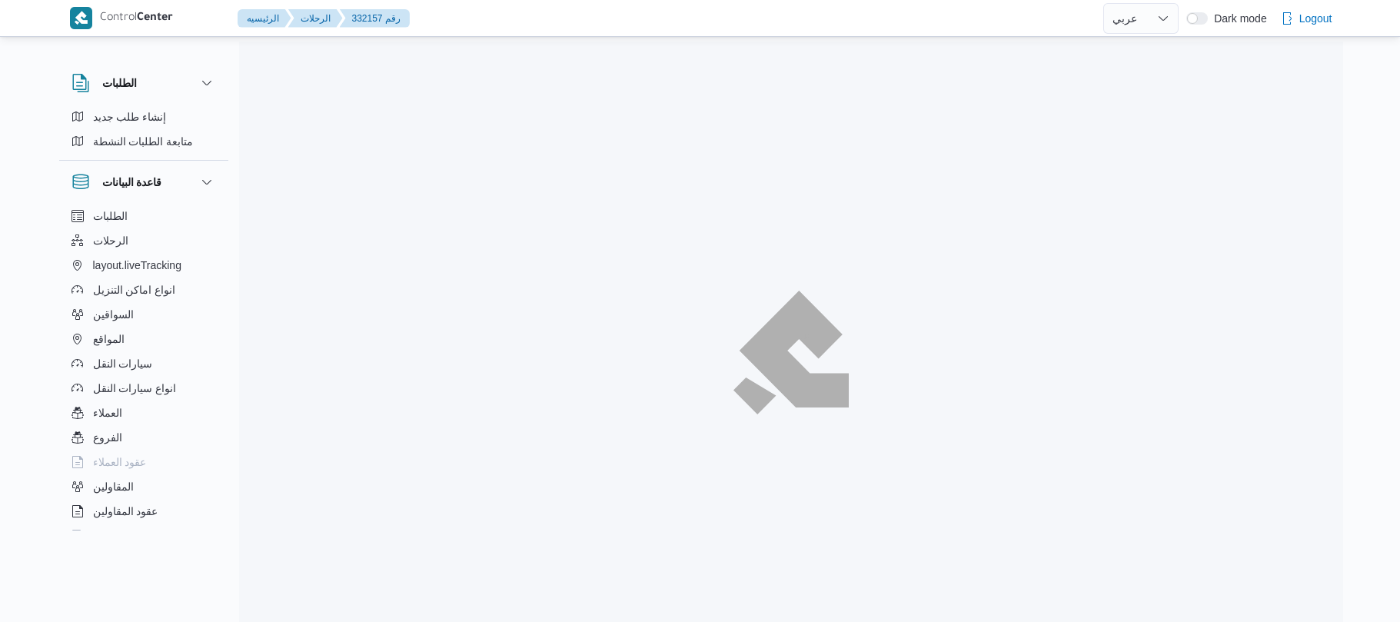
select select "ar"
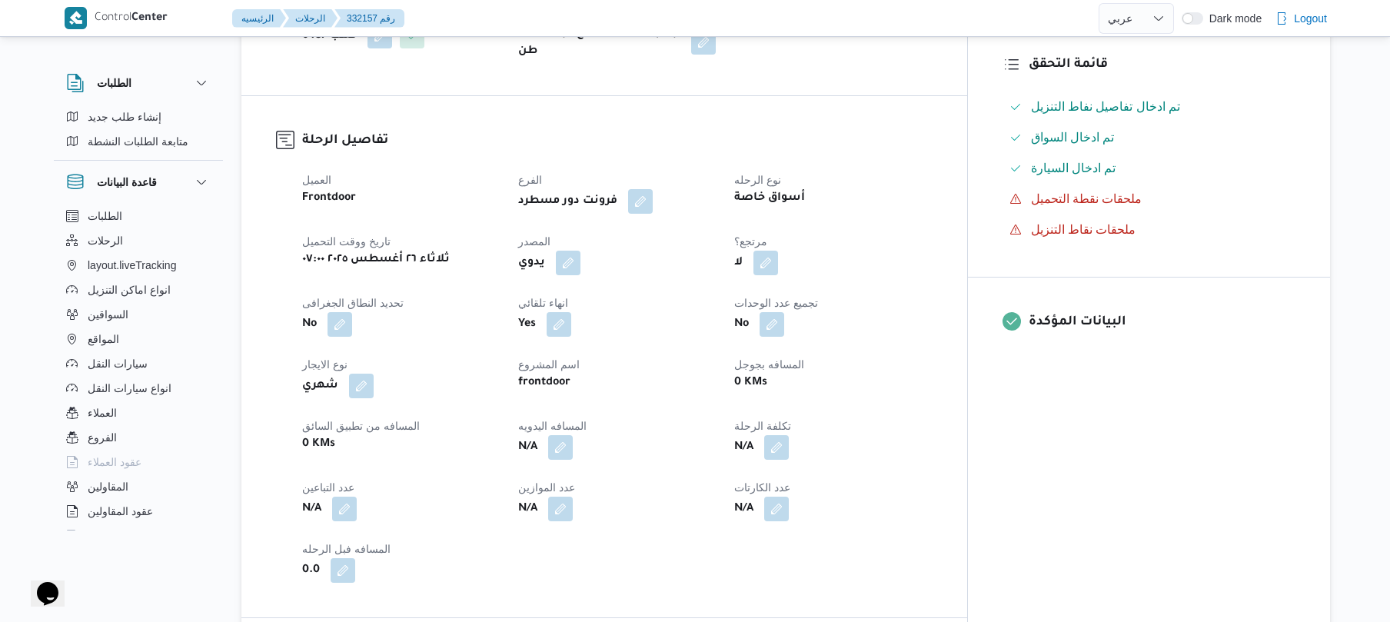
scroll to position [451, 0]
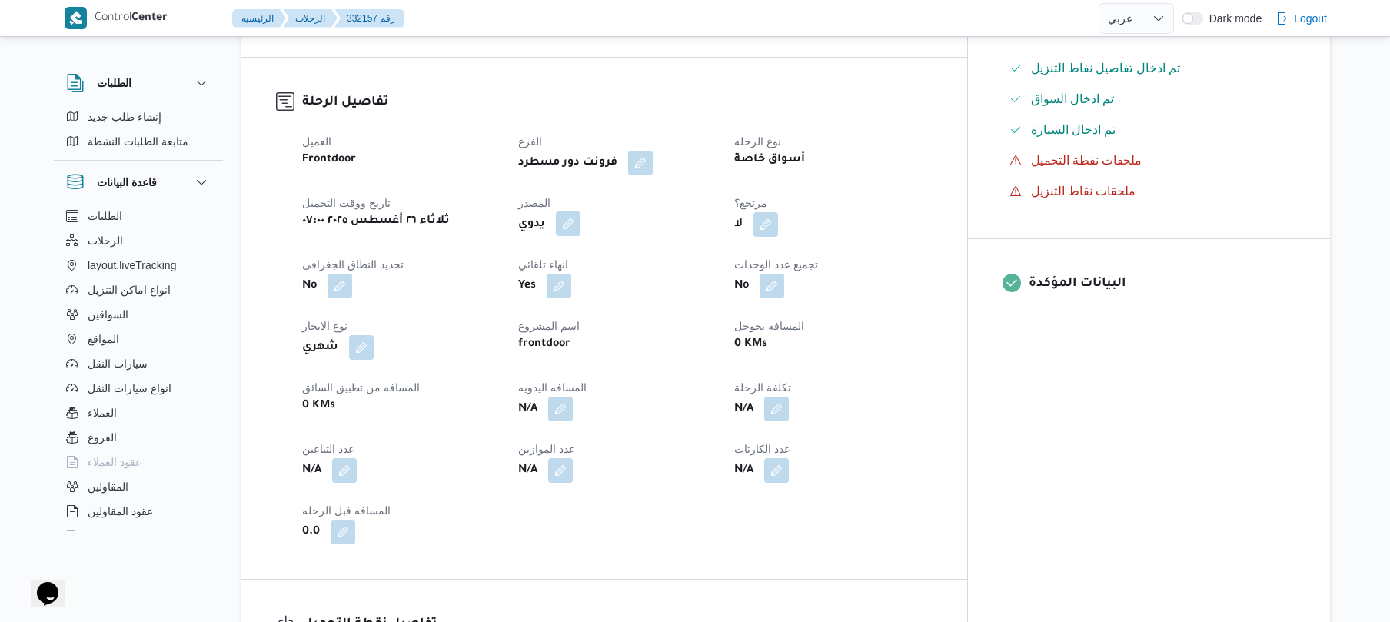
click at [580, 211] on button "button" at bounding box center [568, 223] width 25 height 25
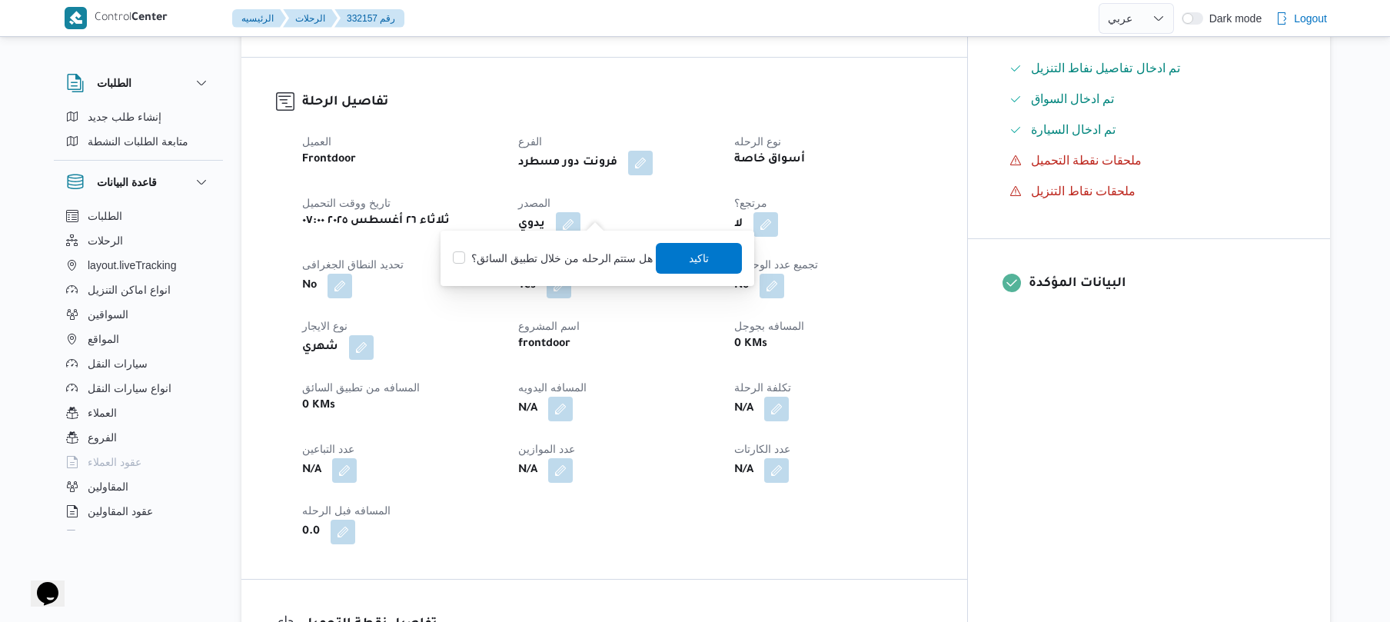
click at [595, 251] on label "هل ستتم الرحله من خلال تطبيق السائق؟" at bounding box center [553, 258] width 200 height 18
checkbox input "true"
click at [690, 253] on span "تاكيد" at bounding box center [700, 257] width 20 height 18
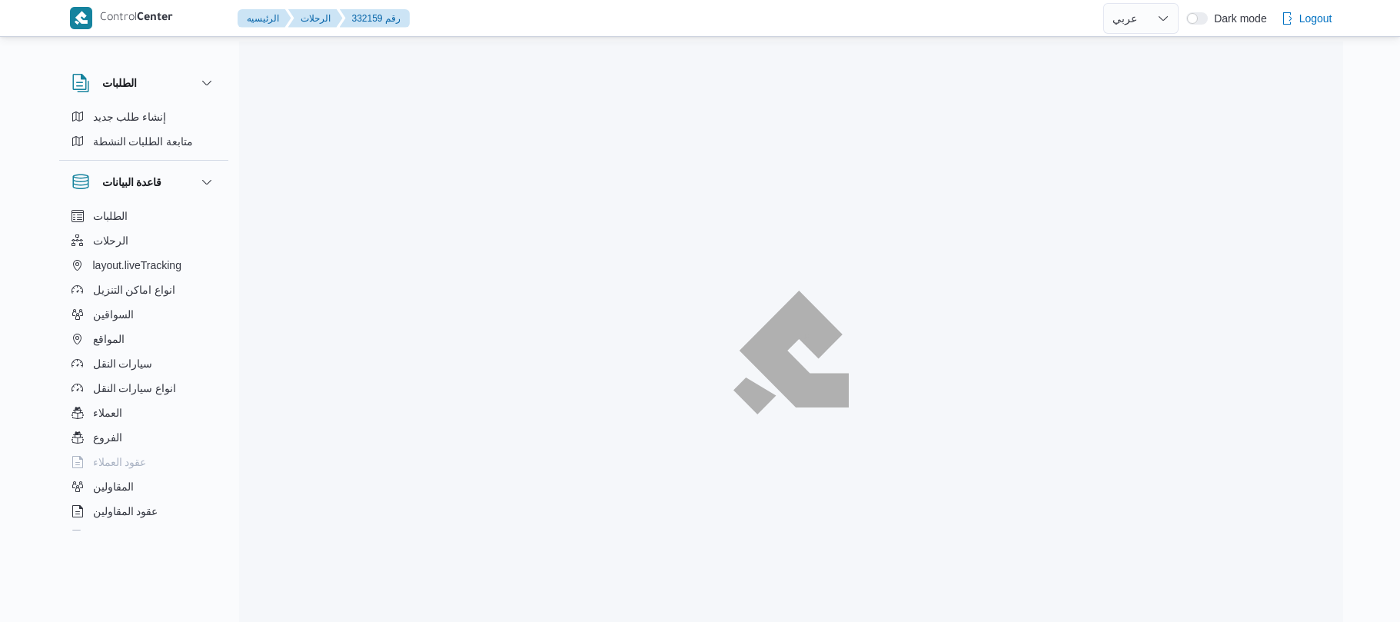
select select "ar"
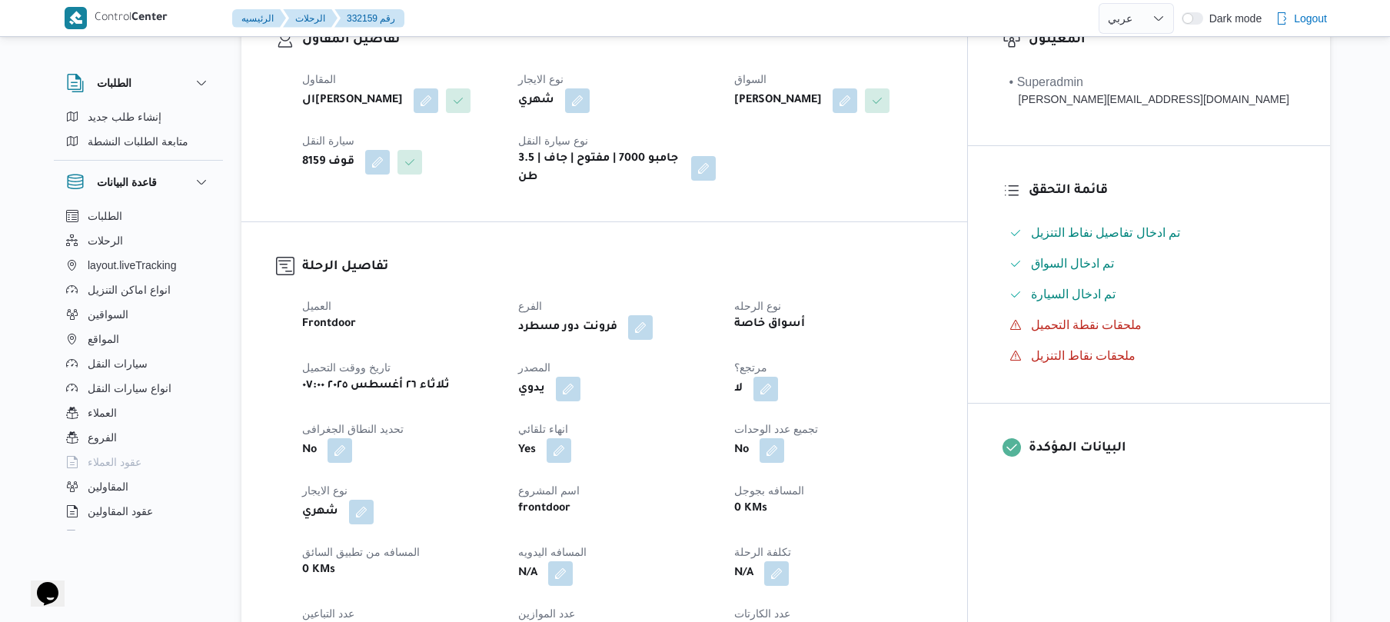
scroll to position [369, 0]
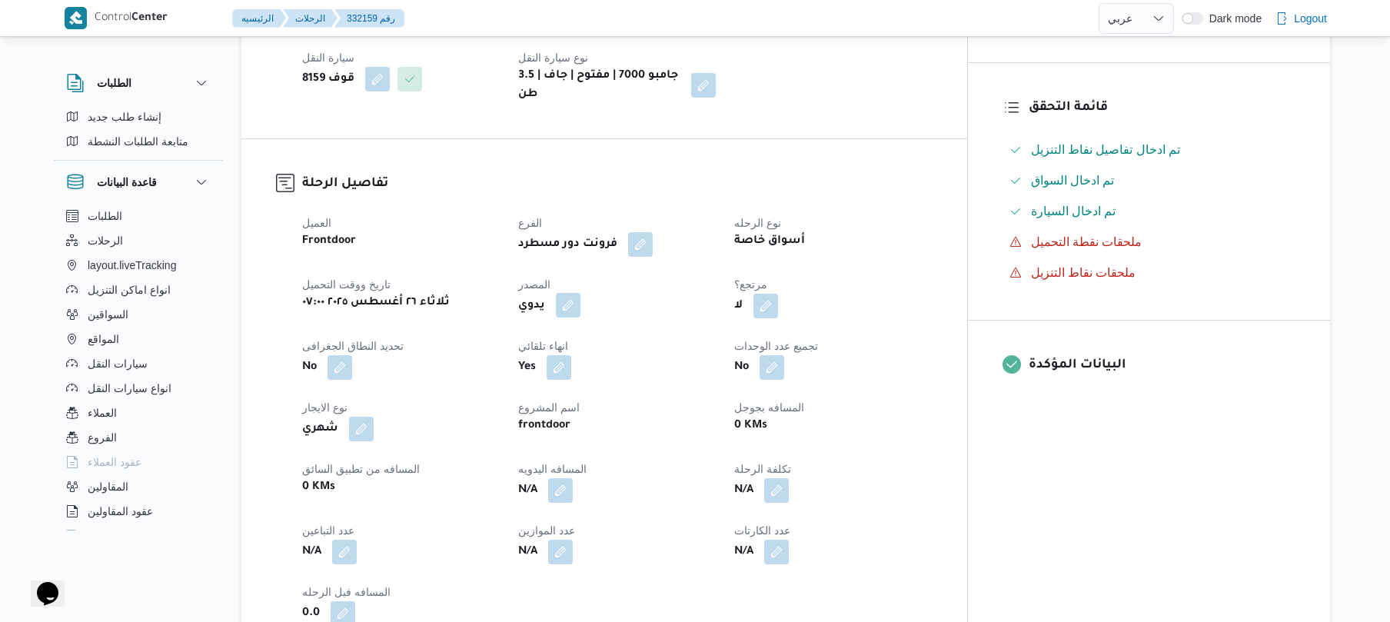
click at [580, 294] on button "button" at bounding box center [568, 305] width 25 height 25
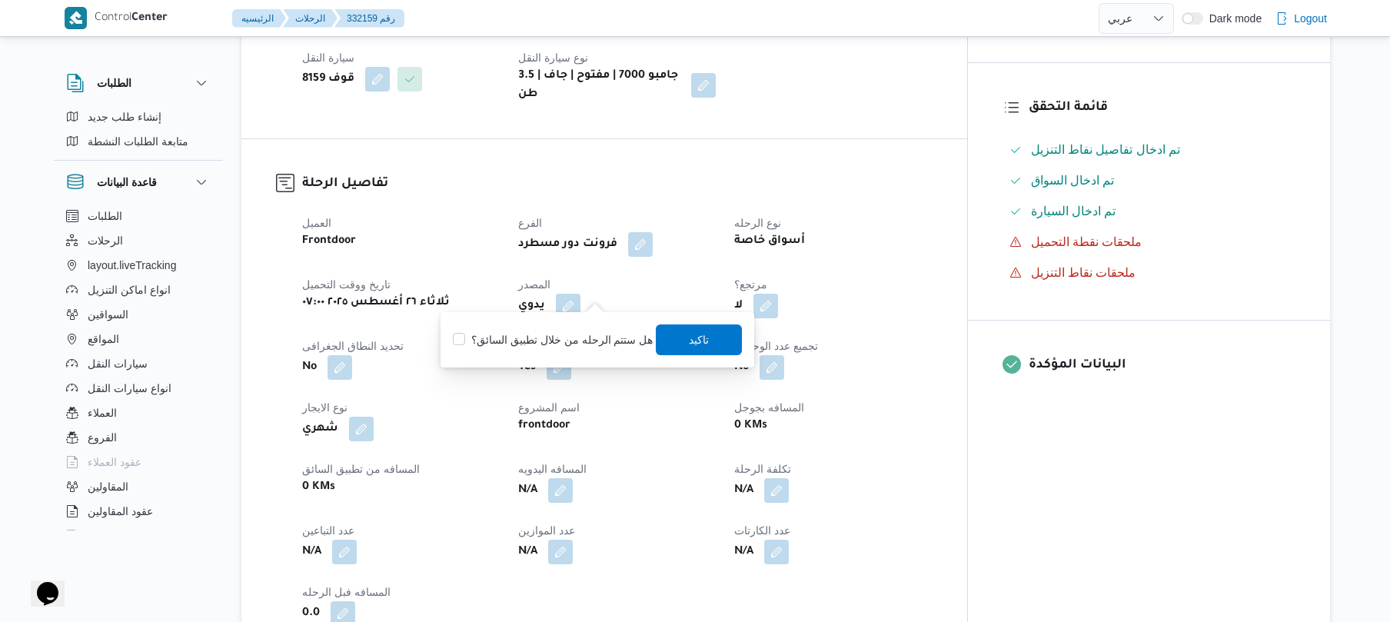
click at [597, 338] on label "هل ستتم الرحله من خلال تطبيق السائق؟" at bounding box center [553, 340] width 200 height 18
checkbox input "true"
click at [680, 334] on span "تاكيد" at bounding box center [700, 339] width 86 height 31
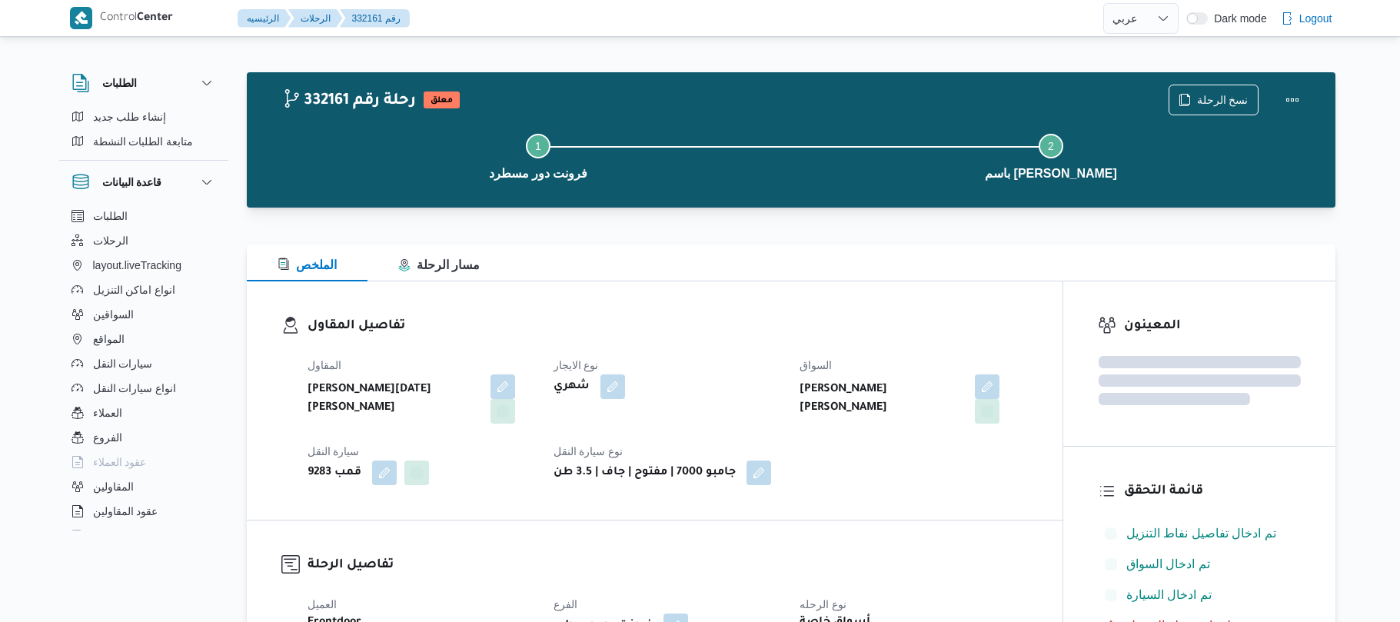
select select "ar"
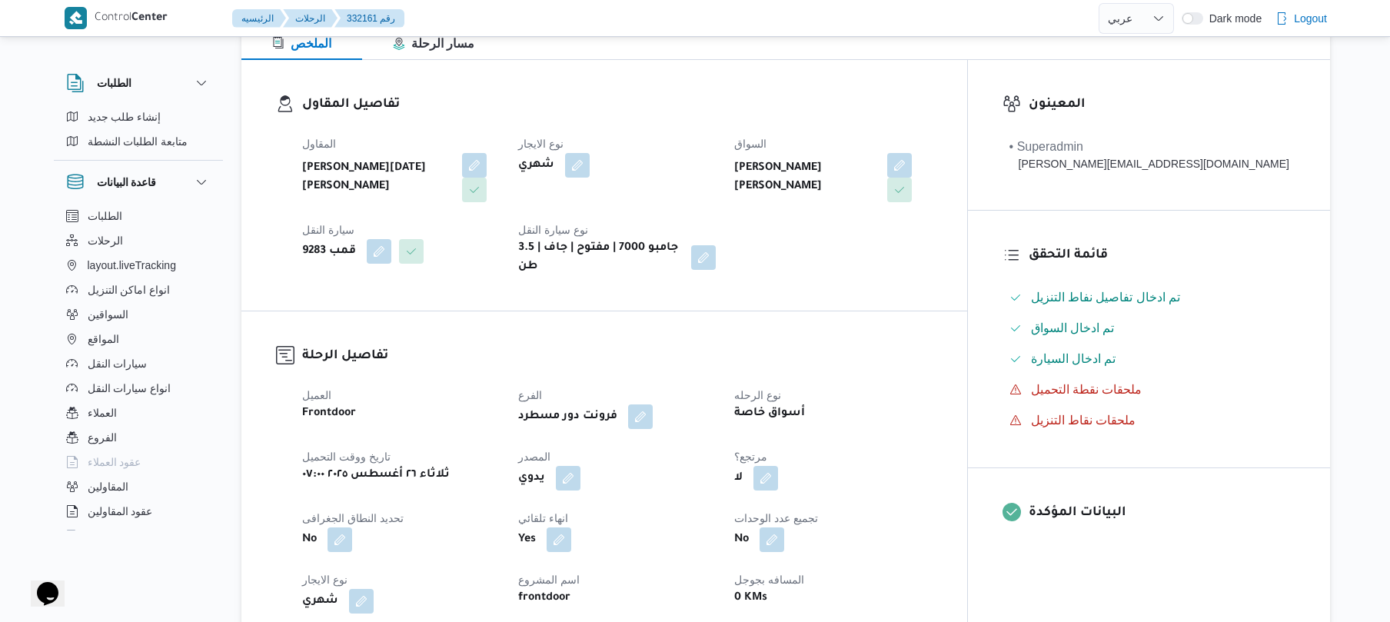
scroll to position [287, 0]
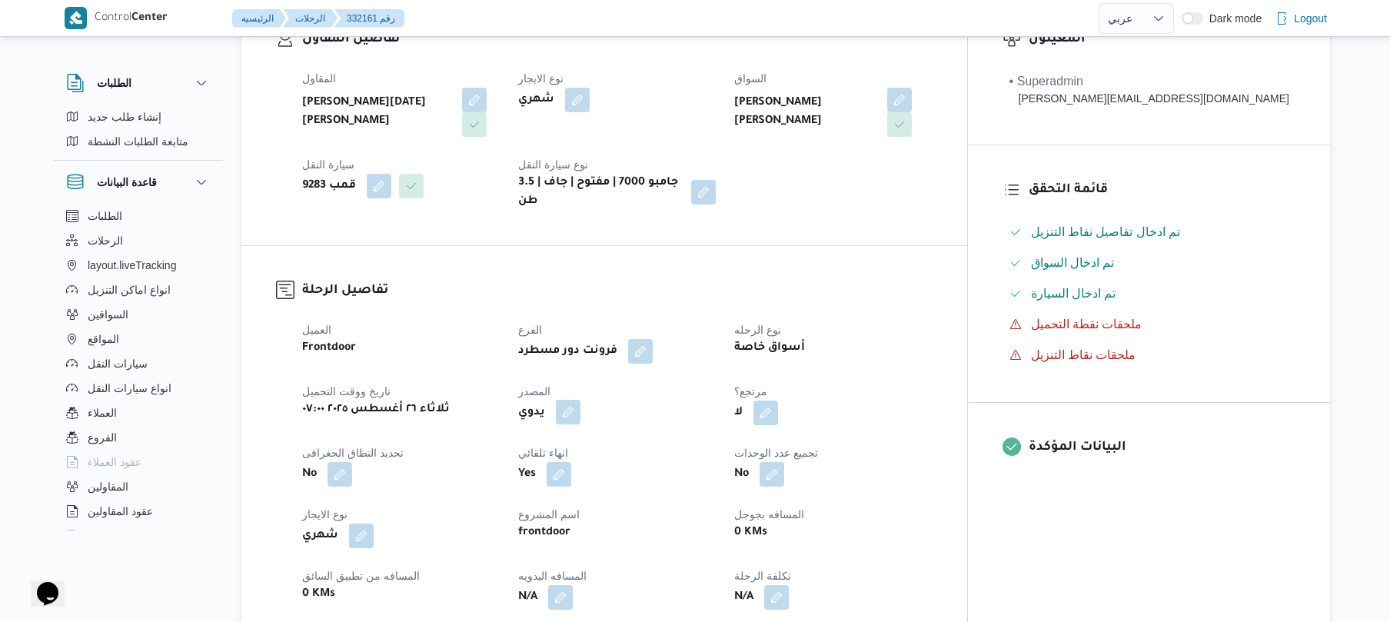
click at [580, 400] on button "button" at bounding box center [568, 412] width 25 height 25
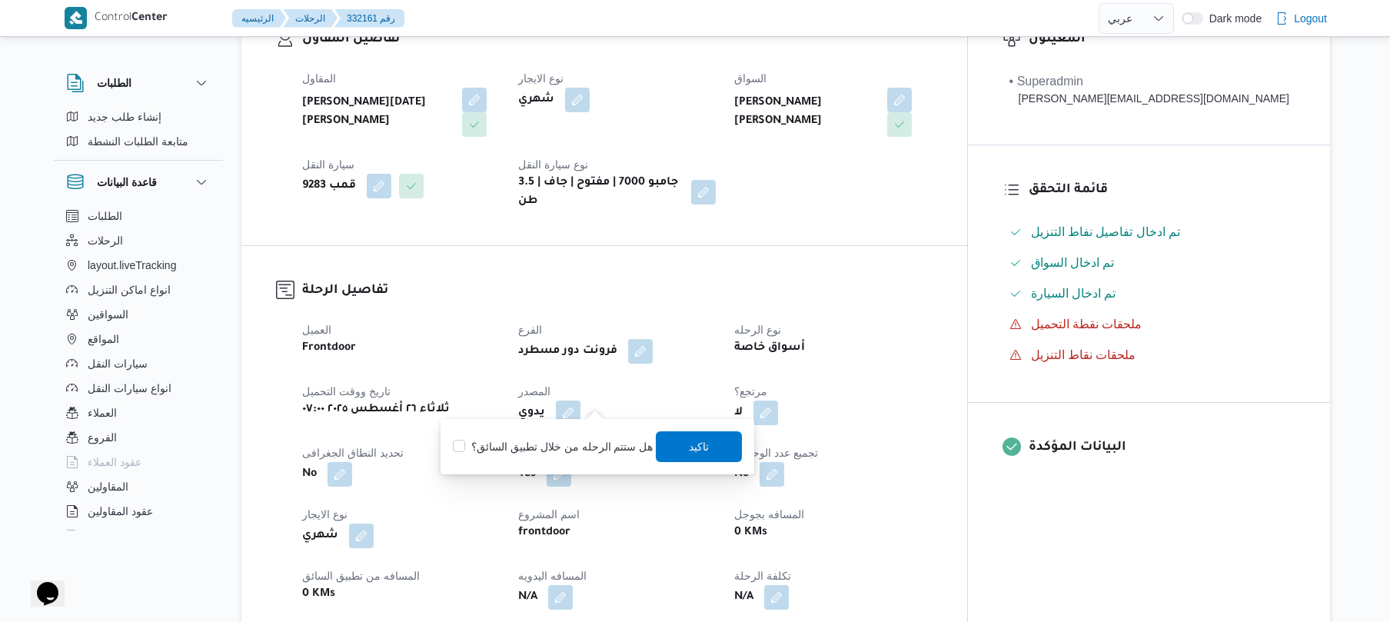
click at [581, 455] on label "هل ستتم الرحله من خلال تطبيق السائق؟" at bounding box center [553, 446] width 200 height 18
checkbox input "true"
click at [675, 438] on span "تاكيد" at bounding box center [700, 446] width 86 height 31
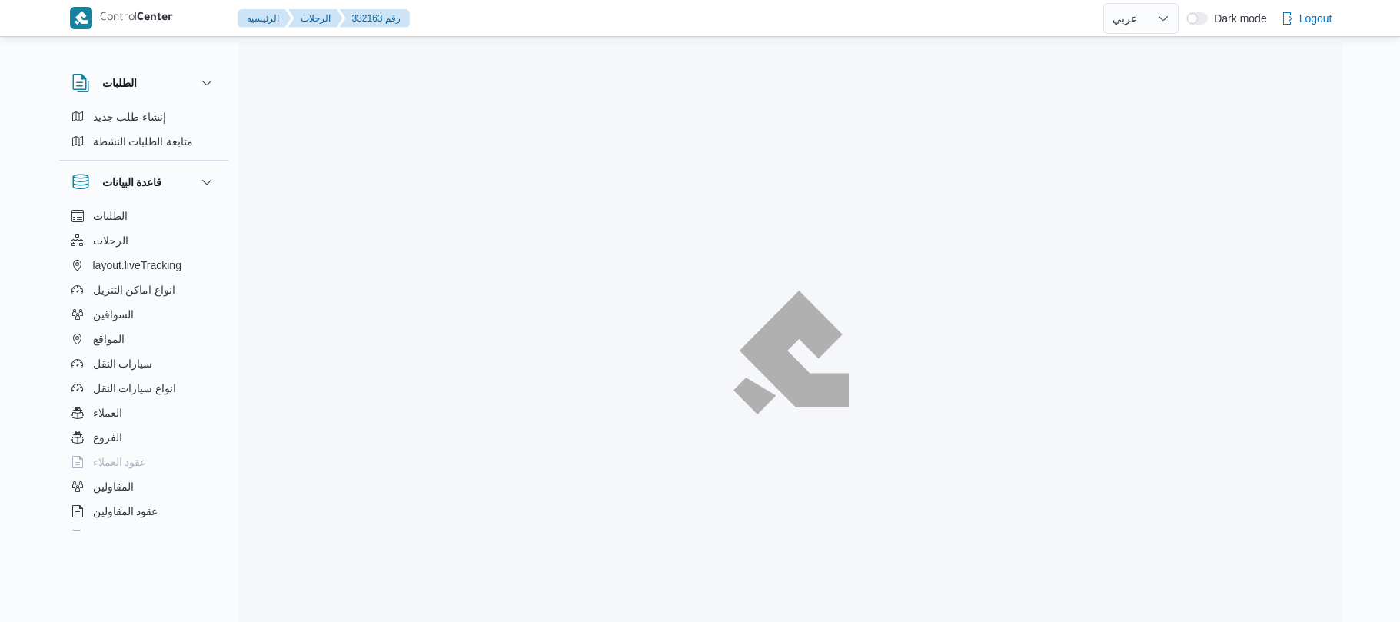
select select "ar"
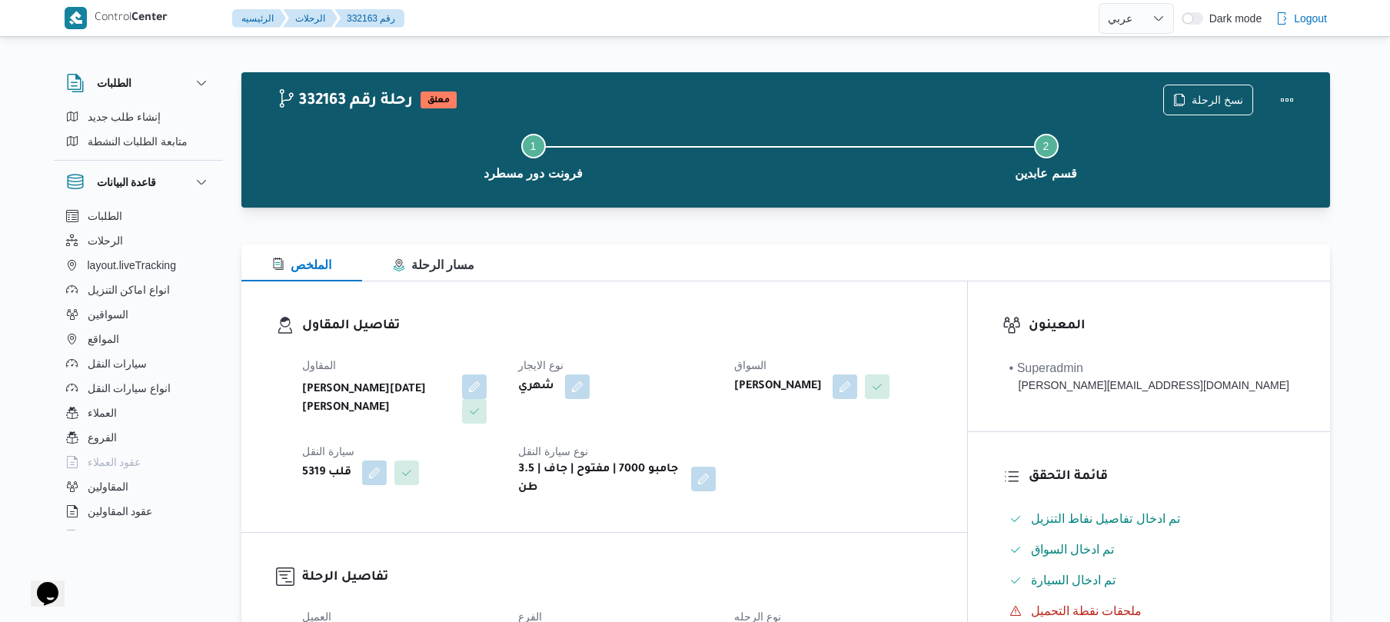
click at [896, 271] on div "الملخص مسار الرحلة" at bounding box center [785, 262] width 1089 height 37
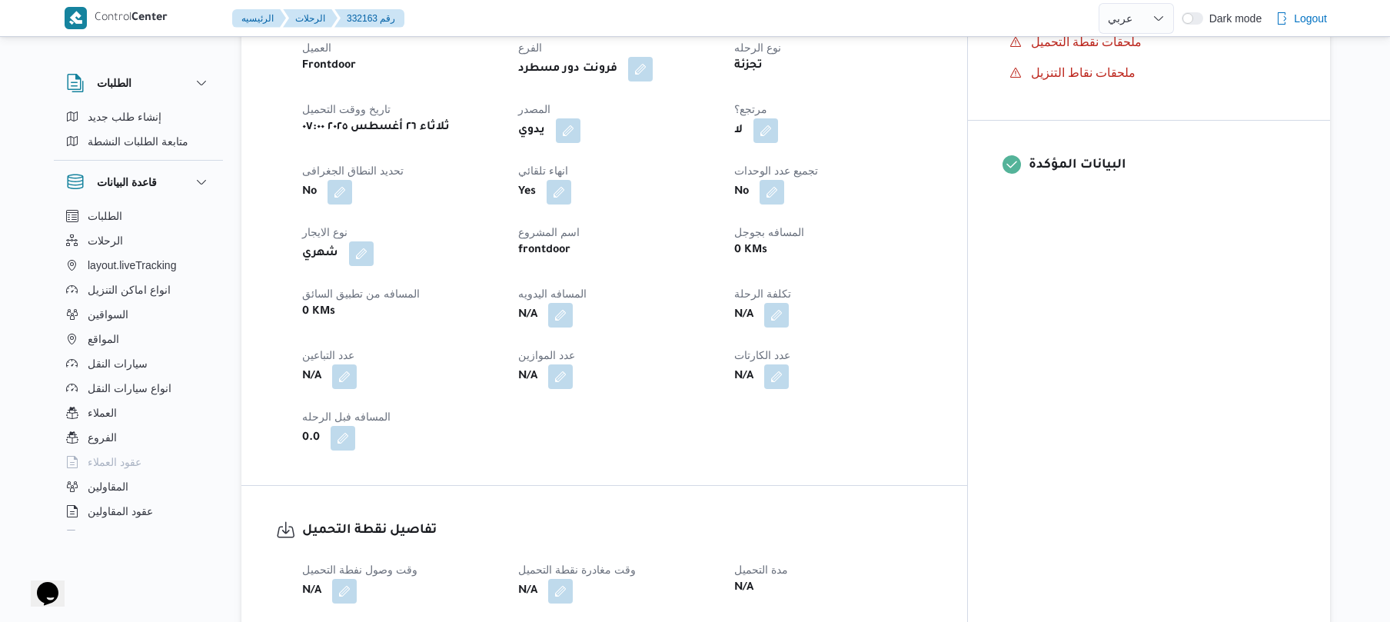
scroll to position [574, 0]
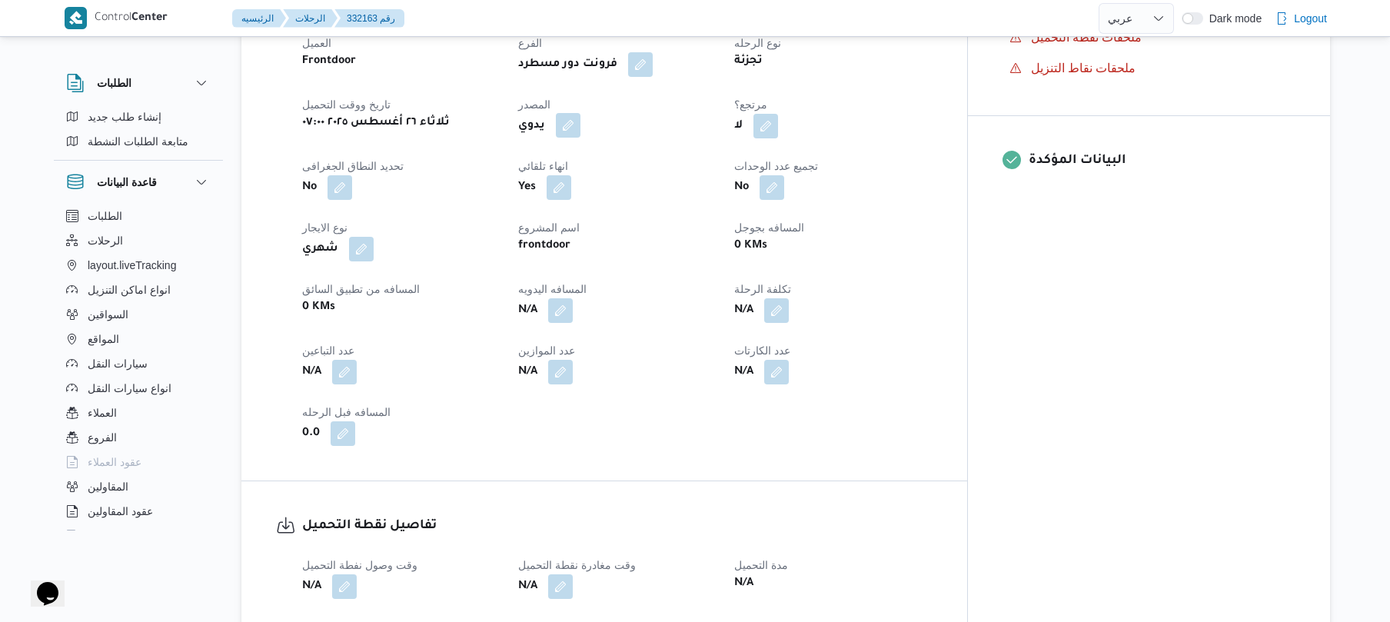
click at [580, 120] on button "button" at bounding box center [568, 125] width 25 height 25
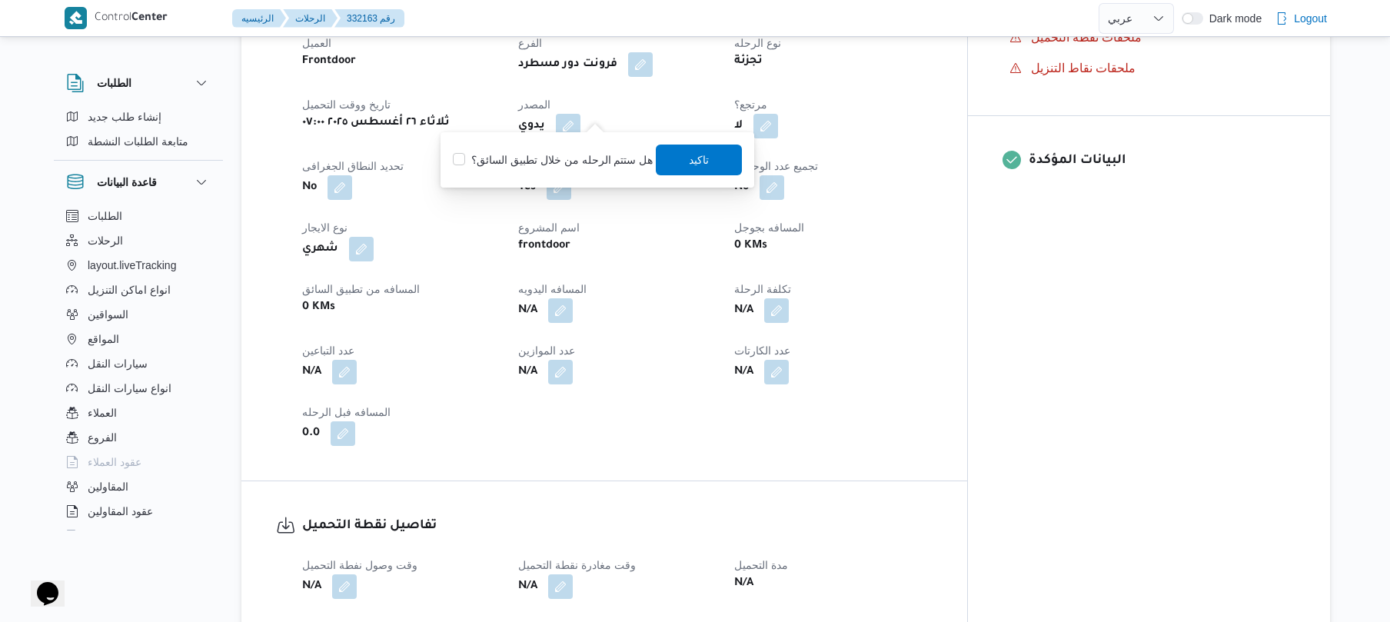
click at [597, 163] on label "هل ستتم الرحله من خلال تطبيق السائق؟" at bounding box center [553, 160] width 200 height 18
checkbox input "true"
click at [690, 158] on span "تاكيد" at bounding box center [700, 159] width 20 height 18
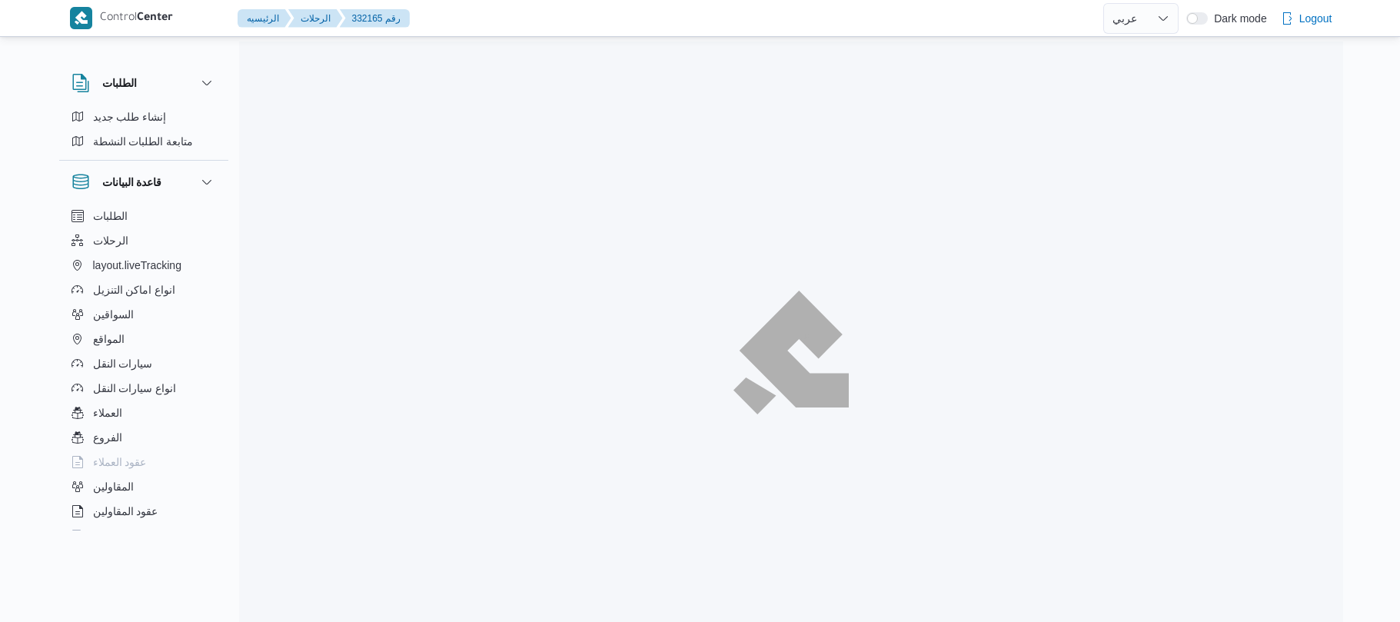
select select "ar"
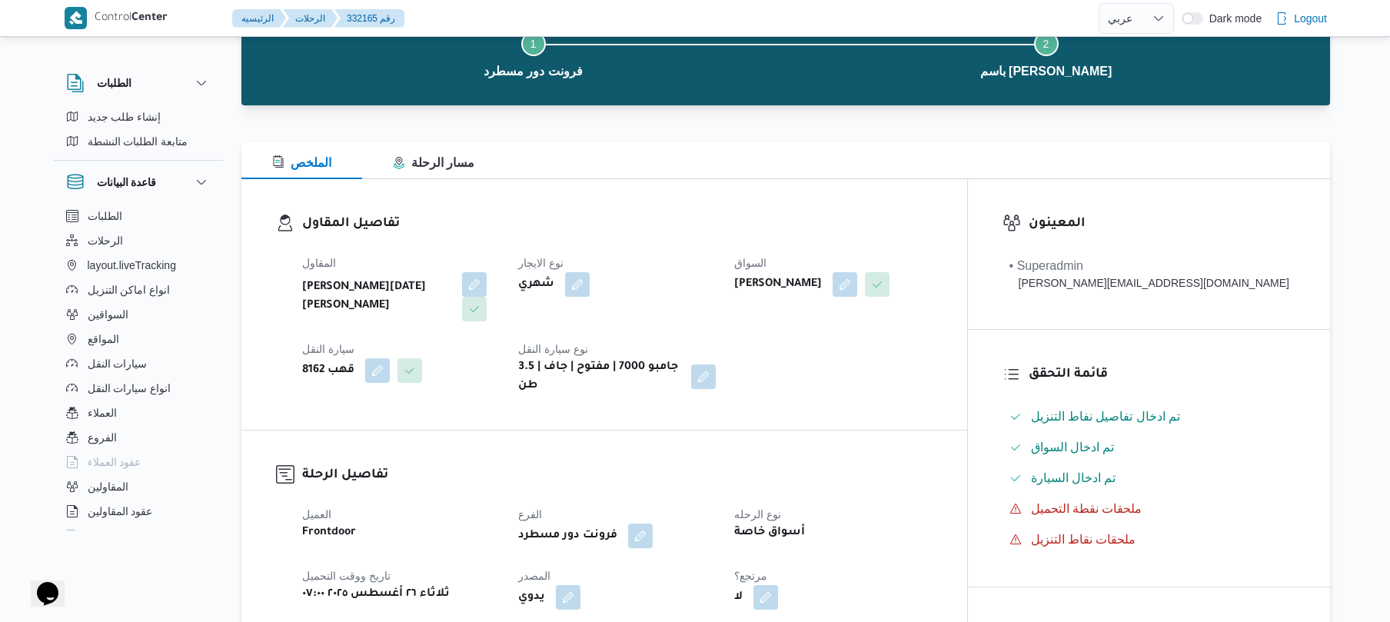
scroll to position [328, 0]
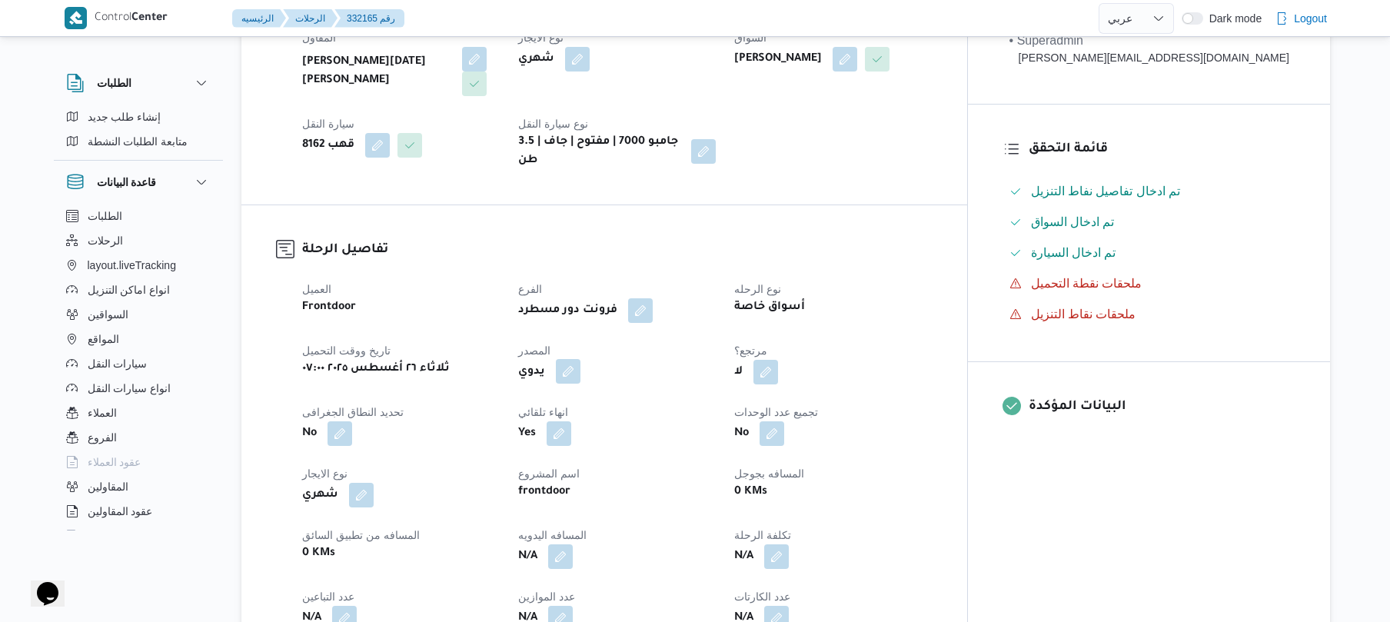
click at [580, 360] on button "button" at bounding box center [568, 371] width 25 height 25
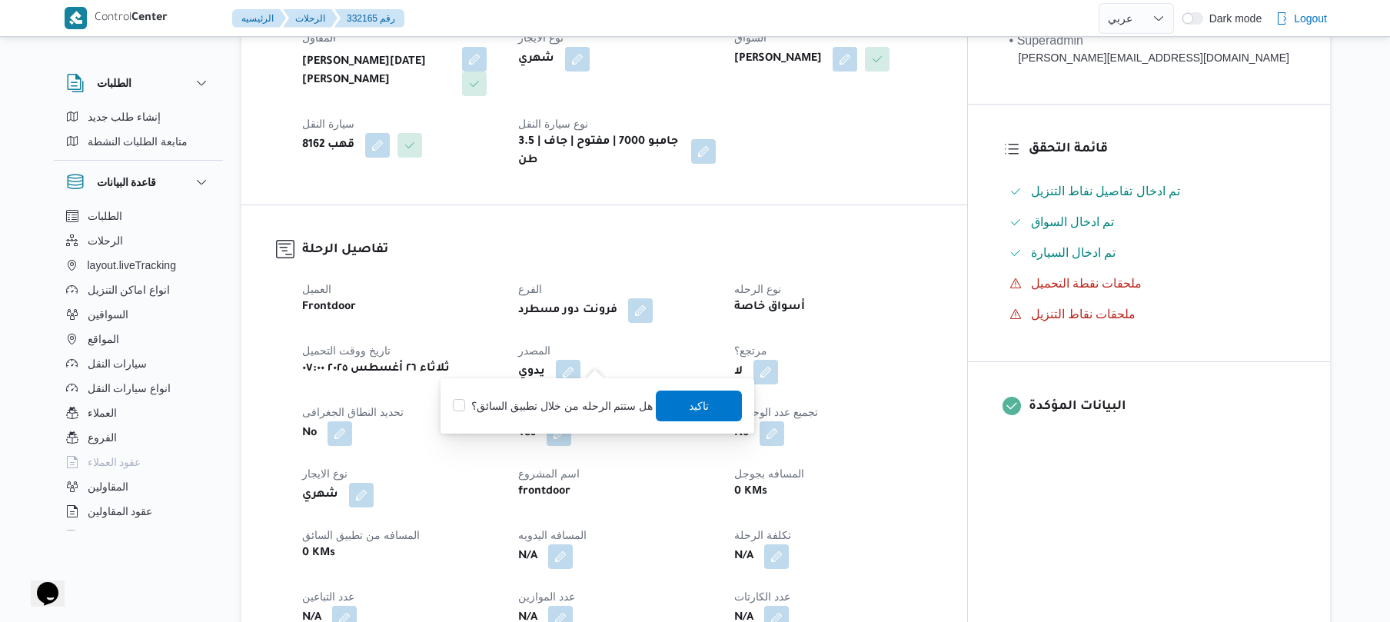
click at [617, 407] on label "هل ستتم الرحله من خلال تطبيق السائق؟" at bounding box center [553, 406] width 200 height 18
checkbox input "true"
click at [677, 407] on span "تاكيد" at bounding box center [700, 405] width 86 height 31
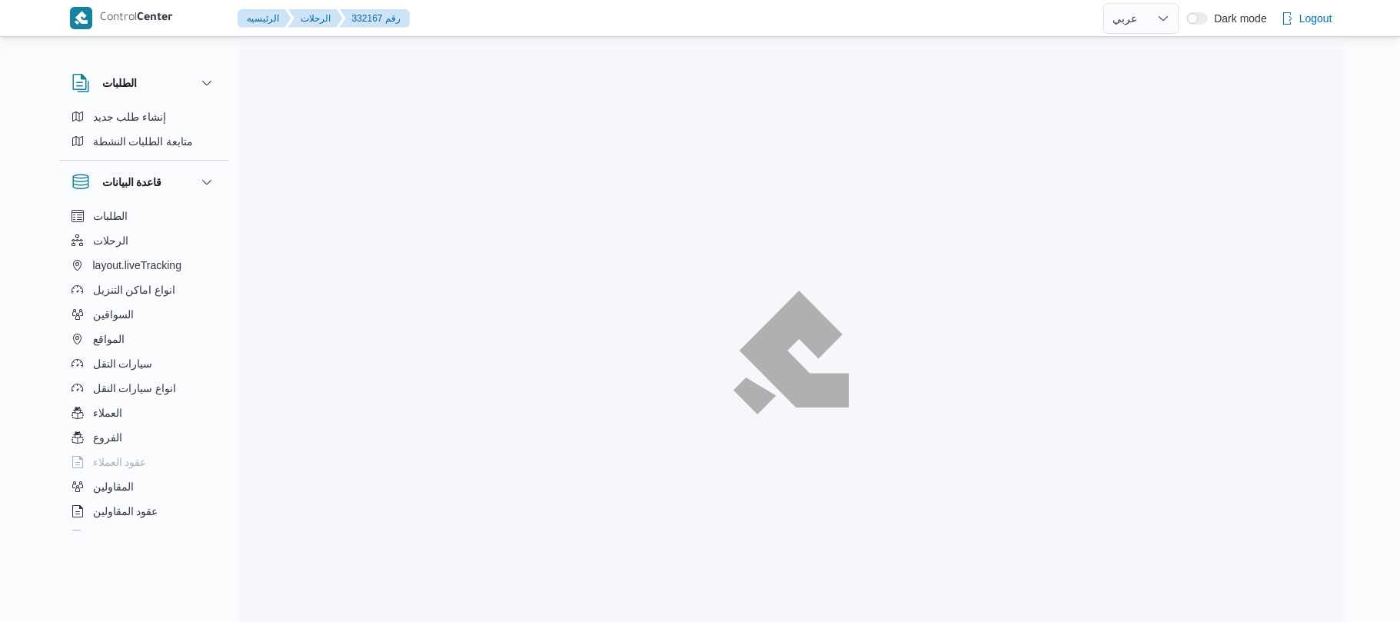
select select "ar"
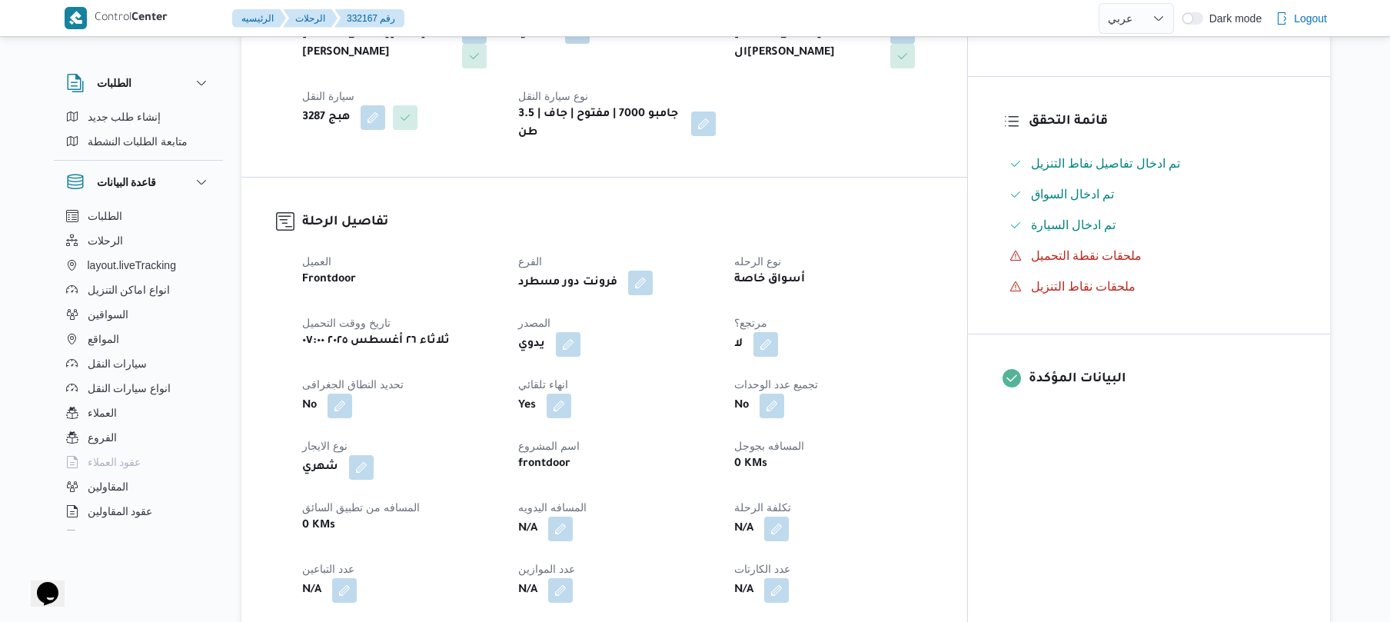
scroll to position [369, 0]
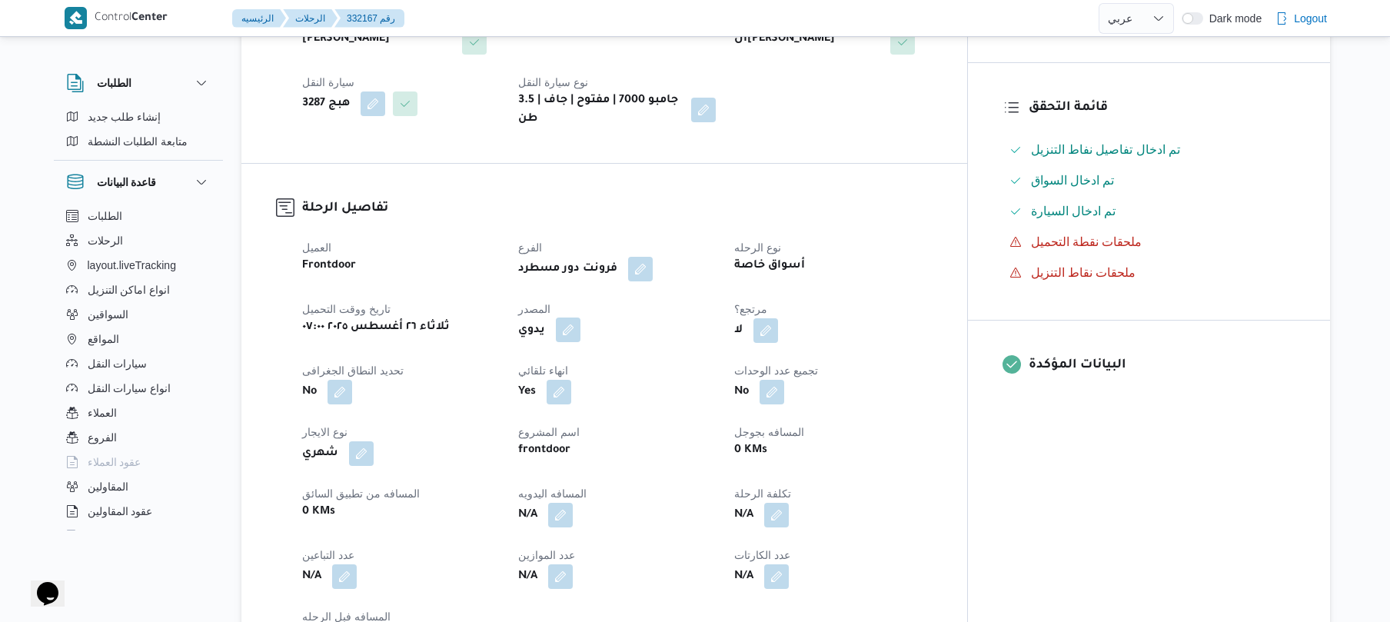
click at [580, 318] on button "button" at bounding box center [568, 330] width 25 height 25
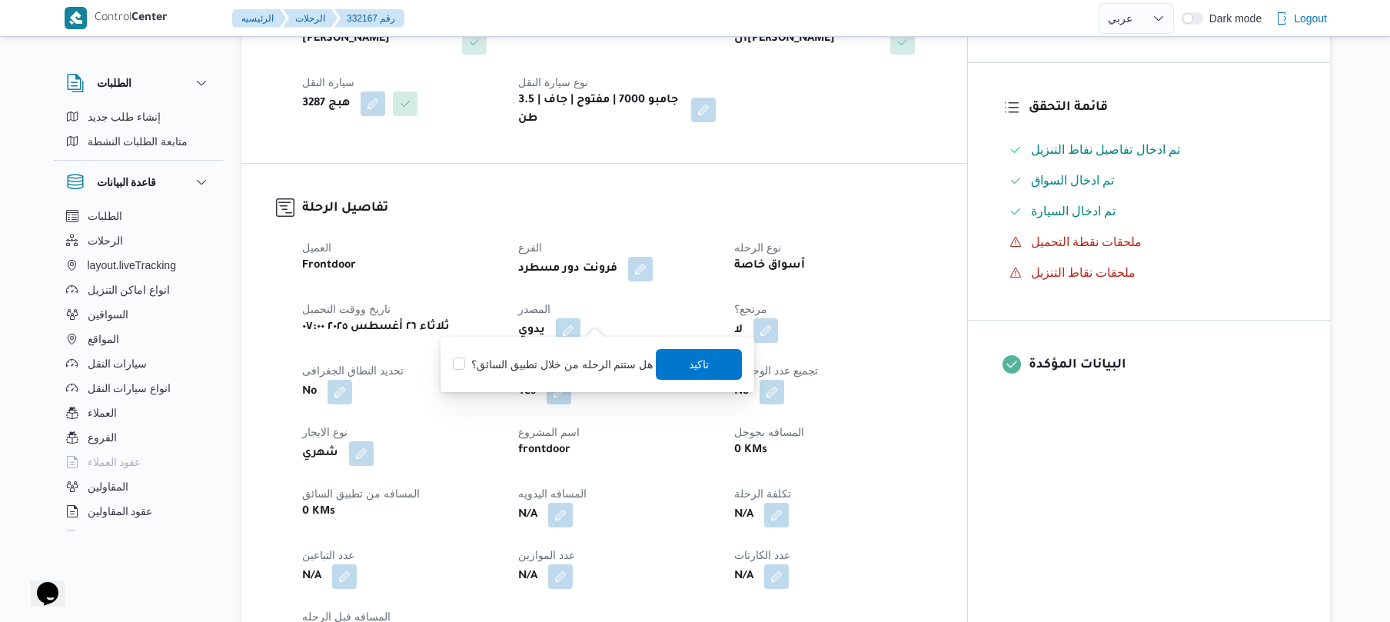
click at [584, 361] on label "هل ستتم الرحله من خلال تطبيق السائق؟" at bounding box center [553, 364] width 200 height 18
checkbox input "true"
click at [678, 361] on span "تاكيد" at bounding box center [700, 363] width 86 height 31
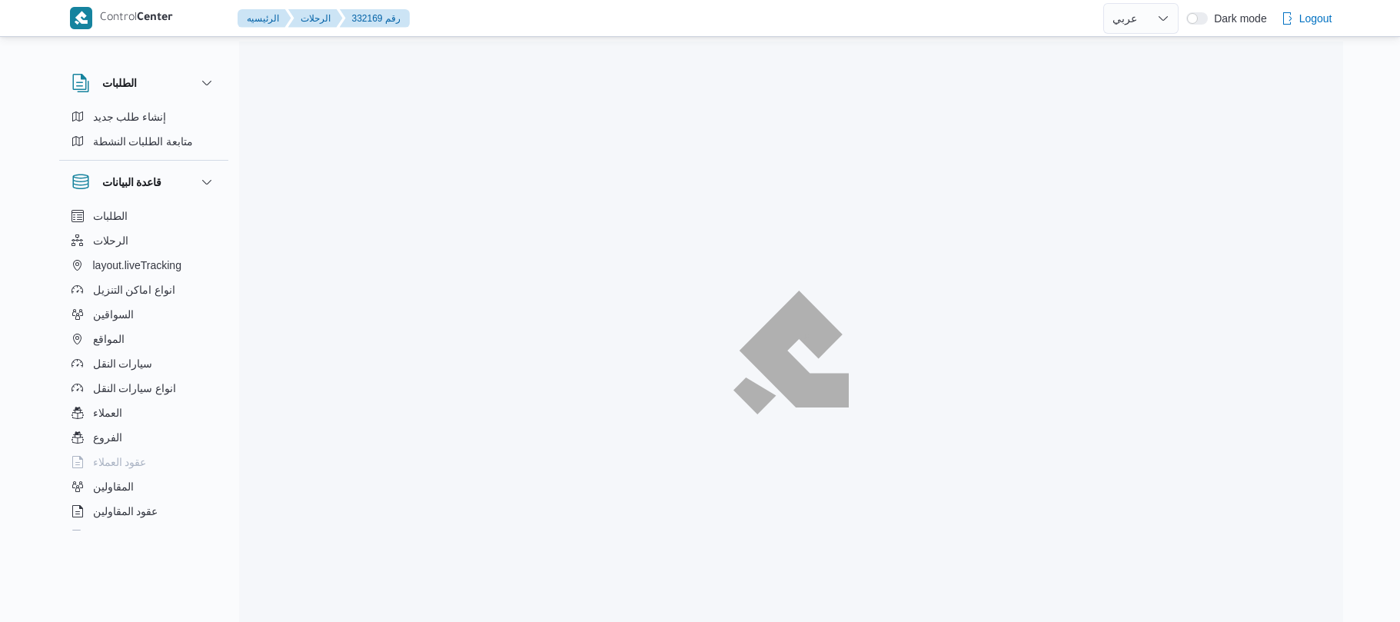
select select "ar"
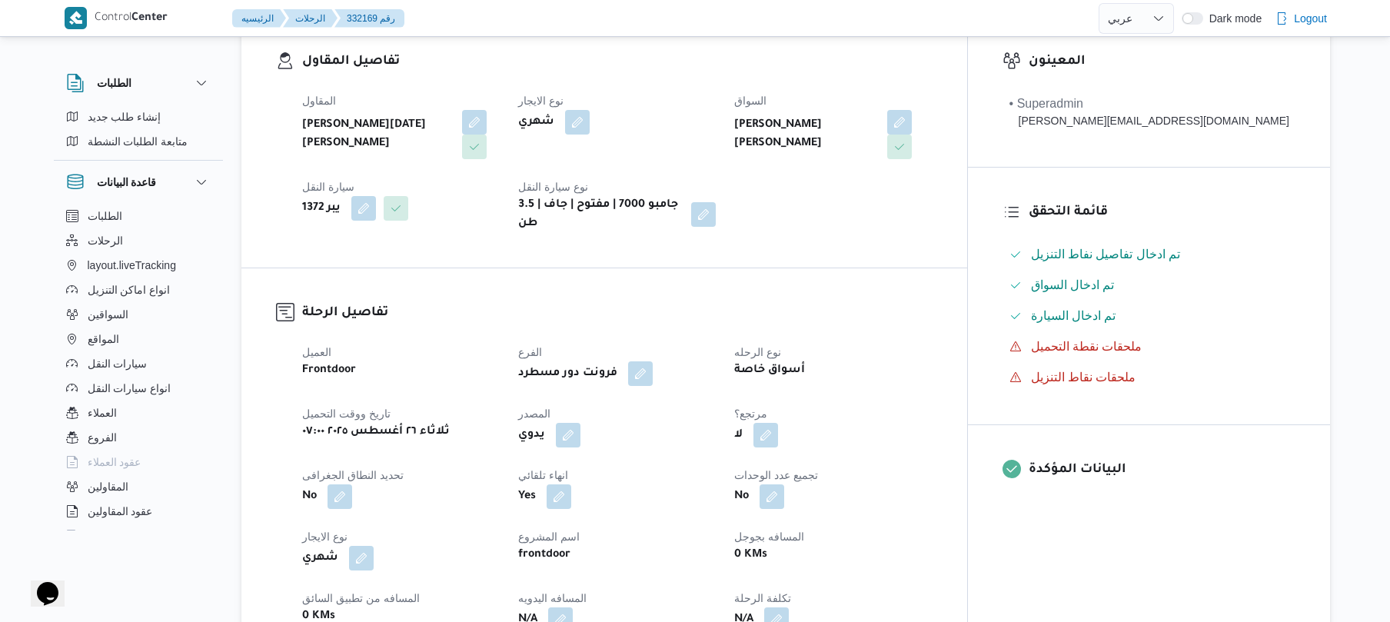
scroll to position [410, 0]
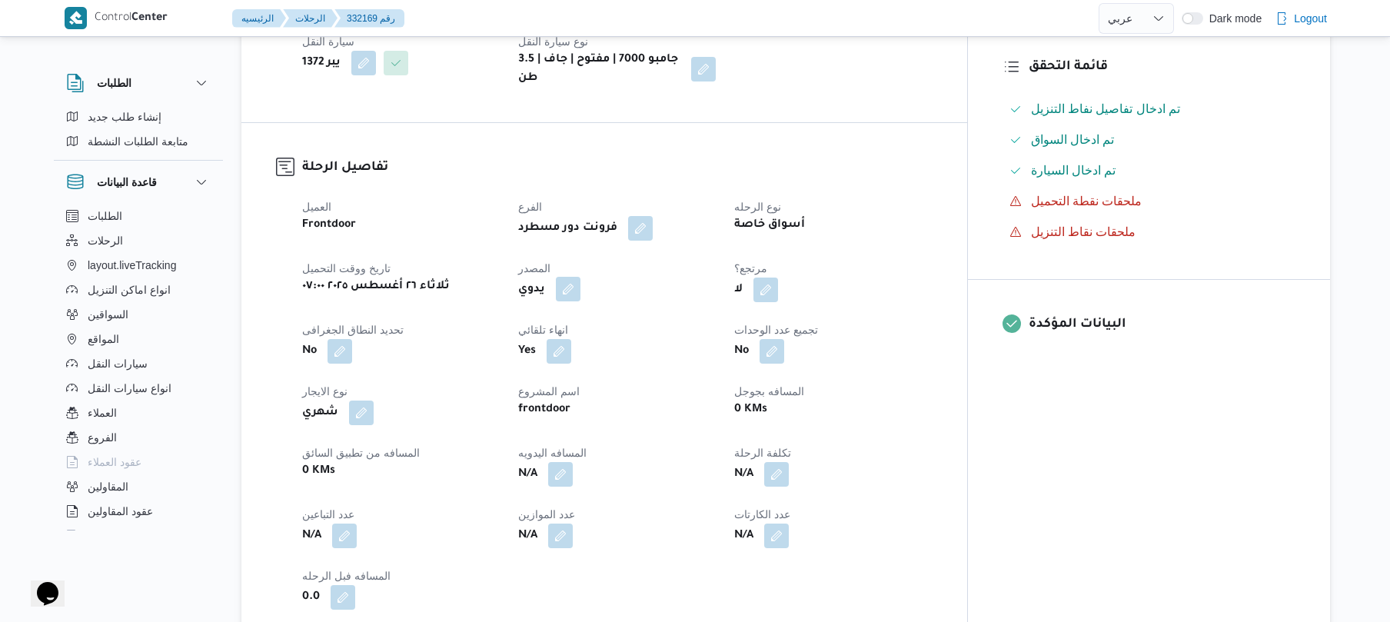
click at [580, 278] on button "button" at bounding box center [568, 289] width 25 height 25
click at [600, 321] on label "هل ستتم الرحله من خلال تطبيق السائق؟" at bounding box center [553, 323] width 200 height 18
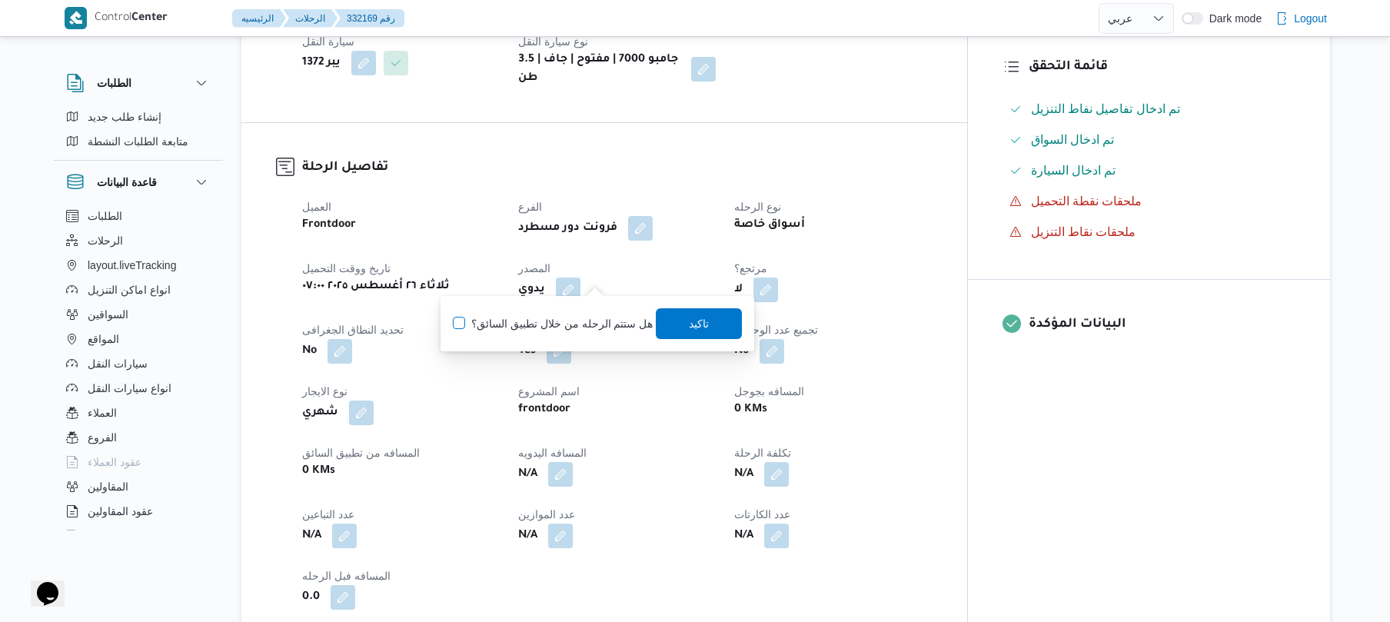
checkbox input "true"
click at [677, 327] on span "تاكيد" at bounding box center [700, 323] width 86 height 31
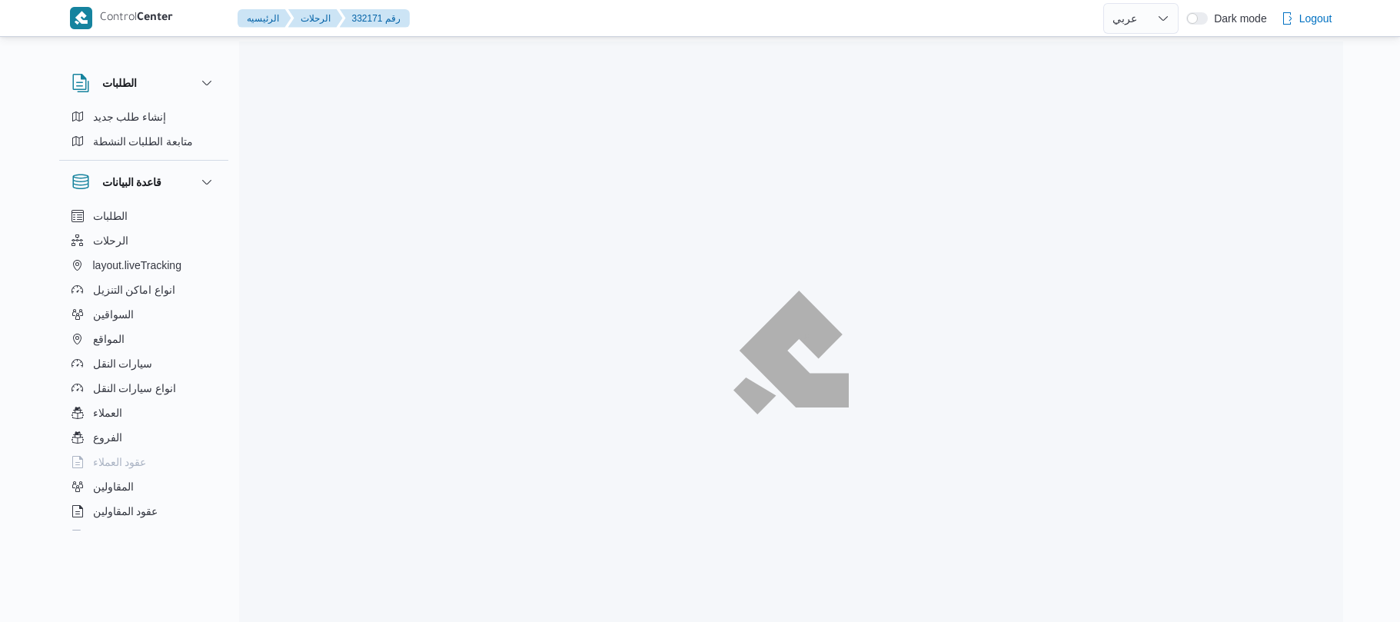
select select "ar"
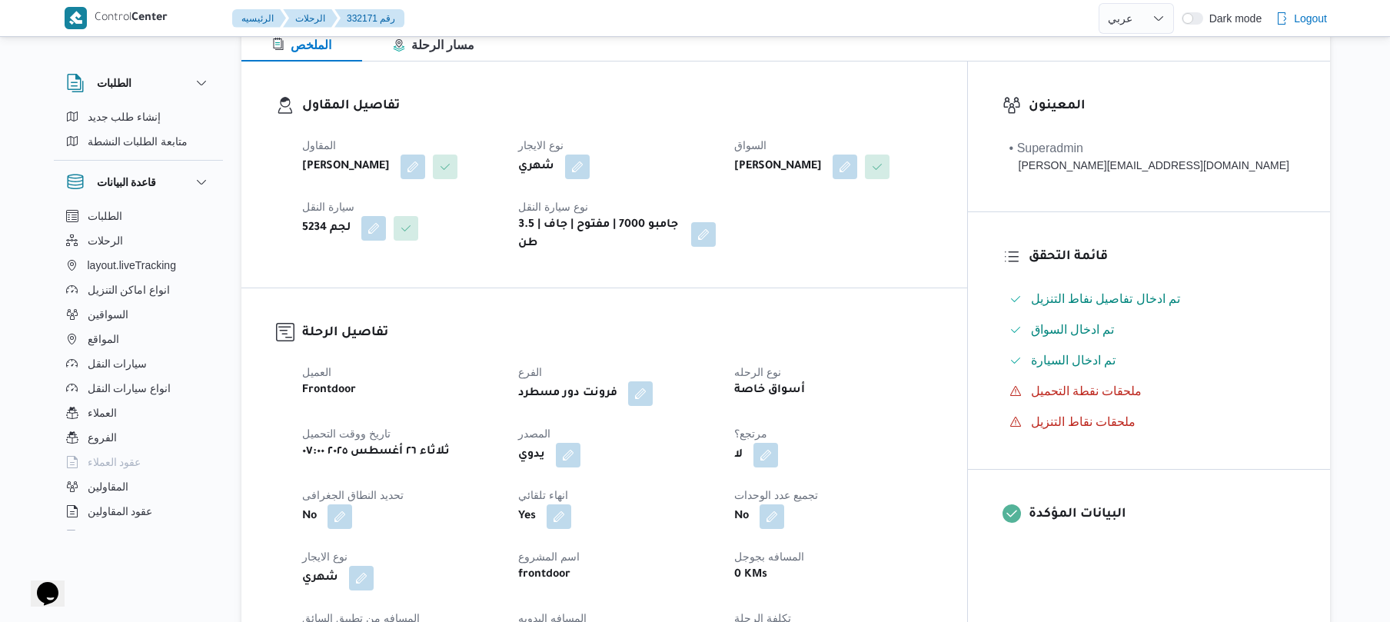
scroll to position [451, 0]
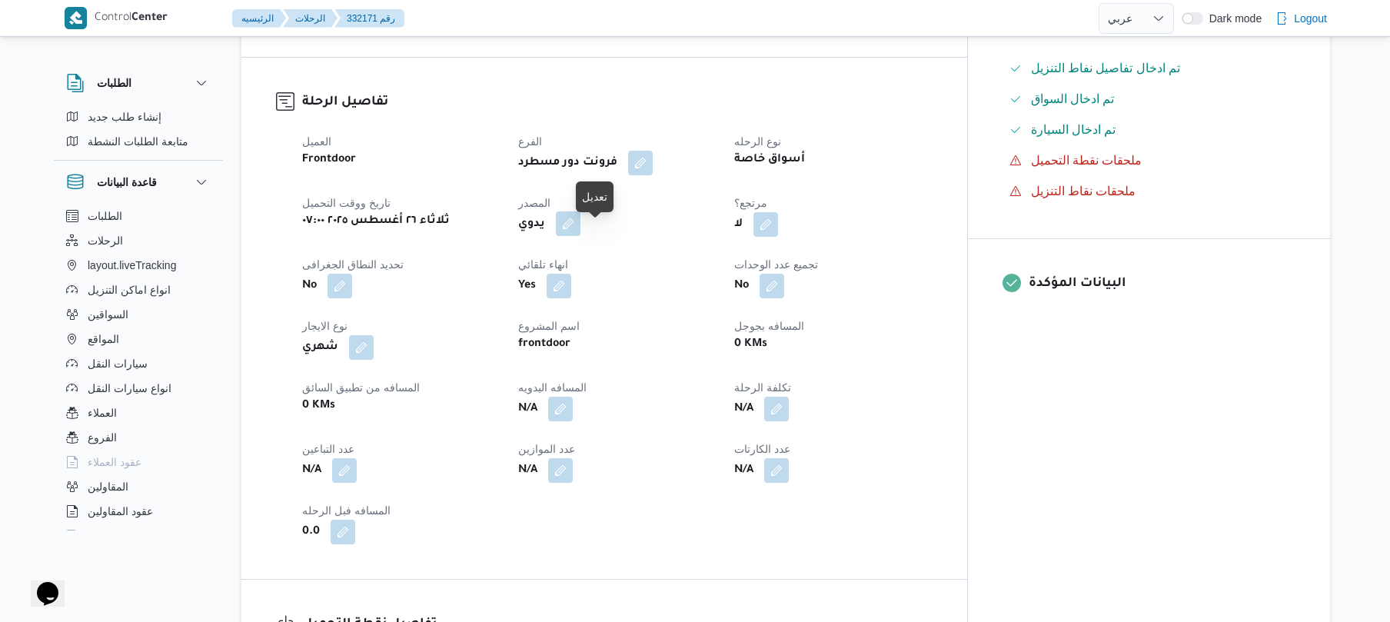
click at [580, 236] on button "button" at bounding box center [568, 223] width 25 height 25
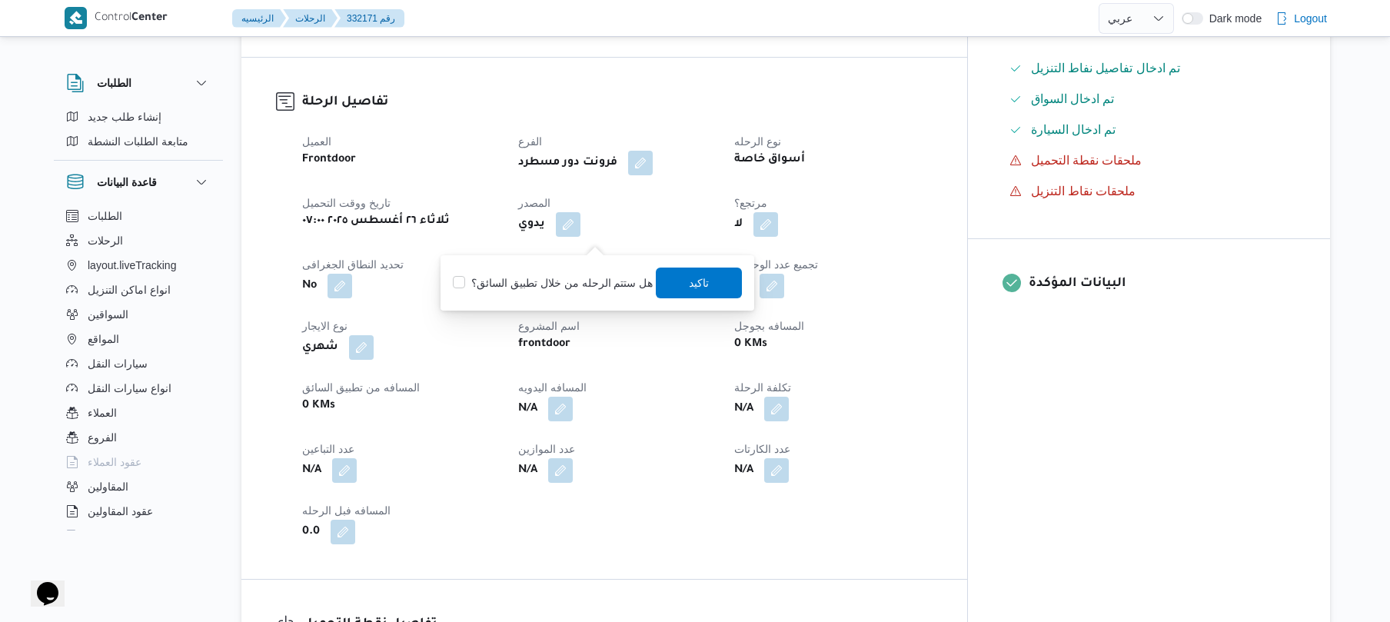
click at [587, 283] on label "هل ستتم الرحله من خلال تطبيق السائق؟" at bounding box center [553, 283] width 200 height 18
checkbox input "true"
click at [677, 292] on span "تاكيد" at bounding box center [700, 282] width 86 height 31
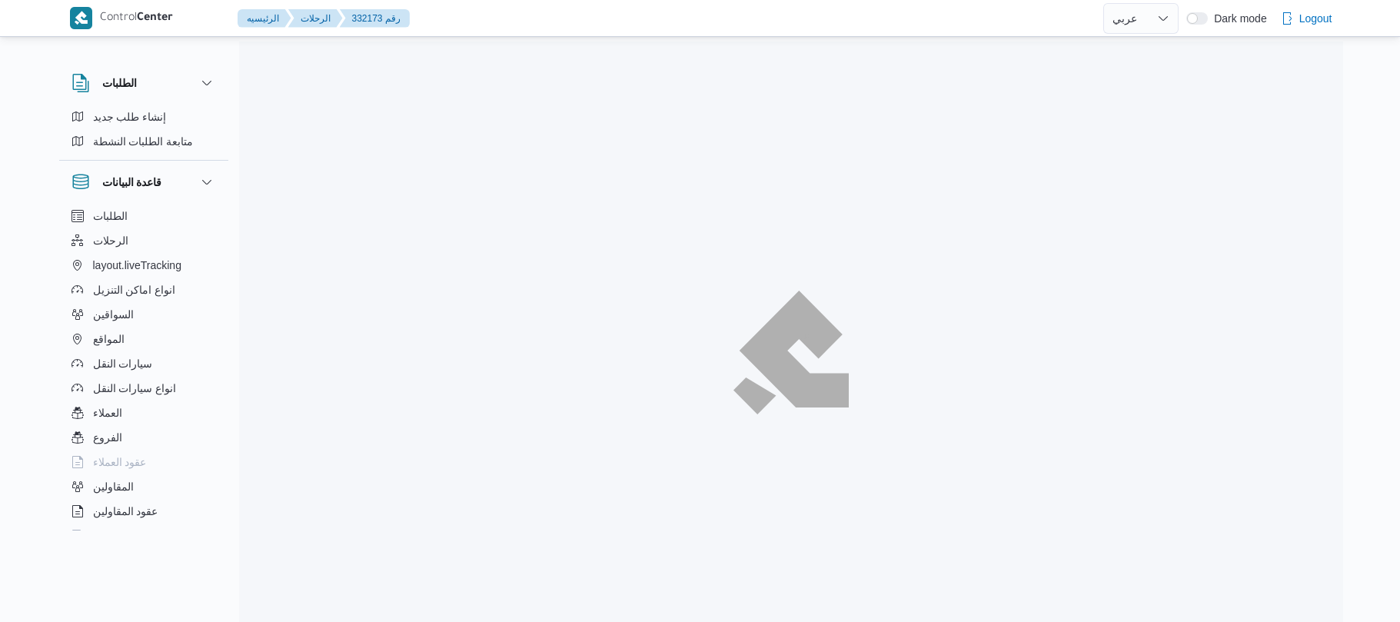
select select "ar"
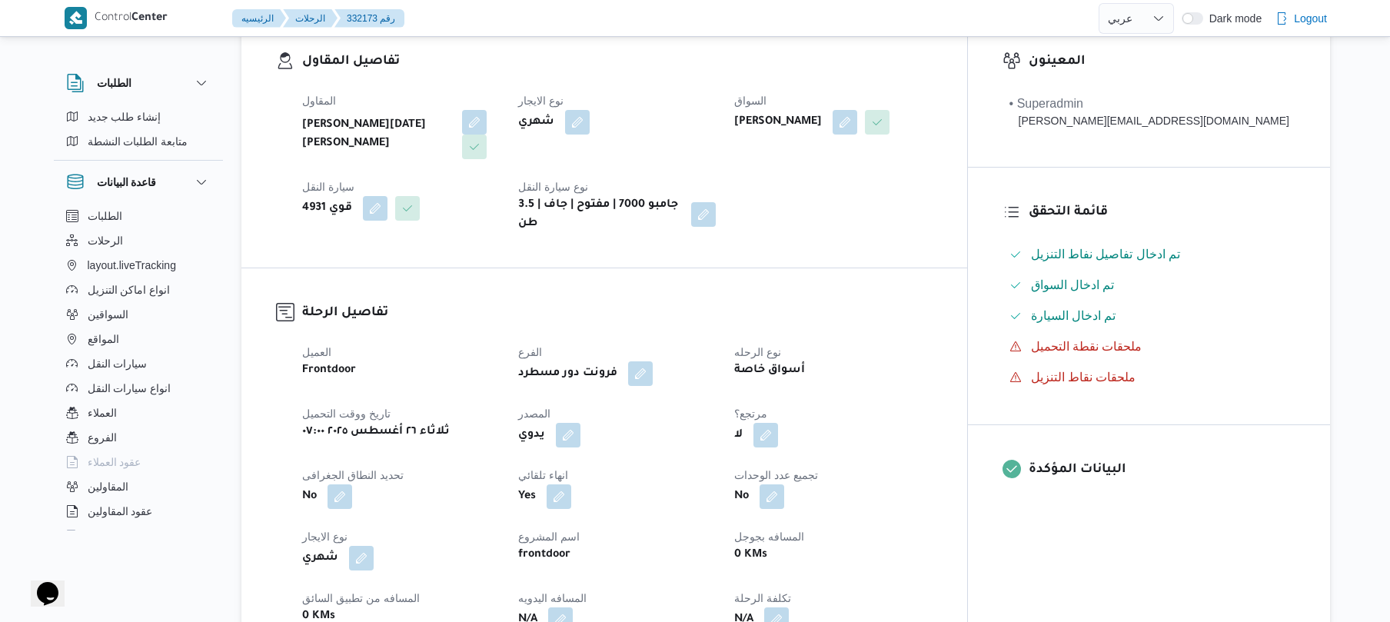
scroll to position [410, 0]
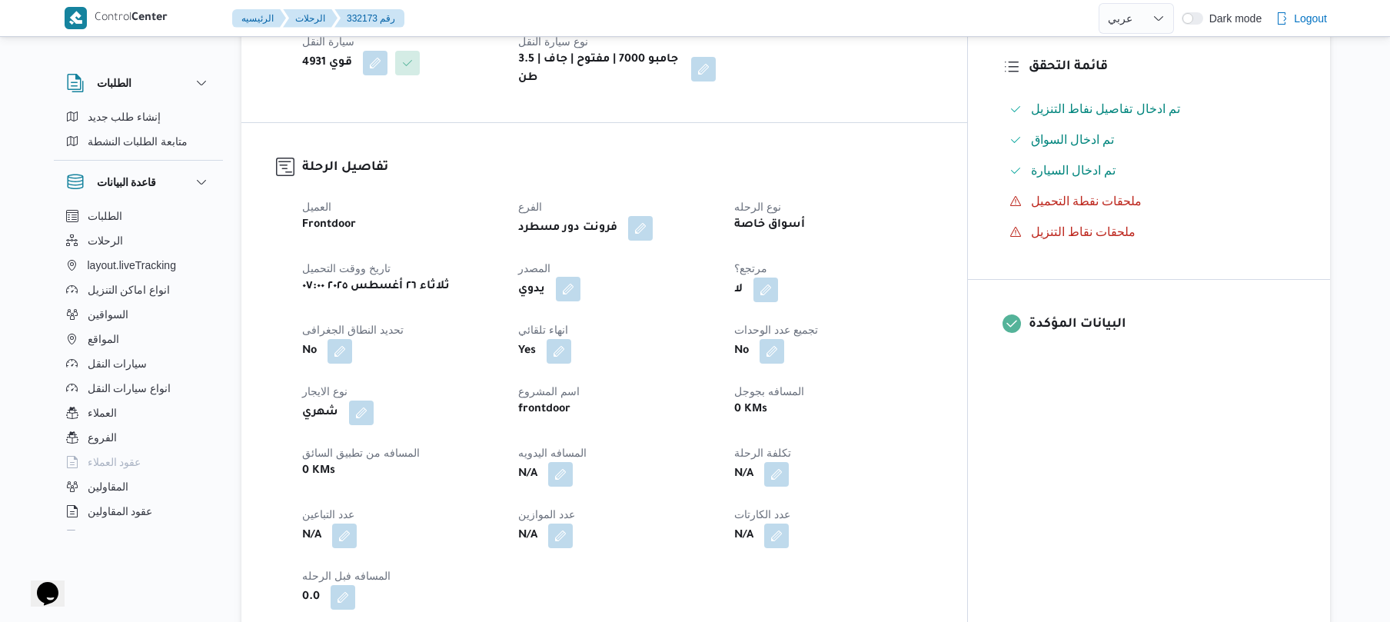
click at [580, 277] on button "button" at bounding box center [568, 289] width 25 height 25
click at [607, 317] on label "هل ستتم الرحله من خلال تطبيق السائق؟" at bounding box center [553, 323] width 200 height 18
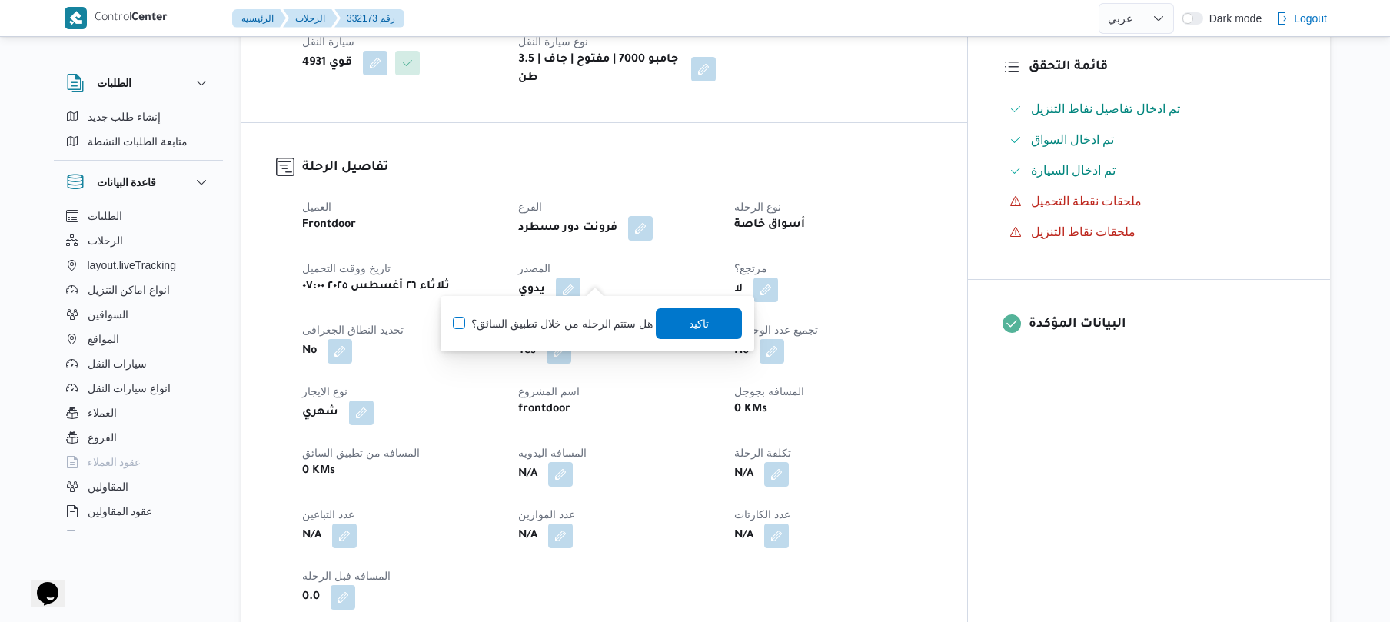
checkbox input "true"
click at [693, 317] on span "تاكيد" at bounding box center [700, 323] width 20 height 18
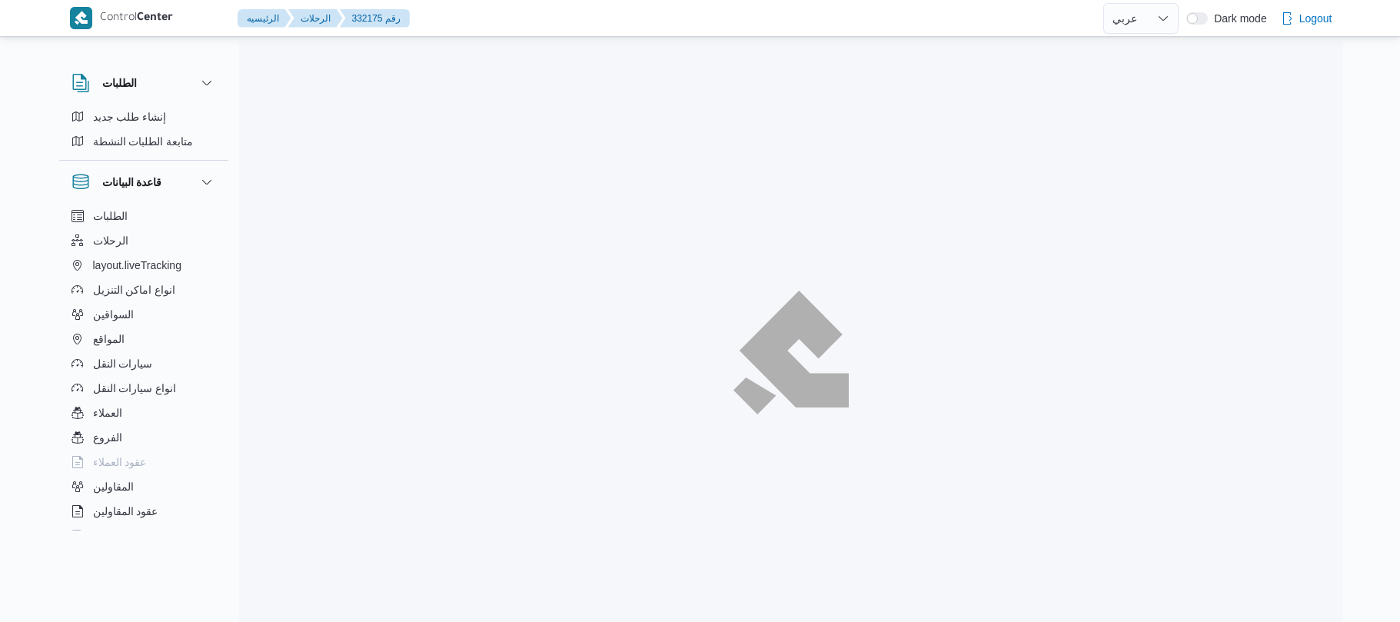
select select "ar"
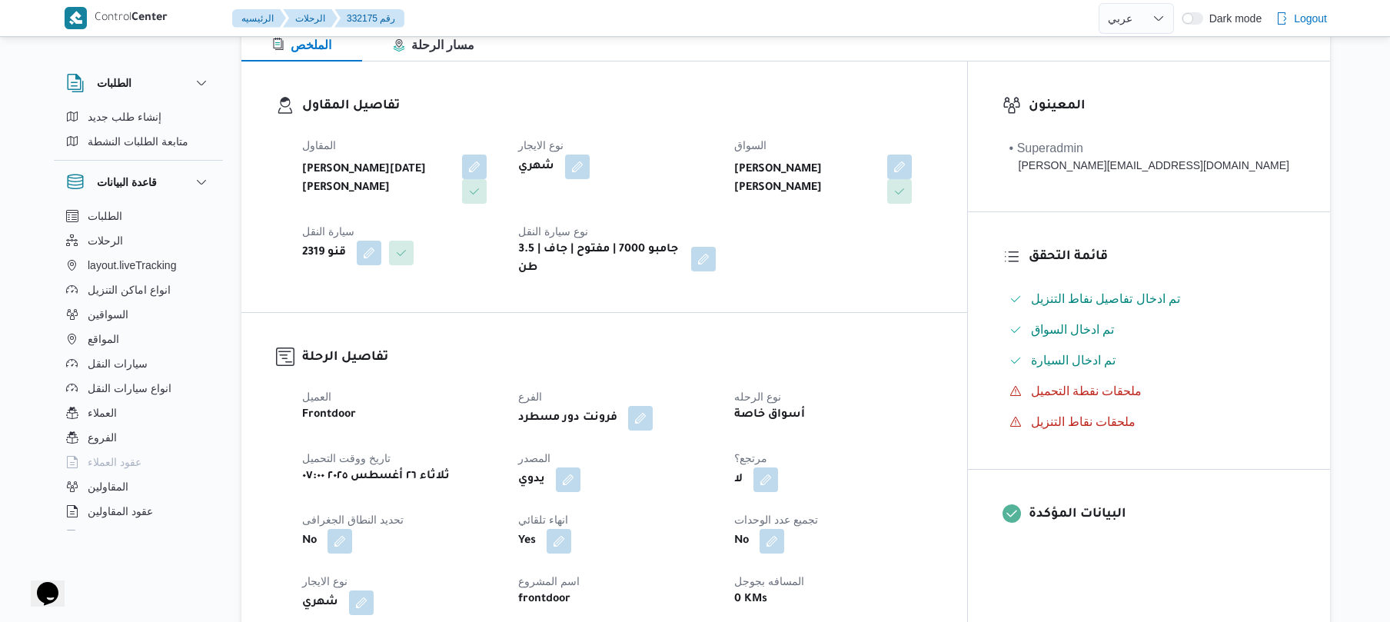
scroll to position [410, 0]
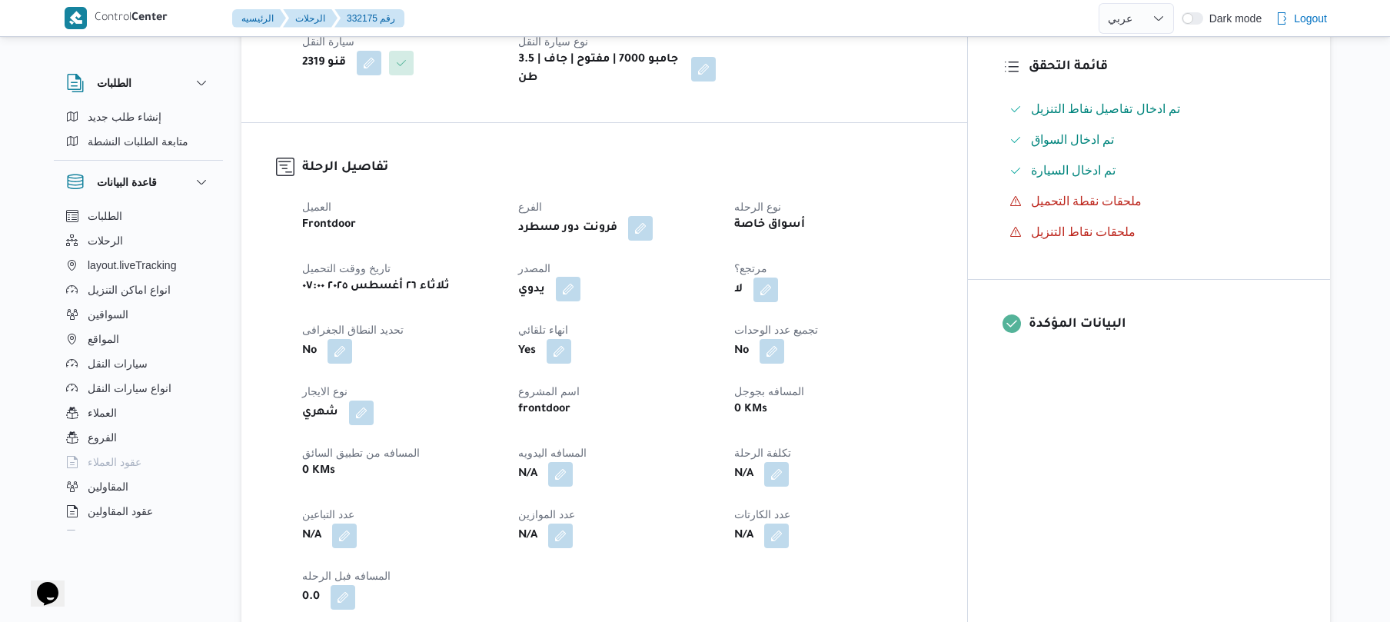
click at [580, 277] on button "button" at bounding box center [568, 289] width 25 height 25
click at [573, 315] on label "هل ستتم الرحله من خلال تطبيق السائق؟" at bounding box center [553, 323] width 200 height 18
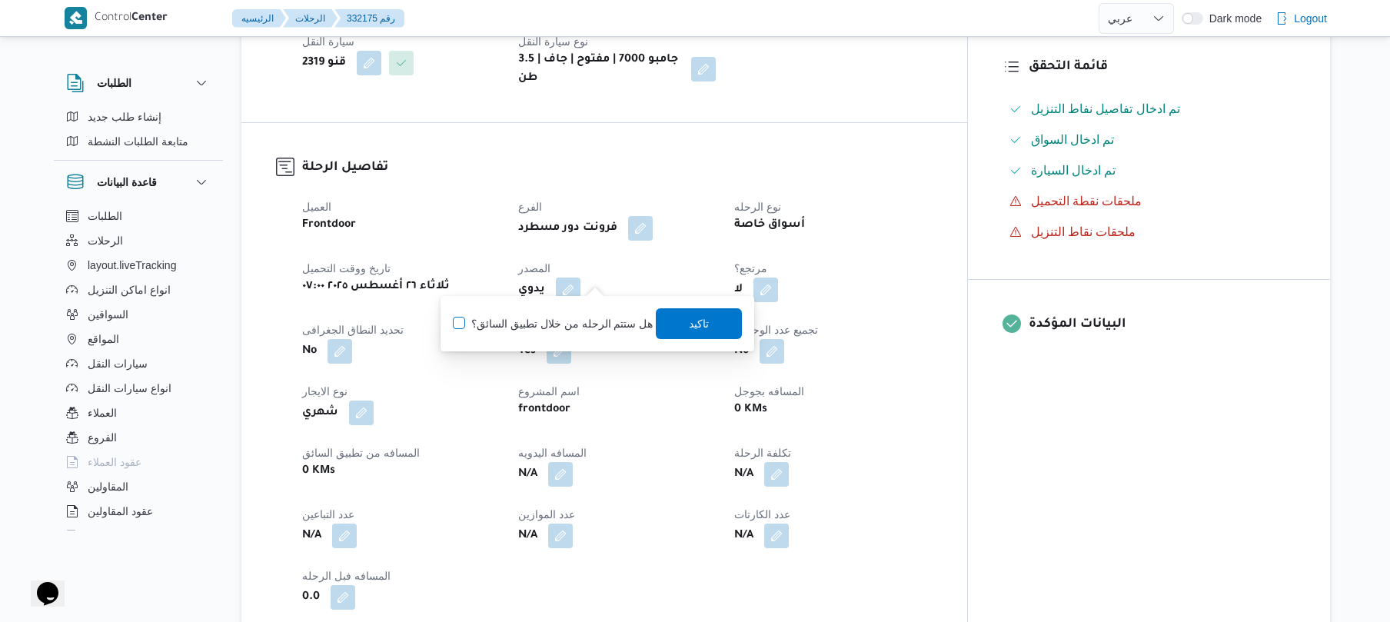
checkbox input "true"
click at [720, 311] on span "تاكيد" at bounding box center [700, 323] width 86 height 31
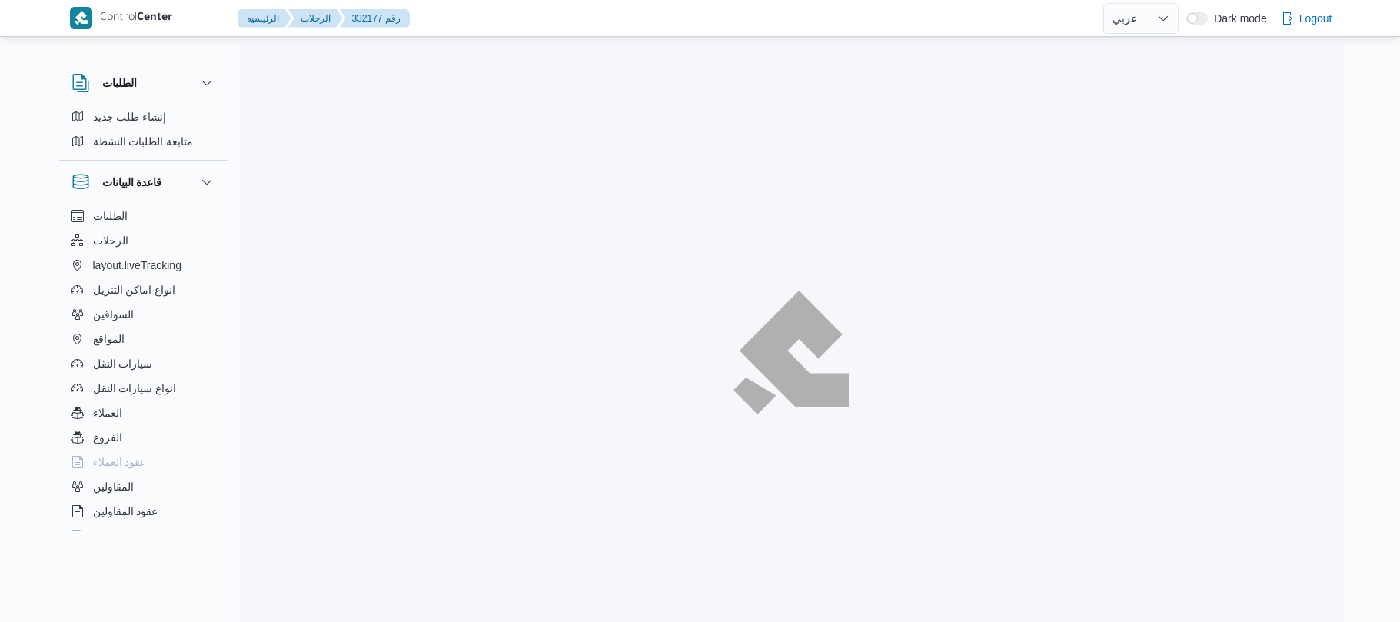
select select "ar"
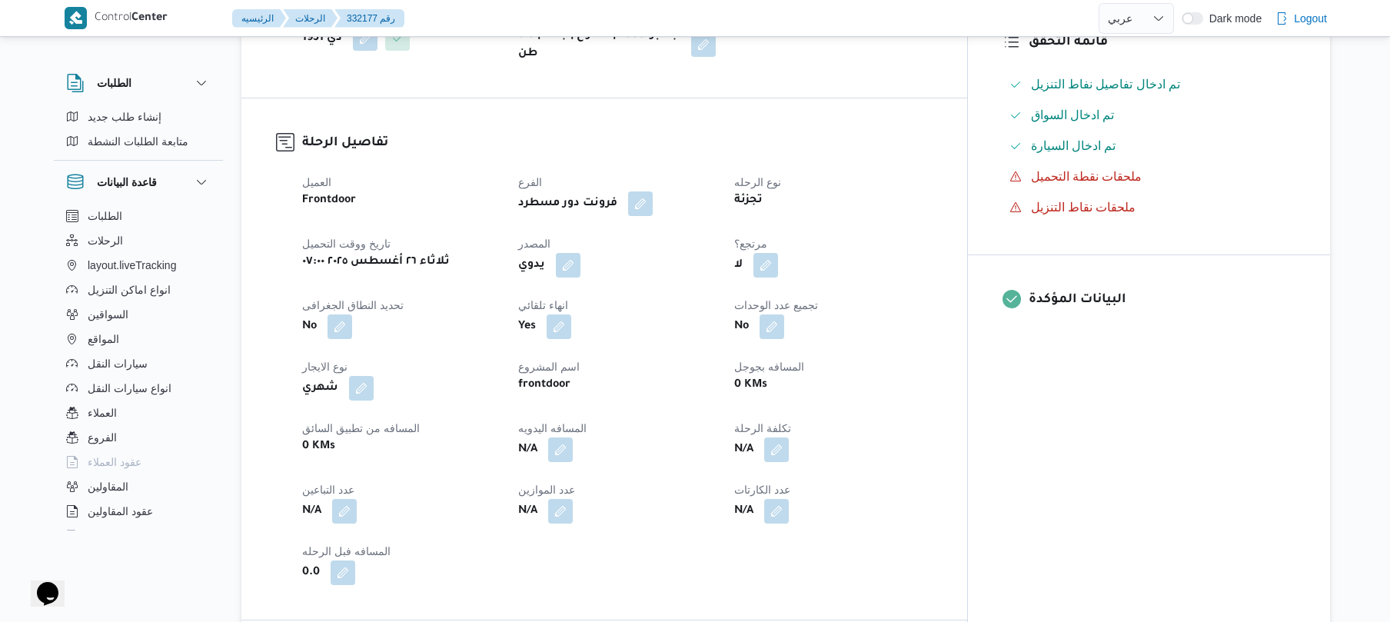
scroll to position [492, 0]
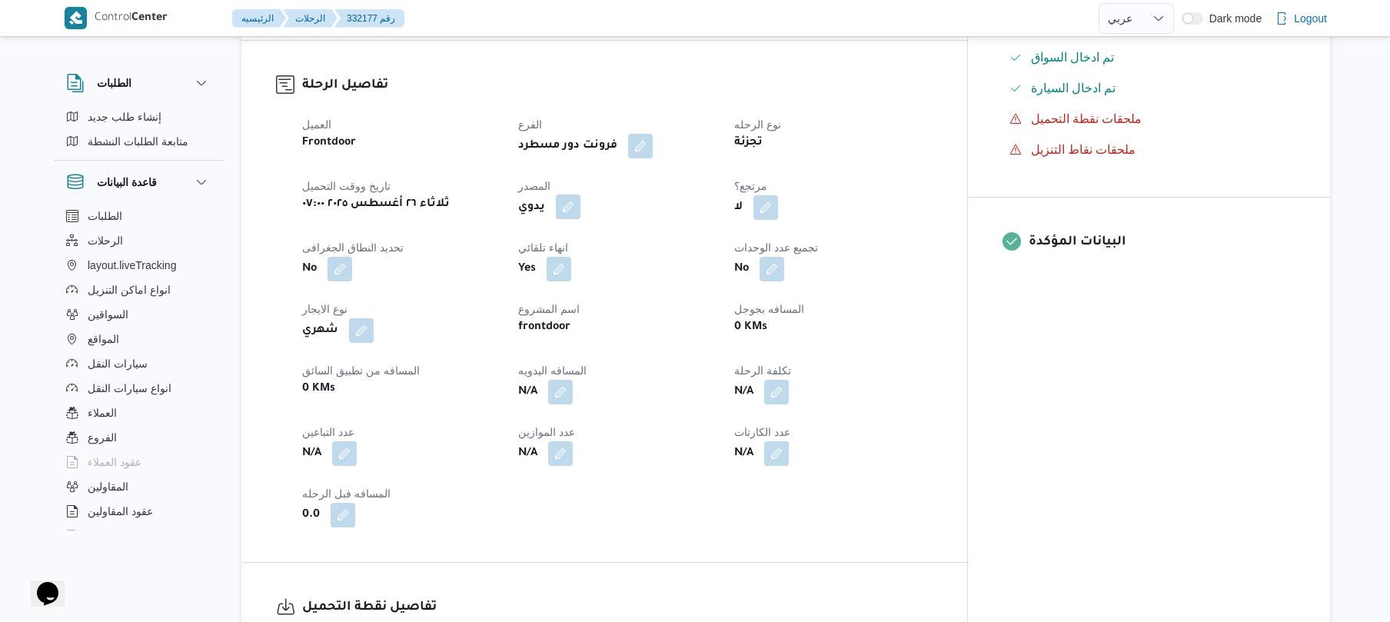
click at [580, 195] on button "button" at bounding box center [568, 207] width 25 height 25
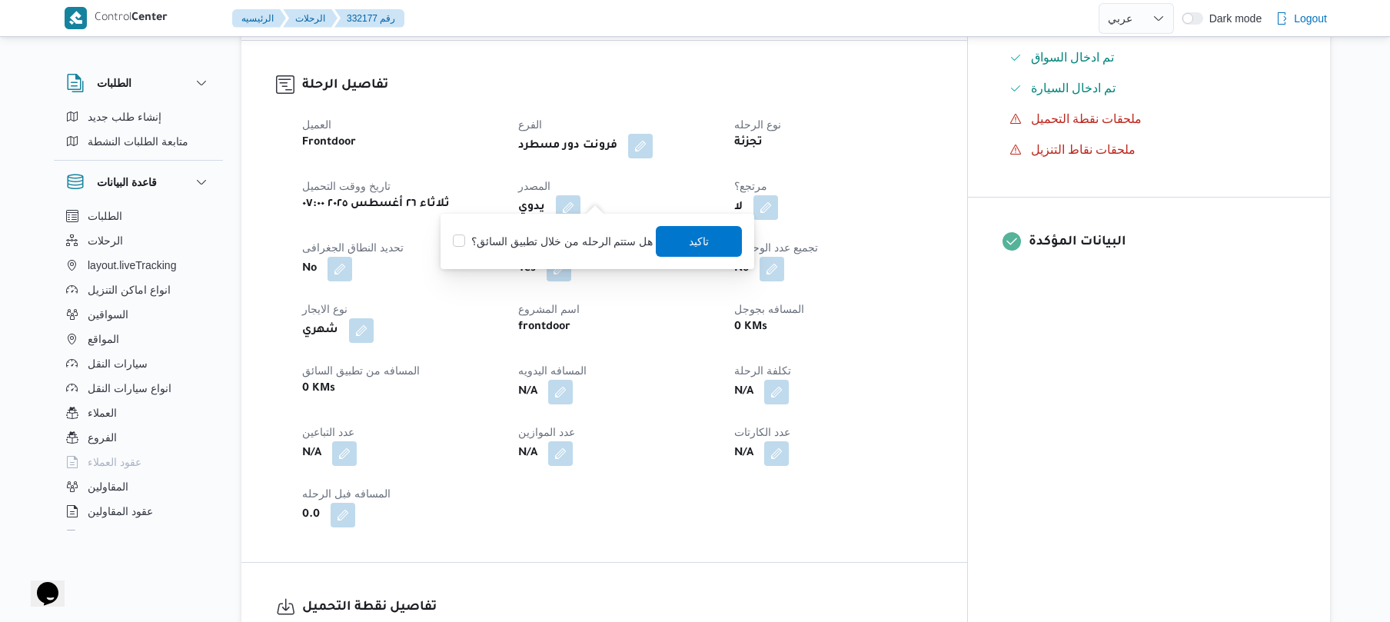
click at [579, 235] on label "هل ستتم الرحله من خلال تطبيق السائق؟" at bounding box center [553, 241] width 200 height 18
checkbox input "true"
click at [704, 243] on span "تاكيد" at bounding box center [700, 240] width 20 height 18
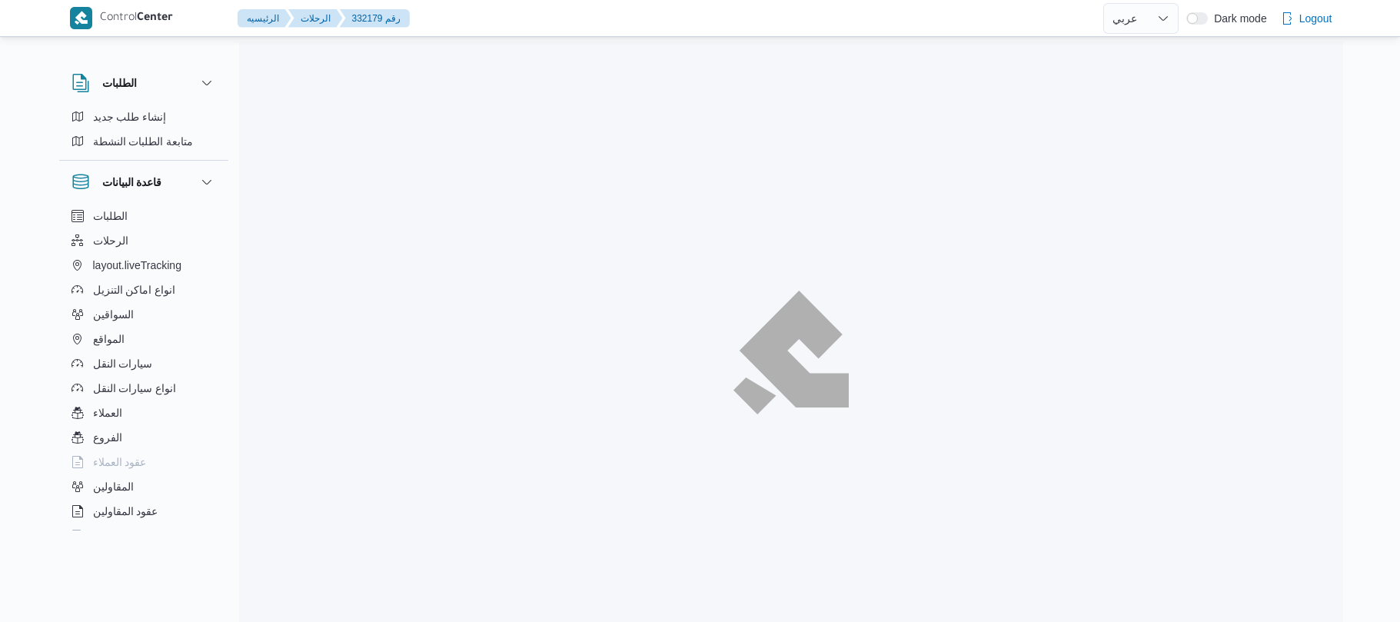
select select "ar"
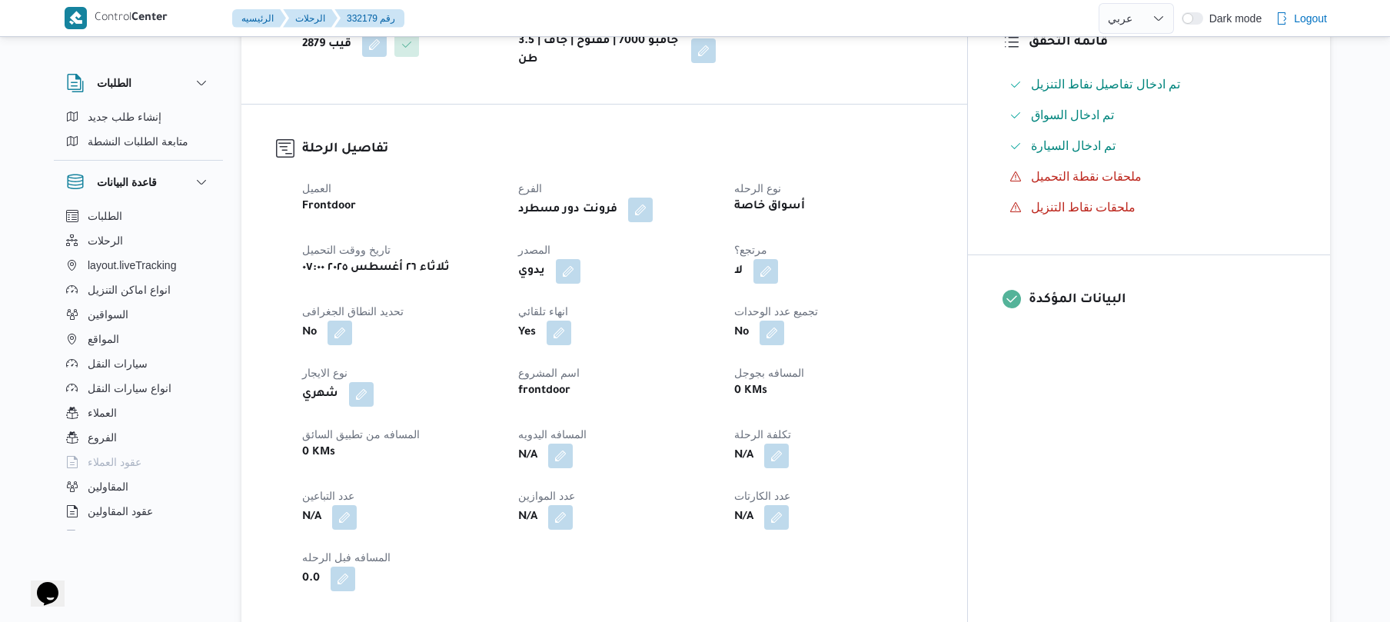
scroll to position [492, 0]
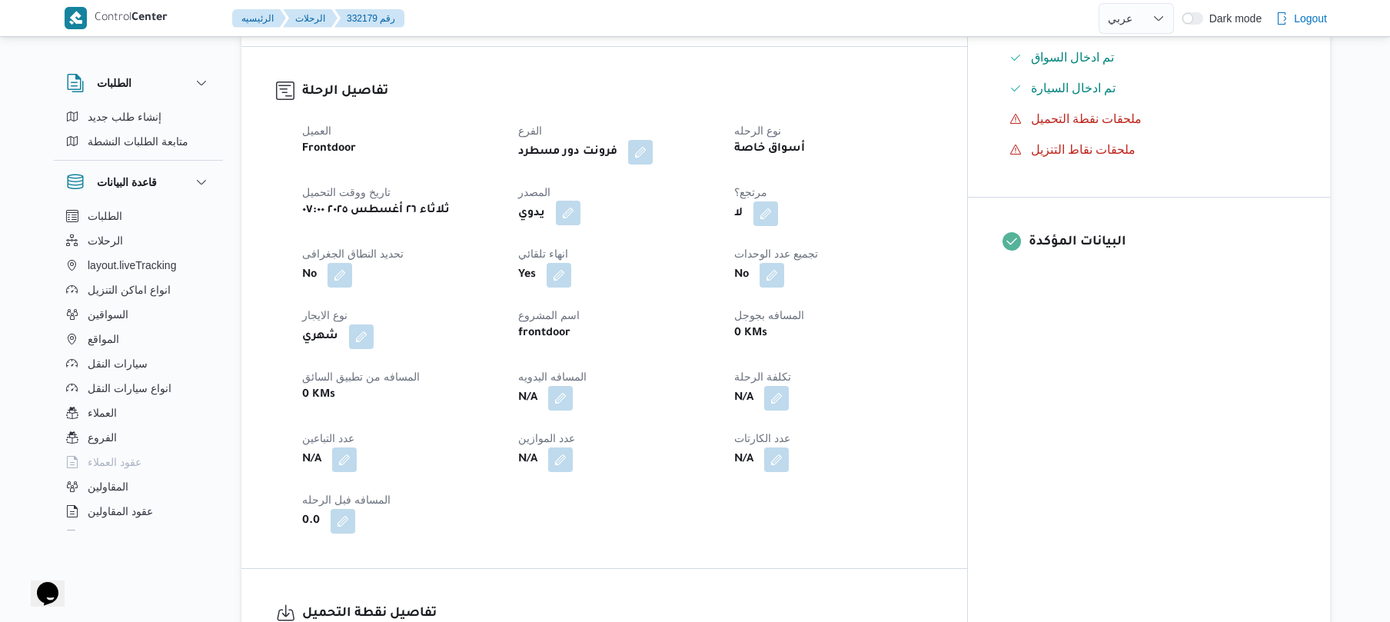
click at [580, 201] on button "button" at bounding box center [568, 213] width 25 height 25
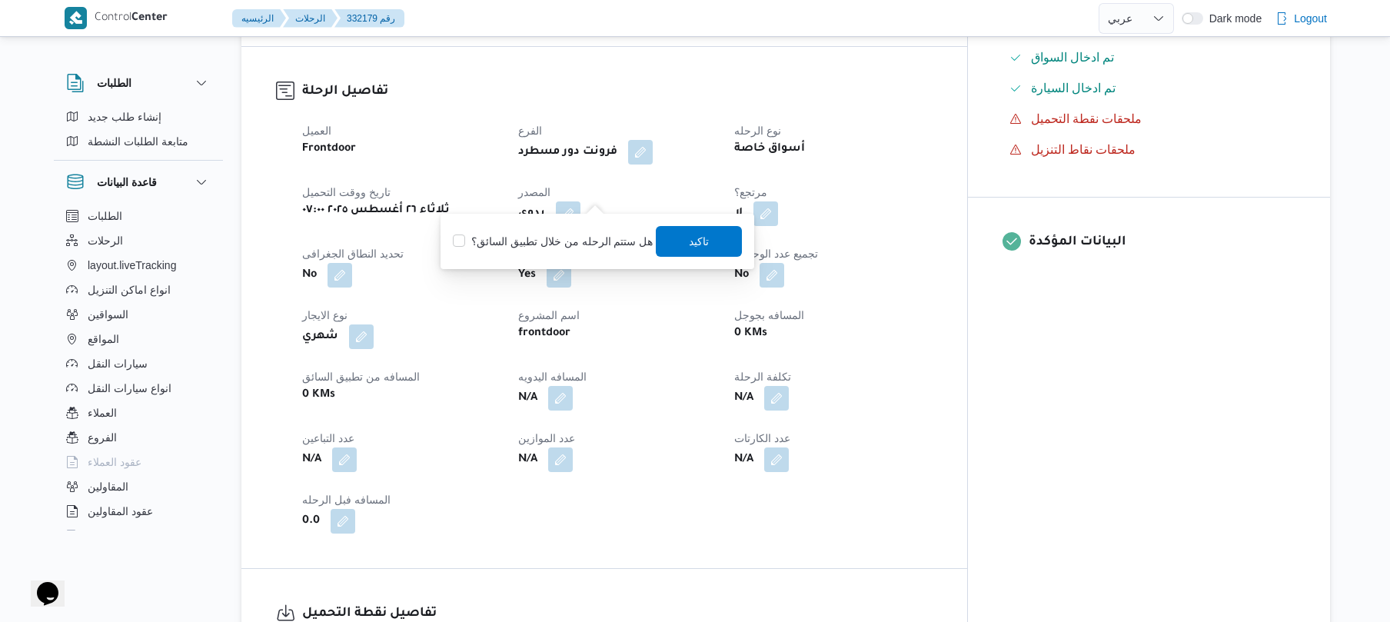
click at [592, 234] on label "هل ستتم الرحله من خلال تطبيق السائق؟" at bounding box center [553, 241] width 200 height 18
checkbox input "true"
click at [690, 238] on span "تاكيد" at bounding box center [700, 240] width 20 height 18
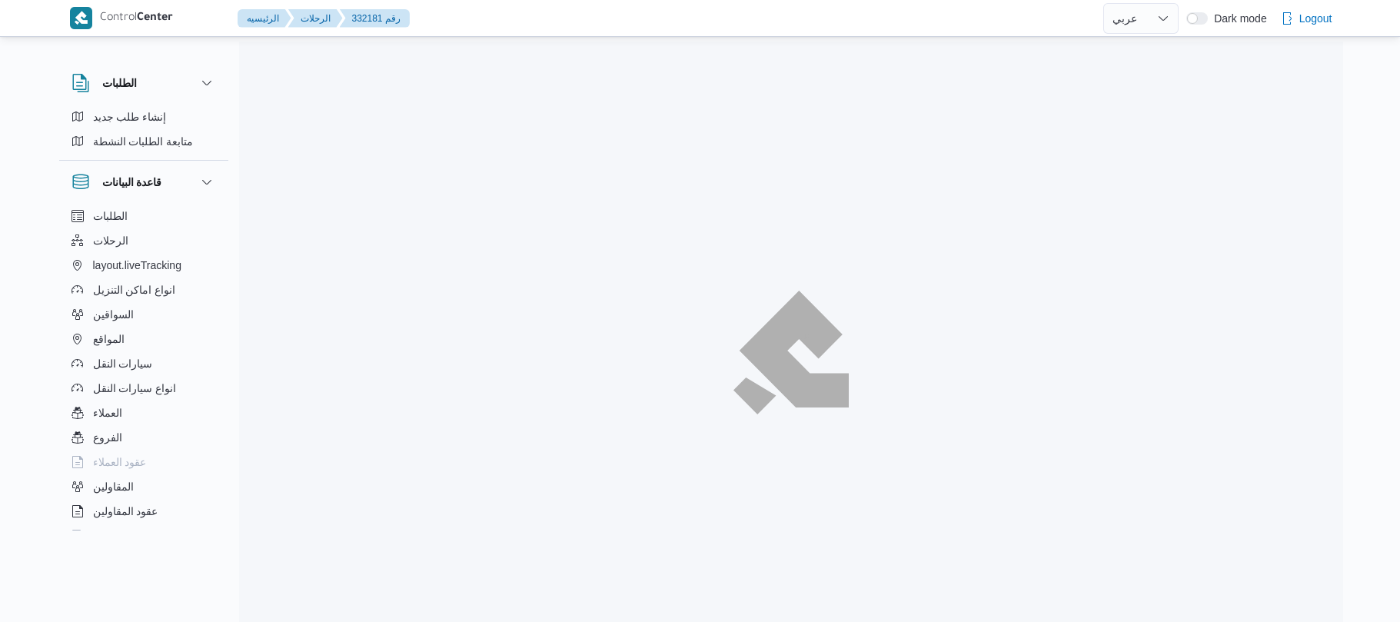
select select "ar"
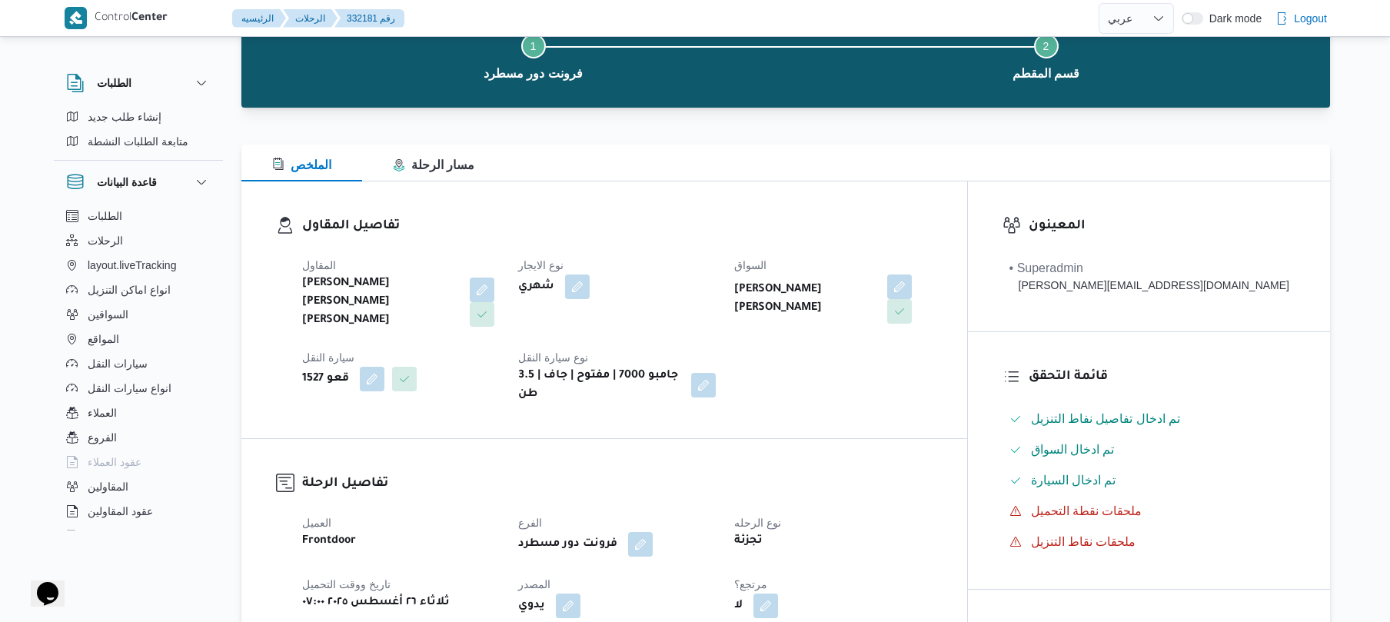
scroll to position [328, 0]
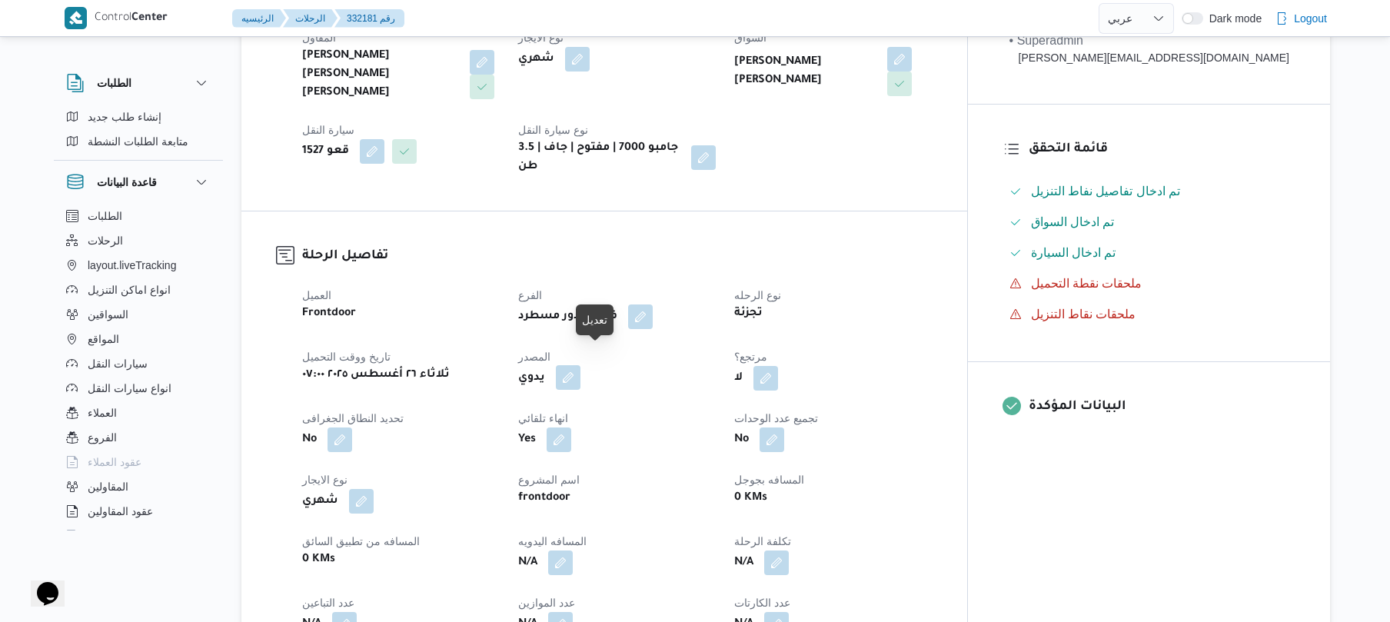
click at [580, 365] on button "button" at bounding box center [568, 377] width 25 height 25
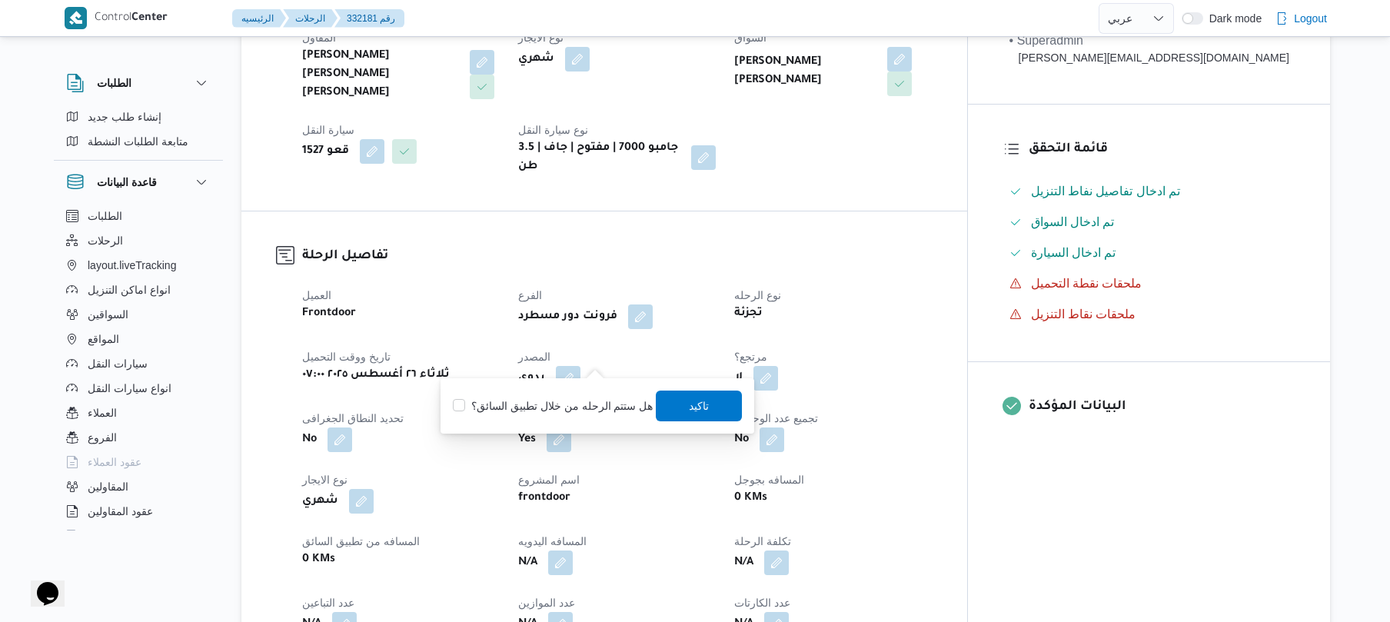
click at [578, 397] on label "هل ستتم الرحله من خلال تطبيق السائق؟" at bounding box center [553, 406] width 200 height 18
checkbox input "true"
click at [704, 404] on span "تاكيد" at bounding box center [700, 405] width 20 height 18
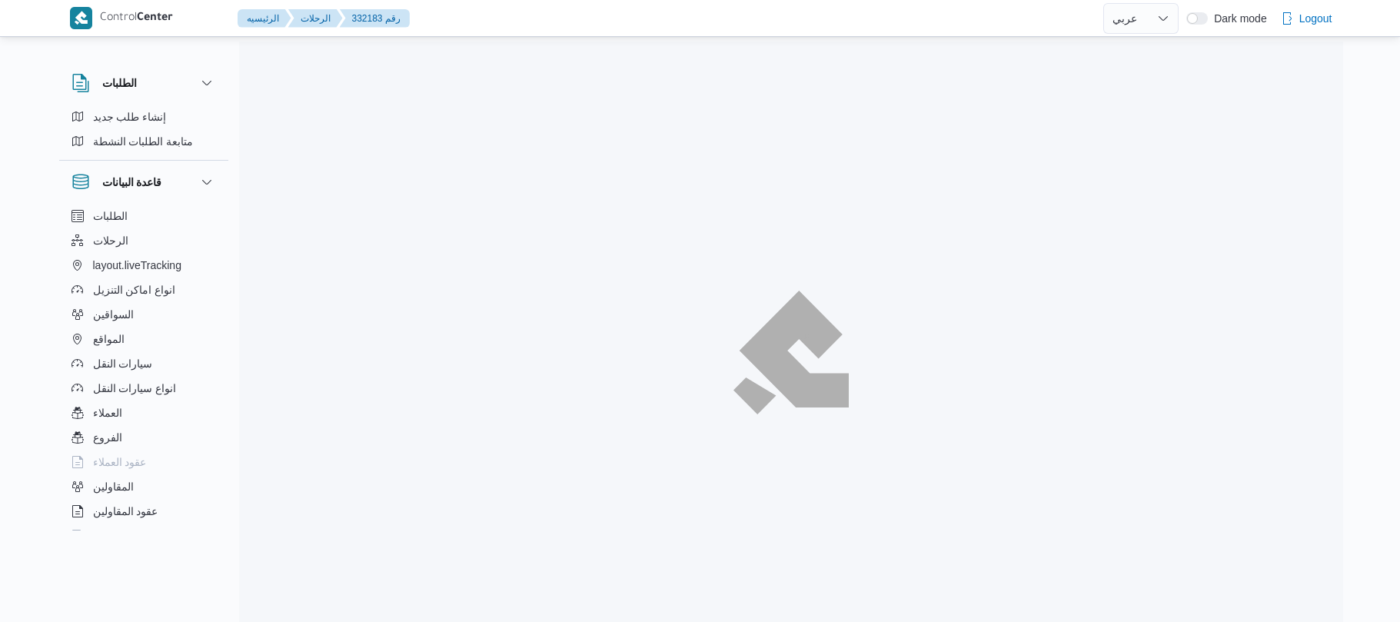
select select "ar"
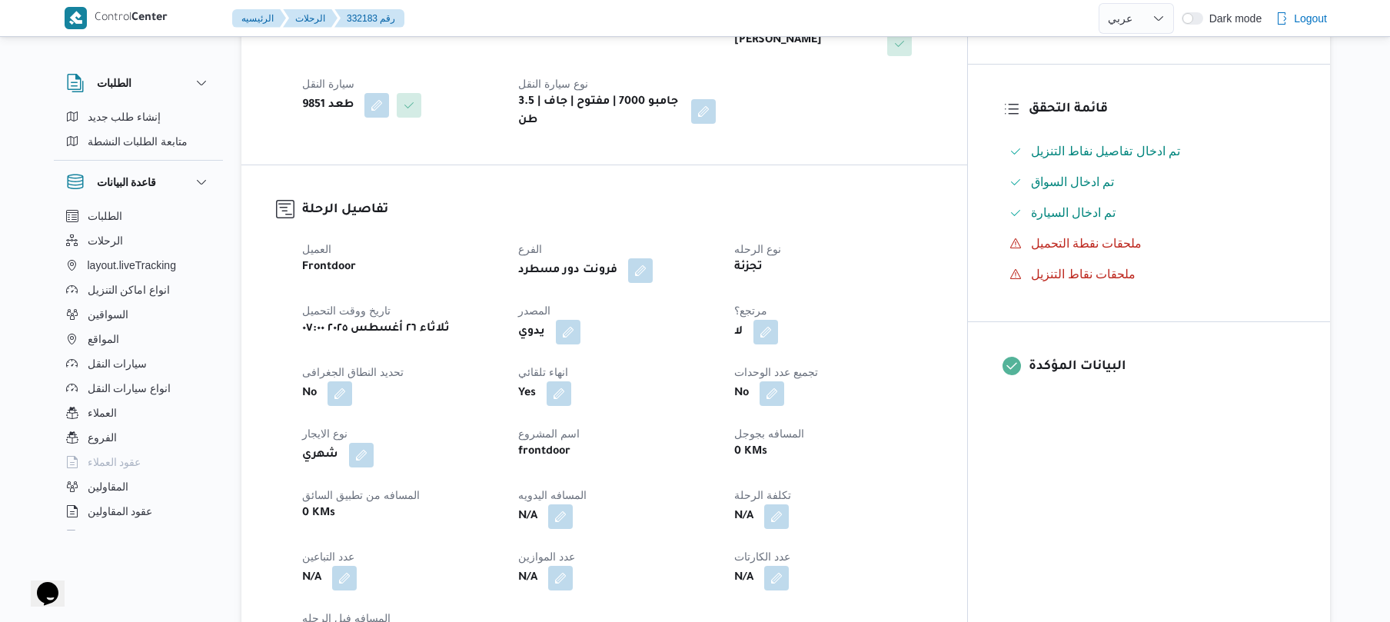
scroll to position [369, 0]
click at [580, 318] on button "button" at bounding box center [568, 330] width 25 height 25
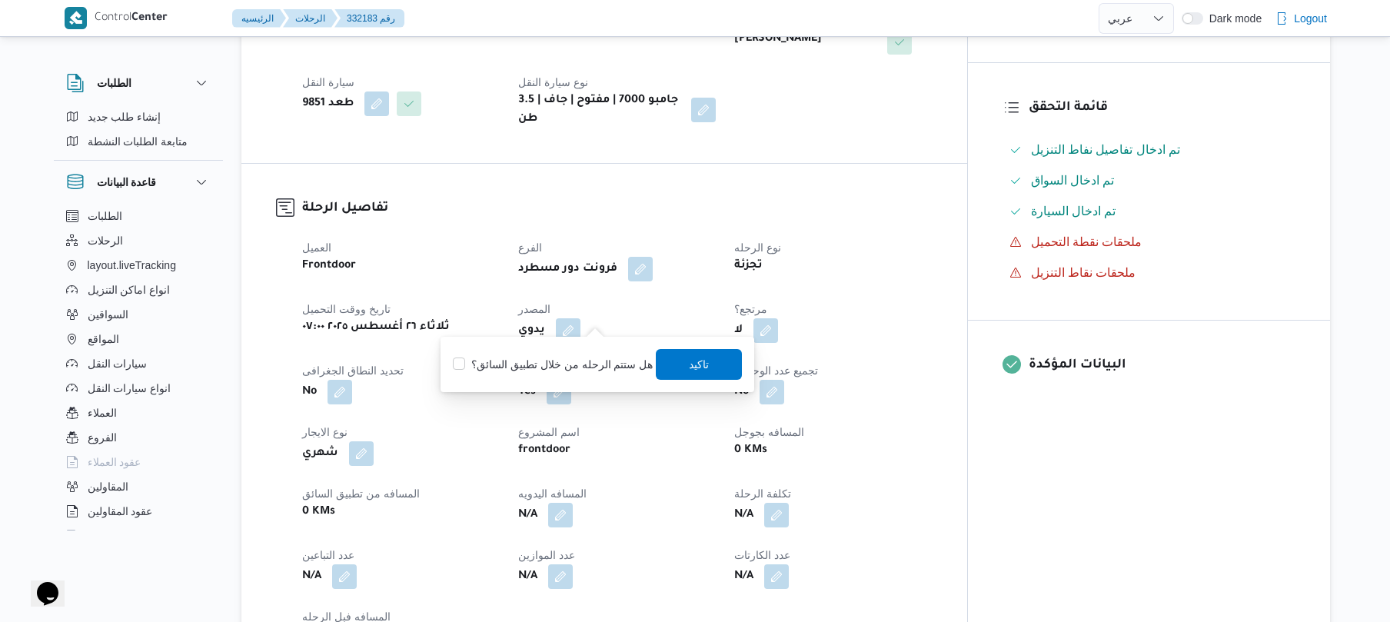
click at [594, 358] on label "هل ستتم الرحله من خلال تطبيق السائق؟" at bounding box center [553, 364] width 200 height 18
checkbox input "true"
click at [693, 360] on span "تاكيد" at bounding box center [700, 363] width 20 height 18
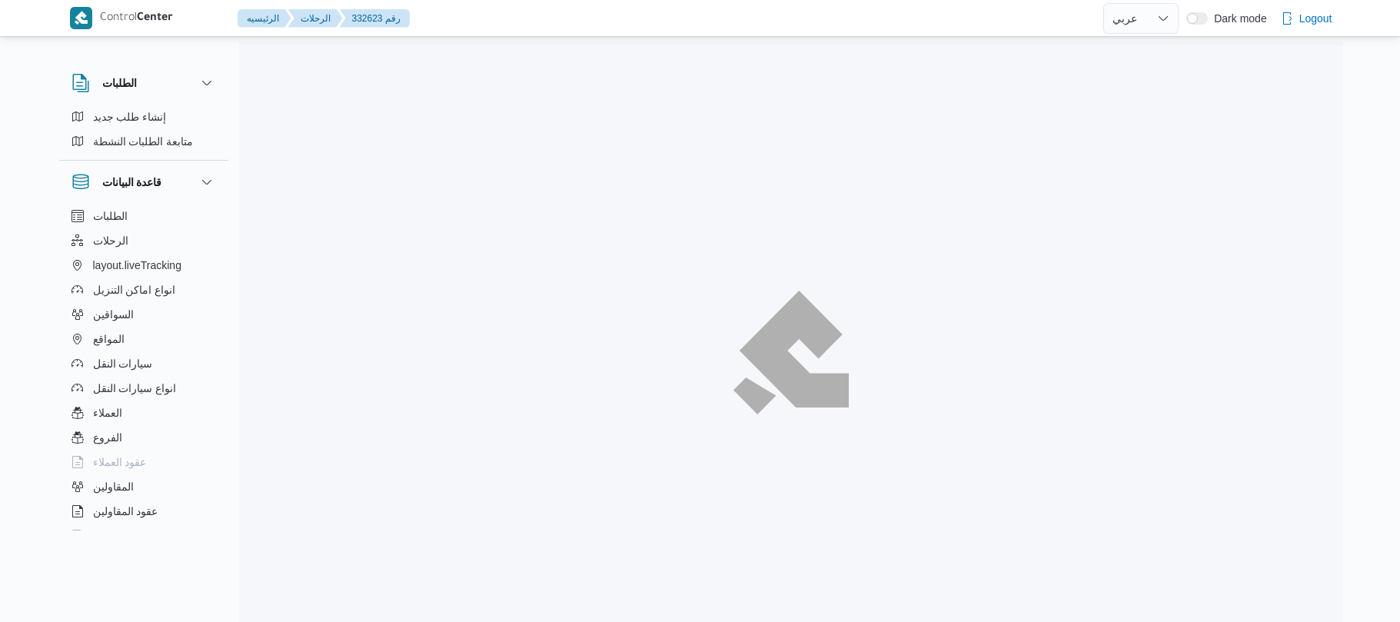
select select "ar"
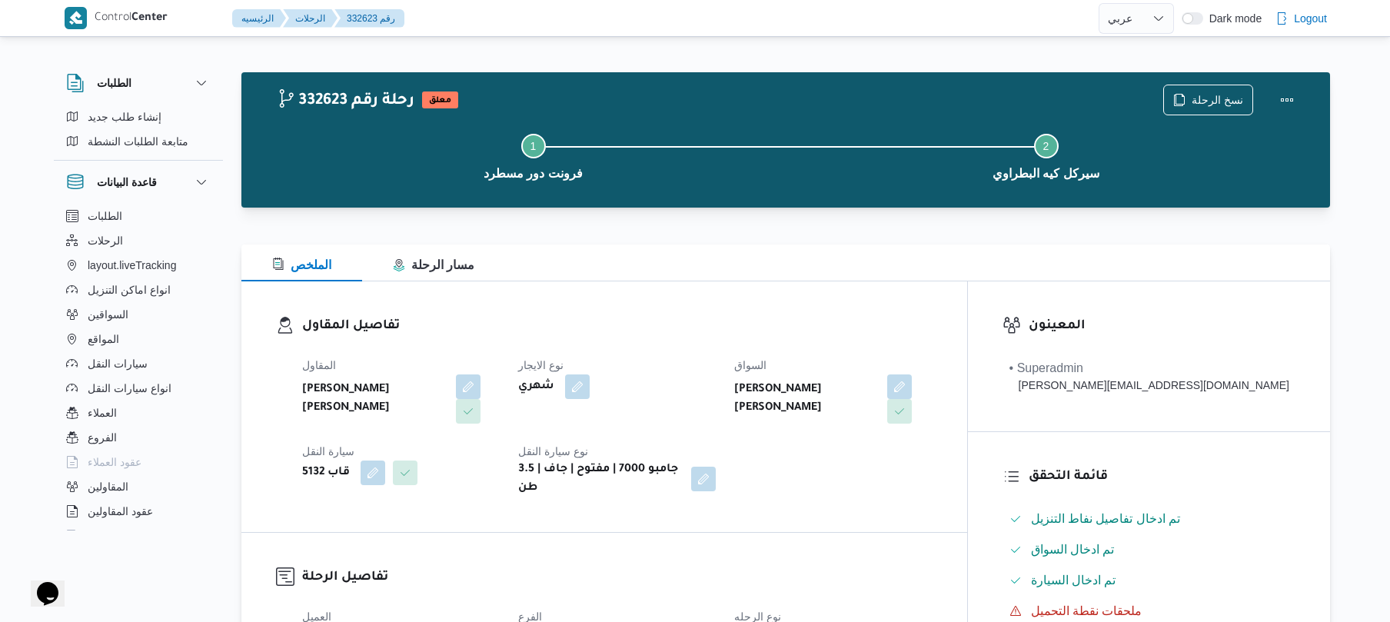
click at [690, 324] on h3 "تفاصيل المقاول" at bounding box center [617, 326] width 630 height 21
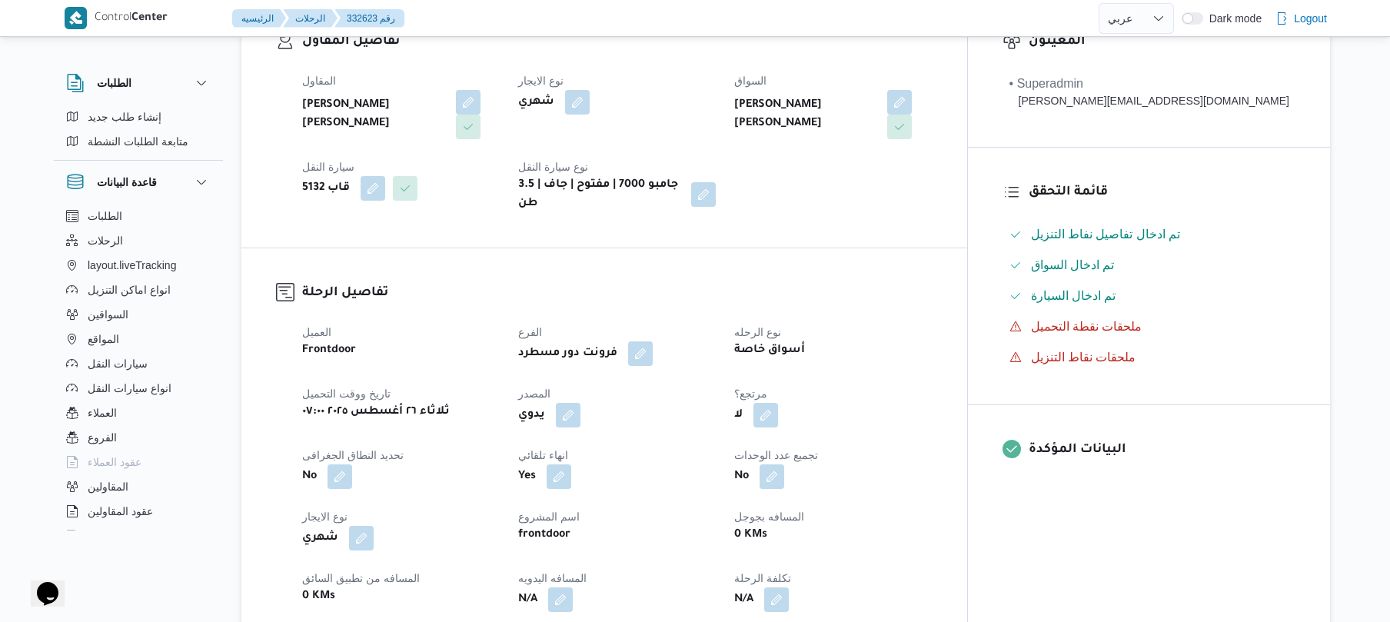
scroll to position [410, 0]
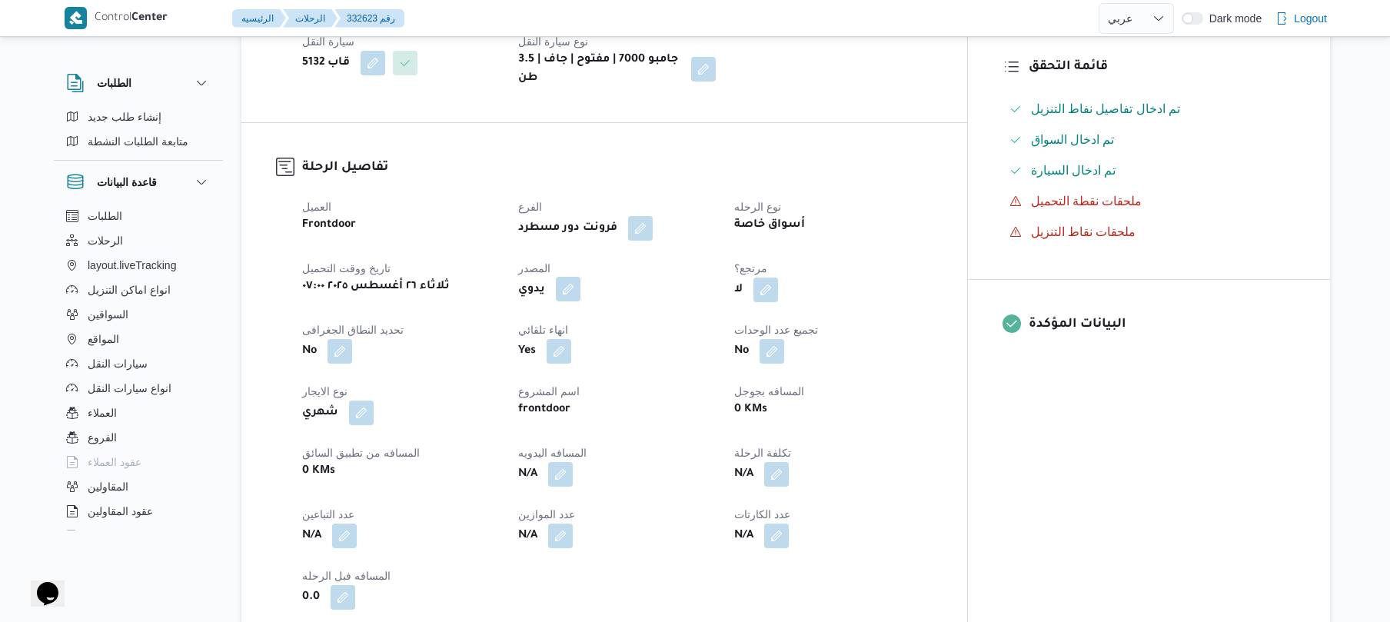
click at [580, 277] on button "button" at bounding box center [568, 289] width 25 height 25
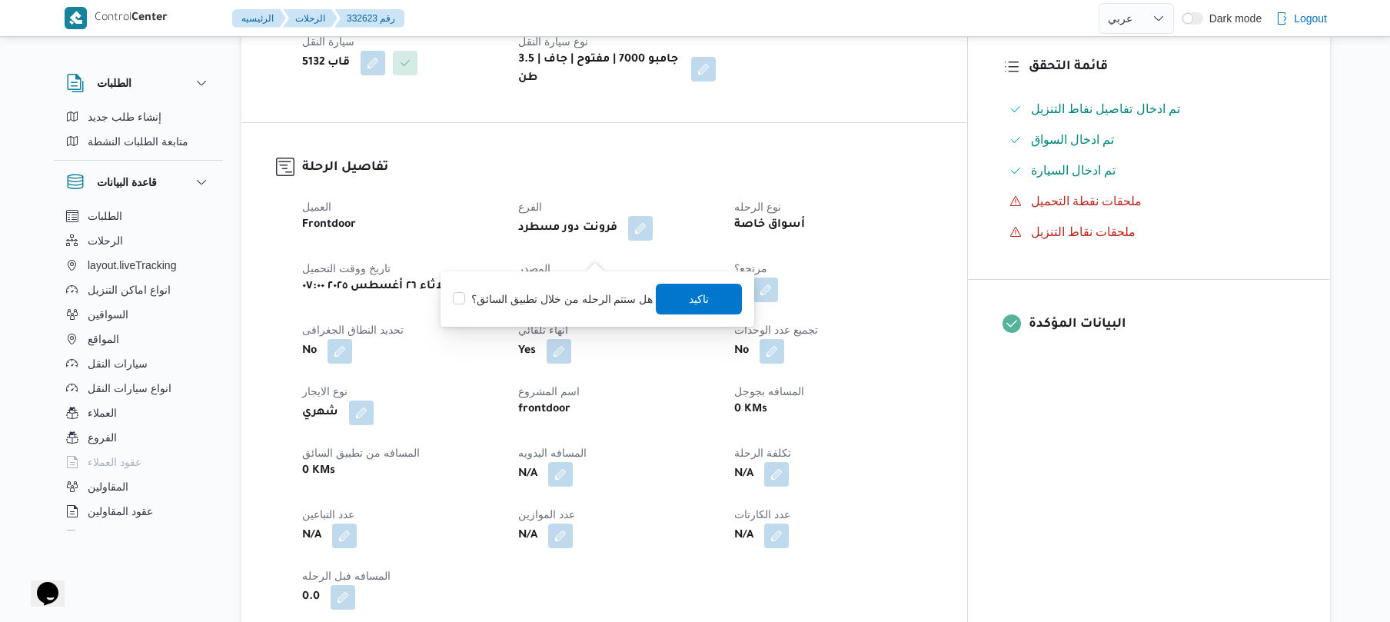
click at [585, 297] on label "هل ستتم الرحله من خلال تطبيق السائق؟" at bounding box center [553, 299] width 200 height 18
checkbox input "true"
click at [690, 297] on span "تاكيد" at bounding box center [700, 298] width 20 height 18
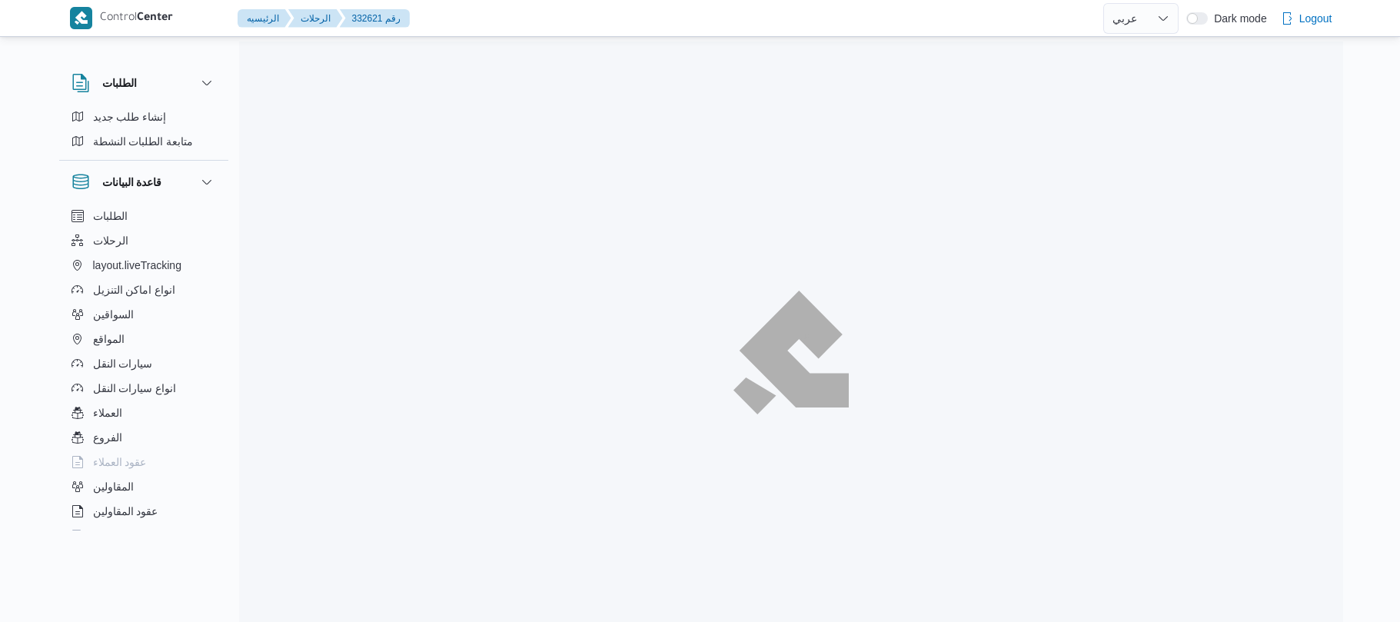
select select "ar"
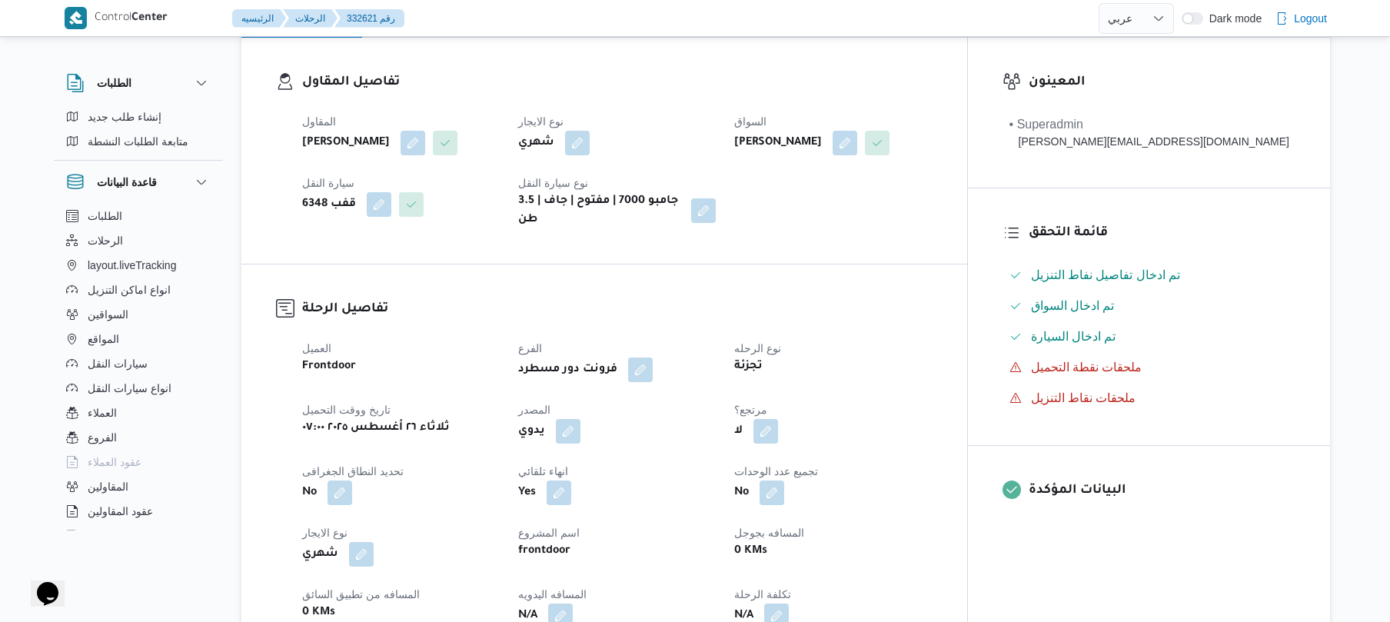
scroll to position [246, 0]
click at [580, 420] on button "button" at bounding box center [568, 428] width 25 height 25
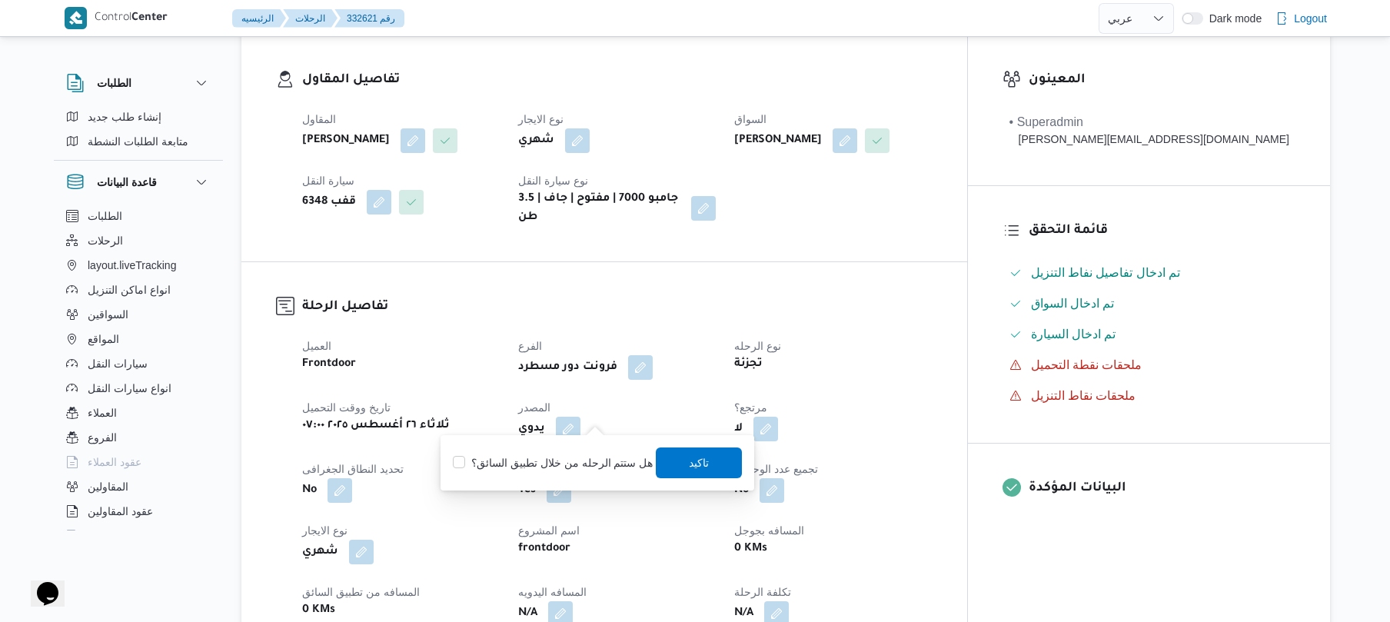
click at [606, 468] on label "هل ستتم الرحله من خلال تطبيق السائق؟" at bounding box center [553, 463] width 200 height 18
checkbox input "true"
click at [692, 463] on span "تاكيد" at bounding box center [700, 462] width 20 height 18
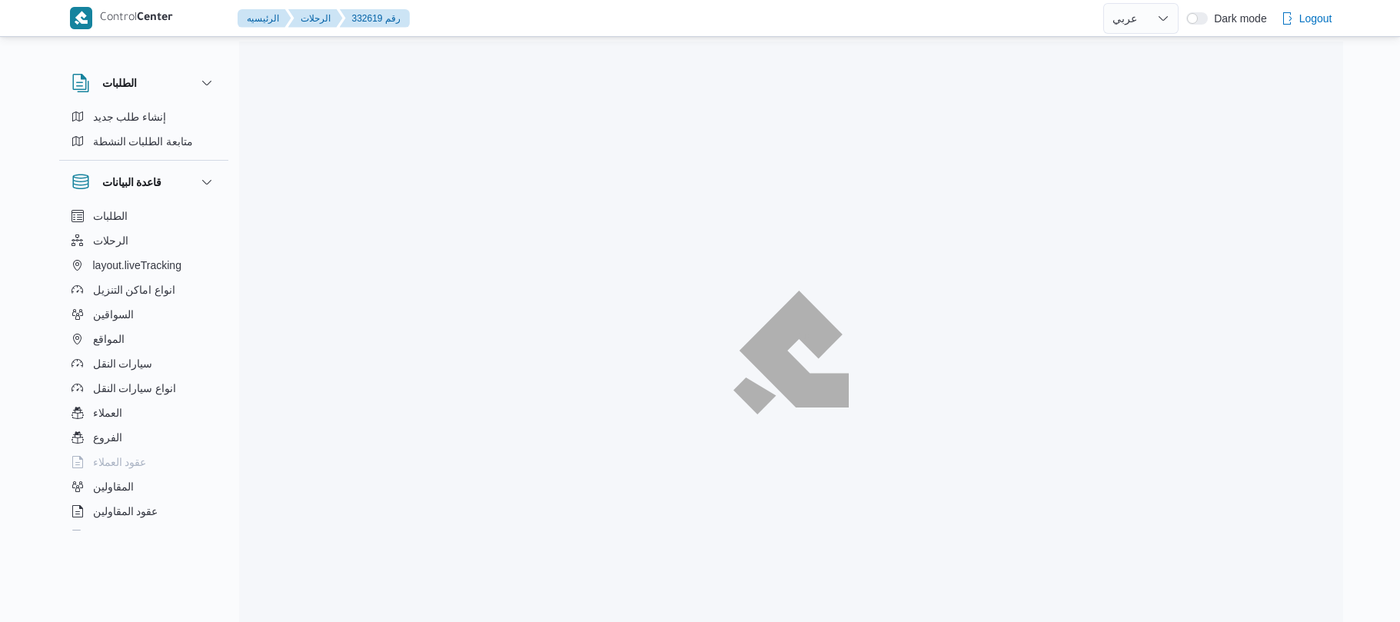
select select "ar"
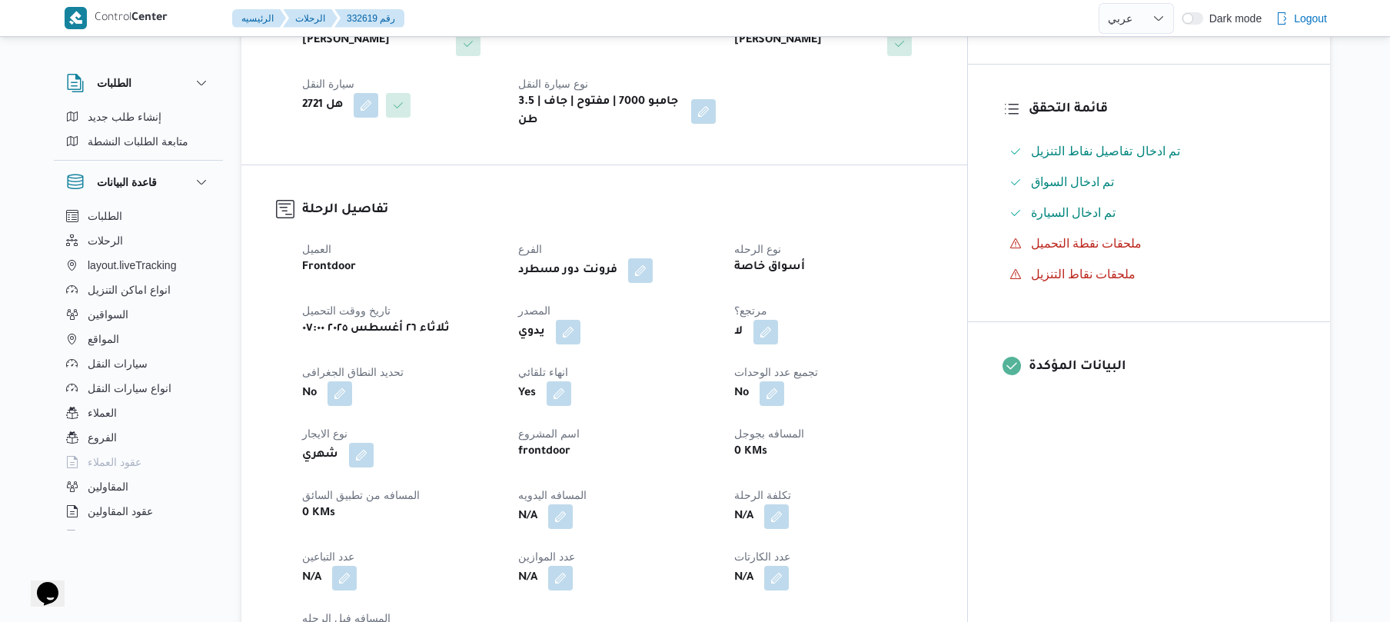
scroll to position [369, 0]
click at [580, 321] on button "button" at bounding box center [568, 330] width 25 height 25
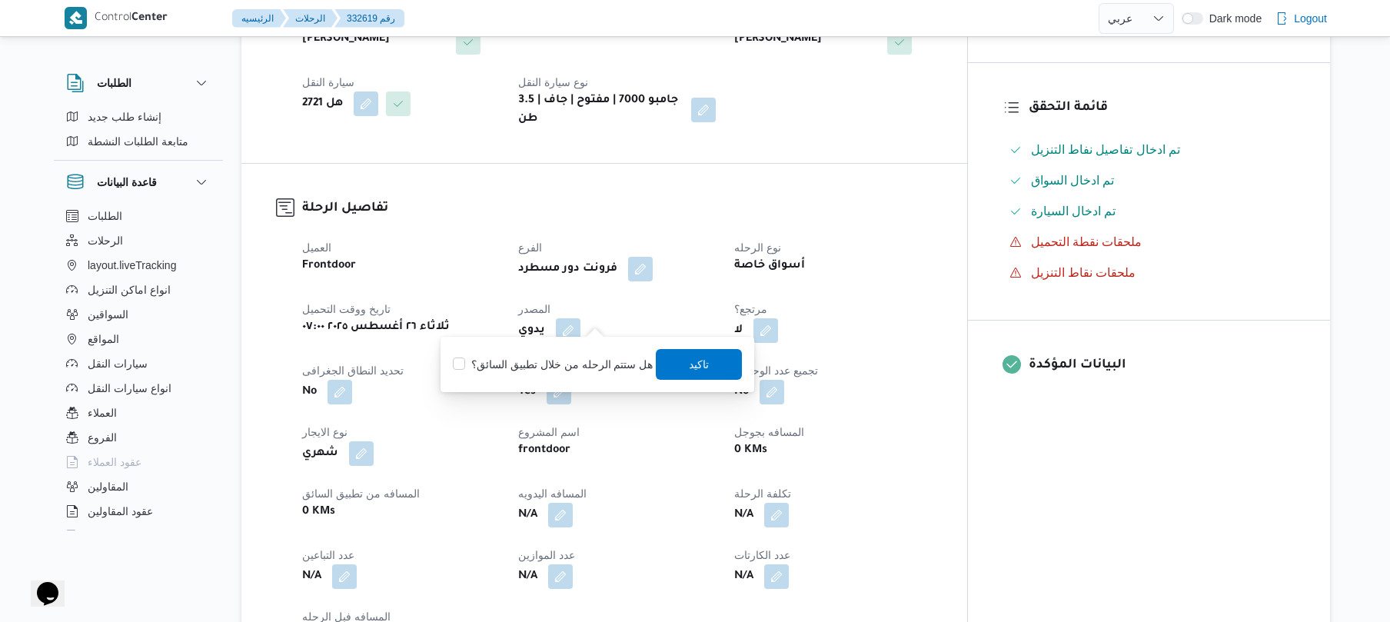
click at [584, 355] on label "هل ستتم الرحله من خلال تطبيق السائق؟" at bounding box center [553, 364] width 200 height 18
checkbox input "true"
click at [674, 367] on span "تاكيد" at bounding box center [700, 363] width 86 height 31
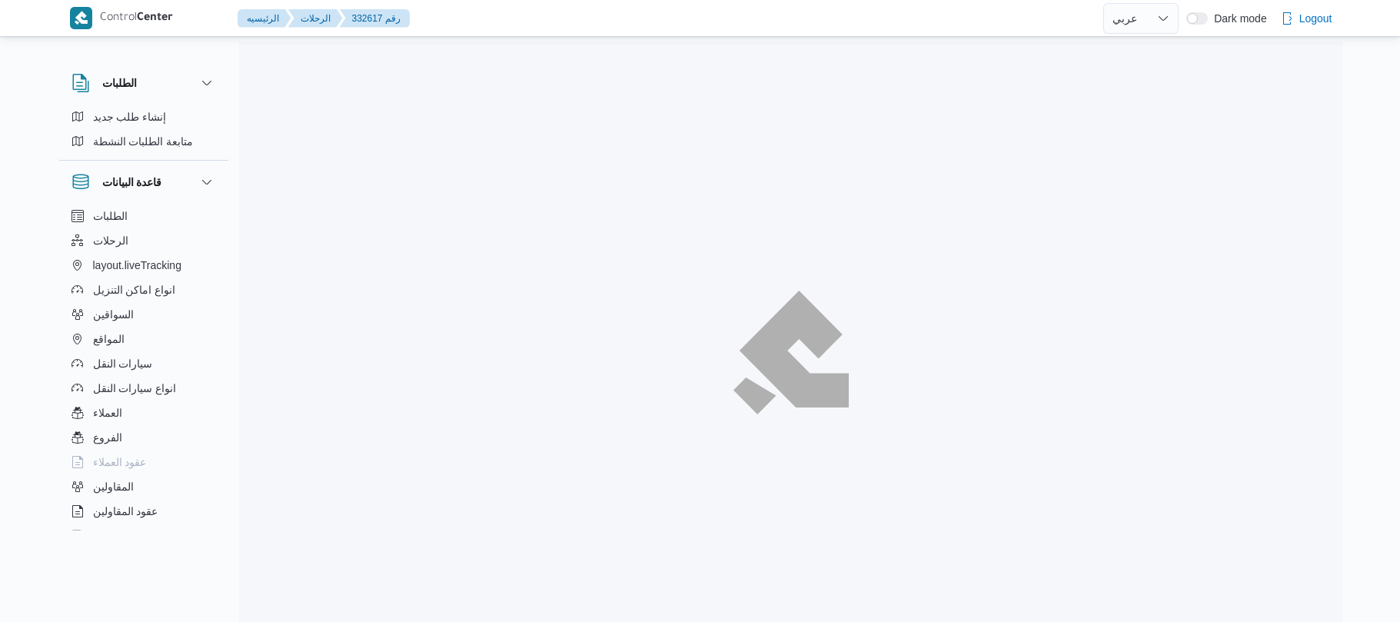
select select "ar"
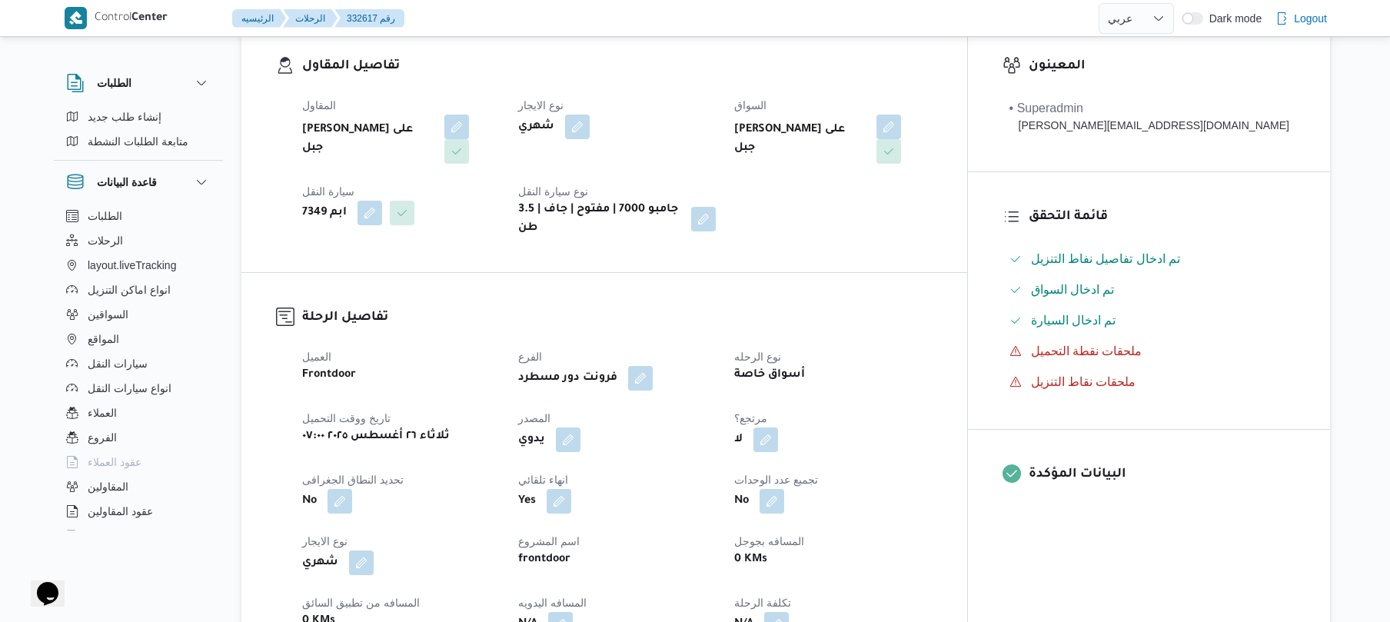
scroll to position [328, 0]
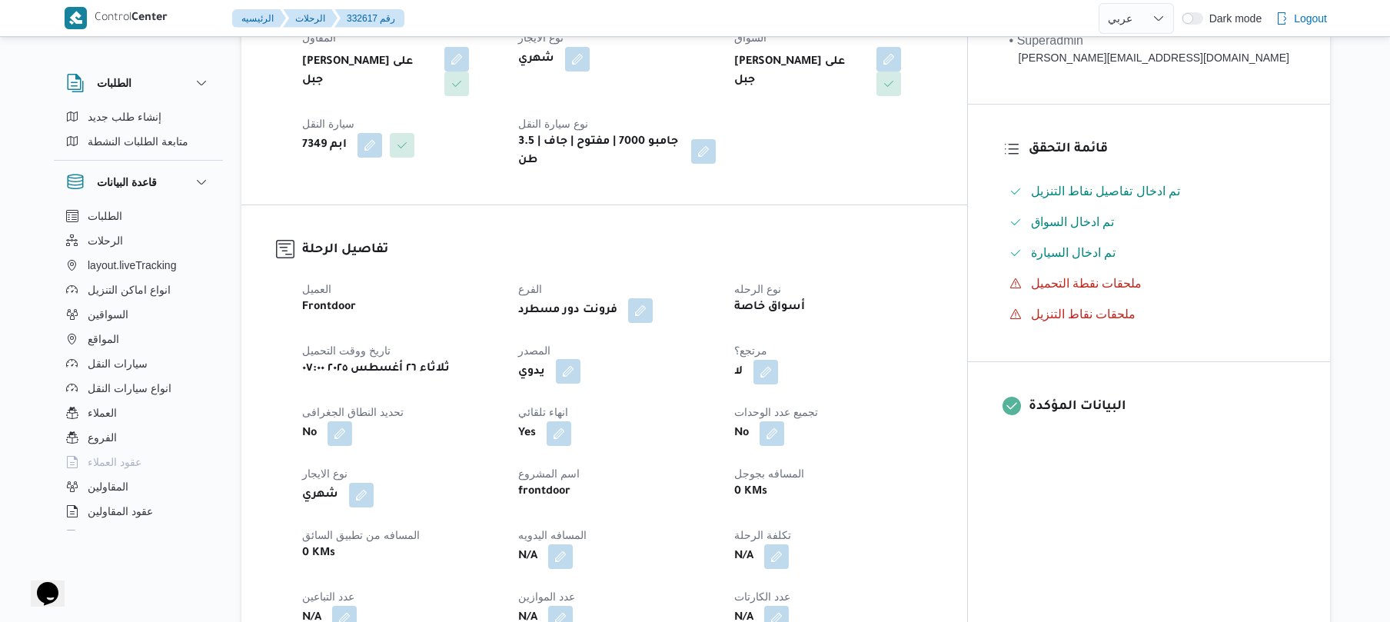
click at [580, 359] on button "button" at bounding box center [568, 371] width 25 height 25
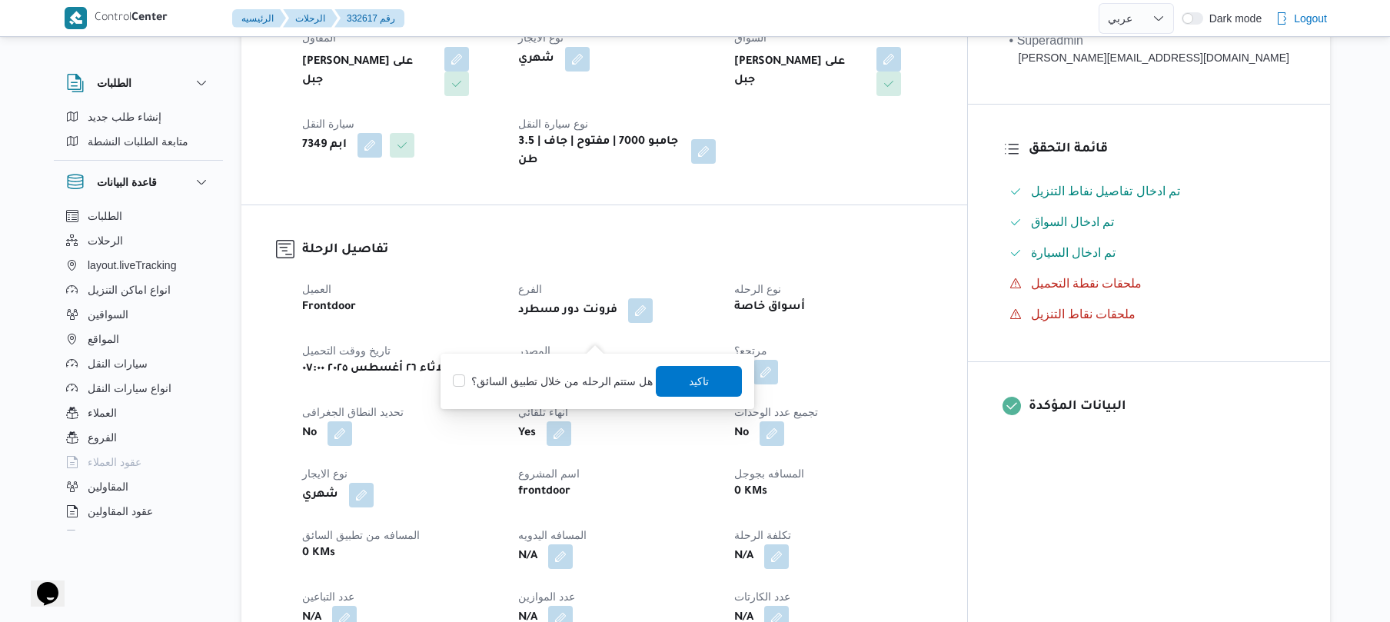
click at [607, 372] on label "هل ستتم الرحله من خلال تطبيق السائق؟" at bounding box center [553, 381] width 200 height 18
checkbox input "true"
click at [680, 379] on span "تاكيد" at bounding box center [700, 380] width 86 height 31
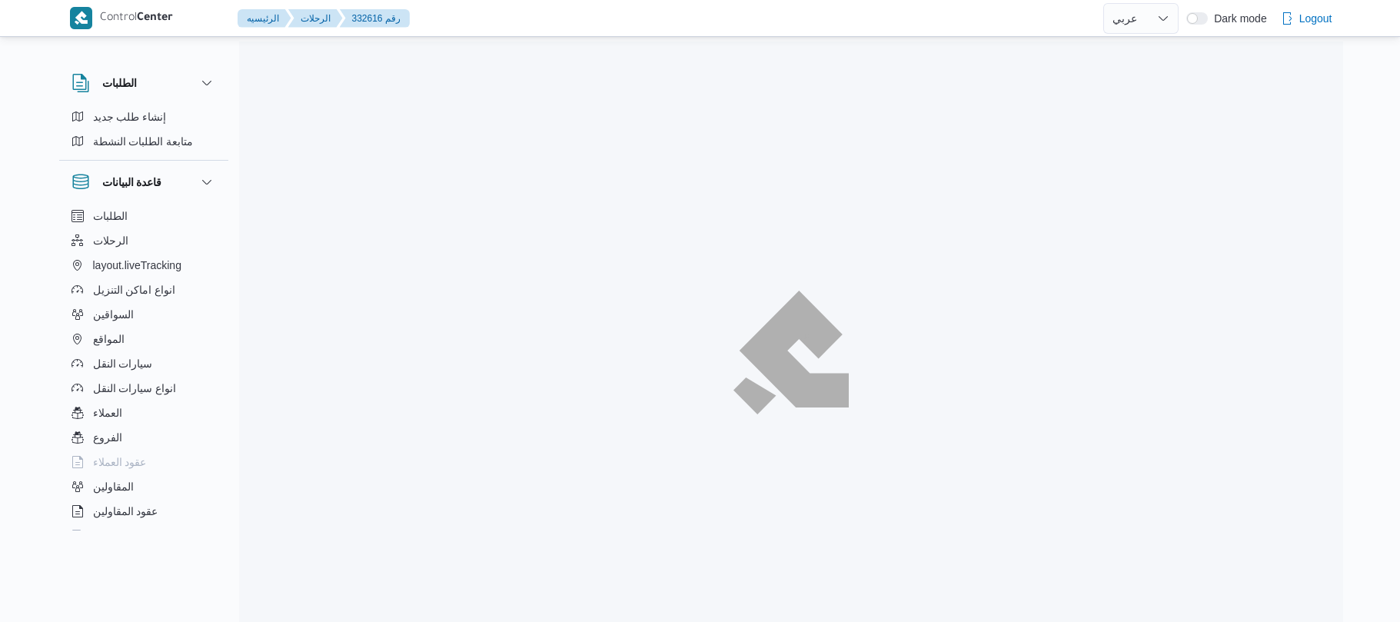
select select "ar"
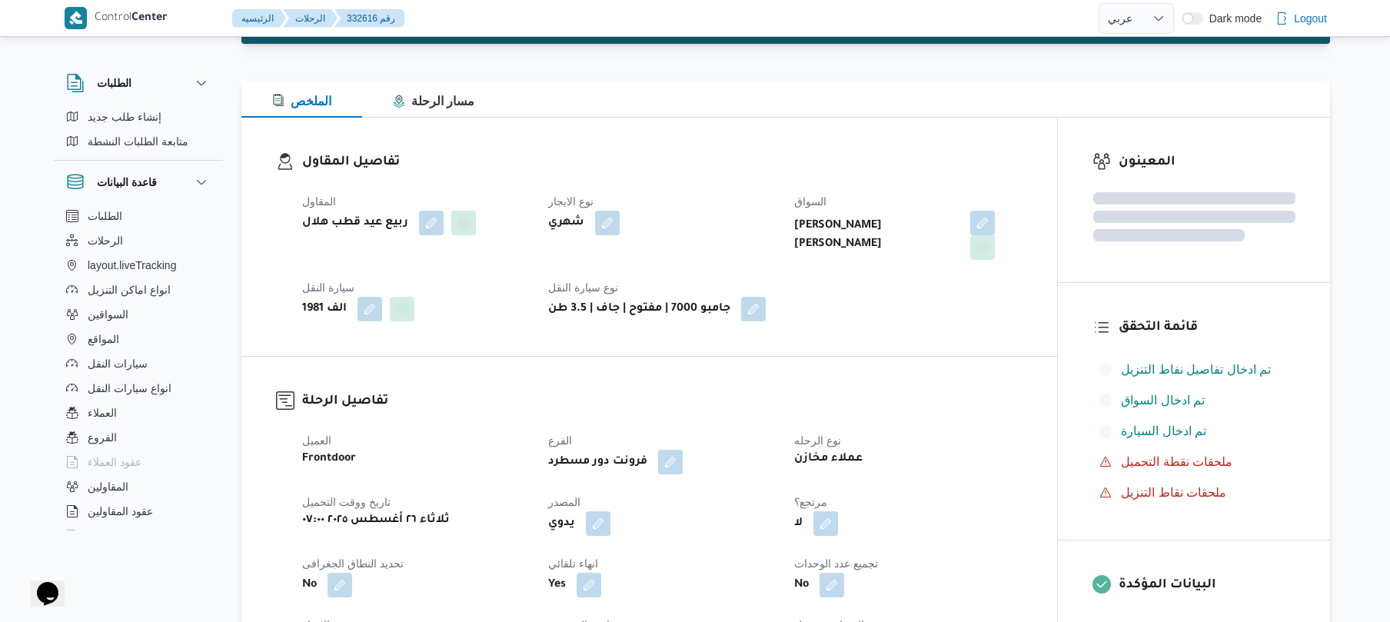
scroll to position [284, 0]
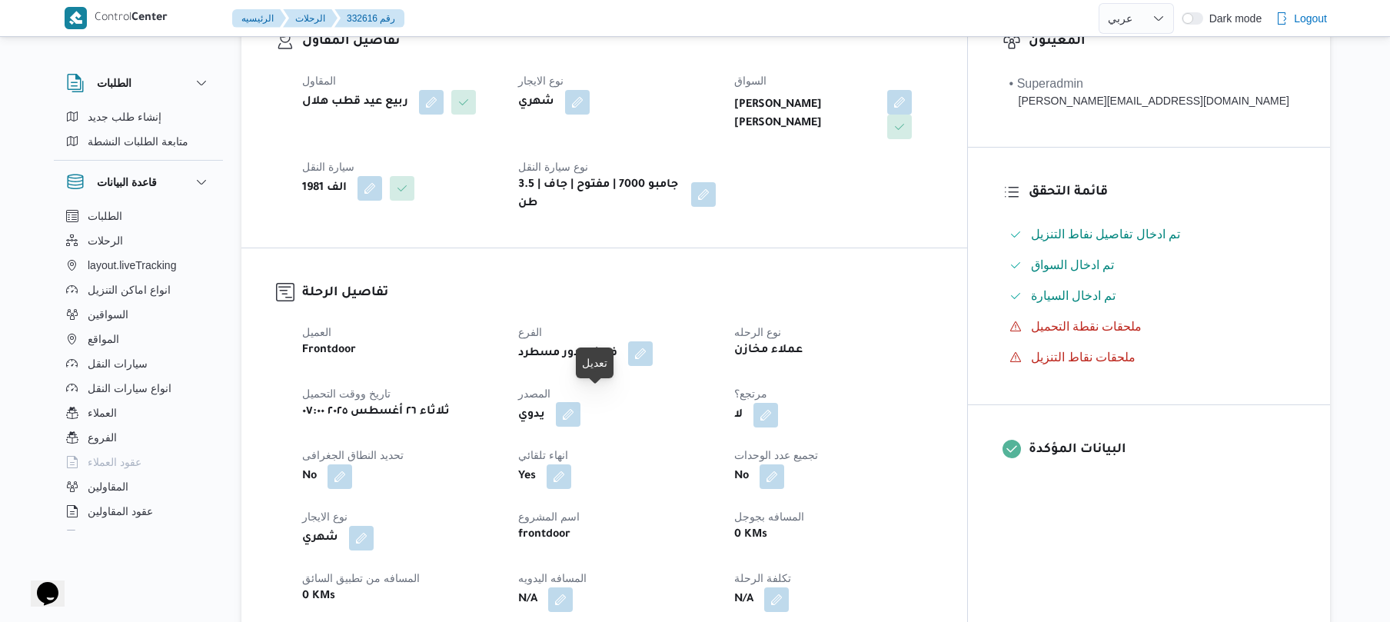
click at [580, 411] on button "button" at bounding box center [568, 414] width 25 height 25
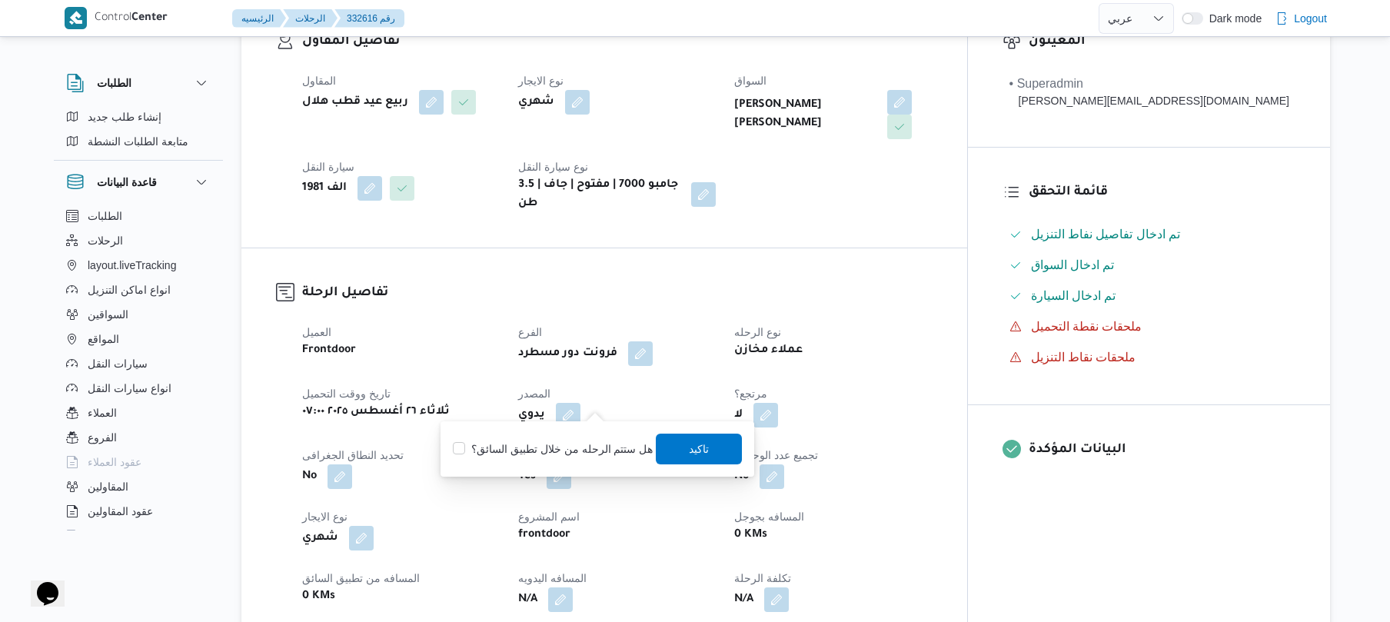
click at [576, 451] on label "هل ستتم الرحله من خلال تطبيق السائق؟" at bounding box center [553, 449] width 200 height 18
checkbox input "true"
click at [692, 446] on span "تاكيد" at bounding box center [700, 448] width 20 height 18
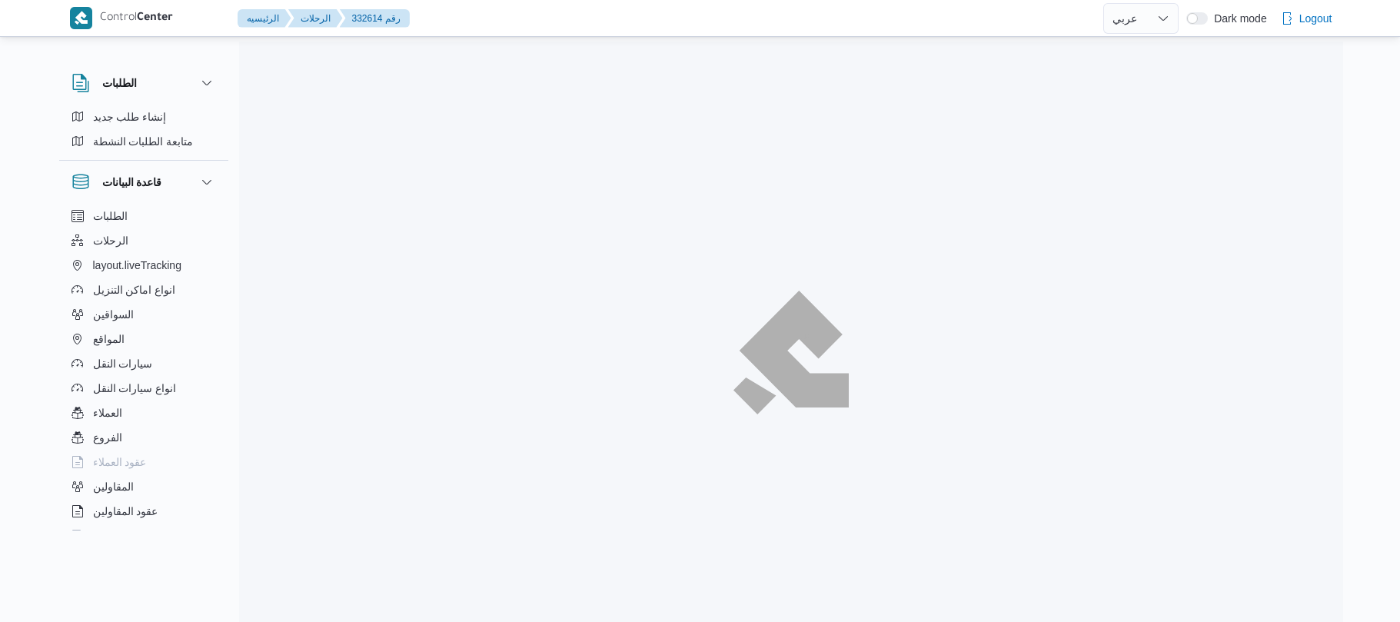
select select "ar"
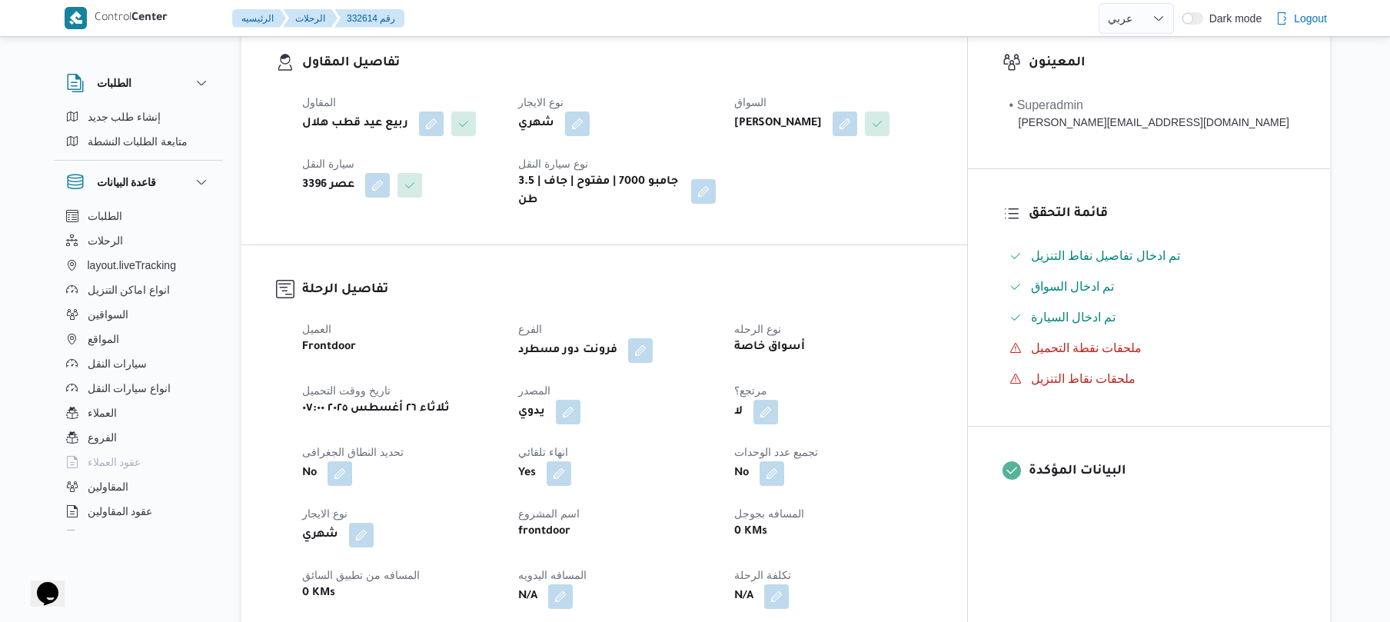
scroll to position [328, 0]
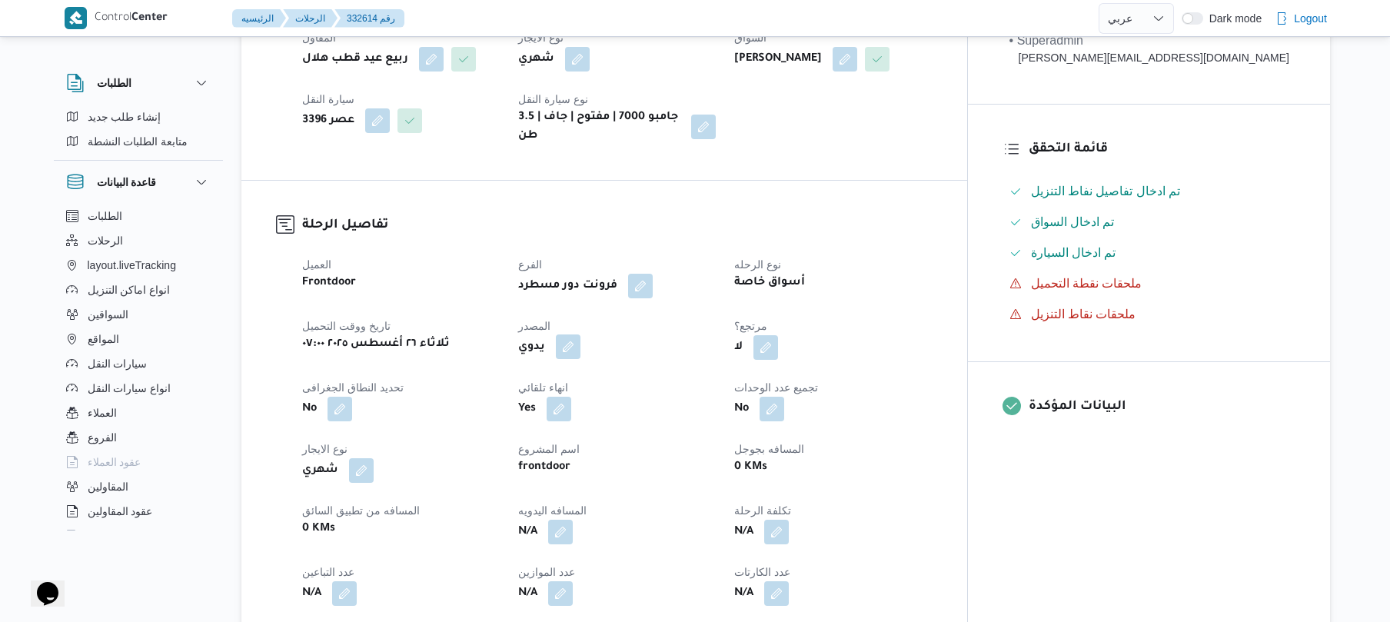
click at [580, 359] on button "button" at bounding box center [568, 346] width 25 height 25
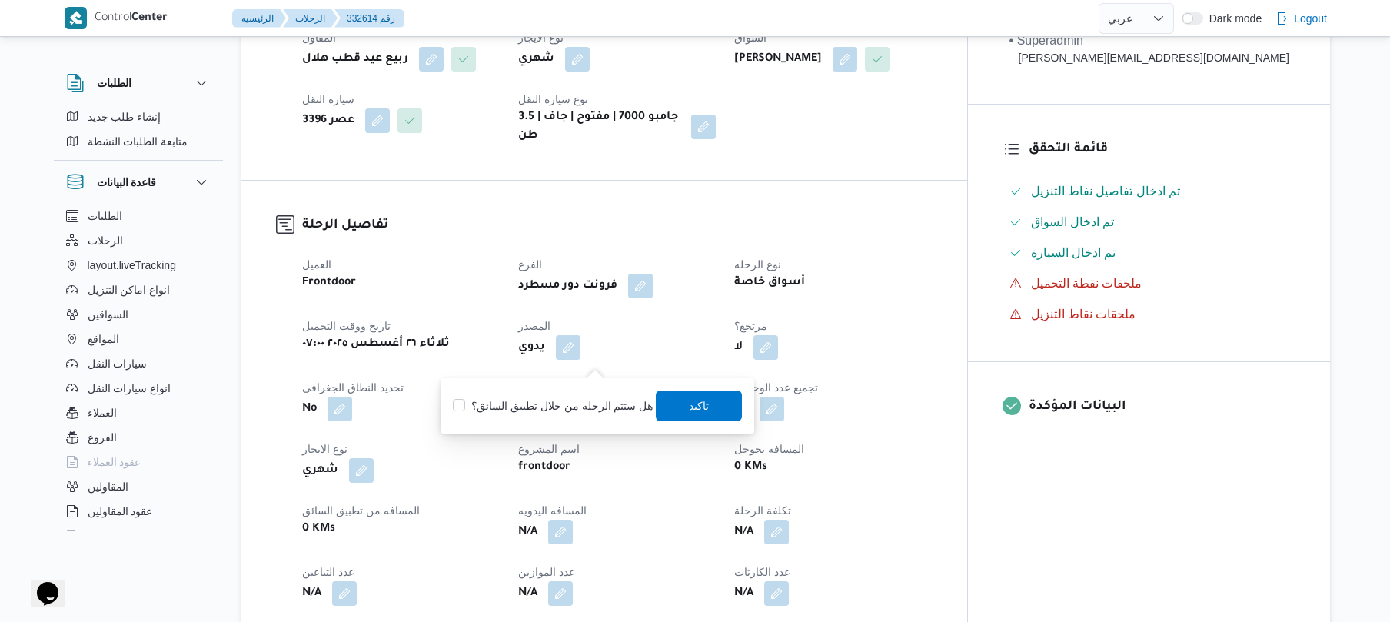
click at [554, 413] on label "هل ستتم الرحله من خلال تطبيق السائق؟" at bounding box center [553, 406] width 200 height 18
checkbox input "true"
click at [680, 407] on span "تاكيد" at bounding box center [700, 405] width 86 height 31
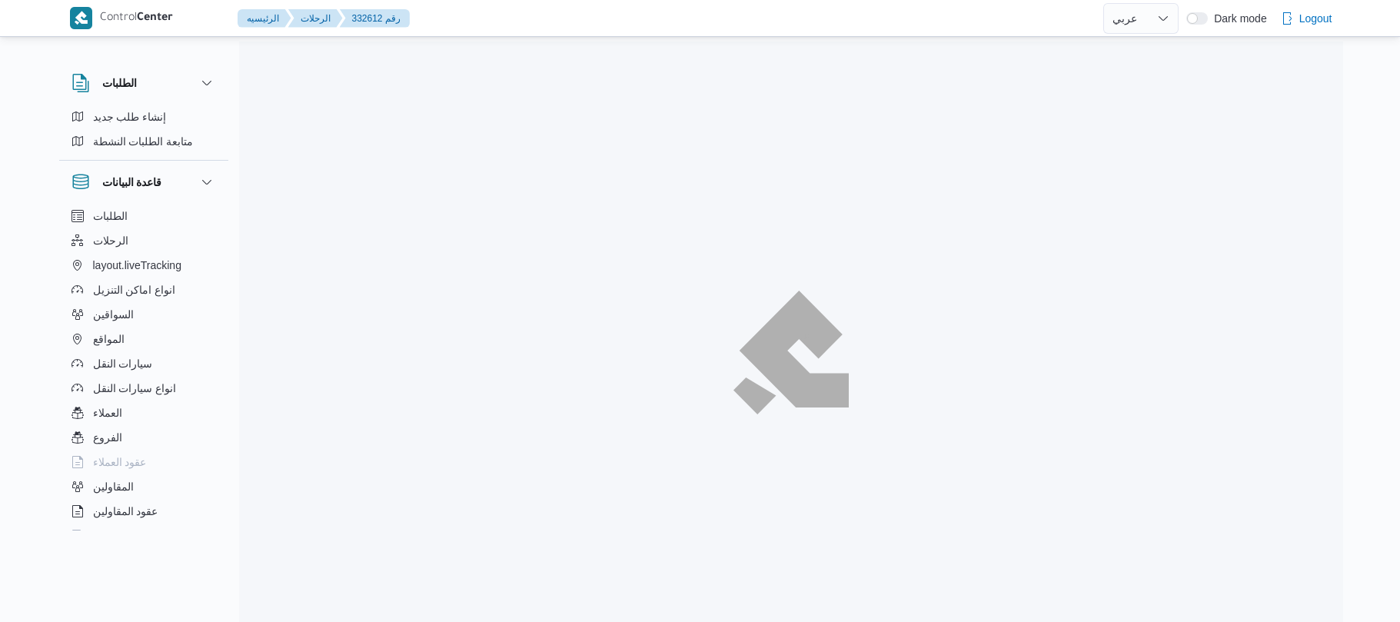
select select "ar"
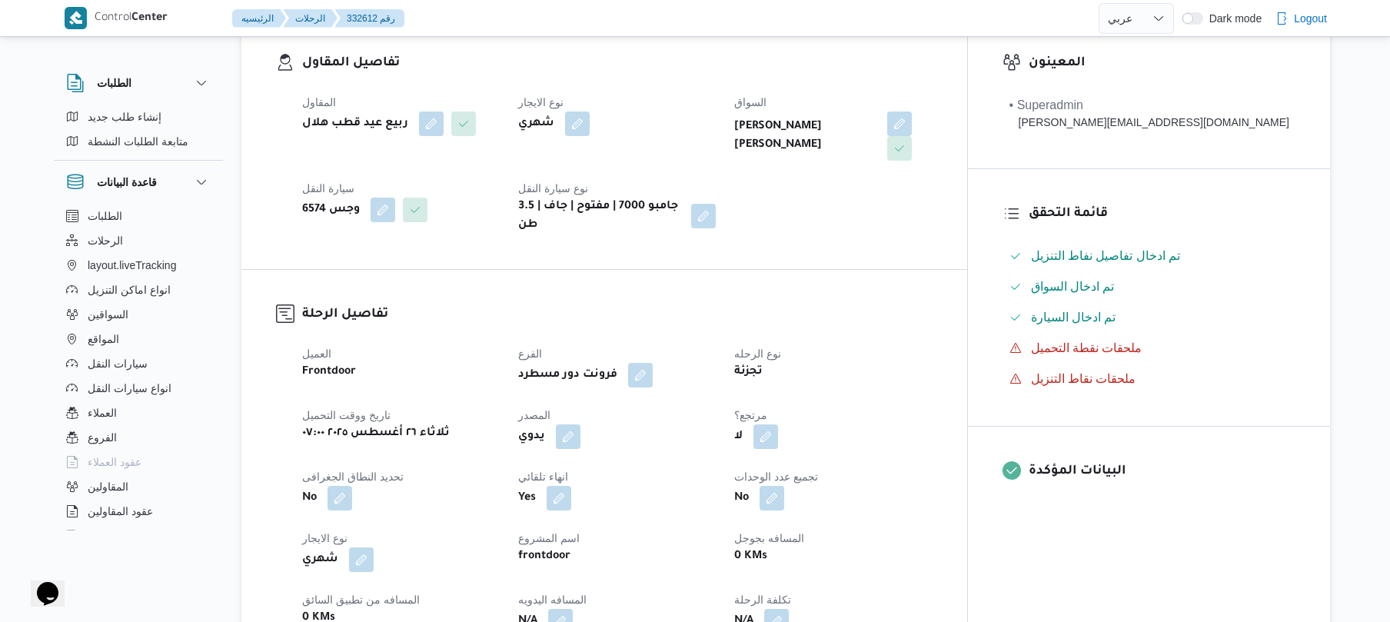
scroll to position [328, 0]
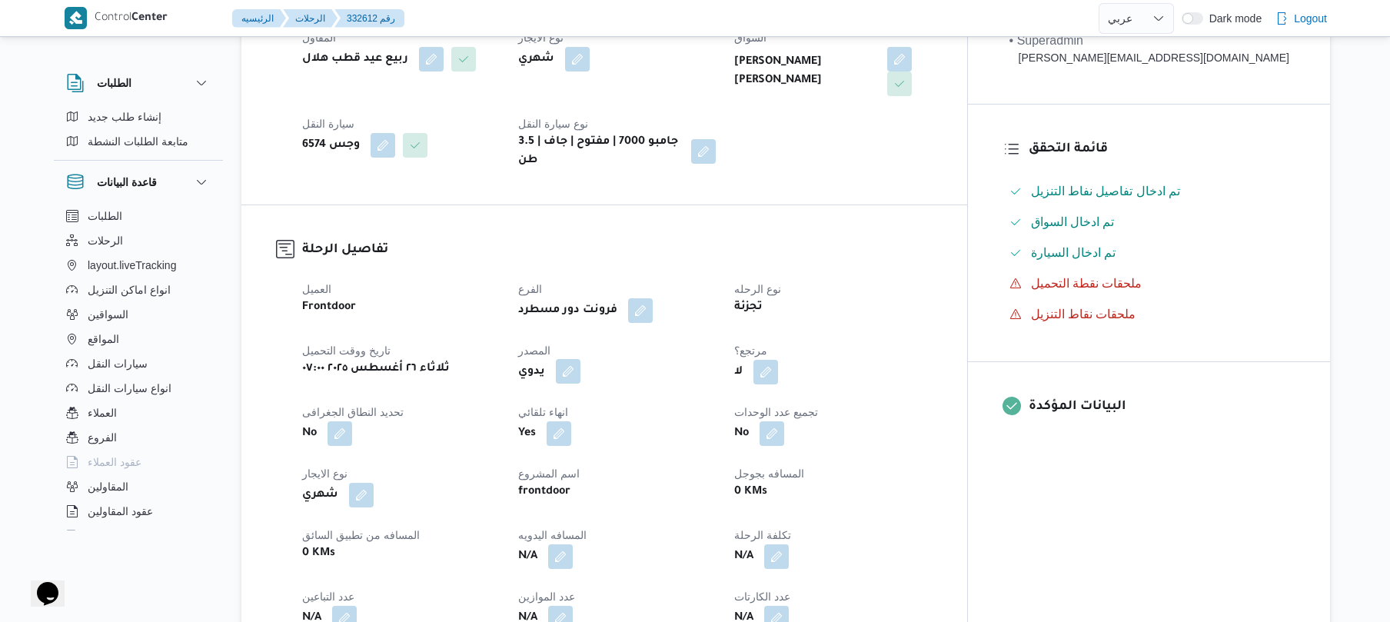
click at [580, 359] on button "button" at bounding box center [568, 371] width 25 height 25
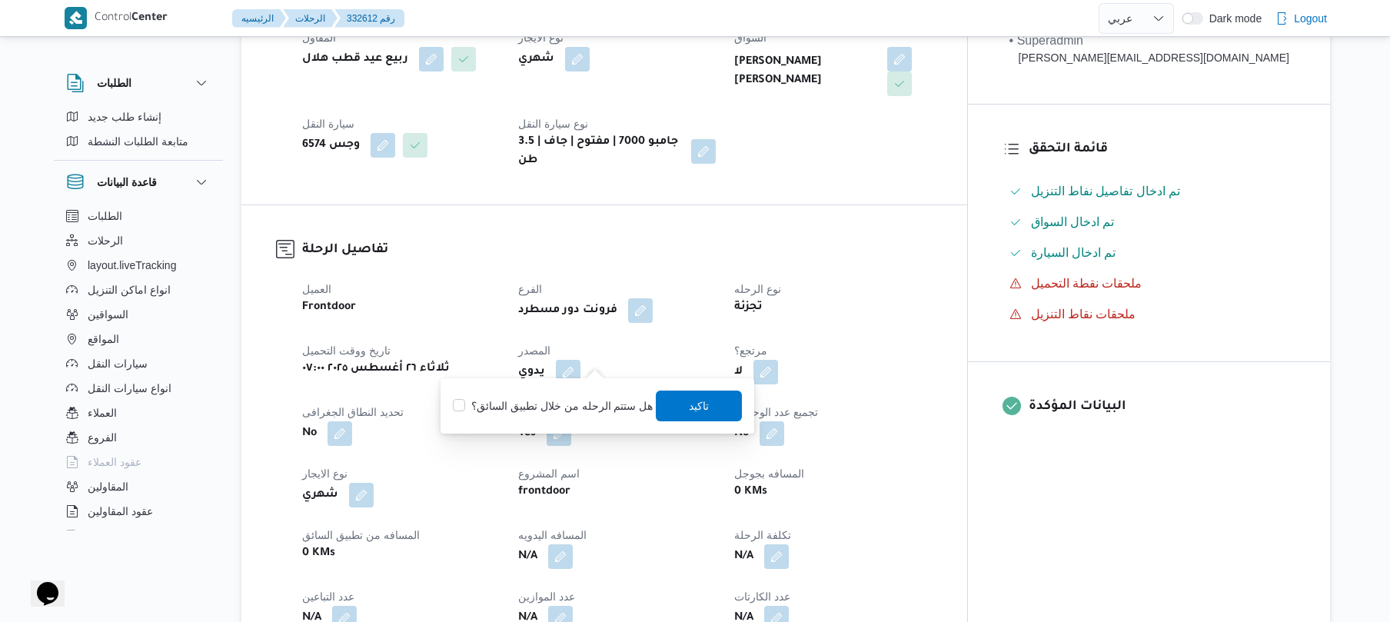
click at [572, 400] on label "هل ستتم الرحله من خلال تطبيق السائق؟" at bounding box center [553, 406] width 200 height 18
checkbox input "true"
click at [690, 403] on span "تاكيد" at bounding box center [700, 405] width 20 height 18
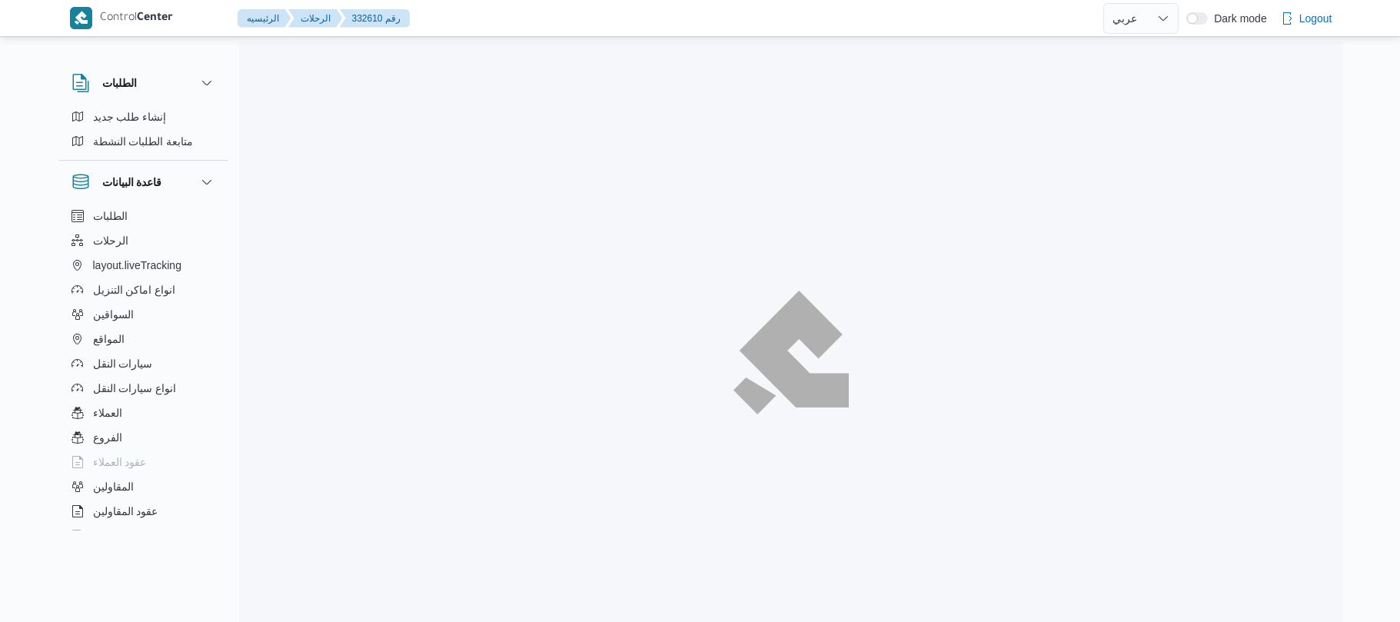
select select "ar"
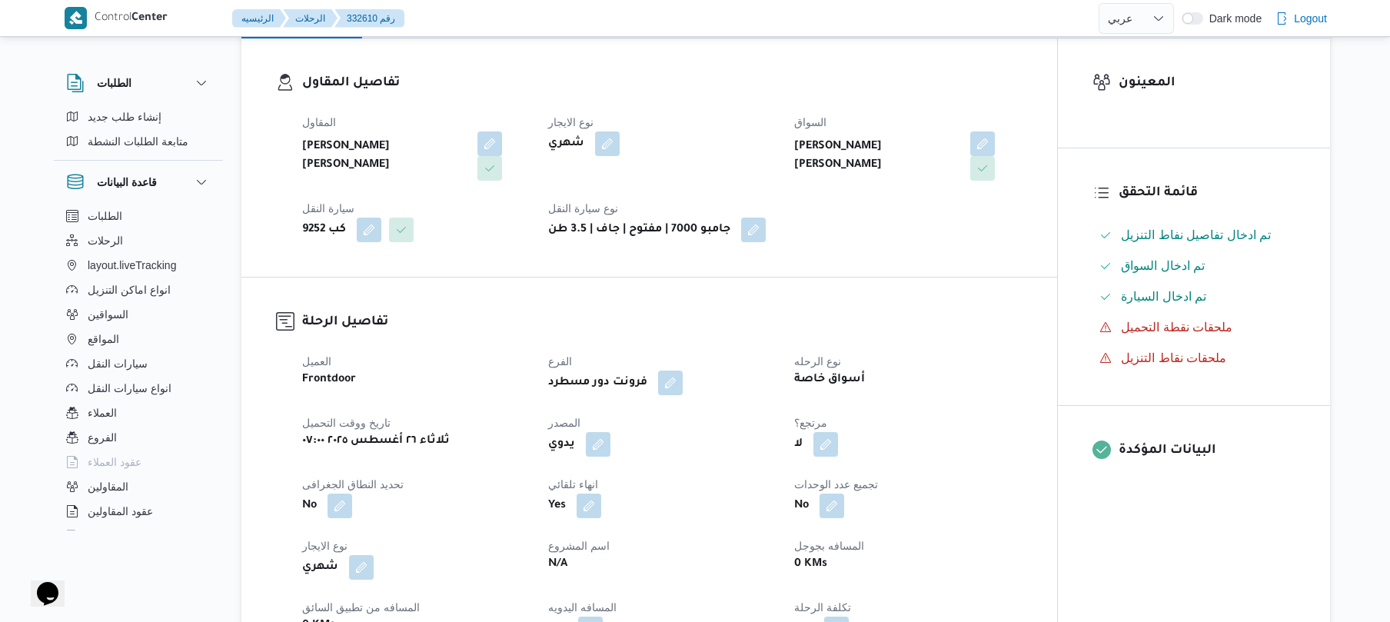
scroll to position [369, 0]
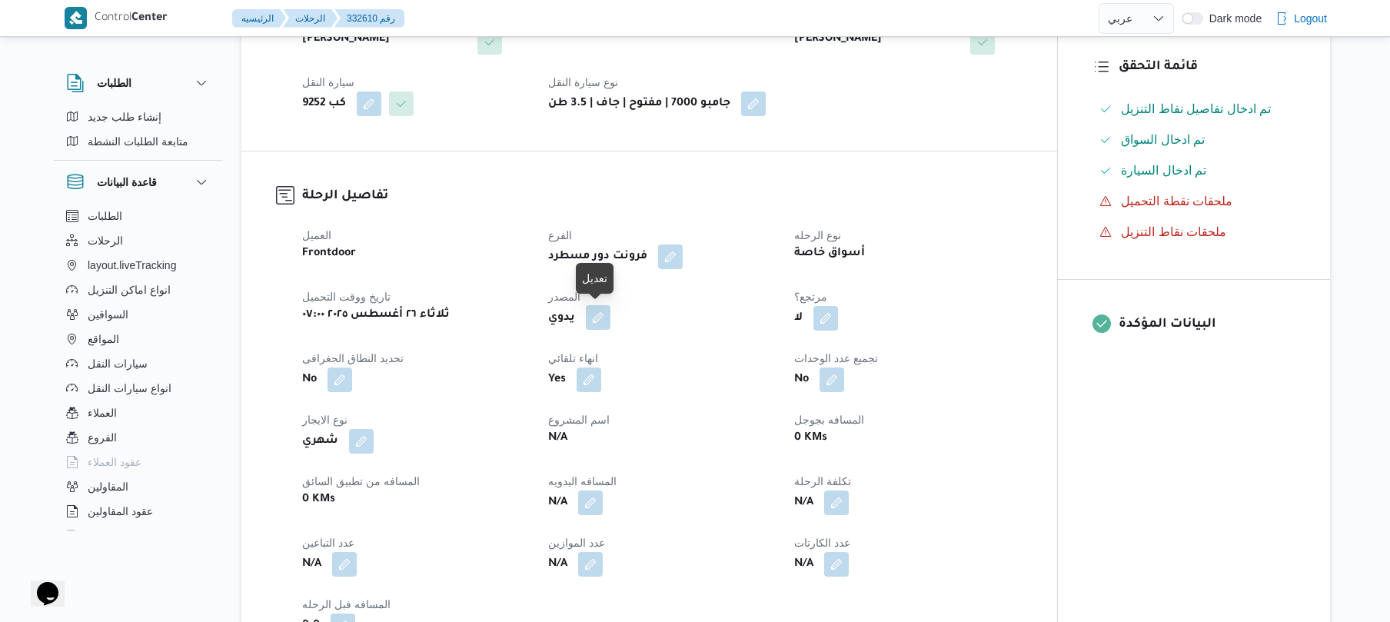
click at [600, 320] on button "button" at bounding box center [598, 317] width 25 height 25
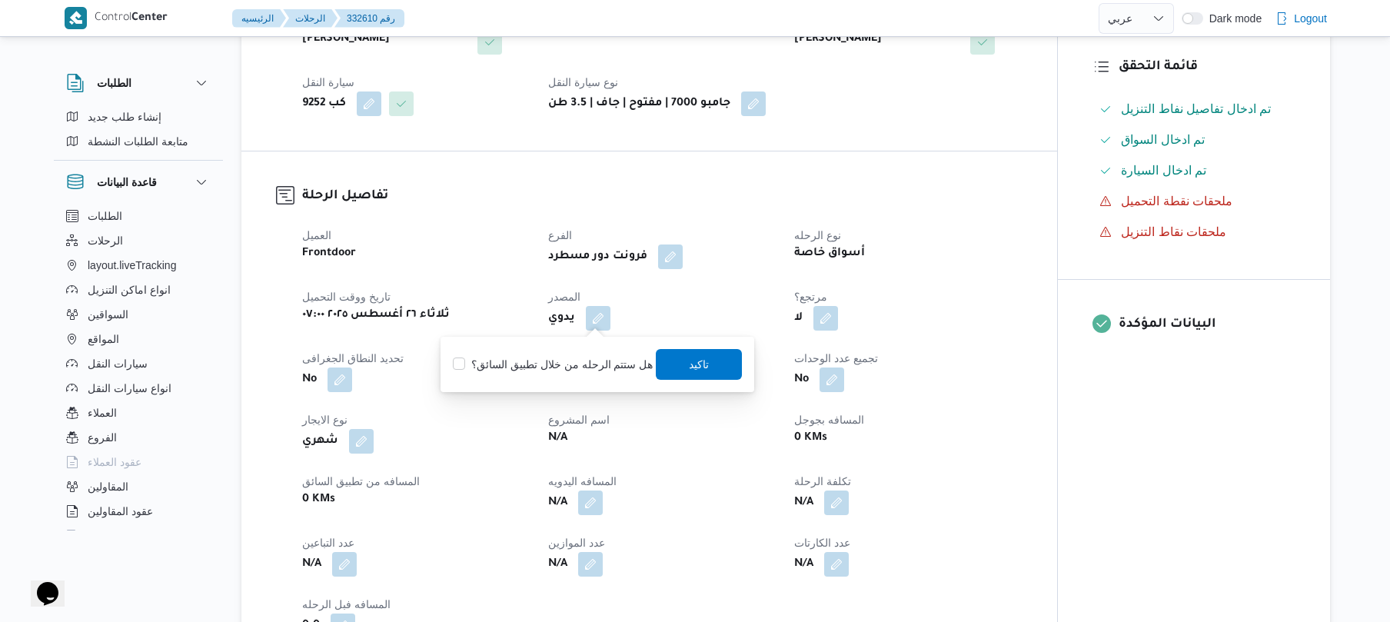
click at [577, 370] on label "هل ستتم الرحله من خلال تطبيق السائق؟" at bounding box center [553, 364] width 200 height 18
checkbox input "true"
click at [697, 364] on span "تاكيد" at bounding box center [700, 363] width 20 height 18
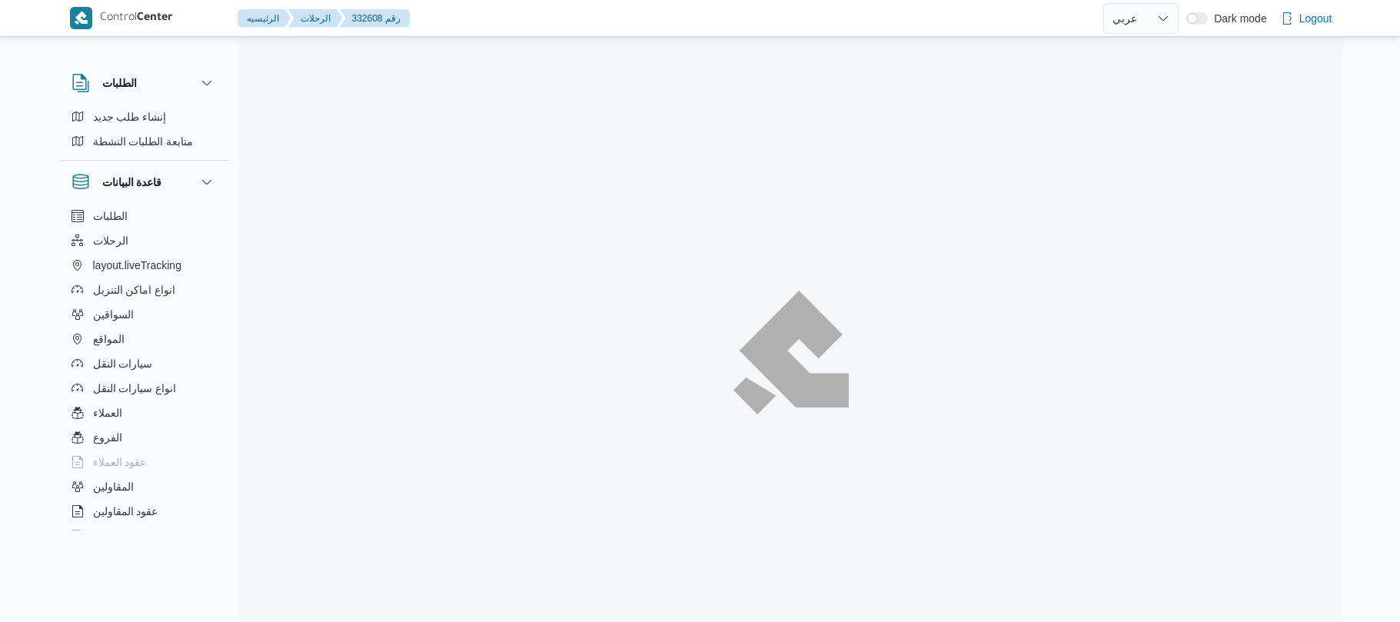
select select "ar"
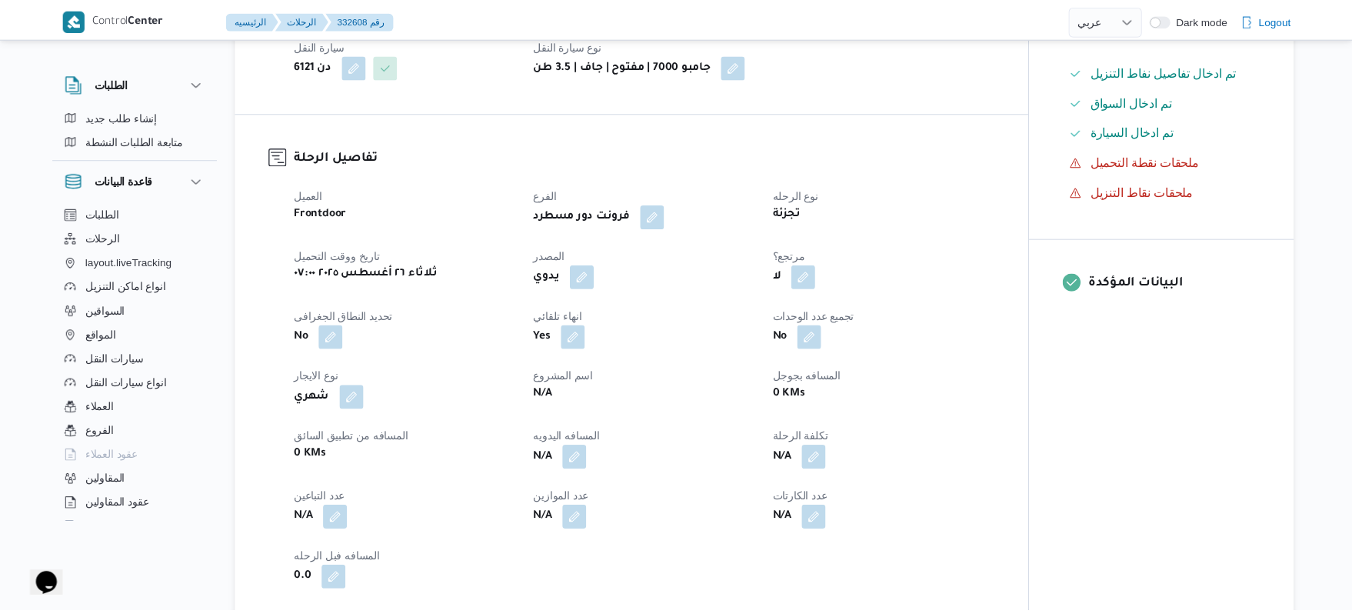
scroll to position [410, 0]
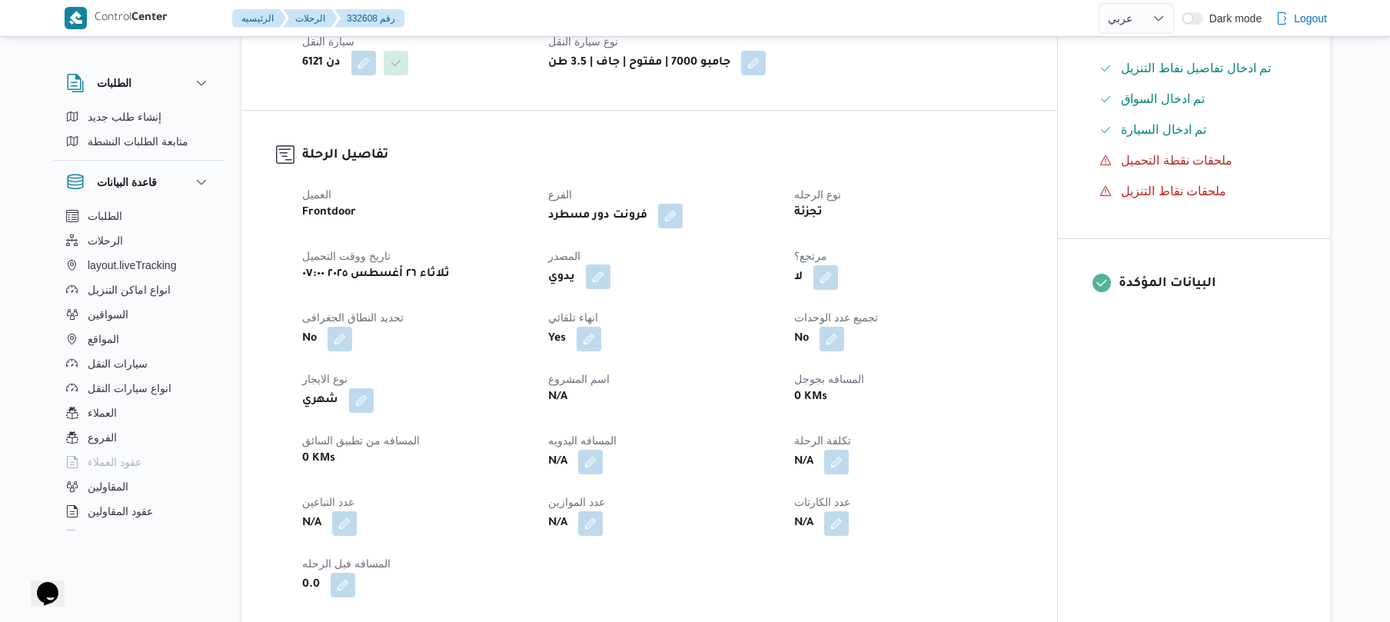
click at [597, 278] on button "button" at bounding box center [598, 276] width 25 height 25
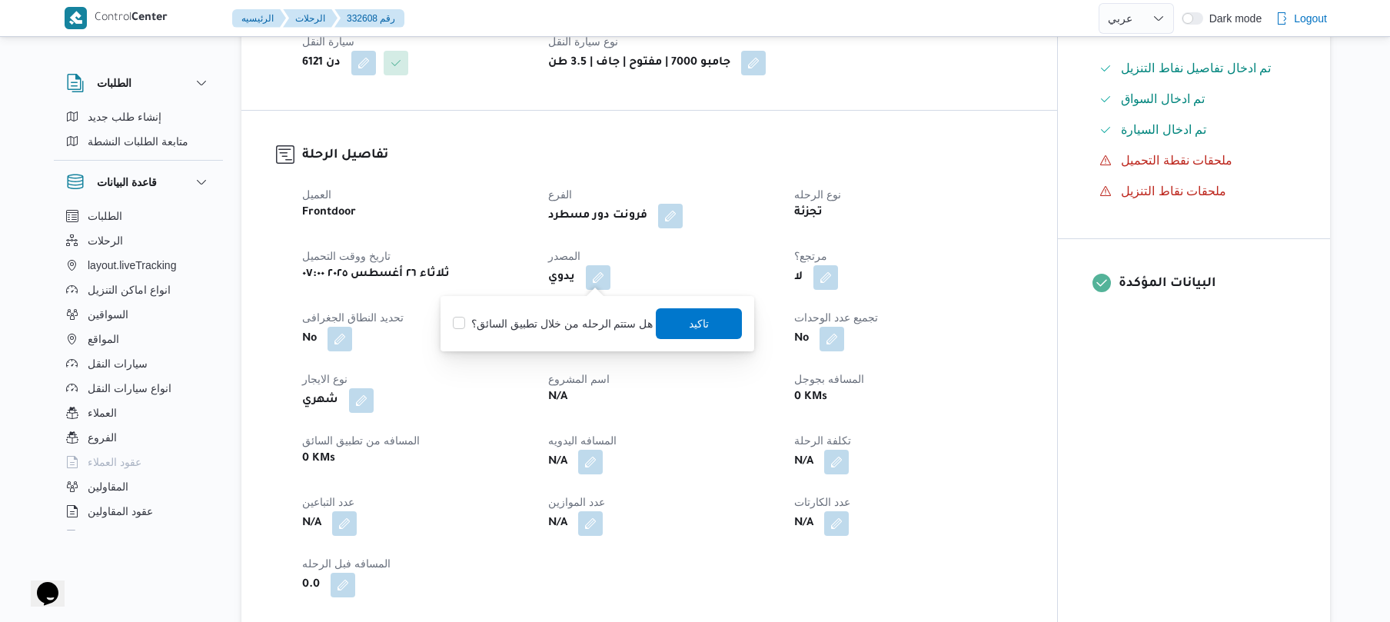
click at [595, 314] on label "هل ستتم الرحله من خلال تطبيق السائق؟" at bounding box center [553, 323] width 200 height 18
checkbox input "true"
click at [690, 320] on span "تاكيد" at bounding box center [700, 323] width 20 height 18
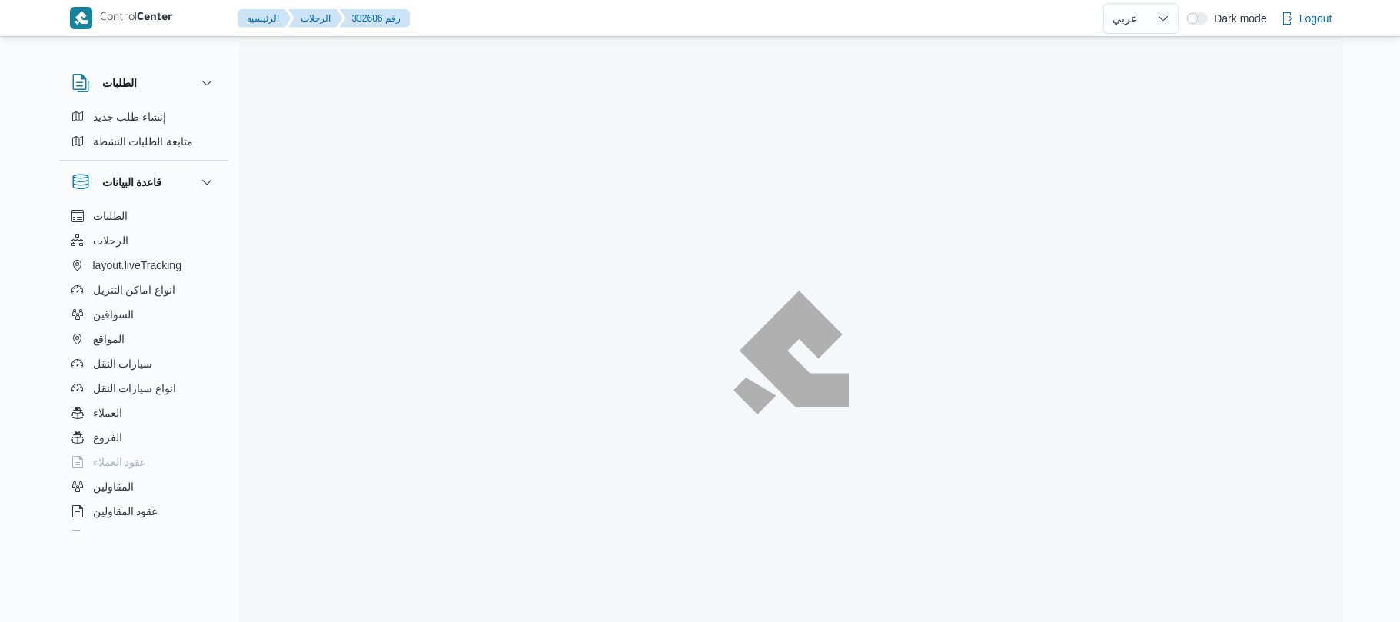
select select "ar"
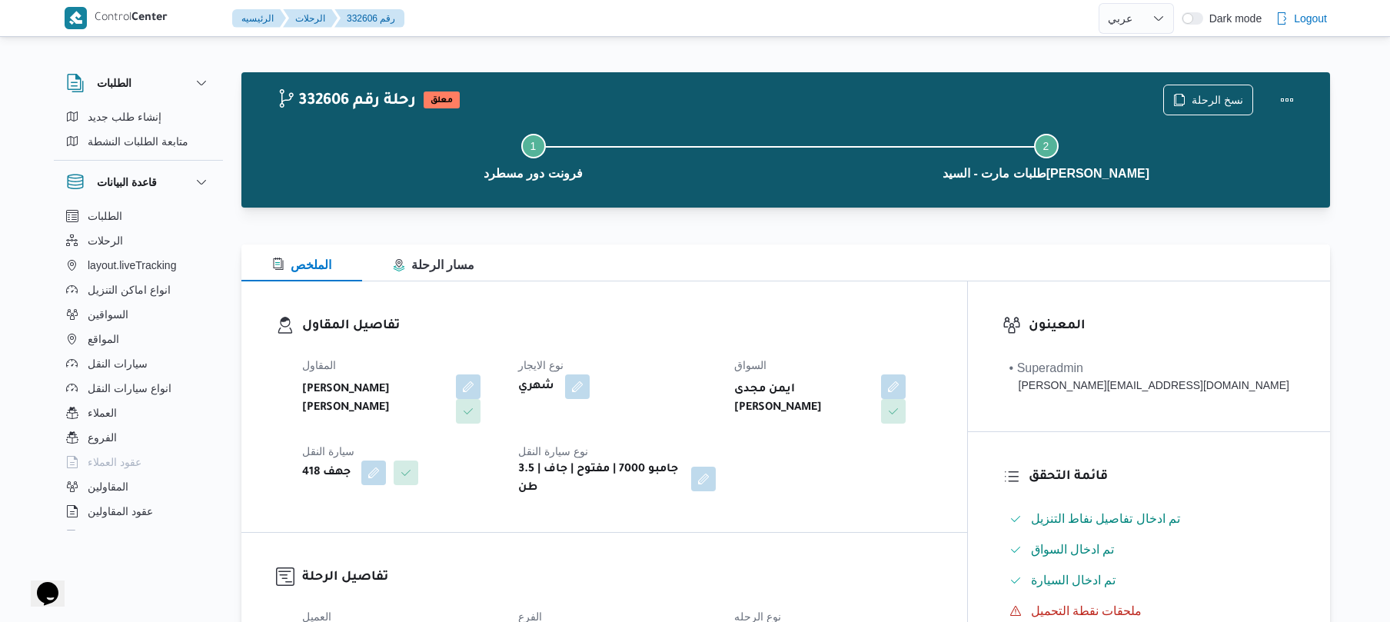
click at [711, 385] on div "شهري" at bounding box center [617, 387] width 201 height 28
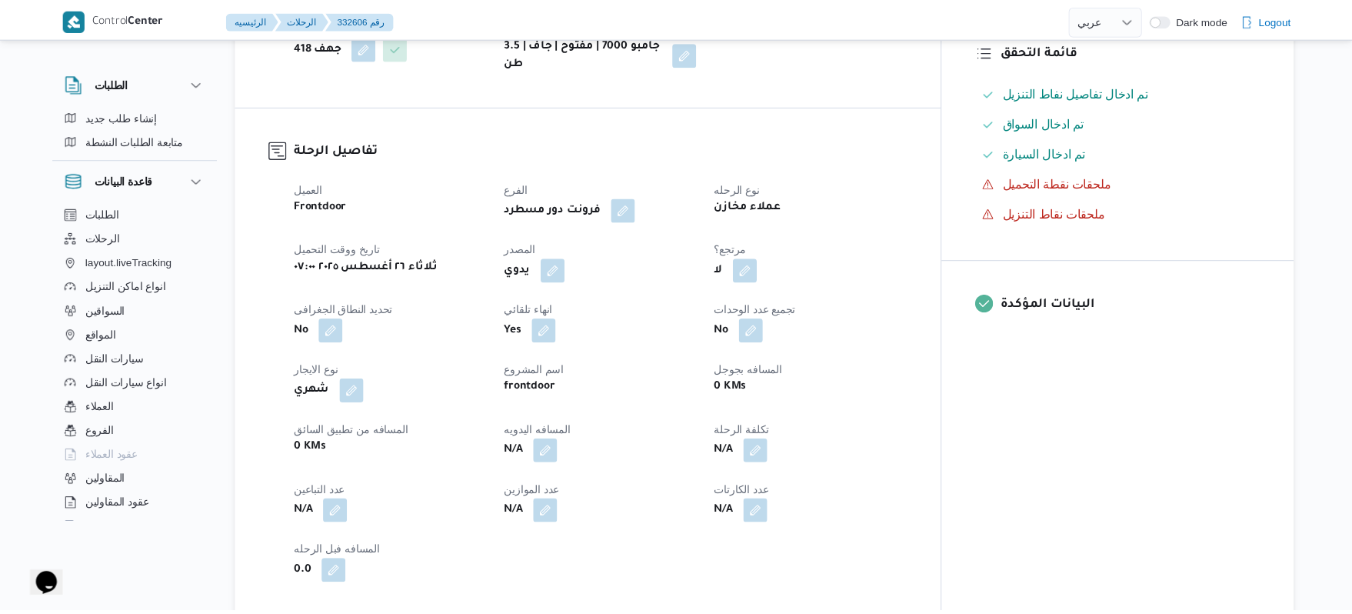
scroll to position [451, 0]
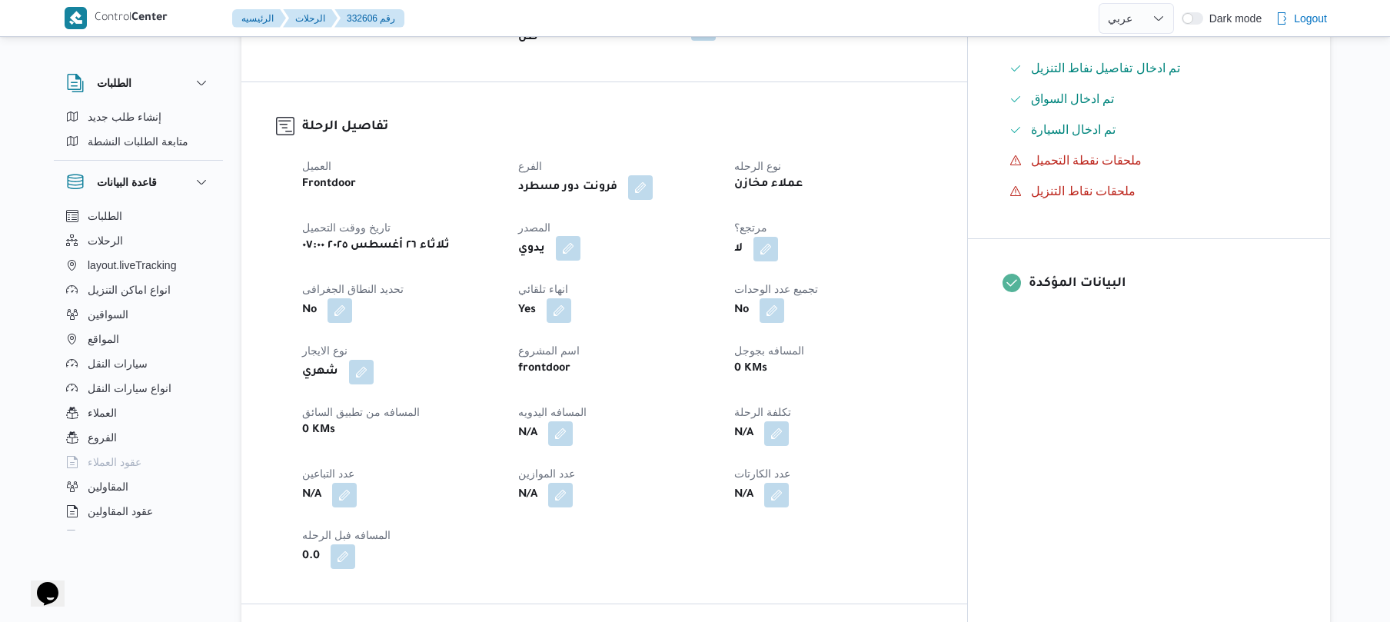
click at [580, 236] on button "button" at bounding box center [568, 248] width 25 height 25
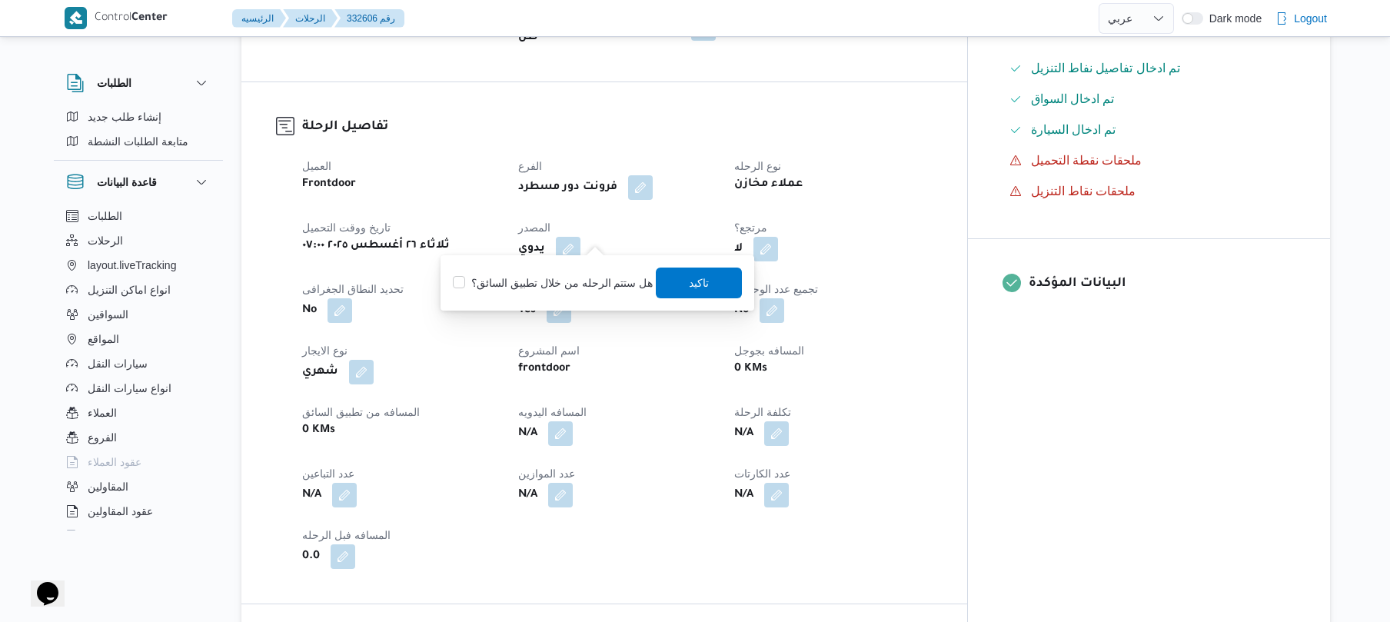
click at [594, 281] on label "هل ستتم الرحله من خلال تطبيق السائق؟" at bounding box center [553, 283] width 200 height 18
checkbox input "true"
click at [724, 281] on span "تاكيد" at bounding box center [700, 282] width 86 height 31
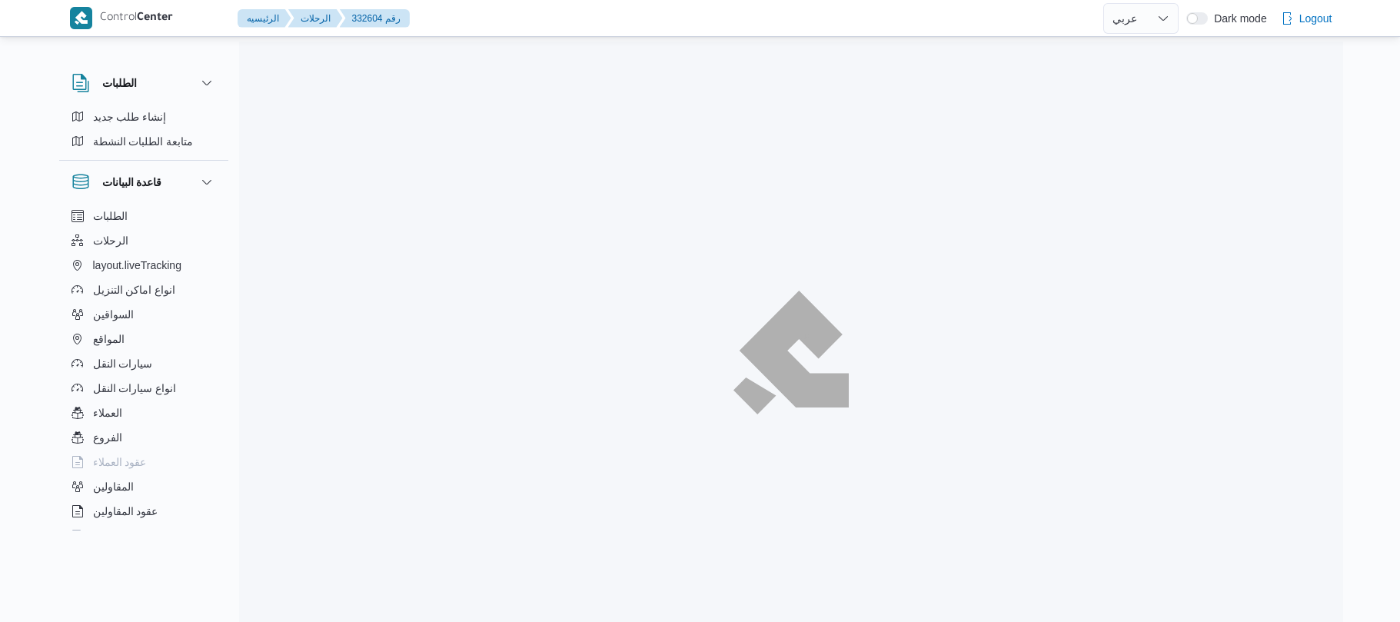
select select "ar"
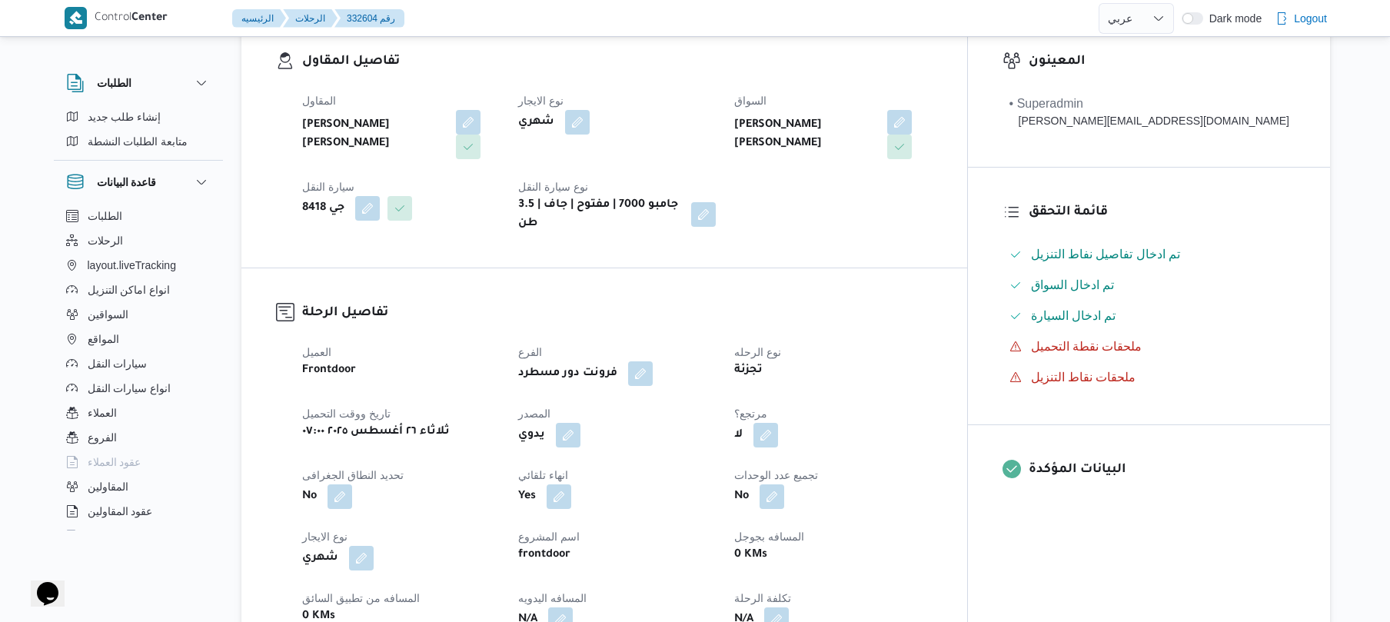
scroll to position [369, 0]
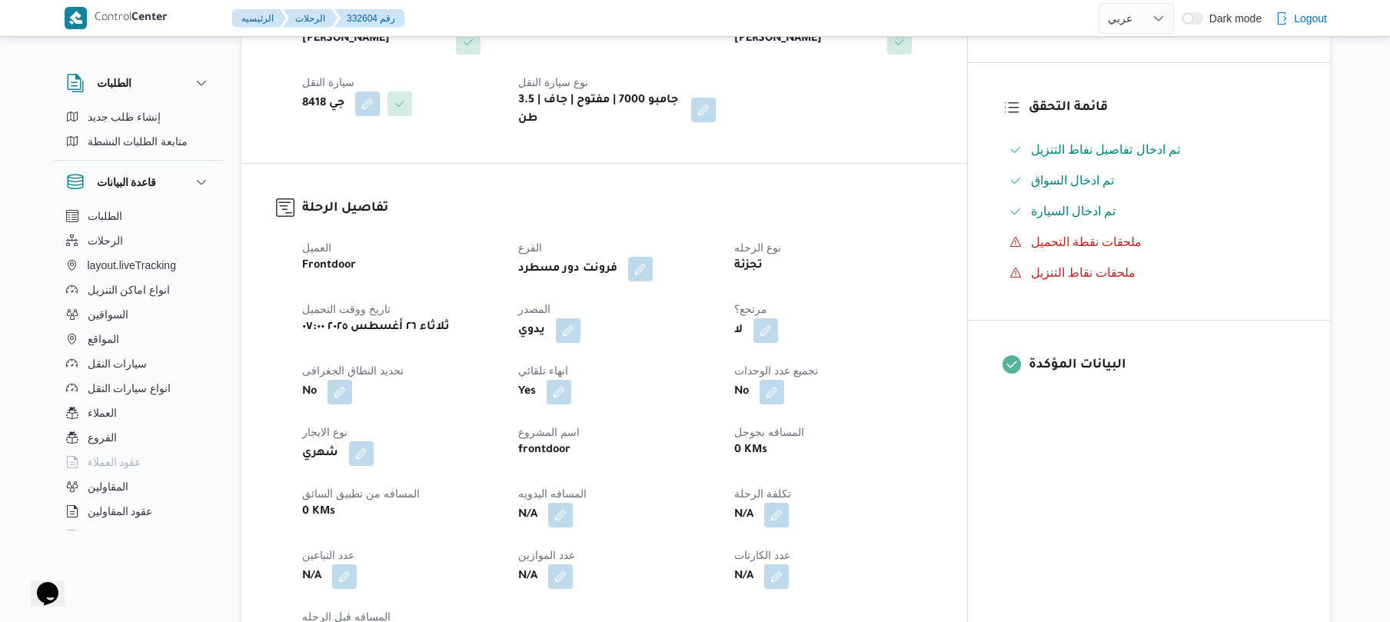
click at [580, 326] on span at bounding box center [564, 330] width 32 height 25
click at [580, 324] on button "button" at bounding box center [568, 330] width 25 height 25
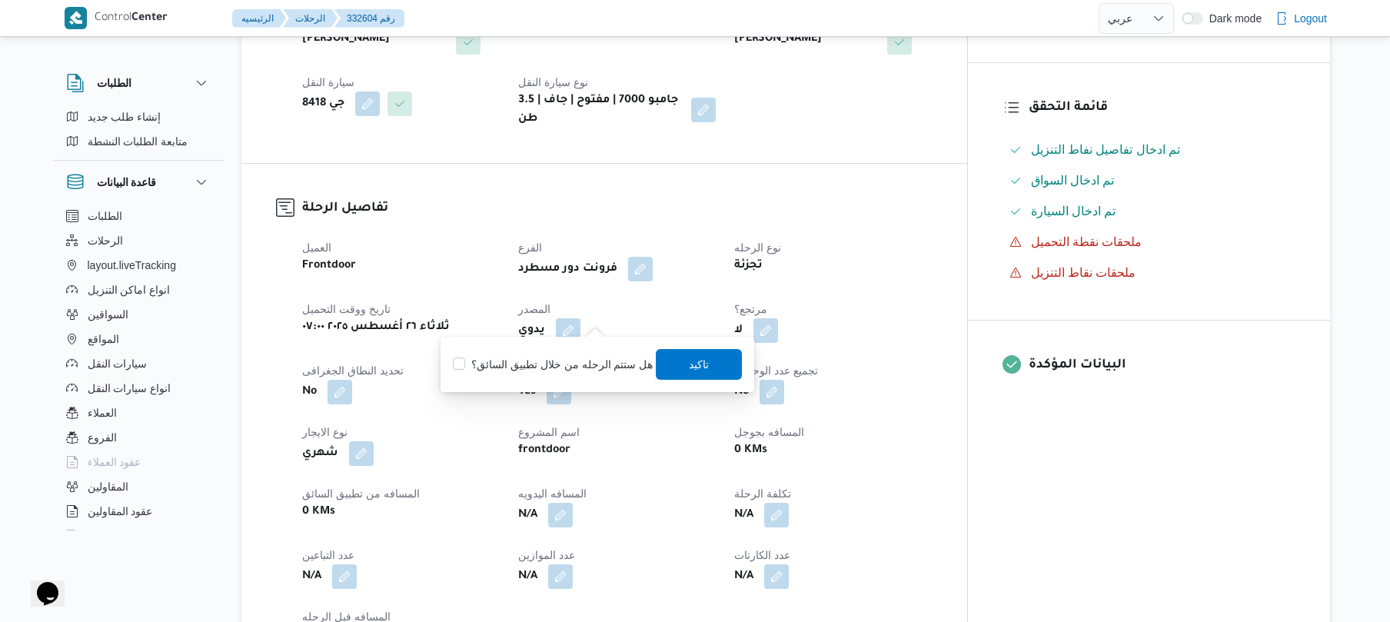
click at [581, 364] on label "هل ستتم الرحله من خلال تطبيق السائق؟" at bounding box center [553, 364] width 200 height 18
checkbox input "true"
click at [698, 369] on span "تاكيد" at bounding box center [700, 363] width 20 height 18
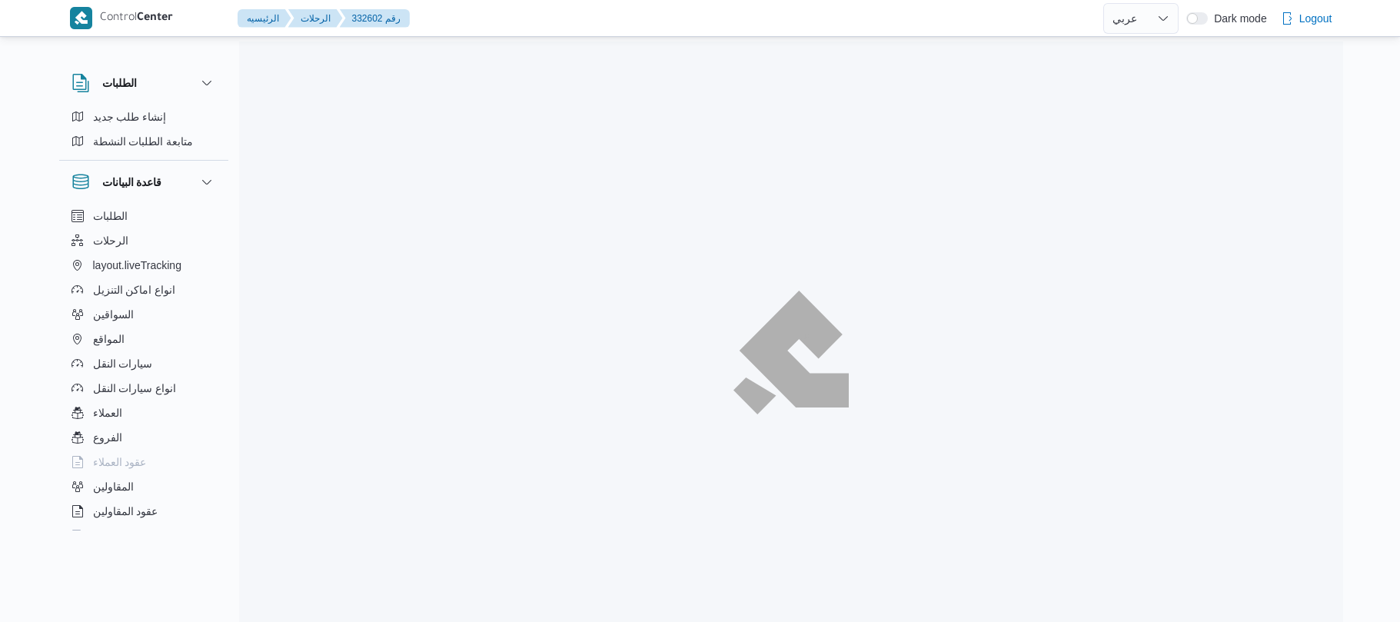
select select "ar"
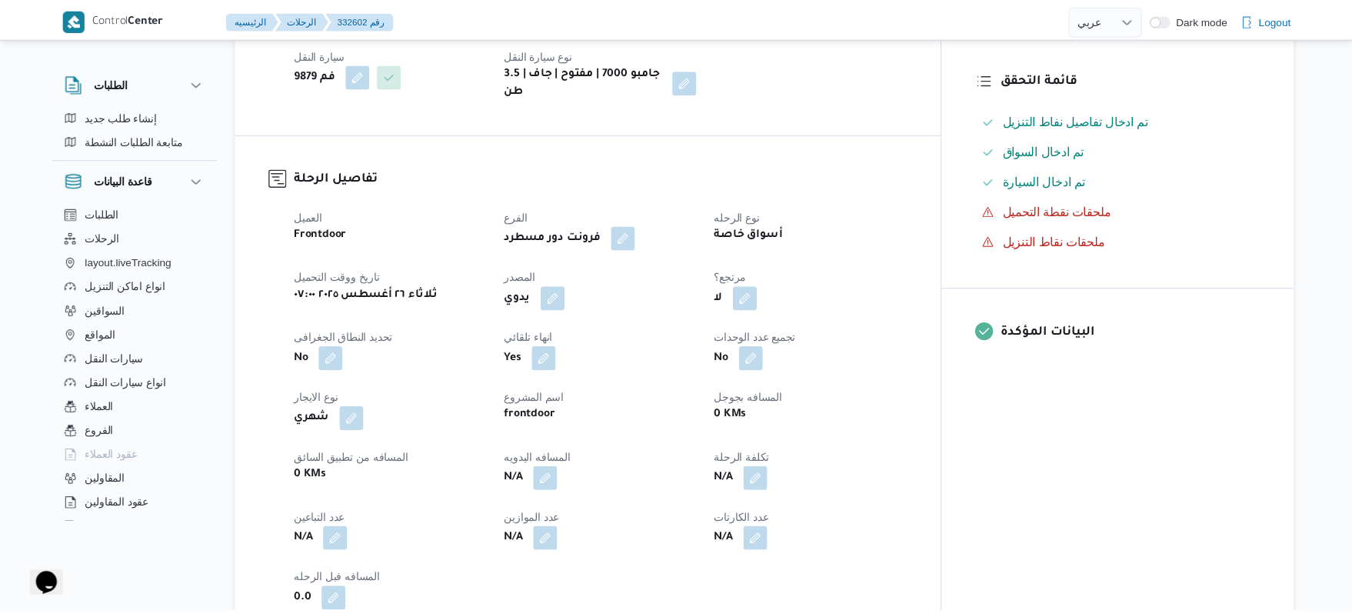
scroll to position [410, 0]
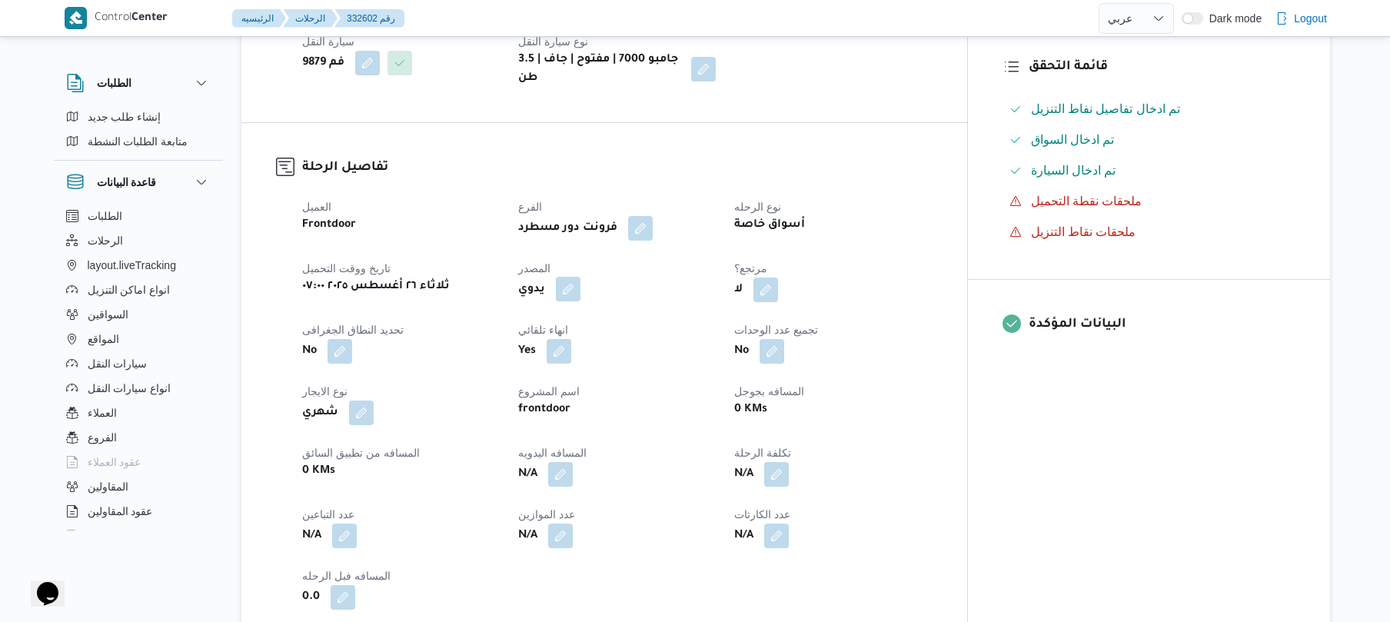
click at [580, 281] on button "button" at bounding box center [568, 289] width 25 height 25
click at [572, 320] on label "هل ستتم الرحله من خلال تطبيق السائق؟" at bounding box center [553, 323] width 200 height 18
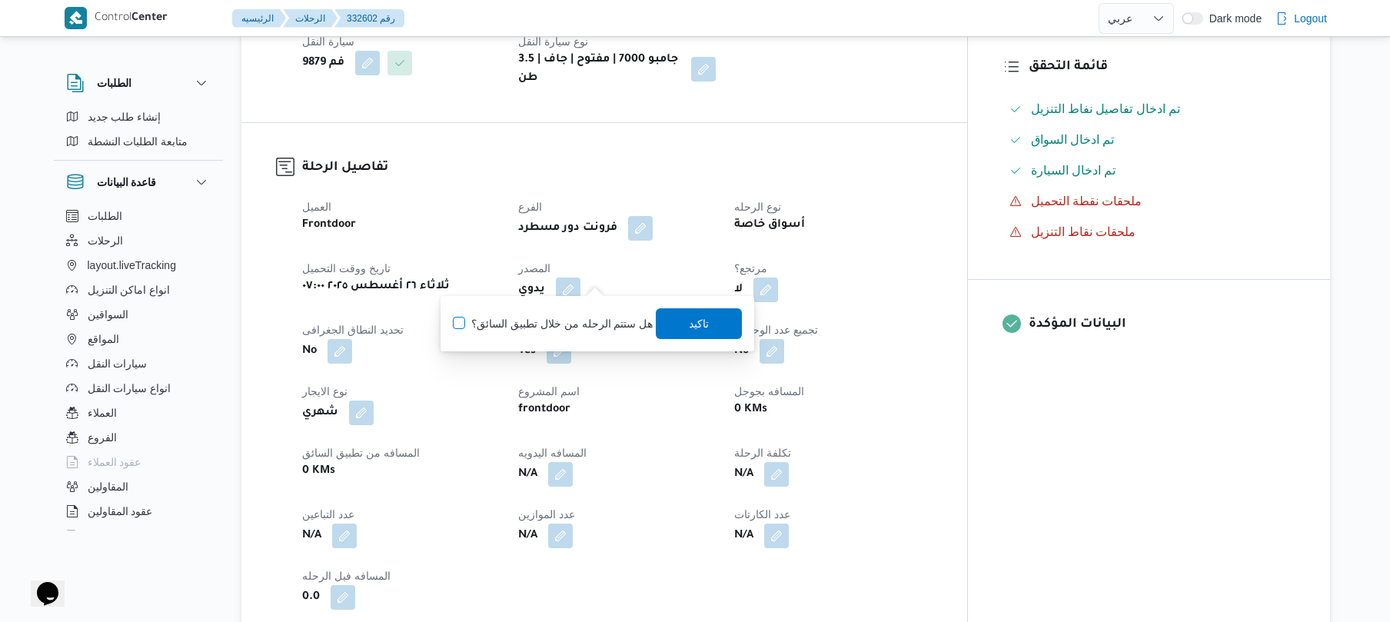
checkbox input "true"
click at [727, 324] on span "تاكيد" at bounding box center [700, 323] width 86 height 31
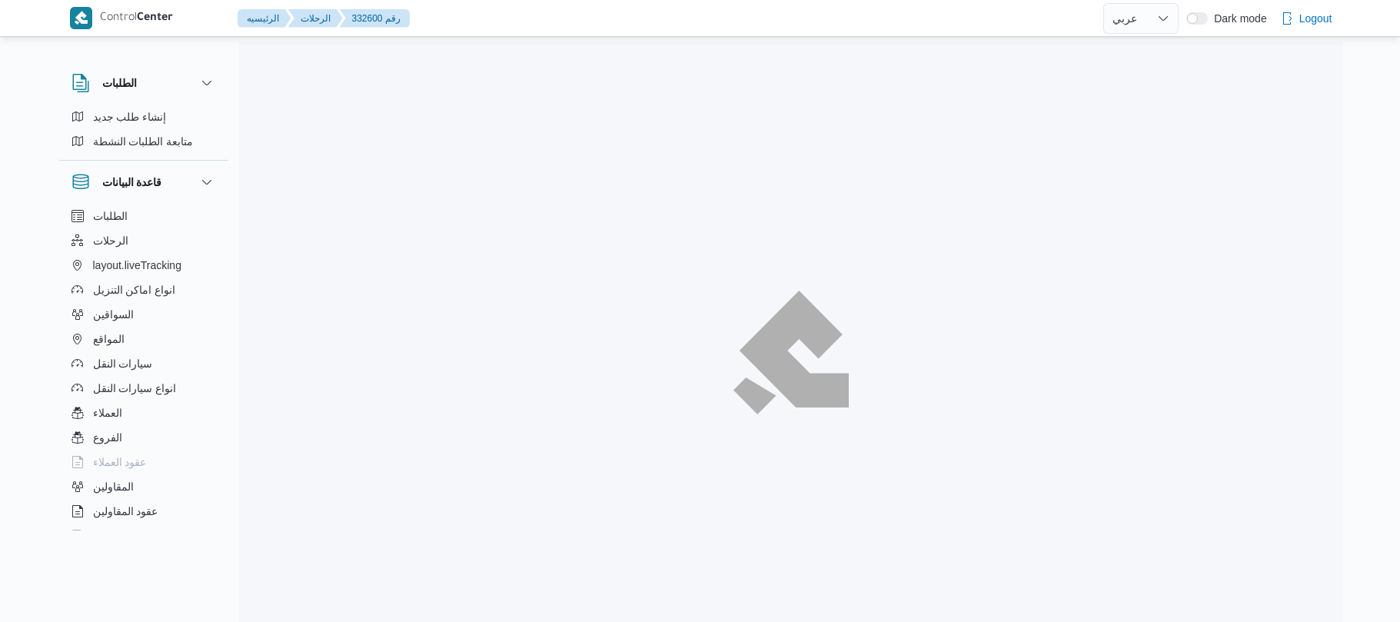
select select "ar"
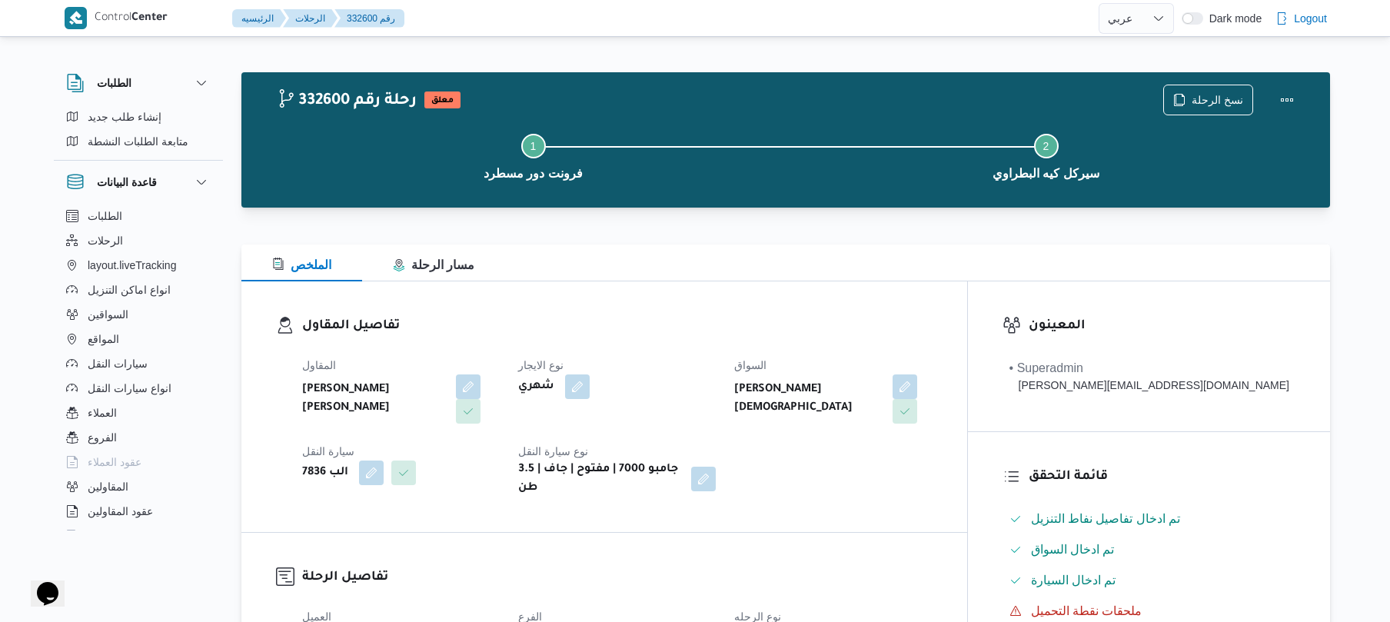
click at [933, 268] on div "الملخص مسار الرحلة" at bounding box center [785, 262] width 1089 height 37
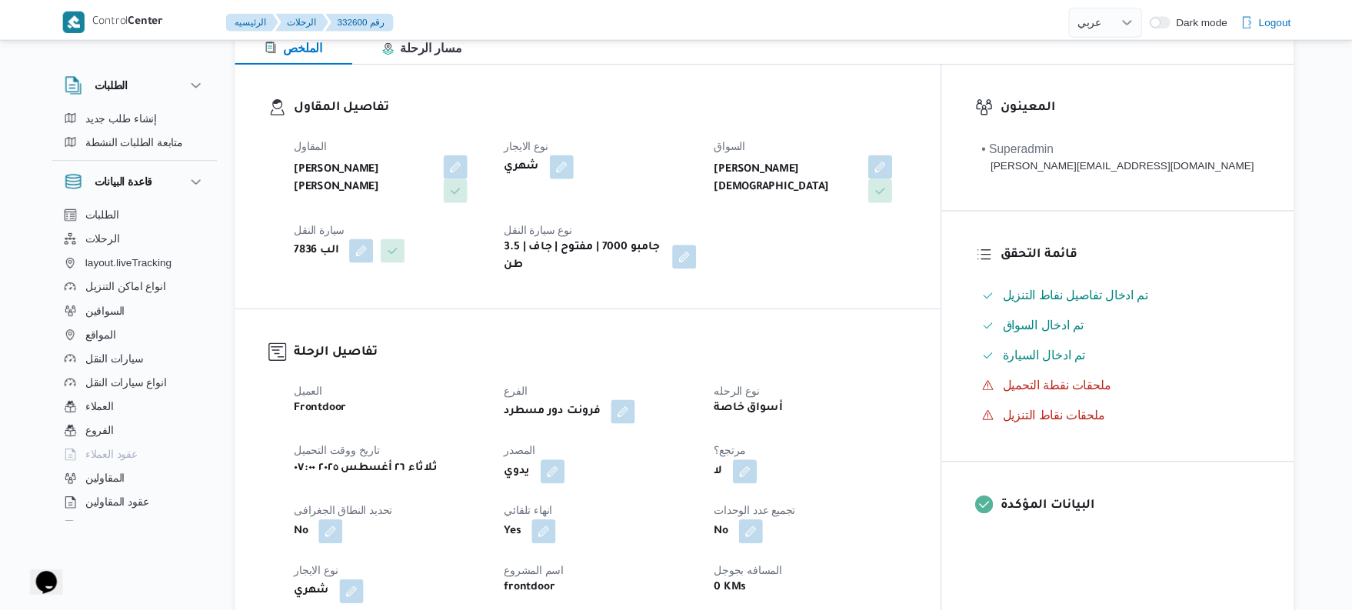
scroll to position [369, 0]
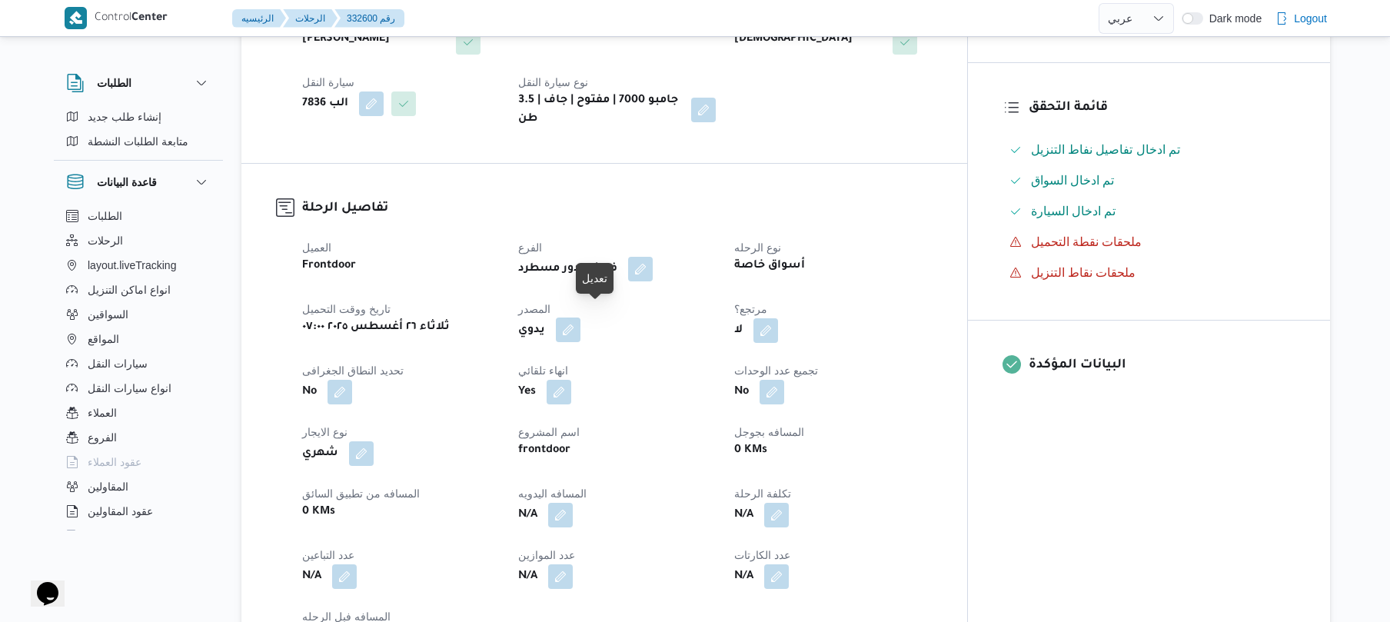
click at [580, 320] on button "button" at bounding box center [568, 330] width 25 height 25
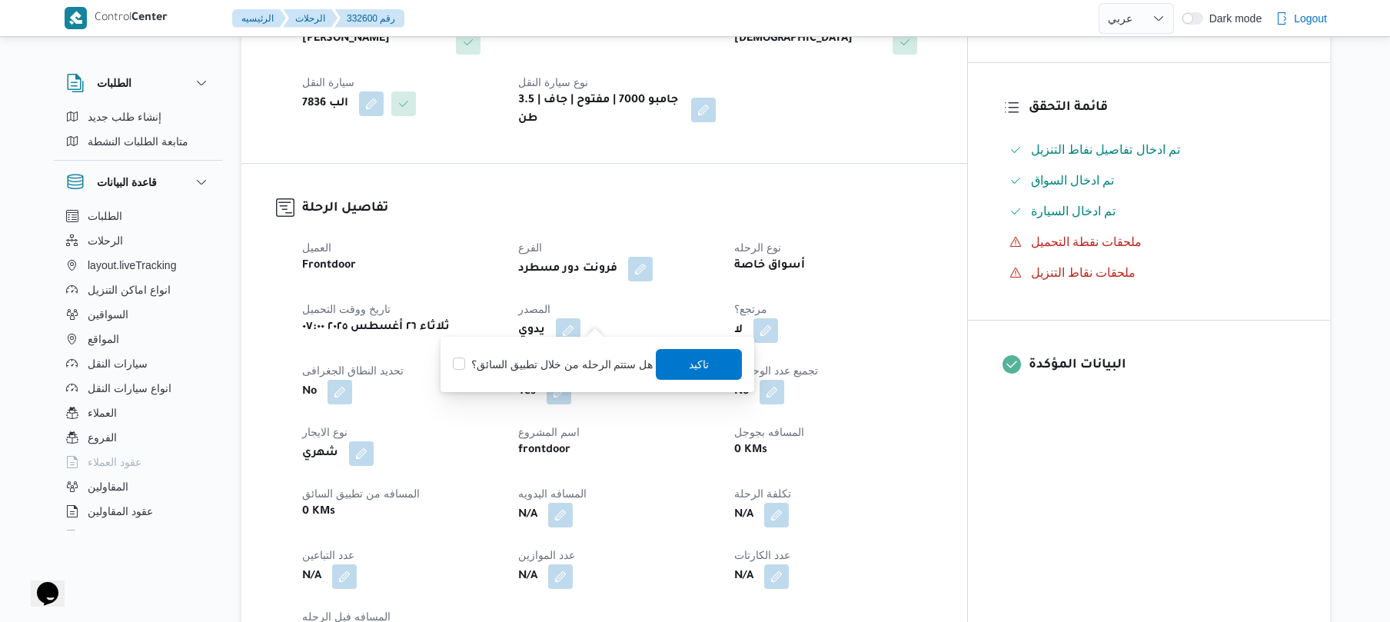
click at [581, 361] on label "هل ستتم الرحله من خلال تطبيق السائق؟" at bounding box center [553, 364] width 200 height 18
checkbox input "true"
click at [703, 367] on span "تاكيد" at bounding box center [700, 363] width 20 height 18
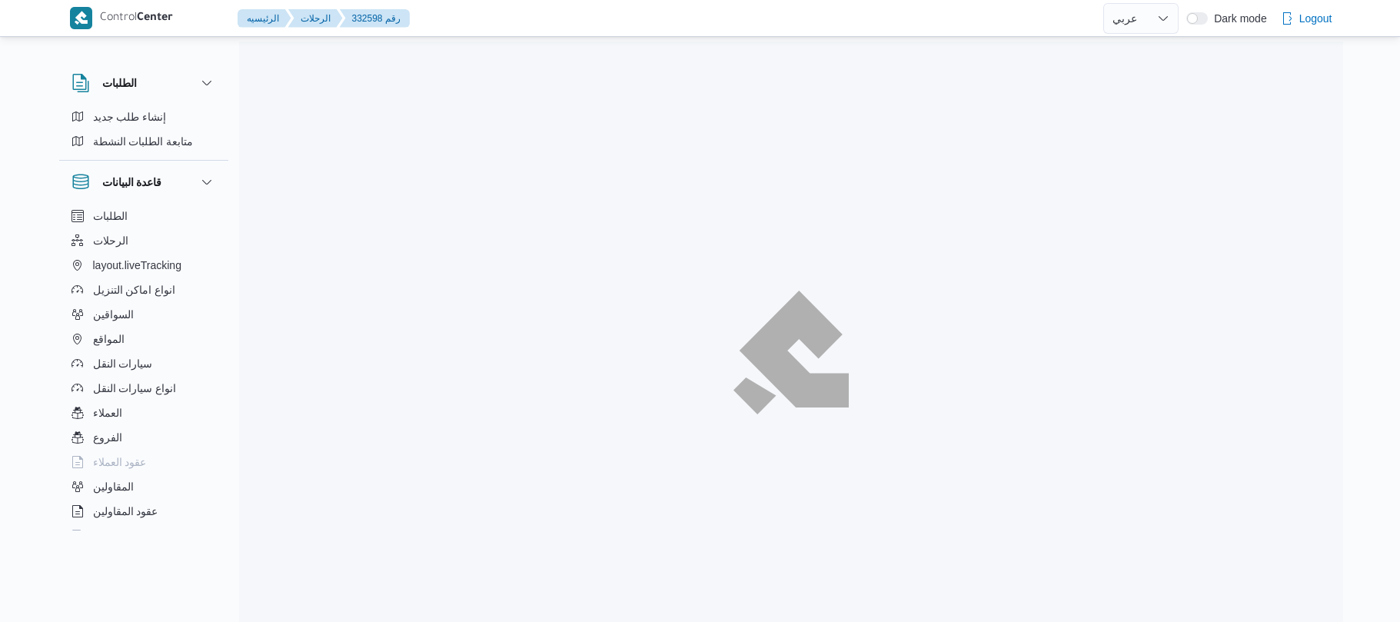
select select "ar"
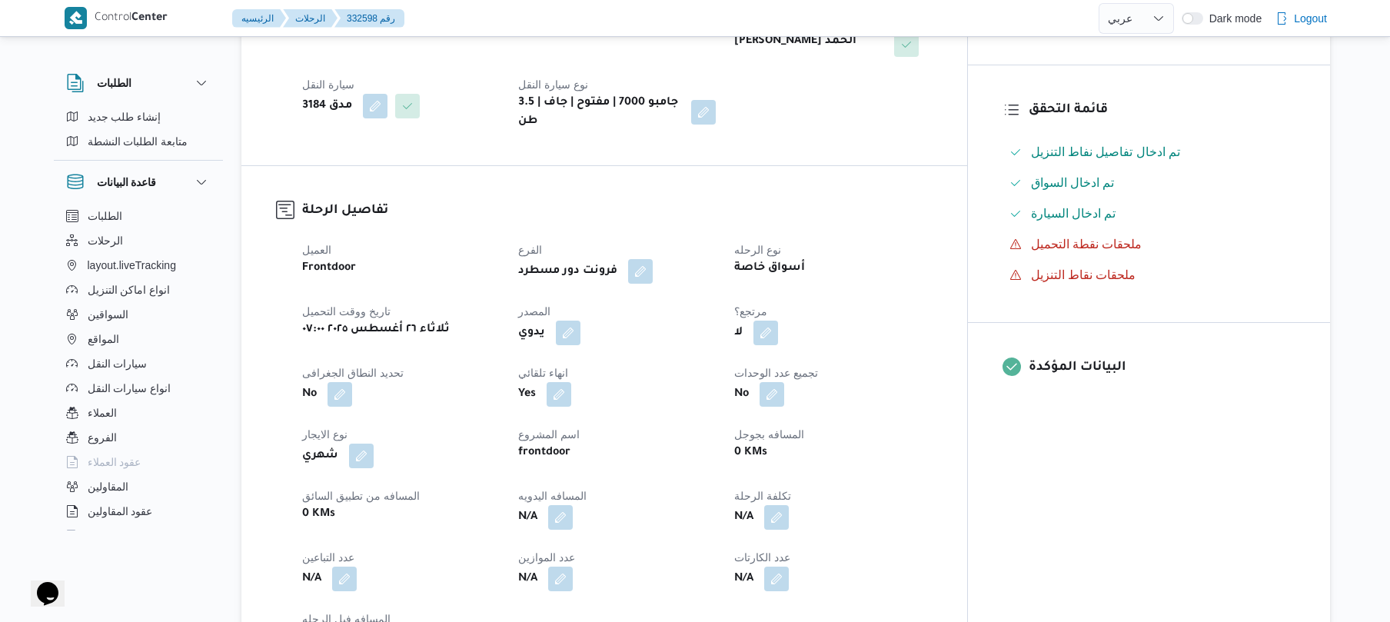
scroll to position [369, 0]
click at [580, 318] on button "button" at bounding box center [568, 330] width 25 height 25
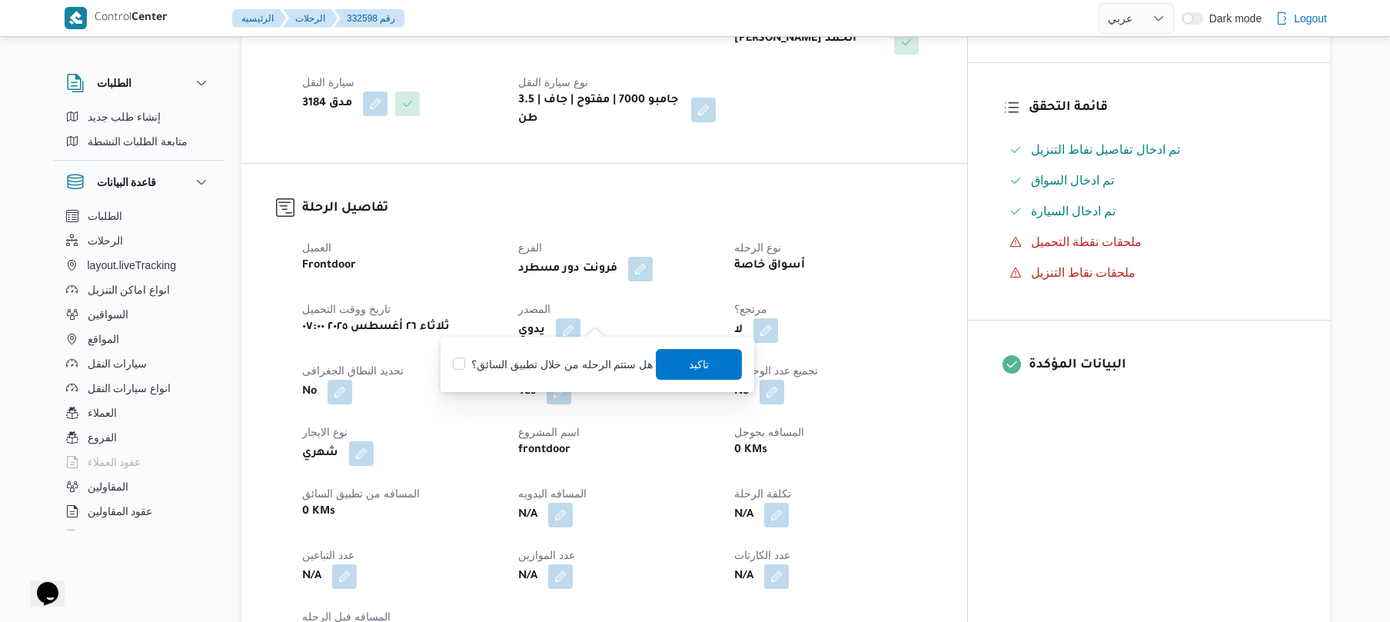
click at [587, 358] on label "هل ستتم الرحله من خلال تطبيق السائق؟" at bounding box center [553, 364] width 200 height 18
checkbox input "true"
click at [710, 358] on span "تاكيد" at bounding box center [700, 363] width 86 height 31
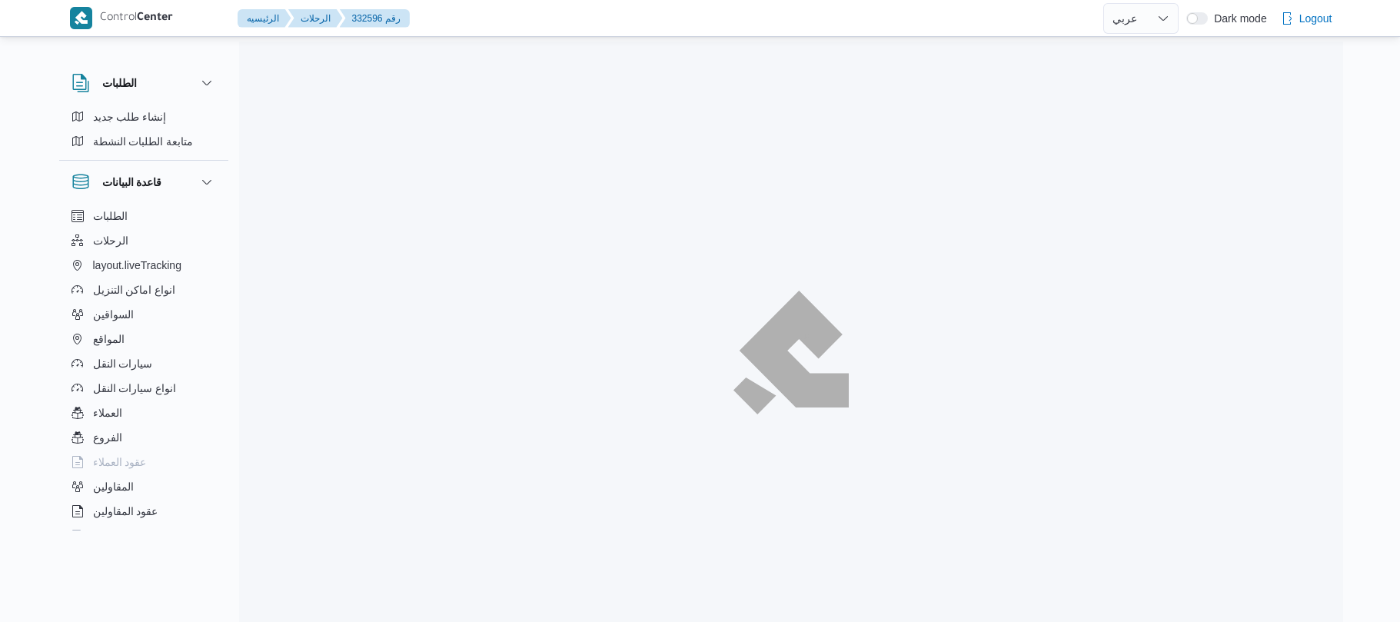
select select "ar"
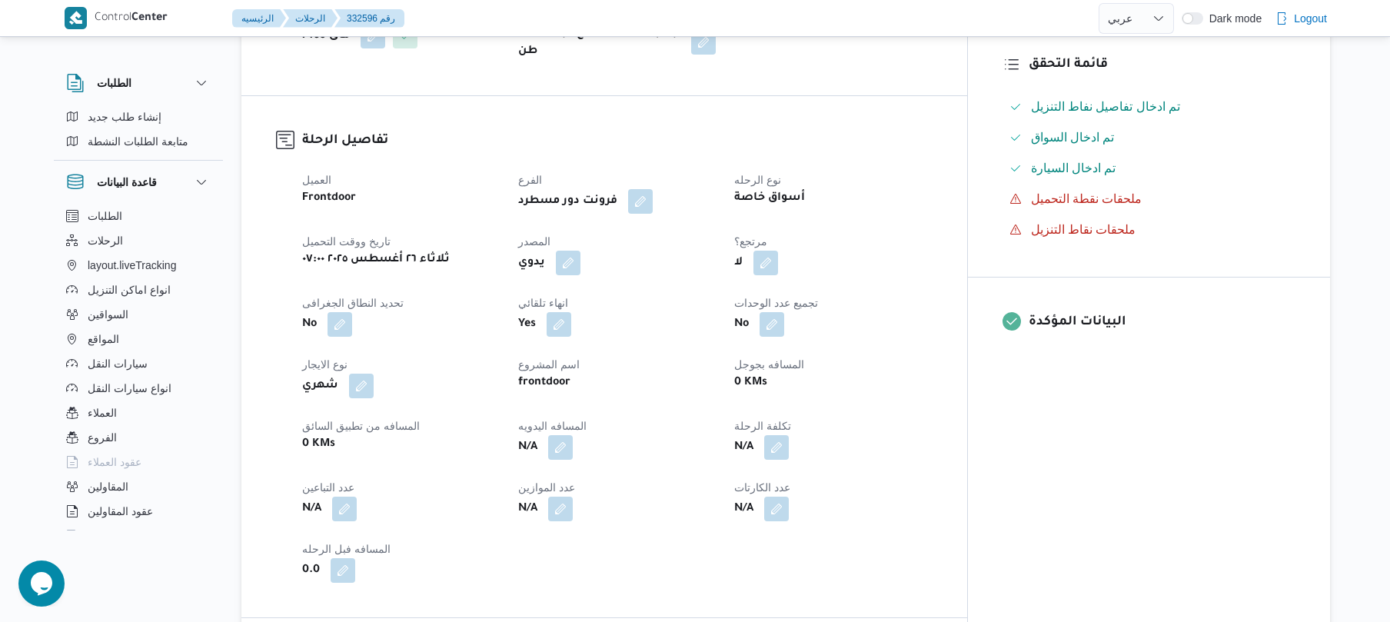
scroll to position [451, 0]
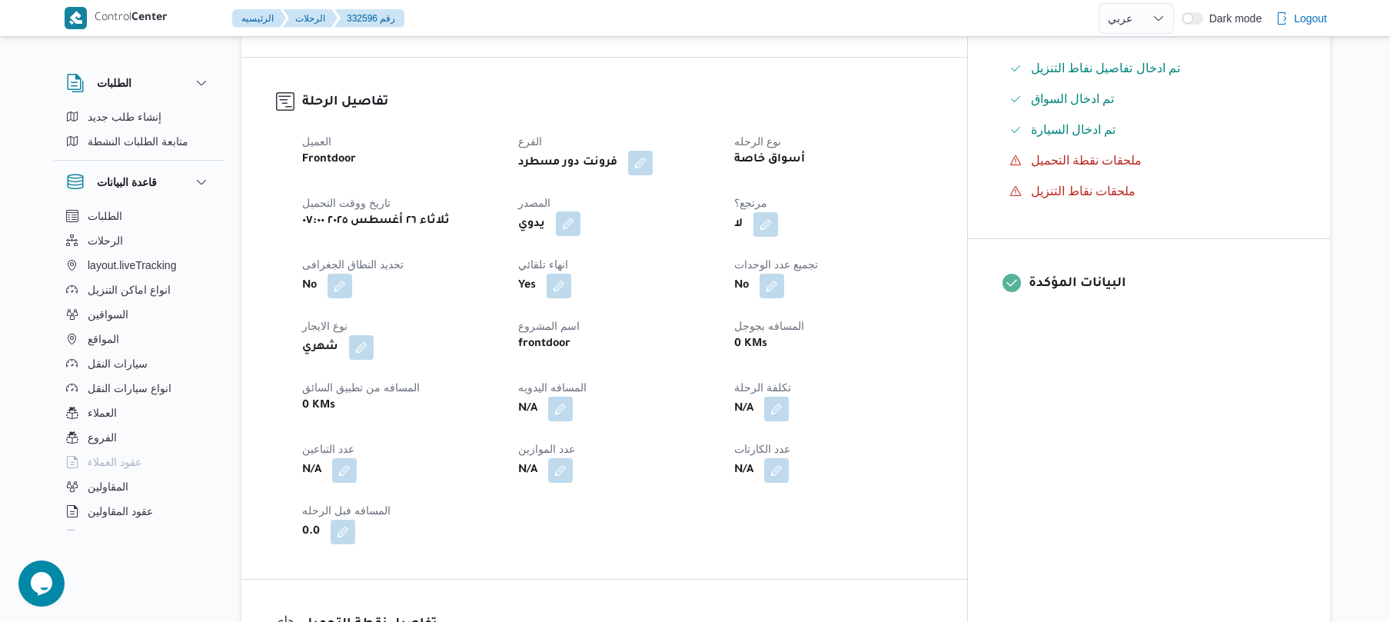
click at [580, 236] on button "button" at bounding box center [568, 223] width 25 height 25
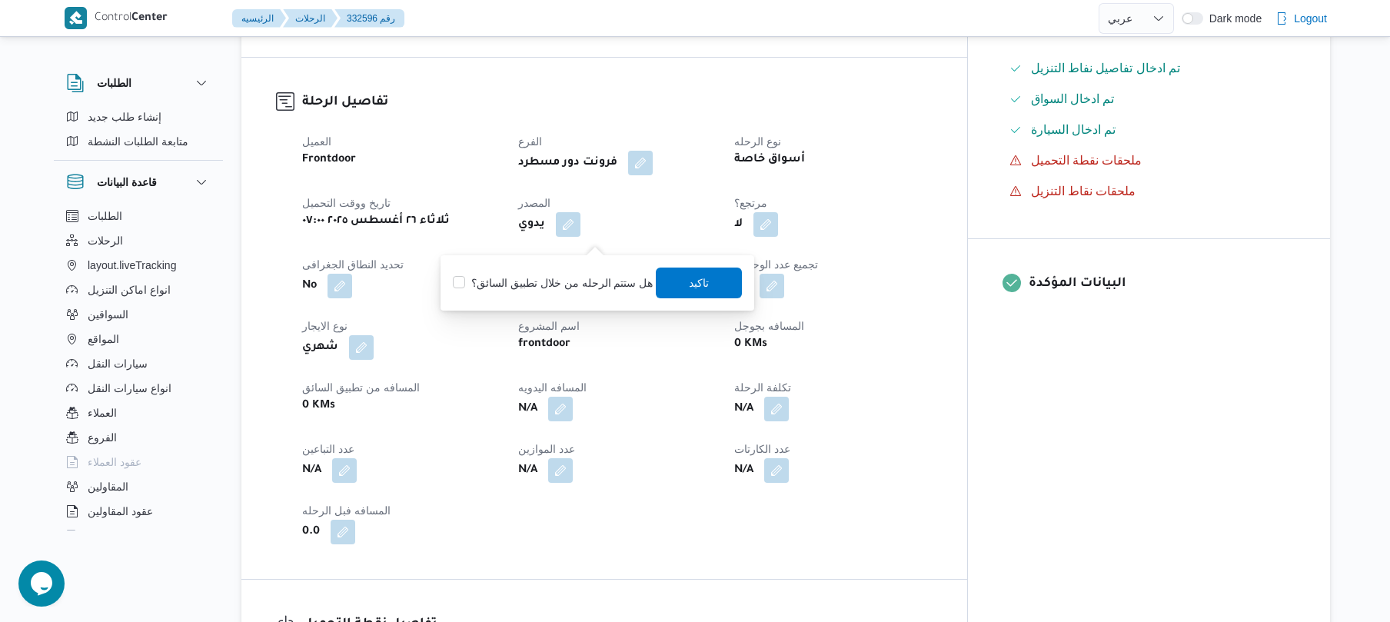
click at [579, 275] on label "هل ستتم الرحله من خلال تطبيق السائق؟" at bounding box center [553, 283] width 200 height 18
checkbox input "true"
click at [726, 291] on span "تاكيد" at bounding box center [700, 282] width 86 height 31
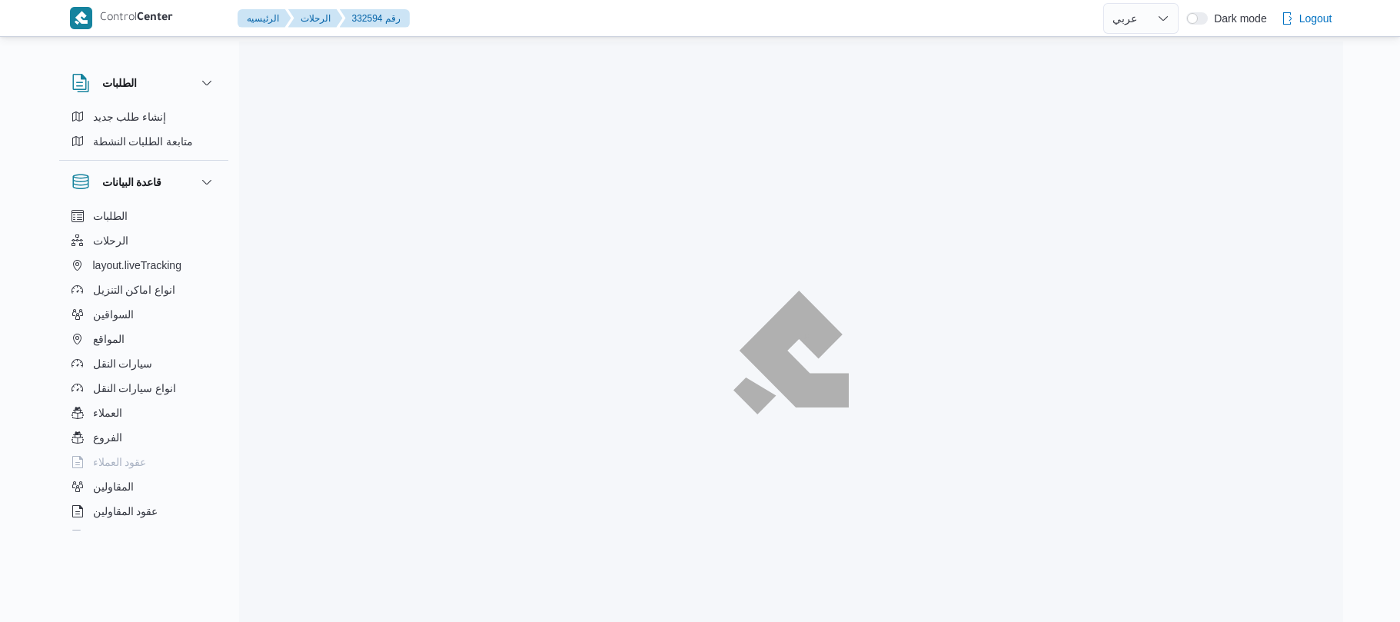
select select "ar"
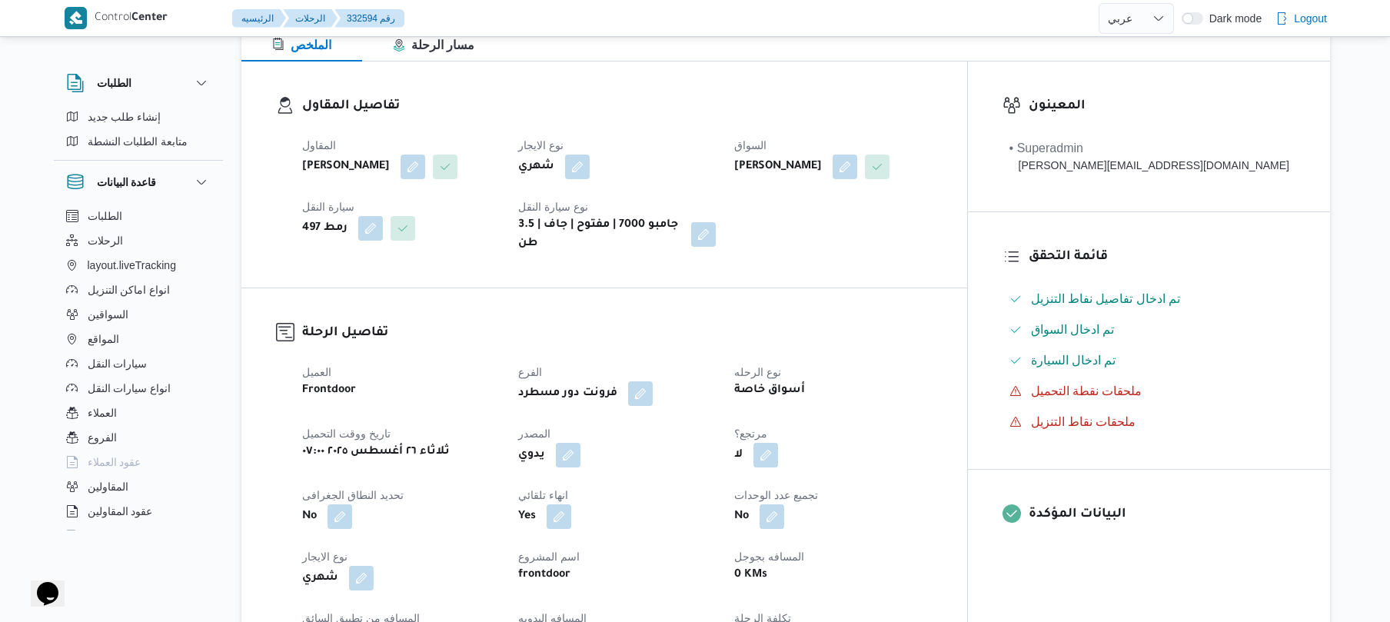
scroll to position [451, 0]
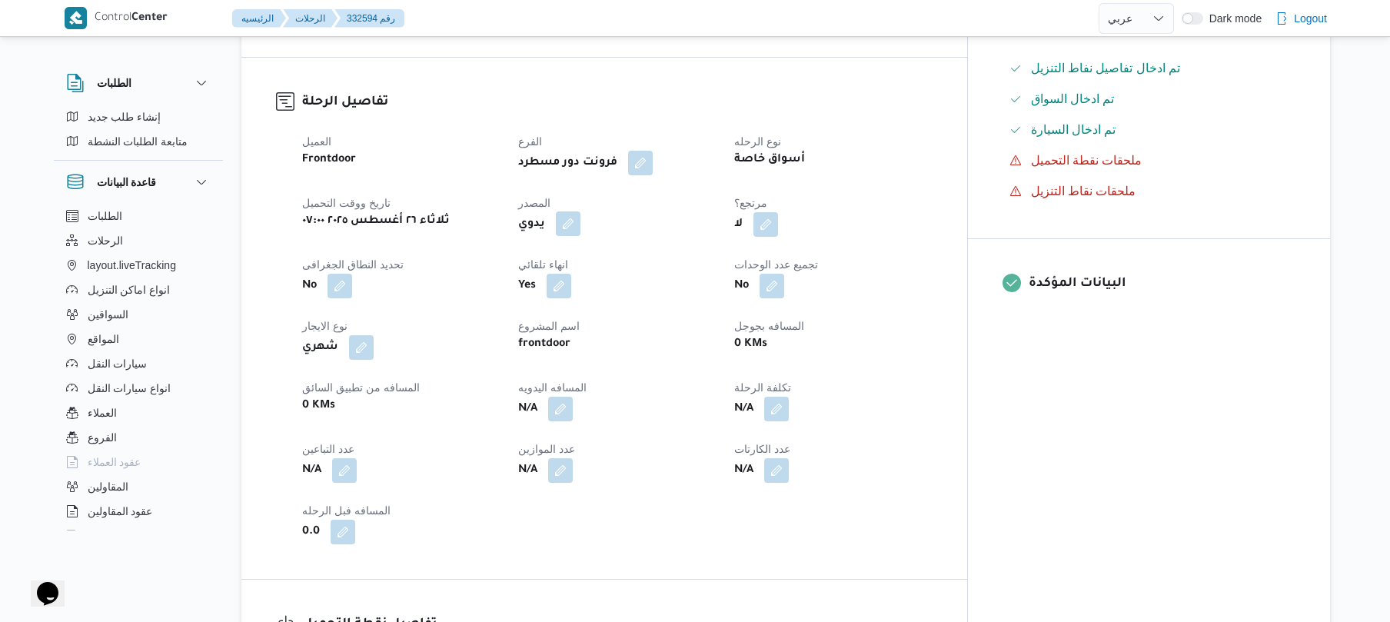
click at [580, 234] on button "button" at bounding box center [568, 223] width 25 height 25
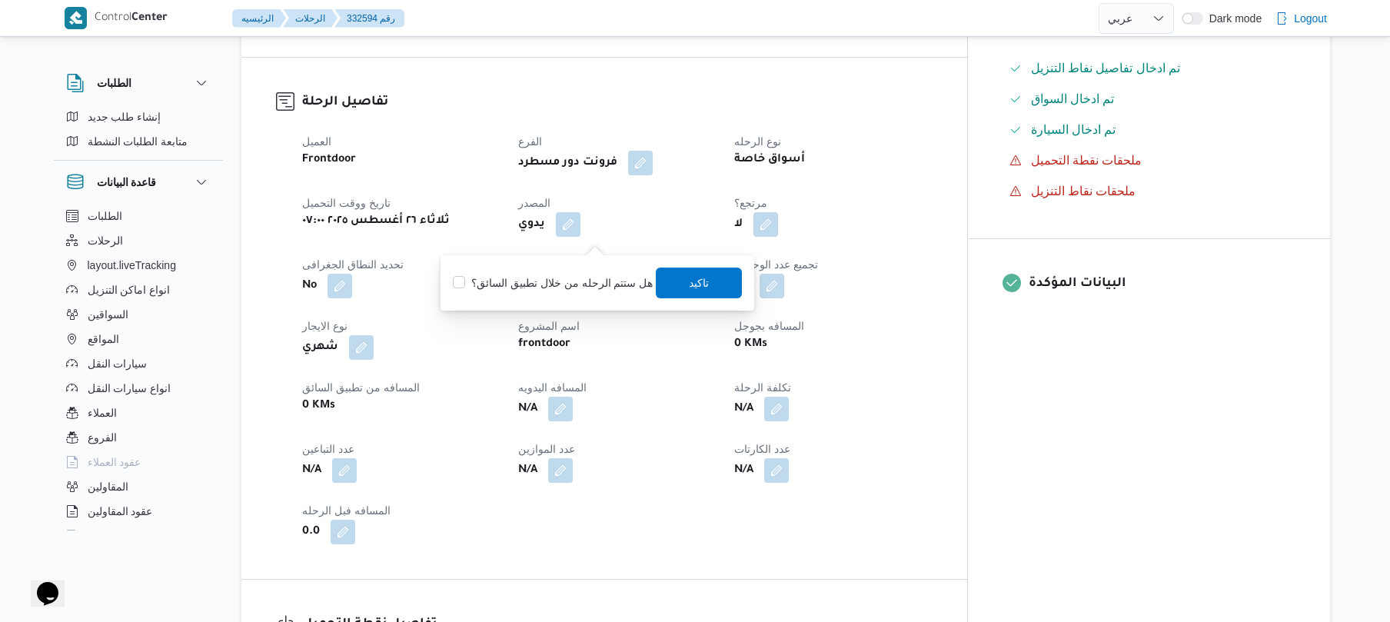
click at [582, 274] on label "هل ستتم الرحله من خلال تطبيق السائق؟" at bounding box center [553, 283] width 200 height 18
checkbox input "true"
click at [690, 281] on span "تاكيد" at bounding box center [700, 282] width 20 height 18
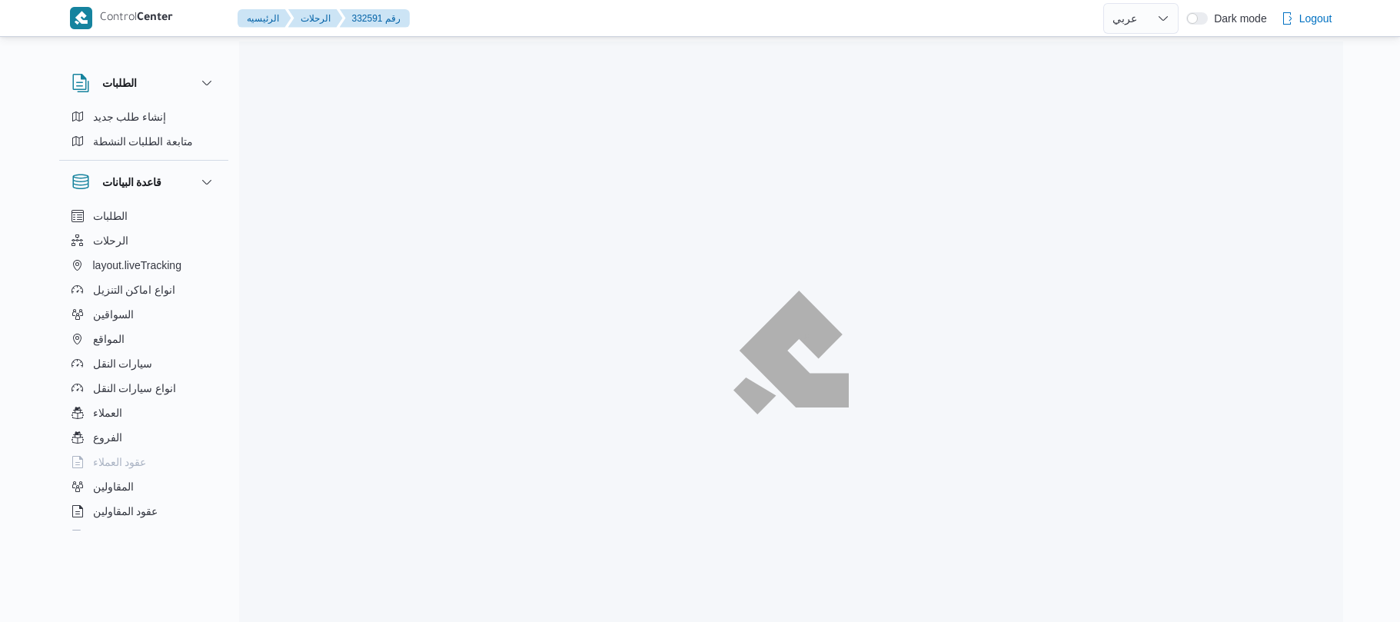
select select "ar"
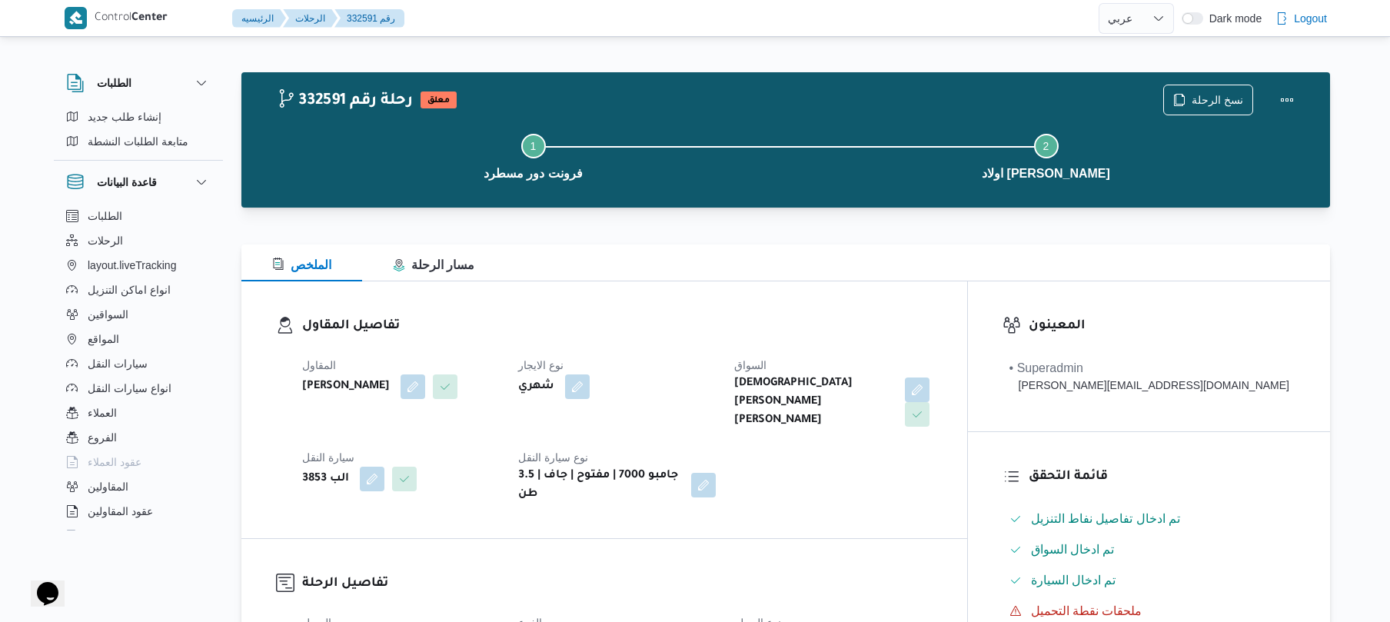
click at [705, 354] on div "المقاول محمد صلاح عبداللطيف الشريف نوع الايجار شهري السواق اسلام عصام محمد طير …" at bounding box center [617, 430] width 649 height 166
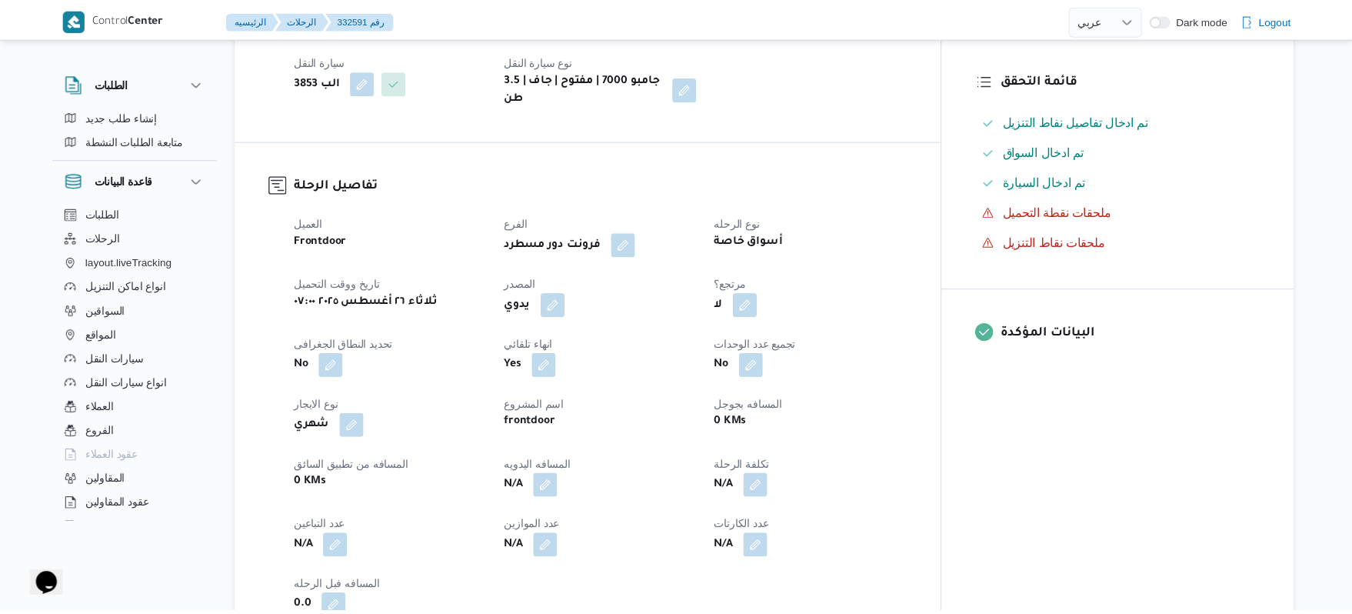
scroll to position [410, 0]
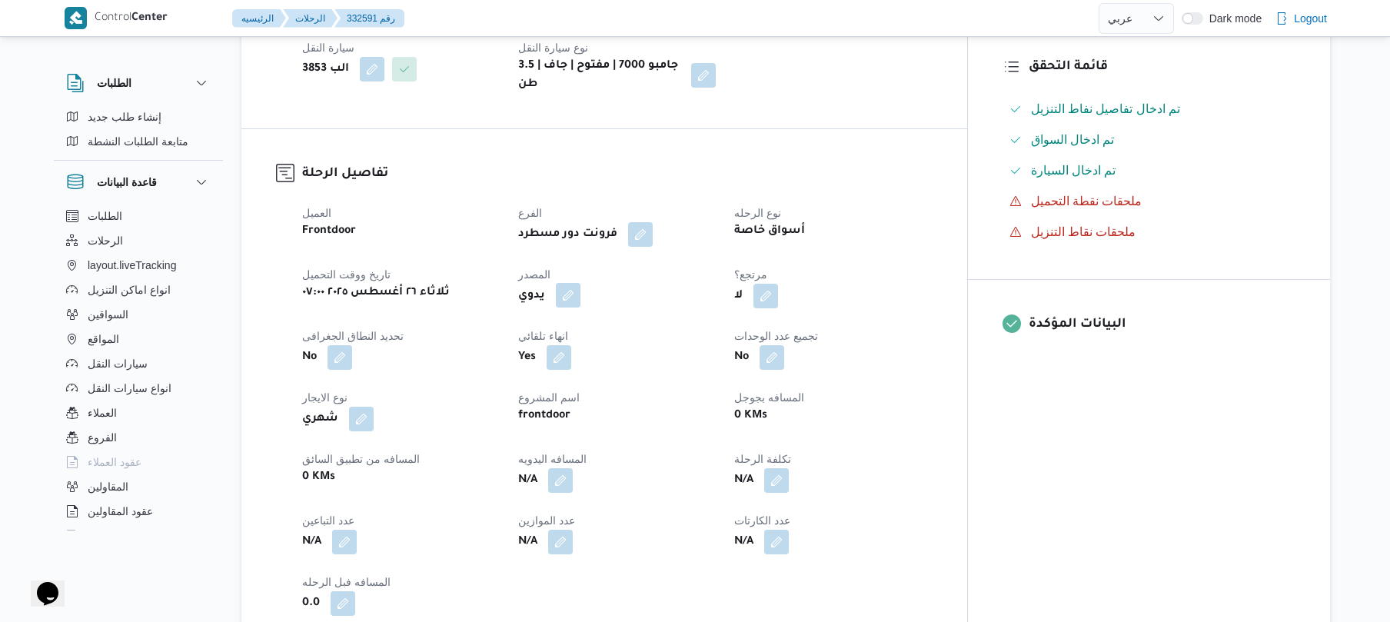
click at [580, 283] on button "button" at bounding box center [568, 295] width 25 height 25
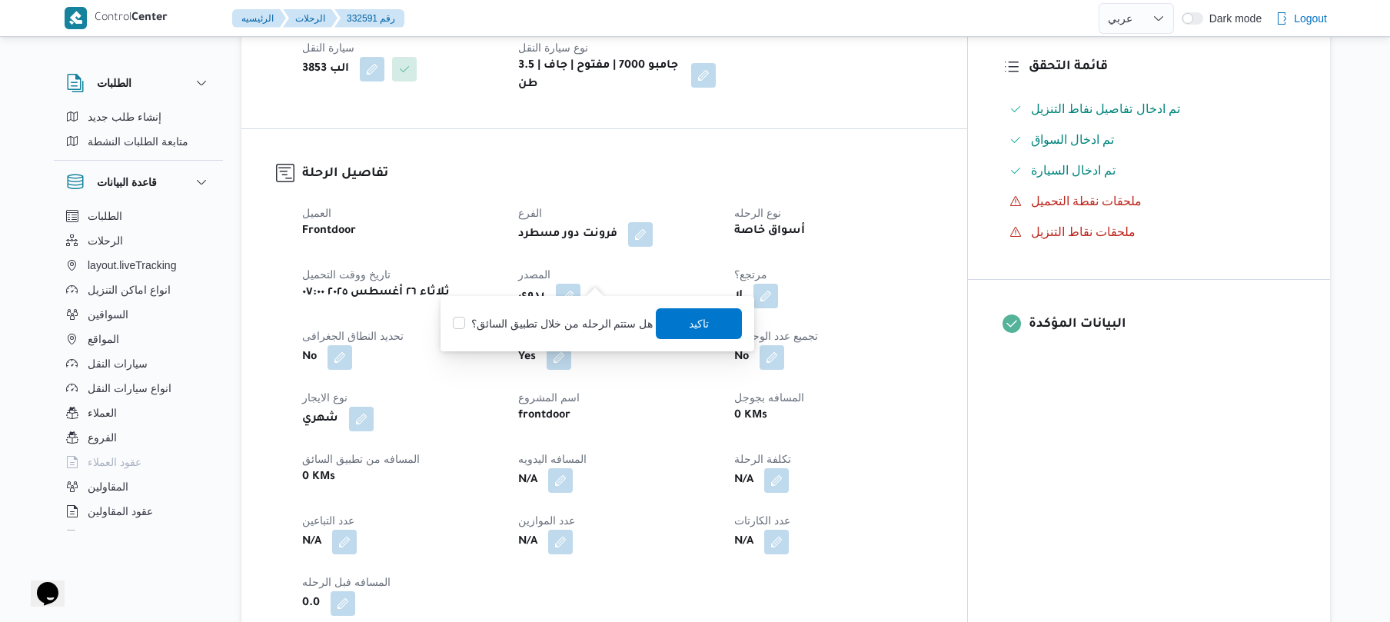
click at [594, 311] on div "هل ستتم الرحله من خلال تطبيق السائق؟ تاكيد" at bounding box center [597, 324] width 292 height 34
click at [612, 321] on label "هل ستتم الرحله من خلال تطبيق السائق؟" at bounding box center [553, 323] width 200 height 18
checkbox input "true"
click at [697, 329] on span "تاكيد" at bounding box center [700, 323] width 20 height 18
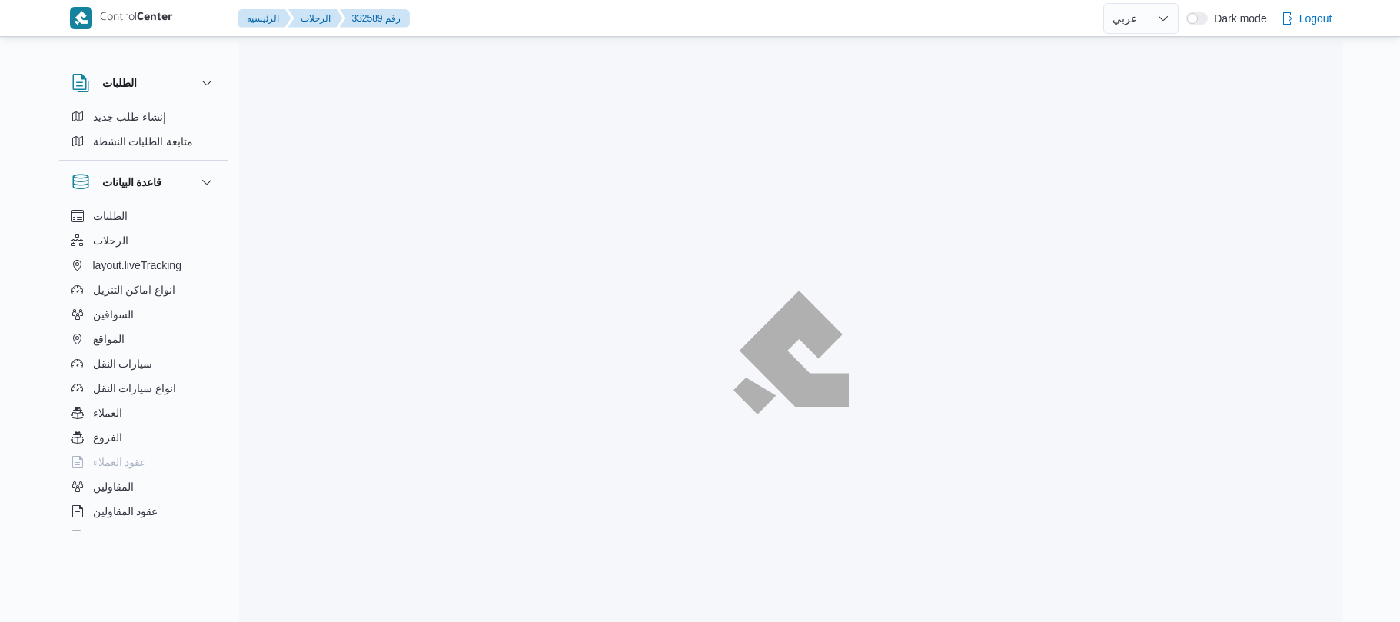
select select "ar"
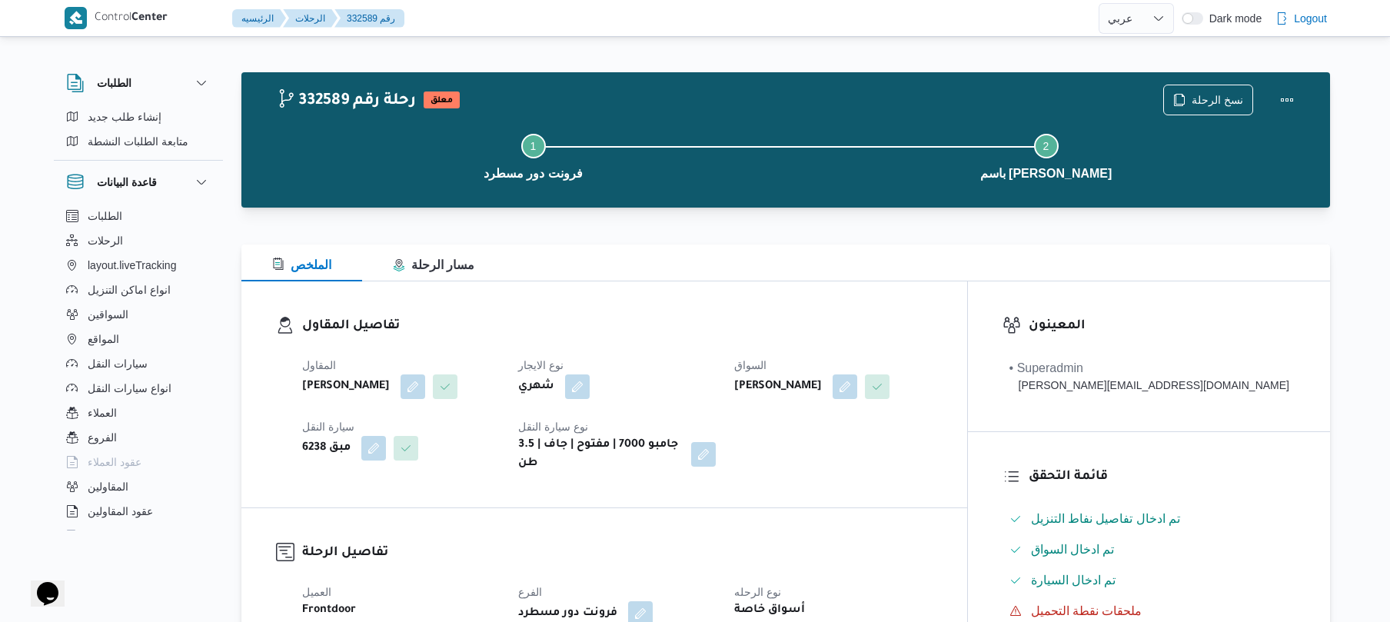
click at [647, 371] on dt "نوع الايجار" at bounding box center [617, 365] width 198 height 18
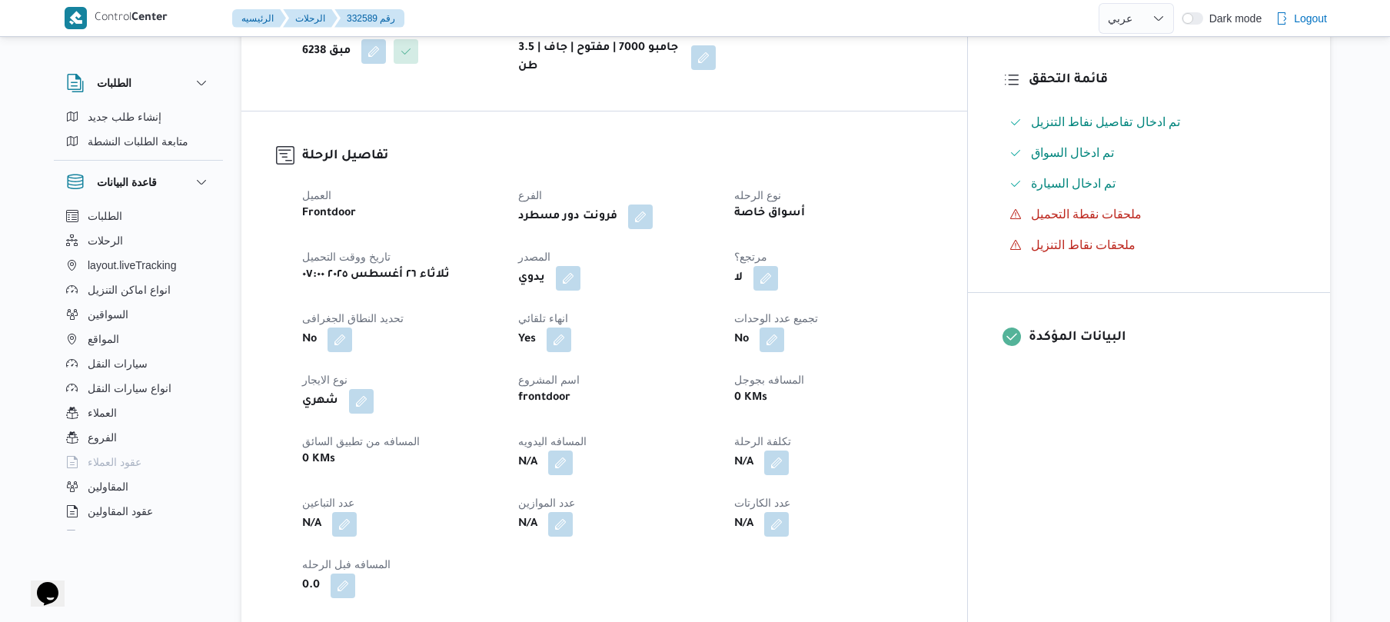
scroll to position [410, 0]
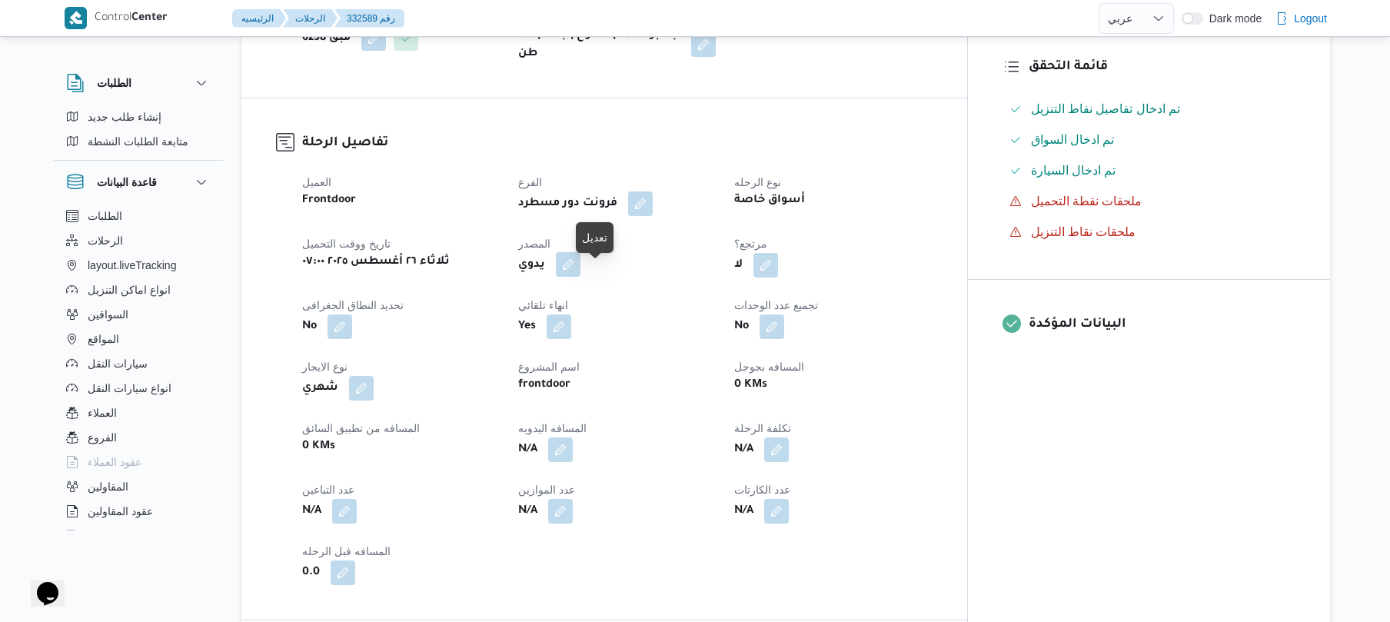
click at [580, 277] on button "button" at bounding box center [568, 264] width 25 height 25
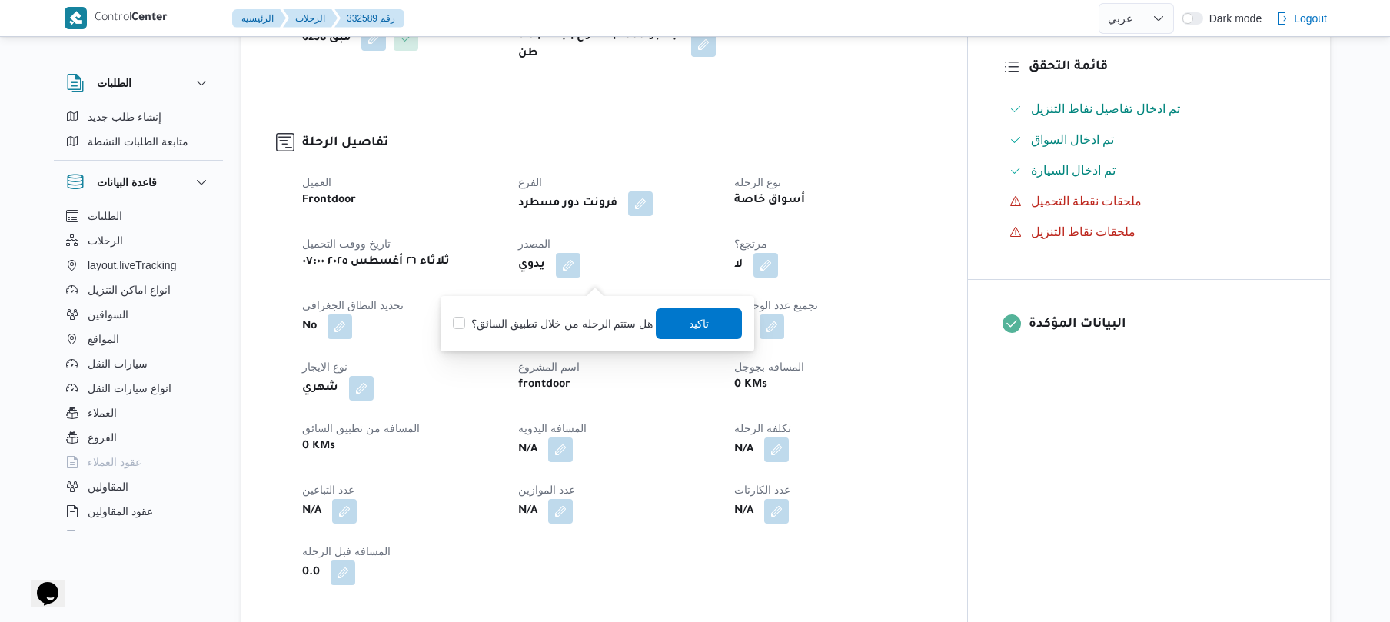
click at [590, 324] on label "هل ستتم الرحله من خلال تطبيق السائق؟" at bounding box center [553, 323] width 200 height 18
checkbox input "true"
click at [704, 318] on span "تاكيد" at bounding box center [700, 323] width 20 height 18
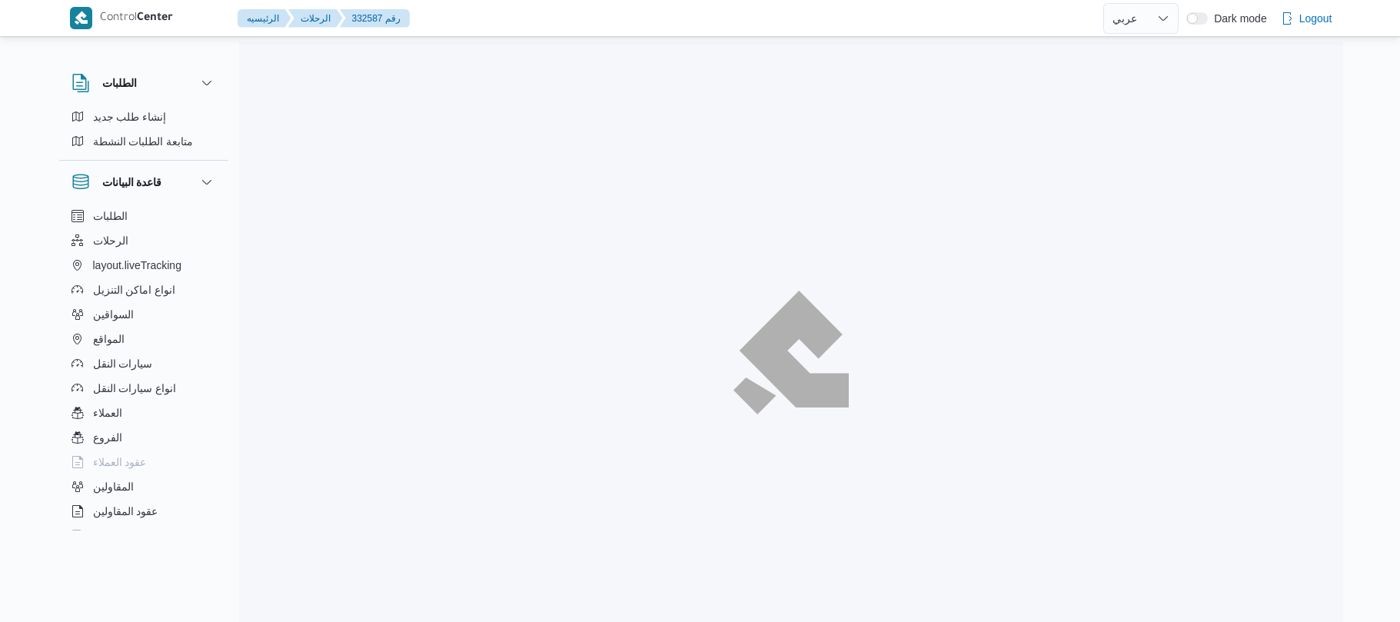
select select "ar"
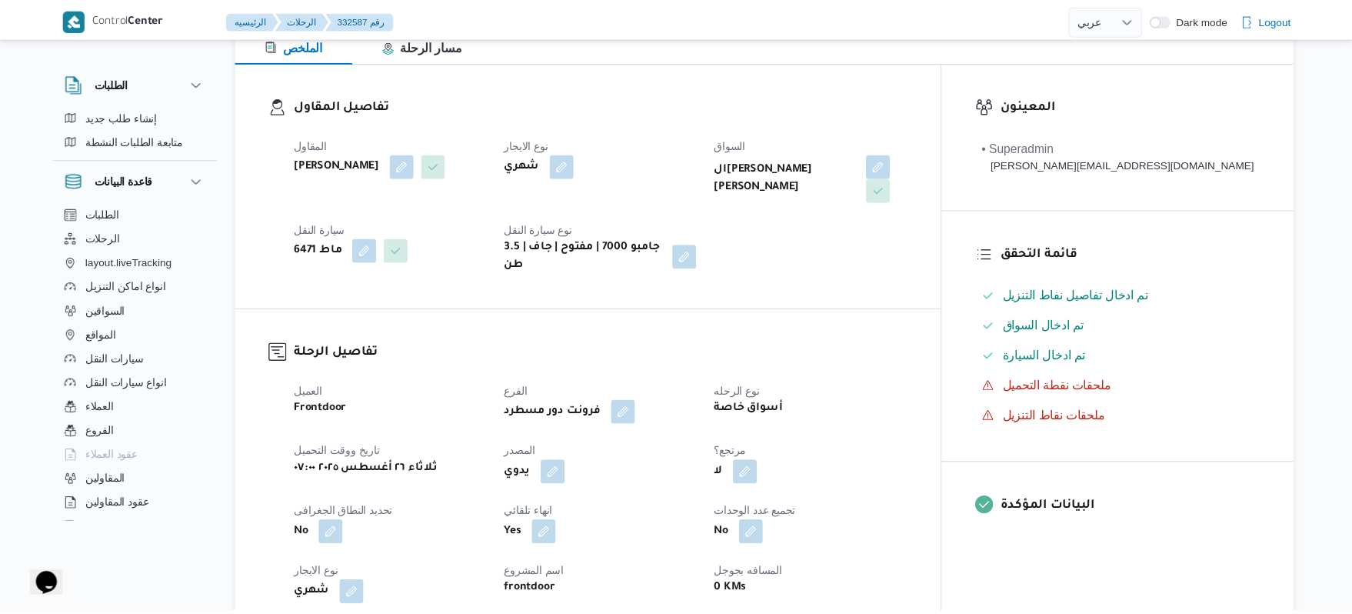
scroll to position [410, 0]
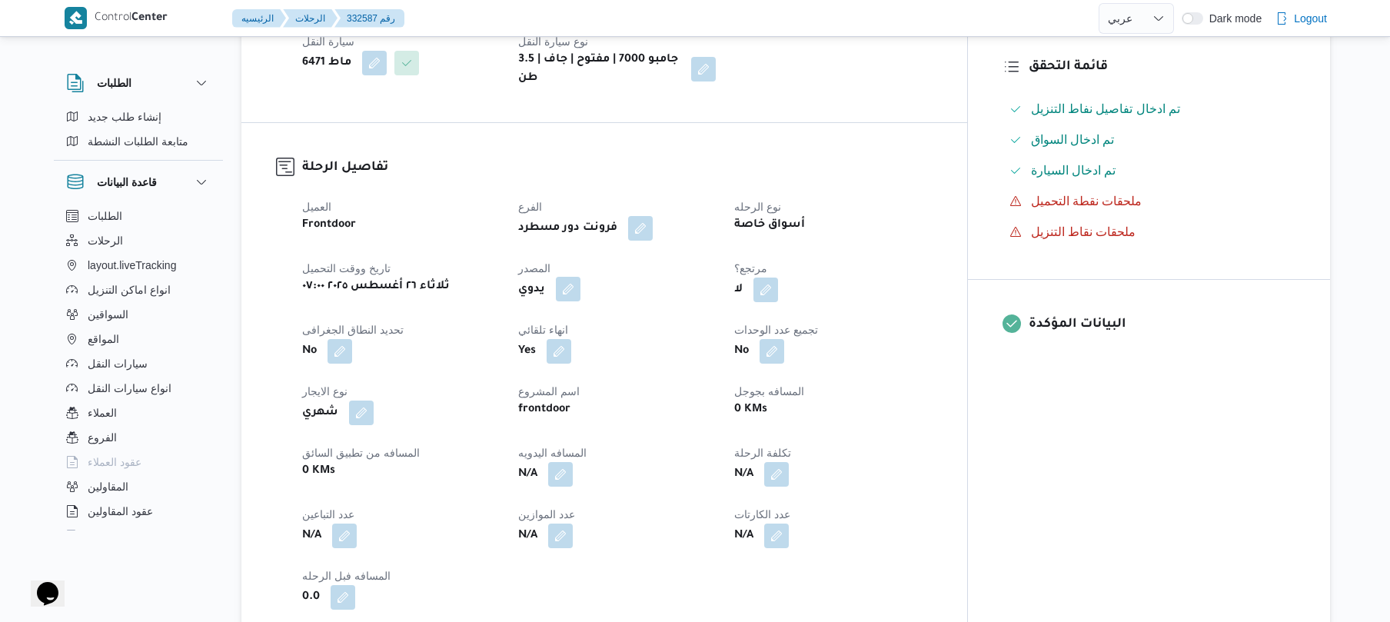
click at [580, 277] on button "button" at bounding box center [568, 289] width 25 height 25
click at [587, 330] on label "هل ستتم الرحله من خلال تطبيق السائق؟" at bounding box center [553, 323] width 200 height 18
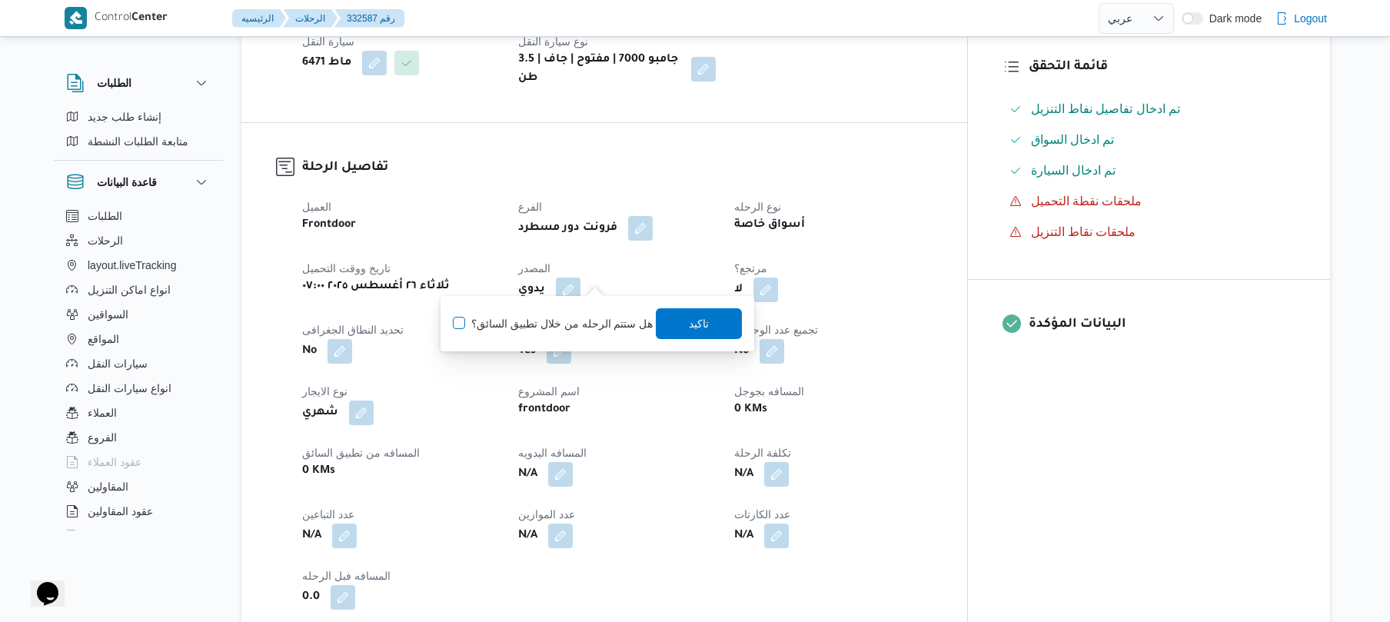
checkbox input "true"
click at [703, 314] on span "تاكيد" at bounding box center [700, 323] width 86 height 31
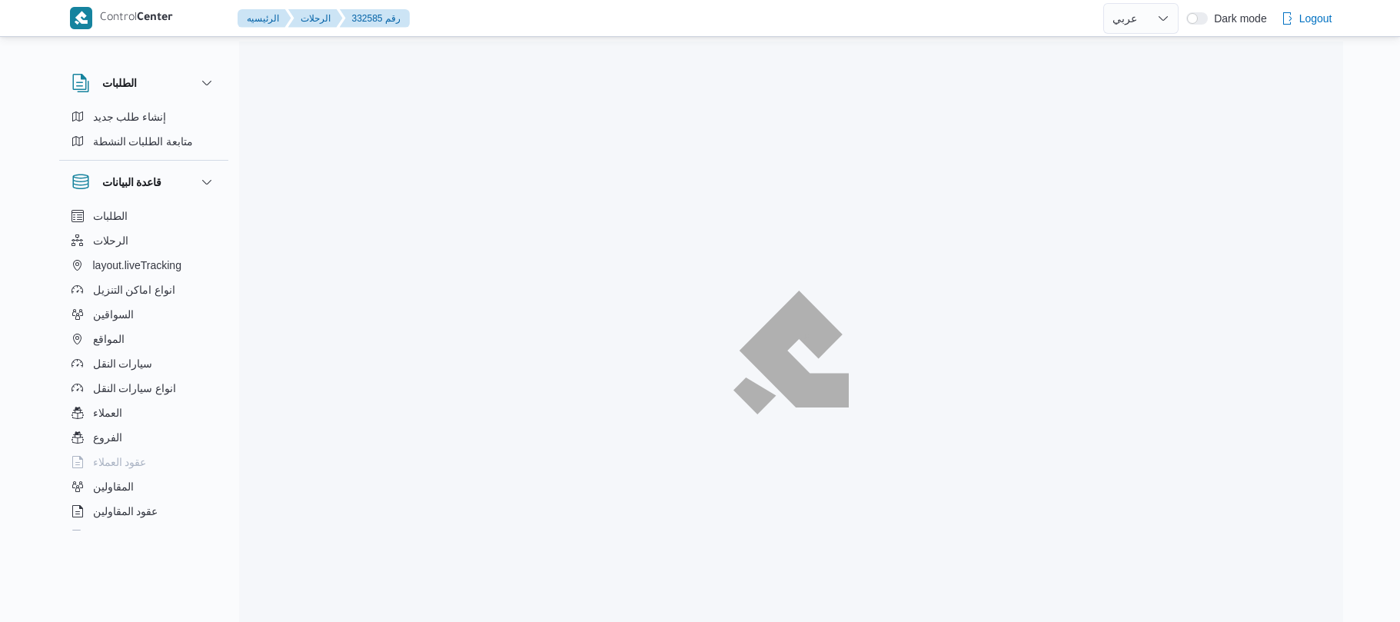
select select "ar"
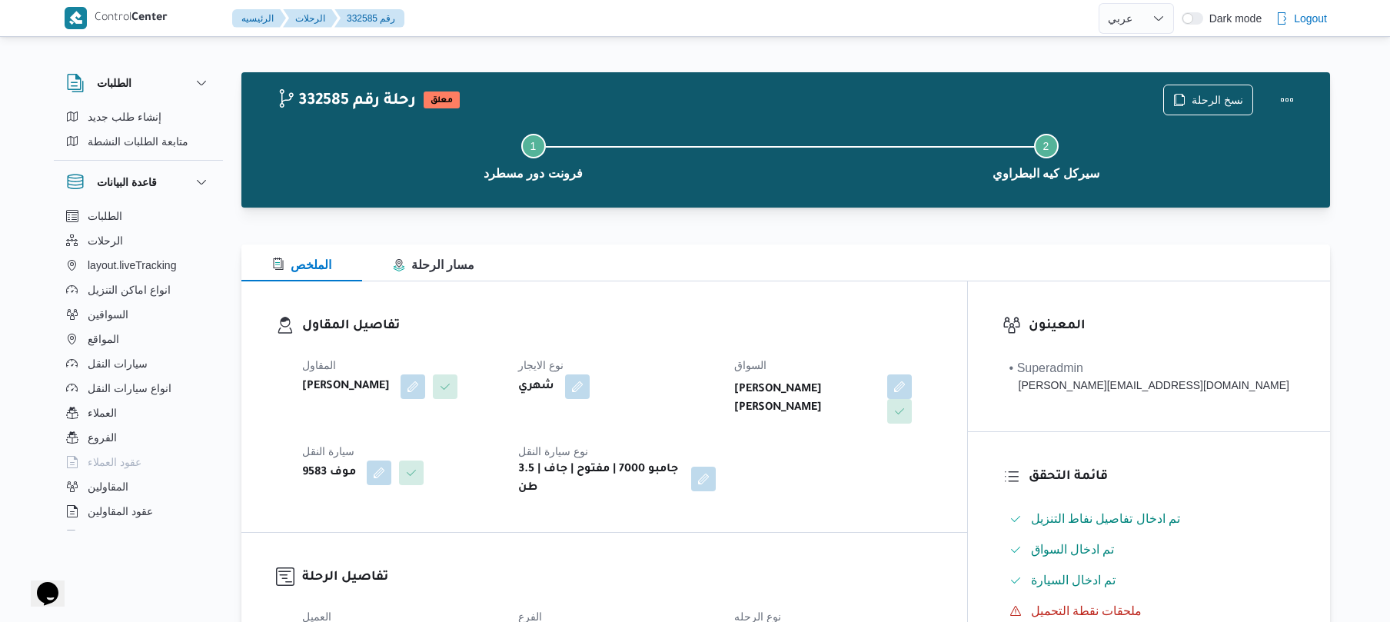
click at [714, 354] on div "المقاول [PERSON_NAME] نوع الايجار شهري السواق [PERSON_NAME] ابو [PERSON_NAME] ا…" at bounding box center [617, 427] width 649 height 160
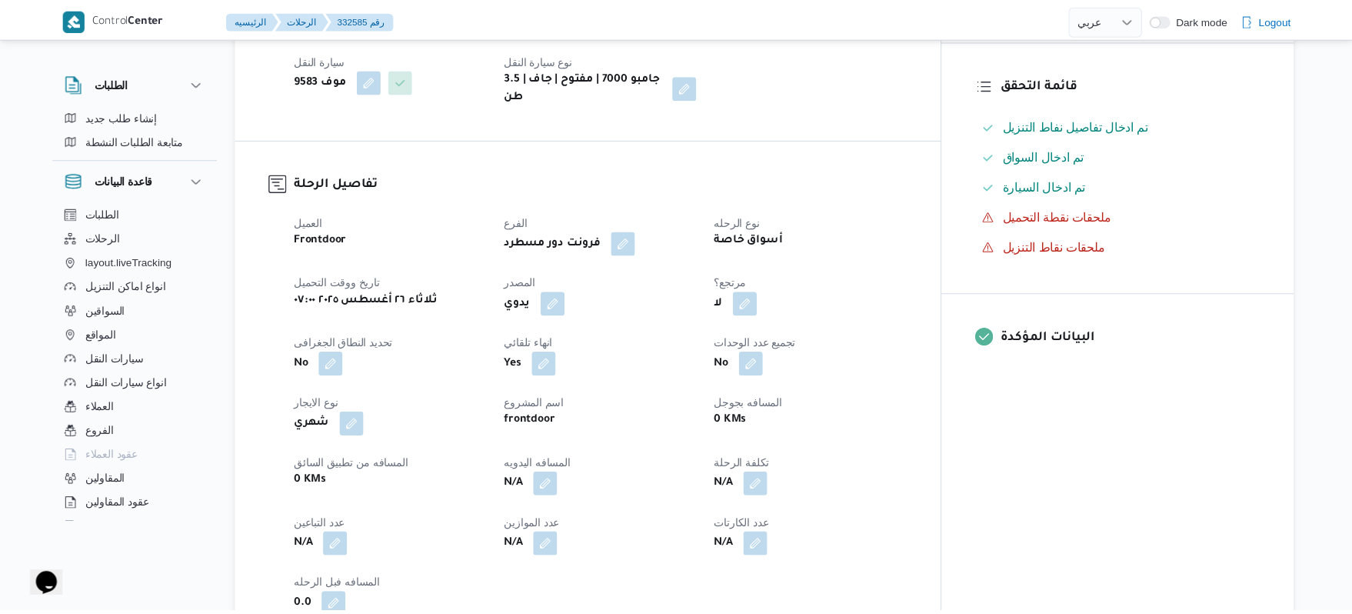
scroll to position [451, 0]
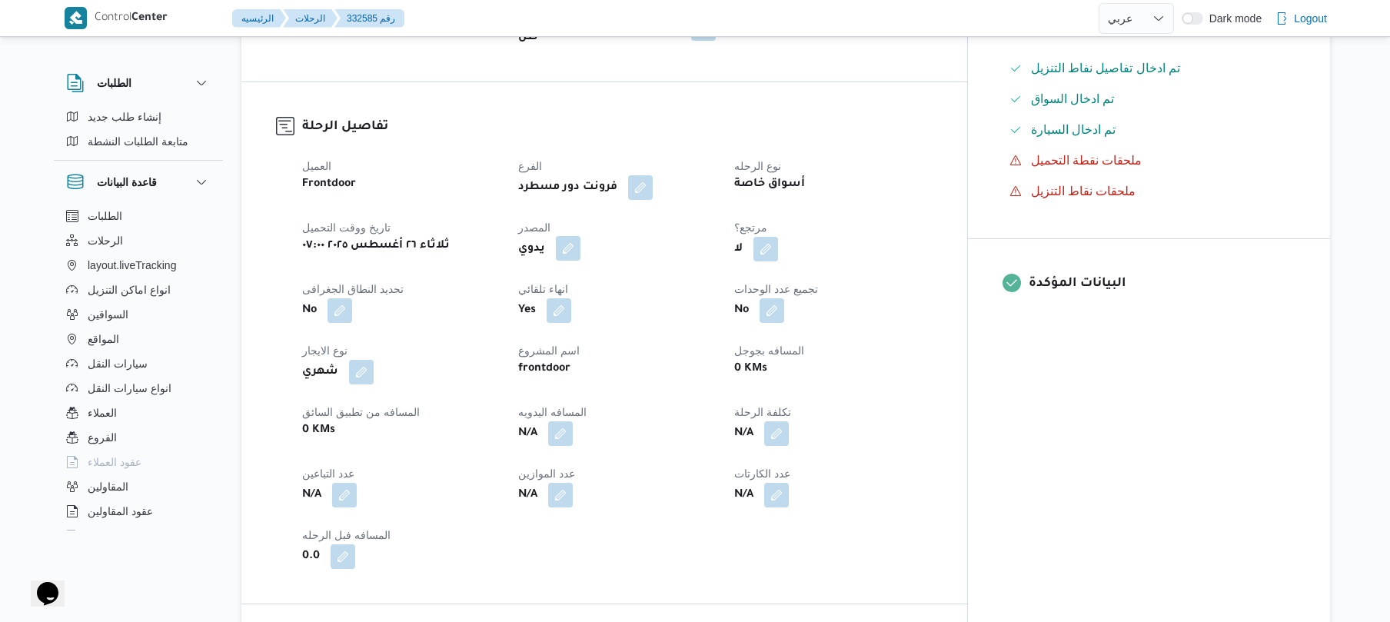
click at [580, 236] on button "button" at bounding box center [568, 248] width 25 height 25
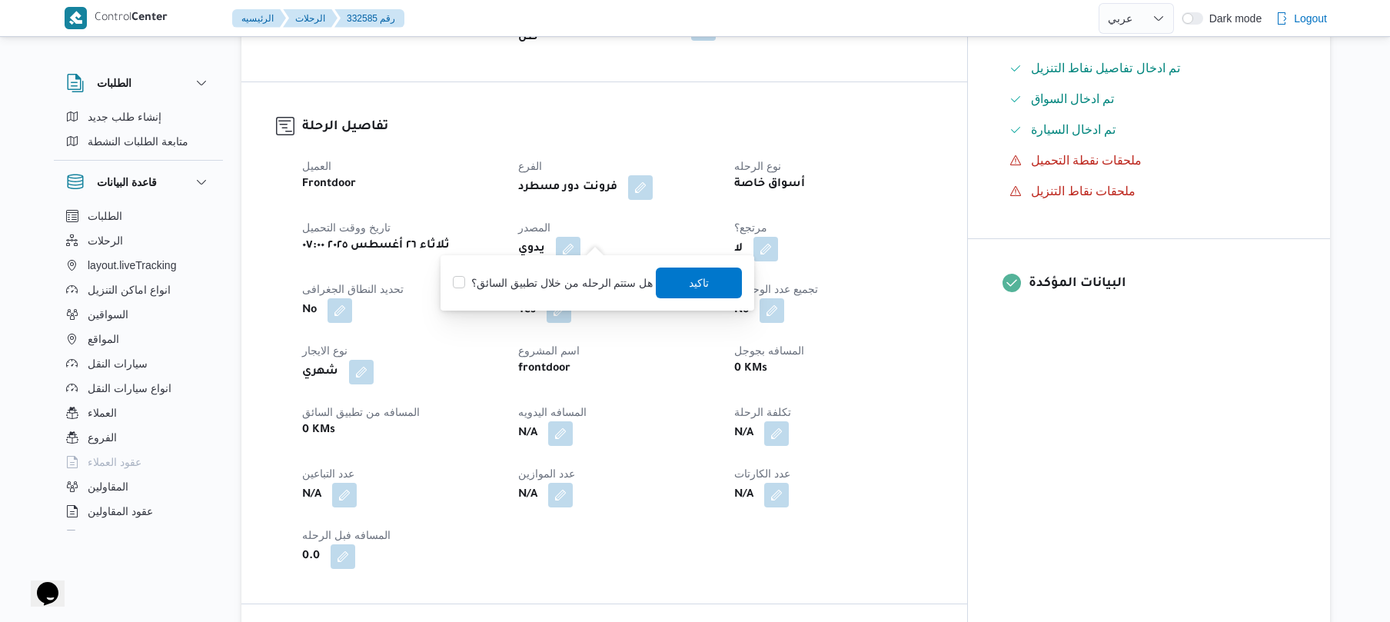
click at [600, 274] on label "هل ستتم الرحله من خلال تطبيق السائق؟" at bounding box center [553, 283] width 200 height 18
checkbox input "true"
click at [680, 278] on span "تاكيد" at bounding box center [700, 282] width 86 height 31
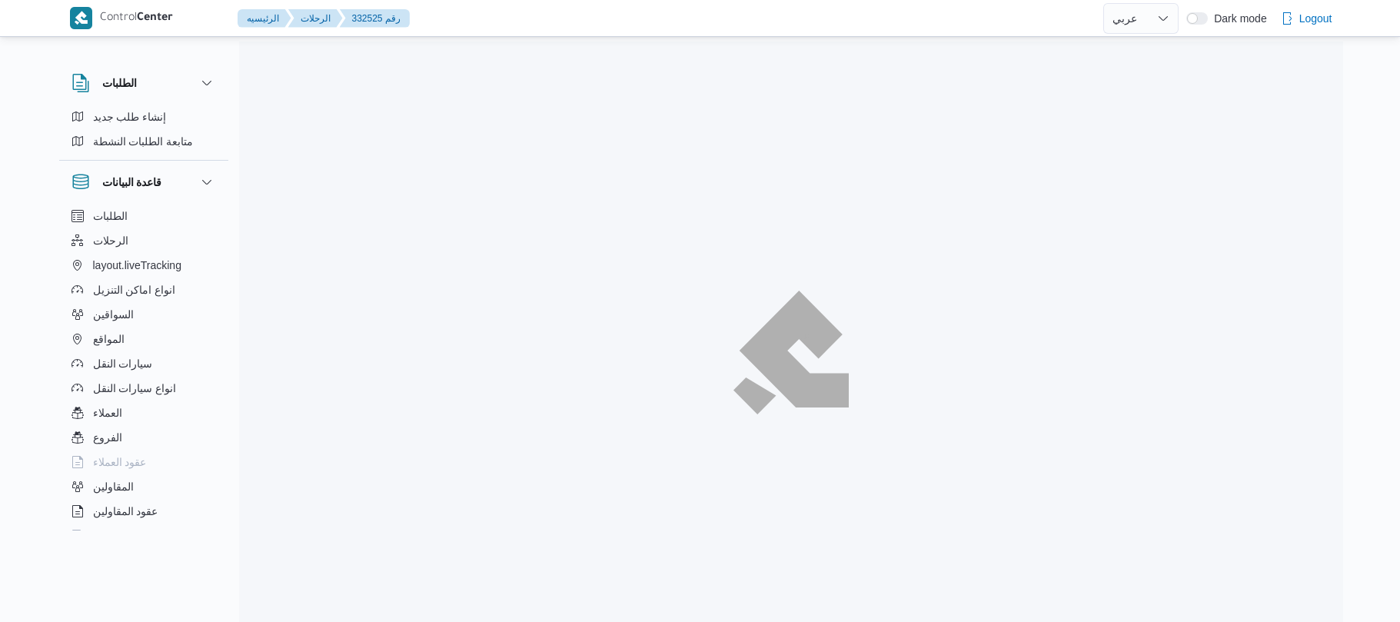
select select "ar"
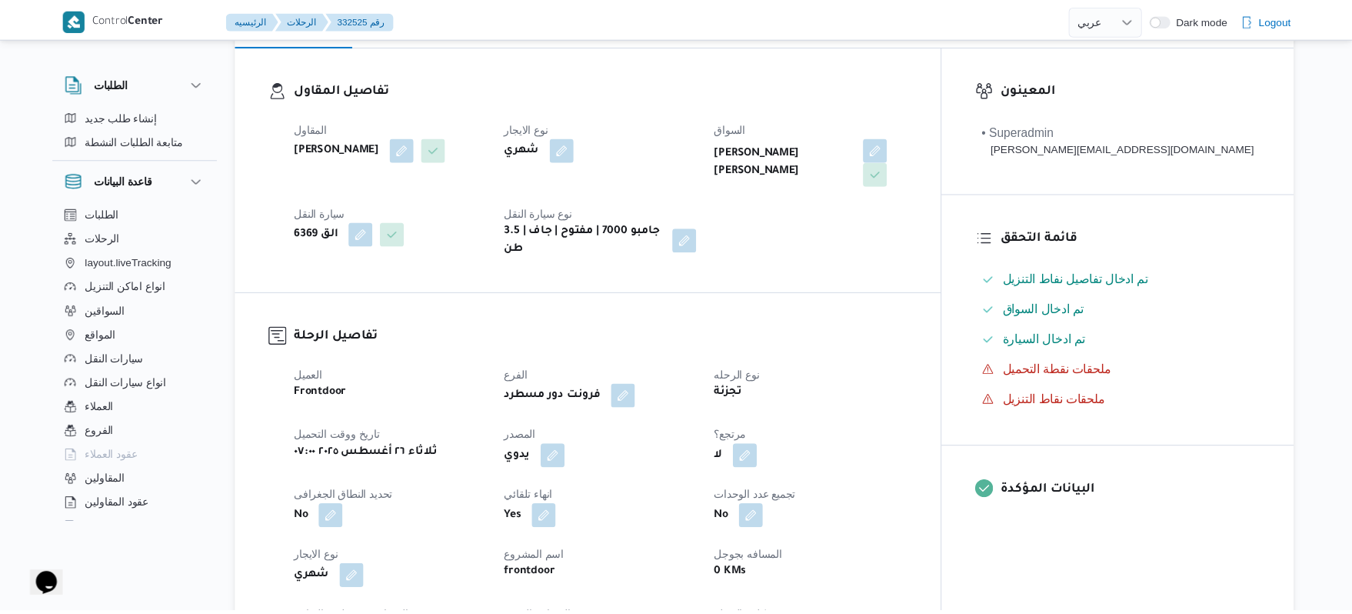
scroll to position [451, 0]
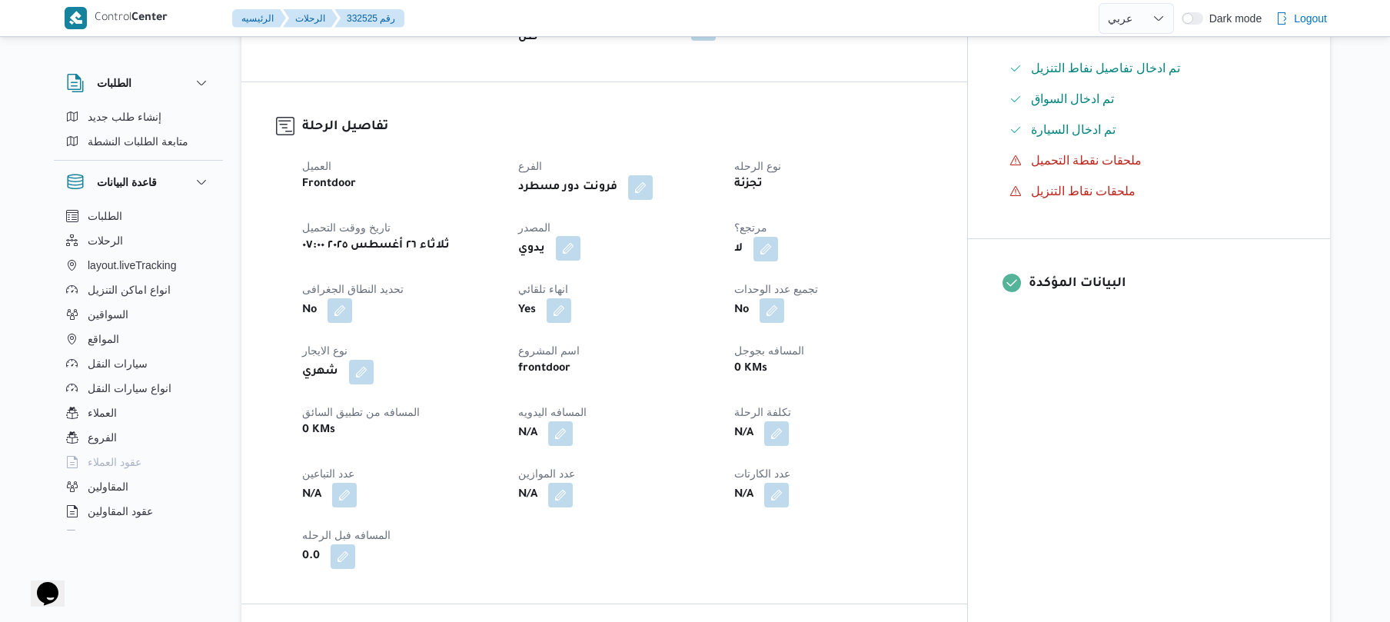
click at [580, 244] on button "button" at bounding box center [568, 248] width 25 height 25
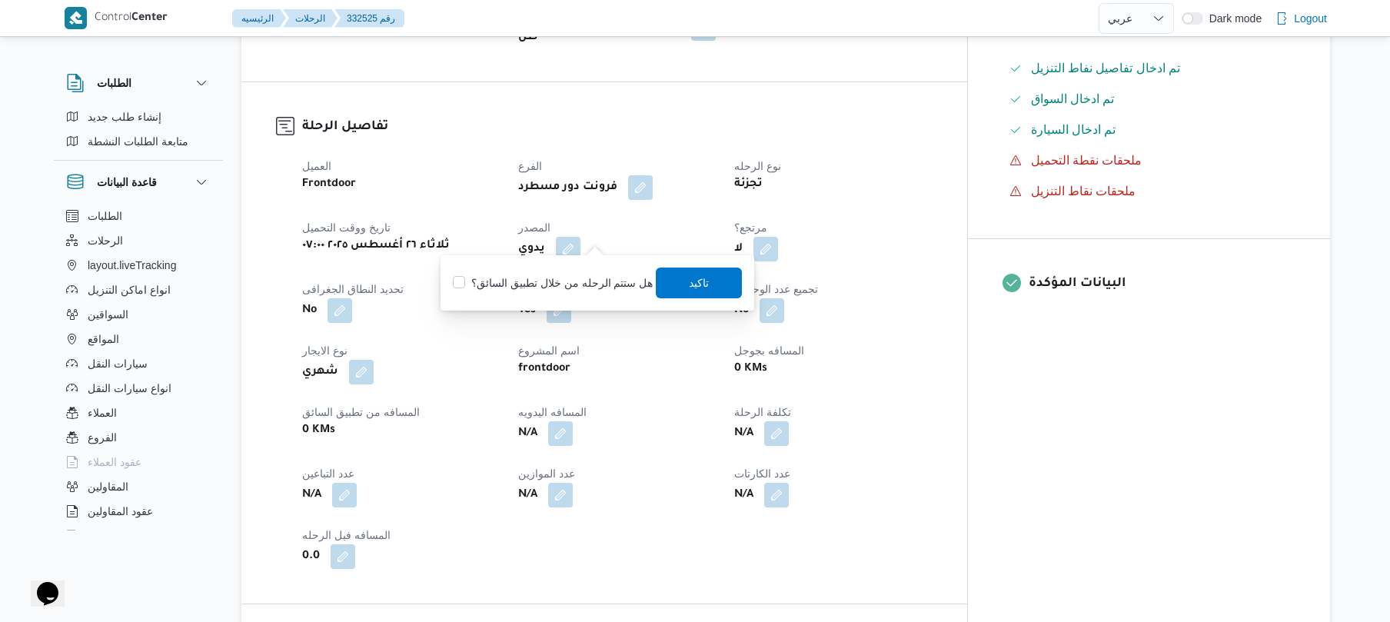
click at [606, 274] on label "هل ستتم الرحله من خلال تطبيق السائق؟" at bounding box center [553, 283] width 200 height 18
checkbox input "true"
click at [693, 283] on span "تاكيد" at bounding box center [700, 282] width 20 height 18
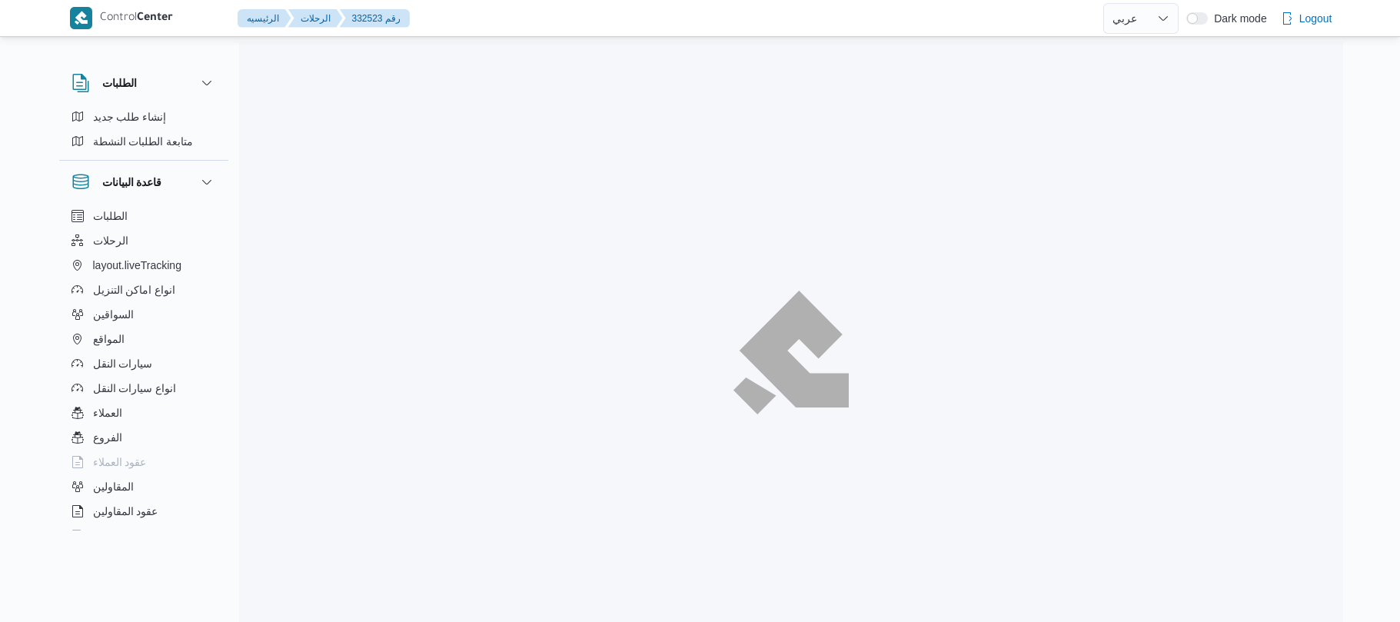
select select "ar"
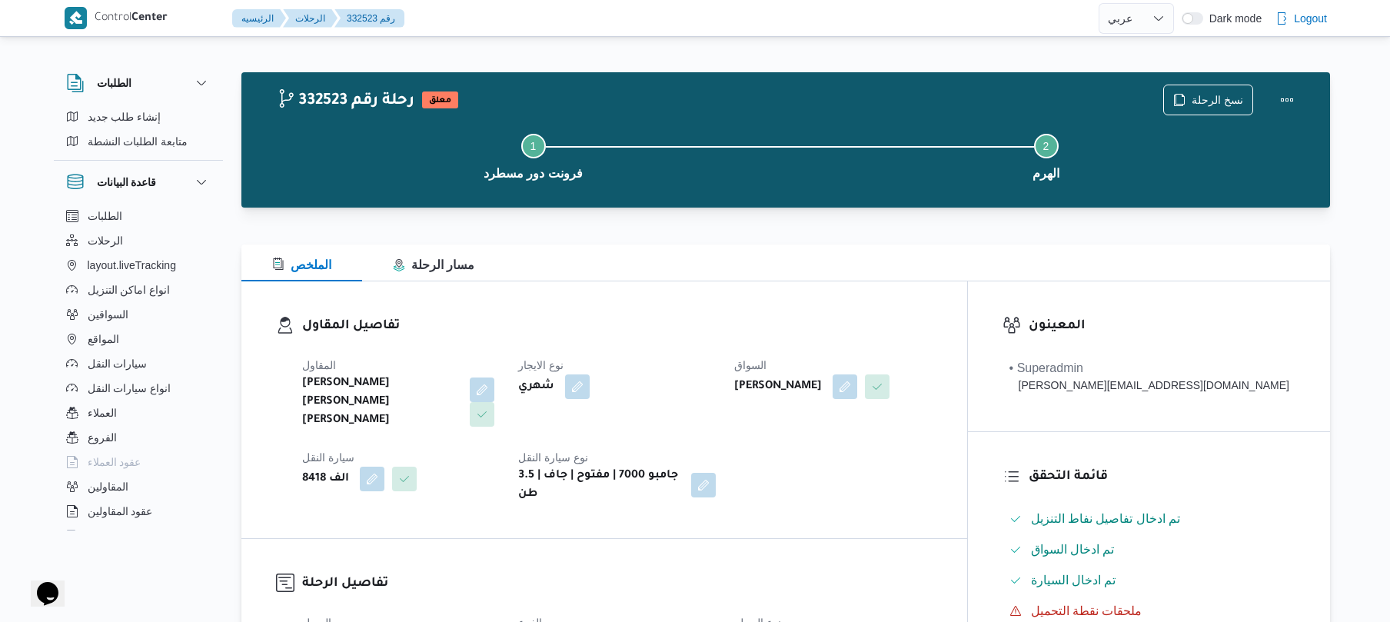
click at [640, 278] on div "الملخص مسار الرحلة" at bounding box center [785, 262] width 1089 height 37
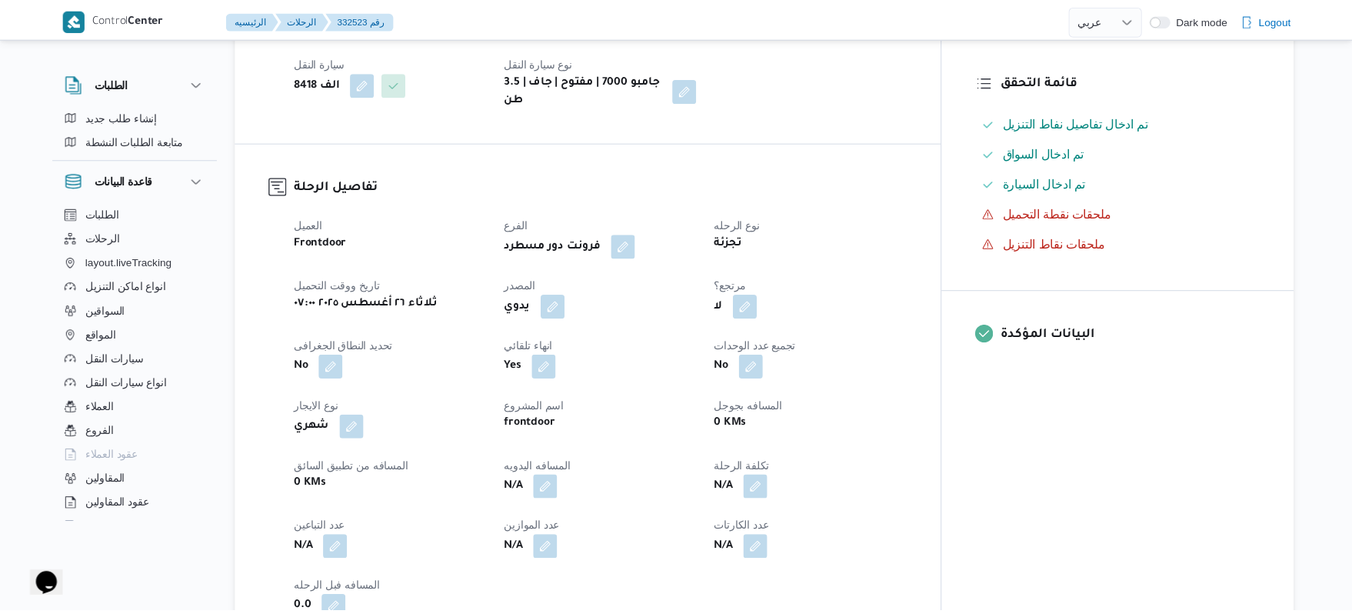
scroll to position [410, 0]
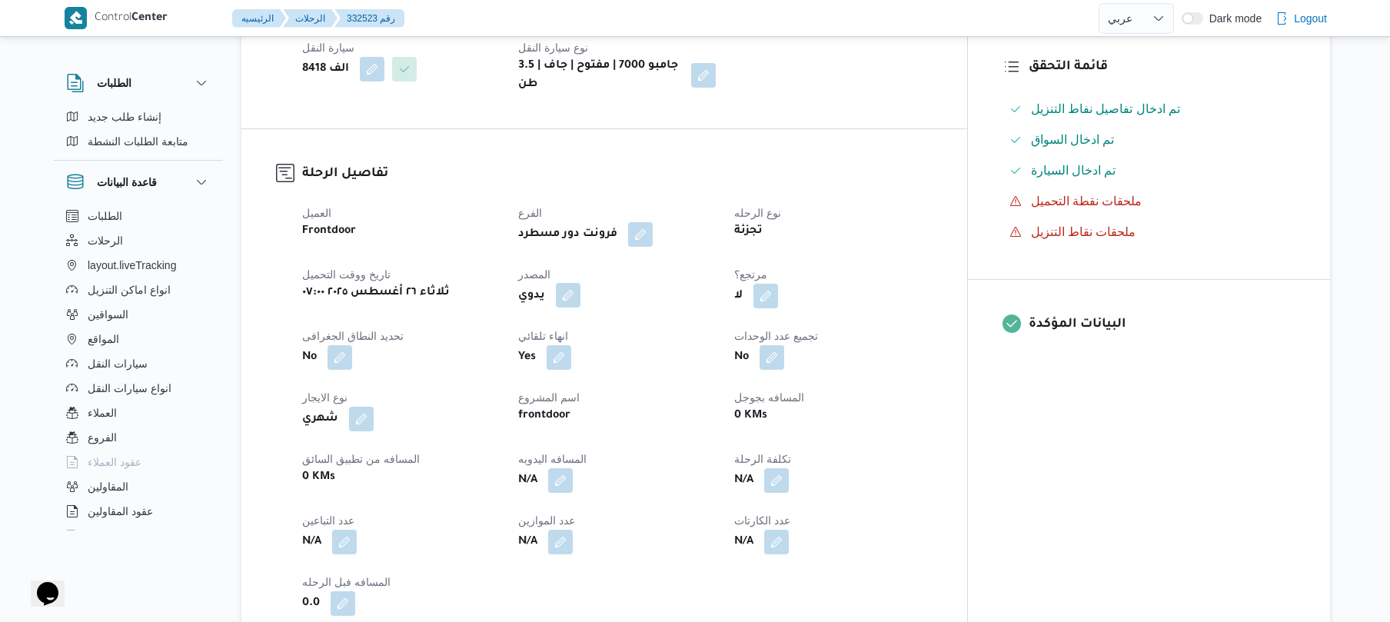
click at [580, 283] on button "button" at bounding box center [568, 295] width 25 height 25
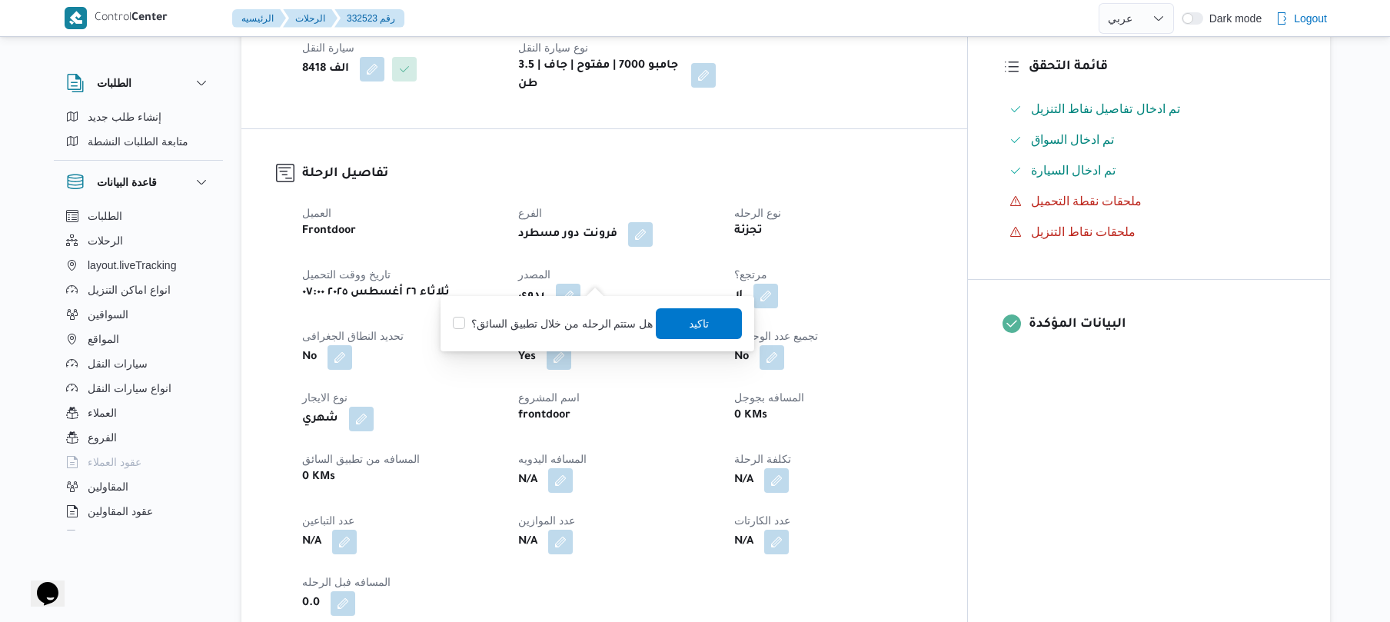
click at [594, 314] on label "هل ستتم الرحله من خلال تطبيق السائق؟" at bounding box center [553, 323] width 200 height 18
checkbox input "true"
click at [696, 318] on span "تاكيد" at bounding box center [700, 323] width 20 height 18
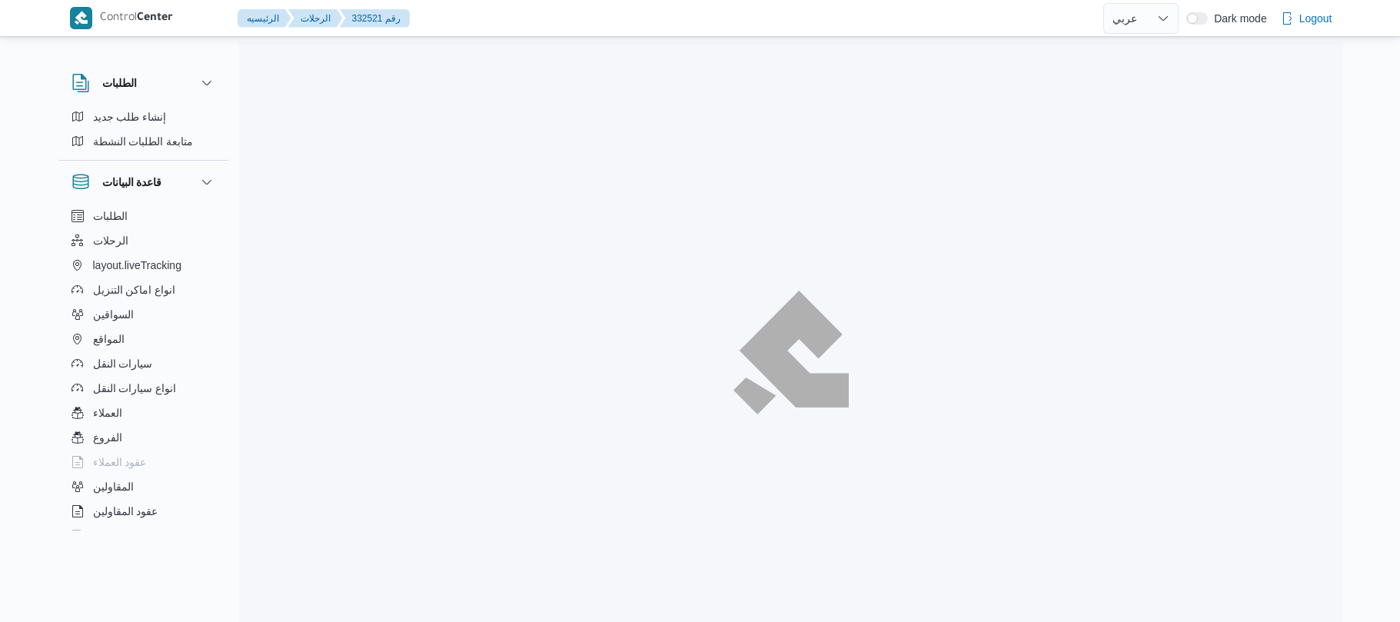
select select "ar"
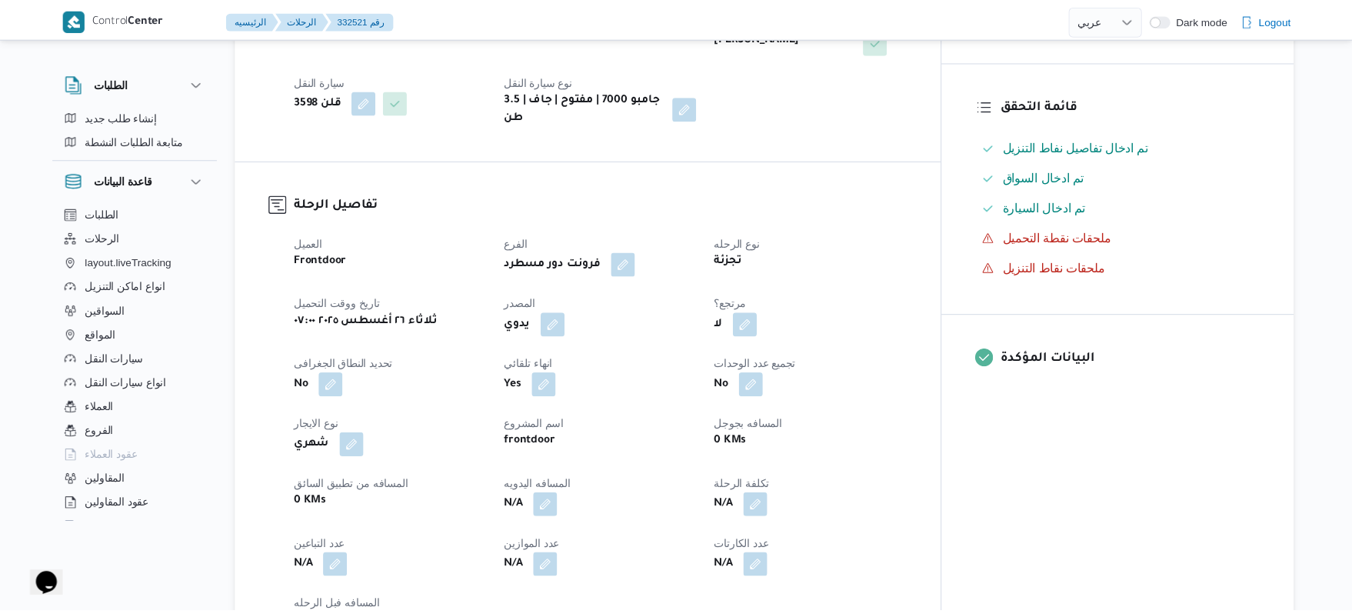
scroll to position [451, 0]
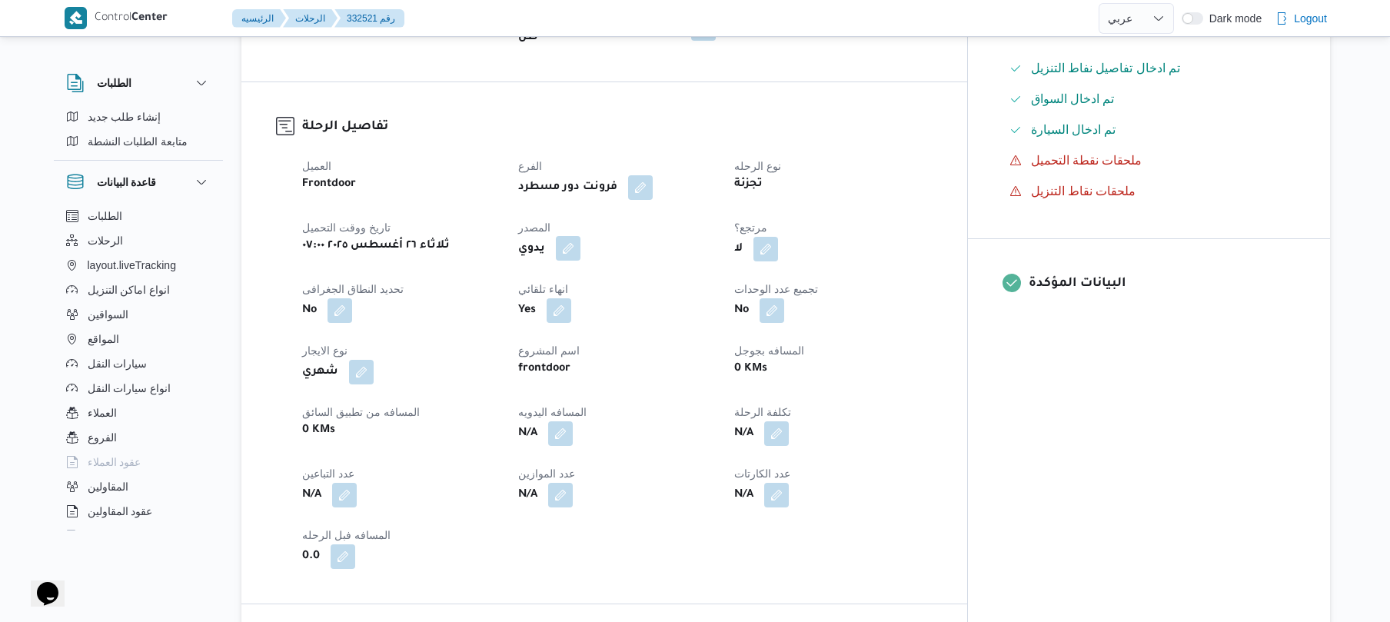
click at [580, 236] on button "button" at bounding box center [568, 248] width 25 height 25
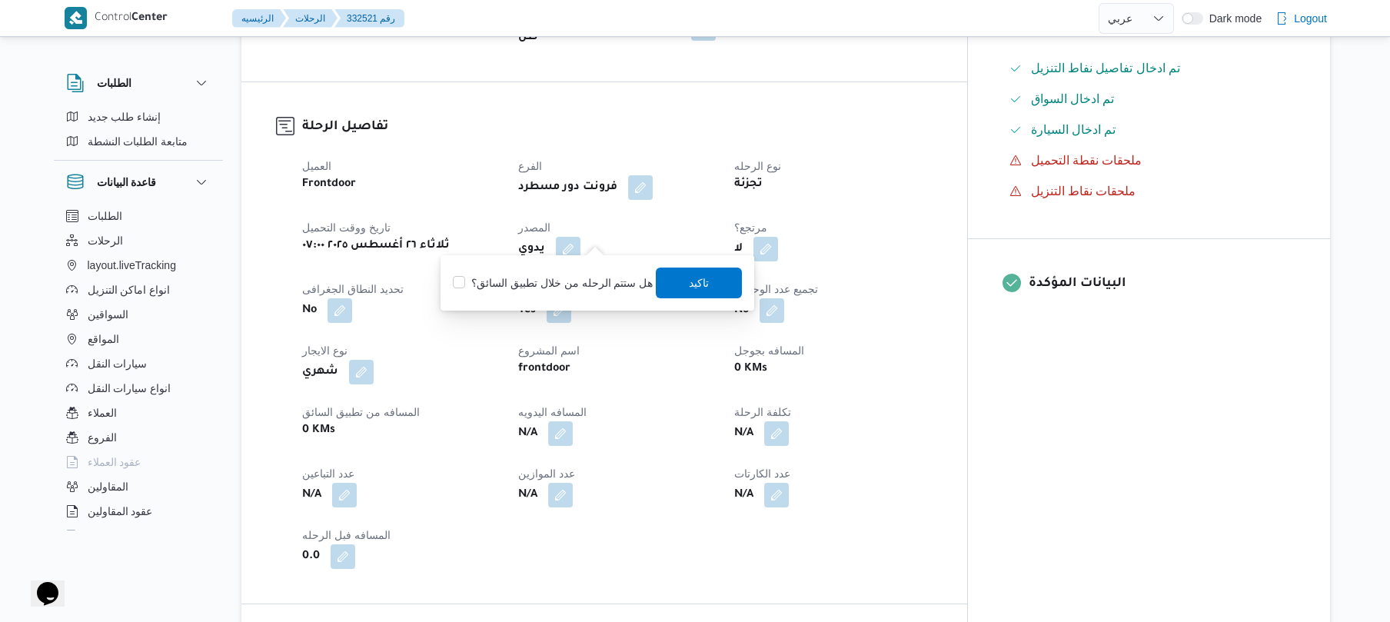
click at [591, 271] on div "هل ستتم الرحله من خلال تطبيق السائق؟ تاكيد" at bounding box center [597, 283] width 292 height 34
click at [609, 284] on label "هل ستتم الرحله من خلال تطبيق السائق؟" at bounding box center [553, 283] width 200 height 18
checkbox input "true"
click at [668, 281] on span "تاكيد" at bounding box center [700, 282] width 86 height 31
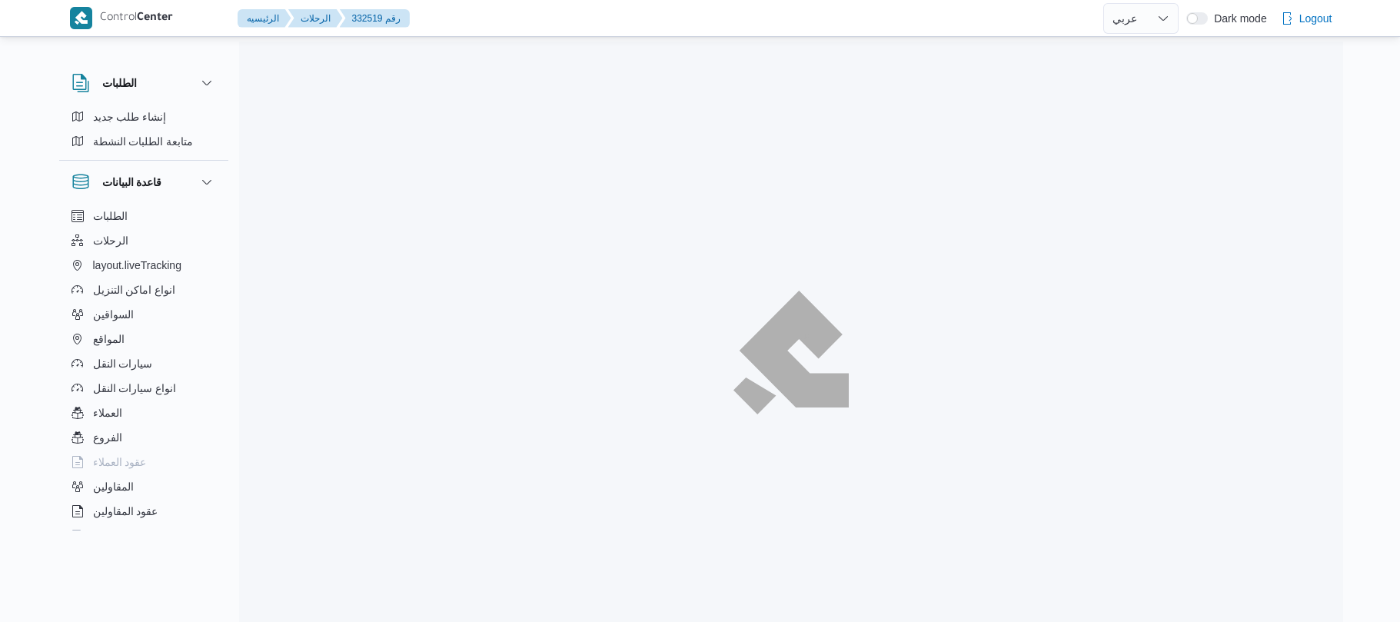
select select "ar"
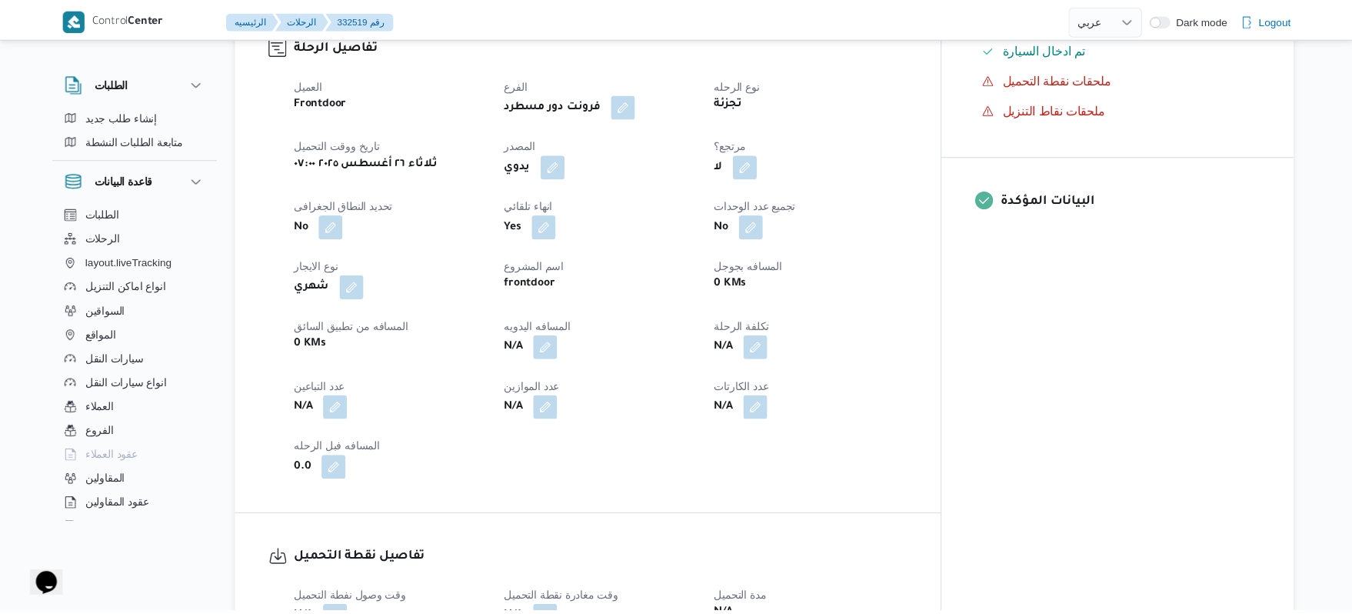
scroll to position [533, 0]
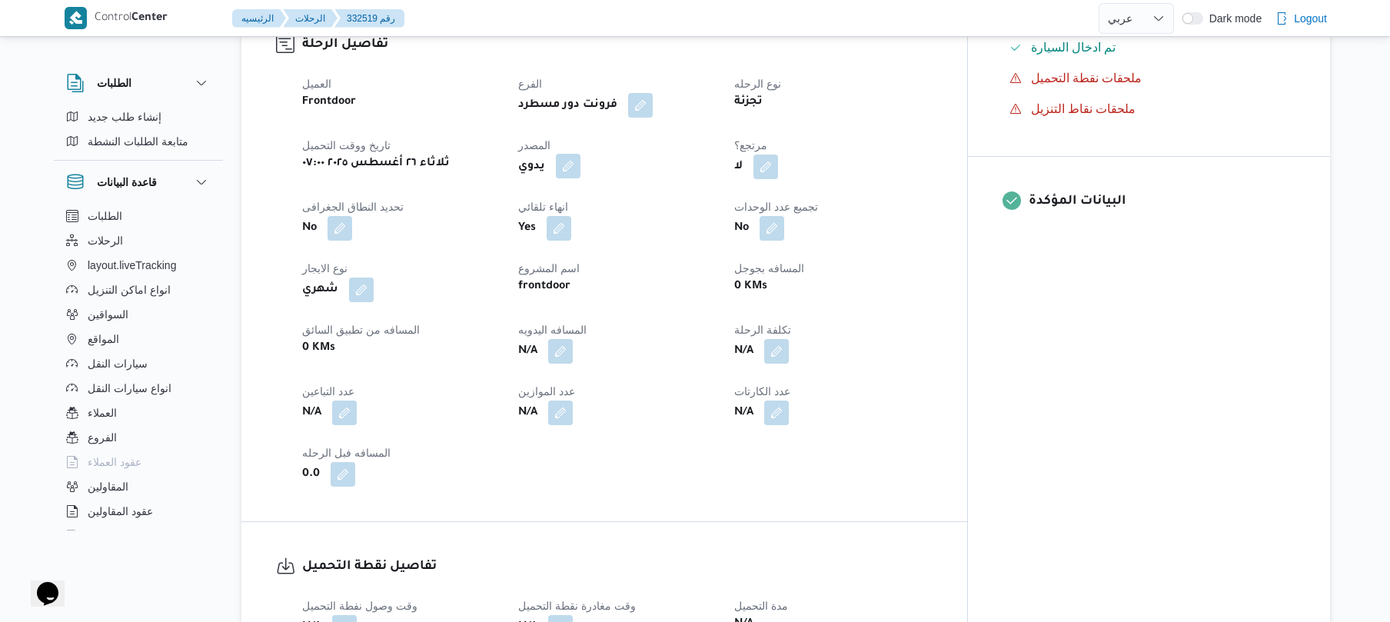
click at [580, 154] on button "button" at bounding box center [568, 166] width 25 height 25
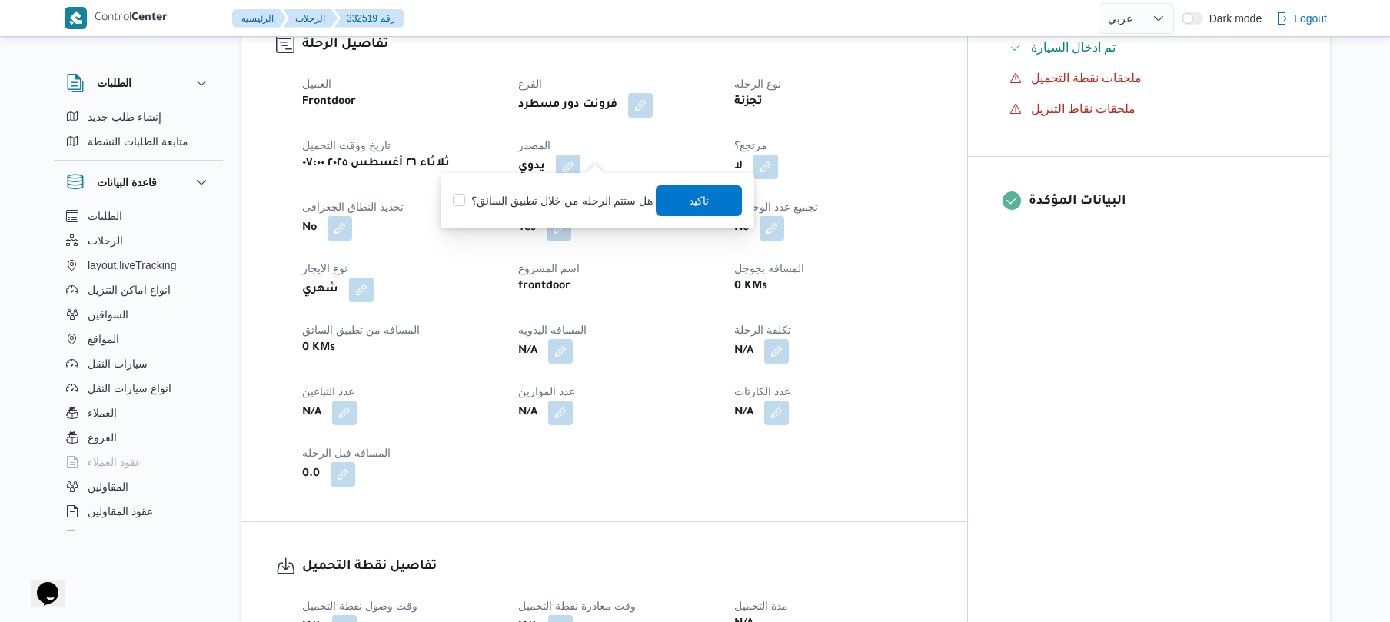
click at [569, 197] on label "هل ستتم الرحله من خلال تطبيق السائق؟" at bounding box center [553, 200] width 200 height 18
checkbox input "true"
click at [711, 209] on span "تاكيد" at bounding box center [700, 200] width 86 height 31
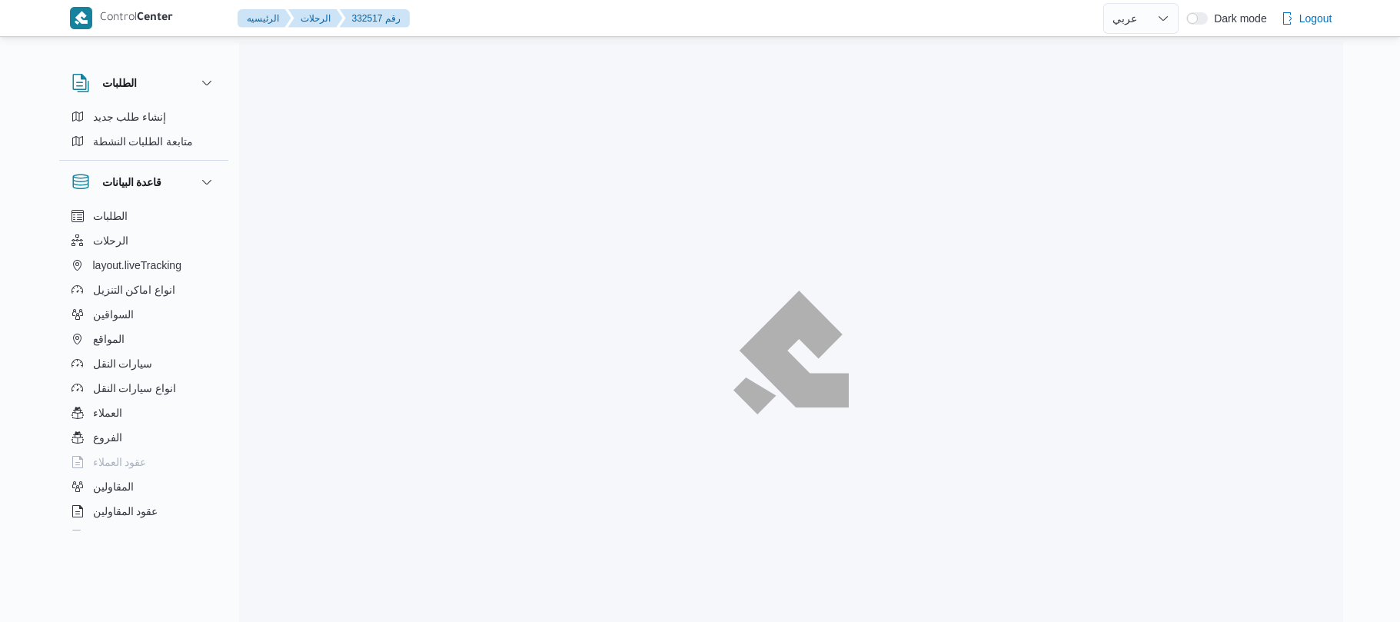
select select "ar"
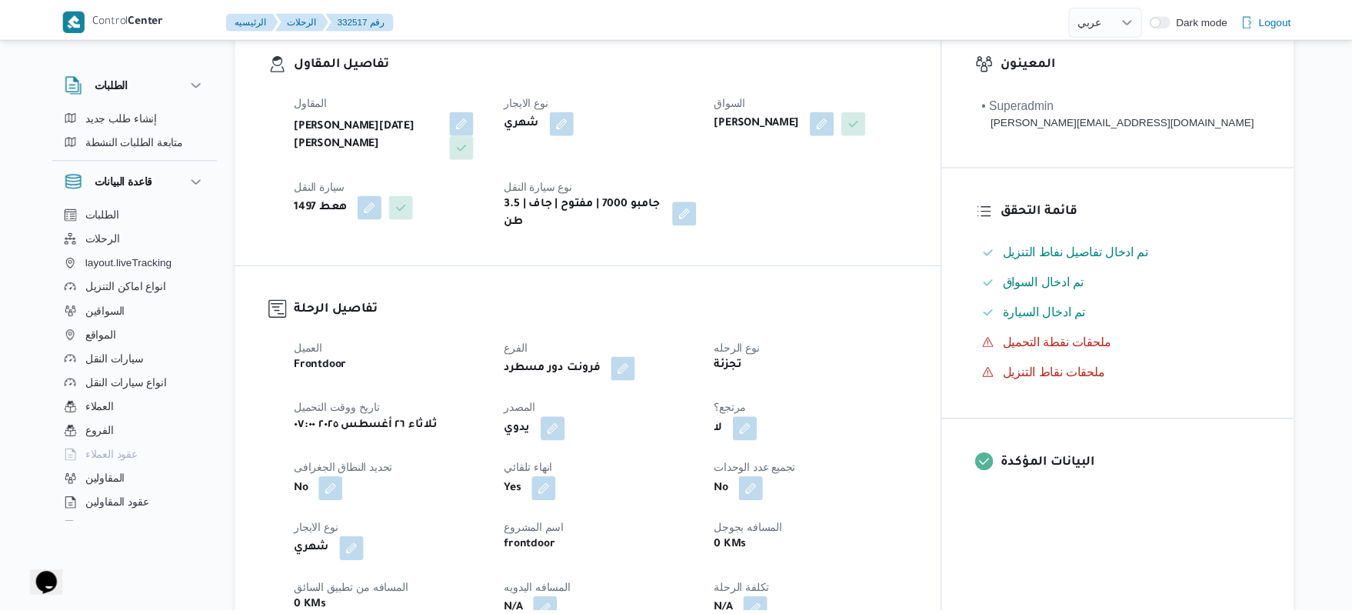
scroll to position [410, 0]
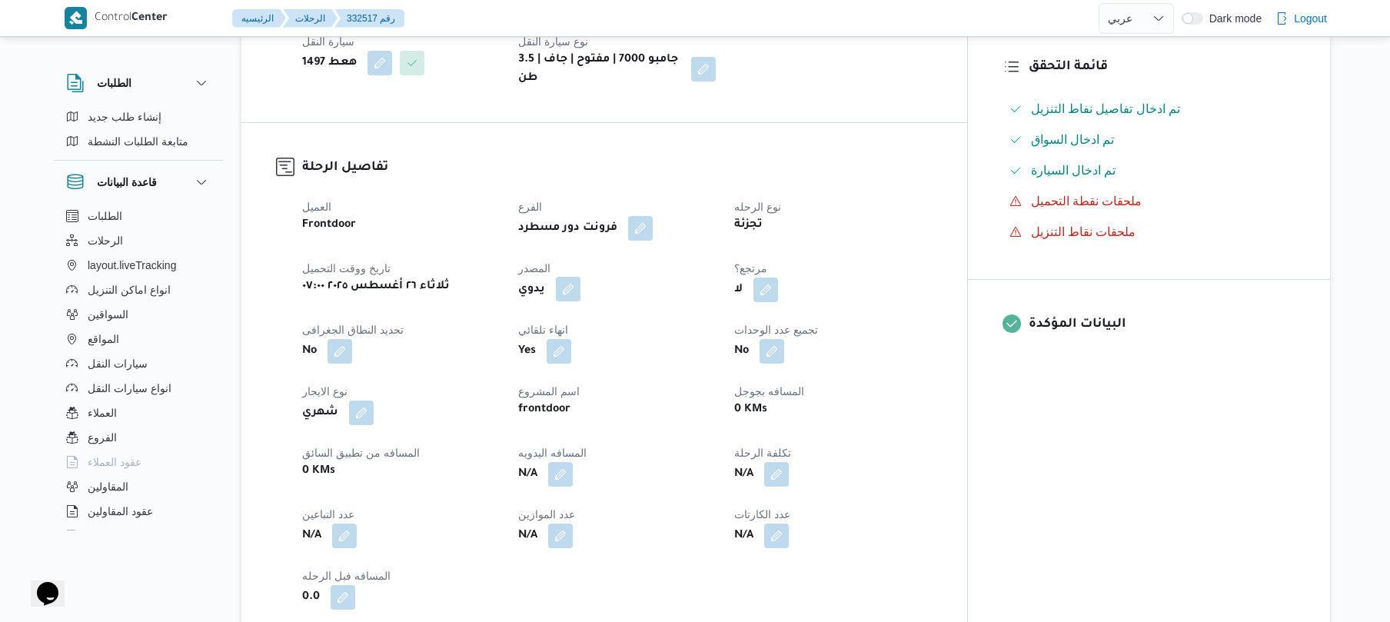
click at [580, 277] on button "button" at bounding box center [568, 289] width 25 height 25
click at [586, 320] on label "هل ستتم الرحله من خلال تطبيق السائق؟" at bounding box center [553, 323] width 200 height 18
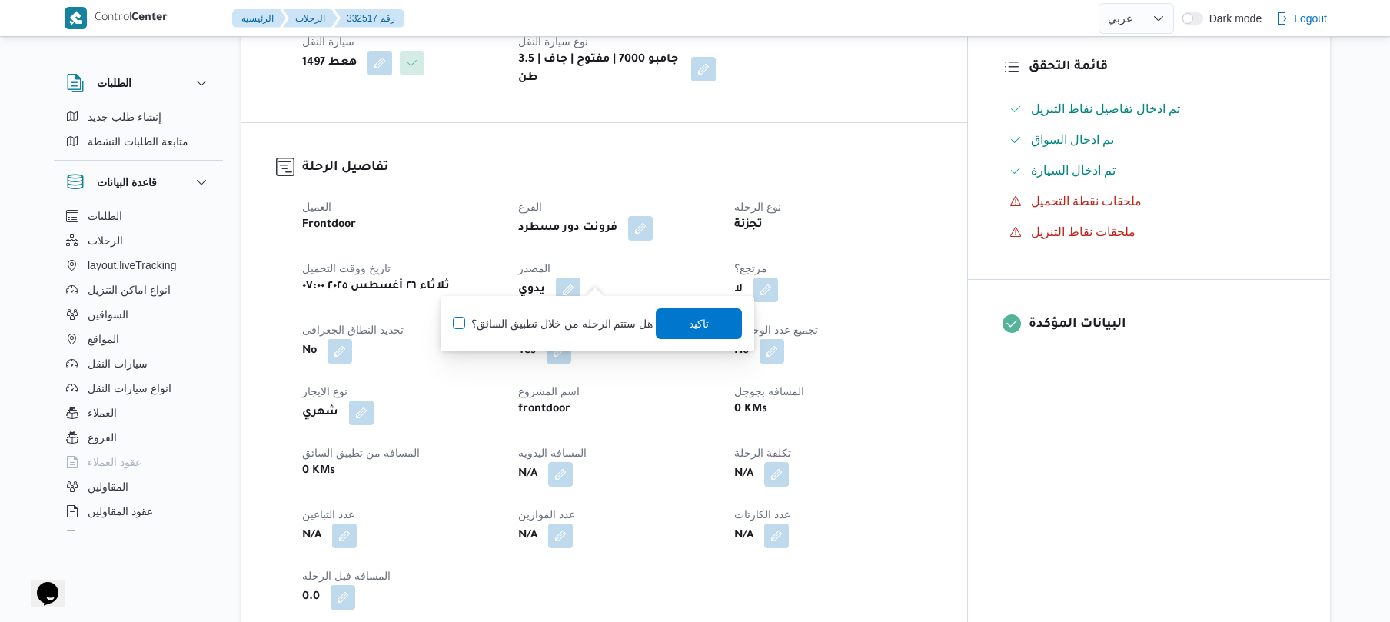
checkbox input "true"
click at [690, 318] on span "تاكيد" at bounding box center [700, 323] width 20 height 18
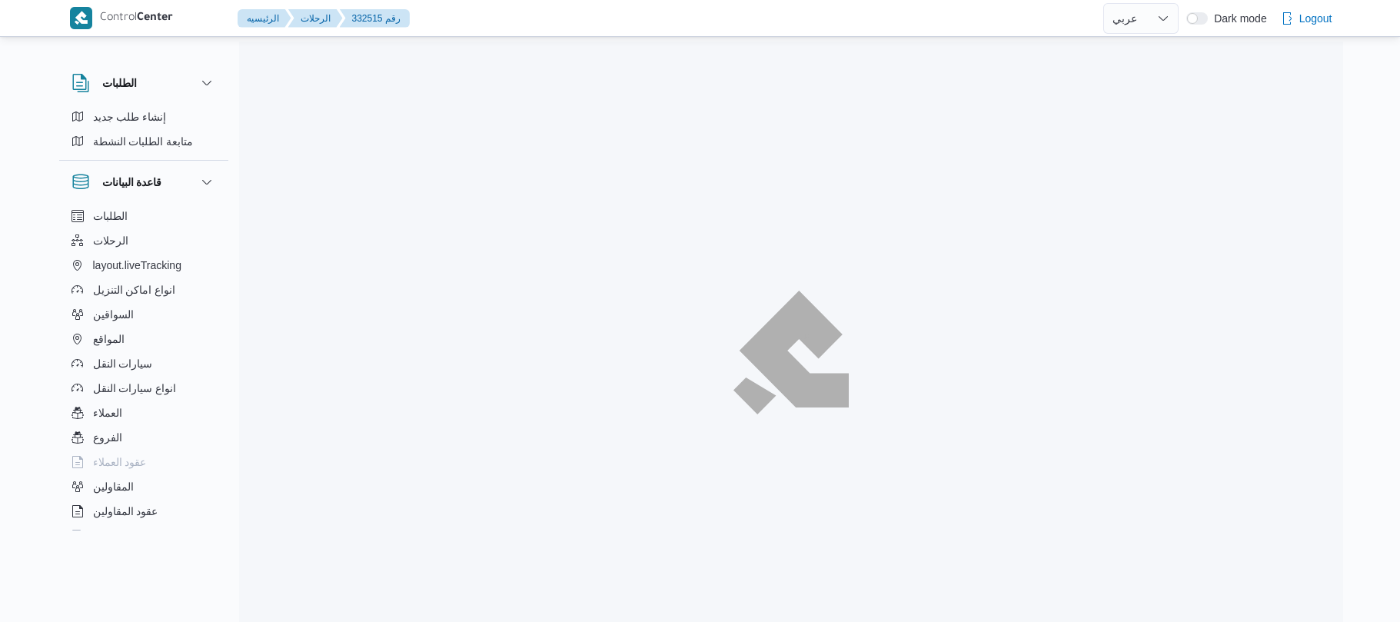
select select "ar"
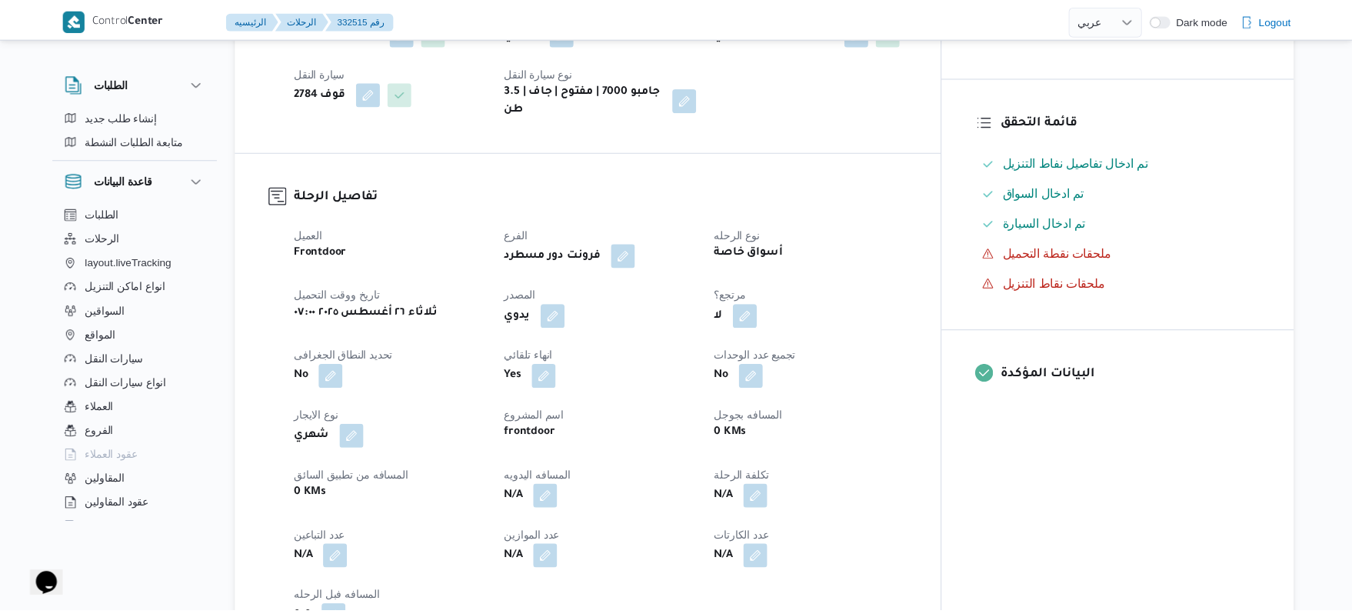
scroll to position [369, 0]
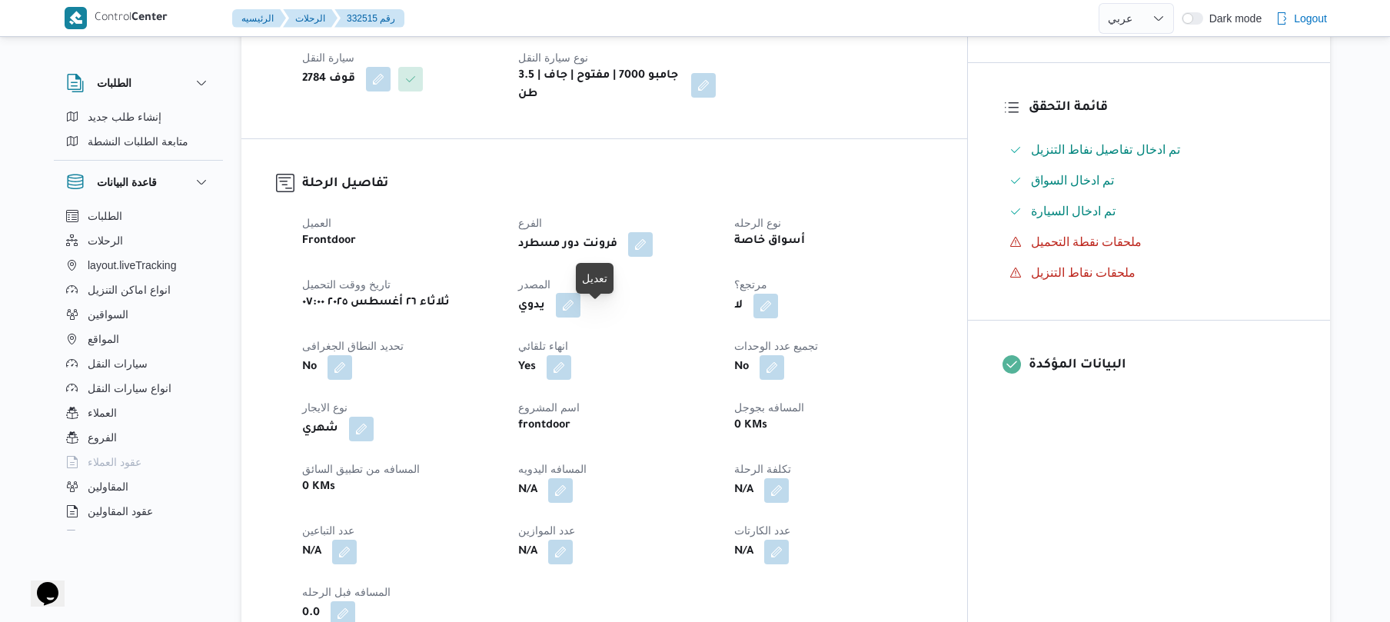
click at [580, 312] on button "button" at bounding box center [568, 305] width 25 height 25
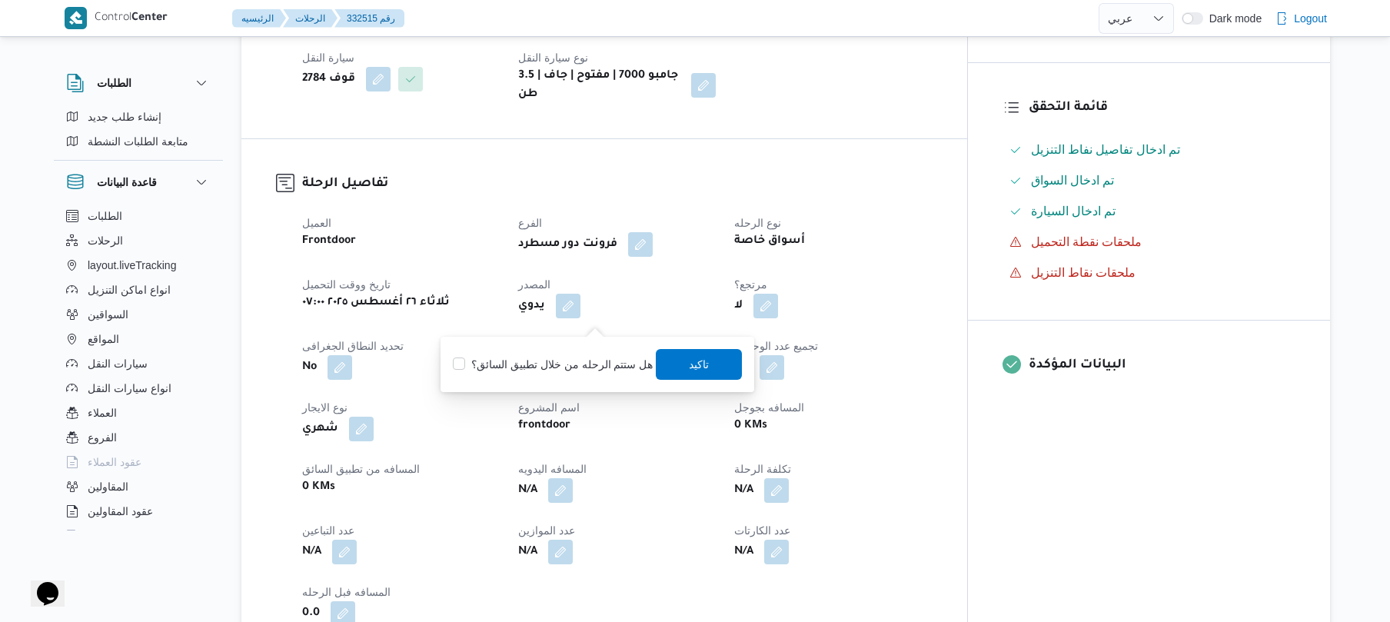
click at [575, 368] on label "هل ستتم الرحله من خلال تطبيق السائق؟" at bounding box center [553, 364] width 200 height 18
checkbox input "true"
click at [717, 358] on span "تاكيد" at bounding box center [700, 363] width 86 height 31
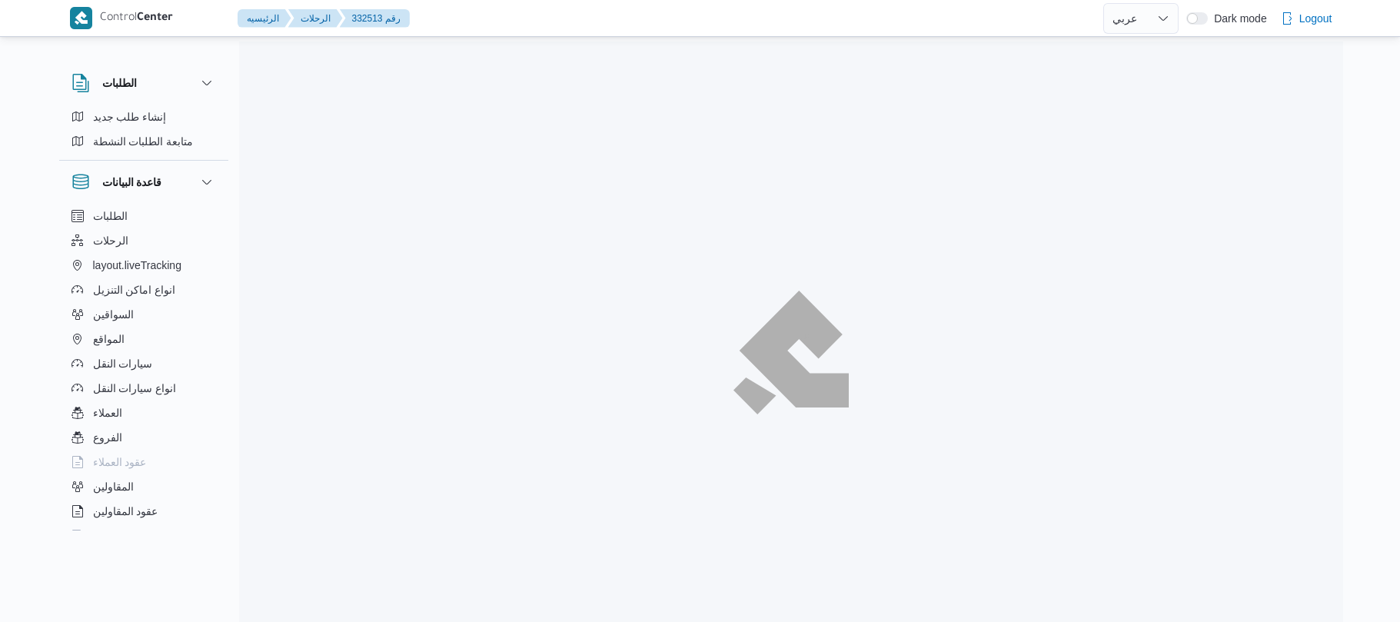
select select "ar"
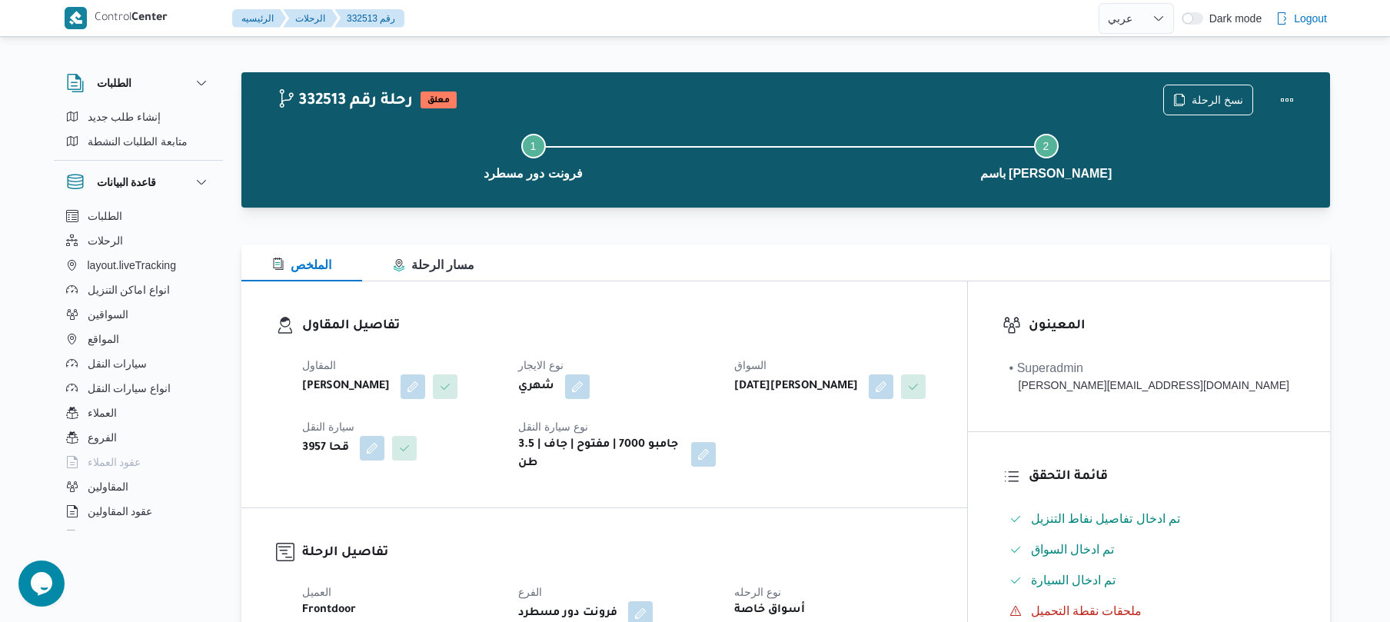
click at [843, 220] on div at bounding box center [785, 217] width 1089 height 18
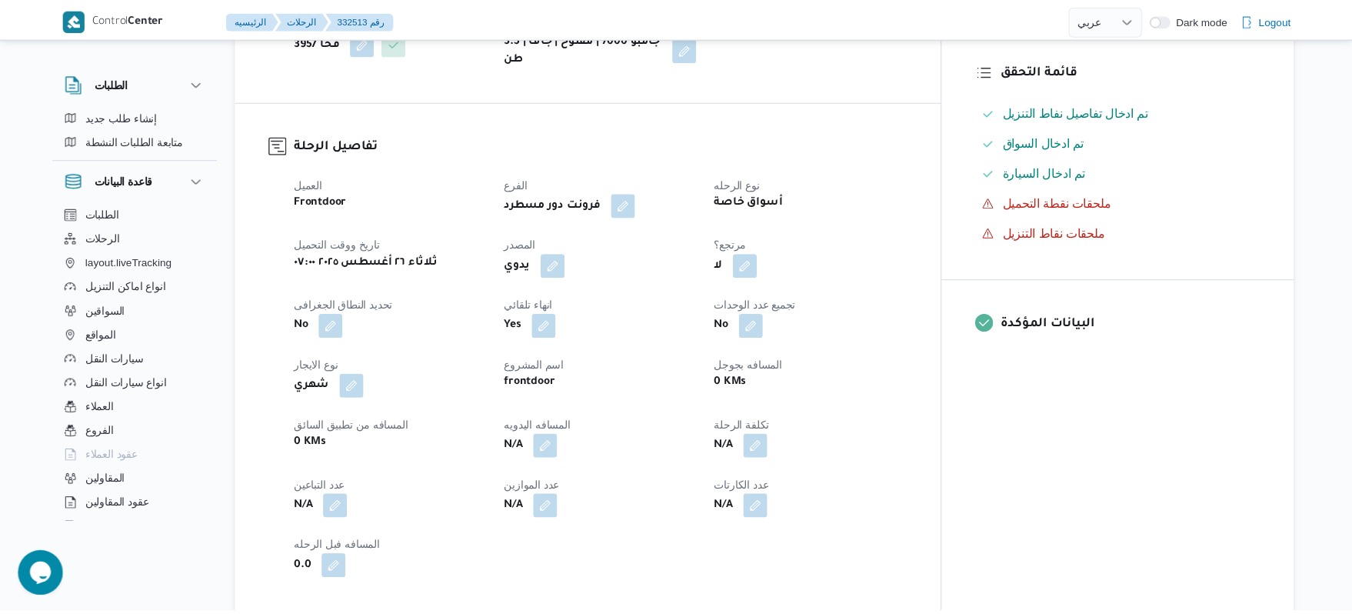
scroll to position [451, 0]
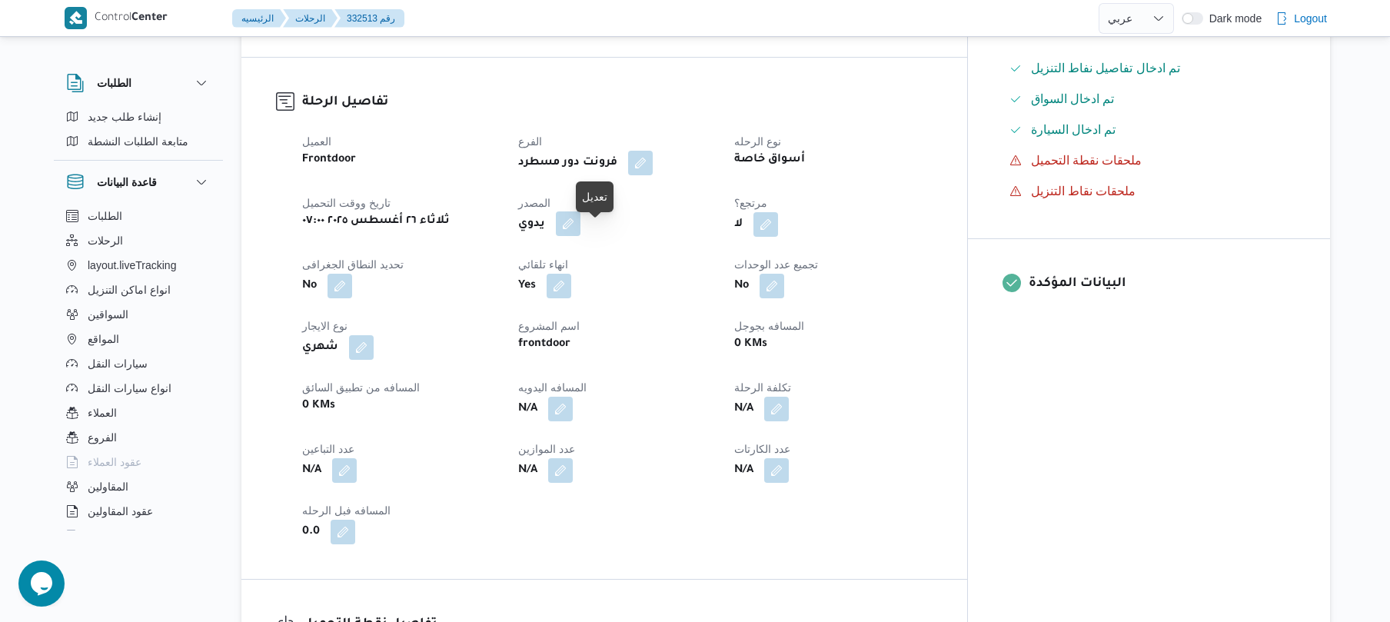
click at [580, 236] on button "button" at bounding box center [568, 223] width 25 height 25
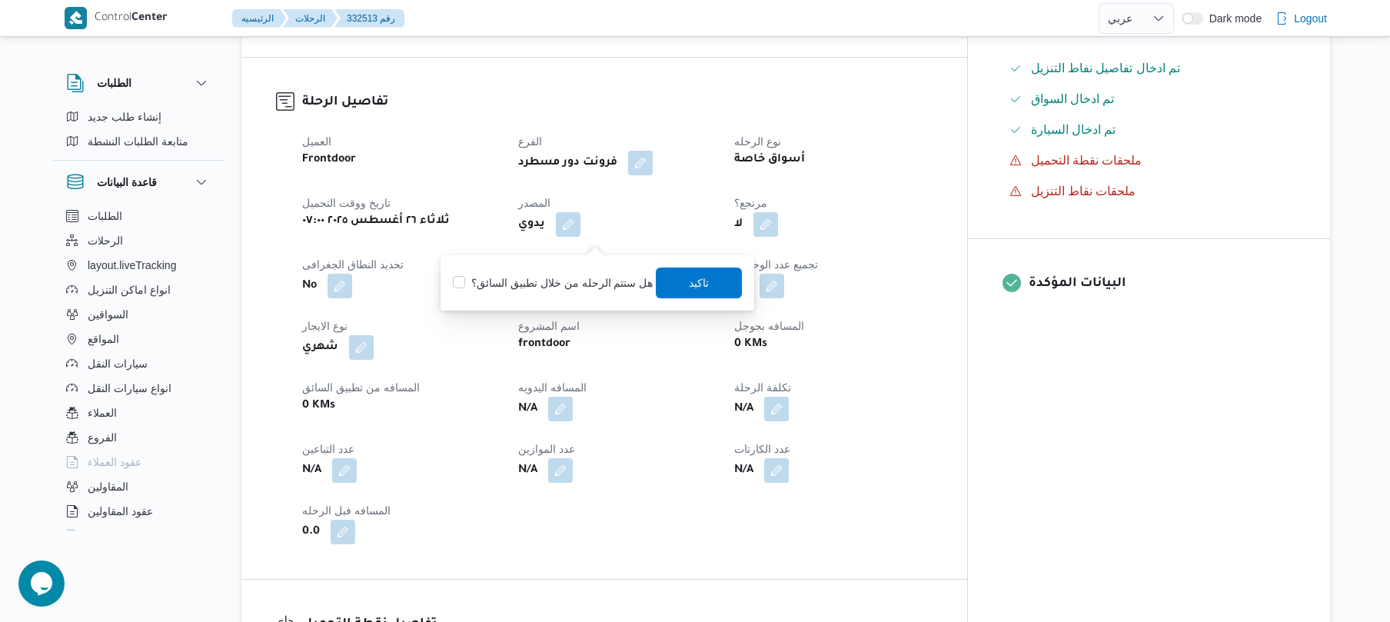
click at [575, 284] on label "هل ستتم الرحله من خلال تطبيق السائق؟" at bounding box center [553, 283] width 200 height 18
checkbox input "true"
click at [690, 281] on span "تاكيد" at bounding box center [700, 282] width 20 height 18
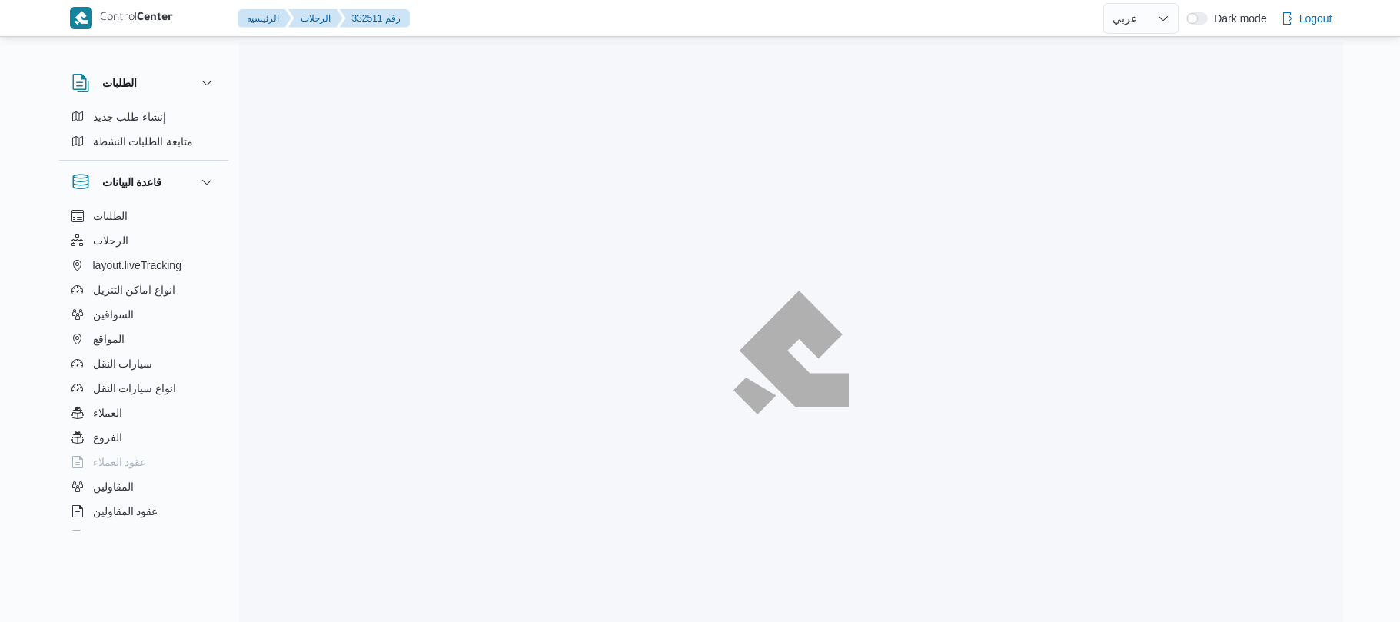
select select "ar"
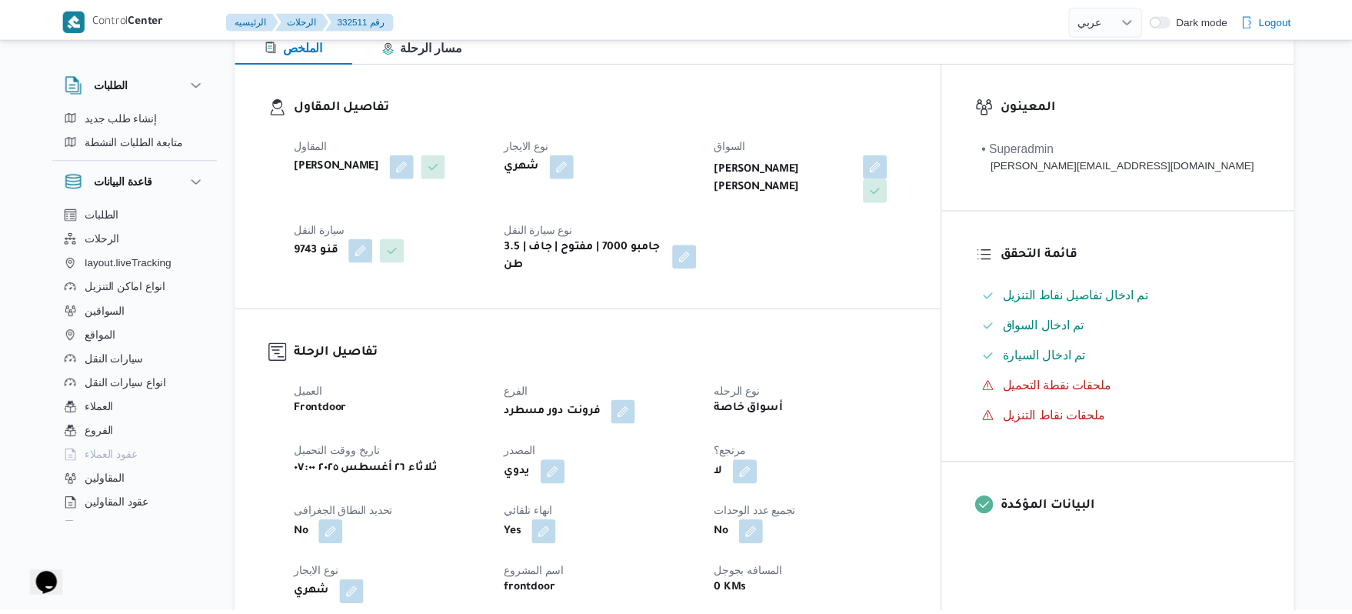
scroll to position [410, 0]
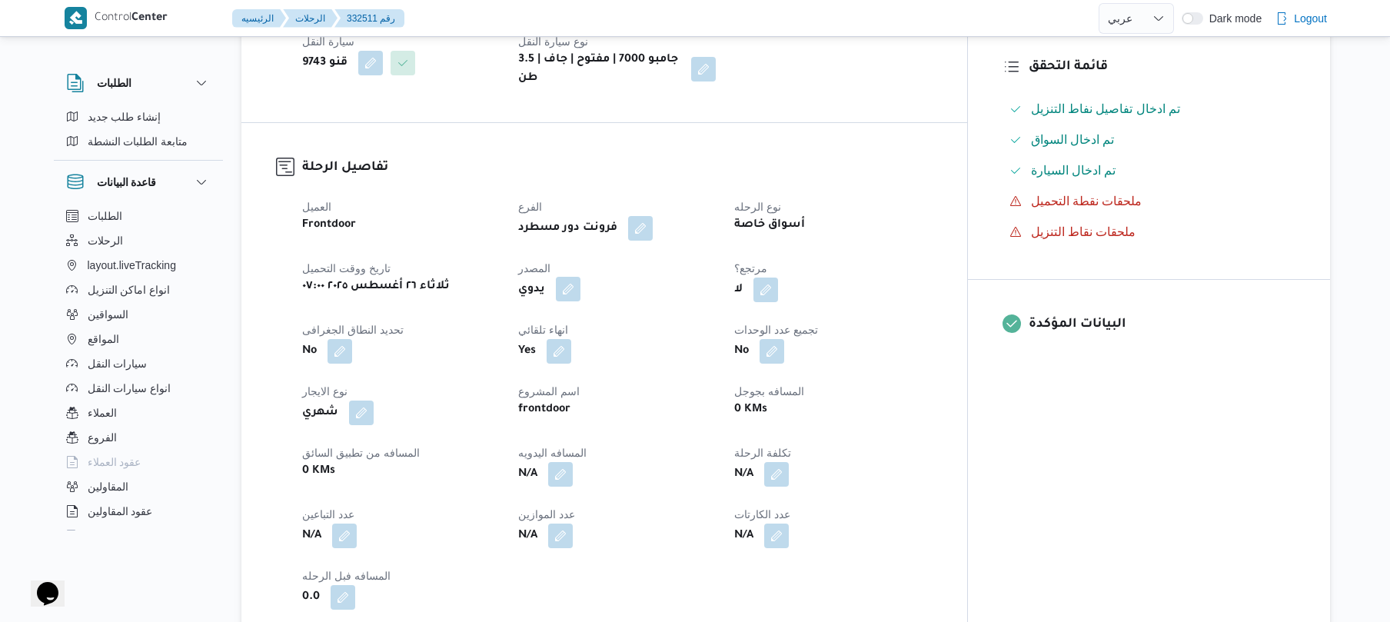
click at [580, 277] on button "button" at bounding box center [568, 289] width 25 height 25
click at [583, 318] on label "هل ستتم الرحله من خلال تطبيق السائق؟" at bounding box center [553, 323] width 200 height 18
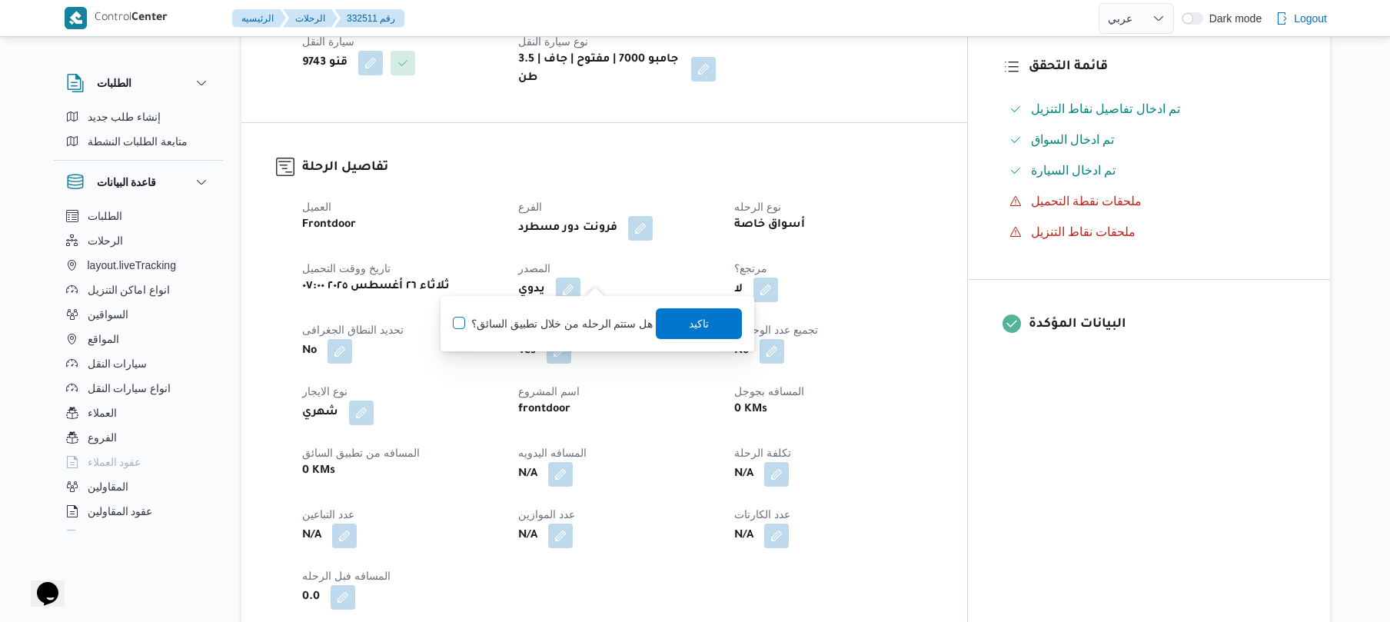
checkbox input "true"
click at [677, 318] on span "تاكيد" at bounding box center [700, 323] width 86 height 31
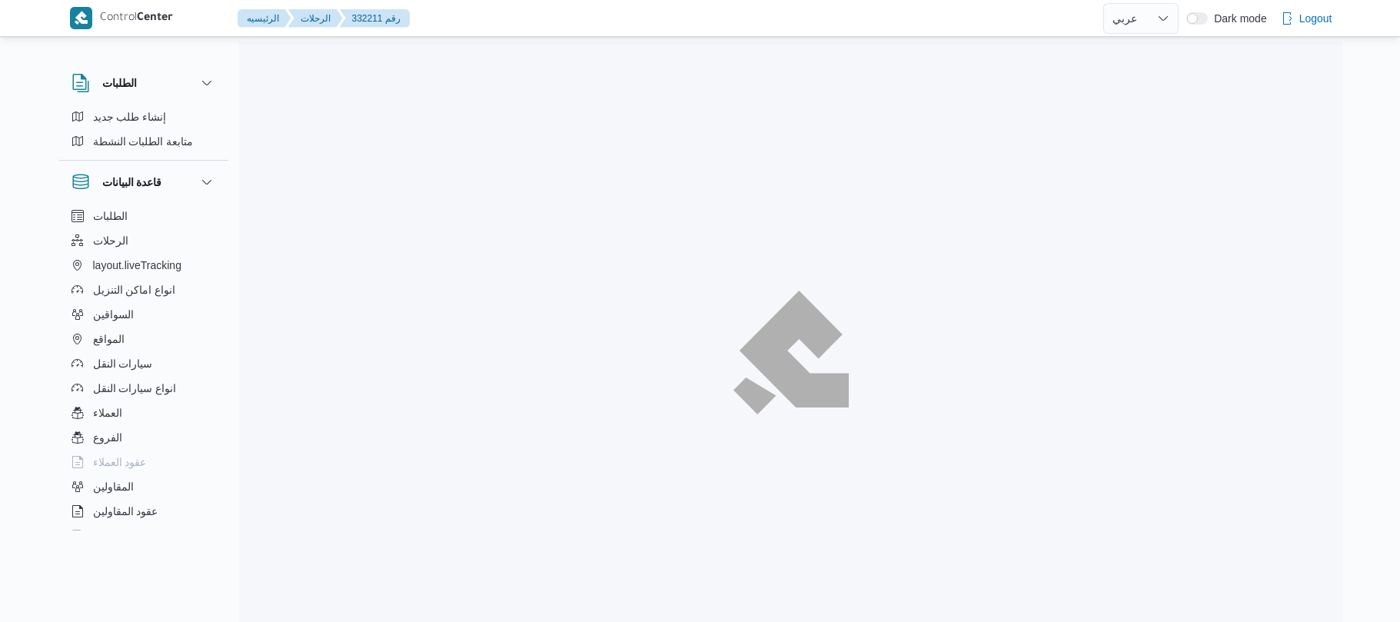
select select "ar"
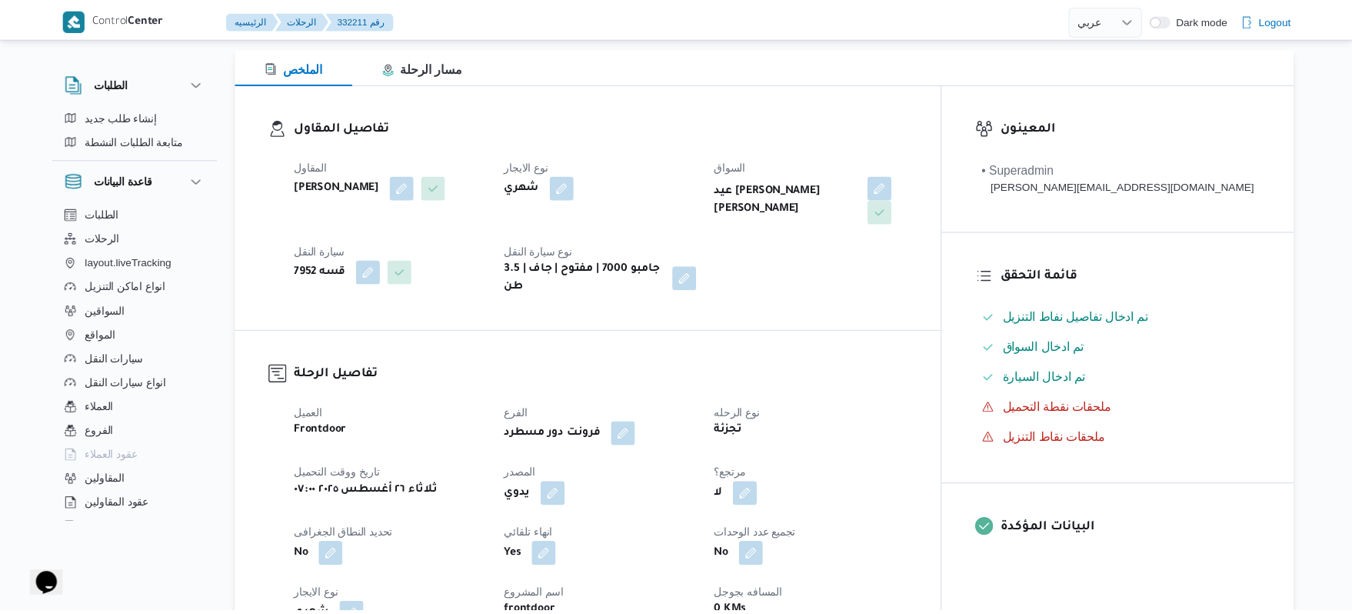
scroll to position [328, 0]
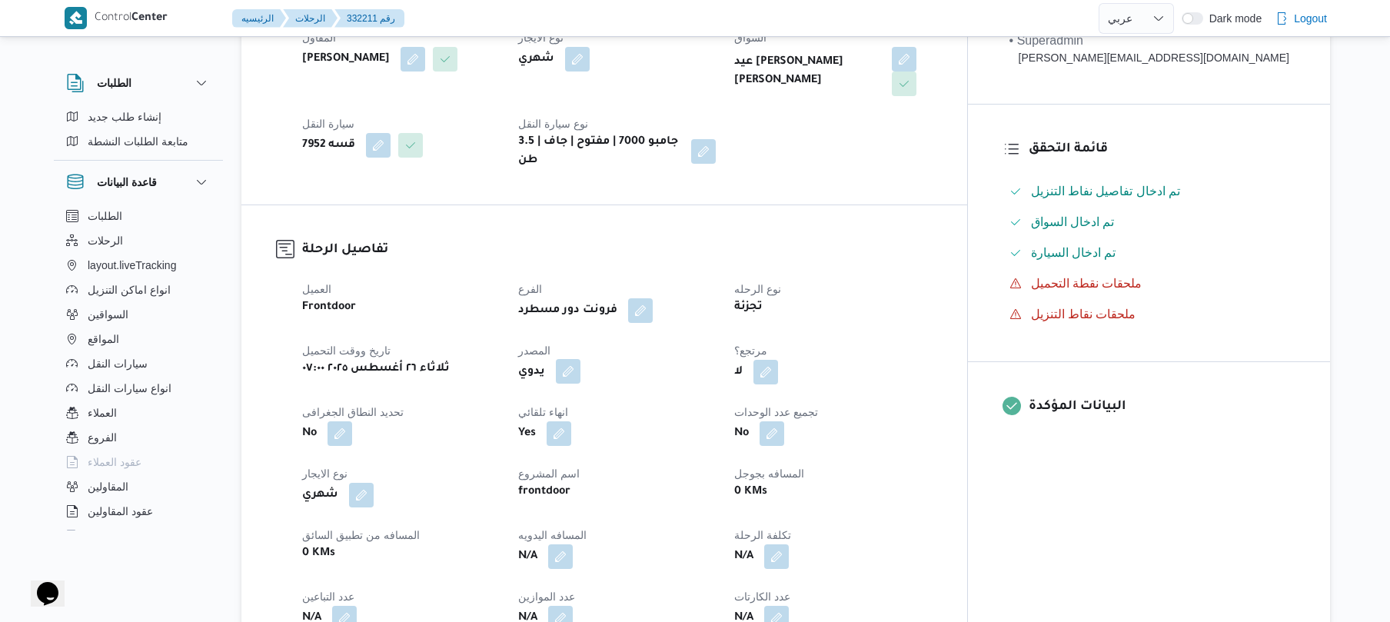
click at [580, 359] on button "button" at bounding box center [568, 371] width 25 height 25
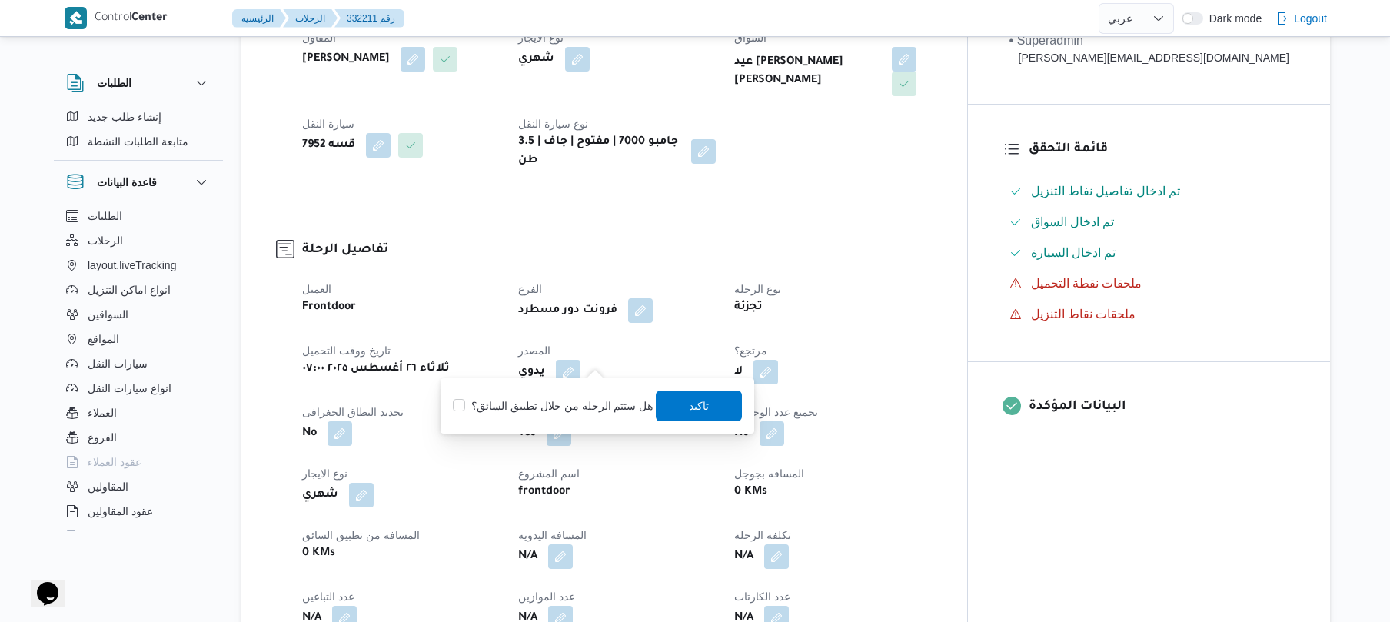
click at [561, 406] on label "هل ستتم الرحله من خلال تطبيق السائق؟" at bounding box center [553, 406] width 200 height 18
checkbox input "true"
click at [698, 412] on span "تاكيد" at bounding box center [700, 405] width 20 height 18
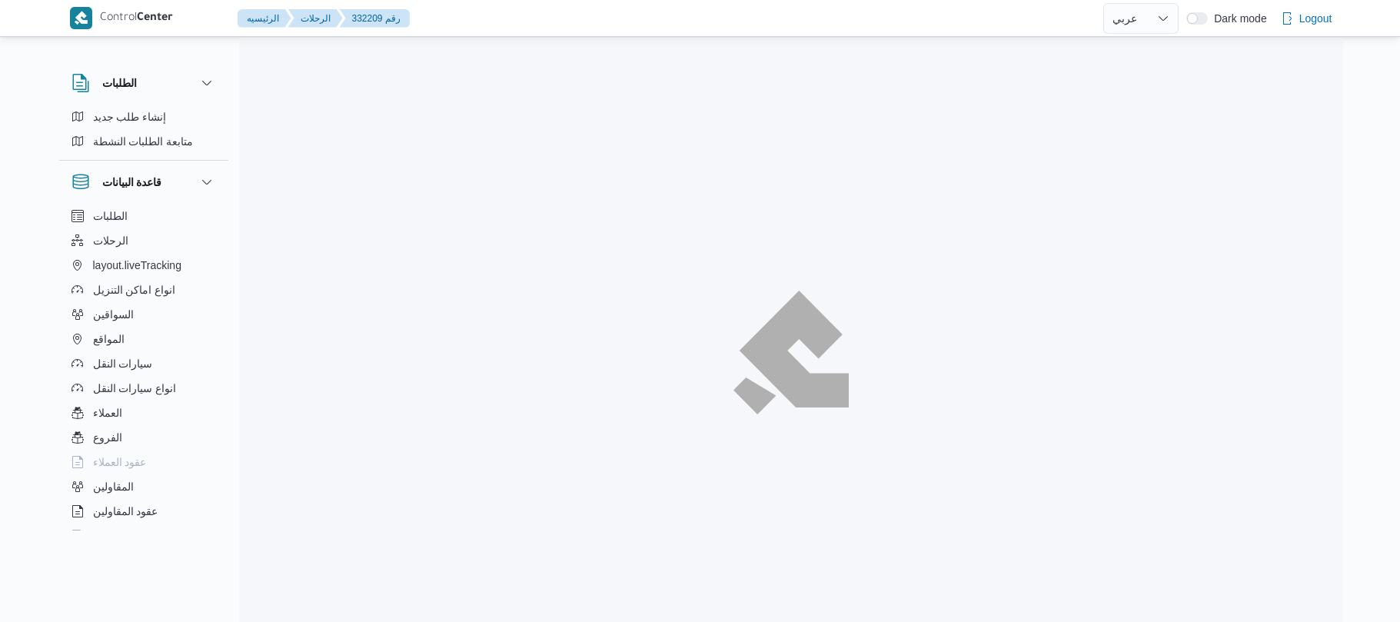
select select "ar"
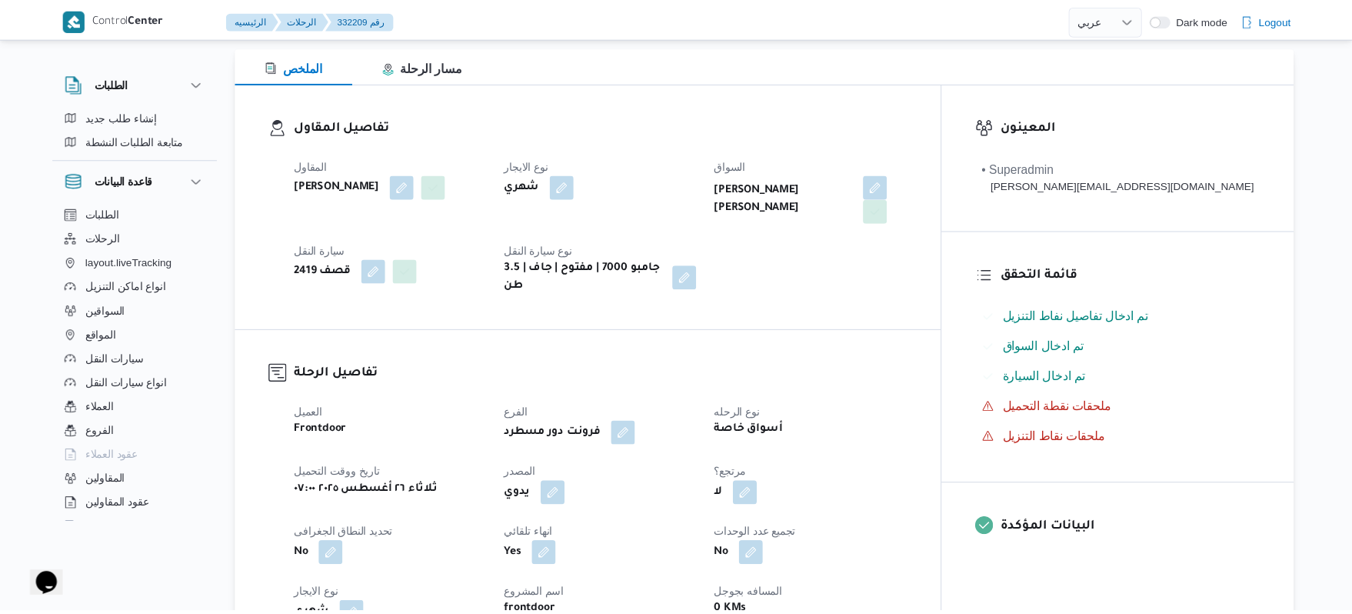
scroll to position [328, 0]
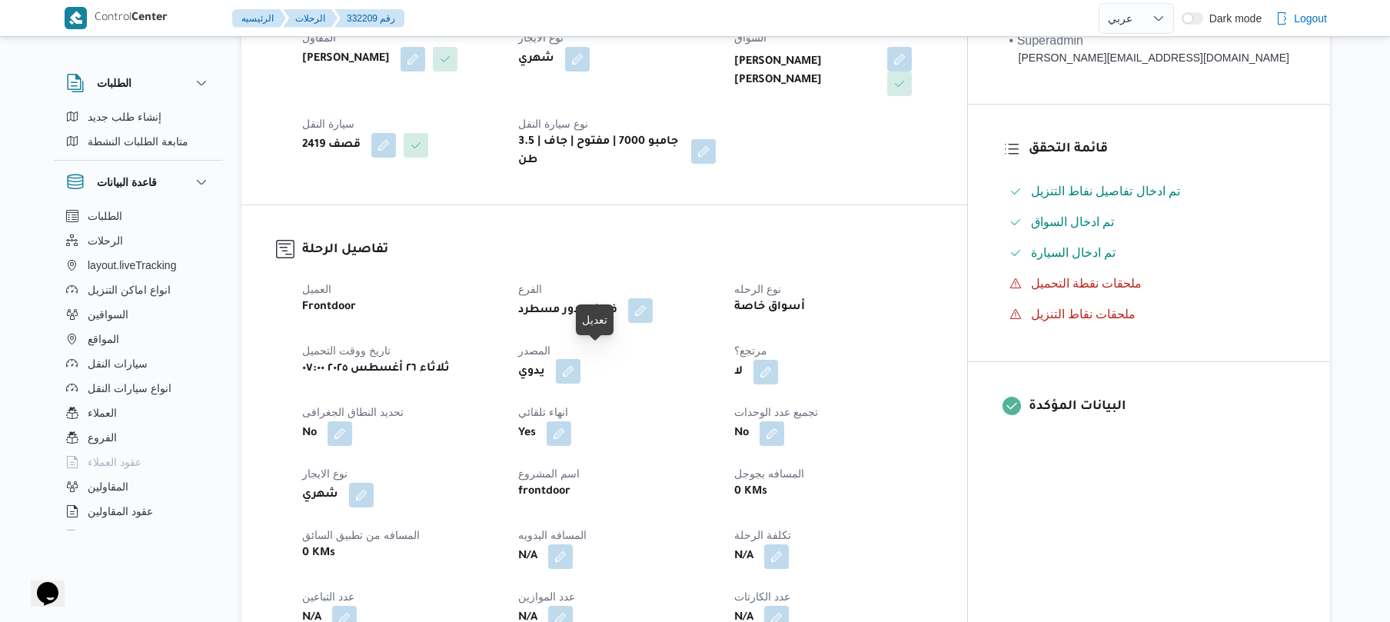
click at [580, 359] on button "button" at bounding box center [568, 371] width 25 height 25
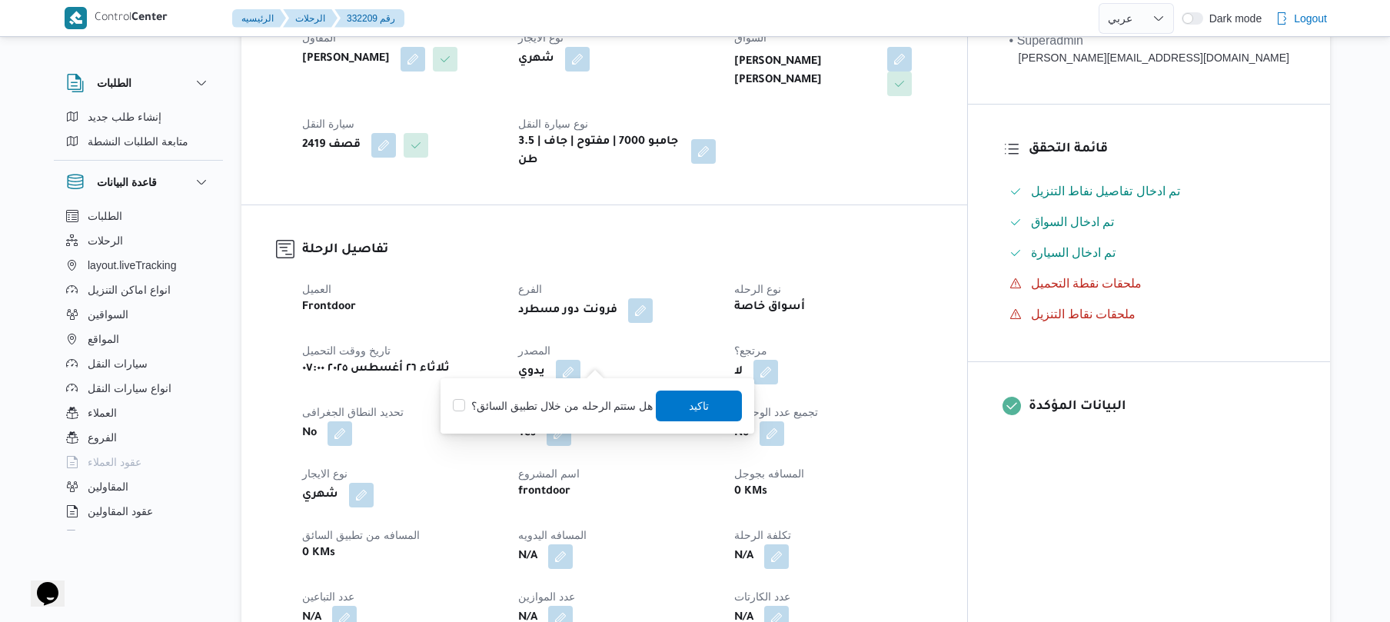
click at [576, 415] on div "هل ستتم الرحله من خلال تطبيق السائق؟ [GEOGRAPHIC_DATA]" at bounding box center [597, 406] width 292 height 34
click at [576, 415] on div "هل ستتم الرحله من خلال تطبيق السائق؟ تاكيد" at bounding box center [597, 406] width 292 height 34
click at [603, 404] on label "هل ستتم الرحله من خلال تطبيق السائق؟" at bounding box center [553, 406] width 200 height 18
checkbox input "true"
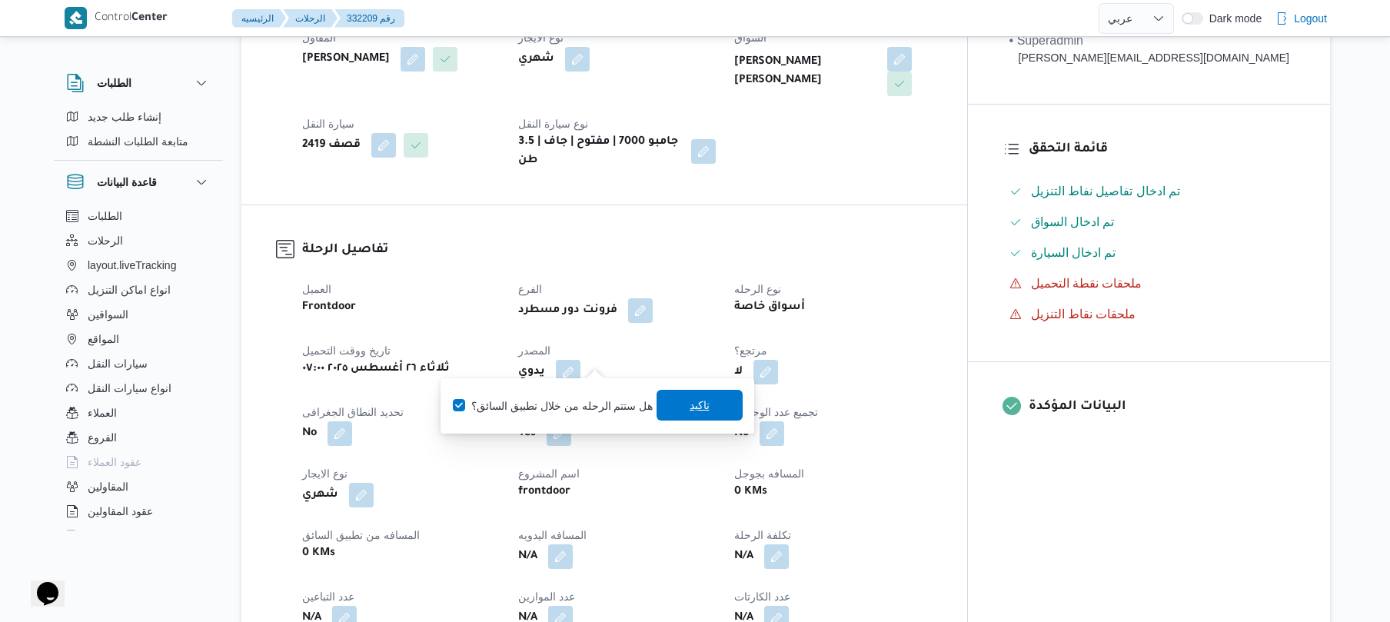
click at [695, 404] on span "تاكيد" at bounding box center [700, 405] width 20 height 18
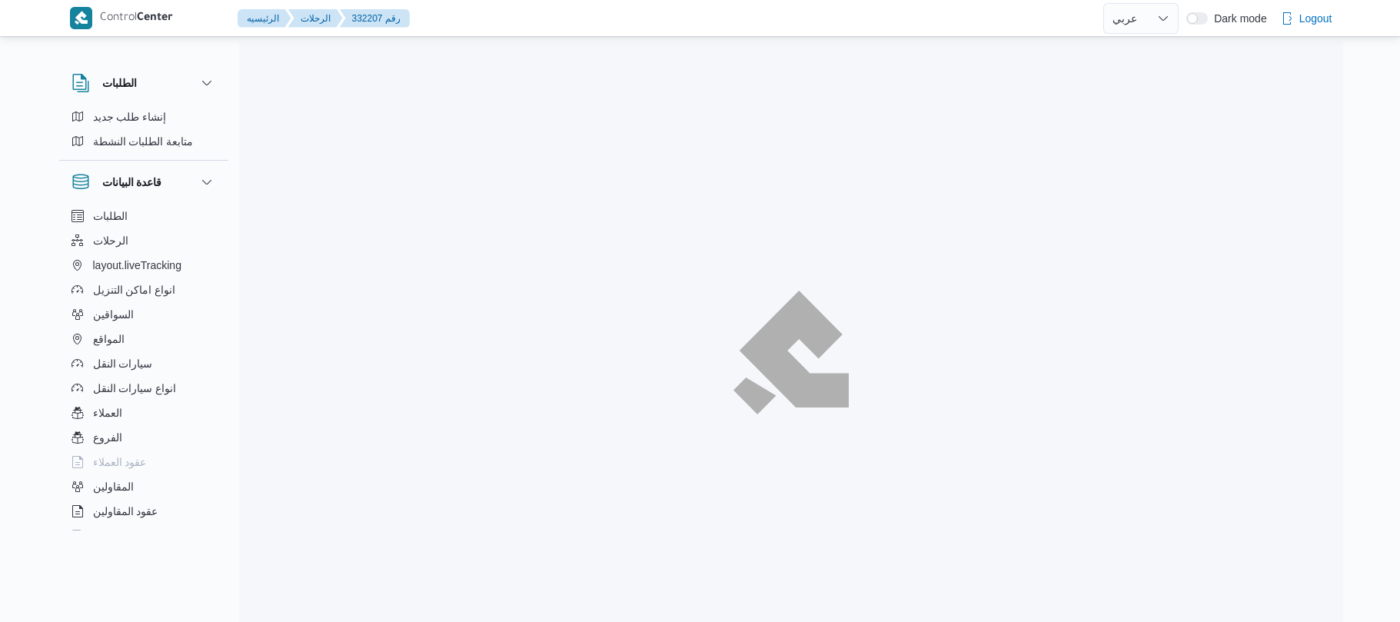
select select "ar"
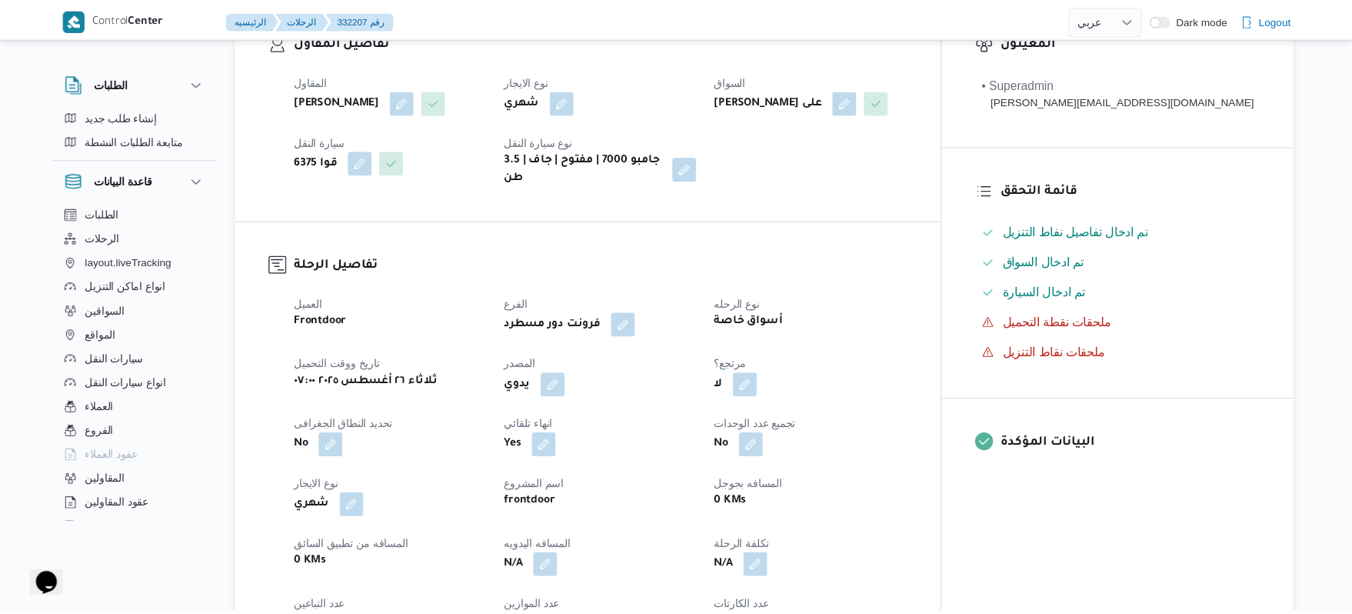
scroll to position [287, 0]
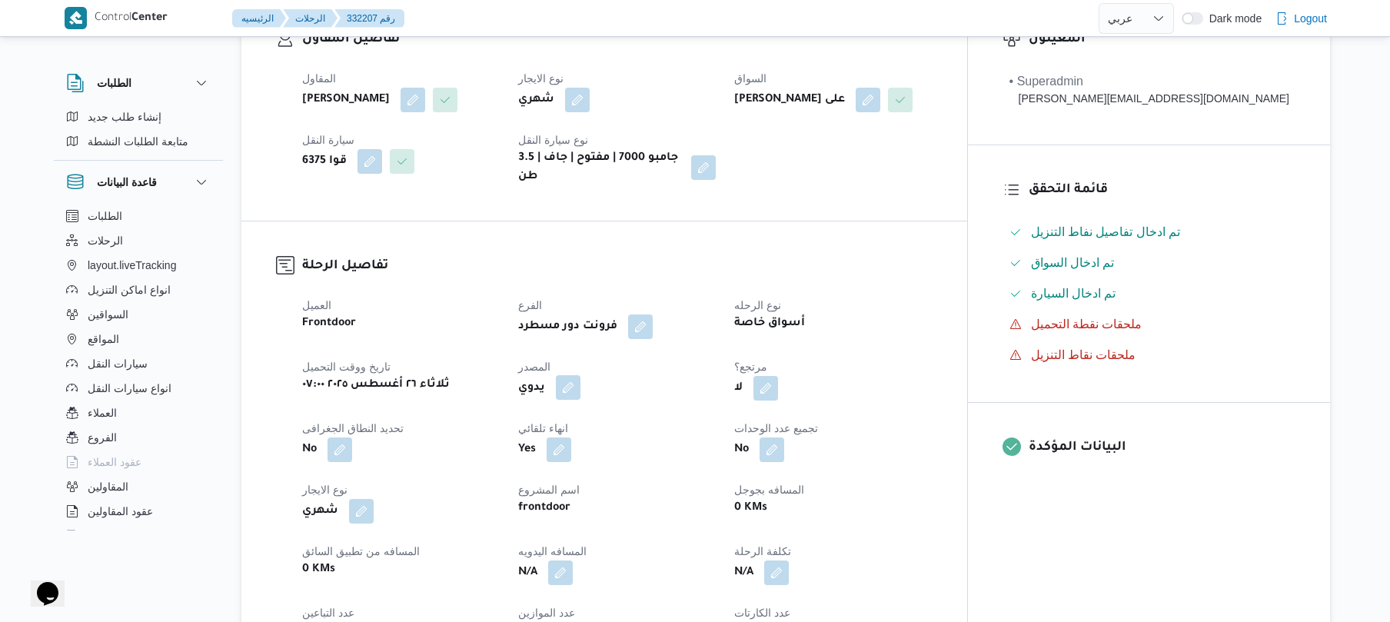
click at [580, 400] on button "button" at bounding box center [568, 387] width 25 height 25
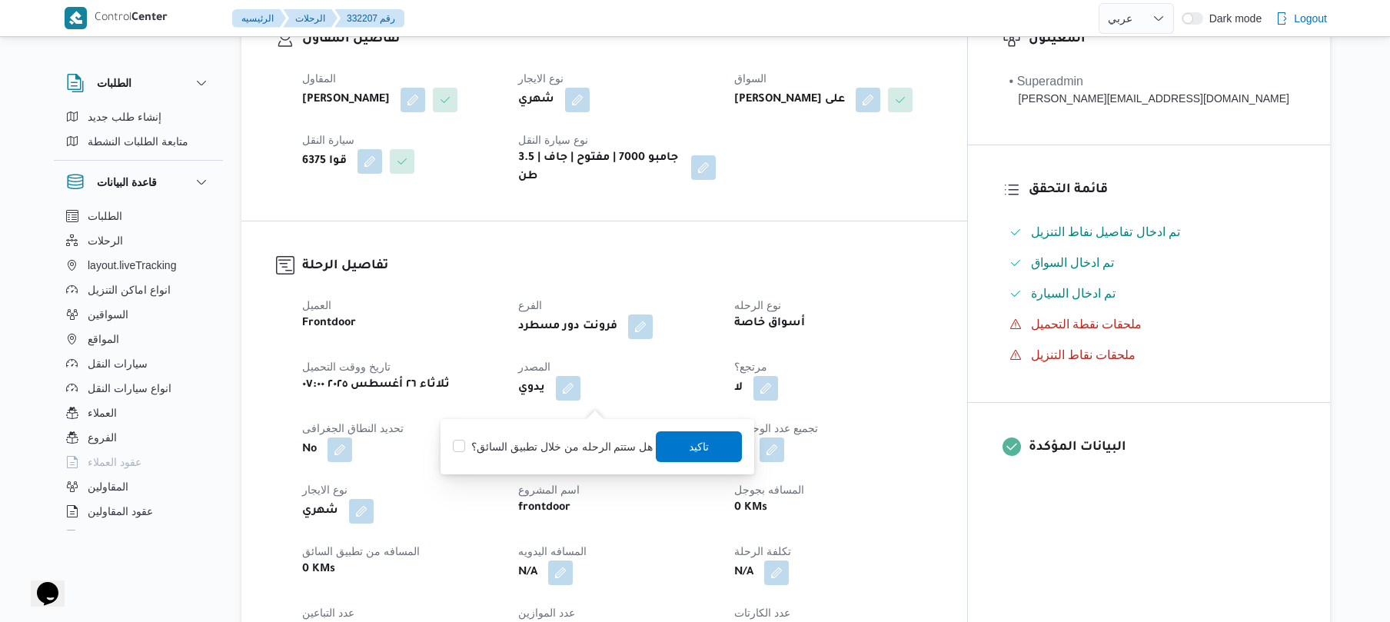
click at [573, 449] on label "هل ستتم الرحله من خلال تطبيق السائق؟" at bounding box center [553, 446] width 200 height 18
checkbox input "true"
click at [701, 443] on span "تاكيد" at bounding box center [700, 446] width 20 height 18
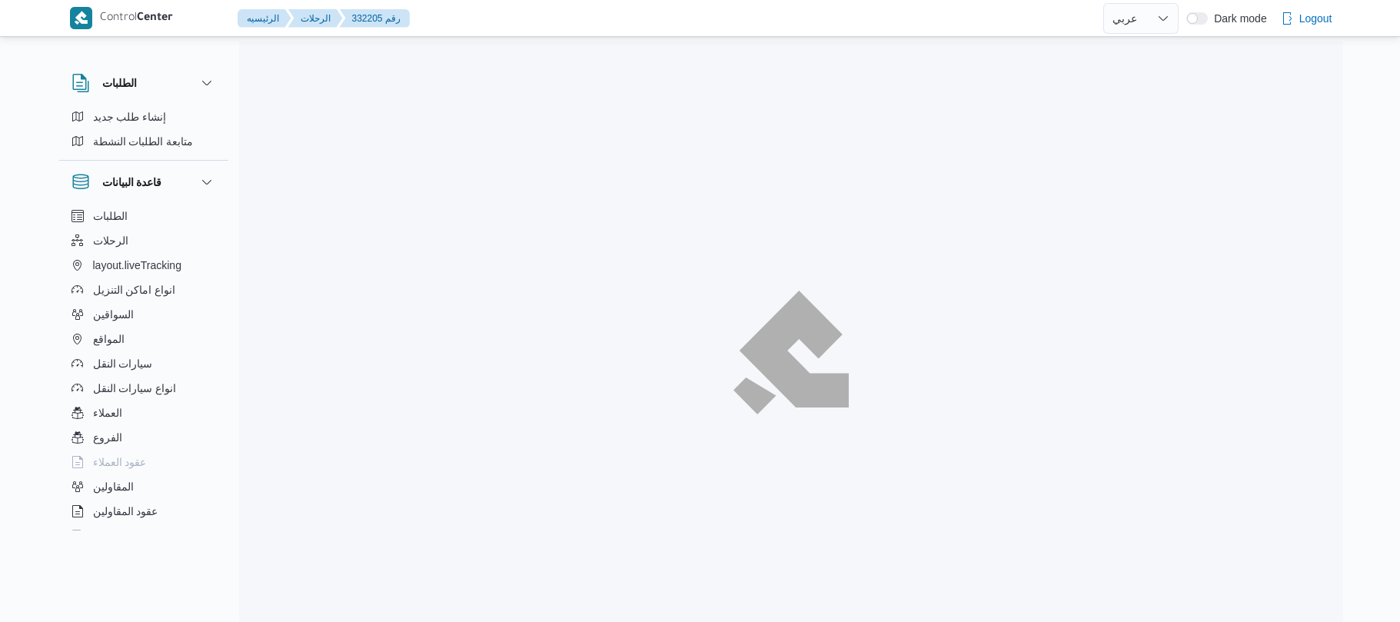
select select "ar"
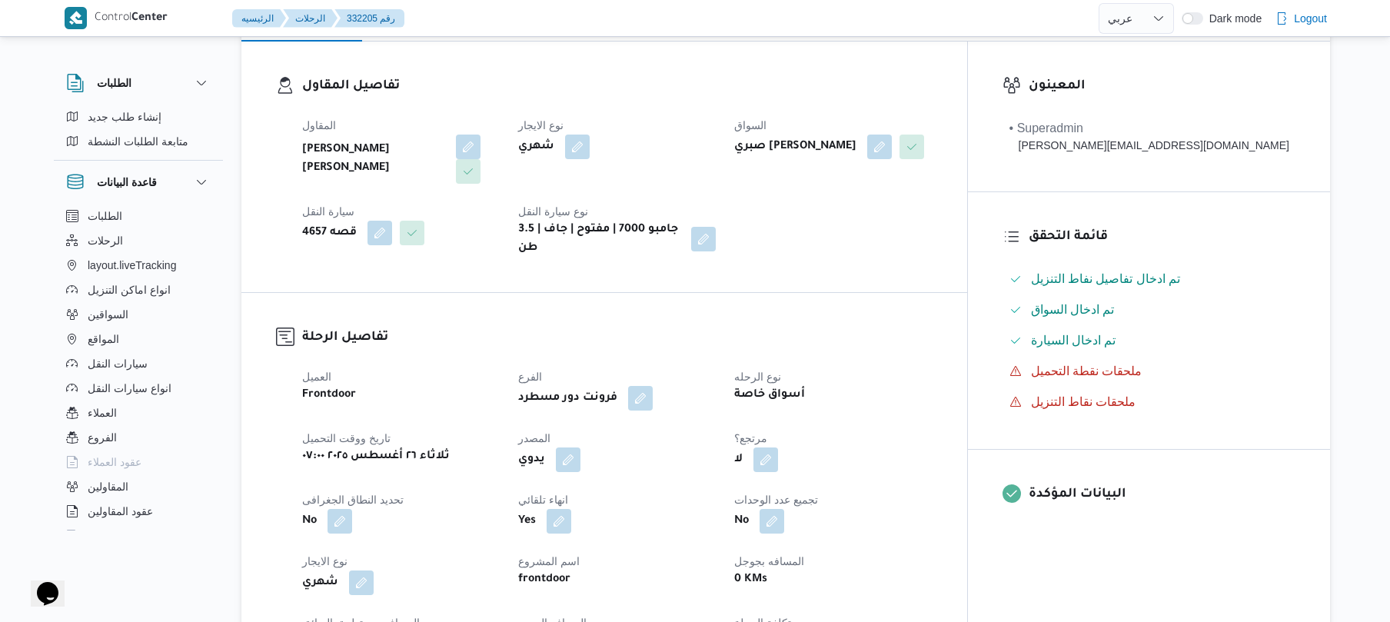
scroll to position [287, 0]
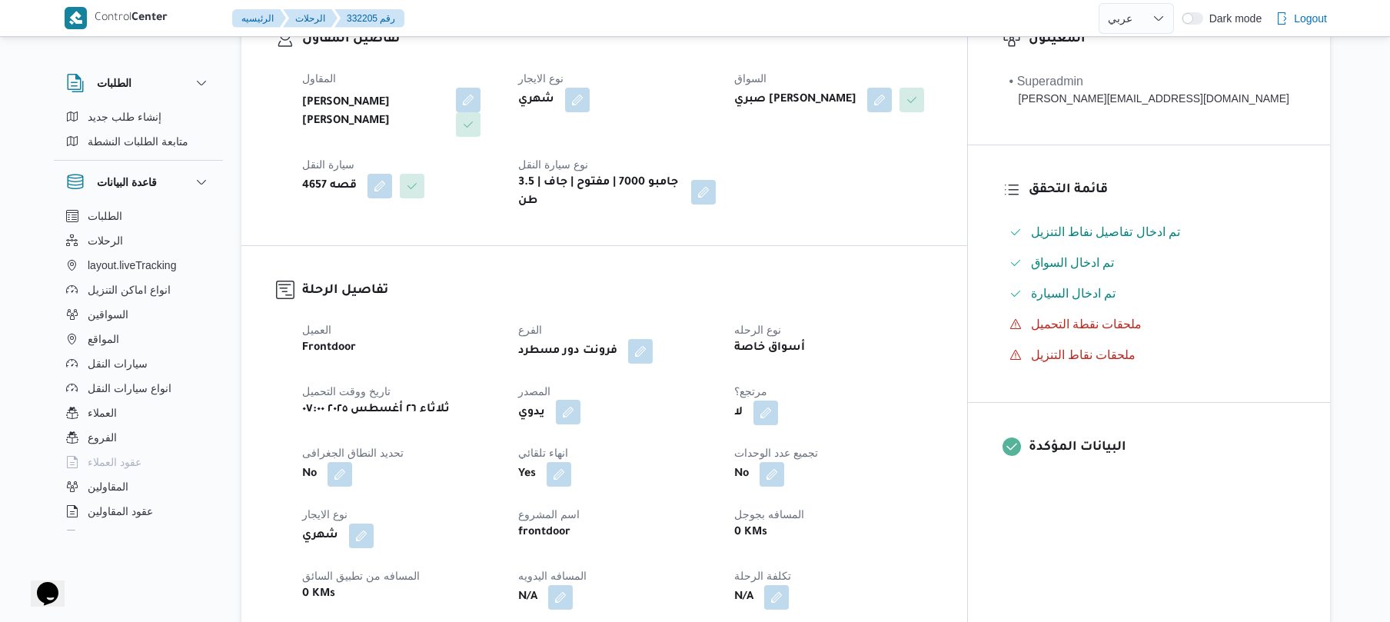
click at [580, 400] on button "button" at bounding box center [568, 412] width 25 height 25
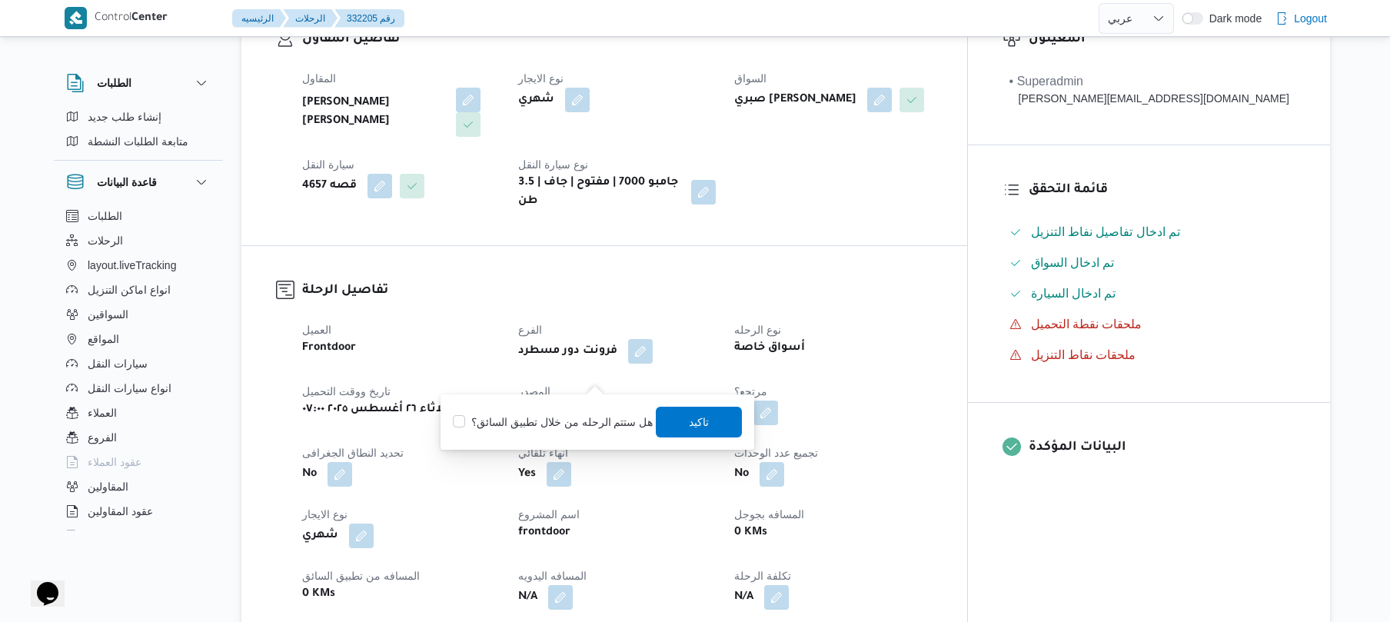
click at [567, 417] on label "هل ستتم الرحله من خلال تطبيق السائق؟" at bounding box center [553, 422] width 200 height 18
checkbox input "true"
click at [704, 417] on span "تاكيد" at bounding box center [700, 421] width 20 height 18
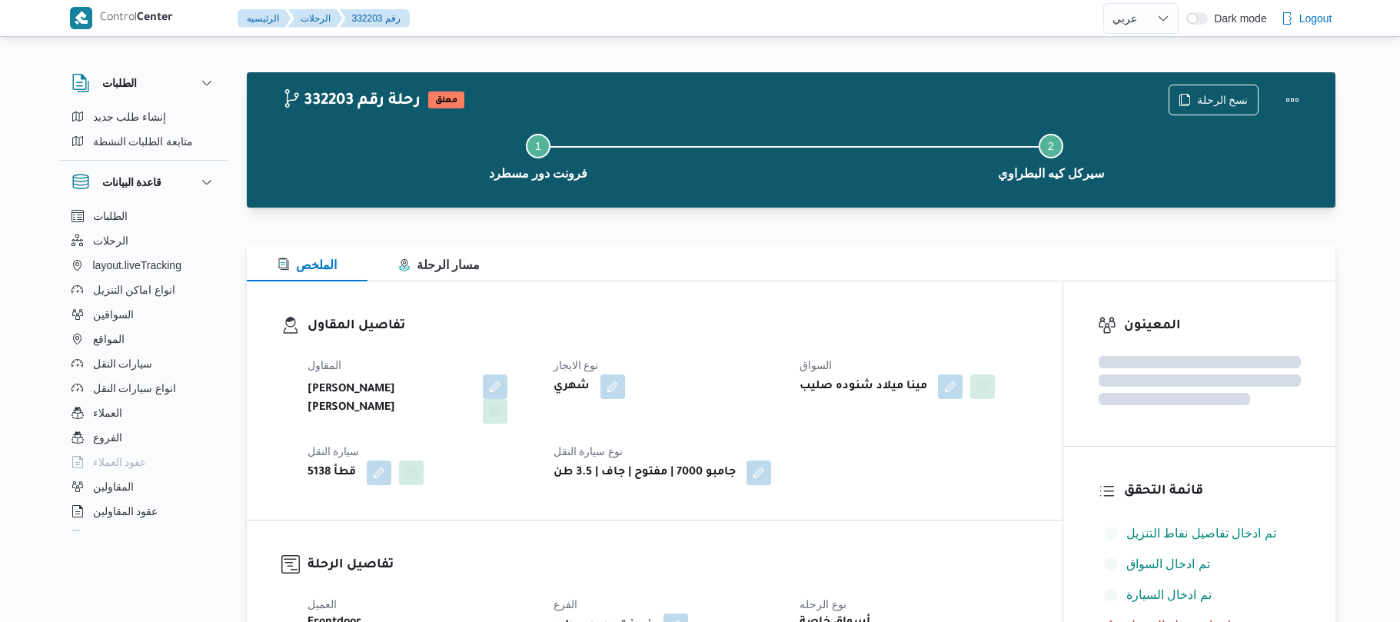
select select "ar"
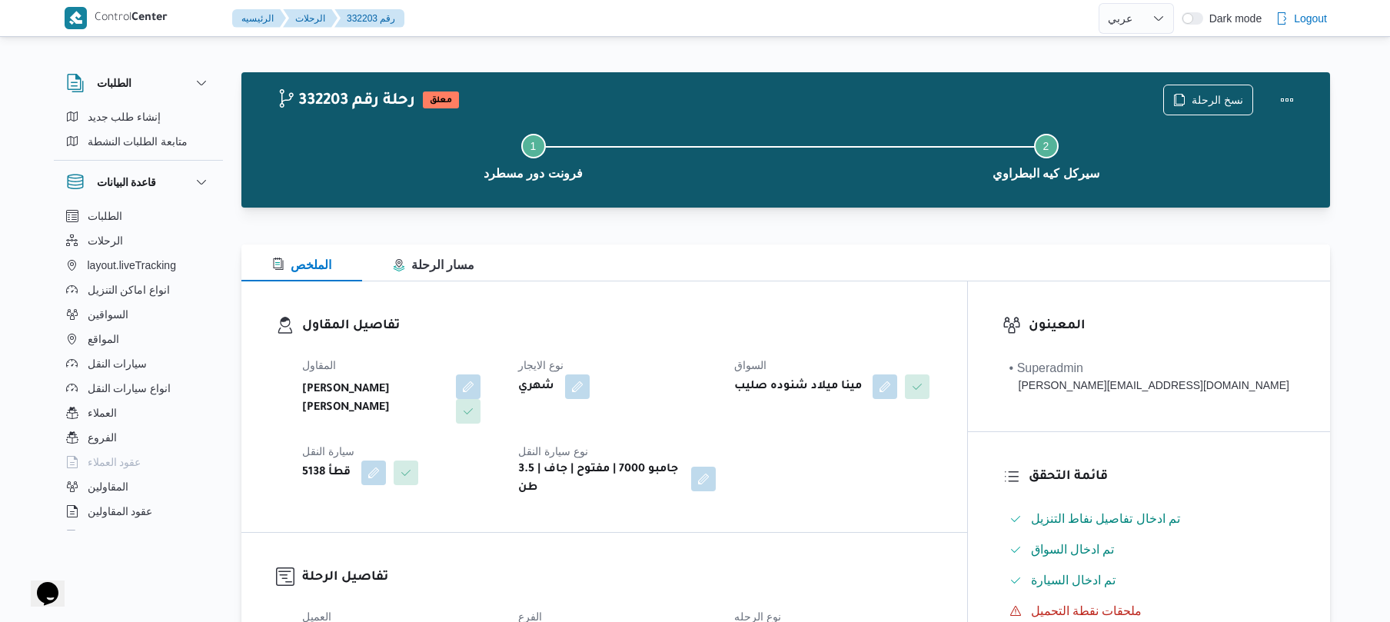
click at [767, 371] on span "السواق" at bounding box center [750, 365] width 32 height 12
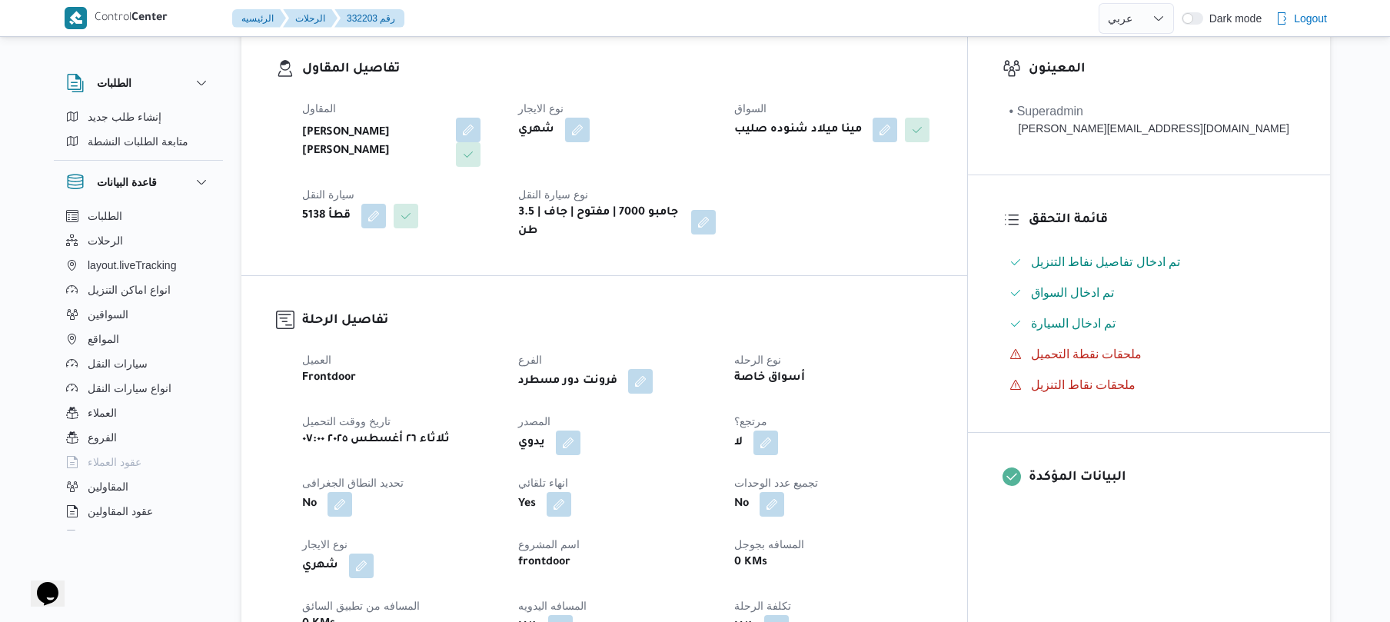
scroll to position [287, 0]
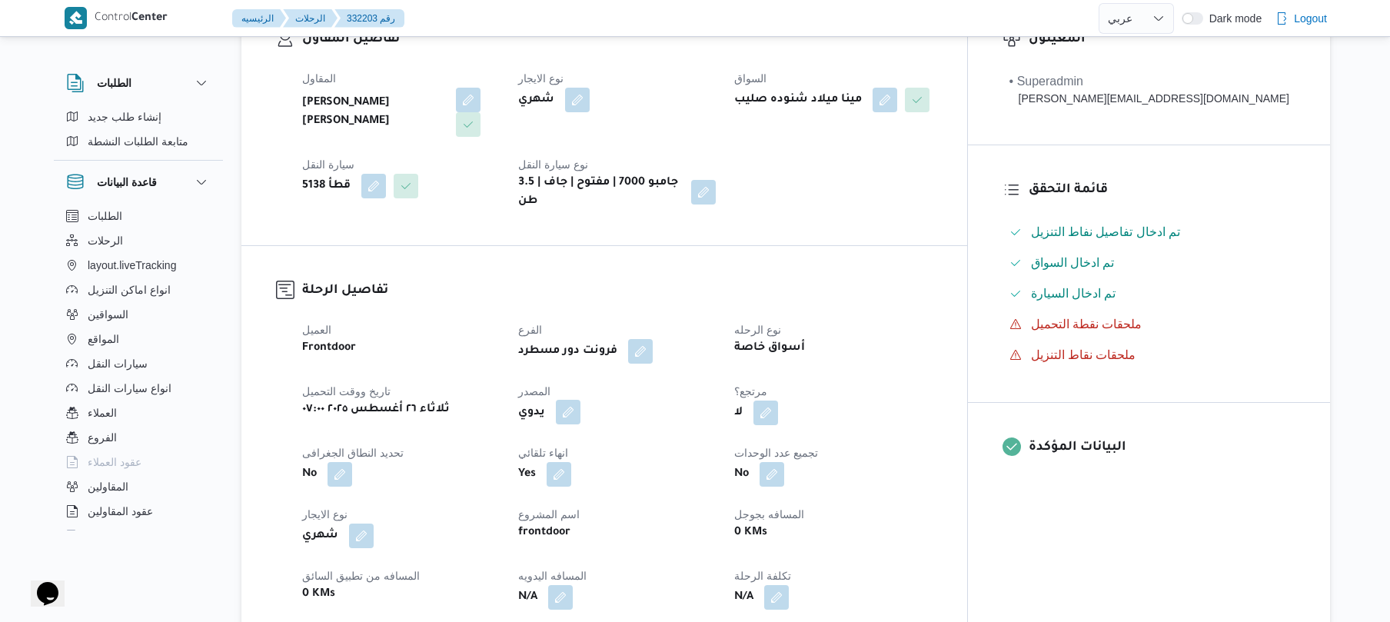
click at [580, 400] on button "button" at bounding box center [568, 412] width 25 height 25
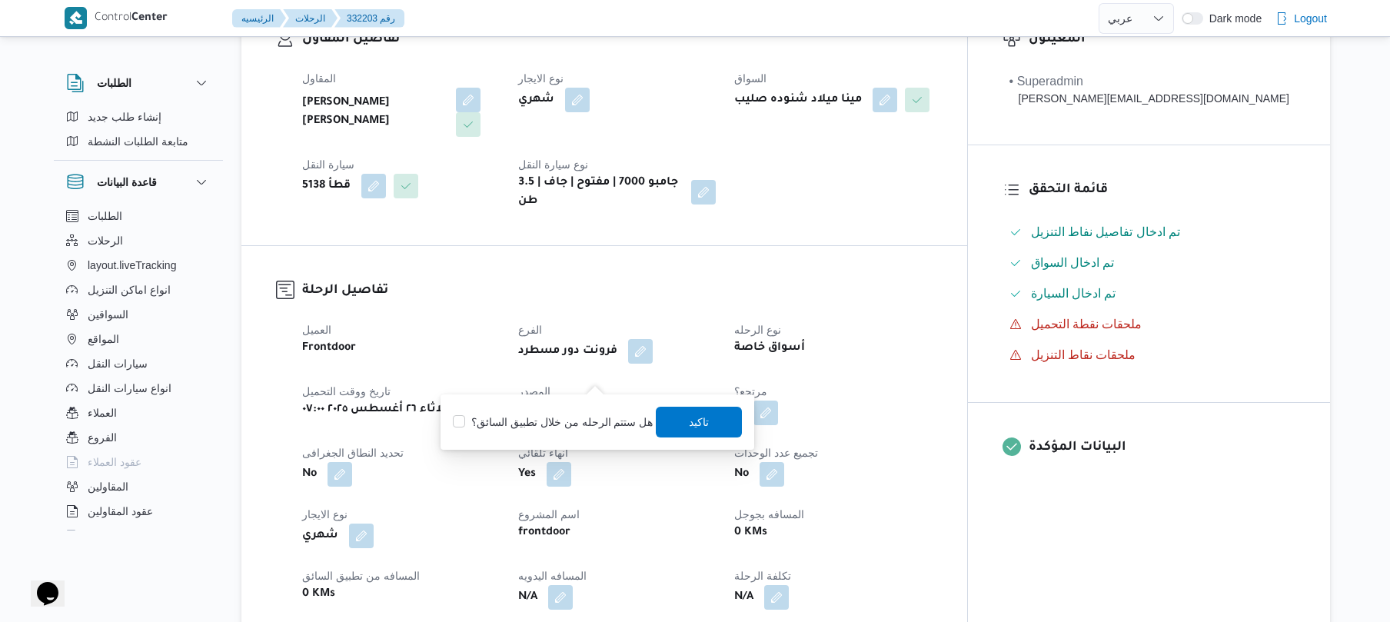
click at [577, 422] on label "هل ستتم الرحله من خلال تطبيق السائق؟" at bounding box center [553, 422] width 200 height 18
checkbox input "true"
click at [699, 423] on span "تاكيد" at bounding box center [700, 421] width 20 height 18
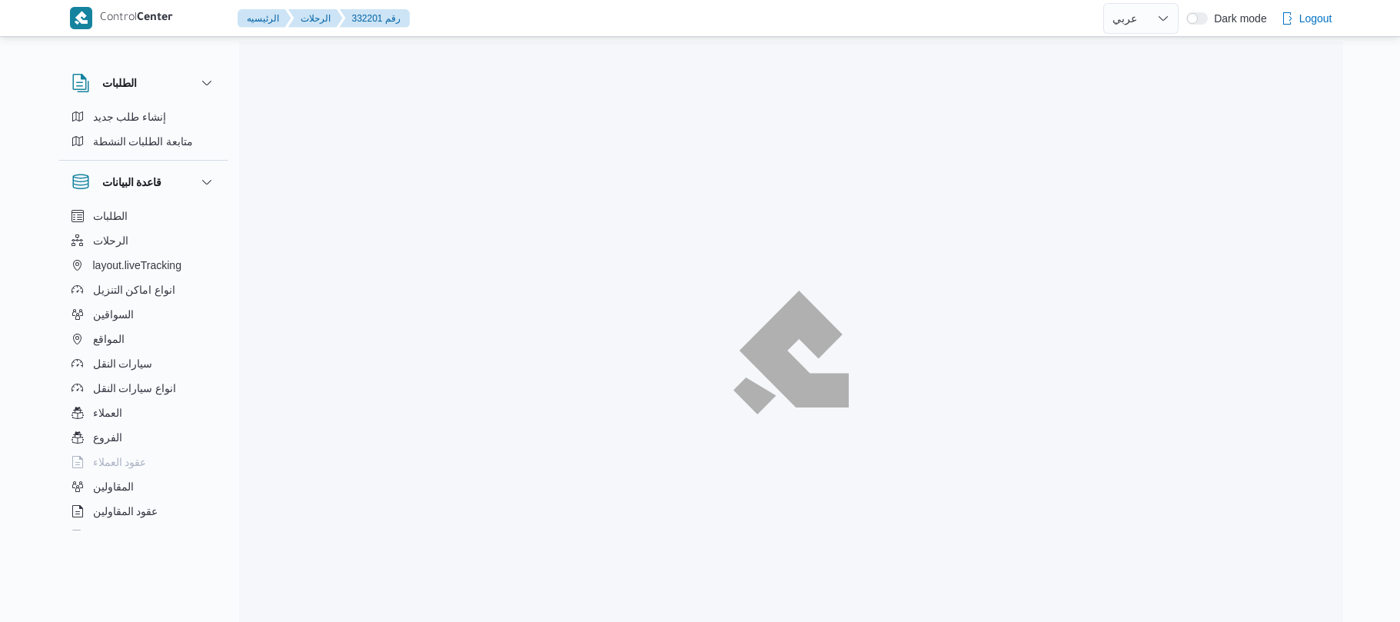
select select "ar"
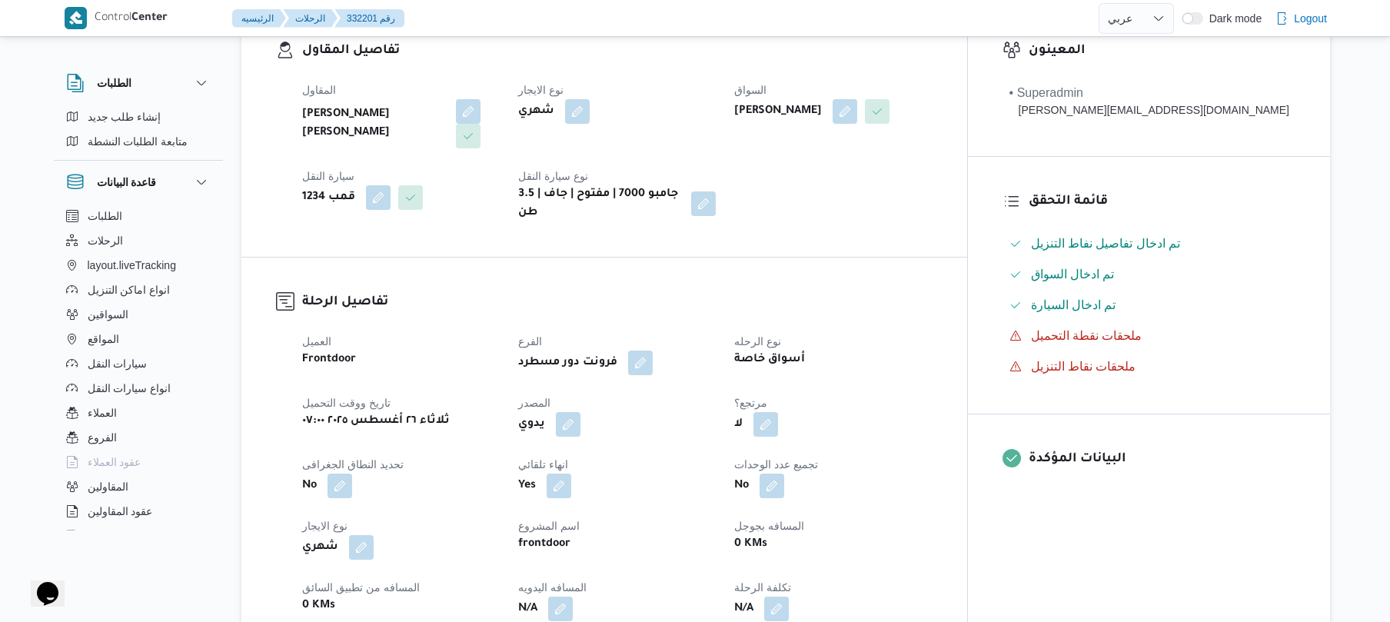
scroll to position [287, 0]
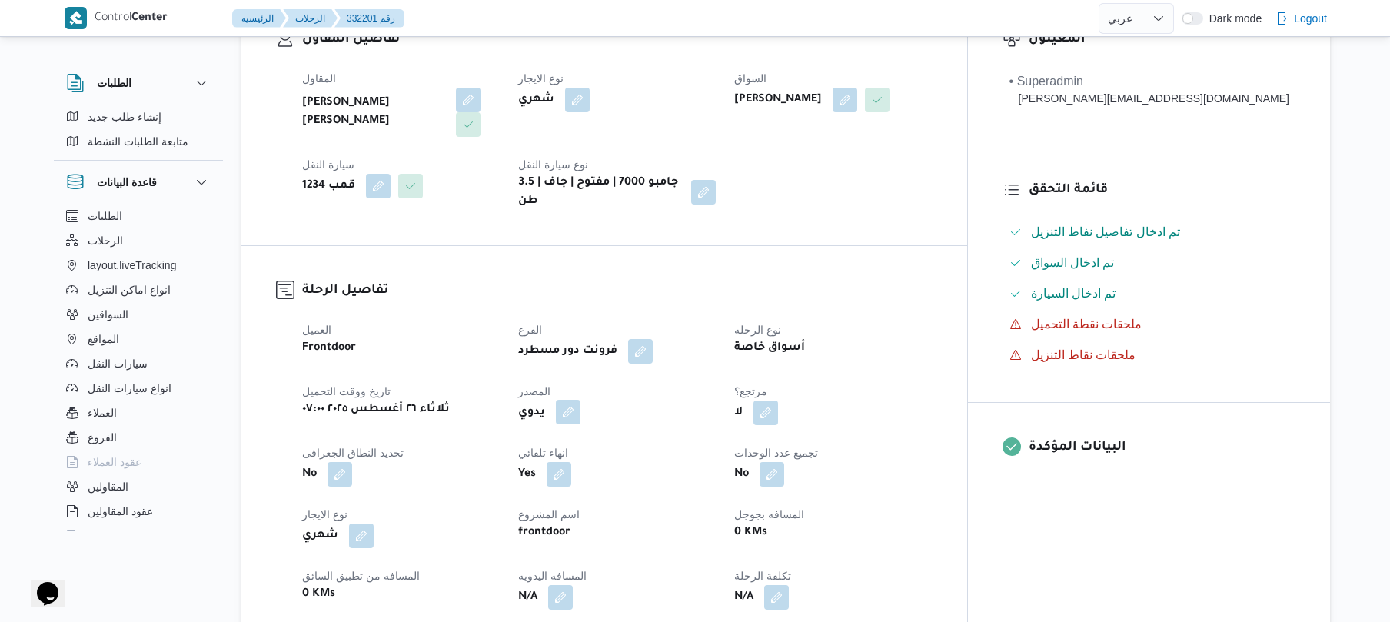
click at [580, 400] on button "button" at bounding box center [568, 412] width 25 height 25
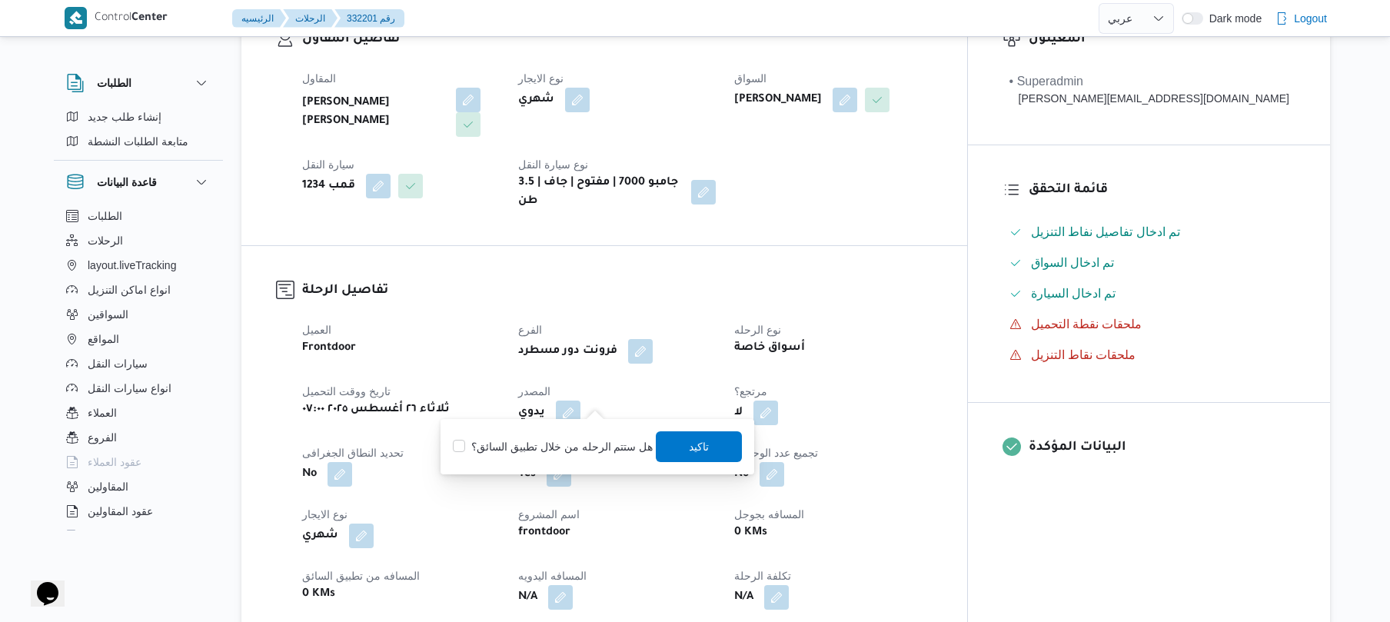
click at [577, 451] on label "هل ستتم الرحله من خلال تطبيق السائق؟" at bounding box center [553, 446] width 200 height 18
checkbox input "true"
click at [672, 447] on span "تاكيد" at bounding box center [700, 446] width 86 height 31
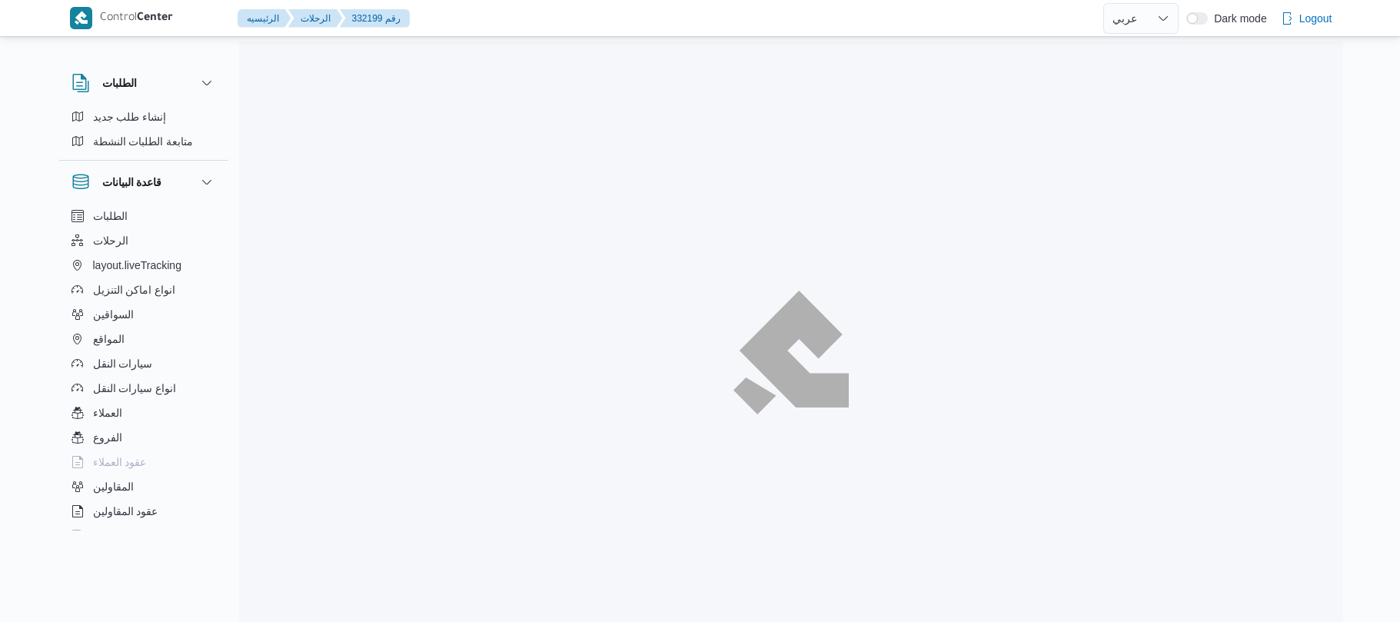
select select "ar"
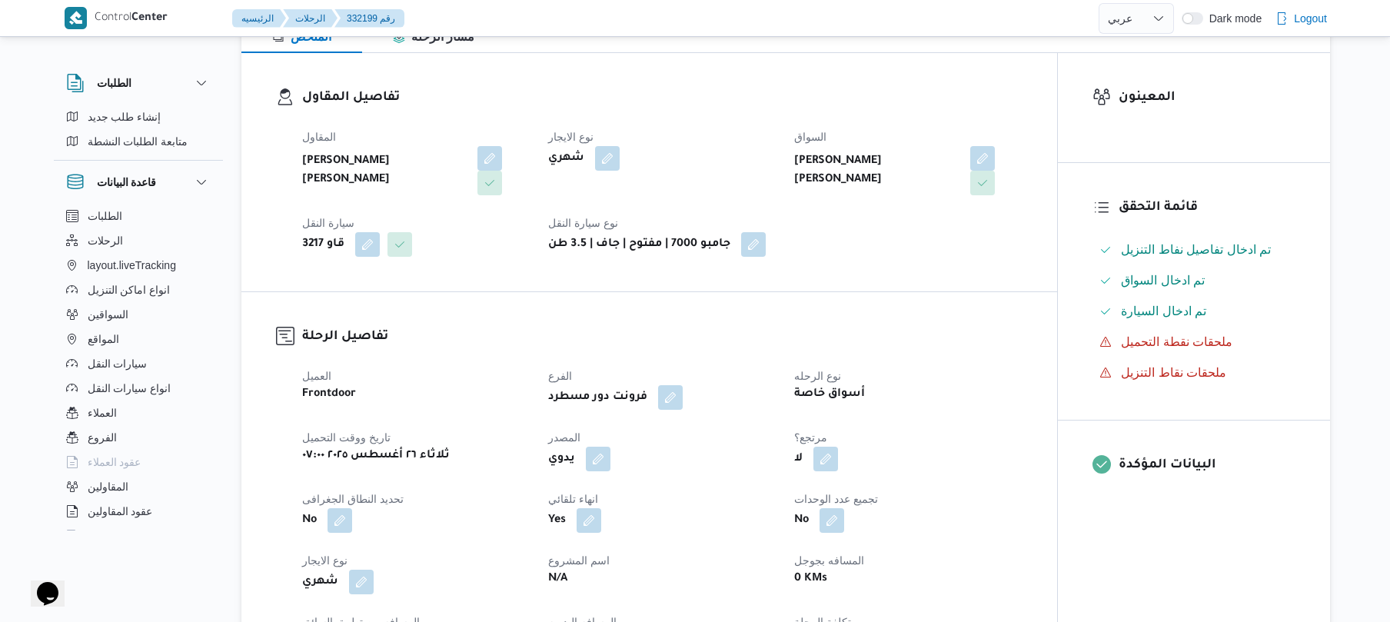
scroll to position [246, 0]
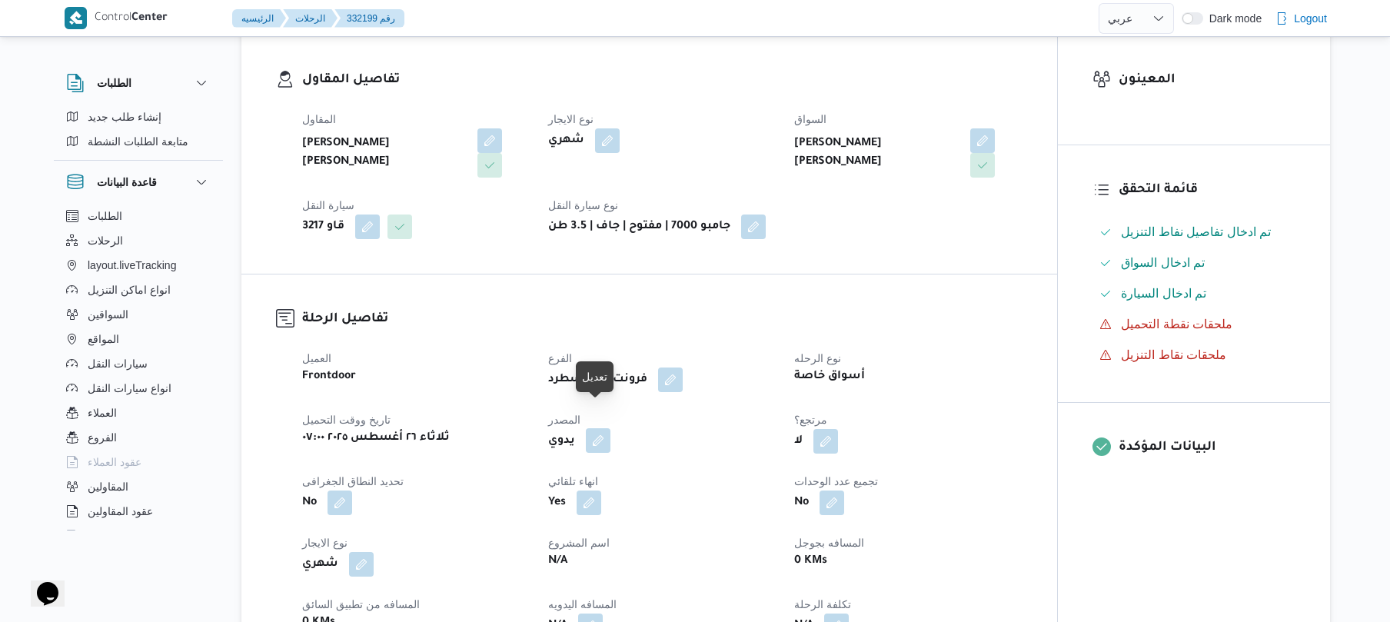
click at [597, 428] on button "button" at bounding box center [598, 440] width 25 height 25
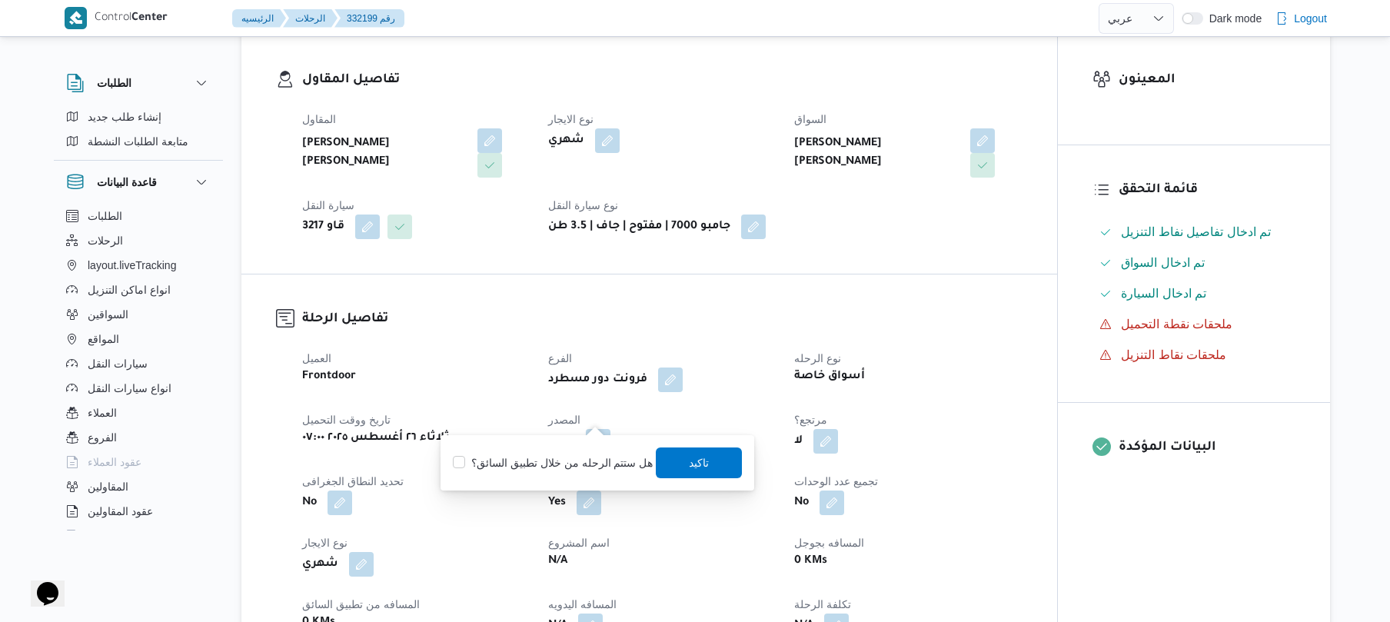
click at [575, 449] on div "هل ستتم الرحله من خلال تطبيق السائق؟ [GEOGRAPHIC_DATA]" at bounding box center [597, 463] width 292 height 34
click at [574, 471] on label "هل ستتم الرحله من خلال تطبيق السائق؟" at bounding box center [553, 463] width 200 height 18
checkbox input "true"
click at [696, 461] on span "تاكيد" at bounding box center [700, 462] width 20 height 18
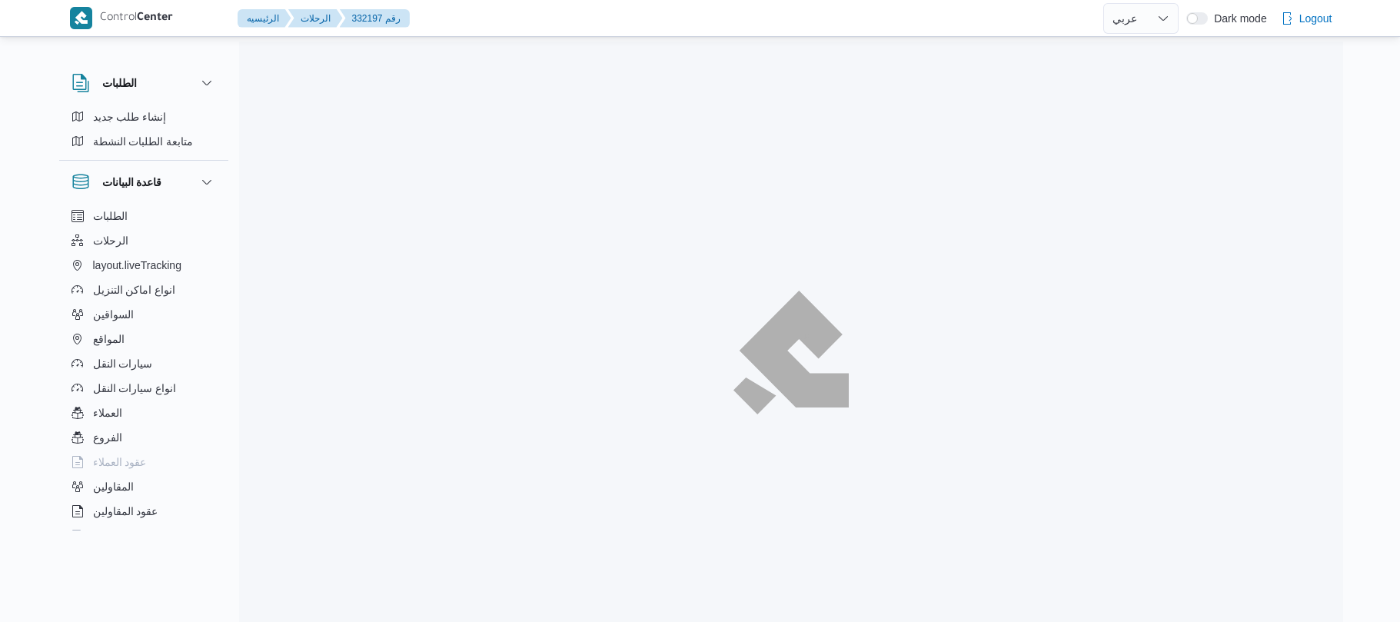
select select "ar"
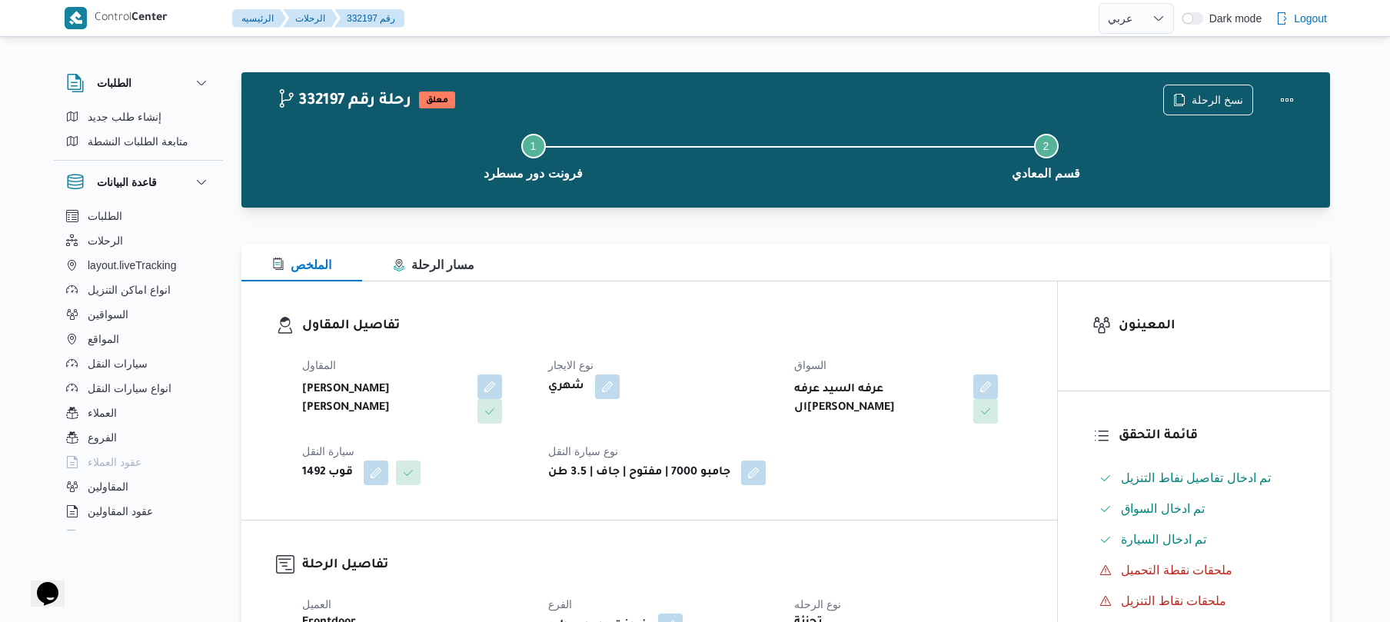
click at [800, 272] on div "الملخص مسار الرحلة" at bounding box center [785, 262] width 1089 height 37
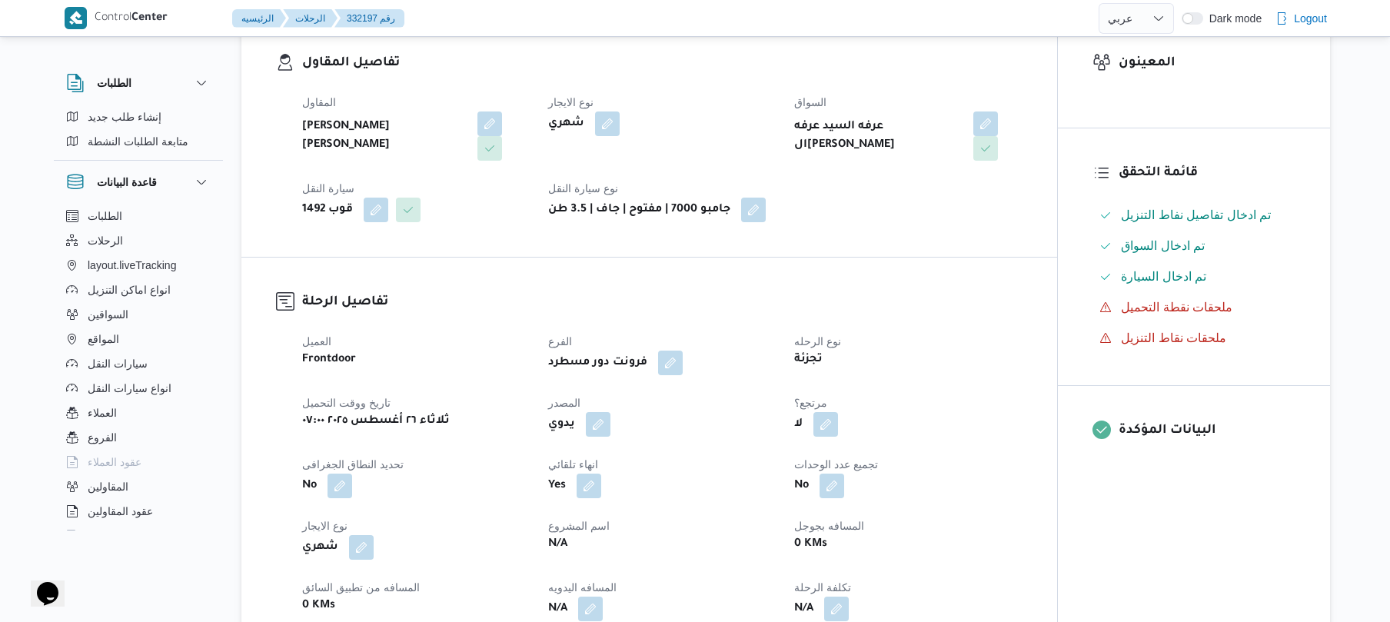
scroll to position [369, 0]
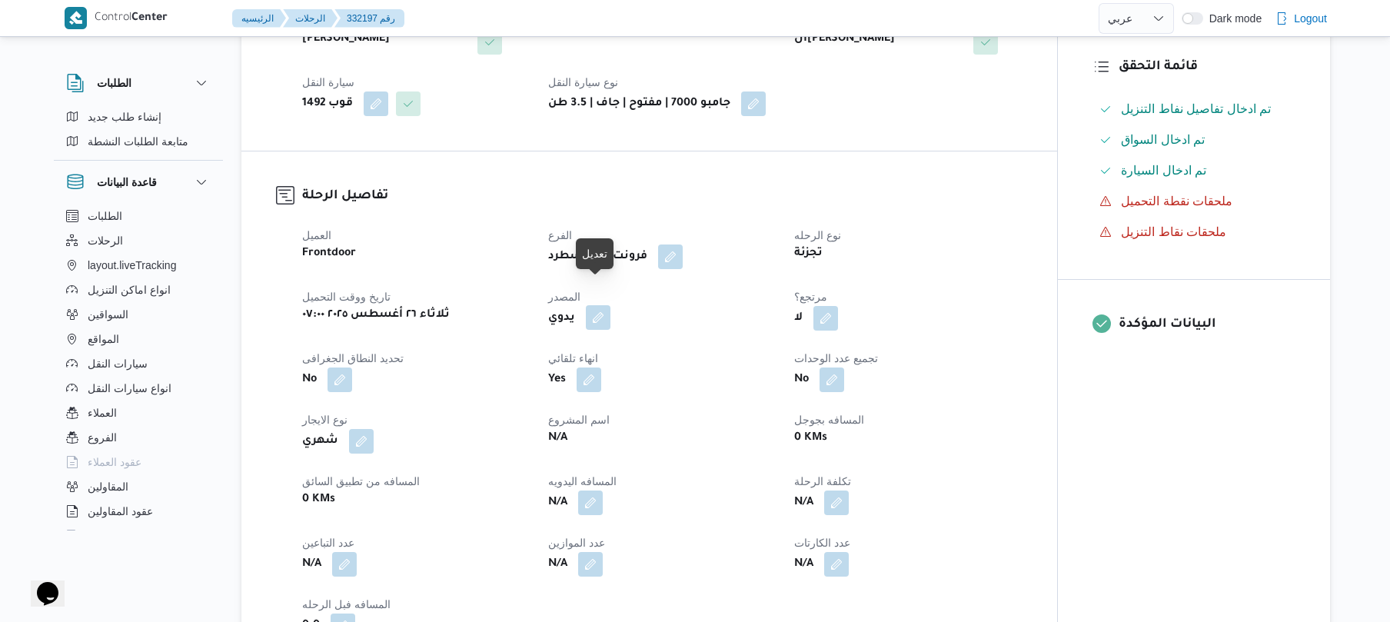
click at [597, 305] on button "button" at bounding box center [598, 317] width 25 height 25
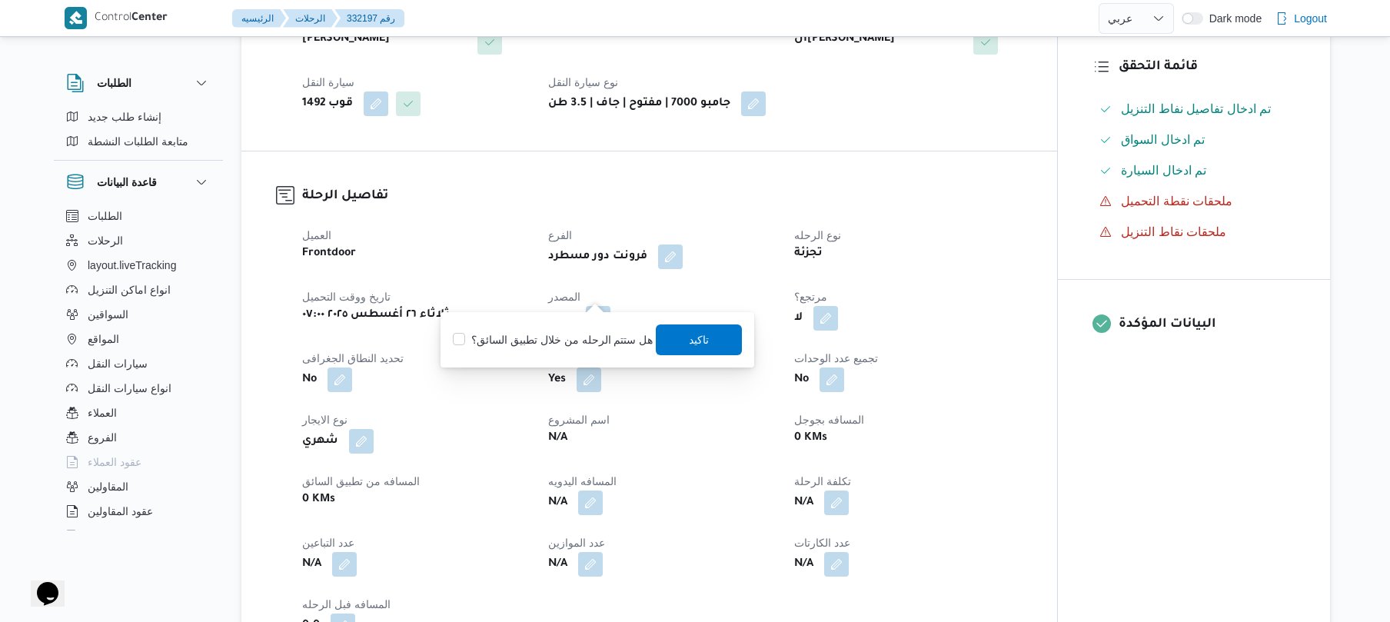
click at [572, 349] on div "هل ستتم الرحله من خلال تطبيق السائق؟ تاكيد" at bounding box center [597, 340] width 292 height 34
click at [582, 337] on label "هل ستتم الرحله من خلال تطبيق السائق؟" at bounding box center [553, 340] width 200 height 18
checkbox input "true"
click at [673, 338] on span "تاكيد" at bounding box center [700, 339] width 86 height 31
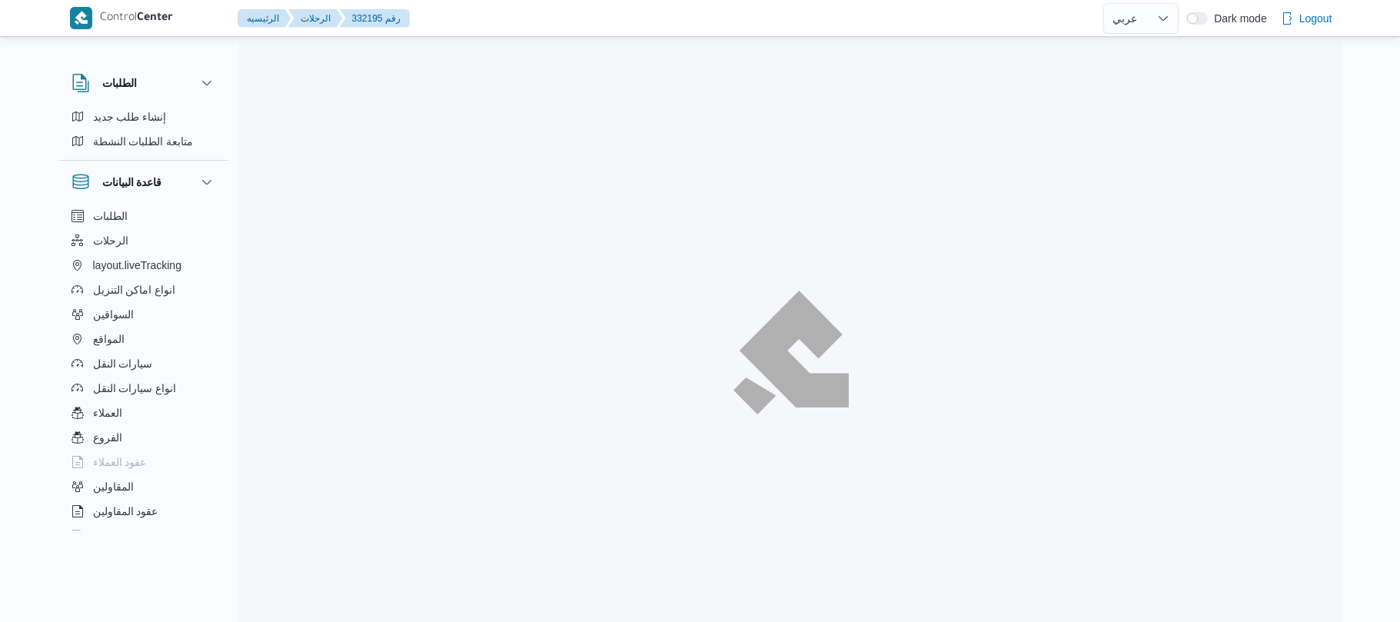
select select "ar"
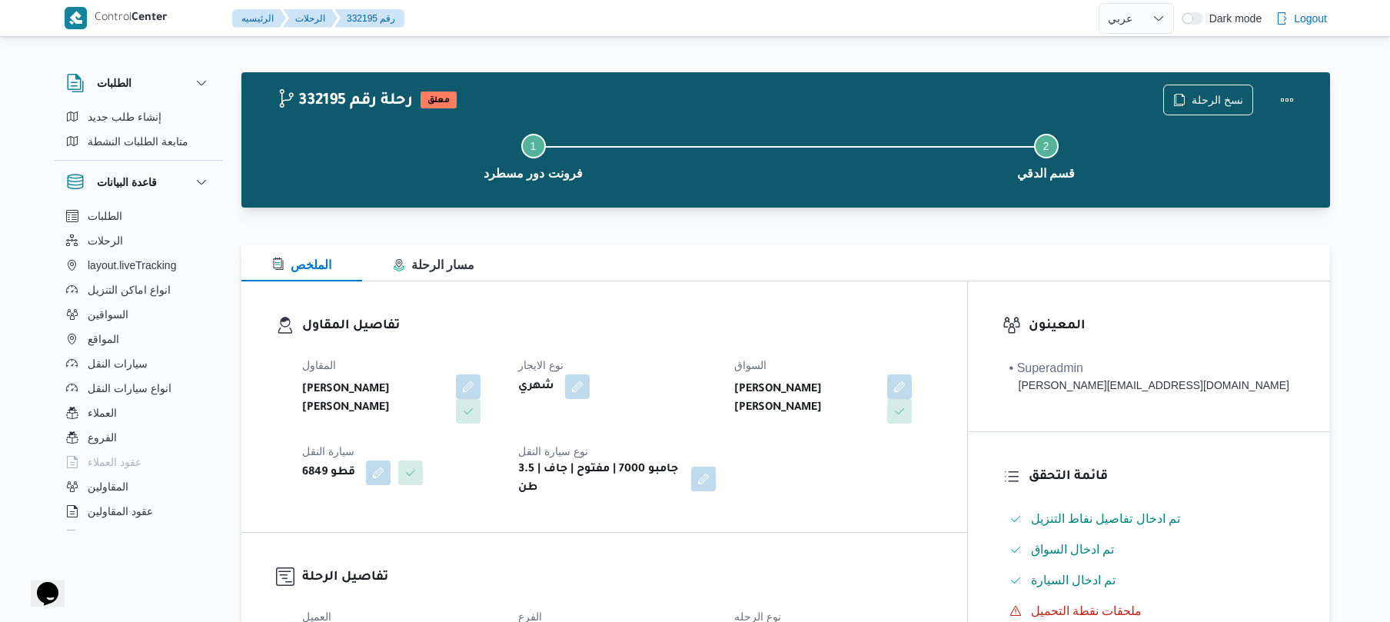
click at [716, 364] on dt "نوع الايجار" at bounding box center [617, 365] width 198 height 18
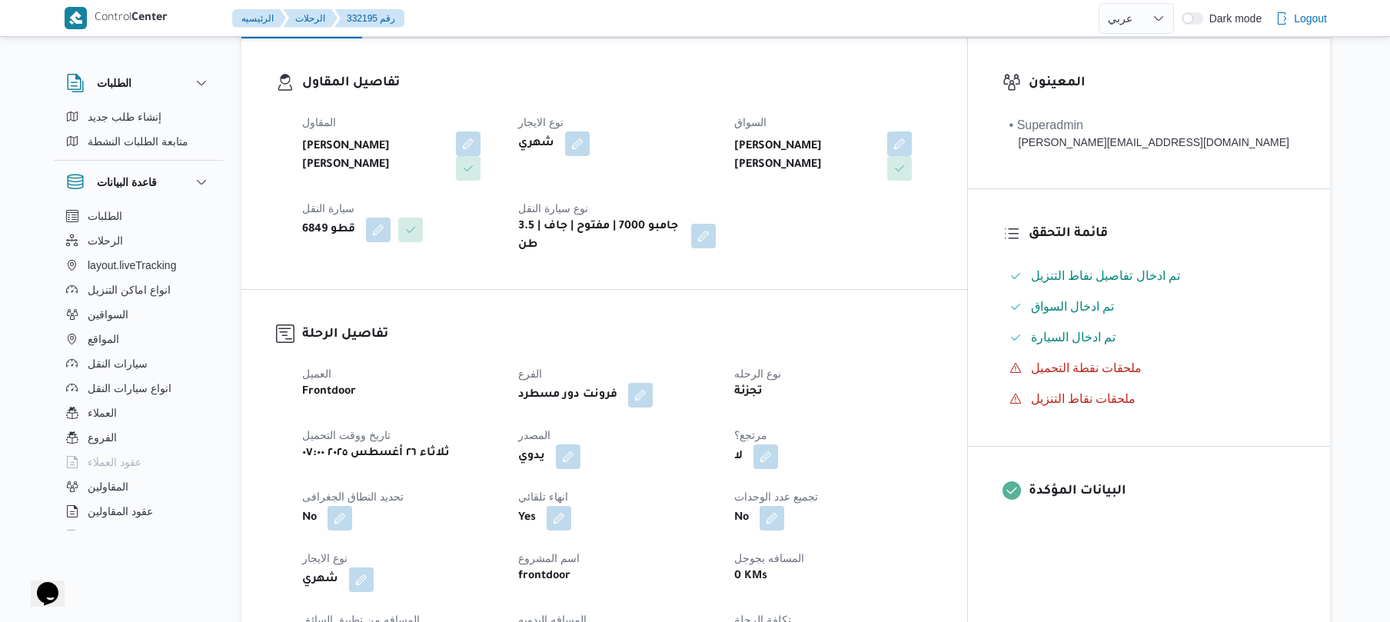
scroll to position [328, 0]
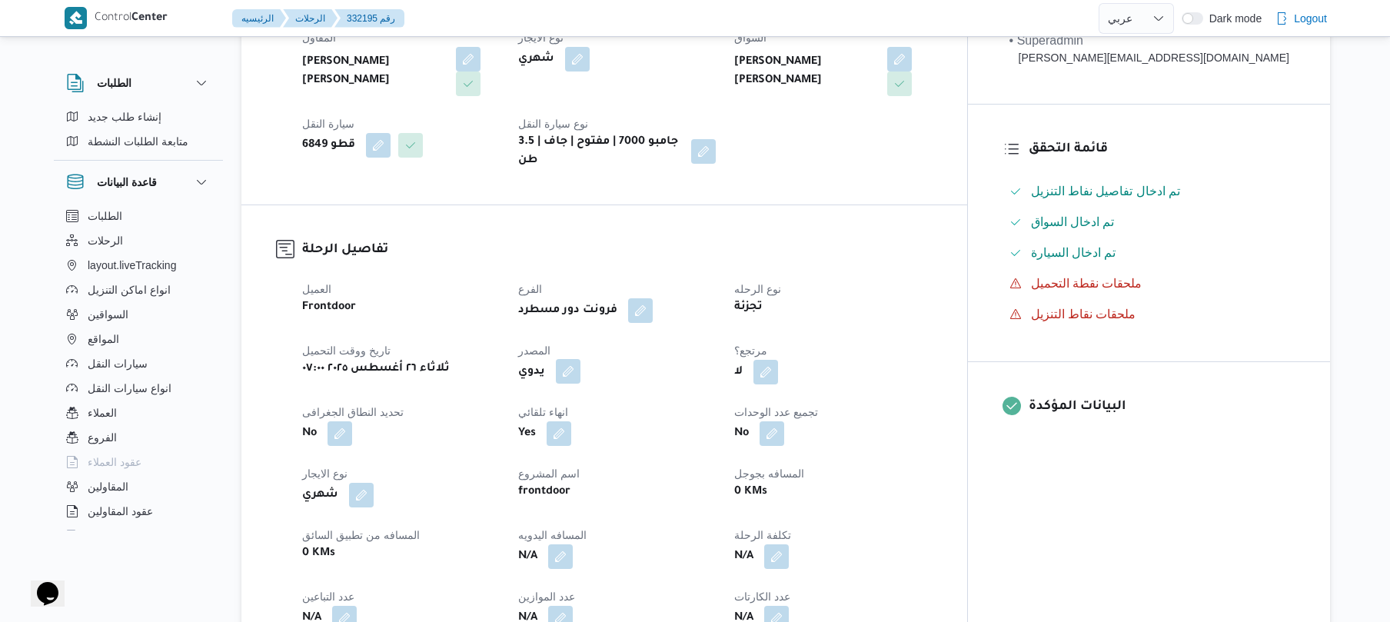
click at [580, 359] on button "button" at bounding box center [568, 371] width 25 height 25
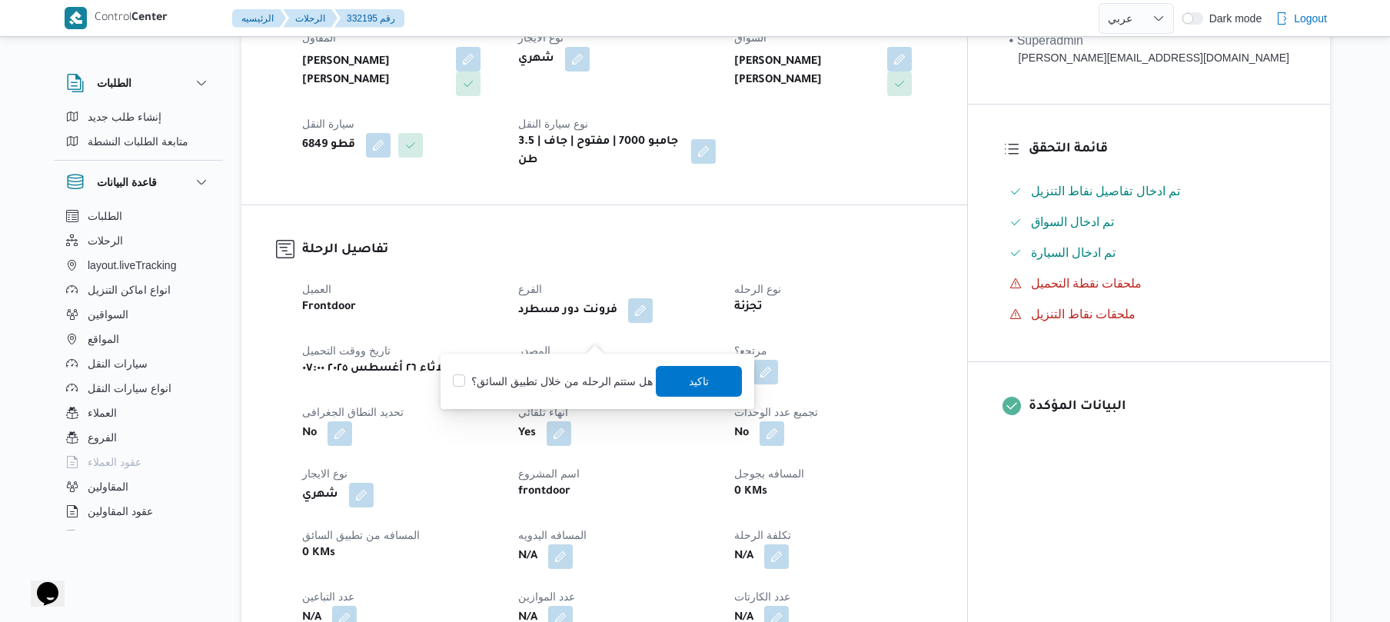
click at [581, 374] on label "هل ستتم الرحله من خلال تطبيق السائق؟" at bounding box center [553, 381] width 200 height 18
checkbox input "true"
click at [666, 378] on span "تاكيد" at bounding box center [700, 380] width 86 height 31
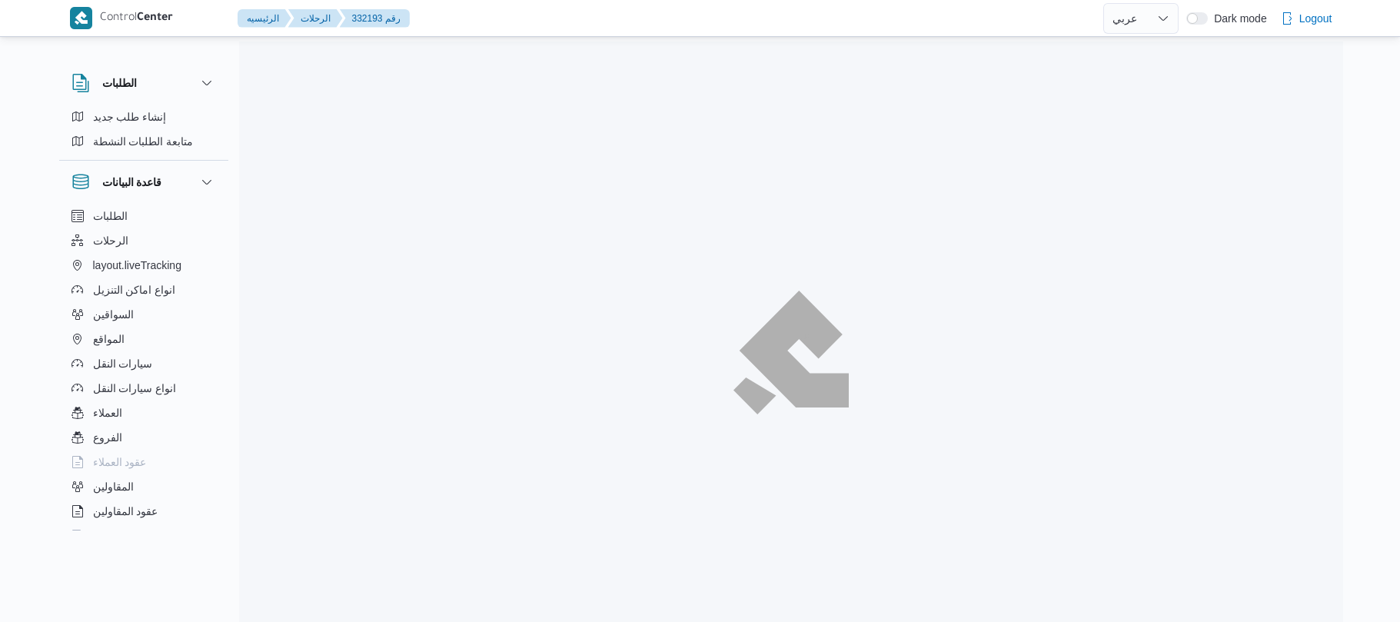
select select "ar"
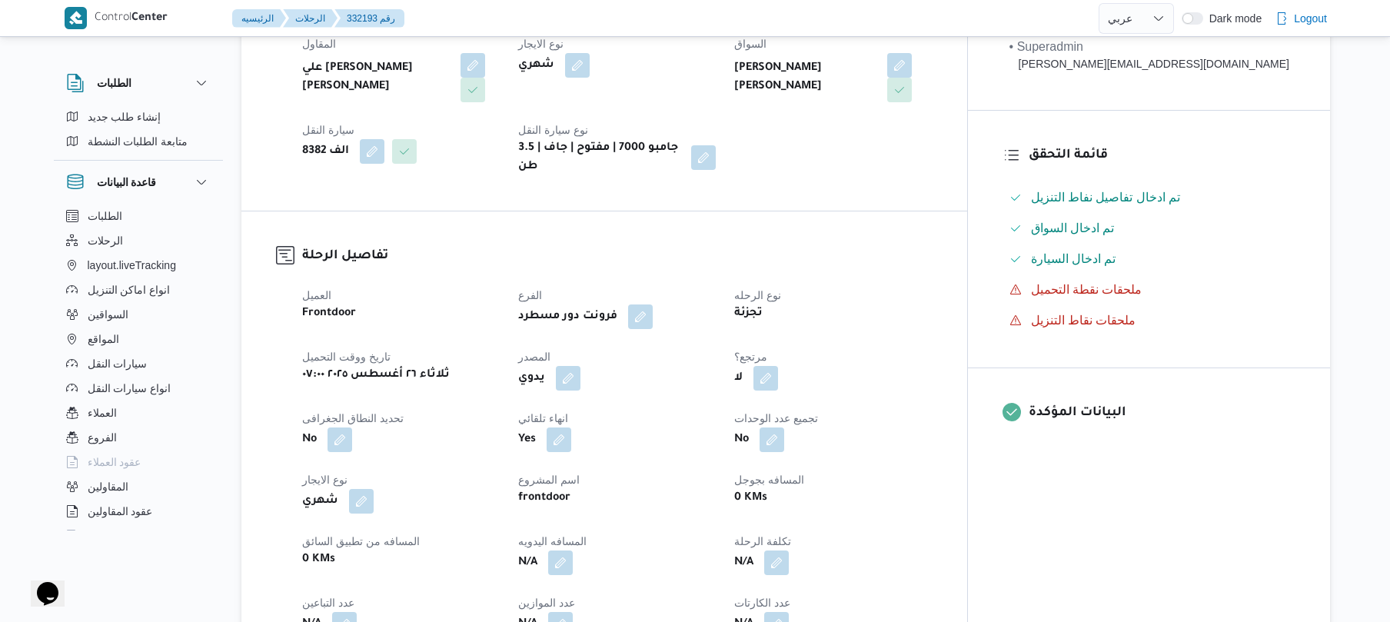
scroll to position [328, 0]
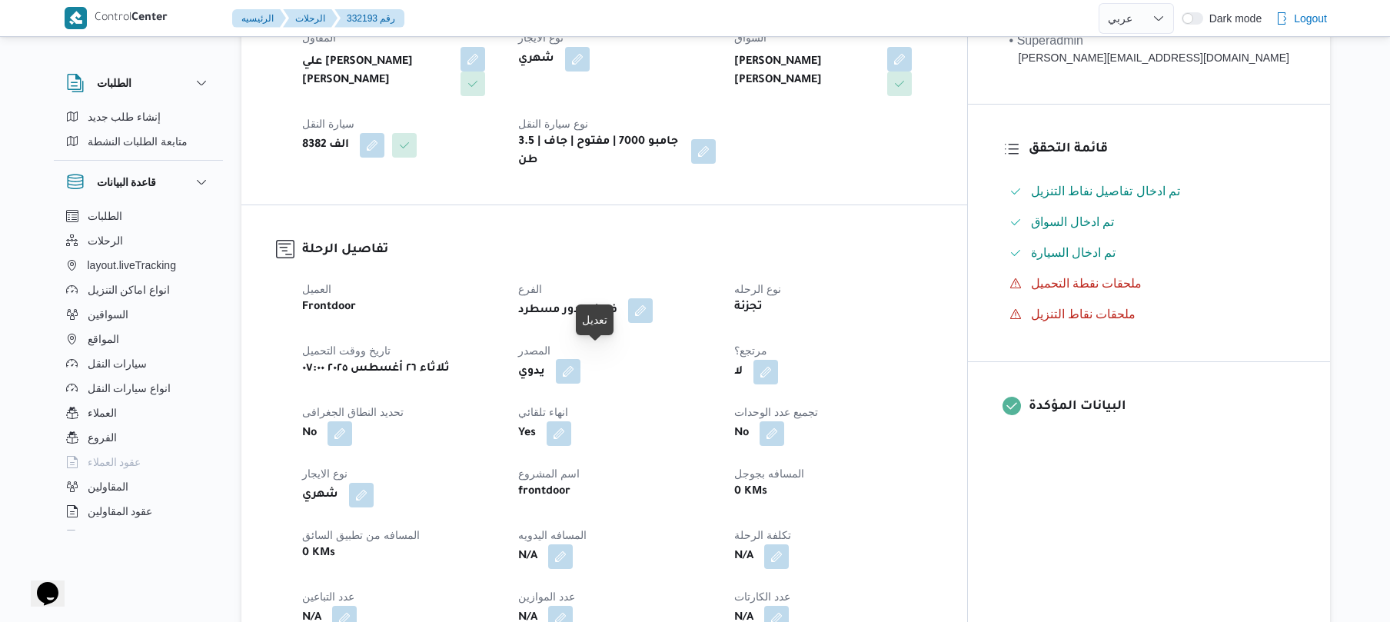
click at [580, 359] on button "button" at bounding box center [568, 371] width 25 height 25
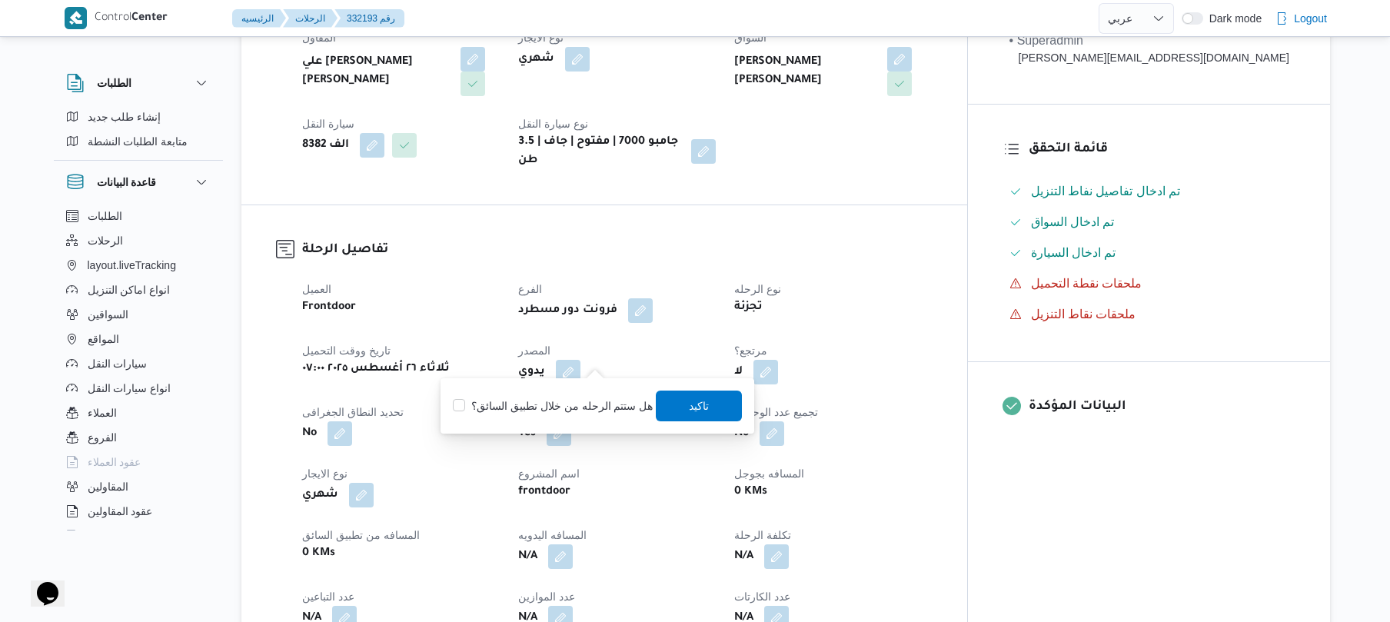
click at [594, 397] on label "هل ستتم الرحله من خلال تطبيق السائق؟" at bounding box center [553, 406] width 200 height 18
checkbox input "true"
click at [678, 401] on span "تاكيد" at bounding box center [700, 405] width 86 height 31
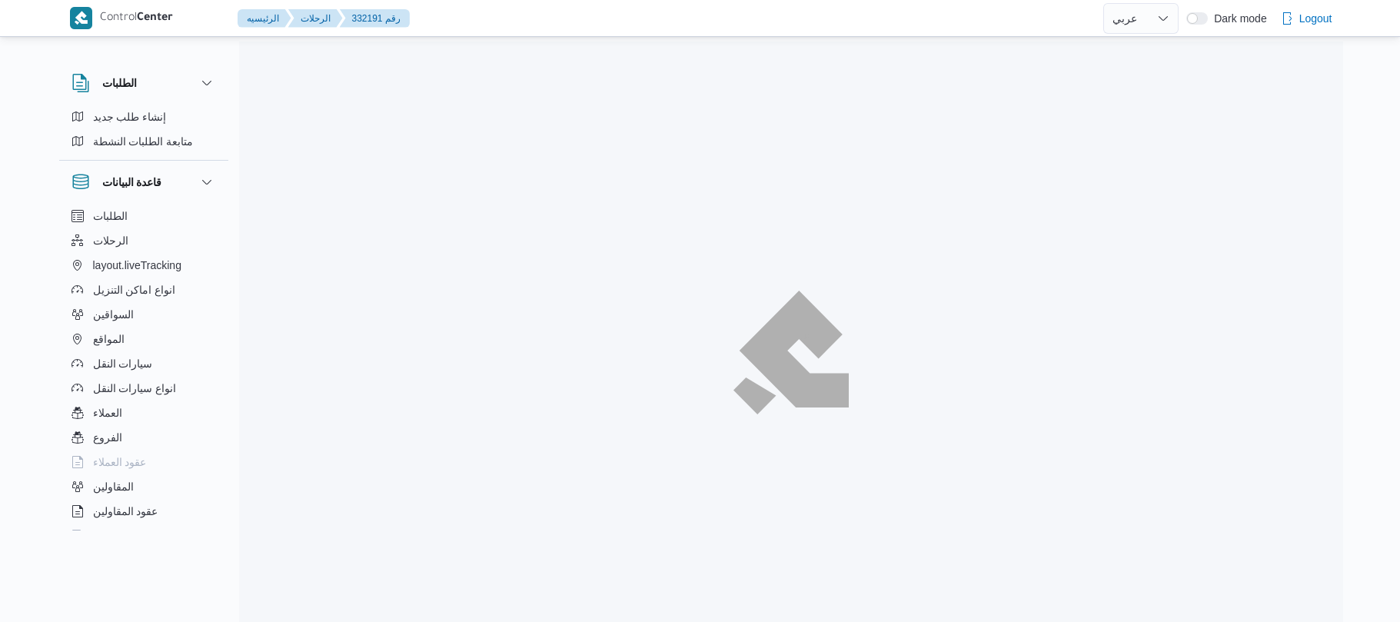
select select "ar"
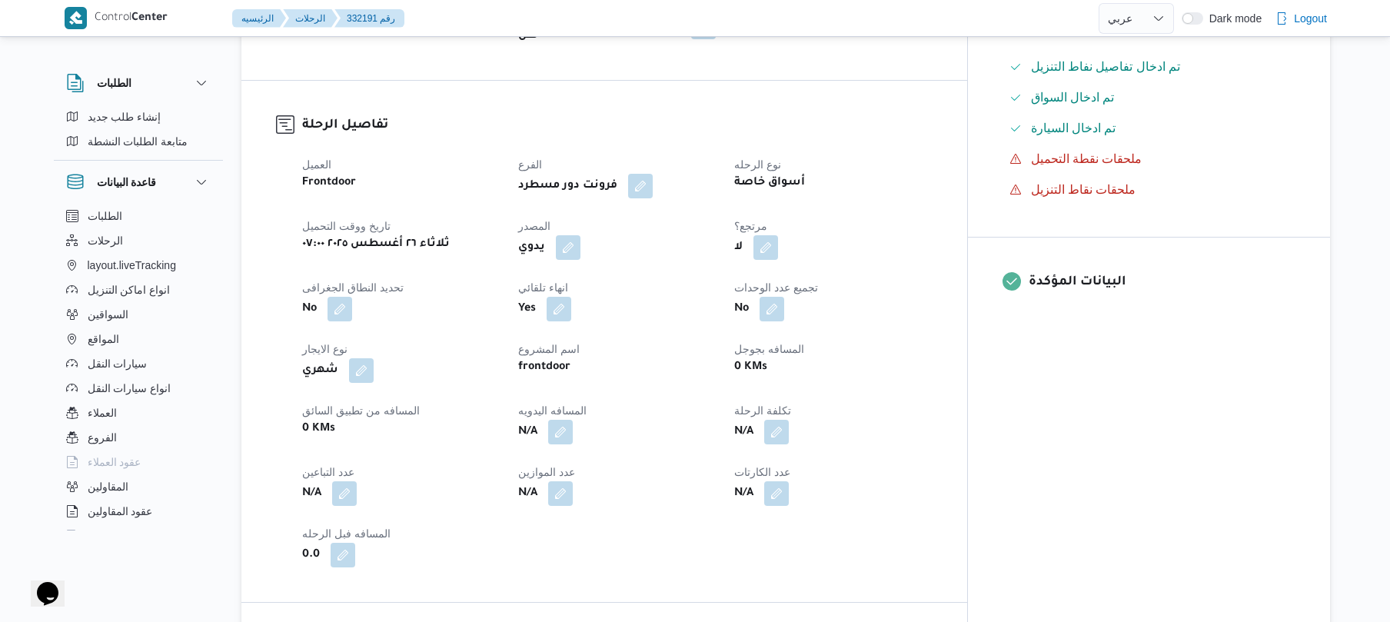
scroll to position [492, 0]
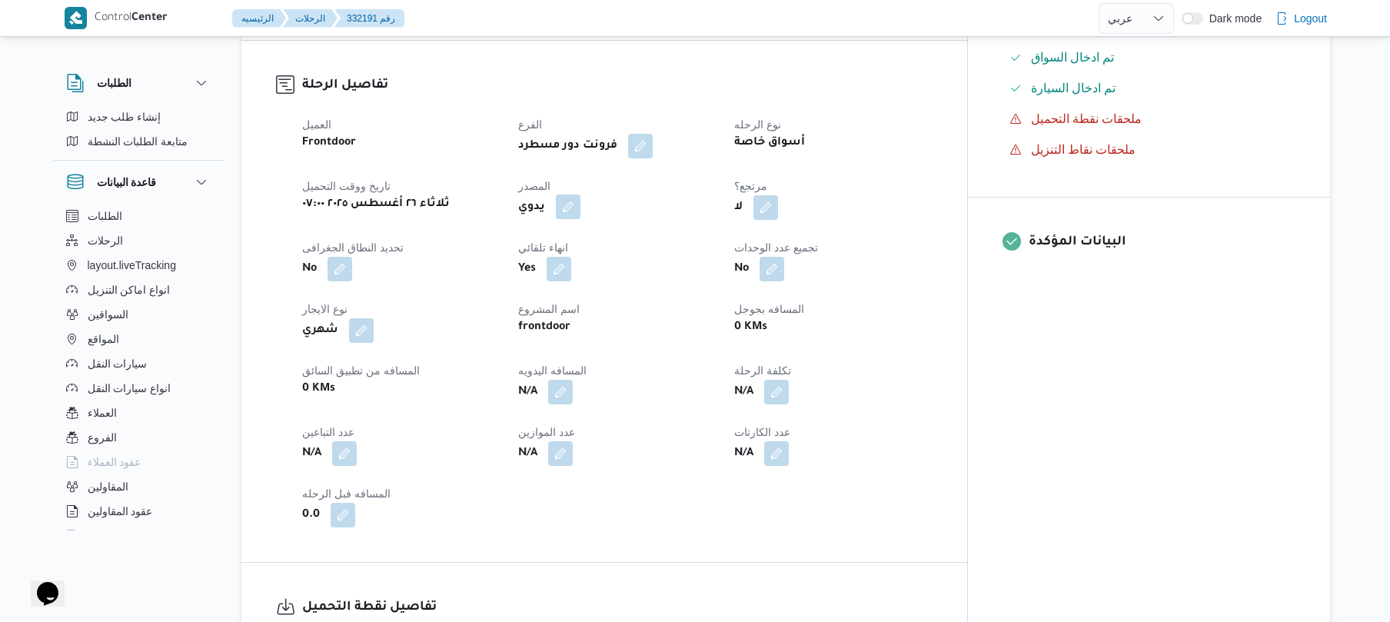
click at [580, 195] on button "button" at bounding box center [568, 207] width 25 height 25
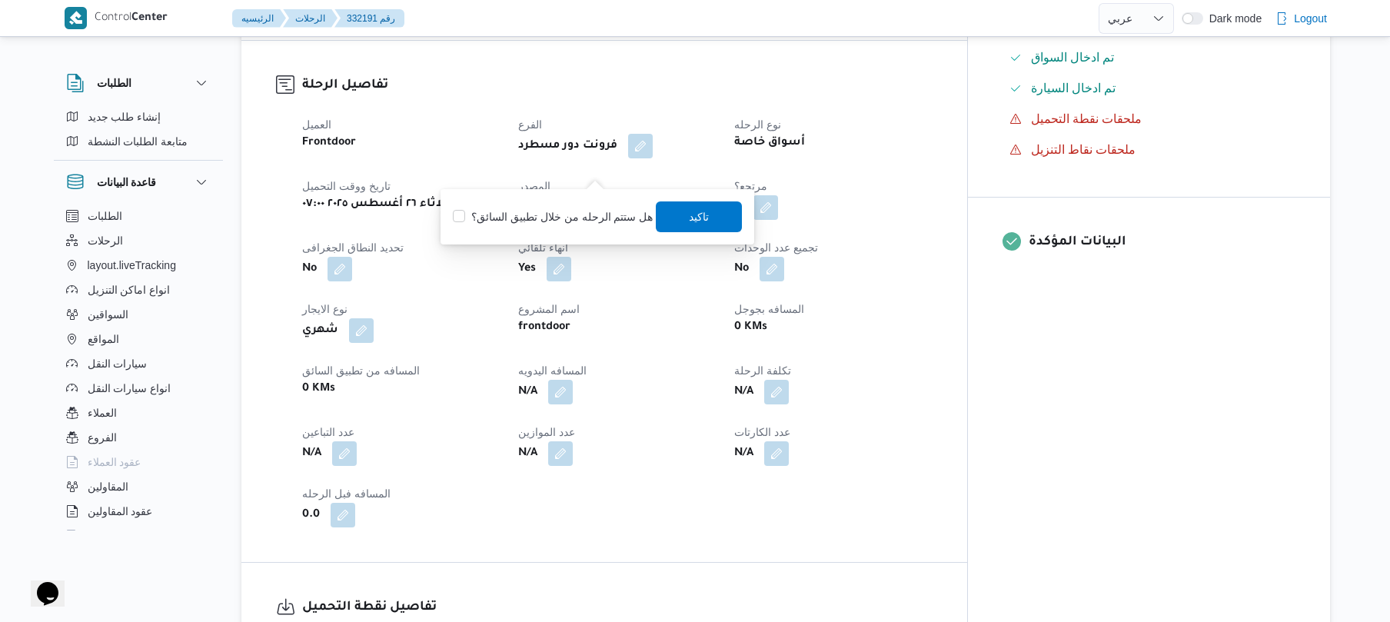
click at [589, 209] on label "هل ستتم الرحله من خلال تطبيق السائق؟" at bounding box center [553, 217] width 200 height 18
checkbox input "true"
click at [677, 210] on span "تاكيد" at bounding box center [700, 216] width 86 height 31
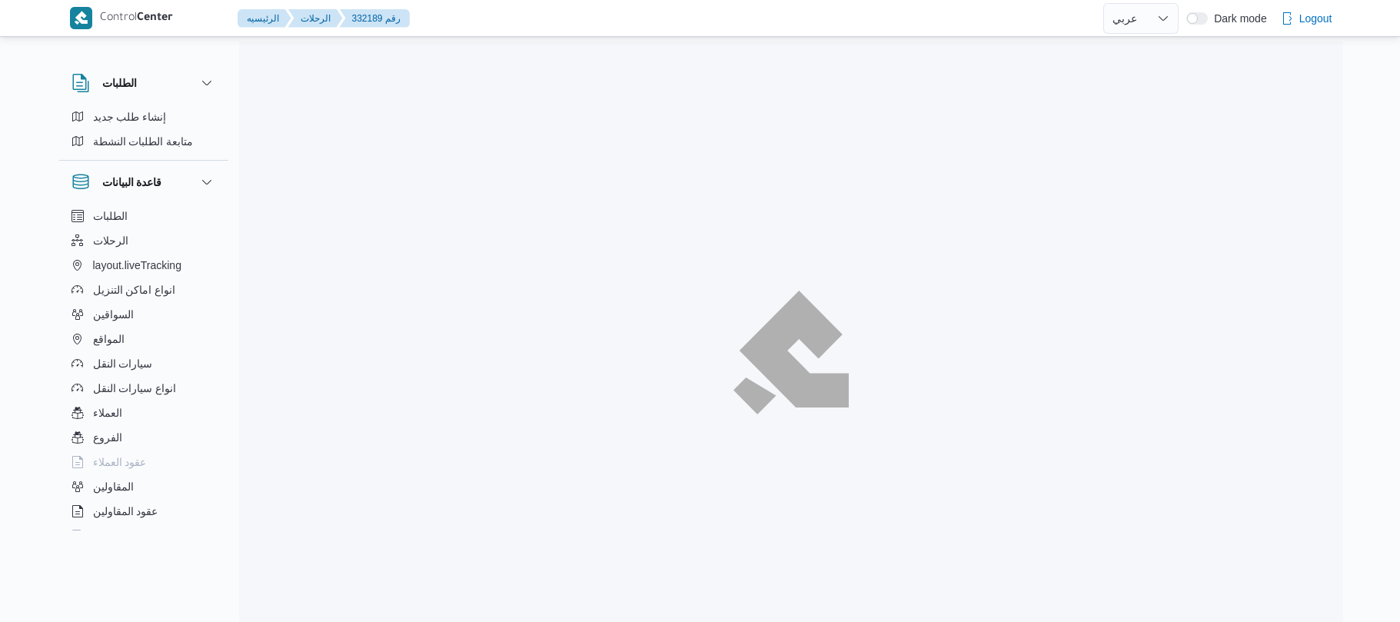
select select "ar"
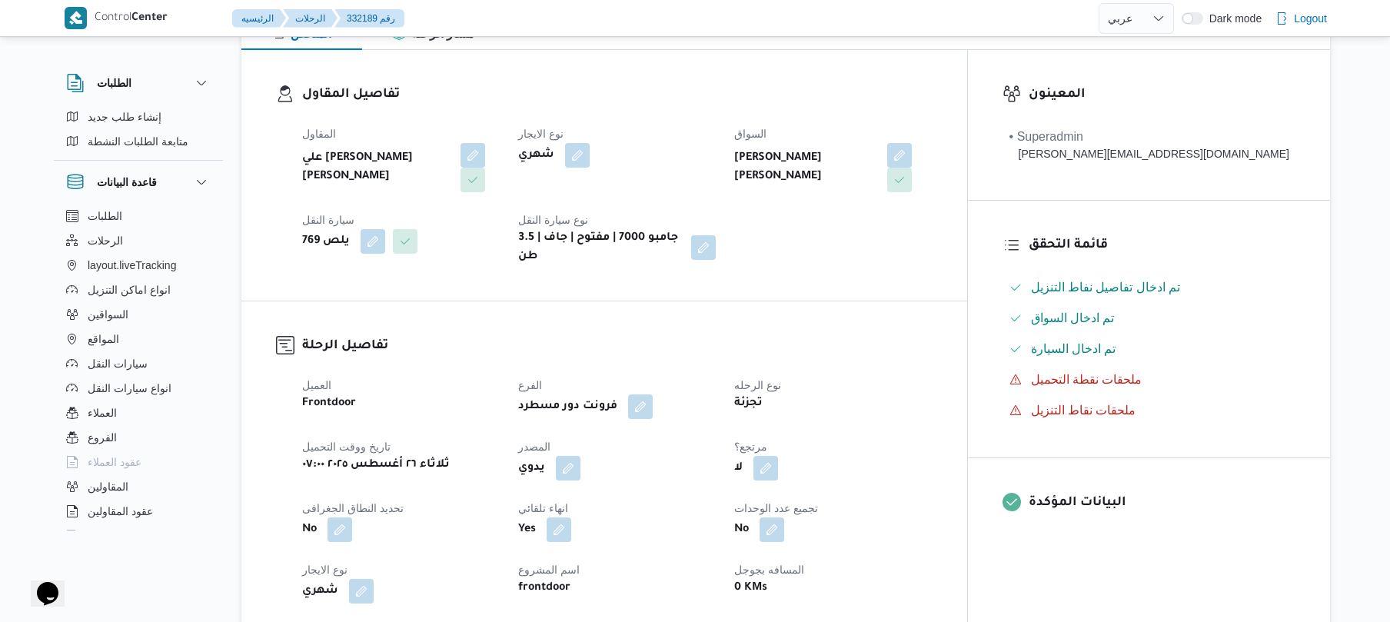
scroll to position [287, 0]
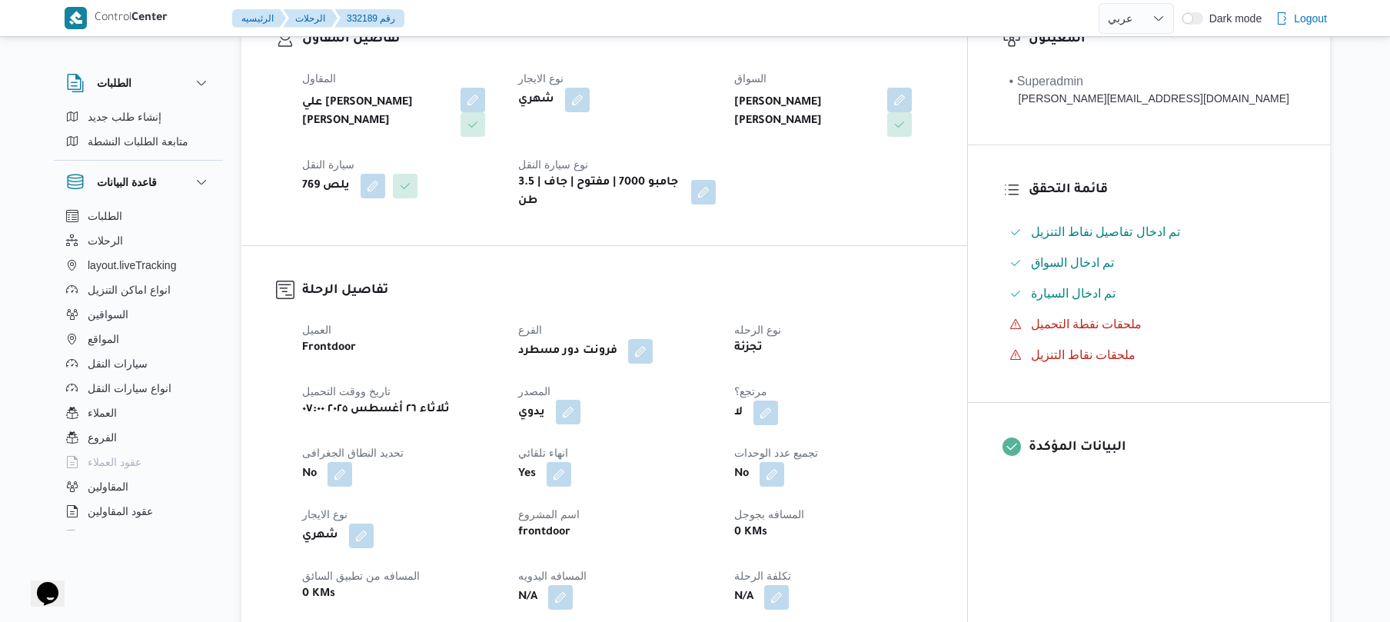
click at [580, 400] on button "button" at bounding box center [568, 412] width 25 height 25
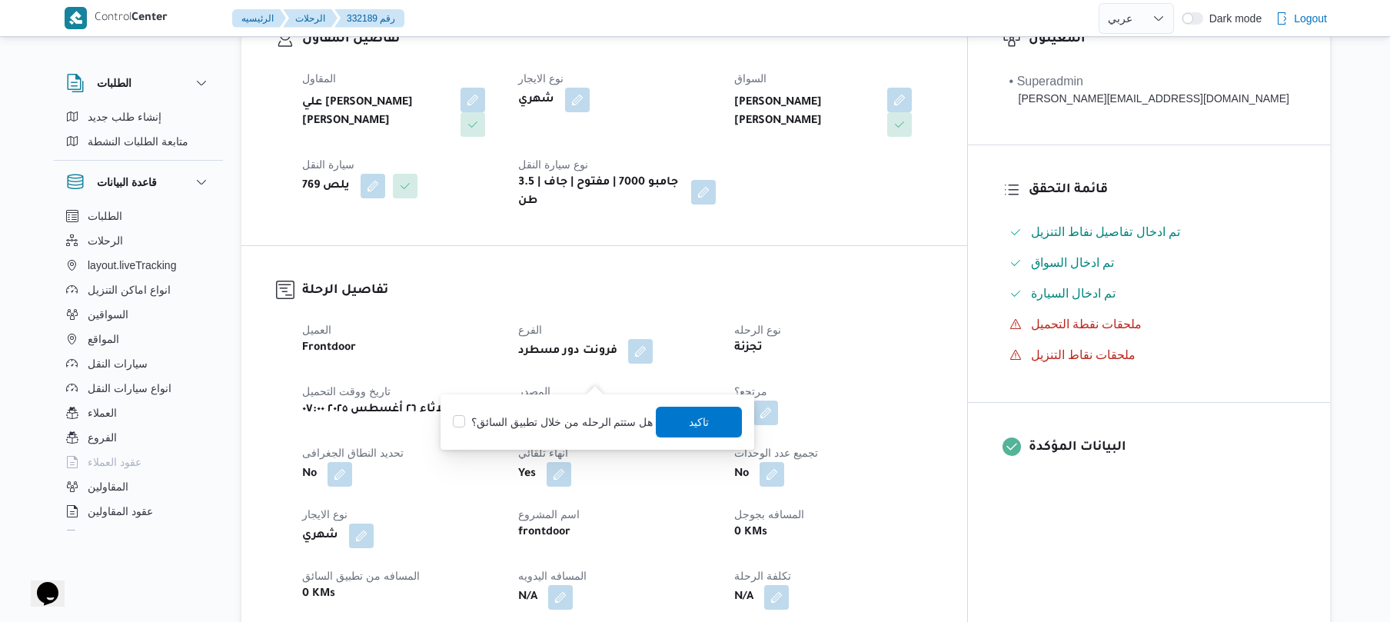
click at [575, 426] on label "هل ستتم الرحله من خلال تطبيق السائق؟" at bounding box center [553, 422] width 200 height 18
checkbox input "true"
click at [667, 421] on span "تاكيد" at bounding box center [700, 421] width 86 height 31
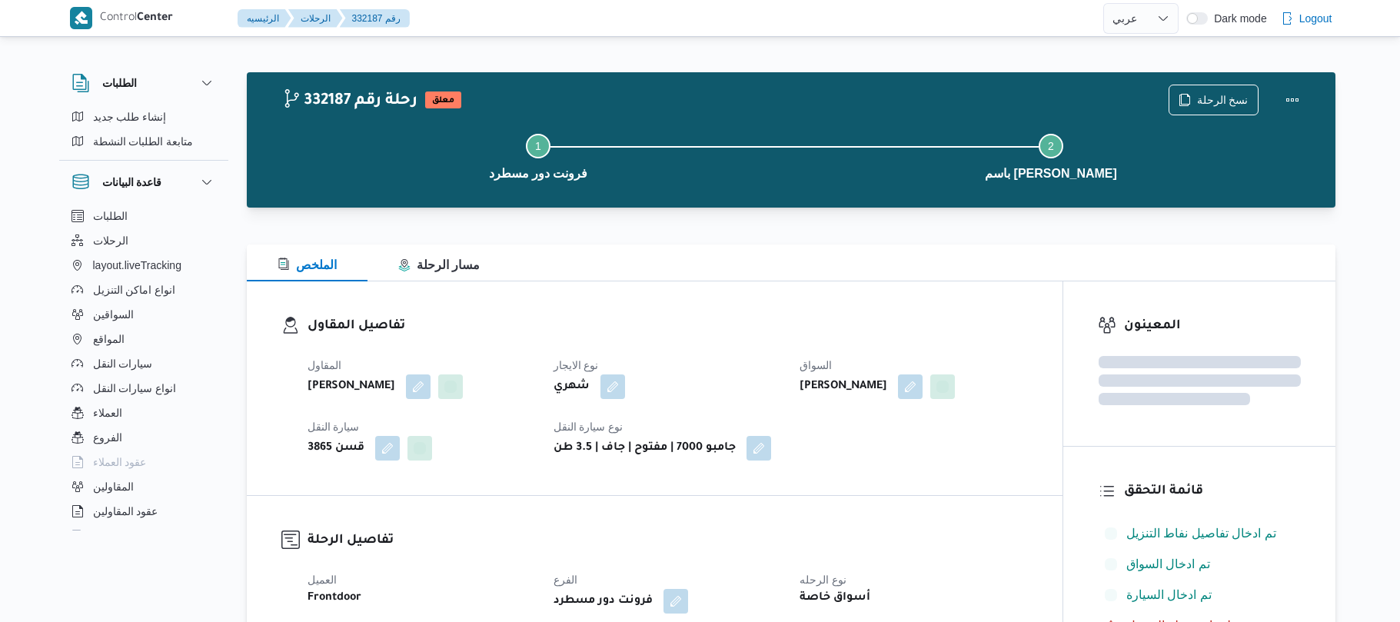
select select "ar"
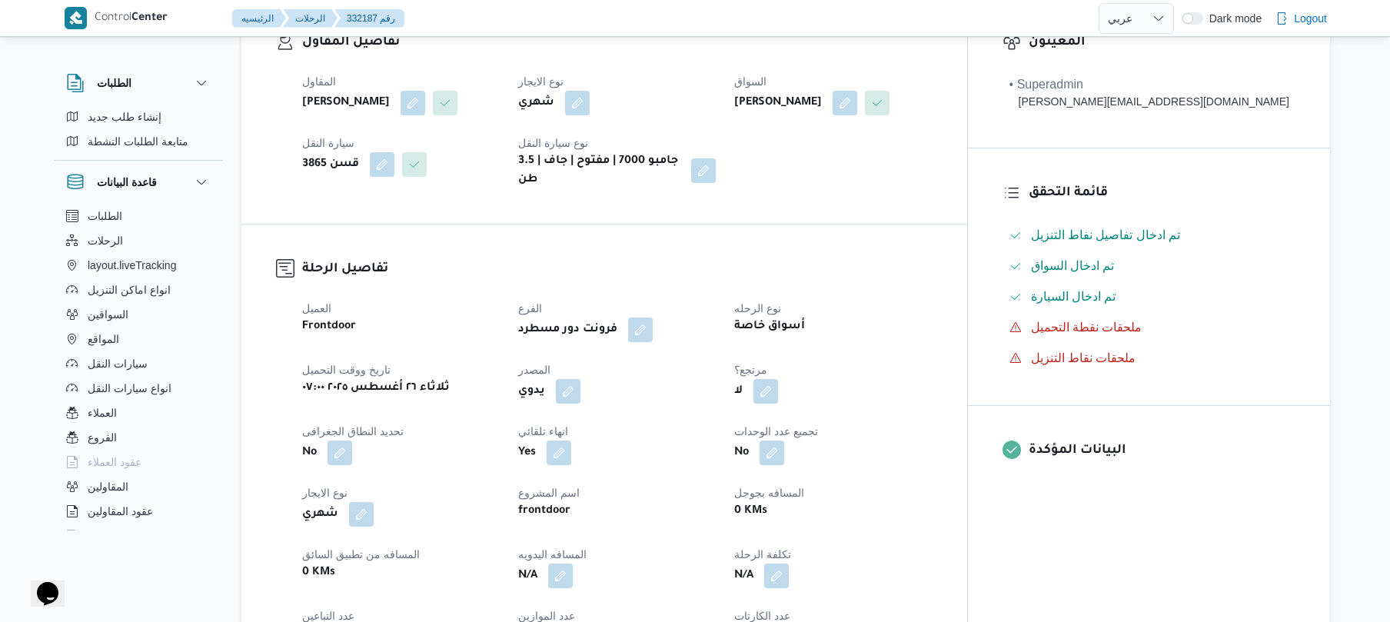
scroll to position [328, 0]
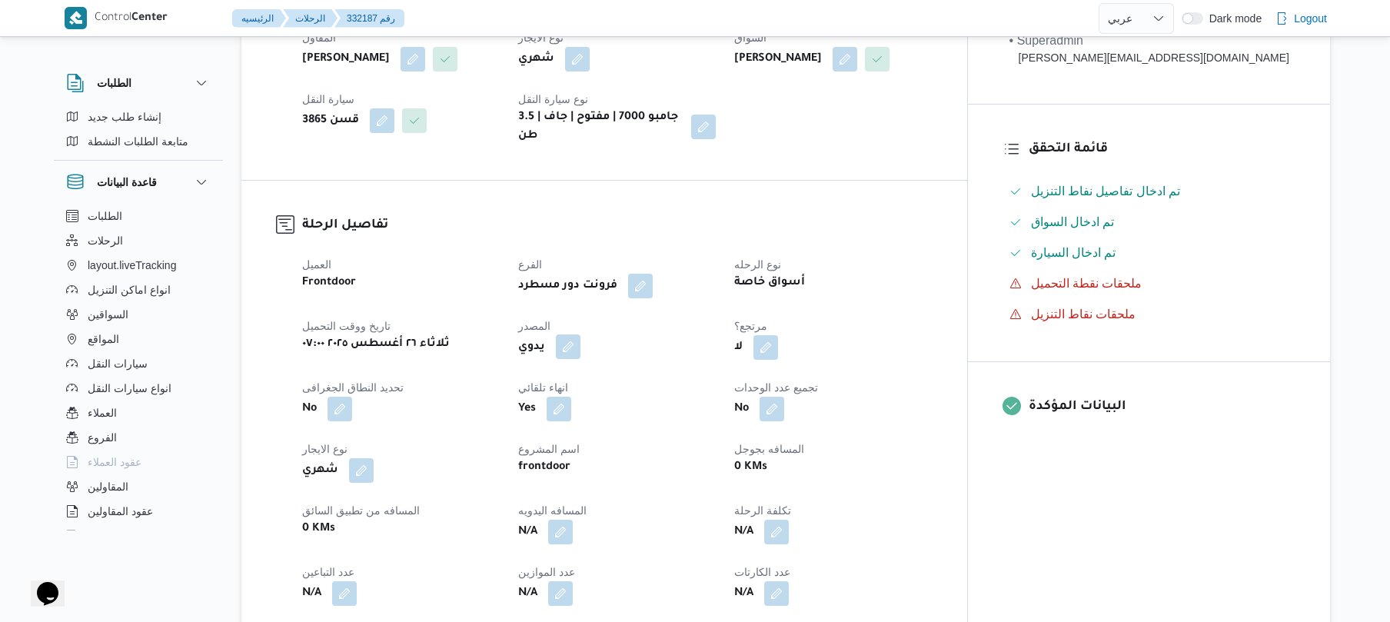
click at [580, 354] on button "button" at bounding box center [568, 346] width 25 height 25
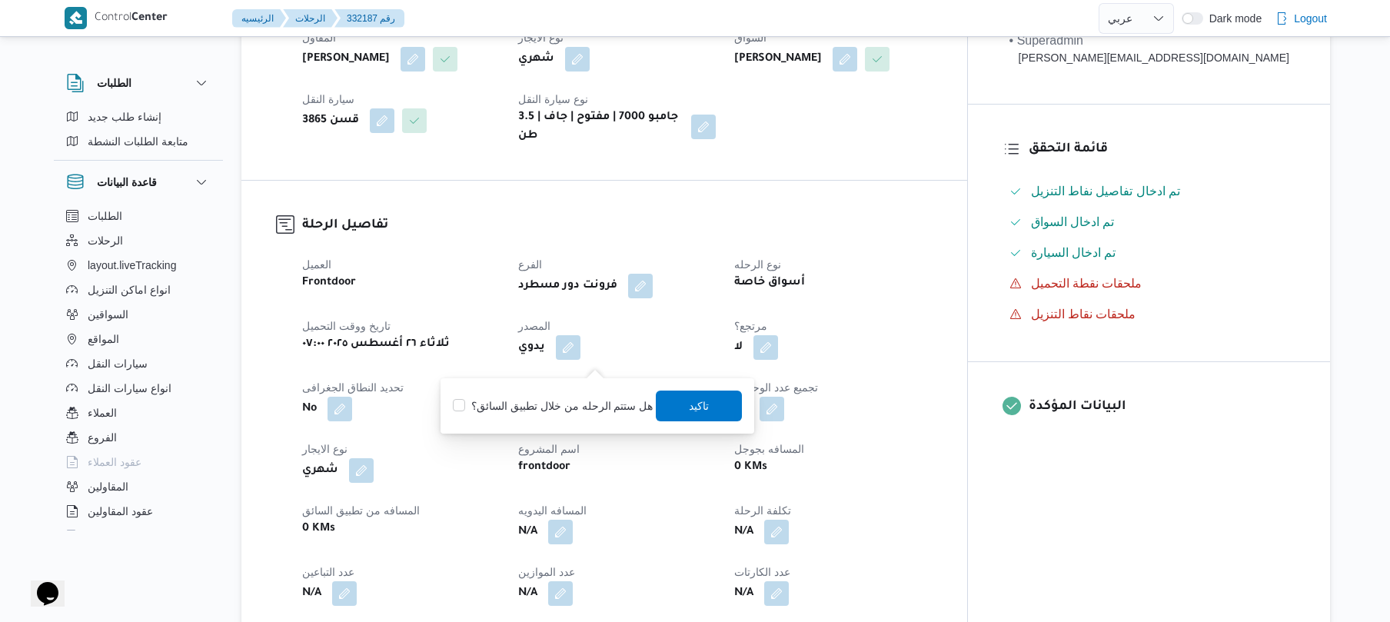
click at [575, 407] on label "هل ستتم الرحله من خلال تطبيق السائق؟" at bounding box center [553, 406] width 200 height 18
checkbox input "true"
click at [678, 404] on span "تاكيد" at bounding box center [700, 405] width 86 height 31
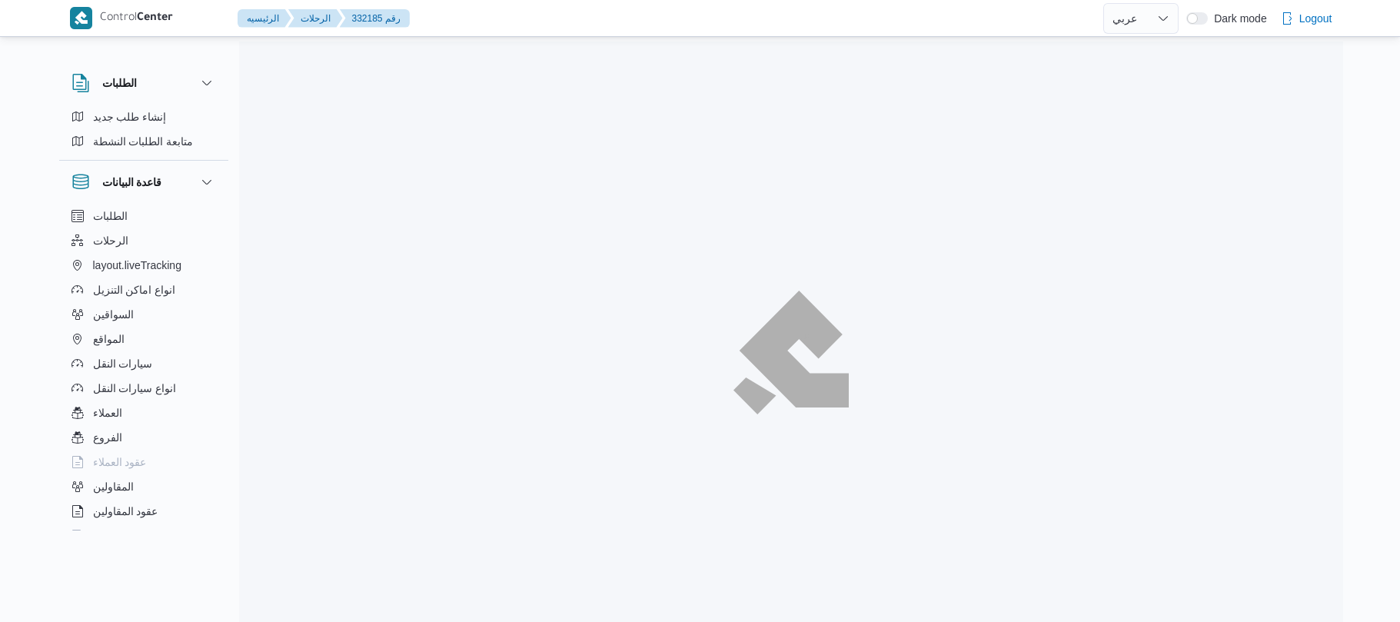
select select "ar"
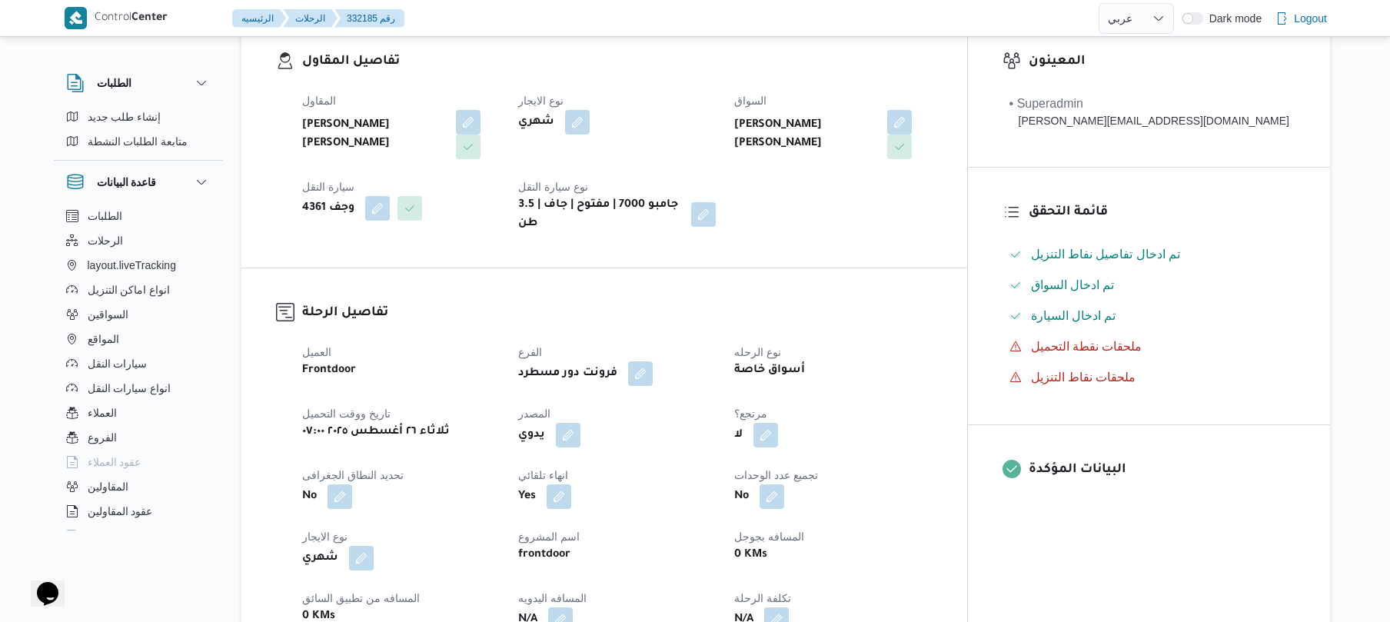
scroll to position [451, 0]
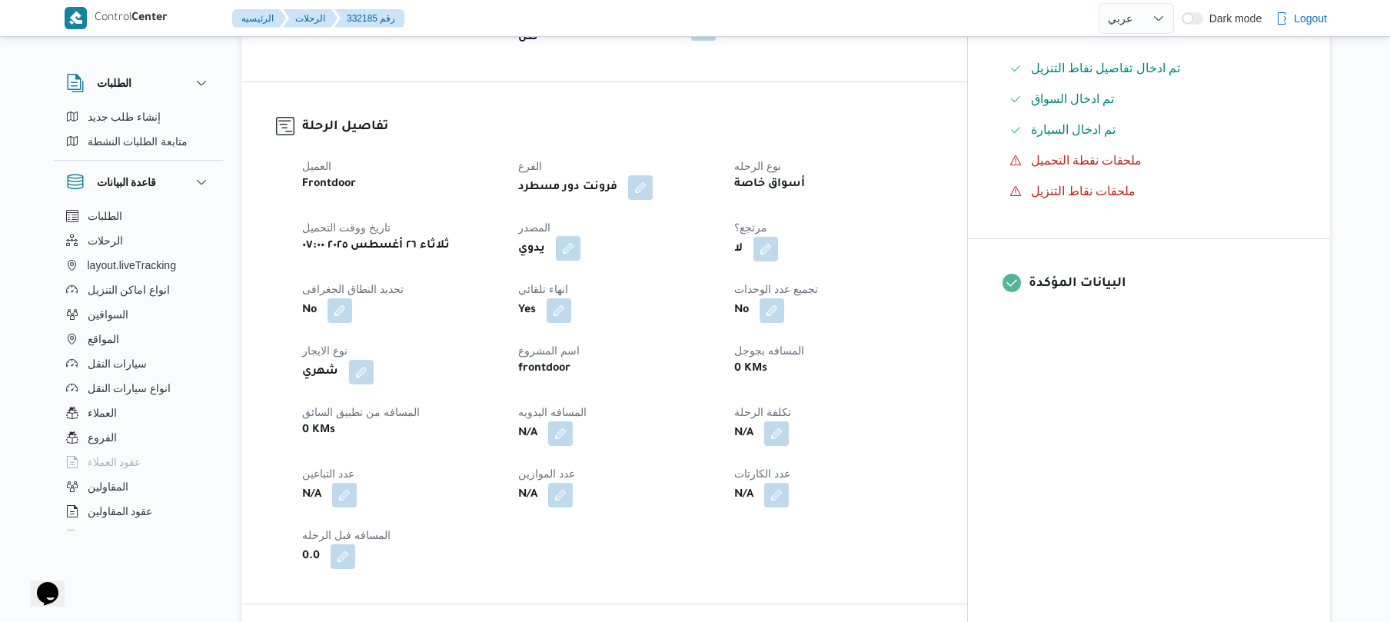
click at [580, 236] on button "button" at bounding box center [568, 248] width 25 height 25
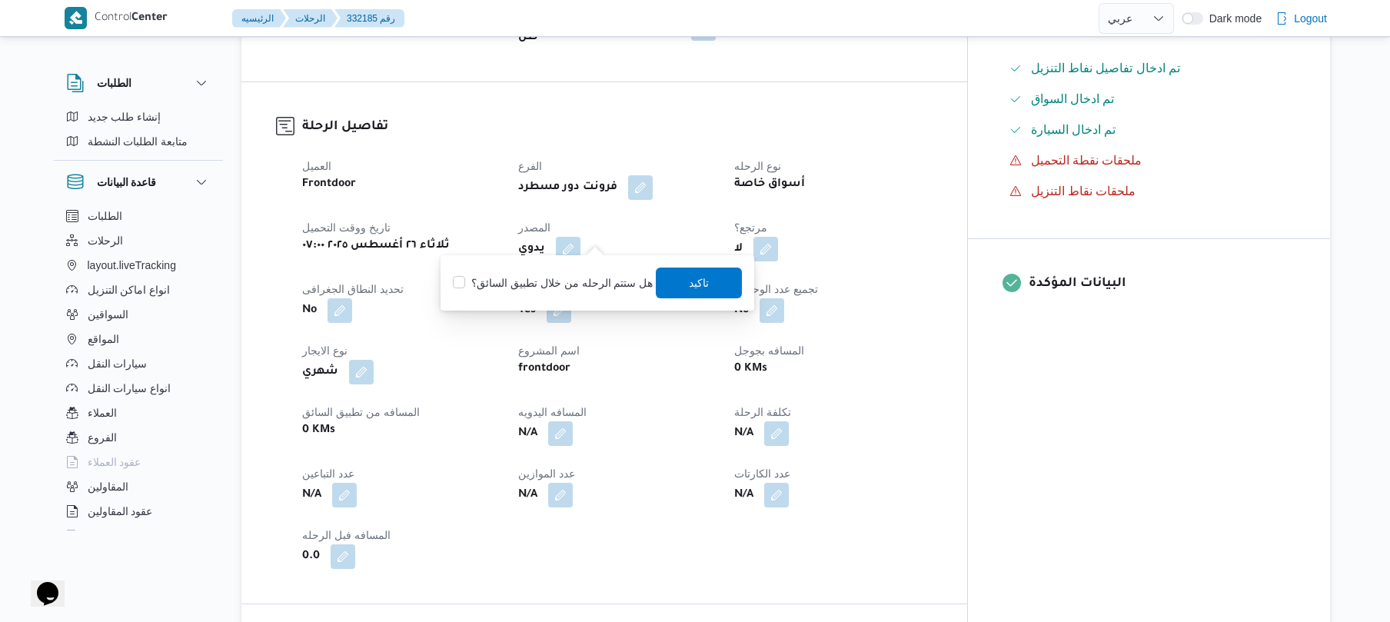
click at [594, 271] on div "هل ستتم الرحله من خلال تطبيق السائق؟ [GEOGRAPHIC_DATA]" at bounding box center [597, 283] width 292 height 34
click at [589, 277] on label "هل ستتم الرحله من خلال تطبيق السائق؟" at bounding box center [553, 283] width 200 height 18
checkbox input "true"
click at [668, 281] on span "تاكيد" at bounding box center [700, 282] width 86 height 31
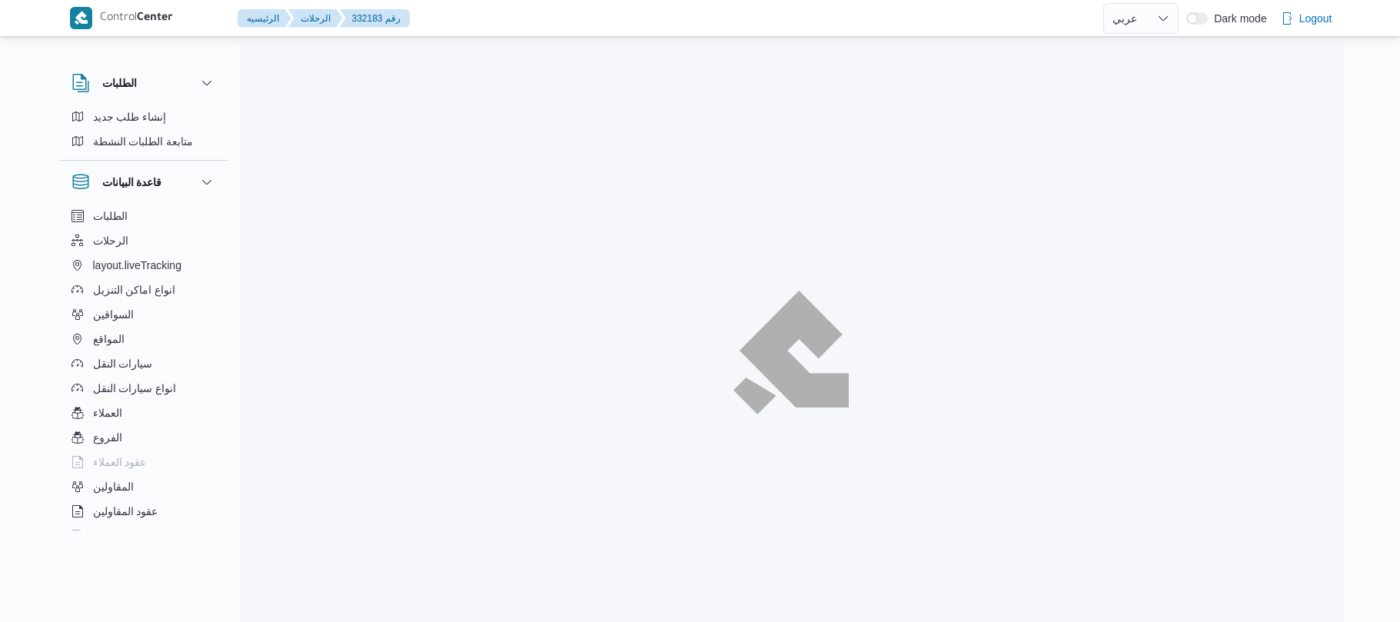
select select "ar"
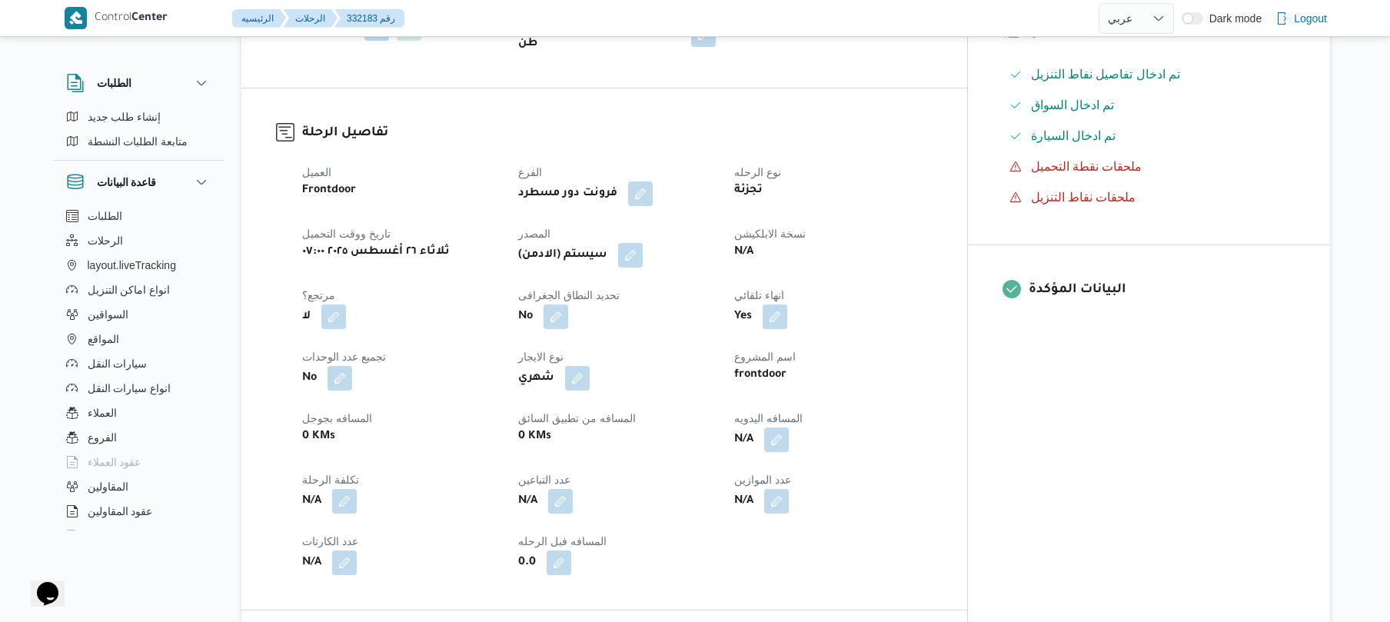
scroll to position [451, 0]
